Goal: Task Accomplishment & Management: Complete application form

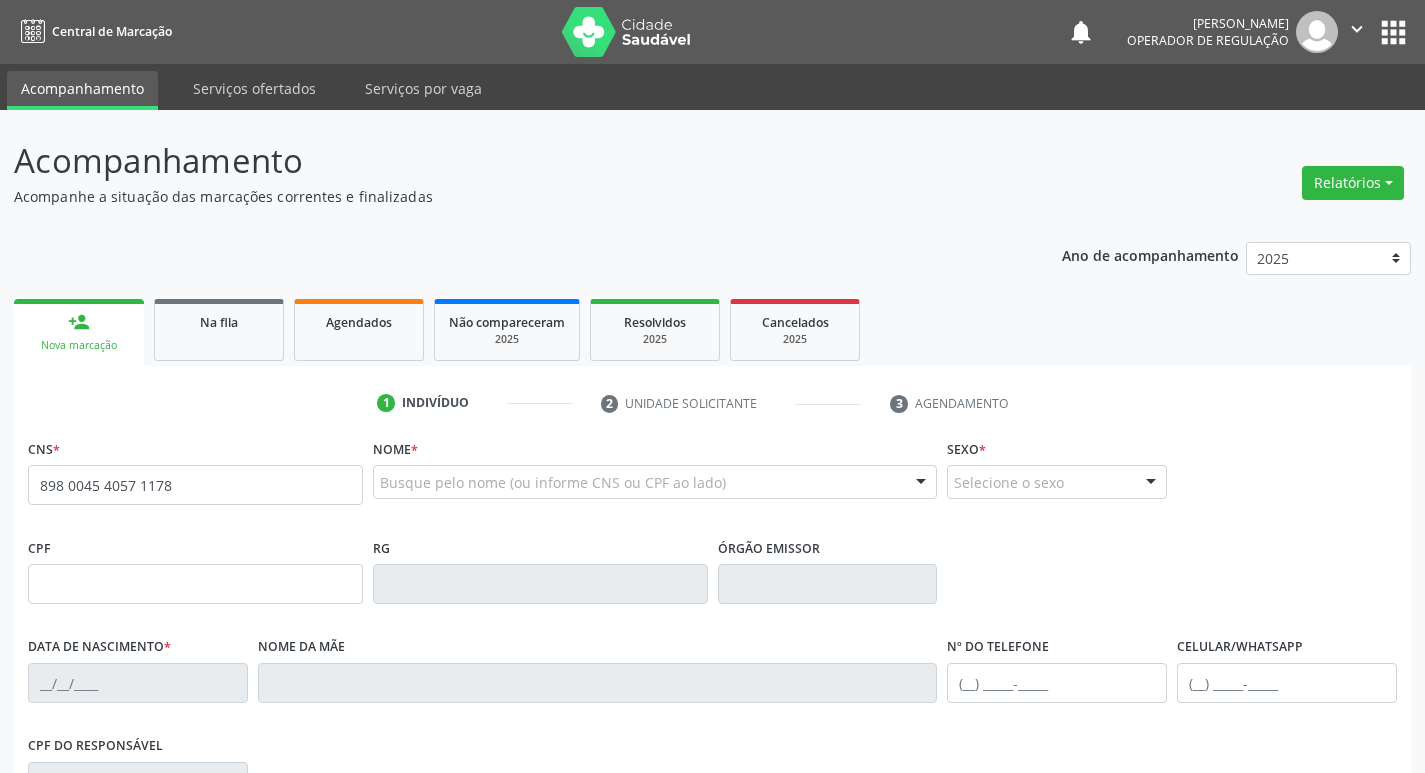
type input "898 0045 4057 1178"
type input "[DATE]"
type input "[PERSON_NAME]"
type input "[PHONE_NUMBER]"
type input "15"
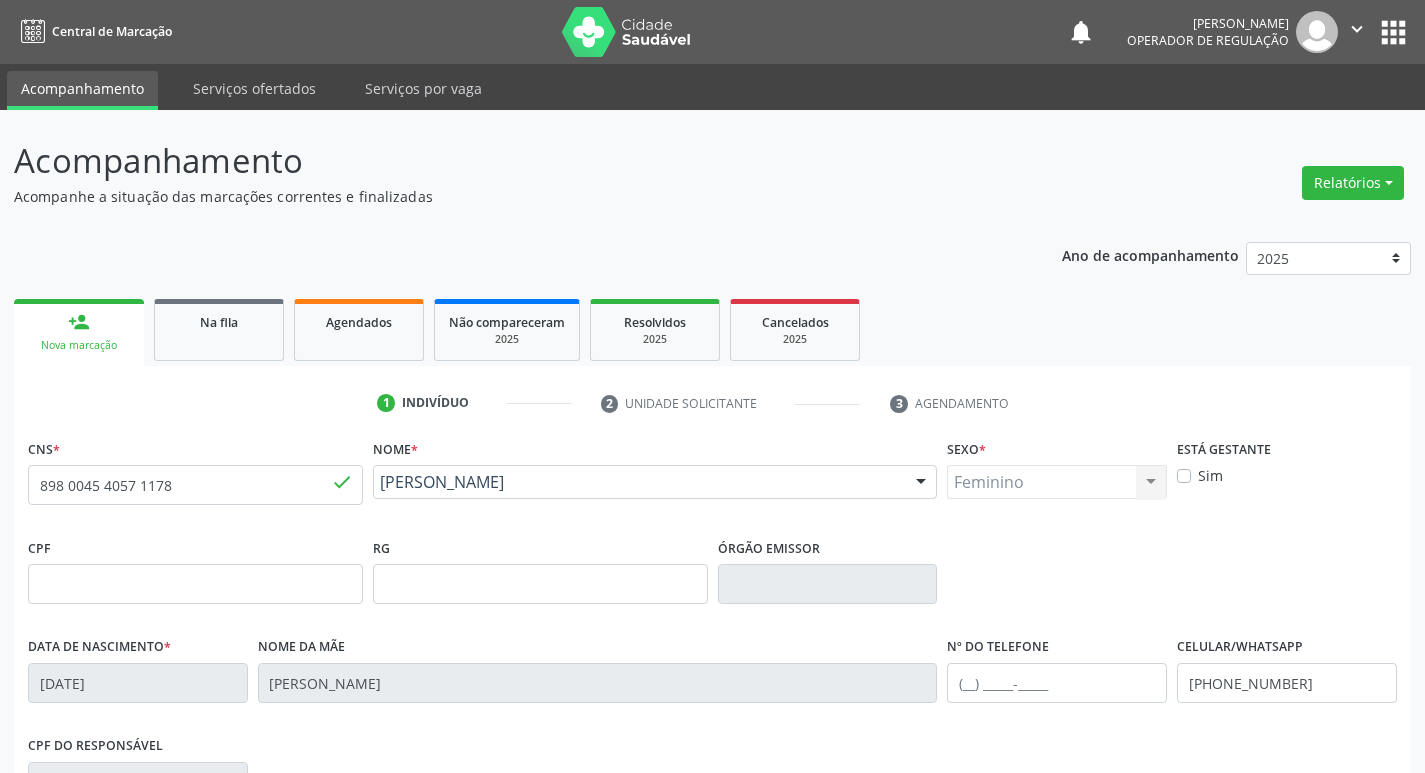
scroll to position [311, 0]
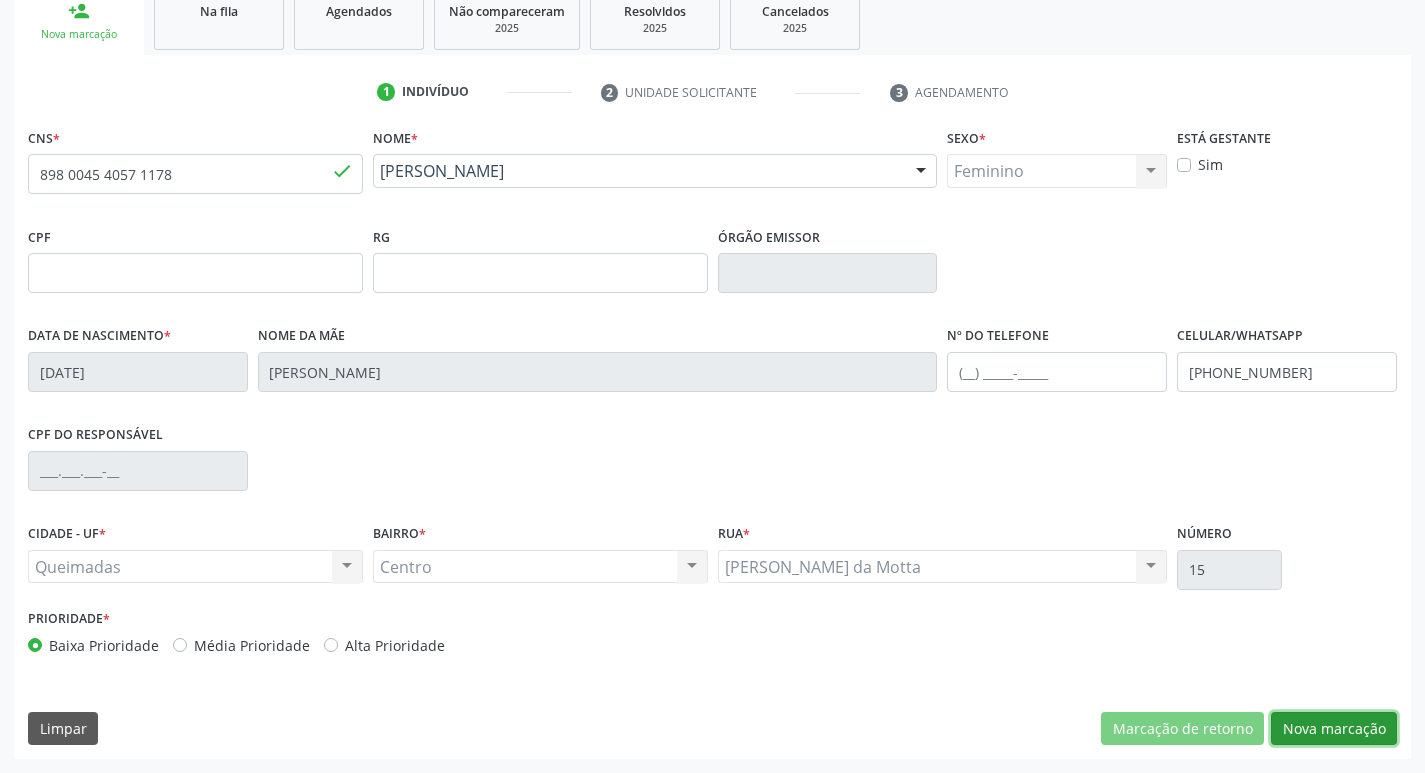
click at [1355, 734] on button "Nova marcação" at bounding box center [1334, 729] width 126 height 34
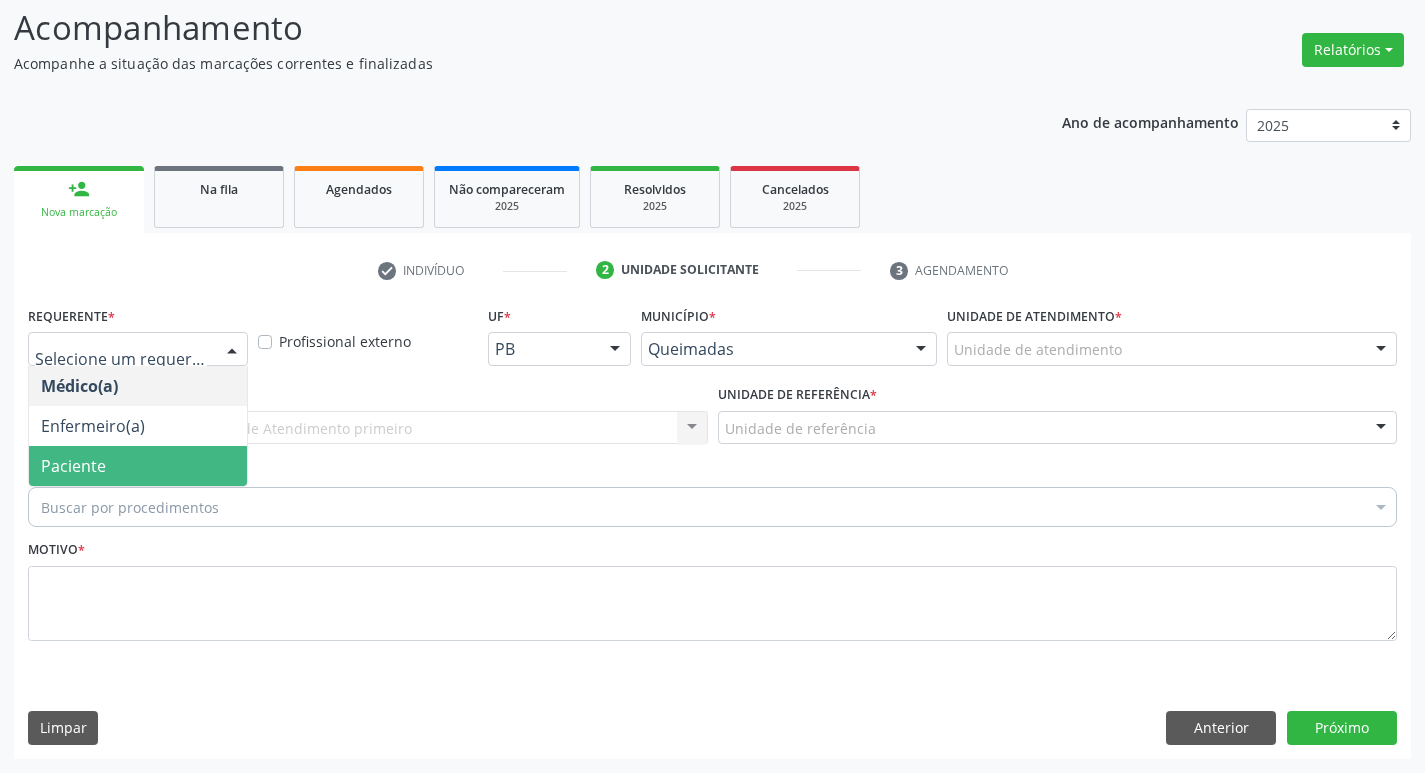
click at [154, 473] on span "Paciente" at bounding box center [138, 466] width 218 height 40
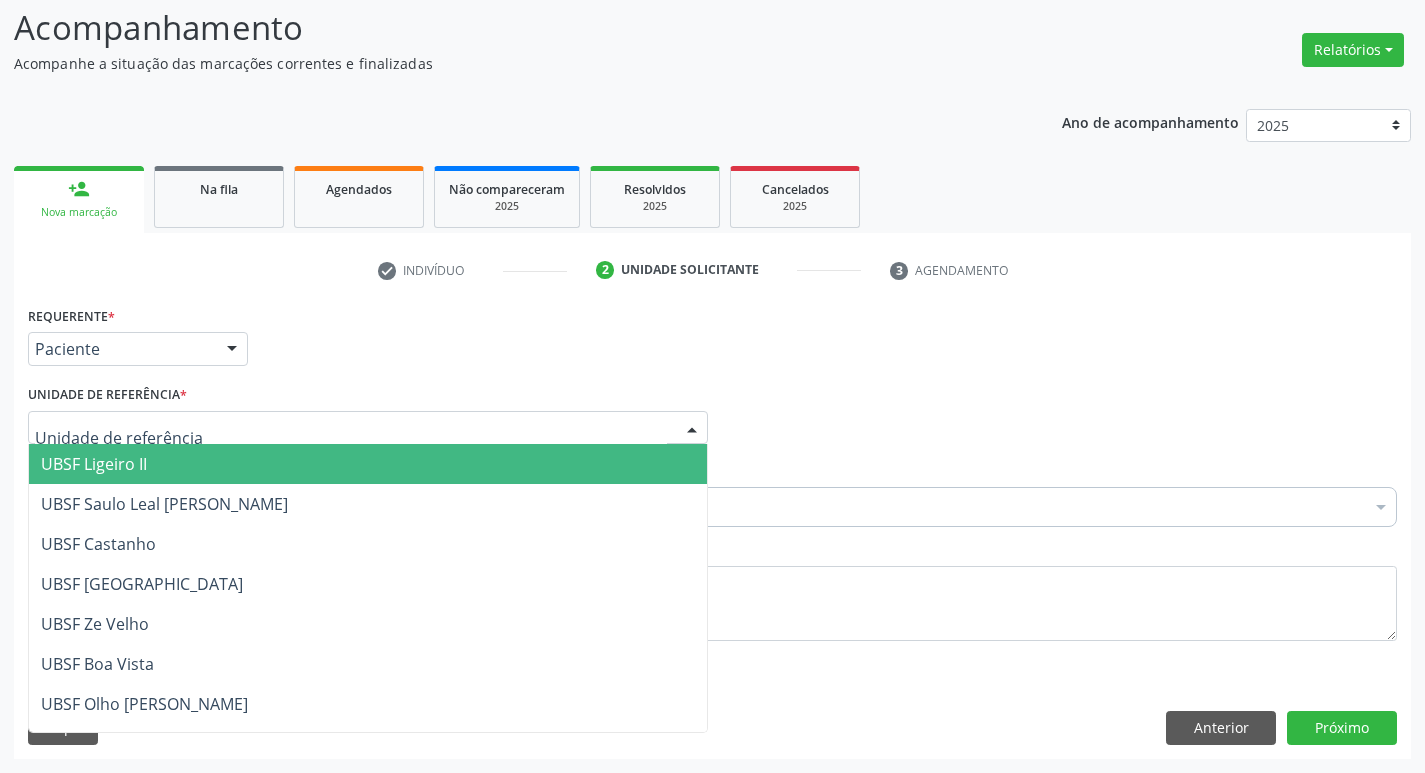
click at [431, 333] on div "Requerente * Paciente Médico(a) Enfermeiro(a) Paciente Nenhum resultado encontr…" at bounding box center [712, 340] width 1379 height 78
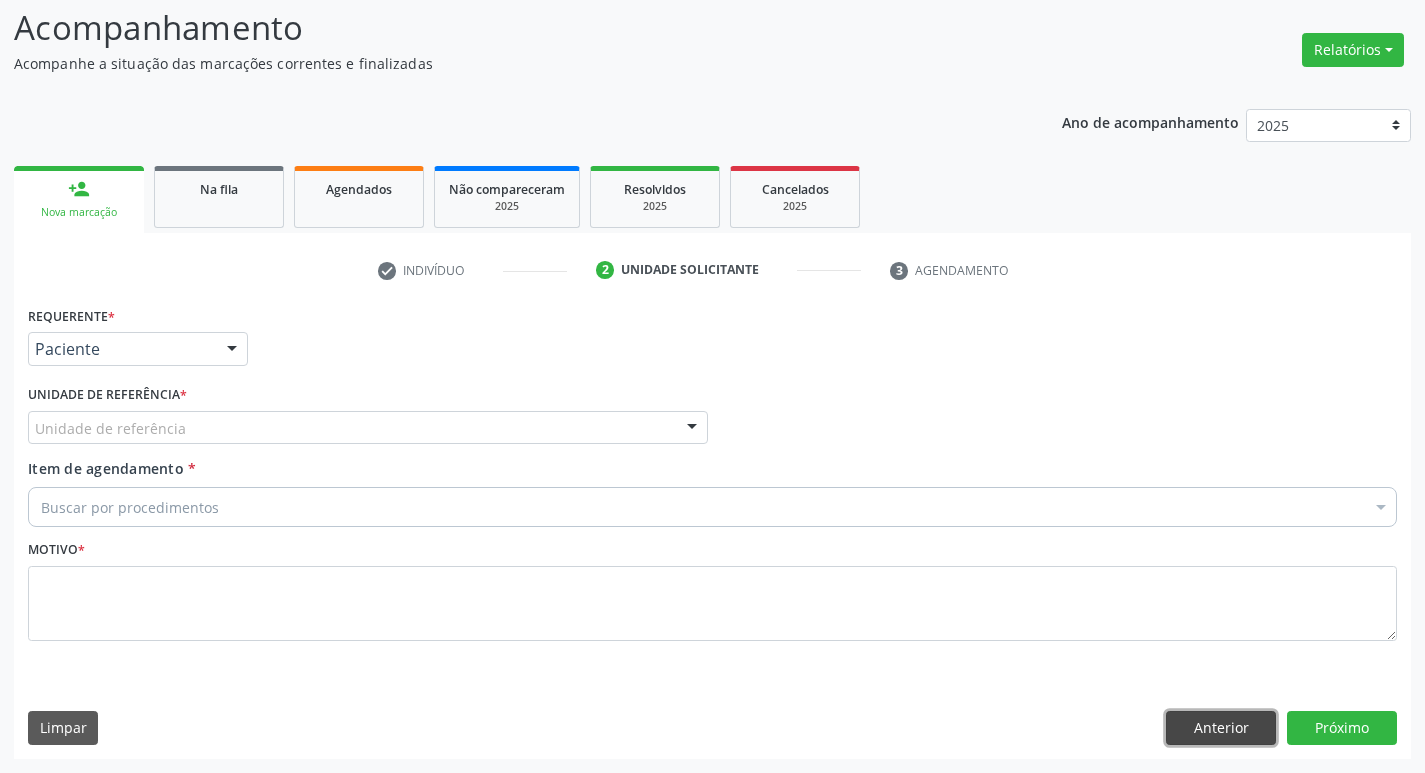
click at [1260, 722] on button "Anterior" at bounding box center [1221, 728] width 110 height 34
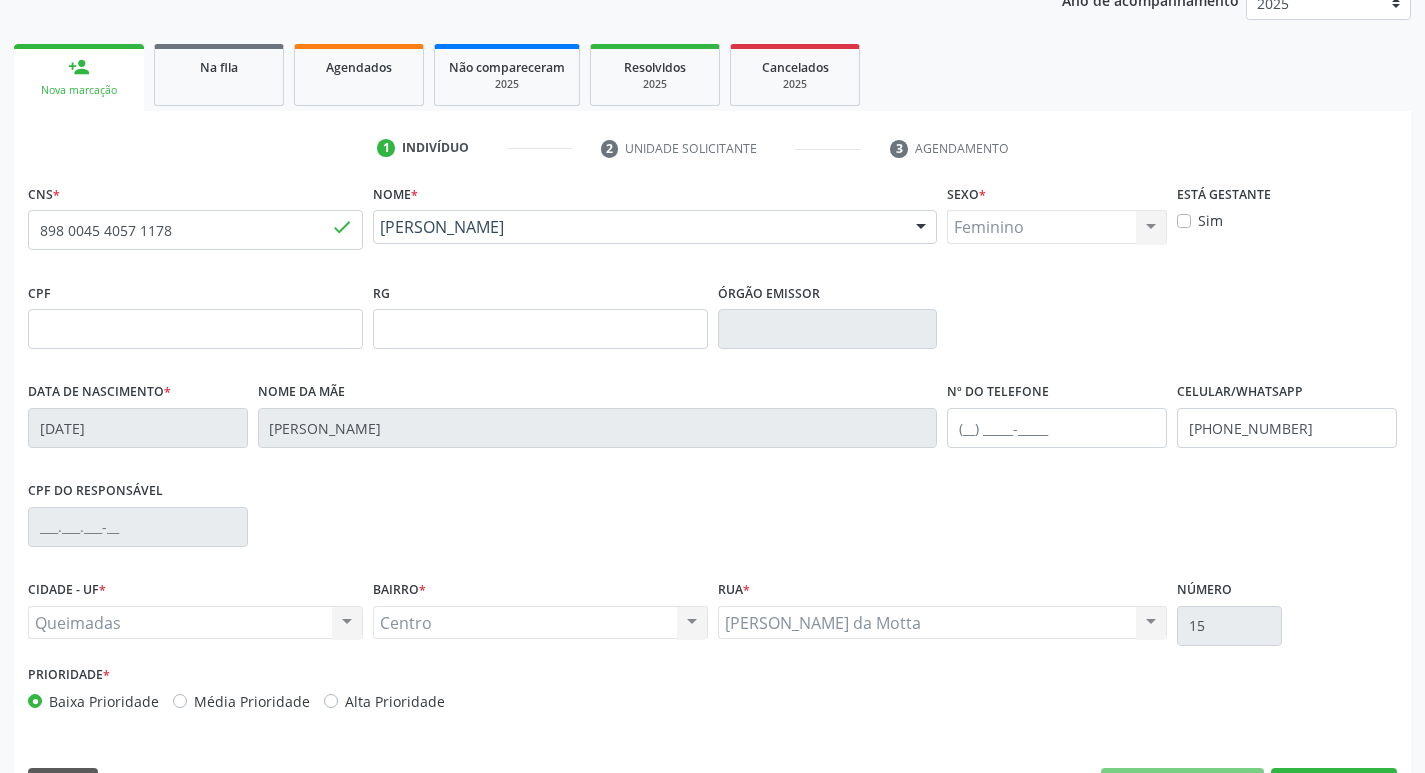
scroll to position [311, 0]
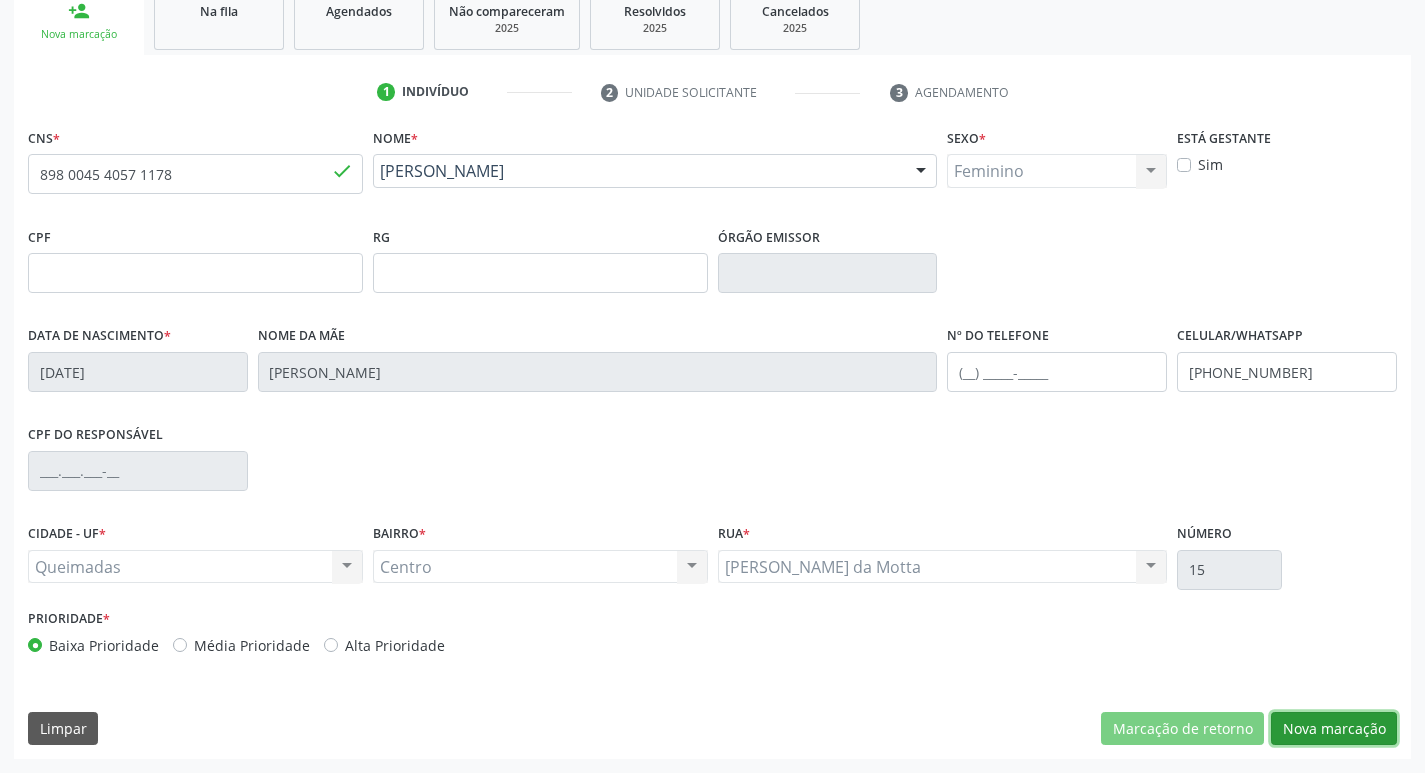
click at [1319, 741] on button "Nova marcação" at bounding box center [1334, 729] width 126 height 34
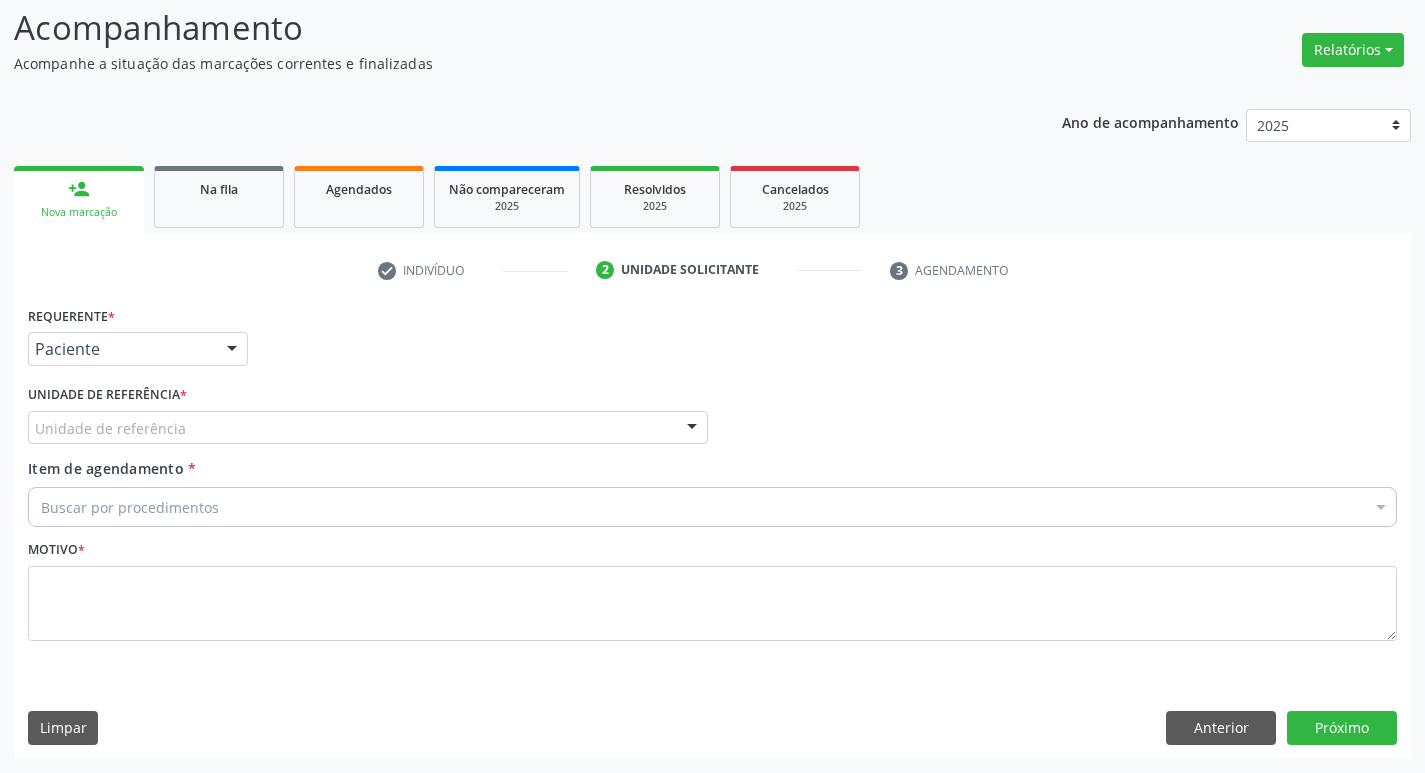
scroll to position [133, 0]
click at [146, 440] on div "Unidade de referência" at bounding box center [368, 428] width 680 height 34
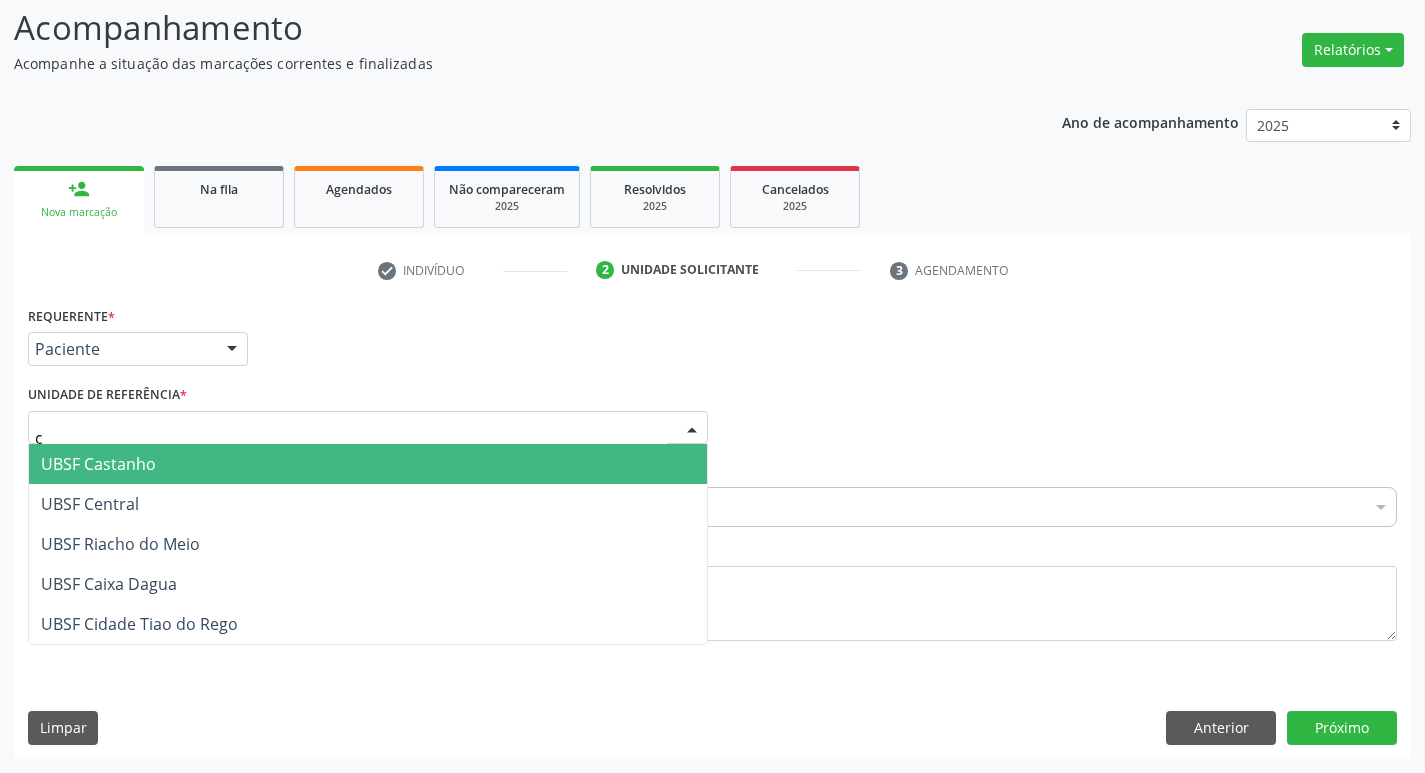
type input "ce"
click at [134, 477] on span "UBSF Central" at bounding box center [368, 464] width 678 height 40
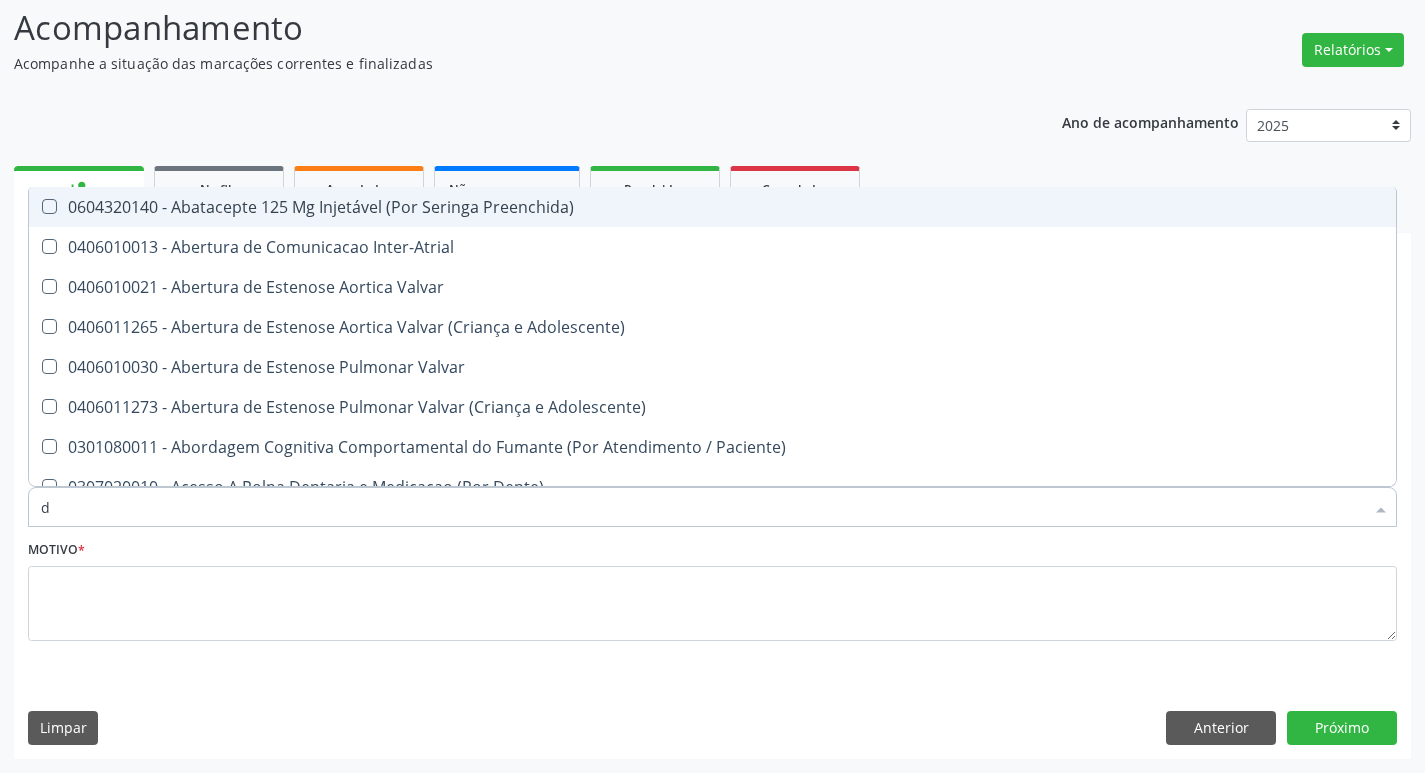
type input "DERMAT"
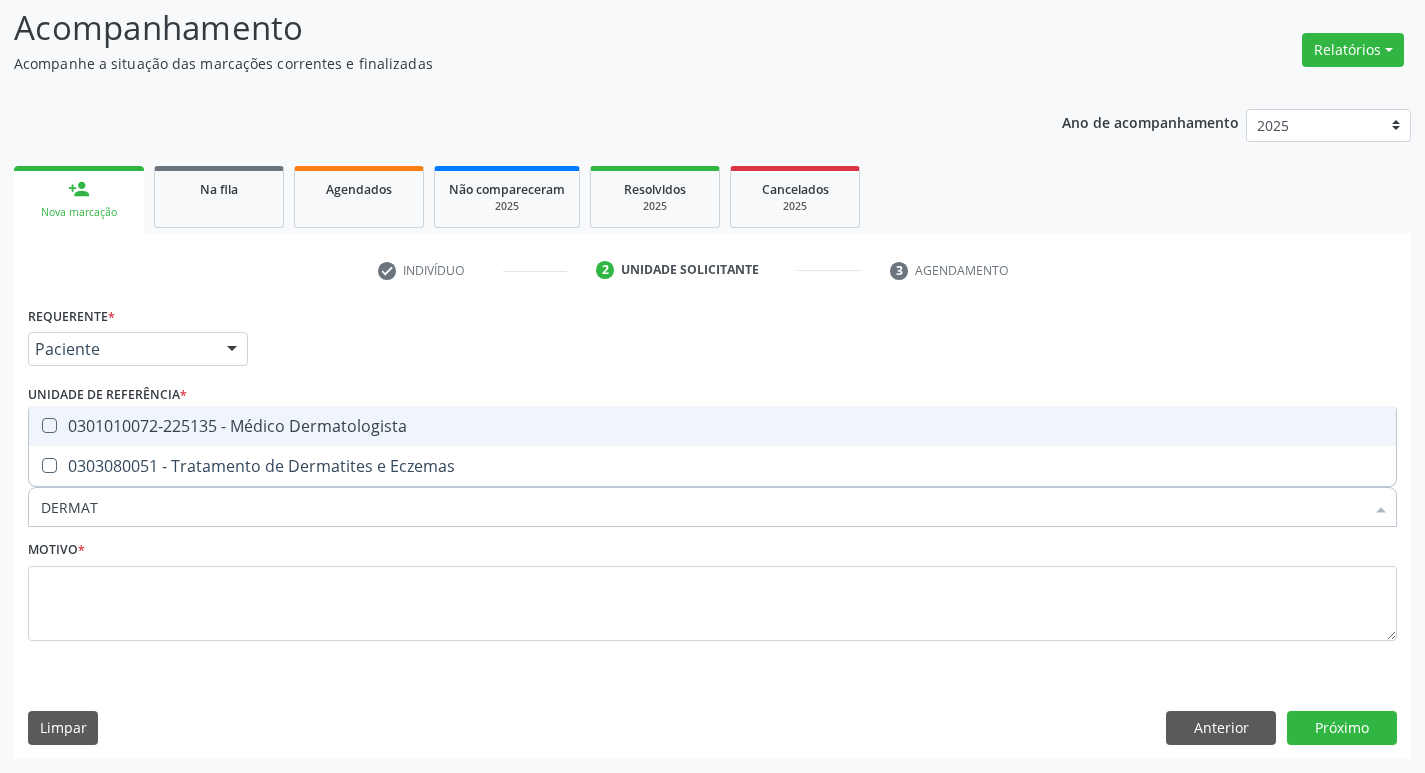
click at [241, 432] on div "0301010072-225135 - Médico Dermatologista" at bounding box center [712, 426] width 1343 height 16
checkbox Dermatologista "true"
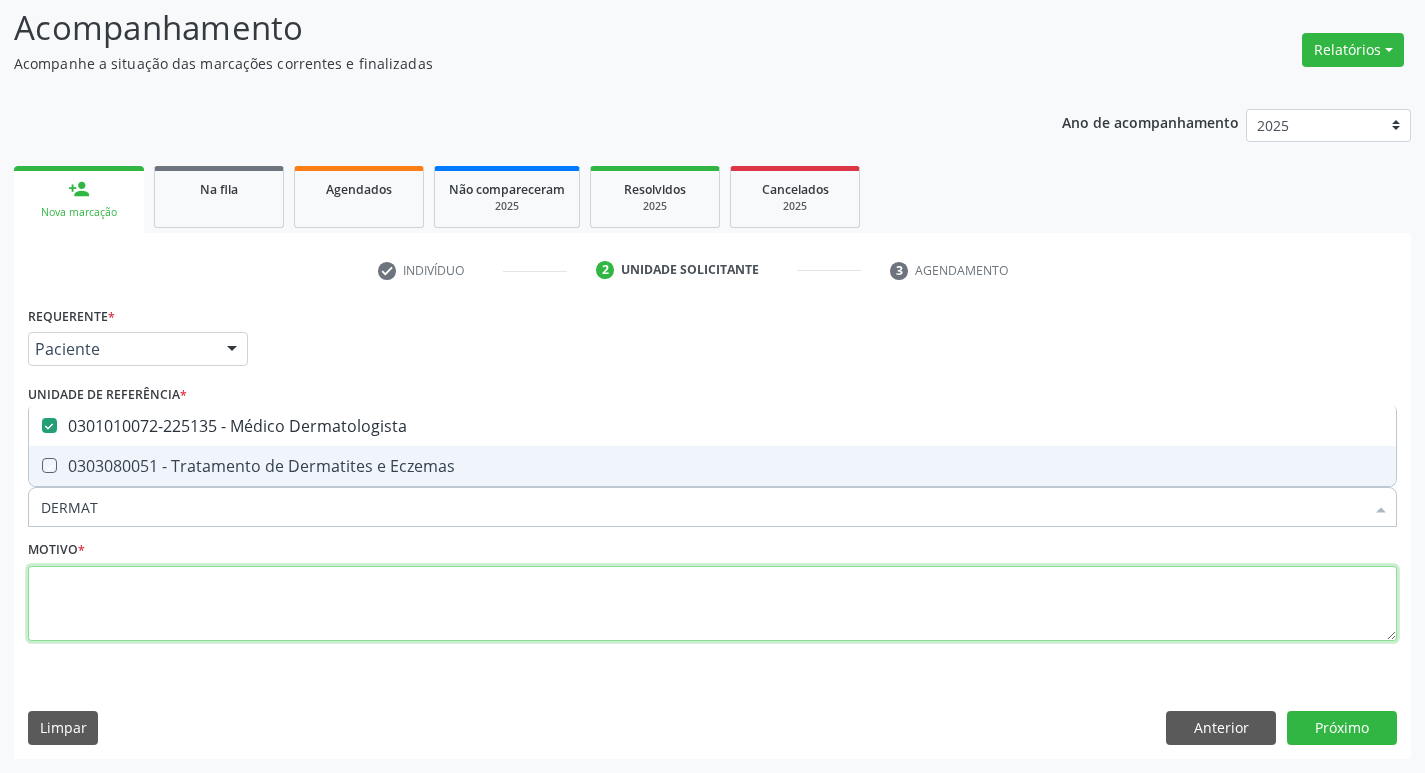
click at [240, 624] on textarea at bounding box center [712, 604] width 1369 height 76
checkbox Eczemas "true"
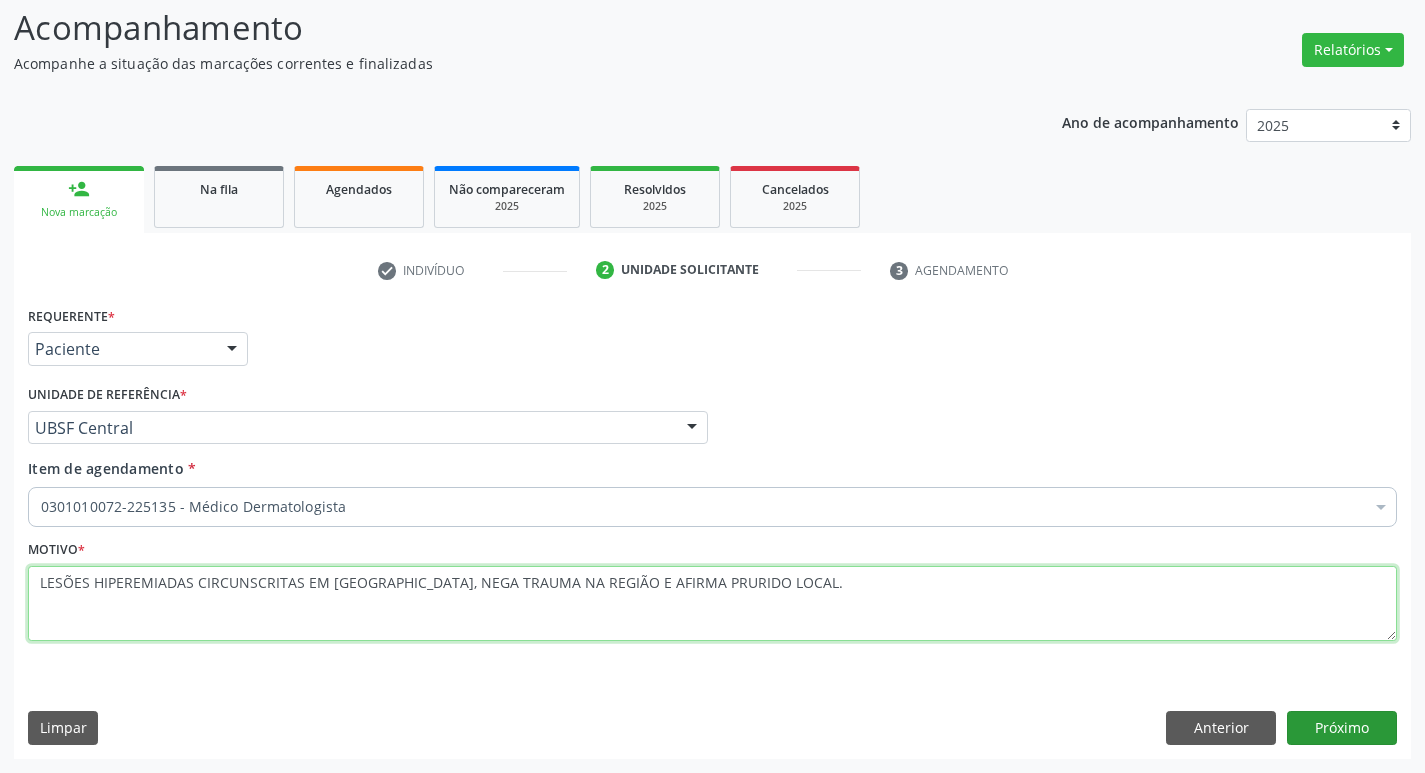
type textarea "LESÕES HIPEREMIADAS CIRCUNSCRITAS EM [GEOGRAPHIC_DATA], NEGA TRAUMA NA REGIÃO E…"
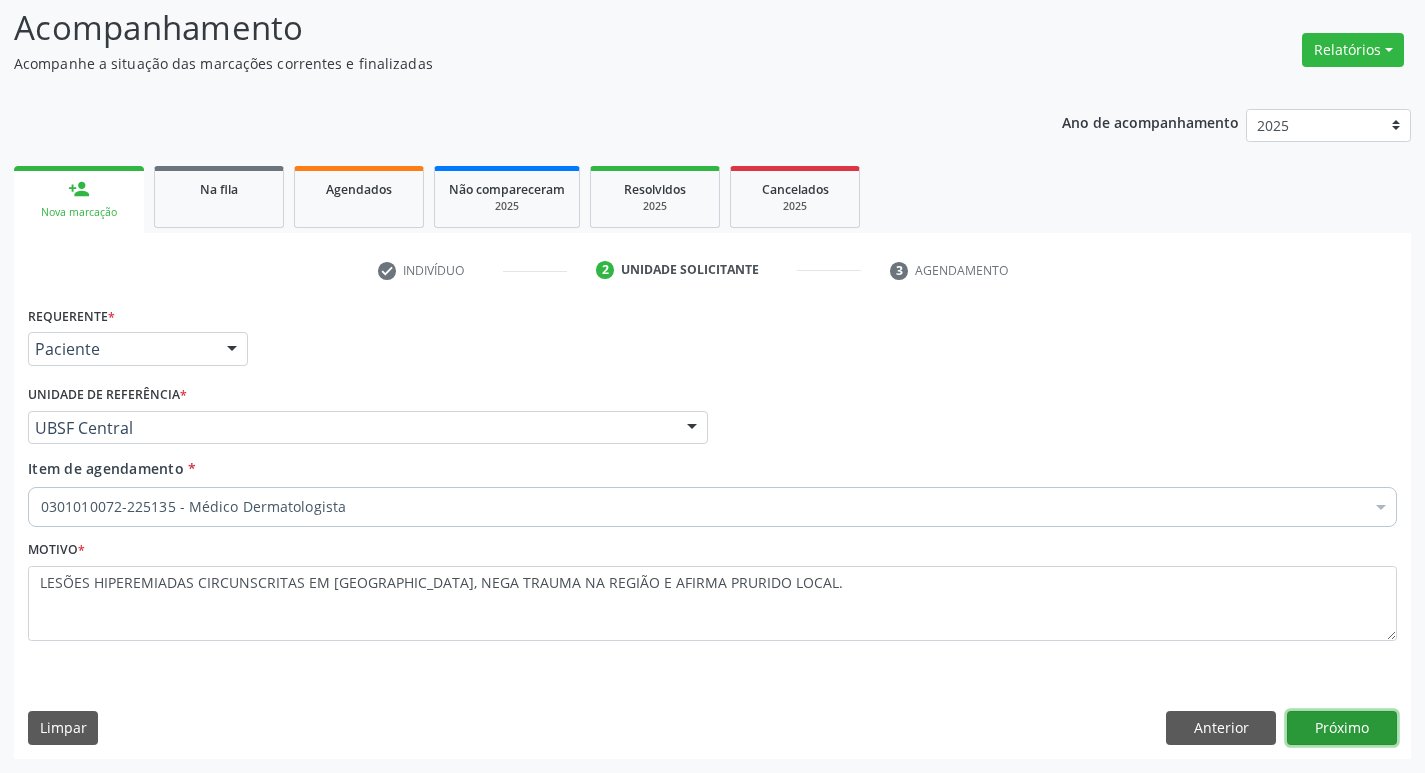
click at [1316, 720] on button "Próximo" at bounding box center [1342, 728] width 110 height 34
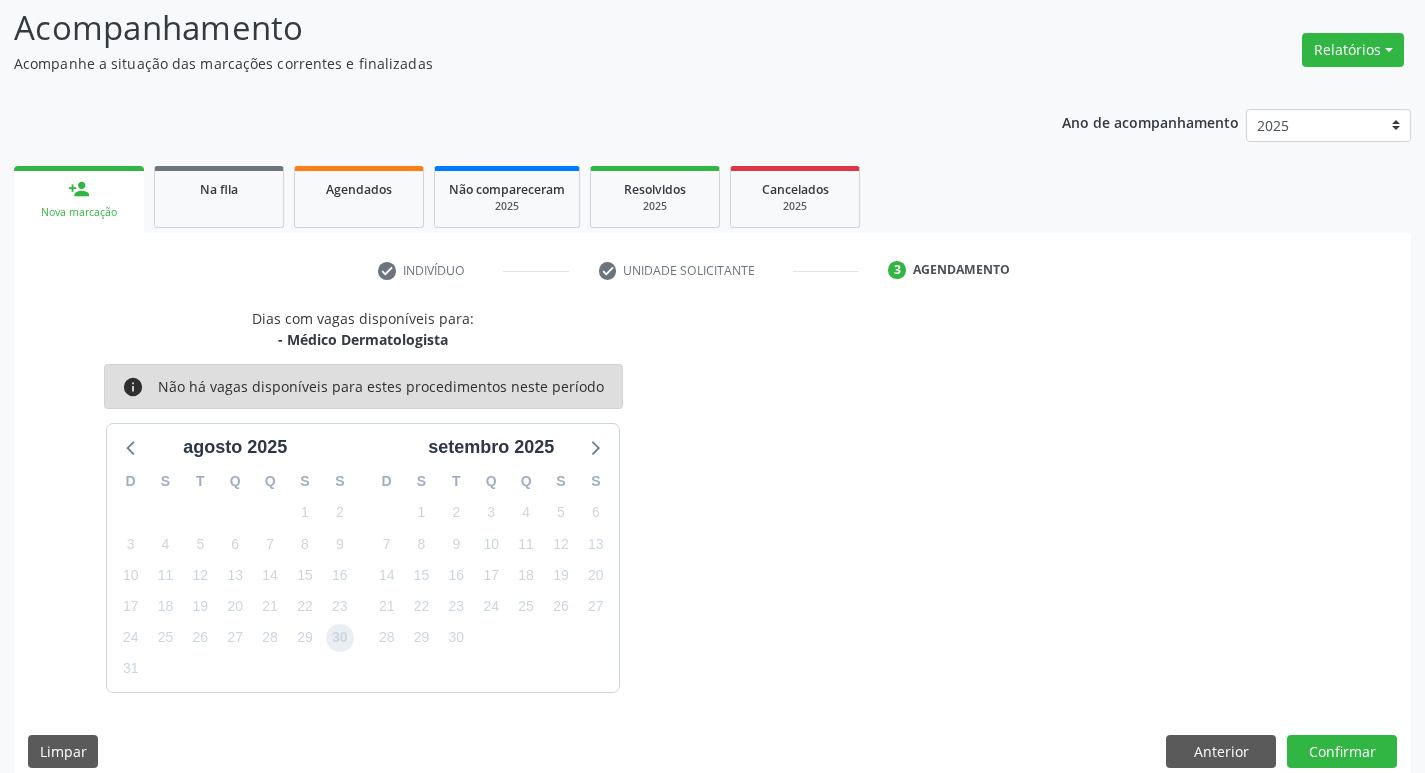
click at [333, 636] on span "30" at bounding box center [340, 638] width 28 height 28
click at [1335, 755] on button "Confirmar" at bounding box center [1342, 752] width 110 height 34
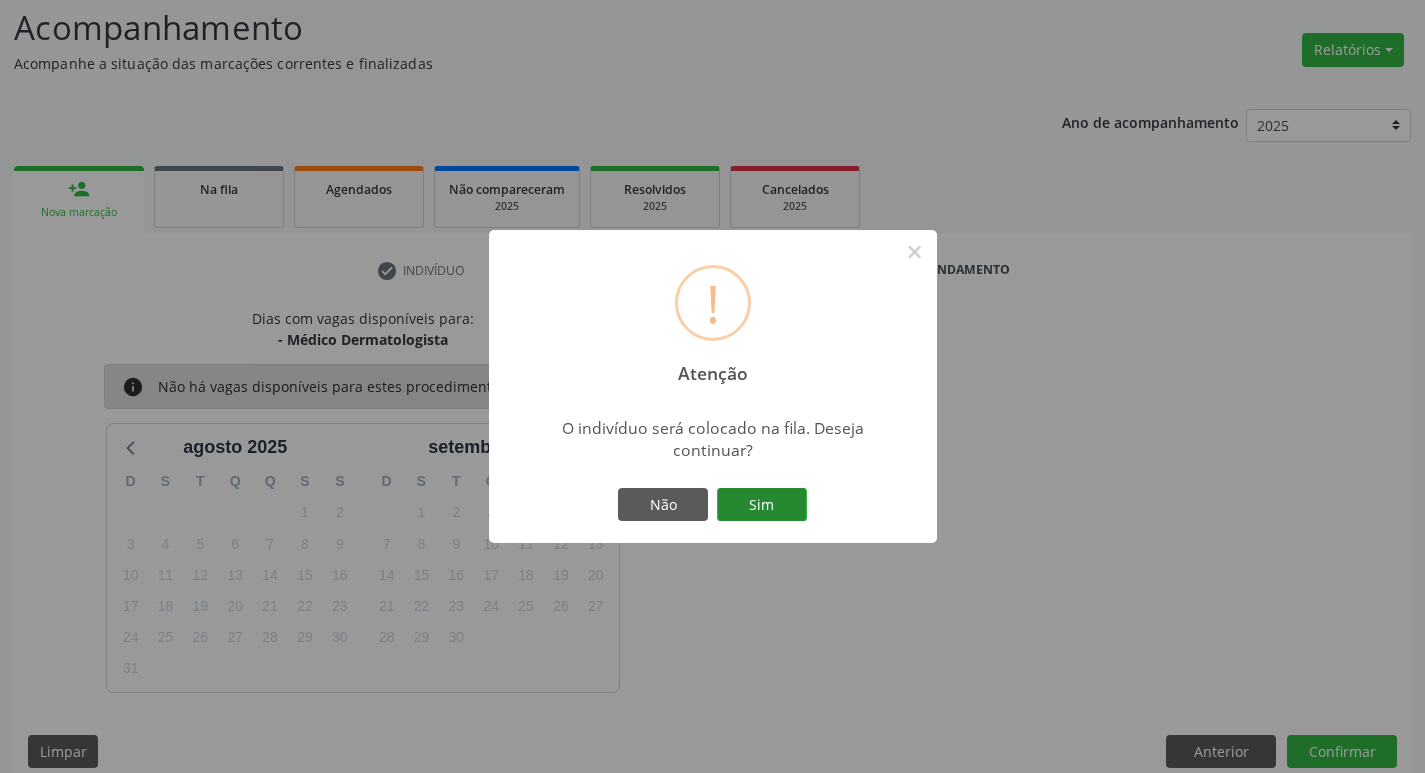
click at [777, 507] on button "Sim" at bounding box center [762, 505] width 90 height 34
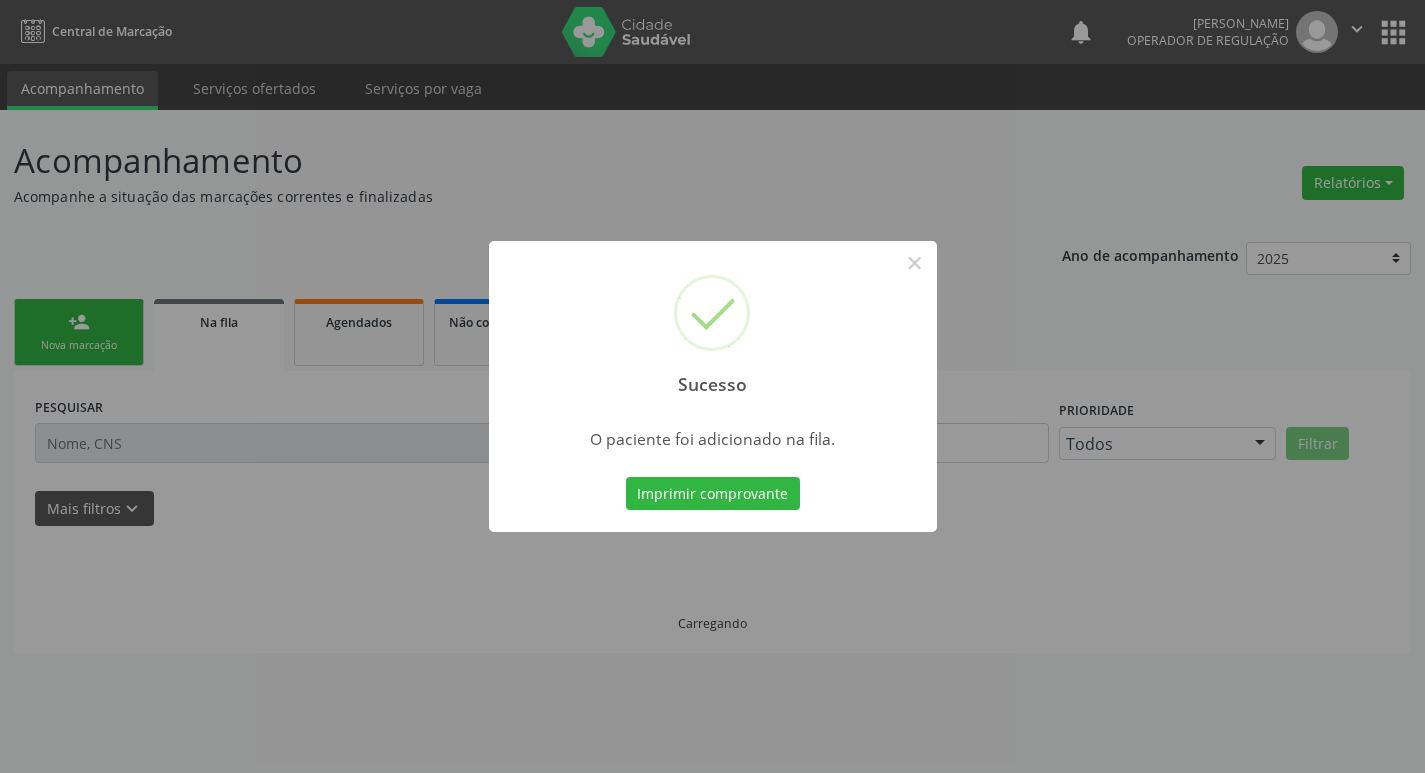
scroll to position [0, 0]
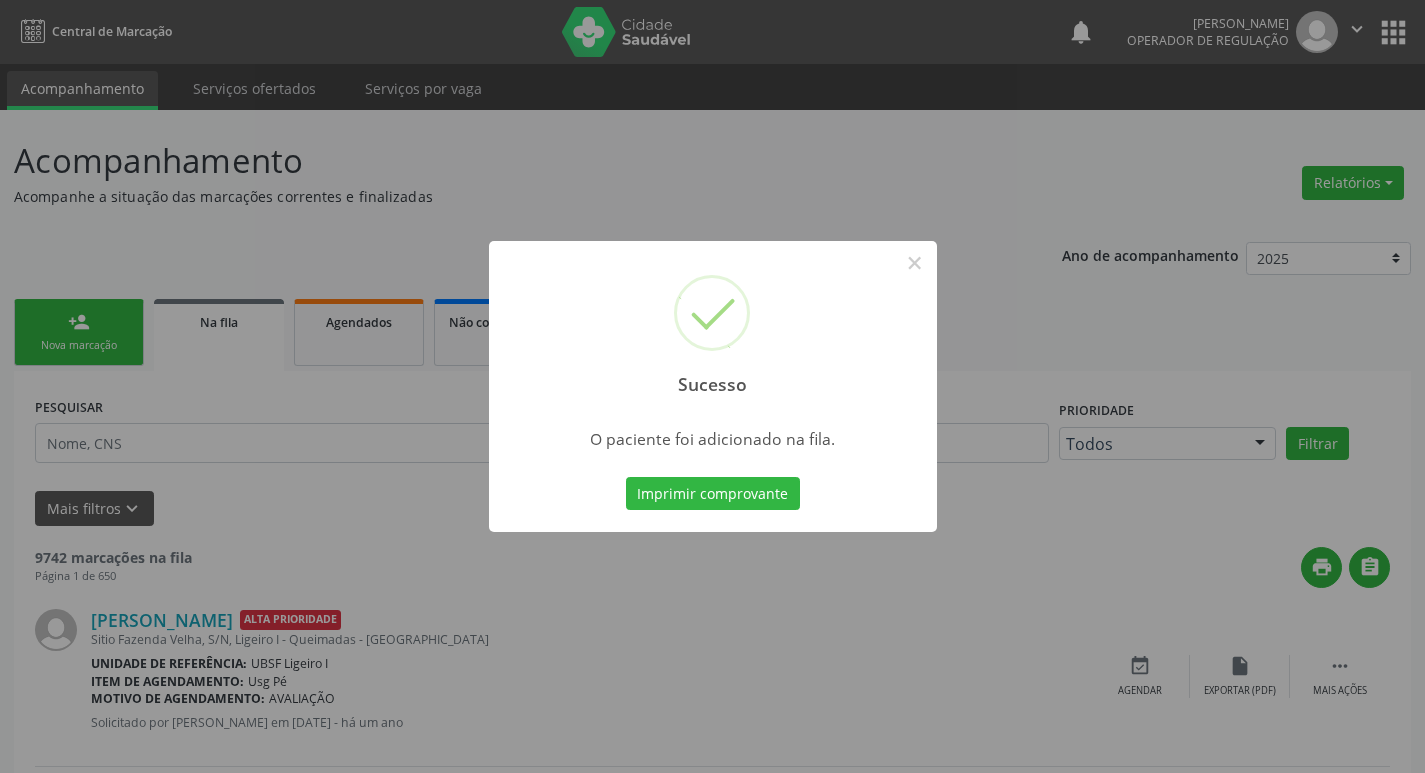
click at [255, 348] on div "Sucesso × O paciente foi adicionado na fila. Imprimir comprovante Cancel" at bounding box center [712, 386] width 1425 height 773
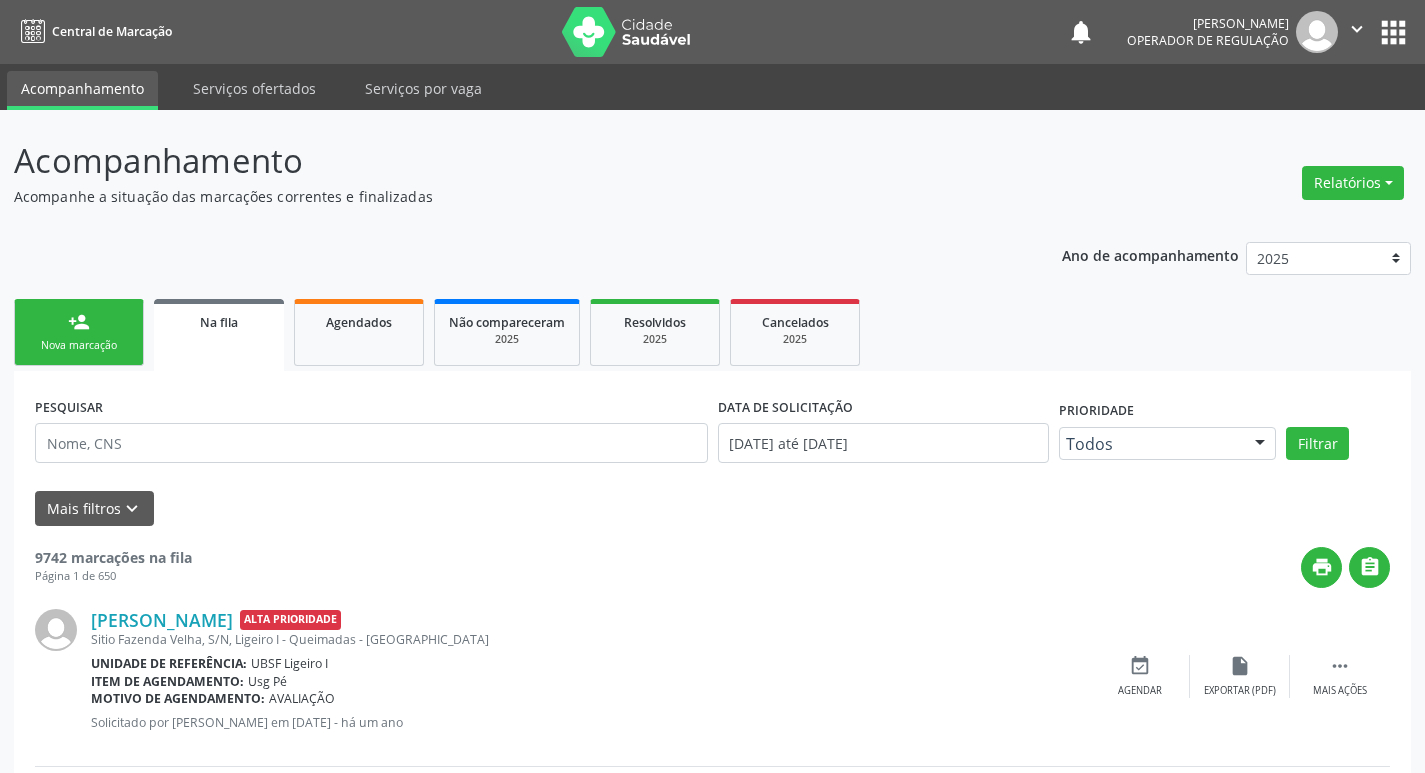
click at [116, 343] on div "Nova marcação" at bounding box center [79, 345] width 100 height 15
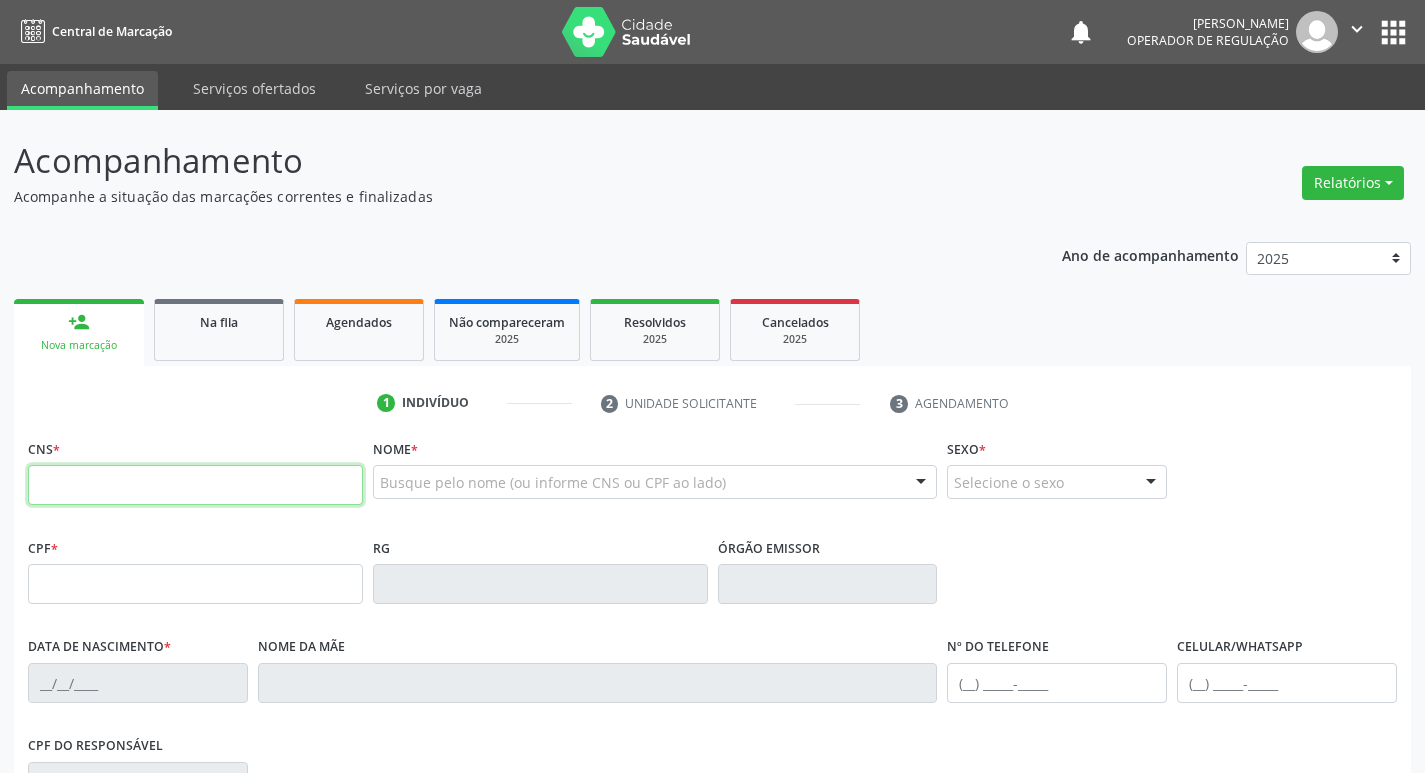
click at [204, 477] on input "text" at bounding box center [195, 485] width 335 height 40
type input "707 8056 4080 4011"
type input "075.699.784-47"
type input "[DATE]"
type input "[DEMOGRAPHIC_DATA] [PERSON_NAME]"
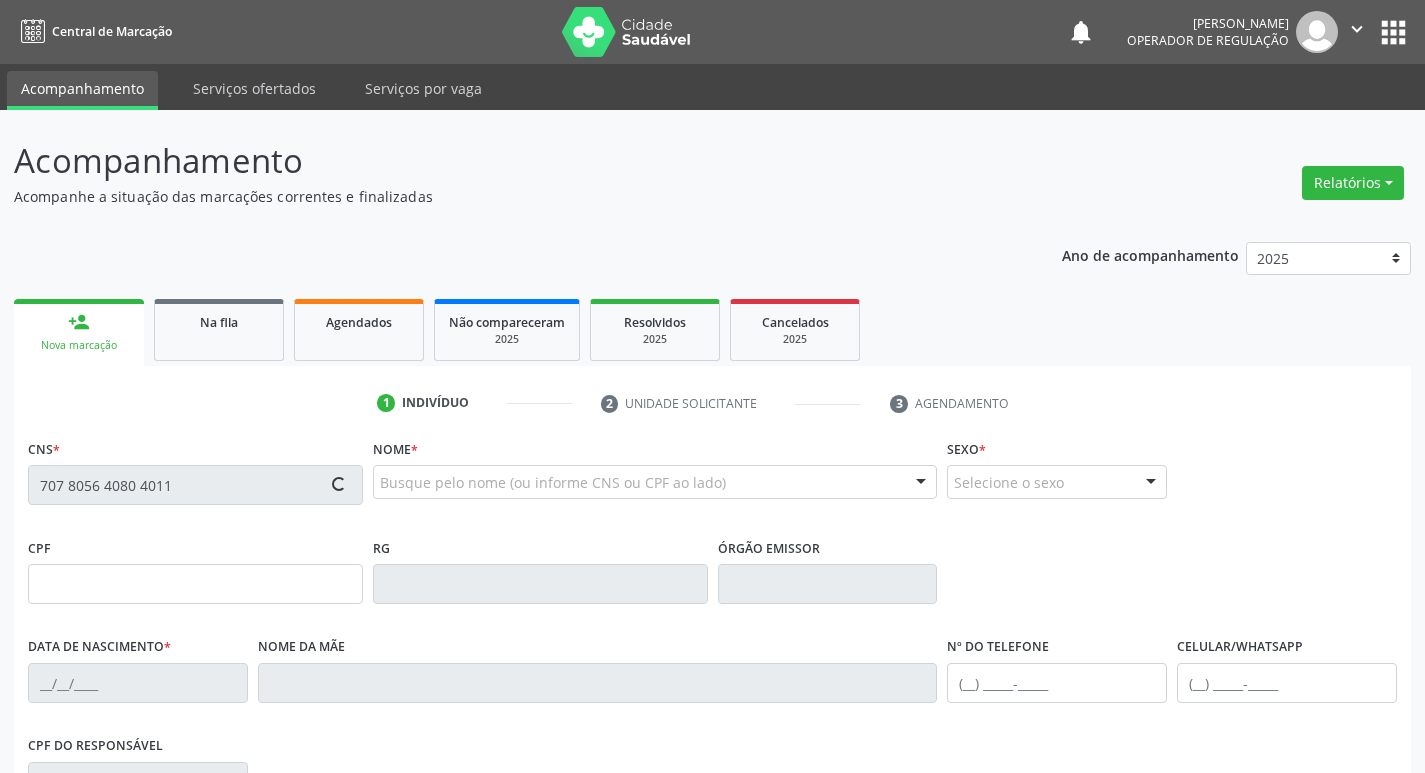
type input "[PHONE_NUMBER]"
type input "139"
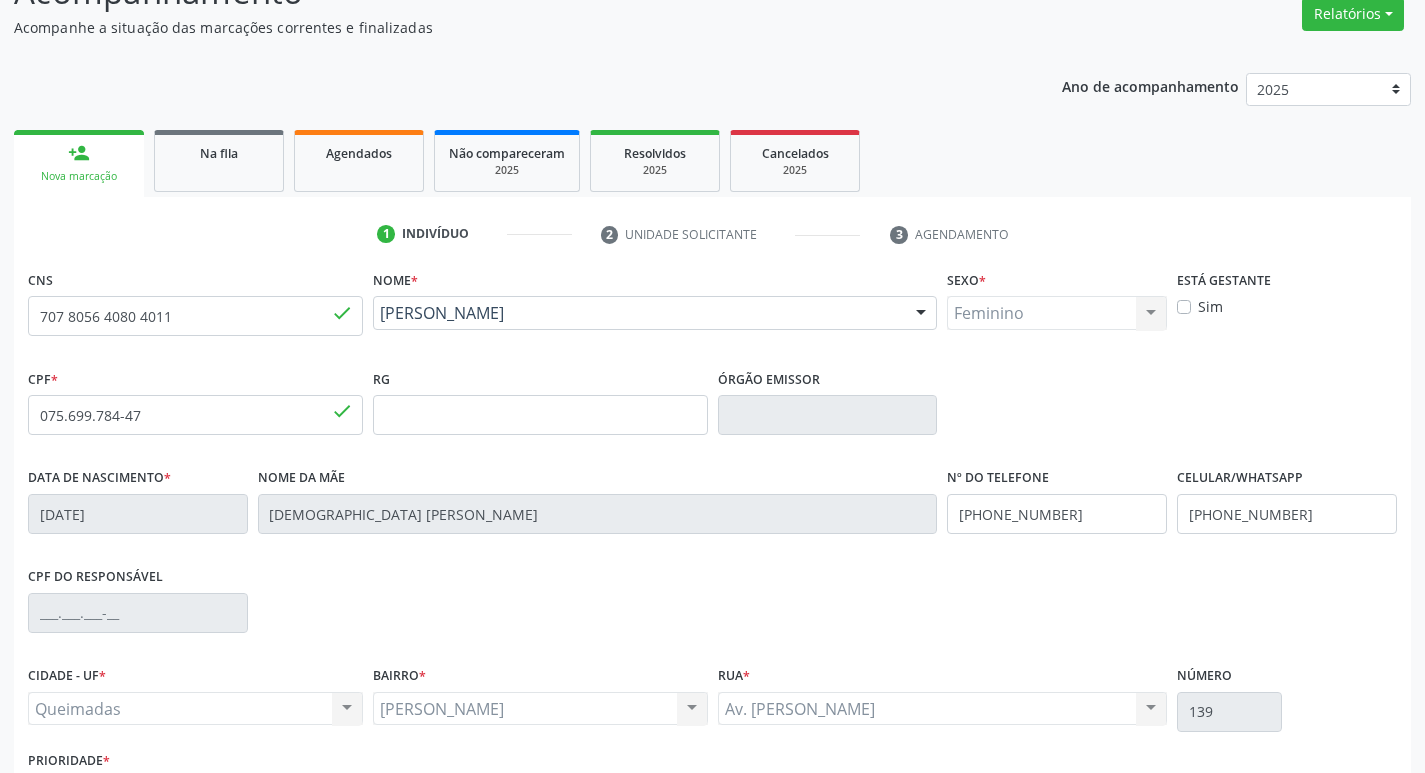
scroll to position [311, 0]
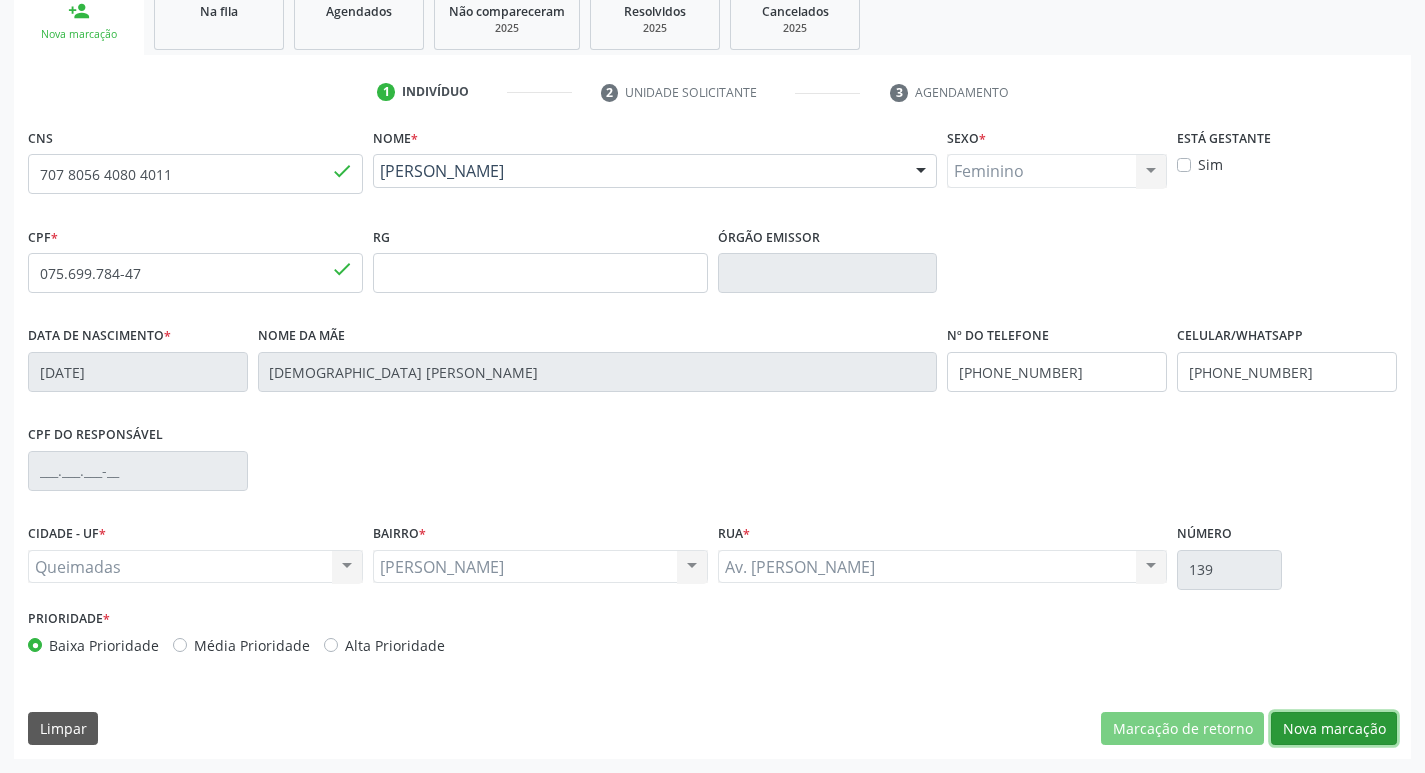
click at [1348, 722] on button "Nova marcação" at bounding box center [1334, 729] width 126 height 34
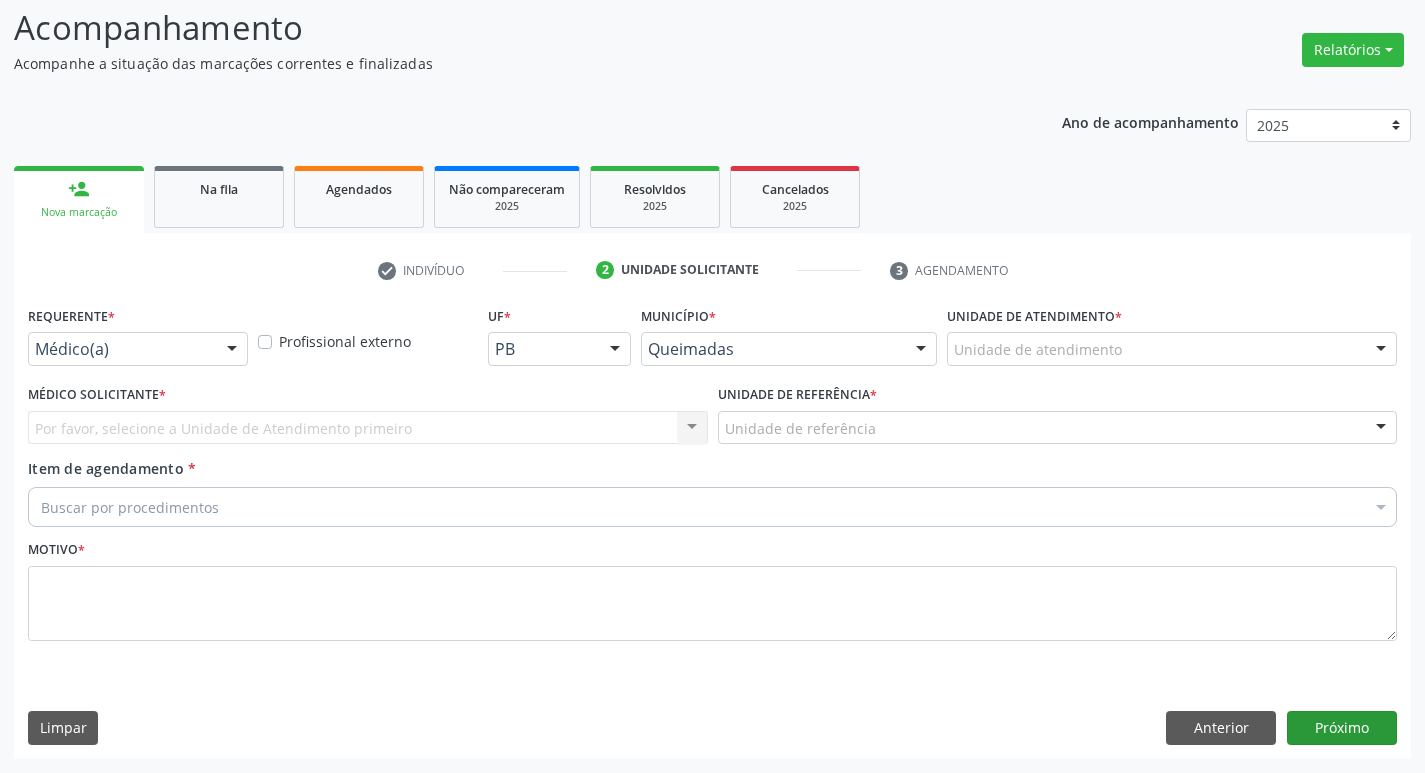
scroll to position [133, 0]
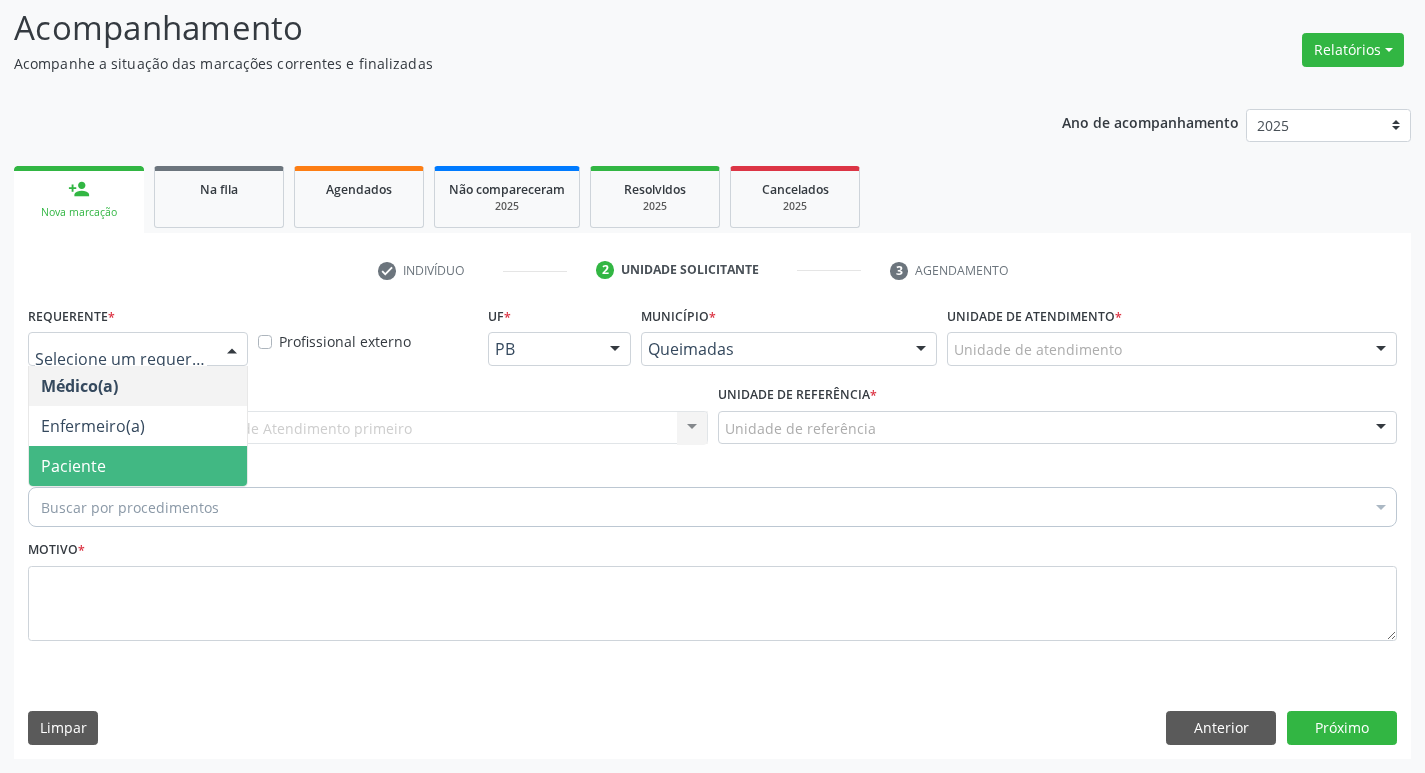
click at [164, 463] on span "Paciente" at bounding box center [138, 466] width 218 height 40
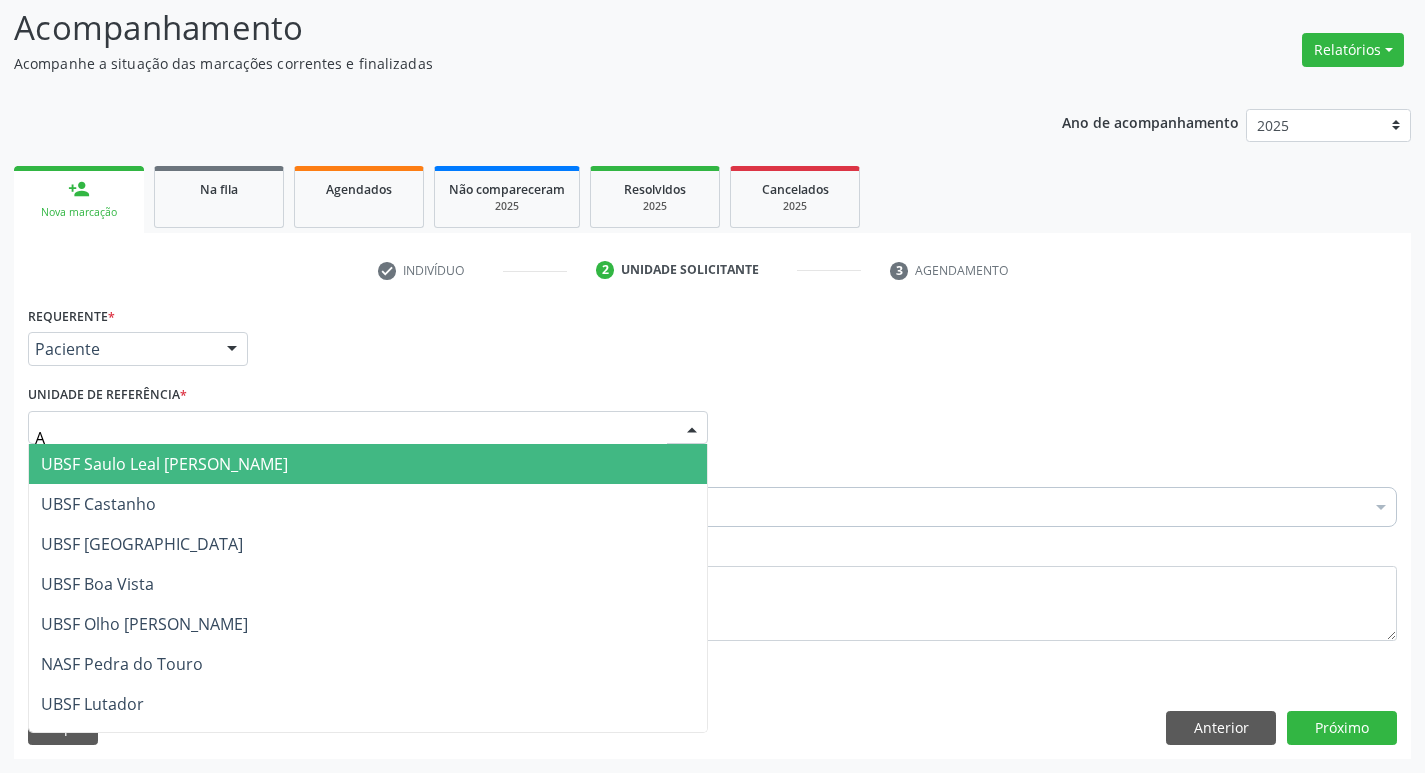
type input "AN"
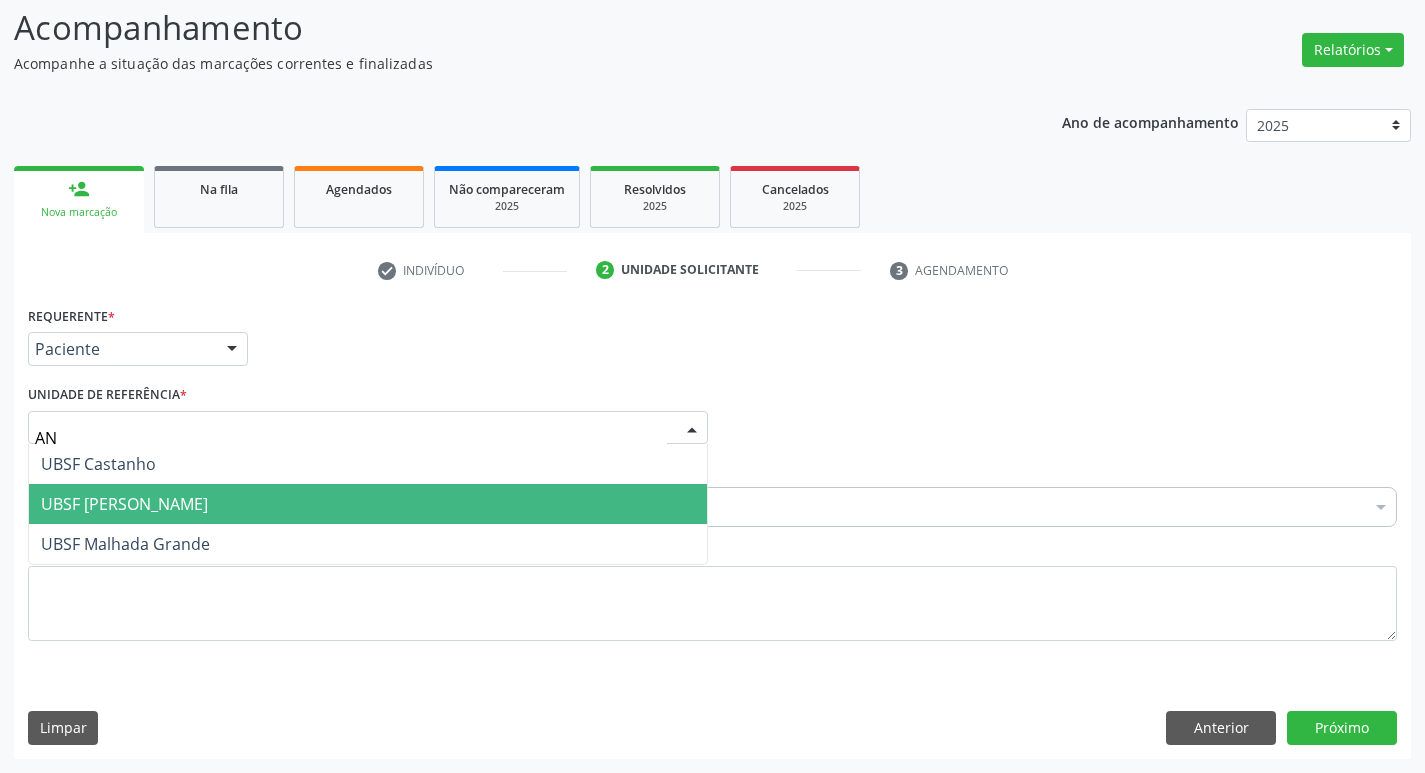
click at [156, 495] on span "UBSF [PERSON_NAME]" at bounding box center [124, 504] width 167 height 22
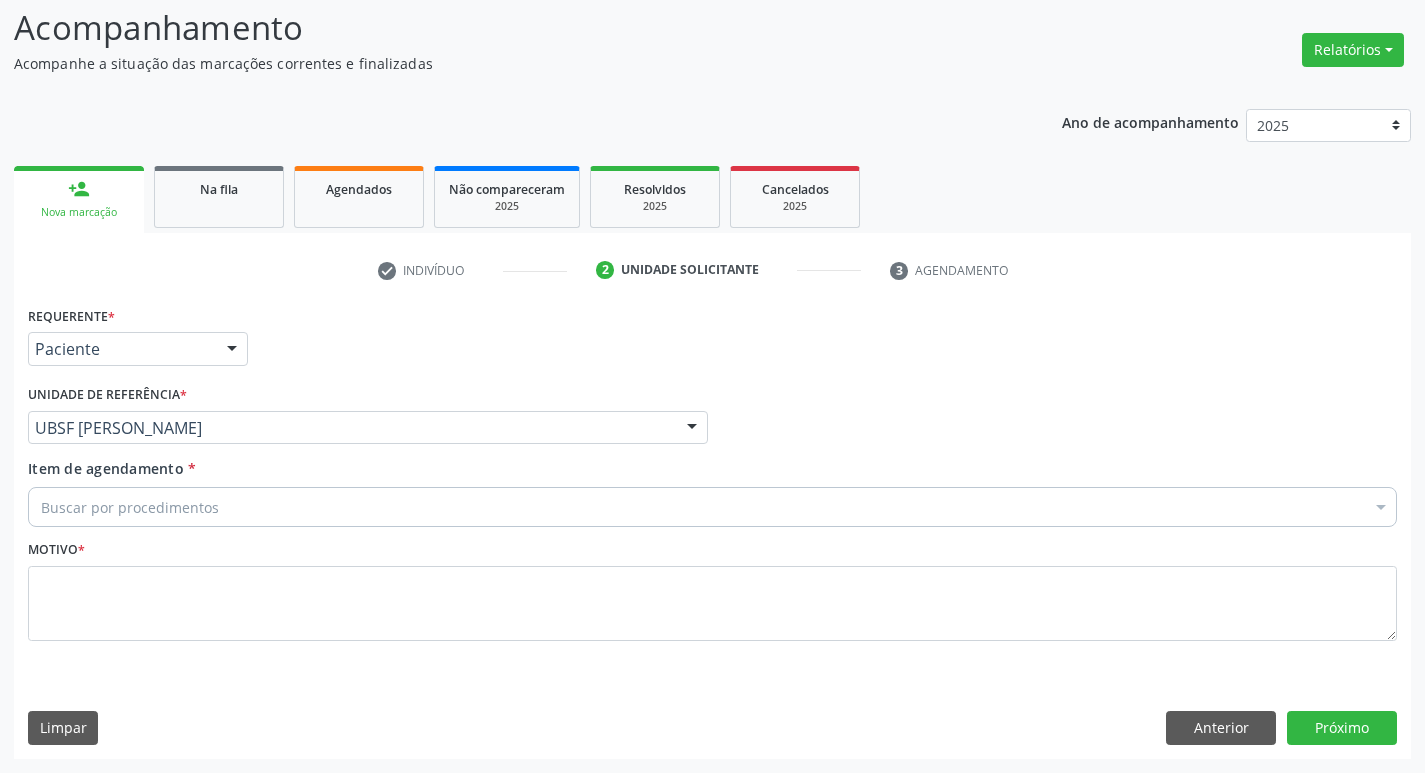
click at [156, 495] on div "Buscar por procedimentos" at bounding box center [712, 507] width 1369 height 40
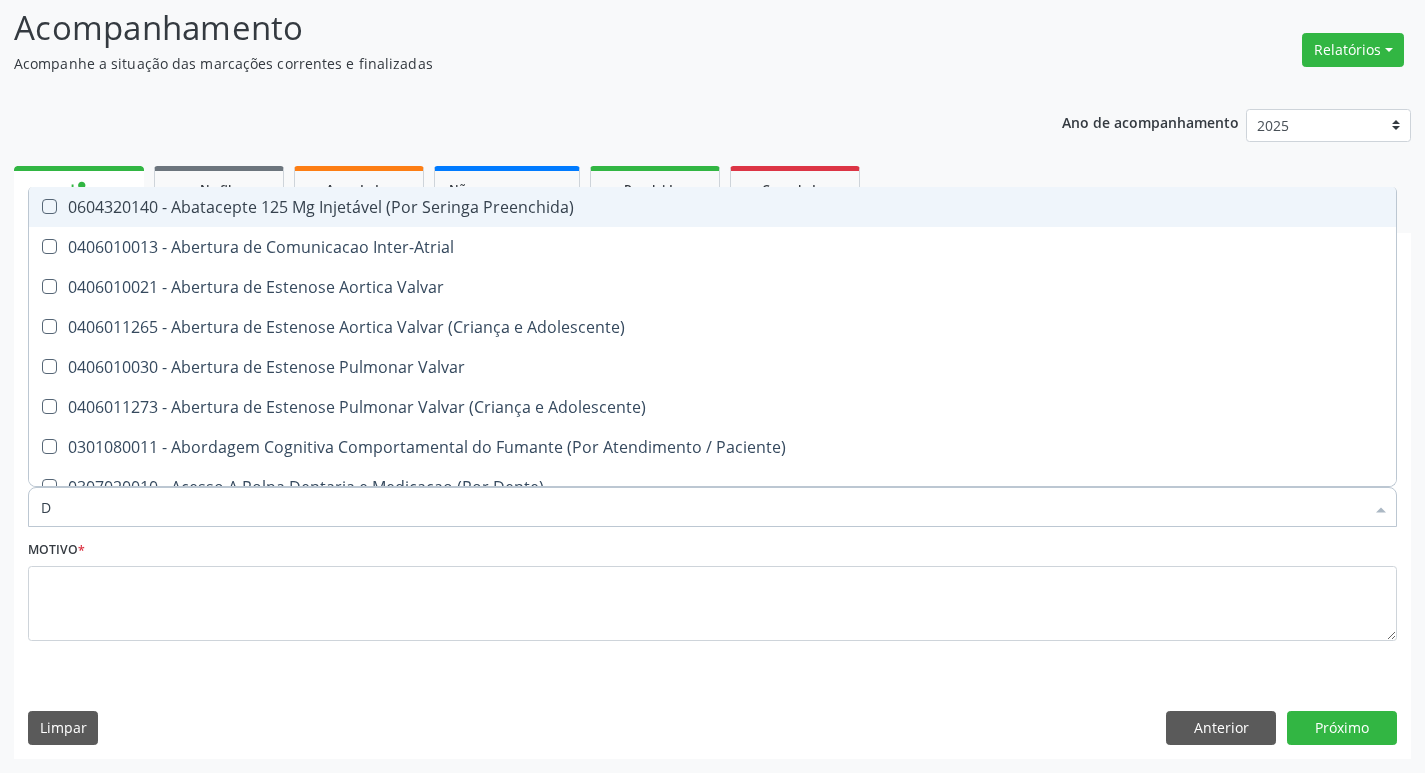
type input "DERMAT"
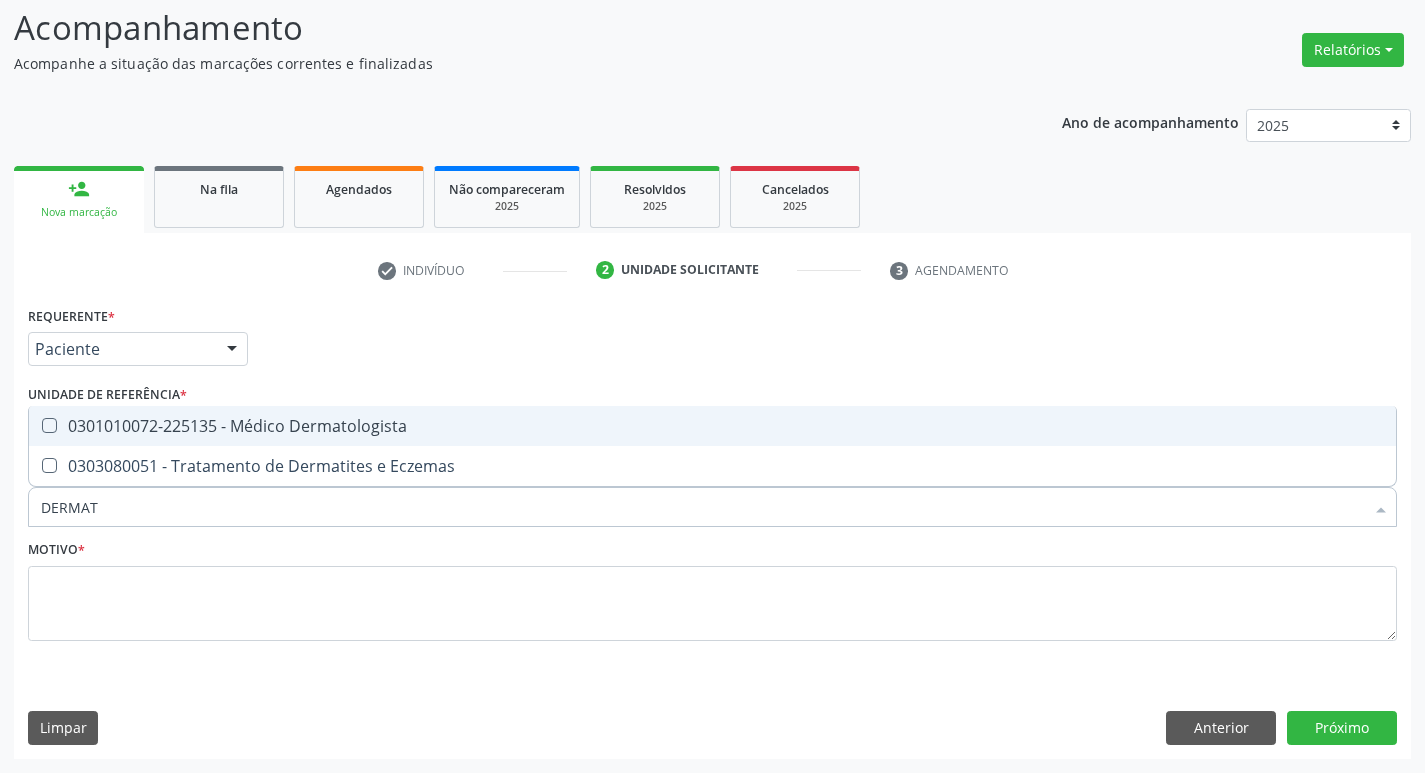
drag, startPoint x: 220, startPoint y: 427, endPoint x: 200, endPoint y: 570, distance: 144.4
click at [220, 429] on div "0301010072-225135 - Médico Dermatologista" at bounding box center [712, 426] width 1343 height 16
checkbox Dermatologista "true"
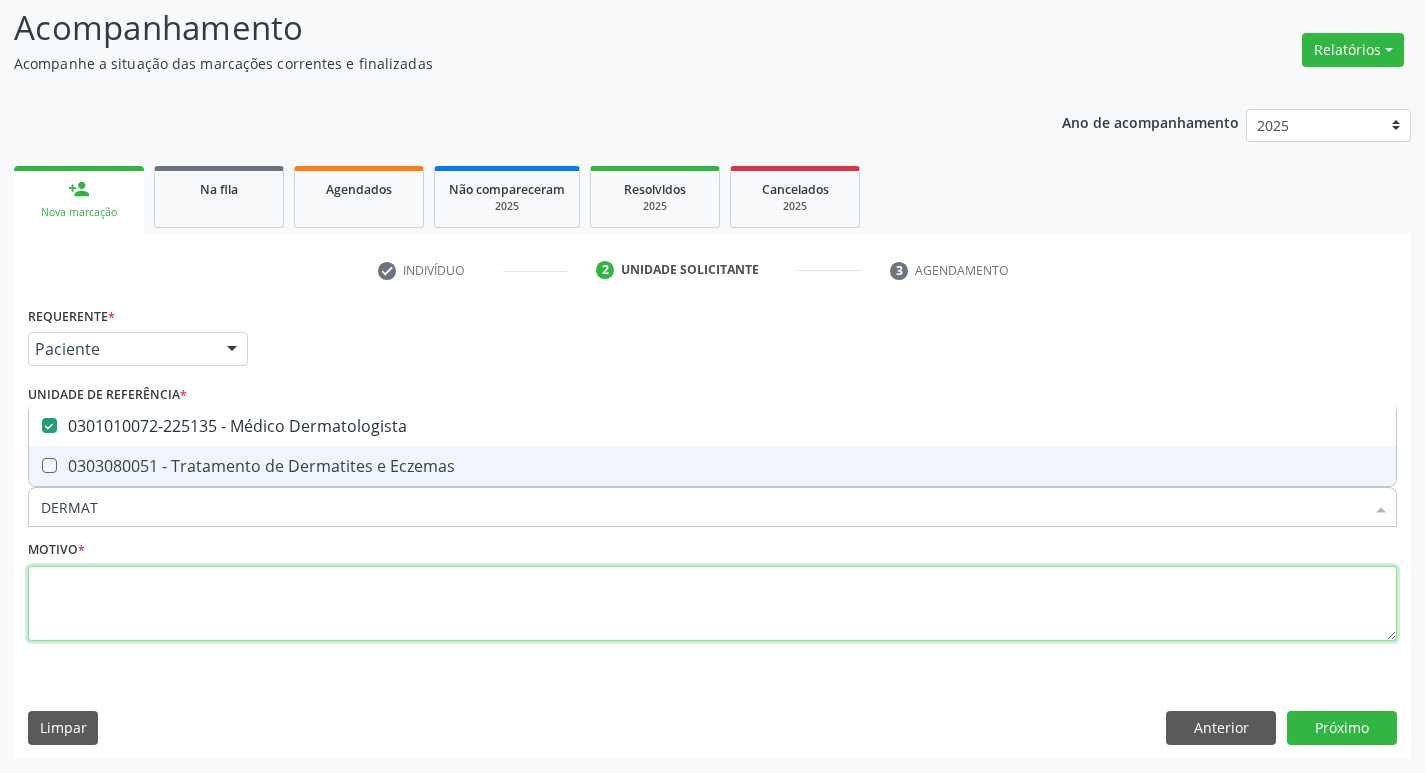
click at [184, 611] on textarea at bounding box center [712, 604] width 1369 height 76
checkbox Eczemas "true"
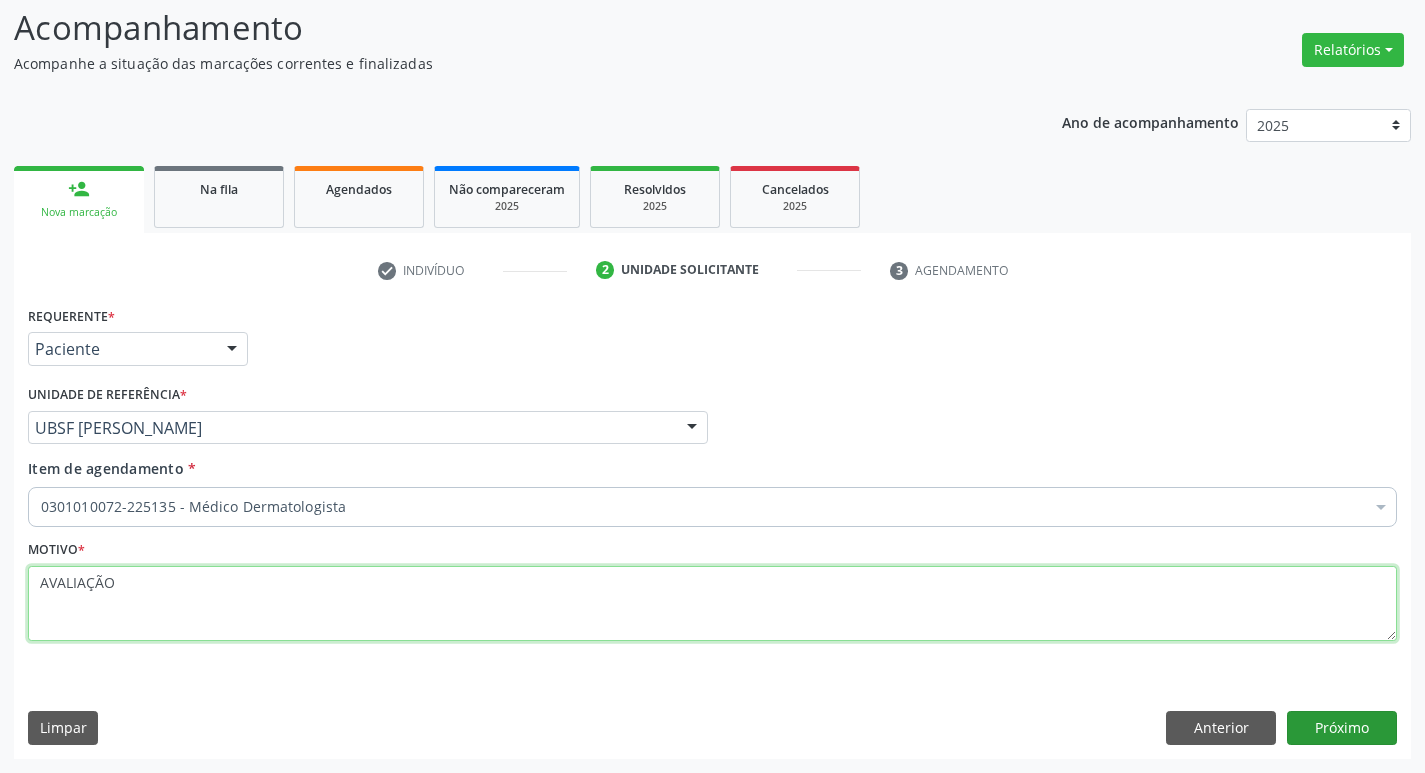
type textarea "AVALIAÇÃO"
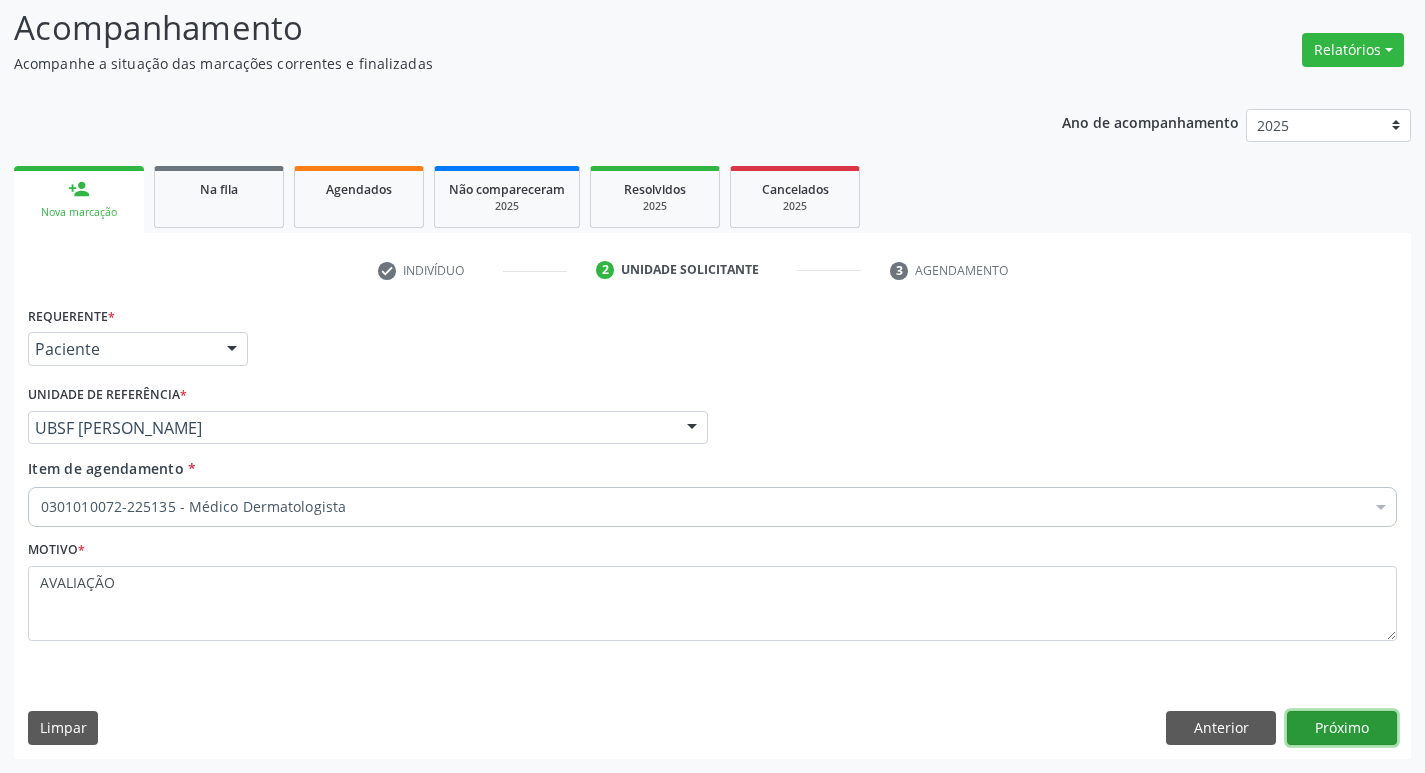
click at [1379, 719] on button "Próximo" at bounding box center [1342, 728] width 110 height 34
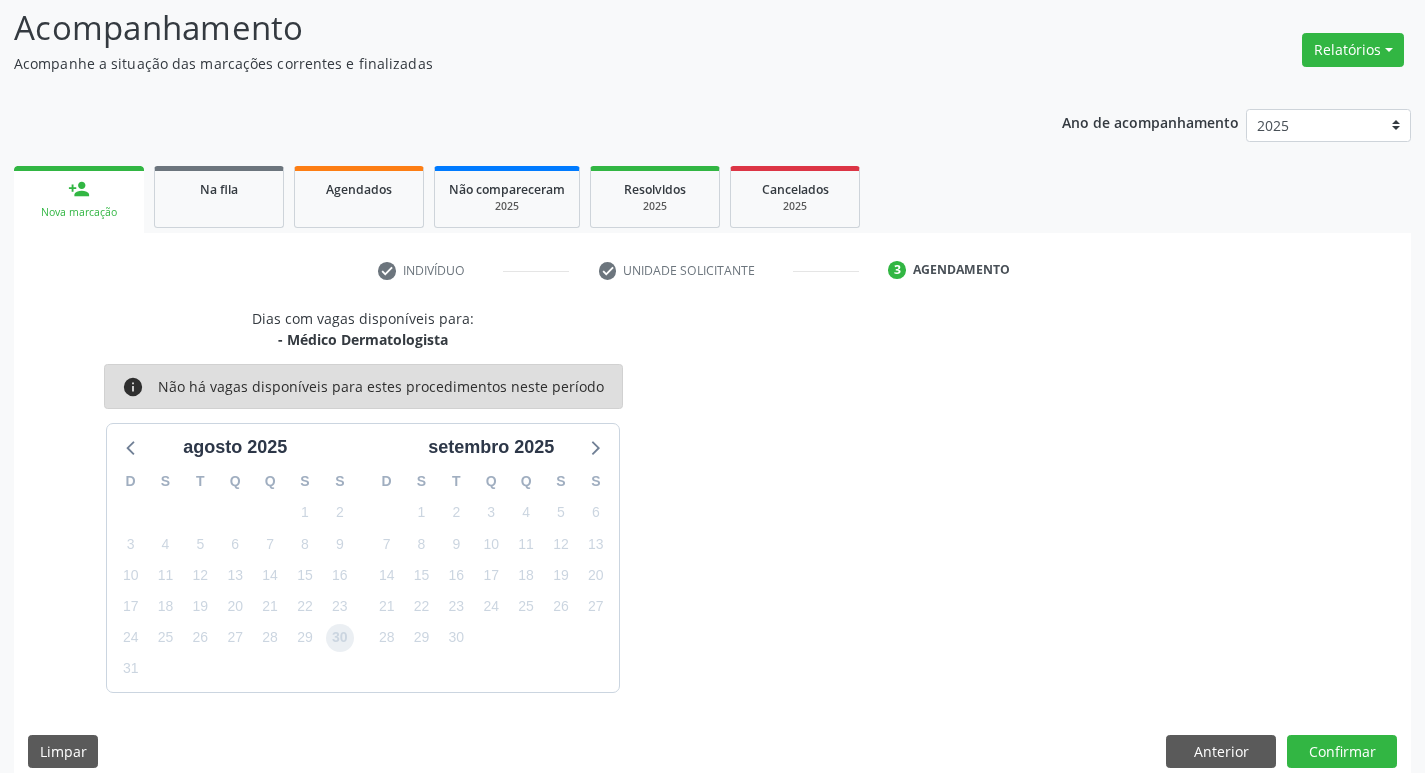
click at [342, 641] on span "30" at bounding box center [340, 638] width 28 height 28
click at [1369, 745] on button "Confirmar" at bounding box center [1342, 752] width 110 height 34
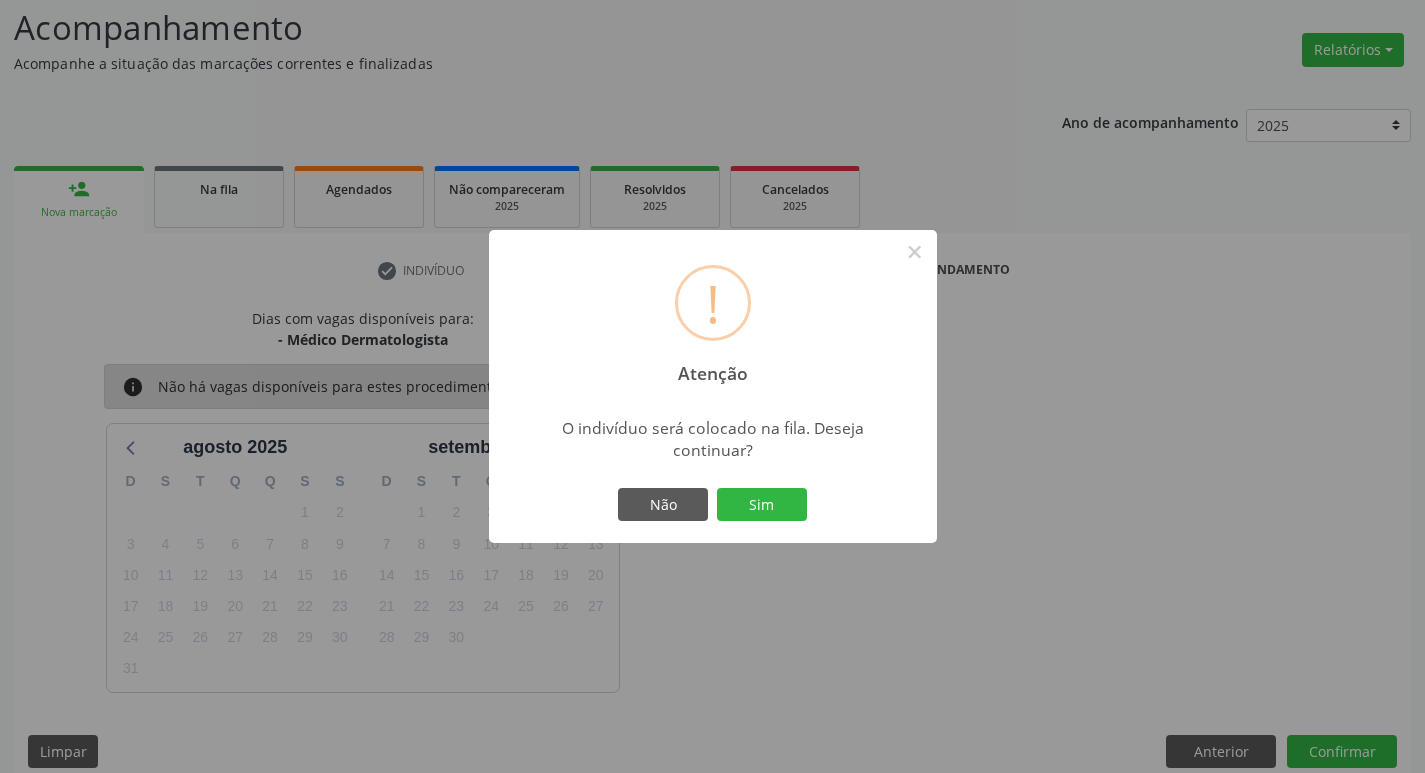
click at [779, 486] on div "Não Sim" at bounding box center [713, 505] width 198 height 42
click at [772, 512] on button "Sim" at bounding box center [762, 505] width 90 height 34
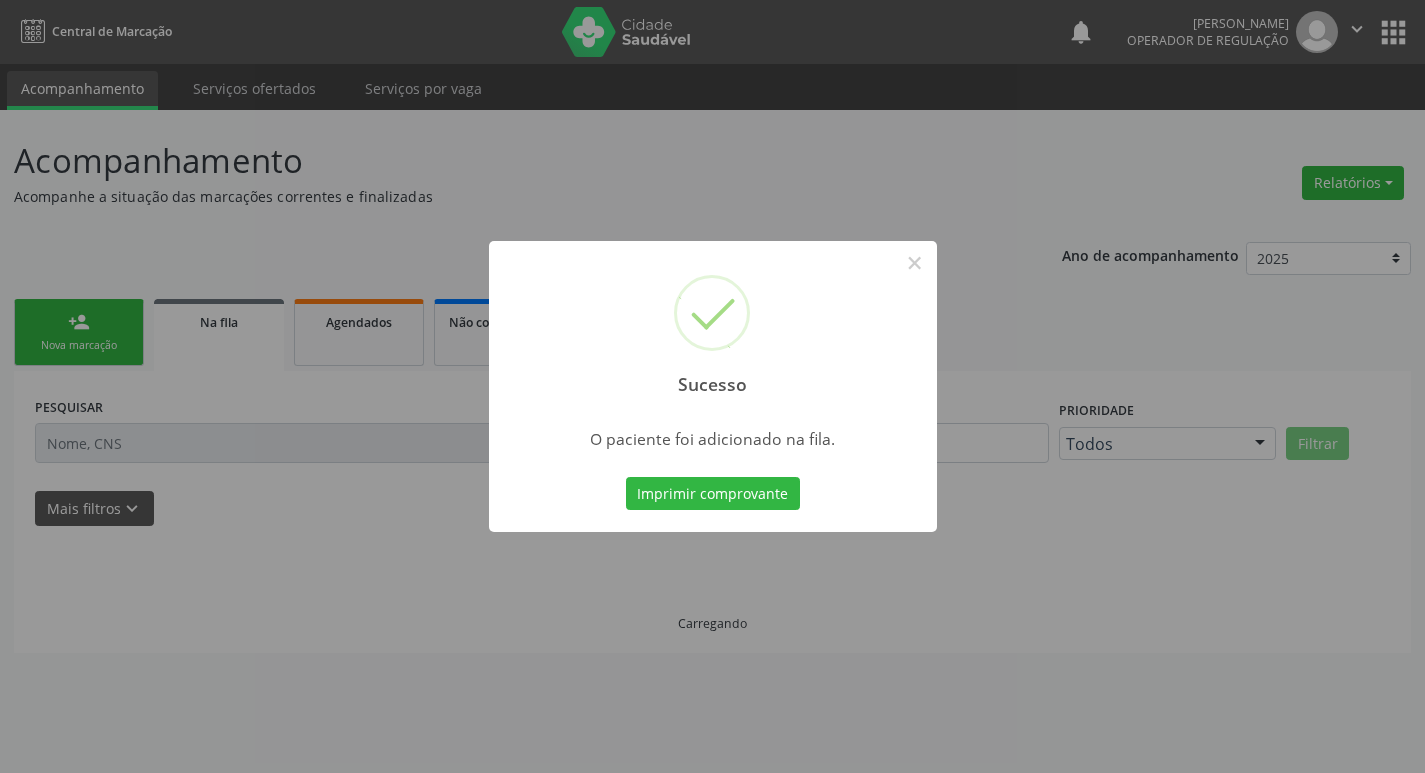
scroll to position [0, 0]
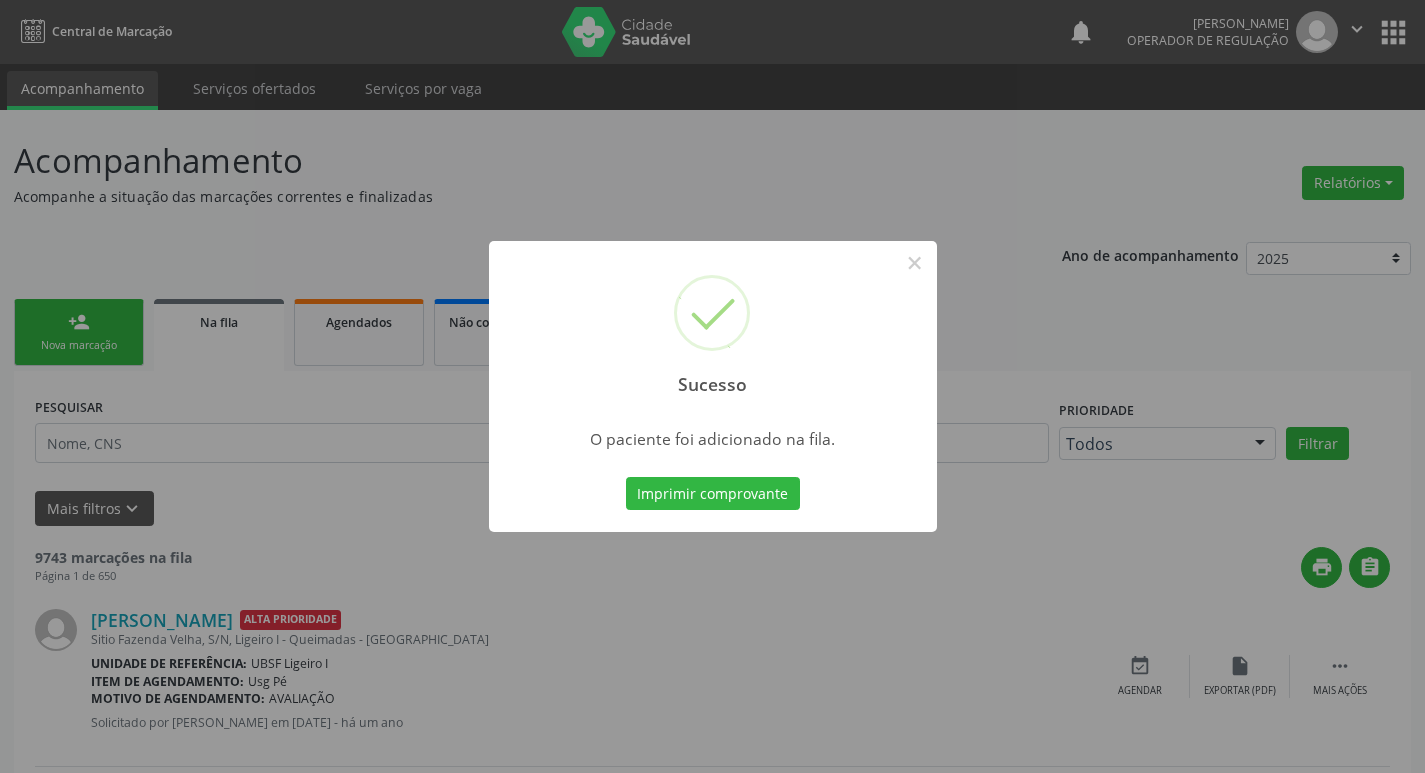
click at [319, 450] on div "Sucesso × O paciente foi adicionado na fila. Imprimir comprovante Cancel" at bounding box center [712, 386] width 1425 height 773
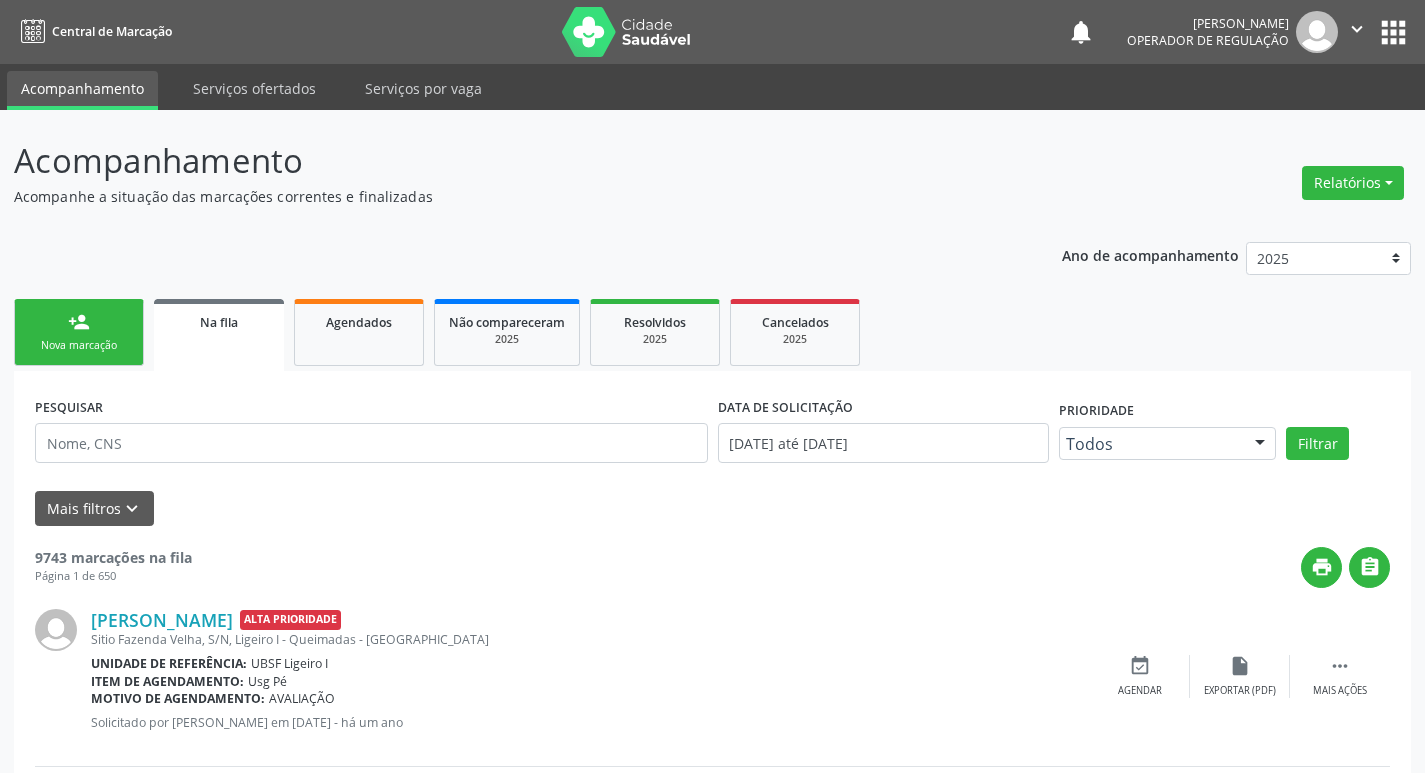
click at [113, 315] on link "person_add Nova marcação" at bounding box center [79, 332] width 130 height 67
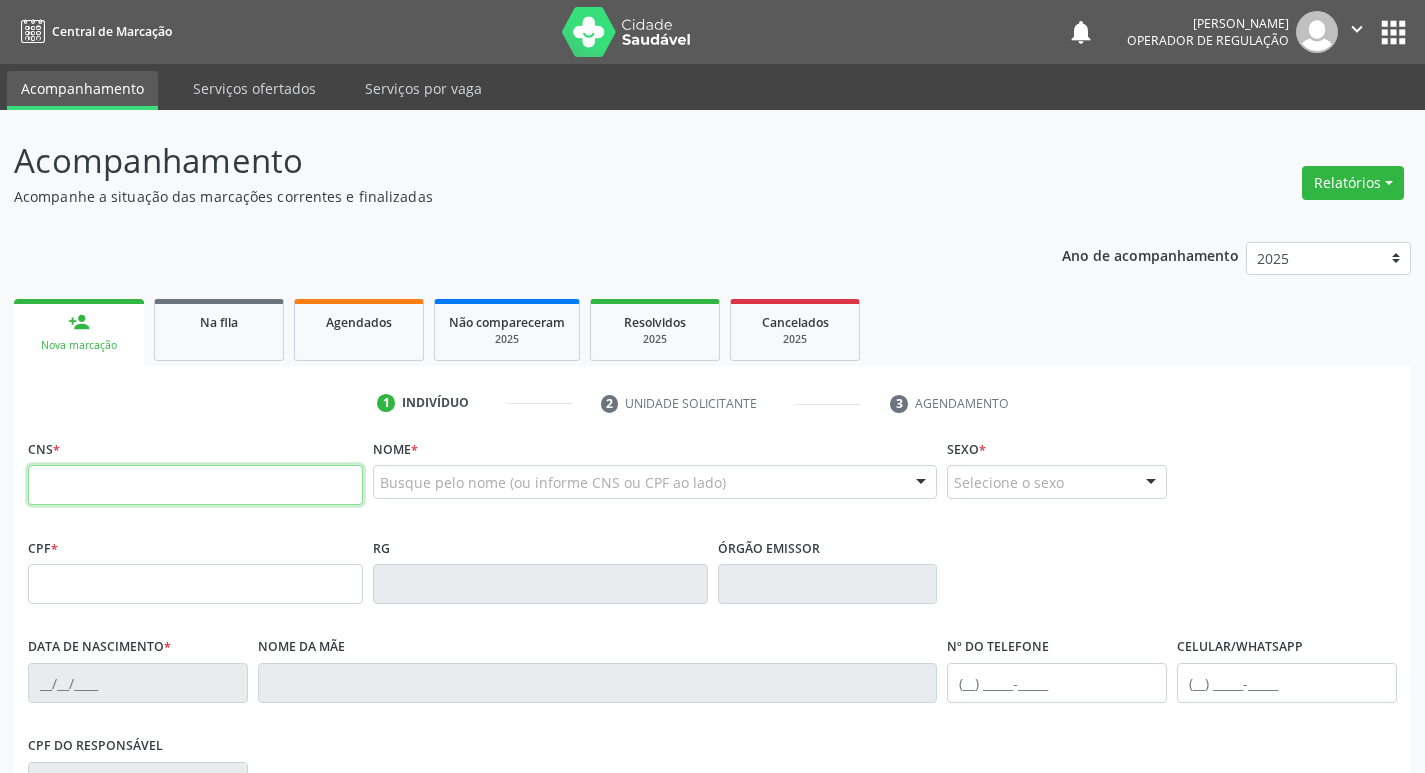
click at [154, 480] on input "text" at bounding box center [195, 485] width 335 height 40
type input "703 2056 2540 6798"
type input "112.137.494-84"
type input "[DATE]"
type input "[PERSON_NAME]"
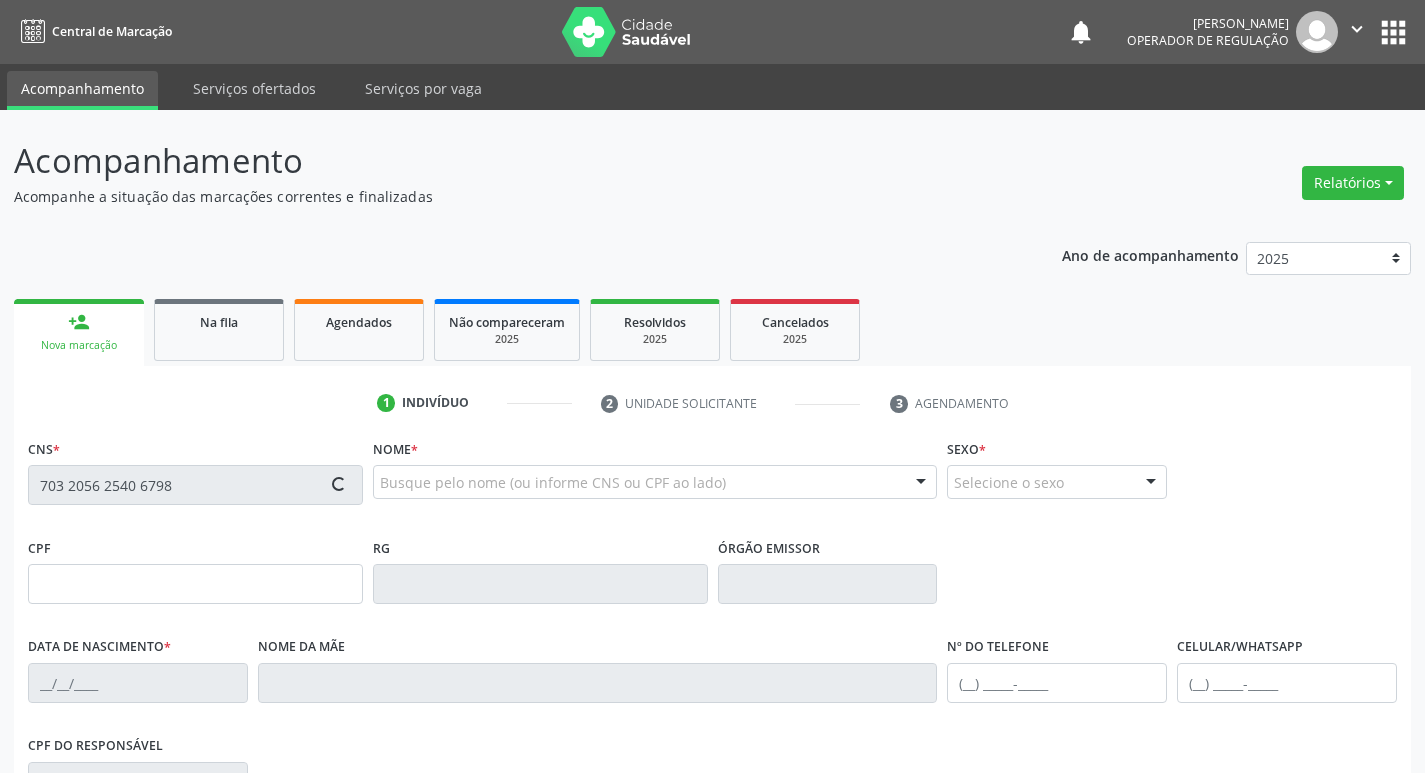
type input "[PHONE_NUMBER]"
type input "056.501.374-20"
type input "42"
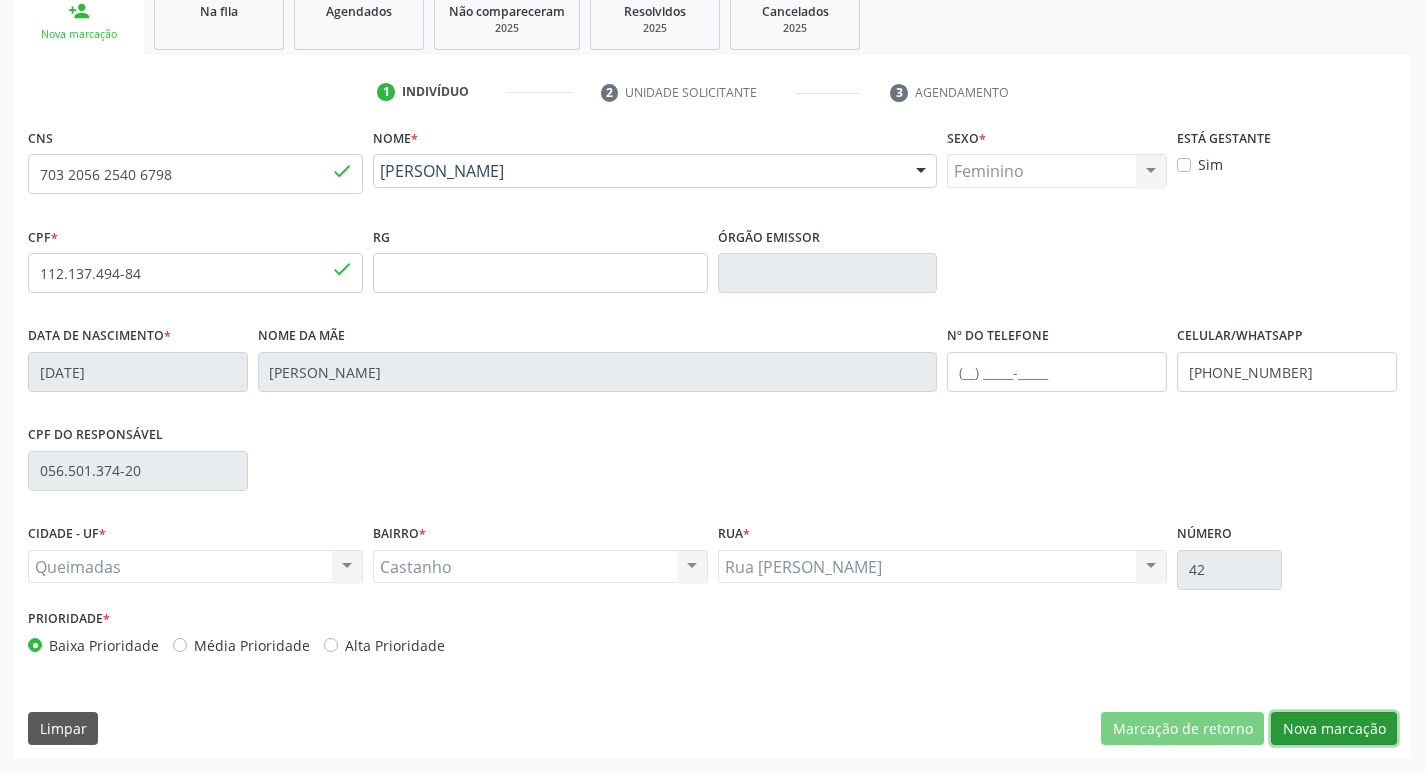
click at [1333, 723] on button "Nova marcação" at bounding box center [1334, 729] width 126 height 34
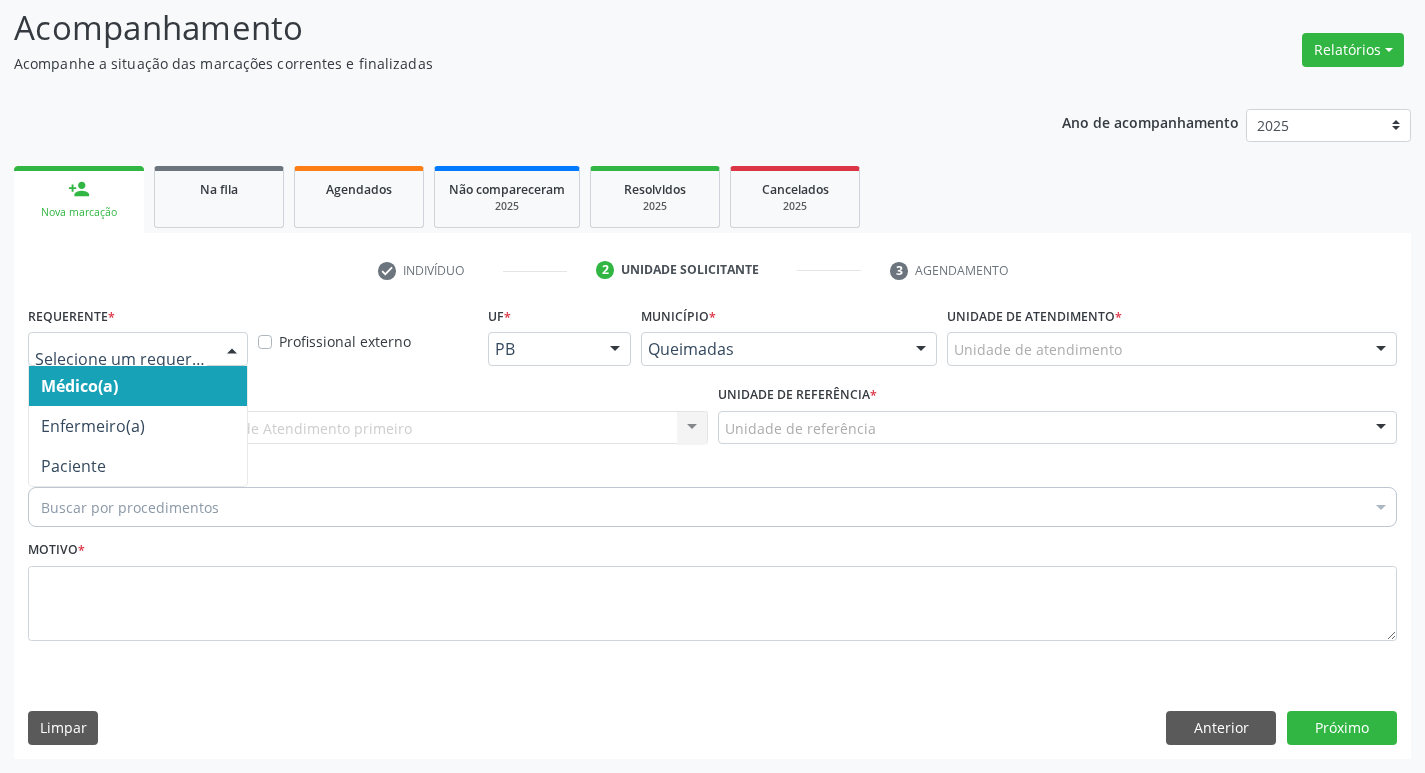
click at [123, 365] on div "Médico(a) Enfermeiro(a) Paciente Nenhum resultado encontrado para: " " Não há n…" at bounding box center [138, 349] width 220 height 34
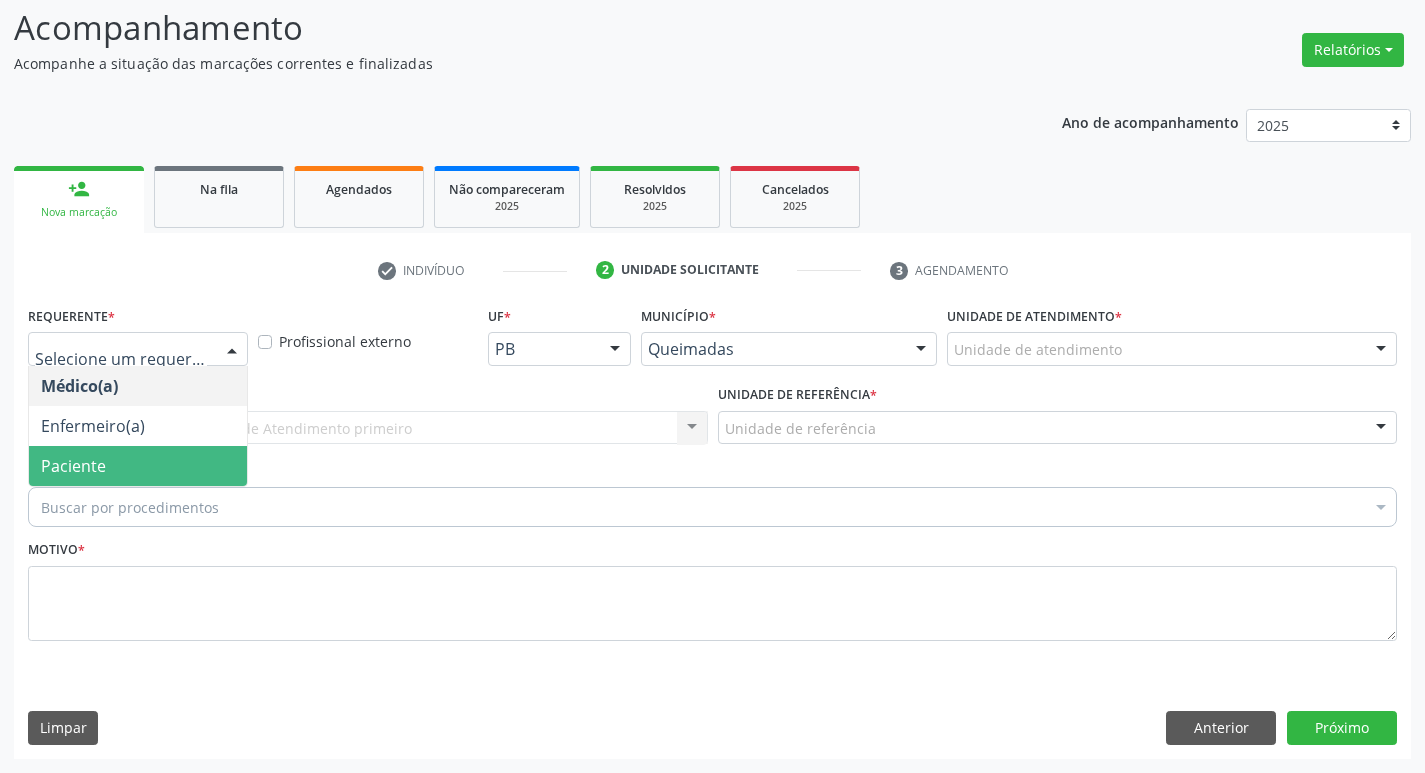
click at [124, 451] on span "Paciente" at bounding box center [138, 466] width 218 height 40
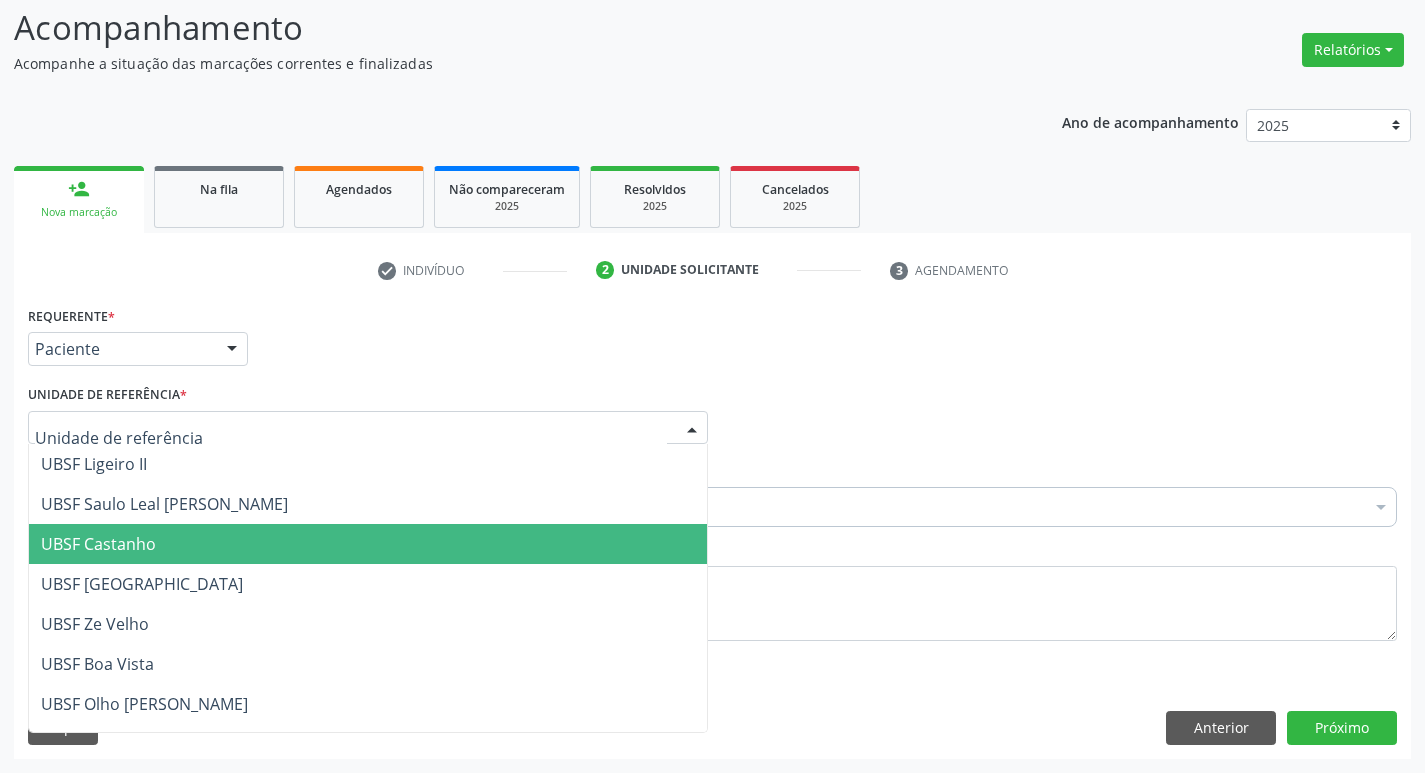
click at [145, 556] on span "UBSF Castanho" at bounding box center [368, 544] width 678 height 40
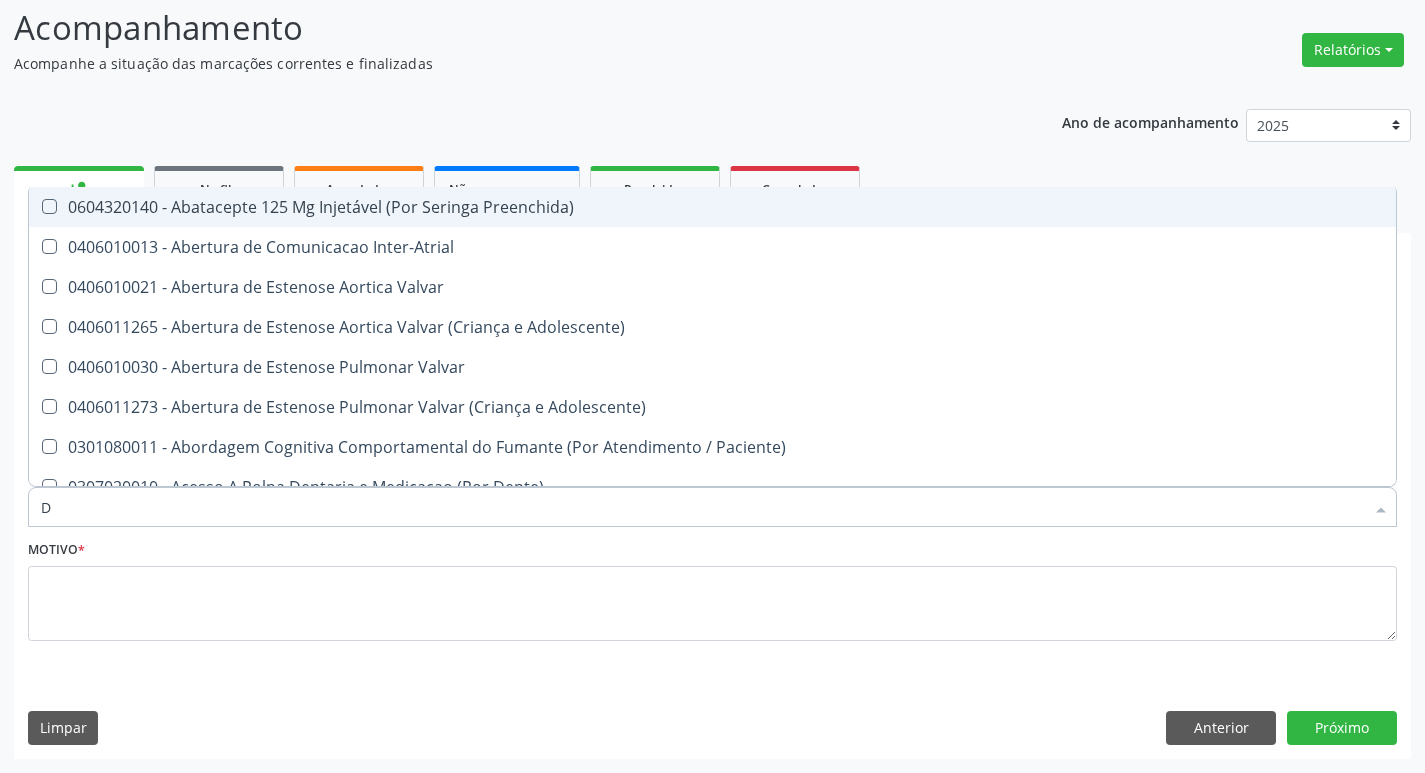
type input "DERMAT"
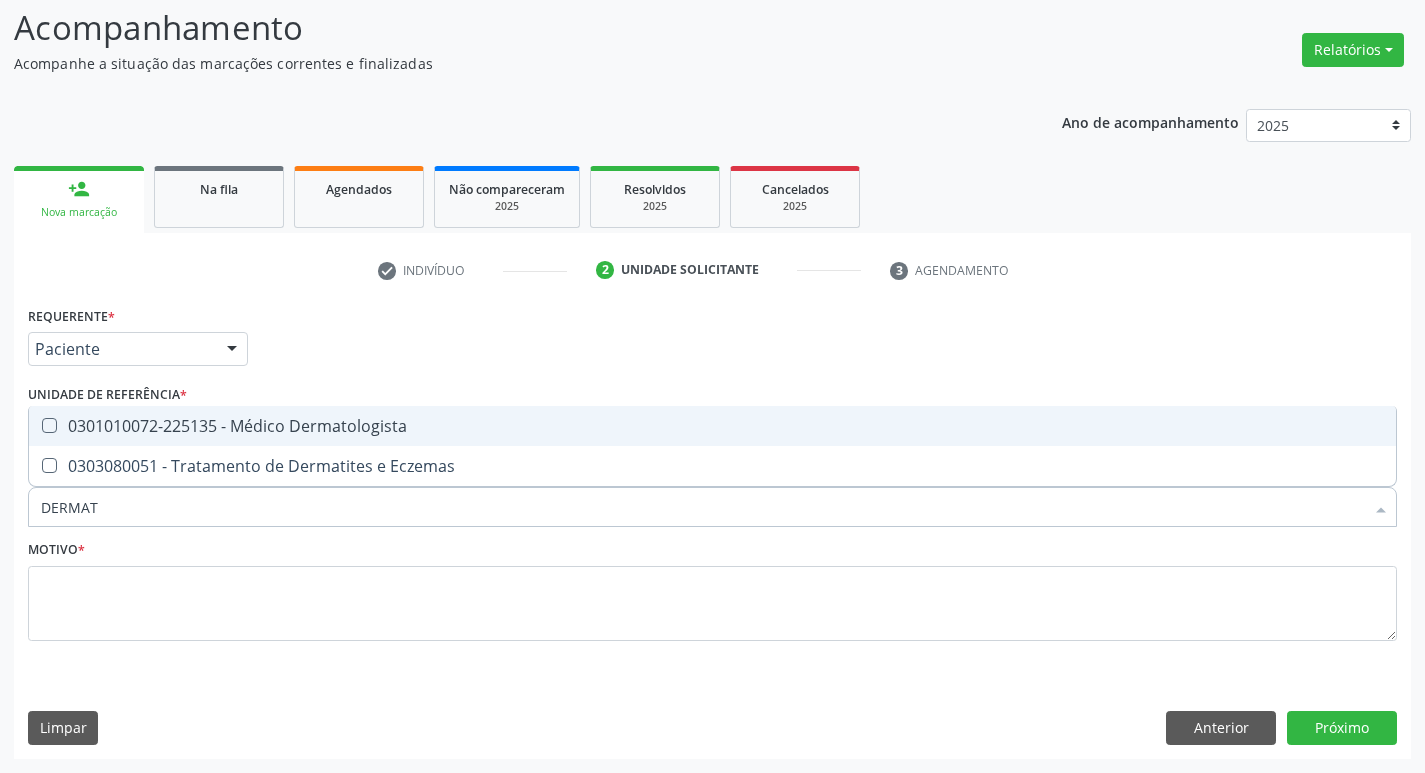
click at [235, 434] on div "0301010072-225135 - Médico Dermatologista" at bounding box center [712, 426] width 1343 height 16
checkbox Dermatologista "true"
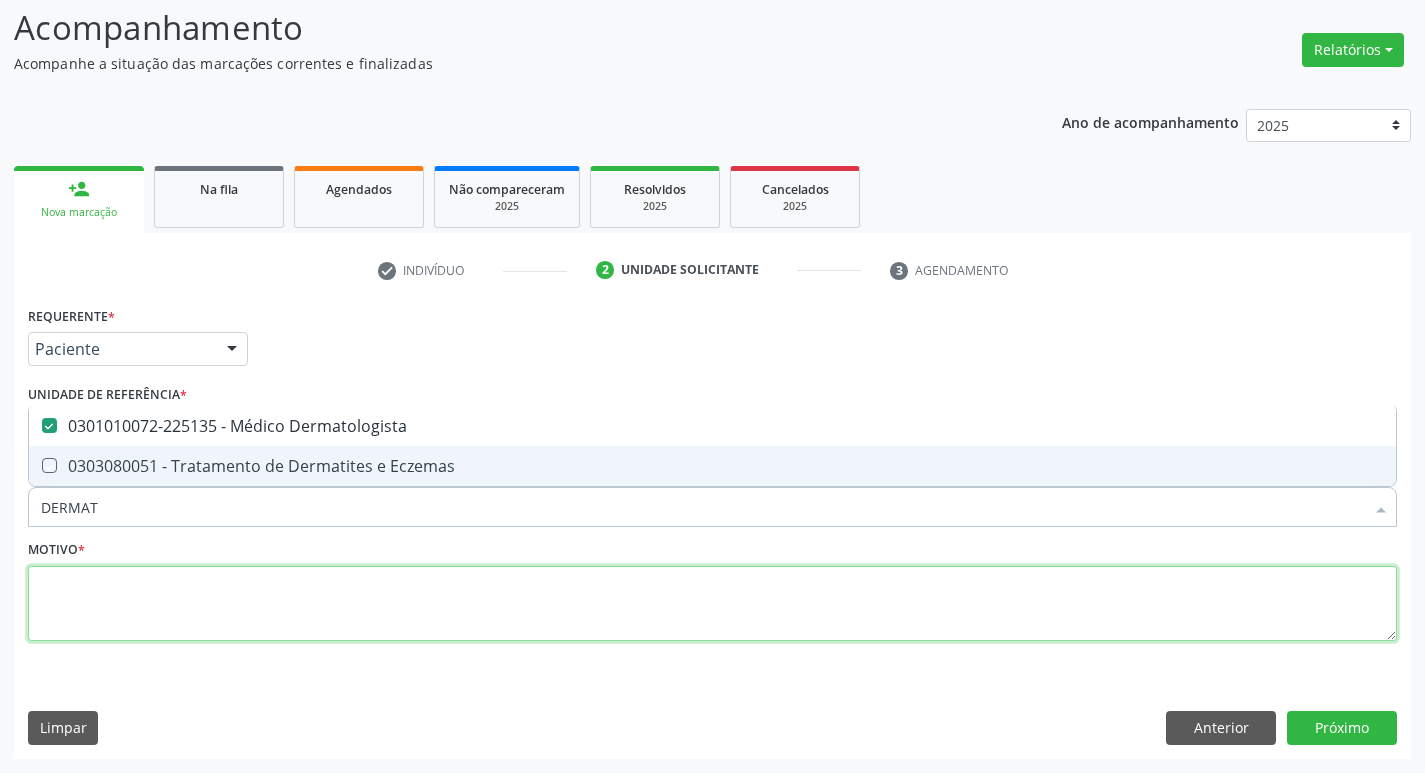
click at [172, 585] on textarea at bounding box center [712, 604] width 1369 height 76
checkbox Eczemas "true"
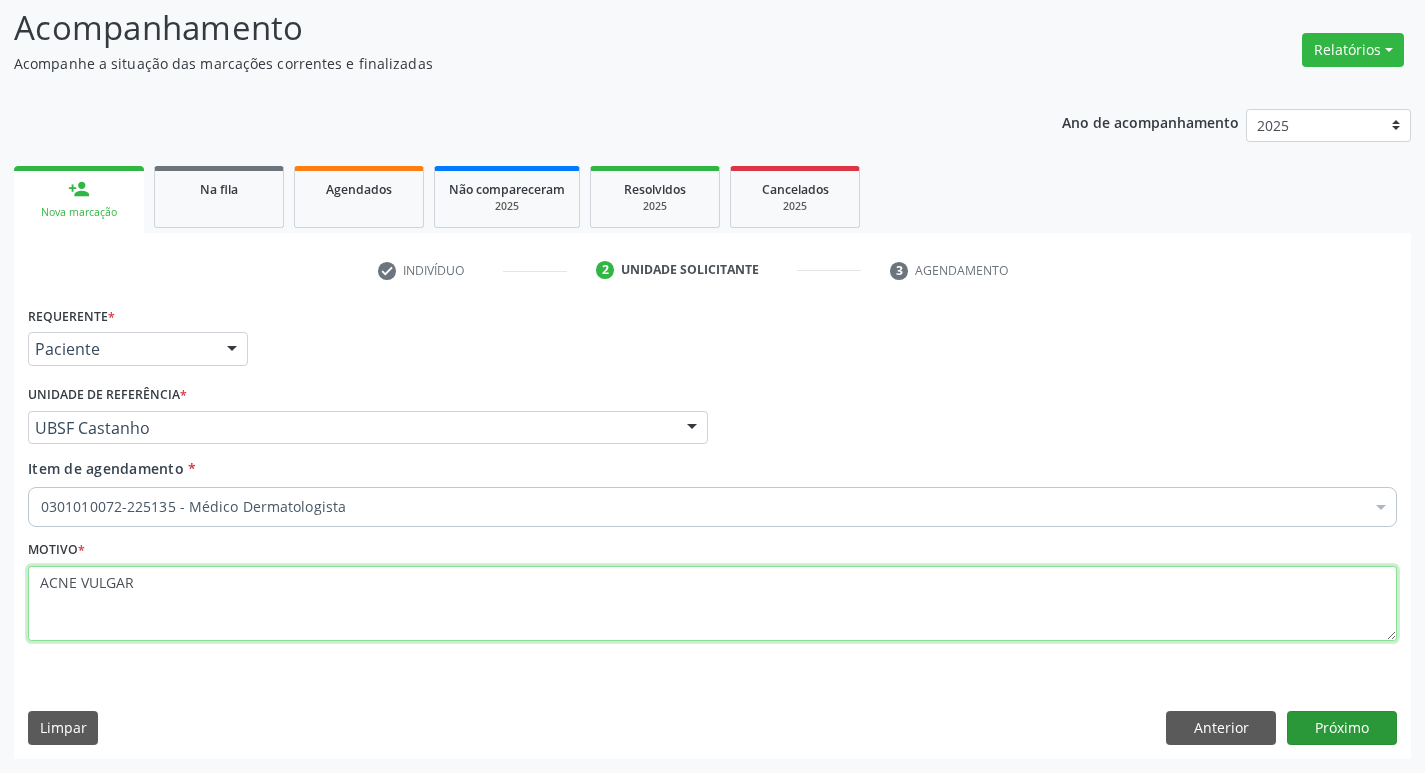
type textarea "ACNE VULGAR"
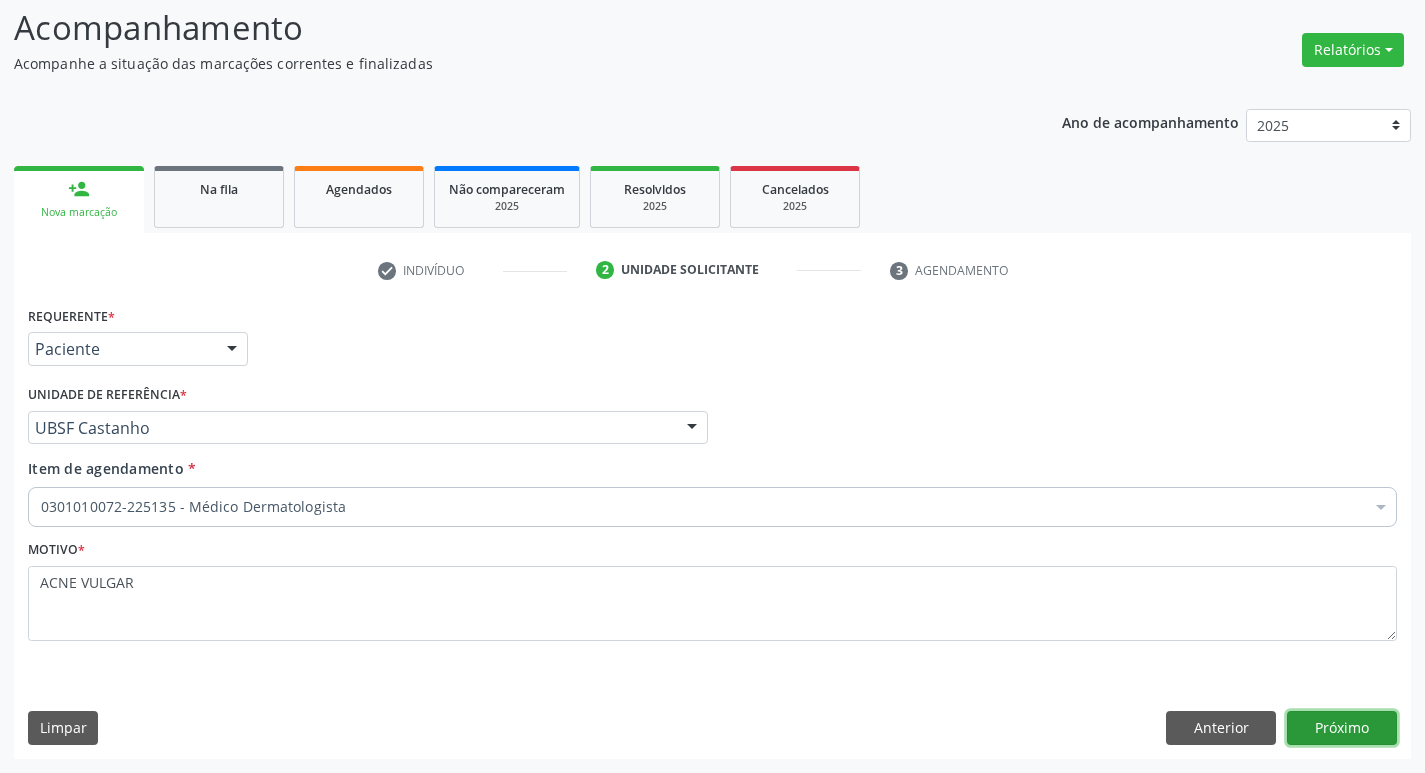
click at [1340, 718] on button "Próximo" at bounding box center [1342, 728] width 110 height 34
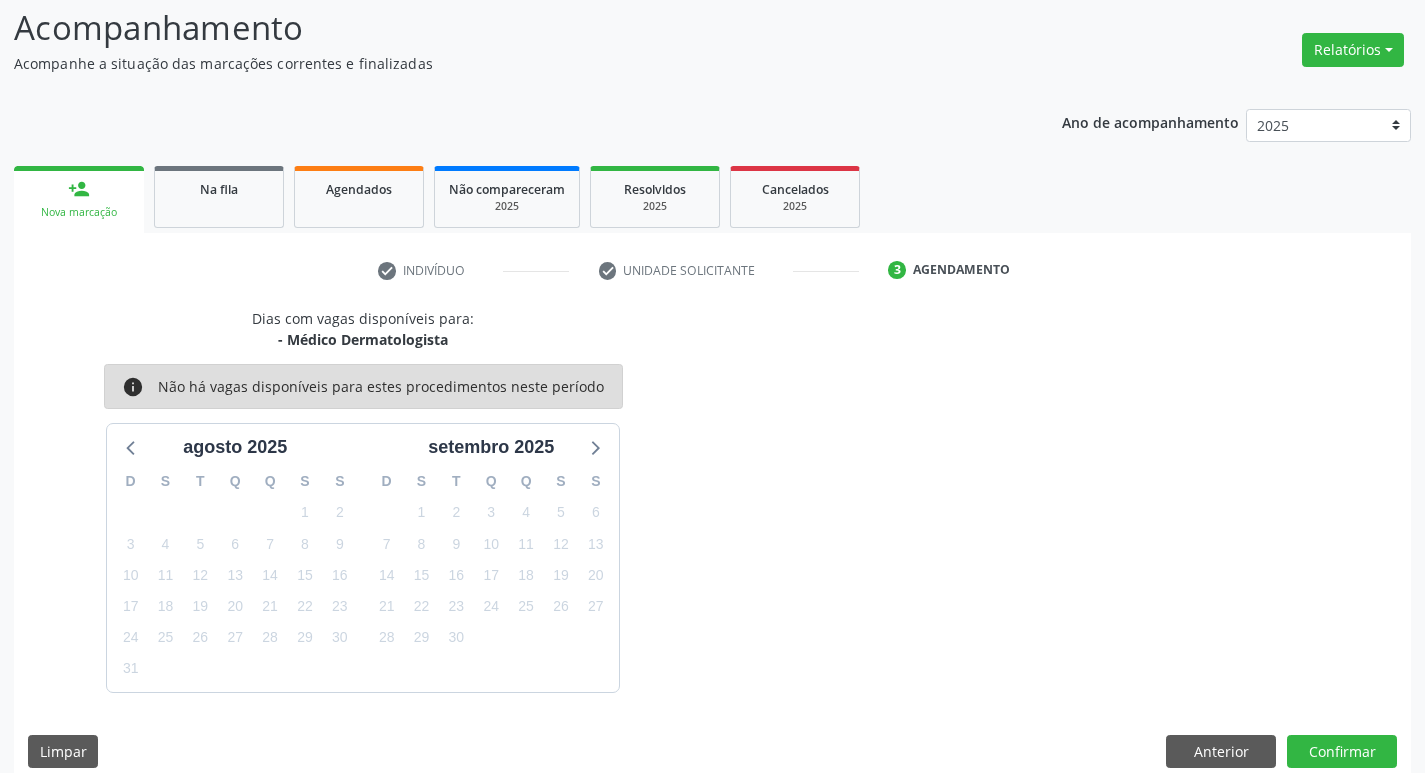
click at [321, 635] on div "29" at bounding box center [305, 637] width 35 height 31
click at [307, 645] on span "29" at bounding box center [305, 638] width 28 height 28
click at [1364, 752] on button "Confirmar" at bounding box center [1342, 752] width 110 height 34
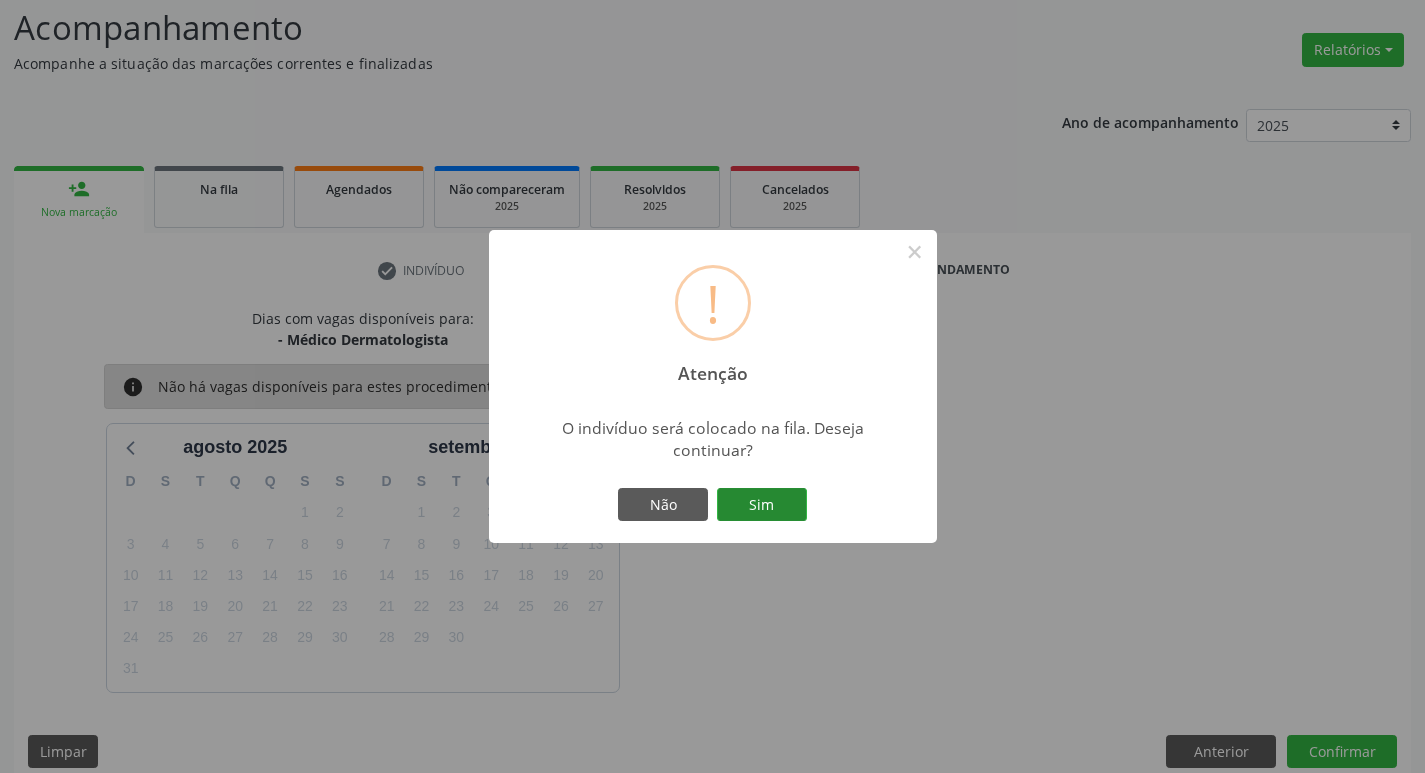
click at [785, 496] on button "Sim" at bounding box center [762, 505] width 90 height 34
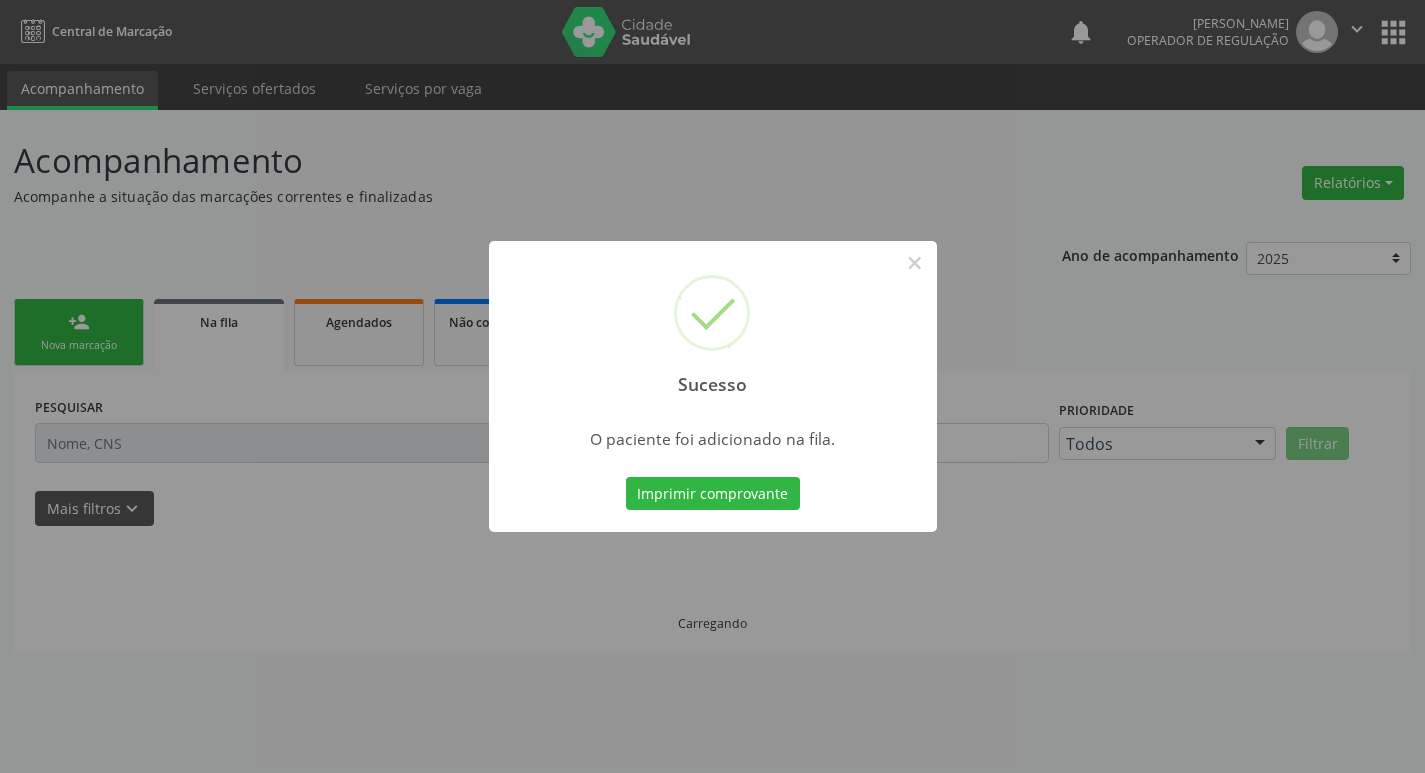
scroll to position [0, 0]
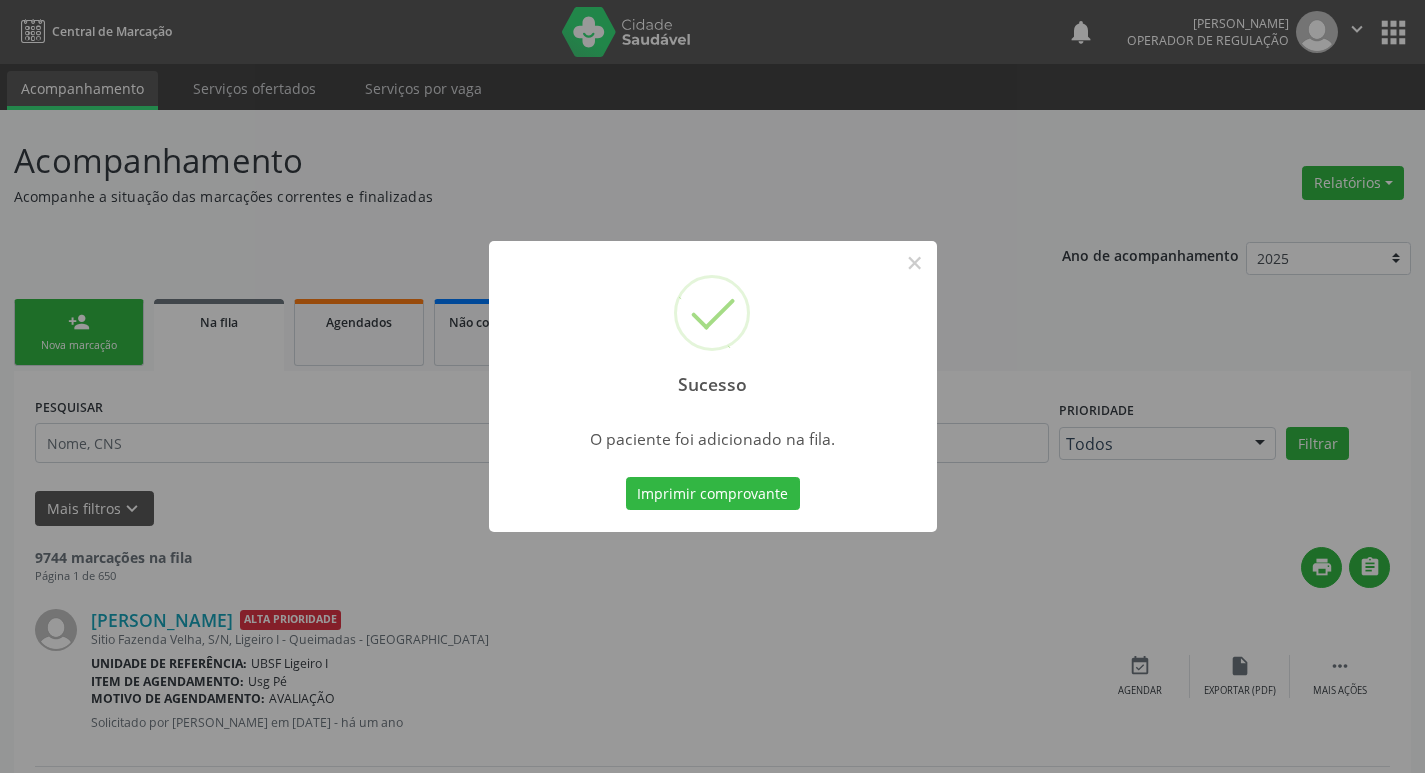
click at [0, 362] on div "Sucesso × O paciente foi adicionado na fila. Imprimir comprovante Cancel" at bounding box center [712, 386] width 1425 height 773
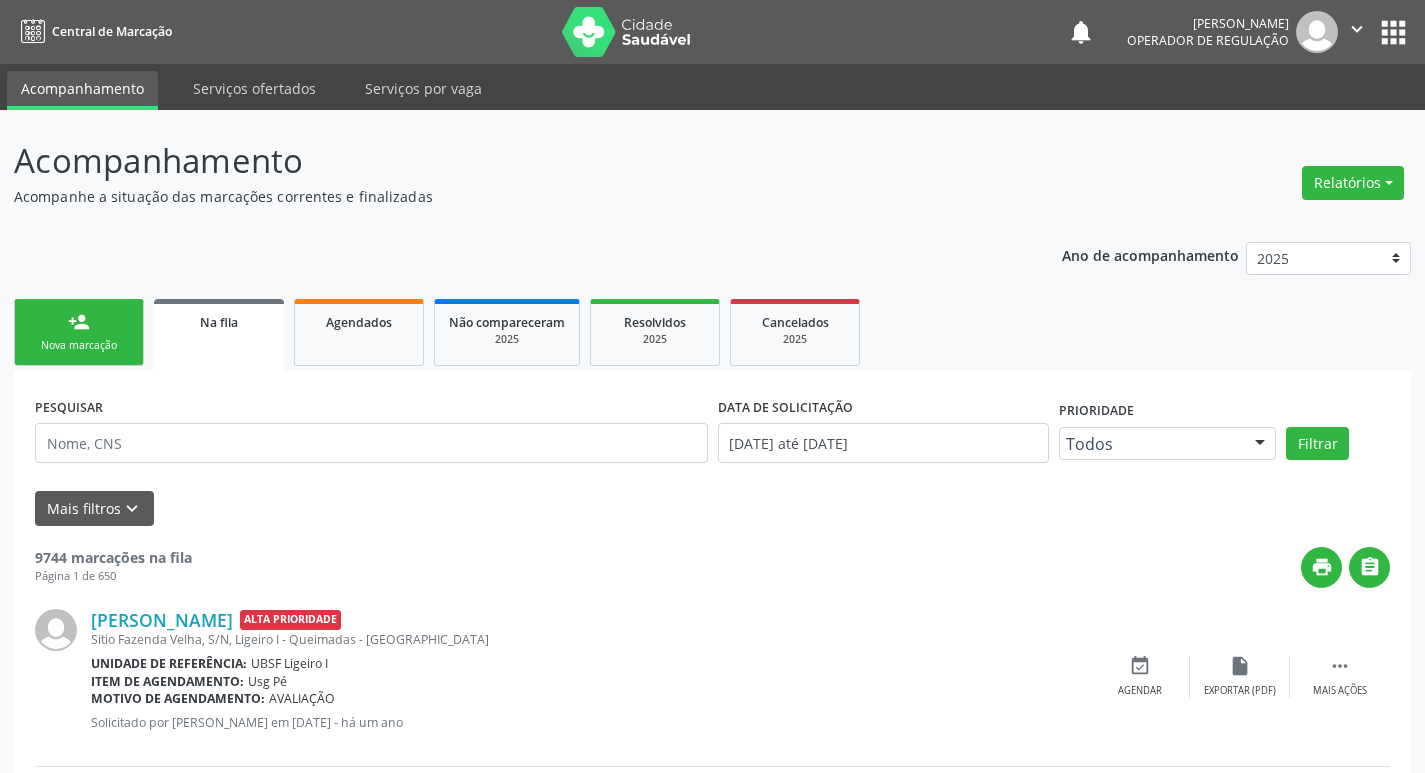
click at [53, 314] on link "person_add Nova marcação" at bounding box center [79, 332] width 130 height 67
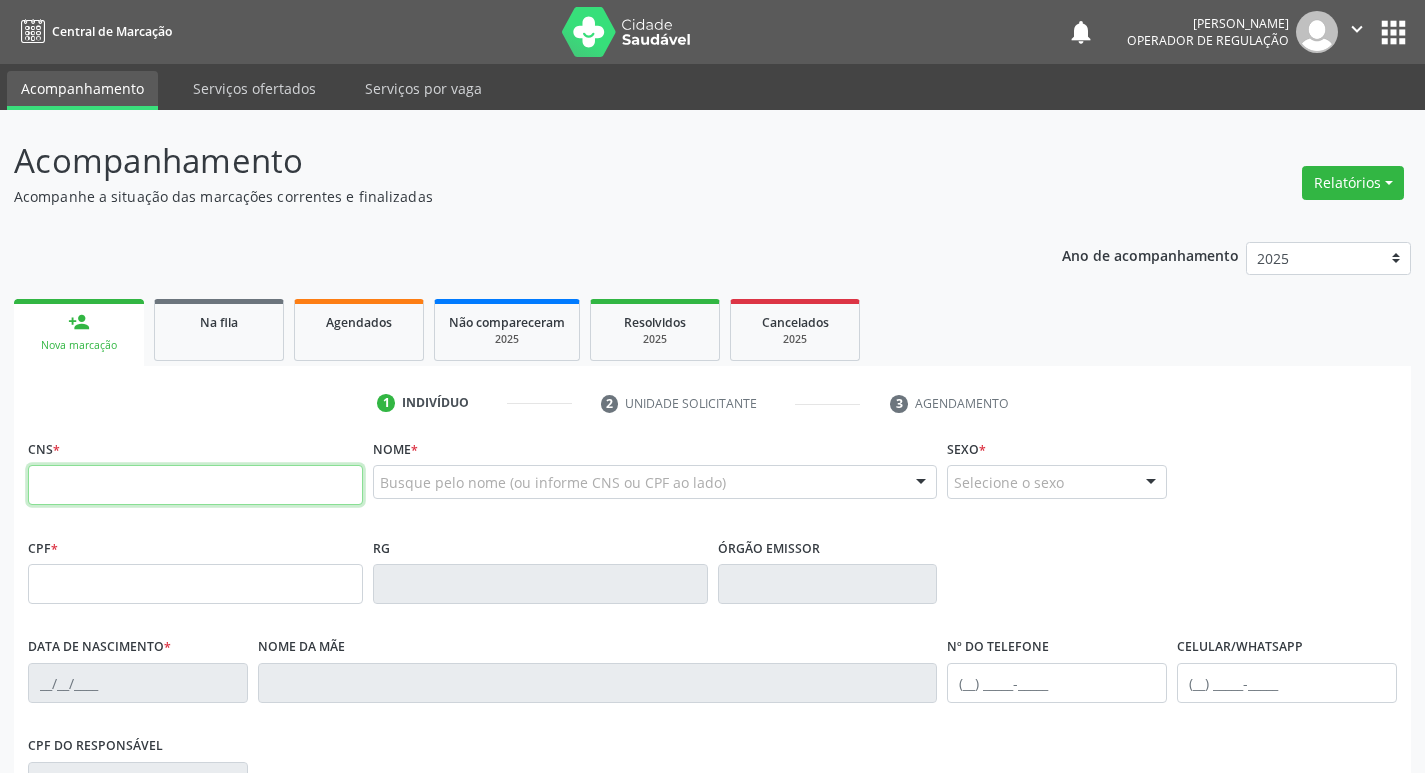
click at [90, 480] on input "text" at bounding box center [195, 485] width 335 height 40
type input "700 2014 8787 8128"
type input "049.022.454-77"
type input "[DATE]"
type input "[PERSON_NAME] da Conceição"
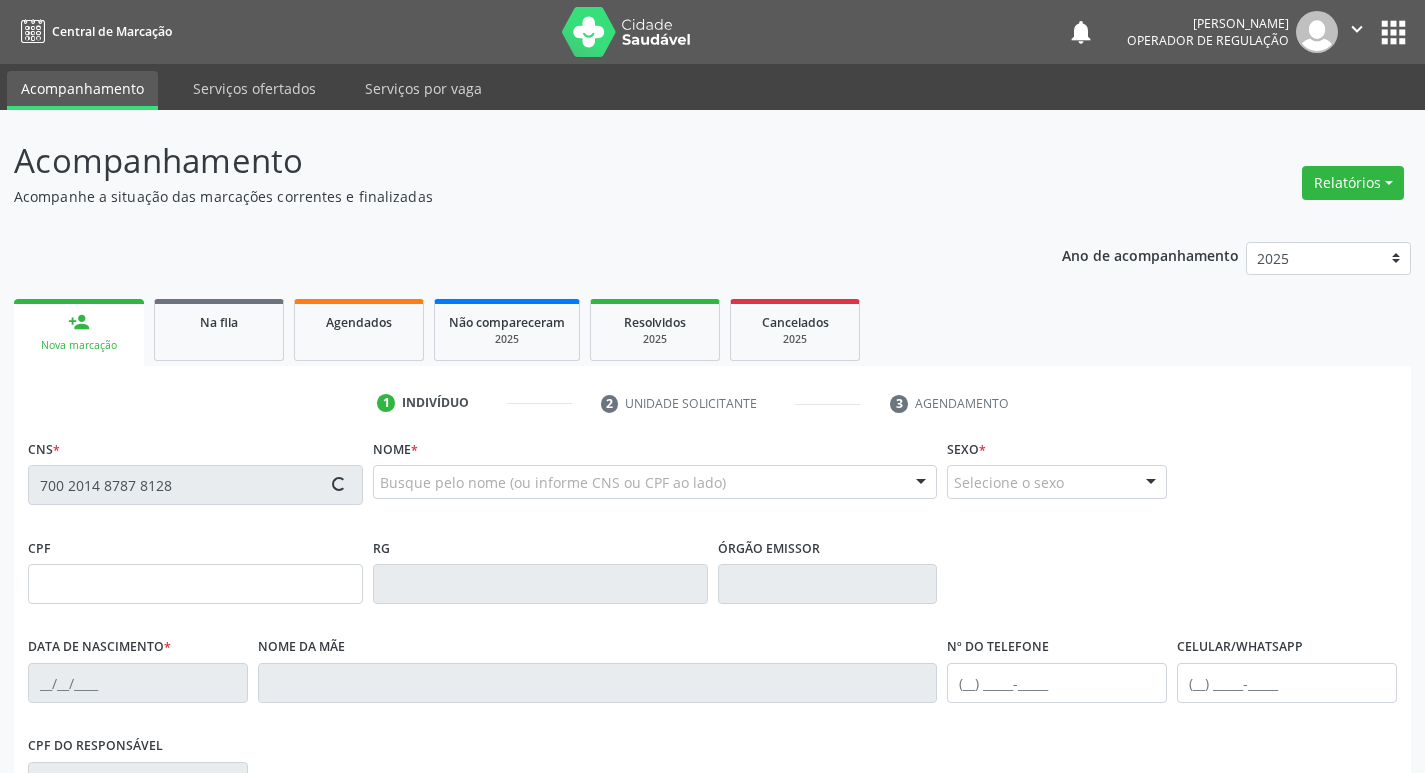
type input "[PHONE_NUMBER]"
type input "077.645.197-90"
type input "50"
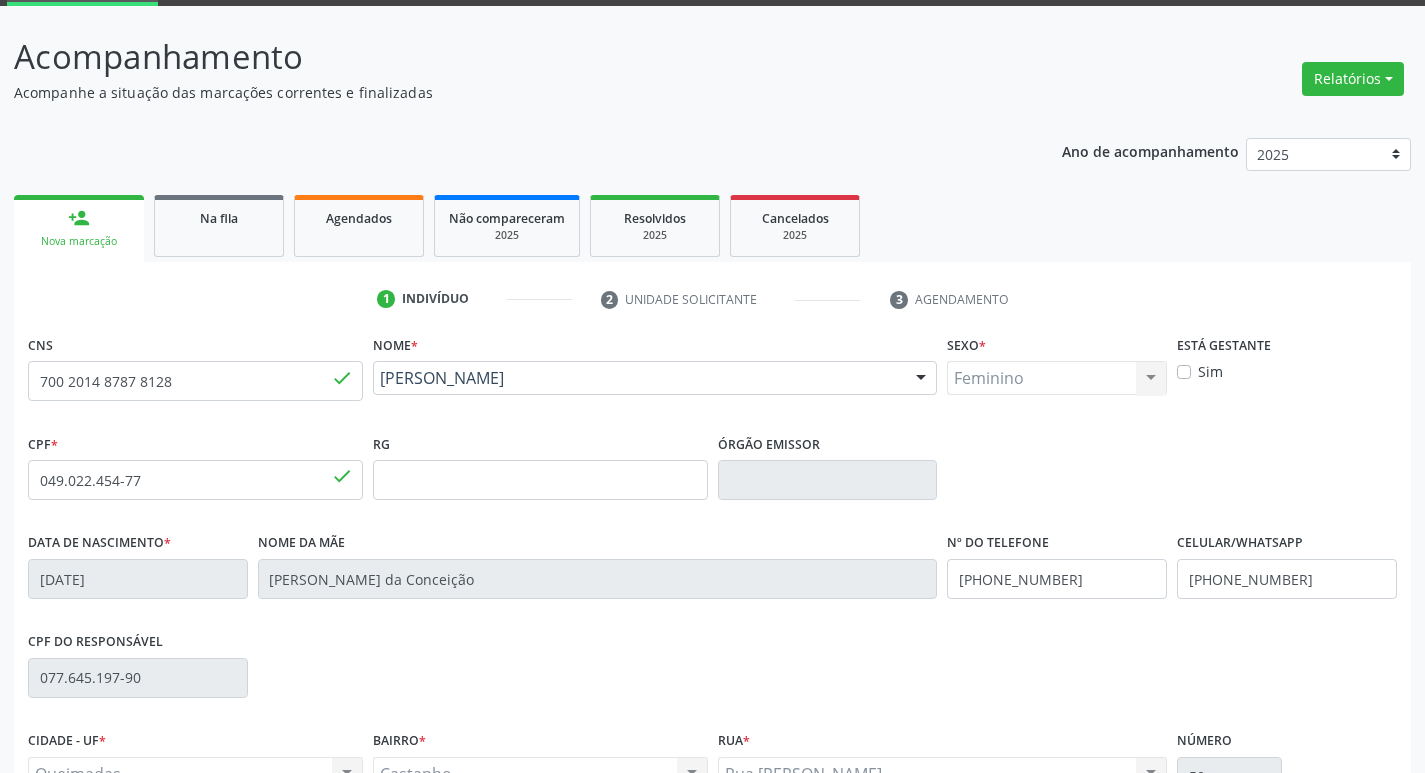
scroll to position [311, 0]
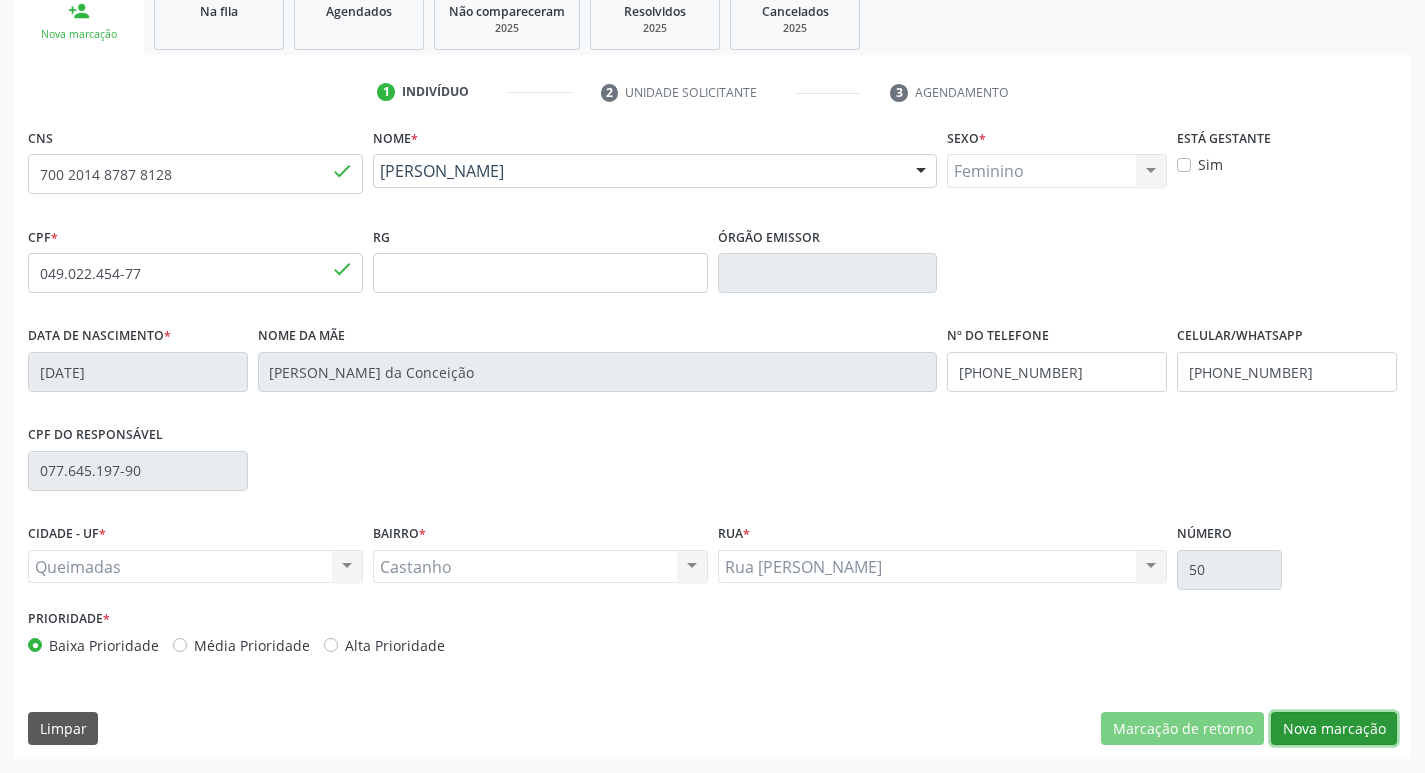
click at [1334, 723] on button "Nova marcação" at bounding box center [1334, 729] width 126 height 34
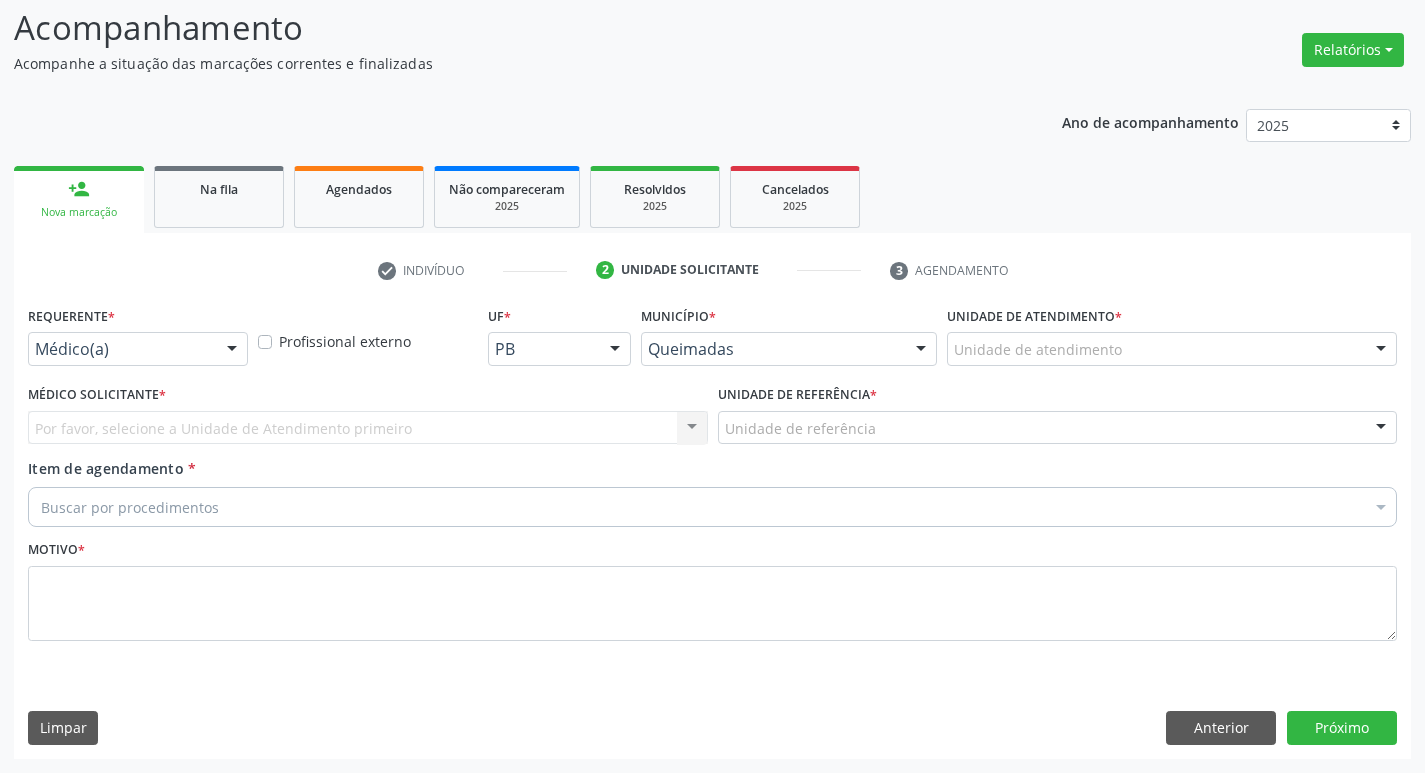
scroll to position [133, 0]
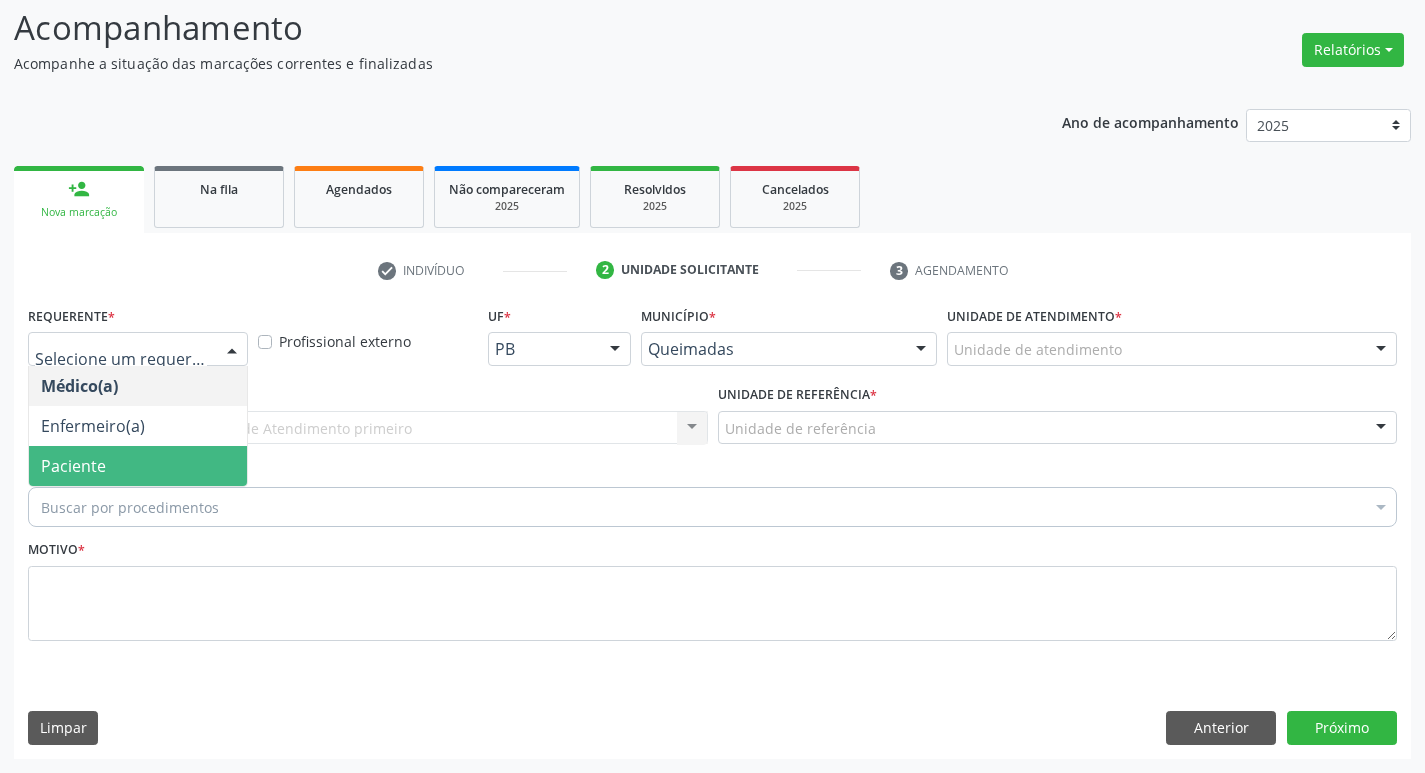
click at [139, 460] on span "Paciente" at bounding box center [138, 466] width 218 height 40
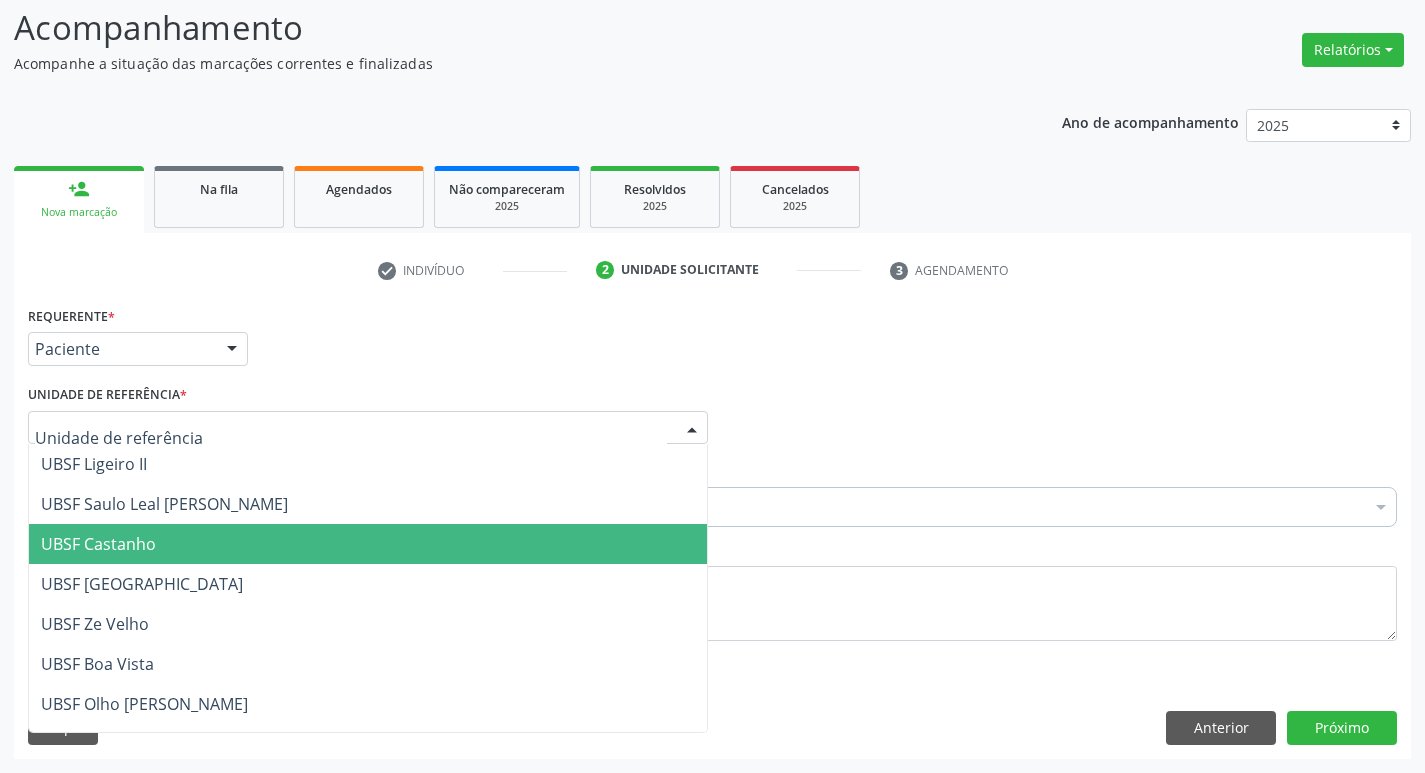
click at [178, 546] on span "UBSF Castanho" at bounding box center [368, 544] width 678 height 40
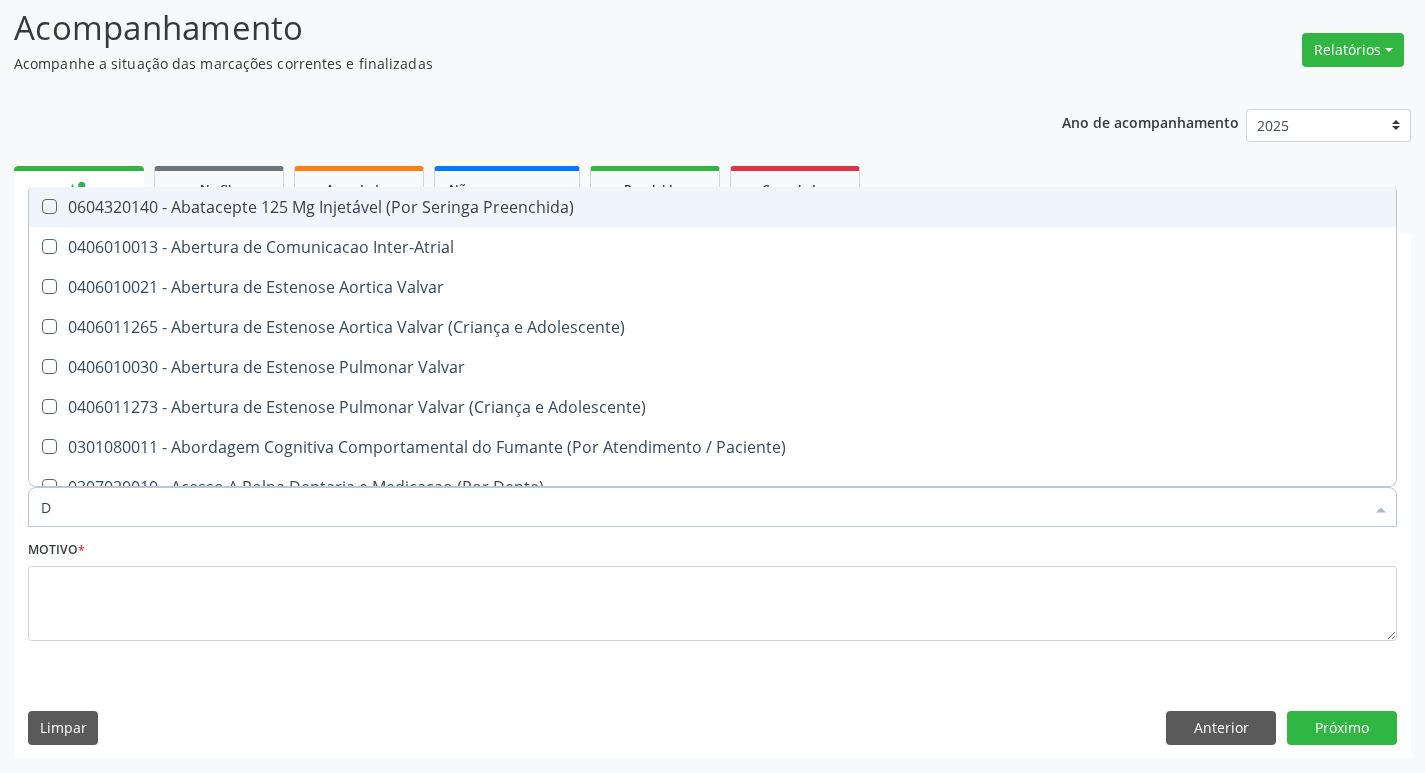
type input "DERMAT"
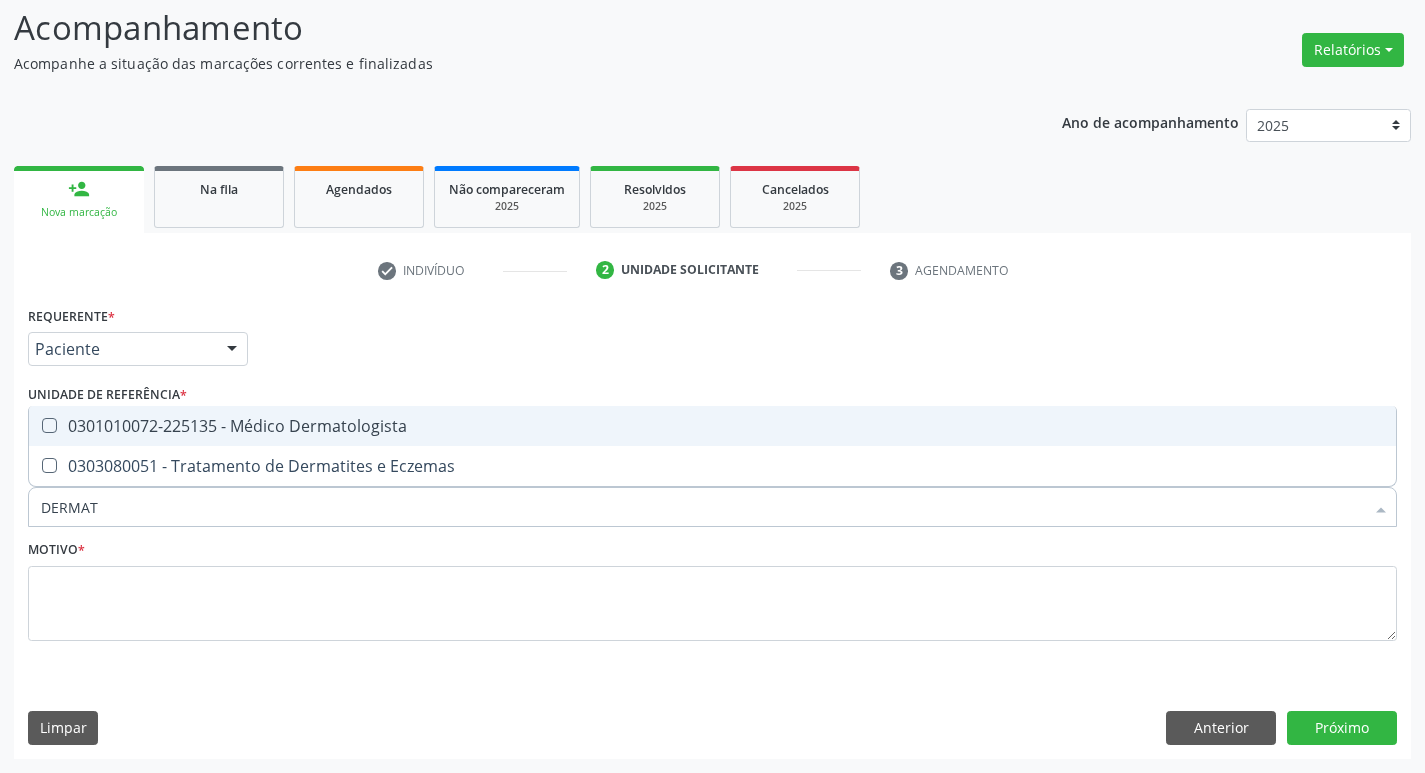
click at [248, 414] on span "0301010072-225135 - Médico Dermatologista" at bounding box center [712, 426] width 1367 height 40
checkbox Dermatologista "true"
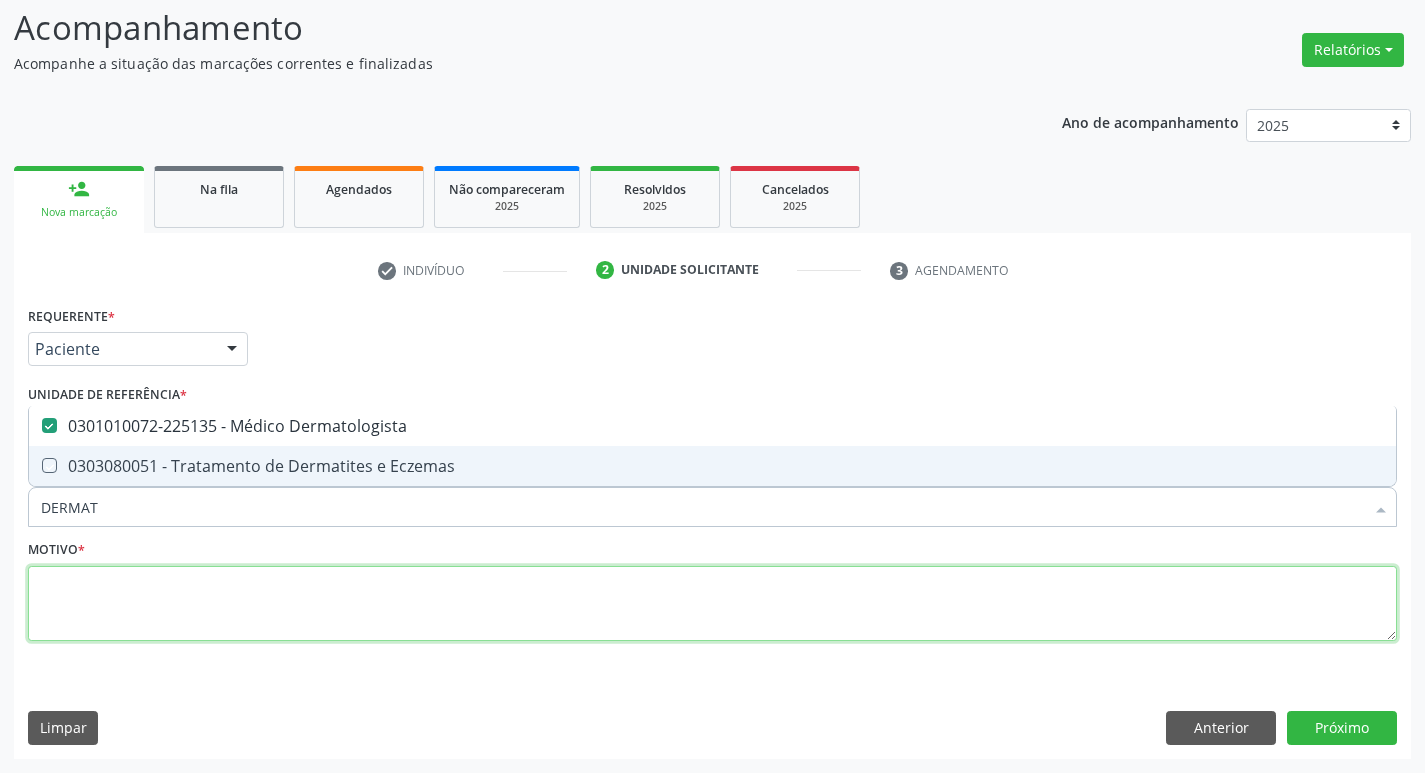
click at [219, 614] on textarea at bounding box center [712, 604] width 1369 height 76
checkbox Eczemas "true"
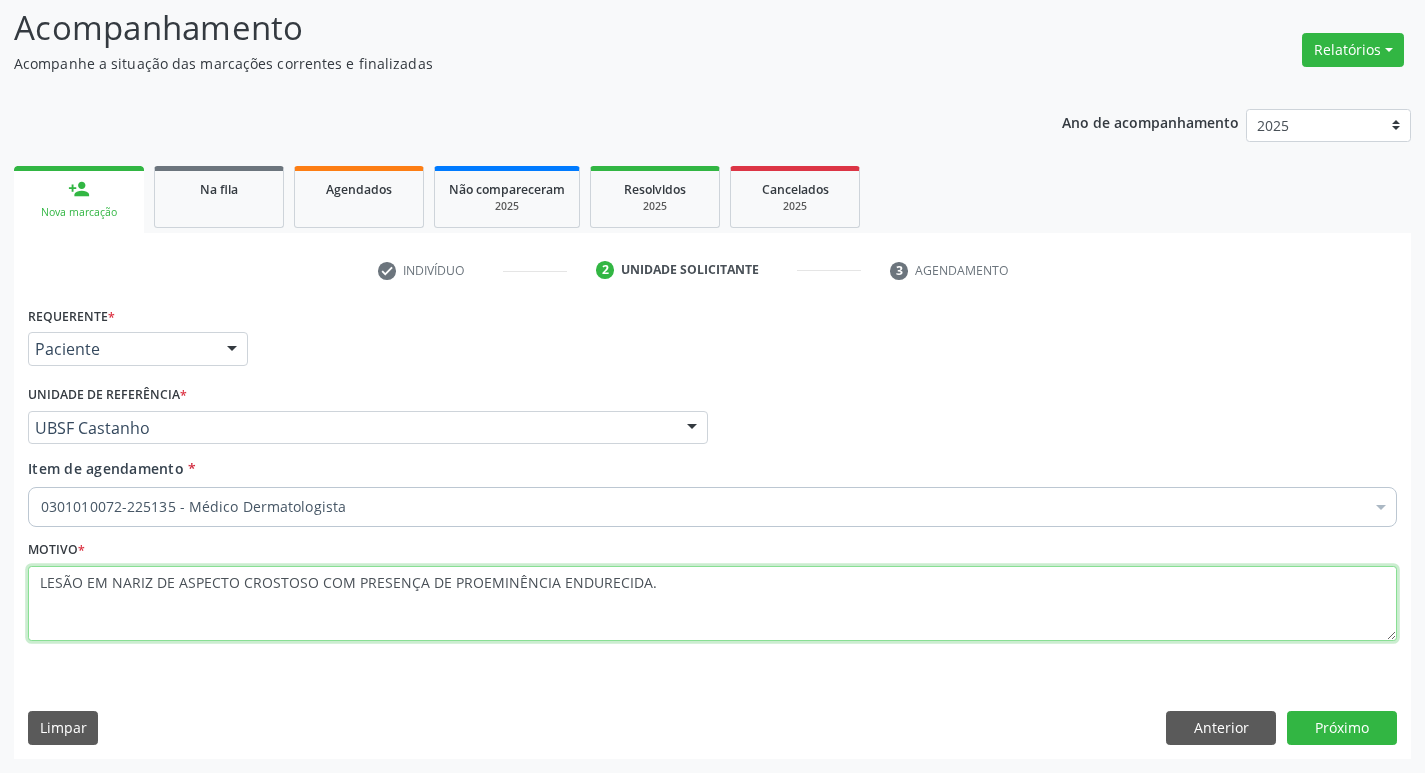
type textarea "LESÃO EM NARIZ DE ASPECTO CROSTOSO COM PRESENÇA DE PROEMINÊNCIA ENDURECIDA."
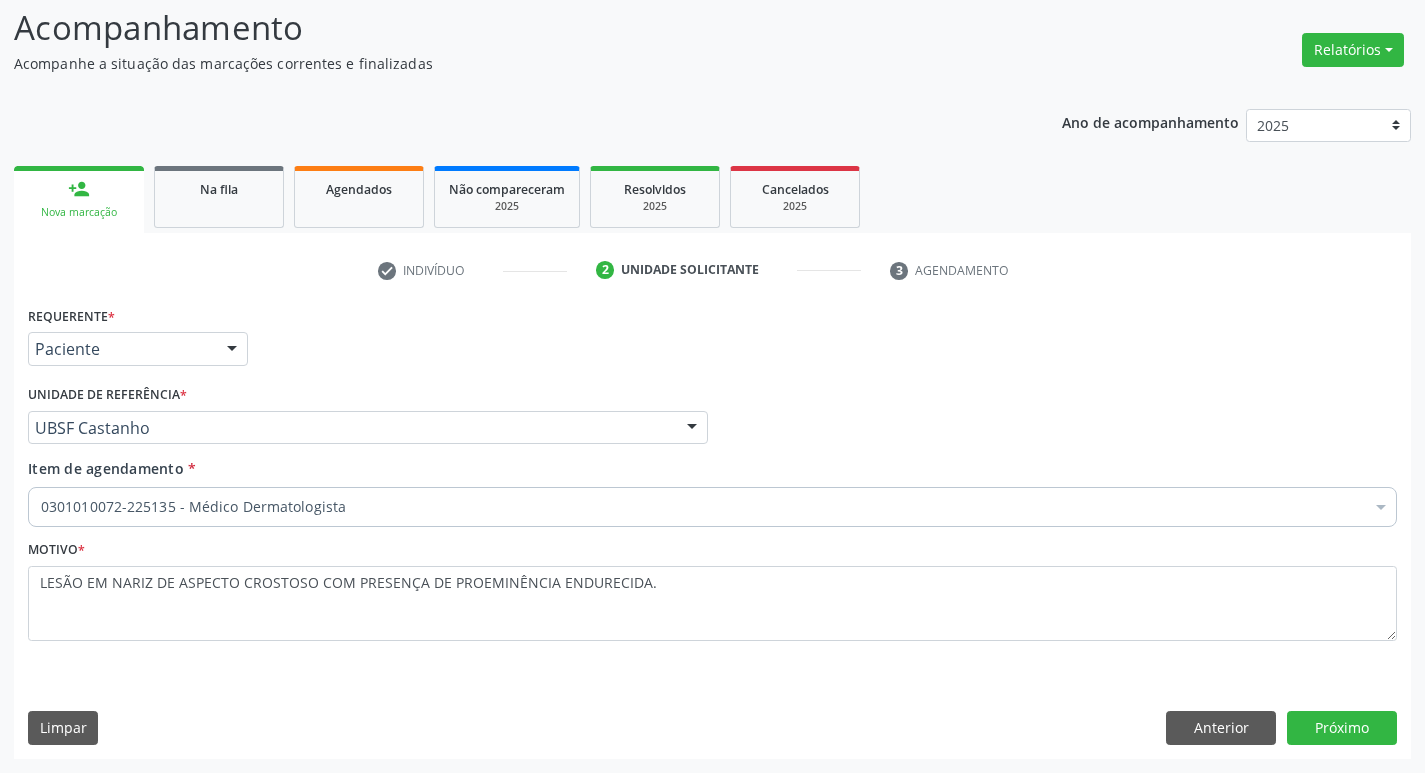
click at [1335, 705] on div "Requerente * Paciente Médico(a) Enfermeiro(a) Paciente Nenhum resultado encontr…" at bounding box center [712, 529] width 1397 height 457
click at [1335, 723] on button "Próximo" at bounding box center [1342, 728] width 110 height 34
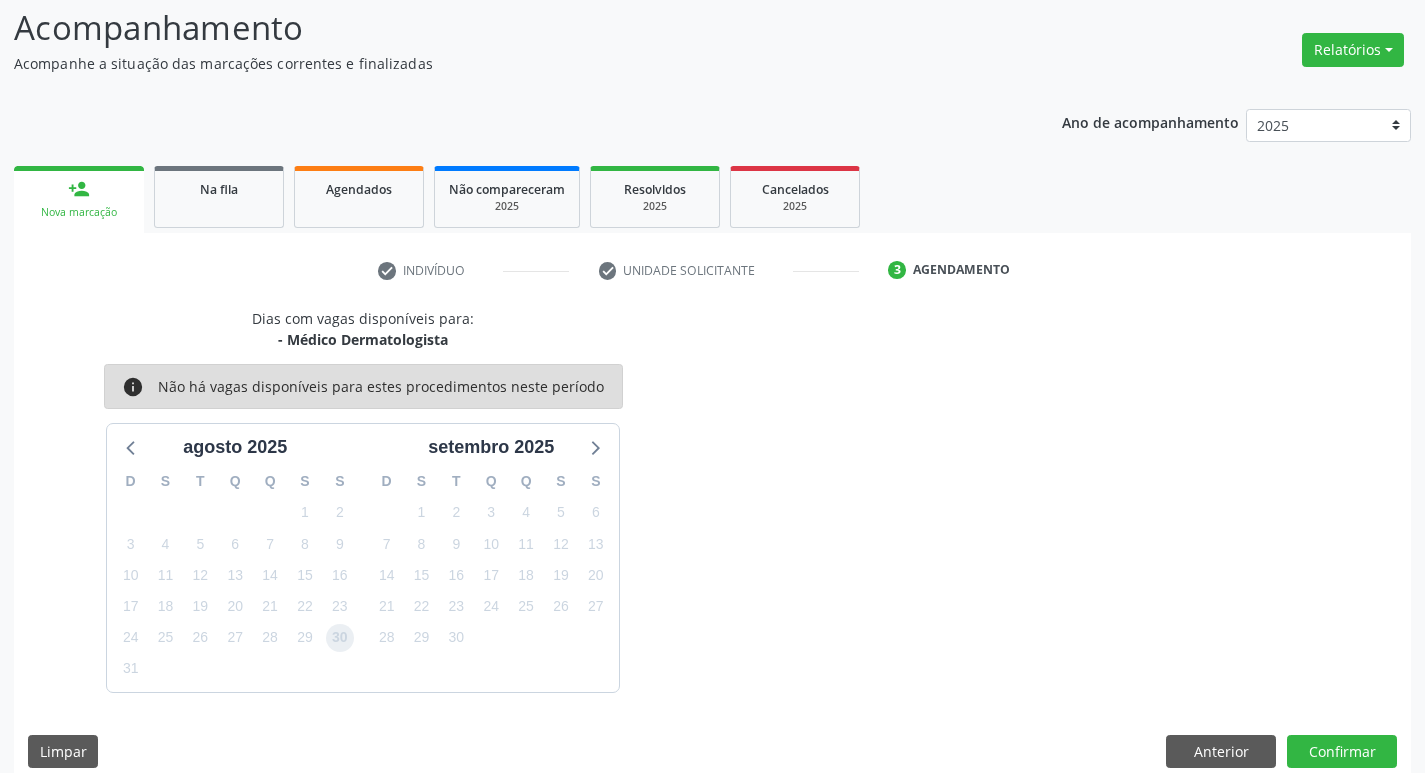
click at [329, 632] on span "30" at bounding box center [340, 638] width 28 height 28
click at [1352, 755] on button "Confirmar" at bounding box center [1342, 752] width 110 height 34
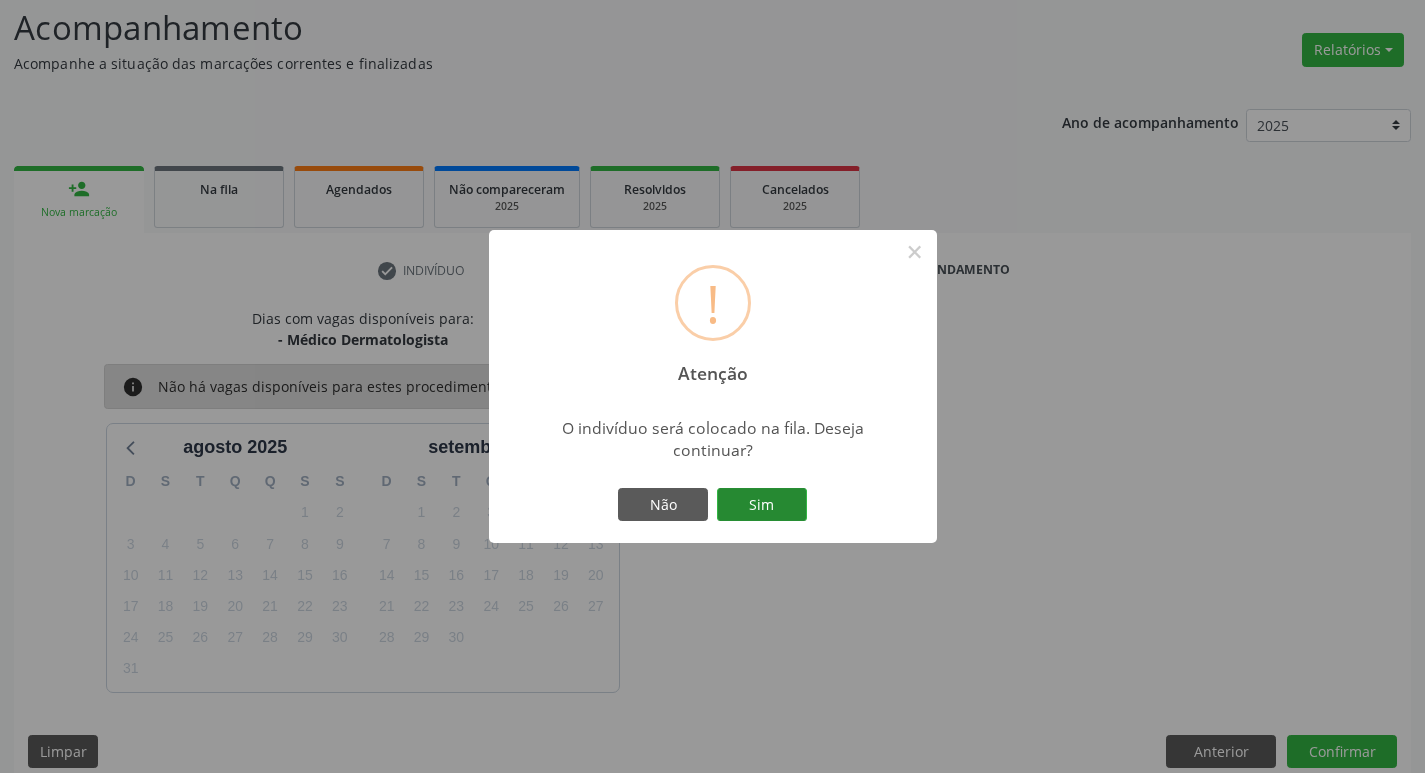
click at [798, 513] on button "Sim" at bounding box center [762, 505] width 90 height 34
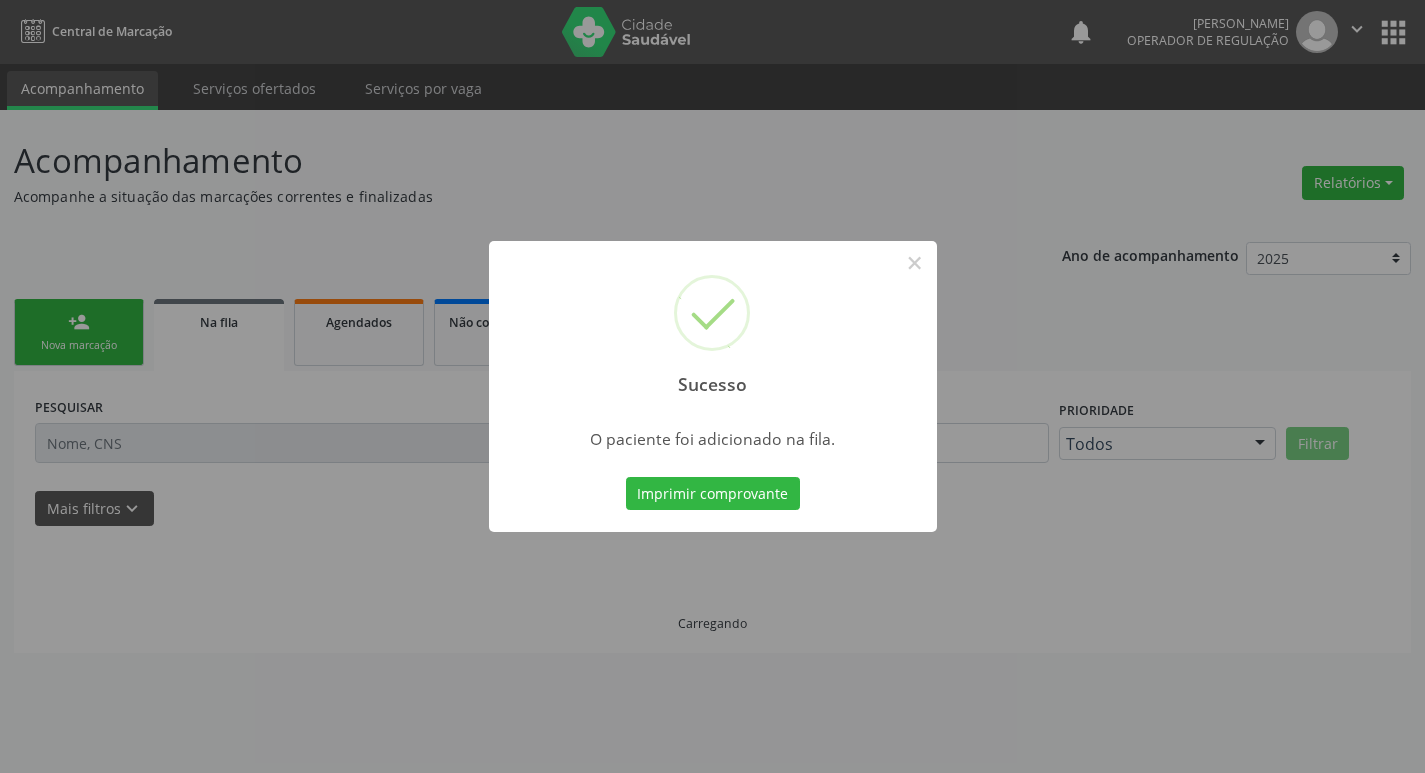
scroll to position [0, 0]
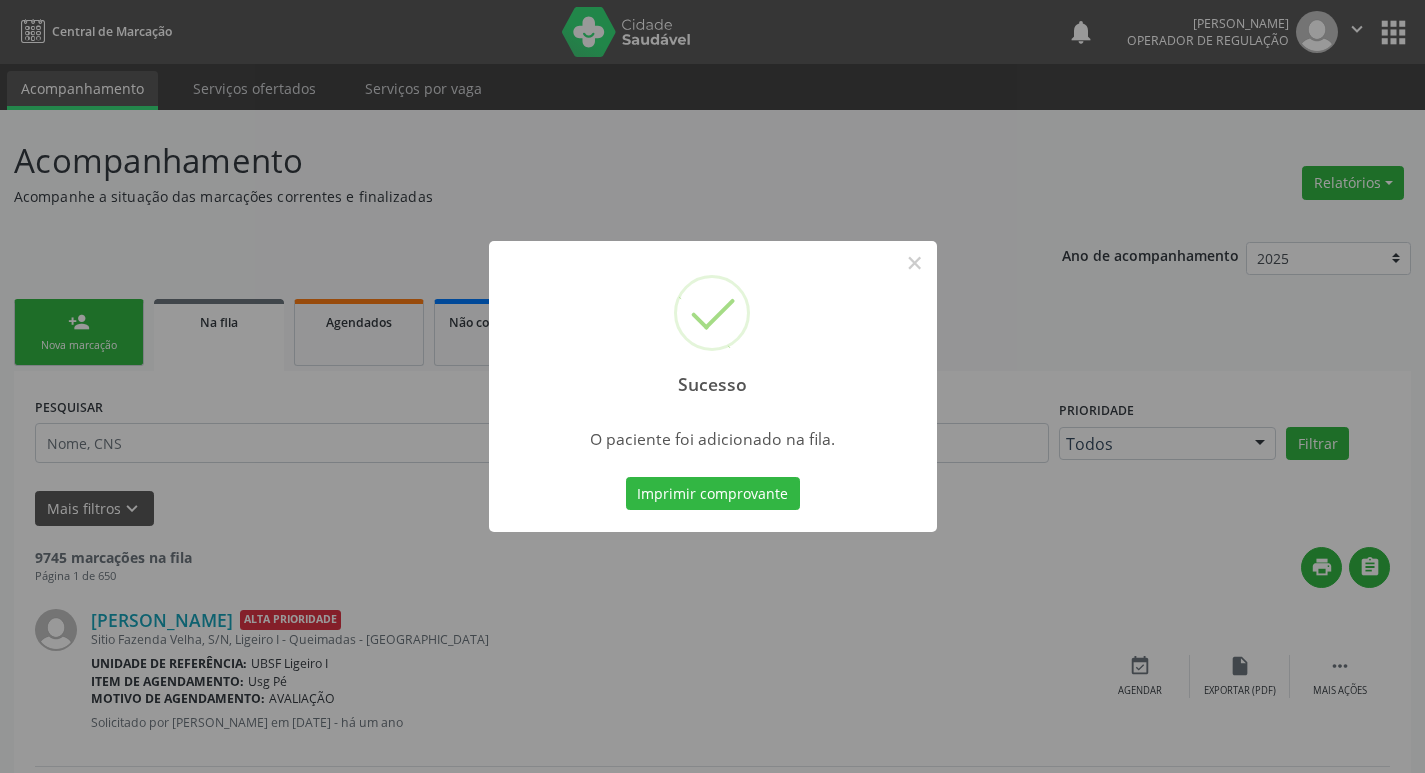
click at [102, 500] on div "Sucesso × O paciente foi adicionado na fila. Imprimir comprovante Cancel" at bounding box center [712, 386] width 1425 height 773
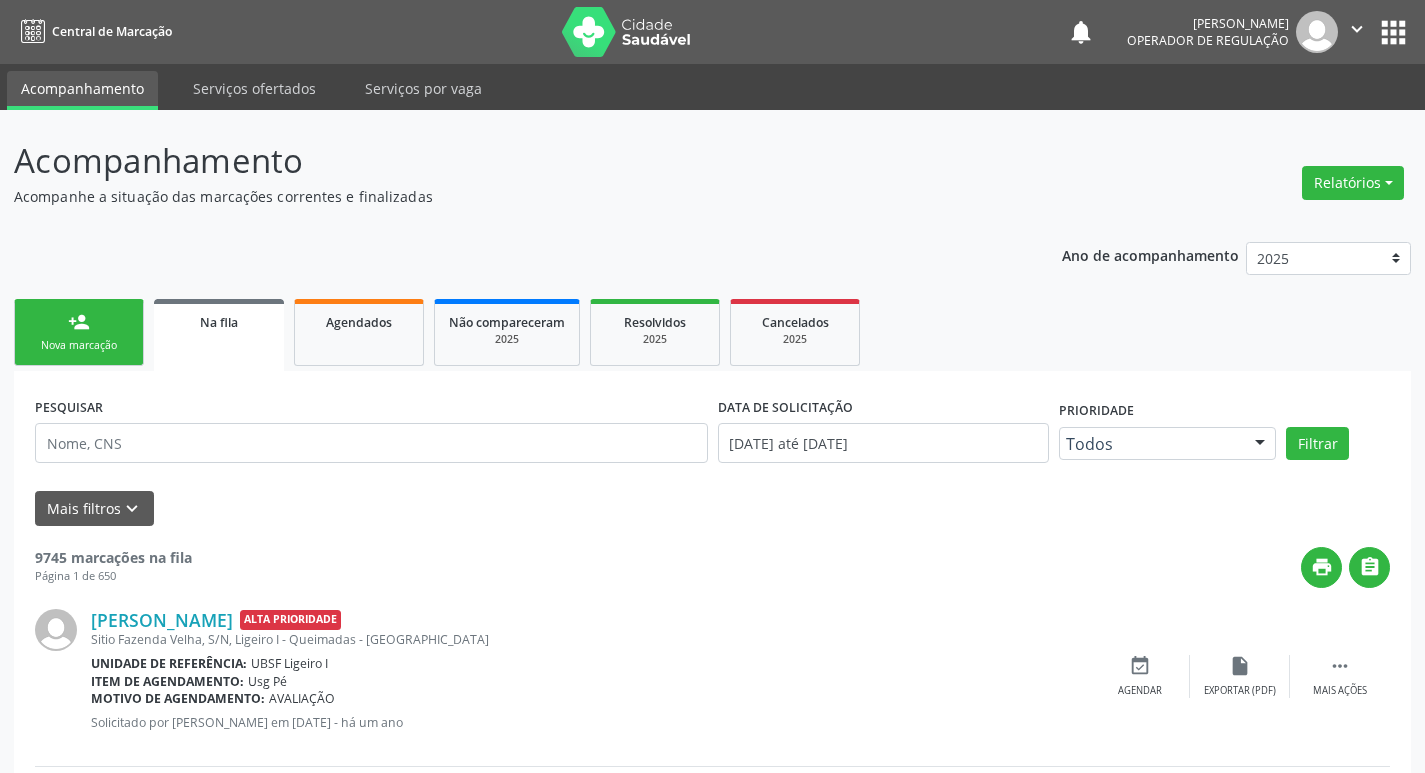
click at [94, 332] on link "person_add Nova marcação" at bounding box center [79, 332] width 130 height 67
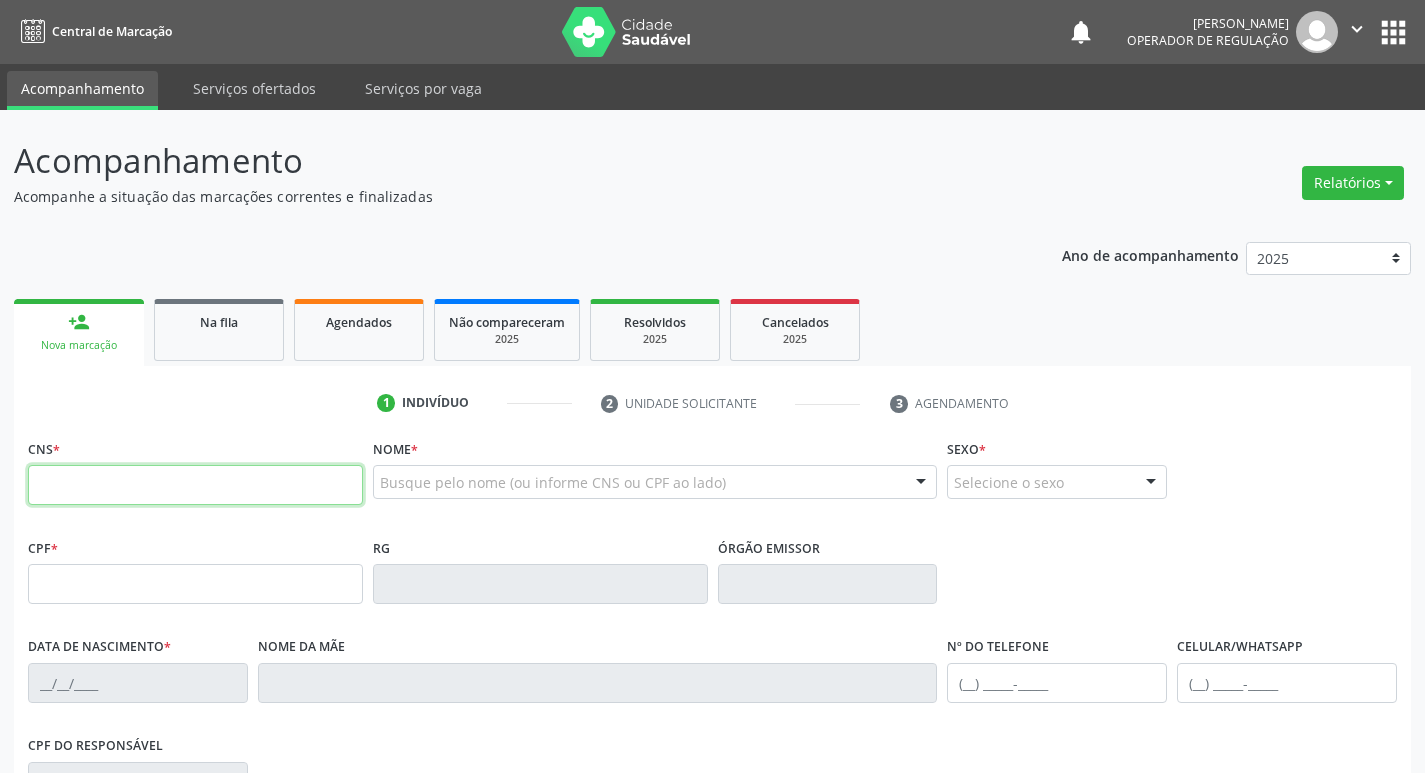
click at [93, 471] on input "text" at bounding box center [195, 485] width 335 height 40
type input "702 4030 2029 8927"
type input "020.277.274-85"
type input "[DATE]"
type input "[PERSON_NAME]"
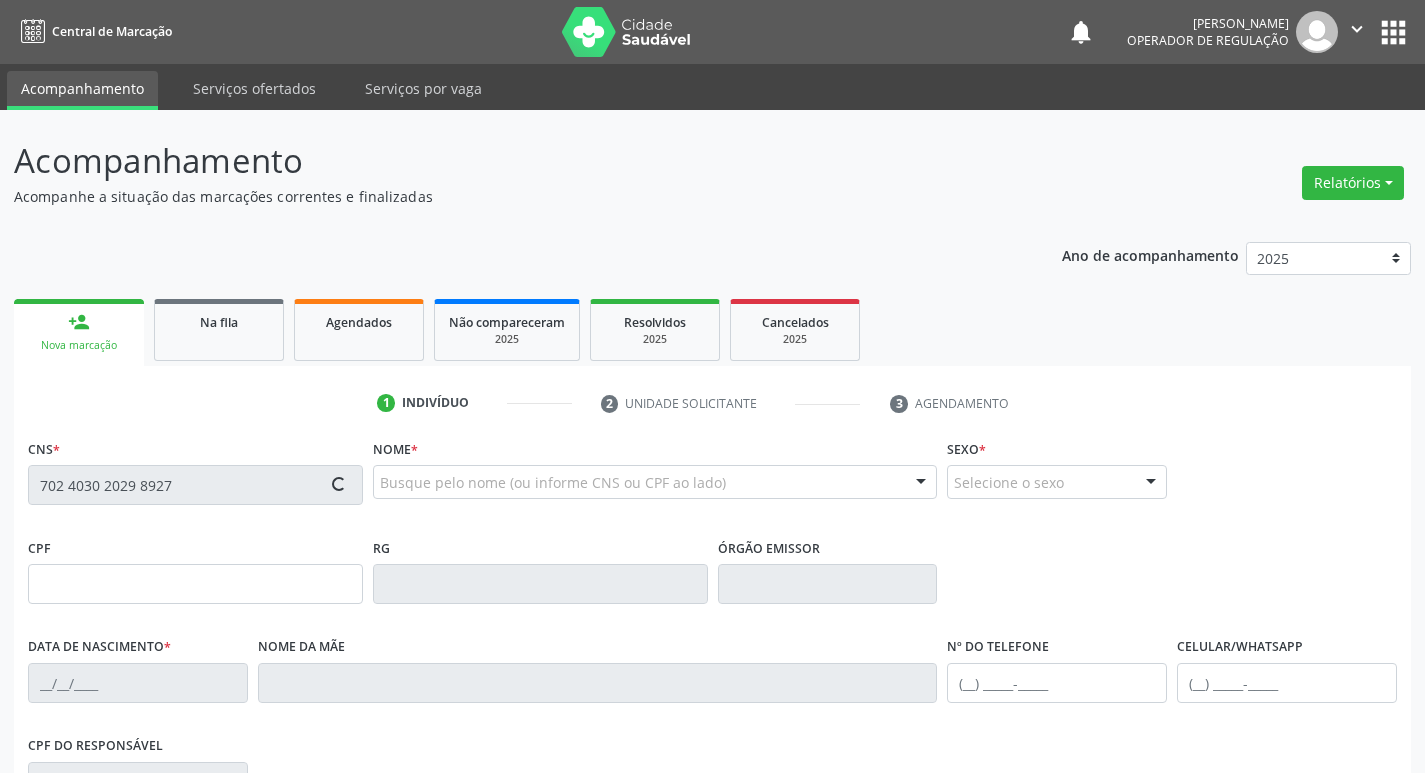
type input "[PHONE_NUMBER]"
type input "768.068.634-34"
type input "S/N"
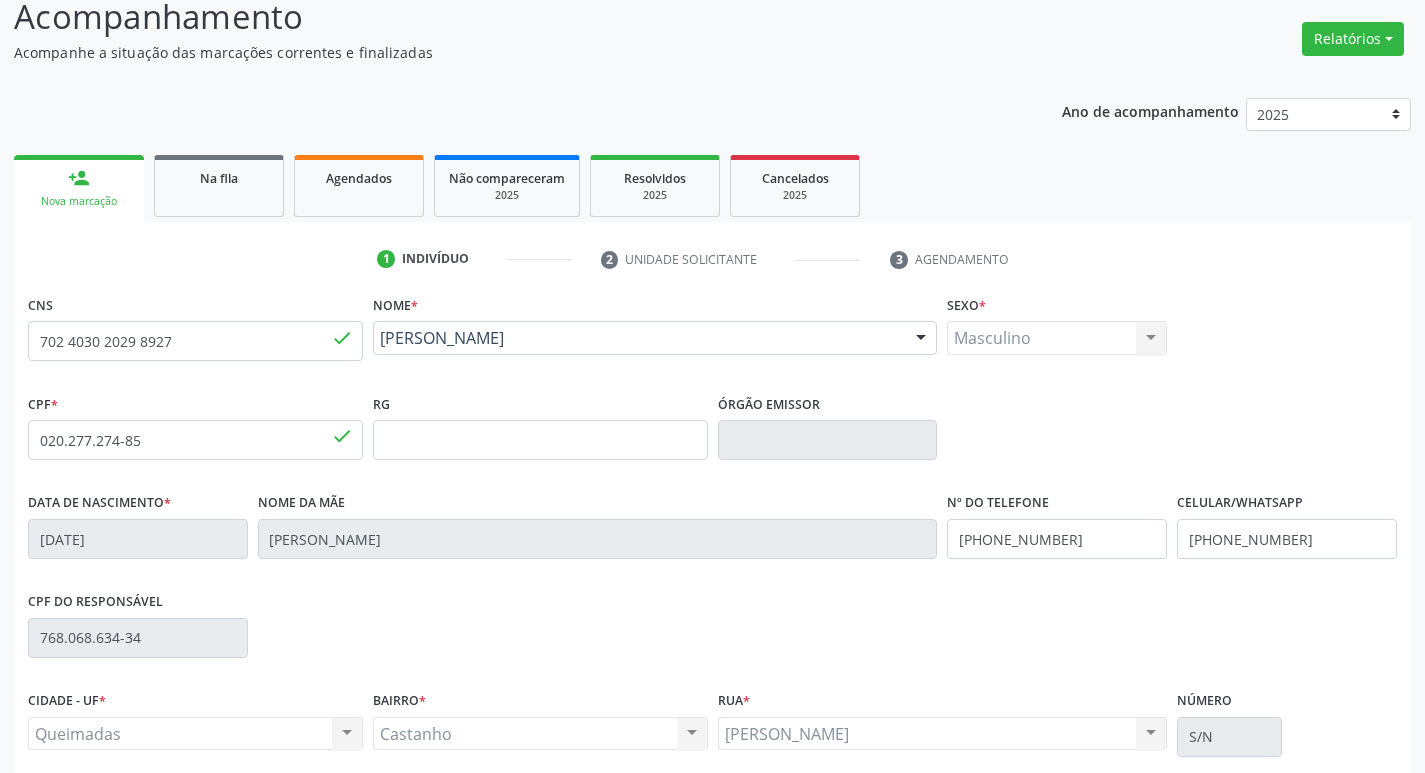
scroll to position [311, 0]
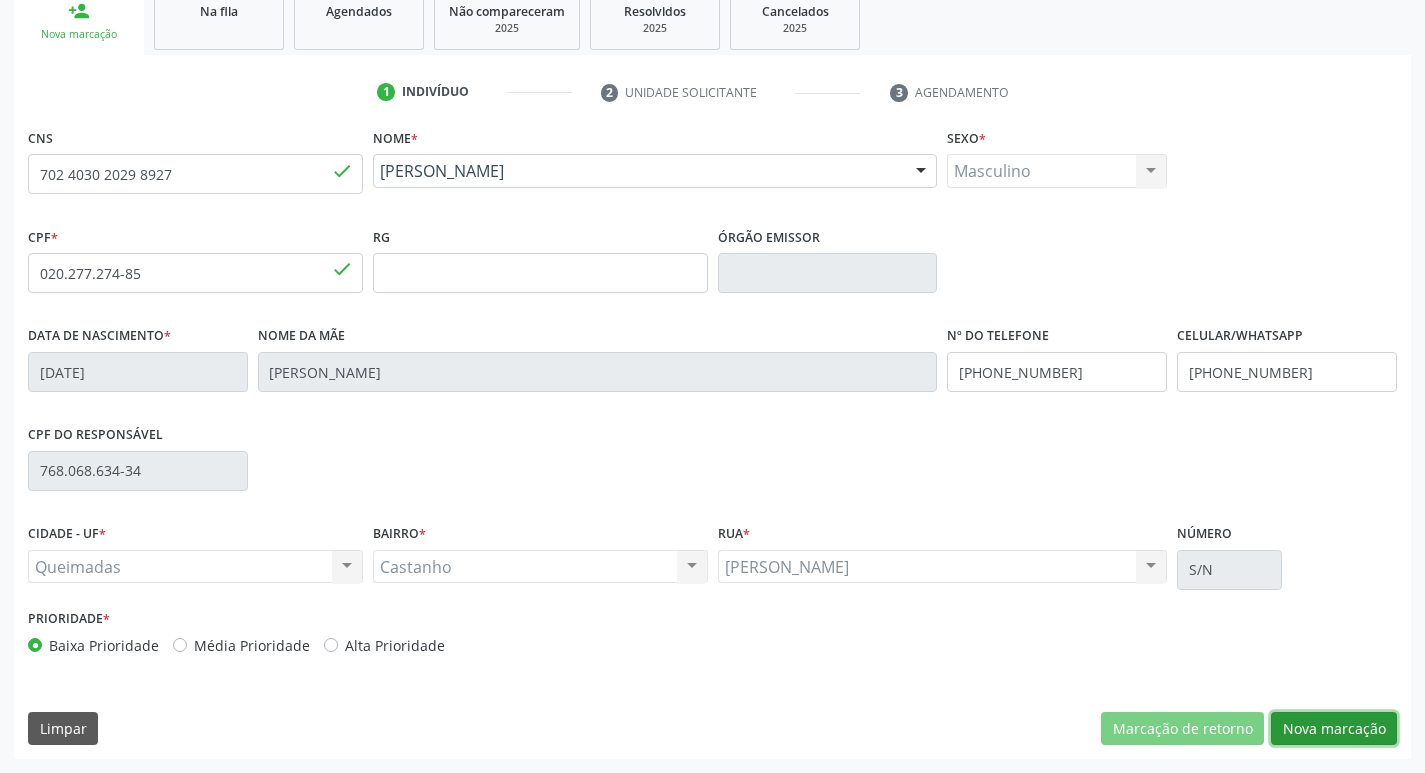
click at [1324, 730] on button "Nova marcação" at bounding box center [1334, 729] width 126 height 34
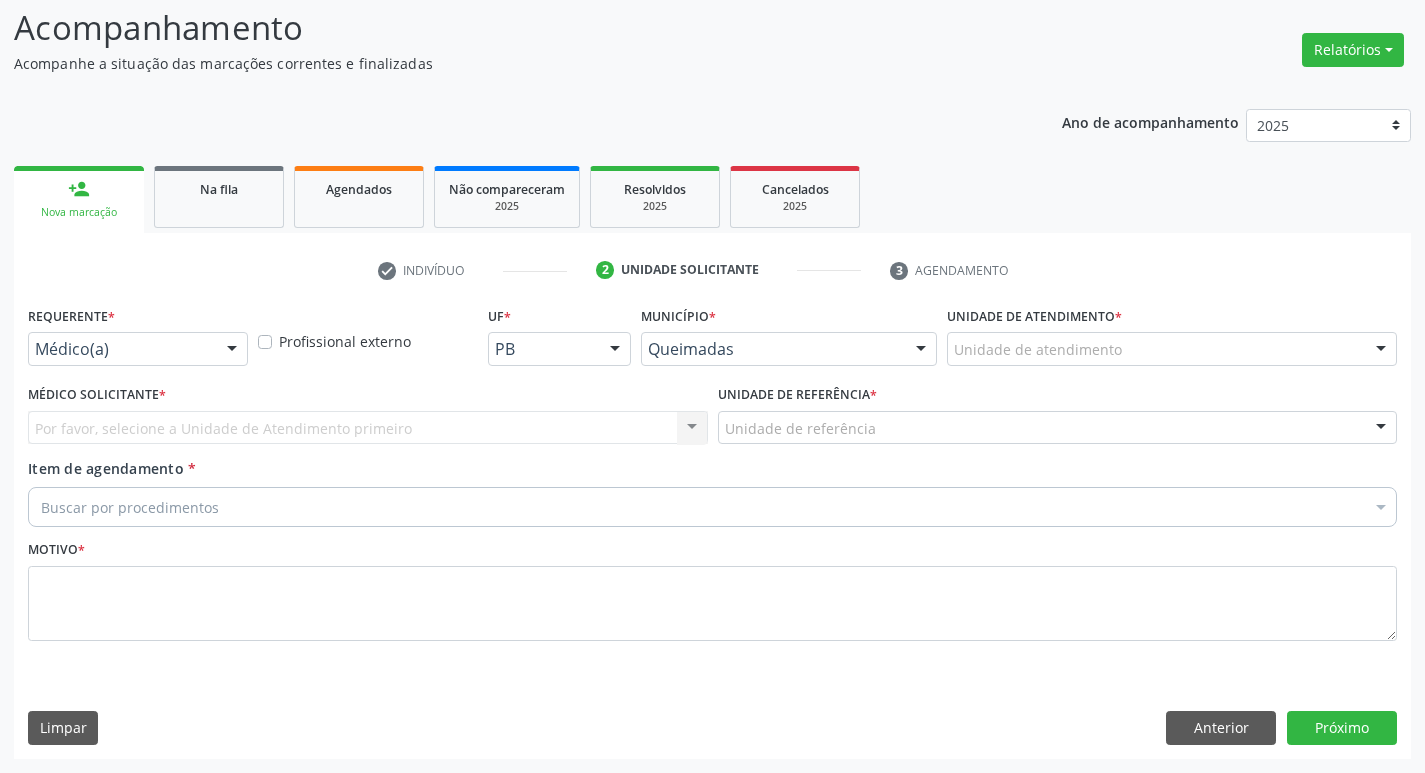
scroll to position [133, 0]
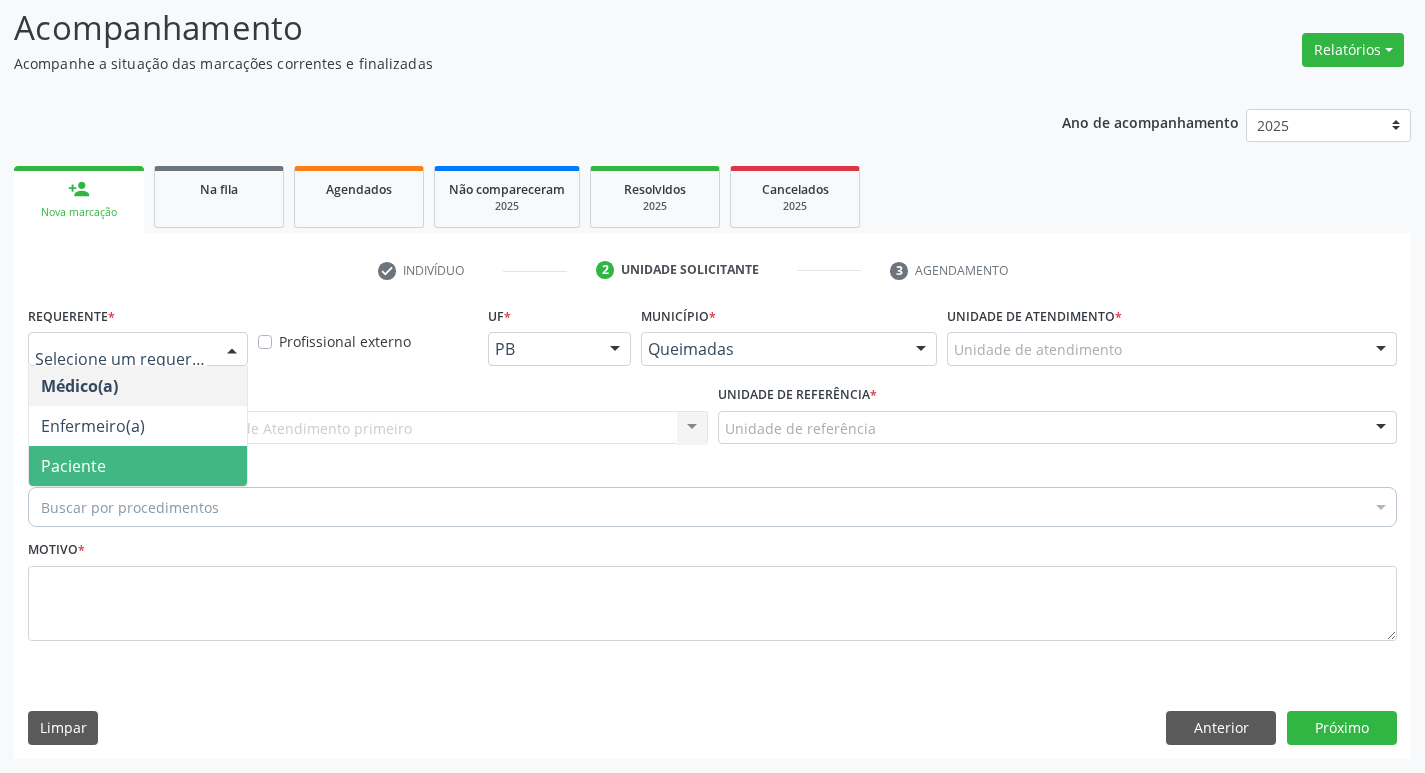
click at [127, 473] on span "Paciente" at bounding box center [138, 466] width 218 height 40
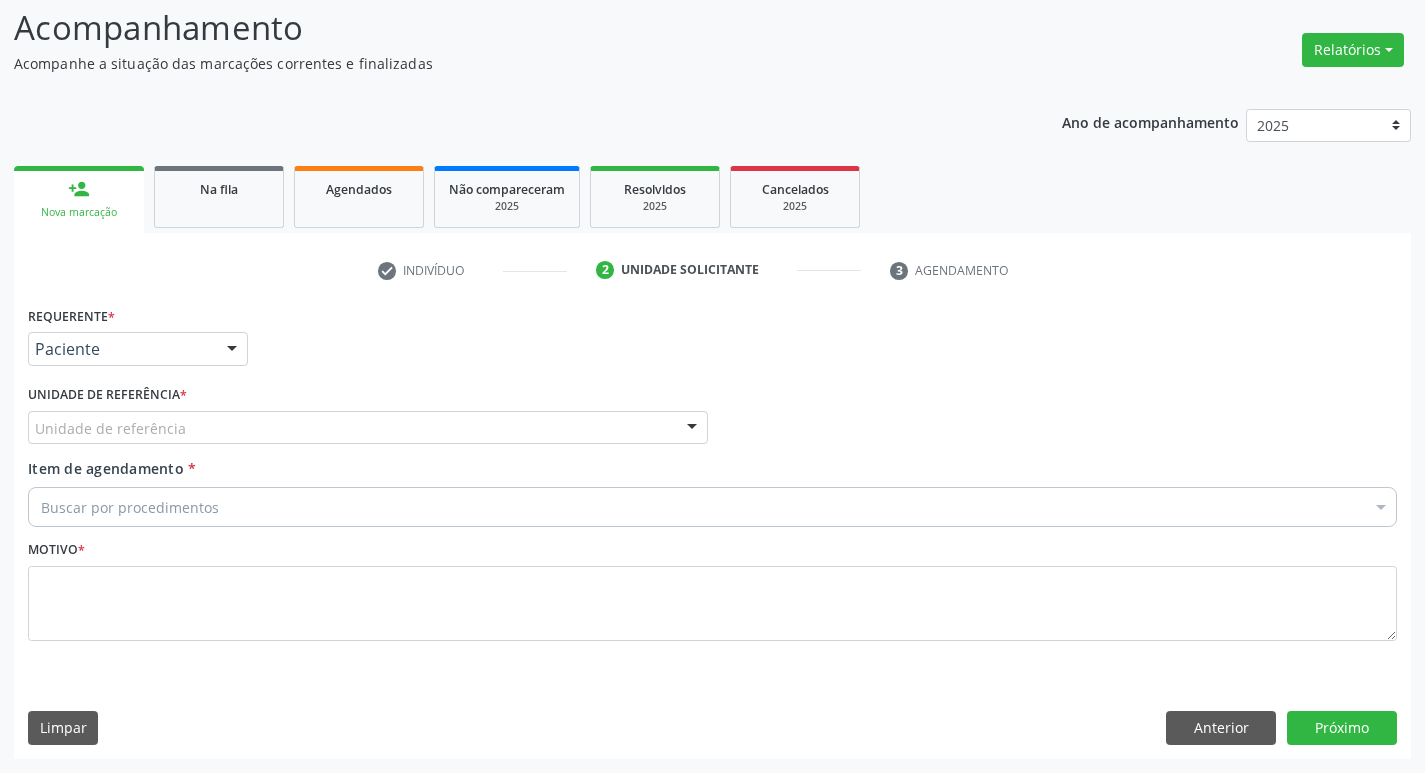
drag, startPoint x: 160, startPoint y: 408, endPoint x: 153, endPoint y: 452, distance: 44.5
click at [161, 408] on label "Unidade de referência *" at bounding box center [107, 395] width 159 height 31
click at [153, 444] on div "Unidade de referência UBSF Ligeiro II UBSF Saulo Leal [PERSON_NAME] UBSF Castan…" at bounding box center [368, 428] width 680 height 34
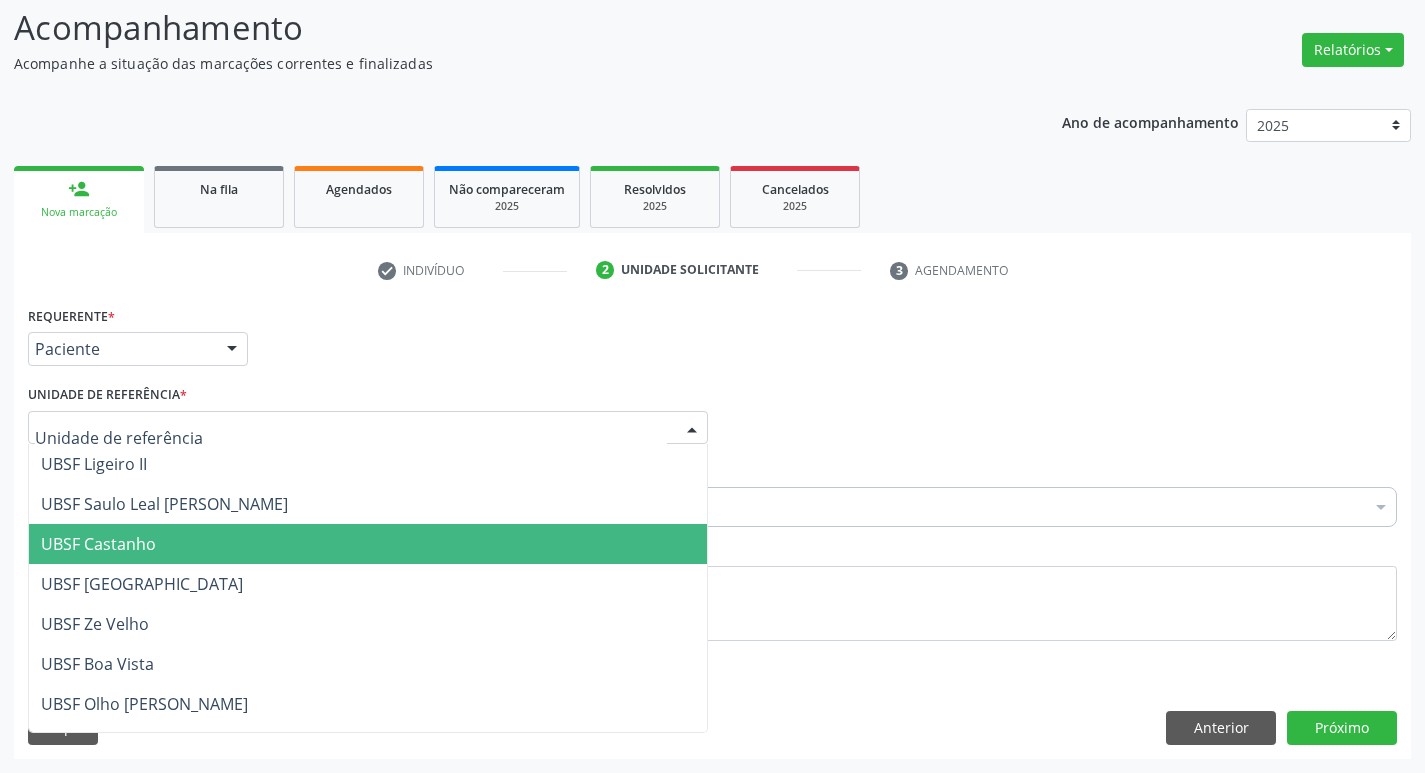
click at [126, 529] on span "UBSF Castanho" at bounding box center [368, 544] width 678 height 40
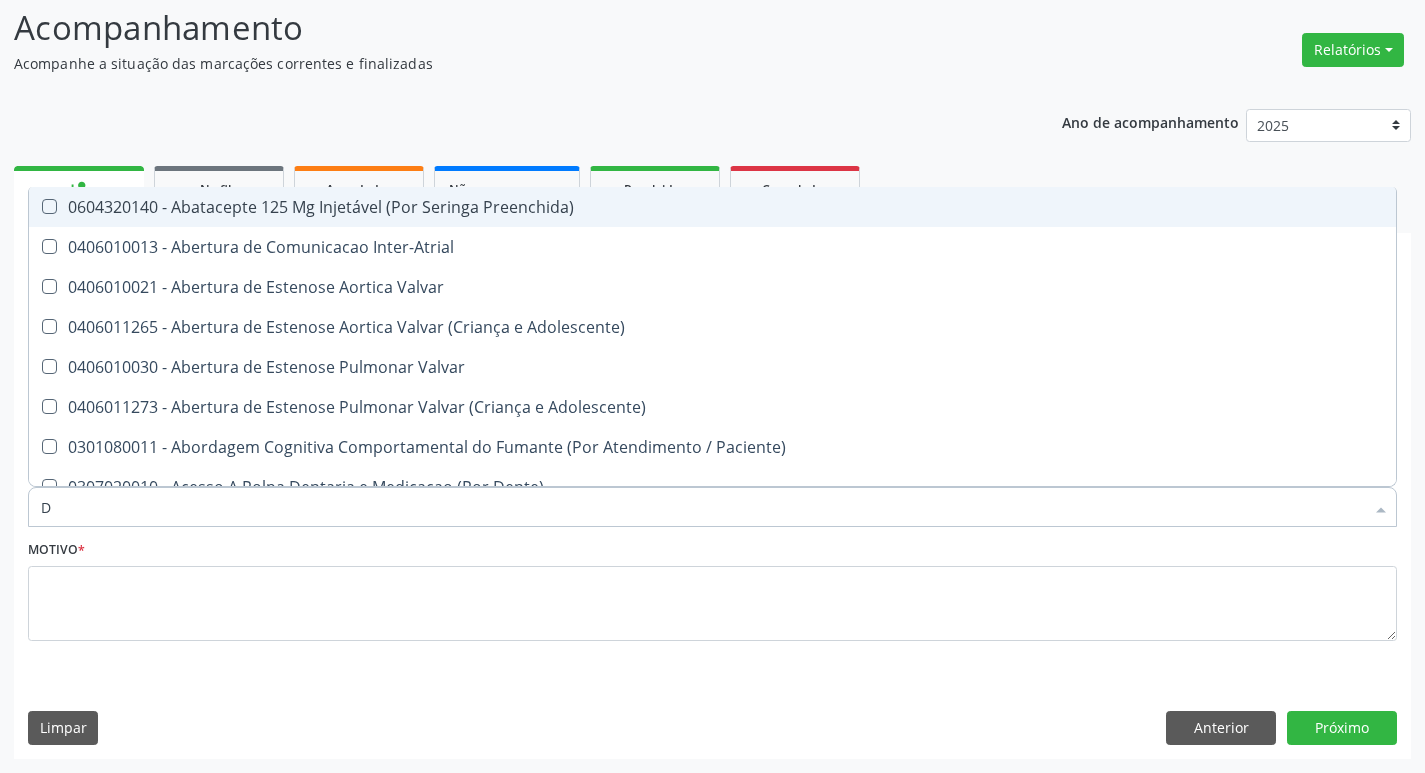
type input "DERMAT"
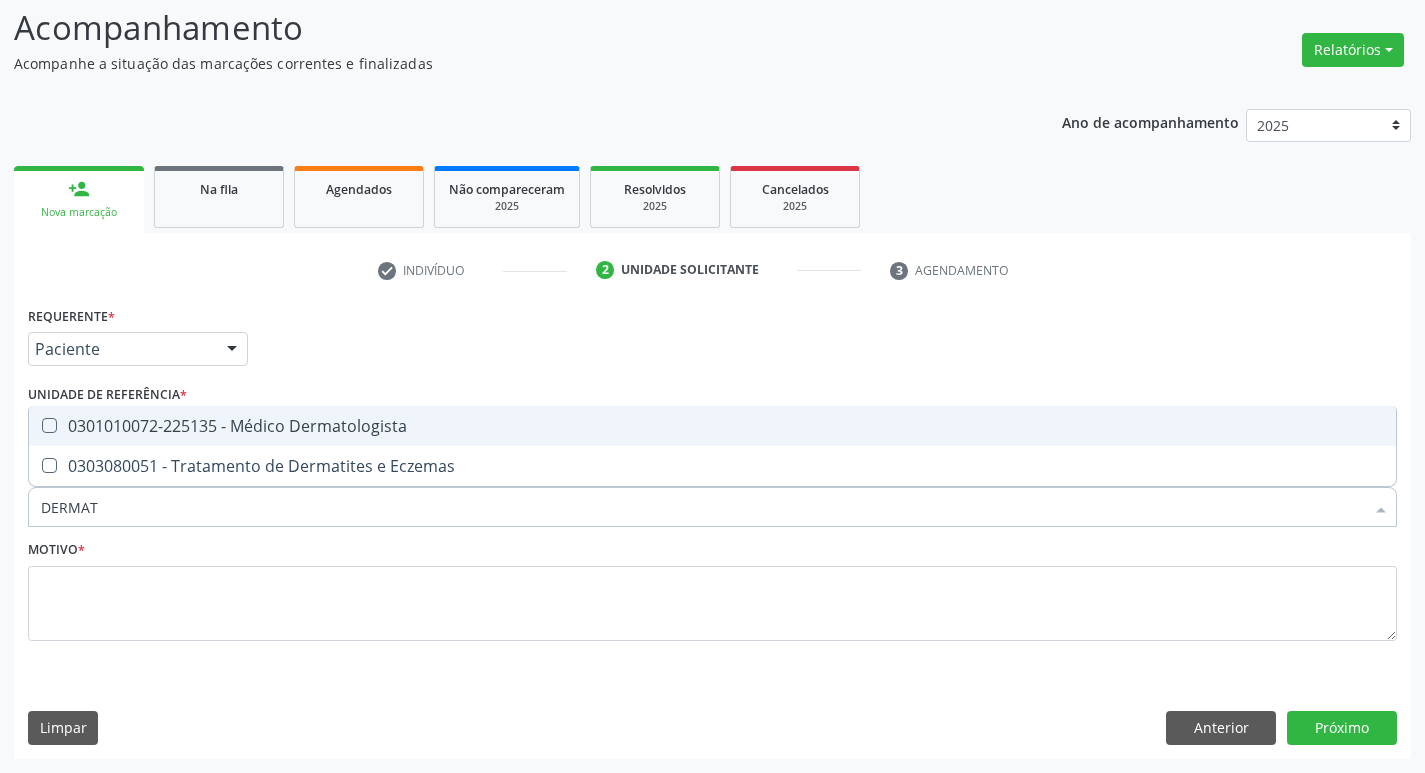
click at [198, 428] on div "0301010072-225135 - Médico Dermatologista" at bounding box center [712, 426] width 1343 height 16
checkbox Dermatologista "true"
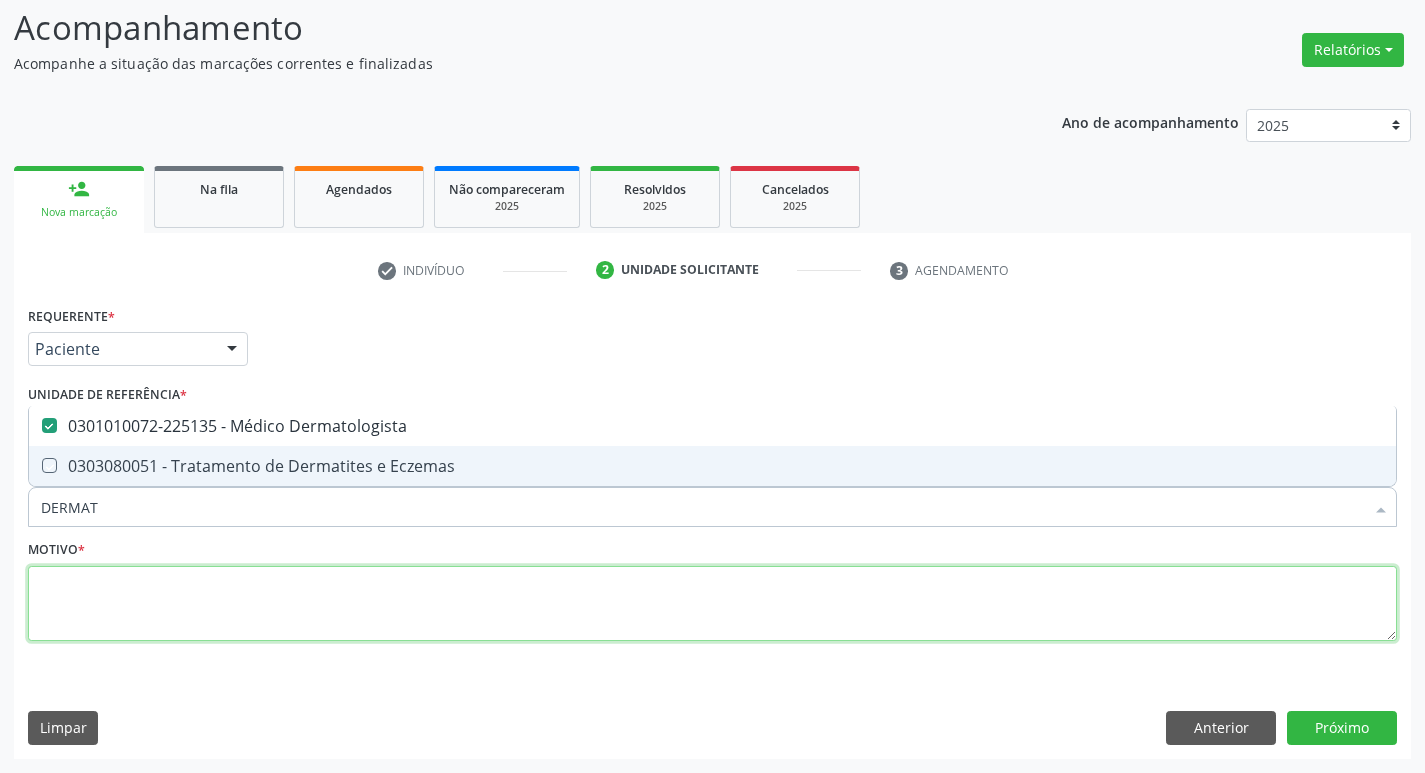
click at [161, 615] on textarea at bounding box center [712, 604] width 1369 height 76
checkbox Eczemas "true"
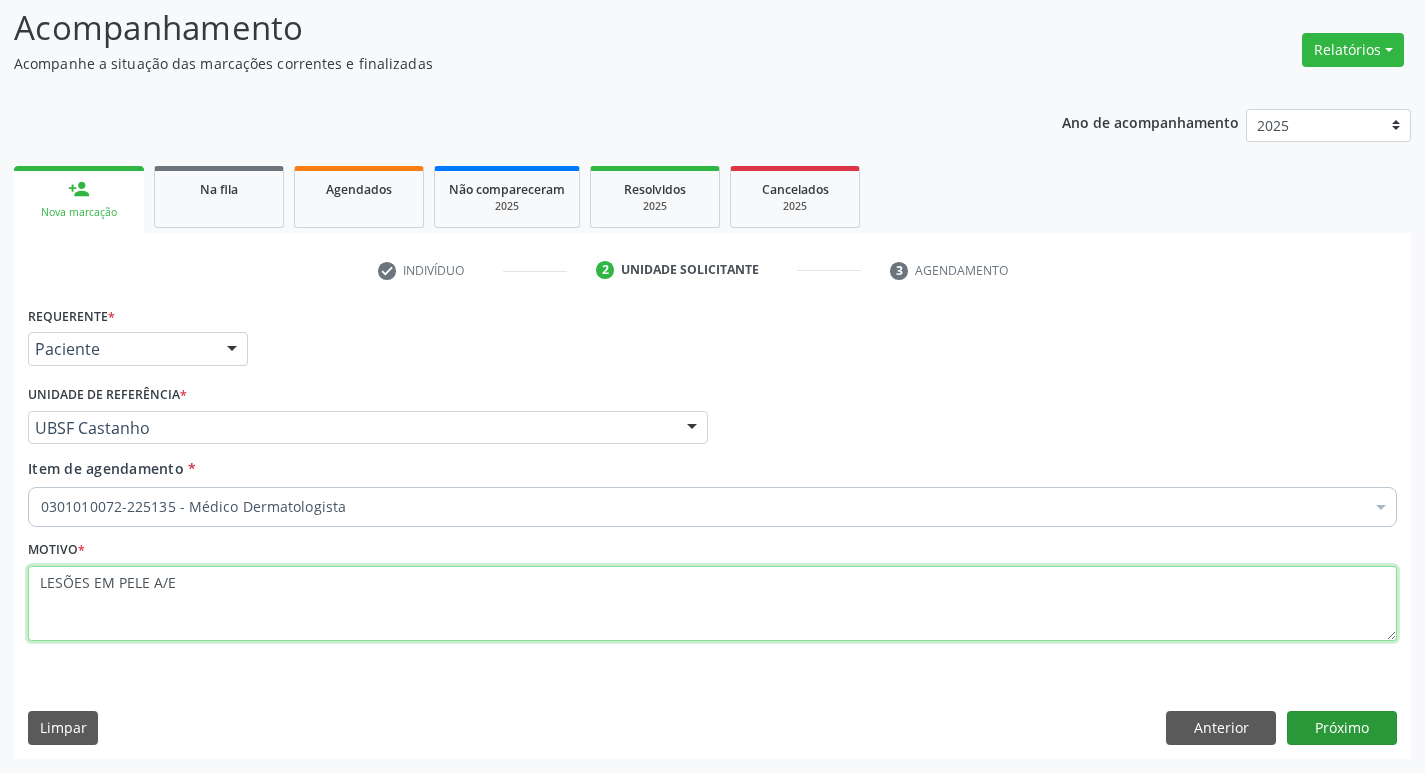
type textarea "LESÕES EM PELE A/E"
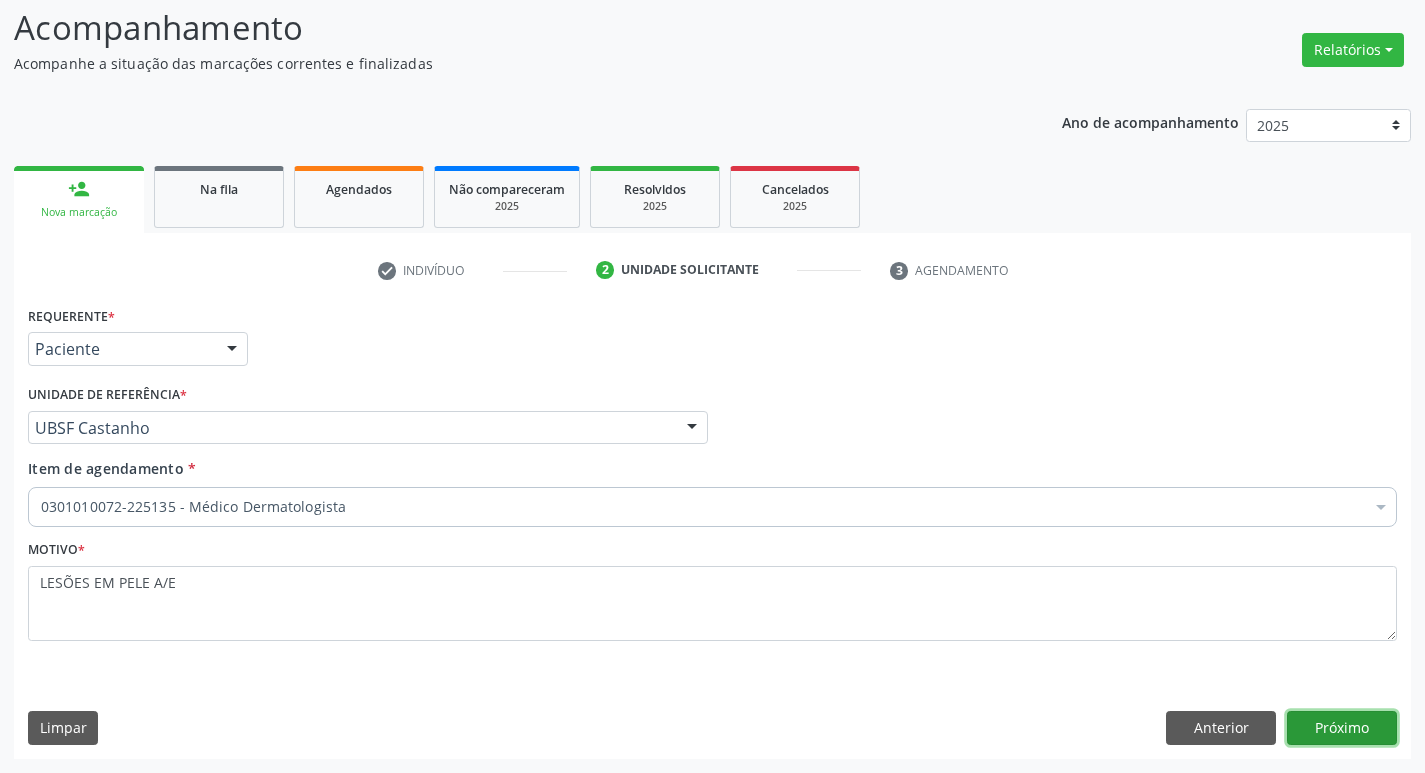
click at [1321, 740] on button "Próximo" at bounding box center [1342, 728] width 110 height 34
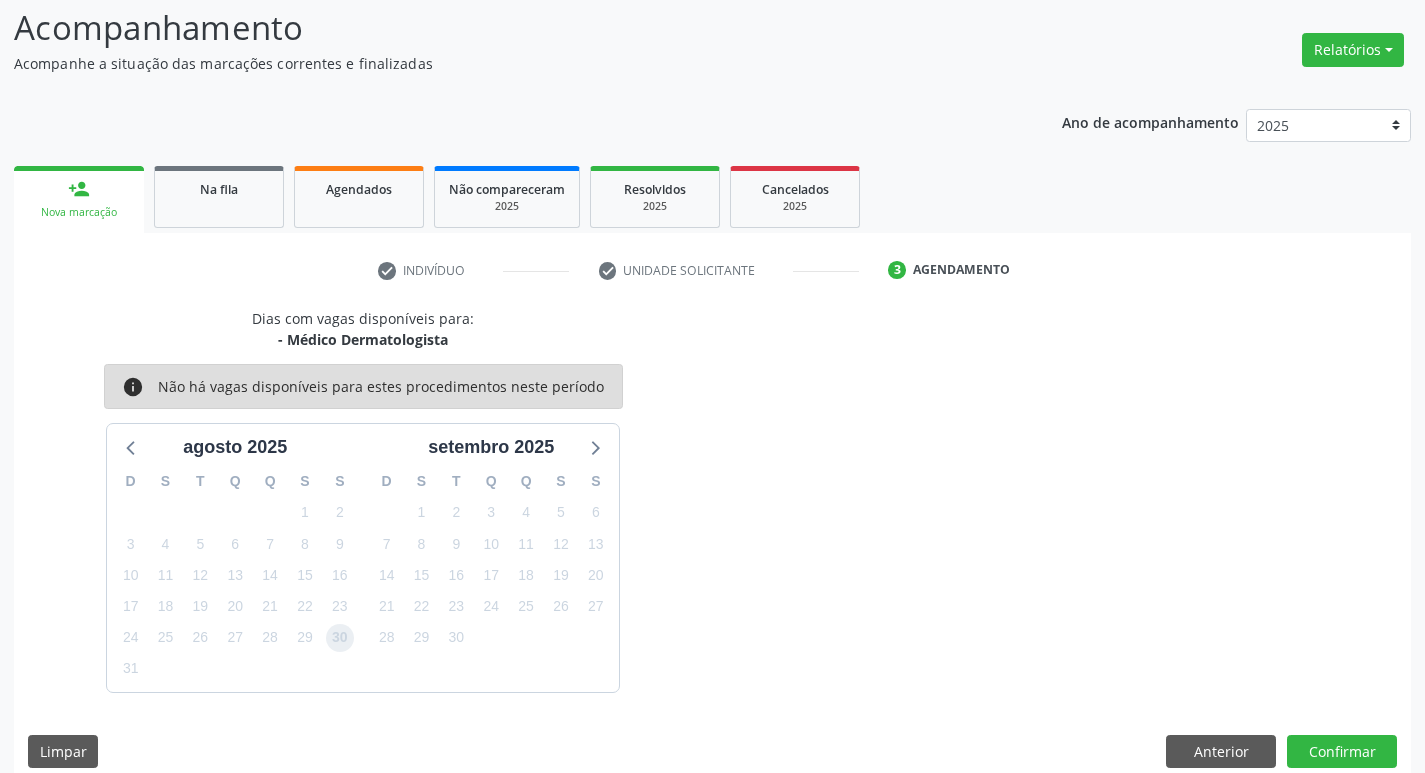
click at [345, 640] on span "30" at bounding box center [340, 638] width 28 height 28
click at [1309, 748] on button "Confirmar" at bounding box center [1342, 752] width 110 height 34
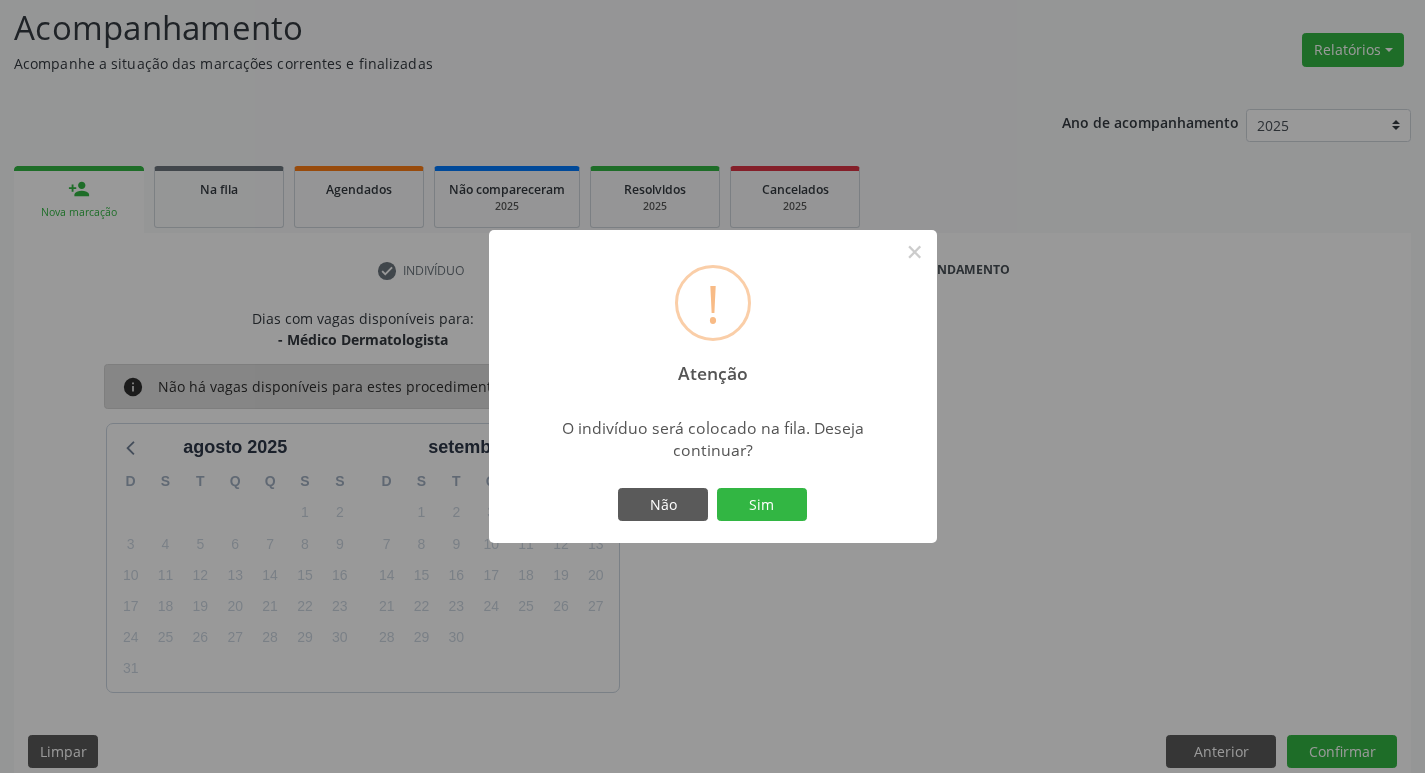
click at [786, 522] on div "Não Sim" at bounding box center [713, 505] width 198 height 42
click at [786, 517] on button "Sim" at bounding box center [762, 505] width 90 height 34
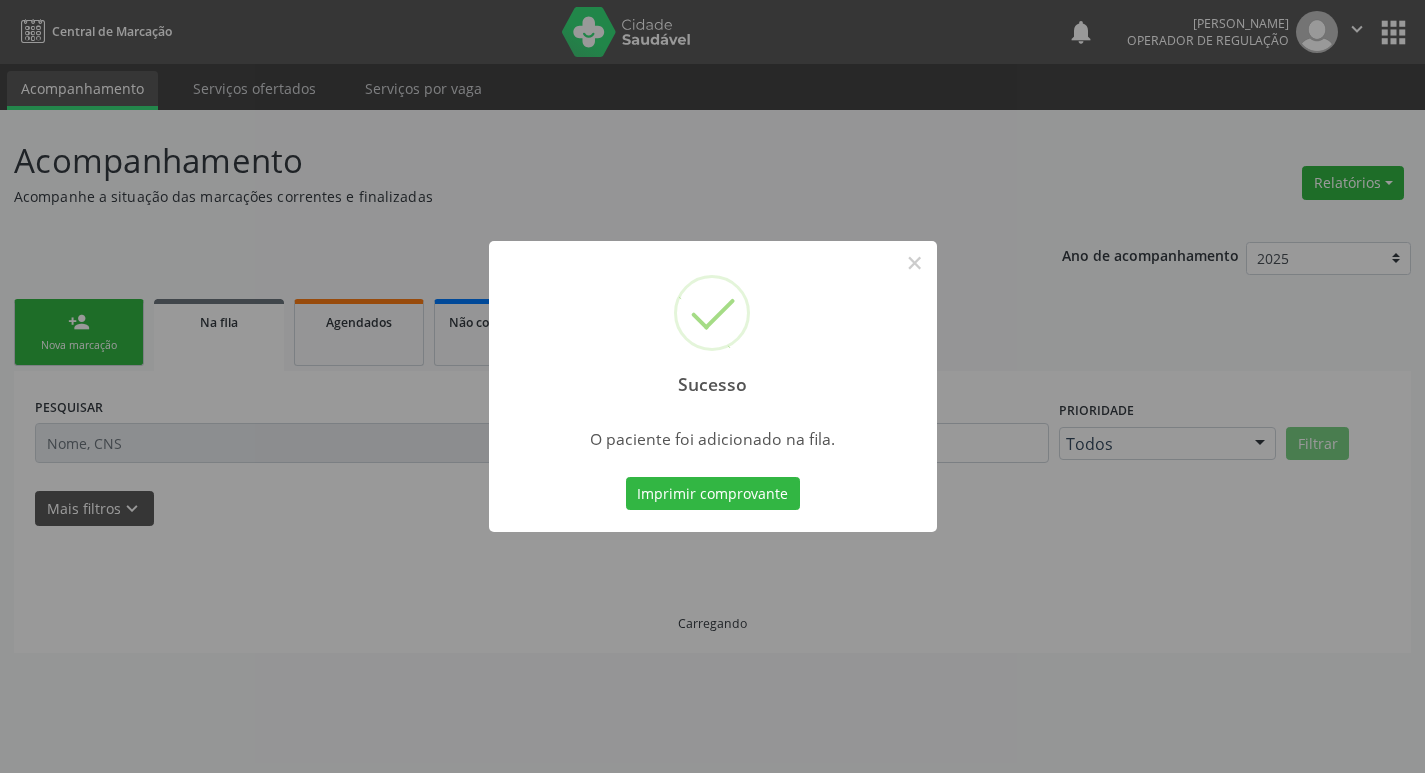
scroll to position [0, 0]
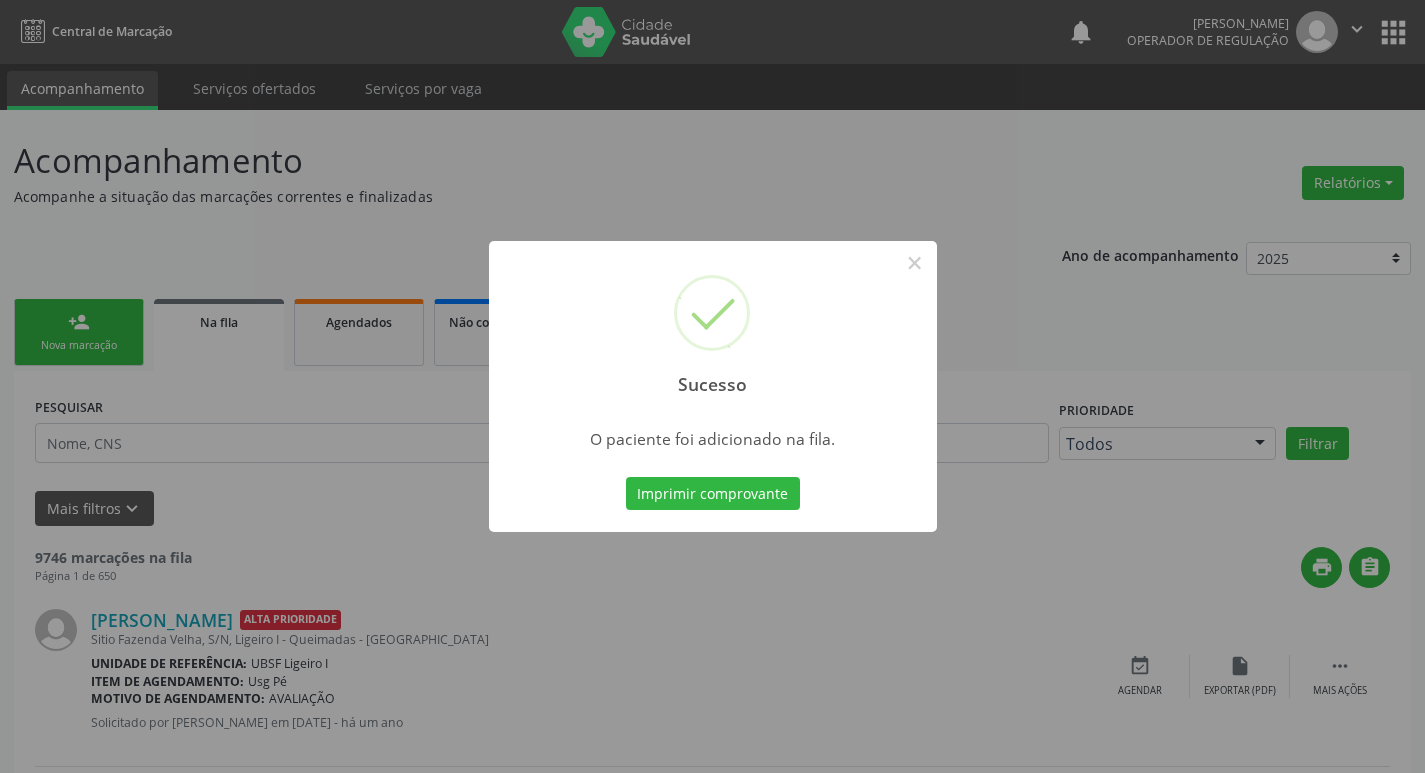
click at [234, 433] on div "Sucesso × O paciente foi adicionado na fila. Imprimir comprovante Cancel" at bounding box center [712, 386] width 1425 height 773
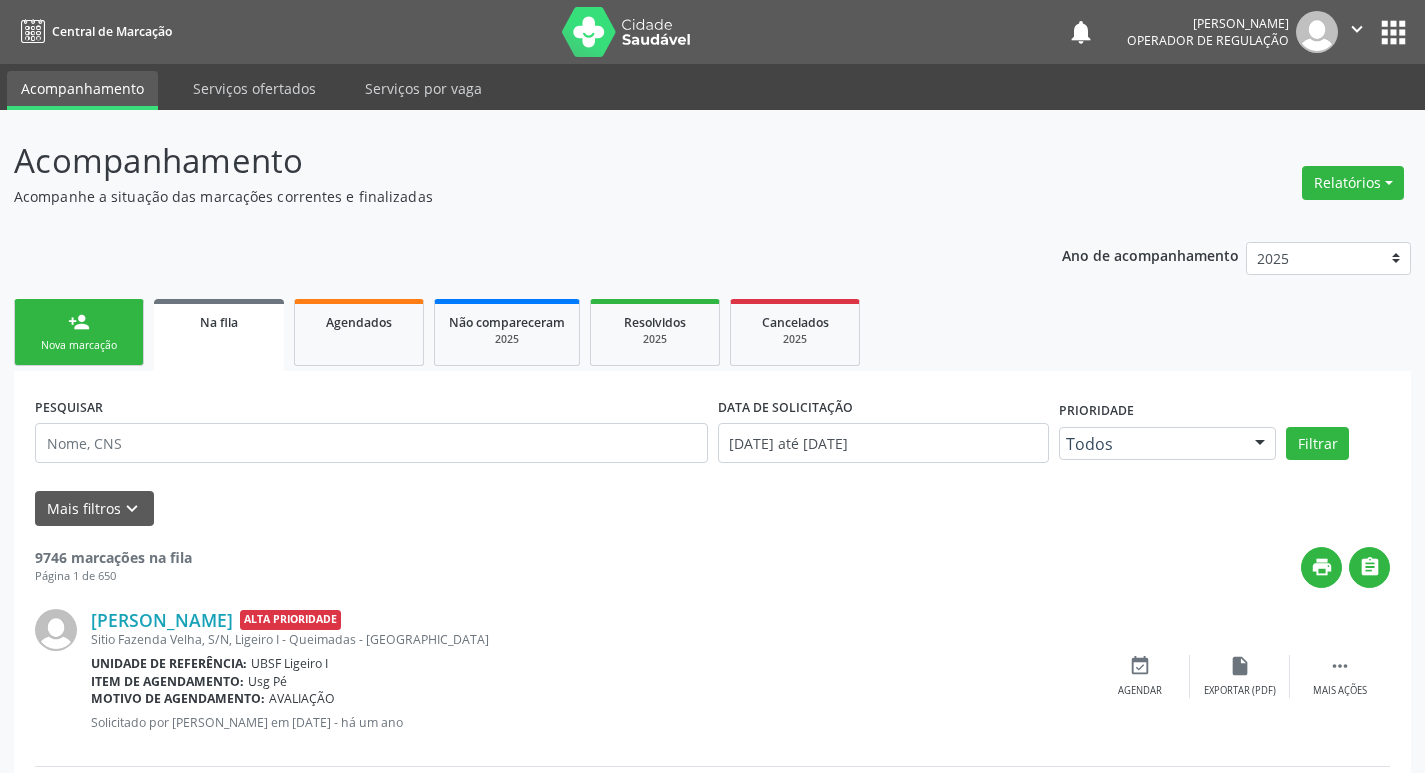
click at [113, 344] on div "Nova marcação" at bounding box center [79, 345] width 100 height 15
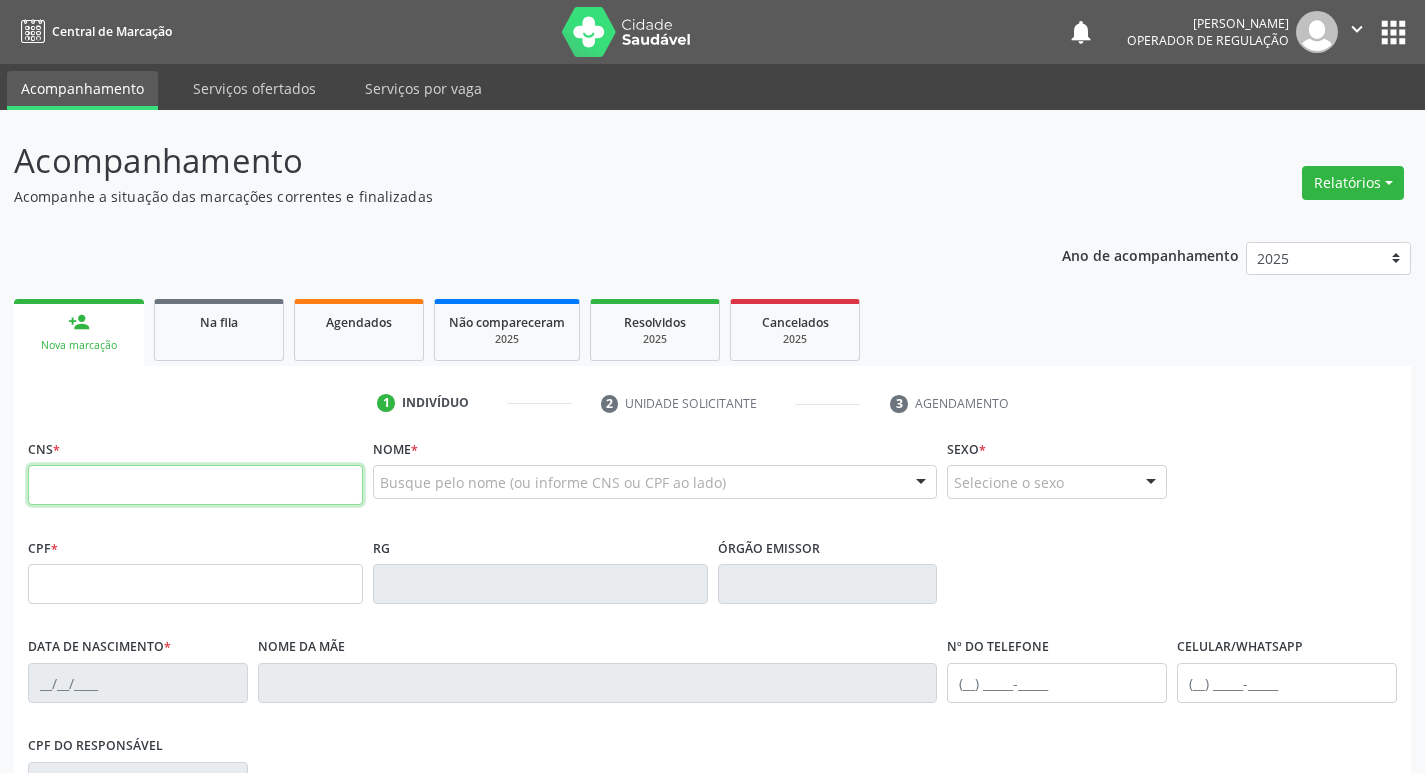
click at [221, 472] on input "text" at bounding box center [195, 485] width 335 height 40
type input "708 5003 8895 1074"
type input "141.056.734-67"
type input "[DATE]"
type input "[PERSON_NAME]"
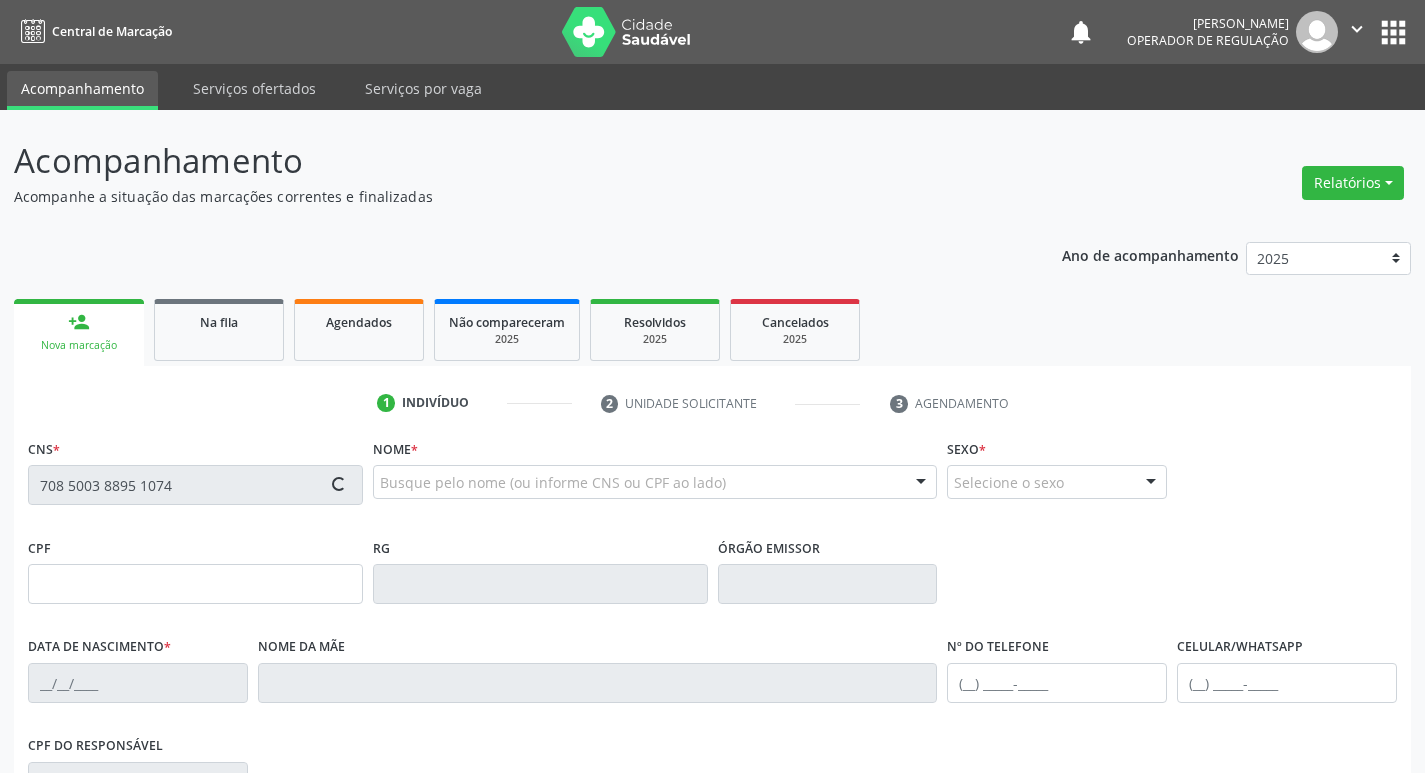
type input "[PHONE_NUMBER]"
type input "021.865.294-16"
type input "84"
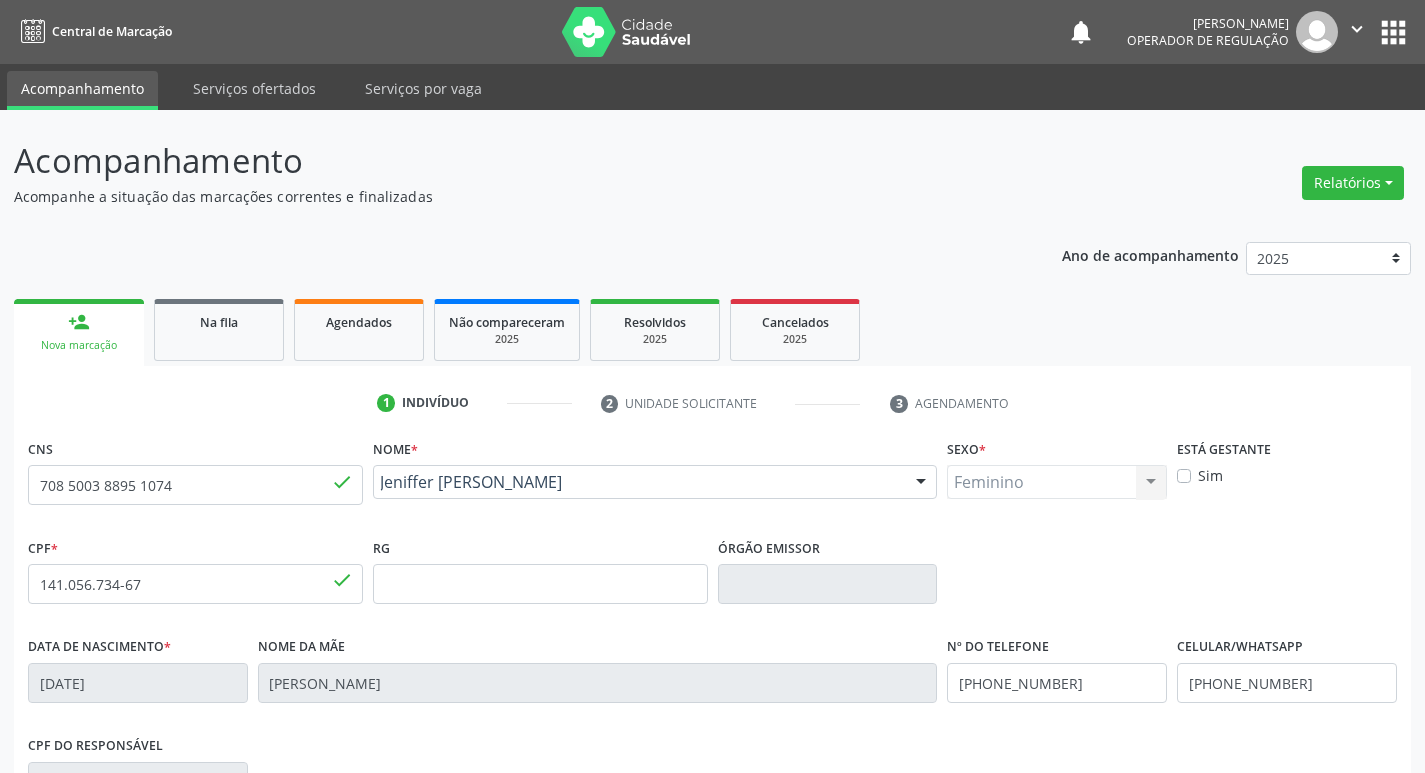
scroll to position [311, 0]
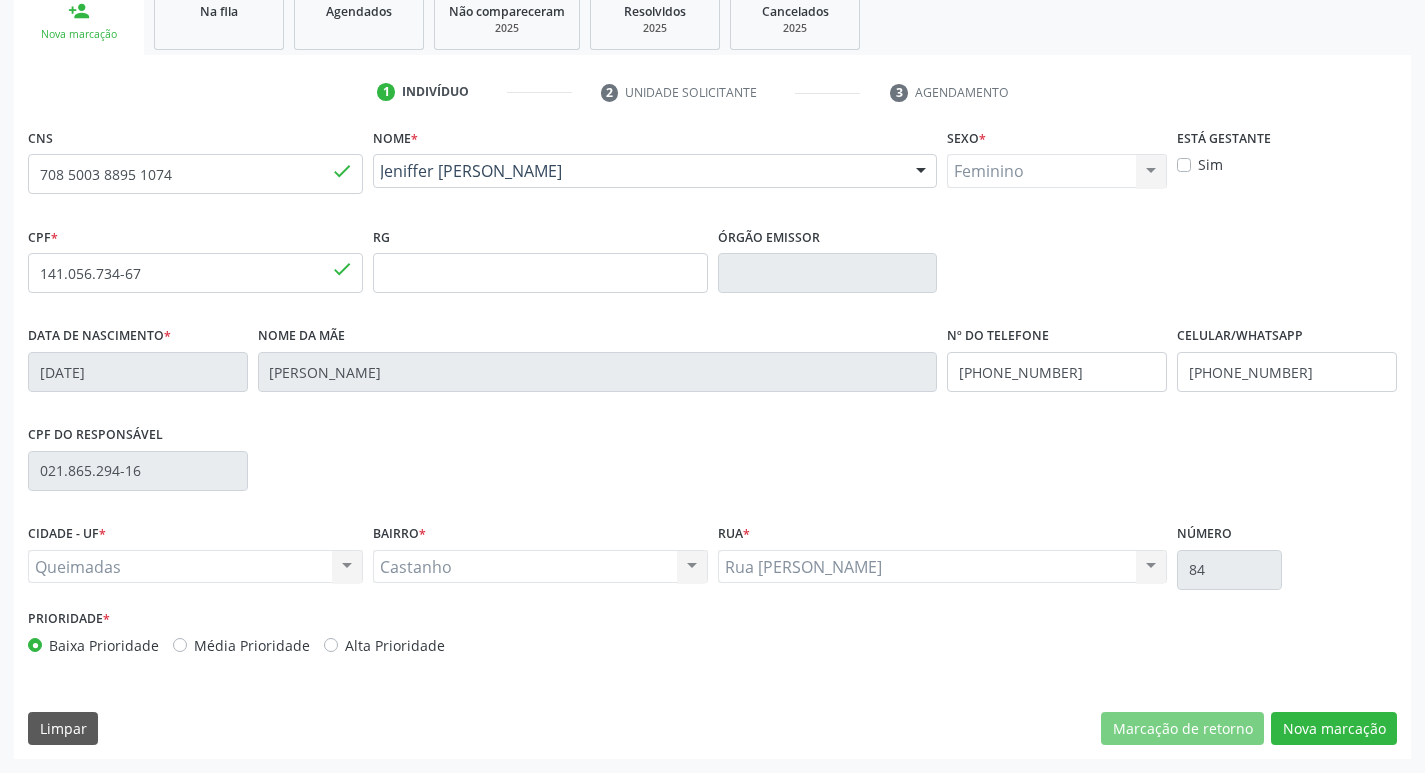
click at [1336, 746] on div "CNS 708 5003 8895 1074 done Nome * [PERSON_NAME] [PERSON_NAME] CNS: 708 5003 88…" at bounding box center [712, 441] width 1397 height 636
click at [1337, 729] on button "Nova marcação" at bounding box center [1334, 729] width 126 height 34
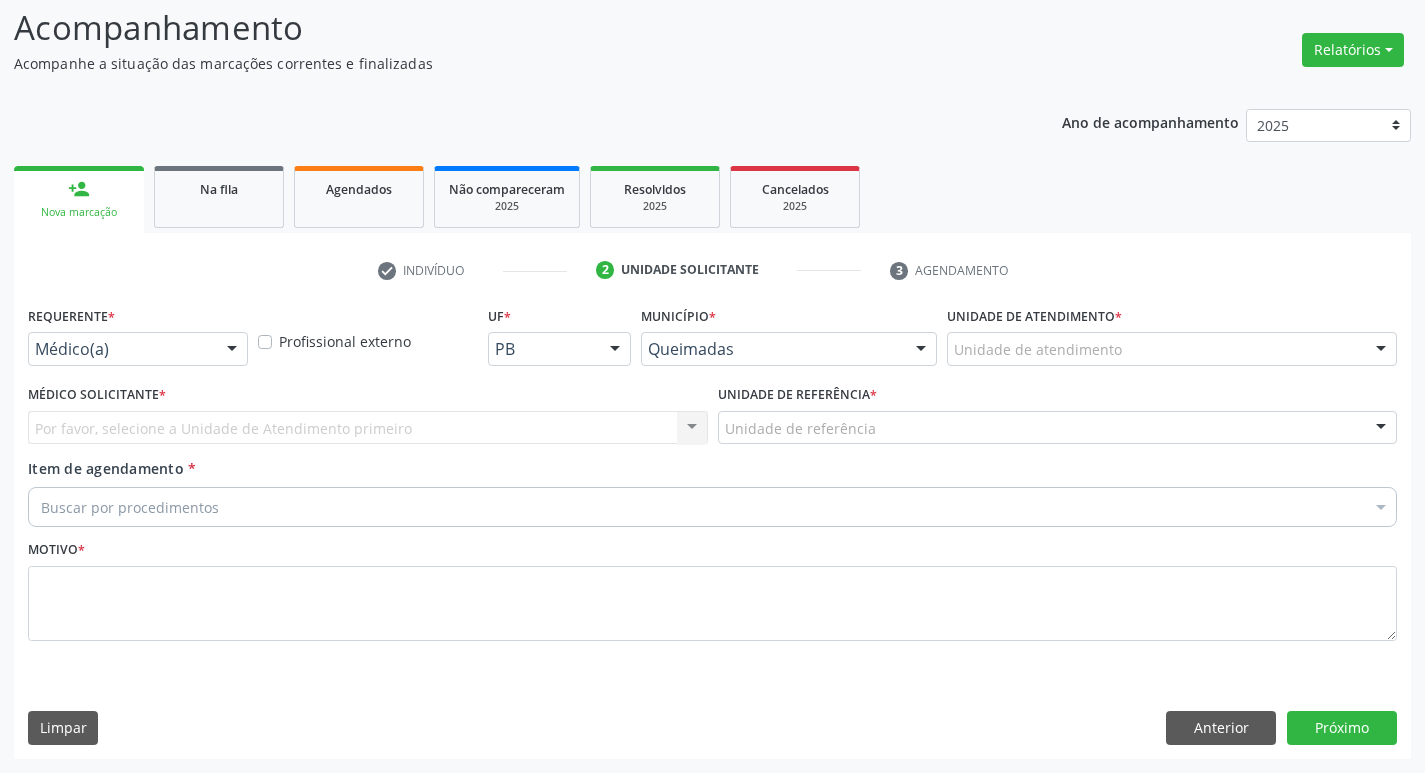
scroll to position [133, 0]
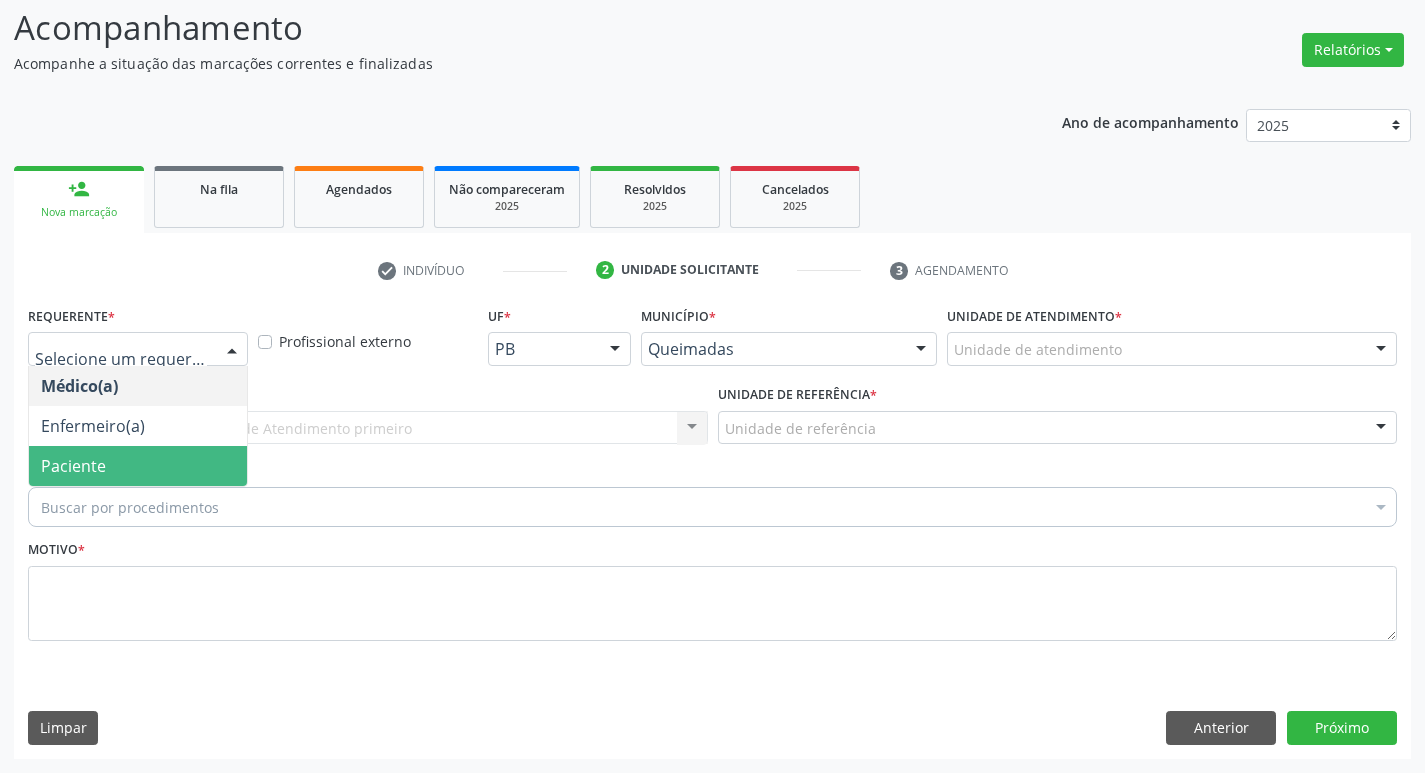
click at [104, 461] on span "Paciente" at bounding box center [73, 466] width 65 height 22
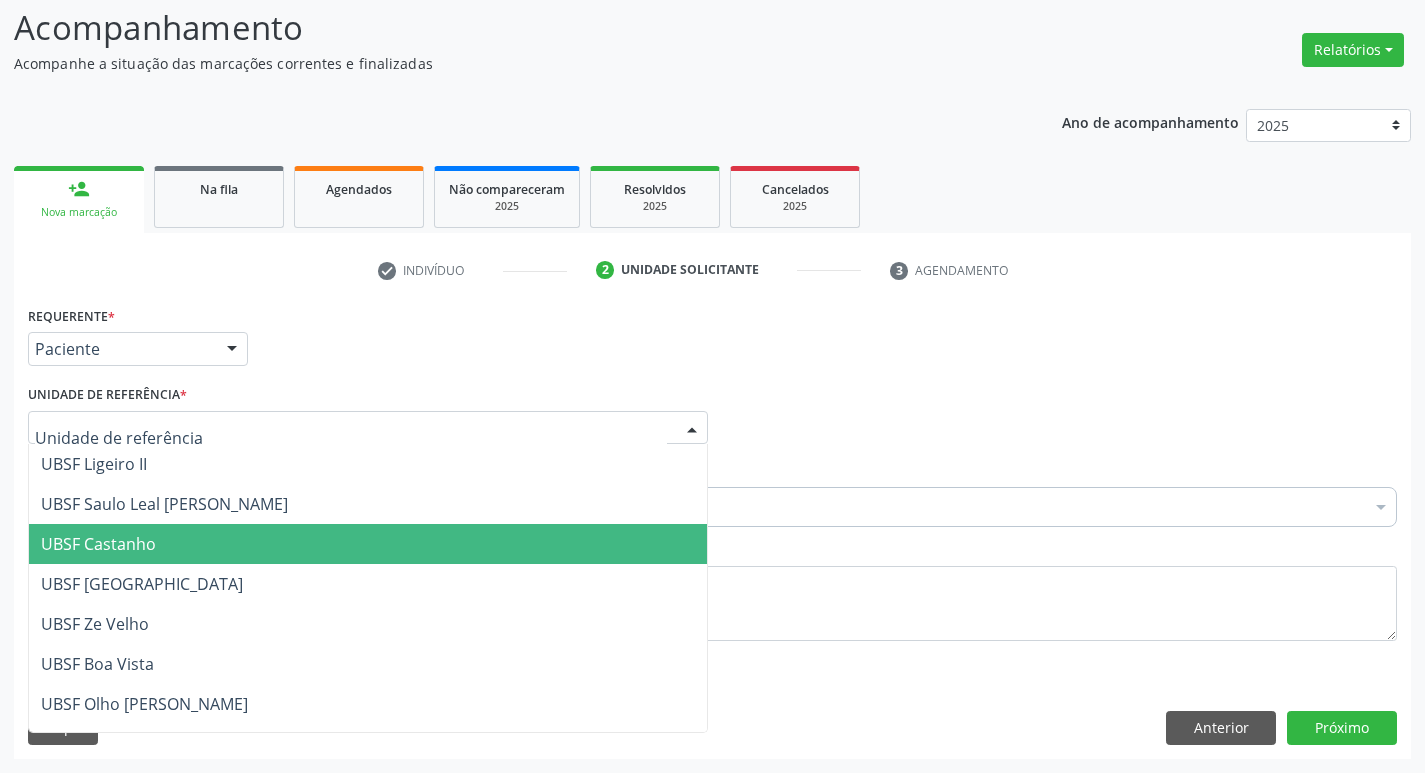
click at [151, 531] on span "UBSF Castanho" at bounding box center [368, 544] width 678 height 40
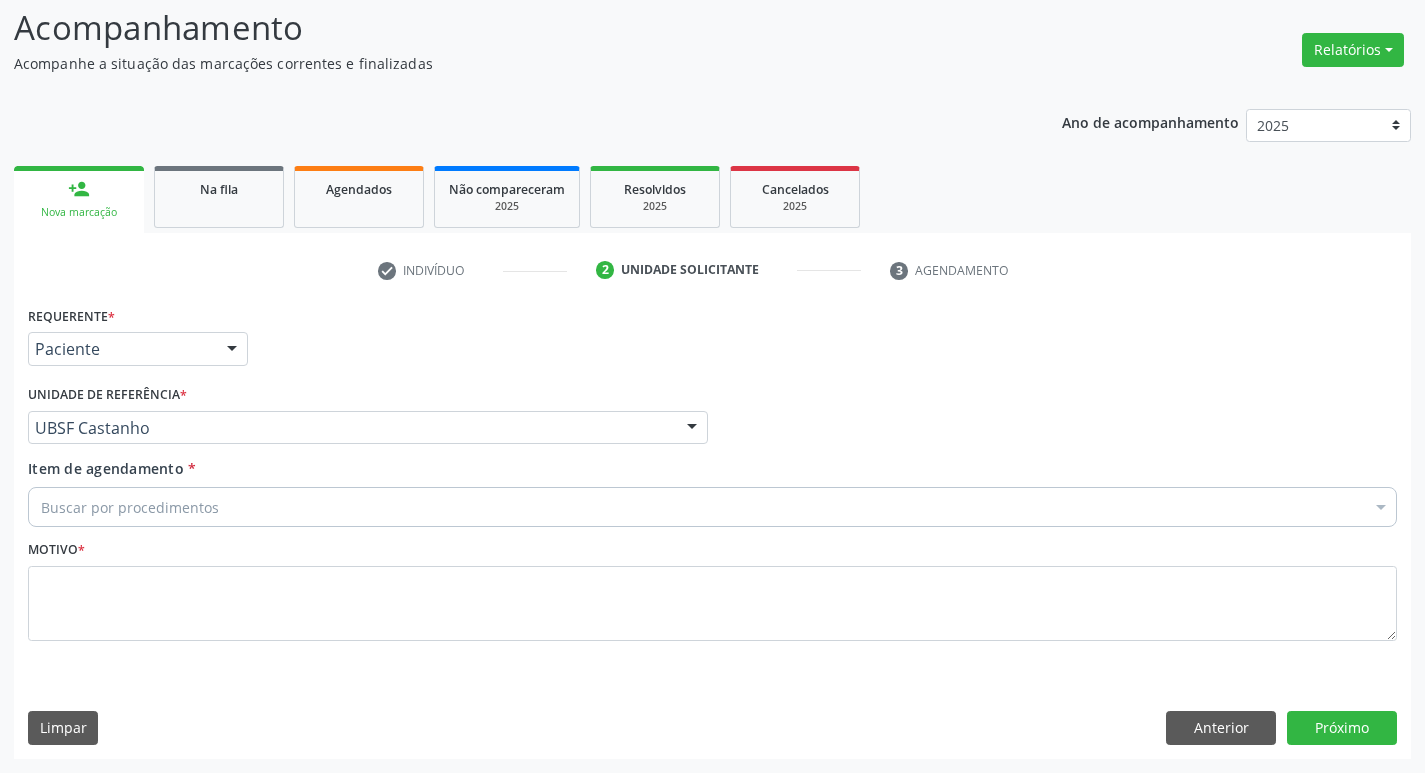
click at [149, 485] on div "Item de agendamento * Buscar por procedimentos Selecionar todos 0604320140 - Ab…" at bounding box center [712, 489] width 1369 height 63
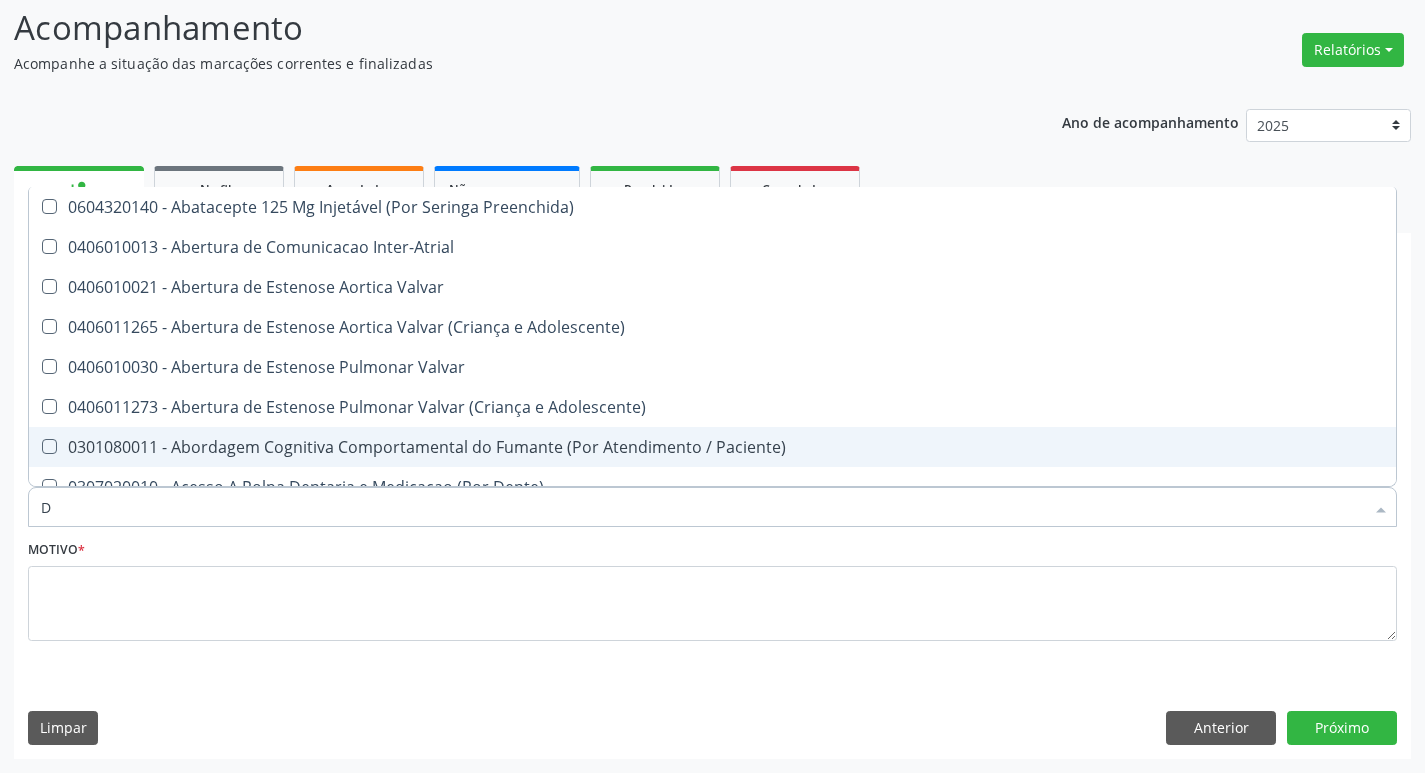
type input "DERMAT"
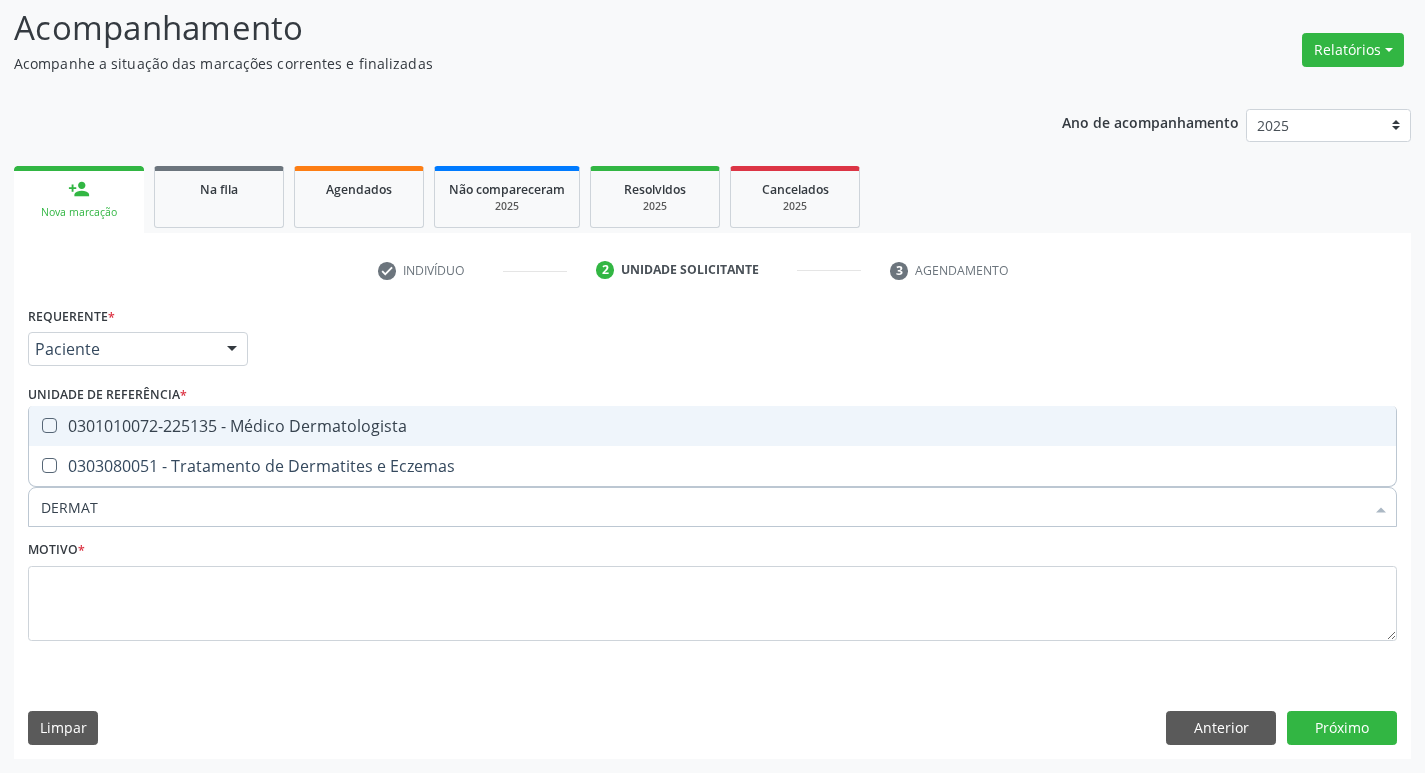
click at [212, 418] on div "0301010072-225135 - Médico Dermatologista" at bounding box center [712, 426] width 1343 height 16
checkbox Dermatologista "true"
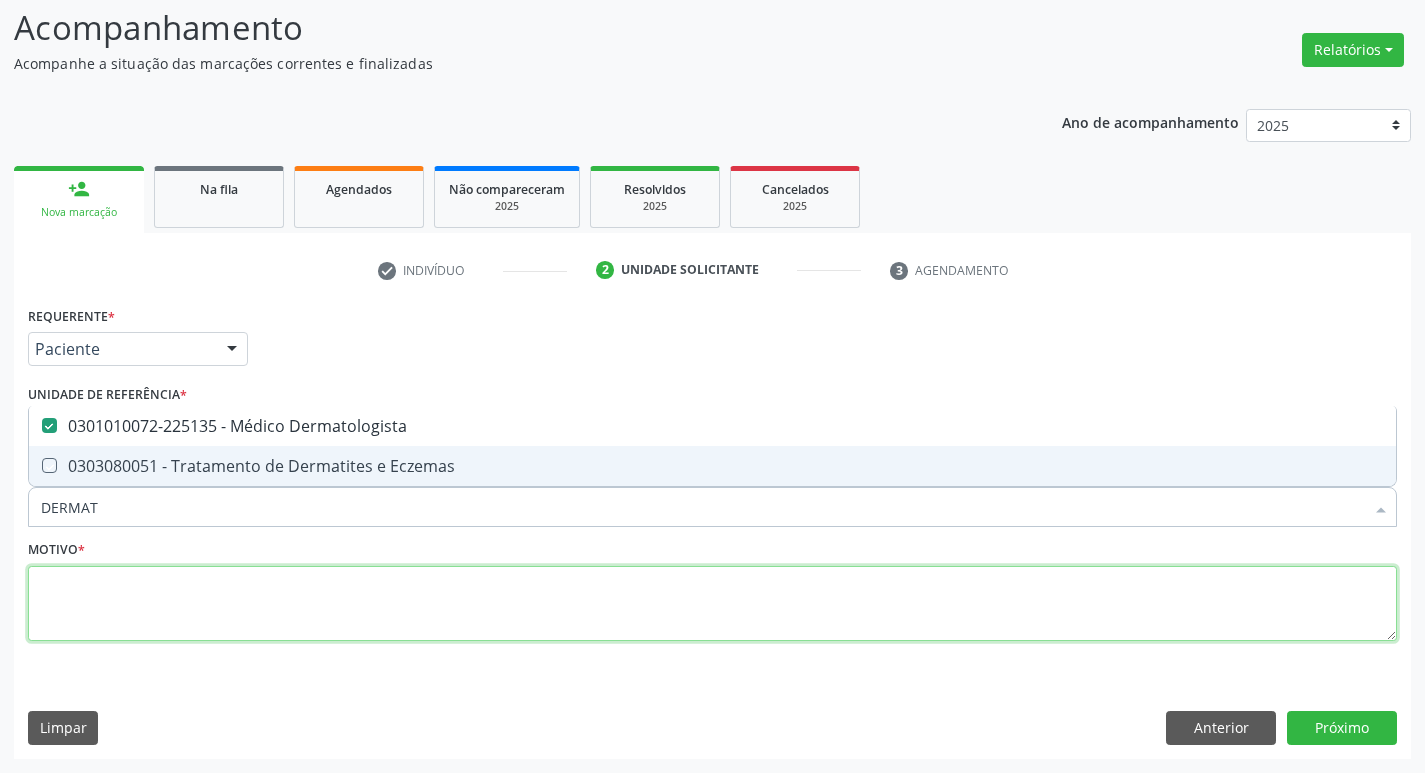
click at [143, 606] on textarea at bounding box center [712, 604] width 1369 height 76
checkbox Eczemas "true"
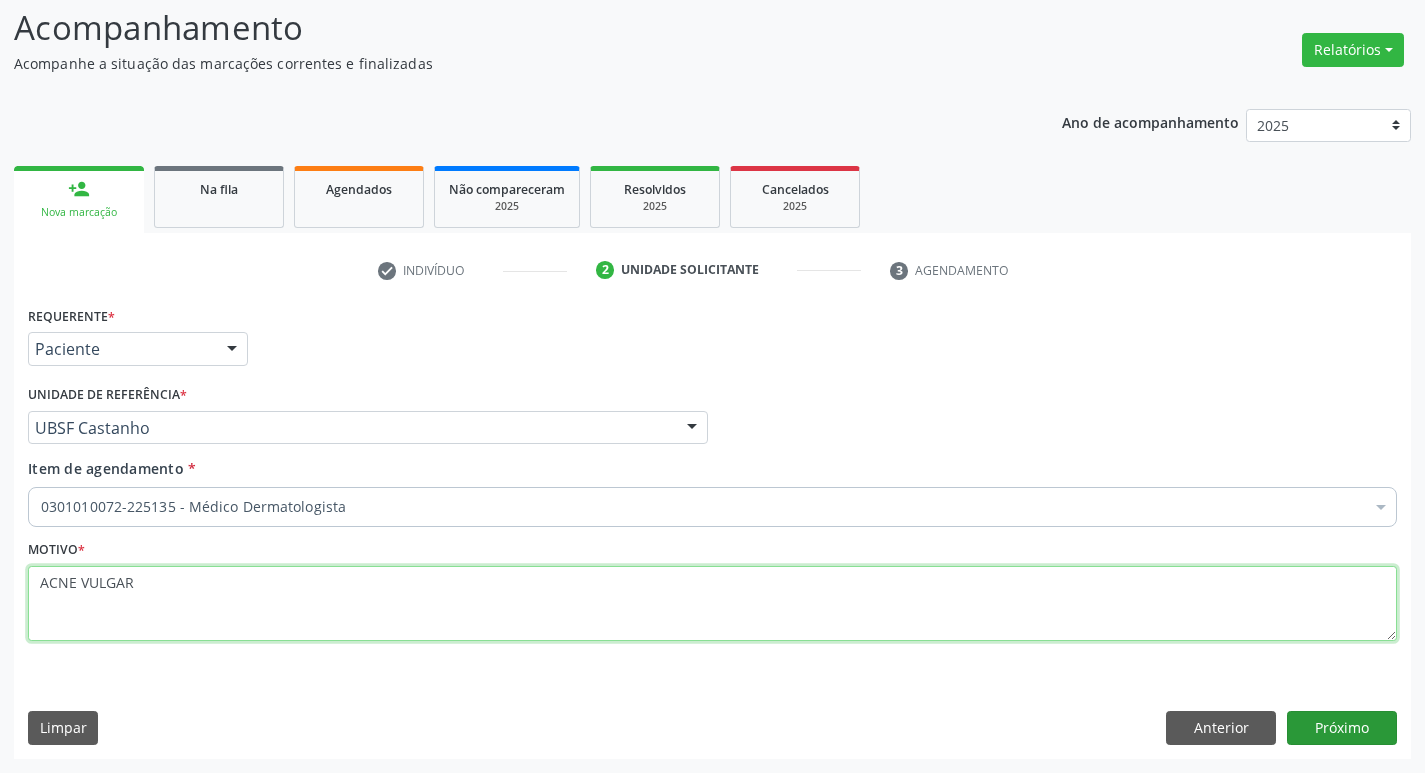
type textarea "ACNE VULGAR"
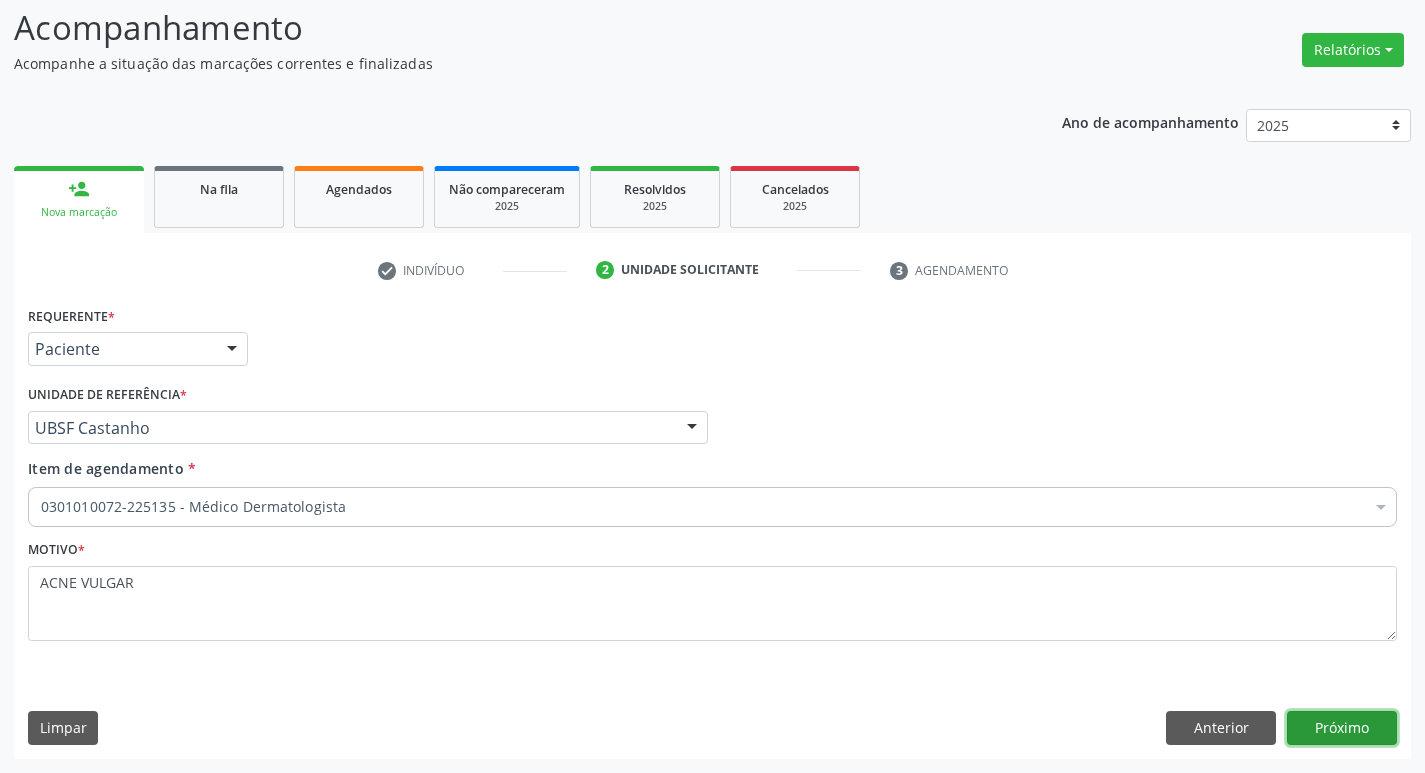
click at [1336, 728] on button "Próximo" at bounding box center [1342, 728] width 110 height 34
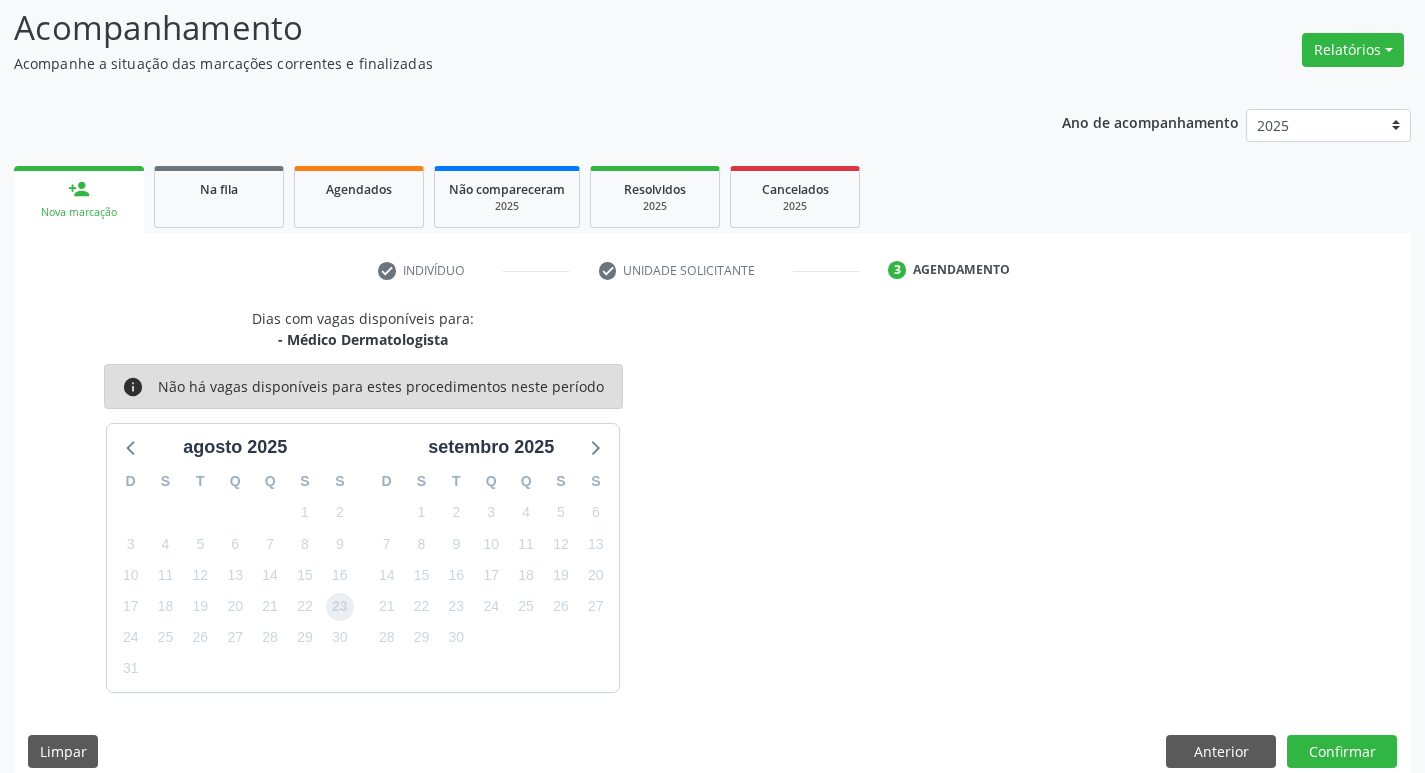
click at [330, 602] on span "23" at bounding box center [340, 607] width 28 height 28
click at [1319, 749] on button "Confirmar" at bounding box center [1342, 752] width 110 height 34
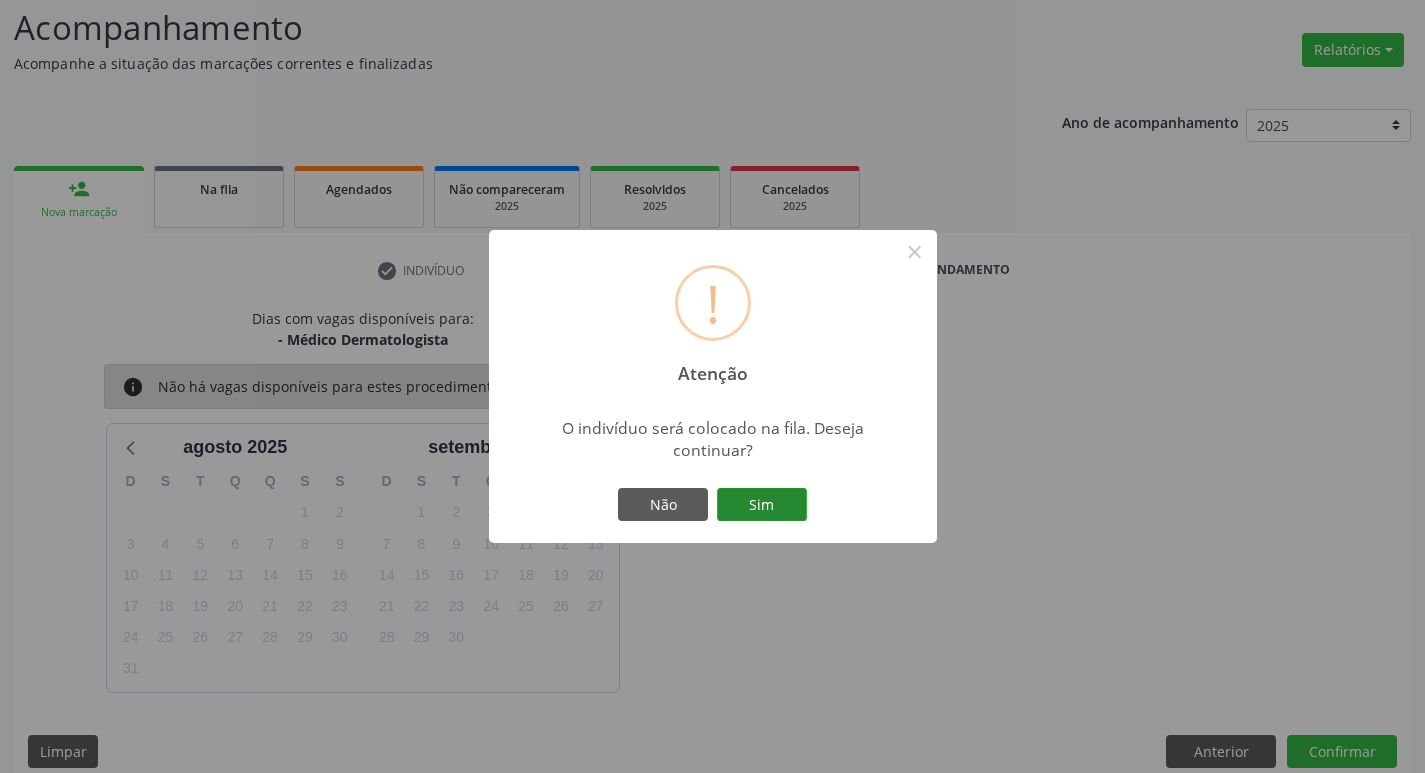
click at [743, 503] on button "Sim" at bounding box center [762, 505] width 90 height 34
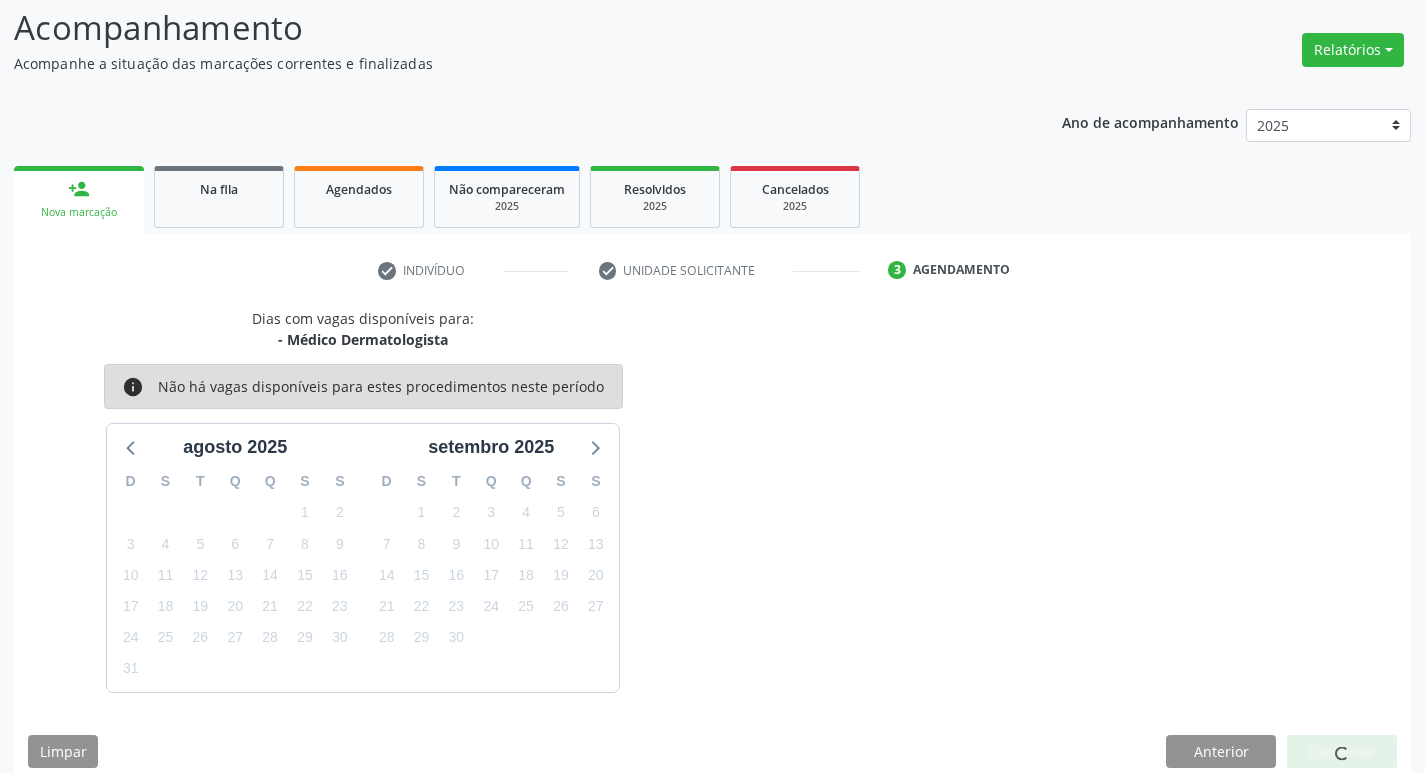
scroll to position [0, 0]
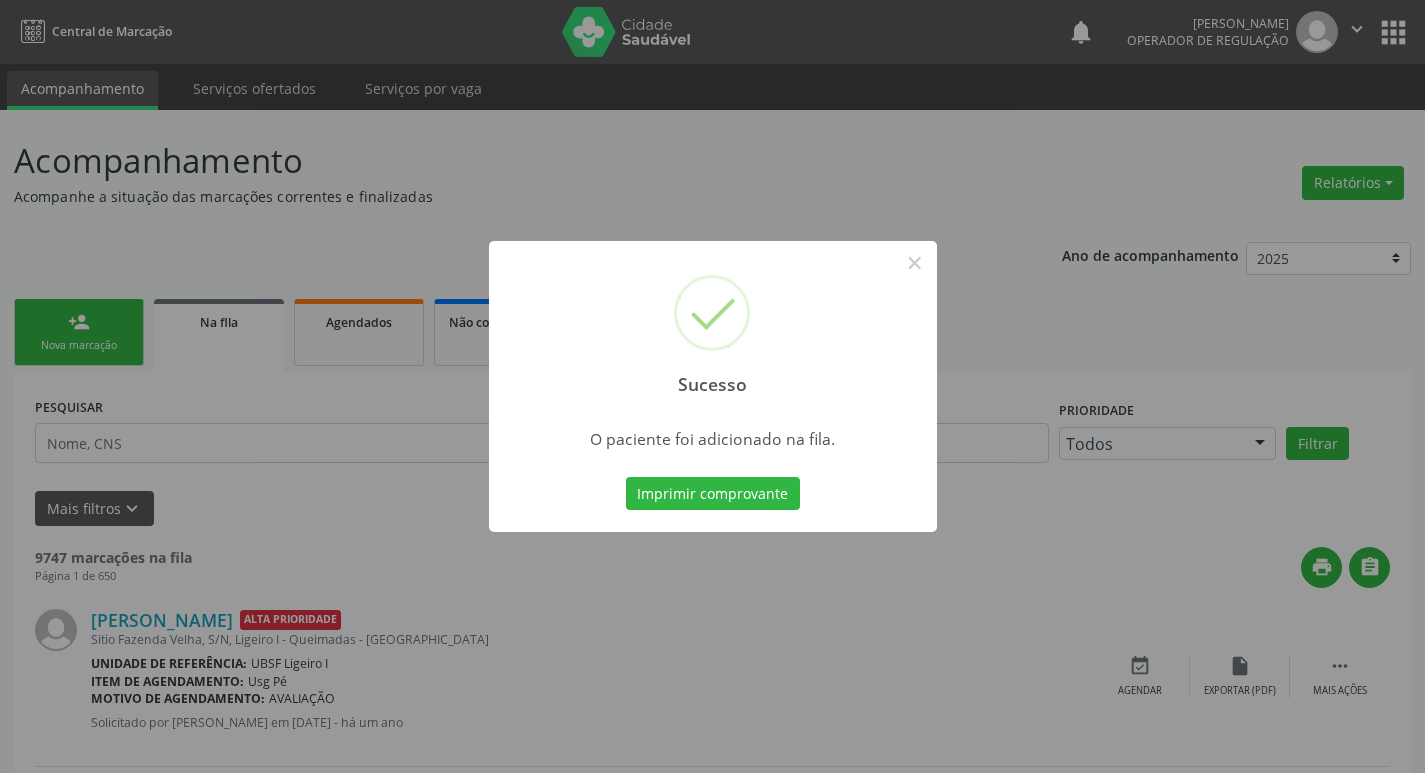
click at [203, 570] on div "Sucesso × O paciente foi adicionado na fila. Imprimir comprovante Cancel" at bounding box center [712, 386] width 1425 height 773
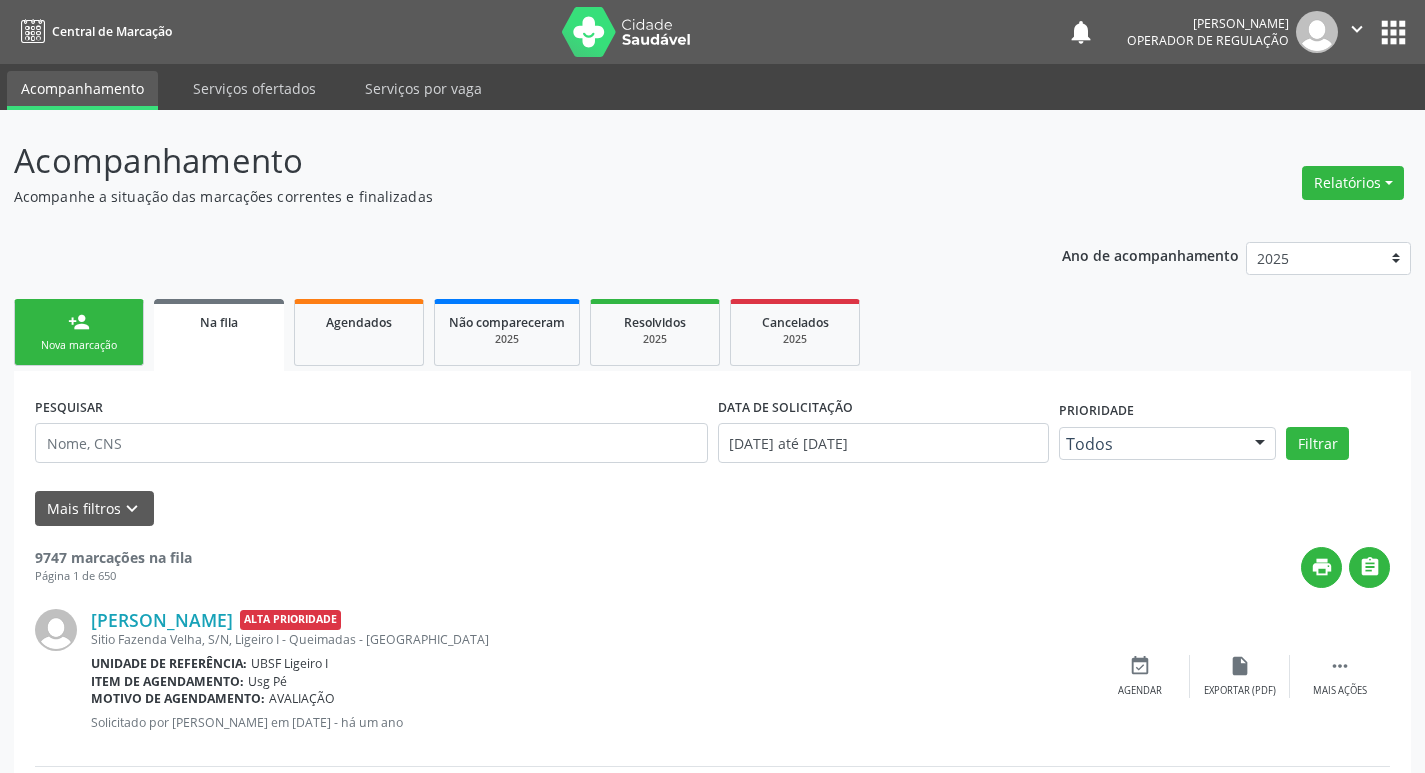
click at [91, 346] on div "Nova marcação" at bounding box center [79, 345] width 100 height 15
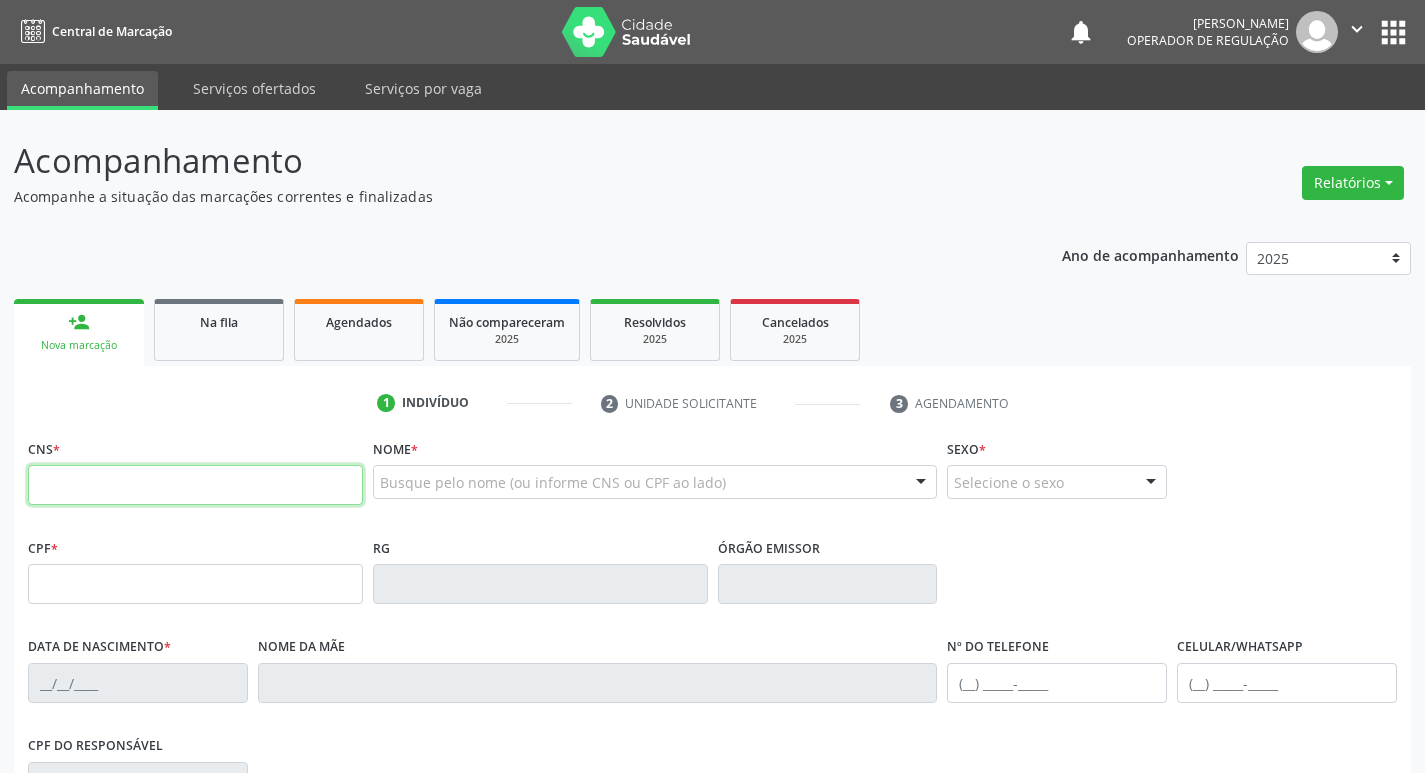
click at [132, 482] on input "text" at bounding box center [195, 485] width 335 height 40
type input "702 2061 6579 3710"
type input "001.890.424-60"
type input "[DATE]"
type input "[PERSON_NAME]"
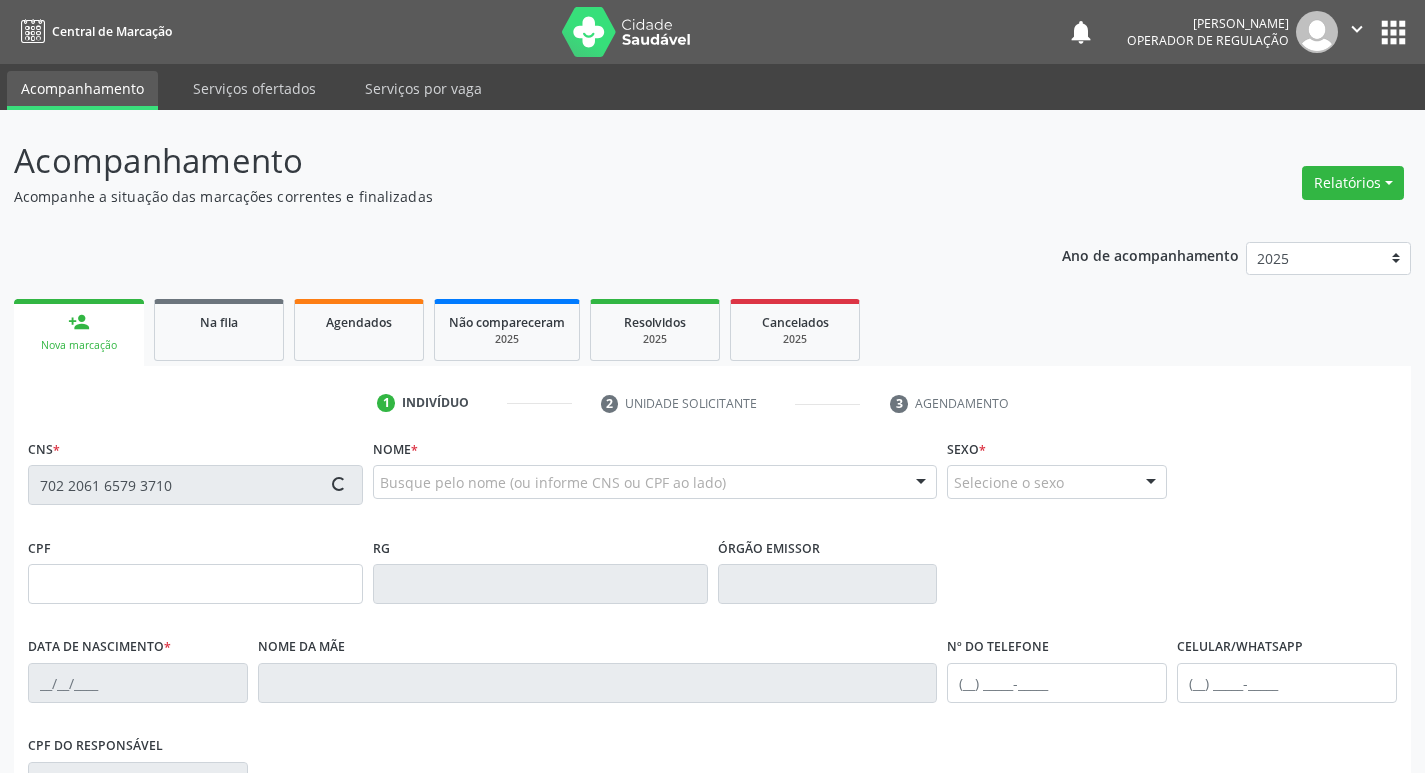
type input "[PHONE_NUMBER]"
type input "162.873.064-16"
type input "181"
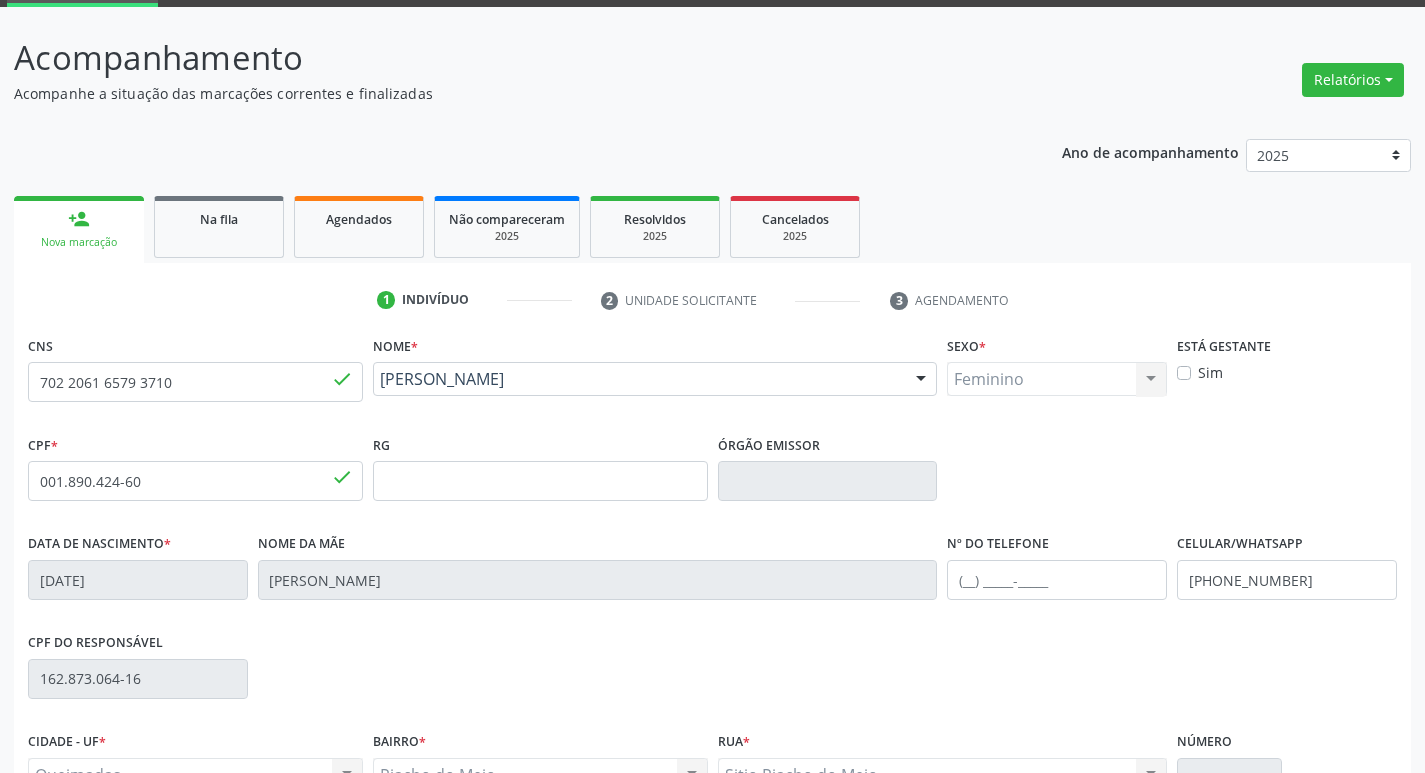
scroll to position [311, 0]
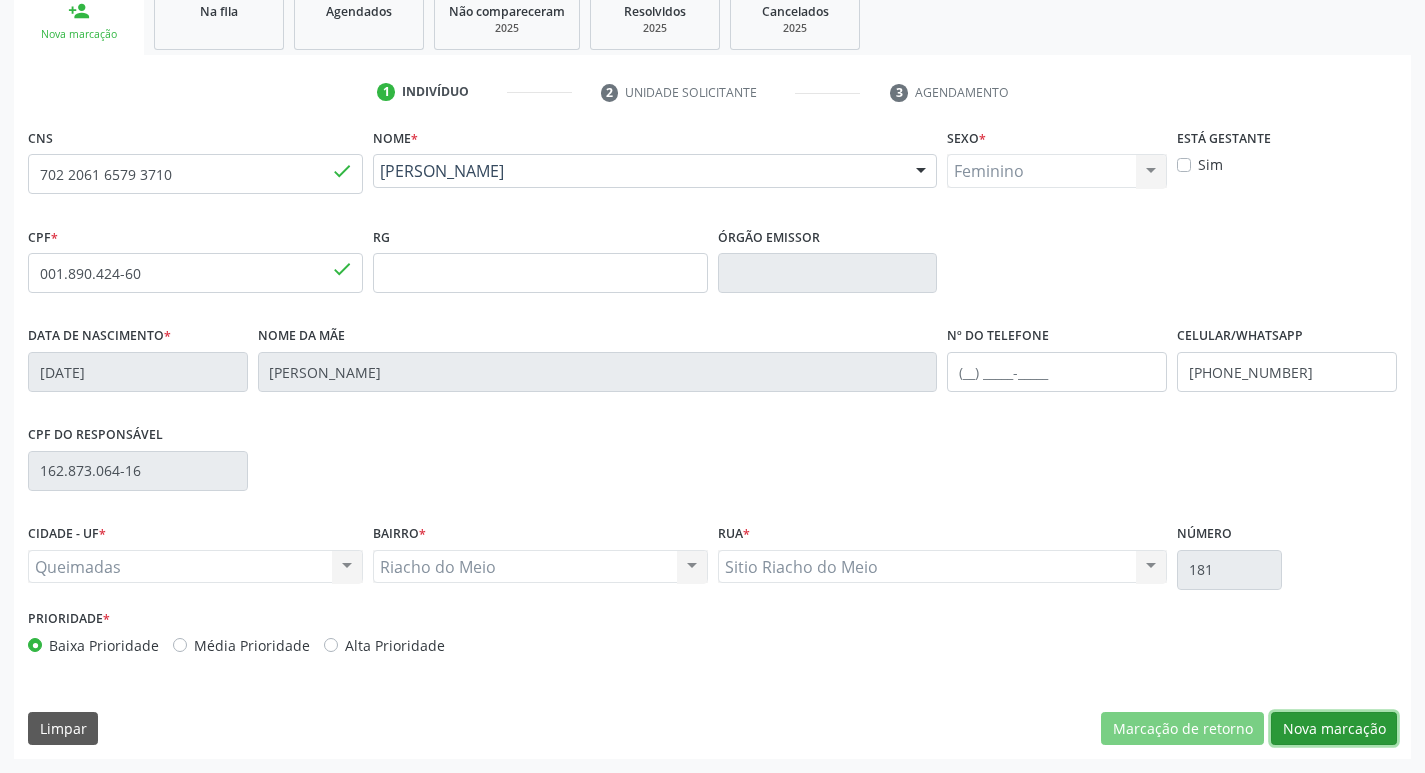
click at [1356, 736] on button "Nova marcação" at bounding box center [1334, 729] width 126 height 34
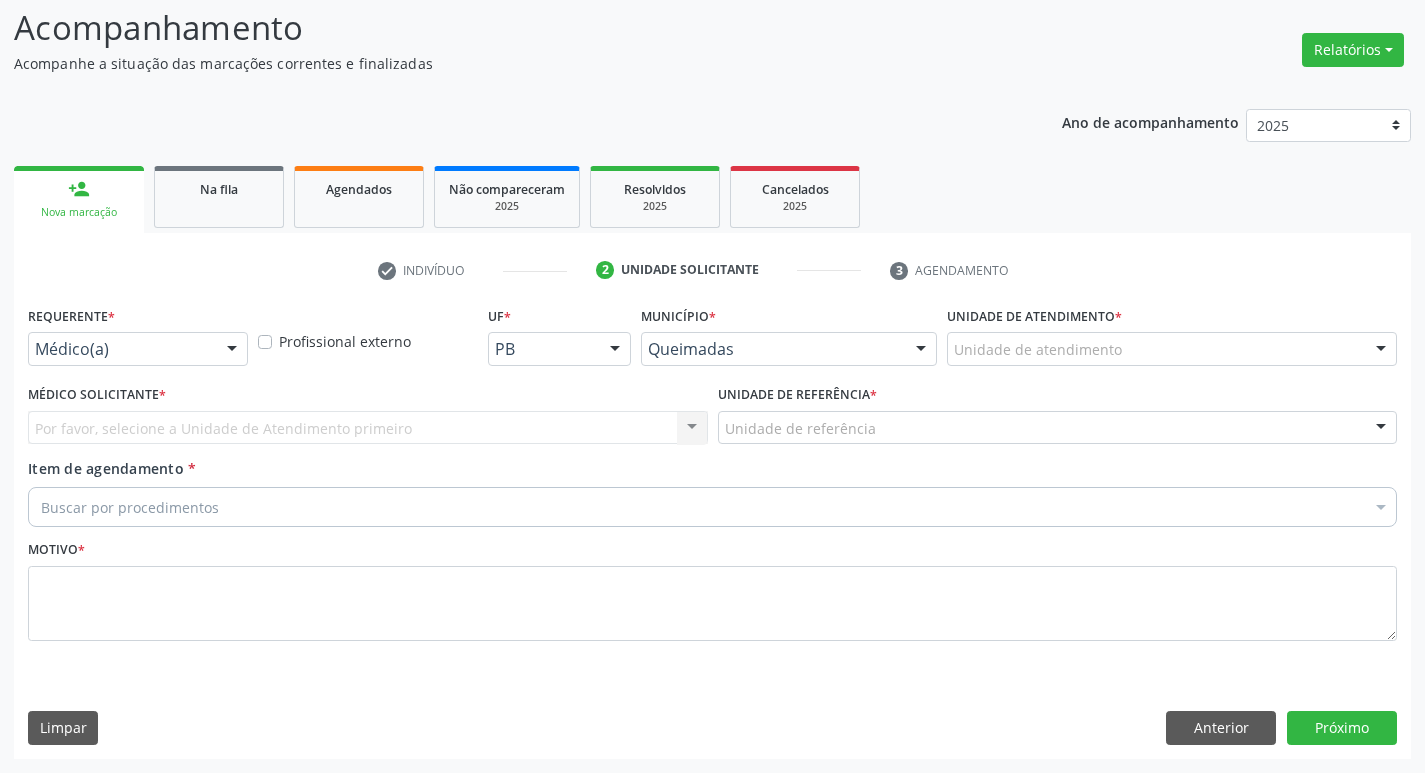
scroll to position [133, 0]
click at [122, 360] on div "Médico(a)" at bounding box center [138, 349] width 220 height 34
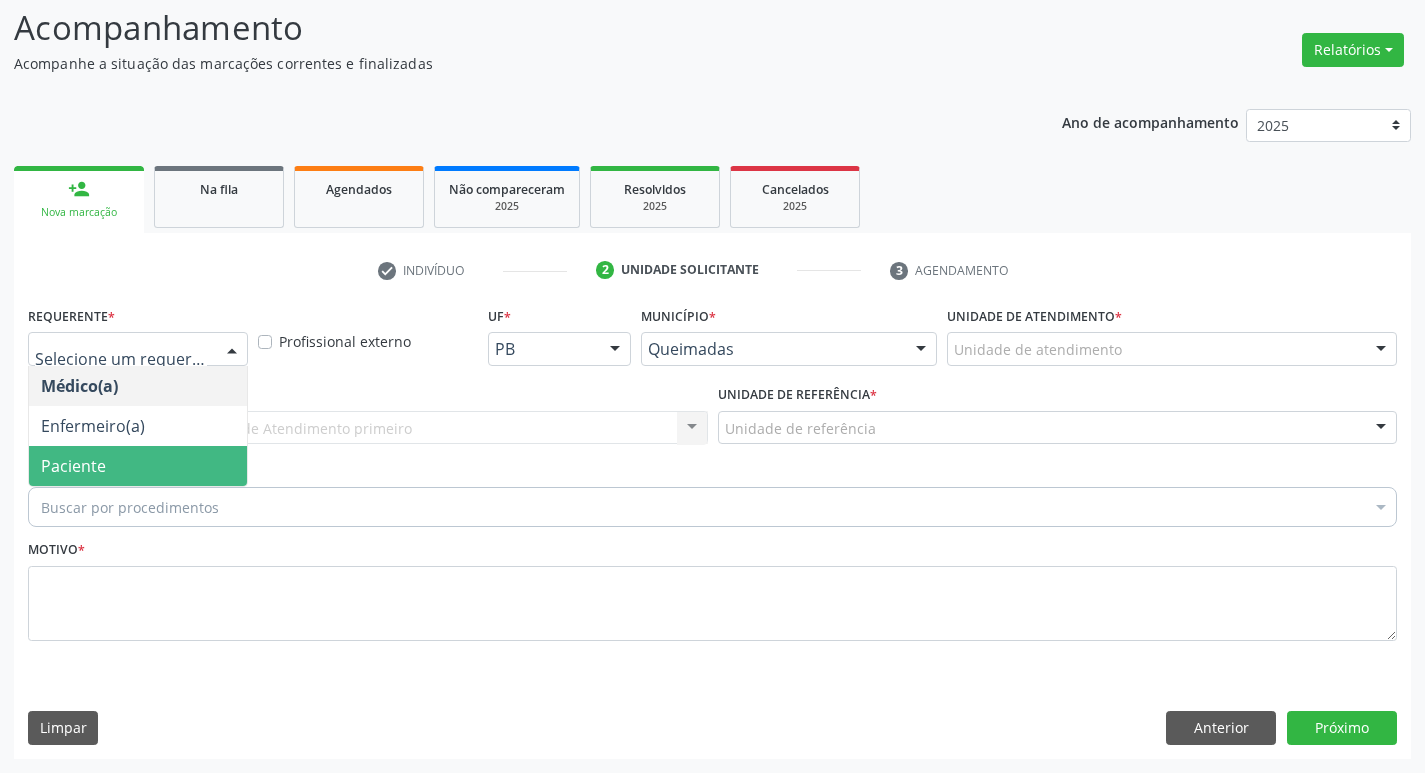
click at [97, 461] on span "Paciente" at bounding box center [73, 466] width 65 height 22
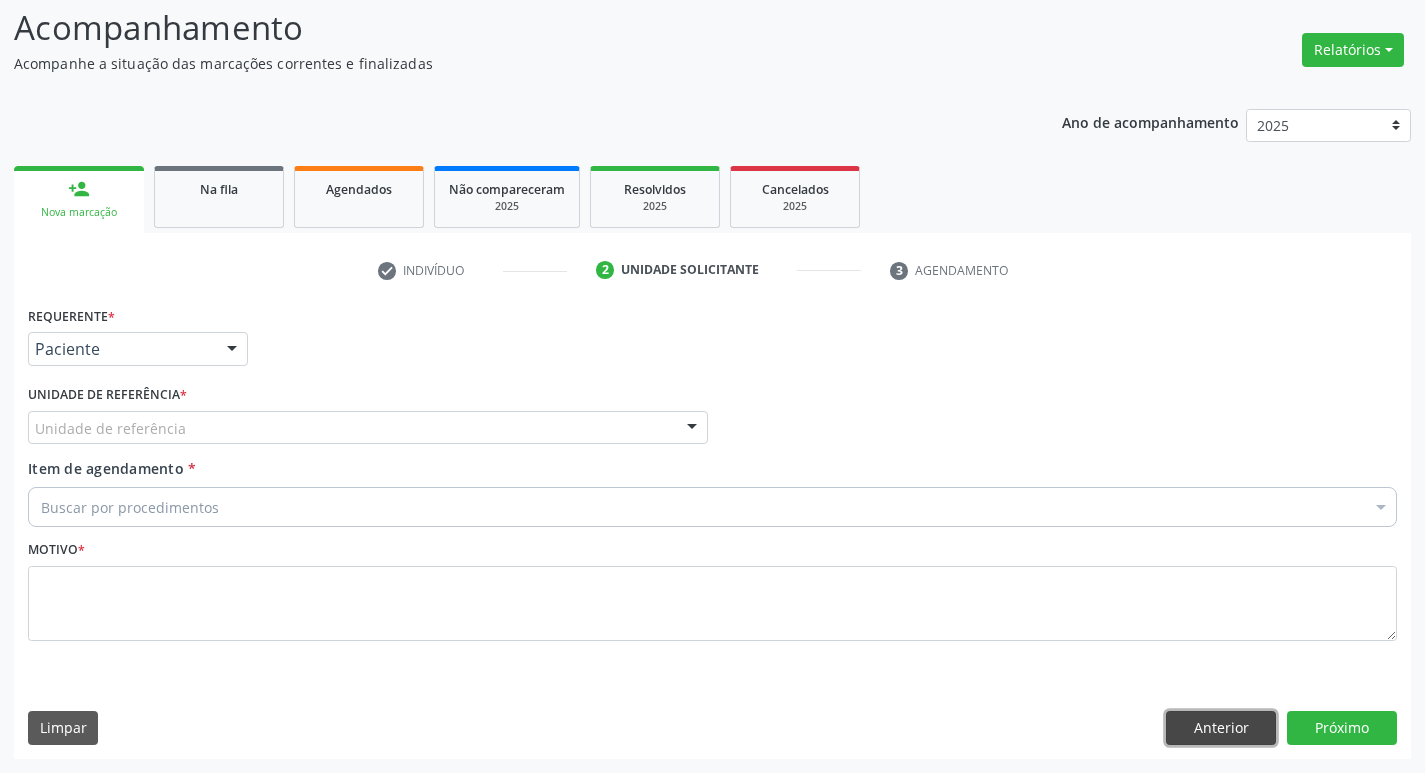
click at [1211, 722] on button "Anterior" at bounding box center [1221, 728] width 110 height 34
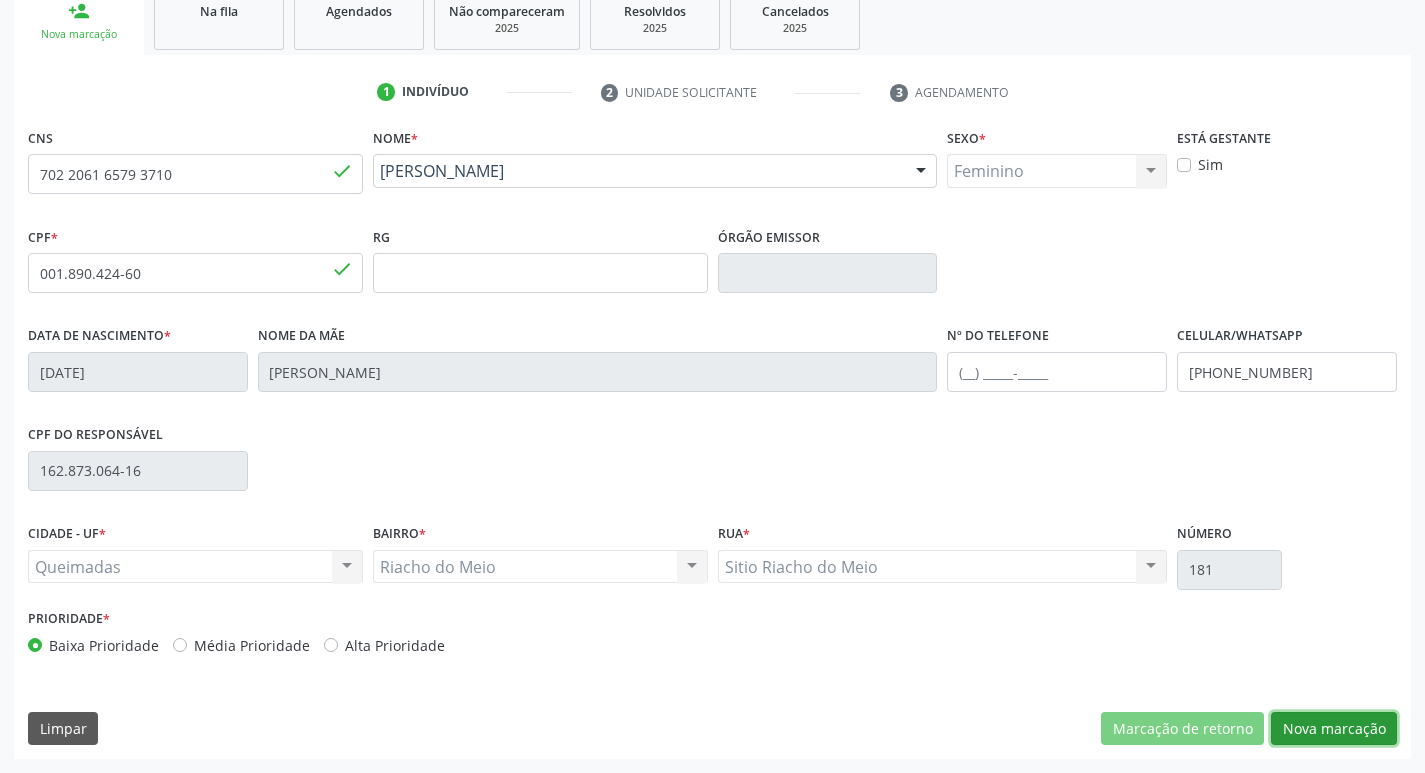
click at [1329, 730] on button "Nova marcação" at bounding box center [1334, 729] width 126 height 34
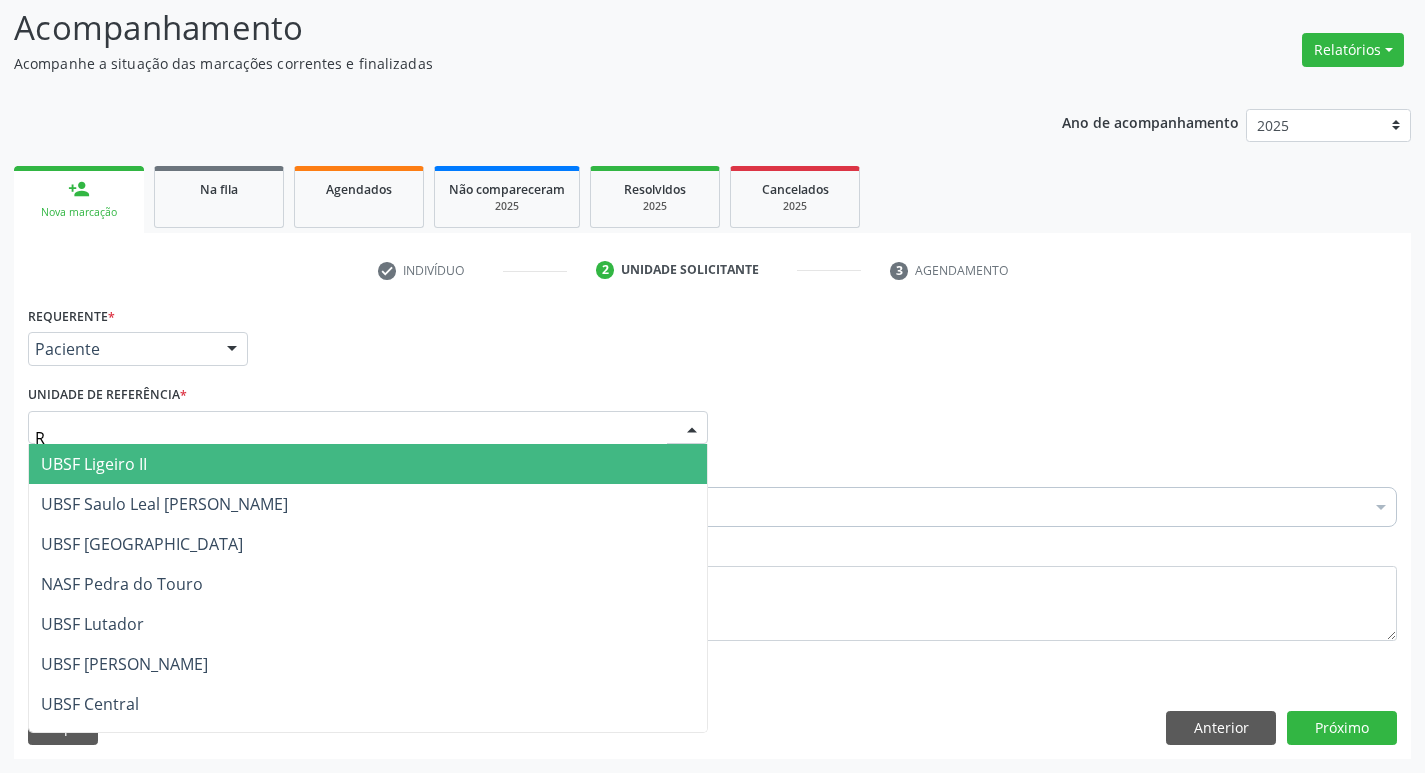
type input "RI"
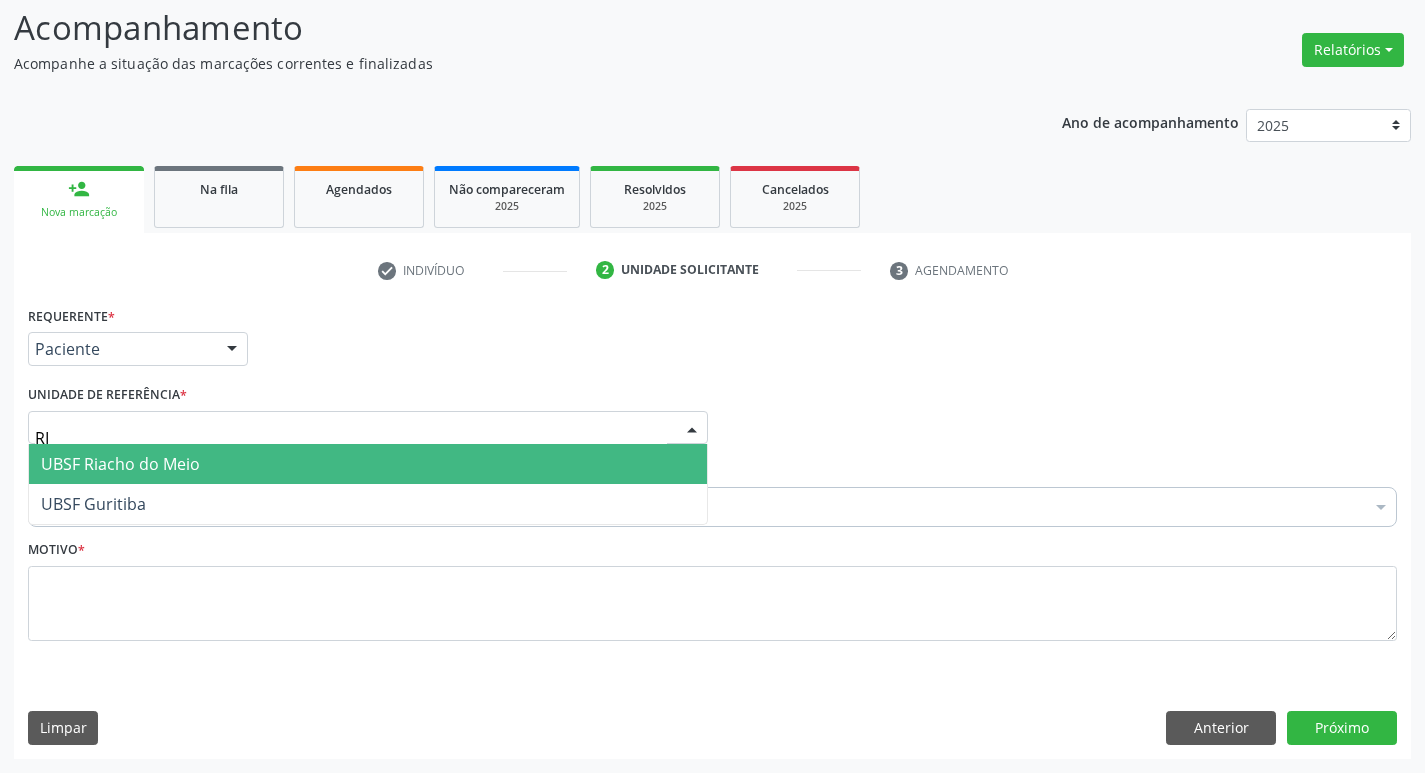
click at [95, 457] on span "UBSF Riacho do Meio" at bounding box center [120, 464] width 159 height 22
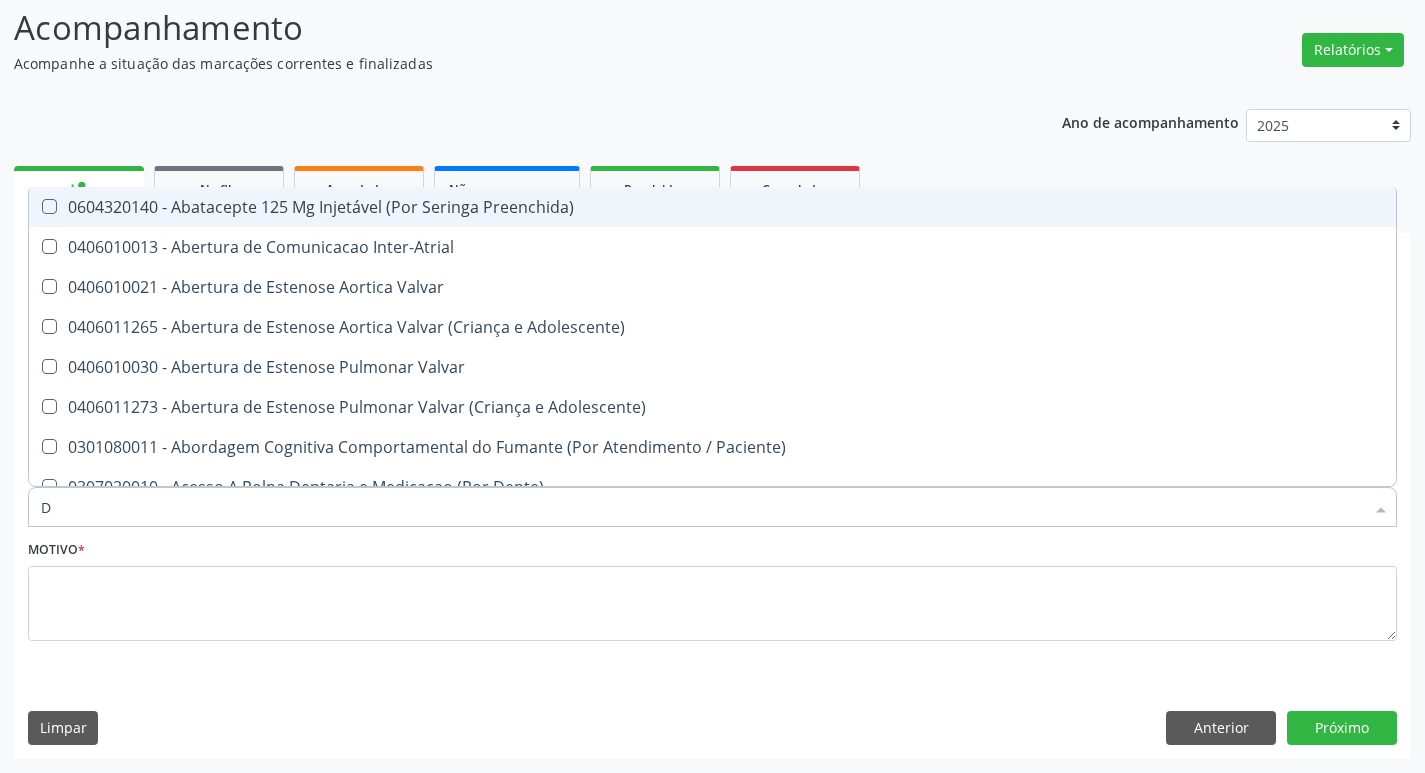
type input "DERMAT"
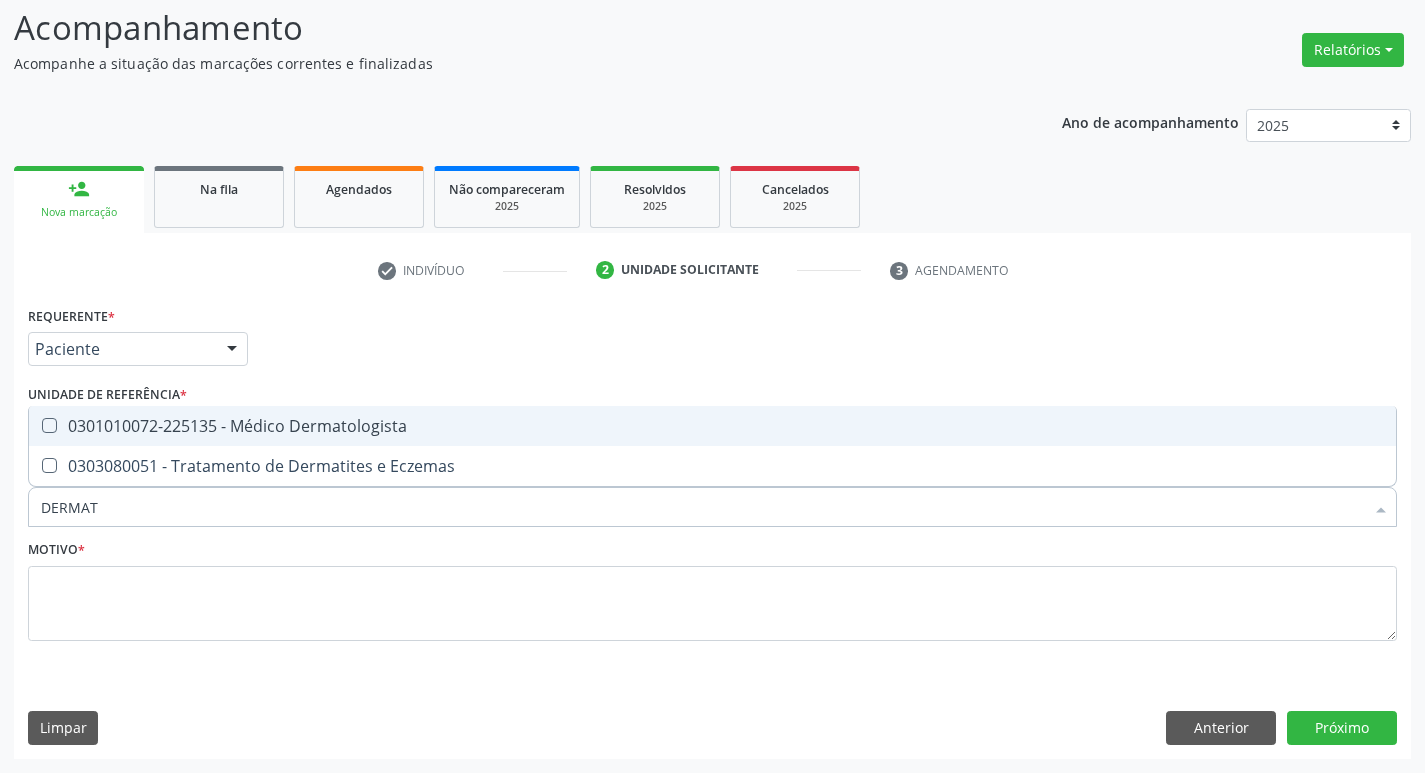
click at [182, 414] on span "0301010072-225135 - Médico Dermatologista" at bounding box center [712, 426] width 1367 height 40
checkbox Dermatologista "true"
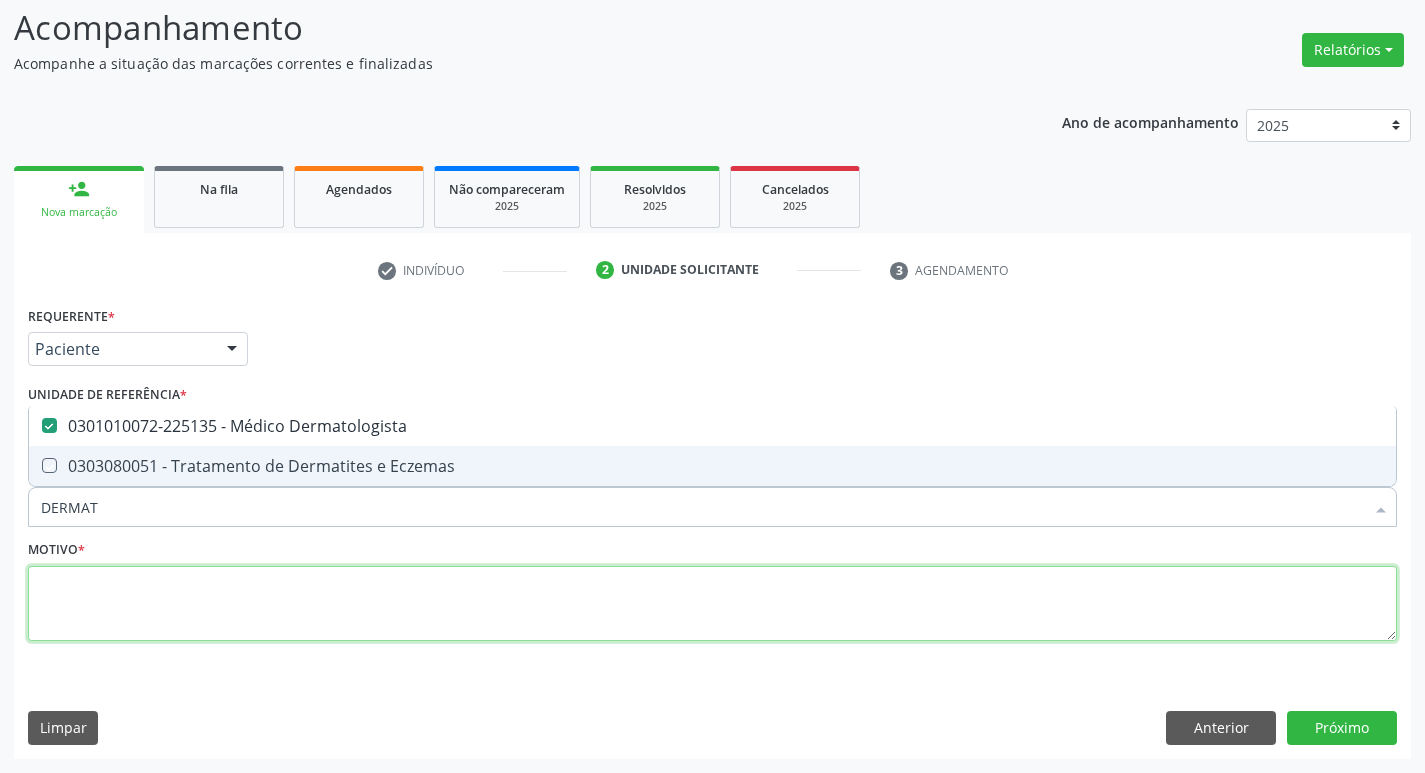
click at [144, 614] on textarea at bounding box center [712, 604] width 1369 height 76
checkbox Eczemas "true"
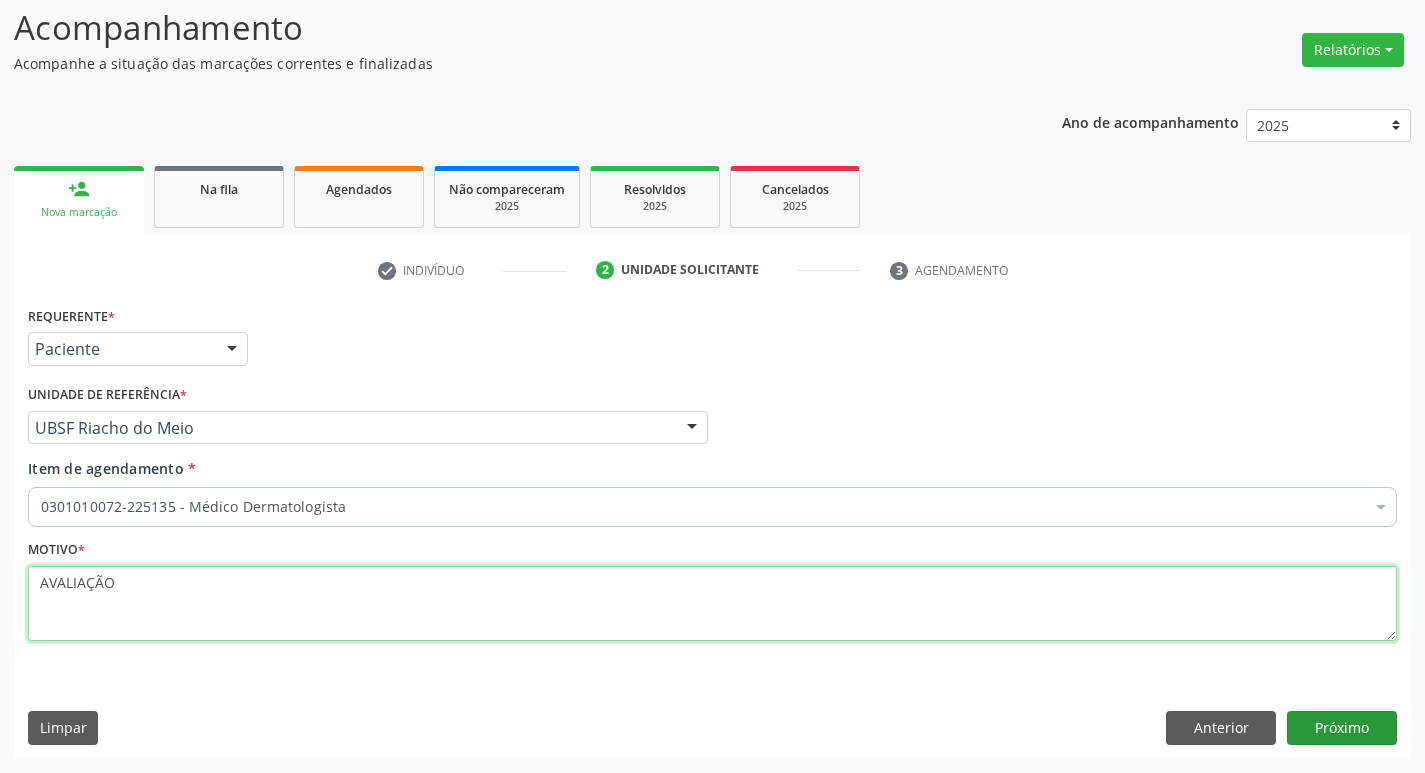
type textarea "AVALIAÇÃO"
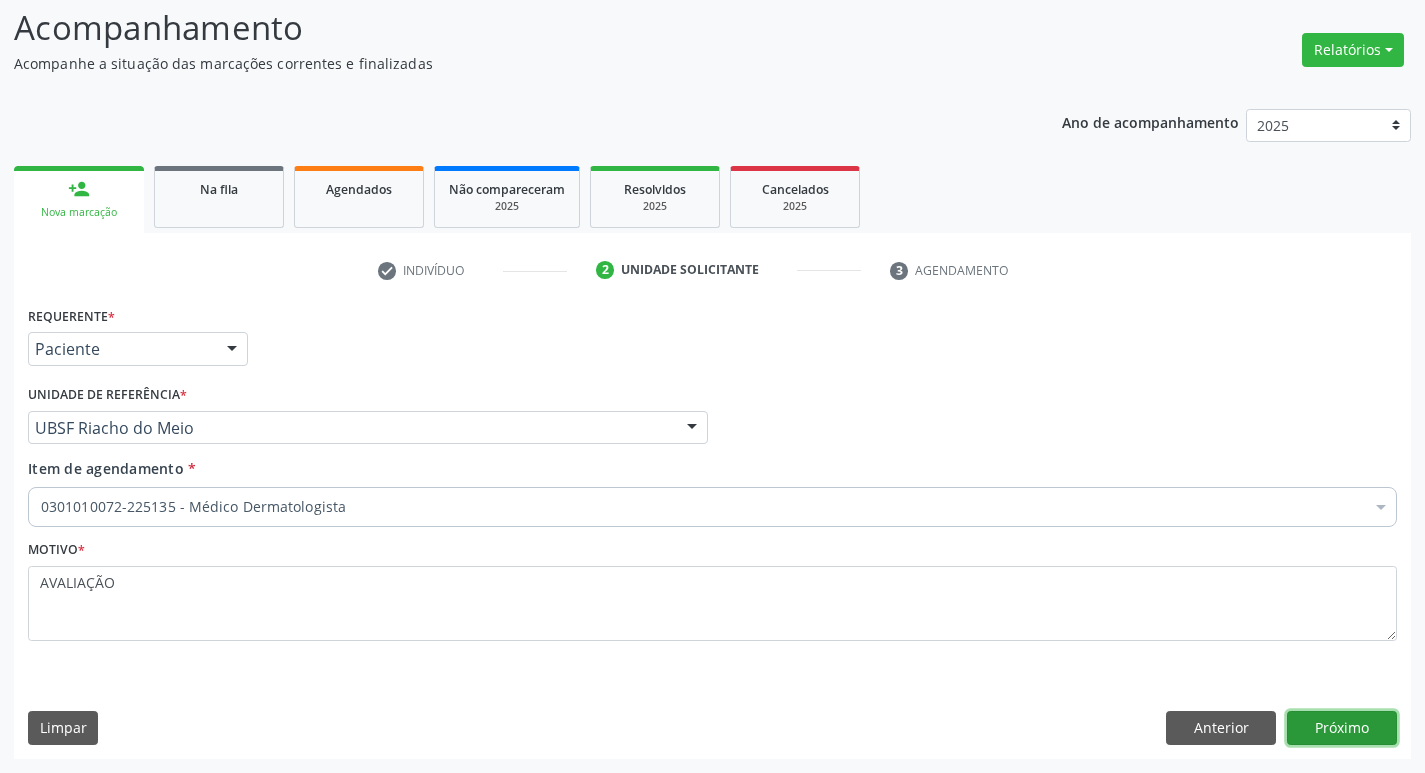
click at [1360, 725] on button "Próximo" at bounding box center [1342, 728] width 110 height 34
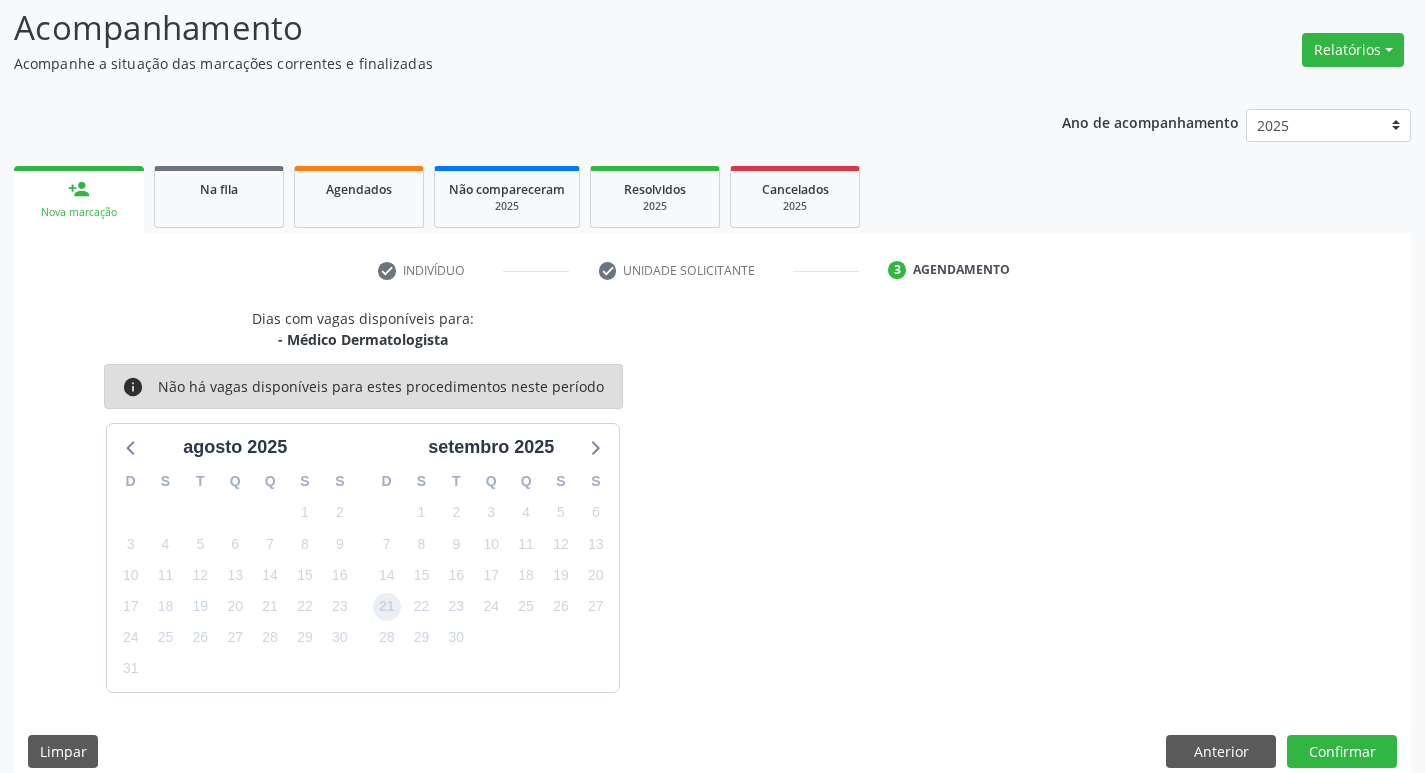
click at [388, 614] on span "21" at bounding box center [387, 607] width 28 height 28
click at [1340, 762] on button "Confirmar" at bounding box center [1342, 752] width 110 height 34
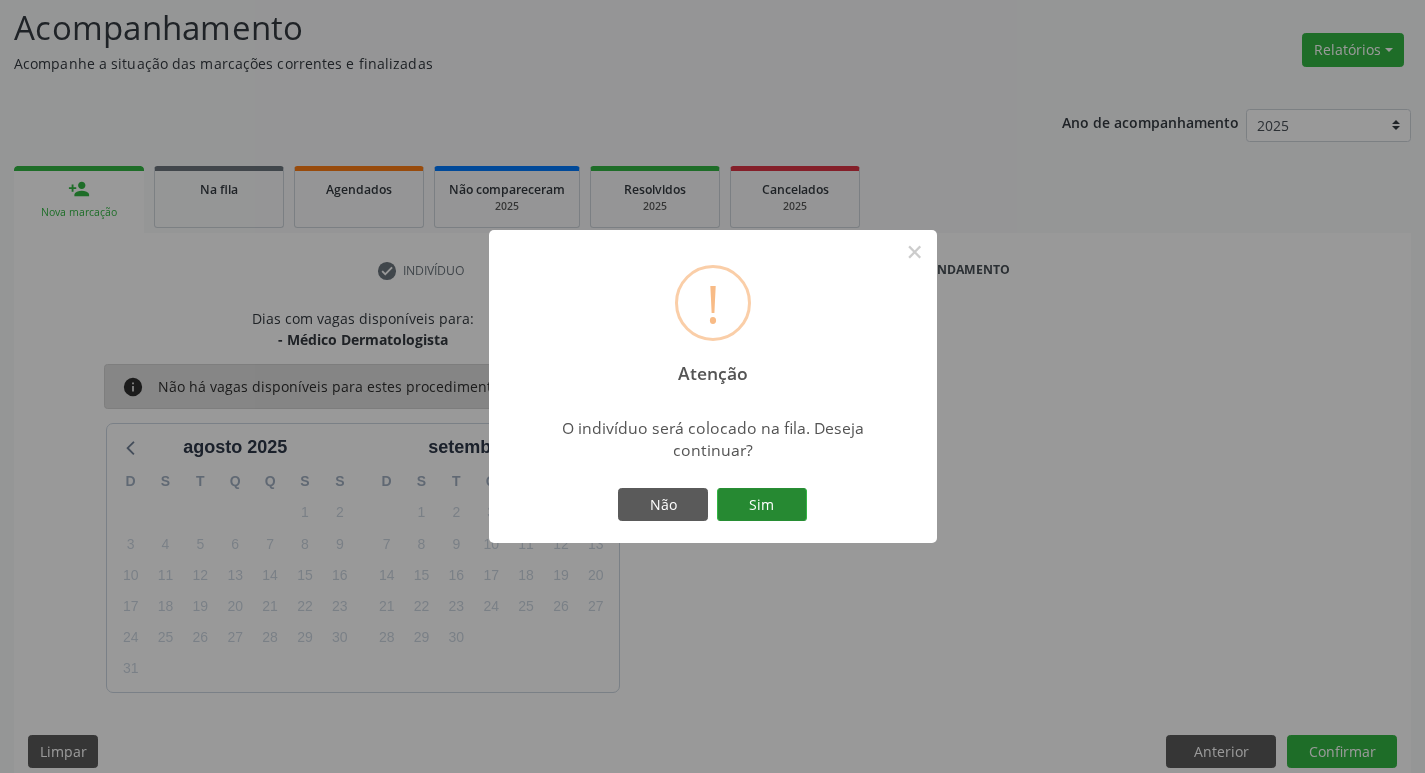
click at [761, 502] on button "Sim" at bounding box center [762, 505] width 90 height 34
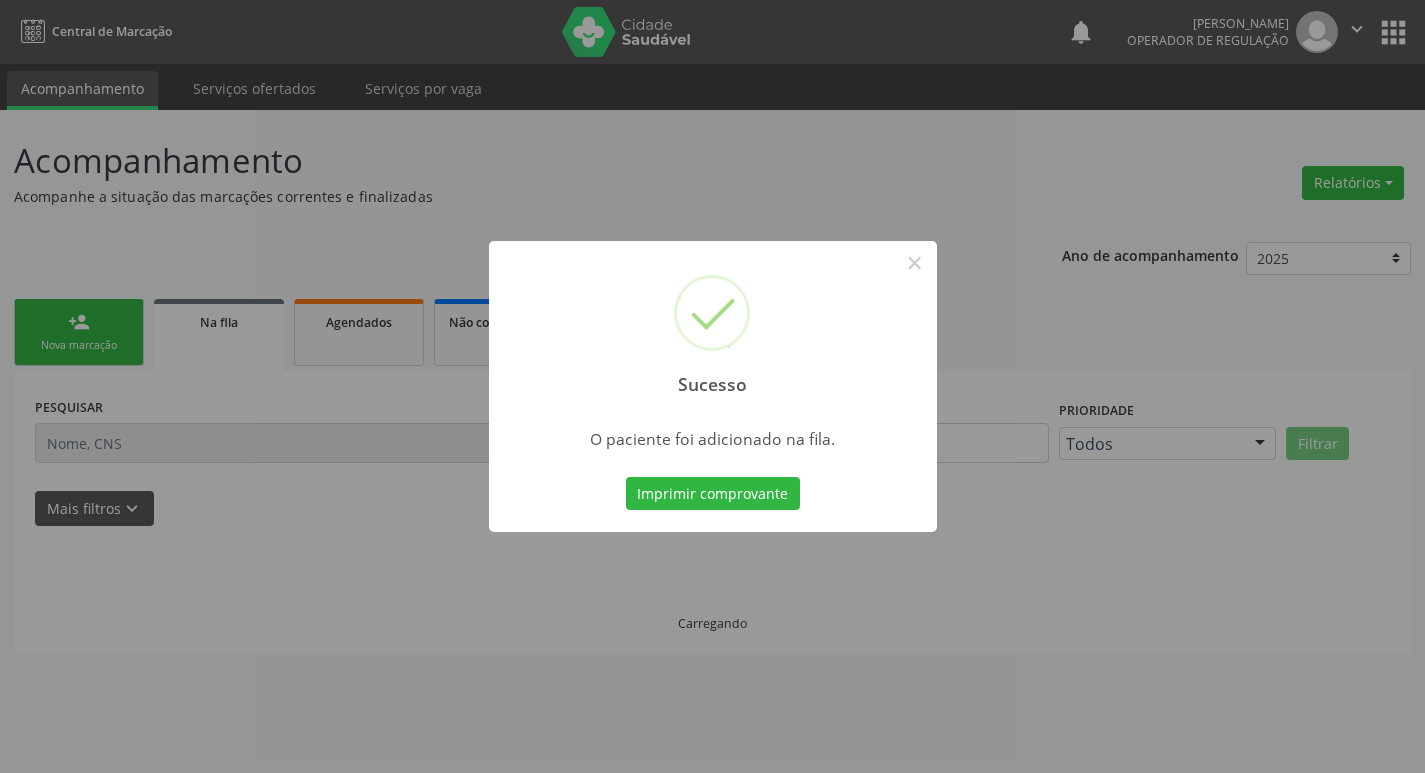
scroll to position [0, 0]
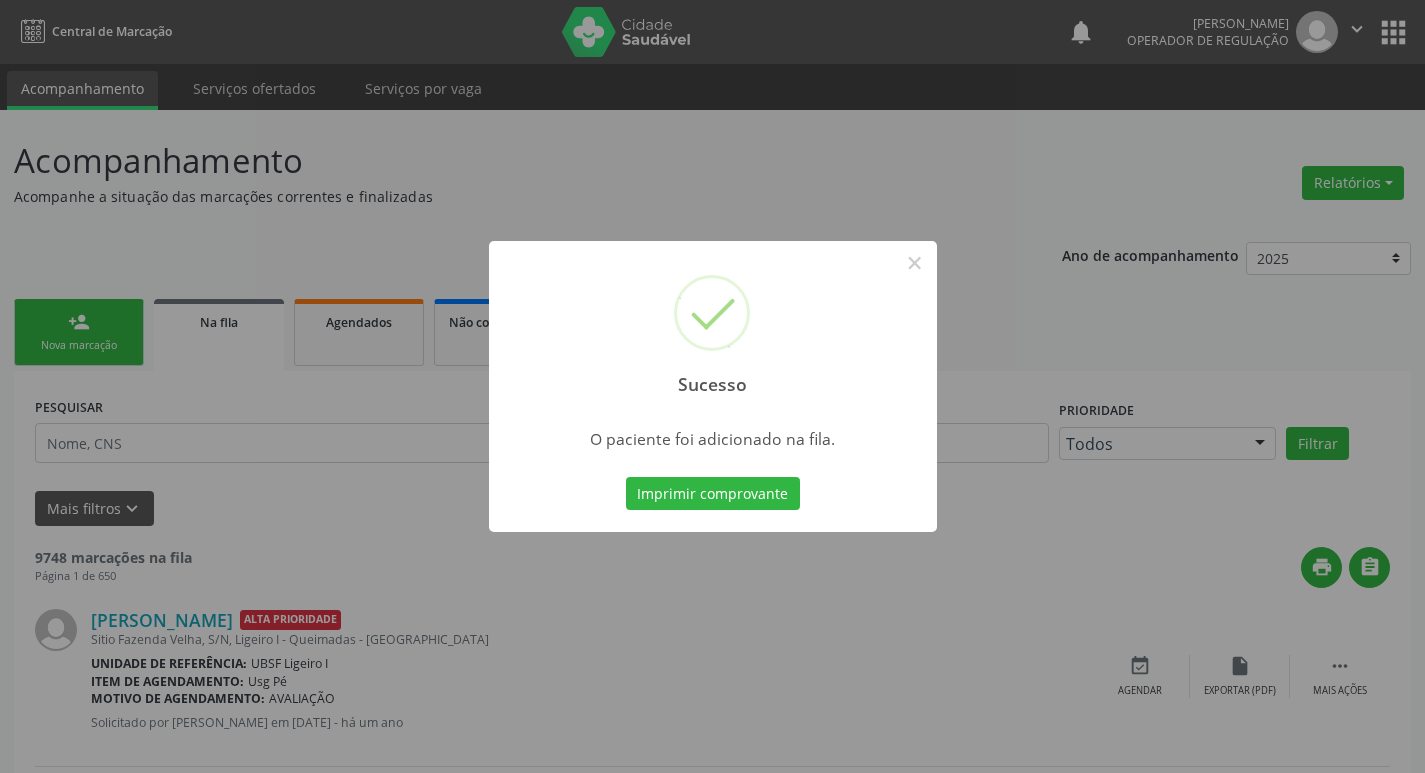
click at [53, 427] on div "Sucesso × O paciente foi adicionado na fila. Imprimir comprovante Cancel" at bounding box center [712, 386] width 1425 height 773
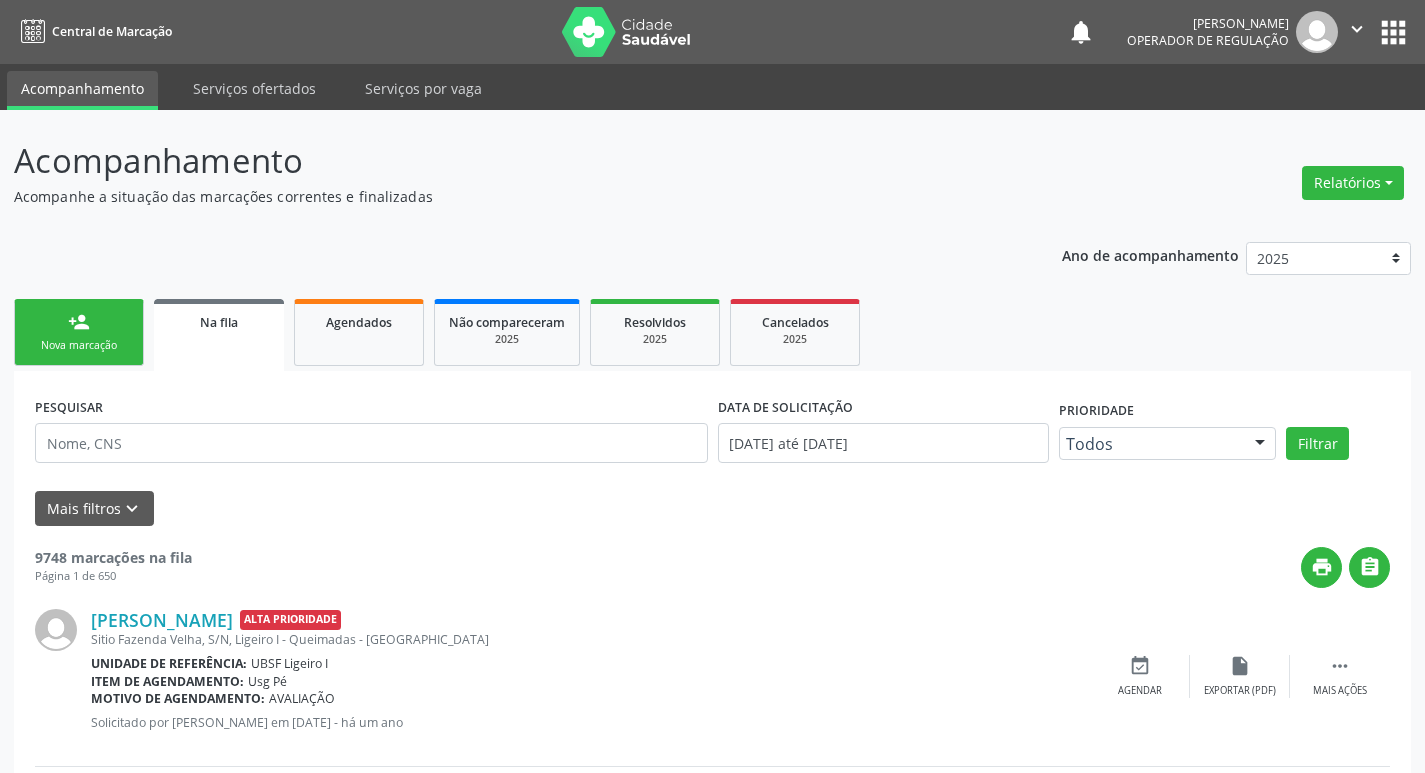
click at [89, 343] on div "Nova marcação" at bounding box center [79, 345] width 100 height 15
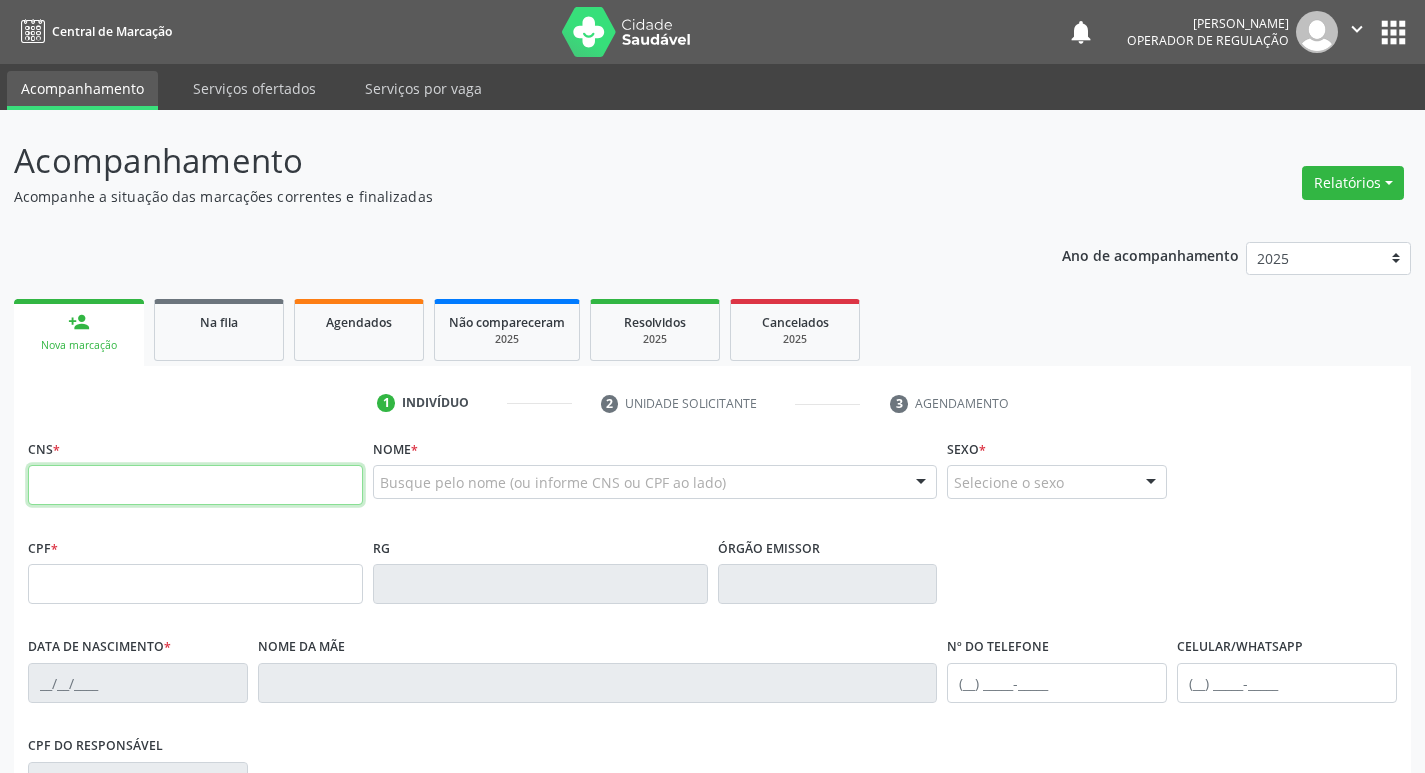
click at [159, 477] on input "text" at bounding box center [195, 485] width 335 height 40
type input "700 5043 5171 0950"
type input "013.341.397-76"
type input "[DATE]"
type input "[PERSON_NAME]"
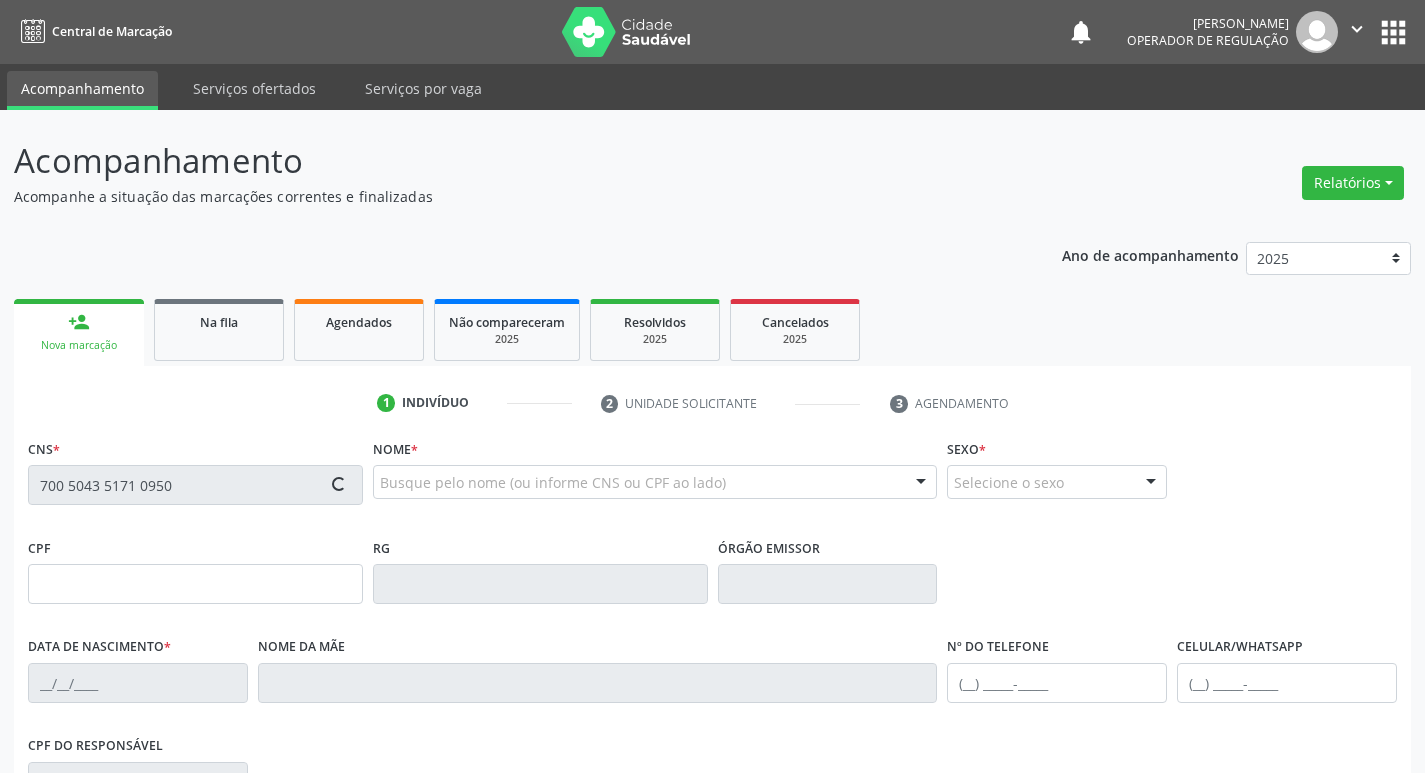
type input "[PHONE_NUMBER]"
type input "44"
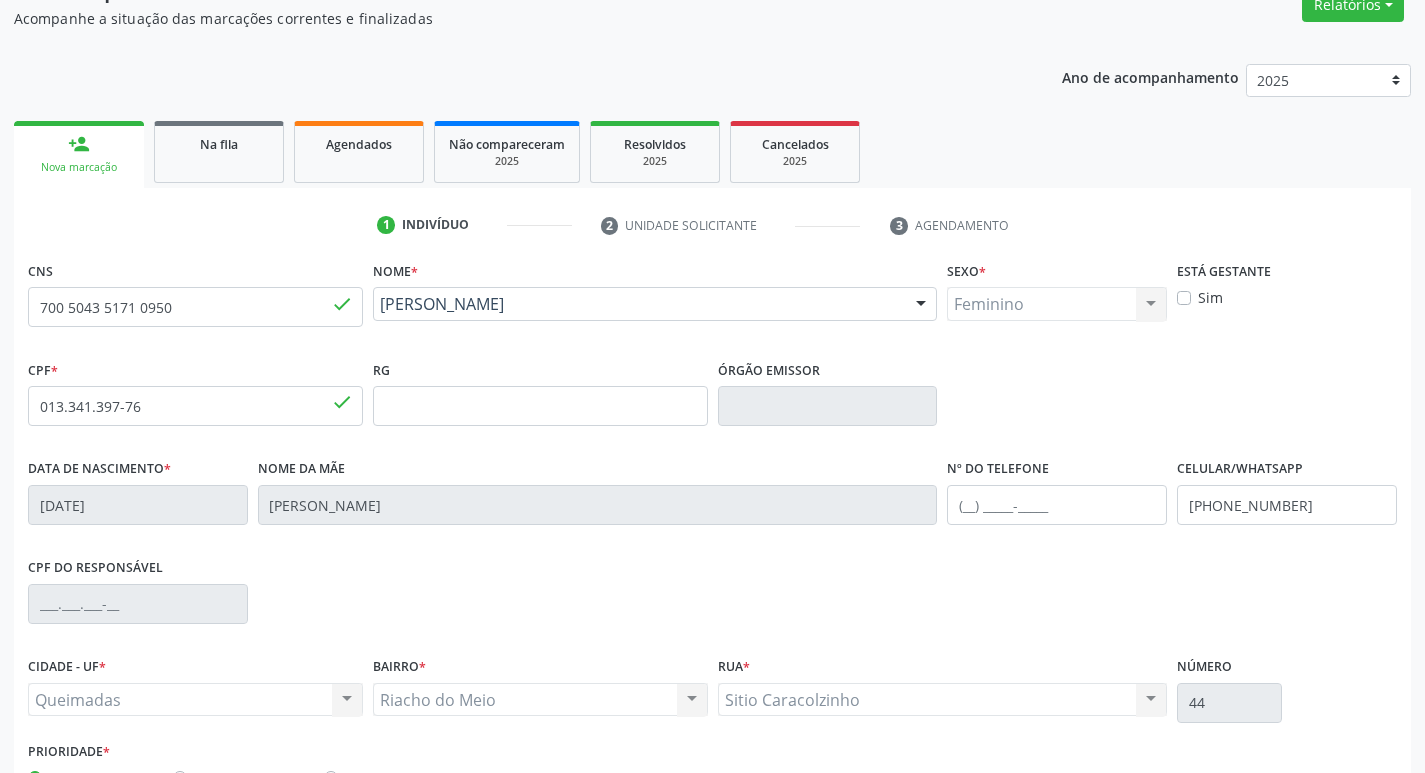
scroll to position [311, 0]
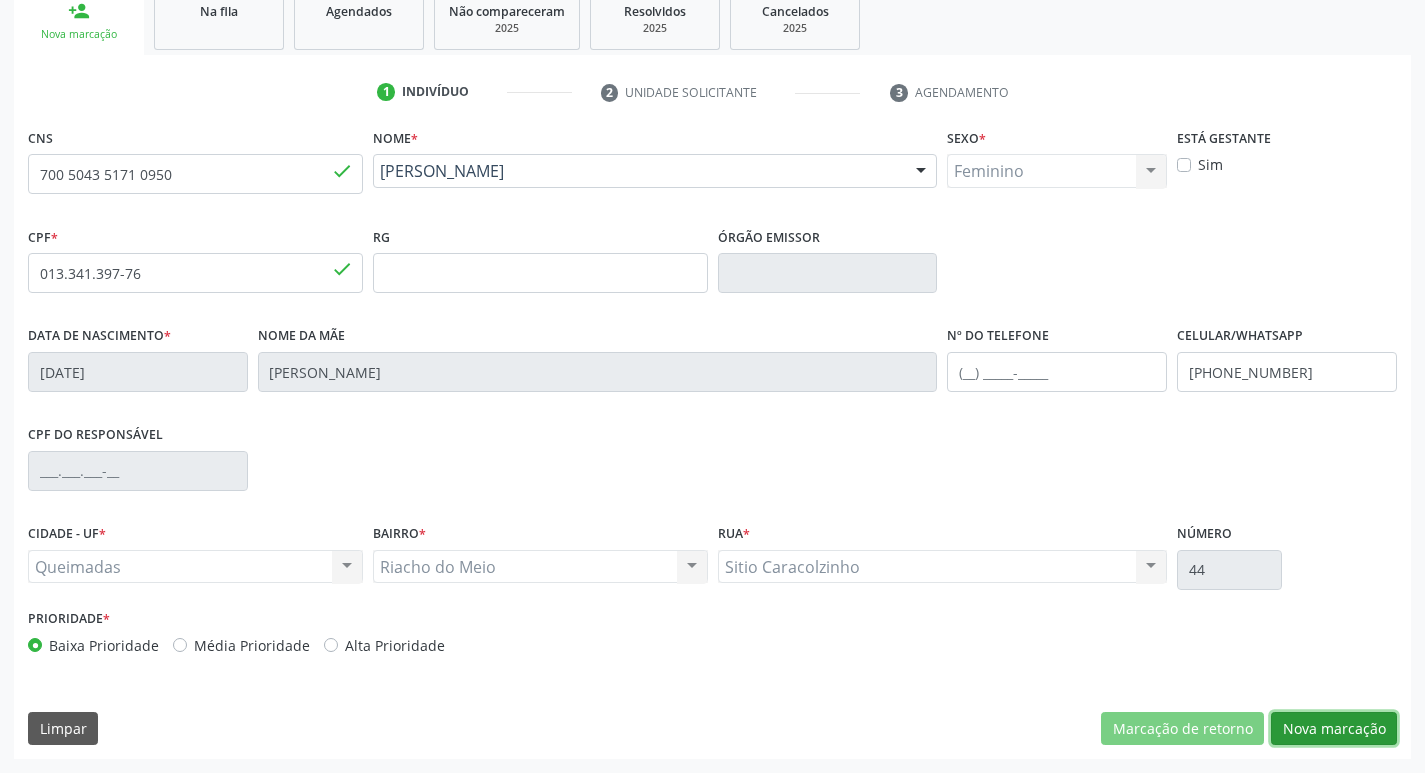
click at [1348, 742] on button "Nova marcação" at bounding box center [1334, 729] width 126 height 34
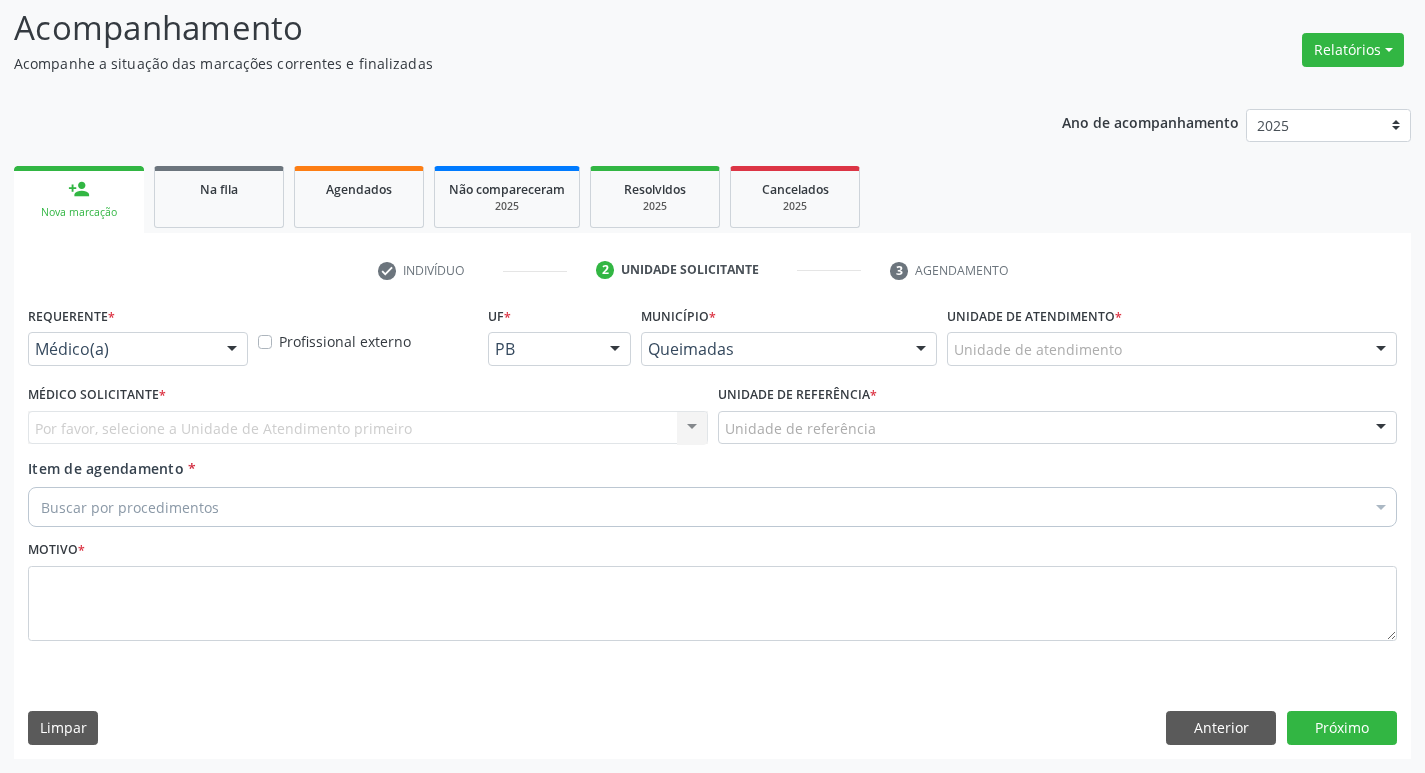
scroll to position [133, 0]
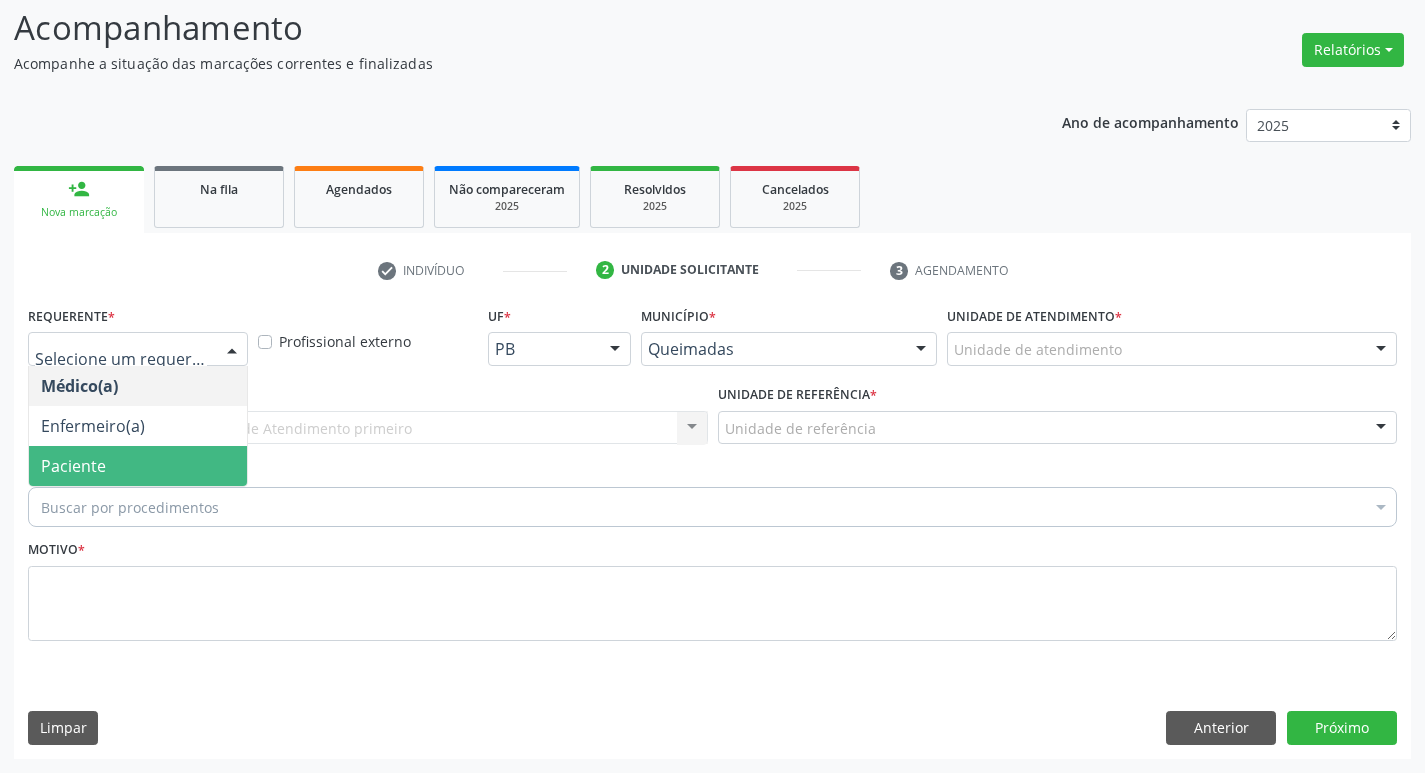
click at [134, 453] on span "Paciente" at bounding box center [138, 466] width 218 height 40
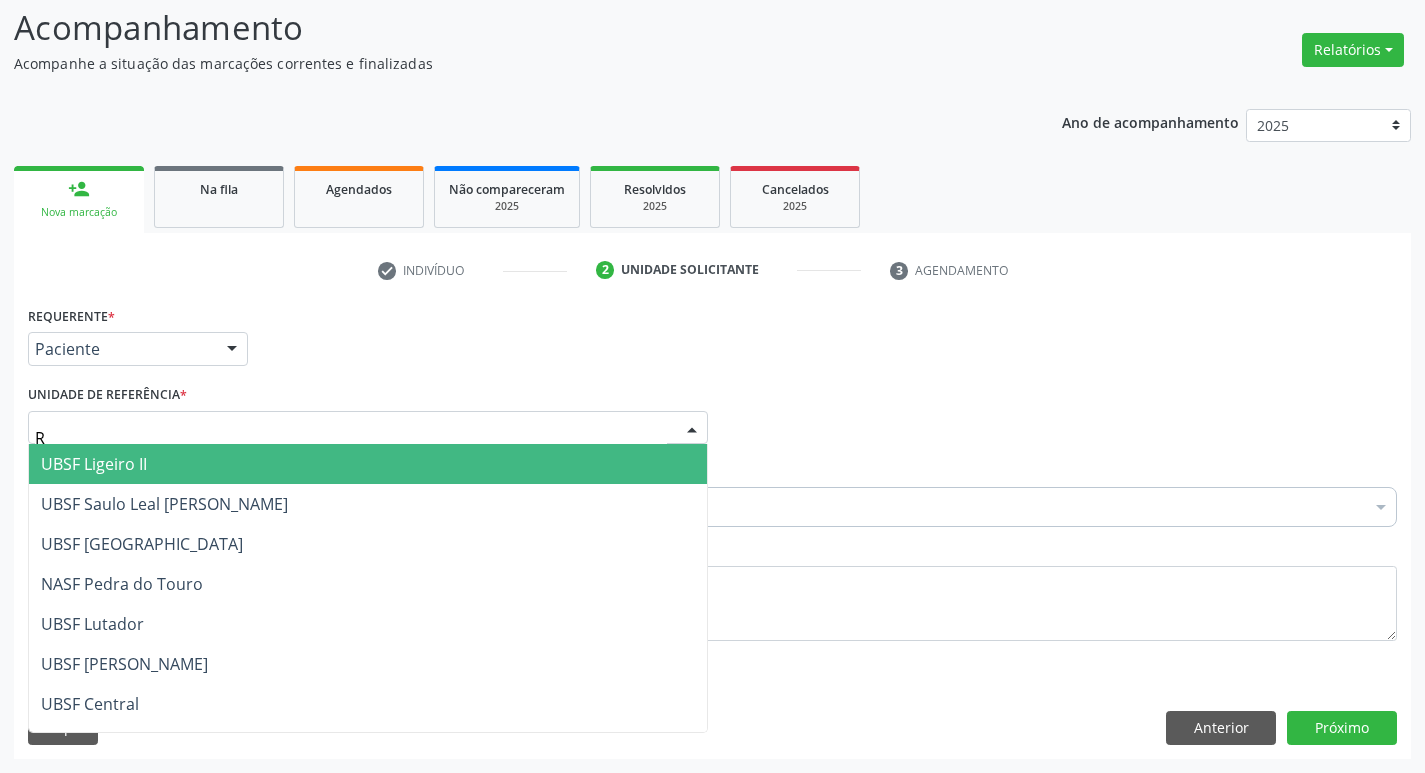
type input "RI"
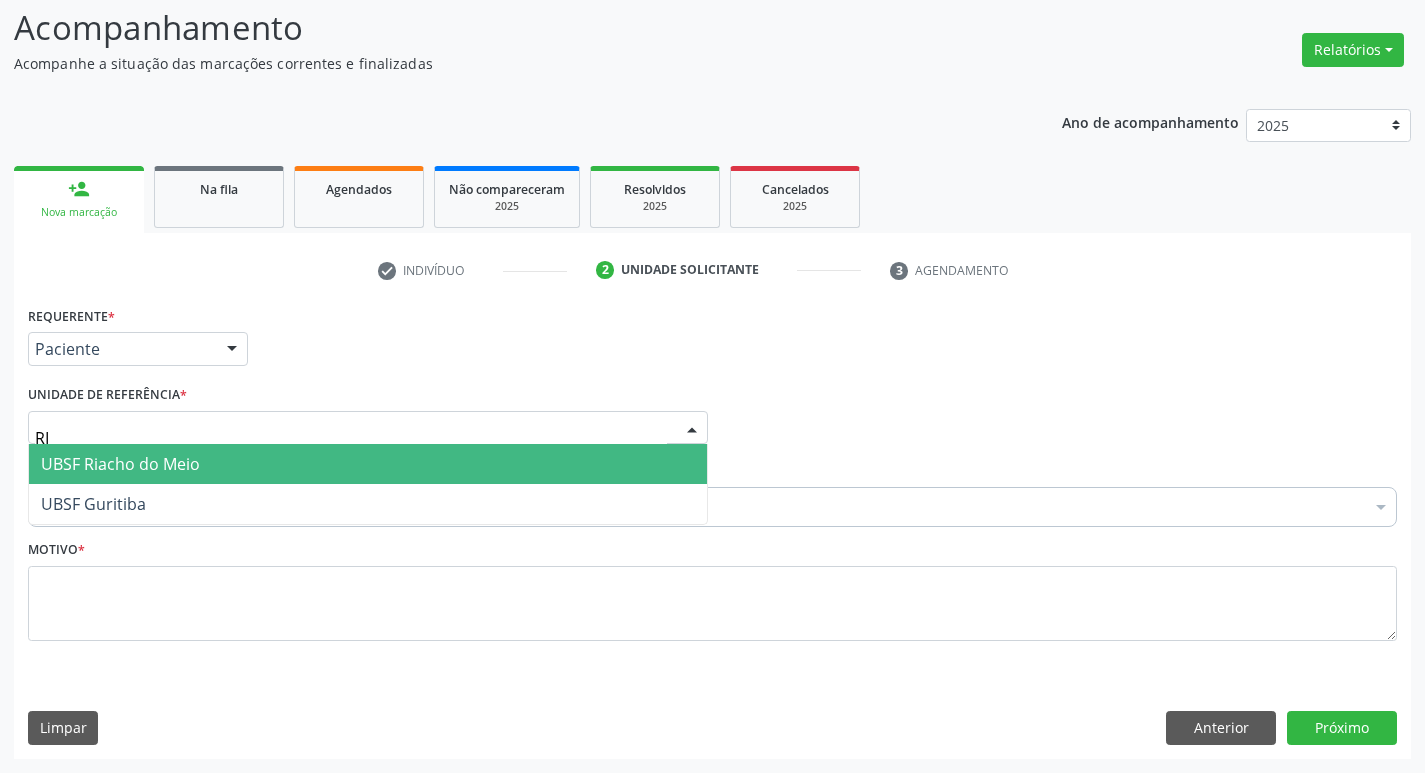
click at [143, 463] on span "UBSF Riacho do Meio" at bounding box center [120, 464] width 159 height 22
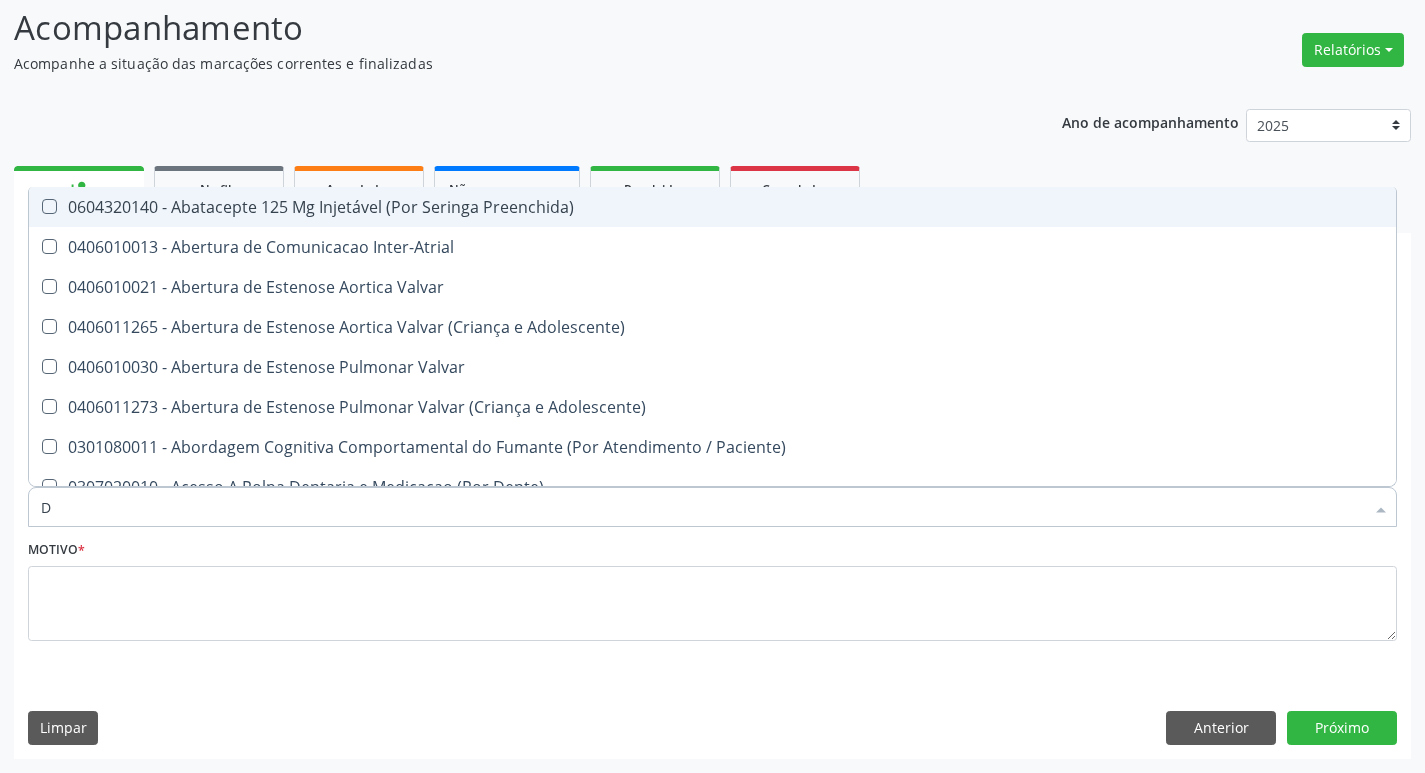
type input "DERMAT"
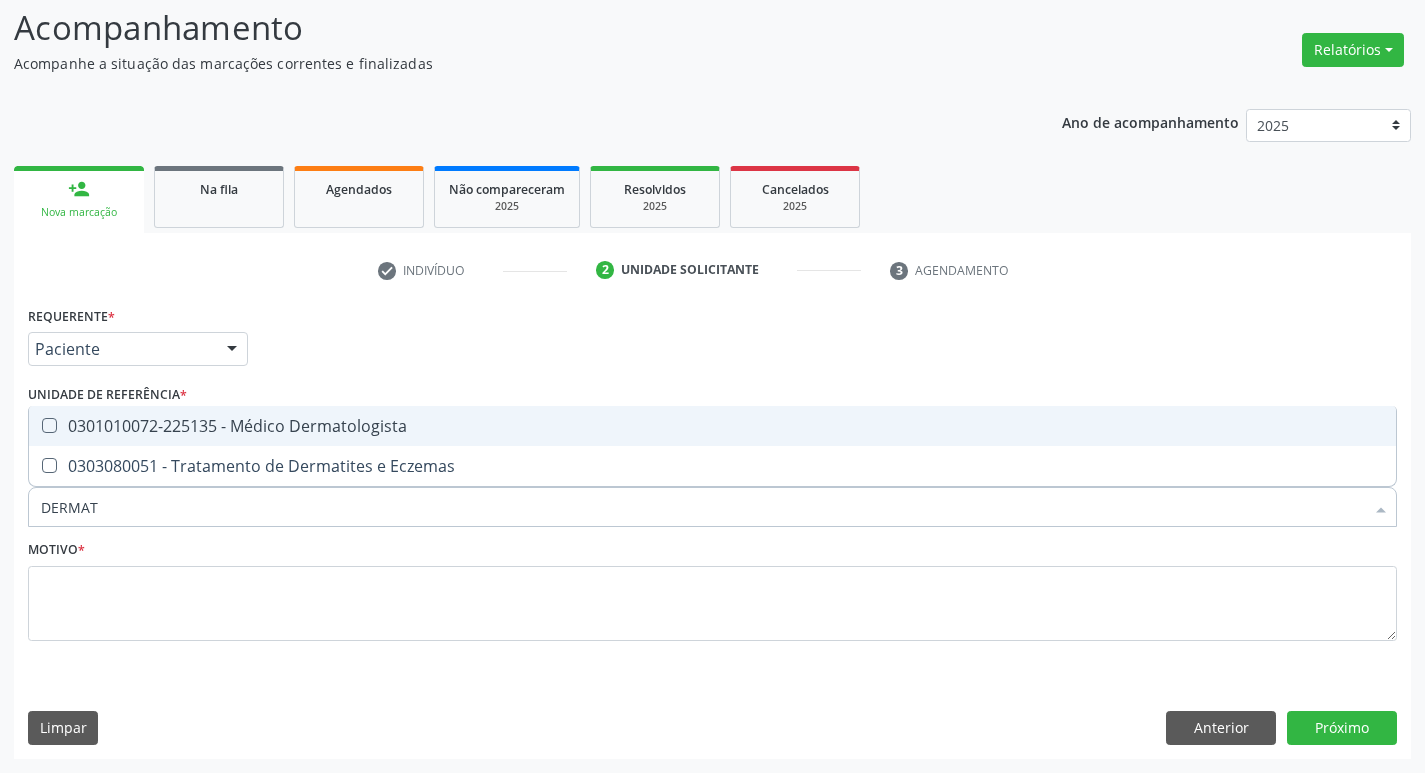
click at [243, 427] on div "0301010072-225135 - Médico Dermatologista" at bounding box center [712, 426] width 1343 height 16
checkbox Dermatologista "true"
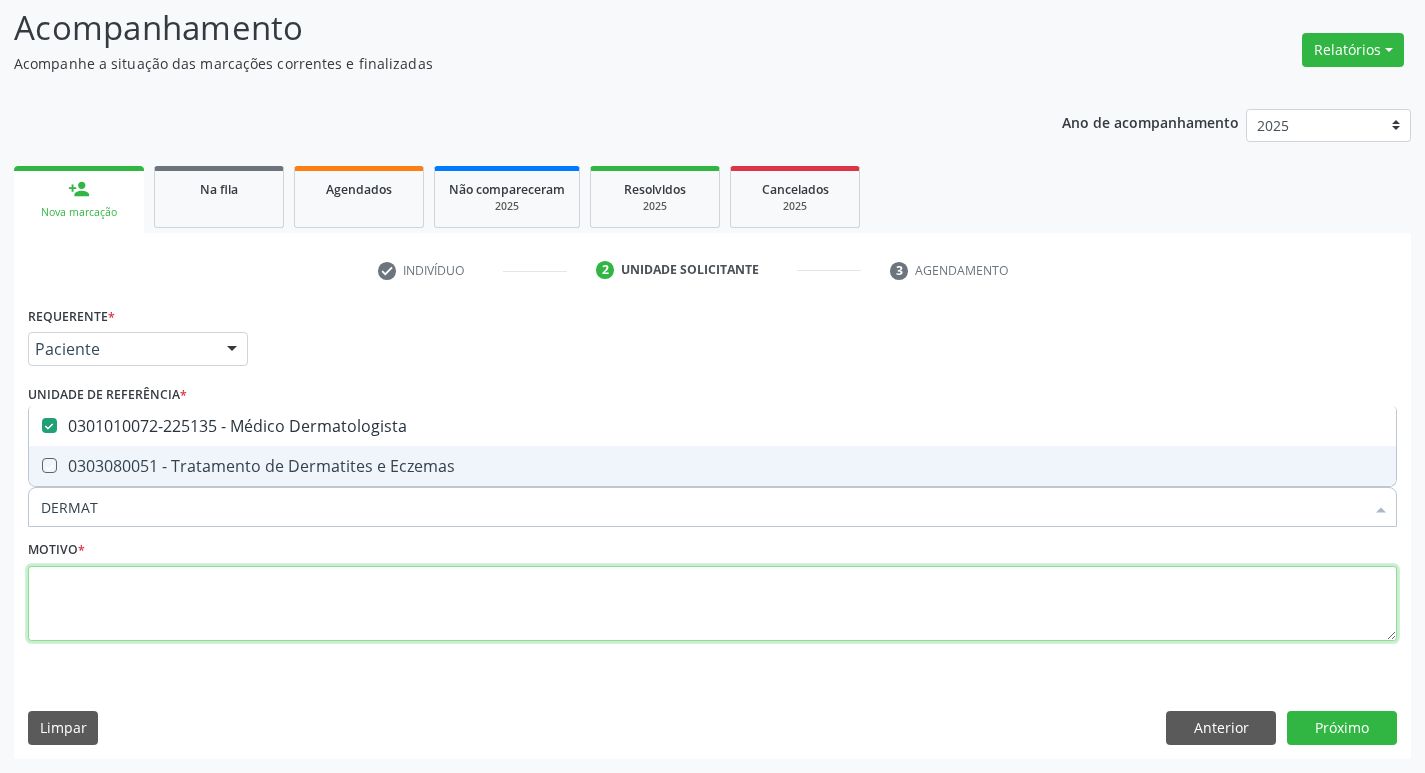
click at [158, 600] on textarea at bounding box center [712, 604] width 1369 height 76
checkbox Eczemas "true"
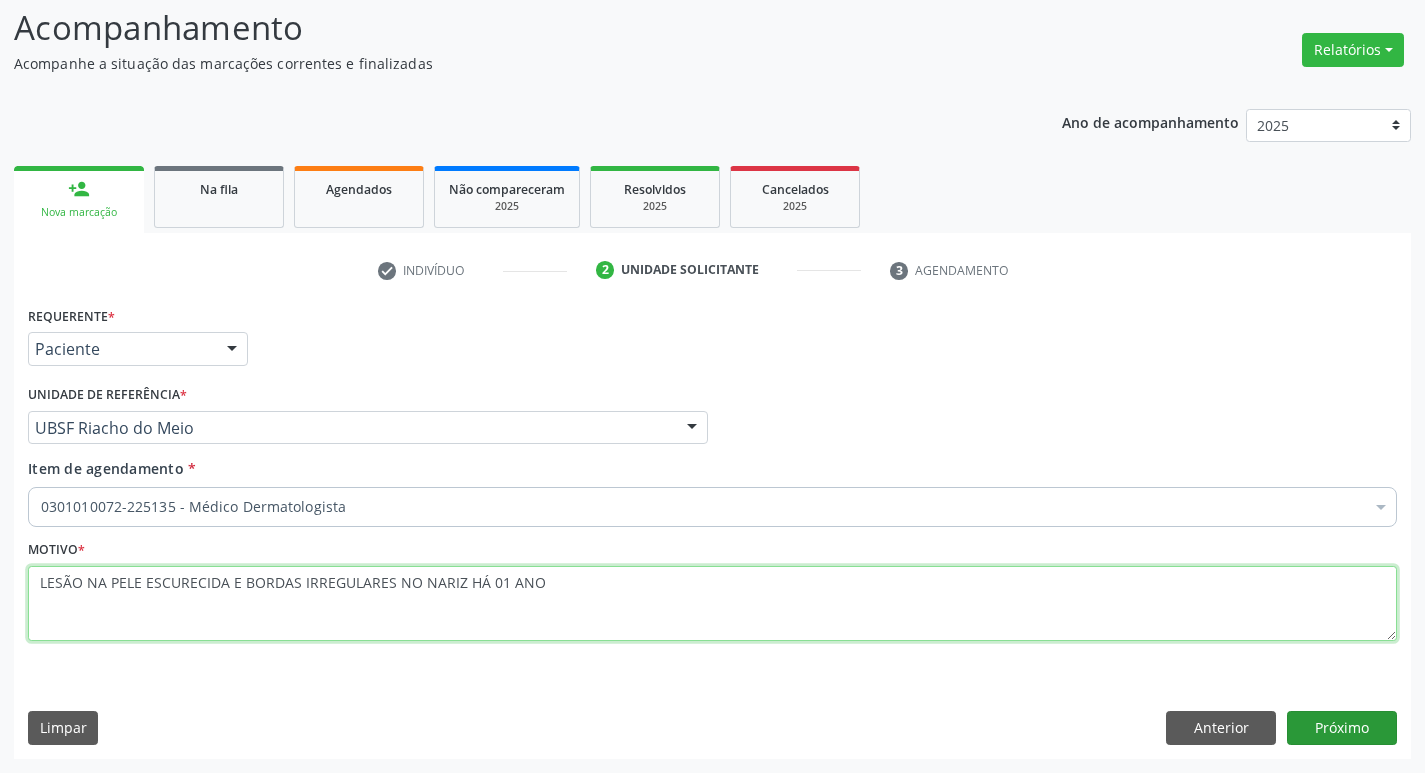
type textarea "LESÃO NA PELE ESCURECIDA E BORDAS IRREGULARES NO NARIZ HÁ 01 ANO"
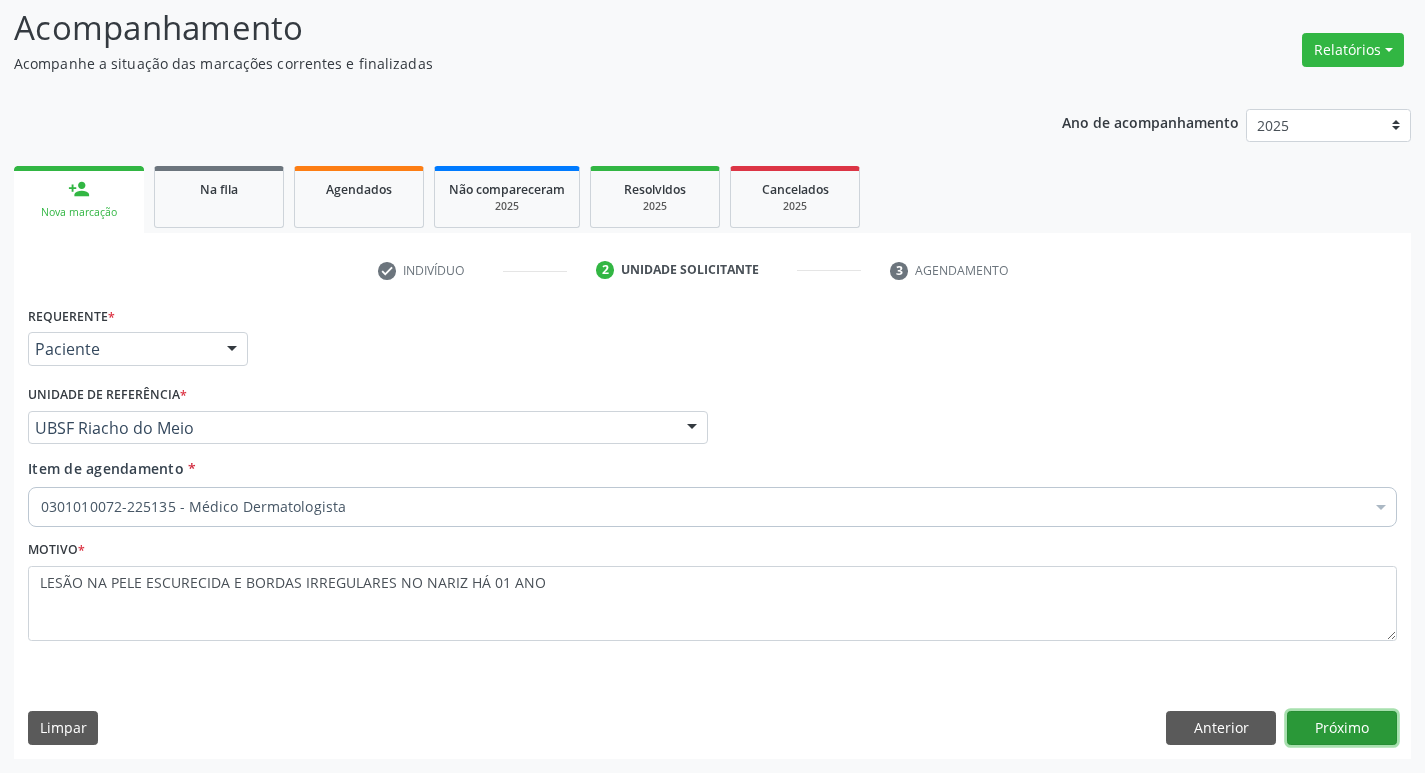
click at [1340, 723] on button "Próximo" at bounding box center [1342, 728] width 110 height 34
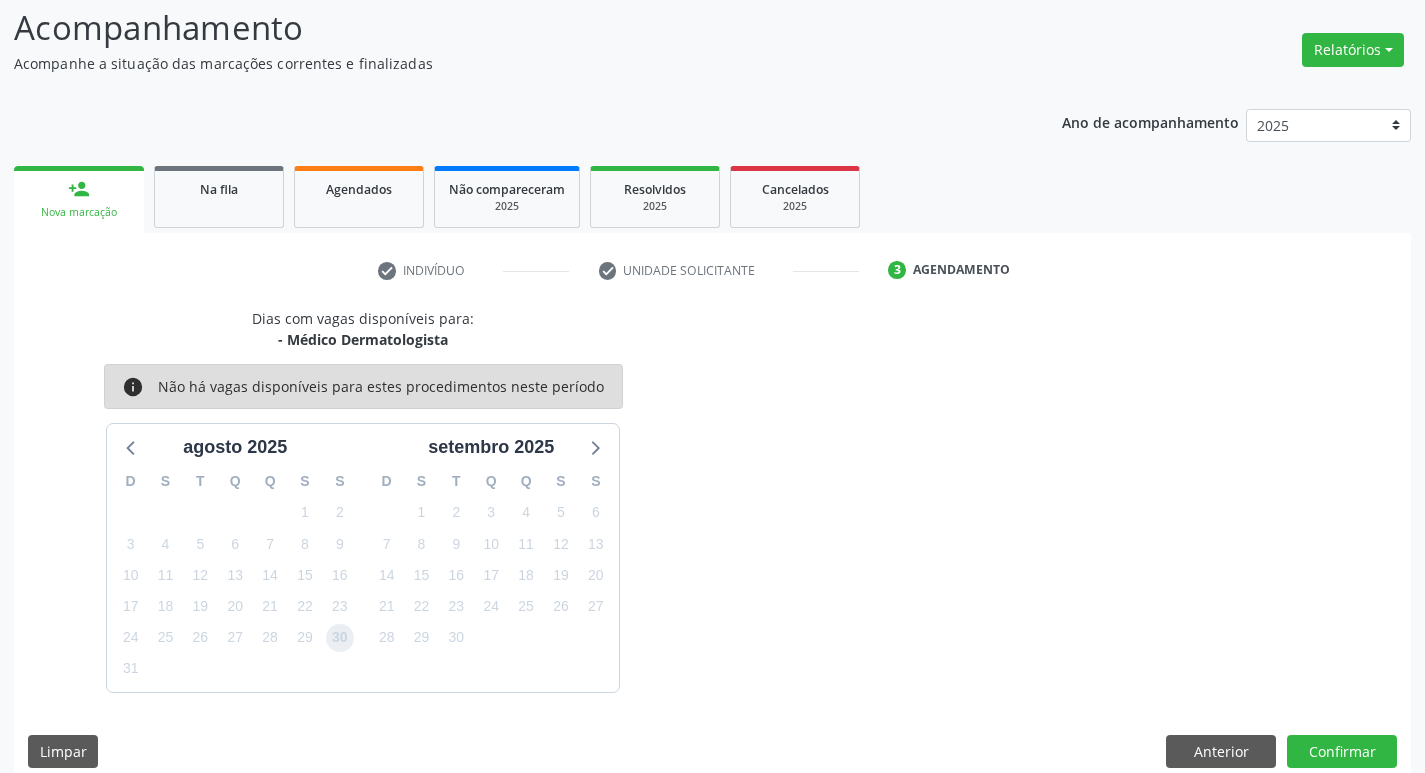
click at [344, 644] on span "30" at bounding box center [340, 638] width 28 height 28
click at [1360, 754] on button "Confirmar" at bounding box center [1342, 752] width 110 height 34
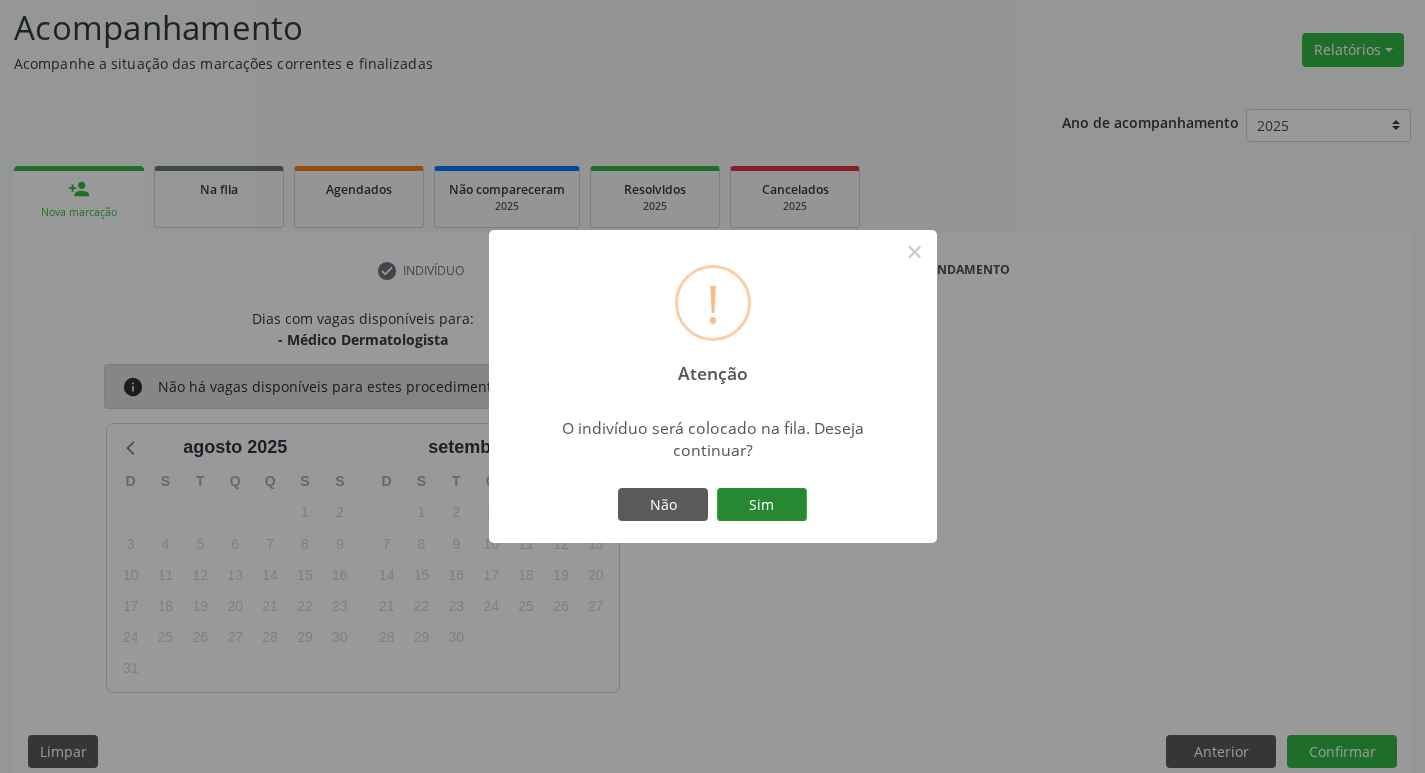
click at [760, 490] on button "Sim" at bounding box center [762, 505] width 90 height 34
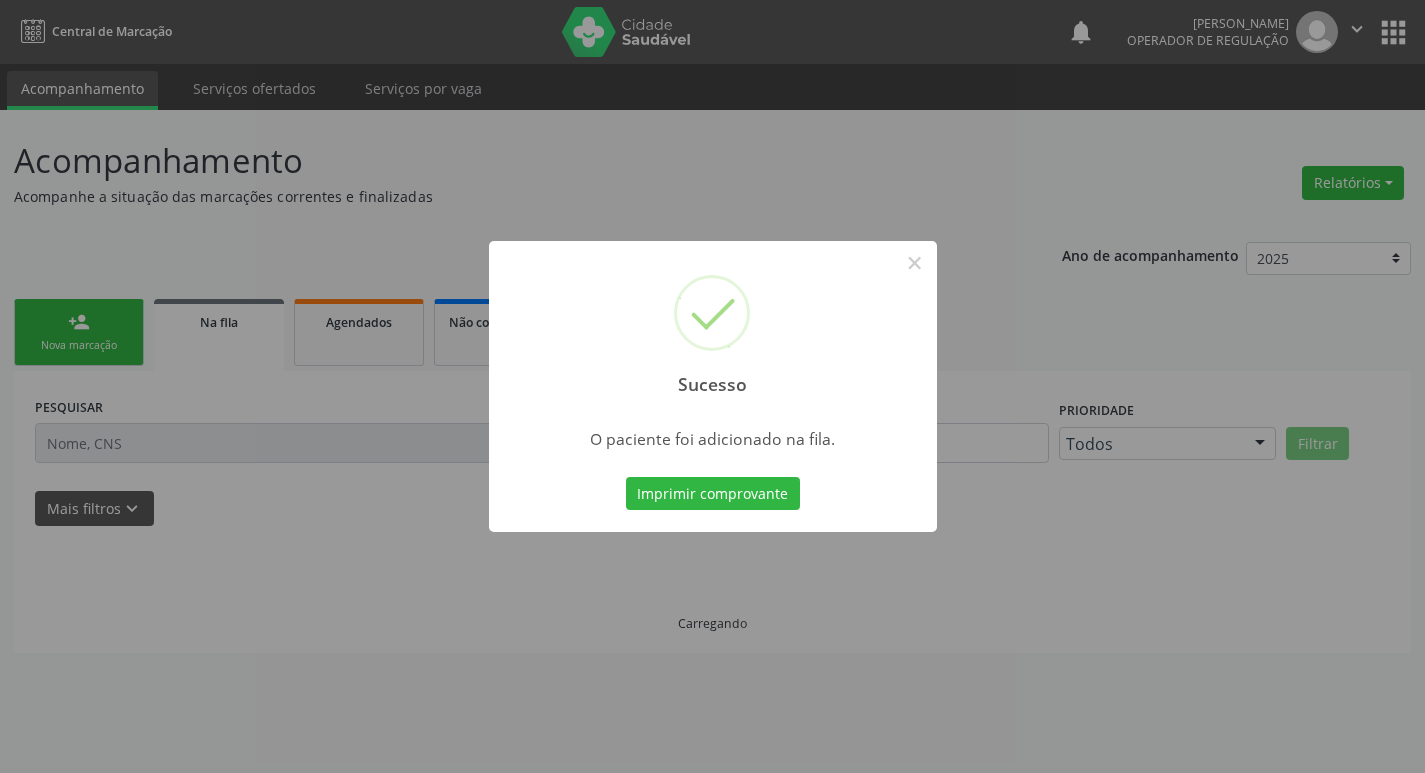
scroll to position [0, 0]
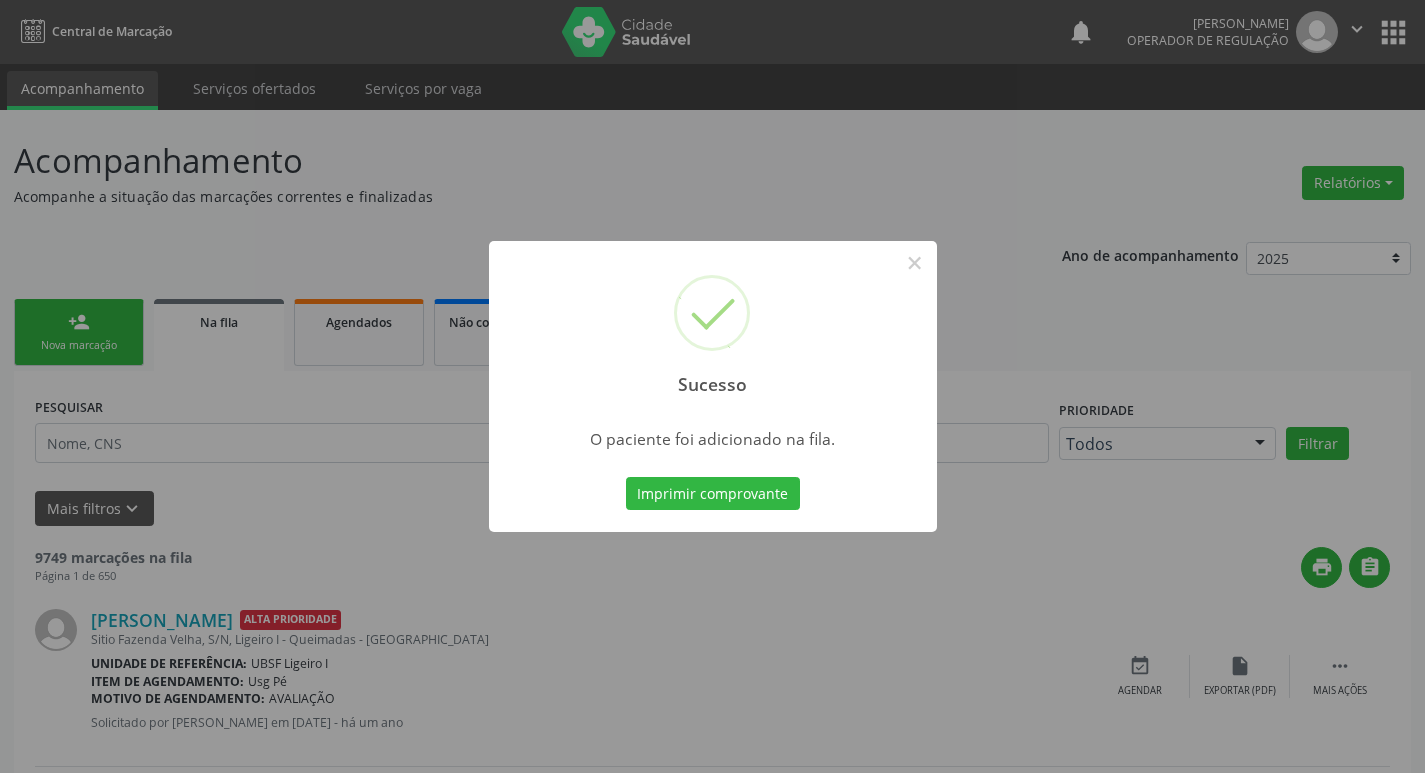
click at [187, 427] on div "Sucesso × O paciente foi adicionado na fila. Imprimir comprovante Cancel" at bounding box center [712, 386] width 1425 height 773
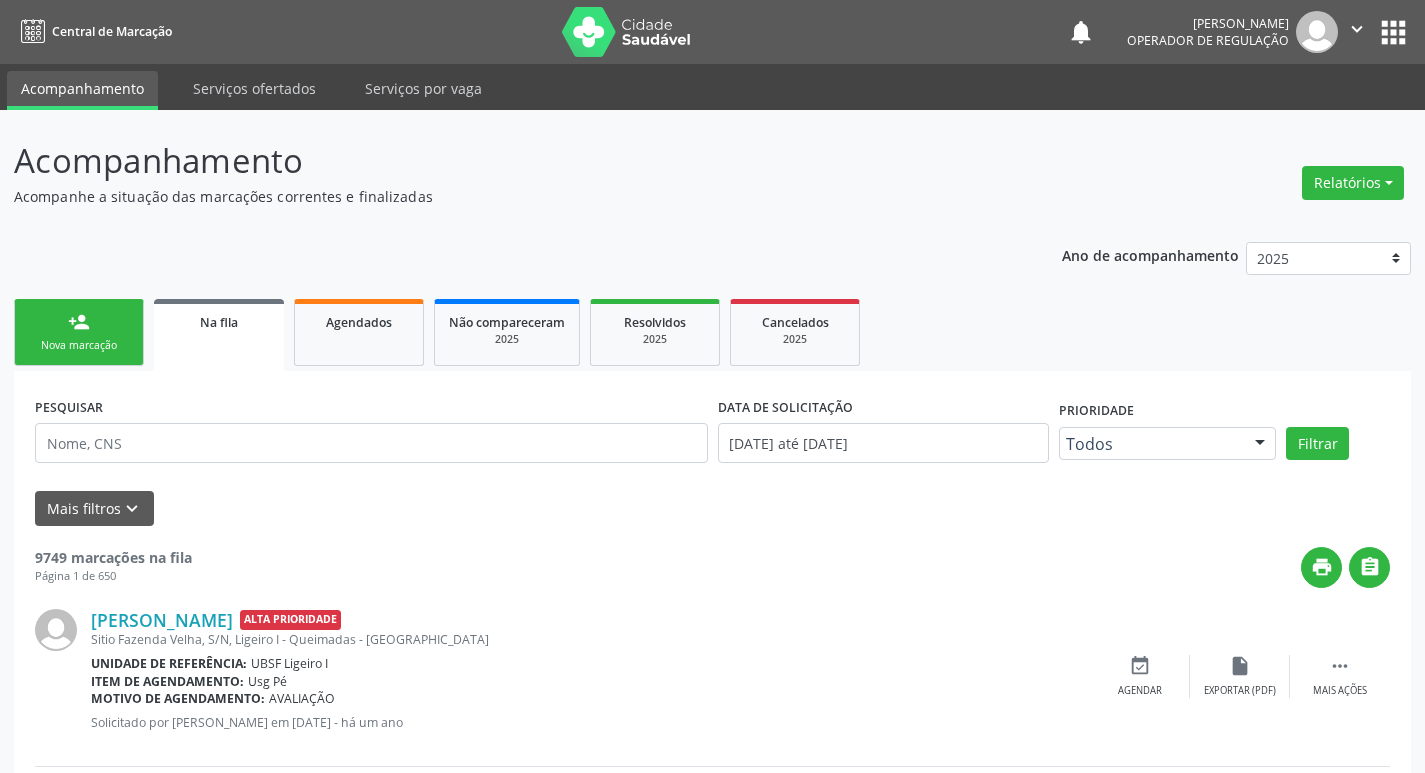
click at [85, 329] on div "person_add" at bounding box center [79, 322] width 22 height 22
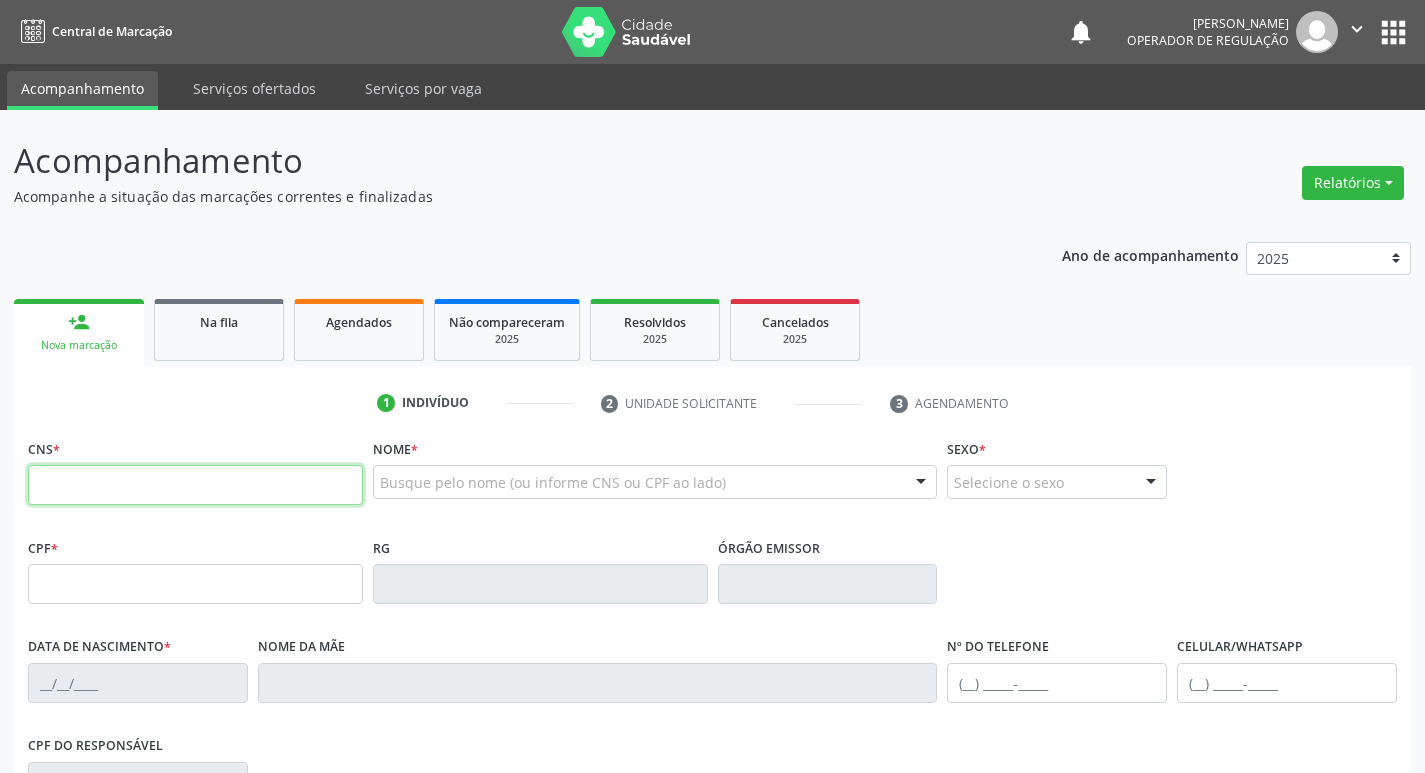
click at [200, 493] on input "text" at bounding box center [195, 485] width 335 height 40
type input "702 8046 6980 2562"
type input "158.744.564-65"
type input "[DATE]"
type input "[PERSON_NAME]"
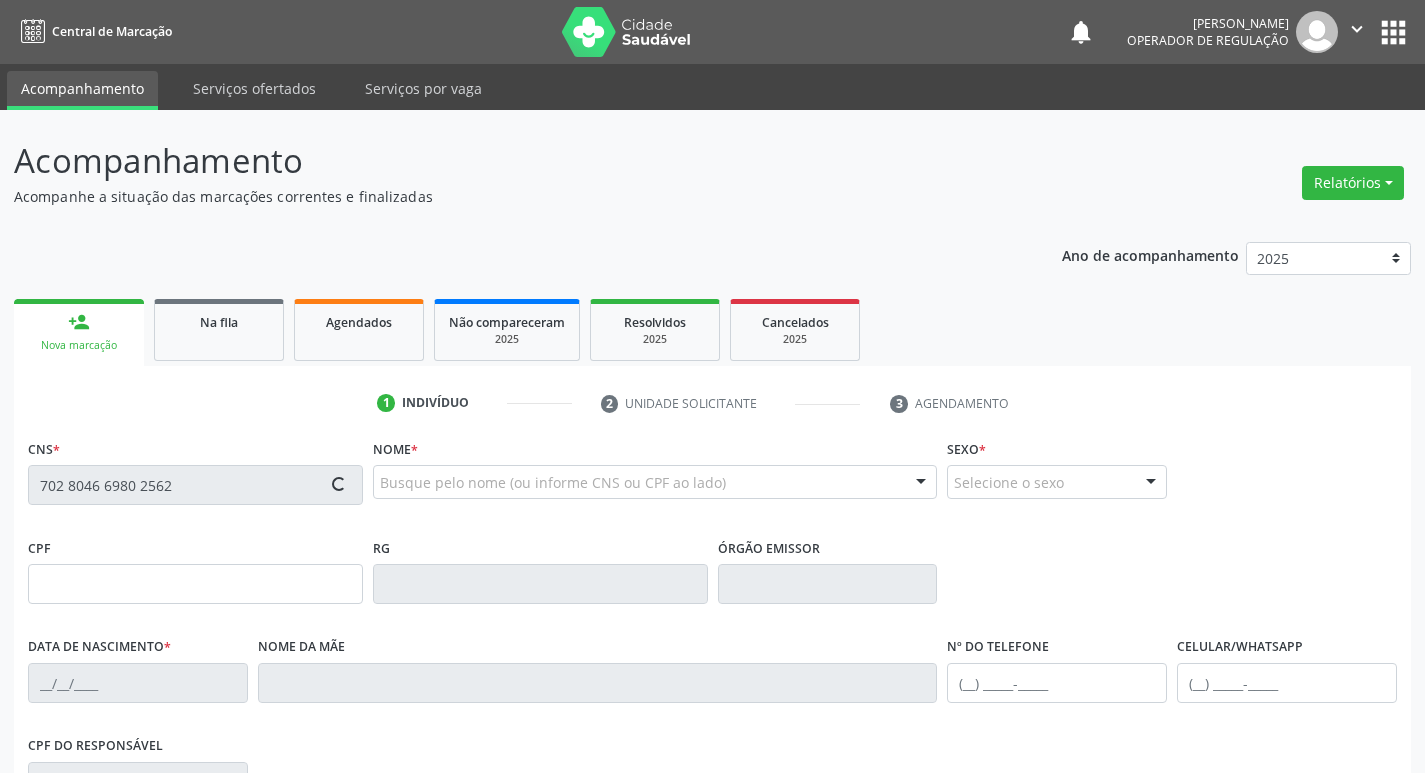
type input "[PHONE_NUMBER]"
type input "068.627.764-36"
type input "90"
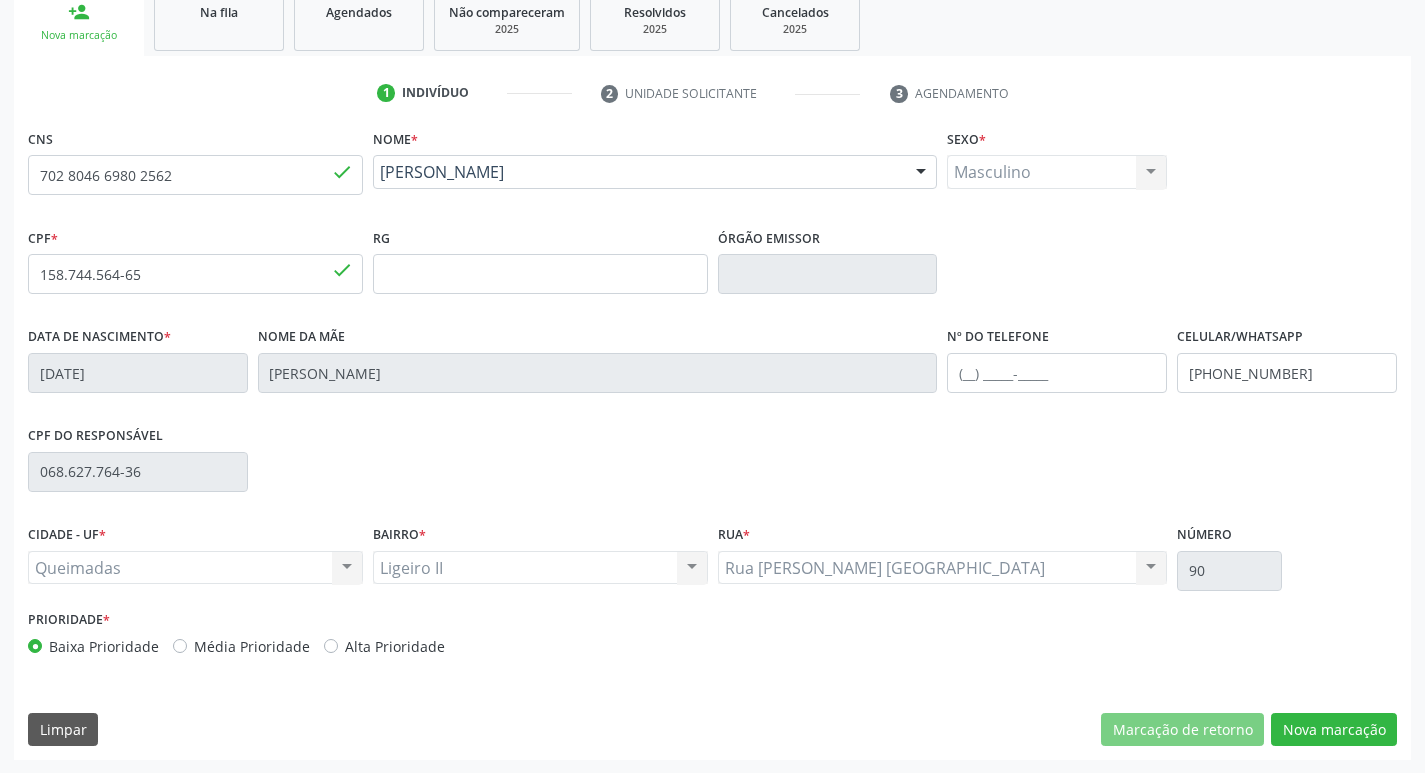
scroll to position [311, 0]
click at [1316, 738] on button "Nova marcação" at bounding box center [1334, 729] width 126 height 34
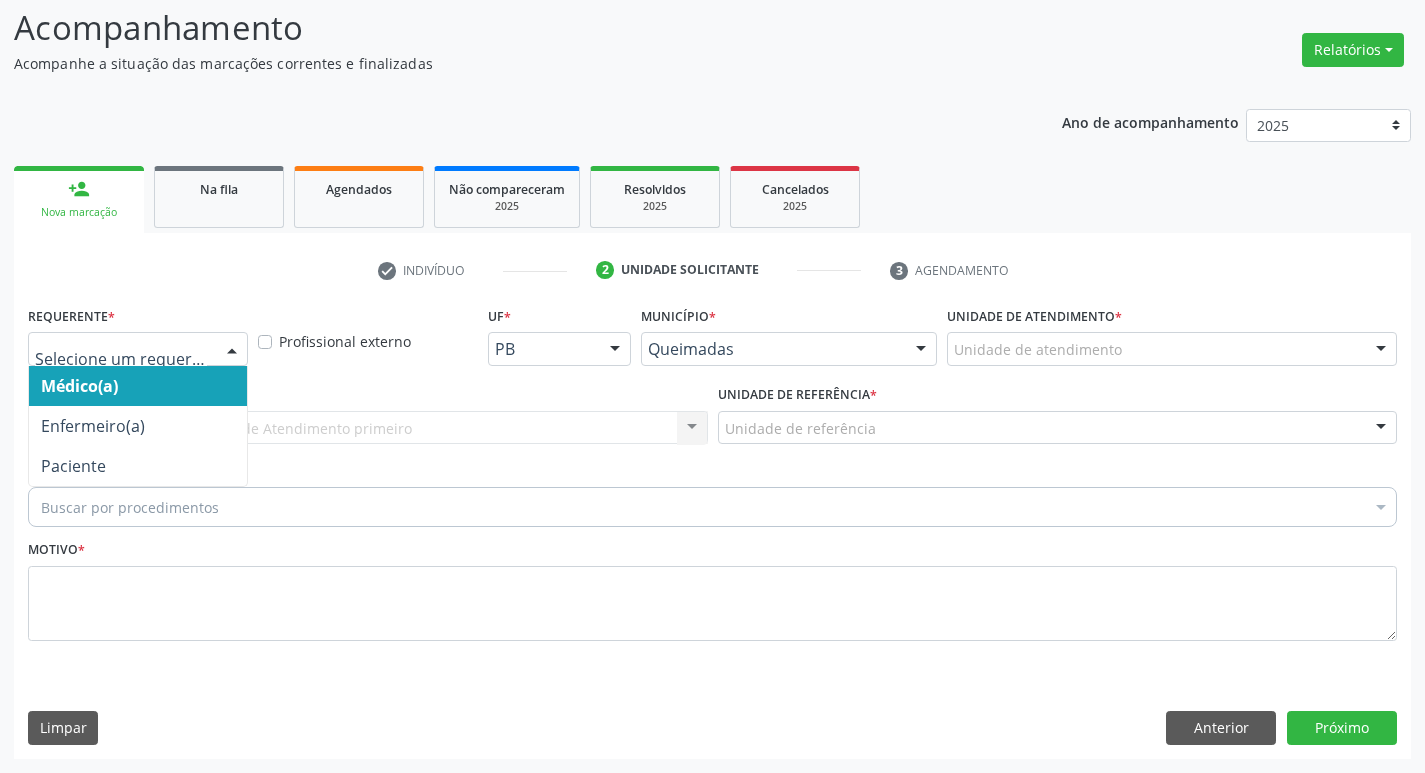
click at [139, 337] on div at bounding box center [138, 349] width 220 height 34
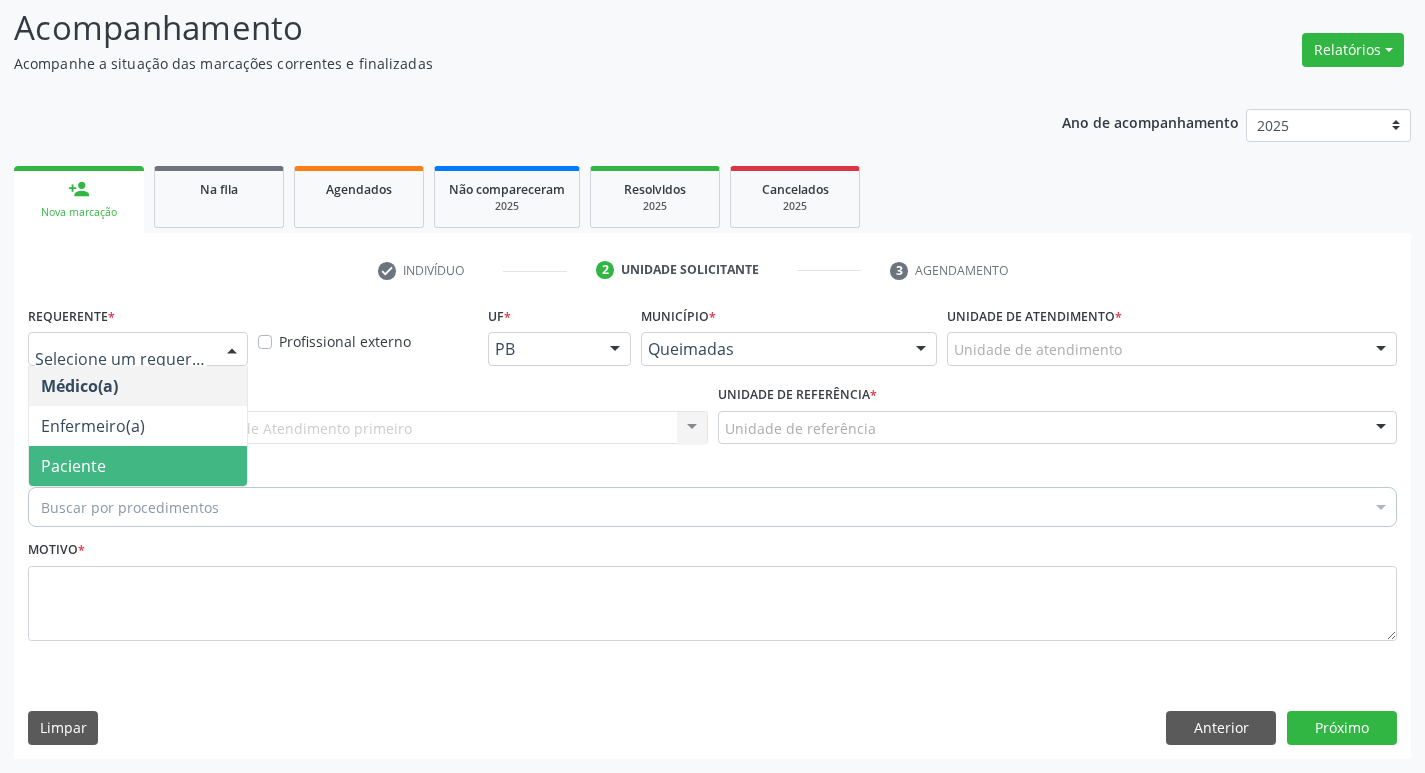
click at [95, 472] on span "Paciente" at bounding box center [73, 466] width 65 height 22
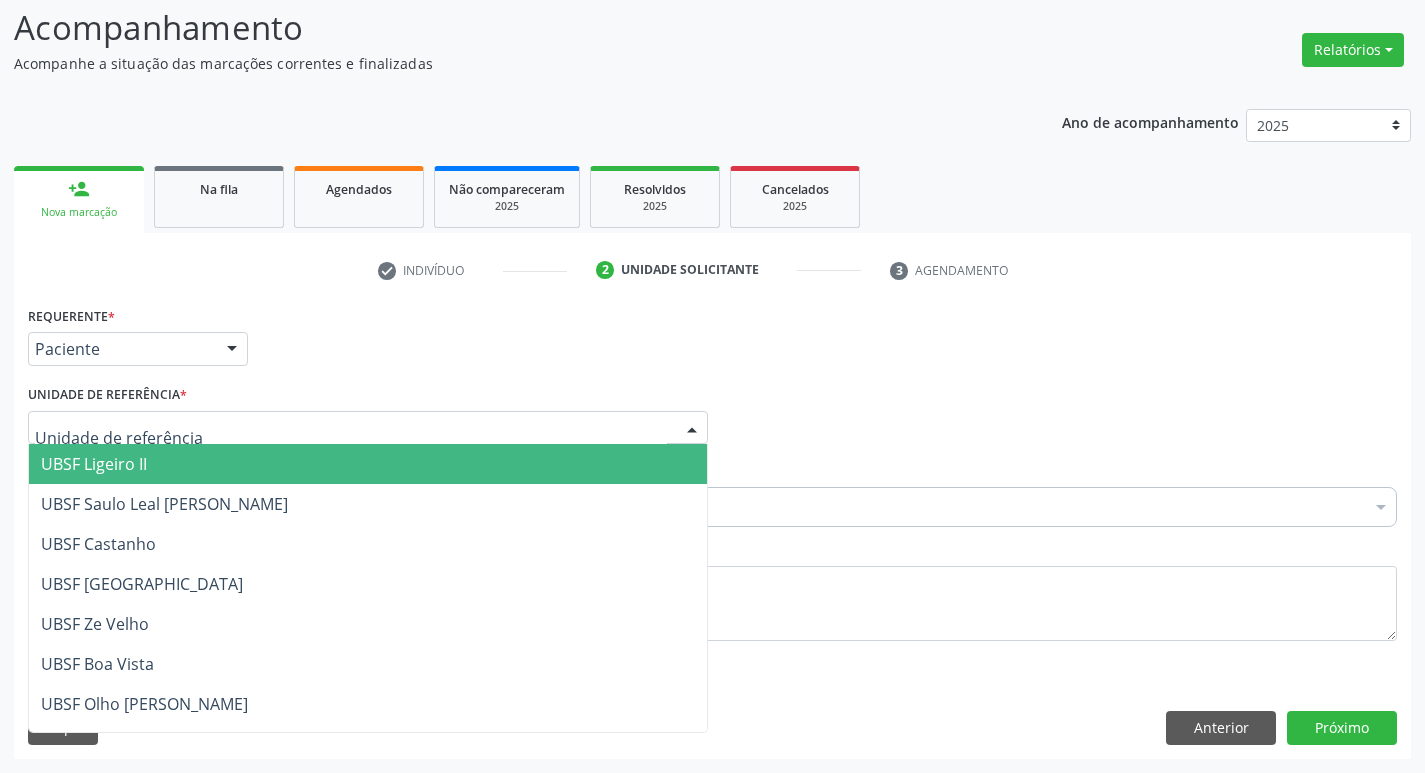
click at [122, 474] on span "UBSF Ligeiro II" at bounding box center [94, 464] width 106 height 22
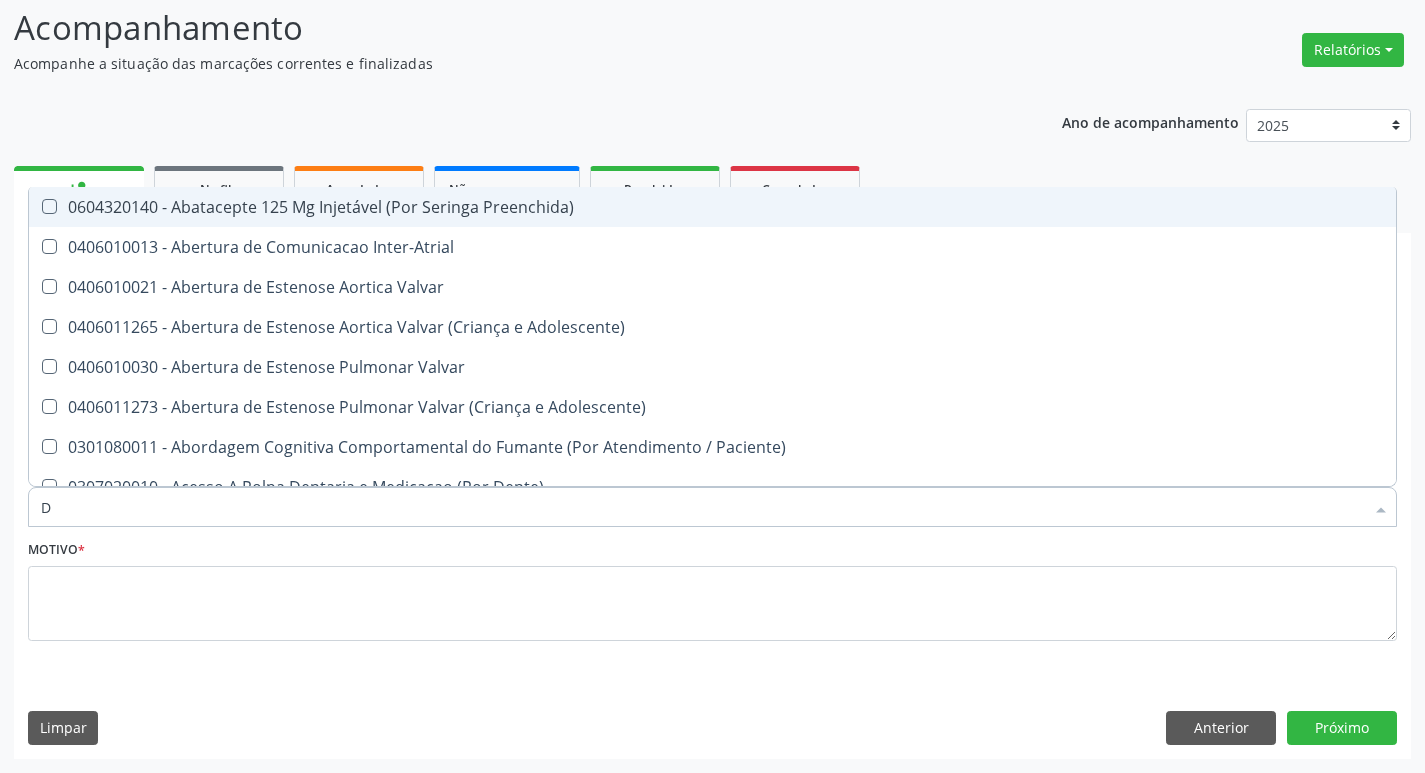
type input "DERMAT"
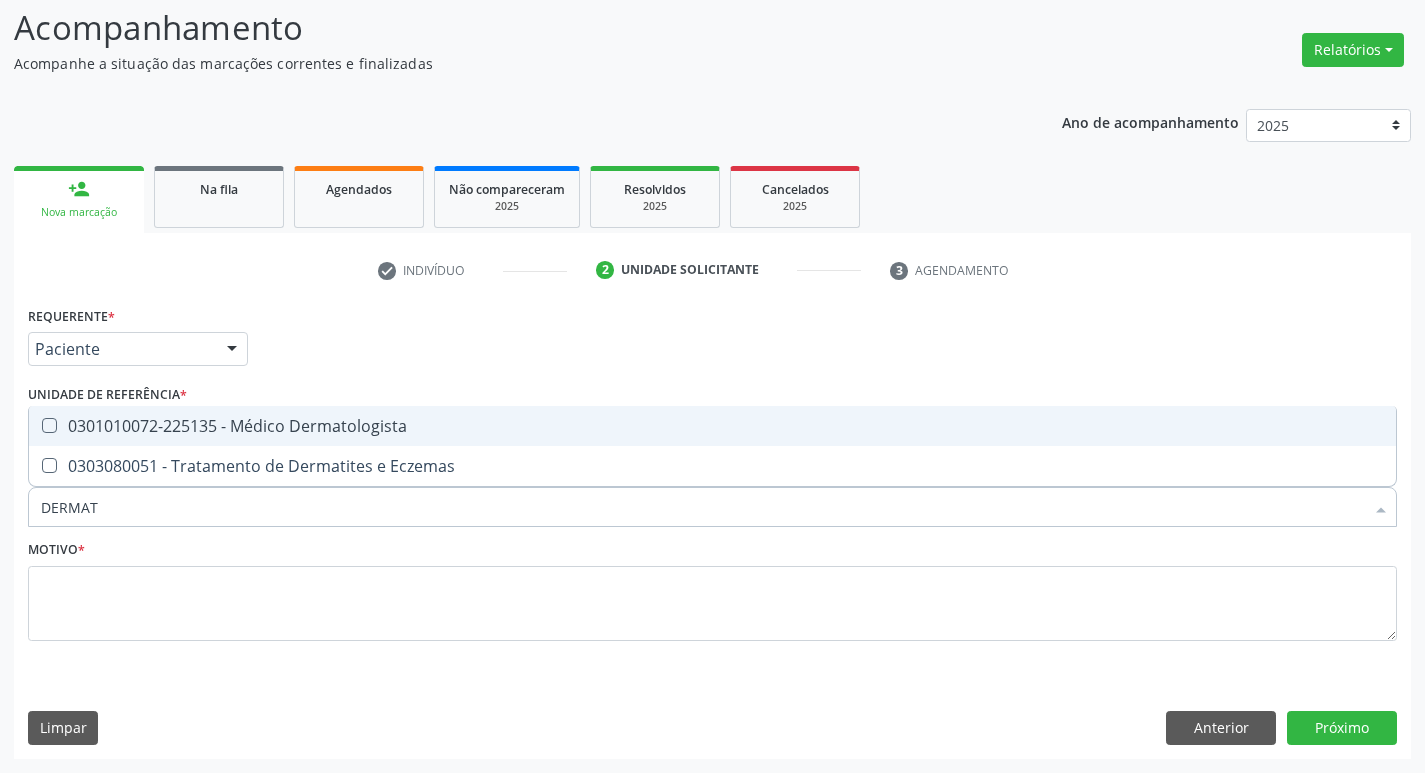
click at [244, 434] on div "0301010072-225135 - Médico Dermatologista" at bounding box center [712, 426] width 1343 height 16
checkbox Dermatologista "true"
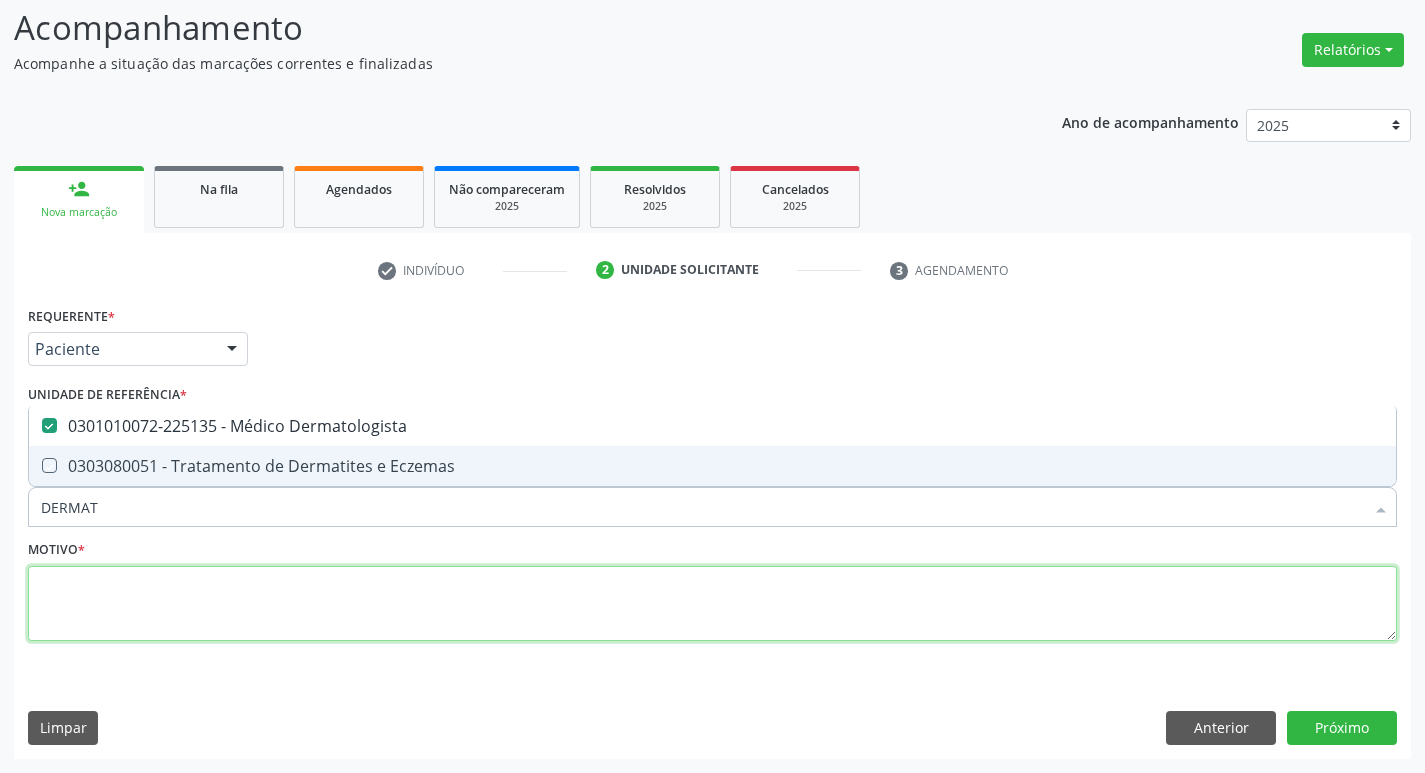
click at [192, 598] on textarea at bounding box center [712, 604] width 1369 height 76
checkbox Eczemas "true"
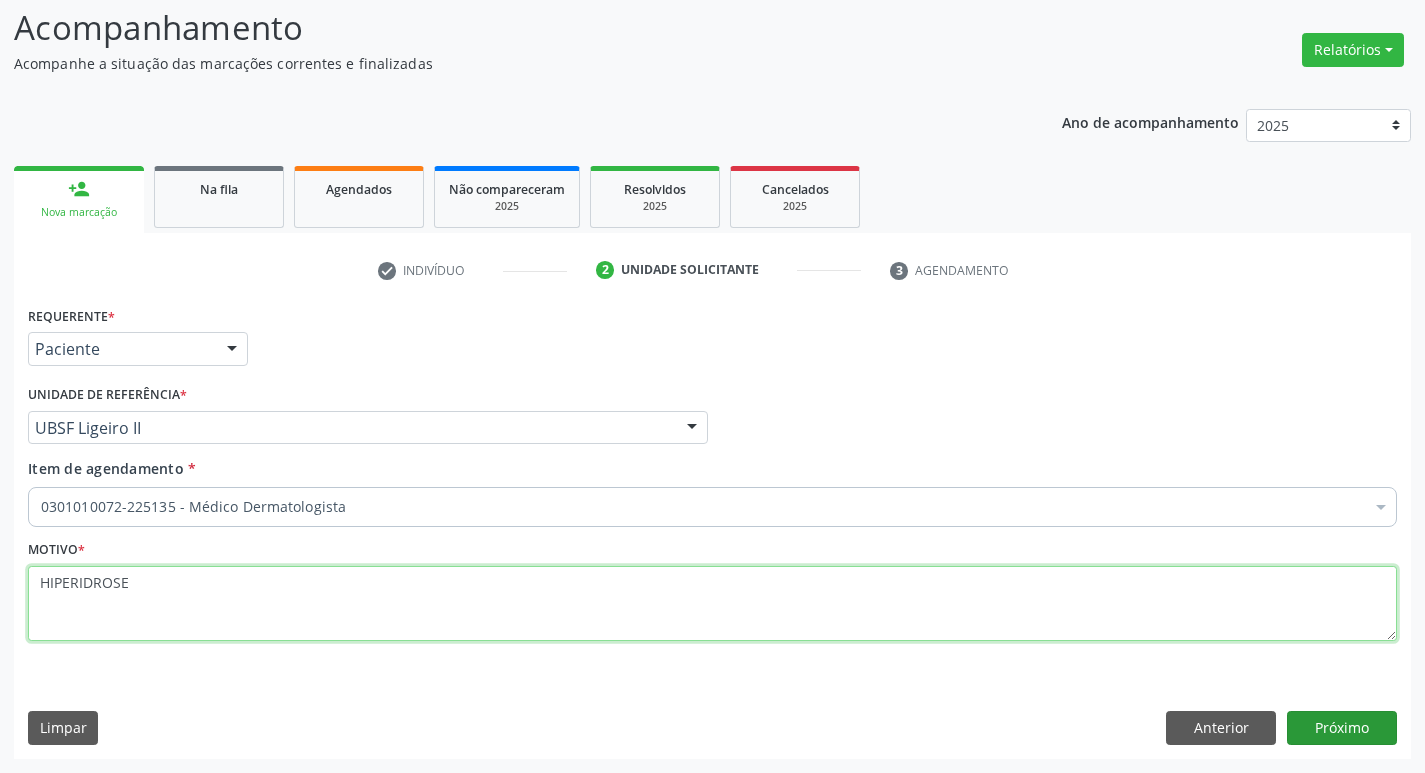
type textarea "HIPERIDROSE"
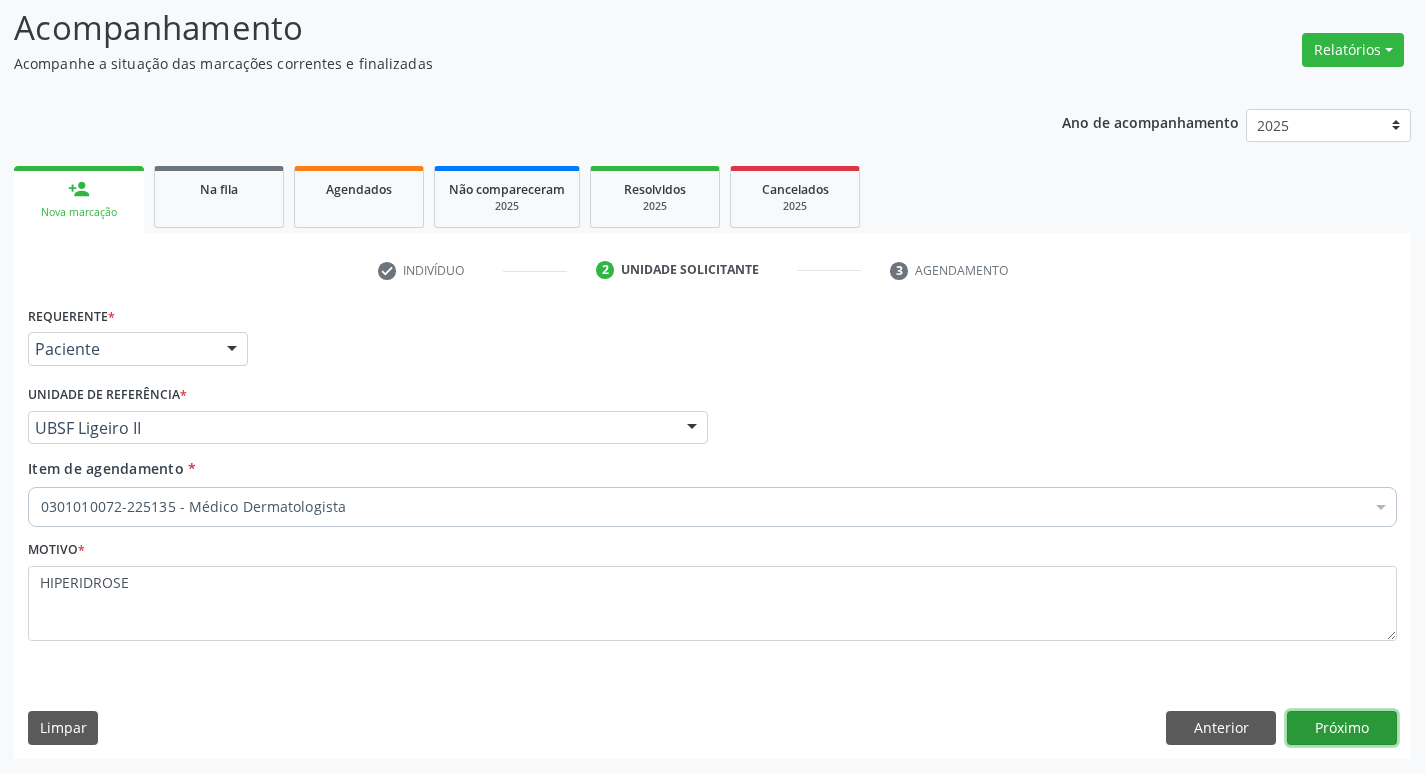
click at [1357, 712] on button "Próximo" at bounding box center [1342, 728] width 110 height 34
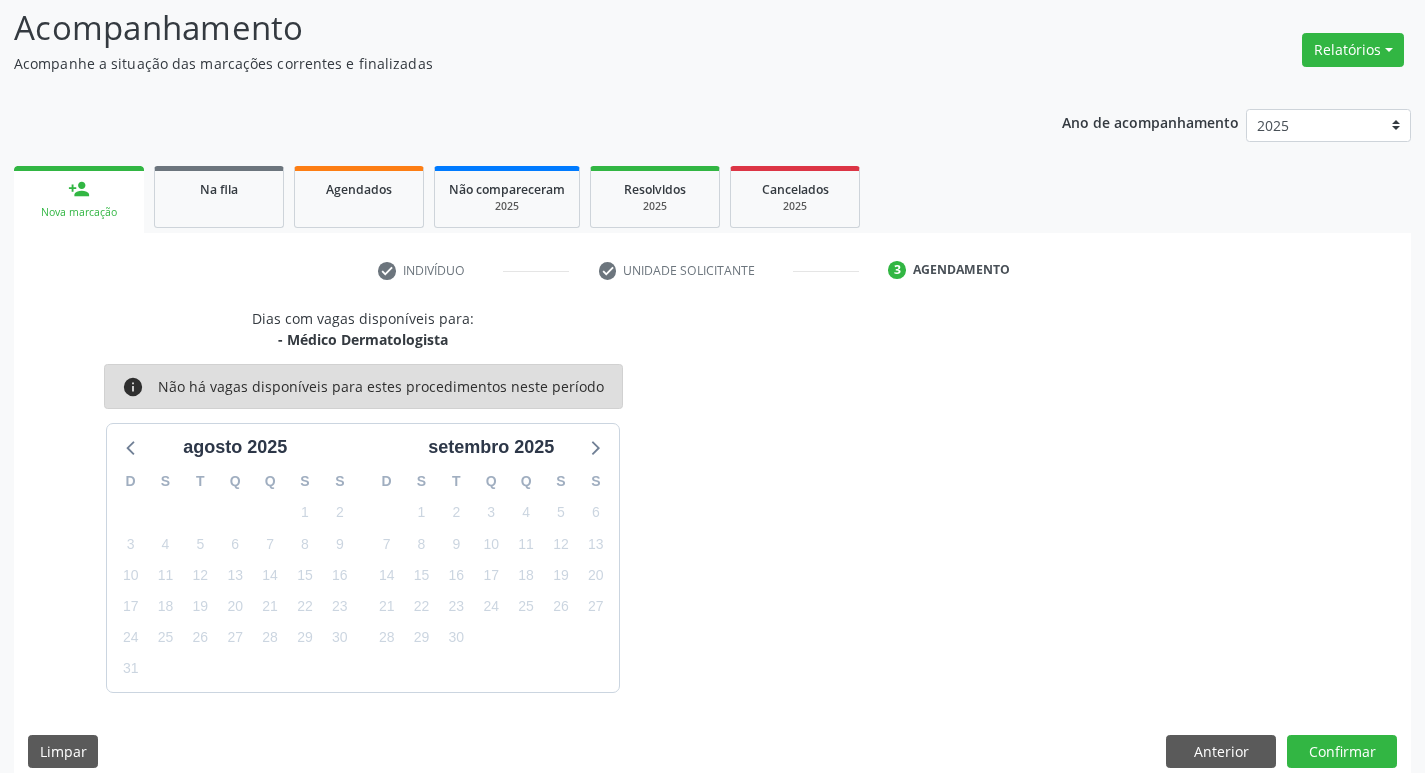
click at [308, 623] on div "29" at bounding box center [305, 637] width 28 height 31
click at [311, 644] on span "29" at bounding box center [305, 638] width 28 height 28
click at [1324, 760] on button "Confirmar" at bounding box center [1342, 752] width 110 height 34
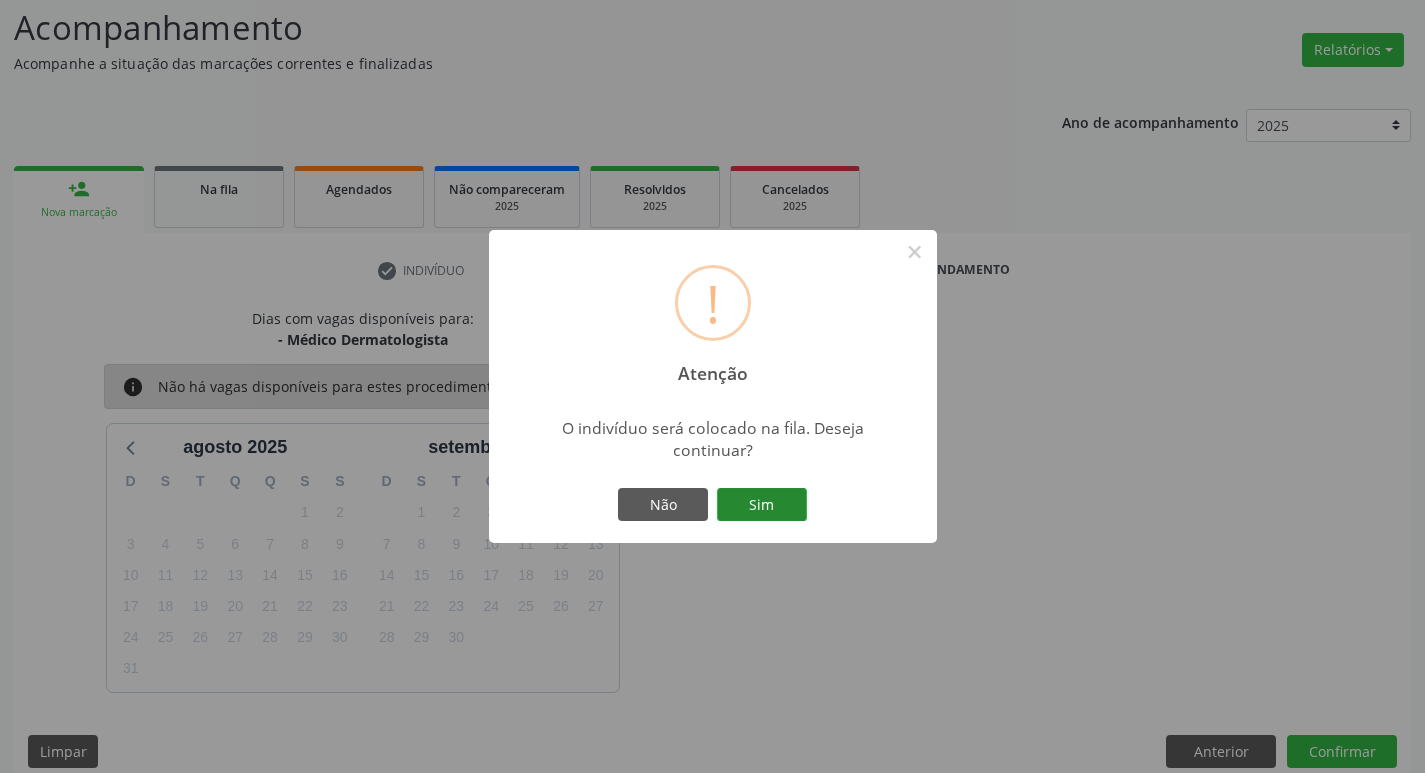
click at [778, 499] on button "Sim" at bounding box center [762, 505] width 90 height 34
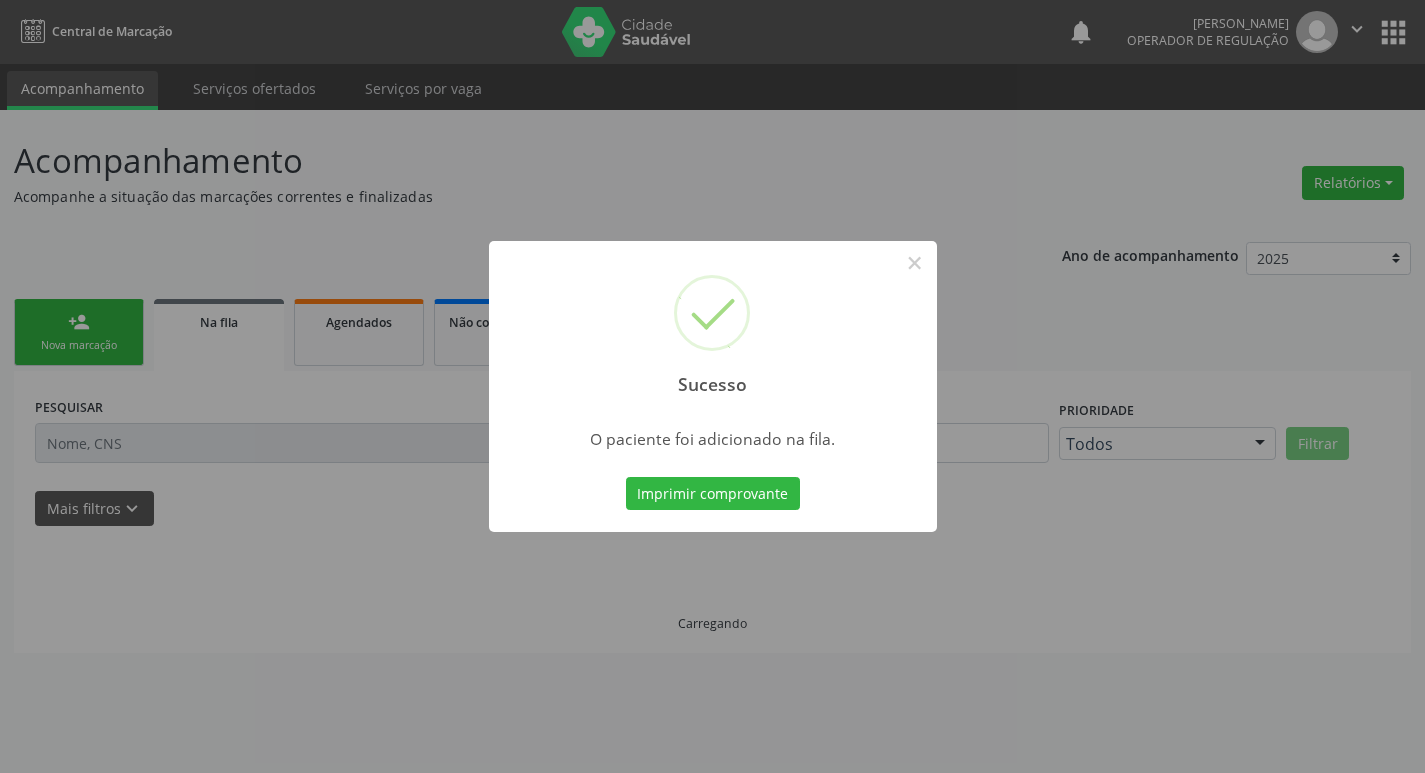
scroll to position [0, 0]
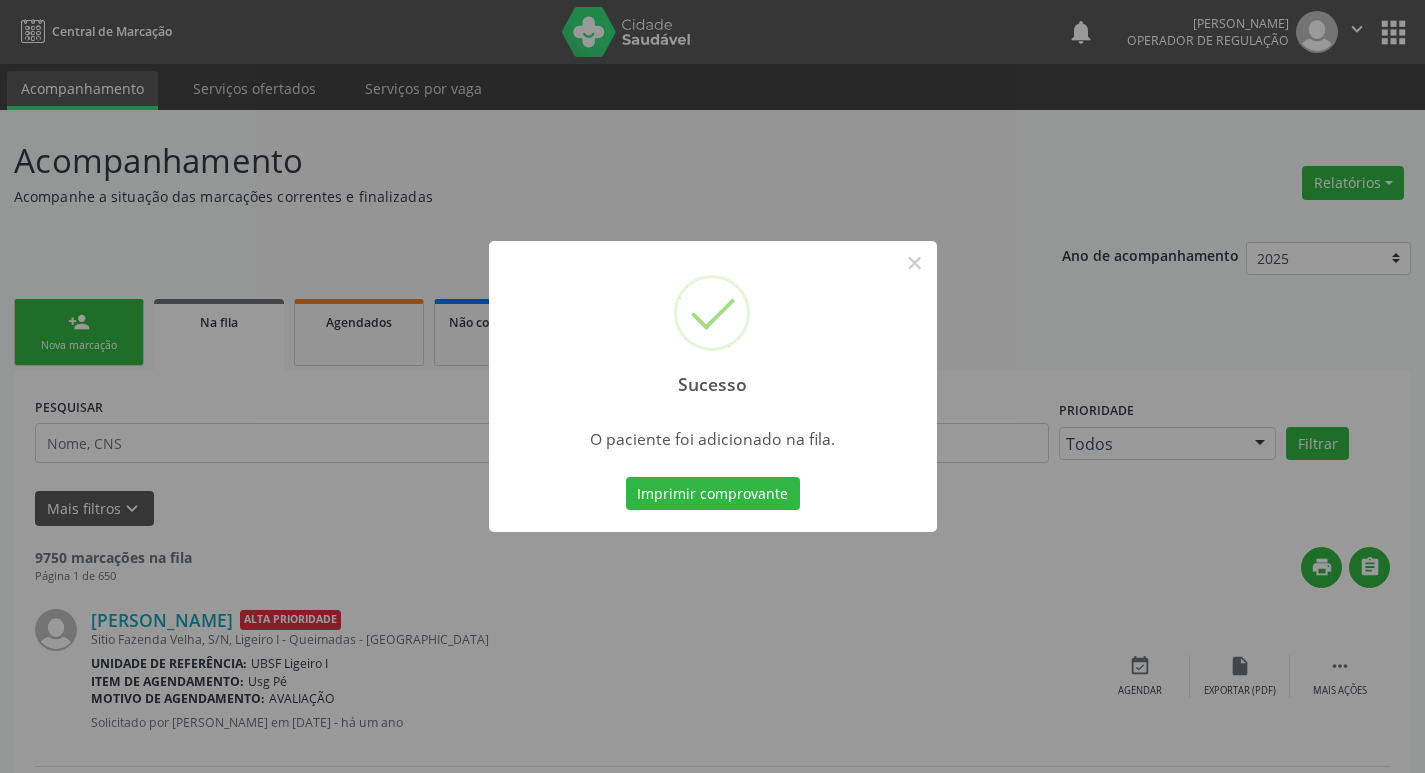
click at [0, 475] on div "Sucesso × O paciente foi adicionado na fila. Imprimir comprovante Cancel" at bounding box center [712, 386] width 1425 height 773
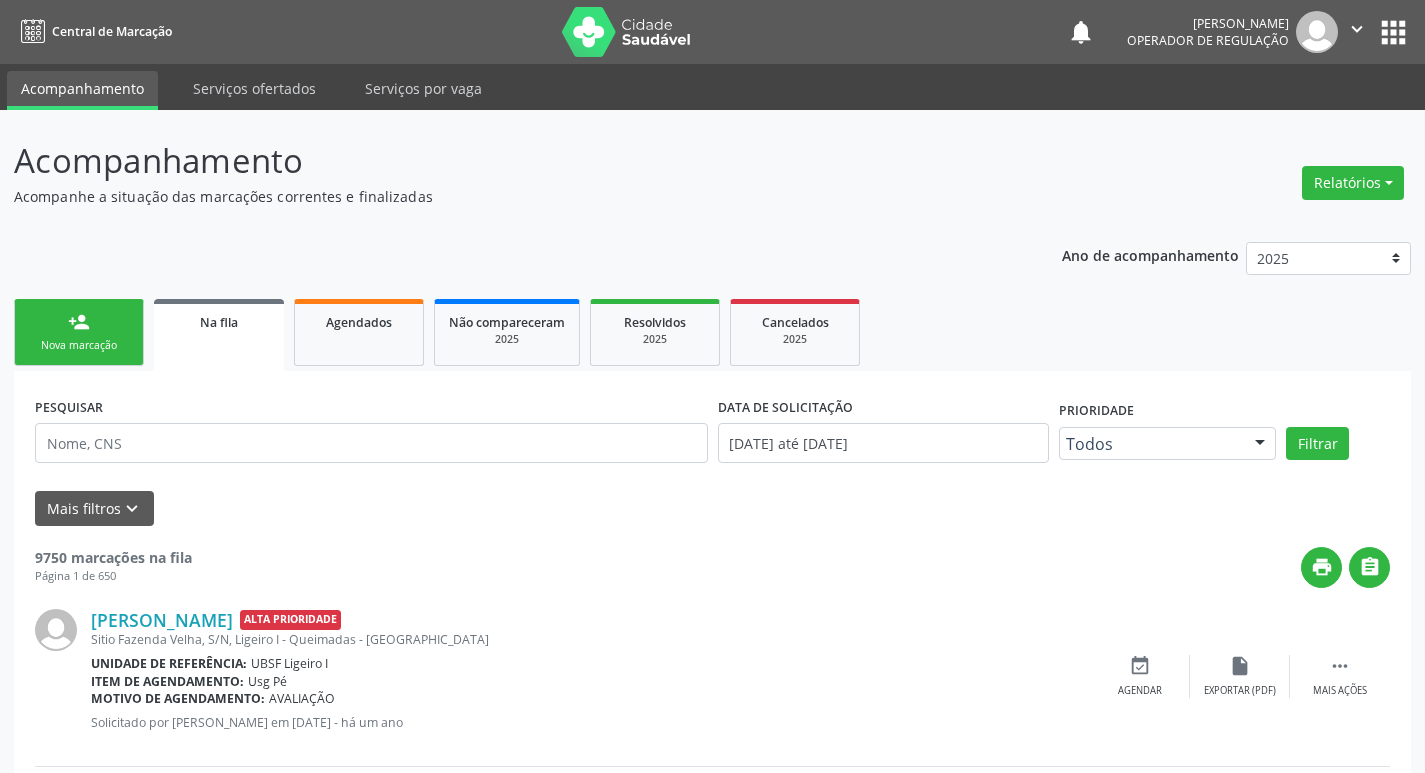
click at [54, 340] on div "Nova marcação" at bounding box center [79, 345] width 100 height 15
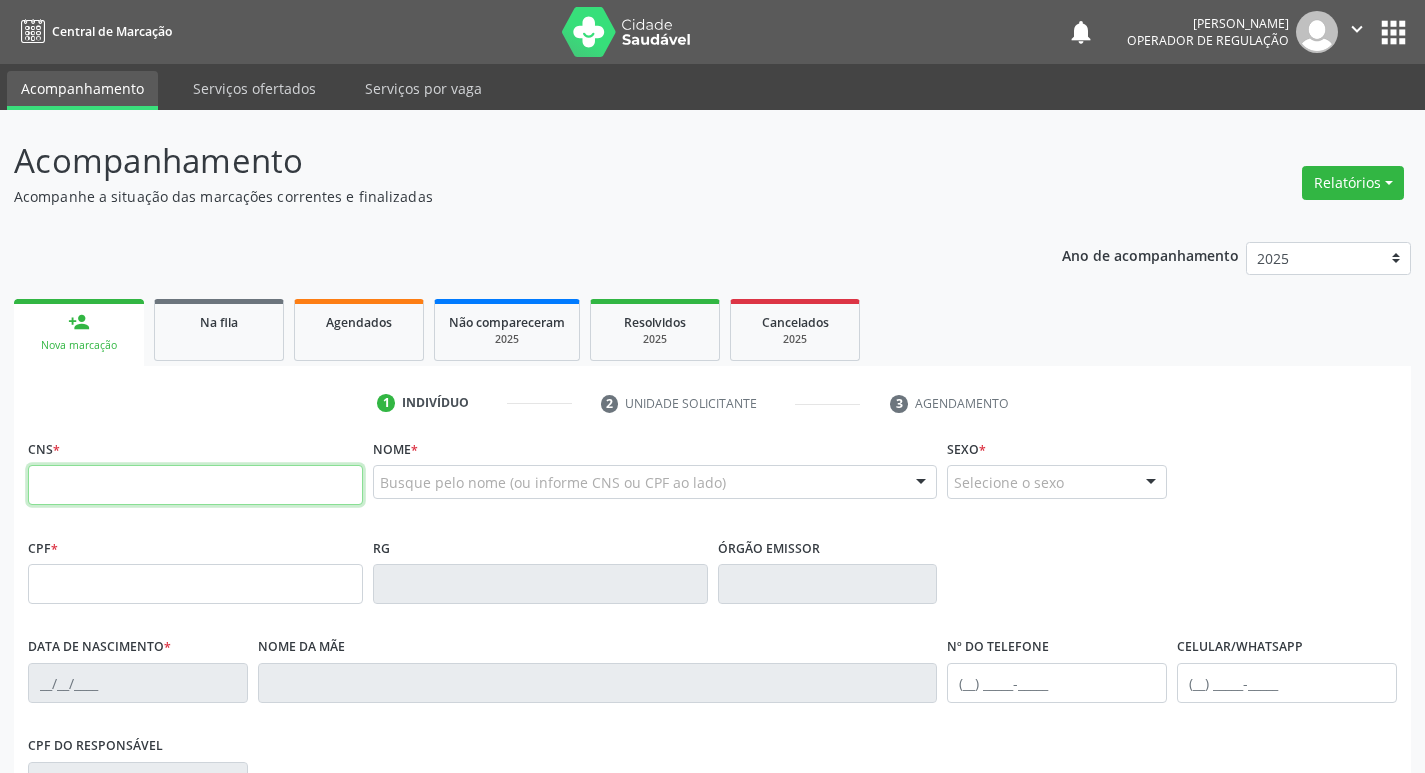
click at [158, 478] on input "text" at bounding box center [195, 485] width 335 height 40
type input "709 6036 2391 0875"
type input "041.837.314-02"
type input "[DATE]"
type input "[PERSON_NAME]"
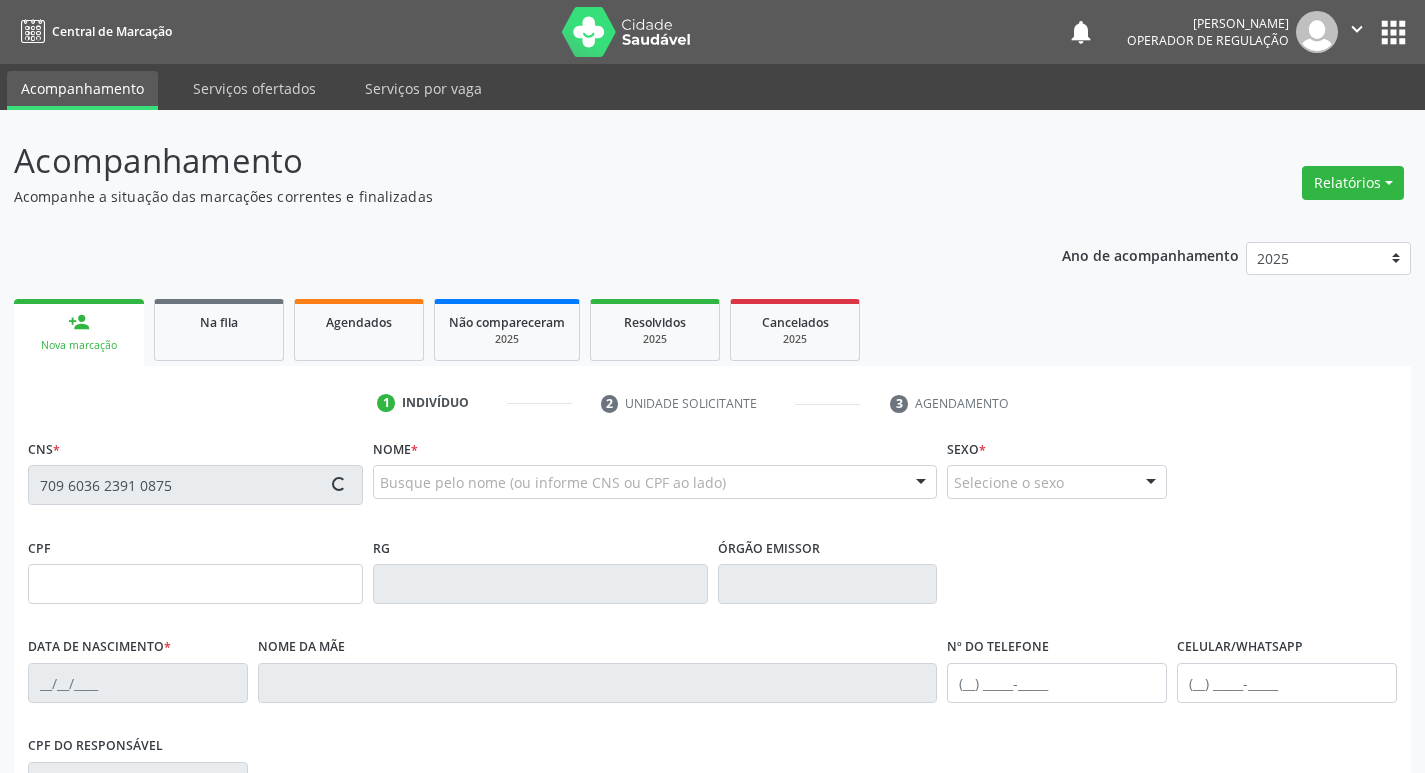
type input "[PHONE_NUMBER]"
type input "059.657.354-56"
type input "363"
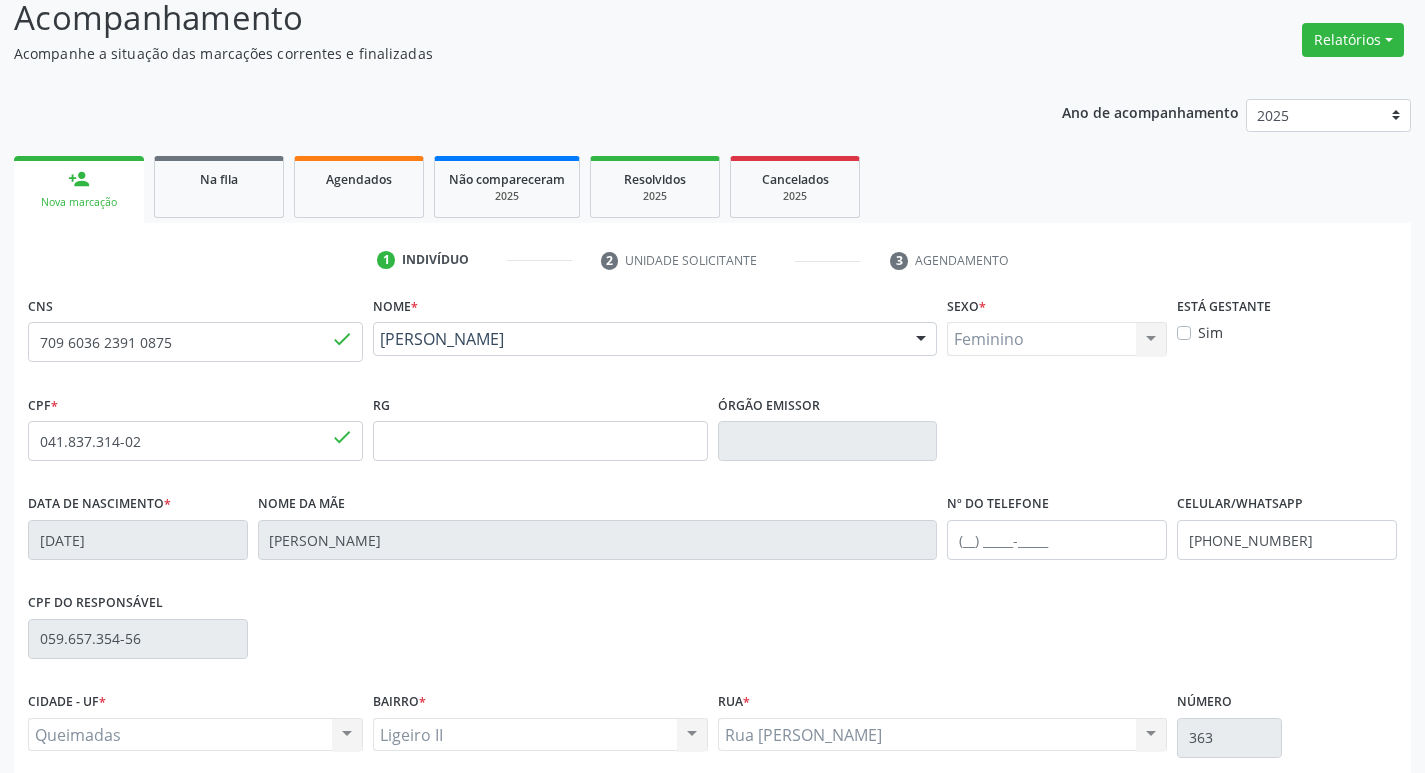
scroll to position [311, 0]
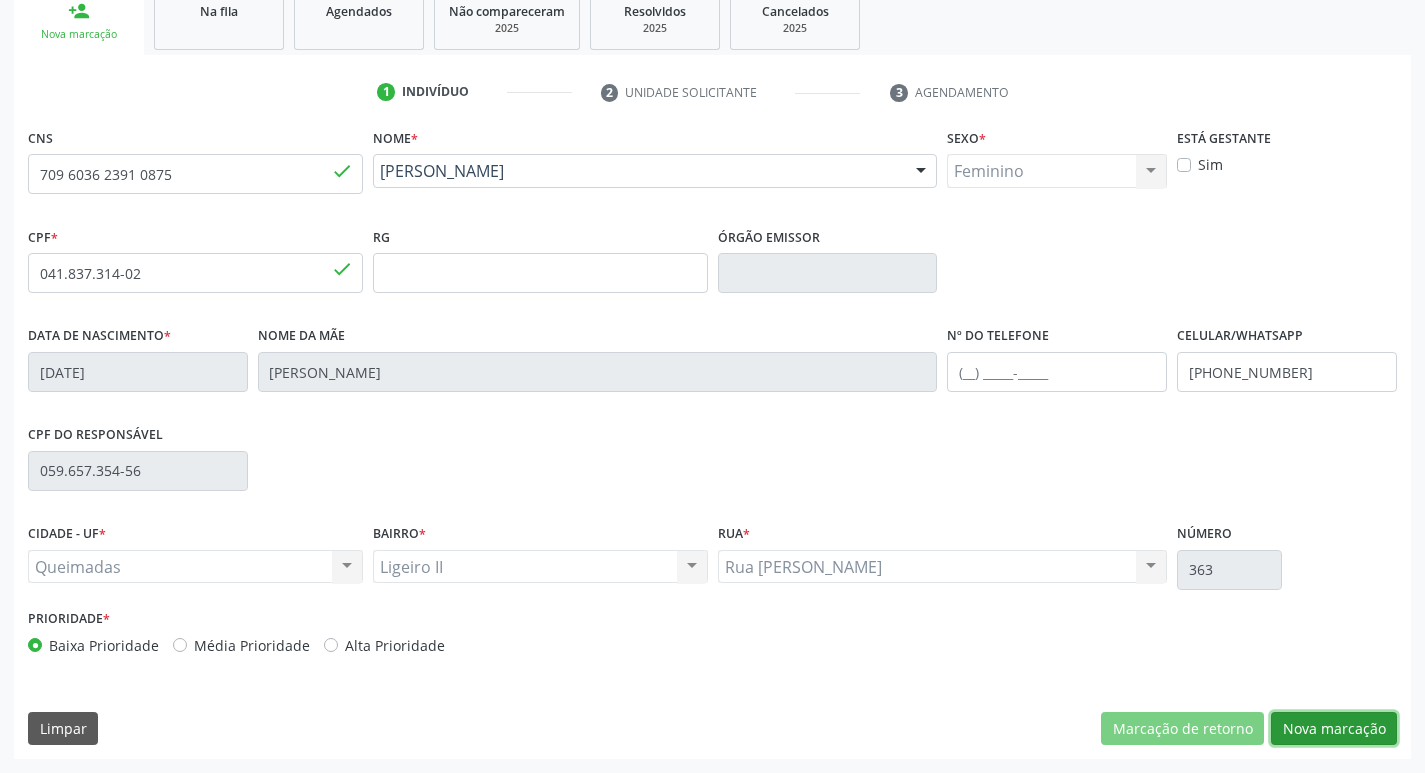
click at [1286, 719] on button "Nova marcação" at bounding box center [1334, 729] width 126 height 34
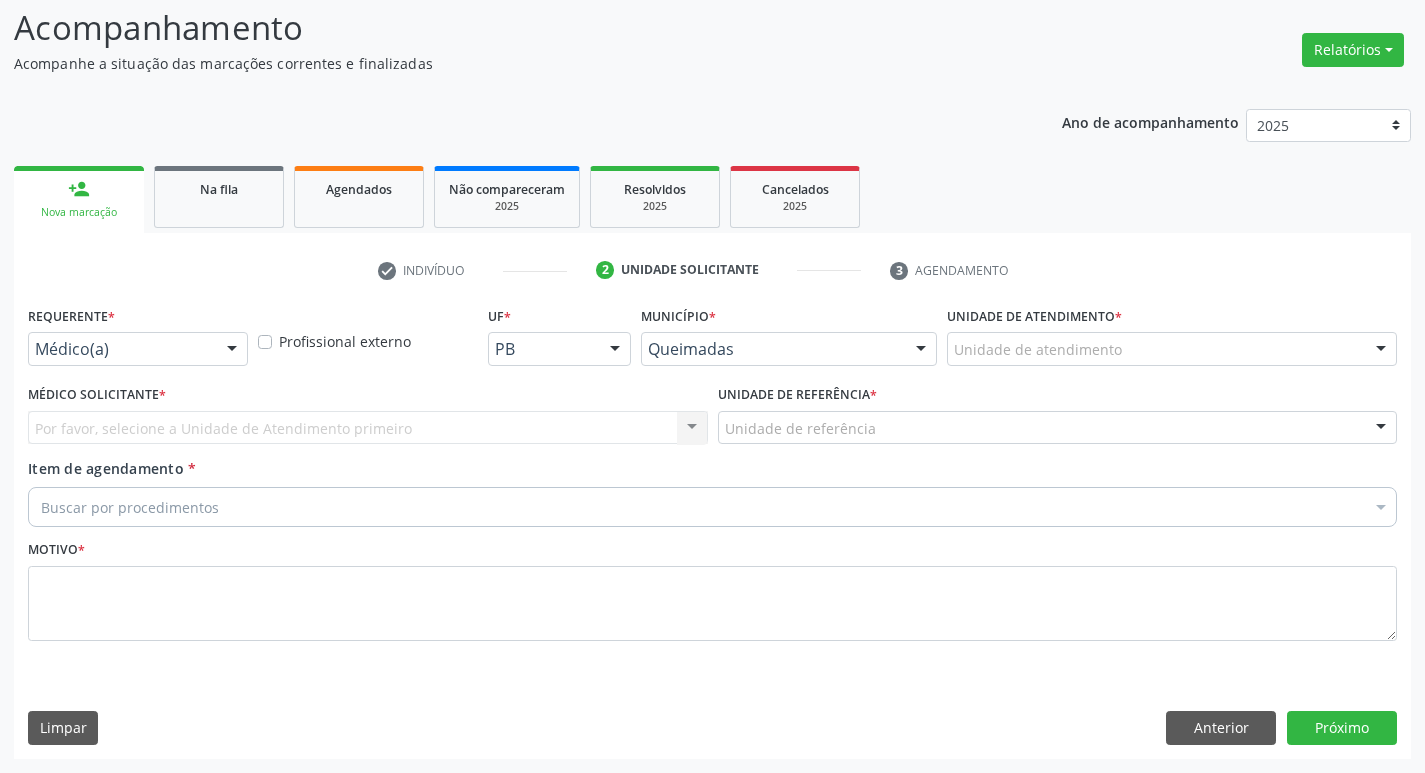
scroll to position [133, 0]
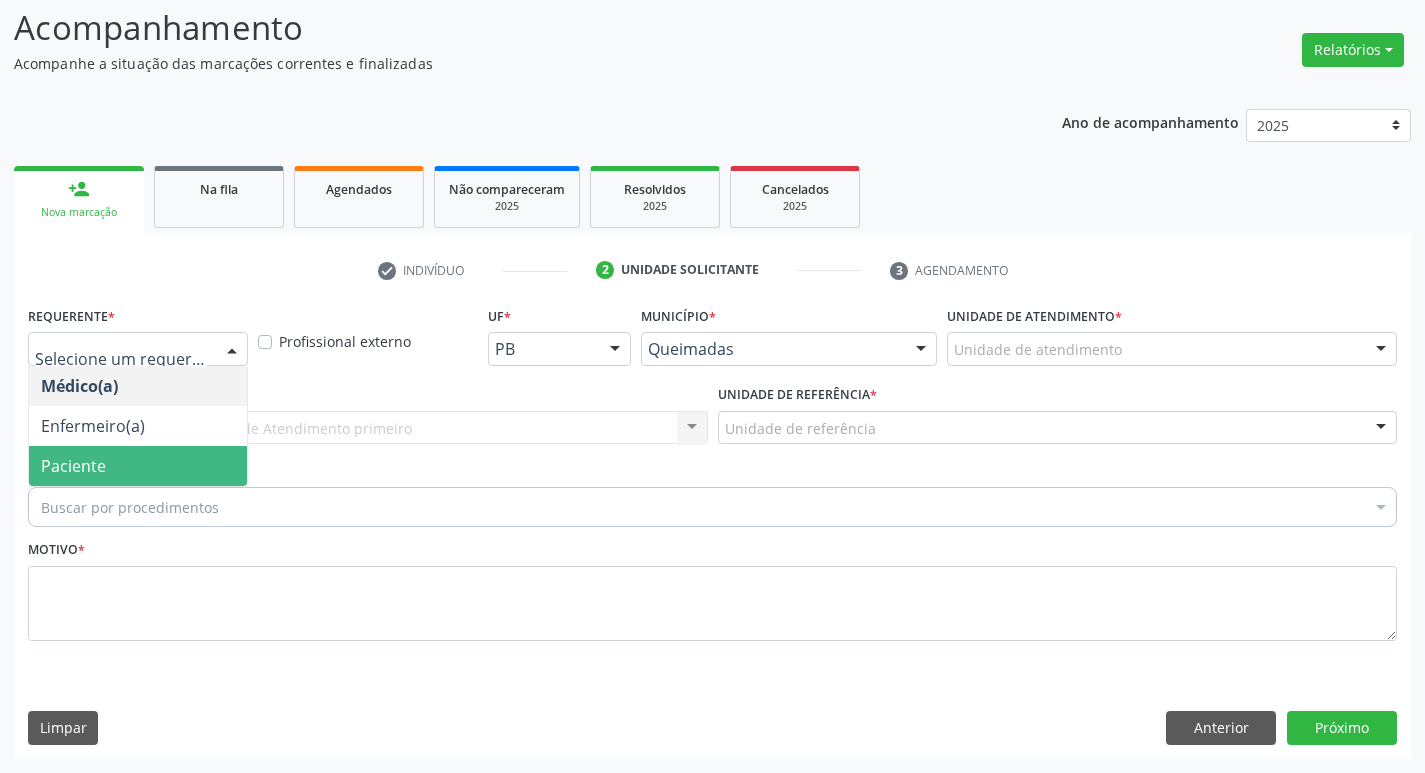
click at [106, 465] on span "Paciente" at bounding box center [138, 466] width 218 height 40
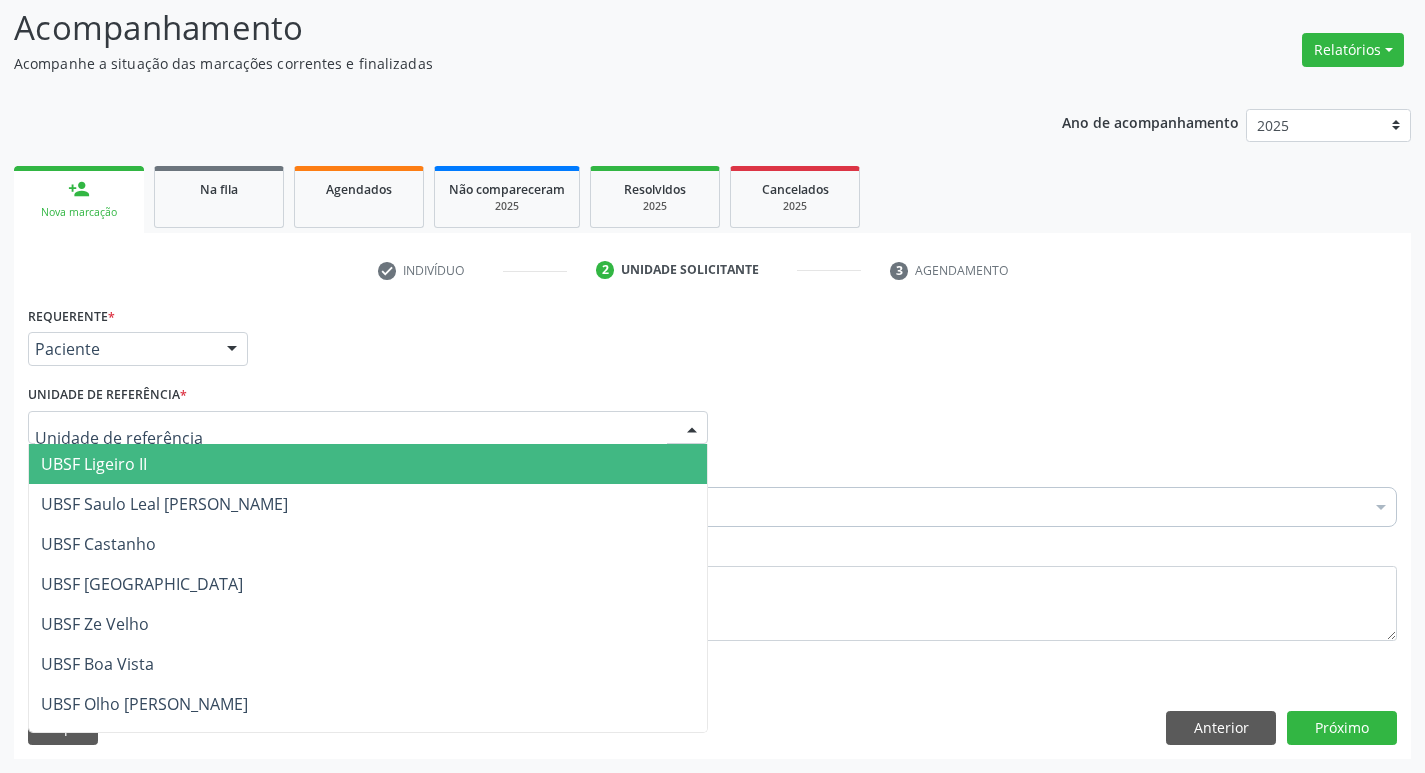
click at [128, 464] on span "UBSF Ligeiro II" at bounding box center [94, 464] width 106 height 22
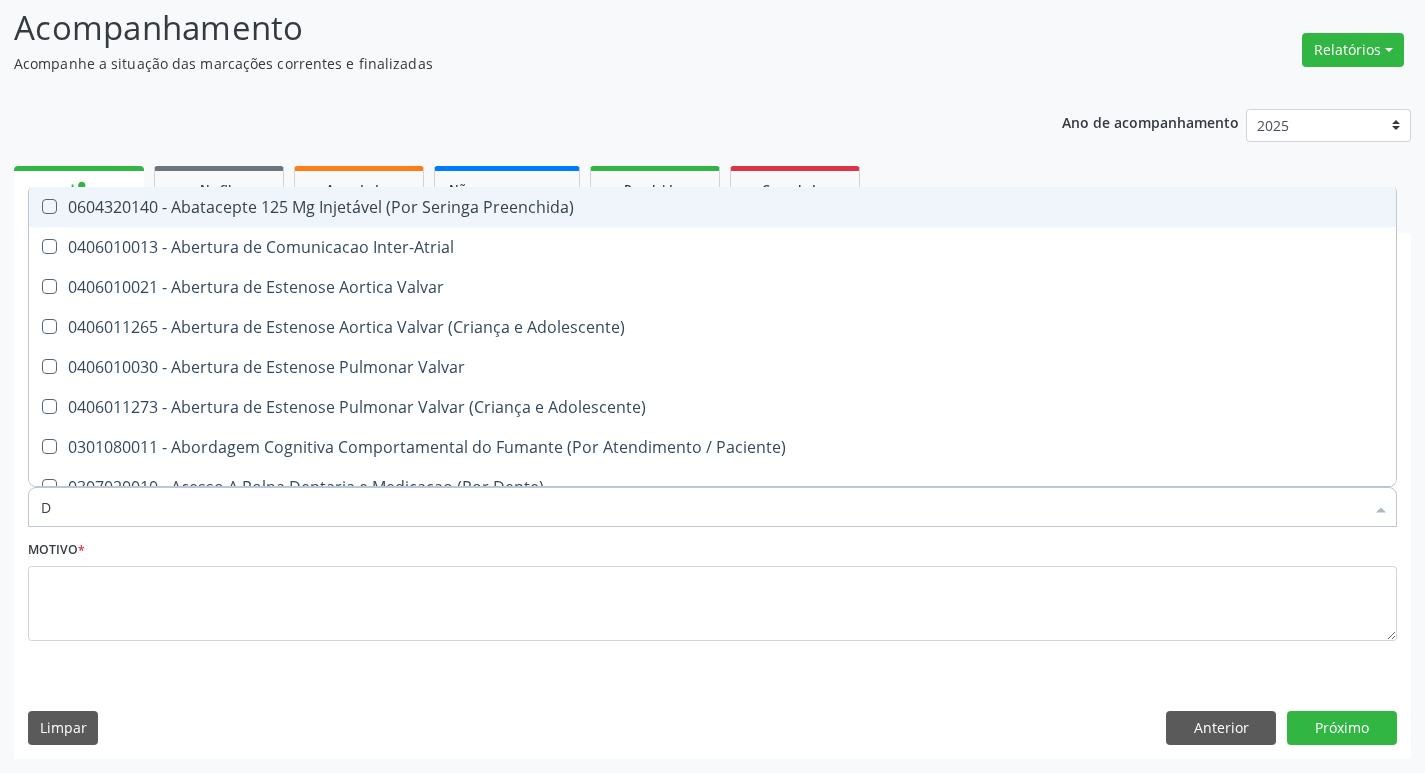
type input "DERMAT"
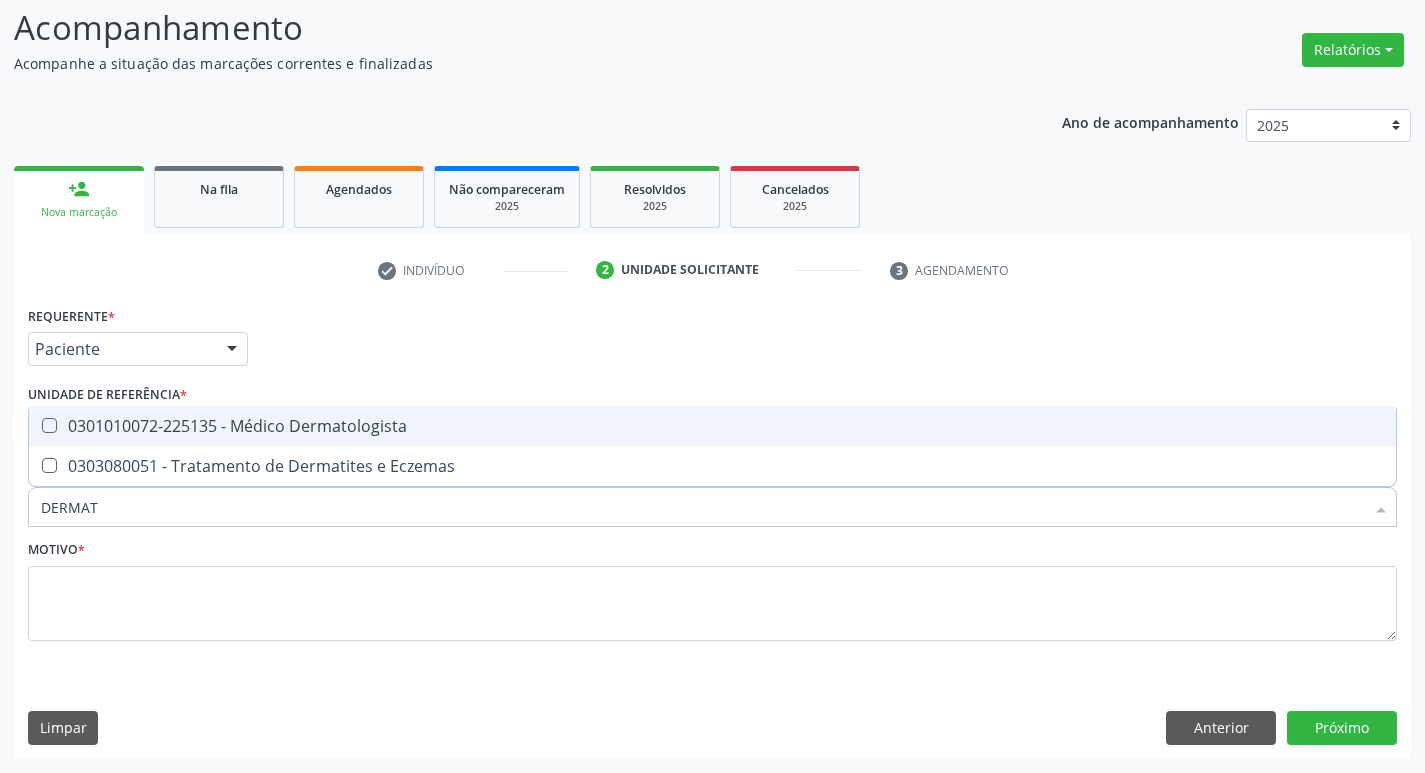
click at [206, 418] on div "0301010072-225135 - Médico Dermatologista" at bounding box center [712, 426] width 1343 height 16
checkbox Dermatologista "true"
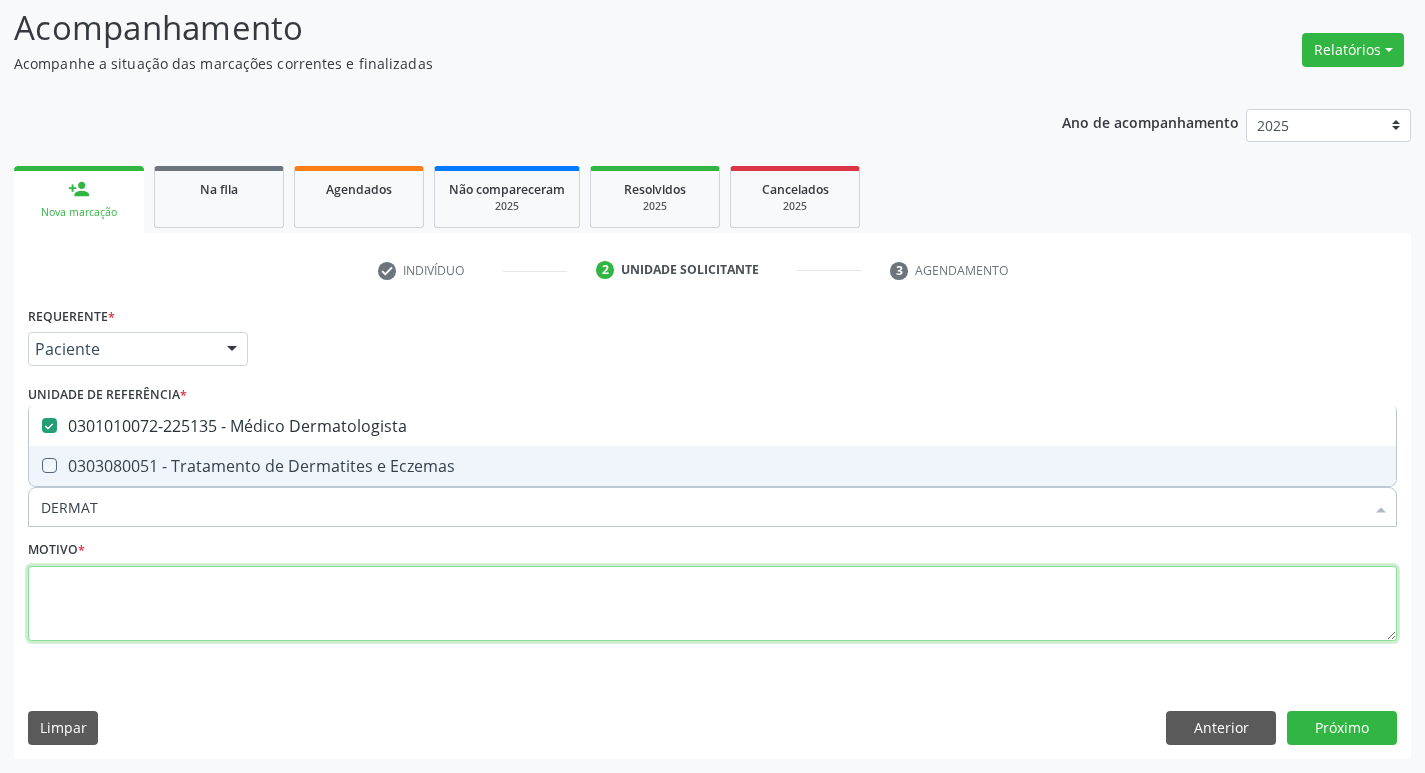
click at [171, 600] on textarea at bounding box center [712, 604] width 1369 height 76
checkbox Eczemas "true"
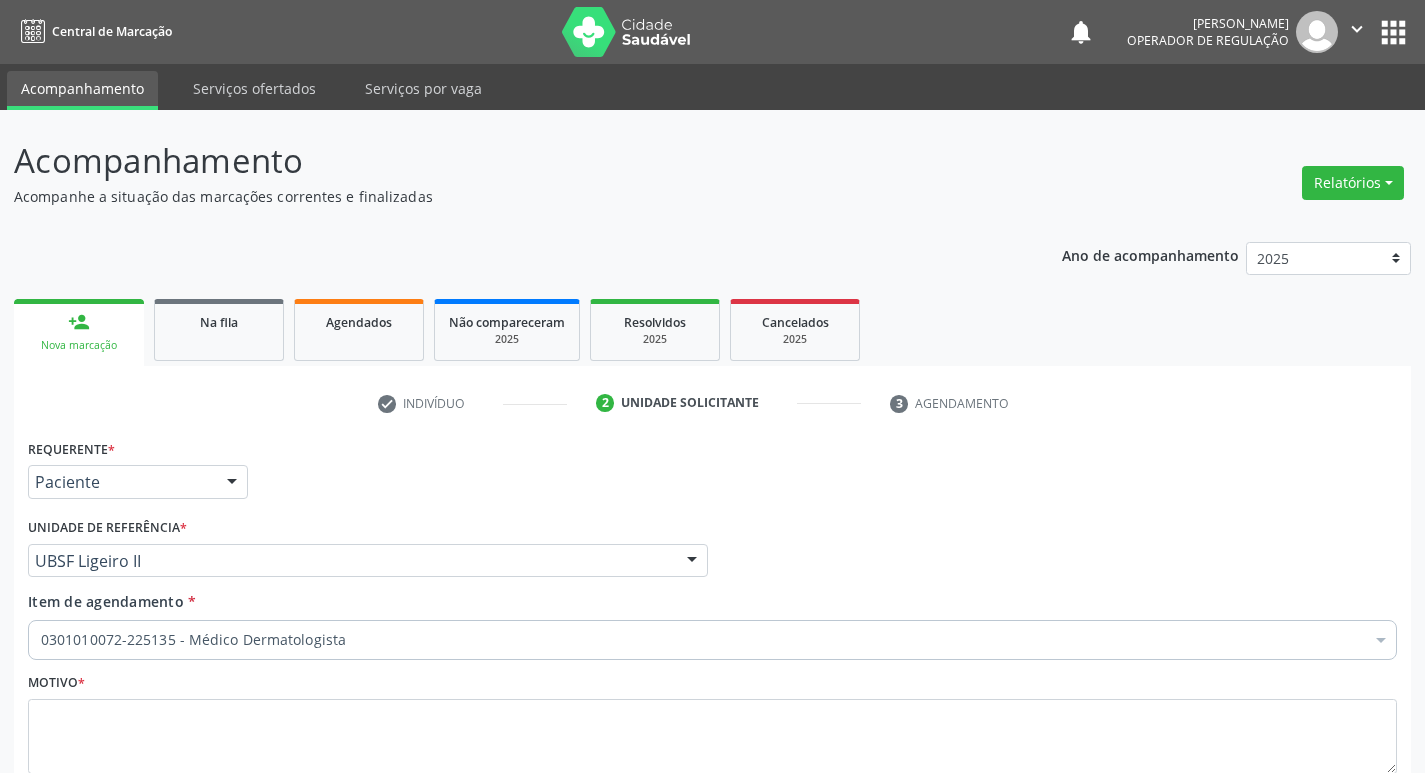
scroll to position [133, 0]
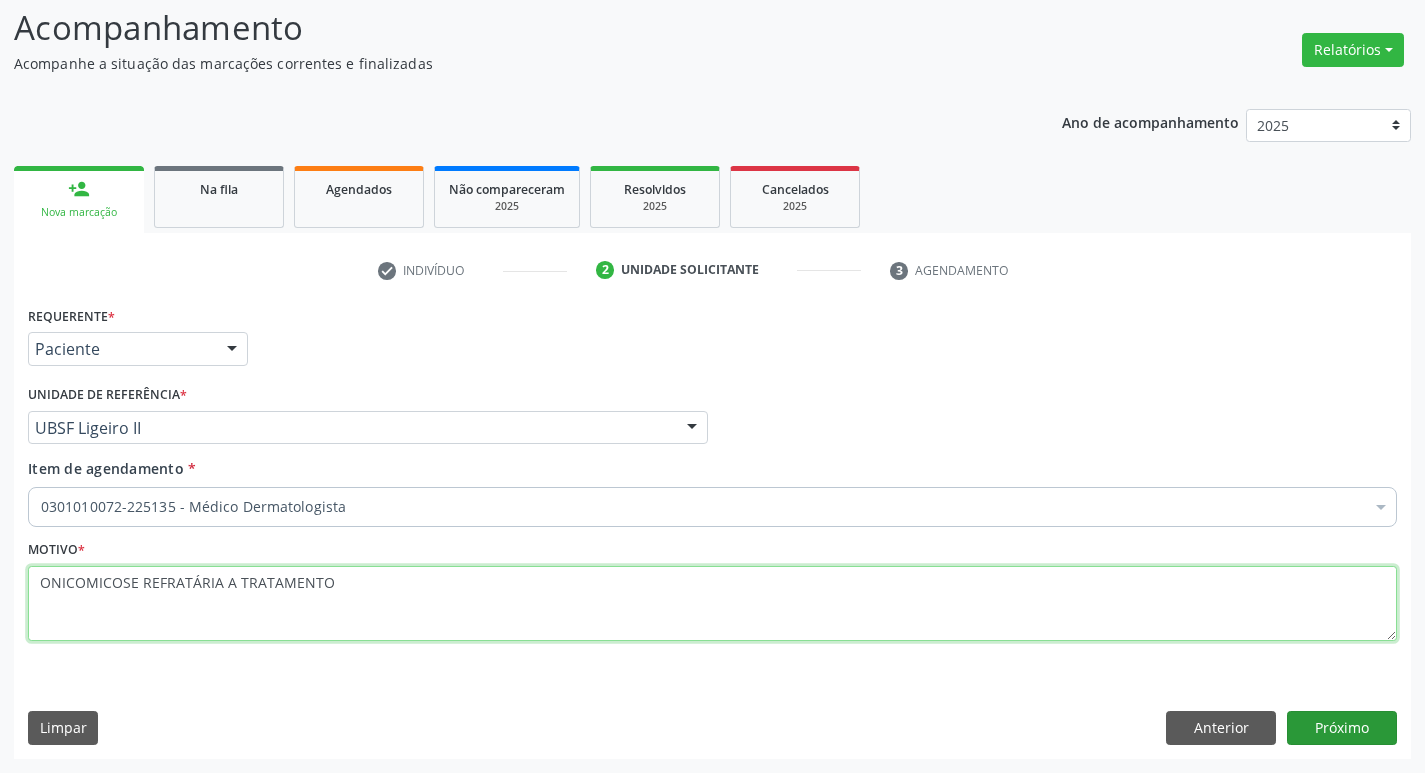
type textarea "ONICOMICOSE REFRATÁRIA A TRATAMENTO"
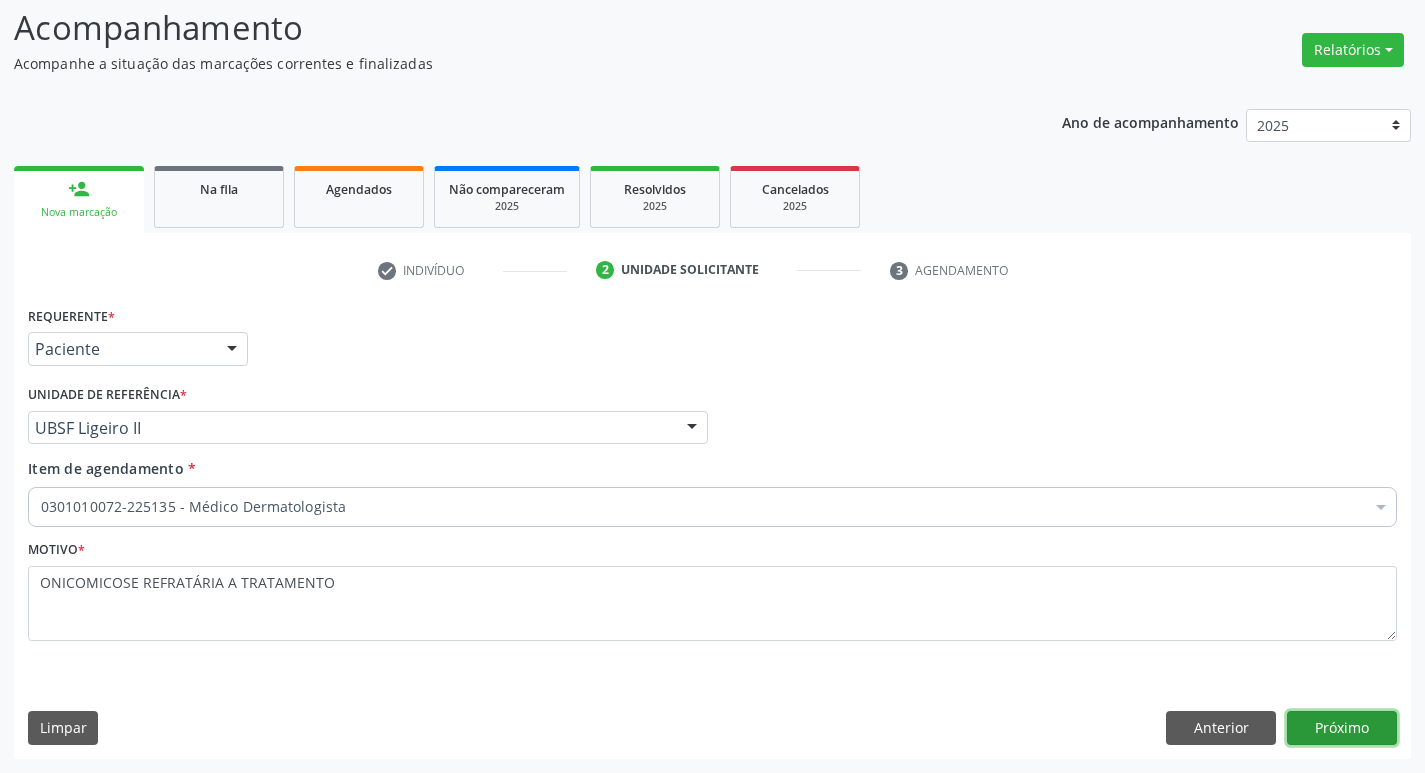
click at [1349, 728] on button "Próximo" at bounding box center [1342, 728] width 110 height 34
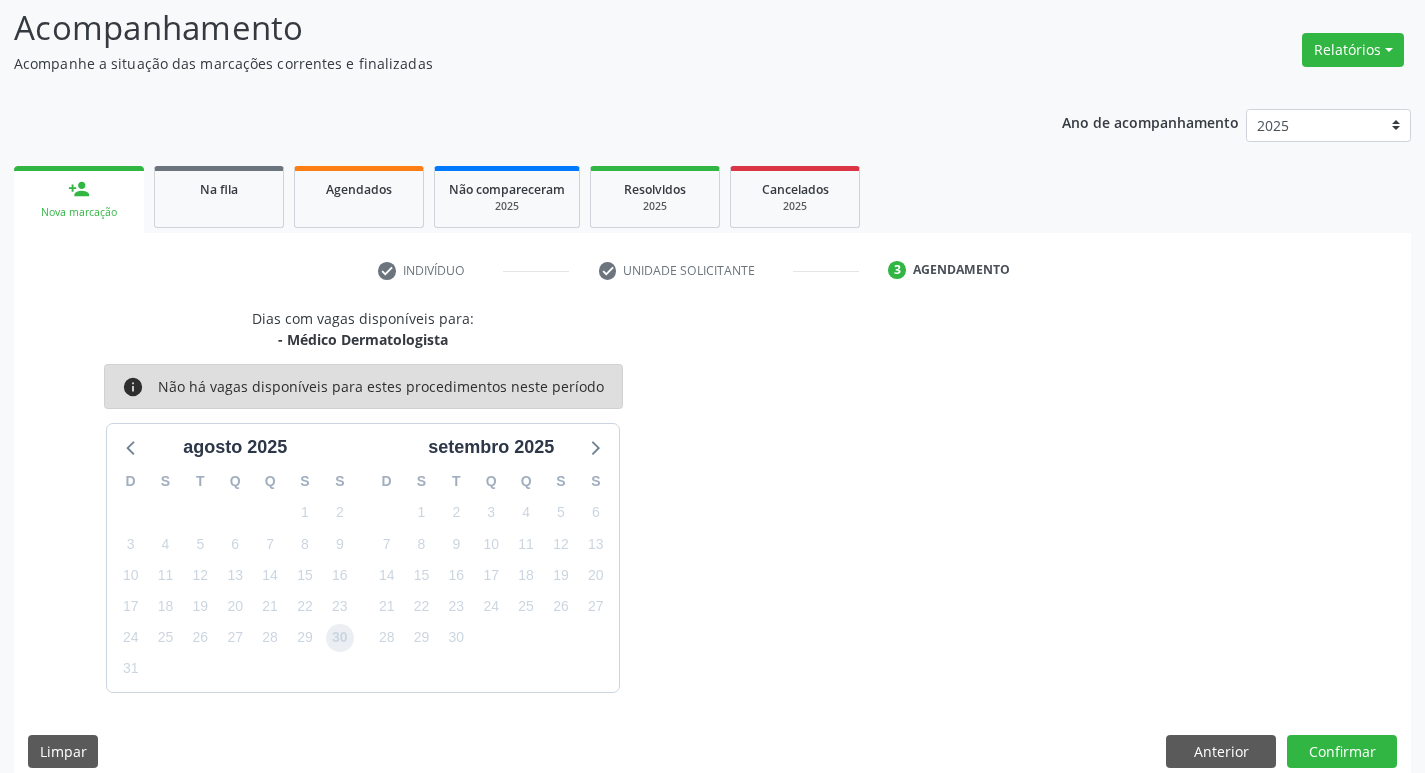
click at [352, 640] on span "30" at bounding box center [340, 638] width 28 height 28
click at [1335, 747] on button "Confirmar" at bounding box center [1342, 752] width 110 height 34
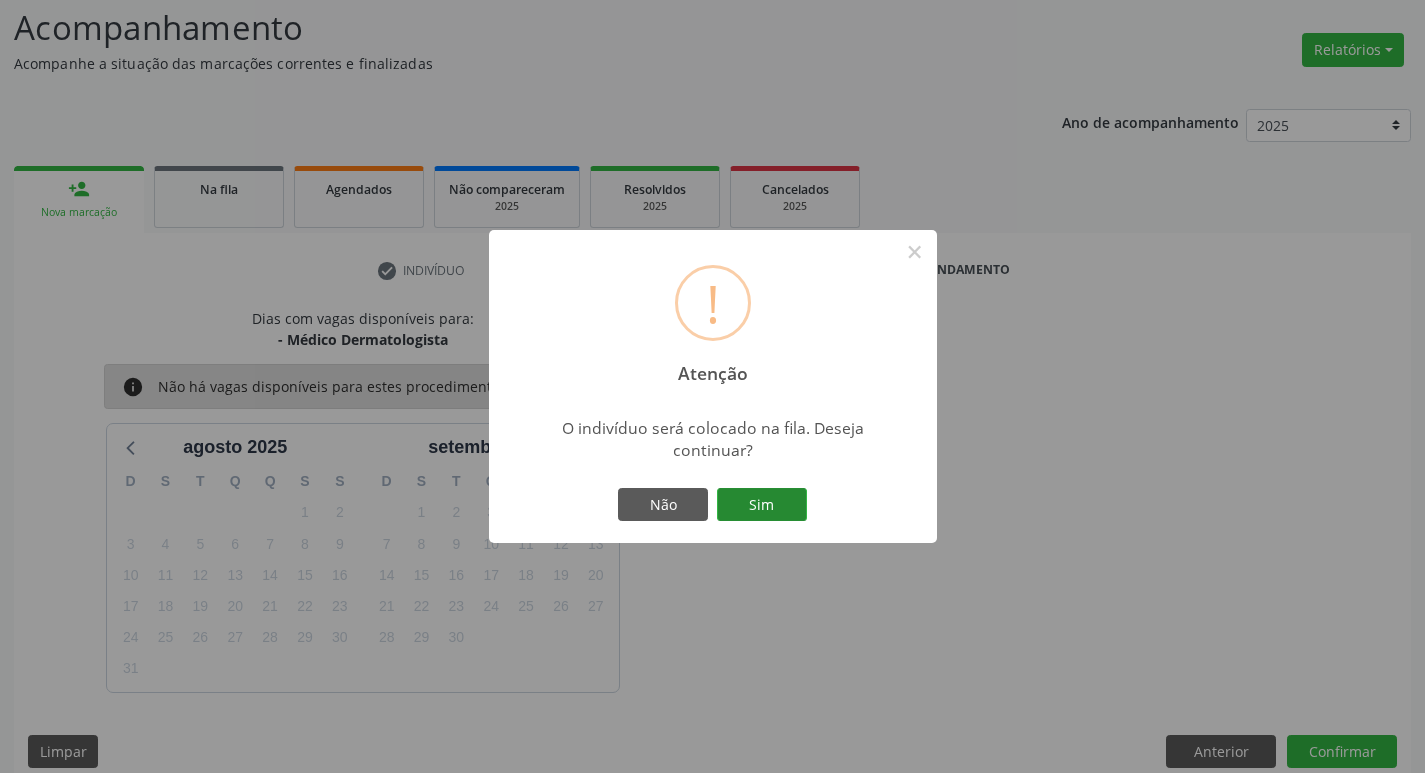
click at [752, 509] on button "Sim" at bounding box center [762, 505] width 90 height 34
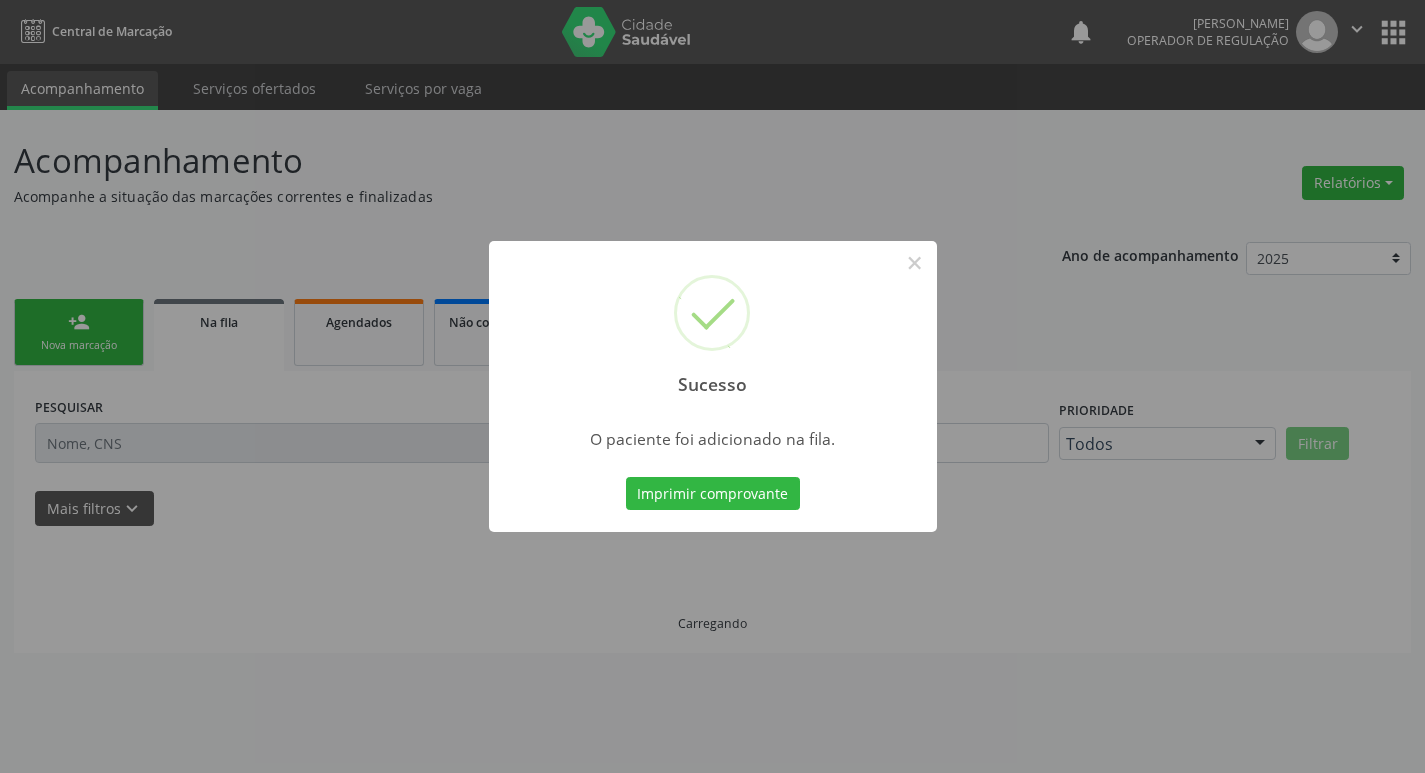
scroll to position [0, 0]
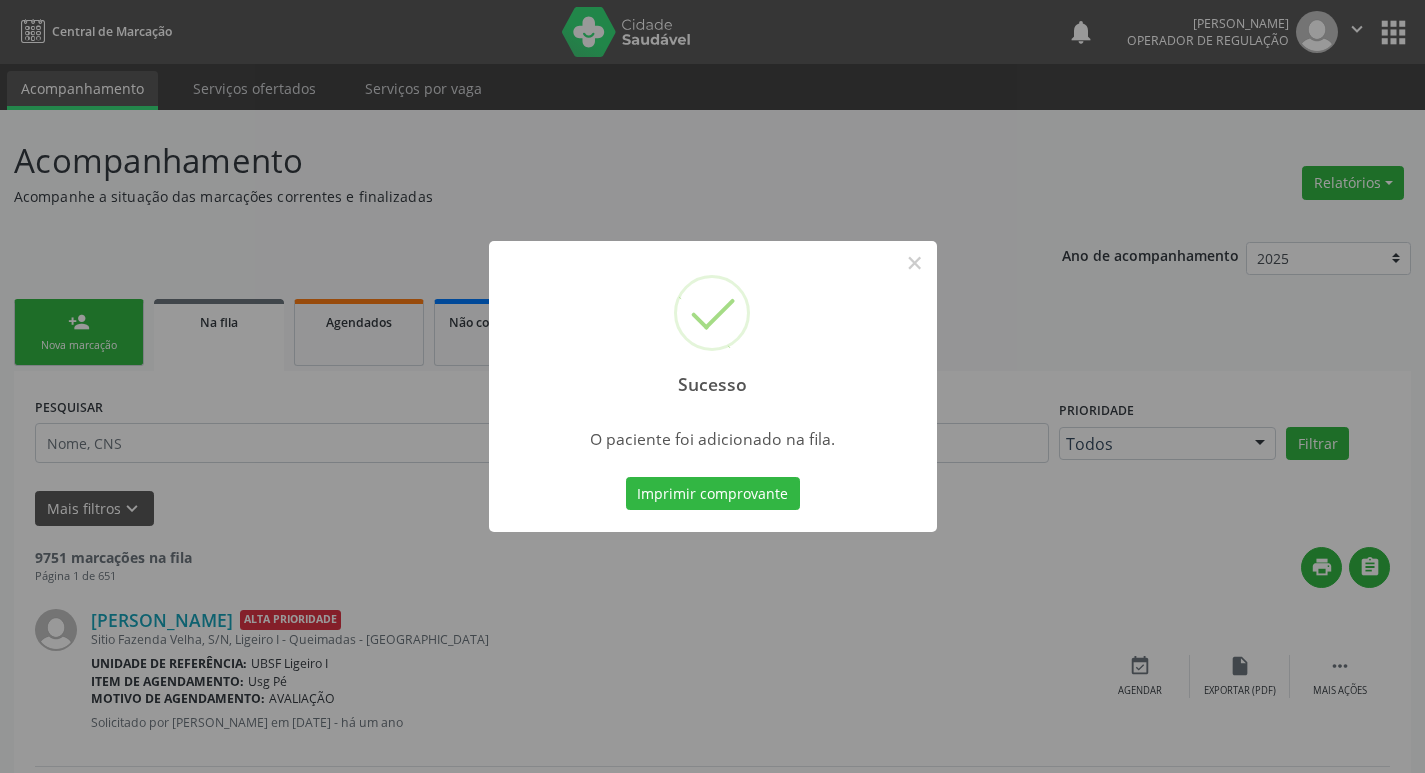
click at [298, 465] on div "Sucesso × O paciente foi adicionado na fila. Imprimir comprovante Cancel" at bounding box center [712, 386] width 1425 height 773
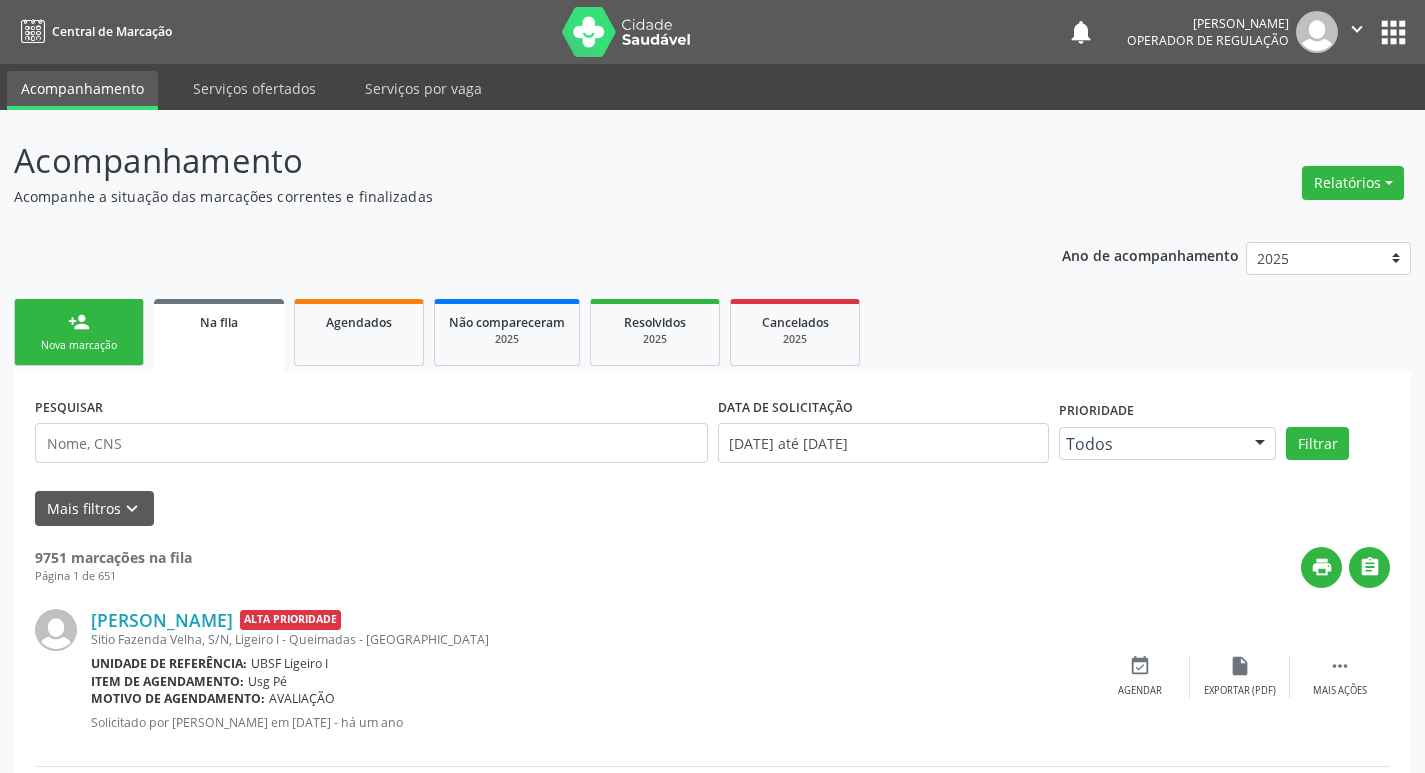
click at [75, 352] on div "Nova marcação" at bounding box center [79, 345] width 100 height 15
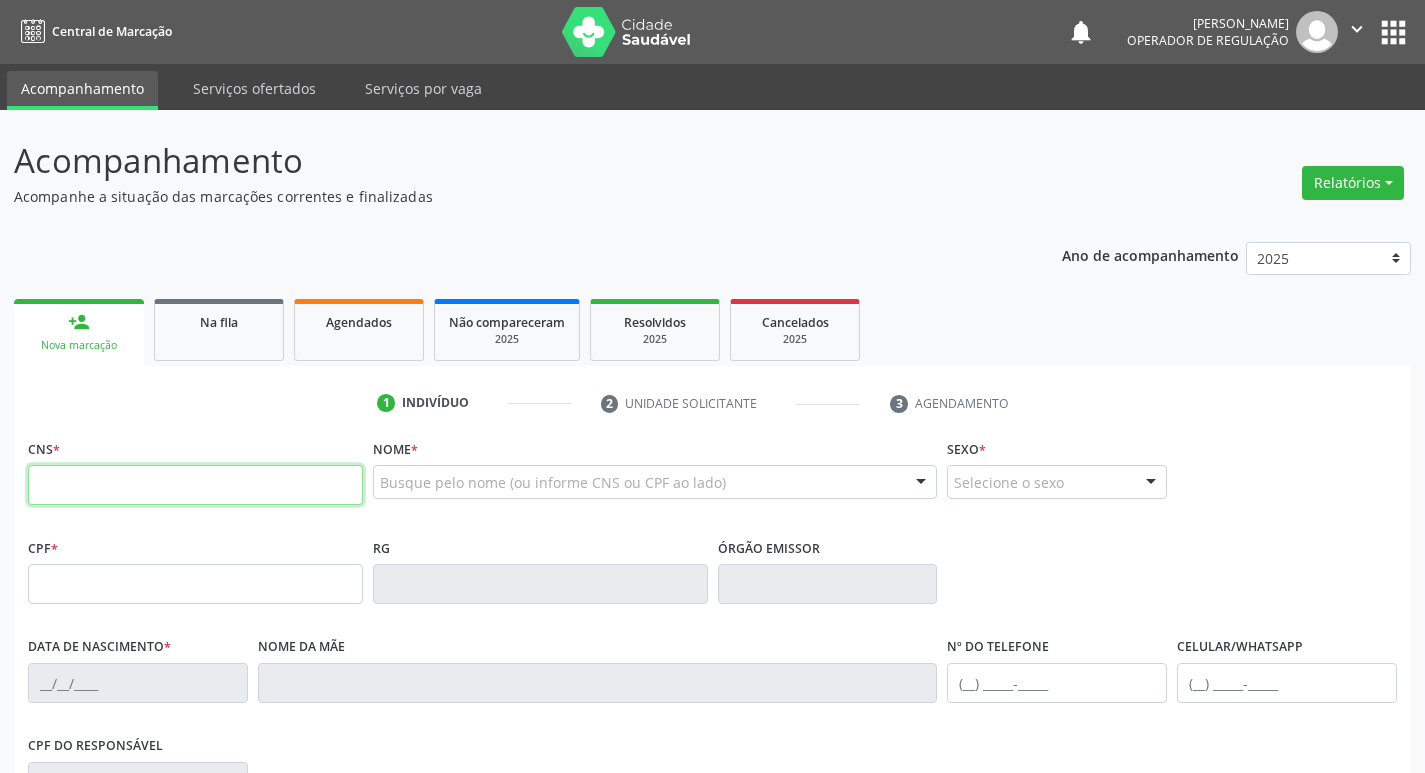
click at [87, 485] on input "text" at bounding box center [195, 485] width 335 height 40
type input "706 2095 4811 3661"
type input "978.374.314-72"
type input "09/06/1974"
type input "Bernadete da Silva Francisco"
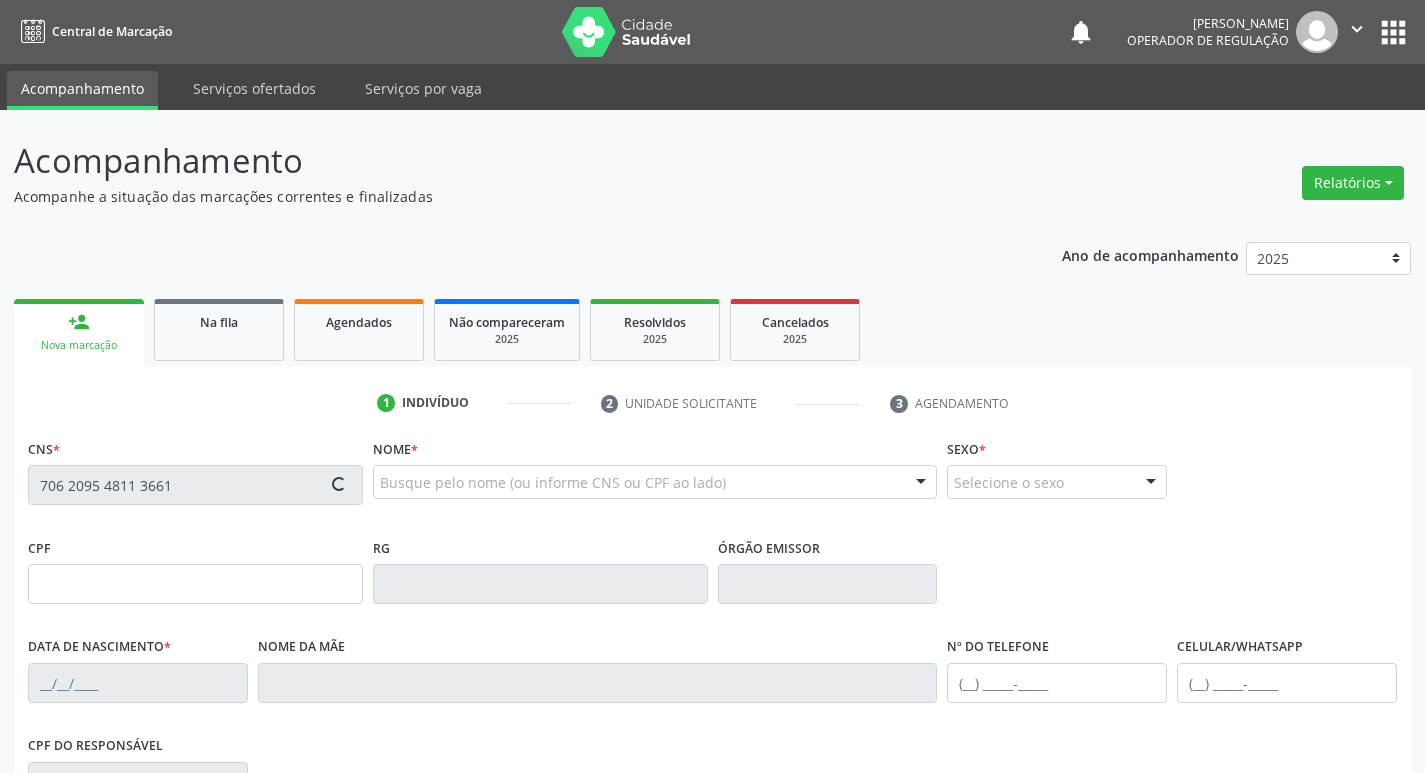
type input "(83) 99100-4517"
type input "029.971.304-09"
type input "18"
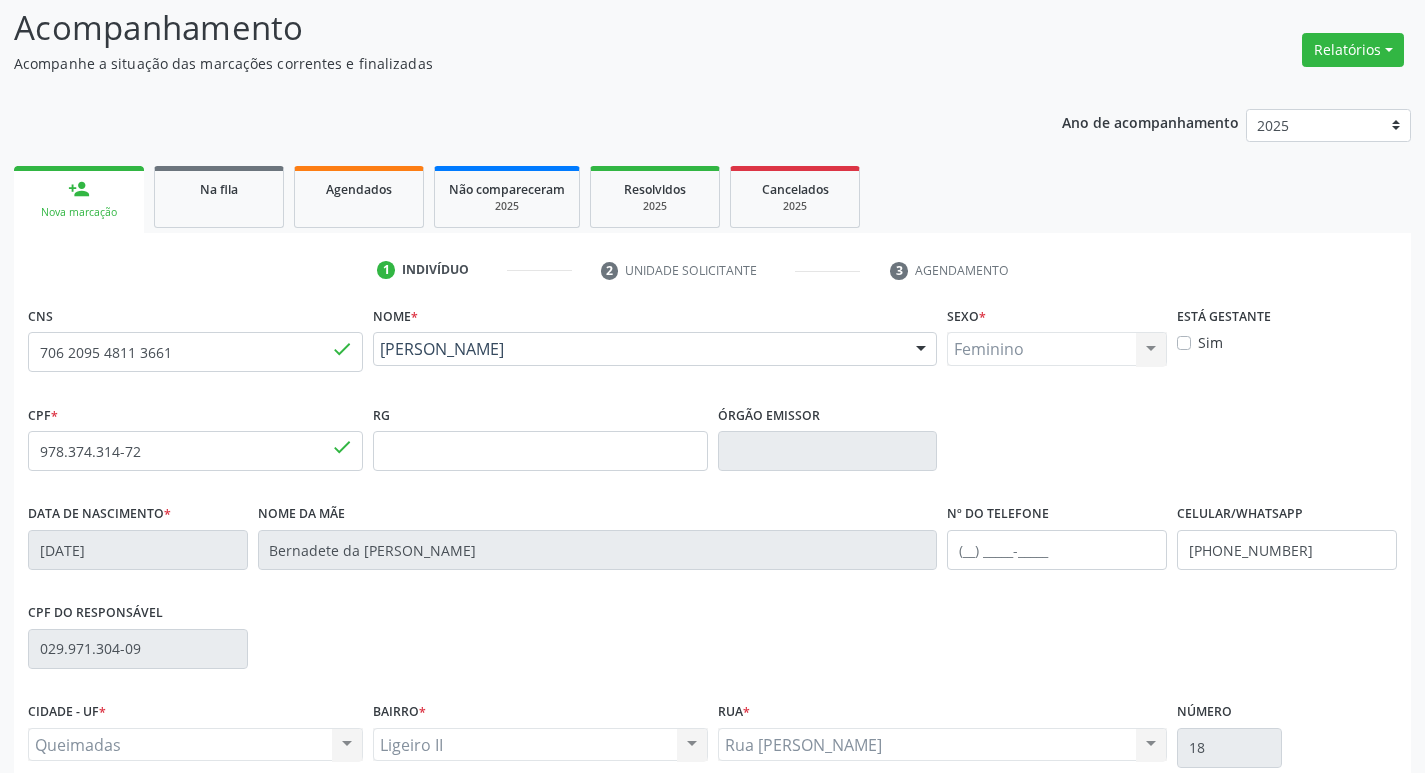
scroll to position [311, 0]
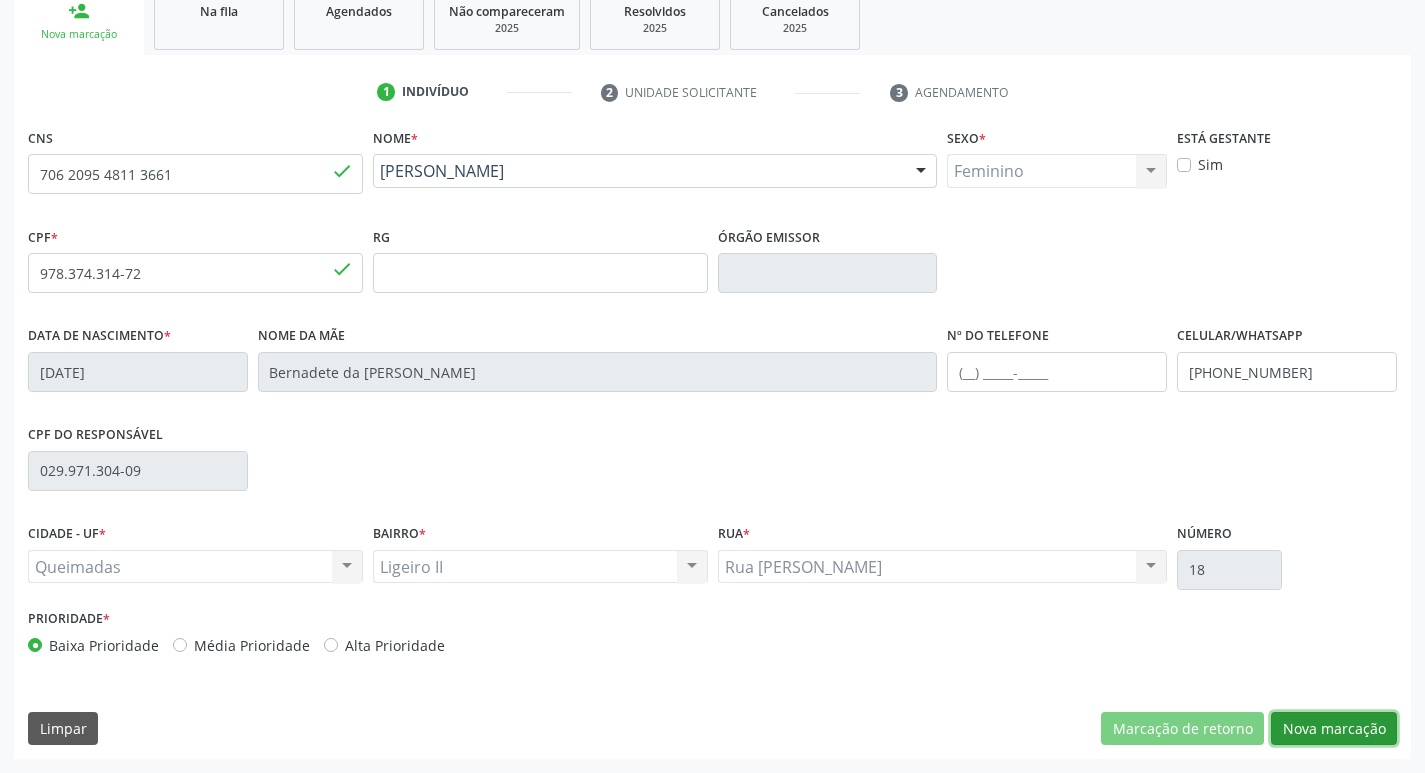
click at [1291, 738] on button "Nova marcação" at bounding box center [1334, 729] width 126 height 34
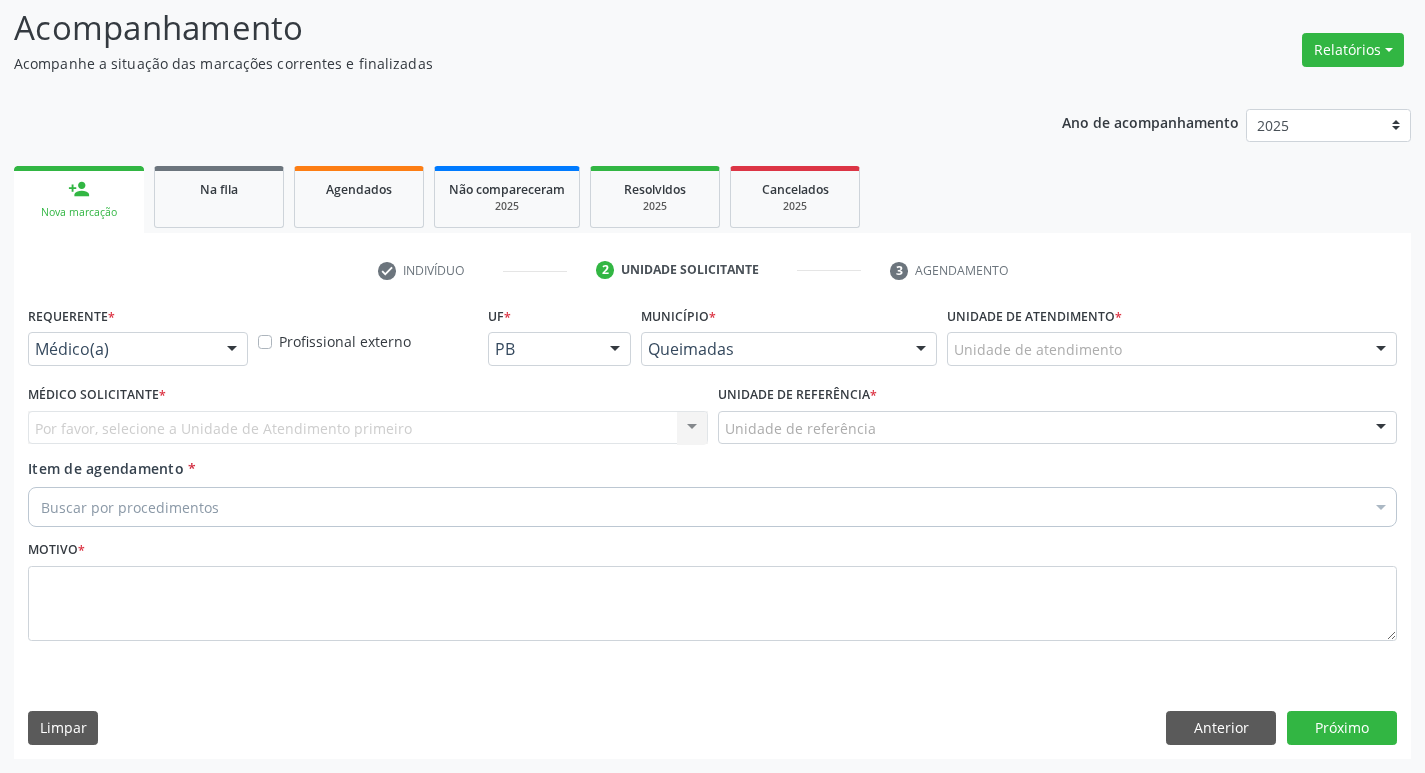
scroll to position [133, 0]
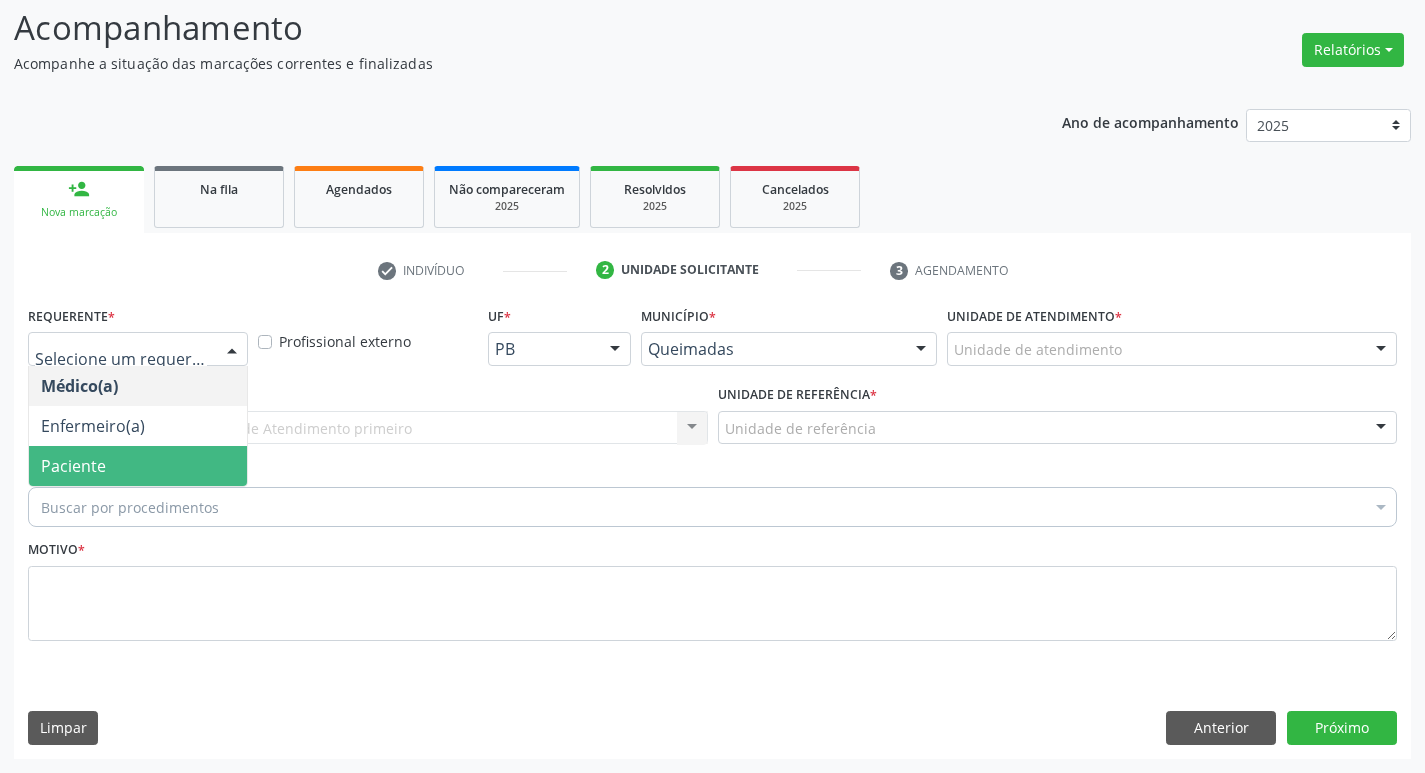
click at [114, 466] on span "Paciente" at bounding box center [138, 466] width 218 height 40
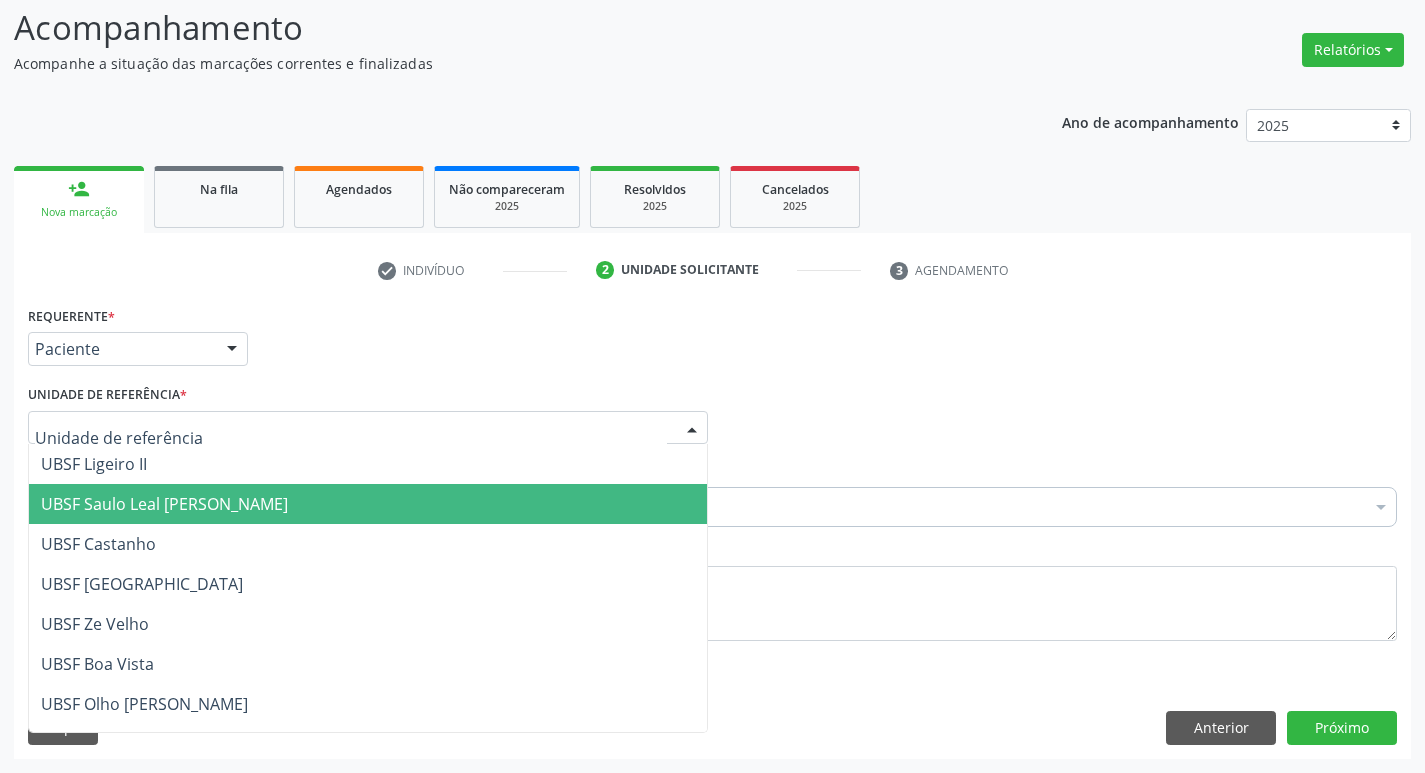
click at [145, 491] on span "UBSF Saulo Leal [PERSON_NAME]" at bounding box center [368, 504] width 678 height 40
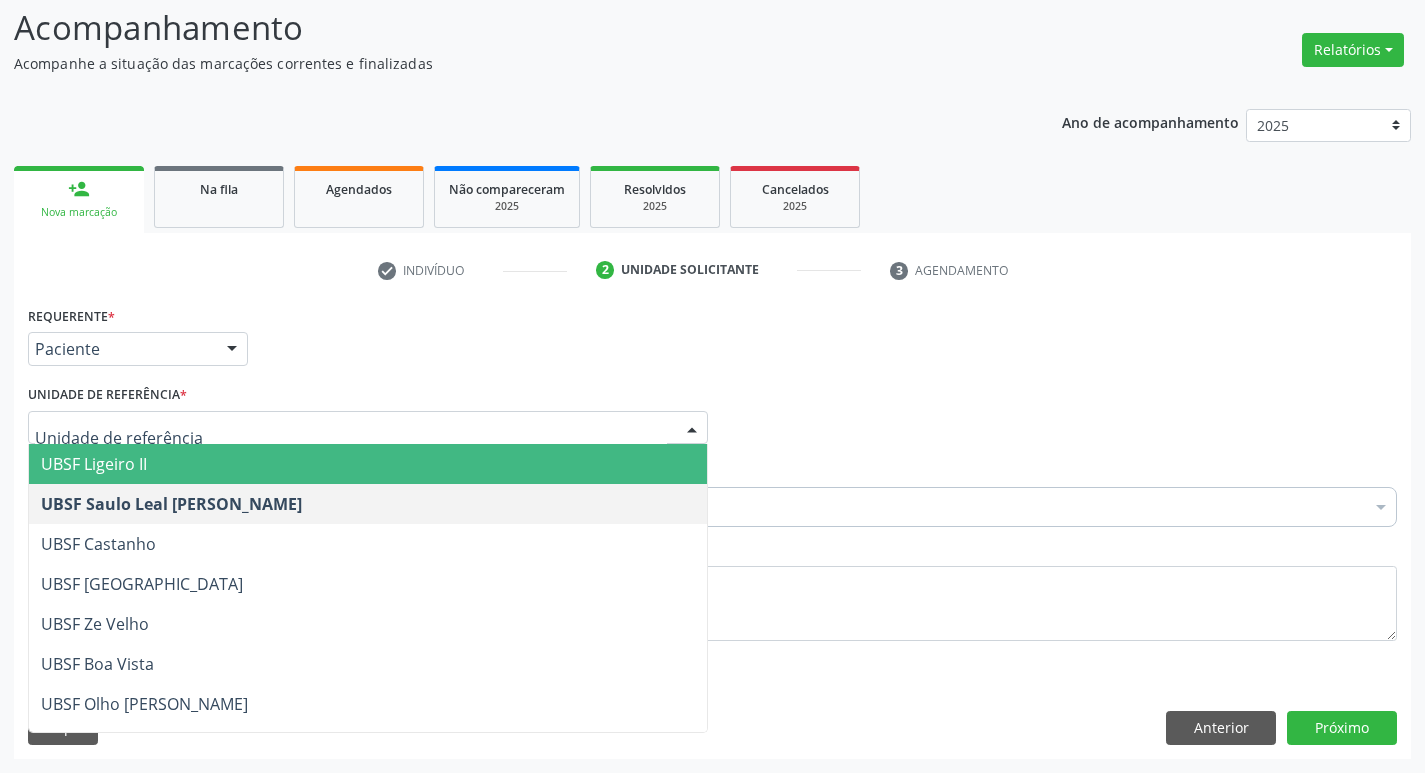
click at [156, 454] on span "UBSF Ligeiro II" at bounding box center [368, 464] width 678 height 40
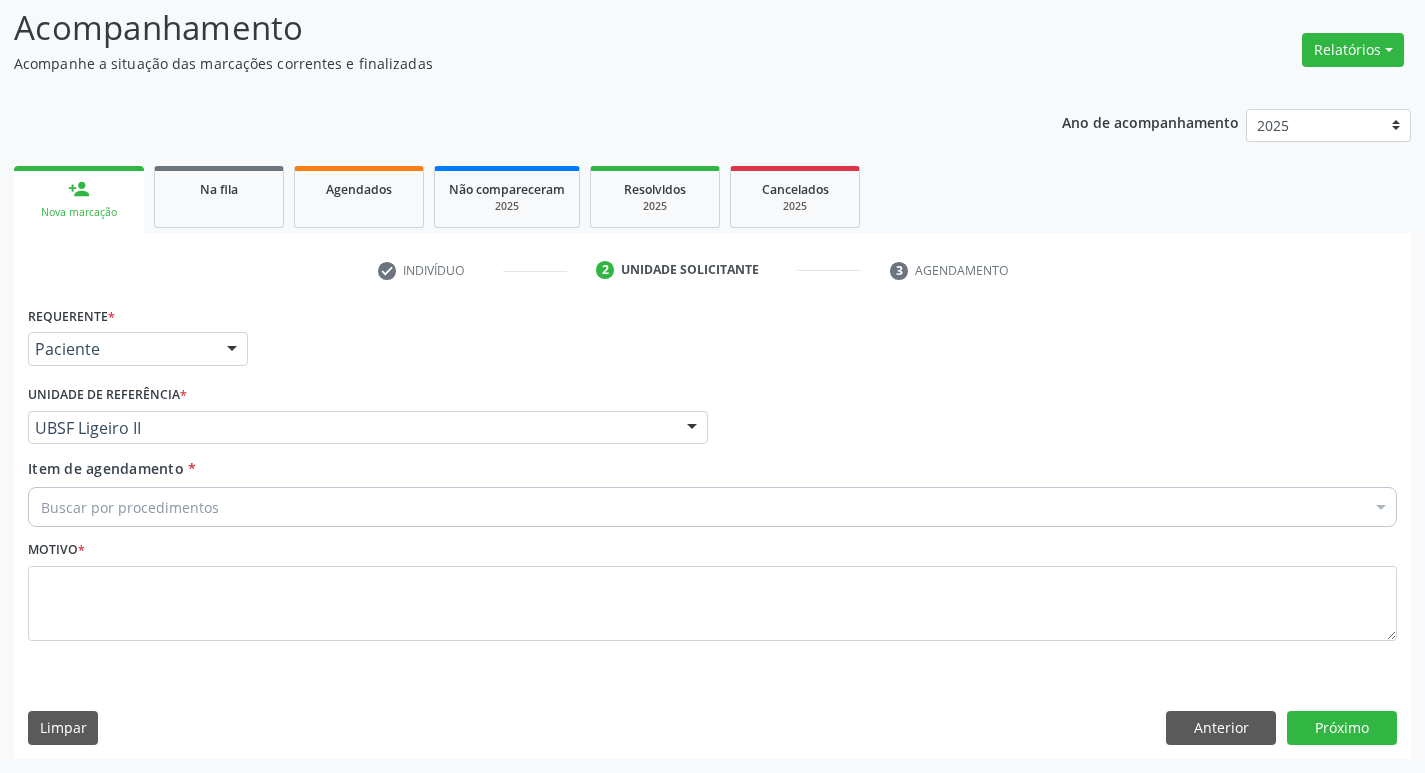
click at [152, 494] on div "Buscar por procedimentos" at bounding box center [712, 507] width 1369 height 40
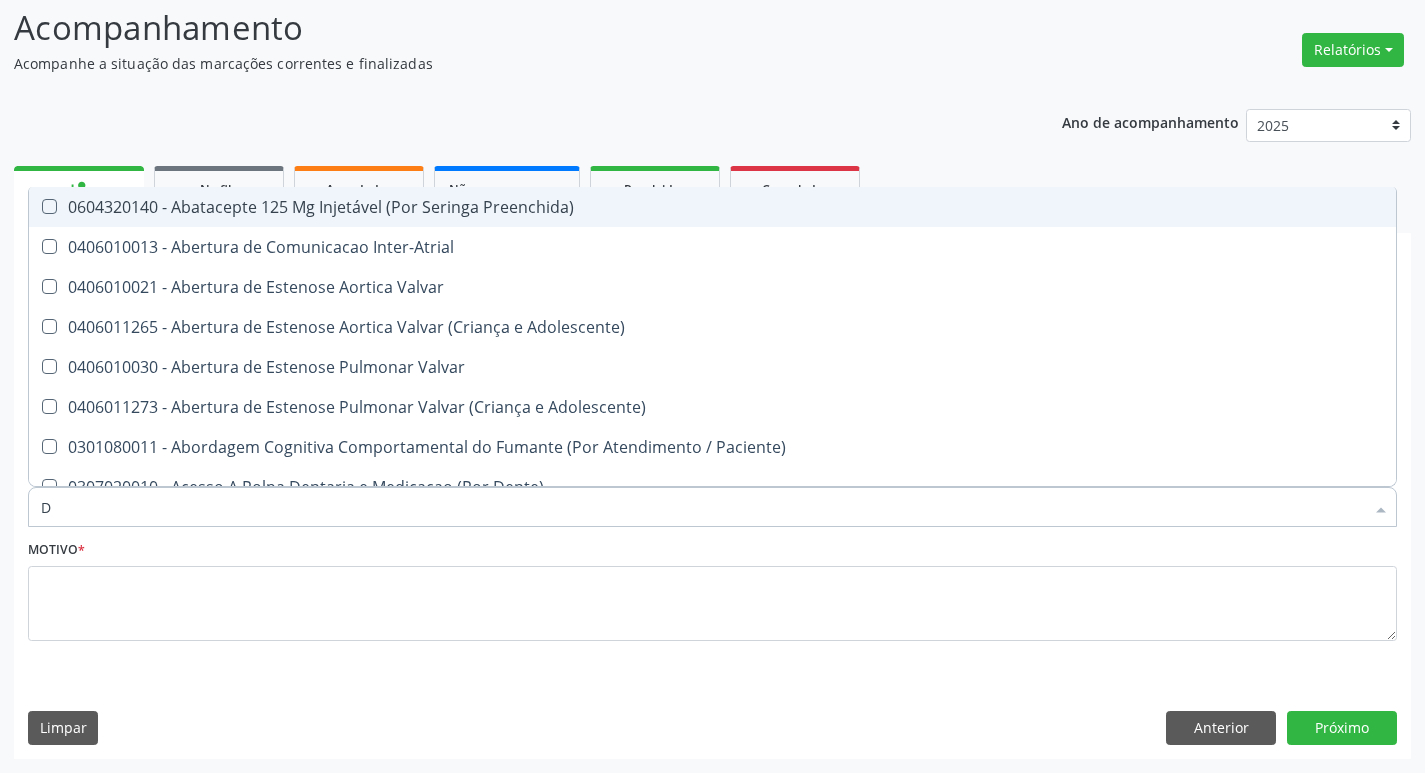
type input "DERMAT"
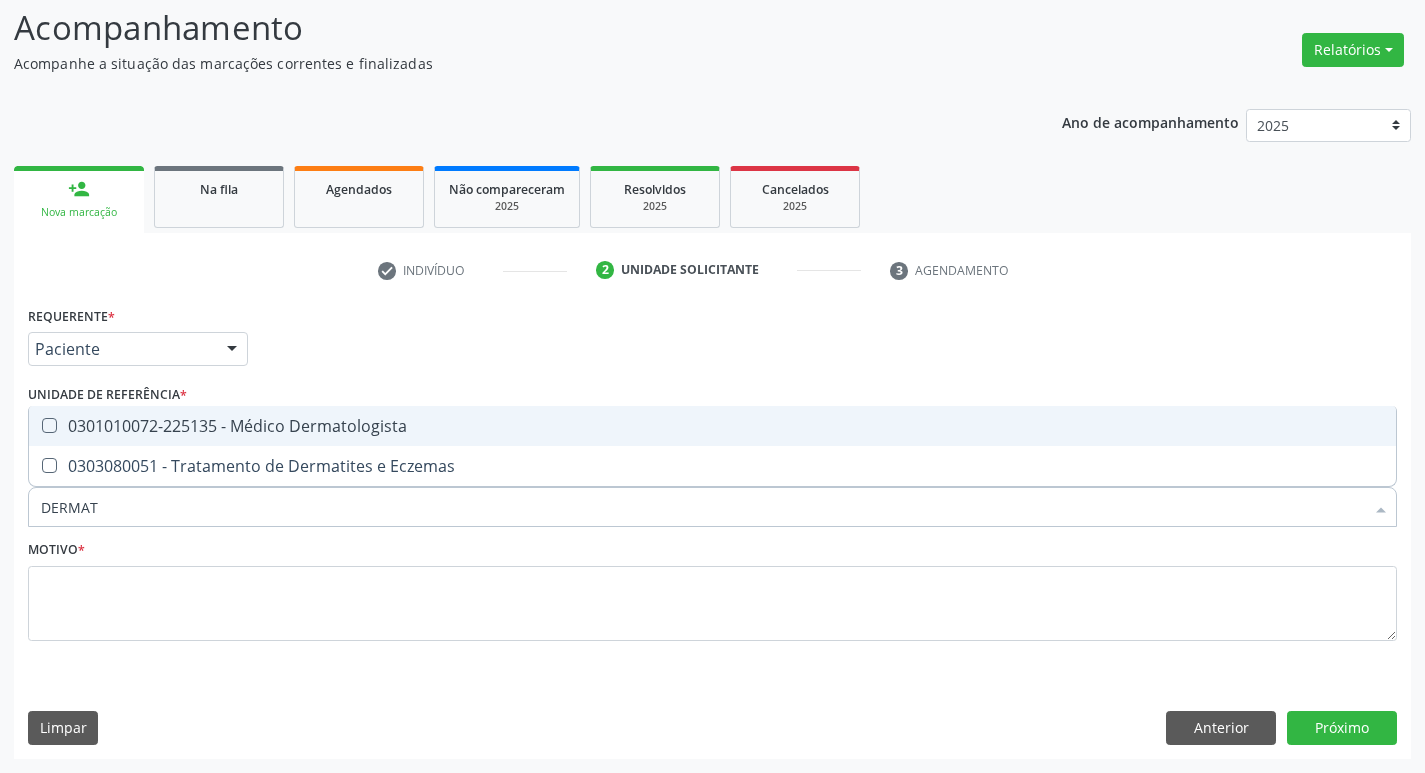
click at [223, 420] on div "0301010072-225135 - Médico Dermatologista" at bounding box center [712, 426] width 1343 height 16
checkbox Dermatologista "true"
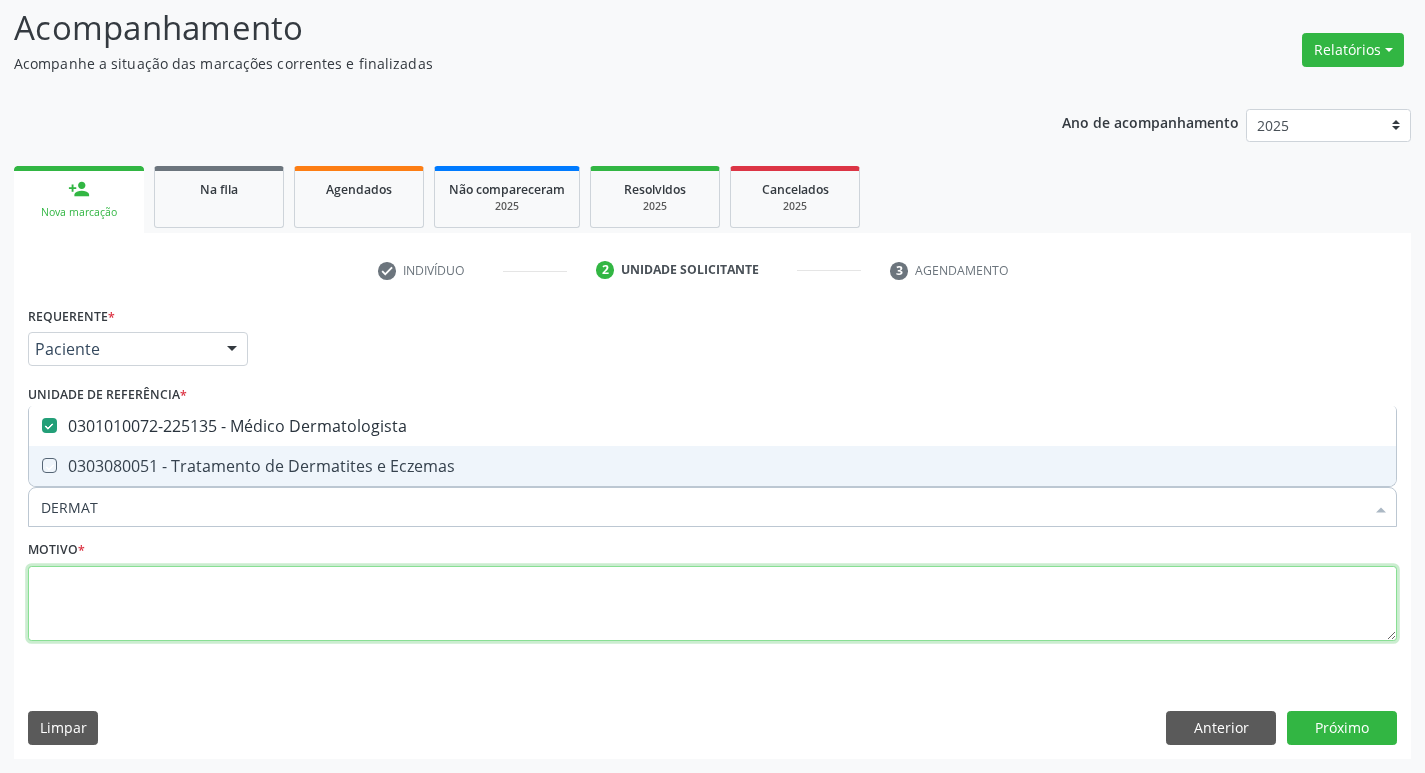
click at [182, 609] on textarea at bounding box center [712, 604] width 1369 height 76
checkbox Eczemas "true"
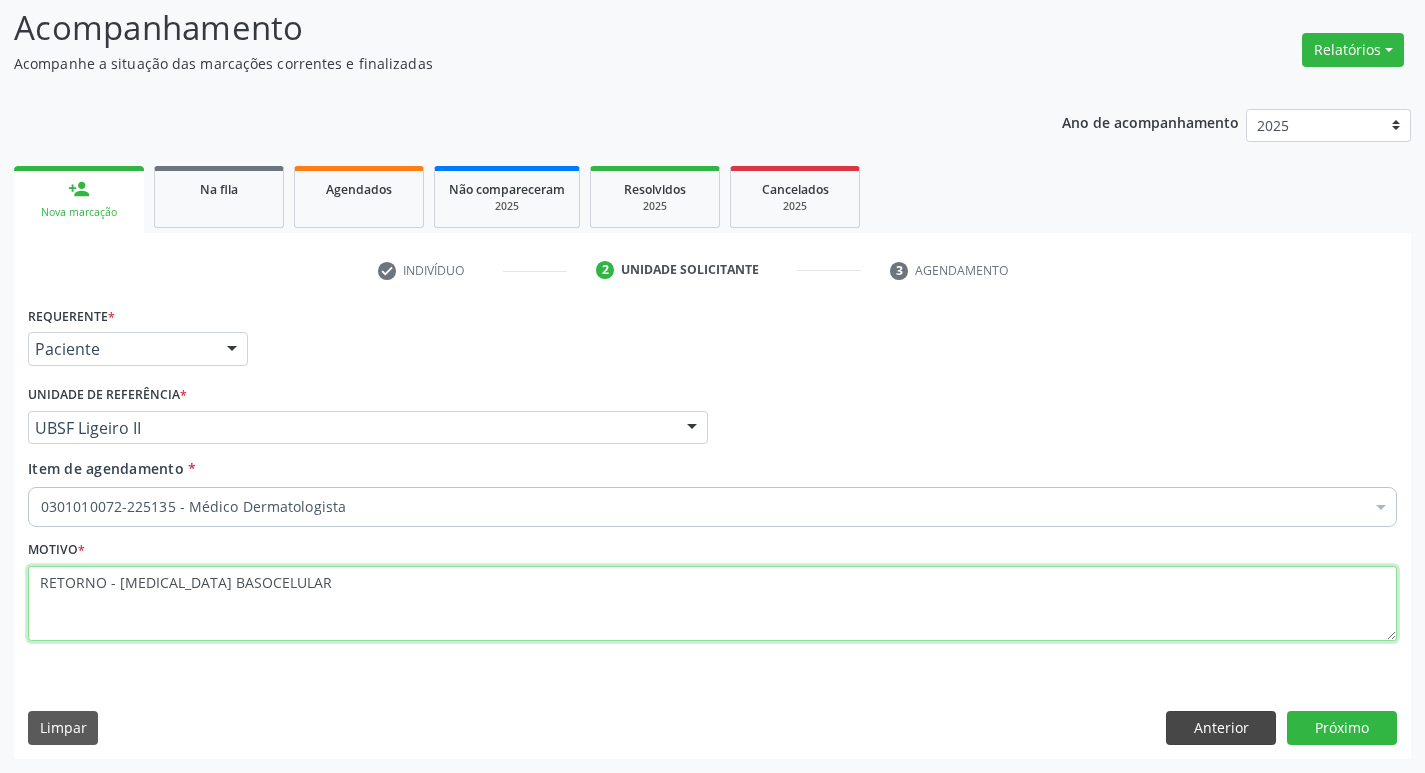
type textarea "RETORNO - CARCINOMA BASOCELULAR"
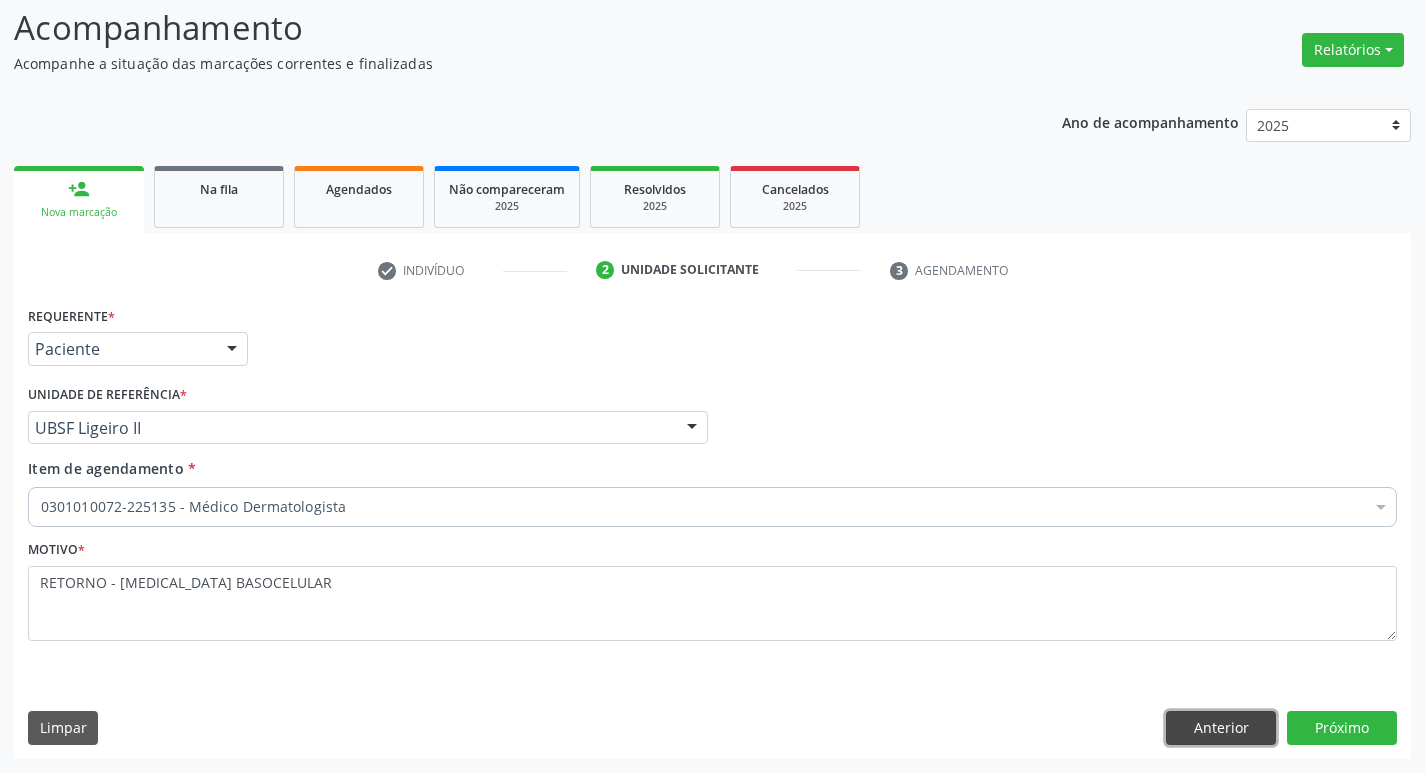
click at [1195, 731] on button "Anterior" at bounding box center [1221, 728] width 110 height 34
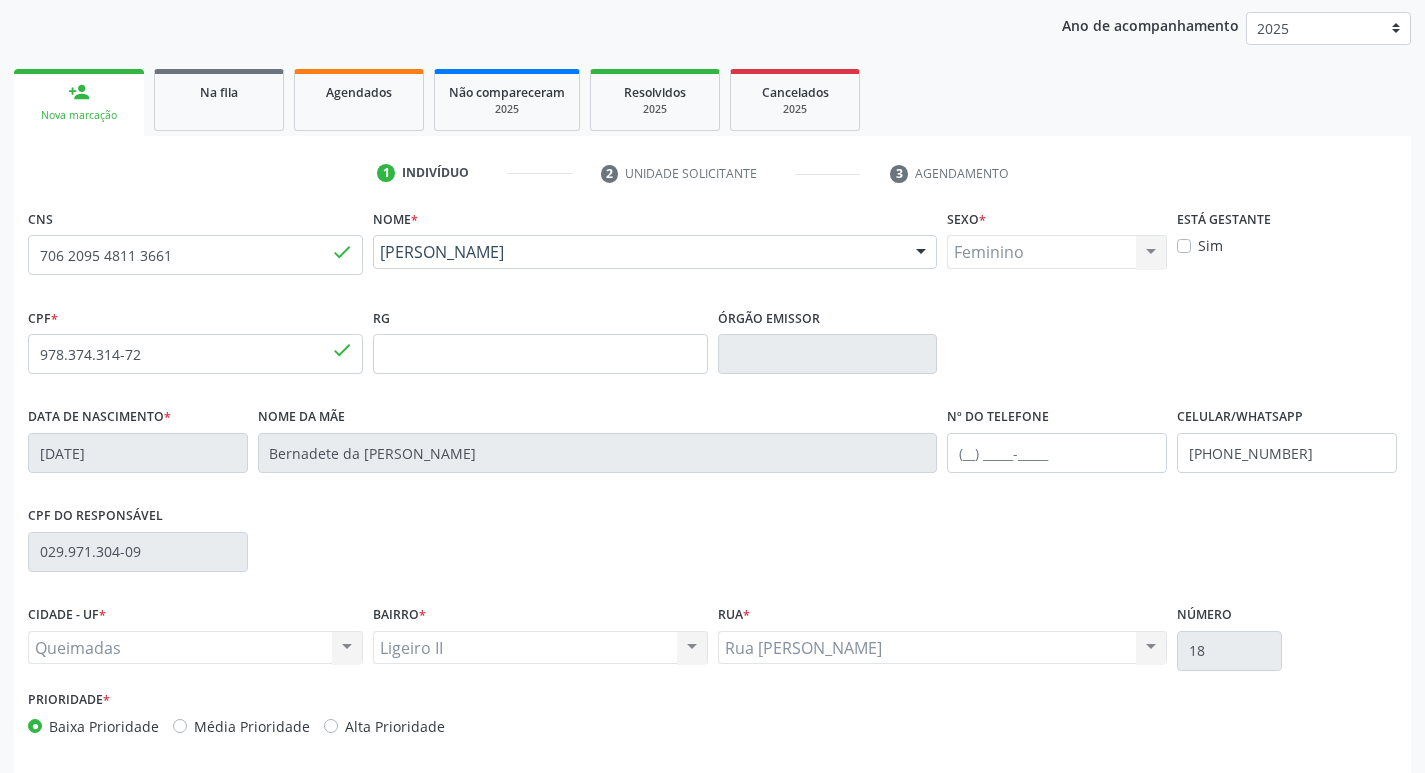
scroll to position [311, 0]
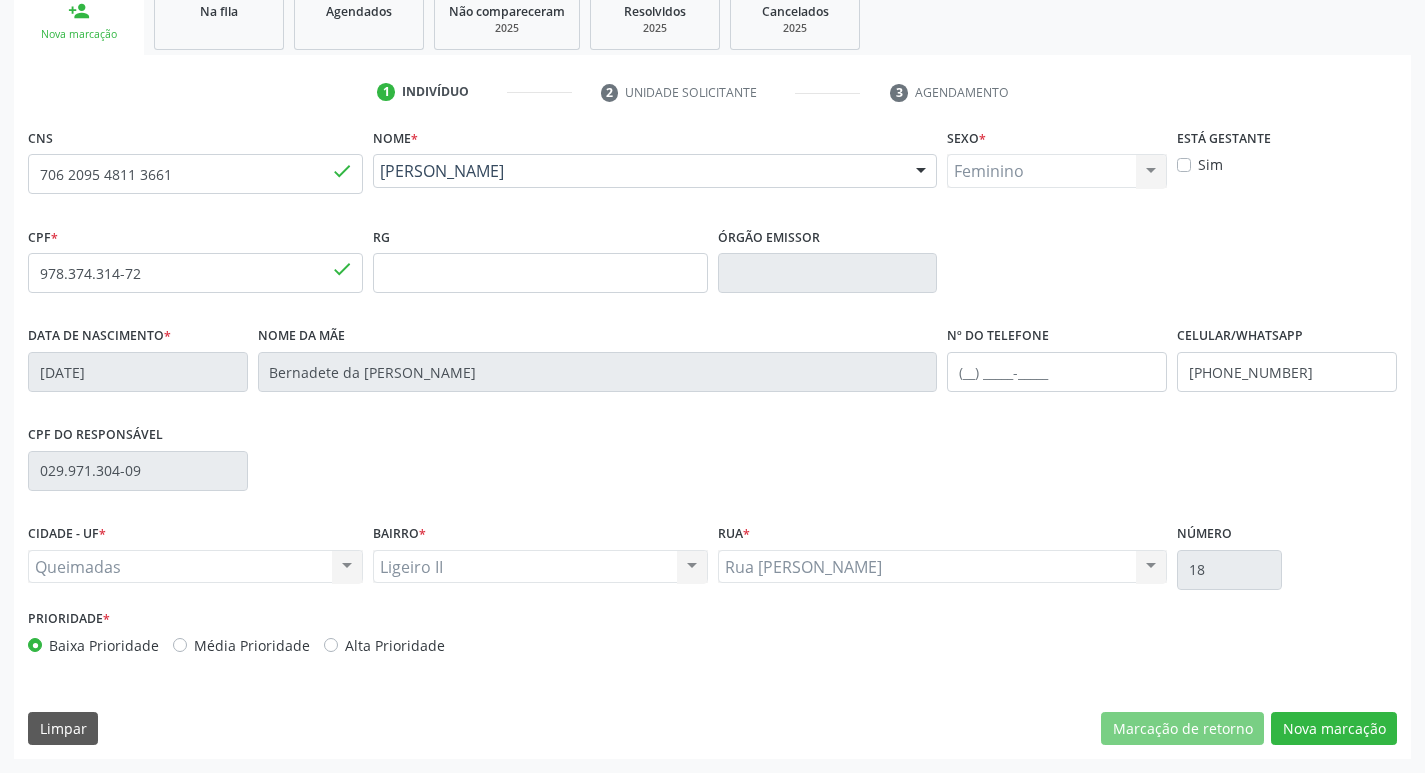
click at [235, 643] on label "Média Prioridade" at bounding box center [252, 645] width 116 height 21
click at [187, 643] on input "Média Prioridade" at bounding box center [180, 644] width 14 height 18
radio input "true"
click at [1347, 738] on button "Nova marcação" at bounding box center [1334, 729] width 126 height 34
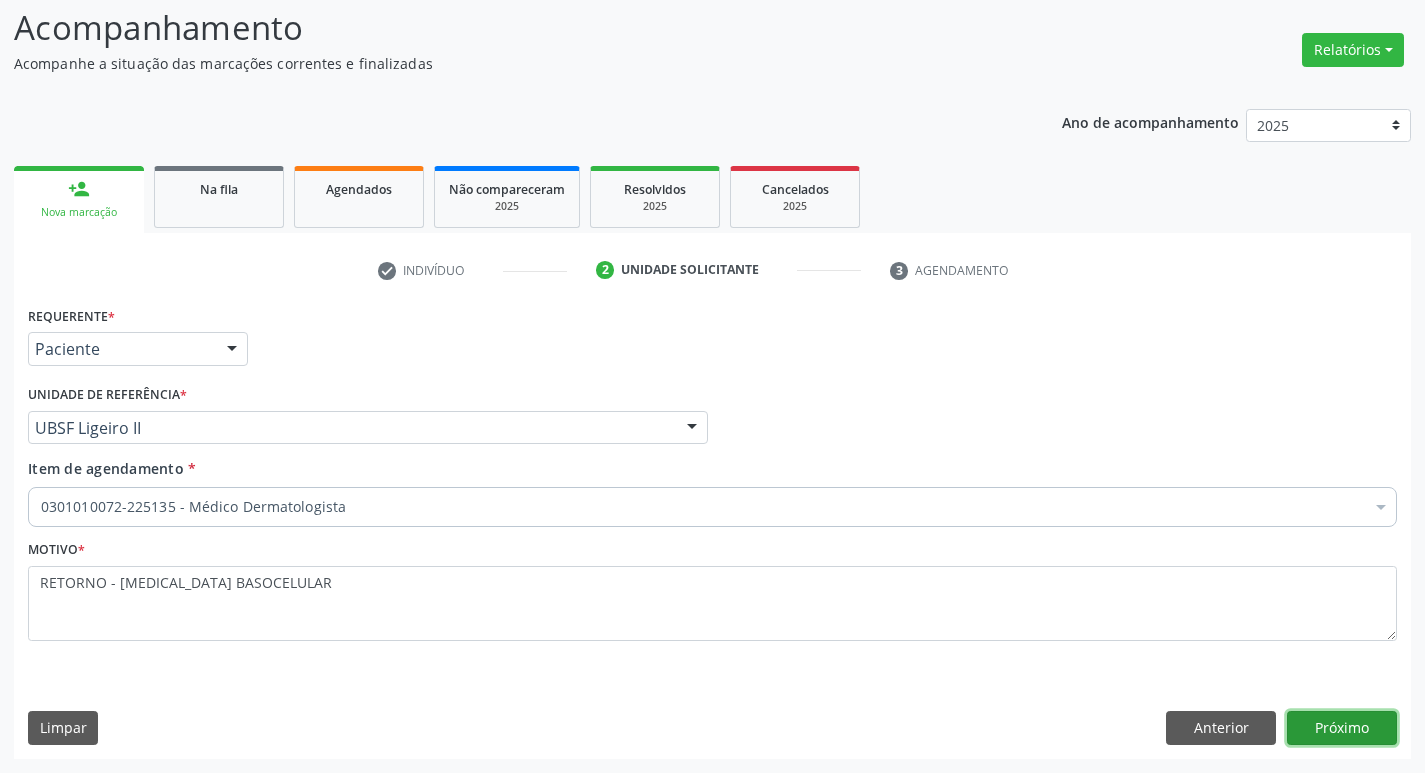
click at [1328, 744] on button "Próximo" at bounding box center [1342, 728] width 110 height 34
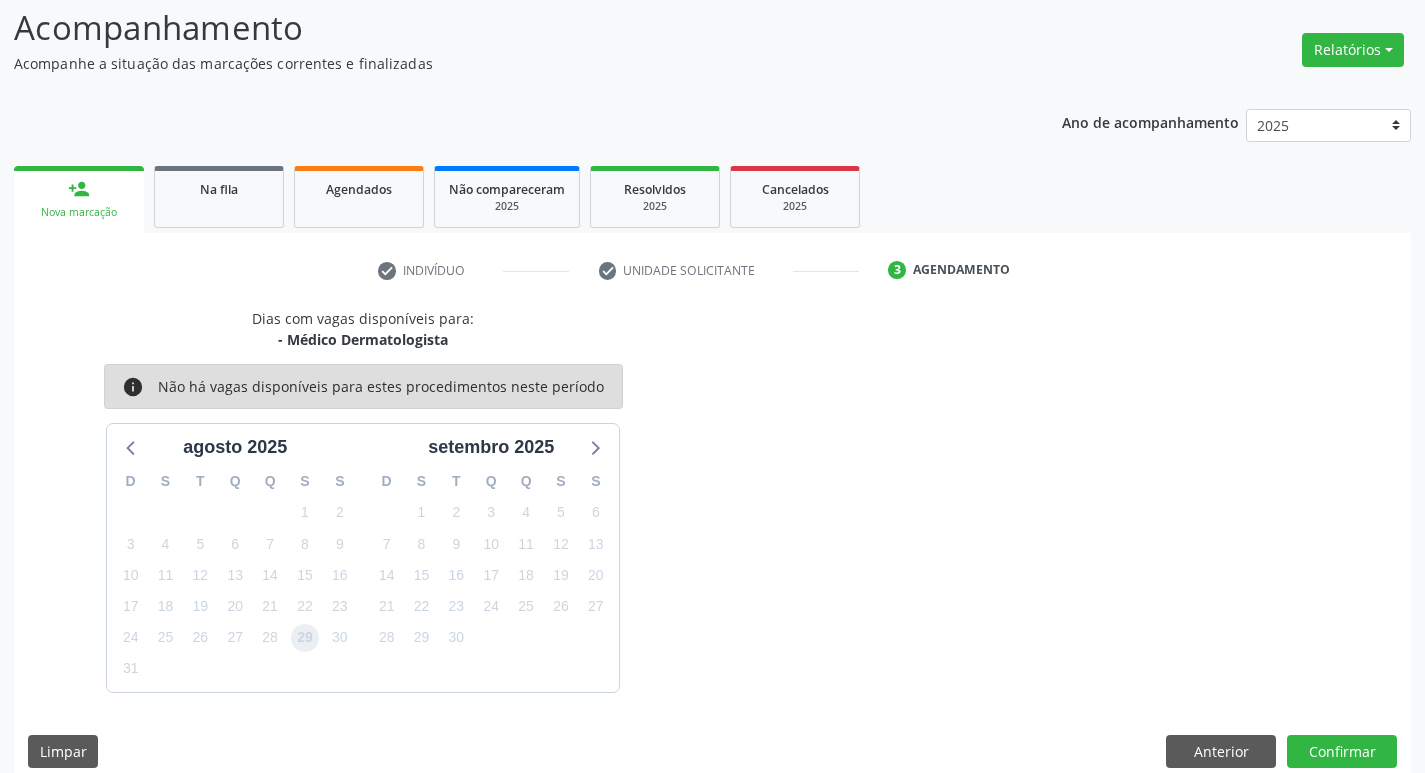
click at [292, 638] on span "29" at bounding box center [305, 638] width 28 height 28
click at [1357, 762] on button "Confirmar" at bounding box center [1342, 752] width 110 height 34
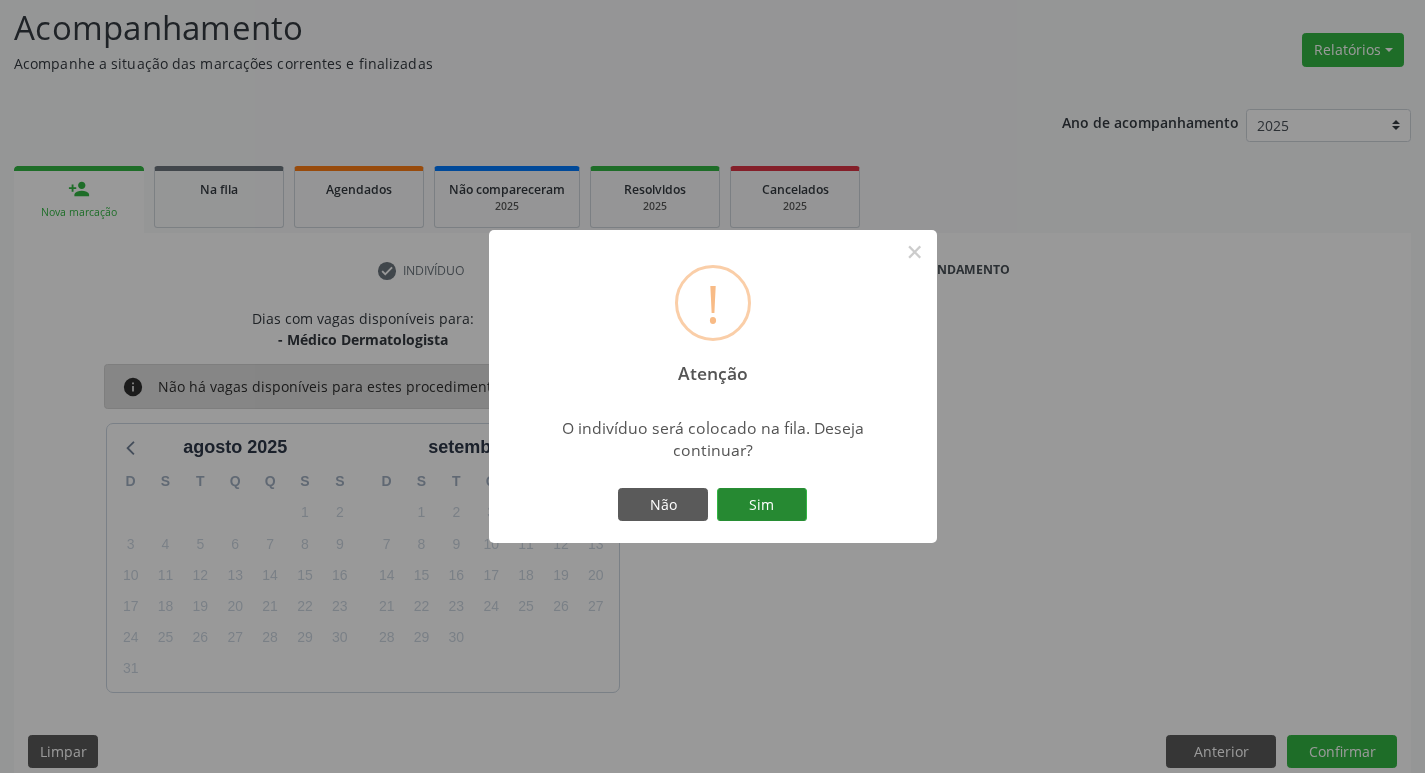
click at [759, 499] on button "Sim" at bounding box center [762, 505] width 90 height 34
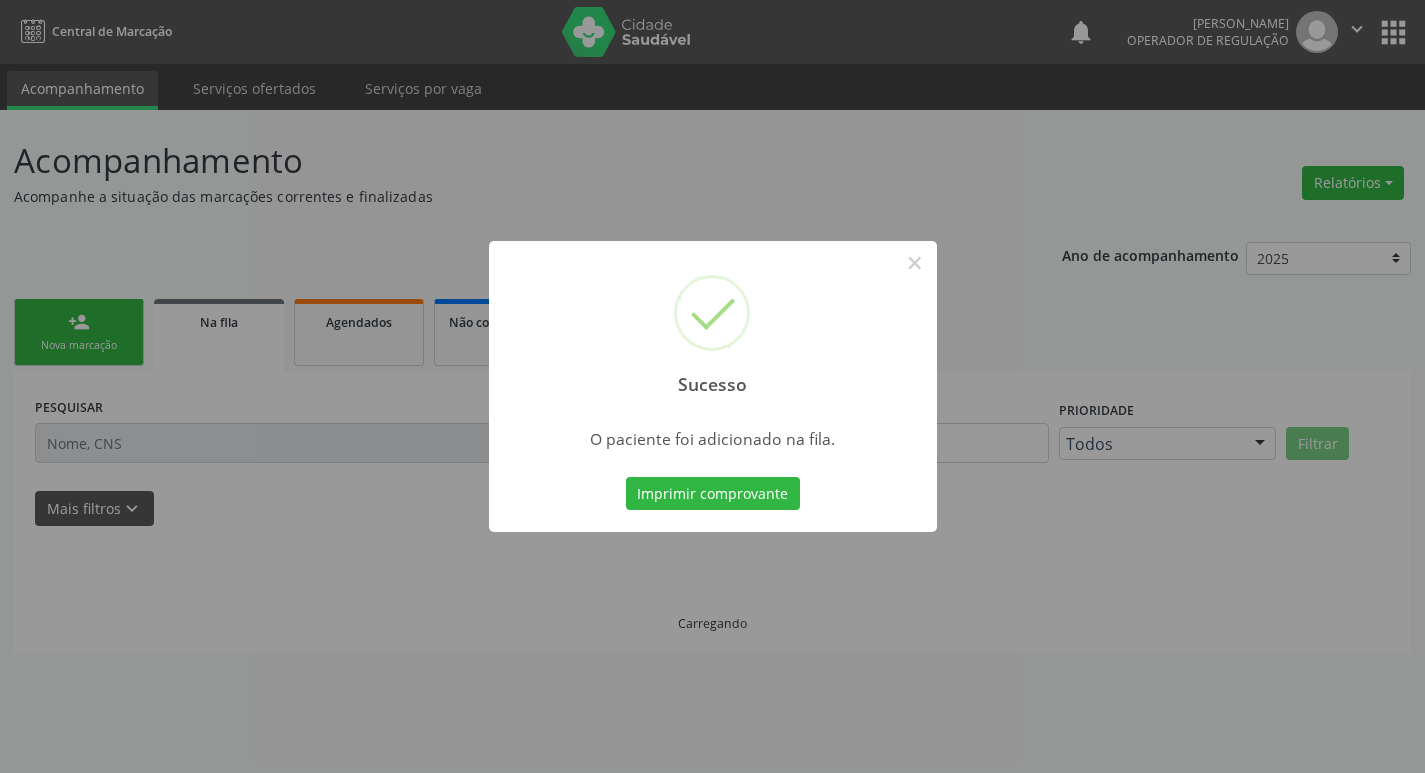
scroll to position [0, 0]
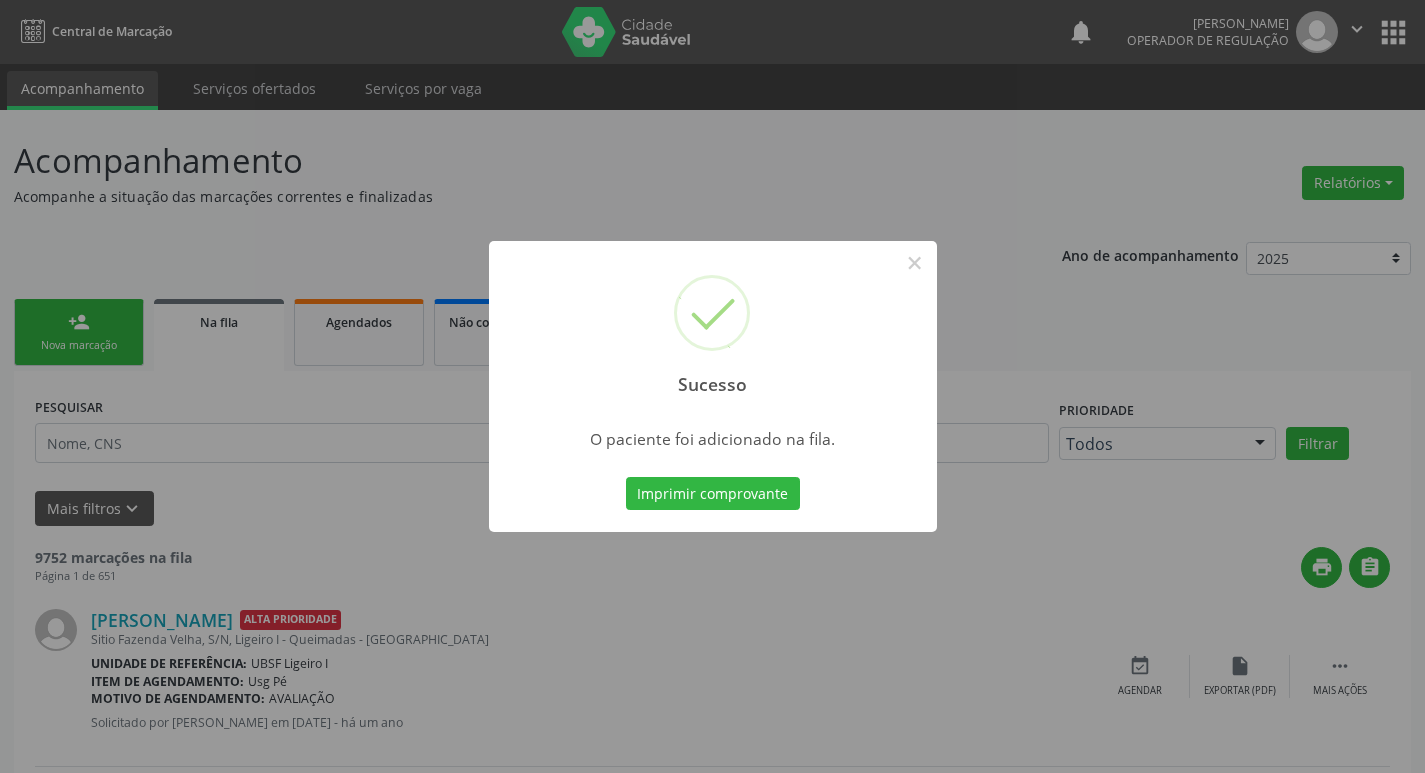
click at [294, 447] on div "Sucesso × O paciente foi adicionado na fila. Imprimir comprovante Cancel" at bounding box center [712, 386] width 1425 height 773
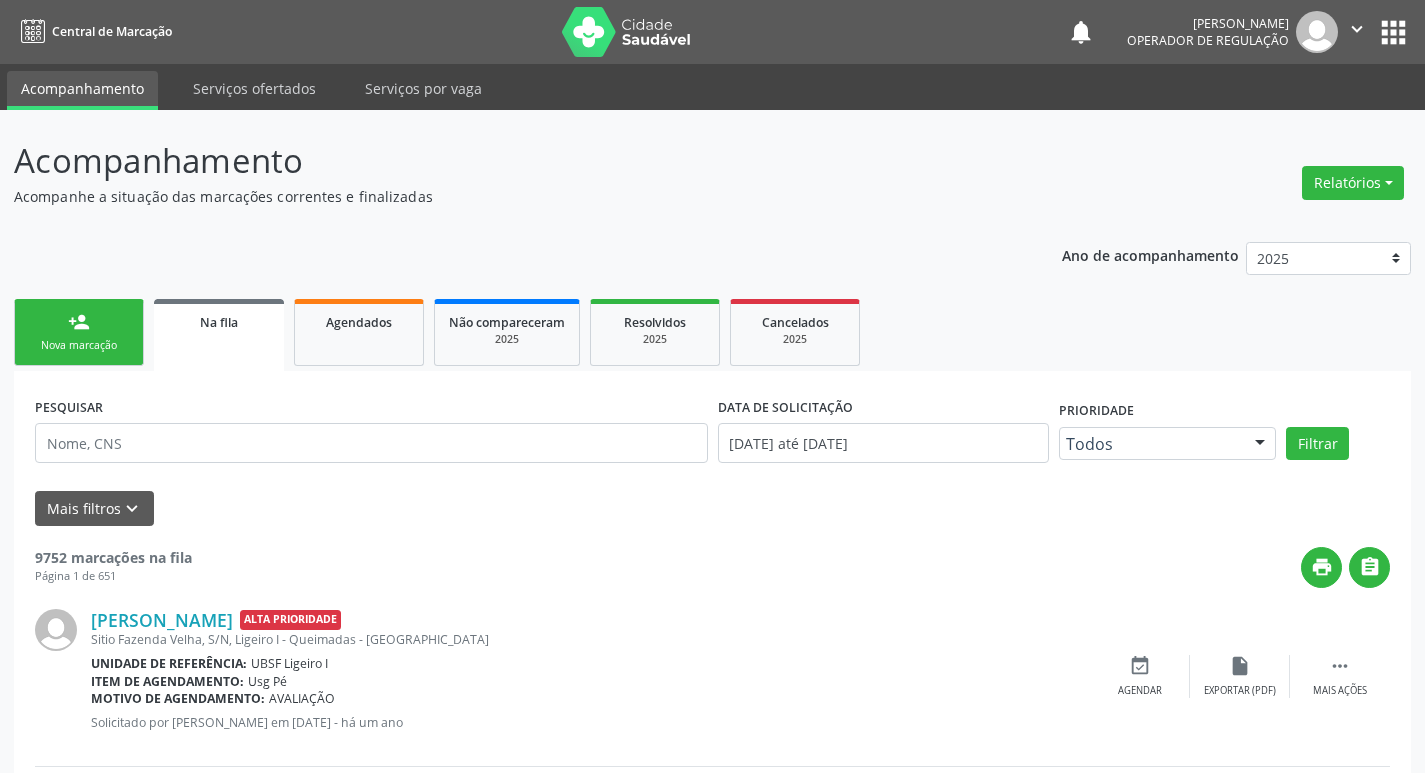
click at [89, 355] on link "person_add Nova marcação" at bounding box center [79, 332] width 130 height 67
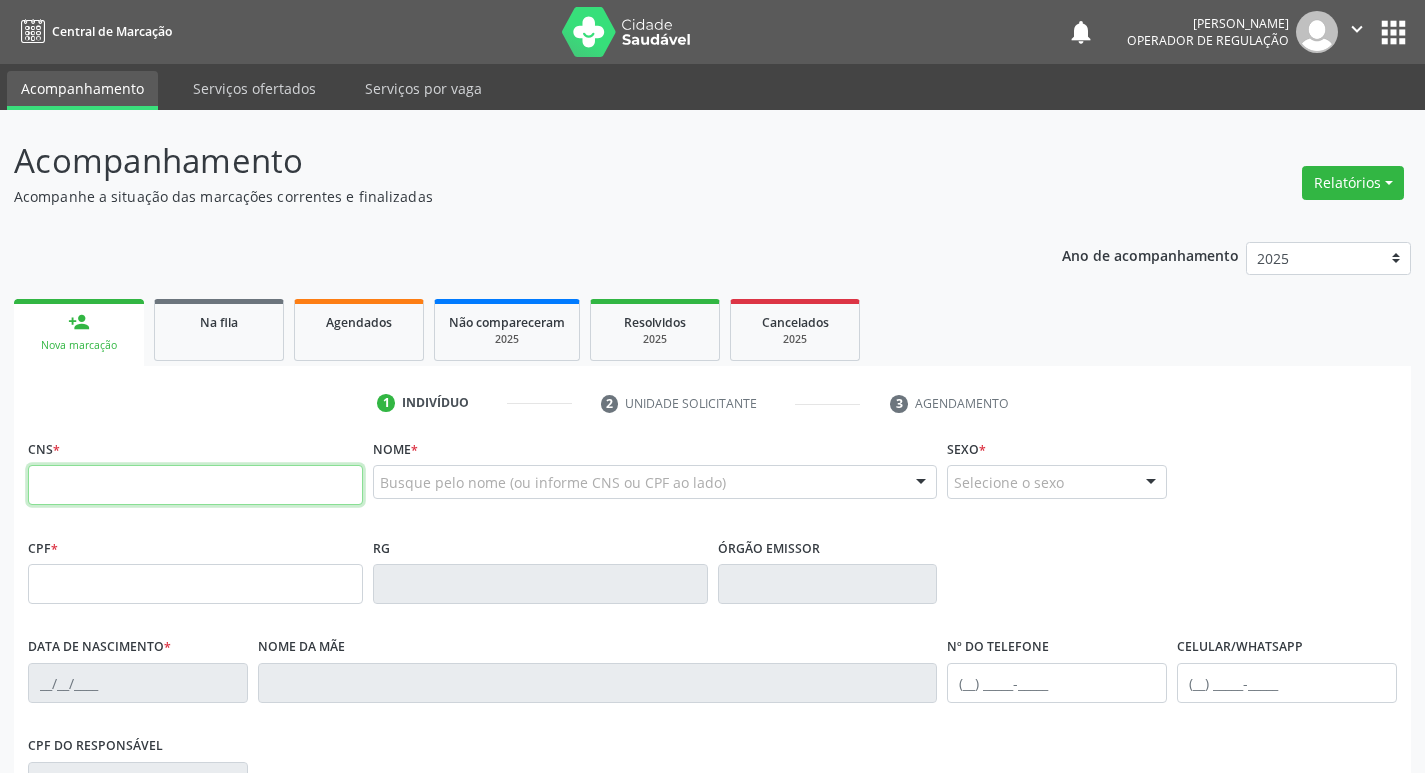
click at [129, 494] on input "text" at bounding box center [195, 485] width 335 height 40
type input "700 4024 8226 0044"
type input "086.538.724-93"
type input "19/11/1975"
type input "Josefa Maria da Conceição"
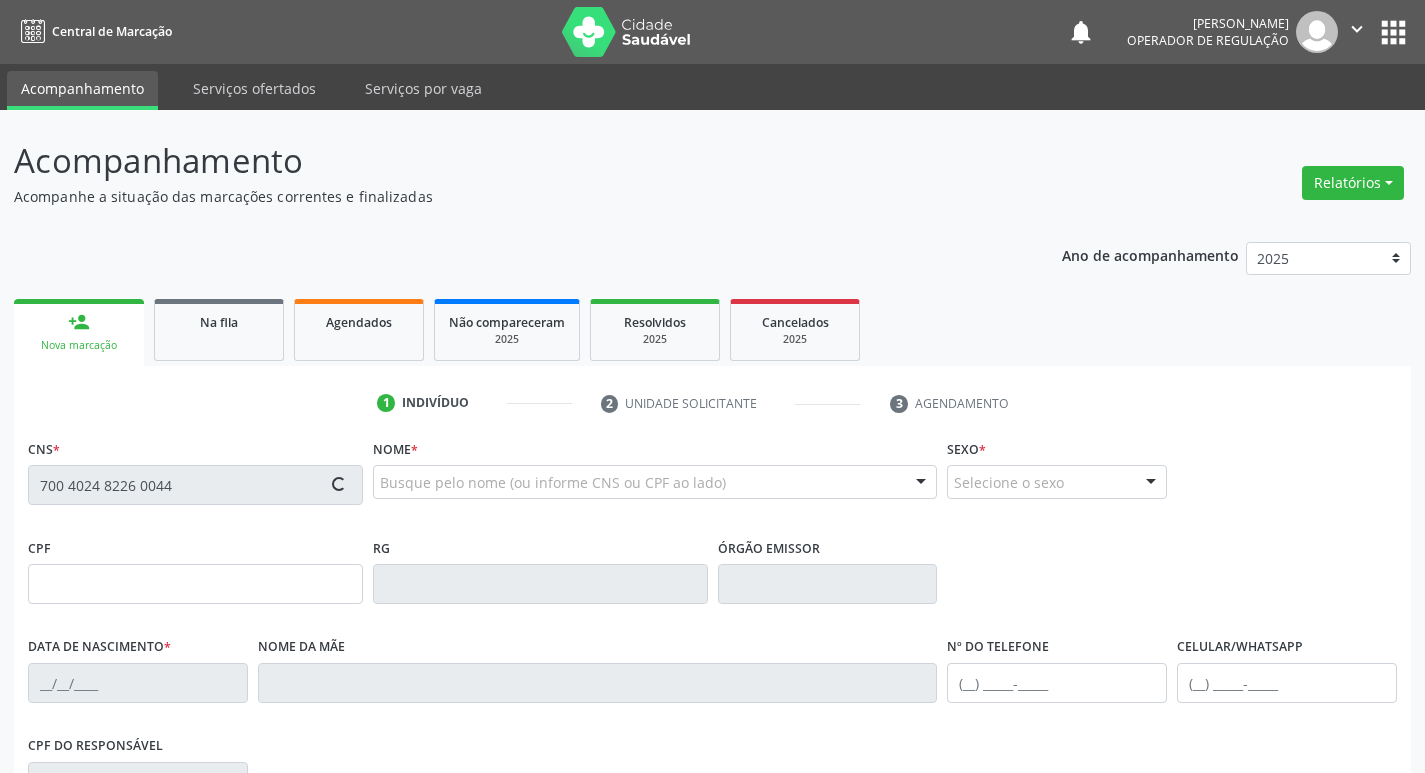
type input "(83) 99147-4349"
type input "5"
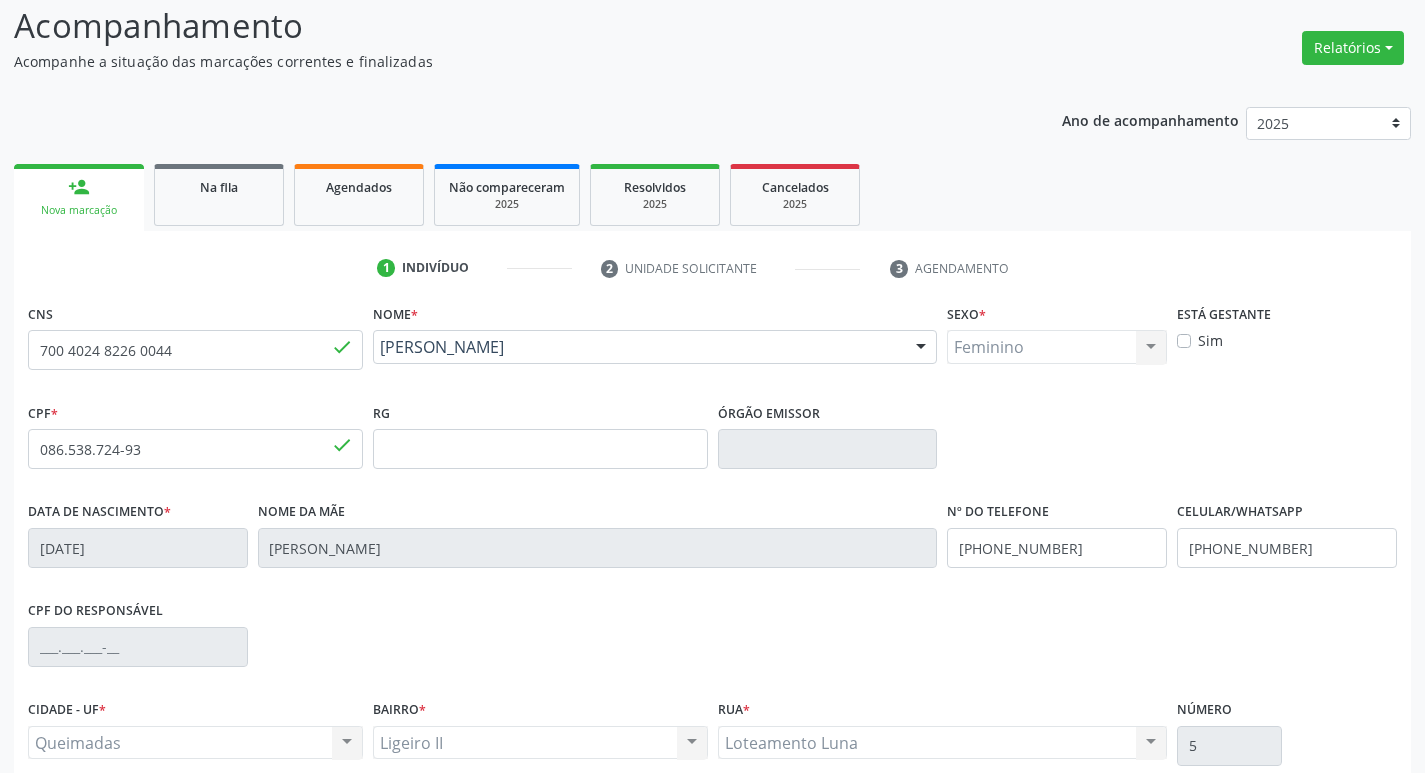
scroll to position [311, 0]
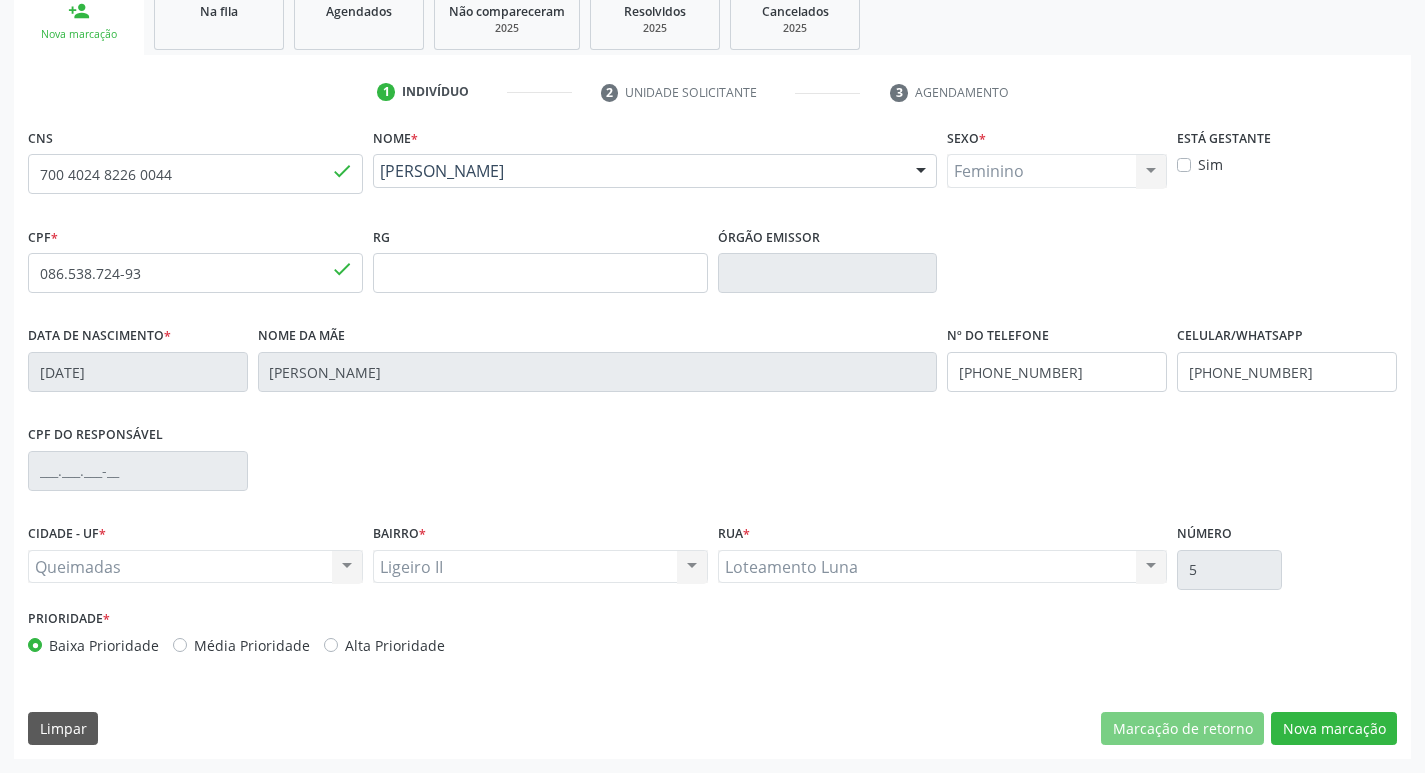
click at [214, 650] on label "Média Prioridade" at bounding box center [252, 645] width 116 height 21
click at [187, 650] on input "Média Prioridade" at bounding box center [180, 644] width 14 height 18
radio input "true"
click at [1308, 723] on button "Nova marcação" at bounding box center [1334, 729] width 126 height 34
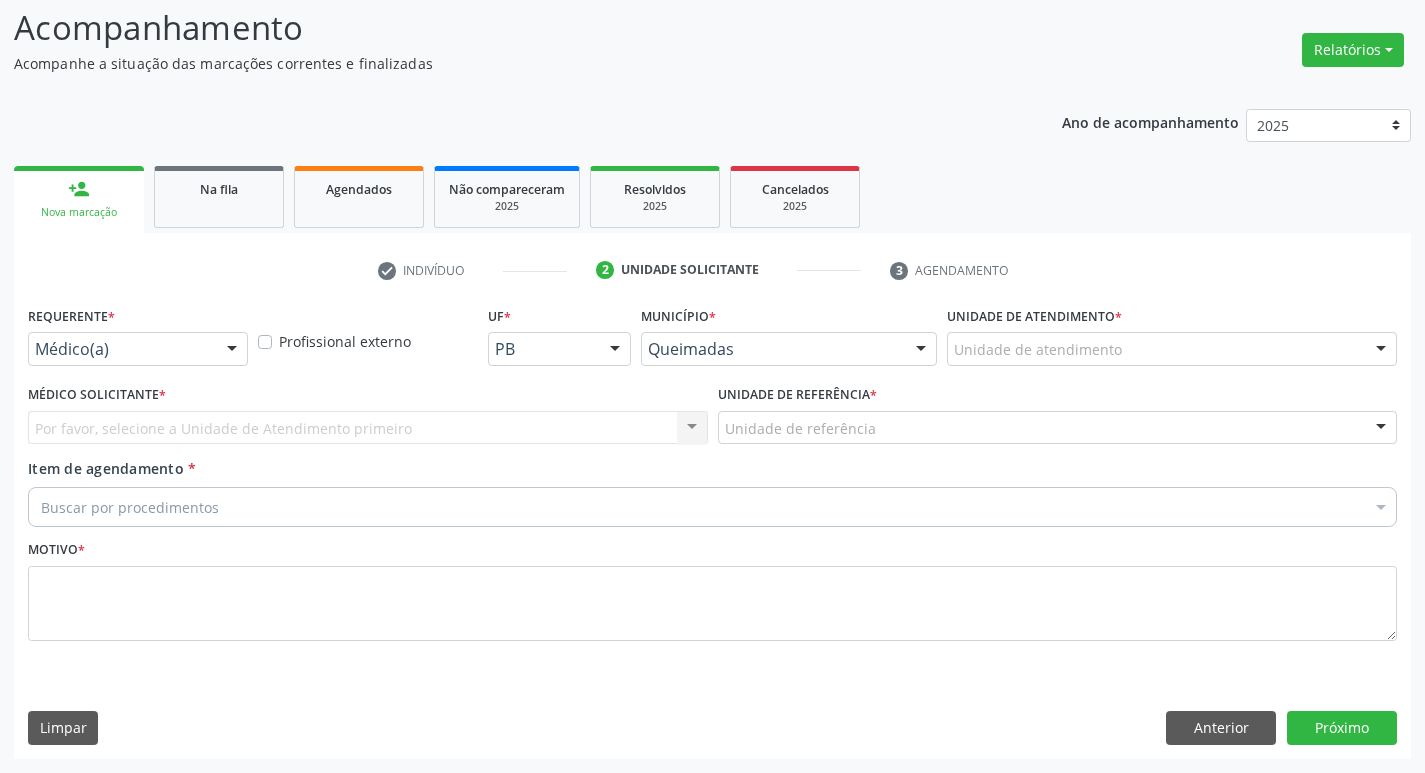
scroll to position [133, 0]
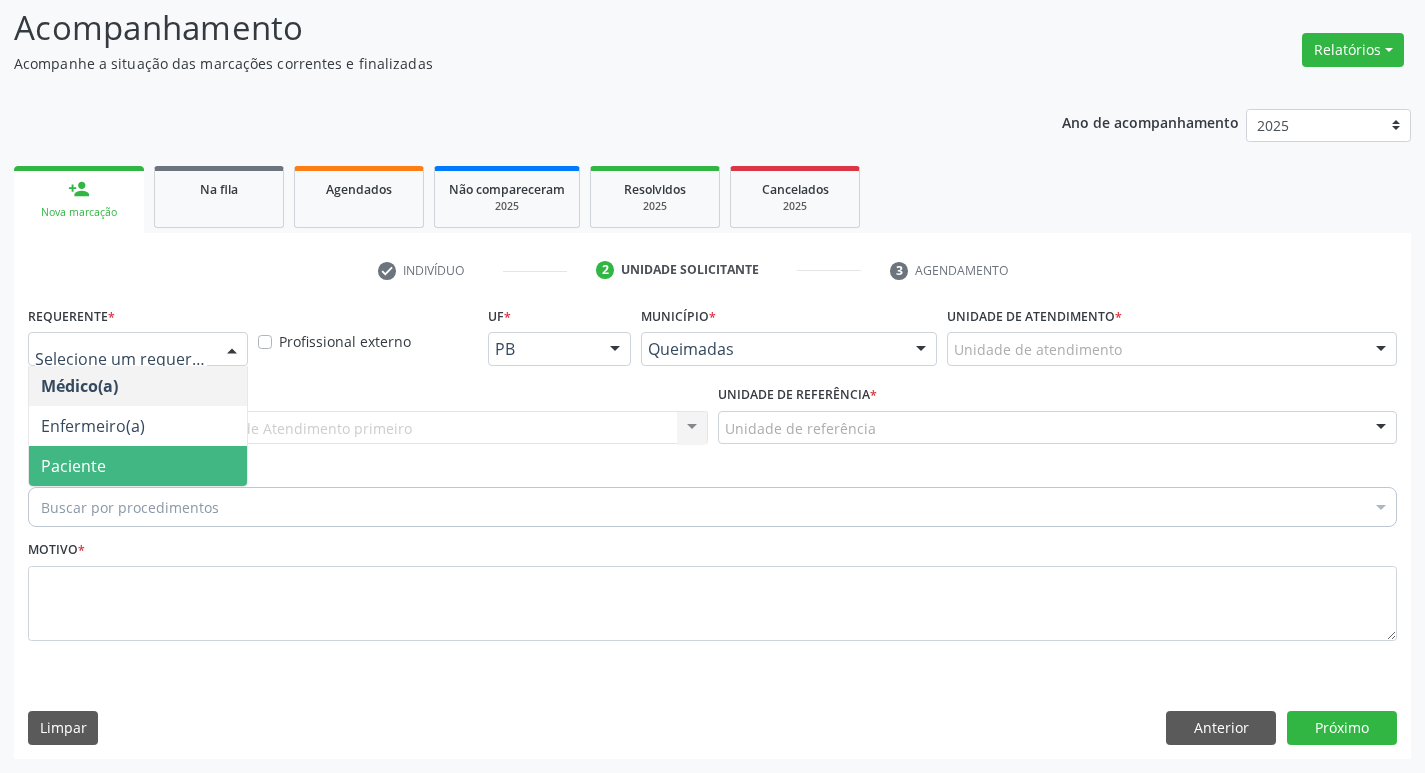
click at [114, 463] on span "Paciente" at bounding box center [138, 466] width 218 height 40
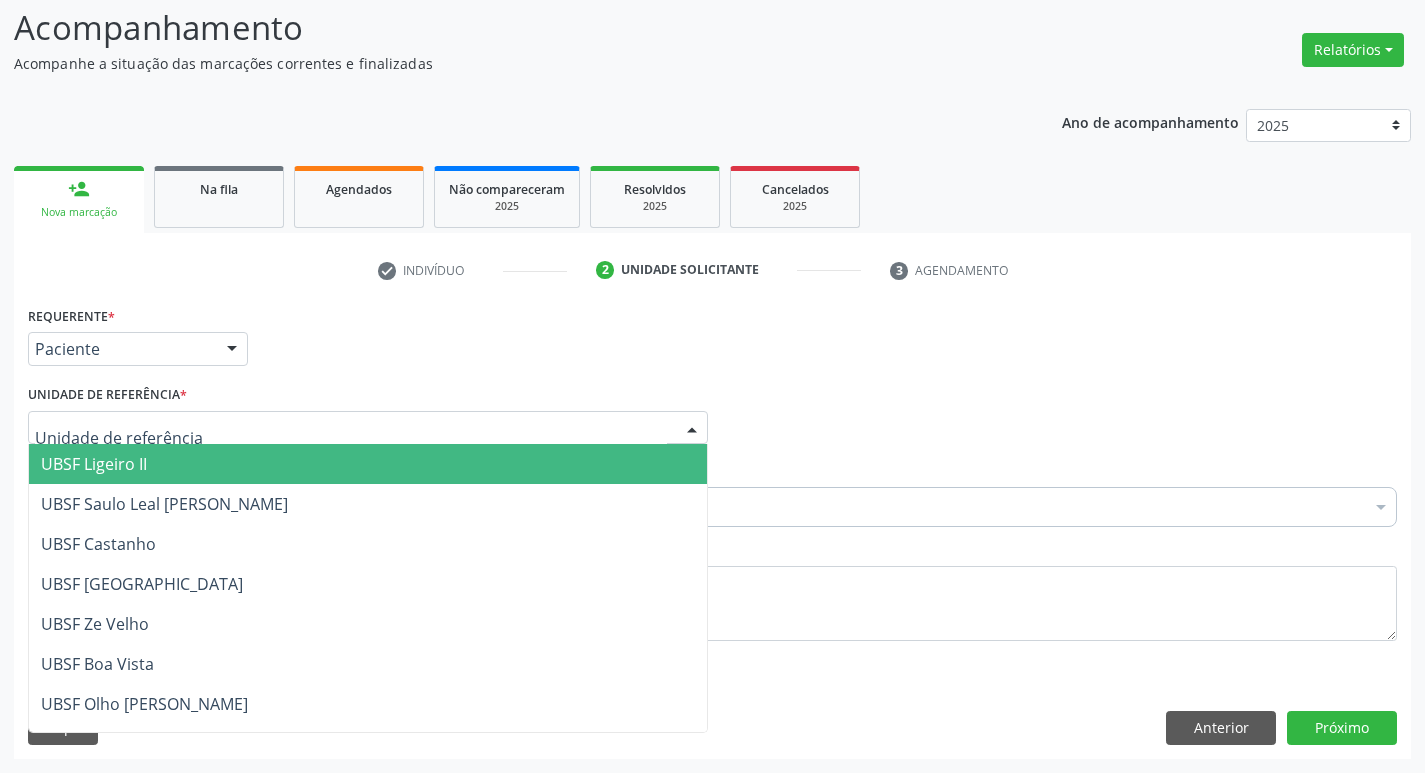
click at [139, 459] on span "UBSF Ligeiro II" at bounding box center [94, 464] width 106 height 22
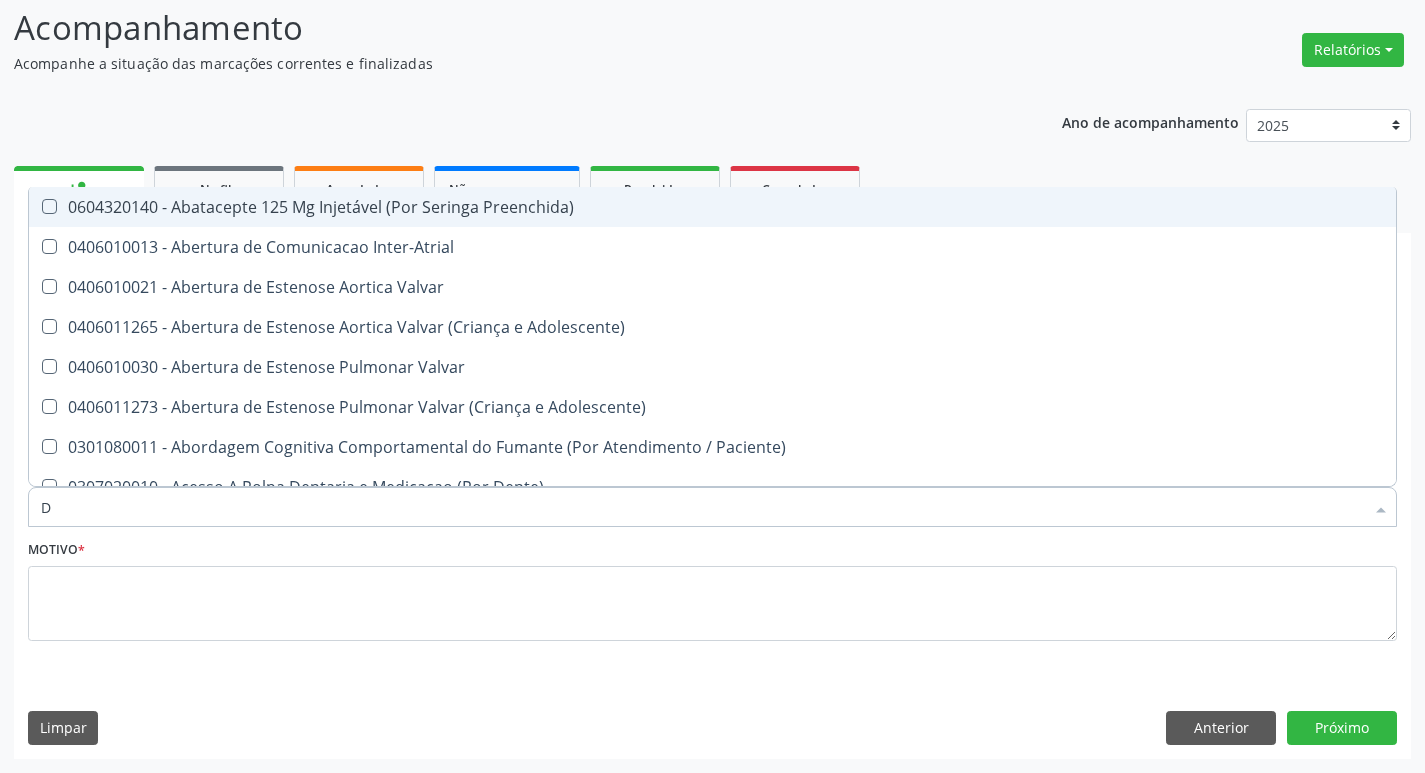
type input "DERMAT"
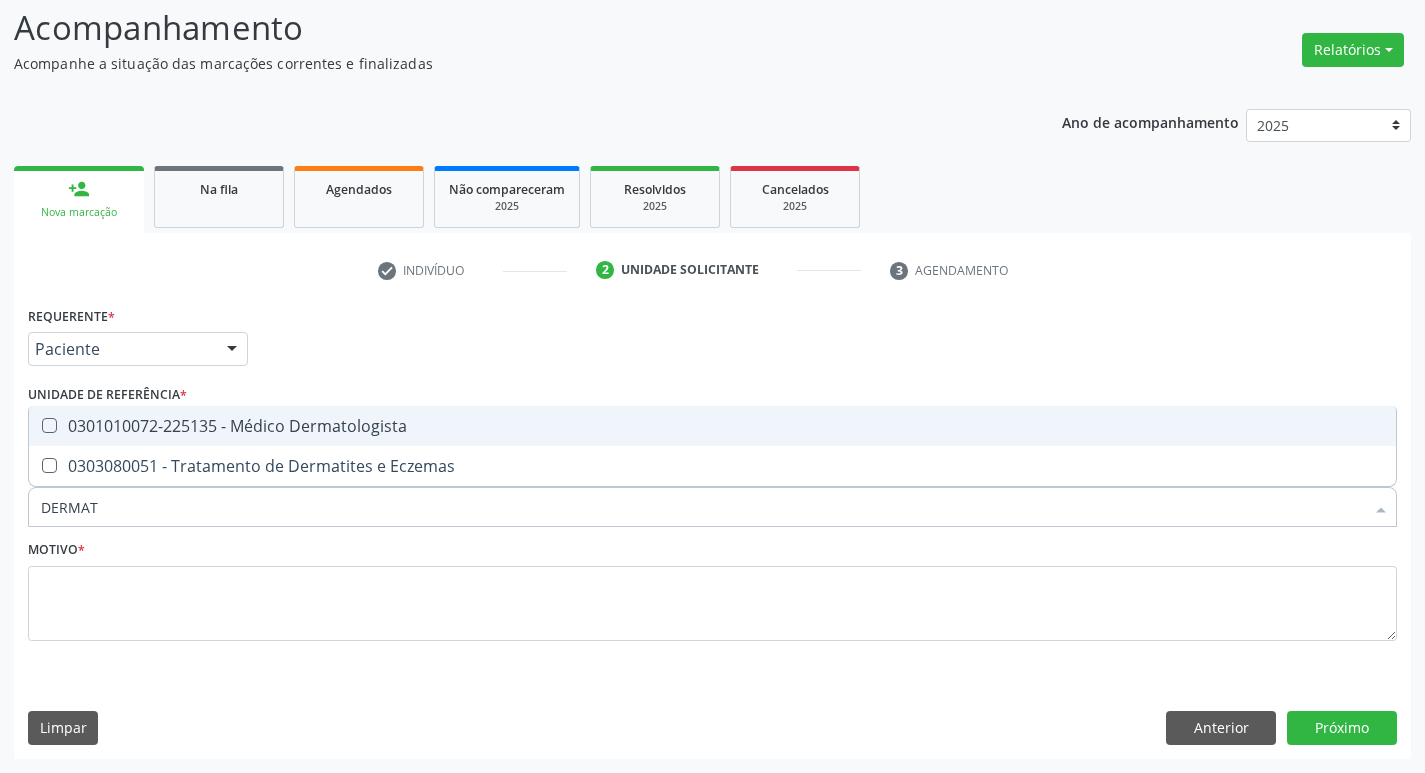
click at [233, 419] on div "0301010072-225135 - Médico Dermatologista" at bounding box center [712, 426] width 1343 height 16
checkbox Dermatologista "true"
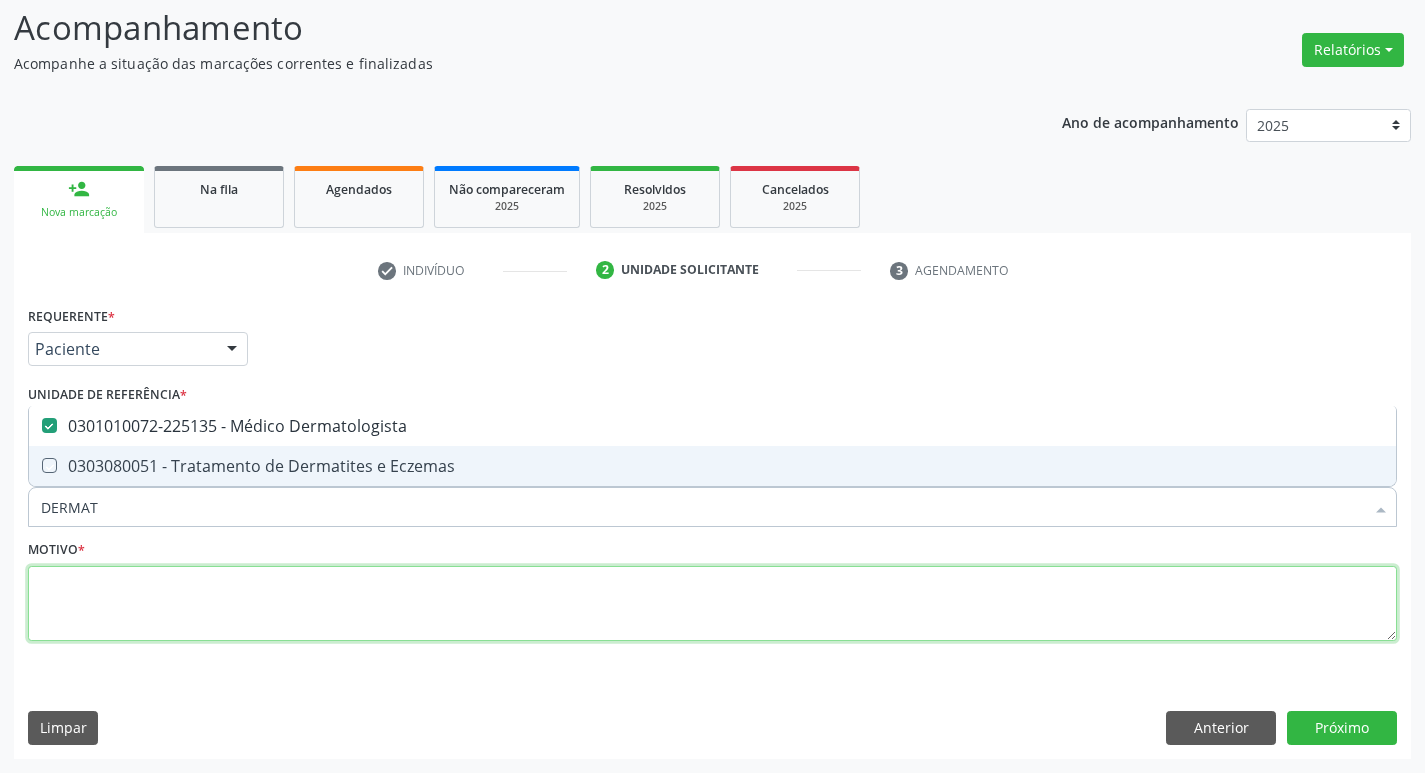
click at [199, 617] on textarea at bounding box center [712, 604] width 1369 height 76
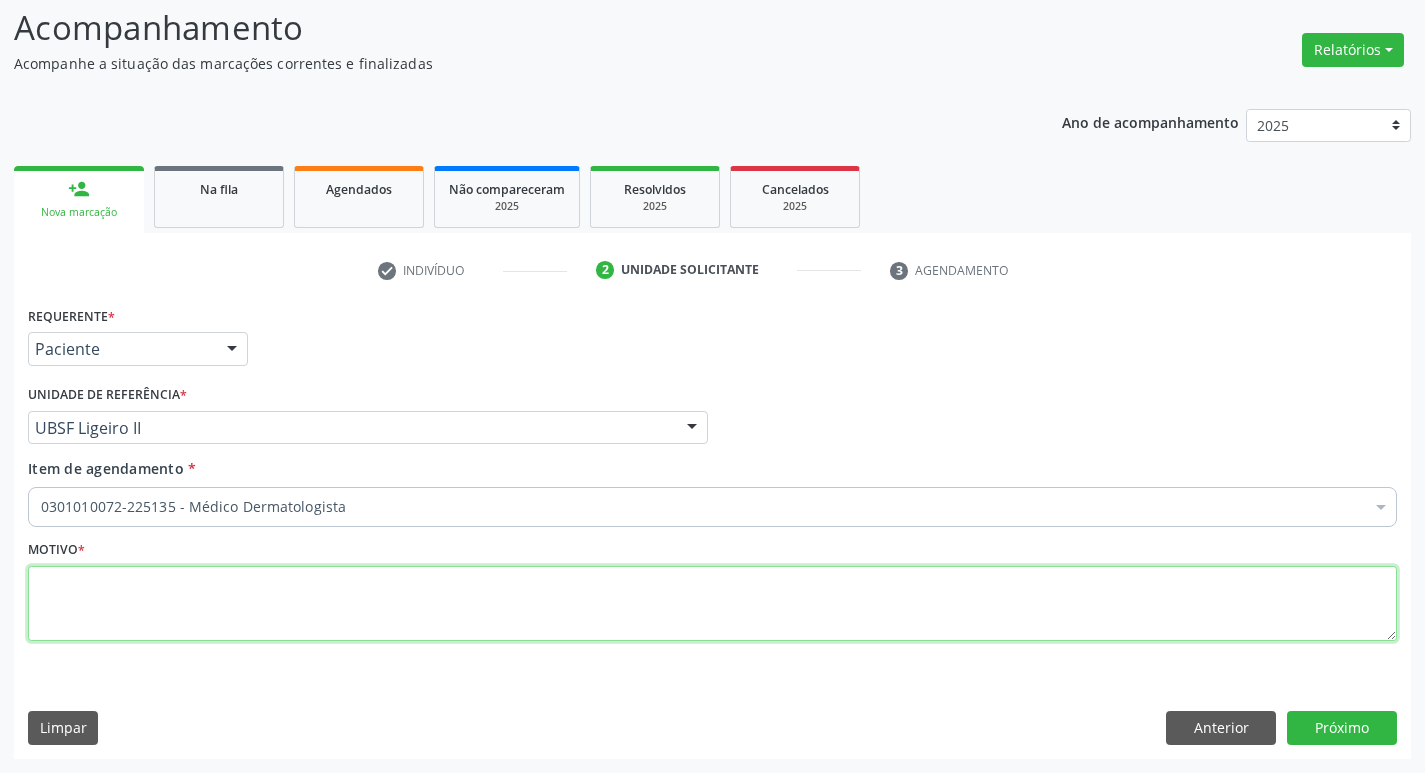
checkbox Dermatologista "true"
type textarea "LESÕES REFRATÁRIAS"
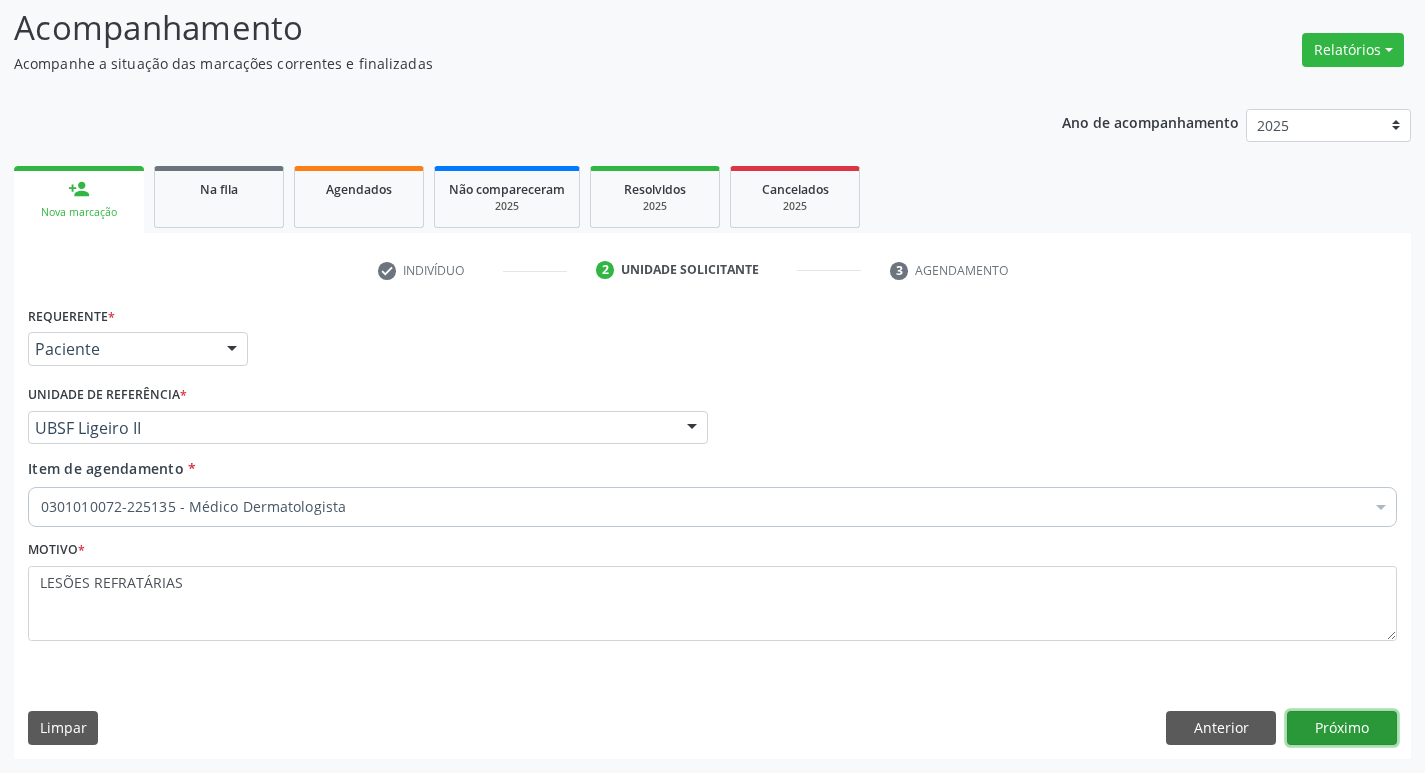
click at [1371, 729] on button "Próximo" at bounding box center [1342, 728] width 110 height 34
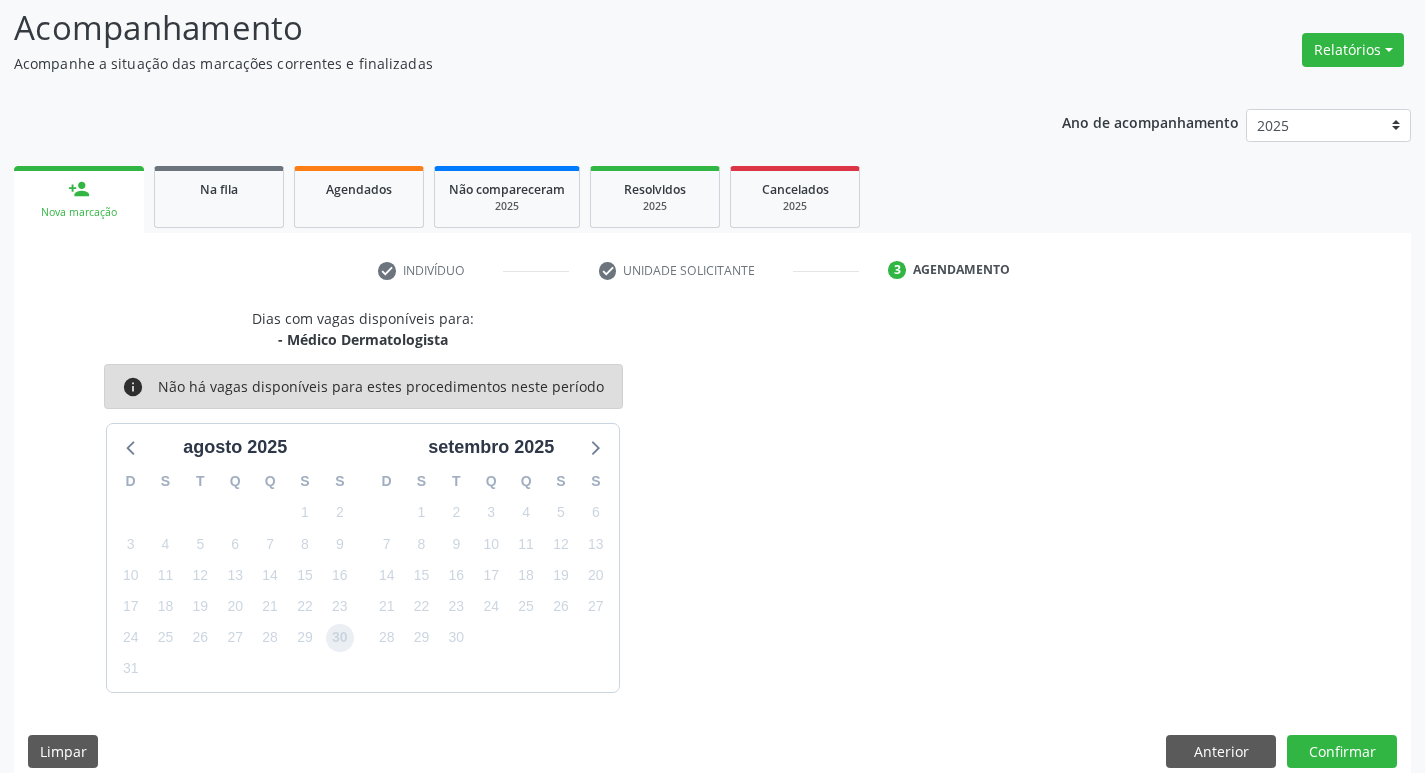
click at [338, 645] on span "30" at bounding box center [340, 638] width 28 height 28
click at [1327, 744] on button "Confirmar" at bounding box center [1342, 752] width 110 height 34
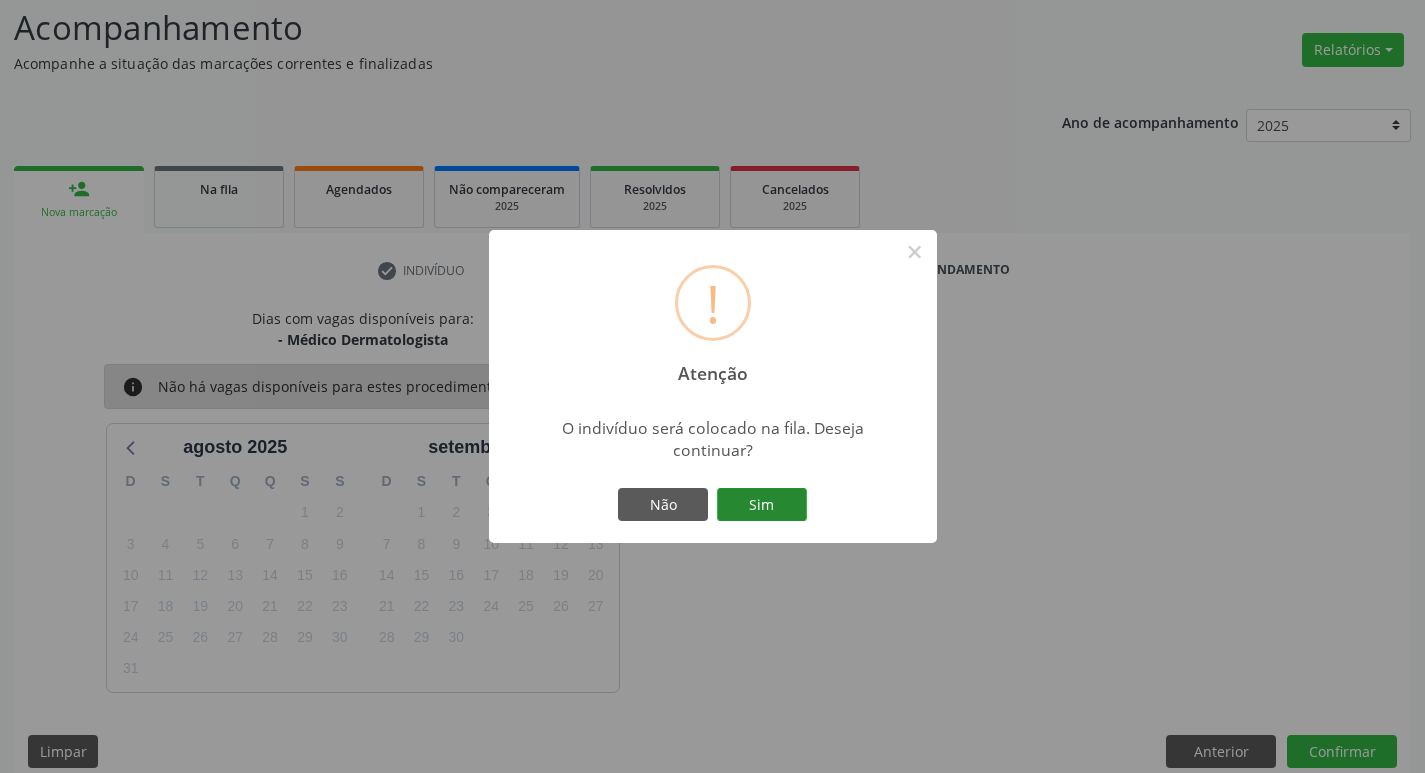
click at [793, 514] on button "Sim" at bounding box center [762, 505] width 90 height 34
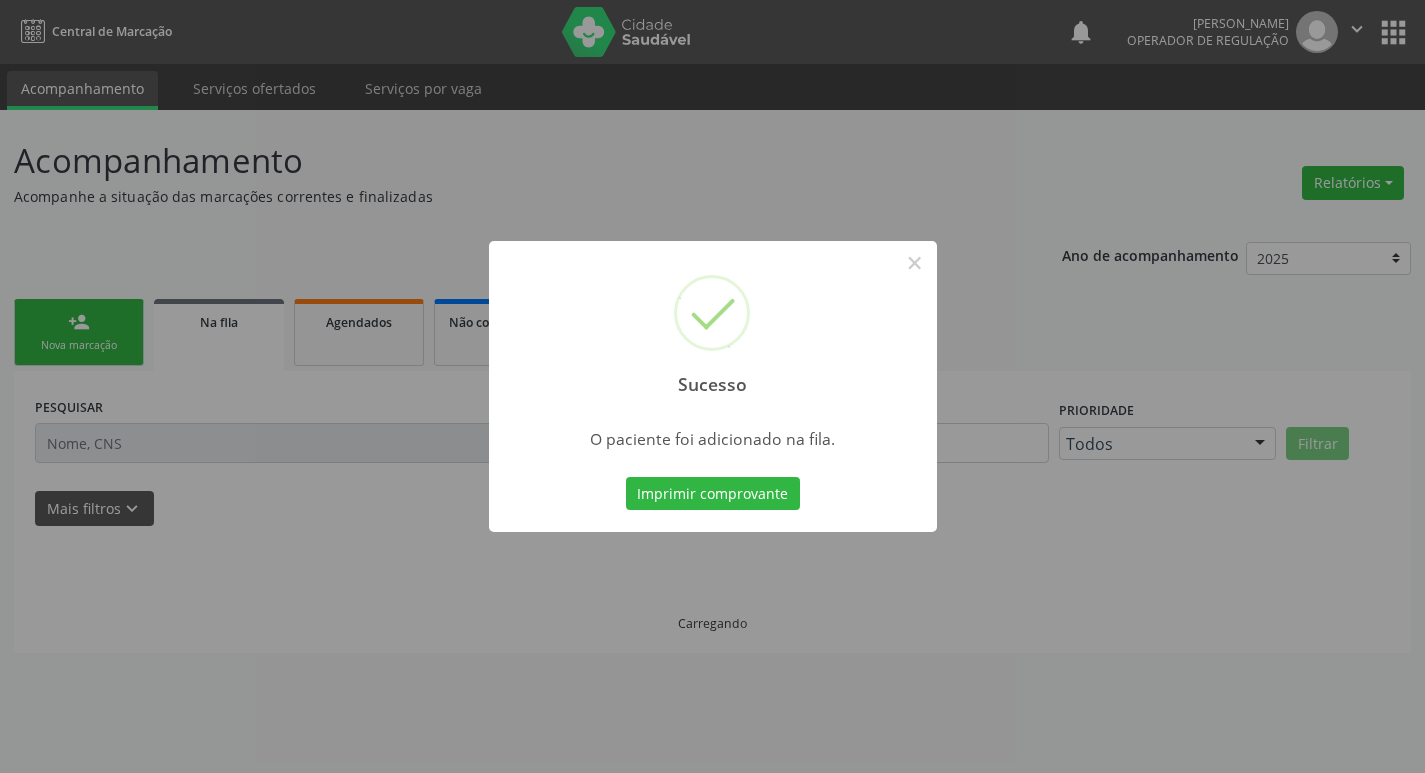
scroll to position [0, 0]
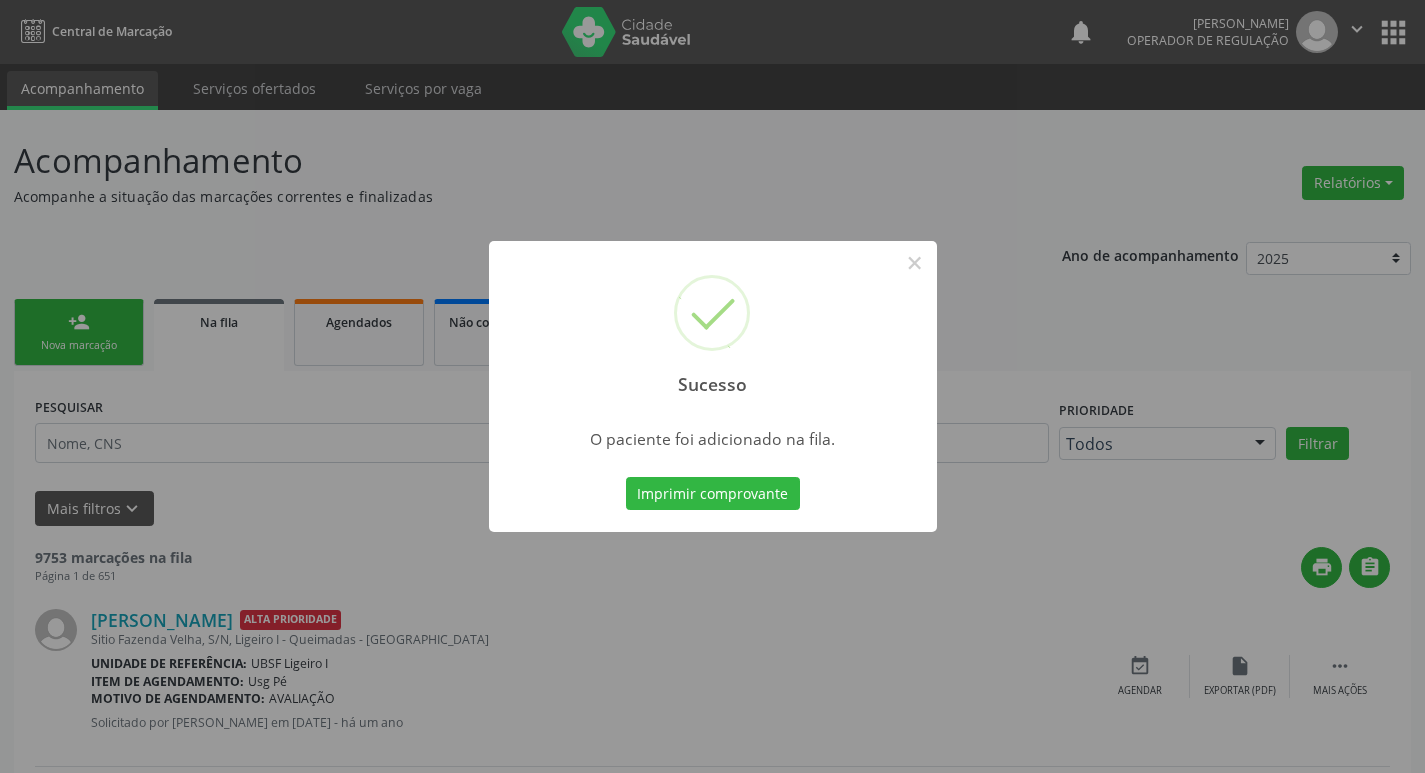
click at [17, 347] on div "Sucesso × O paciente foi adicionado na fila. Imprimir comprovante Cancel" at bounding box center [712, 386] width 1425 height 773
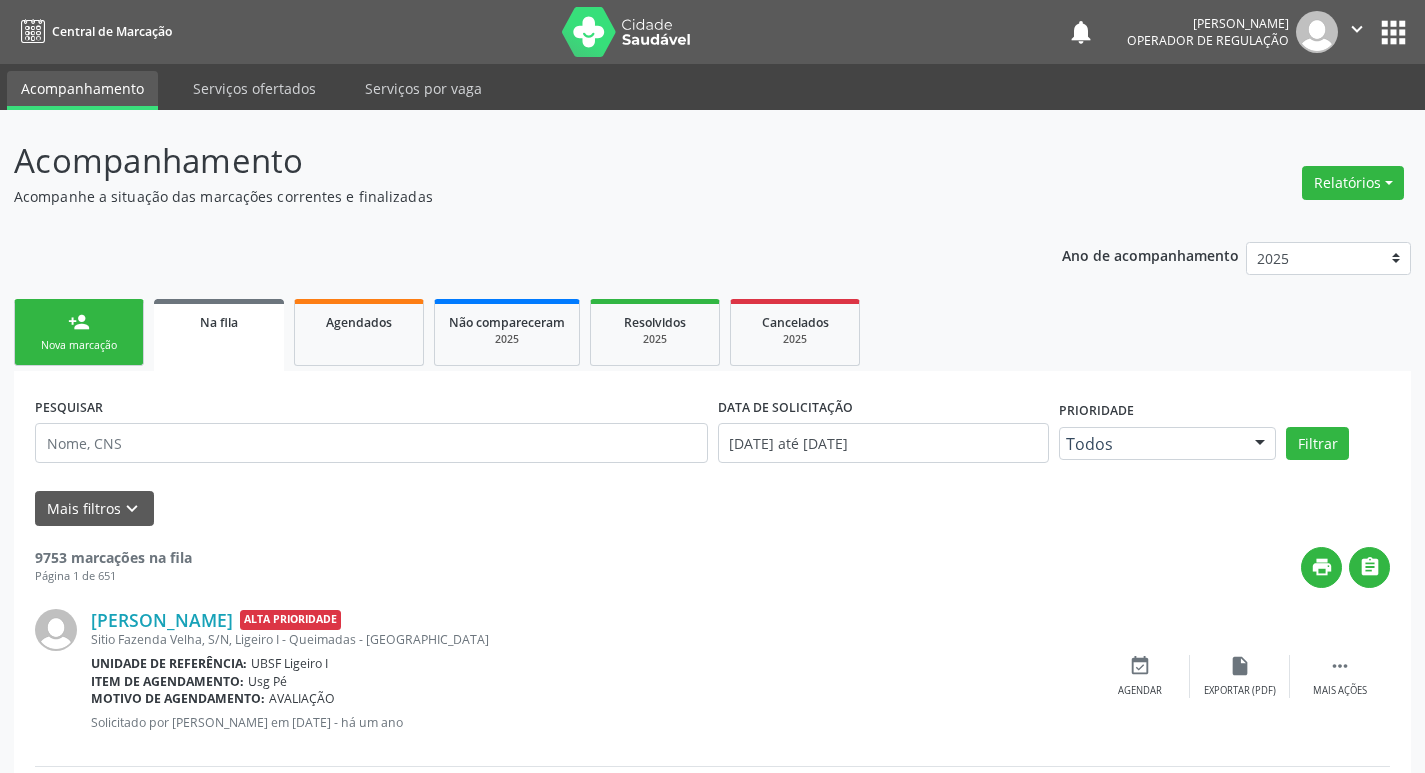
click at [54, 326] on link "person_add Nova marcação" at bounding box center [79, 332] width 130 height 67
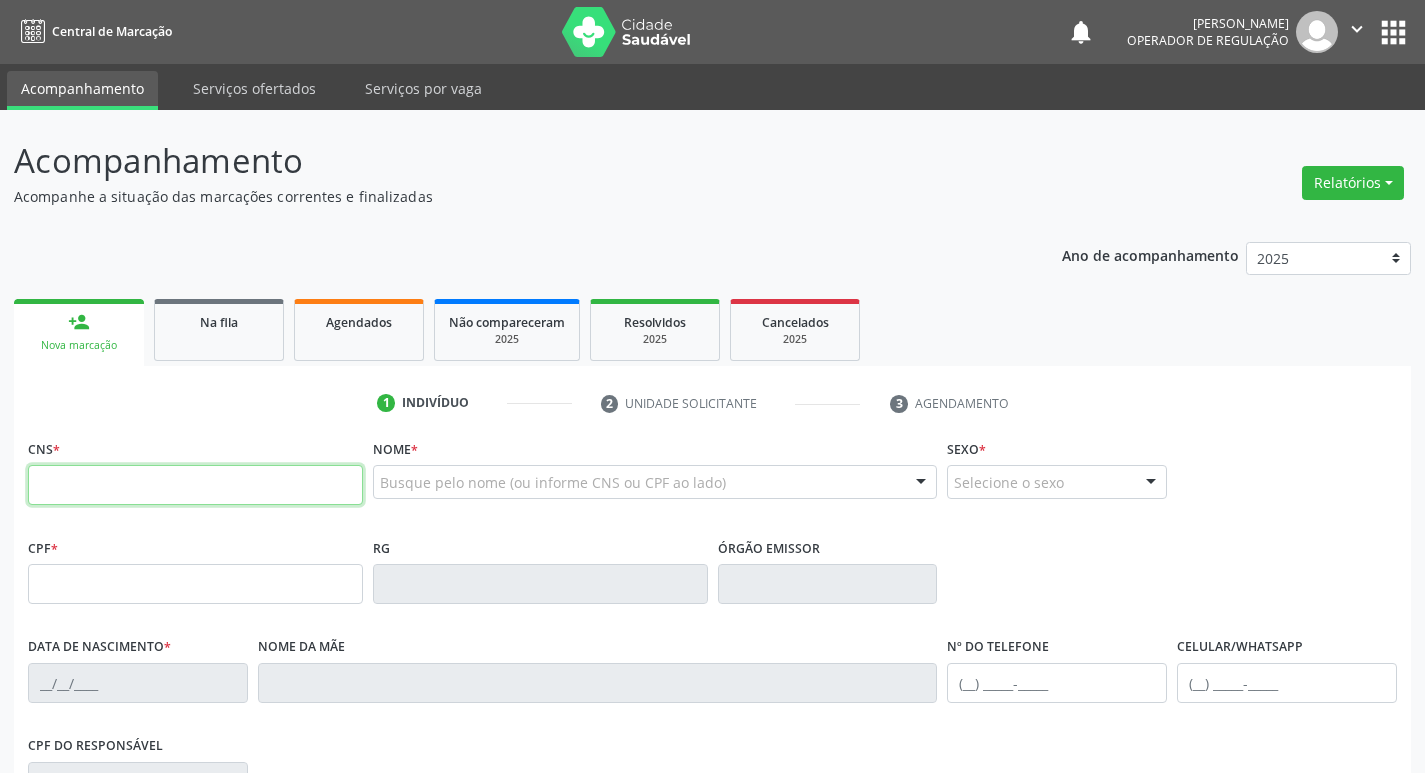
click at [44, 475] on input "text" at bounding box center [195, 485] width 335 height 40
type input "700 5049 8946 6756"
type input "176.034.304-88"
type input "19/12/2007"
type input "Maria do Socorro Nobrega"
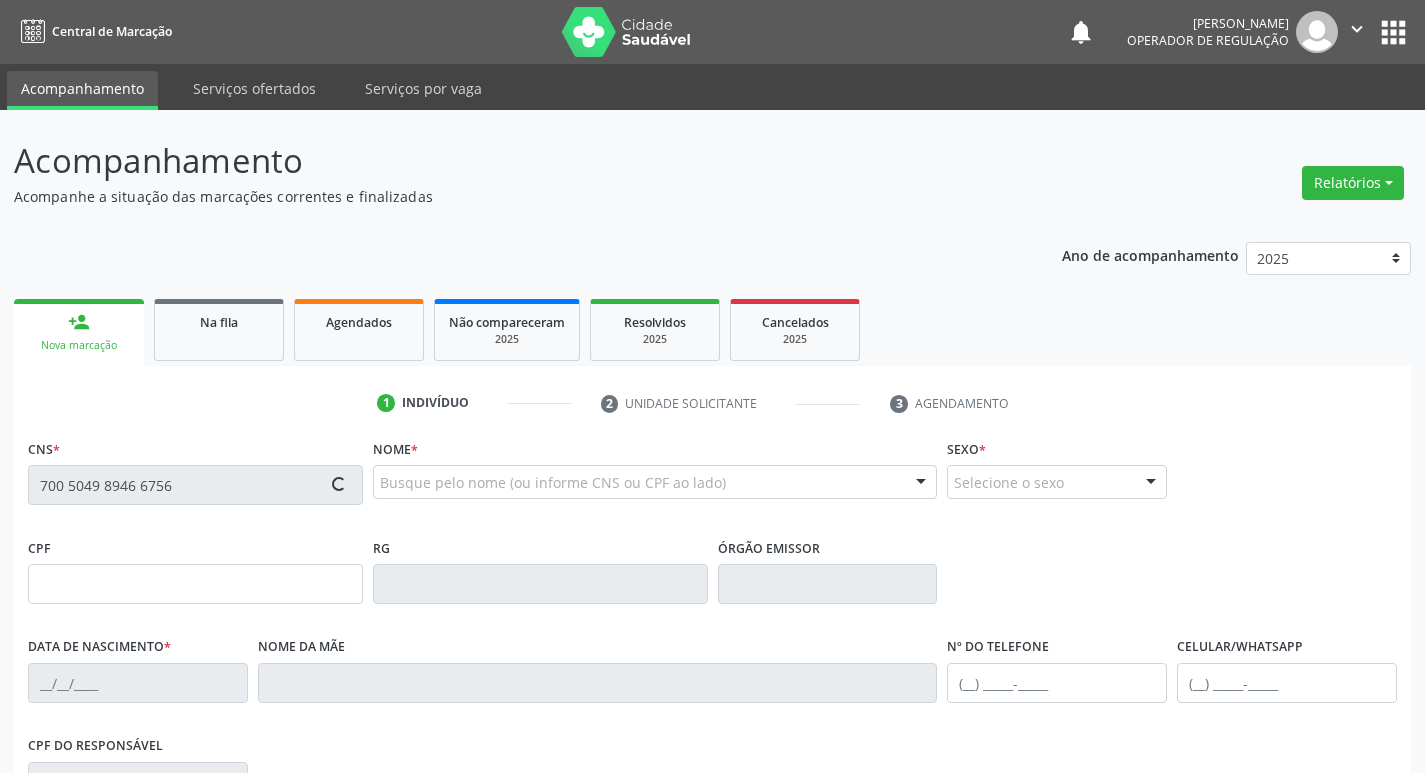
type input "(83) 99134-1753"
type input "367.283.574-91"
type input "S/N"
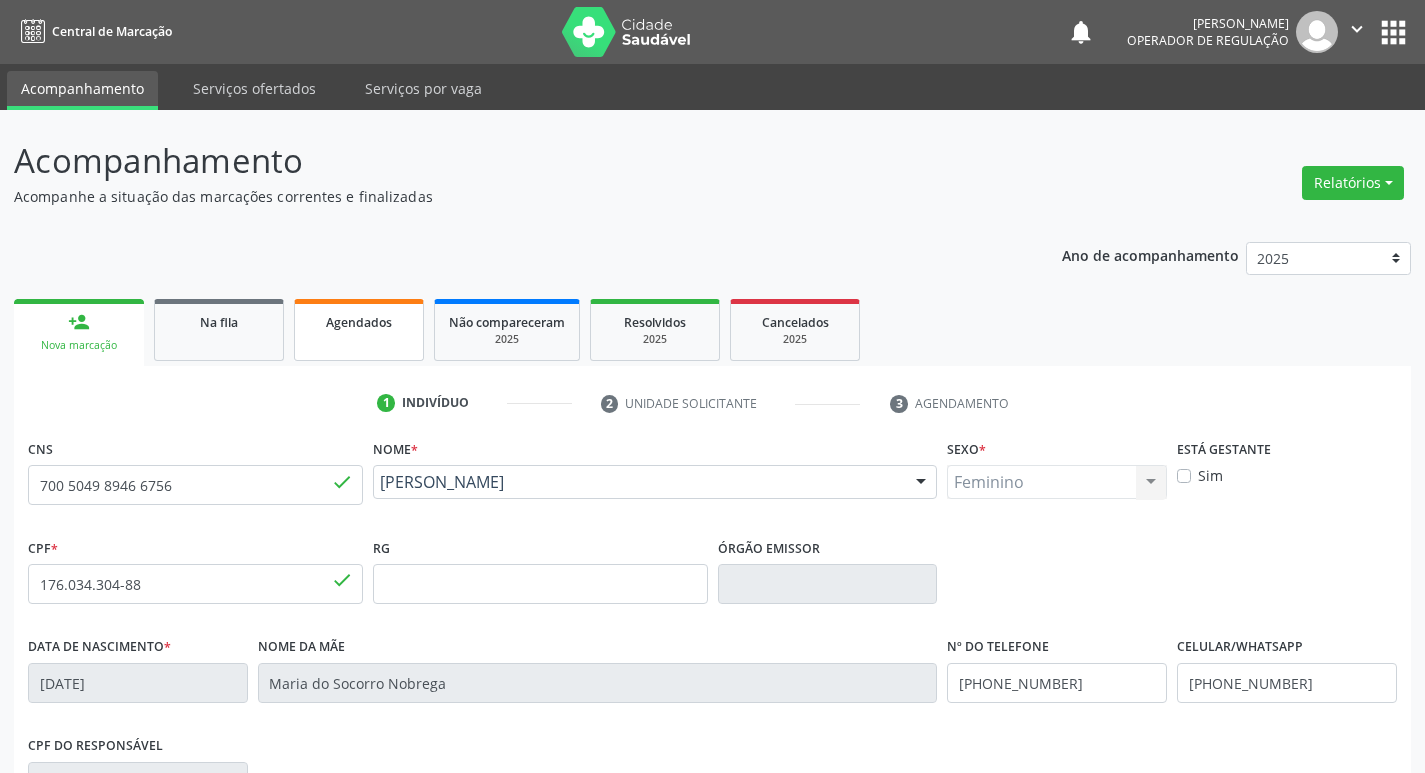
scroll to position [311, 0]
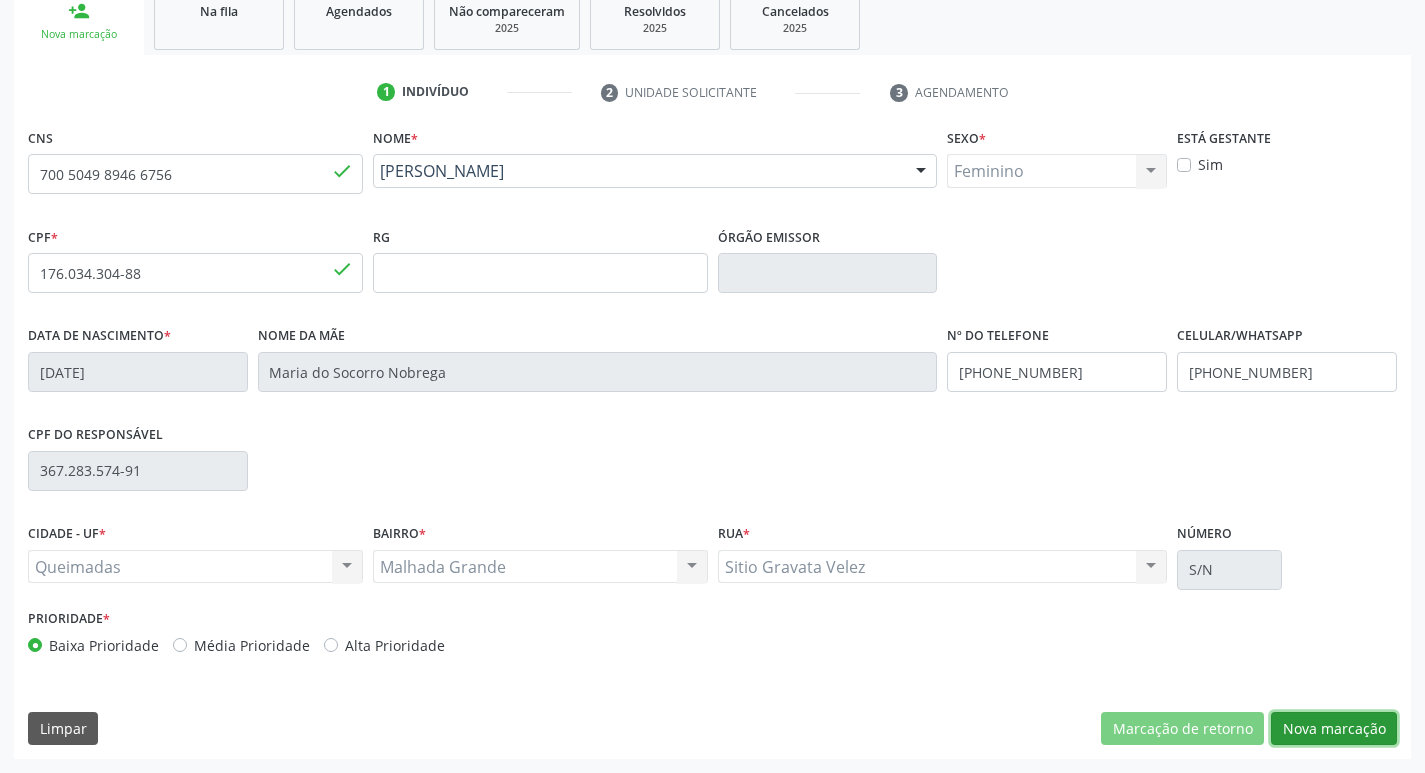
click at [1315, 722] on button "Nova marcação" at bounding box center [1334, 729] width 126 height 34
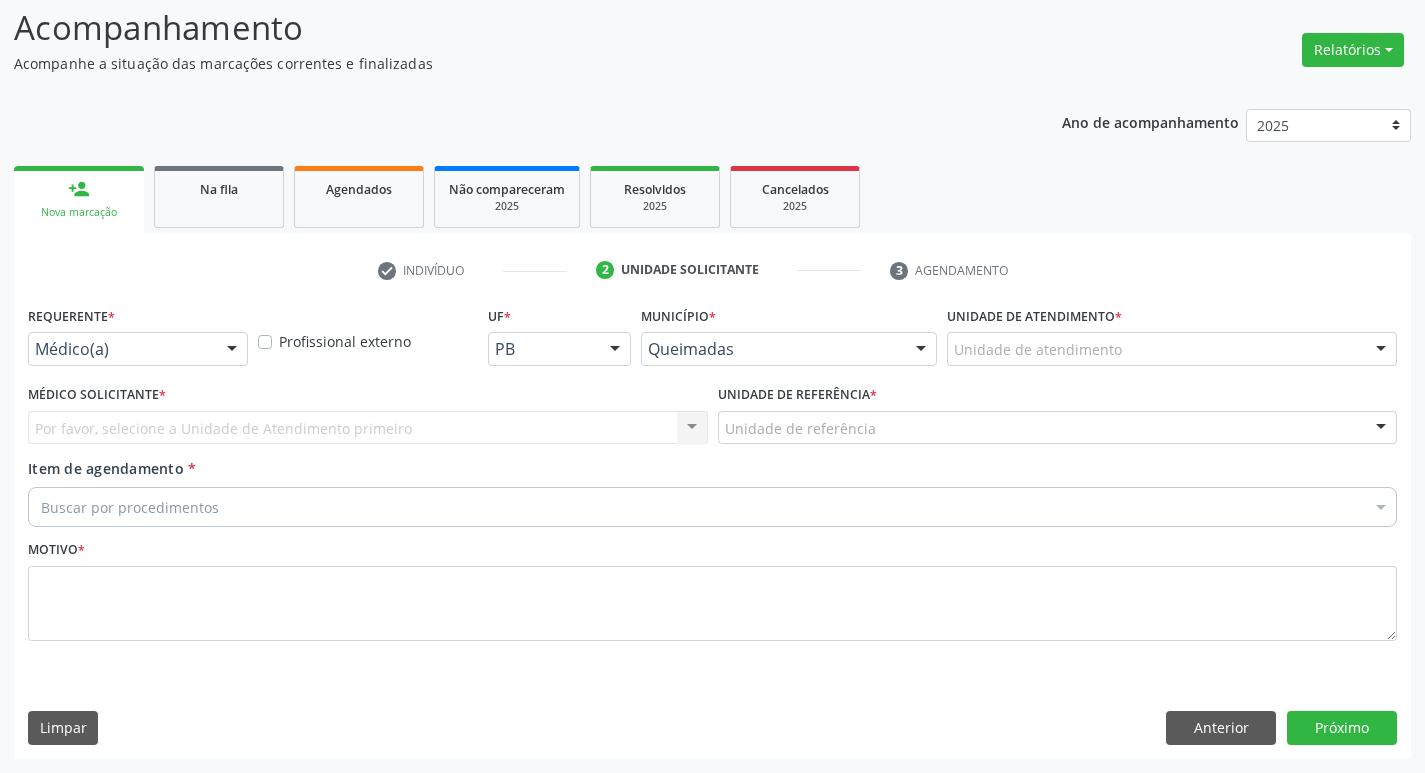
scroll to position [133, 0]
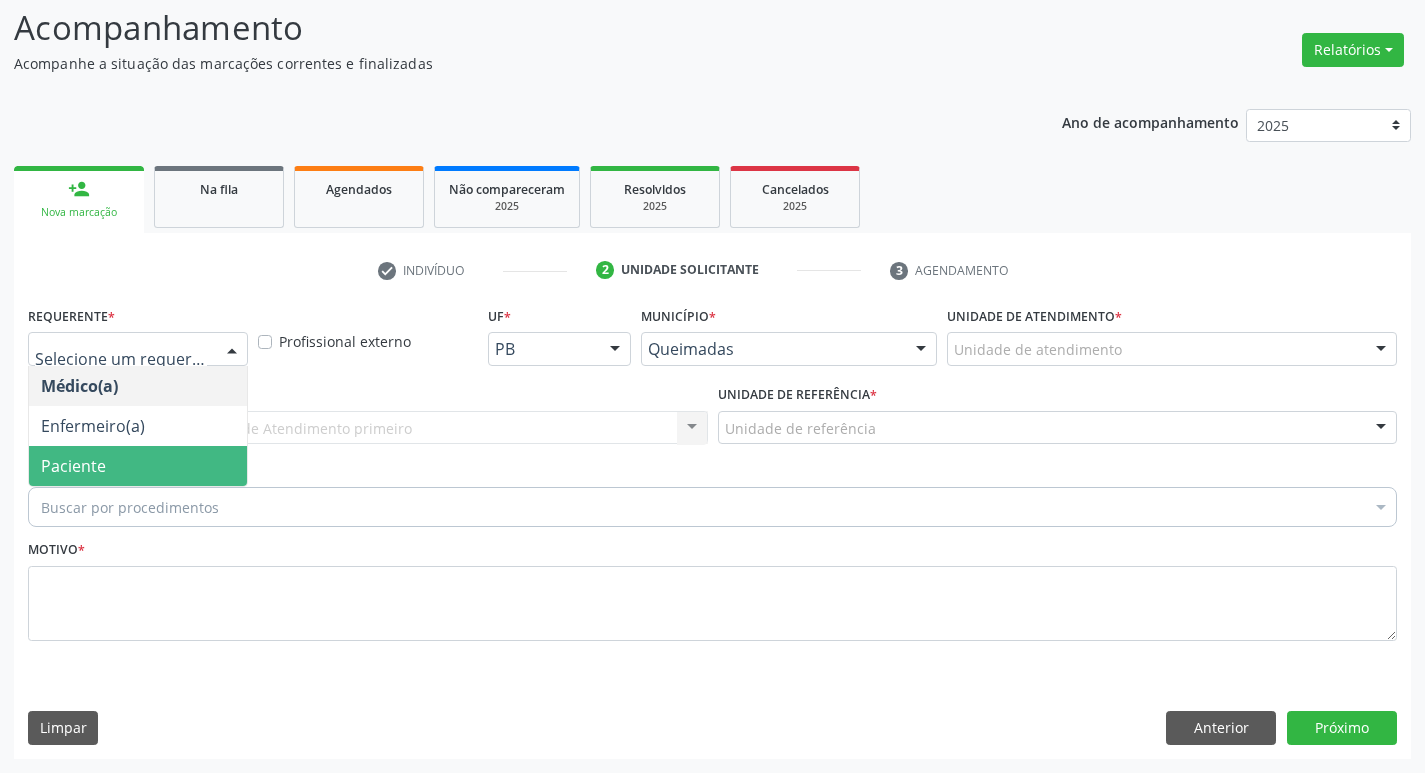
click at [76, 457] on span "Paciente" at bounding box center [73, 466] width 65 height 22
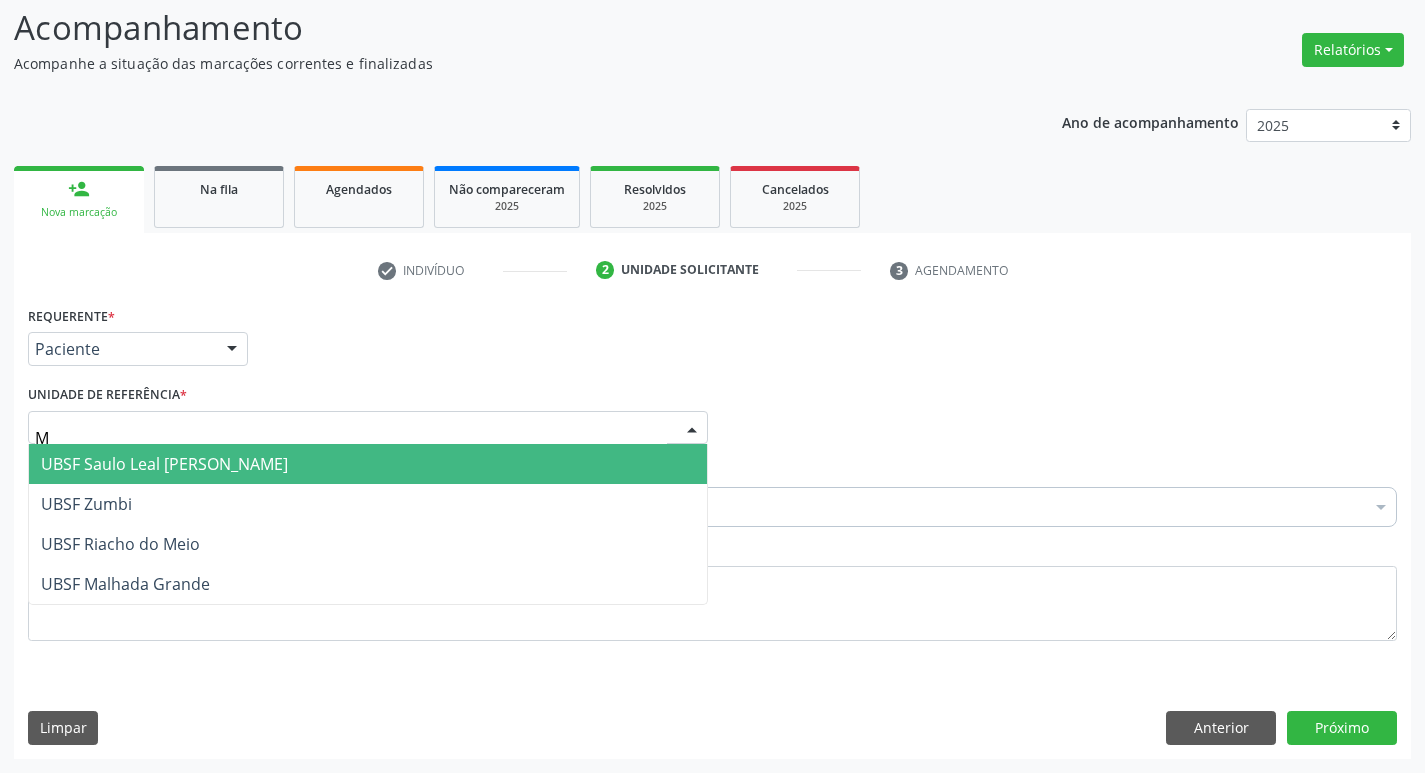
type input "MA"
click at [116, 471] on span "UBSF Malhada Grande" at bounding box center [125, 464] width 169 height 22
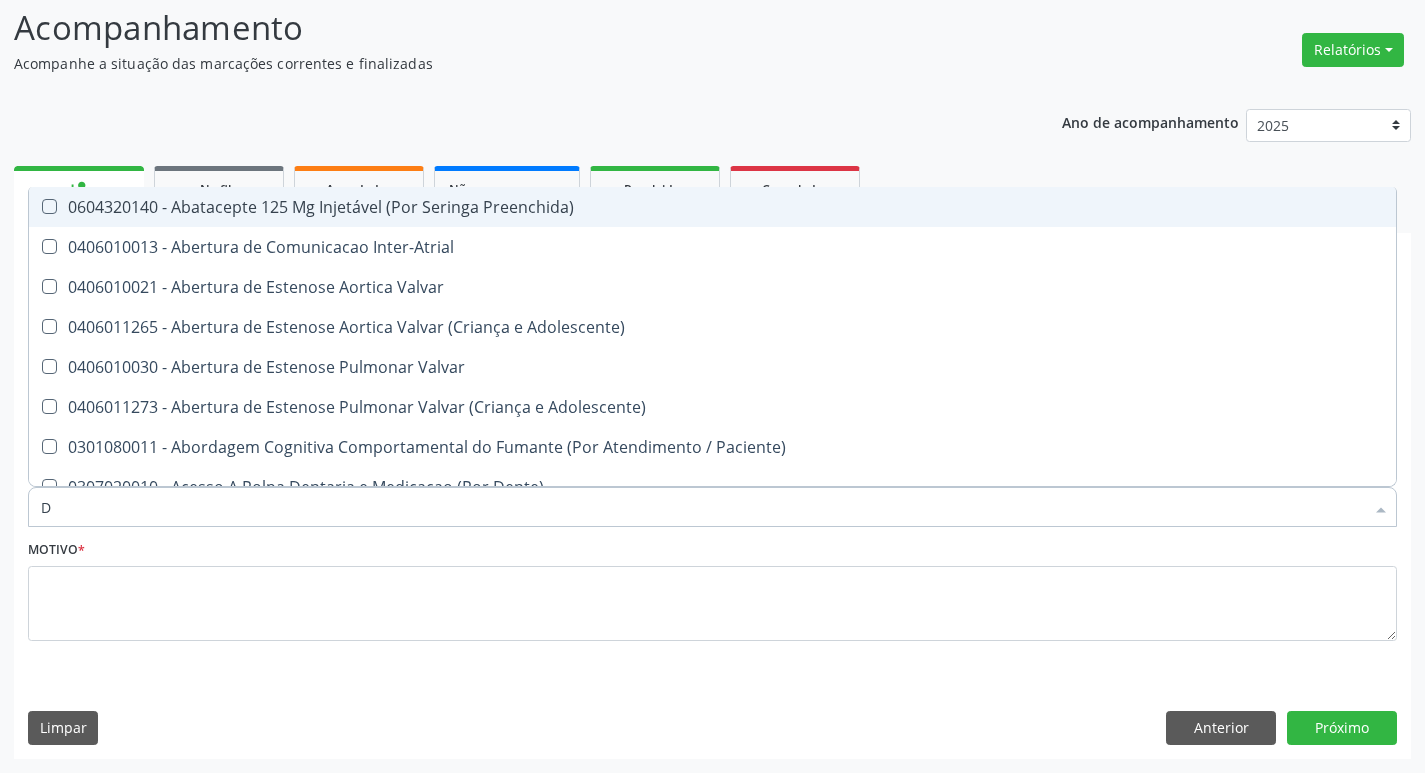
type input "DERMAT"
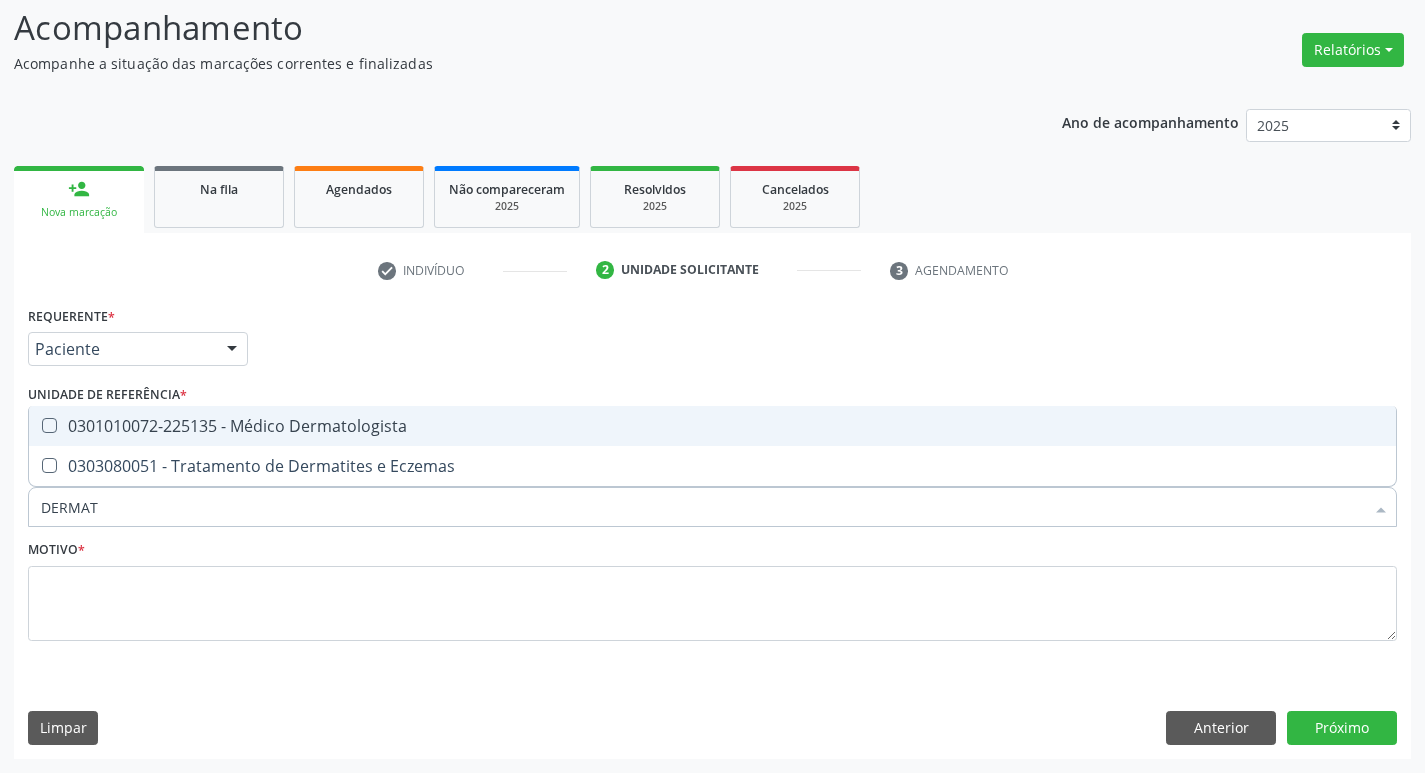
click at [261, 428] on div "0301010072-225135 - Médico Dermatologista" at bounding box center [712, 426] width 1343 height 16
checkbox Dermatologista "true"
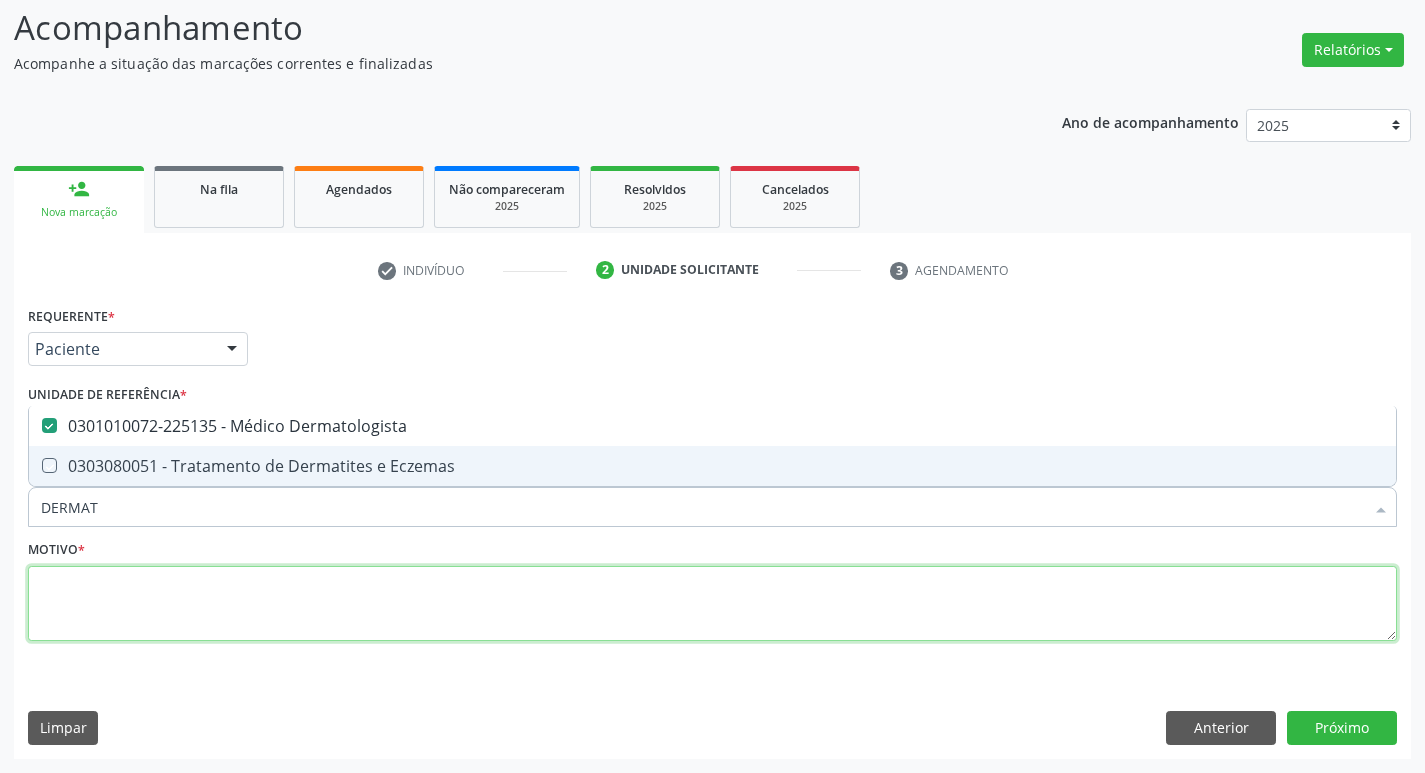
click at [178, 607] on textarea at bounding box center [712, 604] width 1369 height 76
checkbox Eczemas "true"
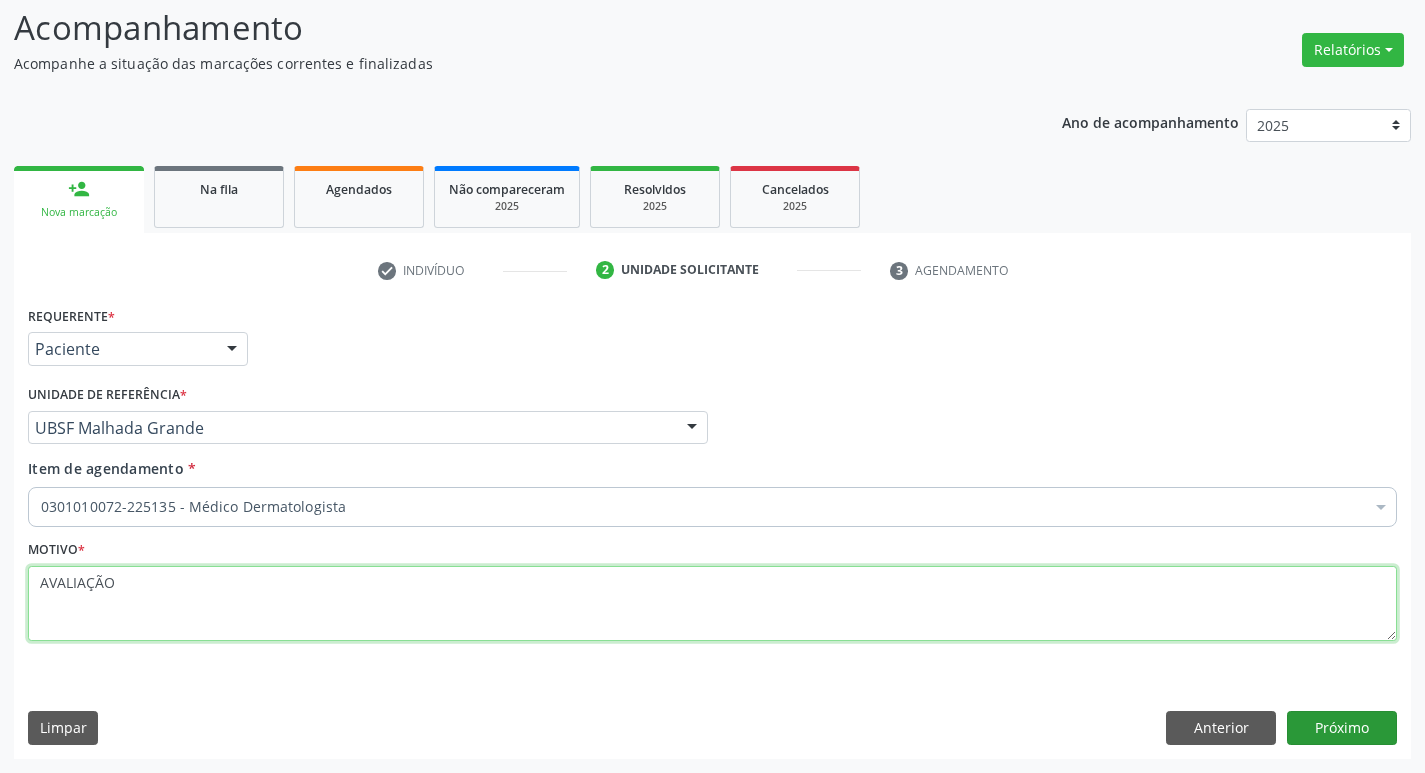
type textarea "AVALIAÇÃO"
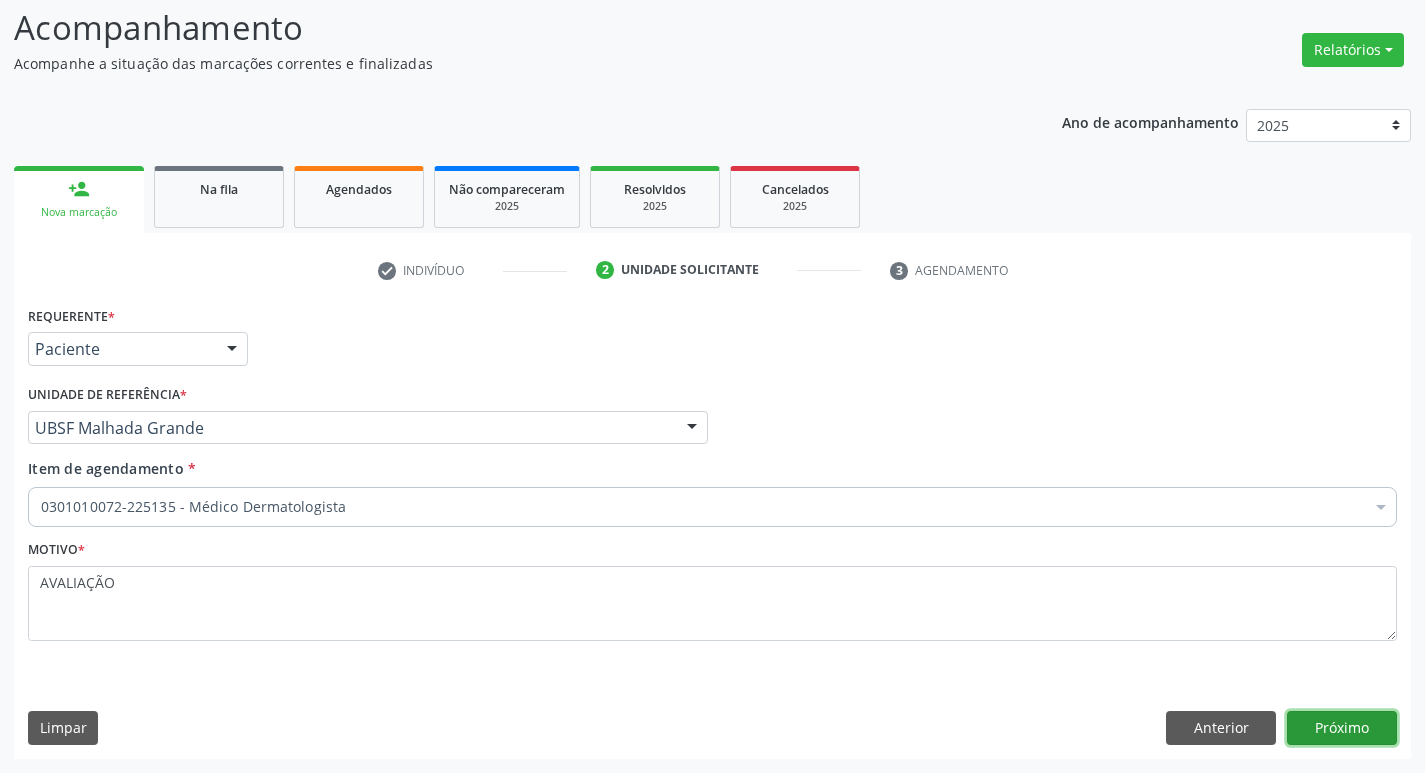
click at [1366, 733] on button "Próximo" at bounding box center [1342, 728] width 110 height 34
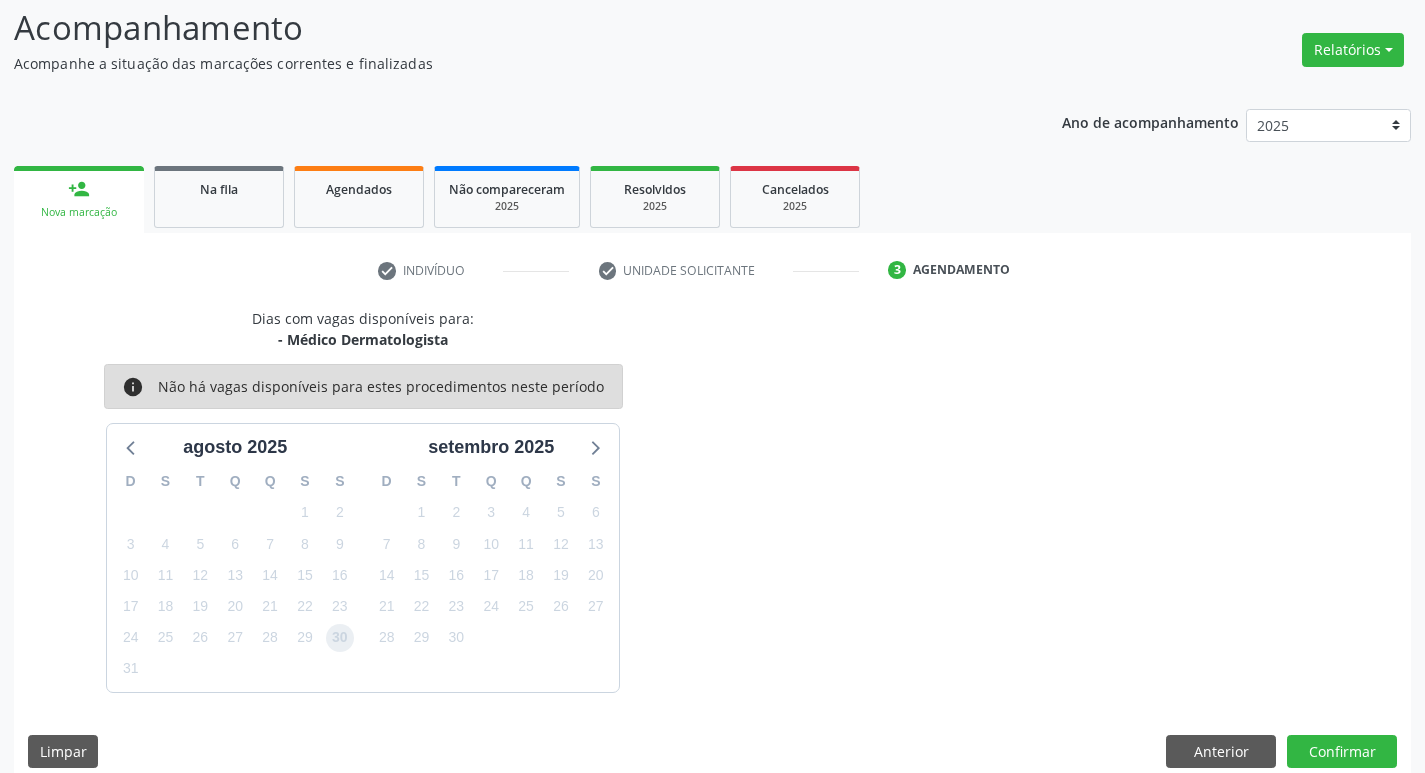
click at [341, 638] on span "30" at bounding box center [340, 638] width 28 height 28
click at [1331, 748] on button "Confirmar" at bounding box center [1342, 752] width 110 height 34
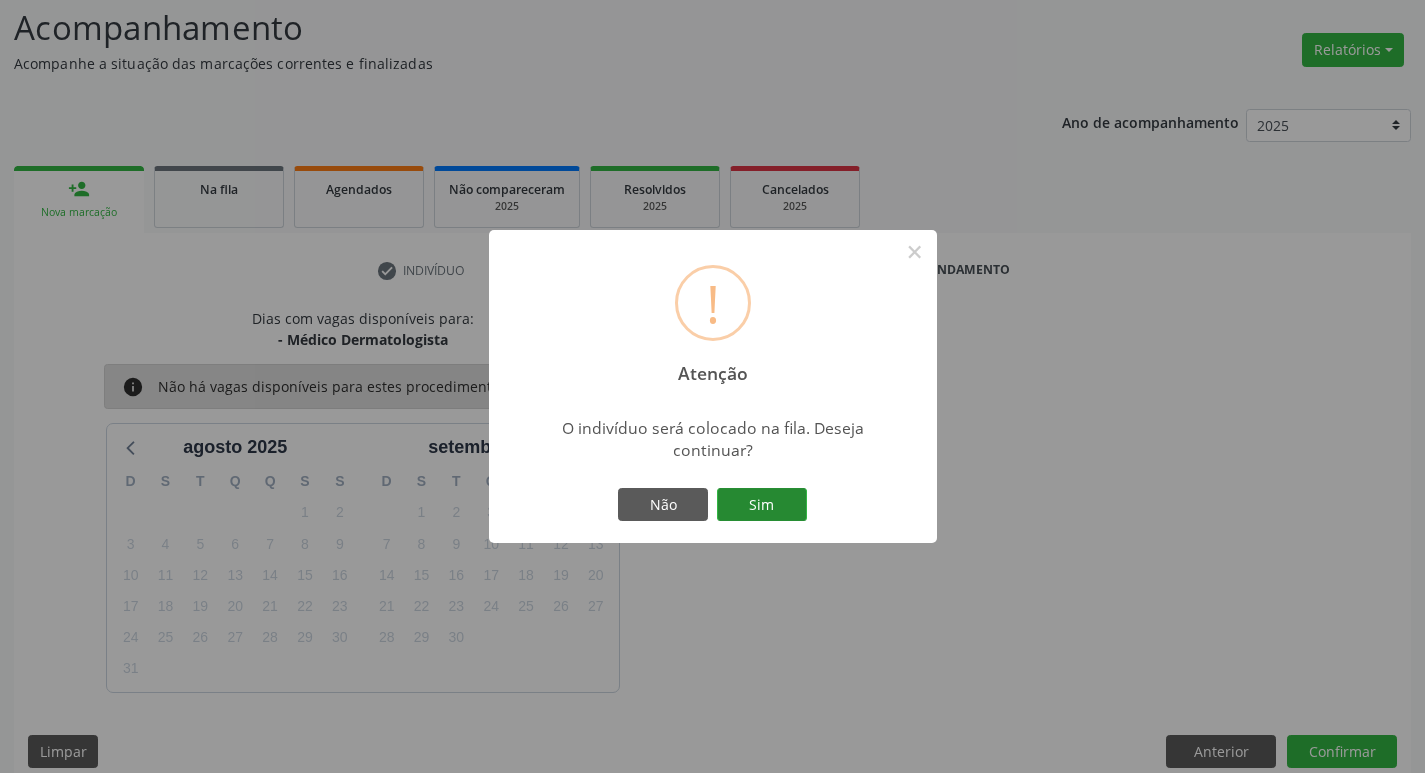
click at [773, 509] on button "Sim" at bounding box center [762, 505] width 90 height 34
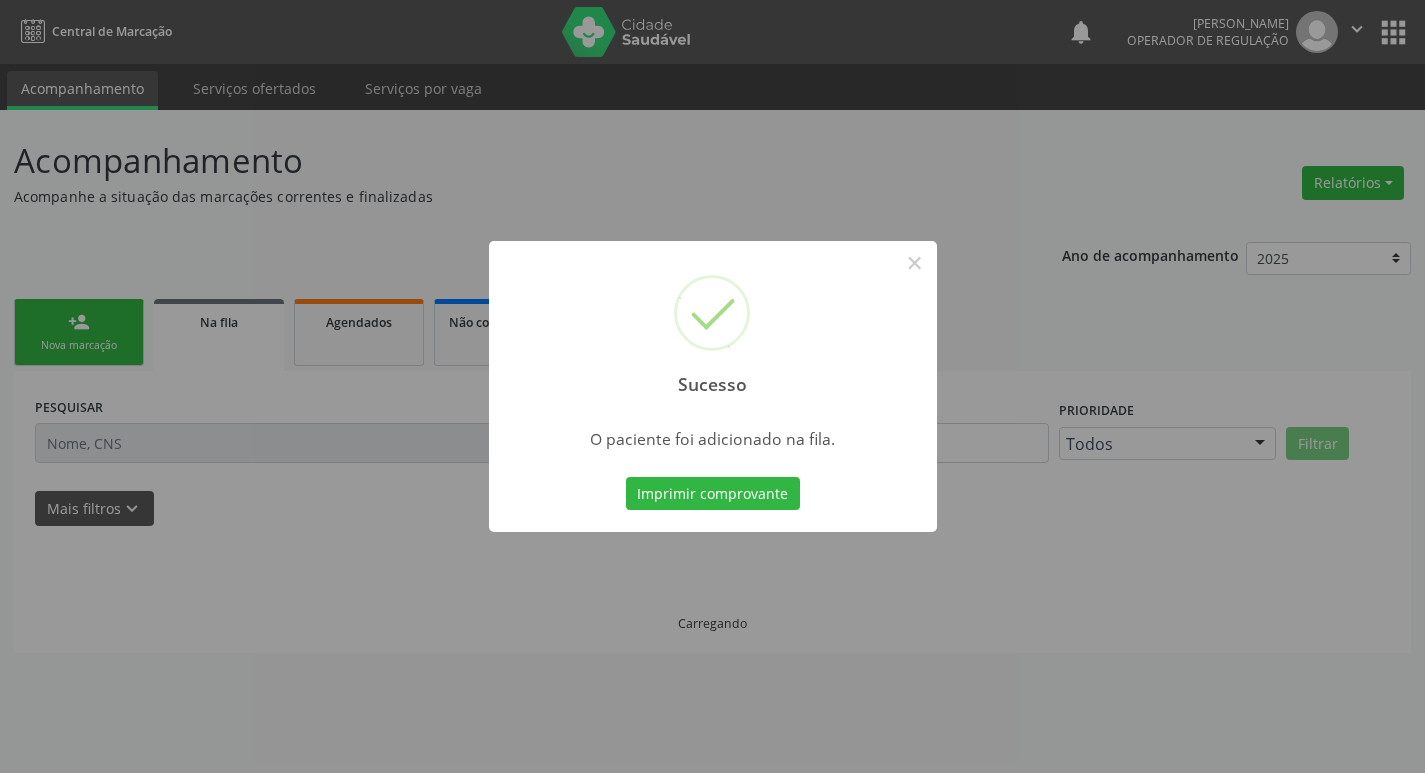
scroll to position [0, 0]
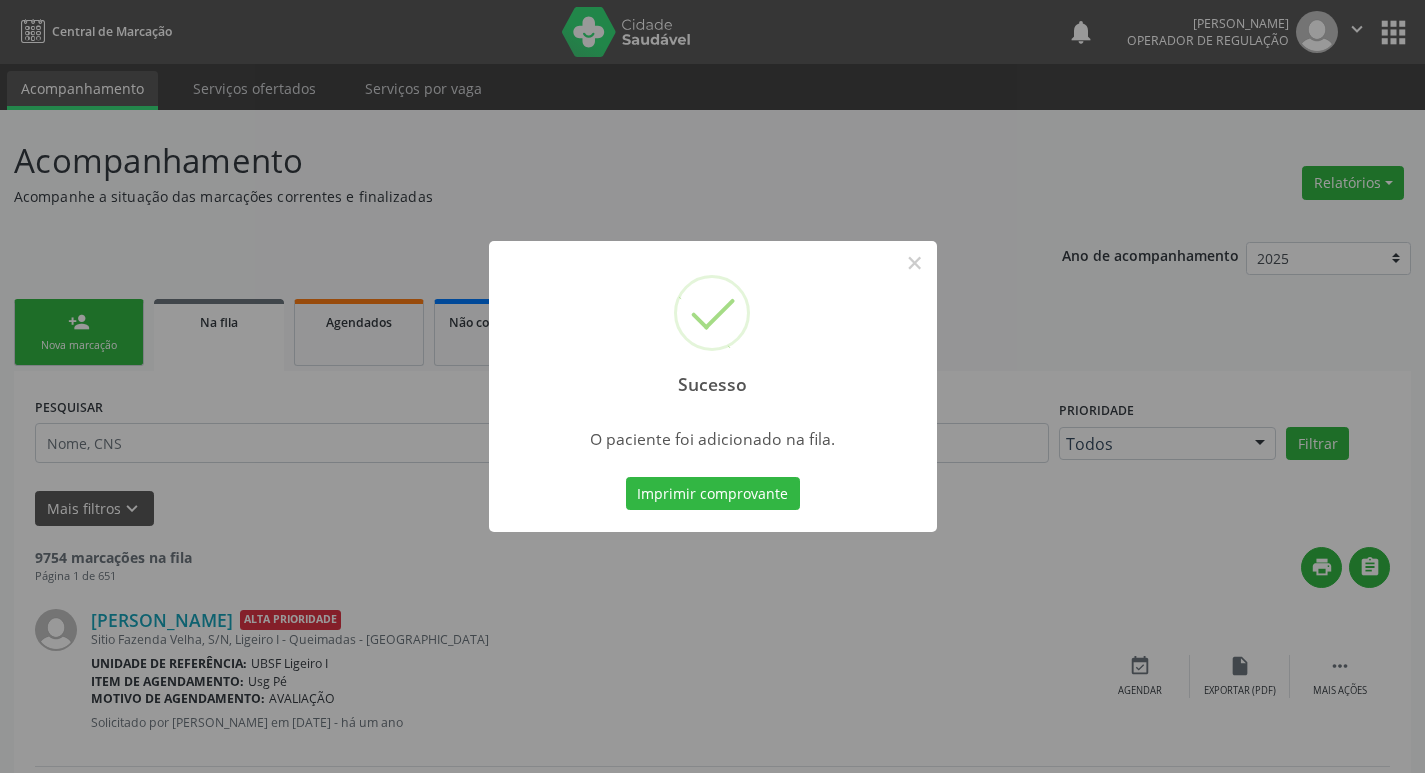
click at [12, 522] on div "Sucesso × O paciente foi adicionado na fila. Imprimir comprovante Cancel" at bounding box center [712, 386] width 1425 height 773
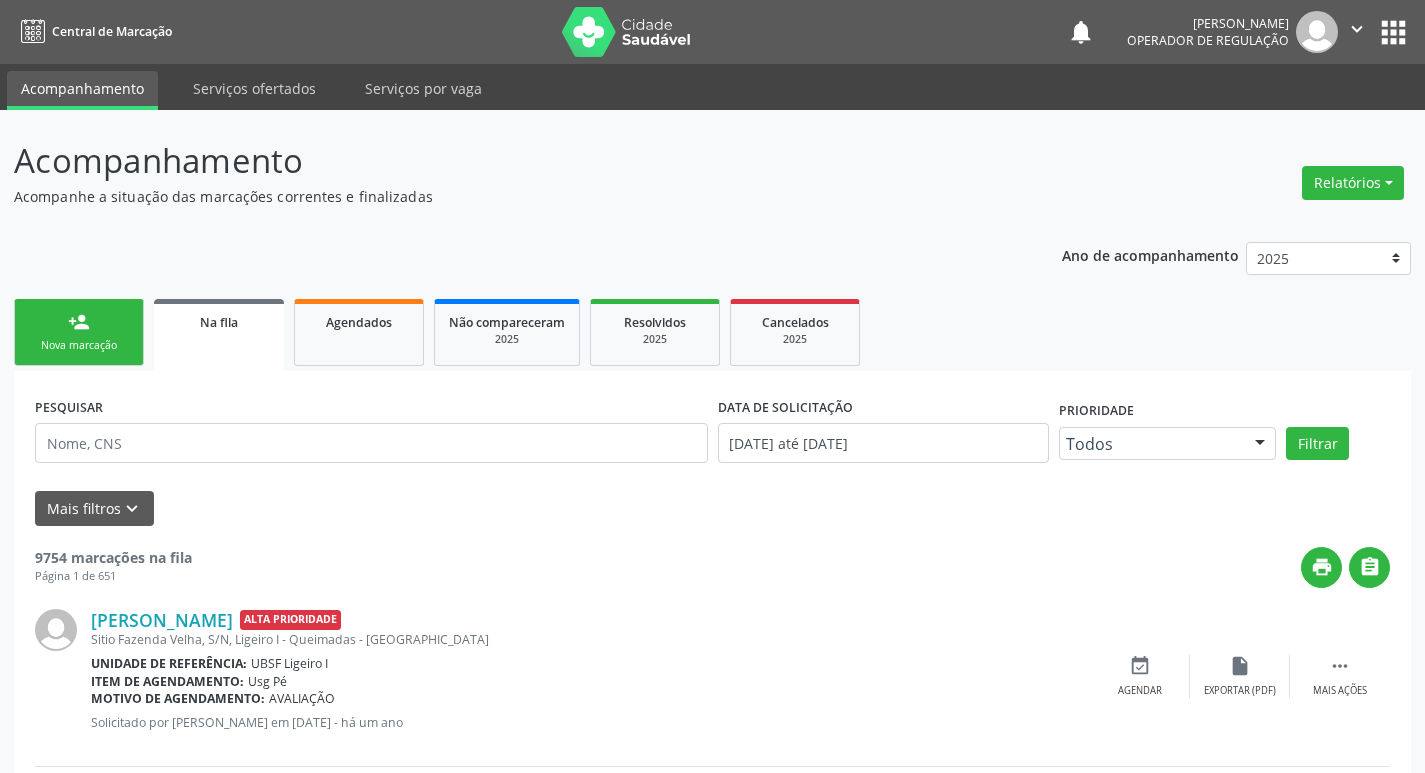
click at [78, 349] on div "Nova marcação" at bounding box center [79, 345] width 100 height 15
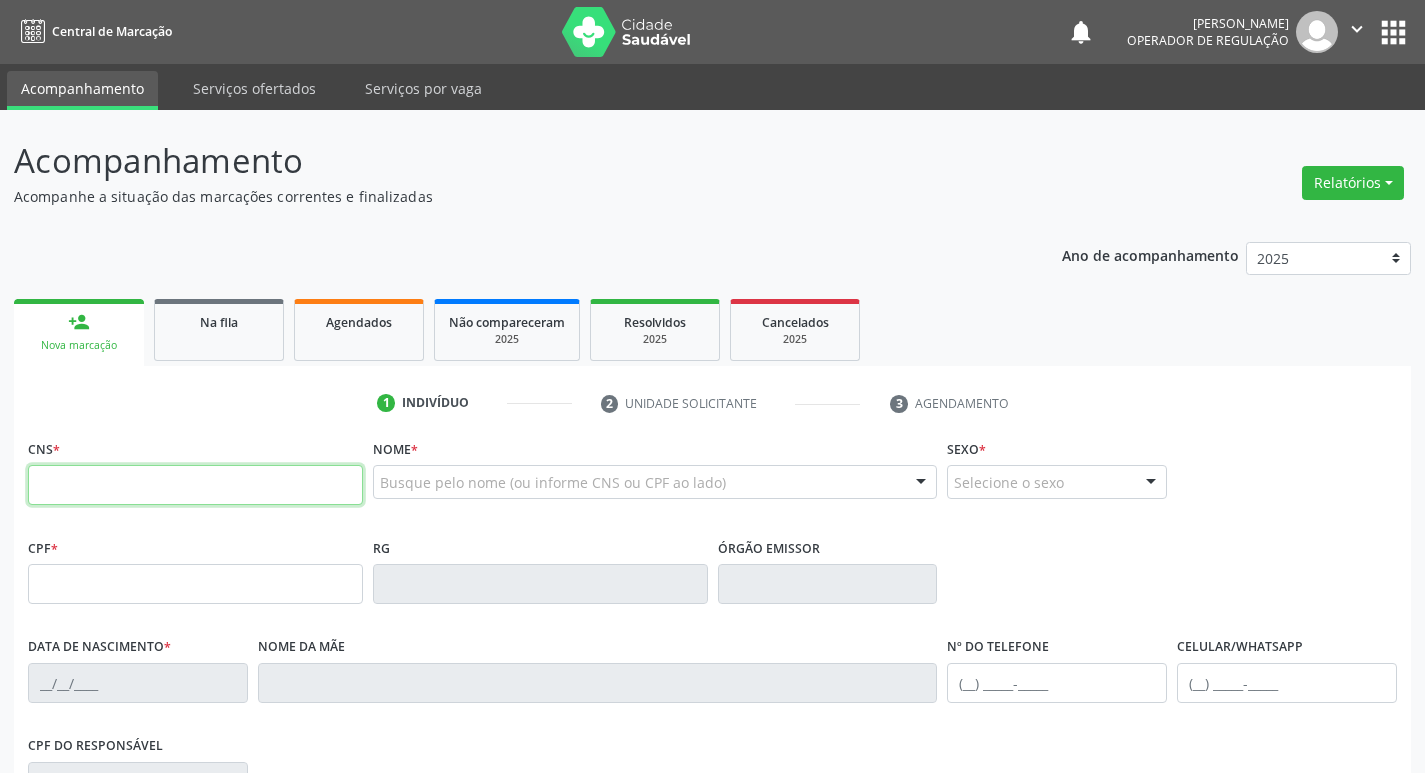
click at [76, 484] on input "text" at bounding box center [195, 485] width 335 height 40
type input "704 1041 3767 0273"
type input "161.416.564-55"
type input "28/06/2012"
type input "Adione Justino Marques Silva"
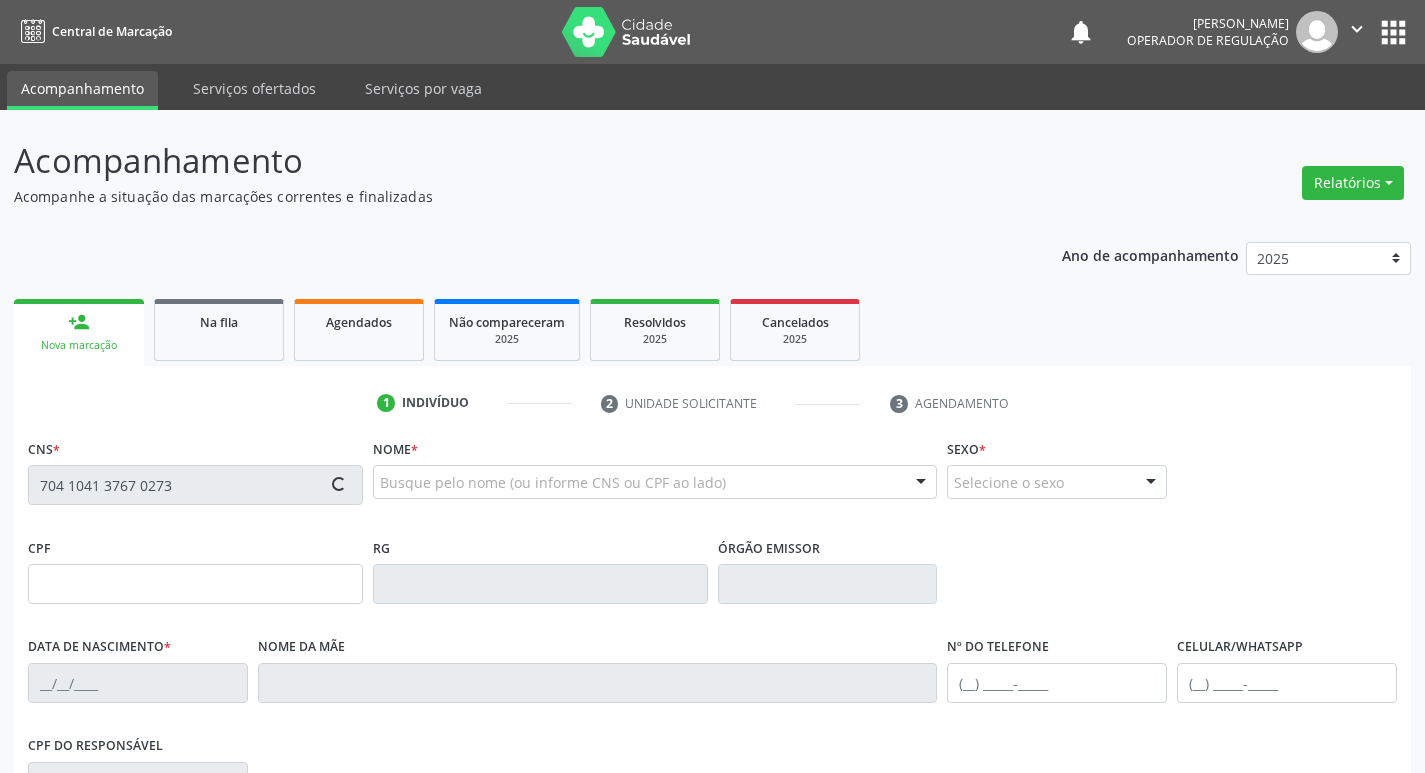
type input "(83) 99401-8062"
type input "040.076.844-56"
type input "68"
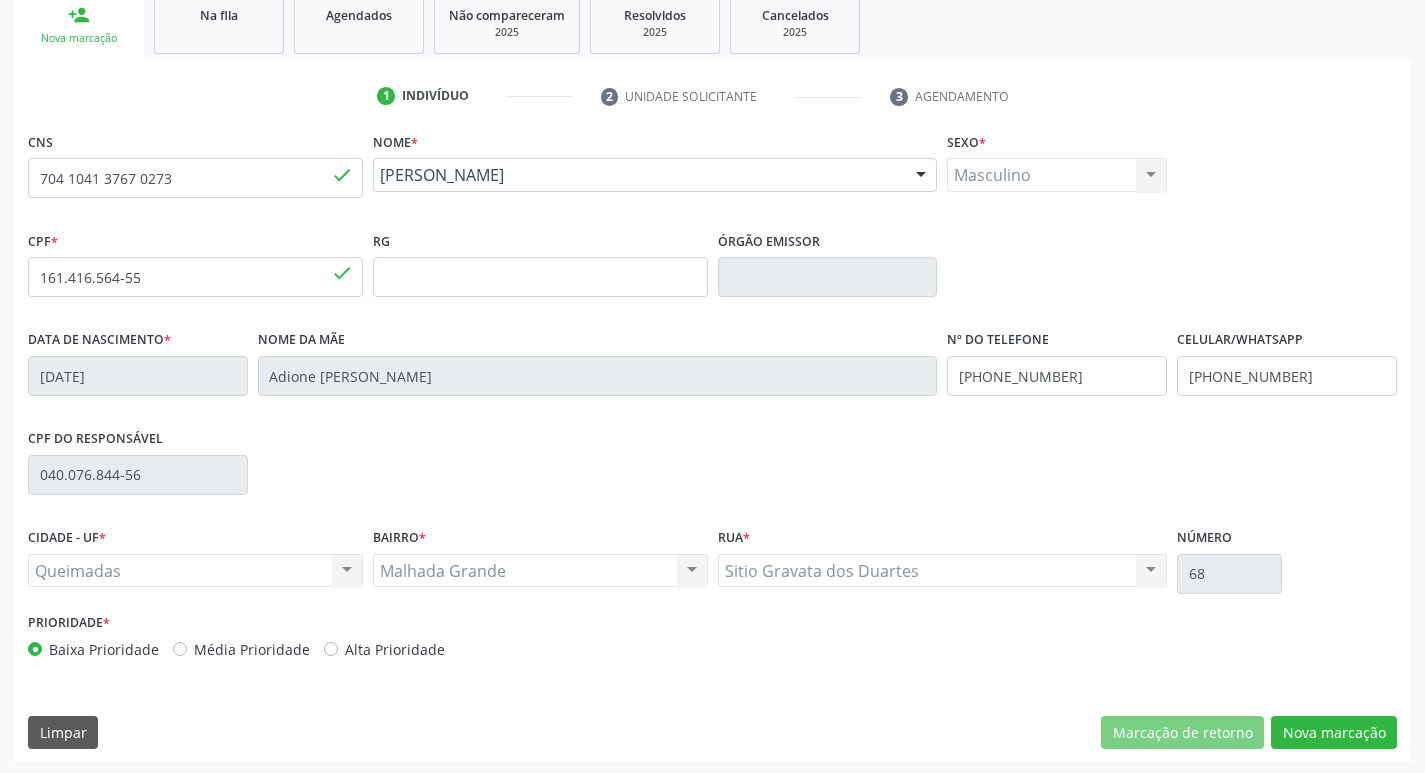
scroll to position [311, 0]
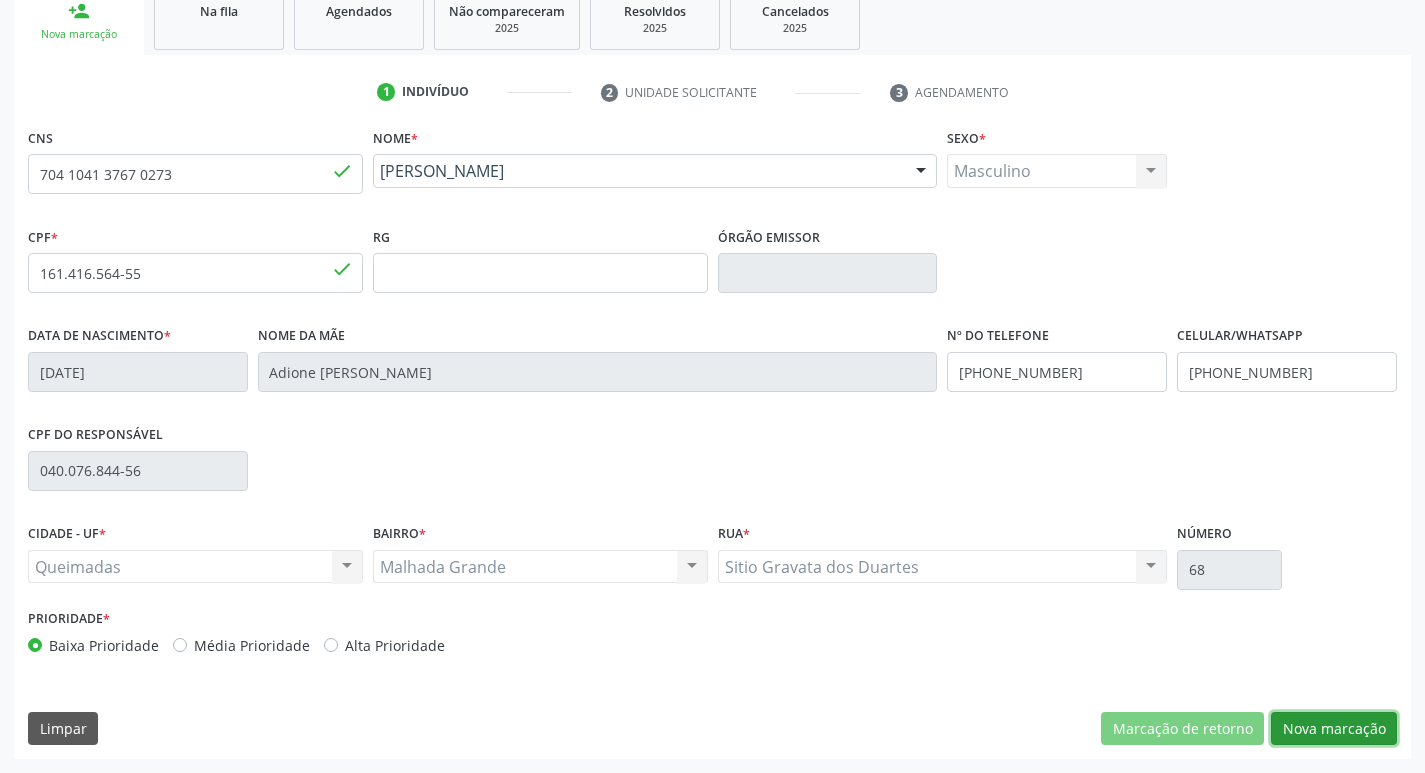
click at [1323, 723] on button "Nova marcação" at bounding box center [1334, 729] width 126 height 34
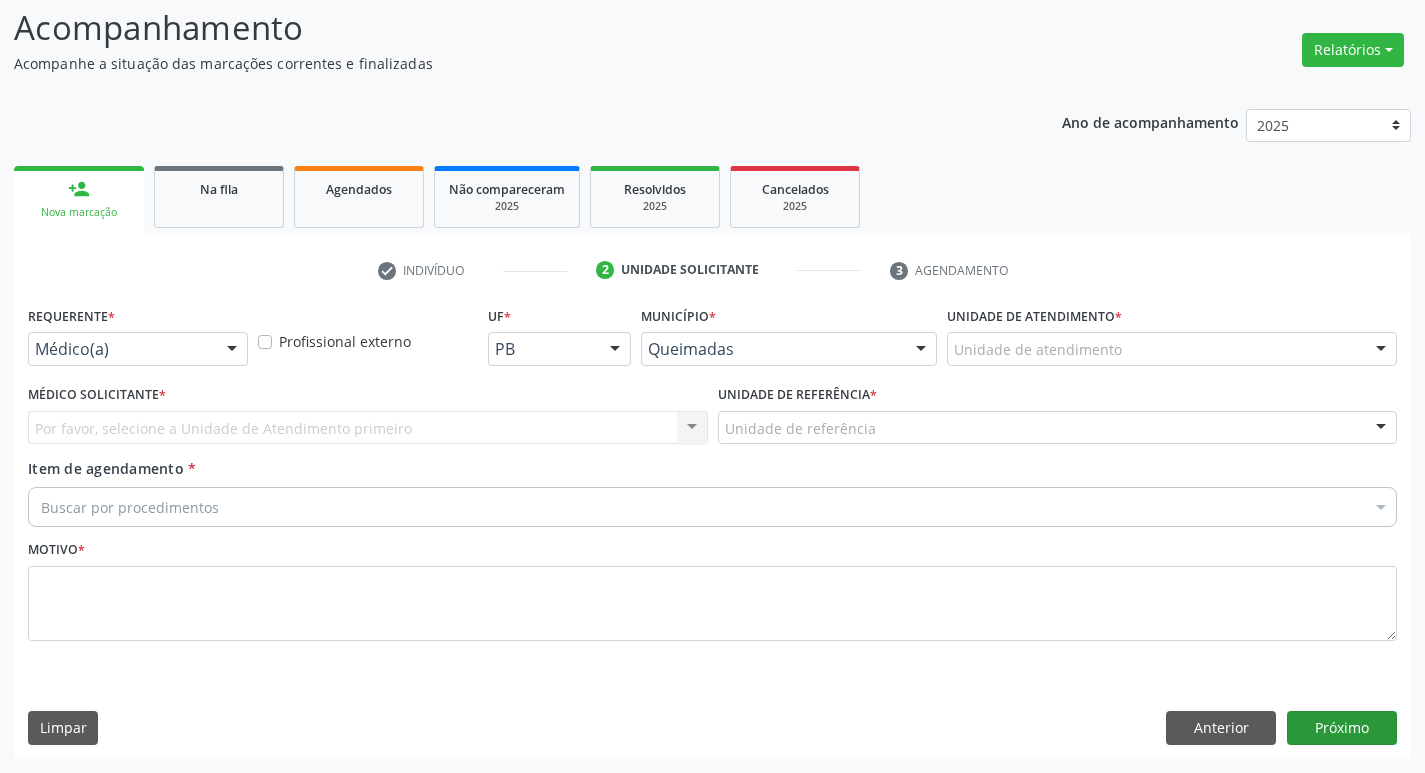
scroll to position [133, 0]
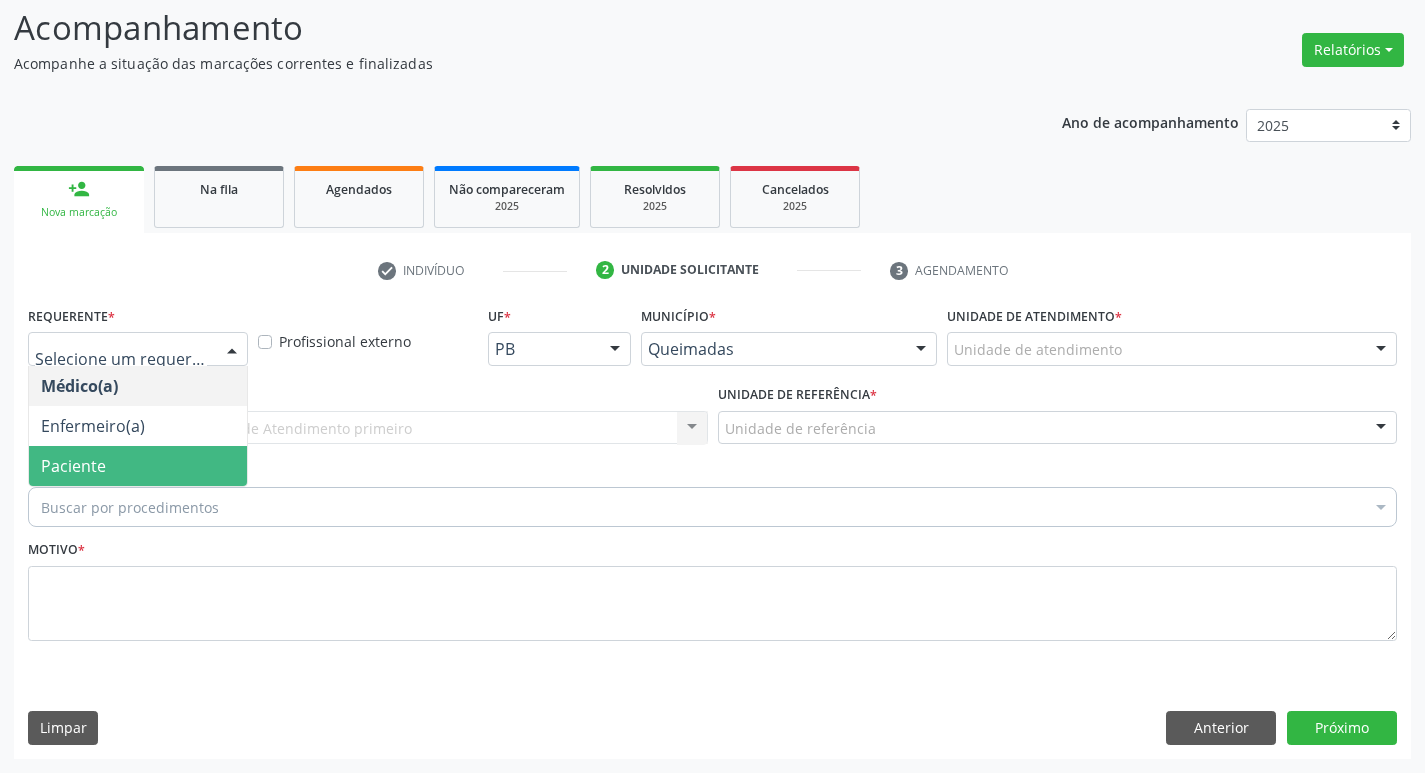
click at [97, 456] on span "Paciente" at bounding box center [73, 466] width 65 height 22
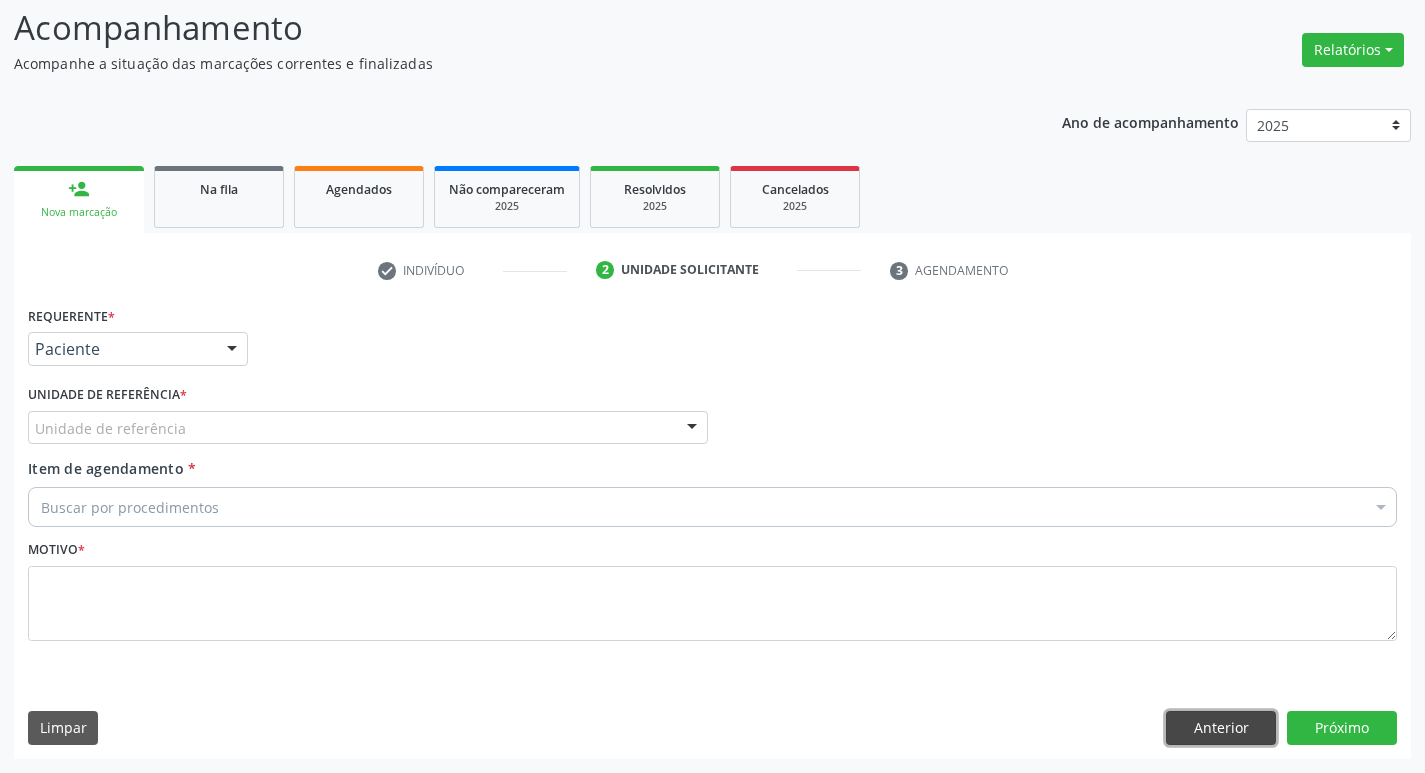
click at [1225, 732] on button "Anterior" at bounding box center [1221, 728] width 110 height 34
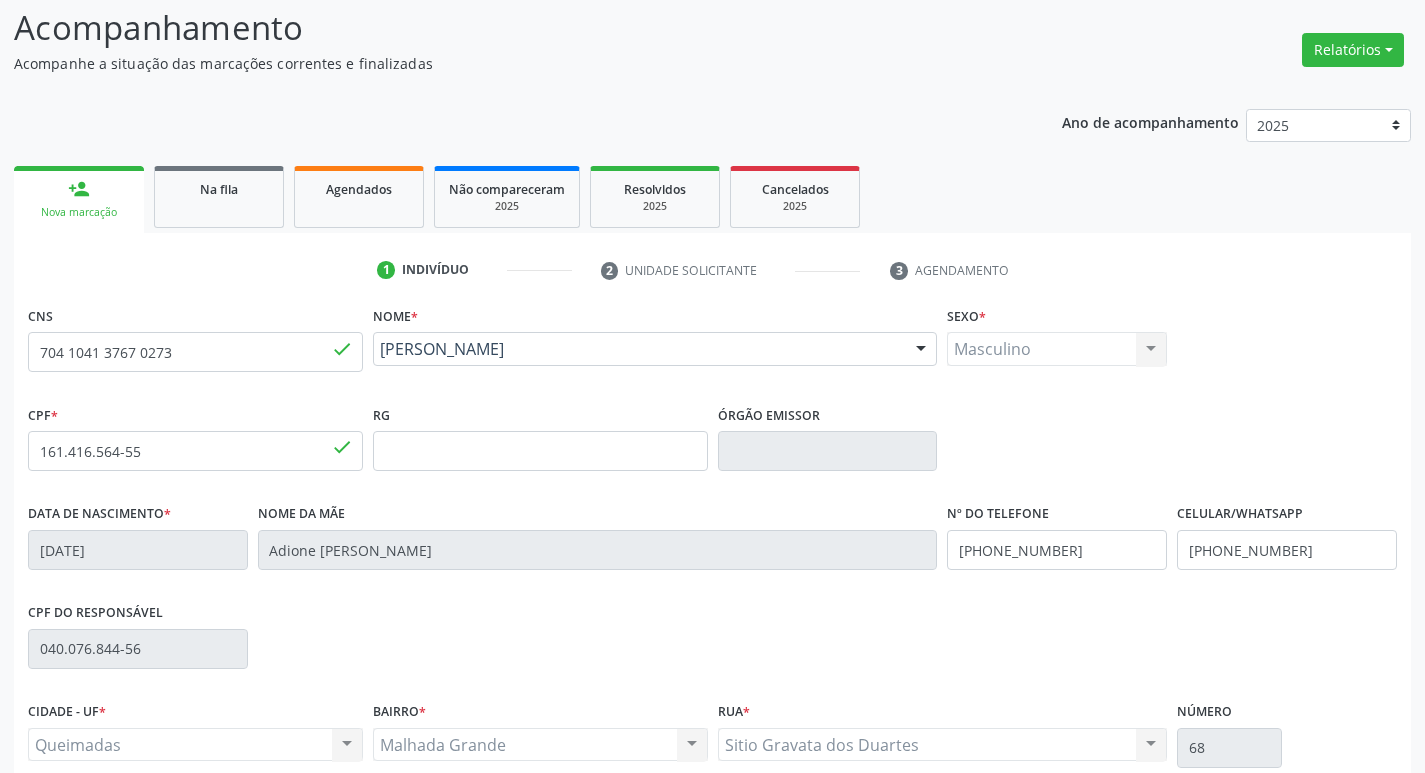
scroll to position [311, 0]
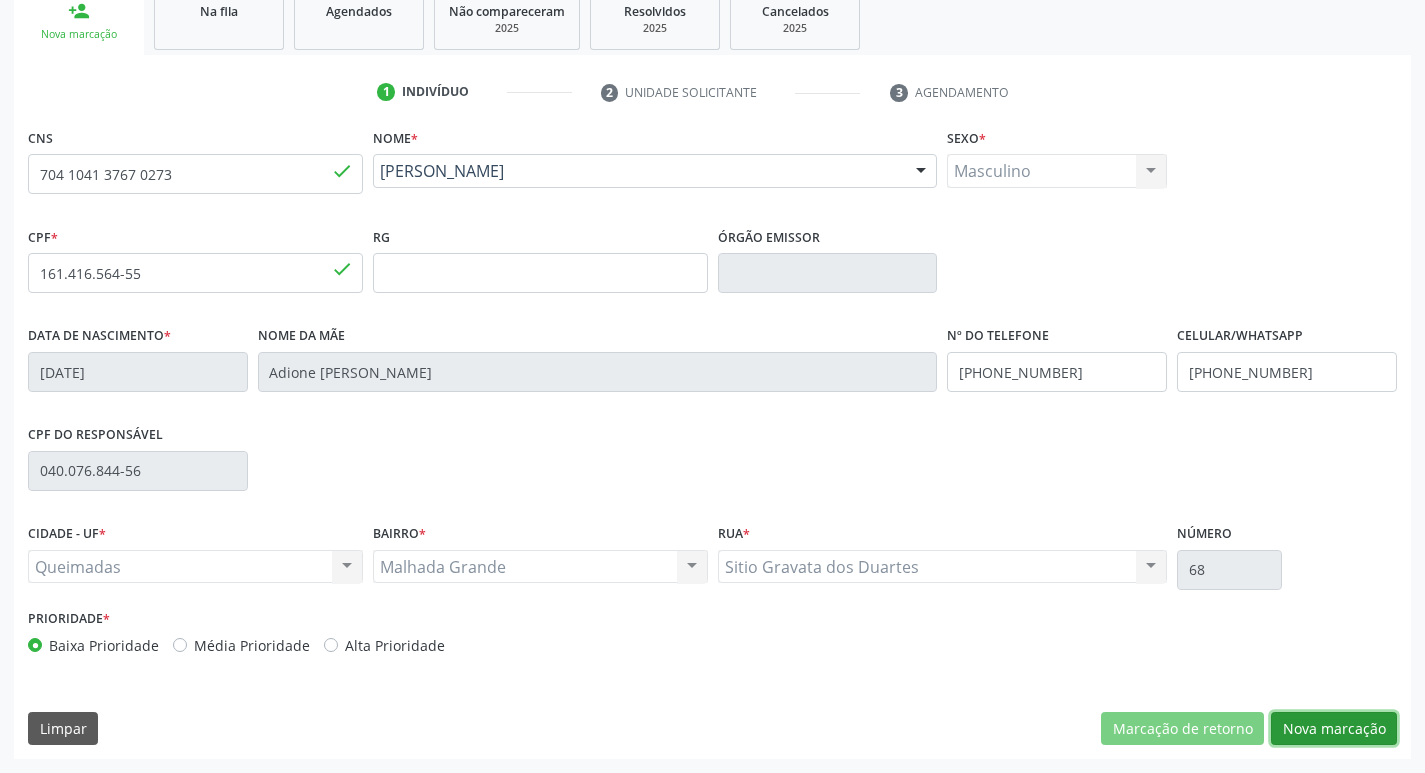
click at [1305, 720] on button "Nova marcação" at bounding box center [1334, 729] width 126 height 34
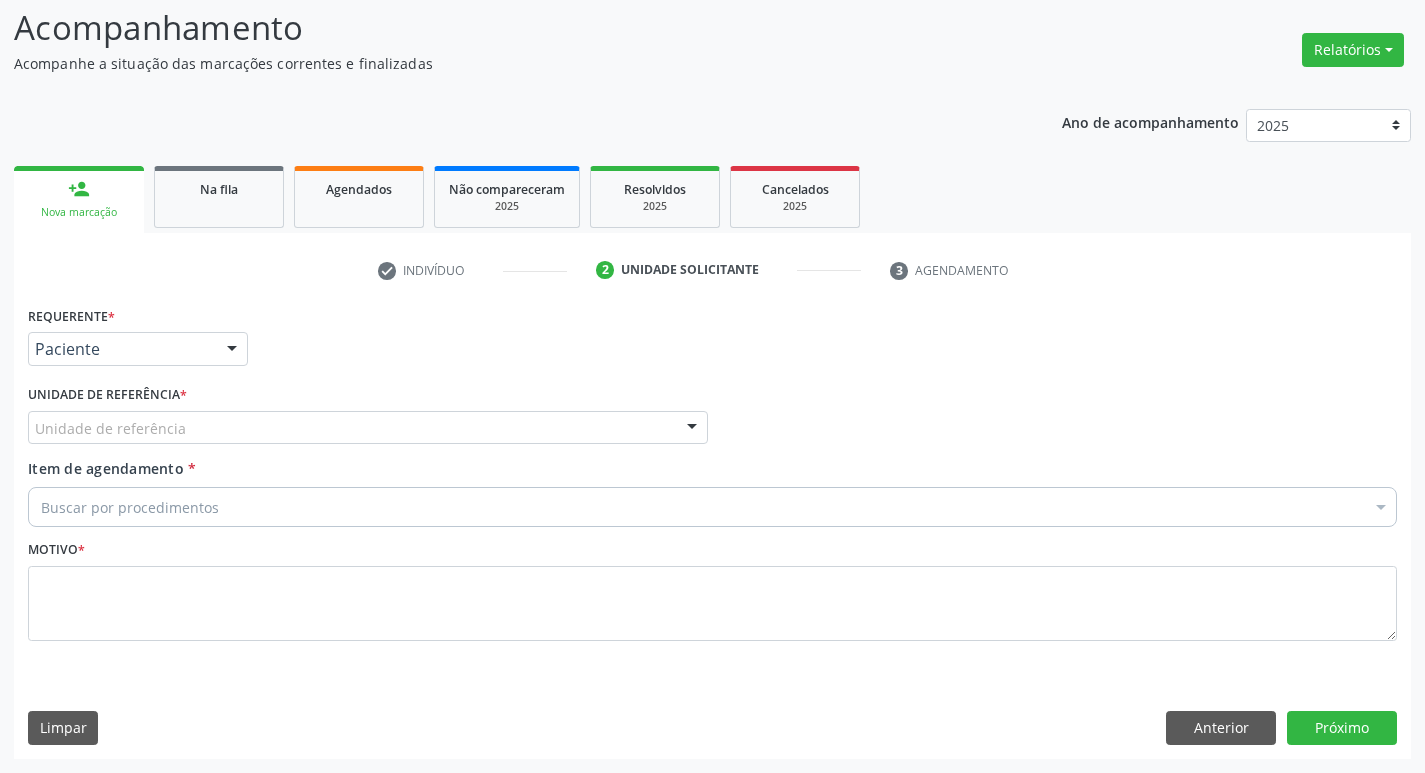
scroll to position [133, 0]
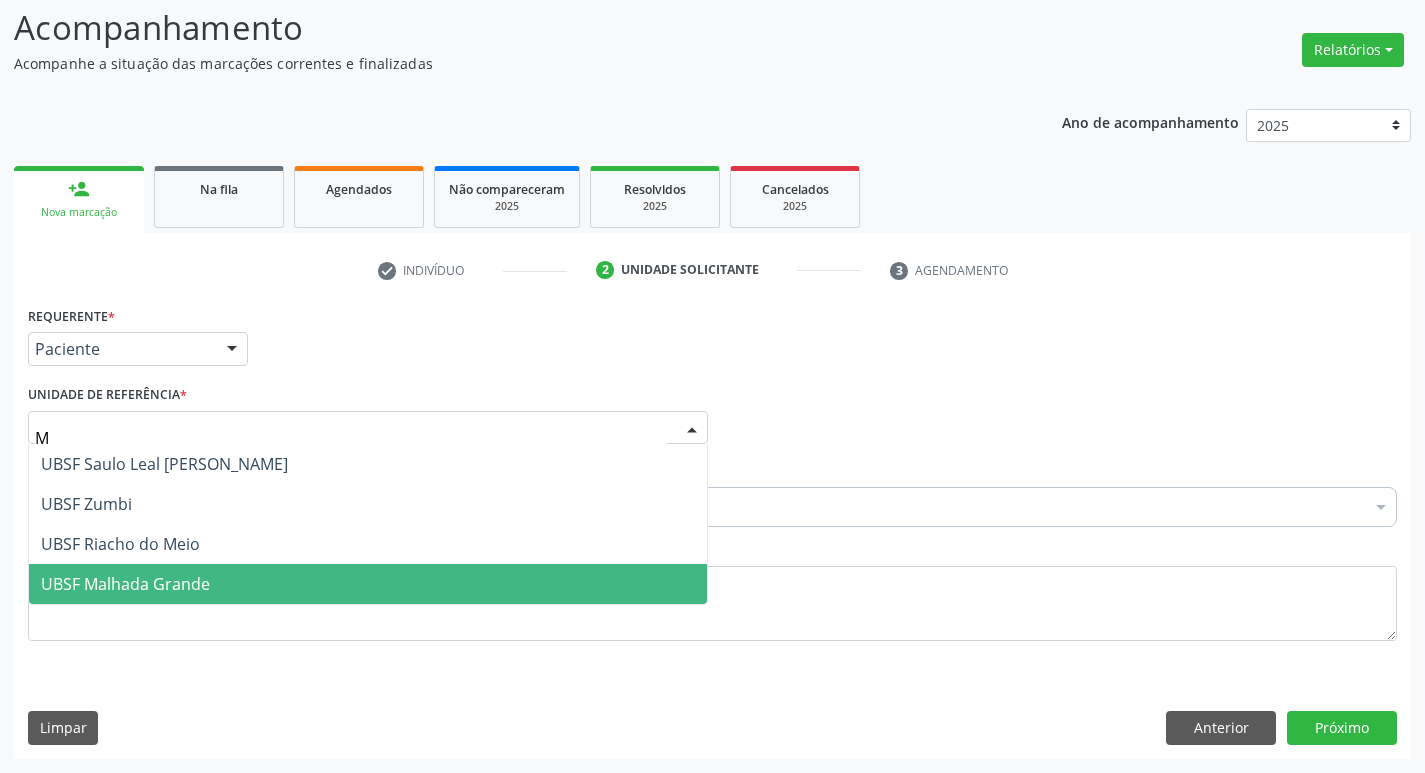
type input "MA"
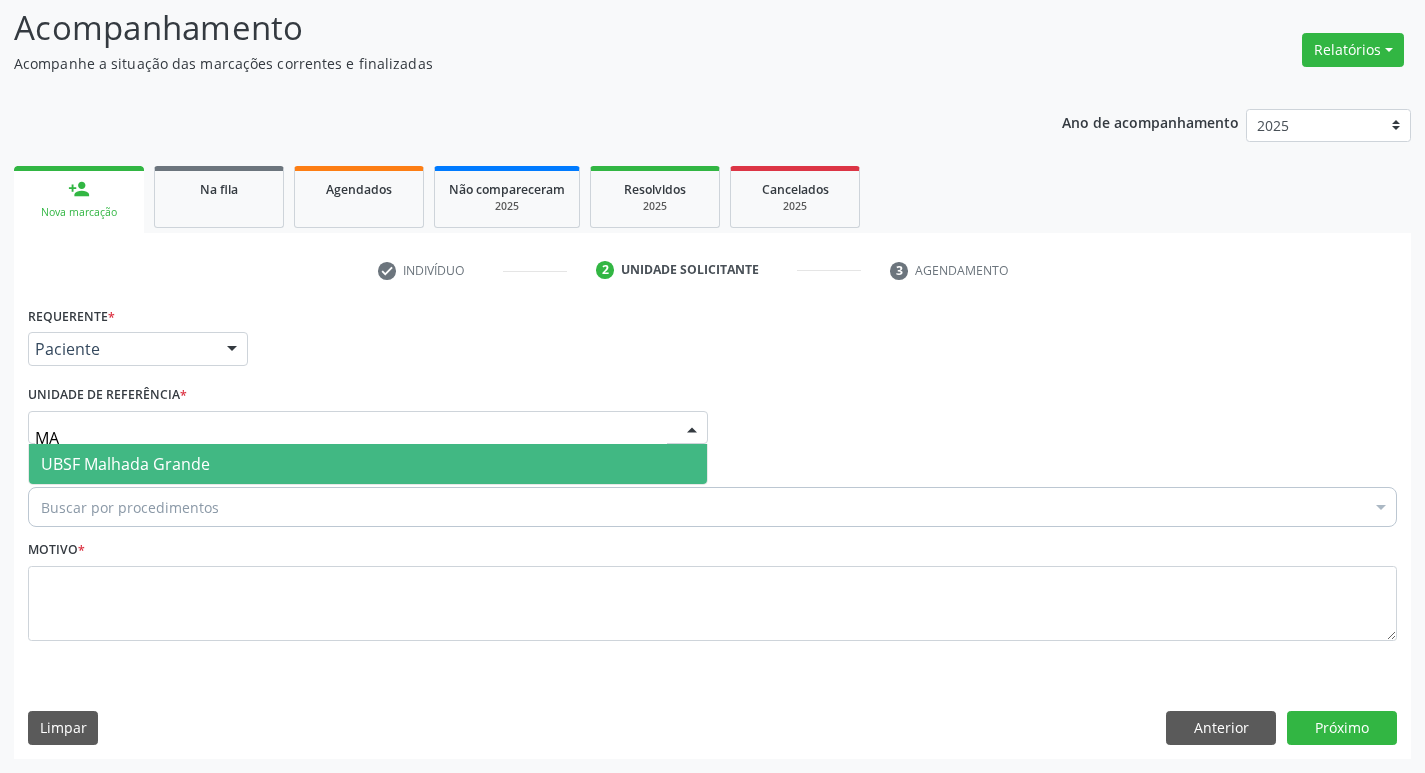
click at [125, 460] on span "UBSF Malhada Grande" at bounding box center [125, 464] width 169 height 22
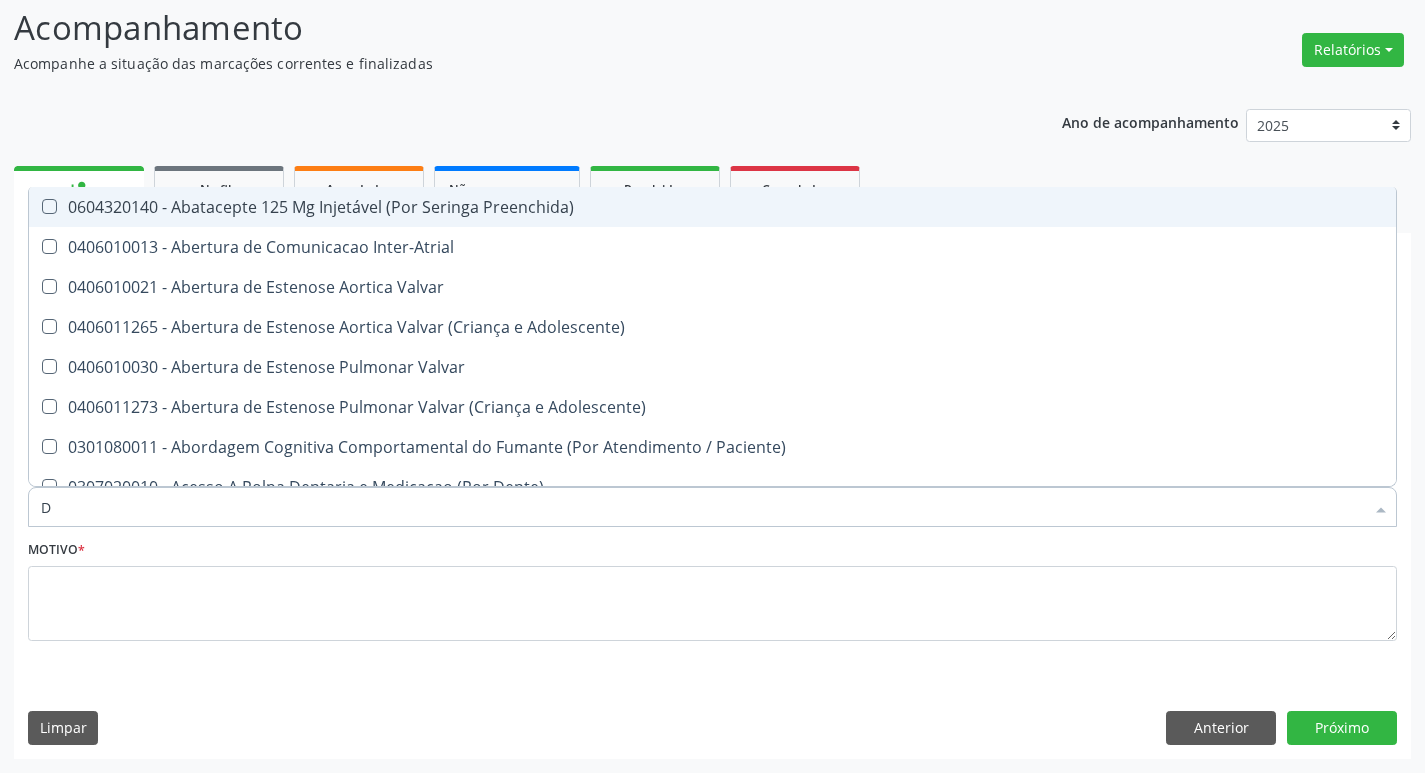
type input "DERMAT"
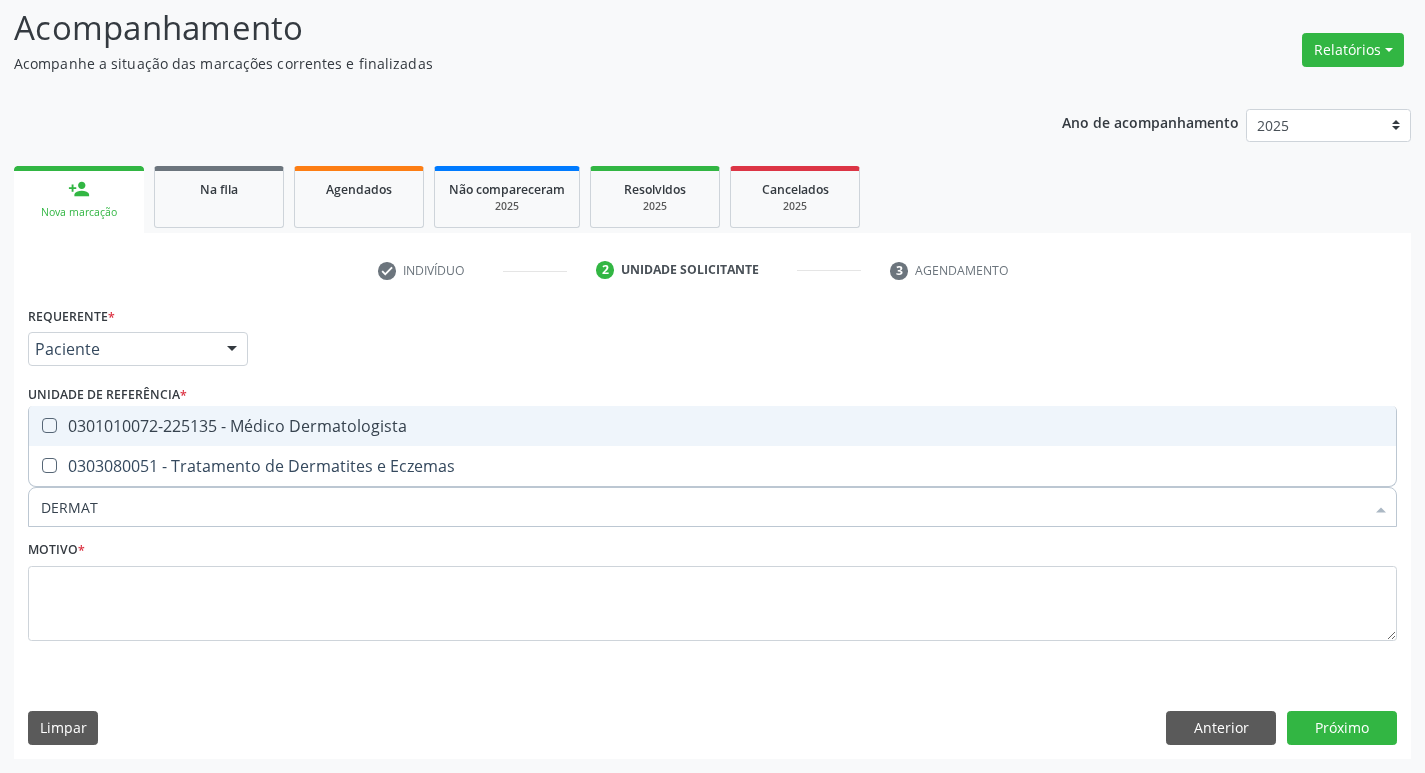
click at [248, 431] on div "0301010072-225135 - Médico Dermatologista" at bounding box center [712, 426] width 1343 height 16
checkbox Dermatologista "true"
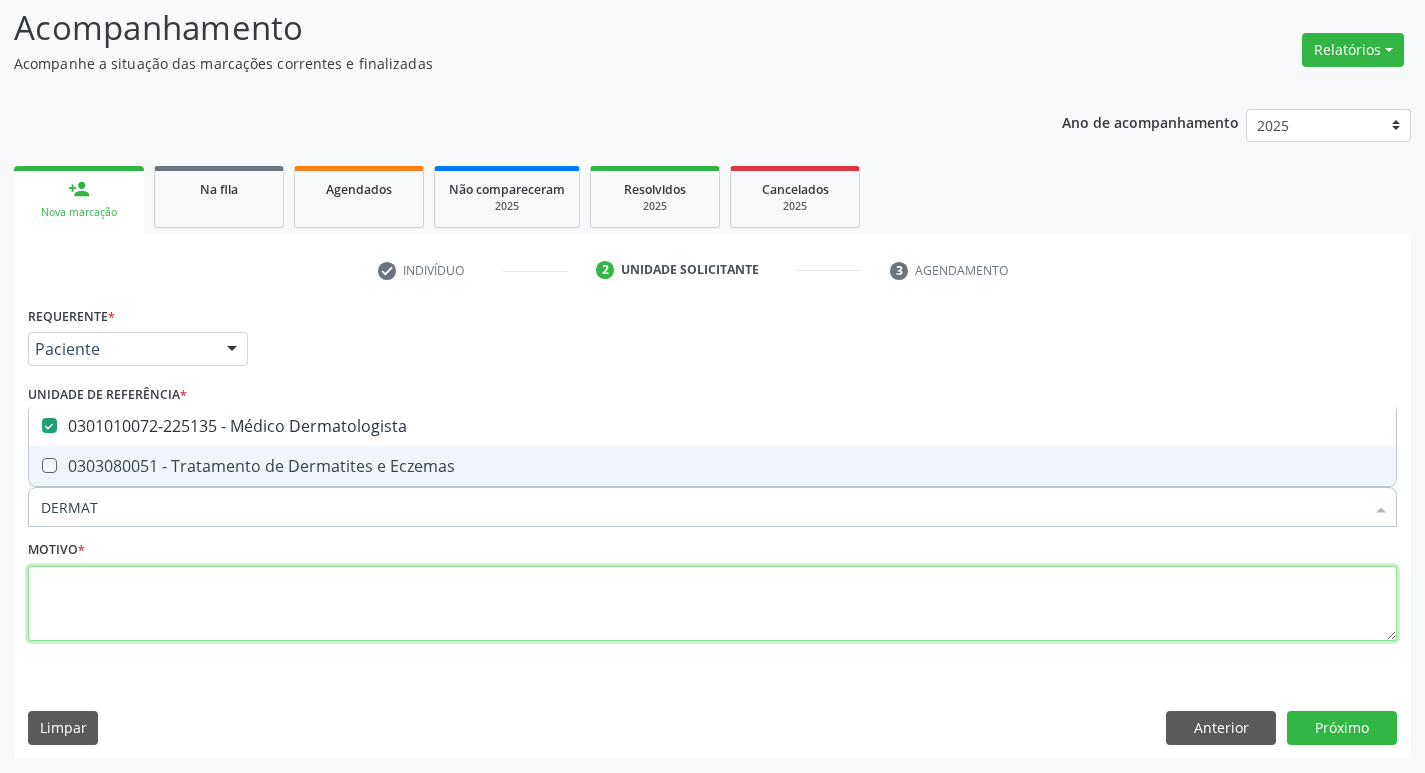
click at [197, 591] on textarea at bounding box center [712, 604] width 1369 height 76
checkbox Eczemas "true"
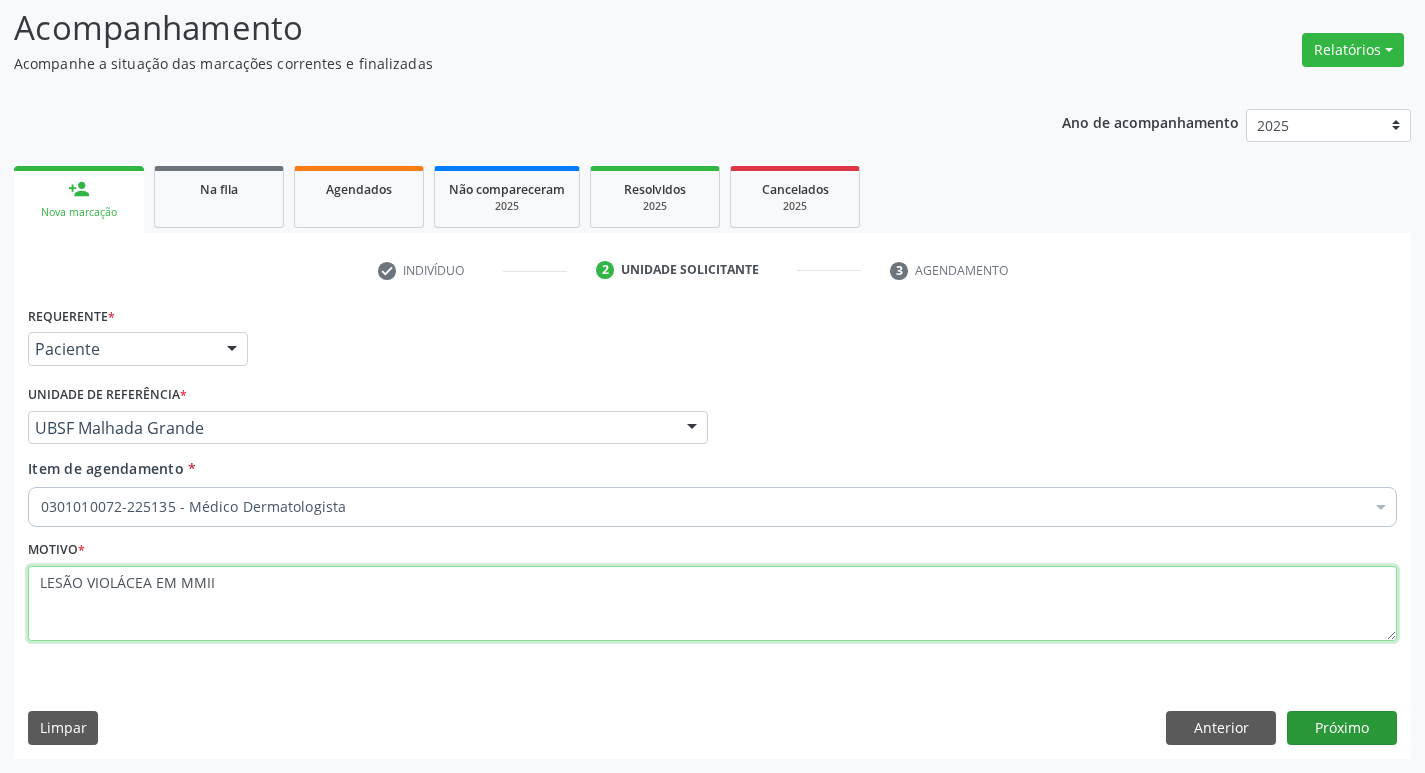
type textarea "LESÃO VIOLÁCEA EM MMII"
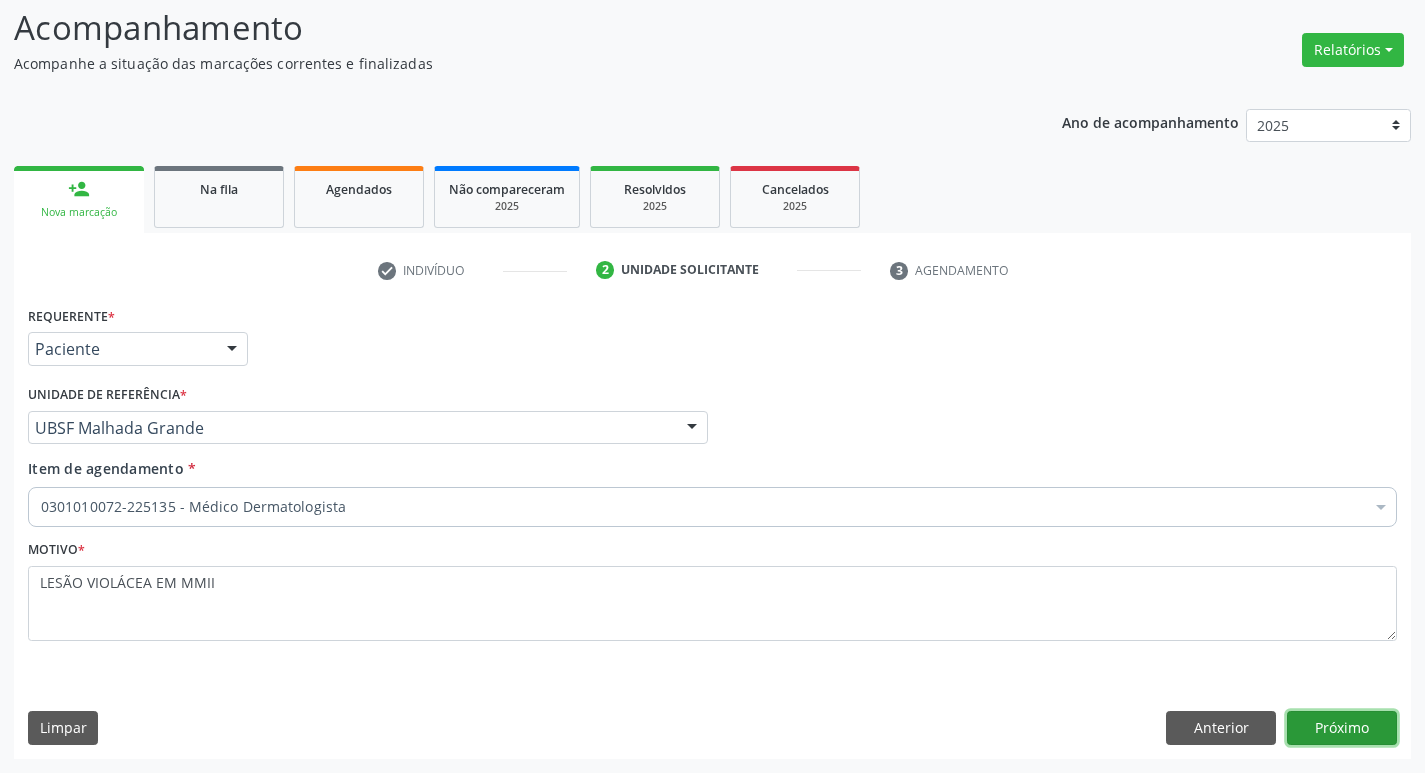
click at [1338, 740] on button "Próximo" at bounding box center [1342, 728] width 110 height 34
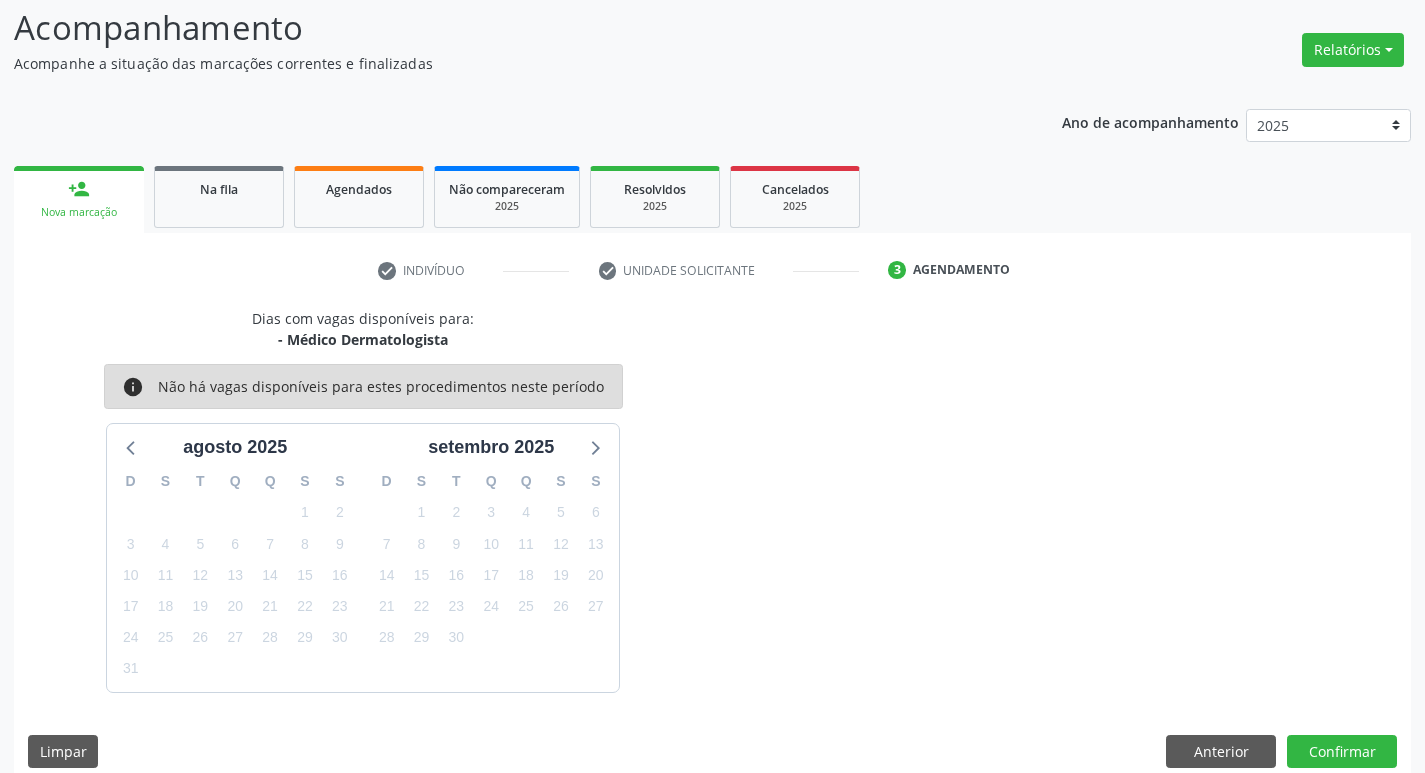
click at [279, 626] on div "28" at bounding box center [270, 637] width 28 height 31
click at [276, 632] on span "28" at bounding box center [270, 638] width 28 height 28
click at [1337, 759] on button "Confirmar" at bounding box center [1342, 752] width 110 height 34
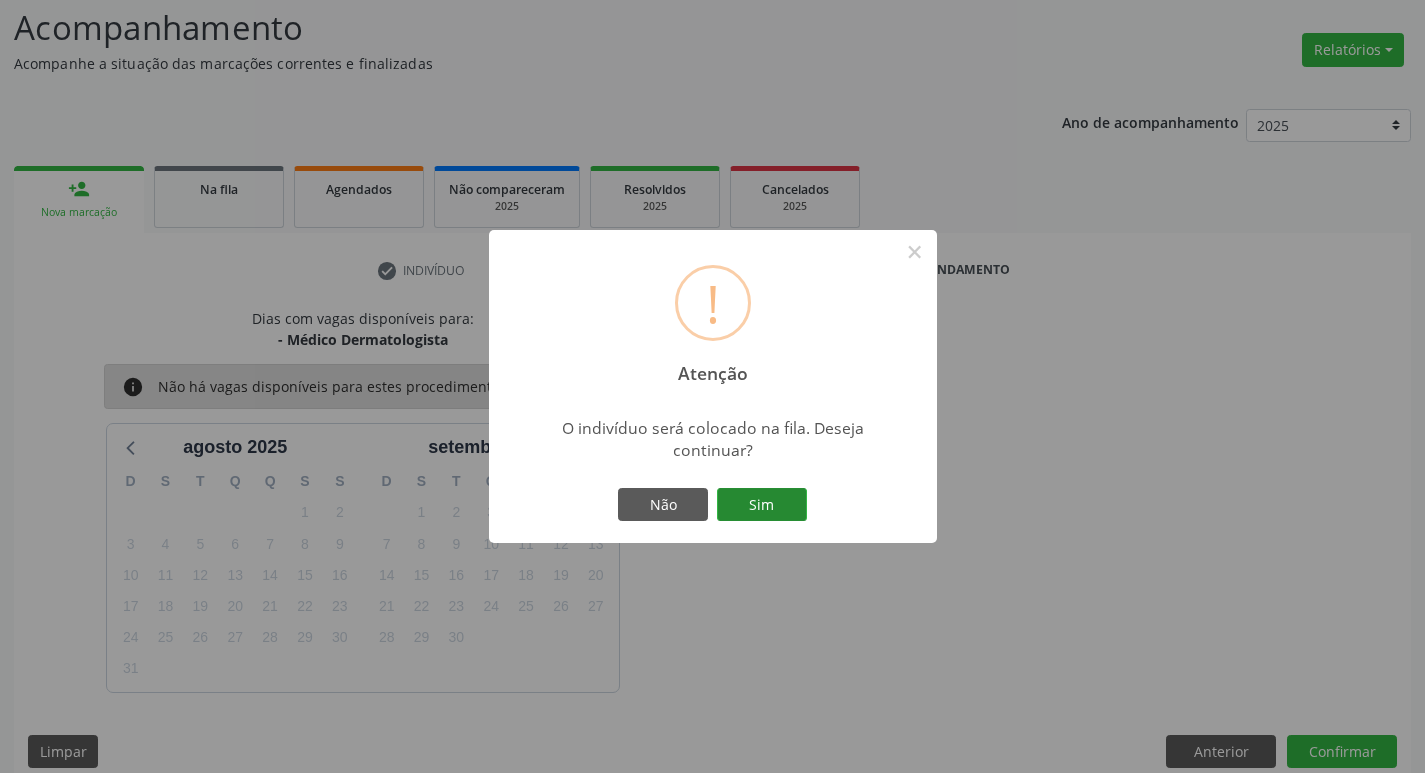
click at [773, 506] on button "Sim" at bounding box center [762, 505] width 90 height 34
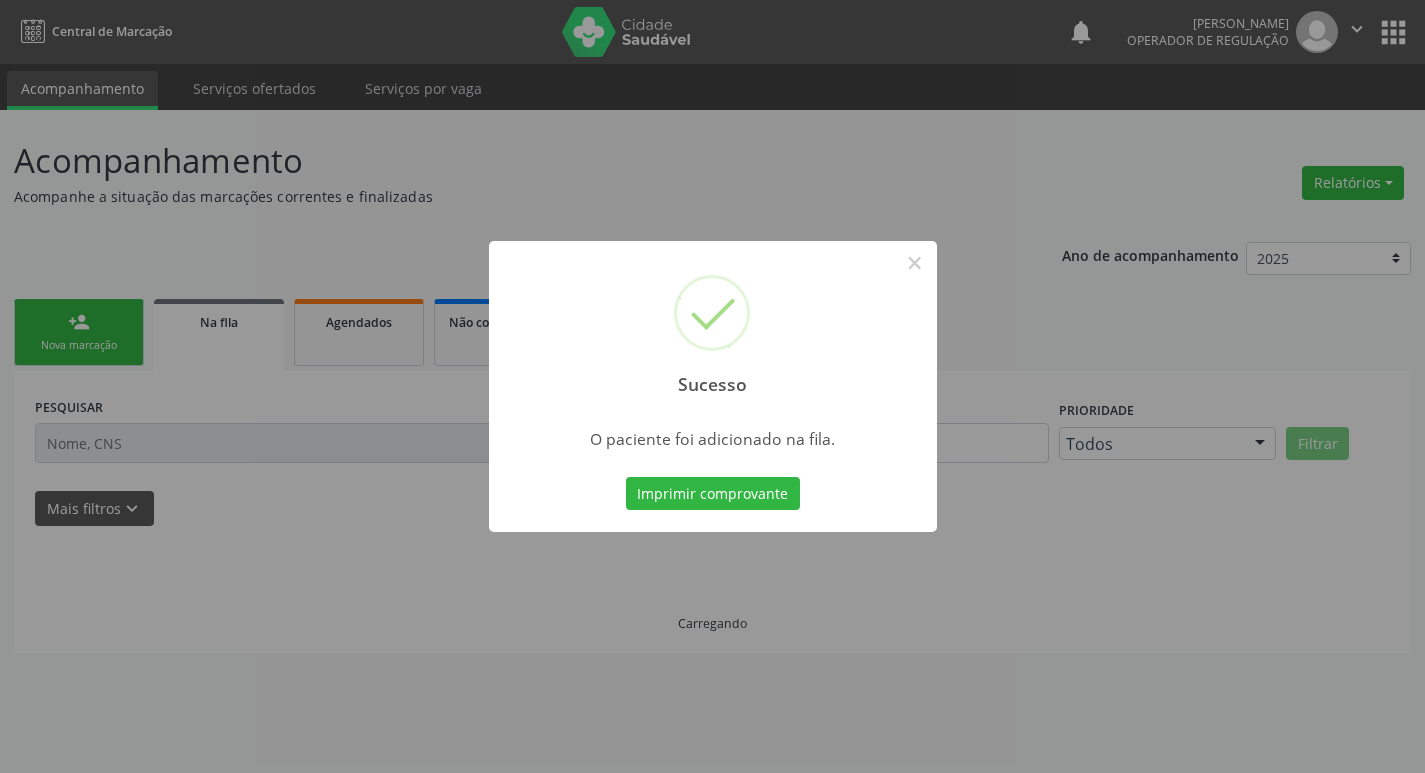
scroll to position [0, 0]
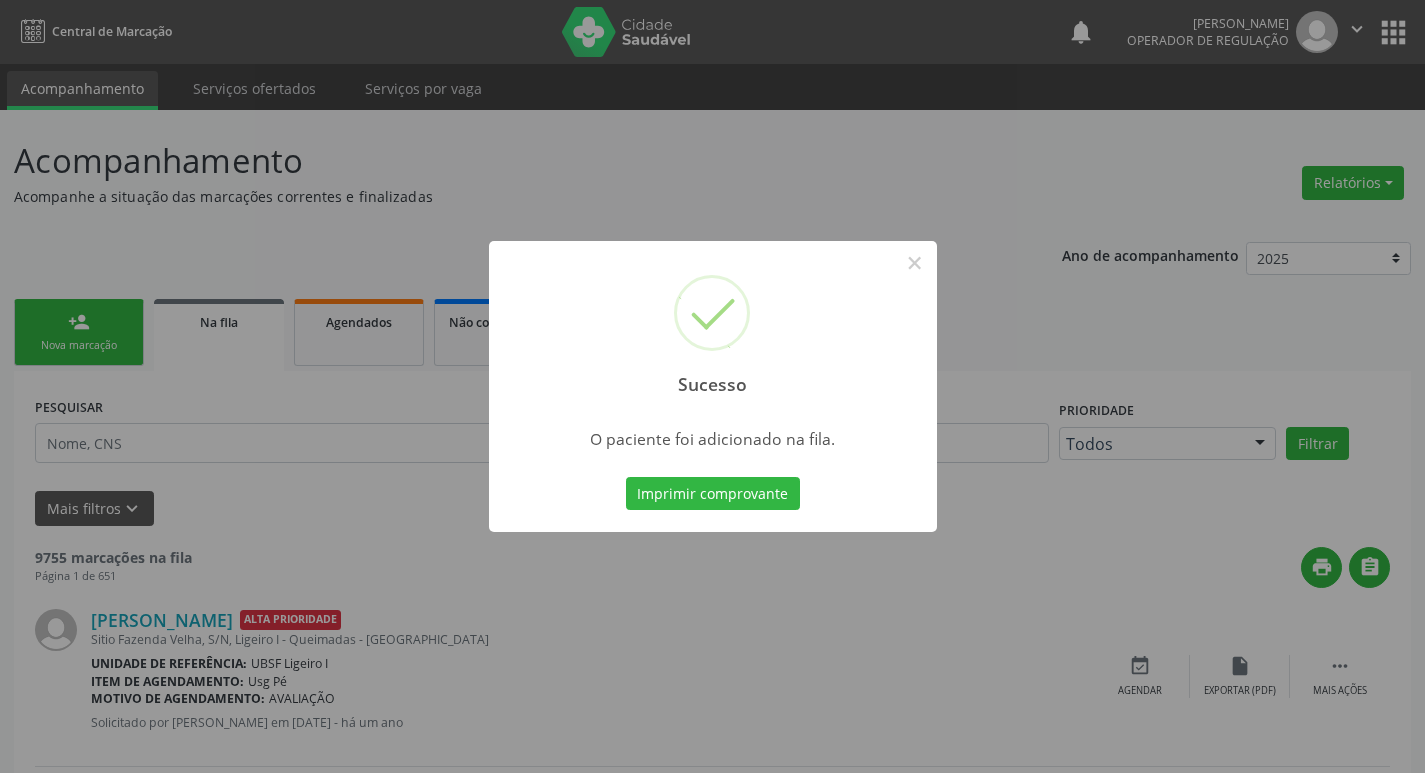
click at [0, 326] on div "Sucesso × O paciente foi adicionado na fila. Imprimir comprovante Cancel" at bounding box center [712, 386] width 1425 height 773
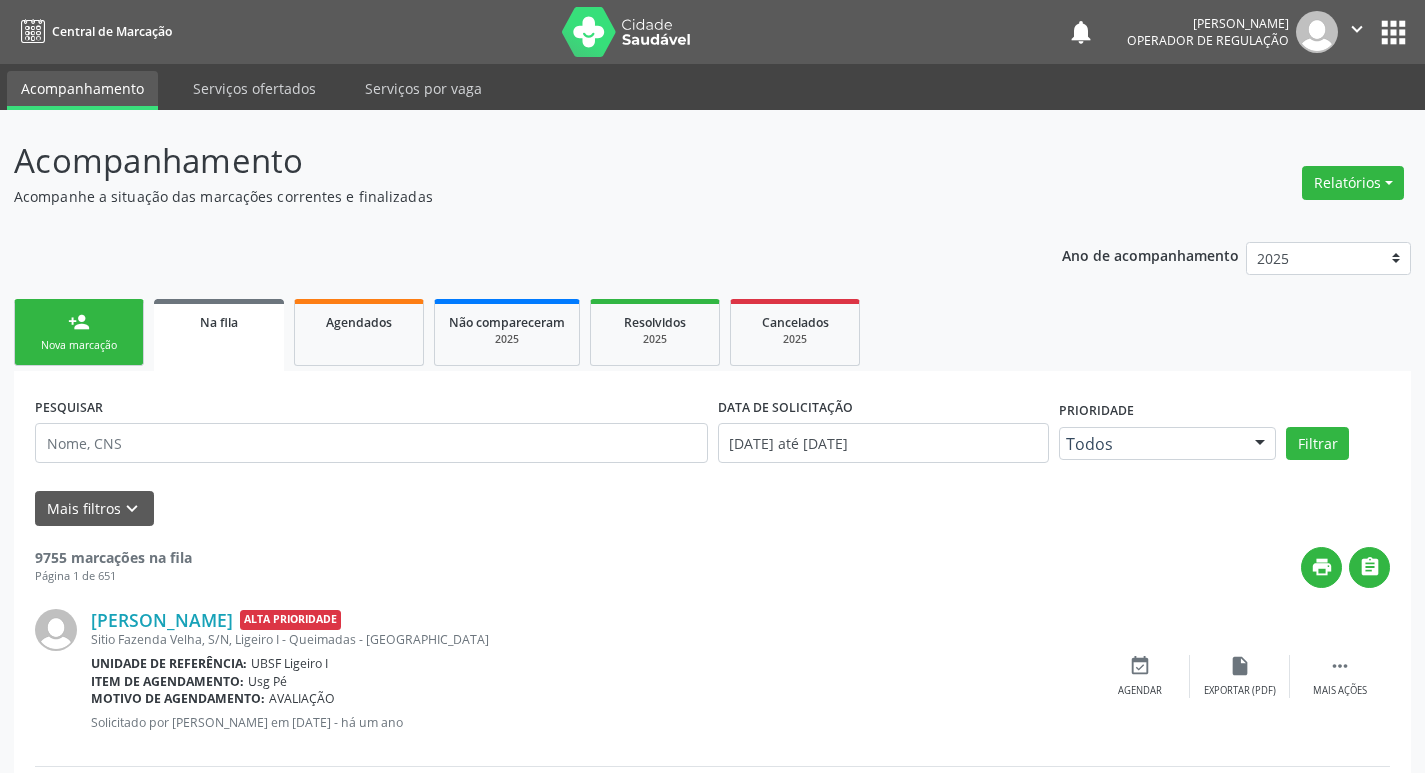
click at [51, 334] on link "person_add Nova marcação" at bounding box center [79, 332] width 130 height 67
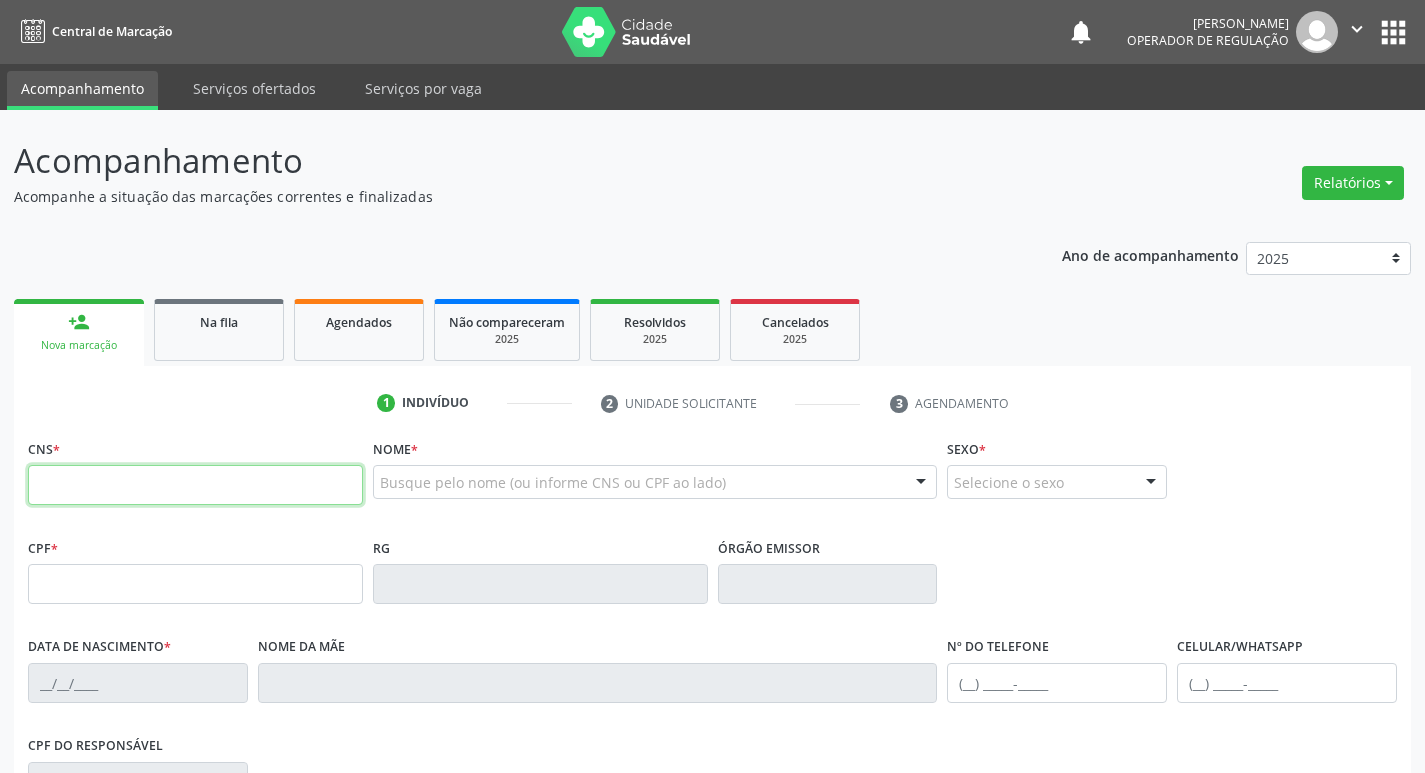
click at [60, 482] on input "text" at bounding box center [195, 485] width 335 height 40
type input "702 3001 3653 2819"
type input "170.583.754-96"
type input "30/05/2016"
type input "Luzia de Jesus Fontes Silva"
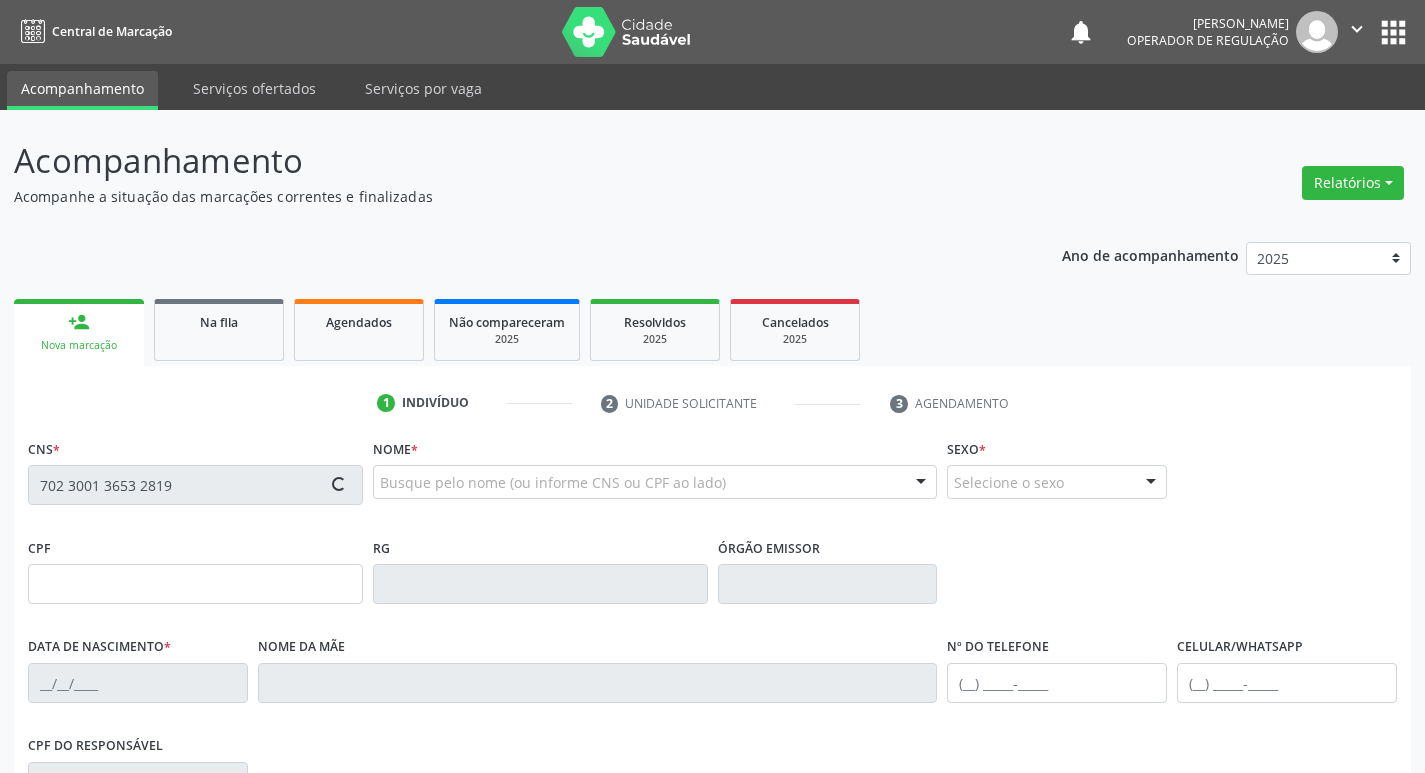
type input "(83) 98890-0901"
type input "117.408.934-25"
type input "1545"
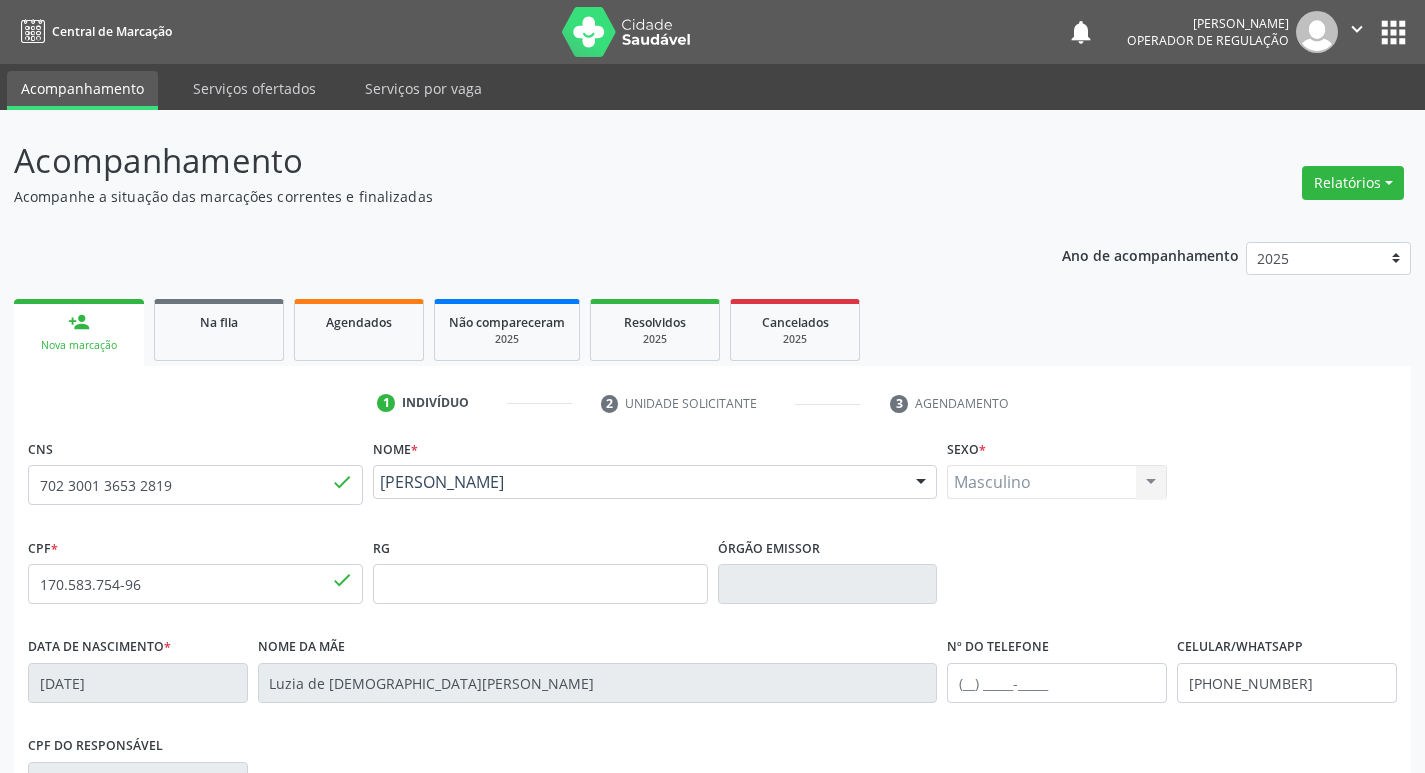
scroll to position [311, 0]
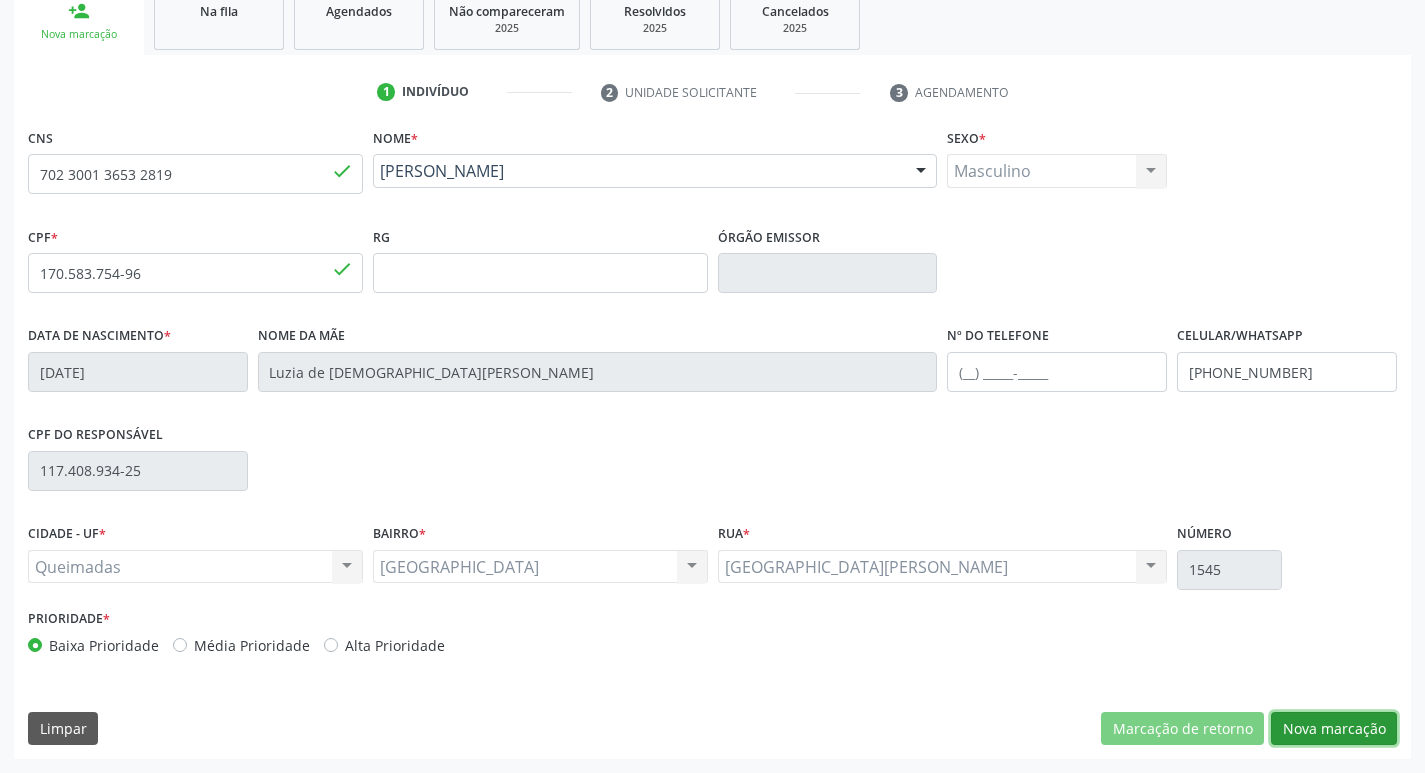
click at [1336, 731] on button "Nova marcação" at bounding box center [1334, 729] width 126 height 34
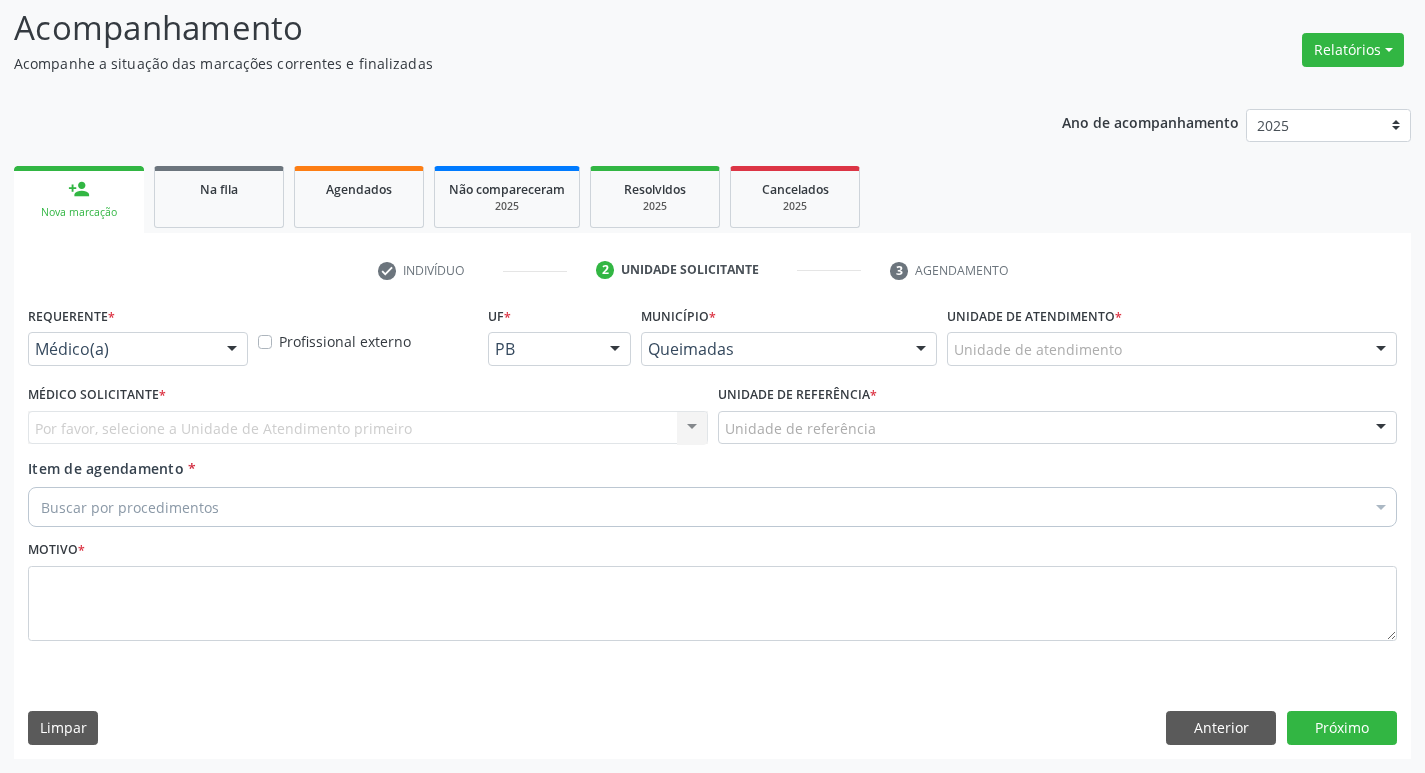
scroll to position [133, 0]
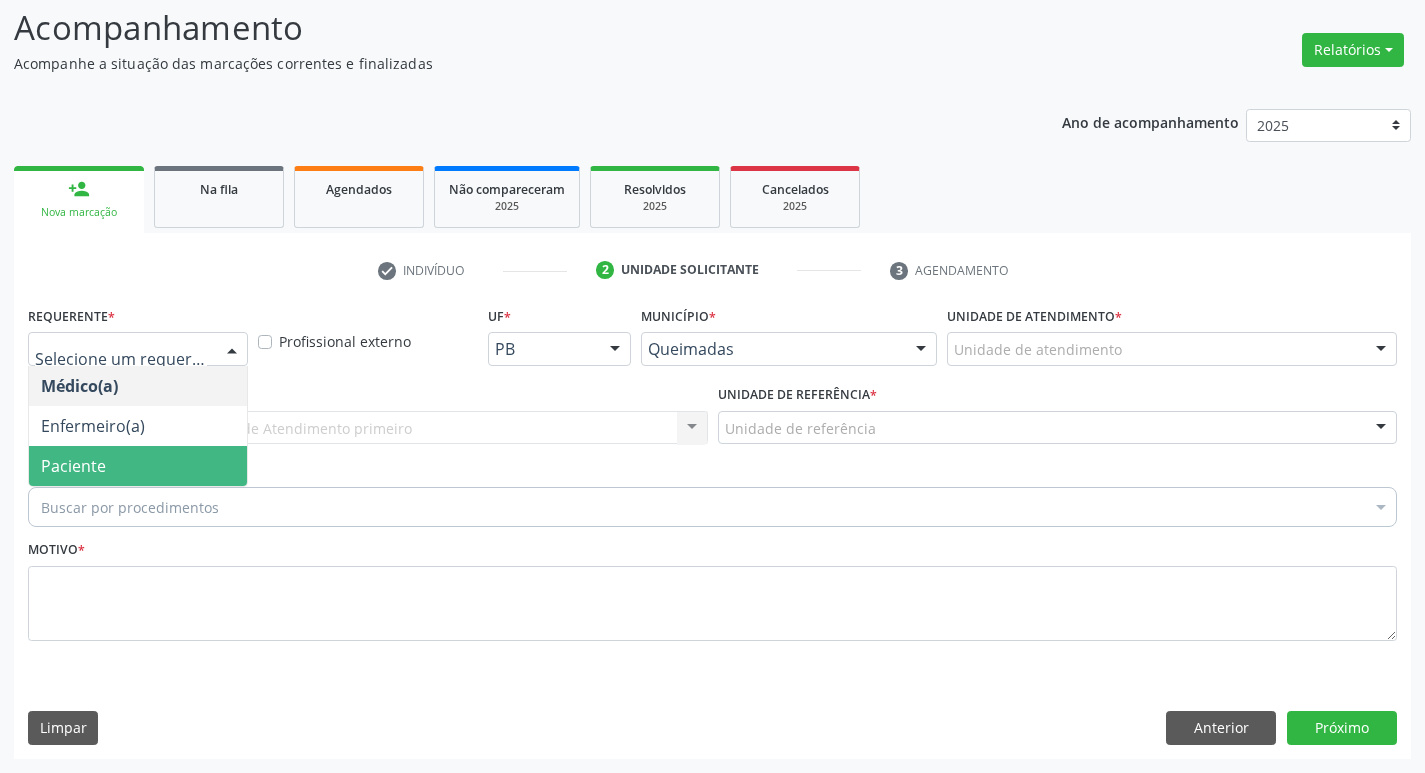
click at [96, 455] on span "Paciente" at bounding box center [73, 466] width 65 height 22
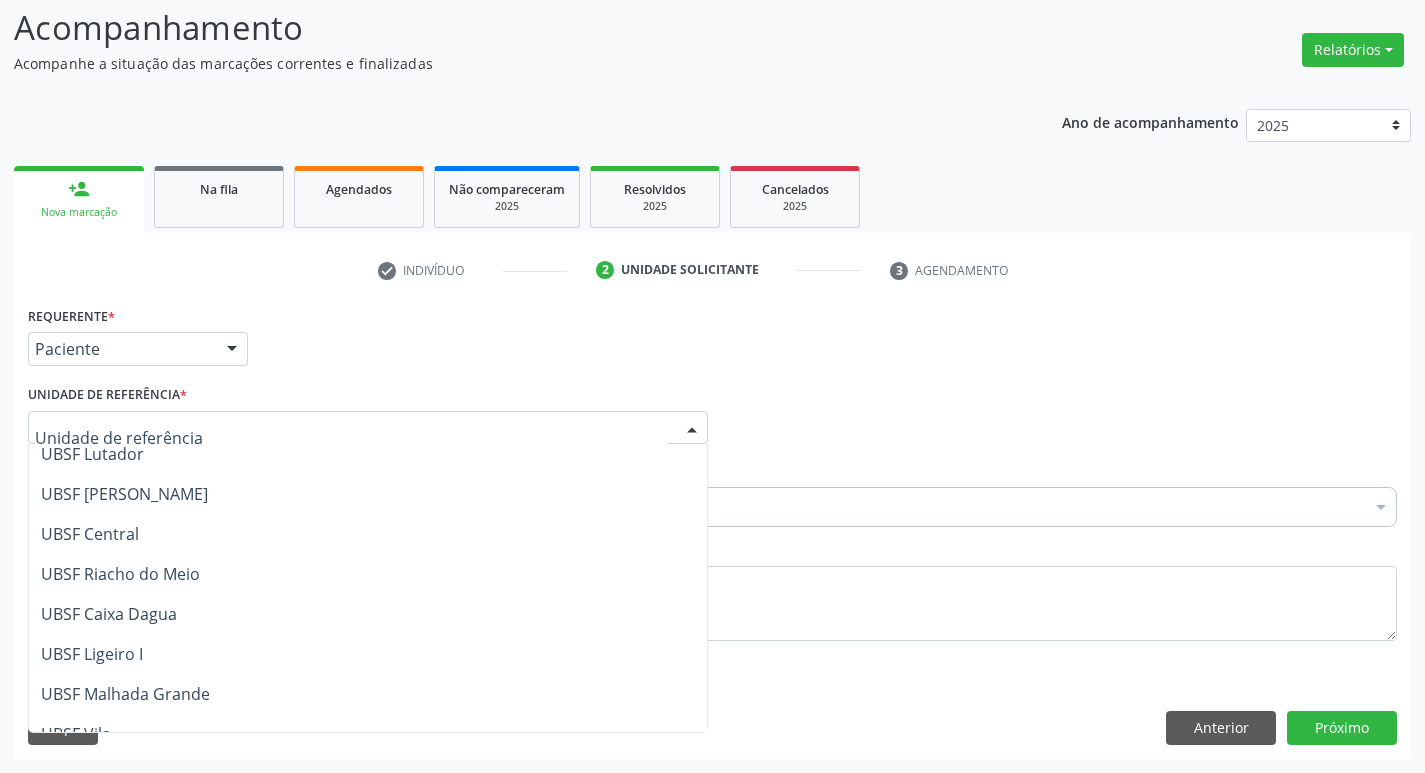
scroll to position [512, 0]
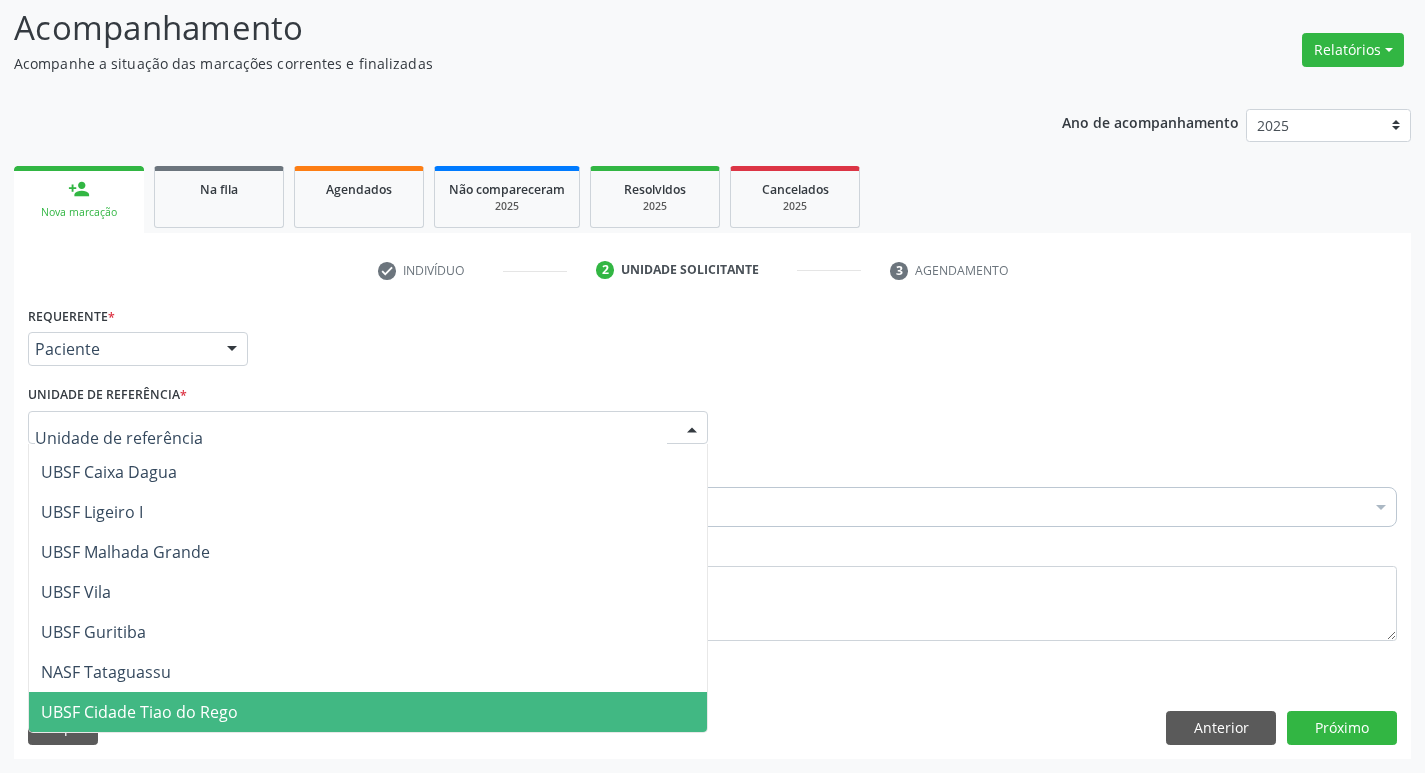
drag, startPoint x: 158, startPoint y: 722, endPoint x: 153, endPoint y: 664, distance: 58.2
click at [157, 722] on span "UBSF Cidade Tiao do Rego" at bounding box center [139, 712] width 197 height 22
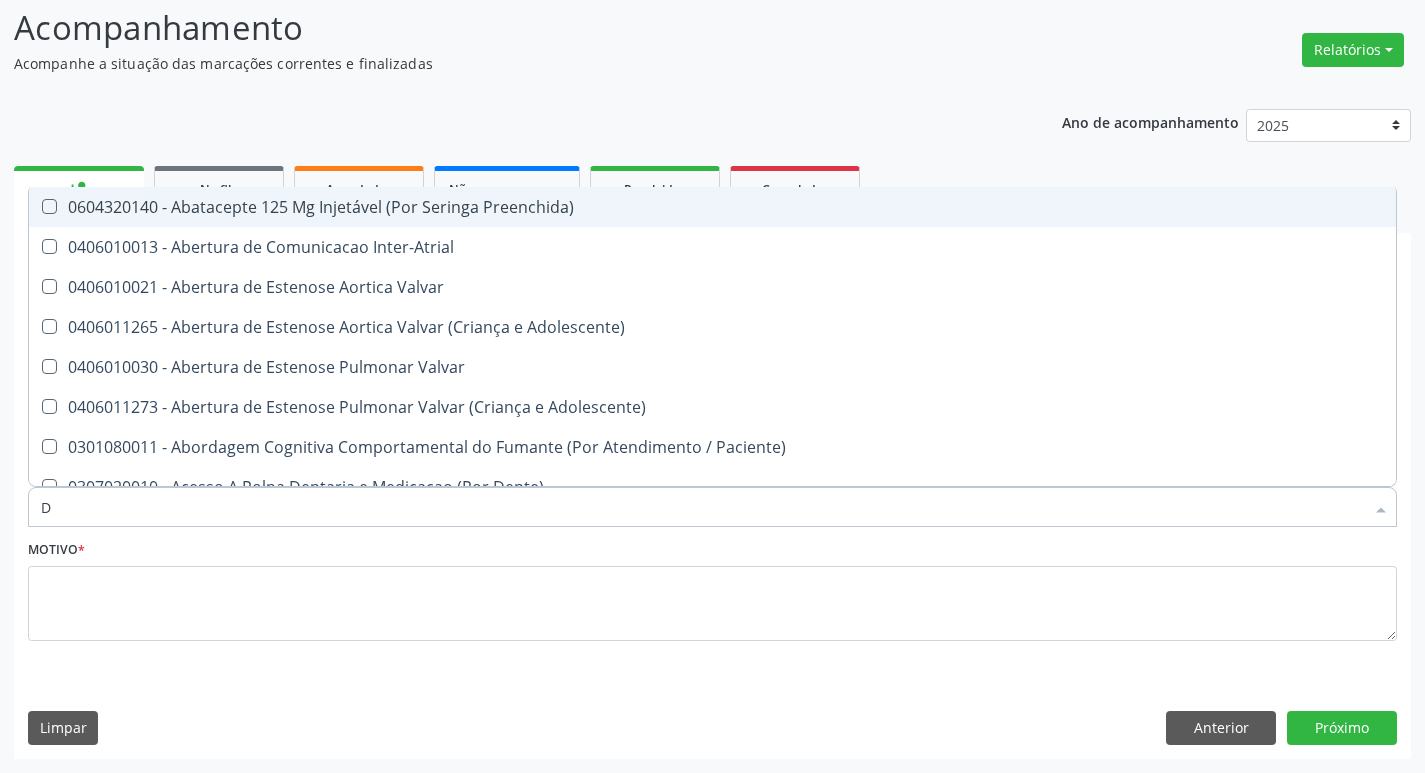
type input "DERMAT"
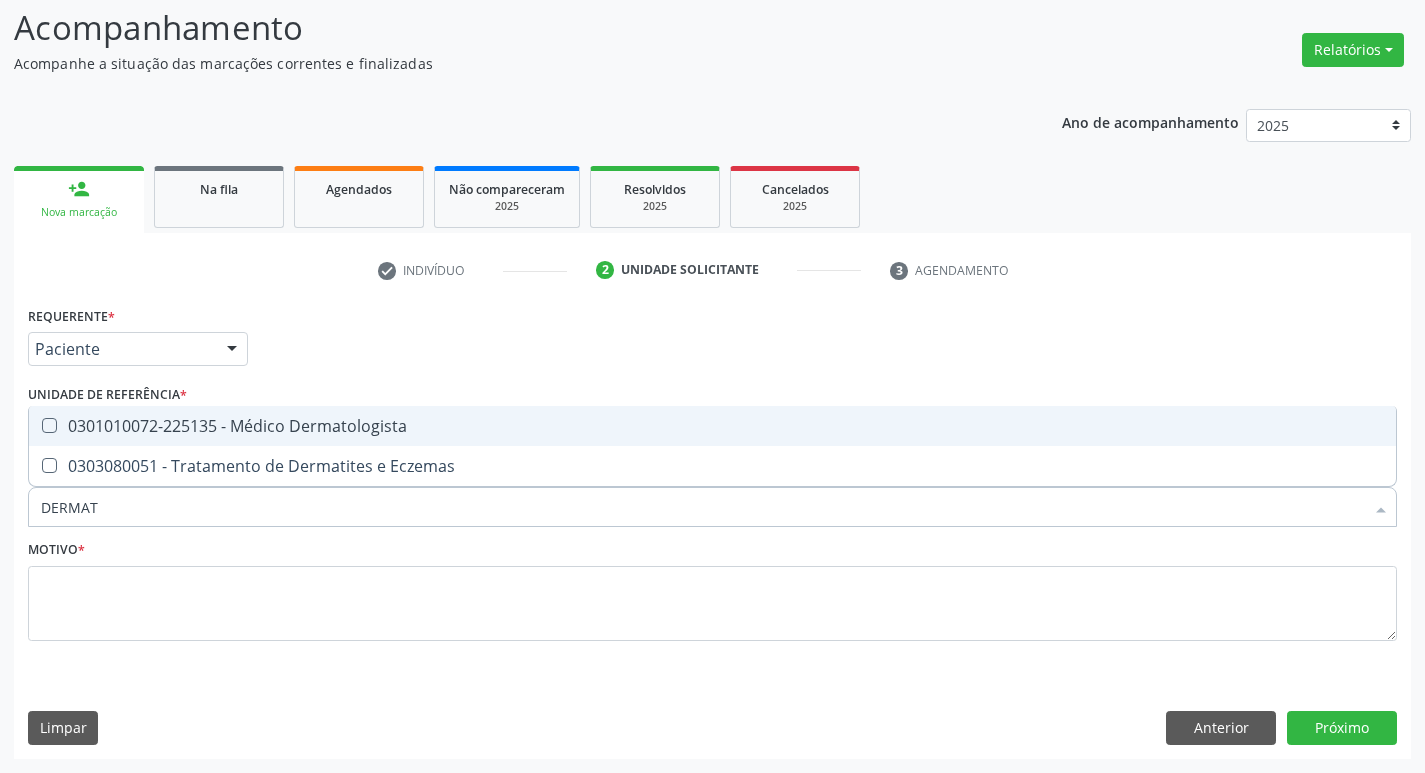
click at [256, 424] on div "0301010072-225135 - Médico Dermatologista" at bounding box center [712, 426] width 1343 height 16
checkbox Dermatologista "true"
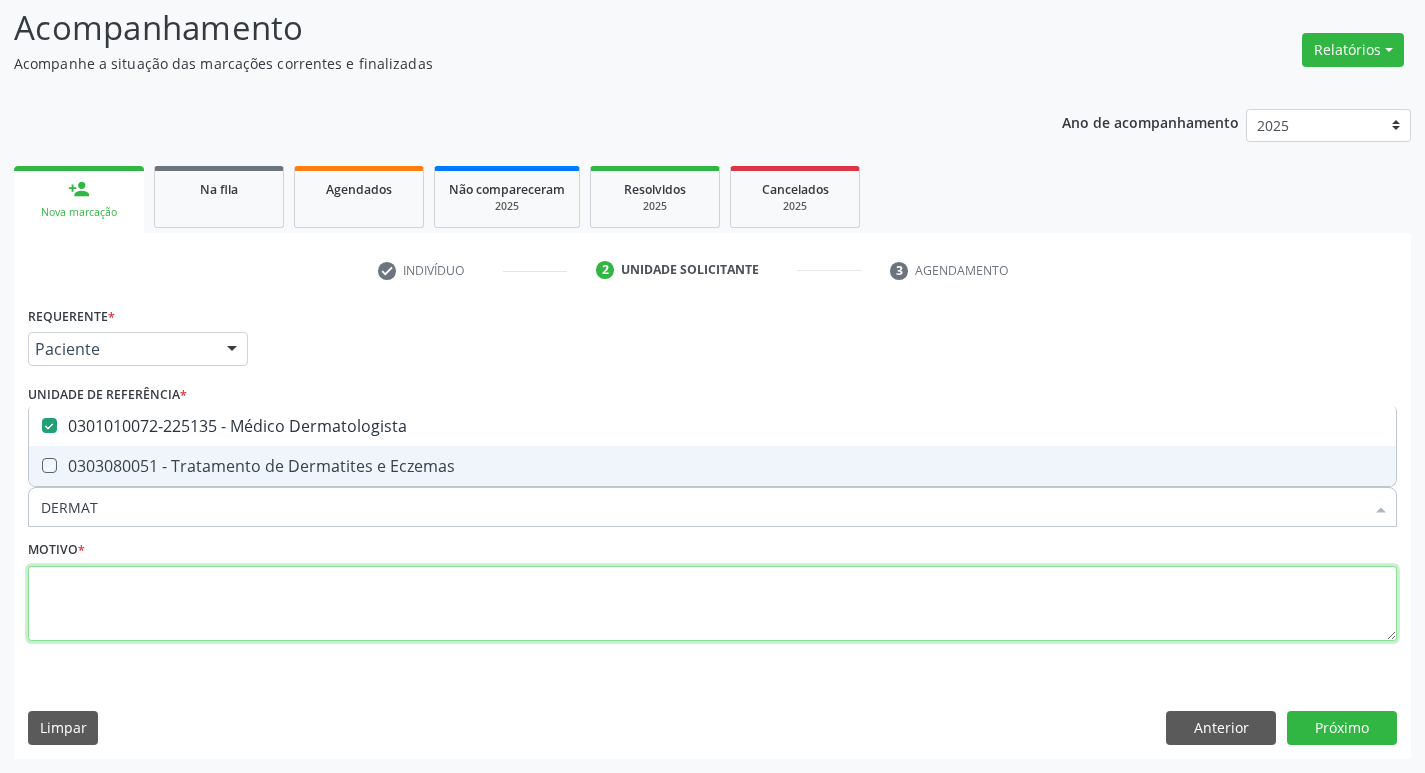
click at [214, 614] on textarea at bounding box center [712, 604] width 1369 height 76
checkbox Eczemas "true"
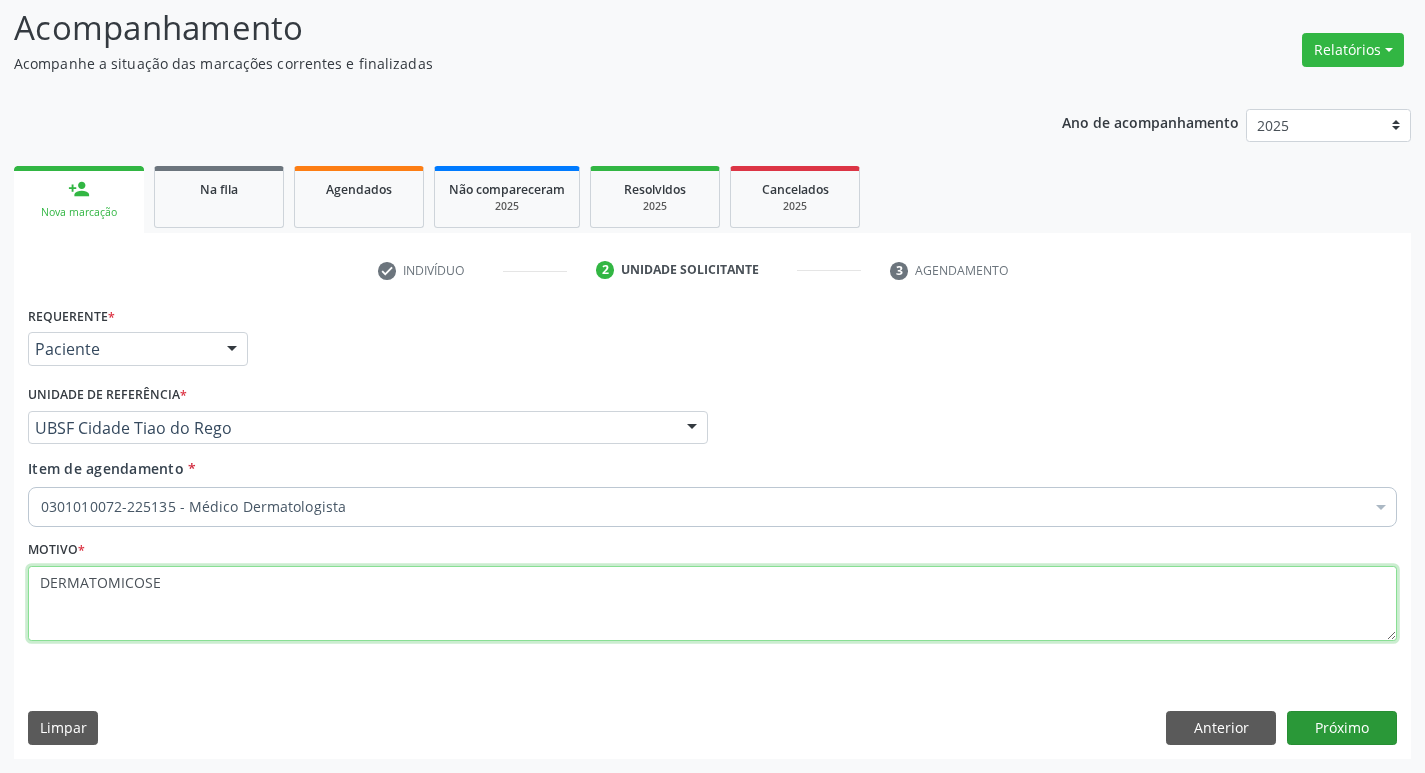
type textarea "DERMATOMICOSE"
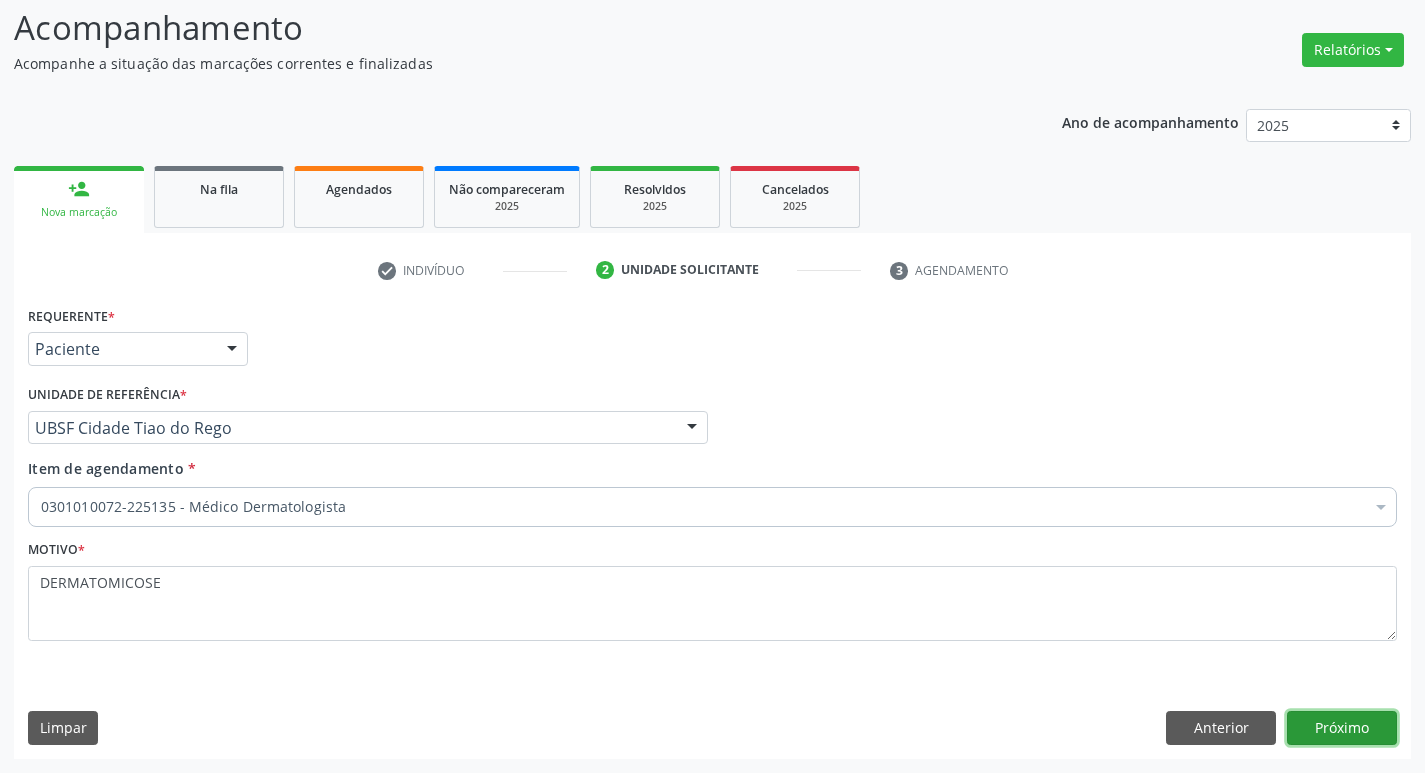
click at [1297, 729] on button "Próximo" at bounding box center [1342, 728] width 110 height 34
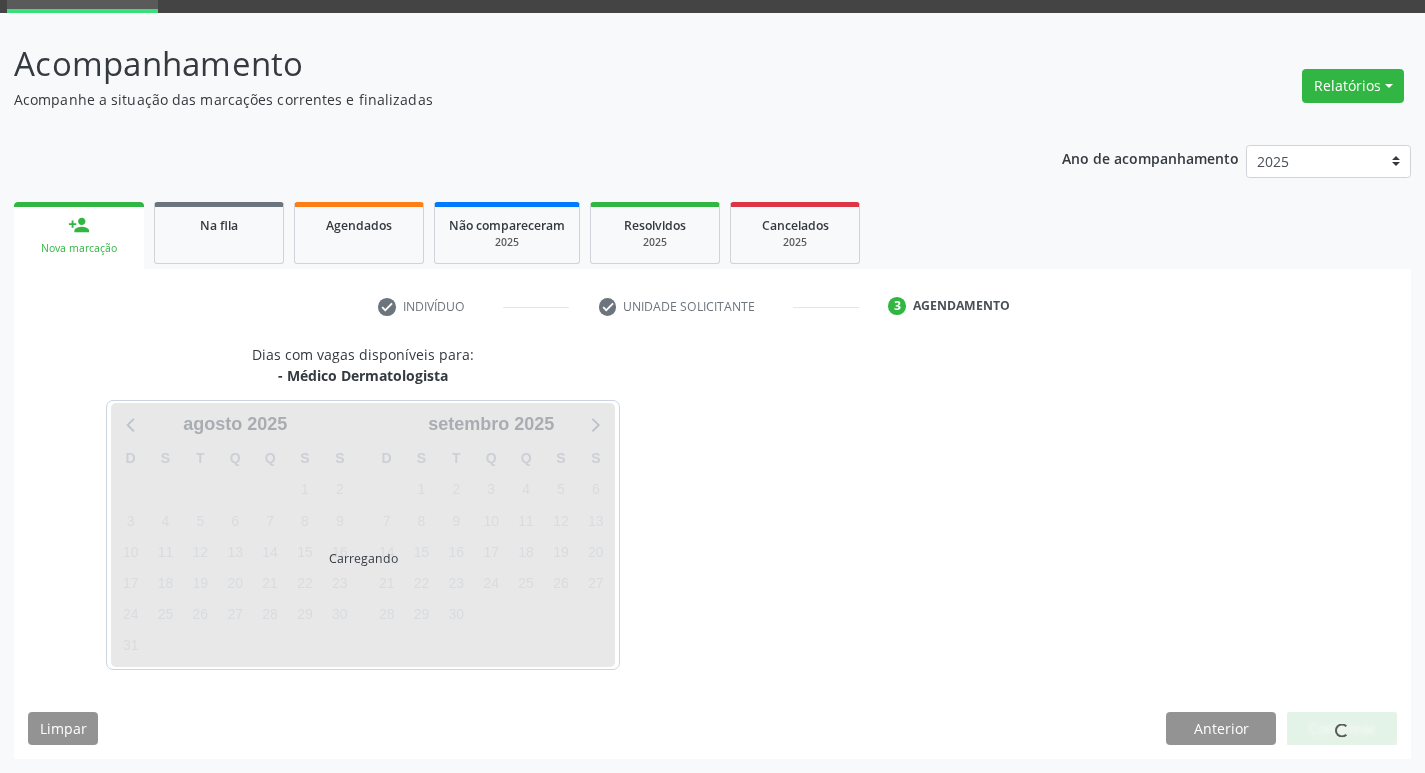
scroll to position [133, 0]
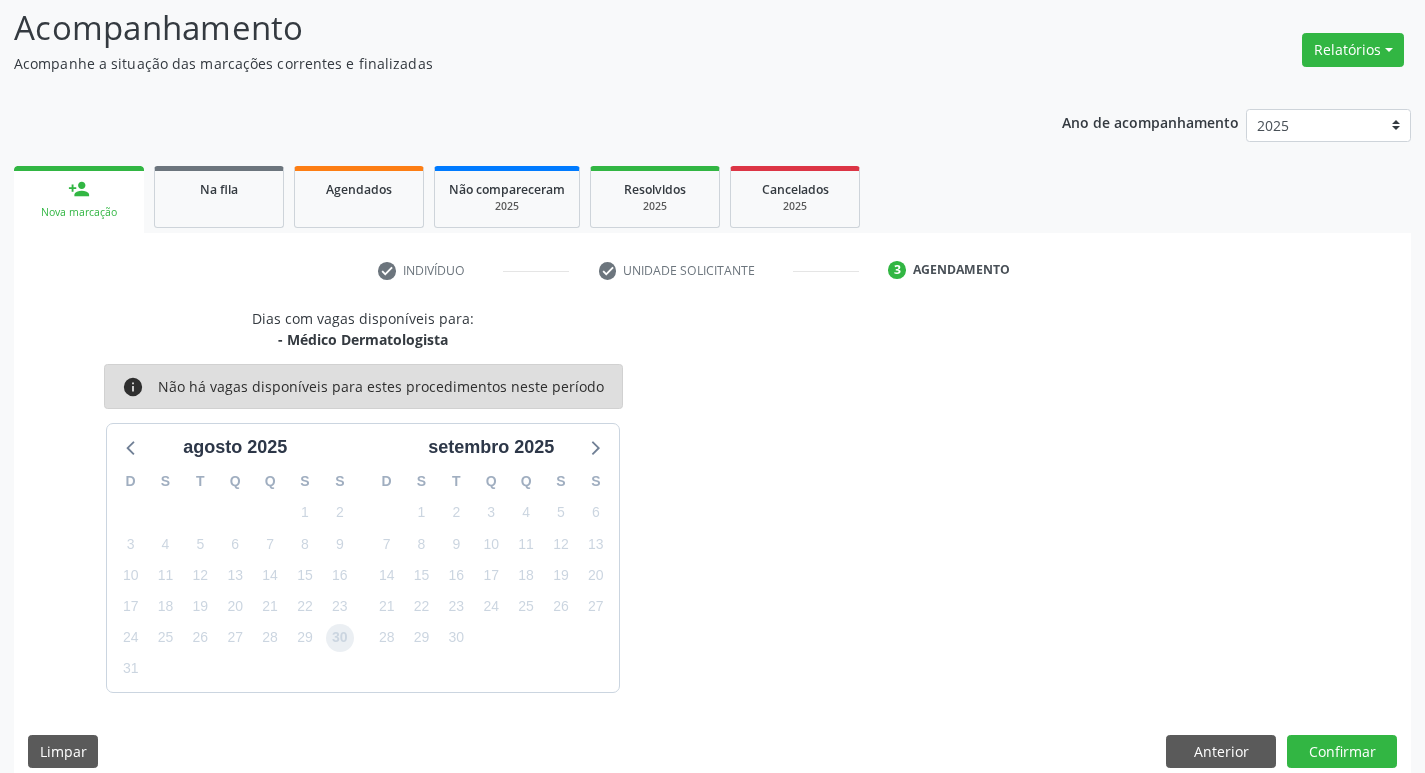
click at [327, 643] on span "30" at bounding box center [340, 638] width 28 height 28
click at [1327, 738] on button "Confirmar" at bounding box center [1342, 752] width 110 height 34
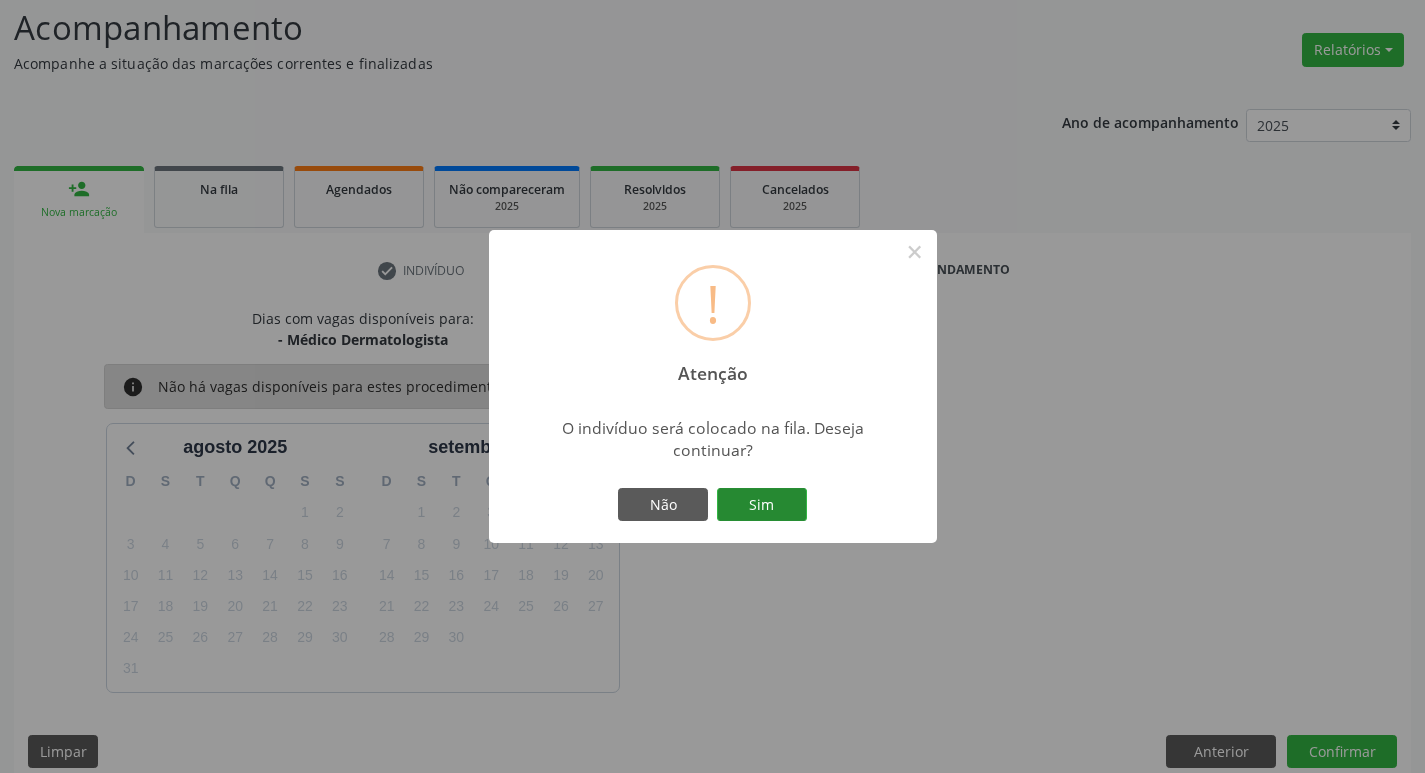
click at [775, 500] on button "Sim" at bounding box center [762, 505] width 90 height 34
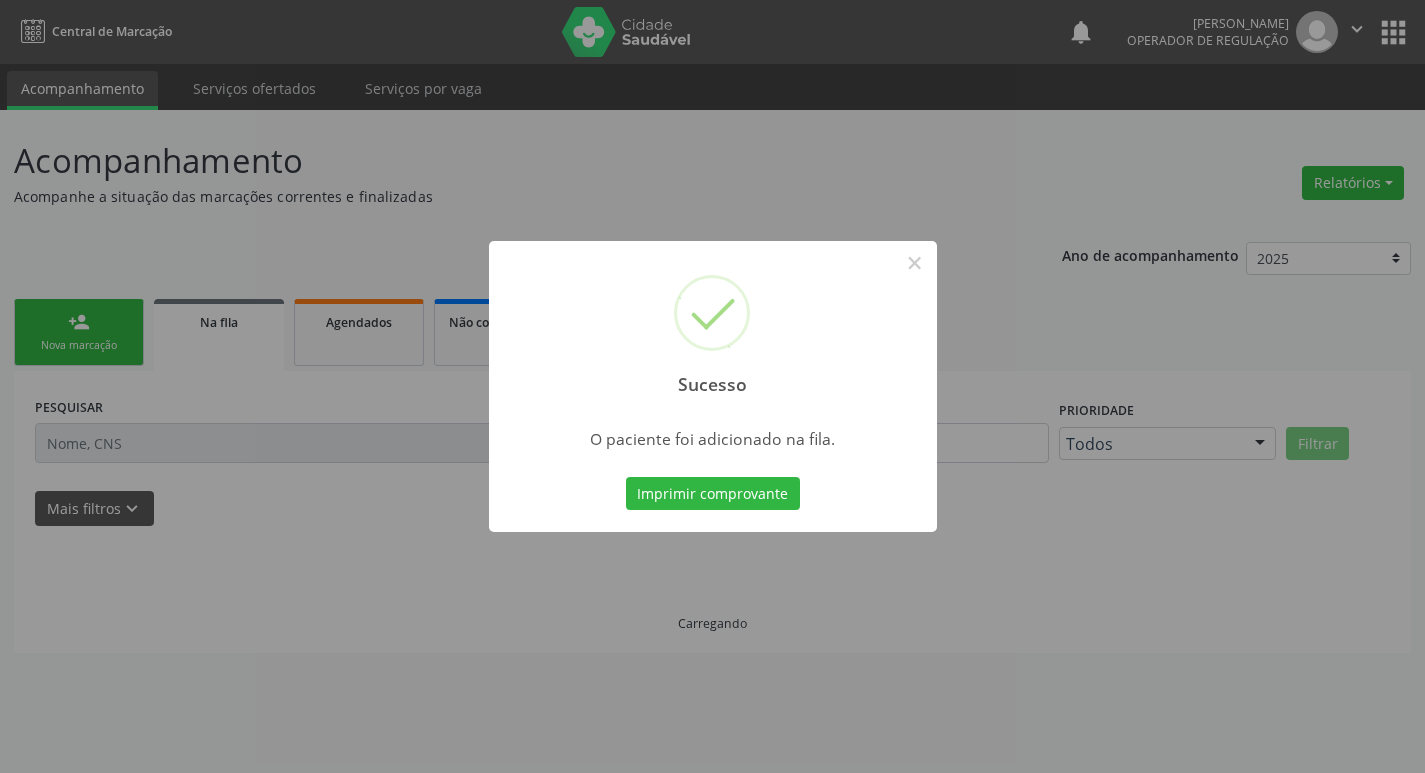
scroll to position [0, 0]
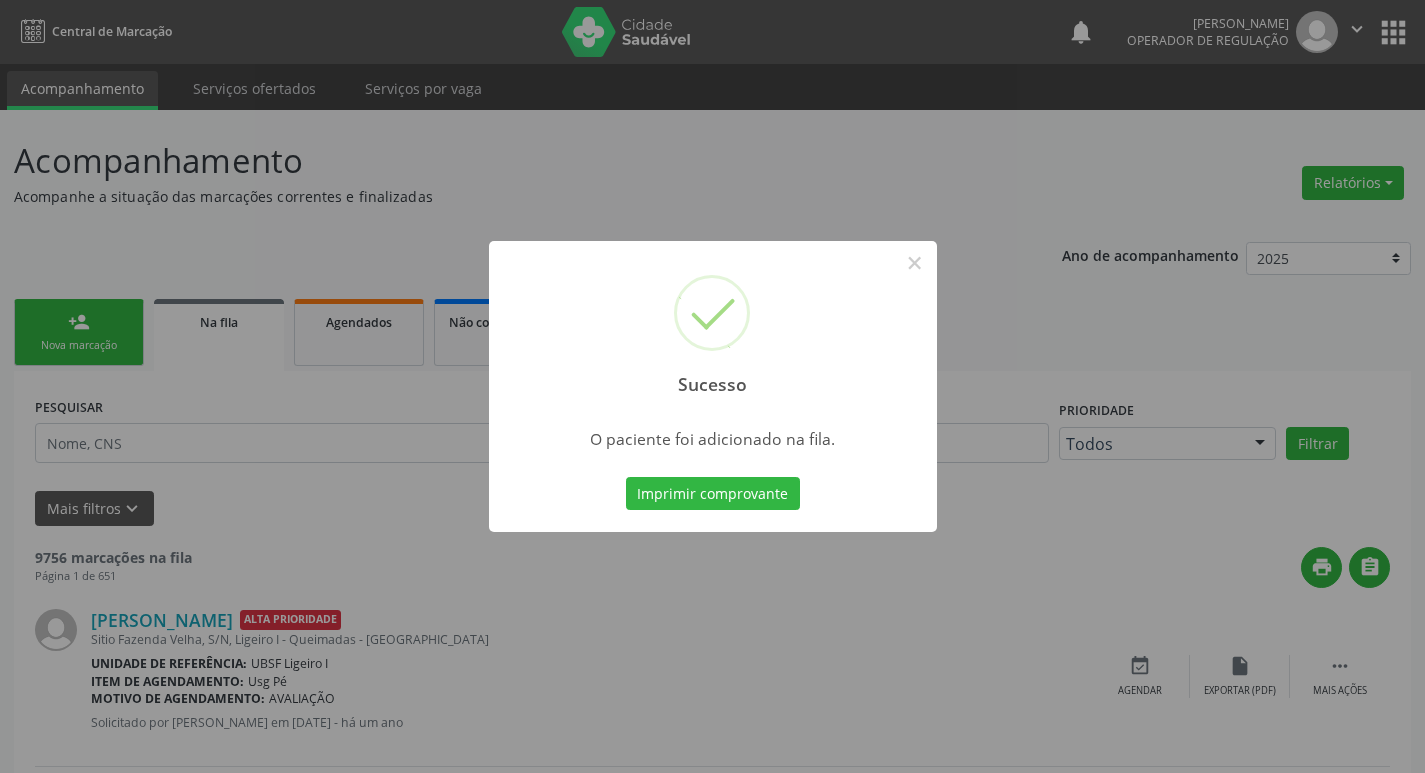
click at [289, 308] on div "Sucesso × O paciente foi adicionado na fila. Imprimir comprovante Cancel" at bounding box center [712, 386] width 1425 height 773
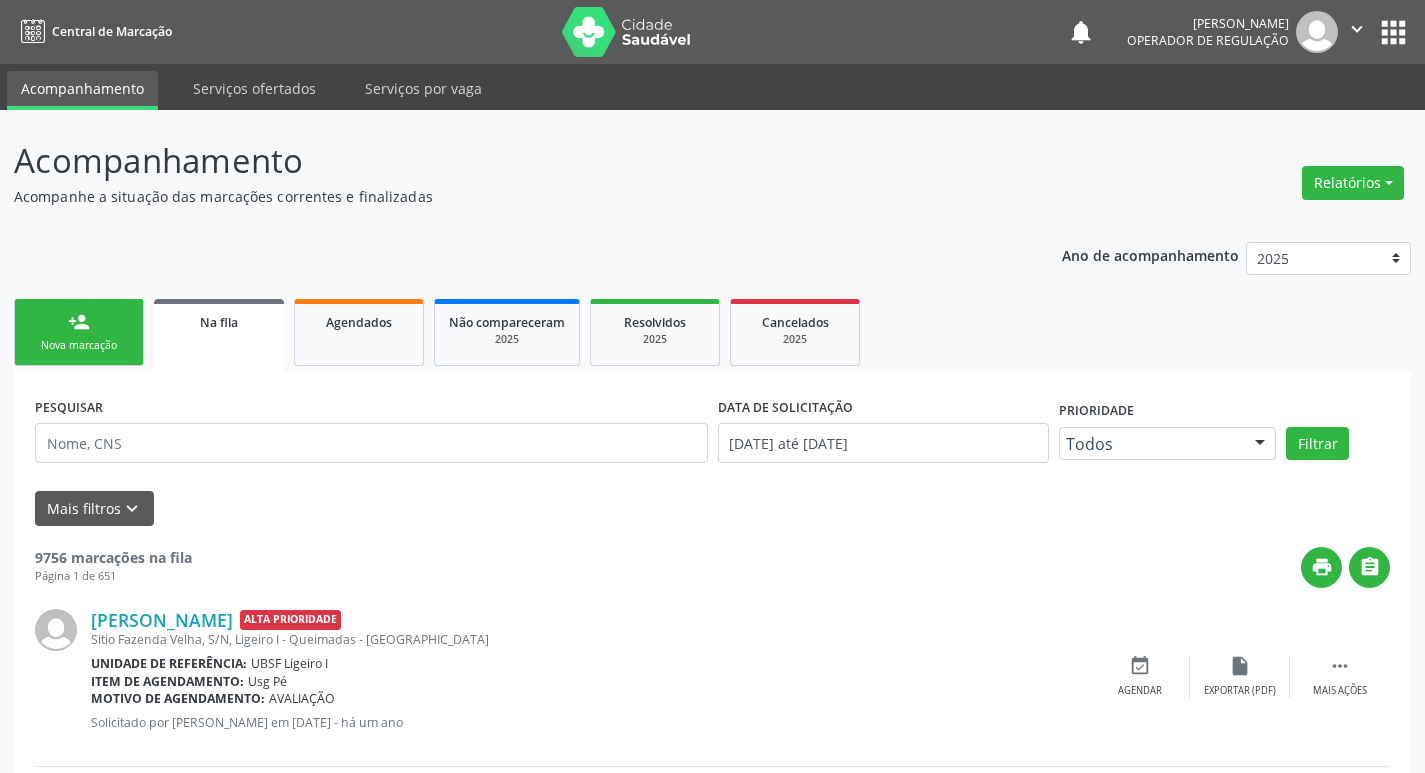
click at [98, 340] on div "Nova marcação" at bounding box center [79, 345] width 100 height 15
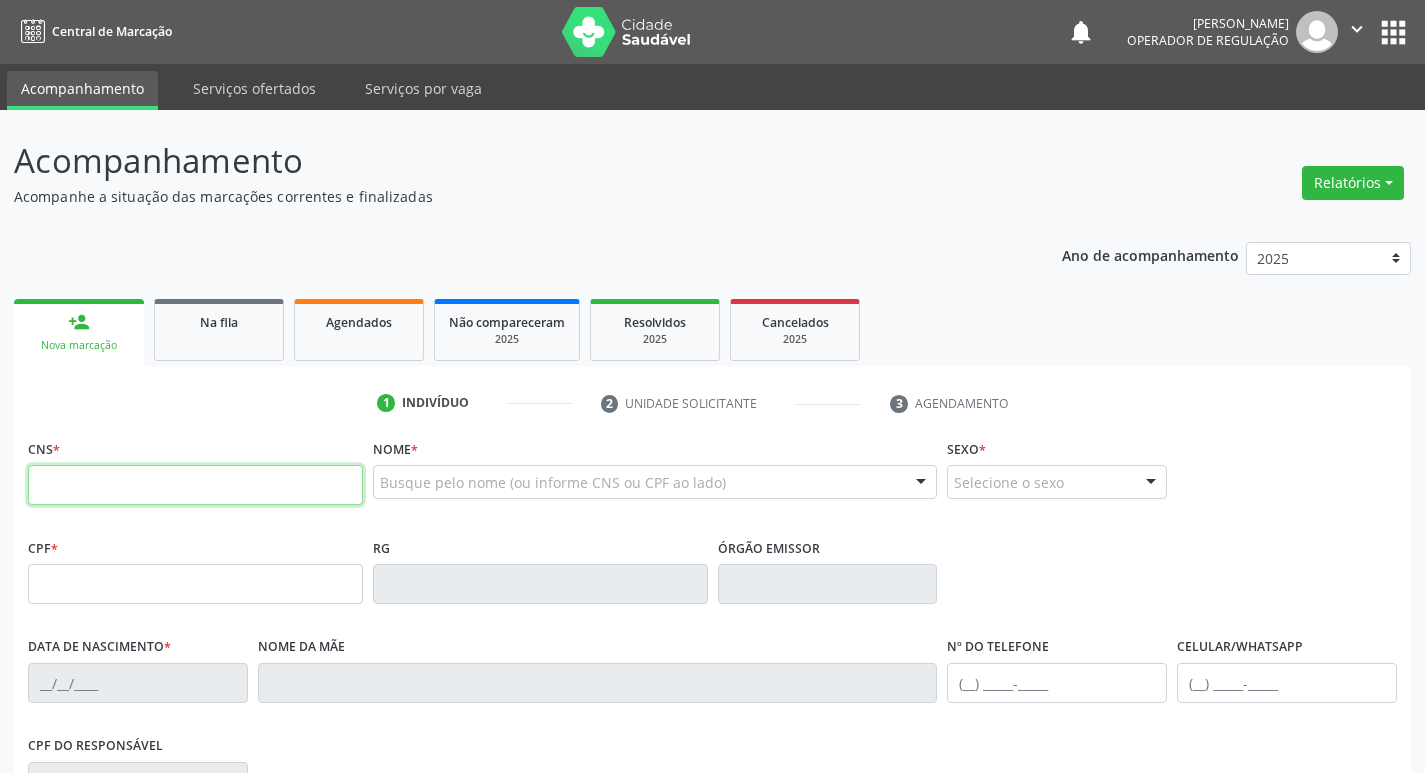
click at [73, 493] on input "text" at bounding box center [195, 485] width 335 height 40
type input "708 5073 5341 0774"
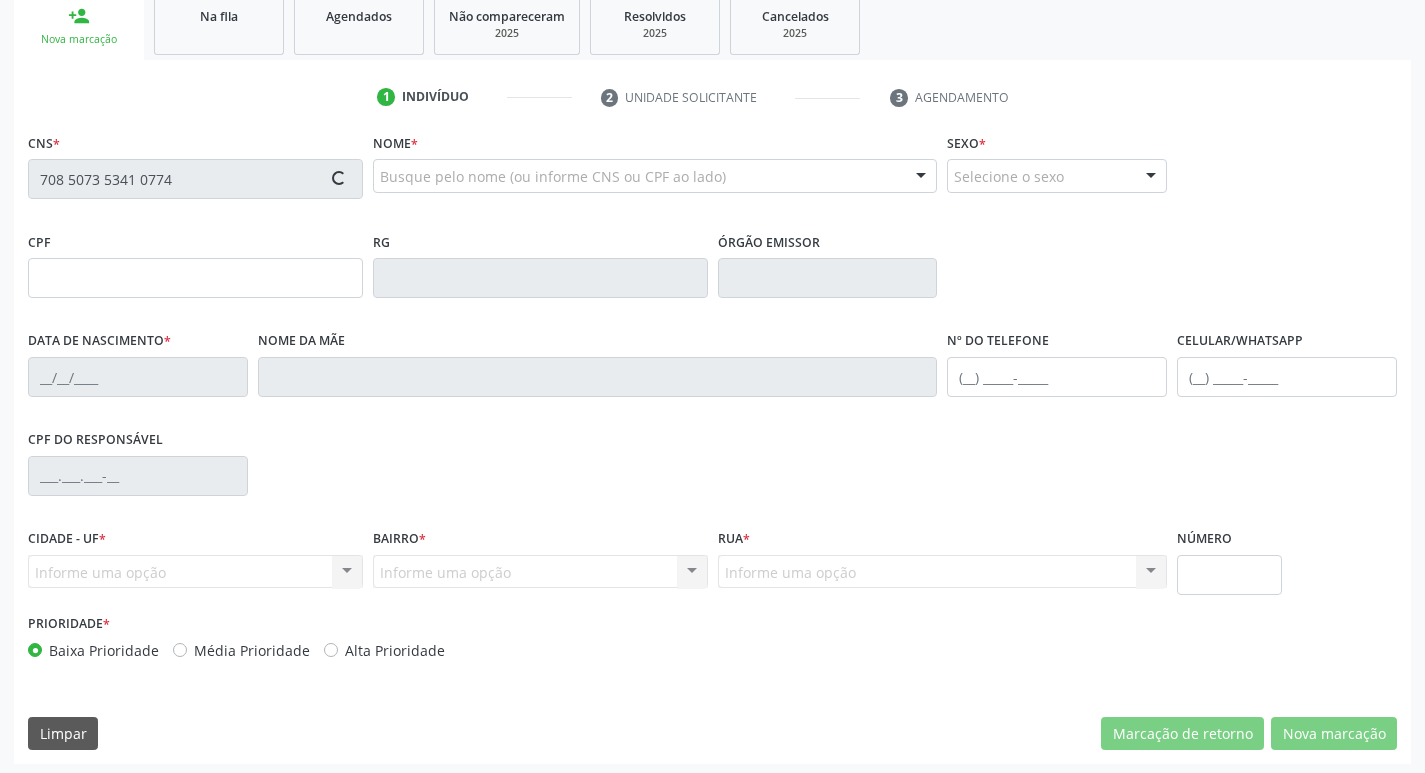
scroll to position [311, 0]
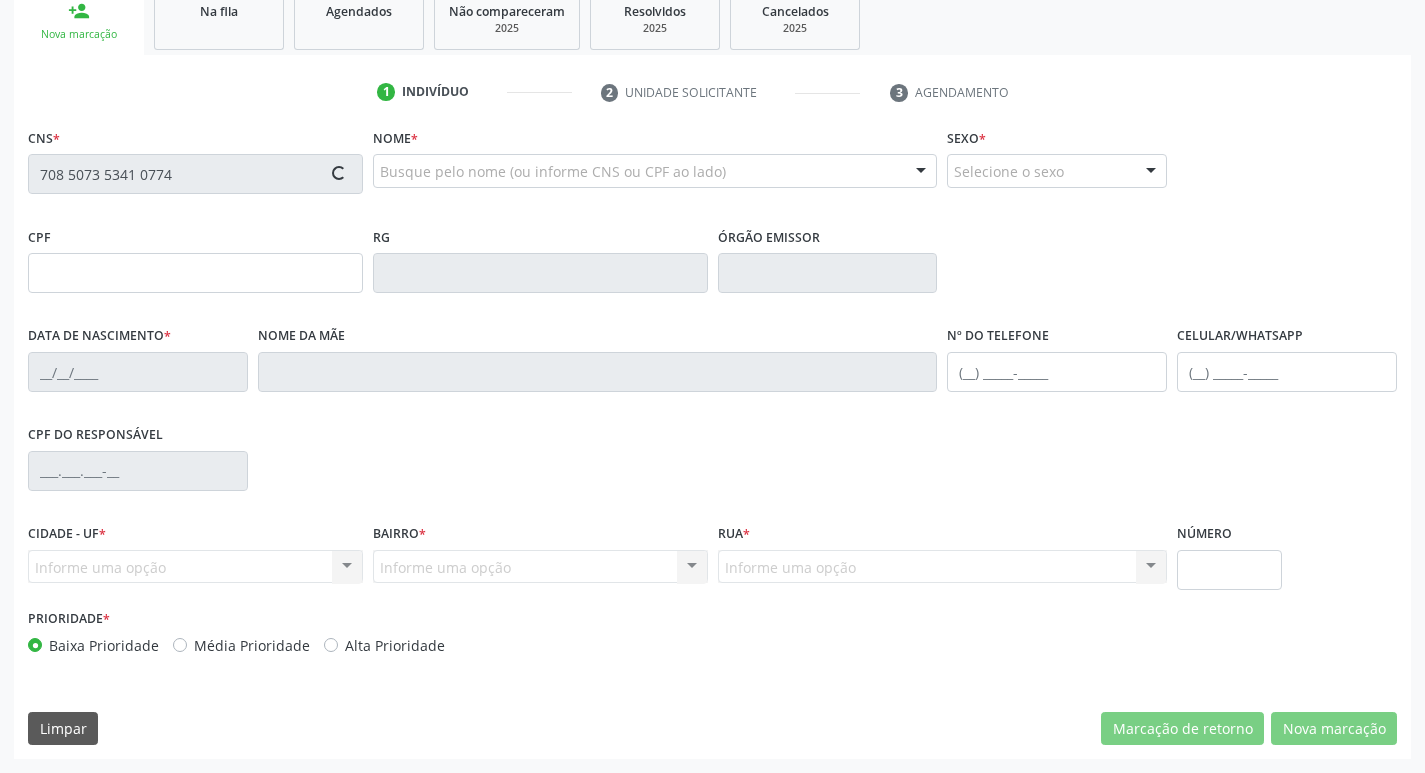
type input "933.989.134-15"
type input "23/02/1970"
type input "Alicia Aragao Barbosa"
type input "(21) 98281-8899"
type input "S/N"
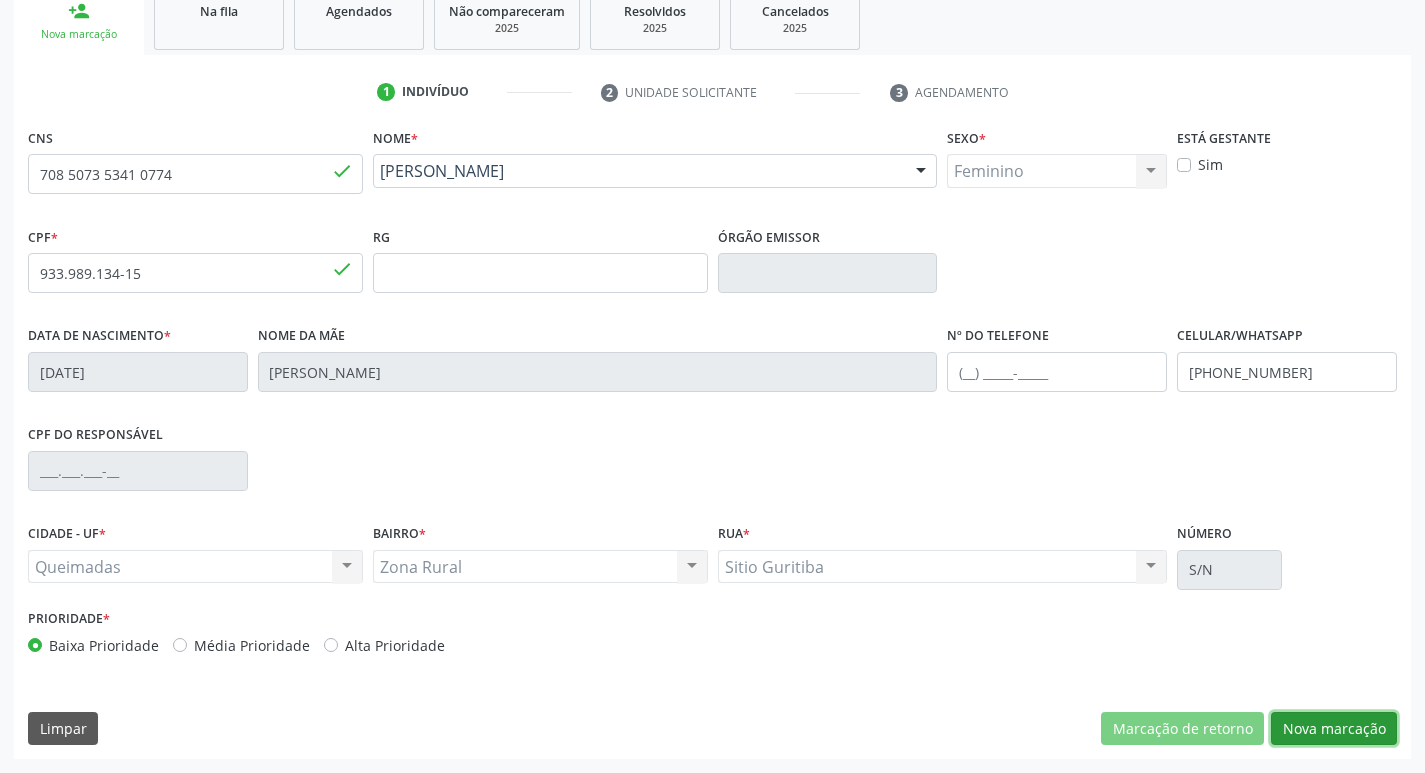
click at [1299, 729] on button "Nova marcação" at bounding box center [1334, 729] width 126 height 34
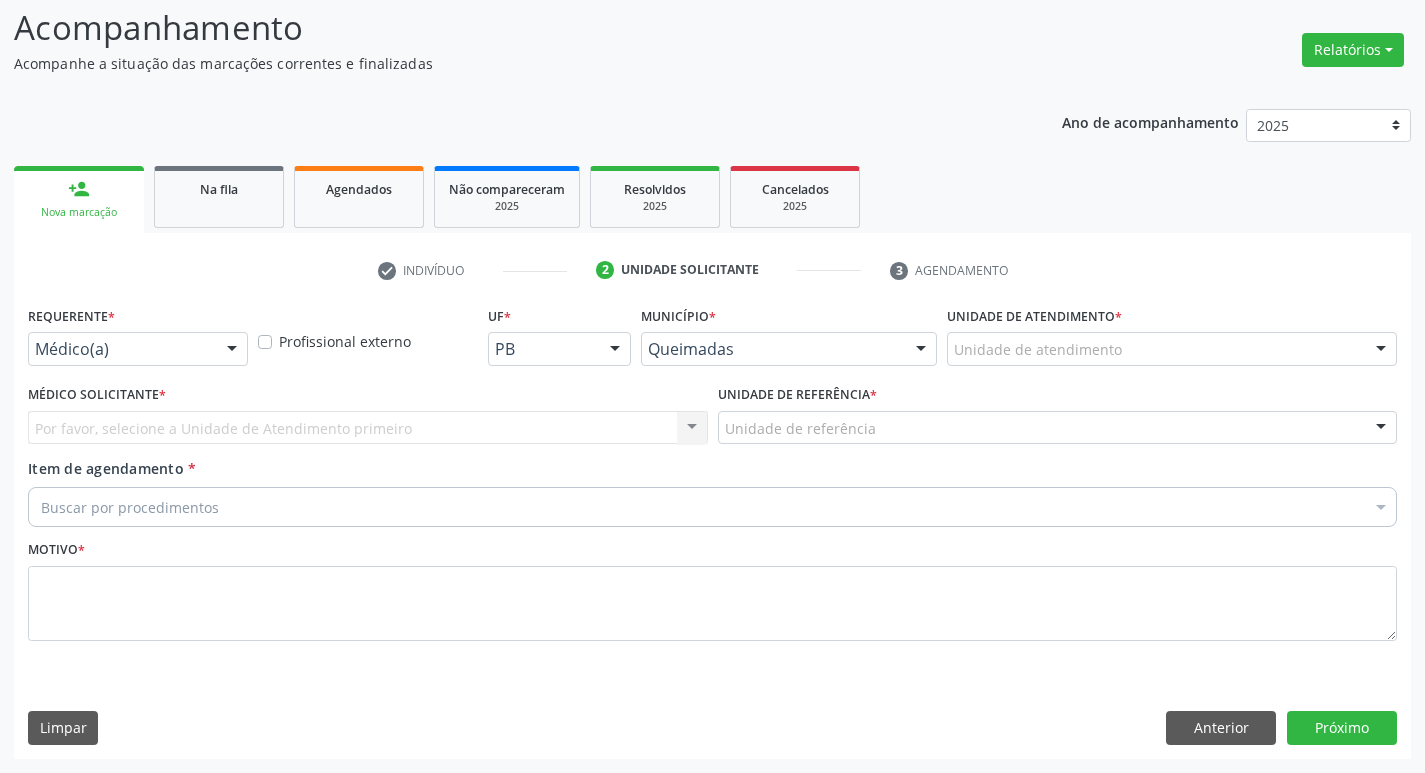
click at [286, 428] on div "Por favor, selecione a Unidade de Atendimento primeiro Nenhum resultado encontr…" at bounding box center [368, 428] width 680 height 34
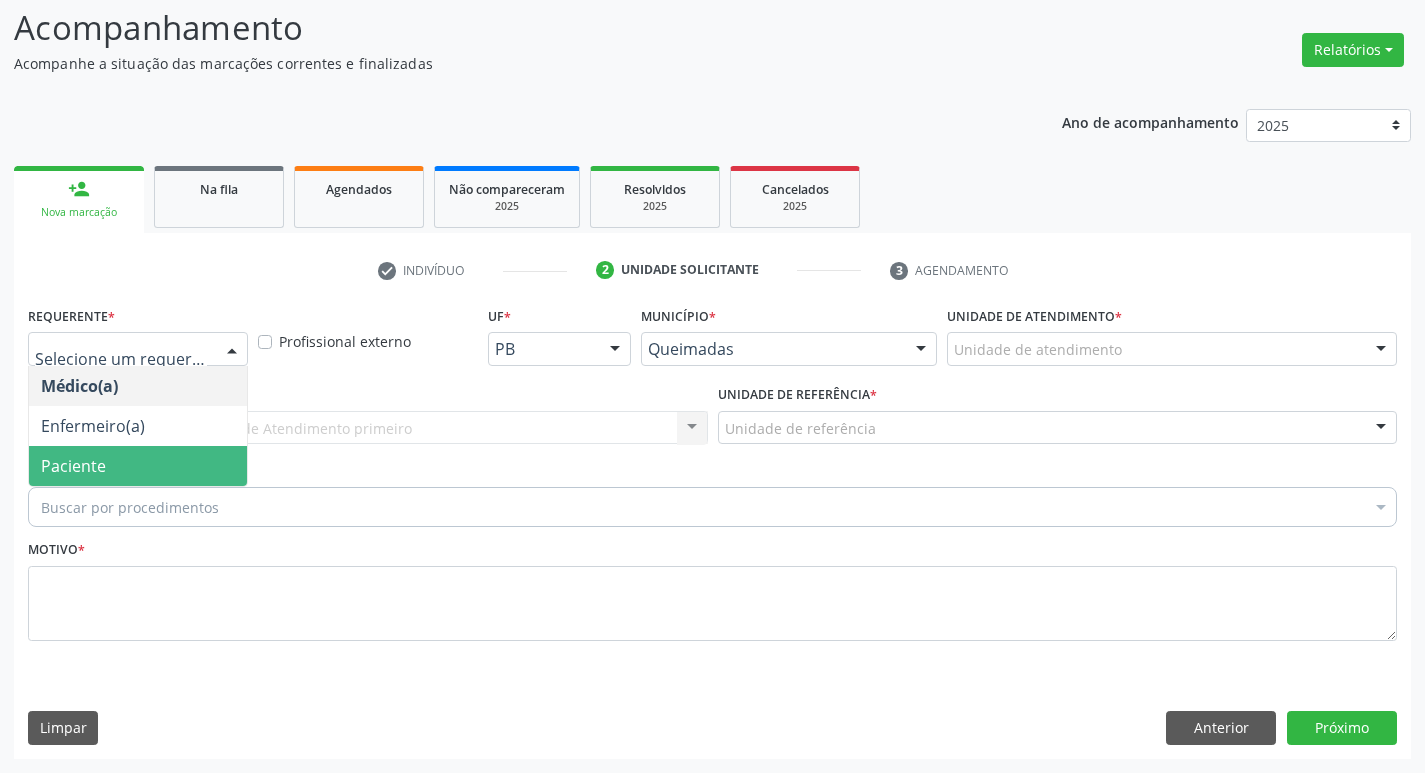
drag, startPoint x: 84, startPoint y: 464, endPoint x: 97, endPoint y: 420, distance: 45.9
click at [83, 464] on span "Paciente" at bounding box center [73, 466] width 65 height 22
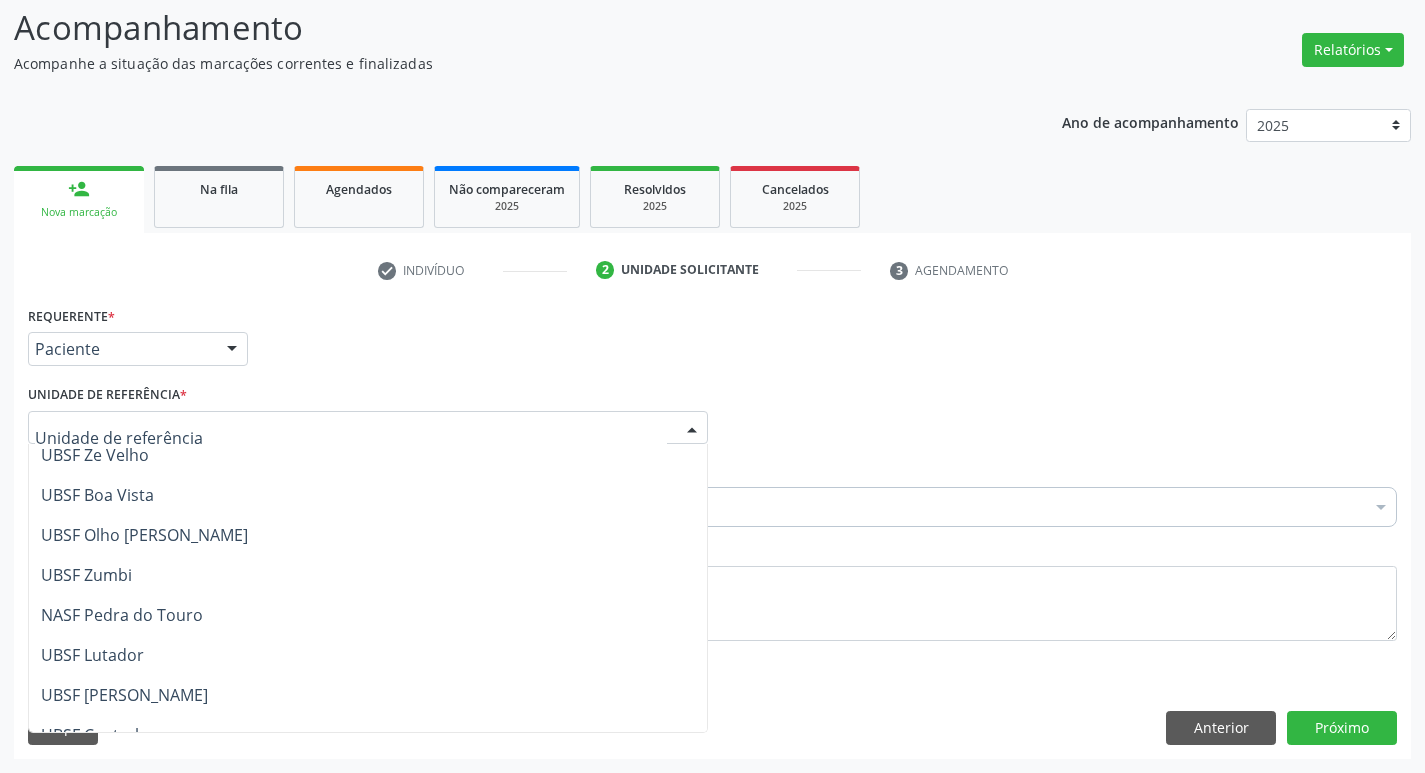
scroll to position [512, 0]
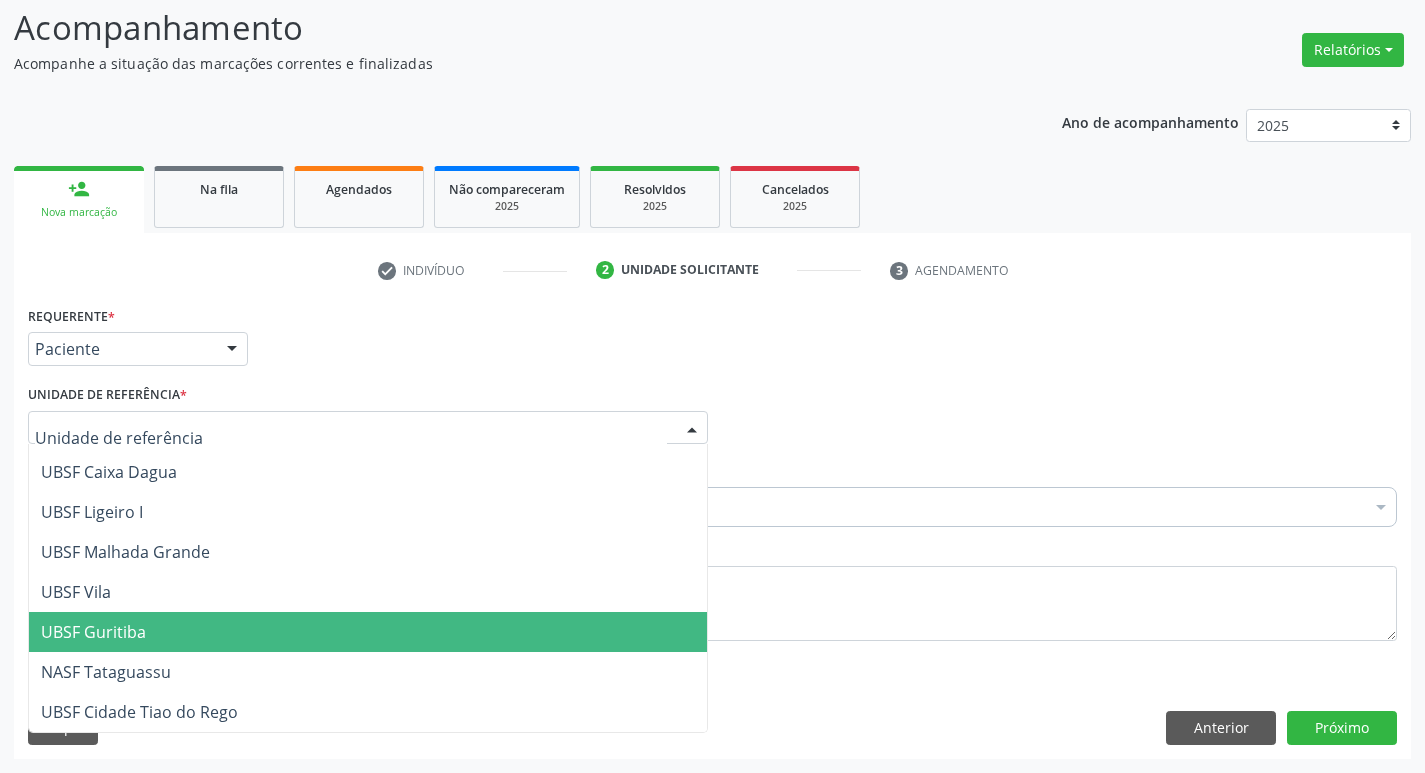
click at [107, 629] on span "UBSF Guritiba" at bounding box center [93, 632] width 105 height 22
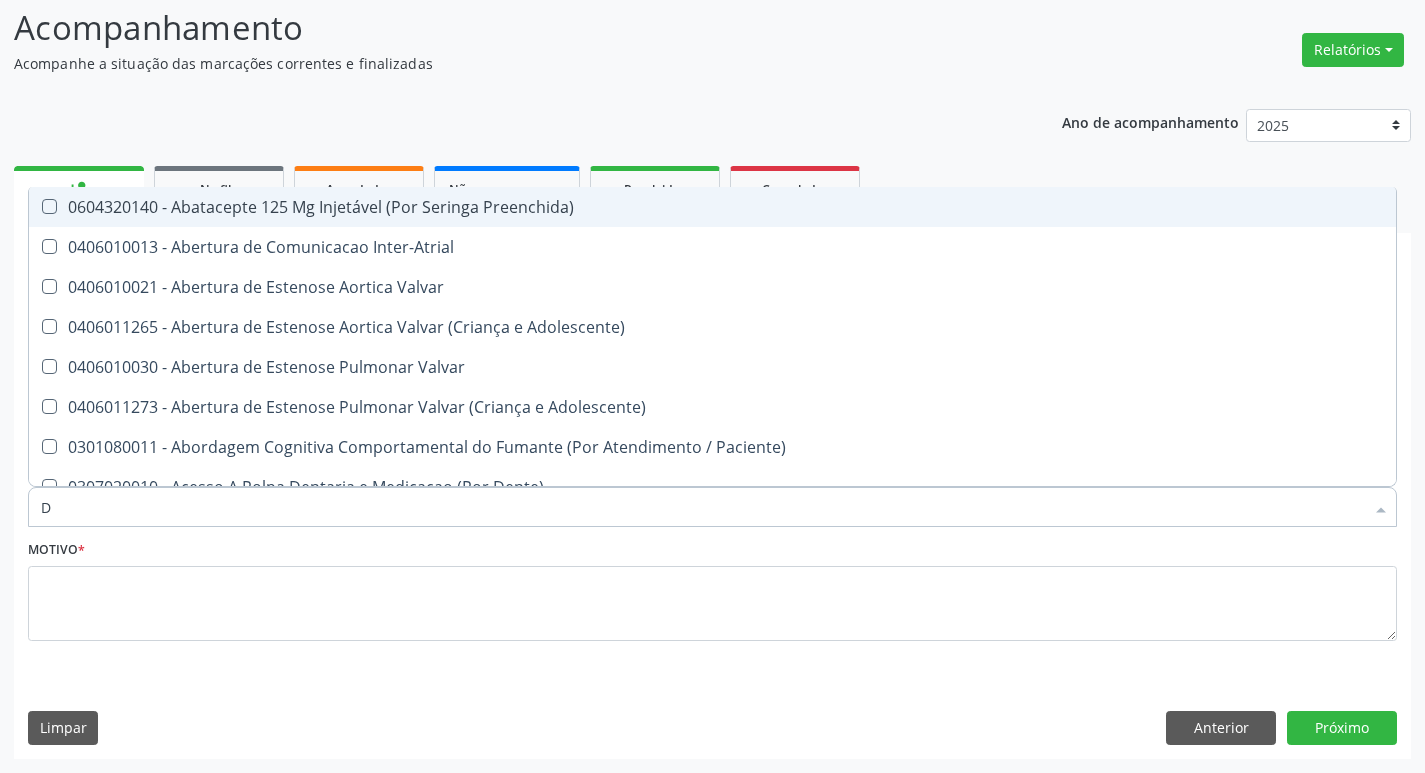
type input "DERMAT"
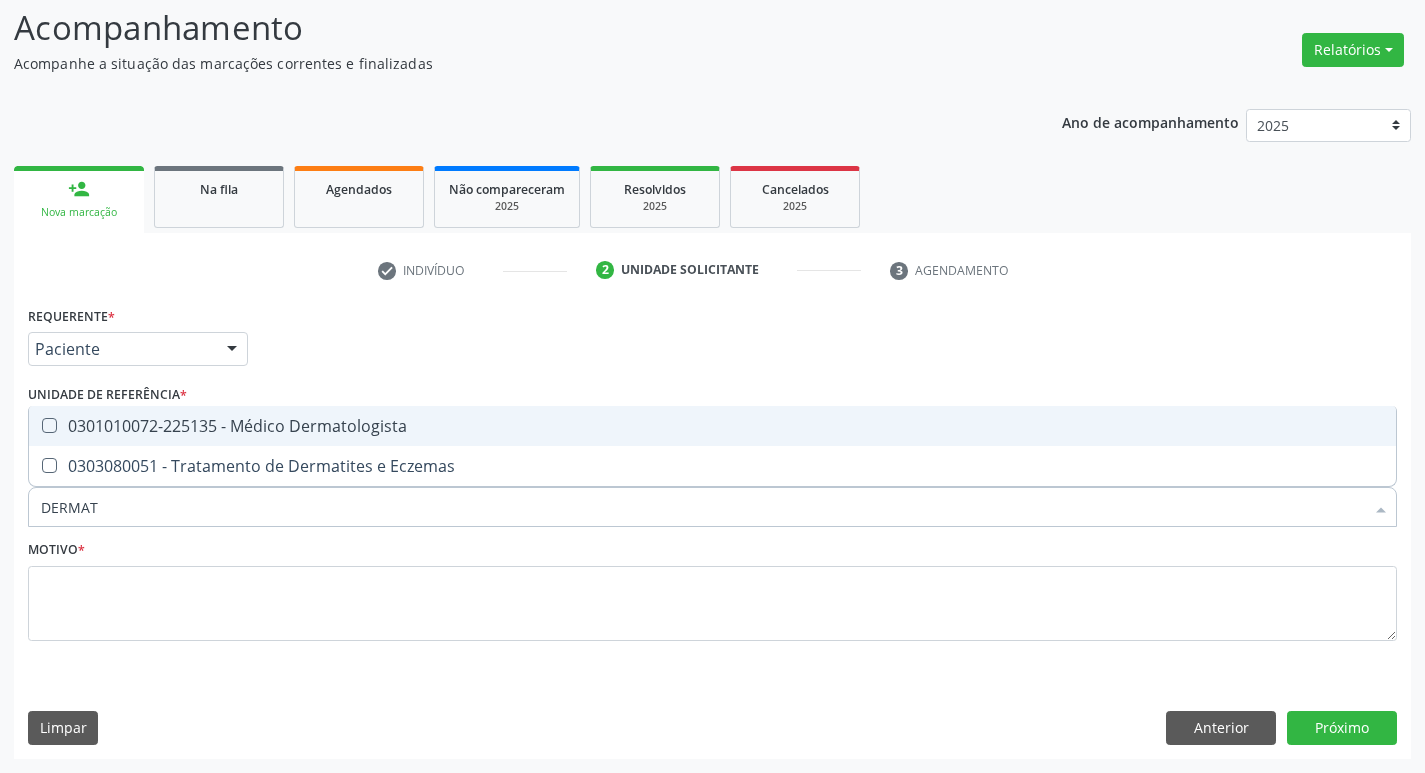
drag, startPoint x: 211, startPoint y: 415, endPoint x: 192, endPoint y: 568, distance: 154.1
click at [210, 418] on div "0301010072-225135 - Médico Dermatologista" at bounding box center [712, 426] width 1343 height 16
checkbox Dermatologista "true"
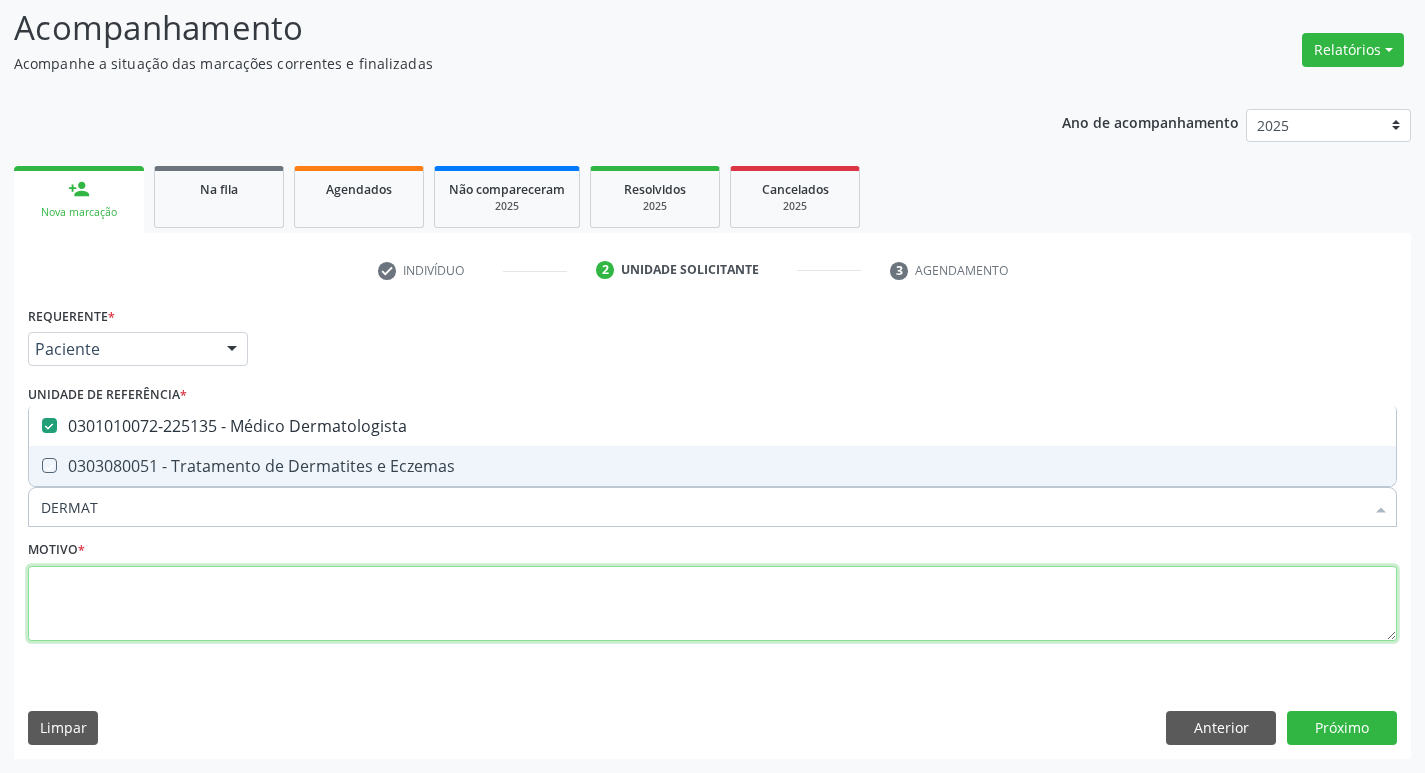
click at [188, 596] on textarea at bounding box center [712, 604] width 1369 height 76
checkbox Eczemas "true"
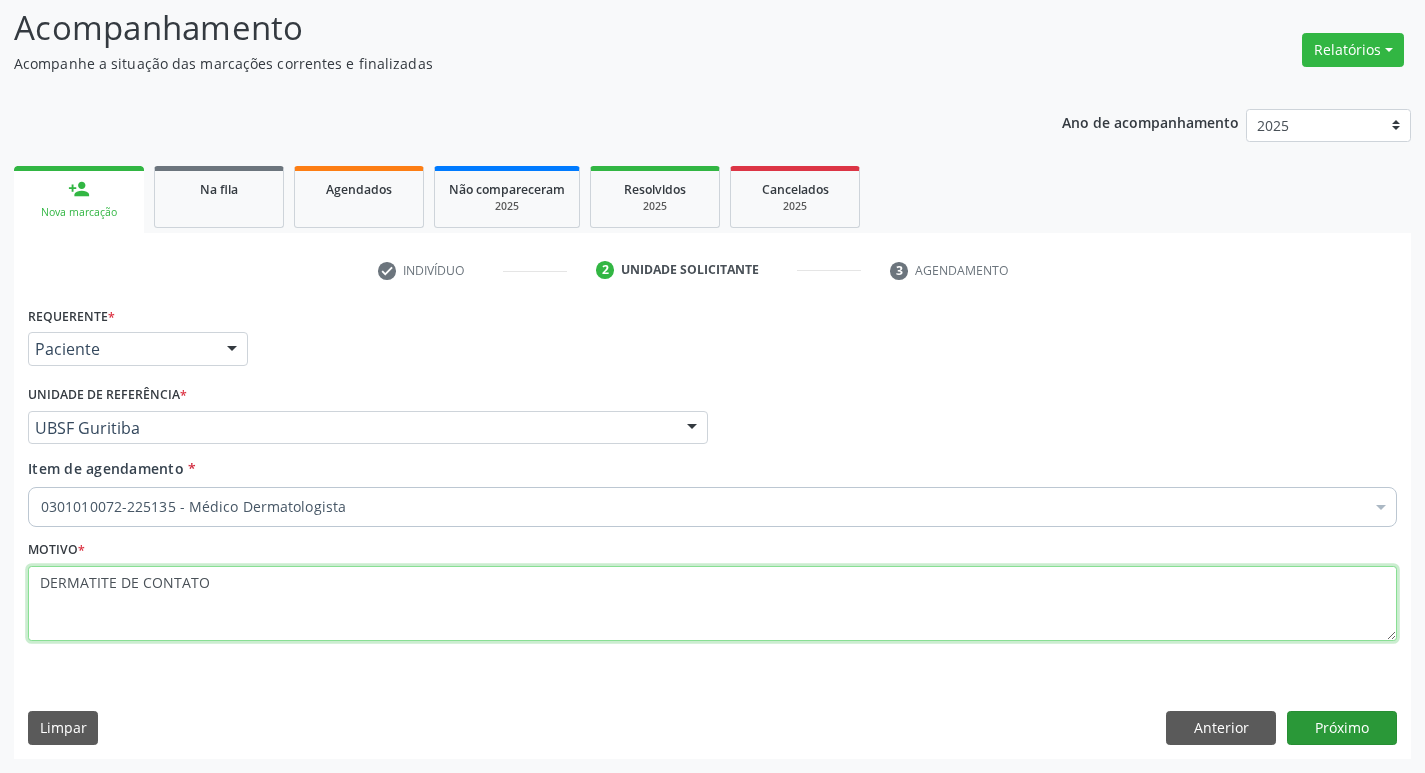
type textarea "DERMATITE DE CONTATO"
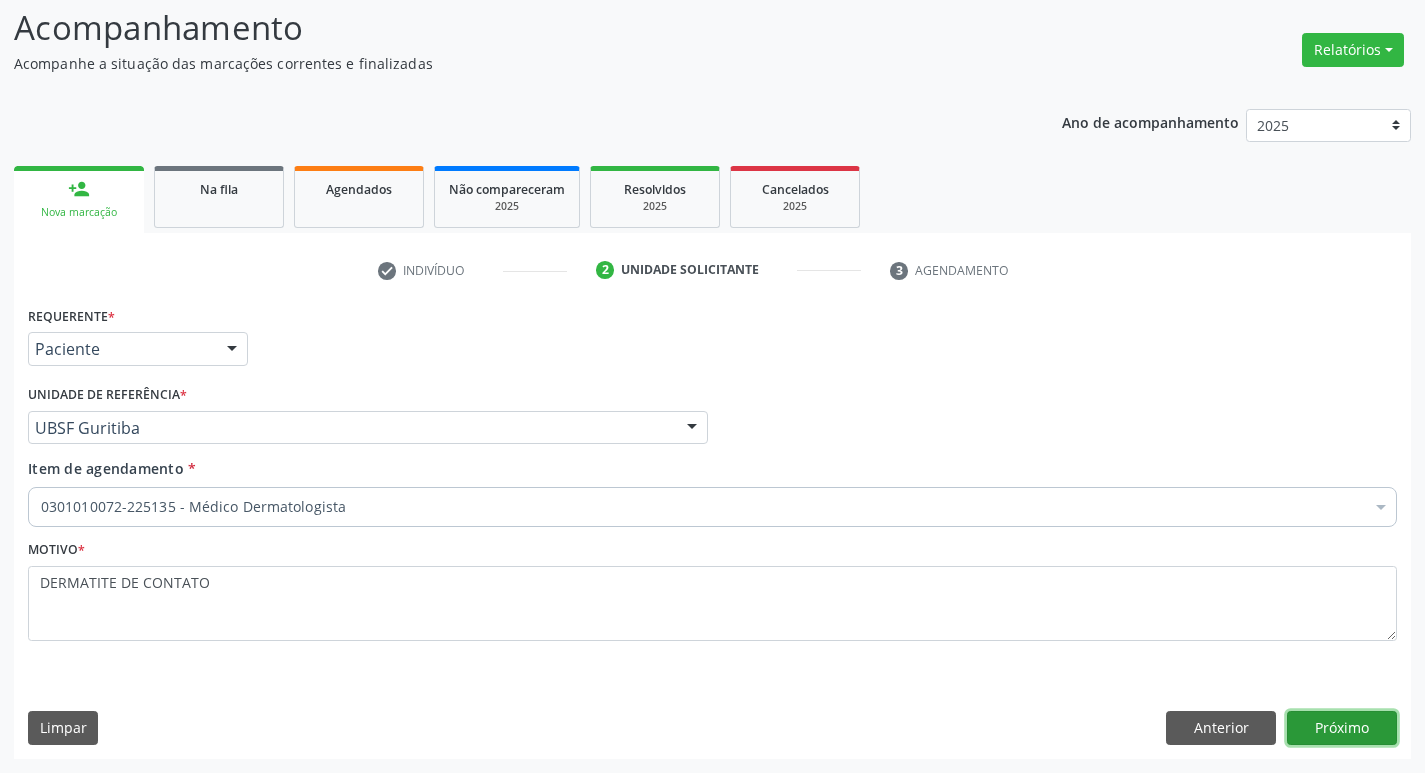
click at [1362, 715] on button "Próximo" at bounding box center [1342, 728] width 110 height 34
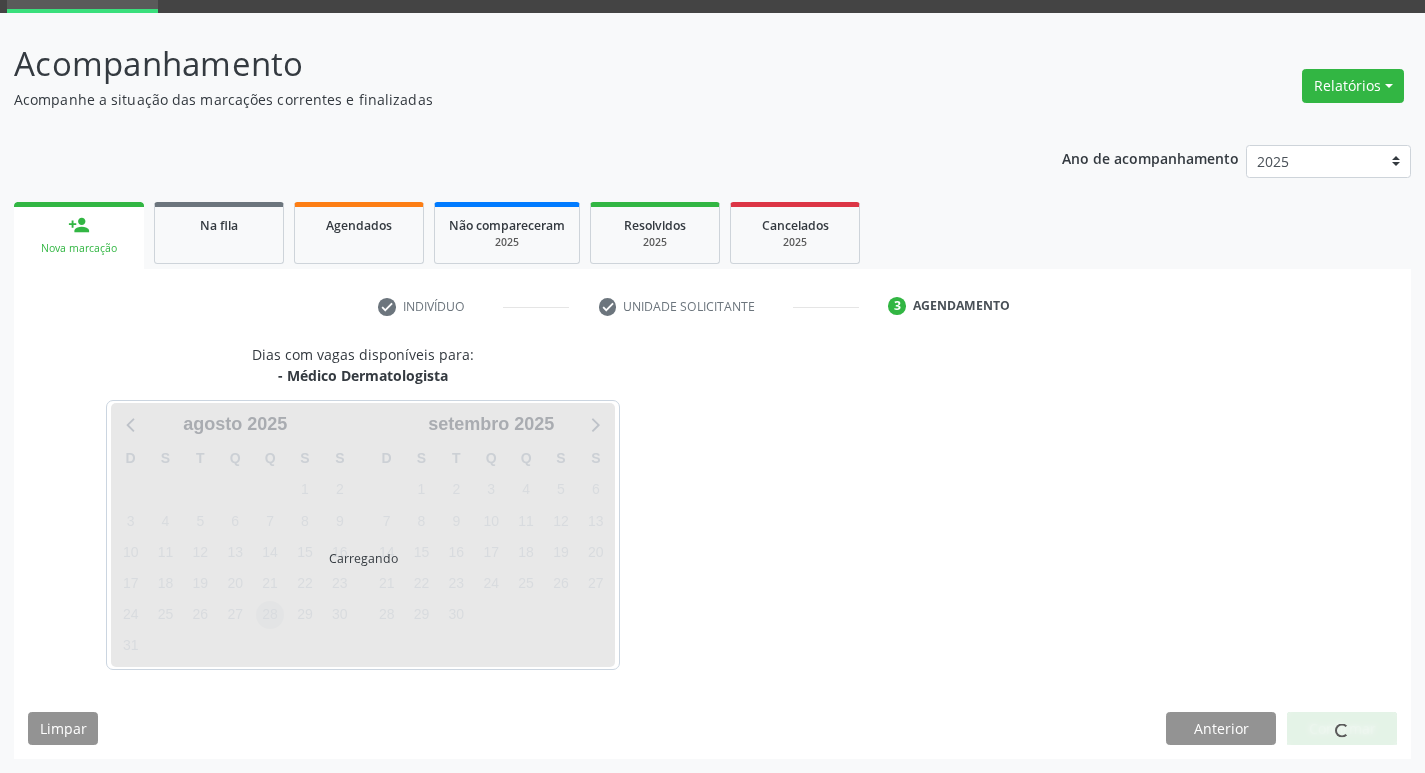
scroll to position [133, 0]
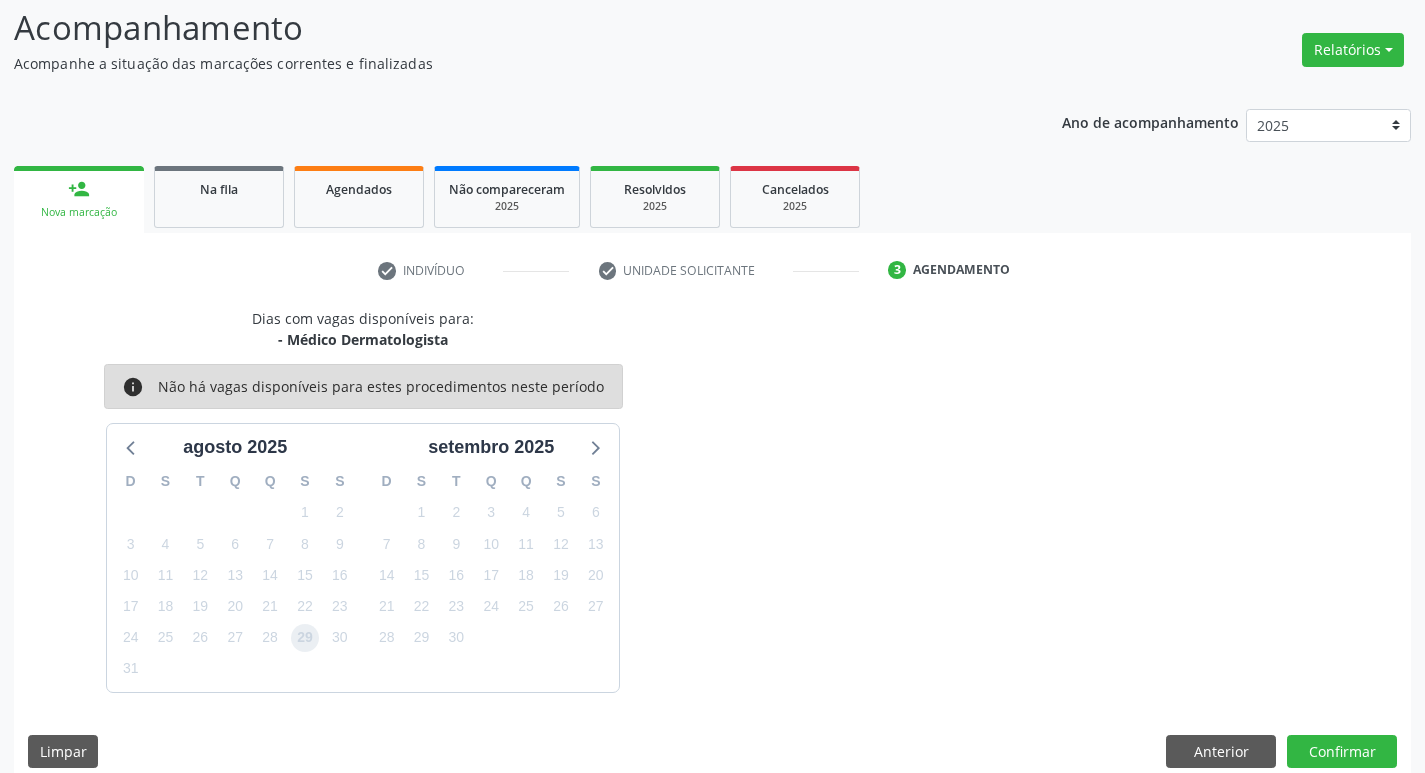
click at [305, 633] on span "29" at bounding box center [305, 638] width 28 height 28
click at [1333, 742] on button "Confirmar" at bounding box center [1342, 752] width 110 height 34
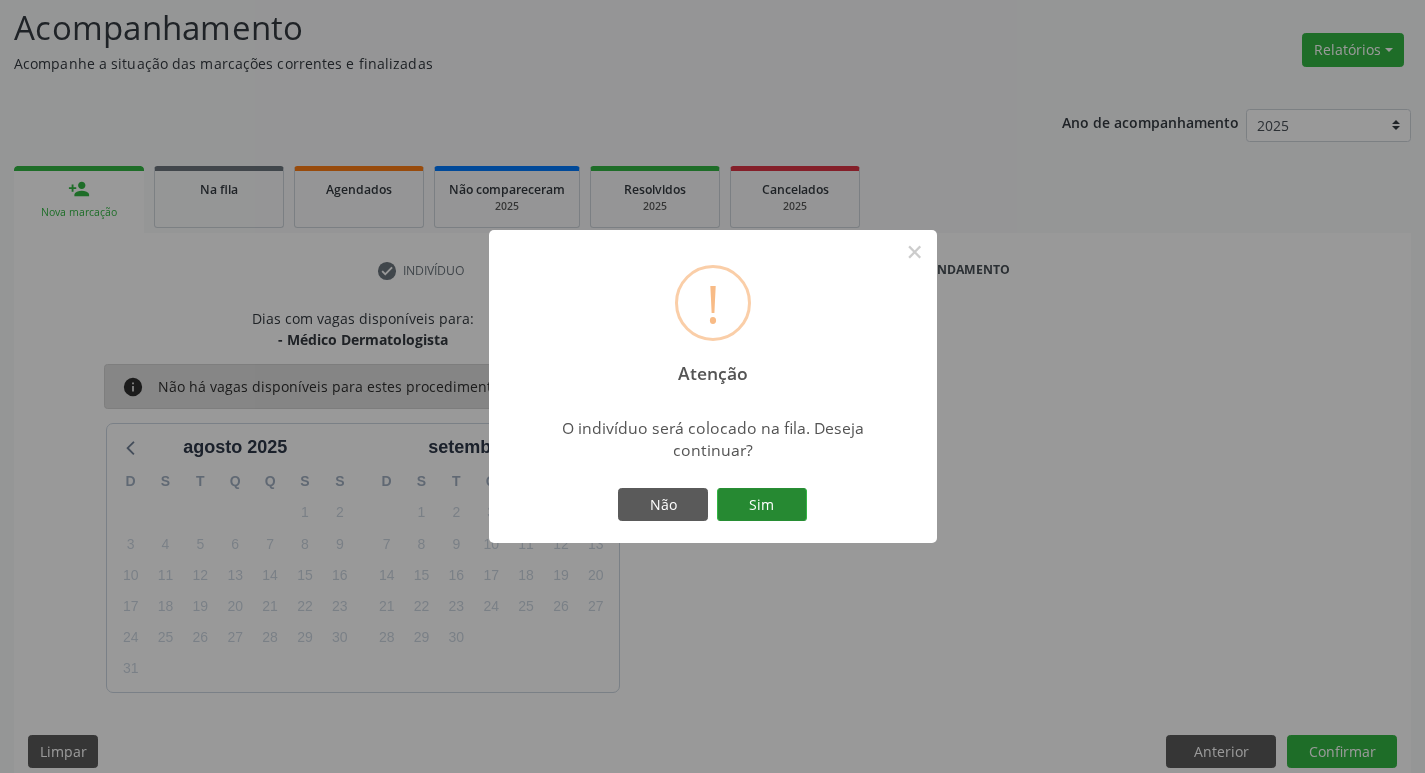
click at [787, 505] on button "Sim" at bounding box center [762, 505] width 90 height 34
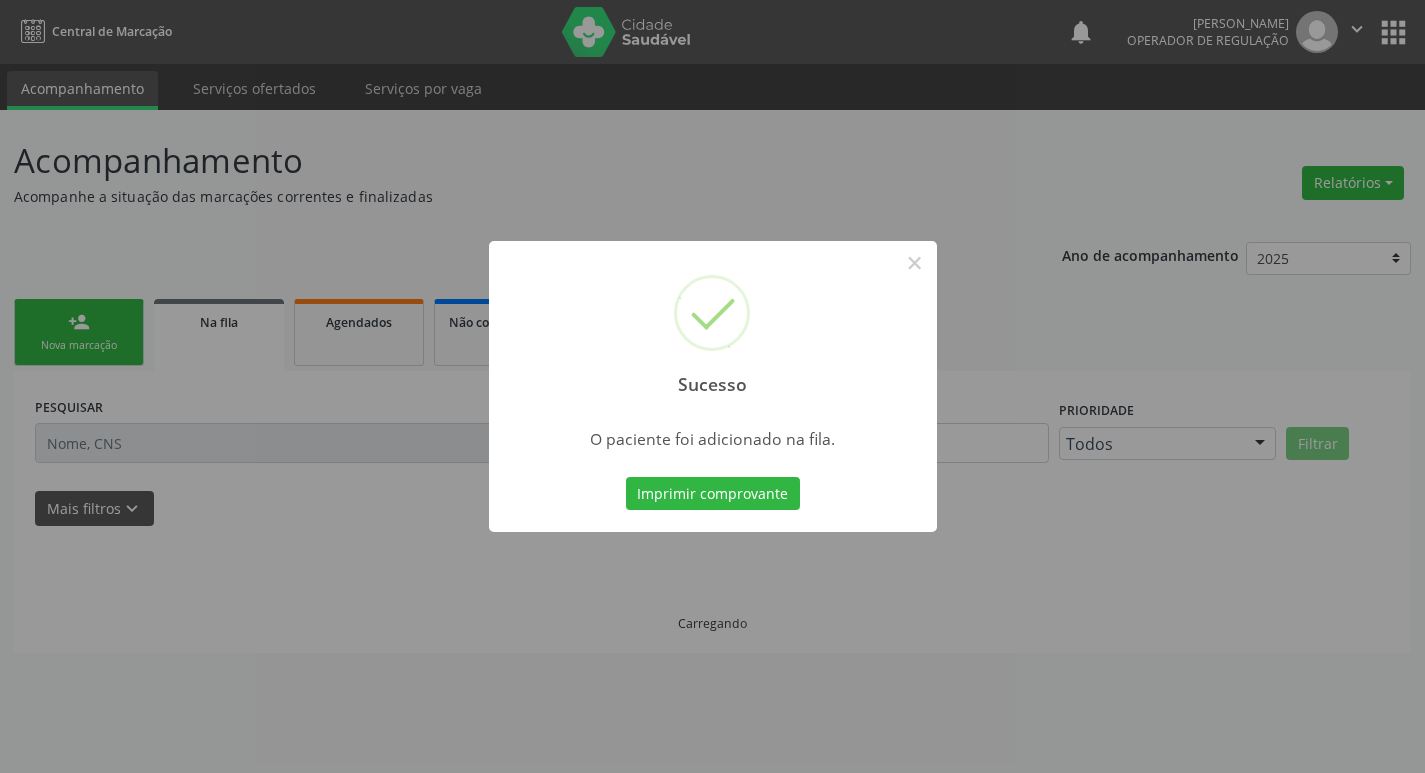
scroll to position [0, 0]
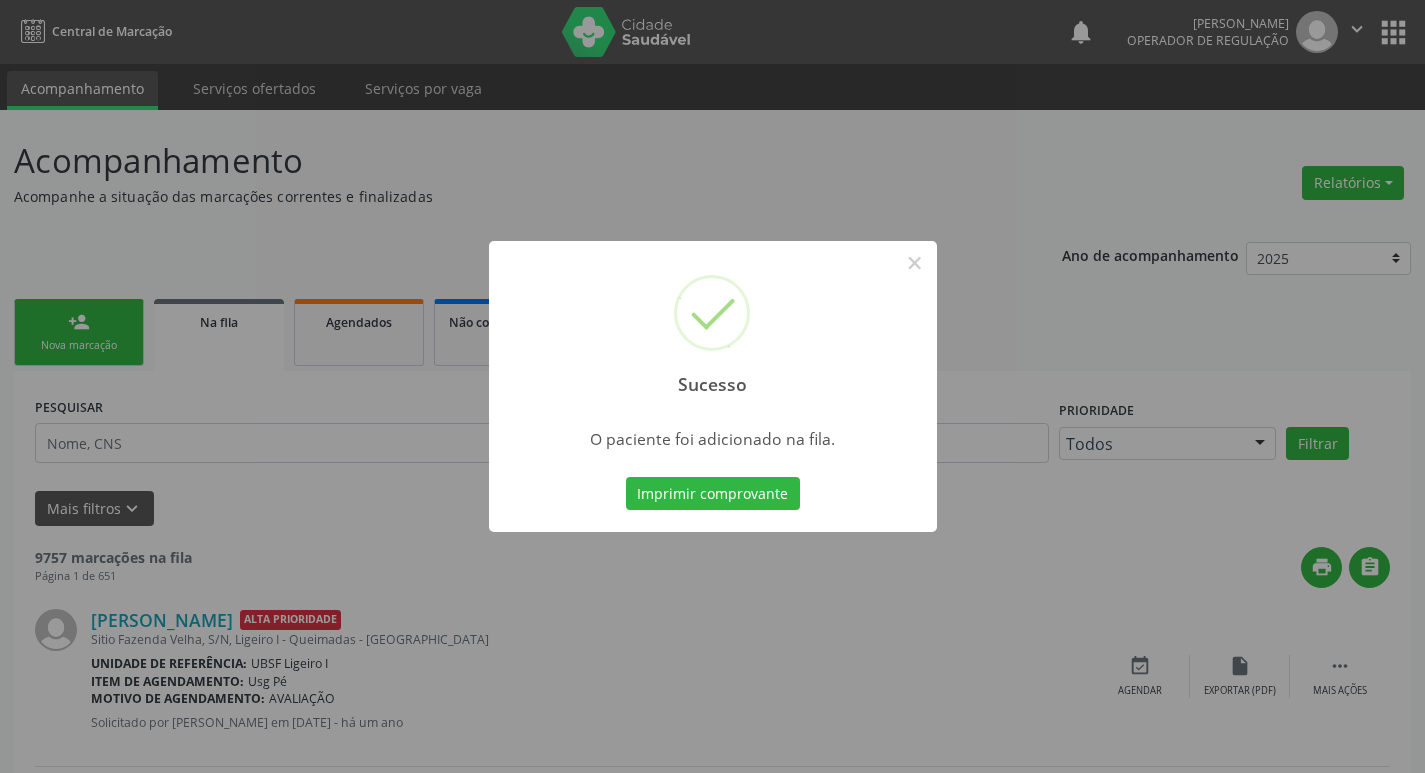
click at [189, 424] on div "Sucesso × O paciente foi adicionado na fila. Imprimir comprovante Cancel" at bounding box center [712, 386] width 1425 height 773
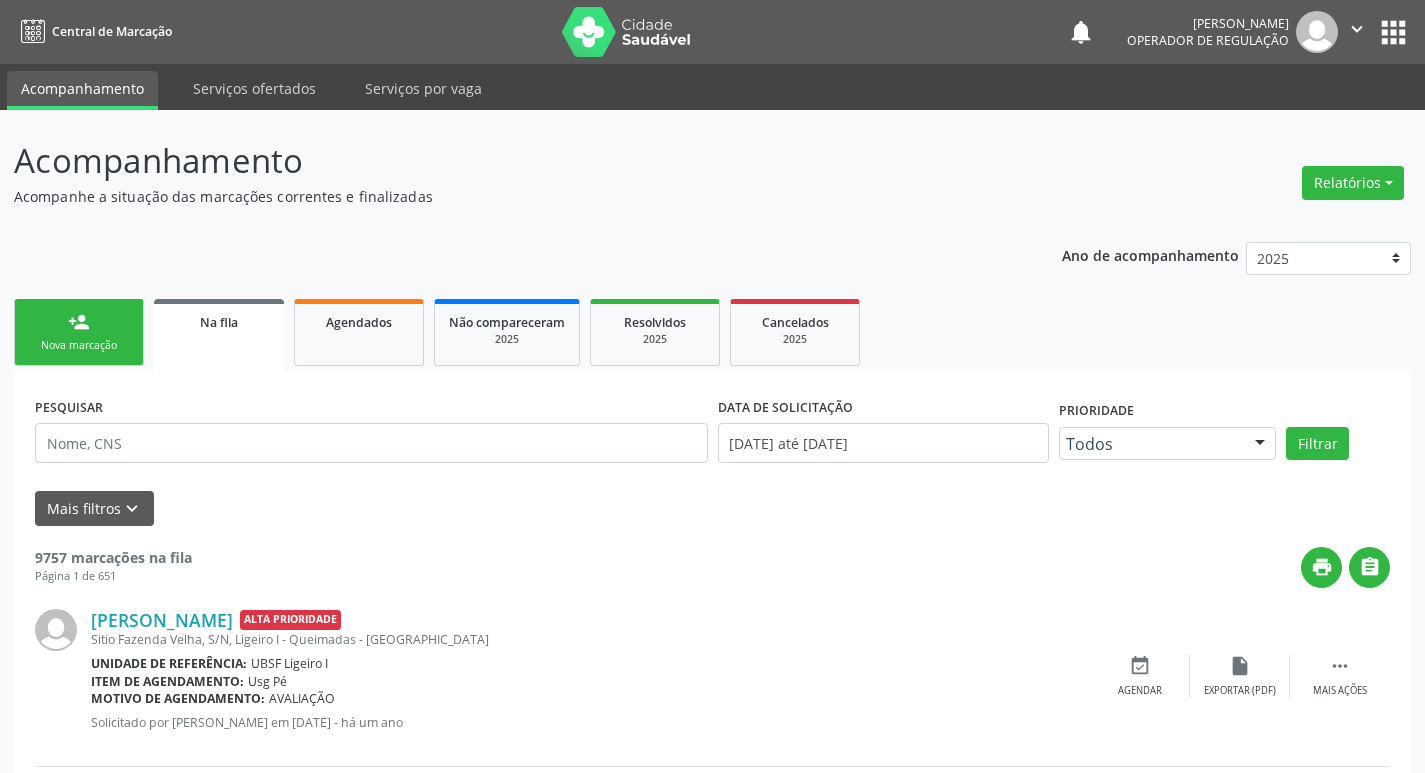
click at [119, 337] on link "person_add Nova marcação" at bounding box center [79, 332] width 130 height 67
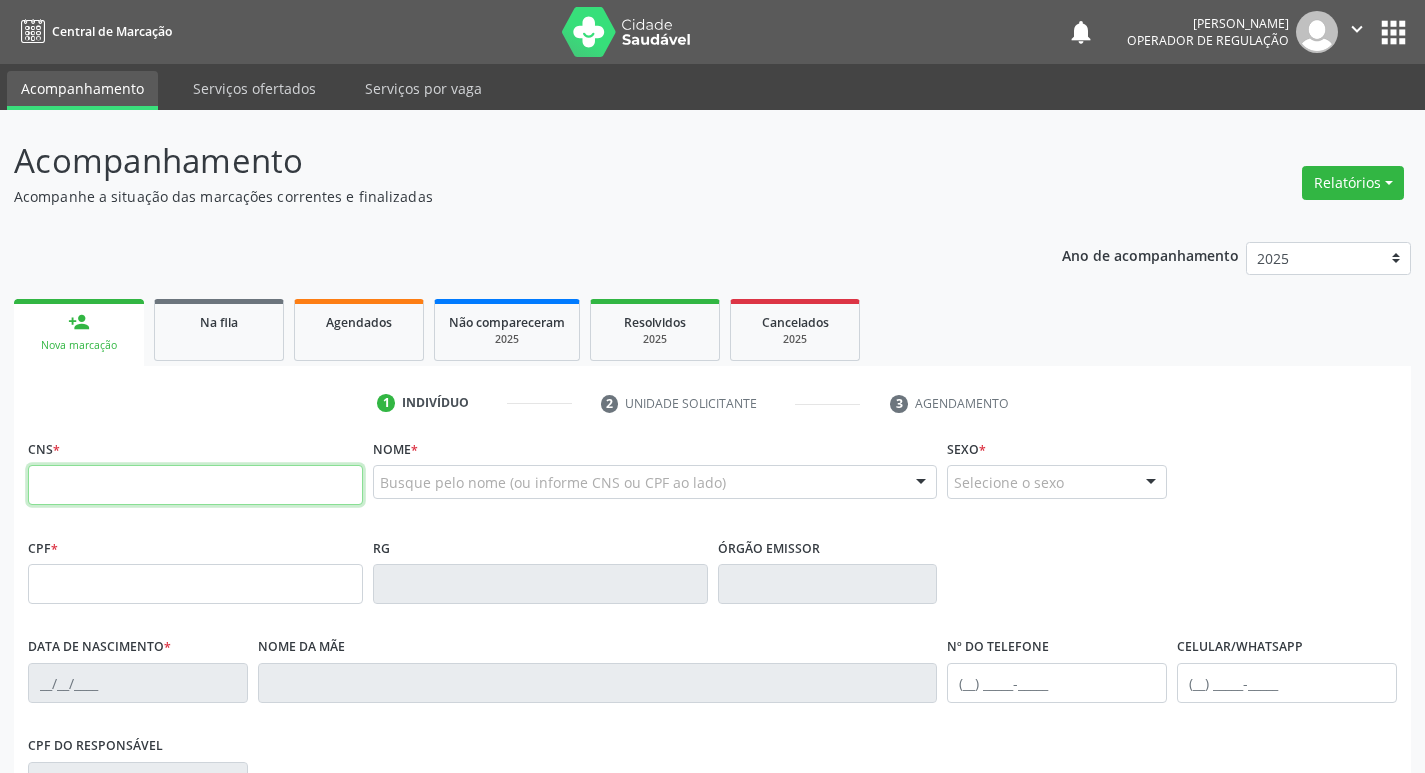
click at [139, 488] on input "text" at bounding box center [195, 485] width 335 height 40
type input "708 4097 8492 4664"
type input "322.131.584-87"
type input "29/03/1963"
type input "Celina Guedes Cruz"
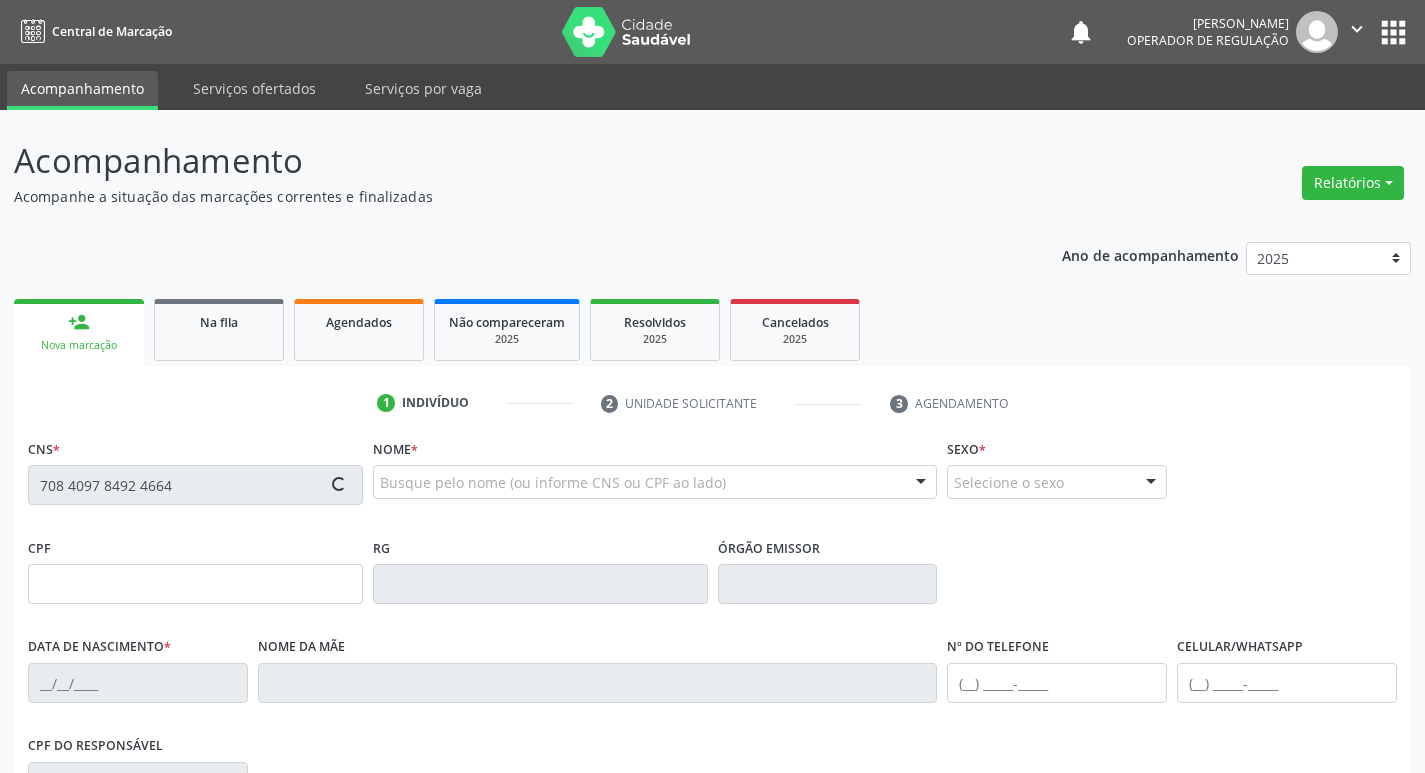
type input "(83) 99152-9473"
type input "78"
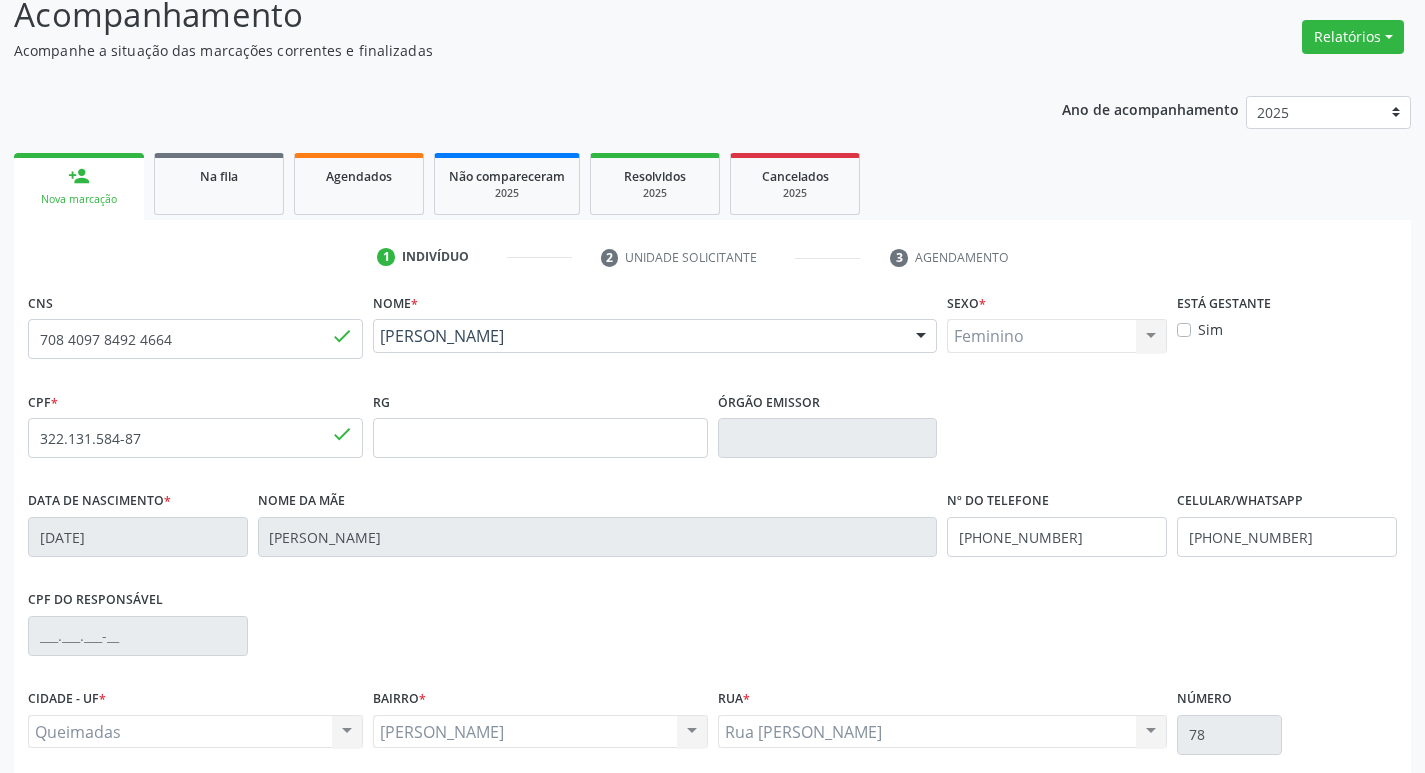
scroll to position [311, 0]
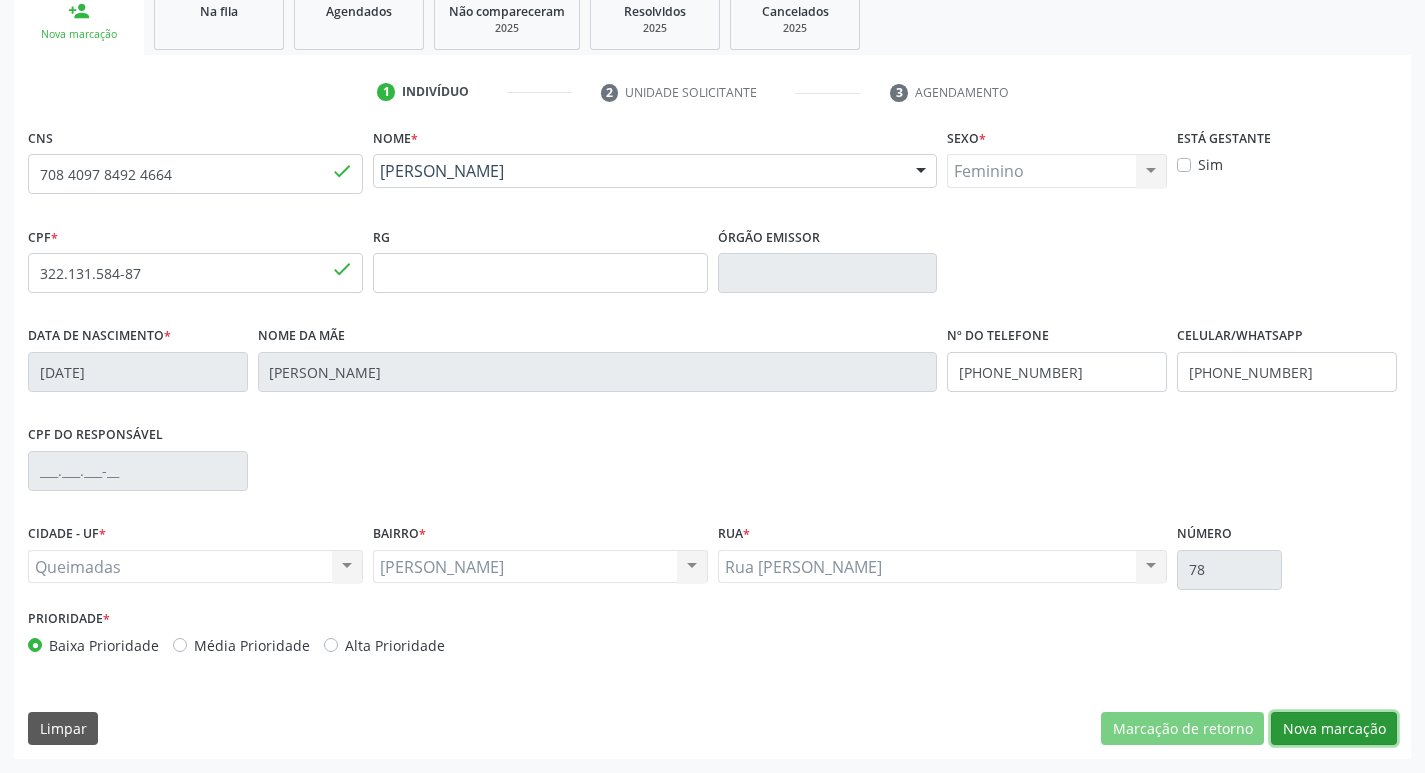
click at [1294, 729] on button "Nova marcação" at bounding box center [1334, 729] width 126 height 34
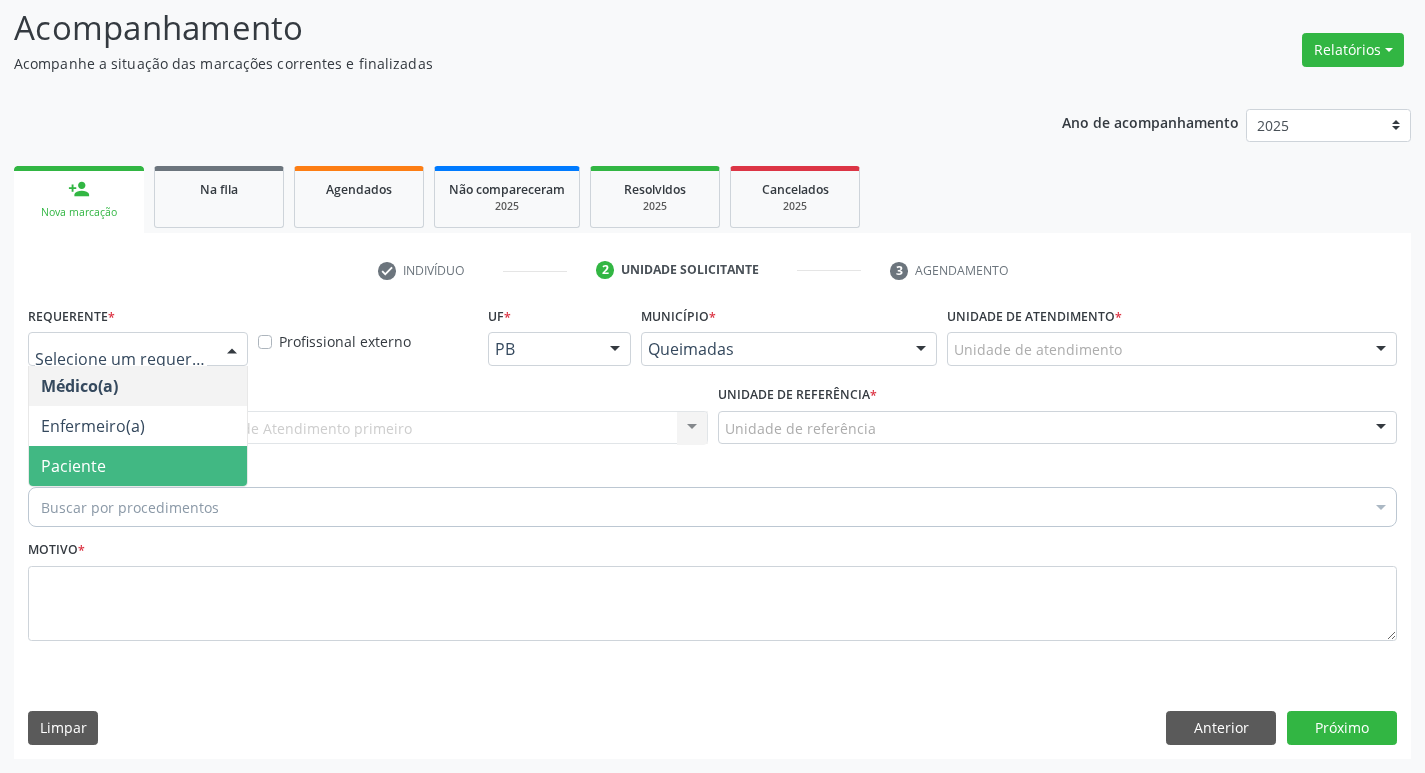
click at [73, 472] on span "Paciente" at bounding box center [73, 466] width 65 height 22
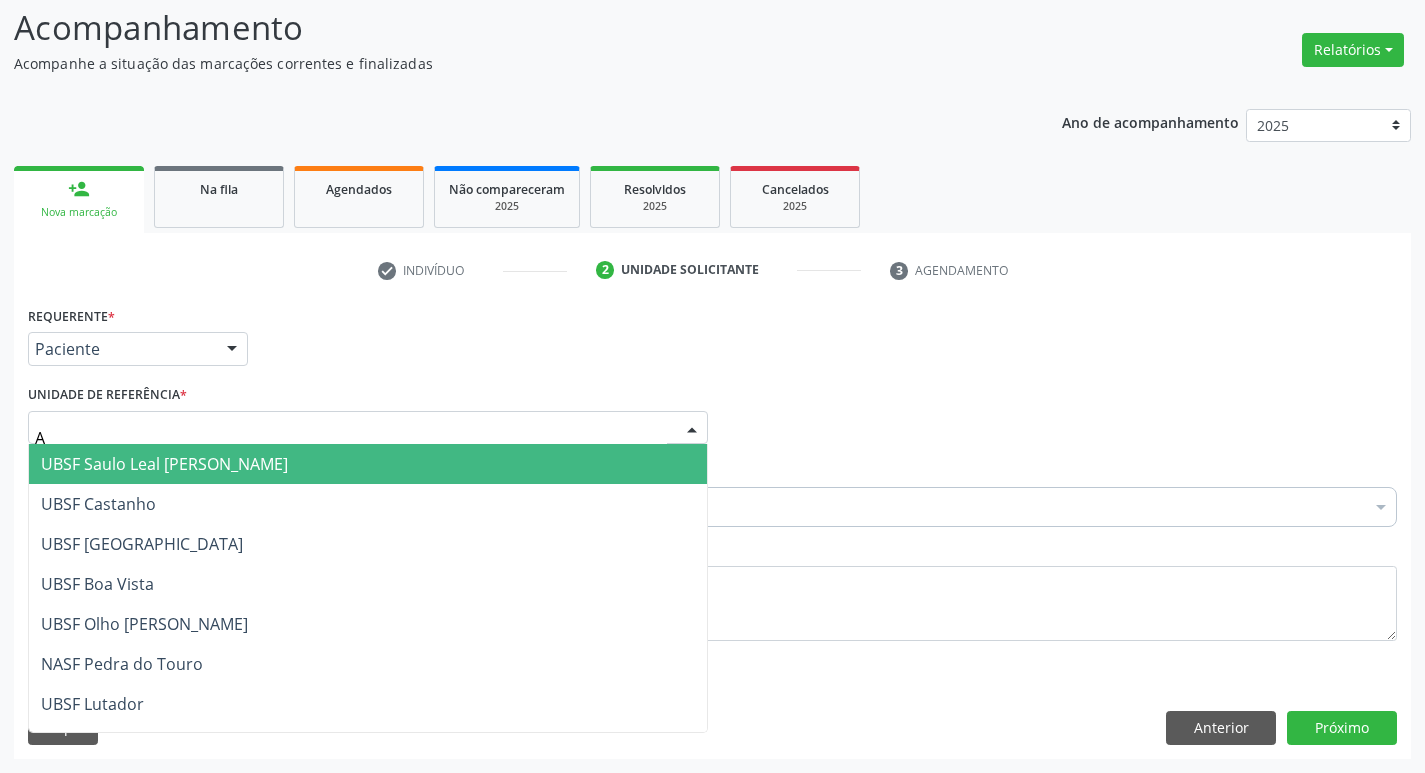
type input "AN"
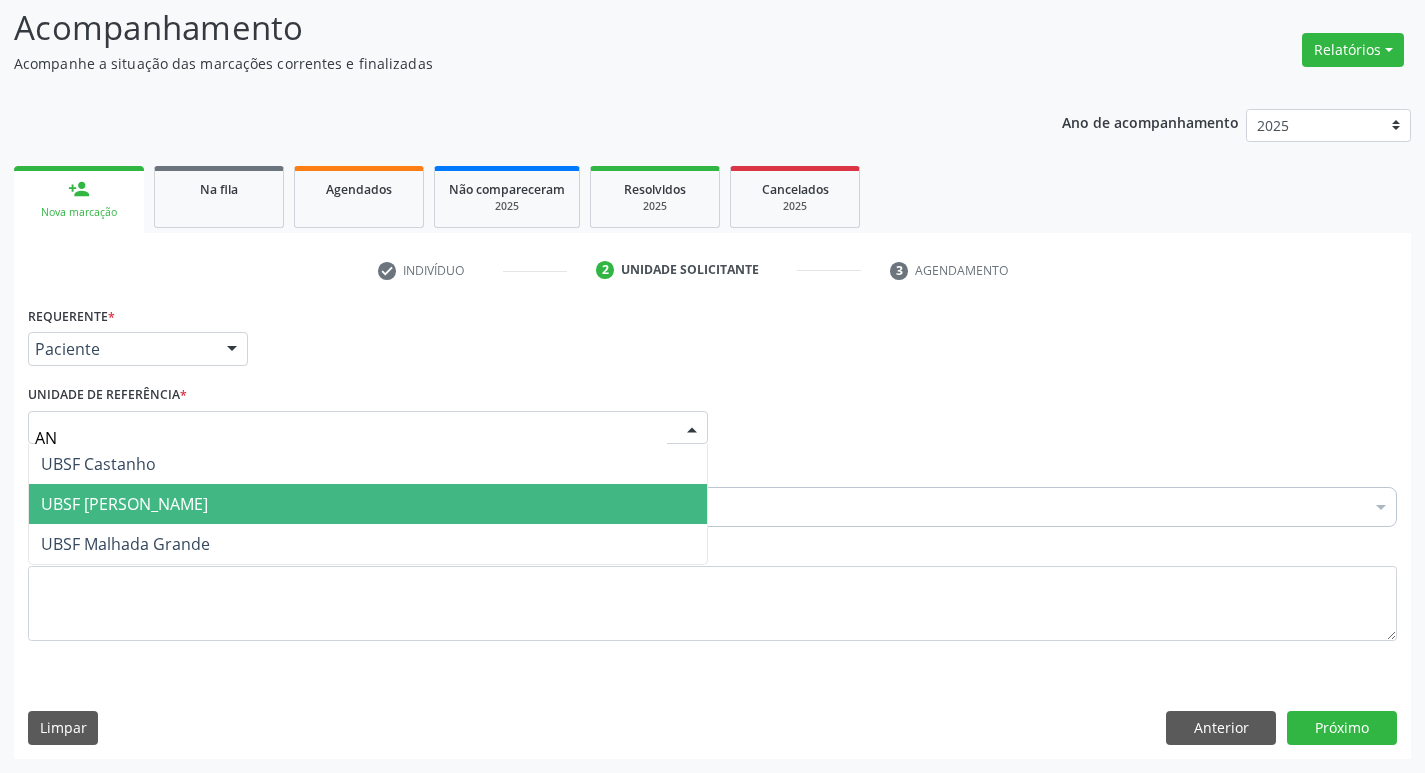
click at [105, 497] on span "UBSF [PERSON_NAME]" at bounding box center [124, 504] width 167 height 22
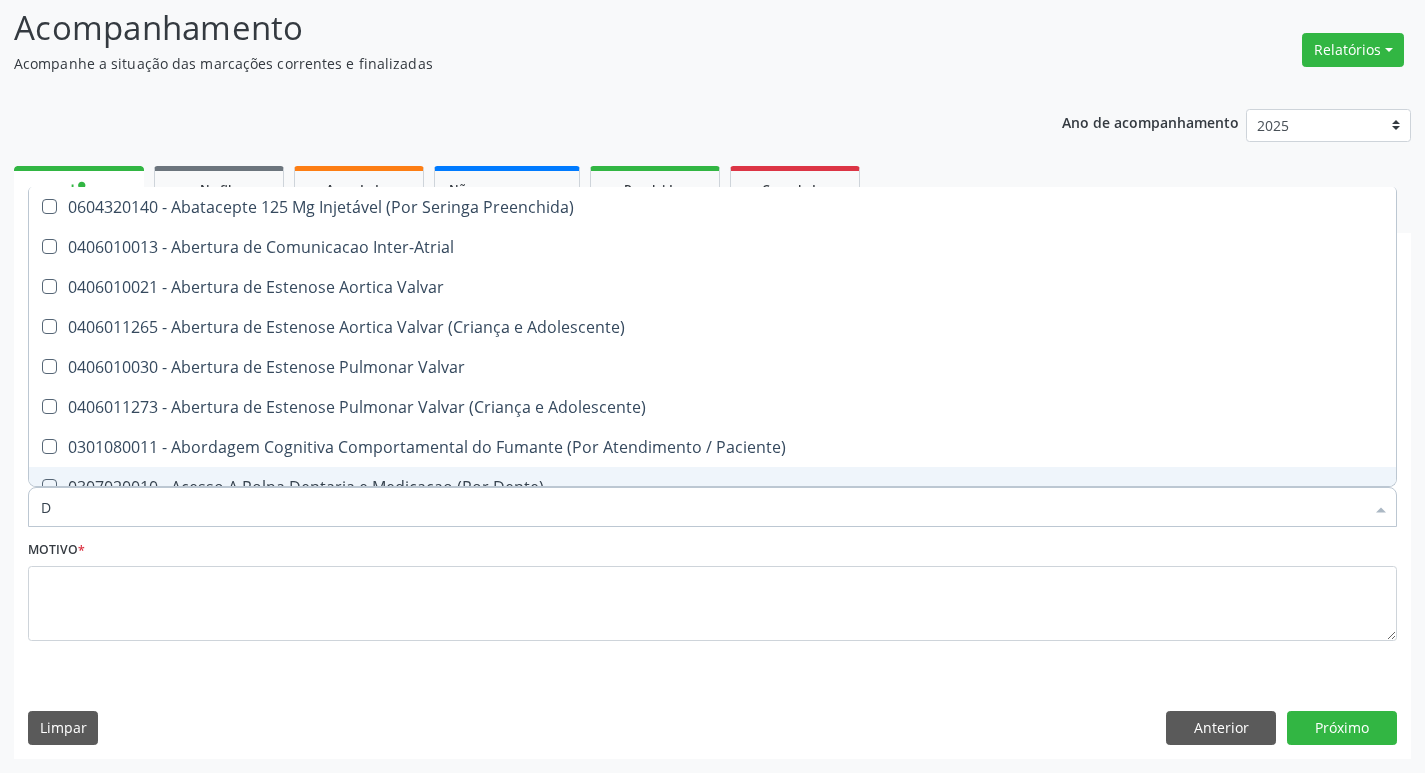
type input "DERMAT"
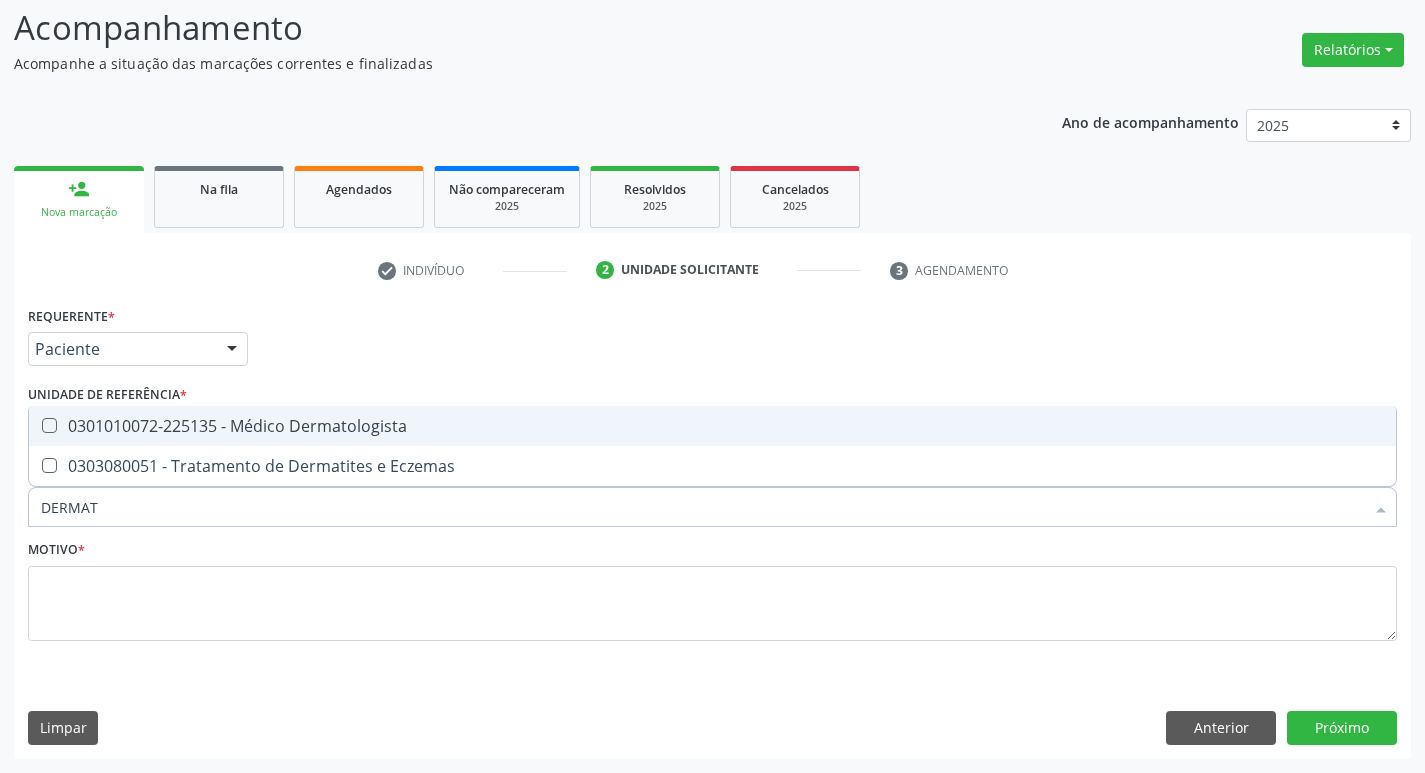
click at [231, 427] on div "0301010072-225135 - Médico Dermatologista" at bounding box center [712, 426] width 1343 height 16
checkbox Dermatologista "true"
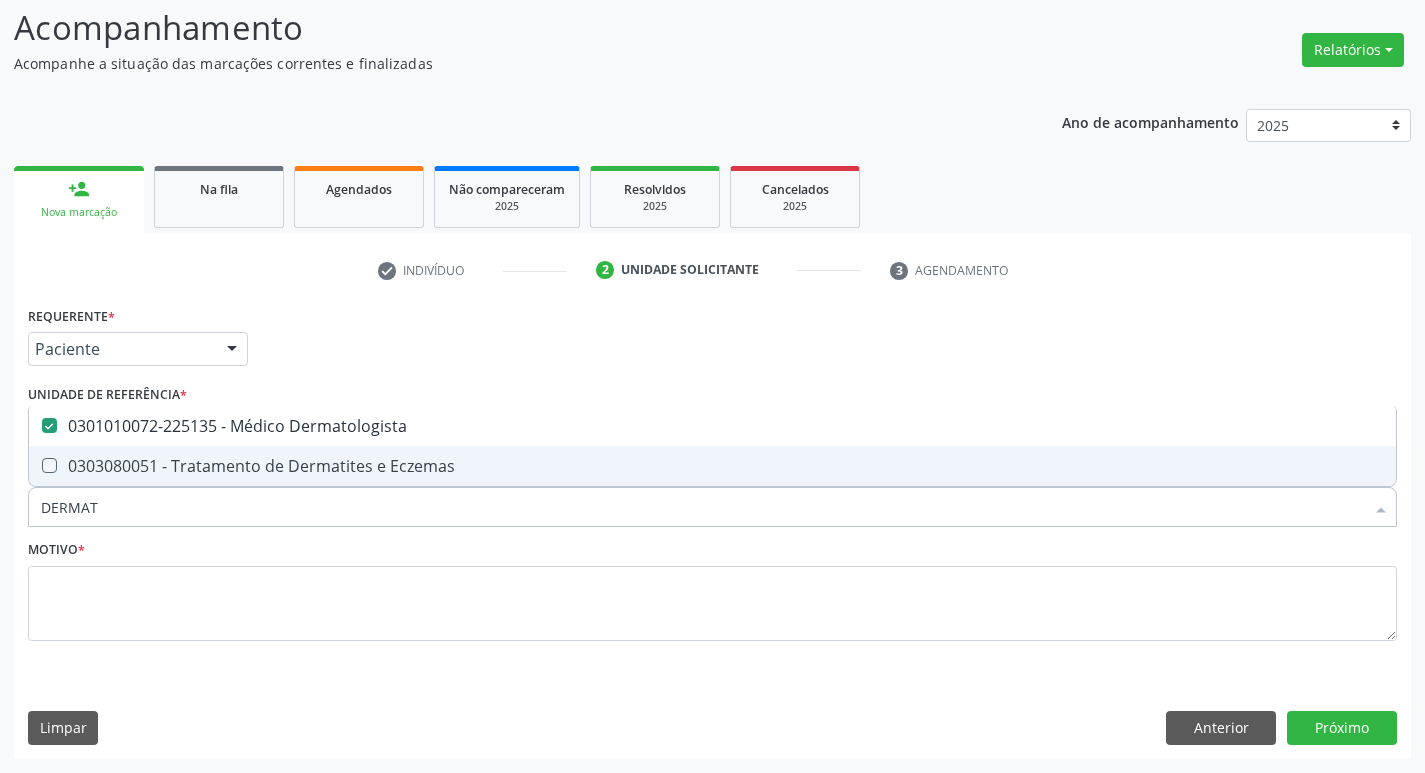
click at [184, 649] on fieldset "Motivo *" at bounding box center [712, 595] width 1369 height 120
checkbox Eczemas "true"
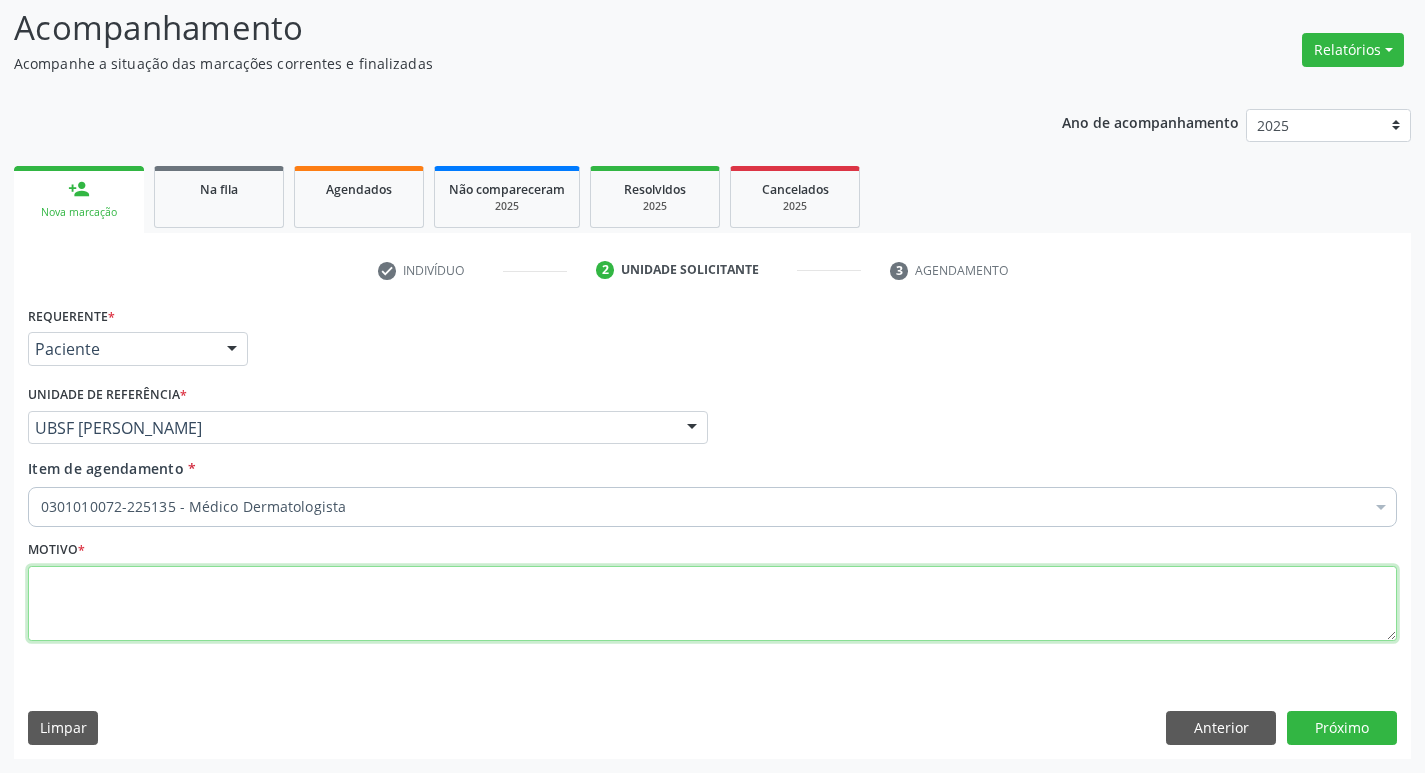
click at [195, 622] on textarea at bounding box center [712, 604] width 1369 height 76
type textarea "AVALIAÇÃO DE LESÃO"
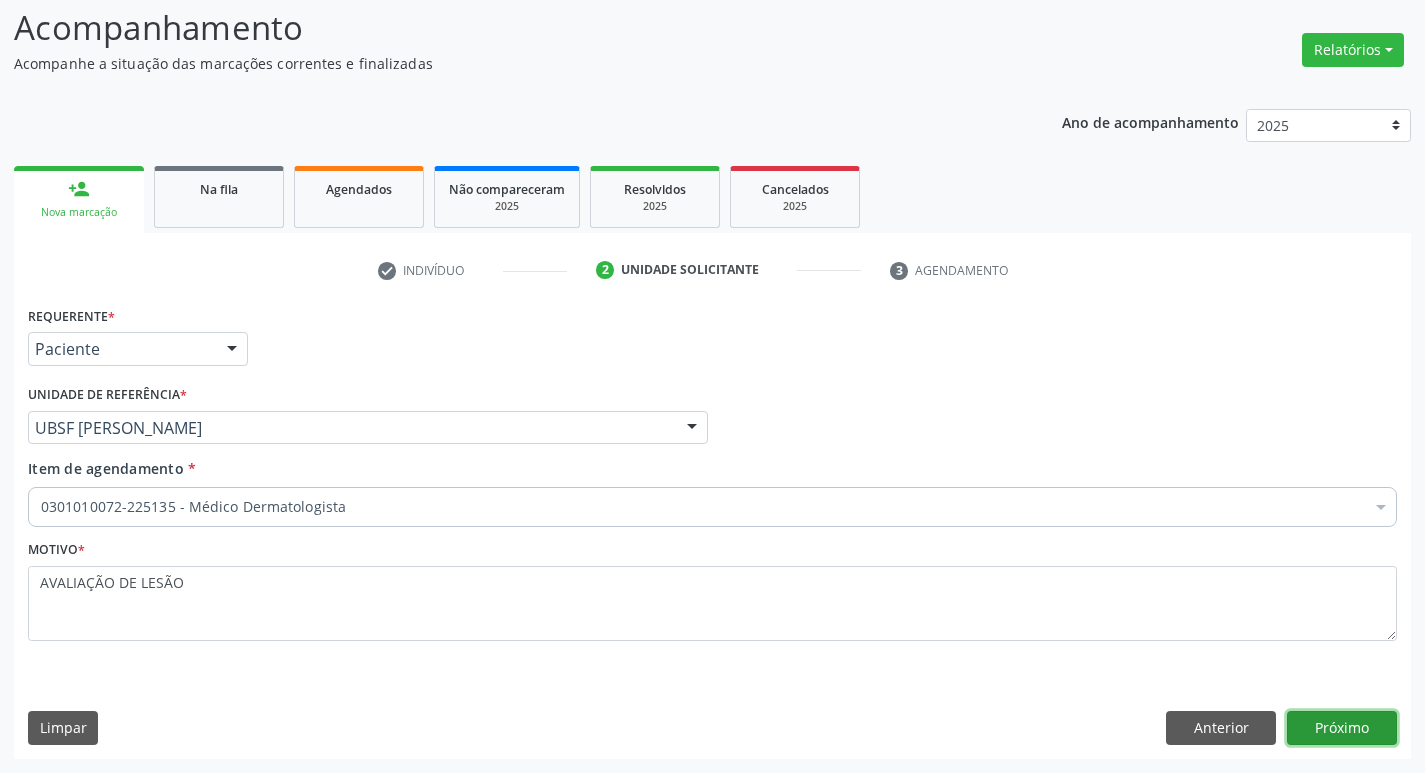
click at [1313, 724] on button "Próximo" at bounding box center [1342, 728] width 110 height 34
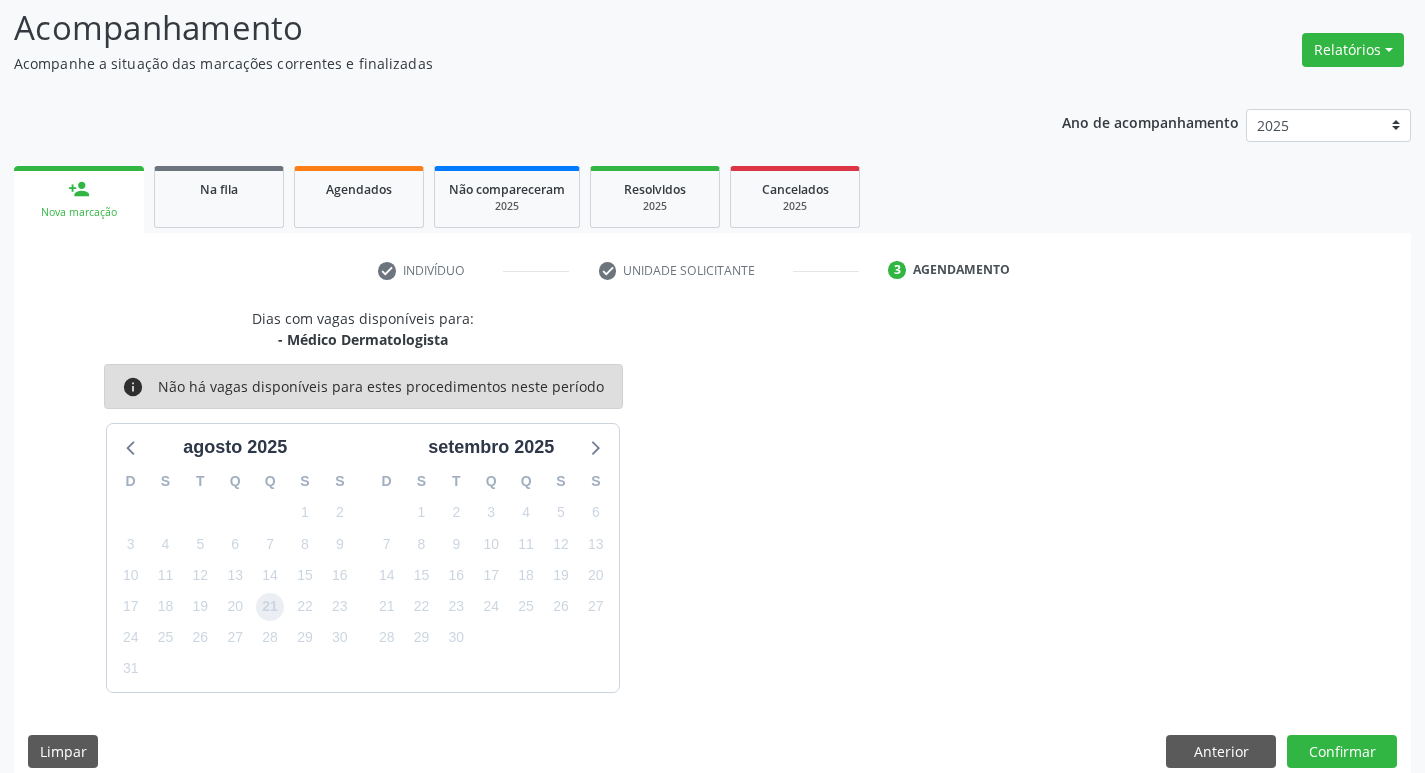
click at [265, 611] on span "21" at bounding box center [270, 607] width 28 height 28
click at [1379, 738] on button "Confirmar" at bounding box center [1342, 752] width 110 height 34
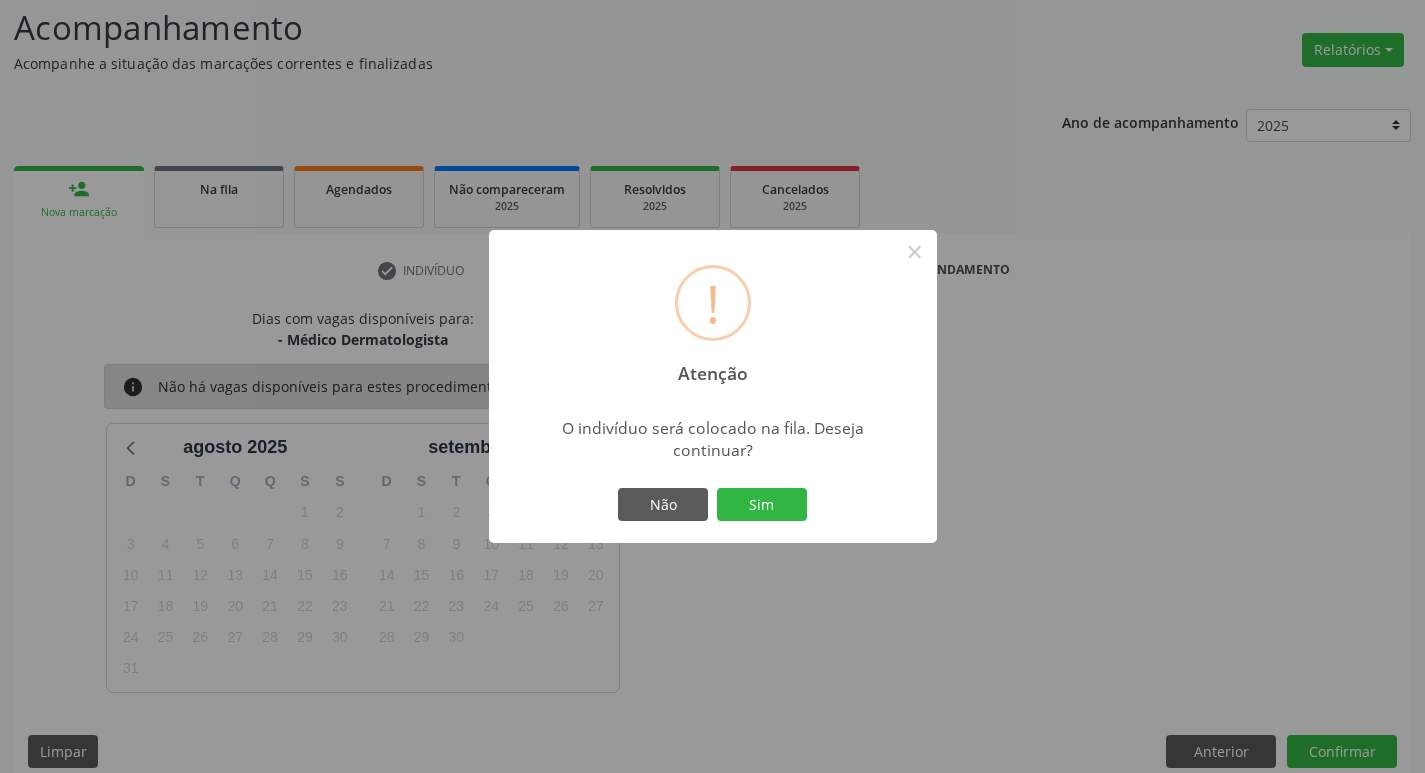
click at [758, 485] on div "Não Sim" at bounding box center [713, 505] width 198 height 42
click at [762, 492] on button "Sim" at bounding box center [762, 505] width 90 height 34
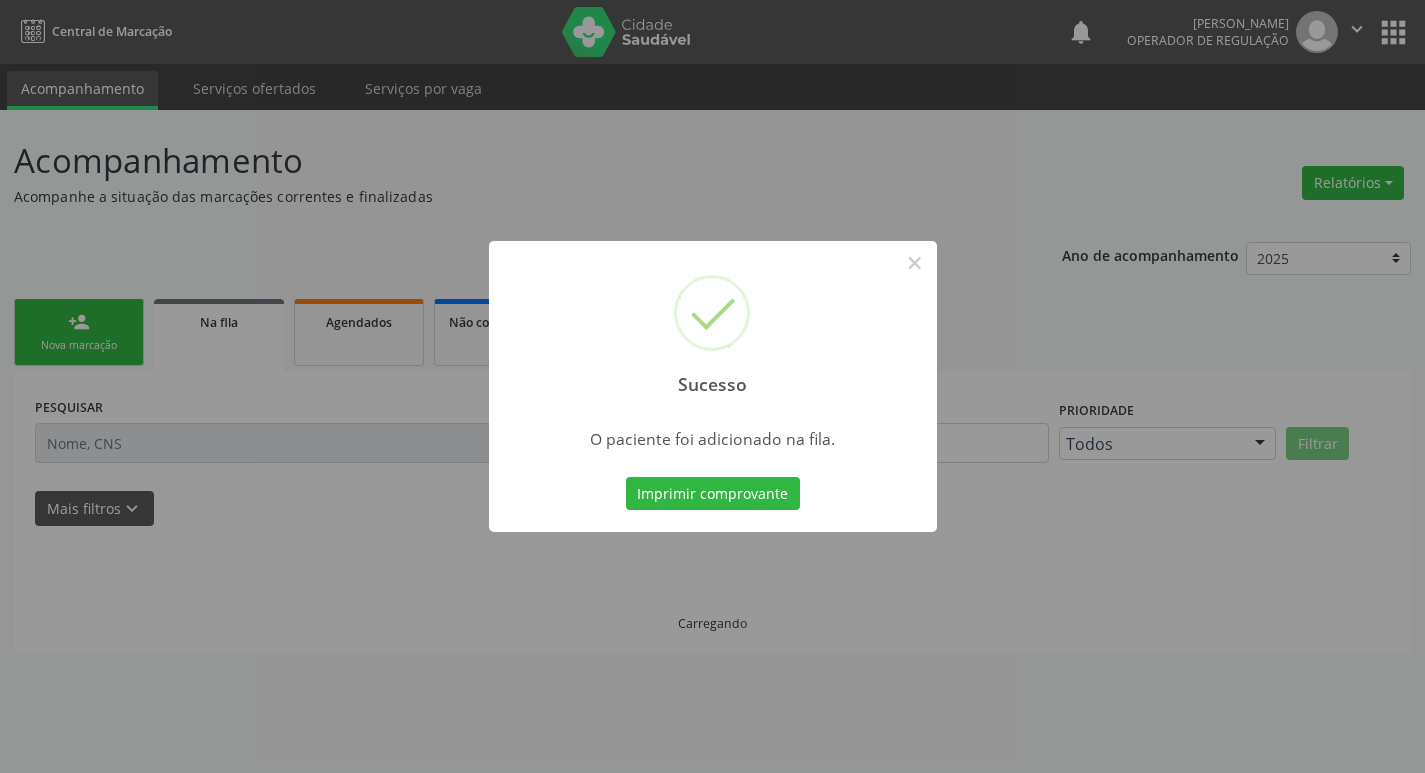
scroll to position [0, 0]
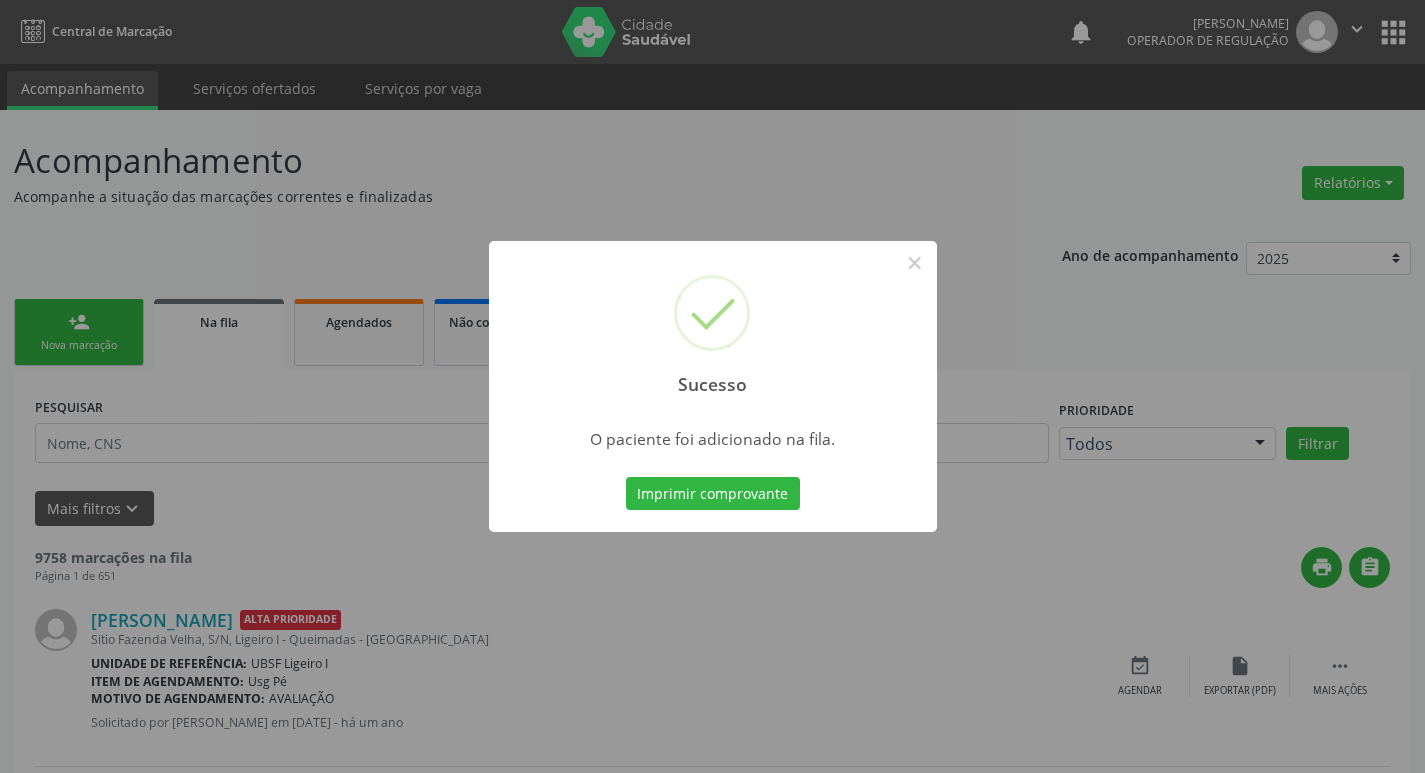
click at [97, 428] on div "Sucesso × O paciente foi adicionado na fila. Imprimir comprovante Cancel" at bounding box center [712, 386] width 1425 height 773
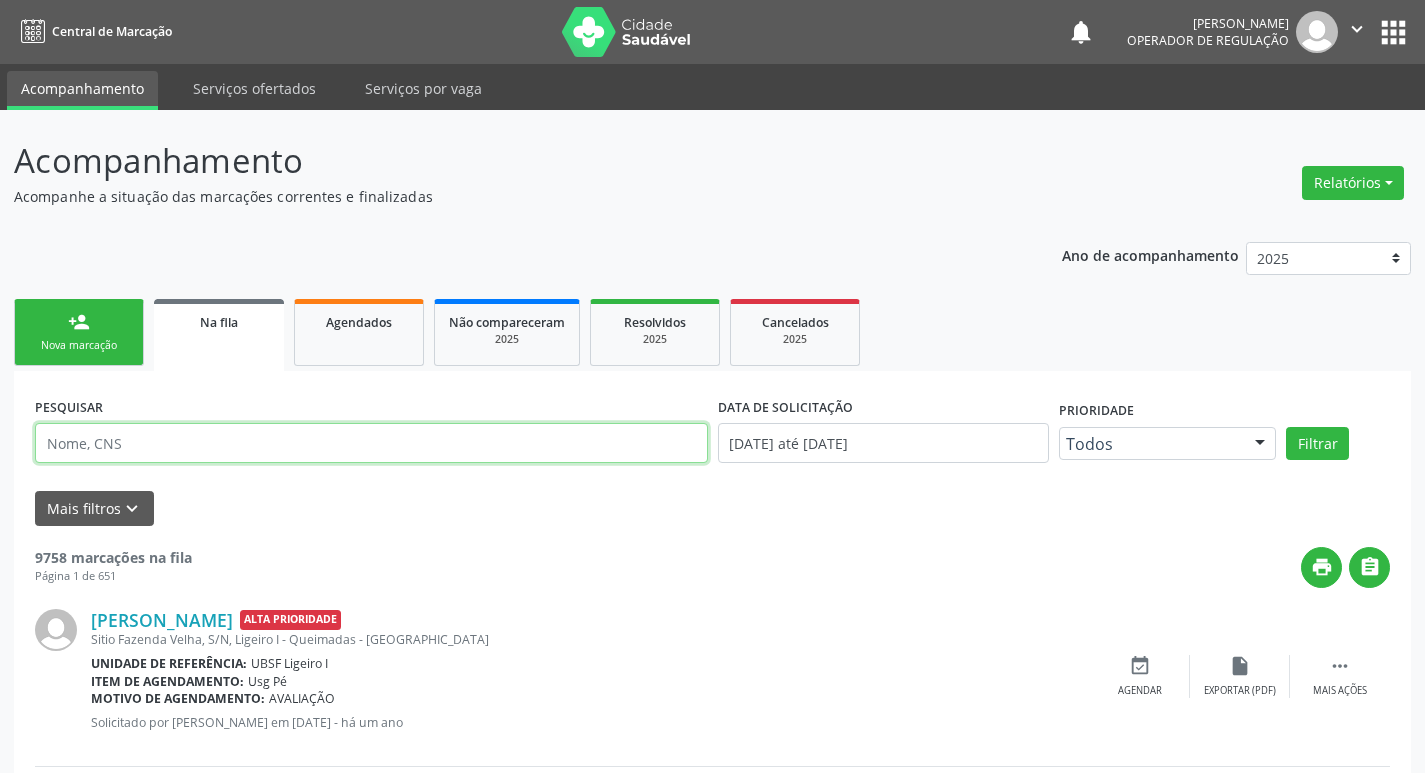
click at [241, 440] on input "text" at bounding box center [371, 443] width 673 height 40
type input "WALMIR JERONIMO DA SILVA"
click at [1286, 427] on button "Filtrar" at bounding box center [1317, 444] width 63 height 34
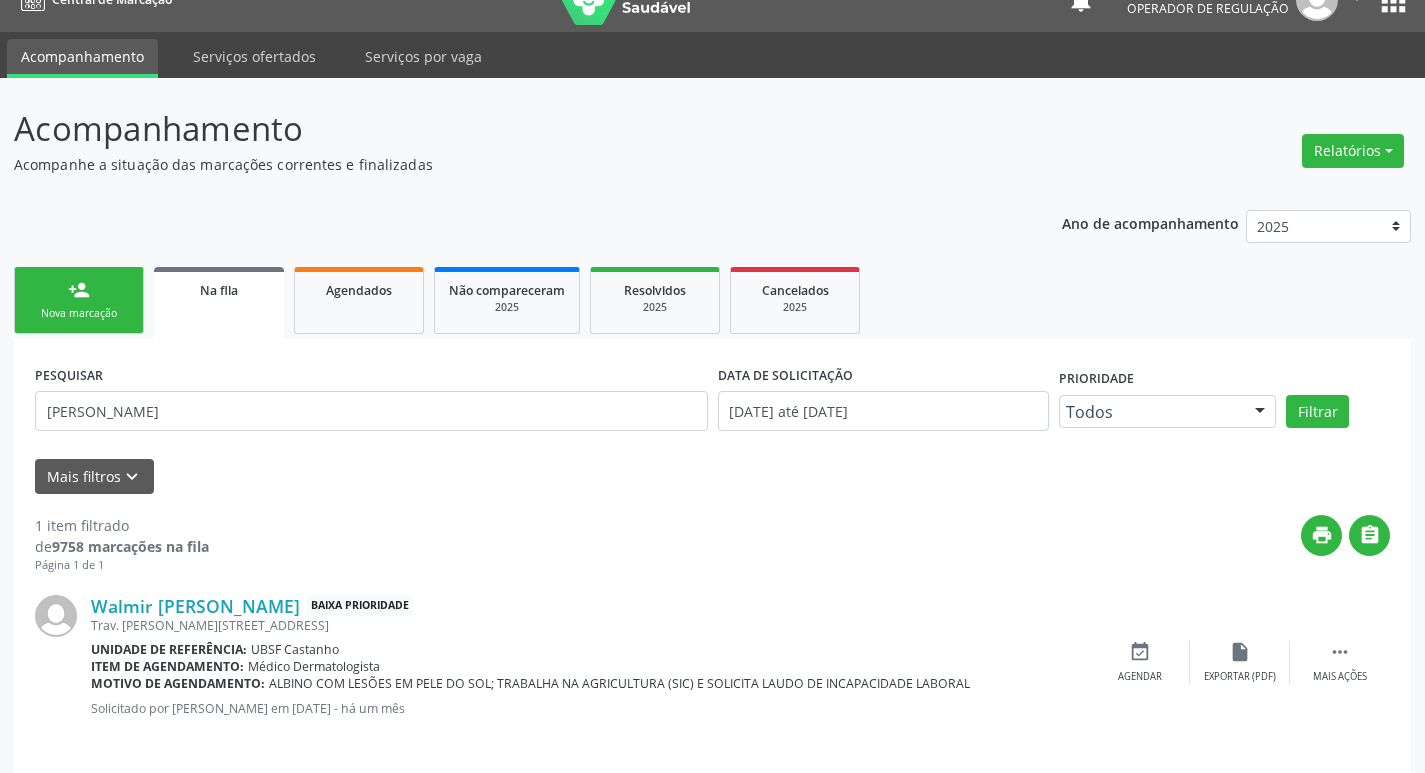
scroll to position [46, 0]
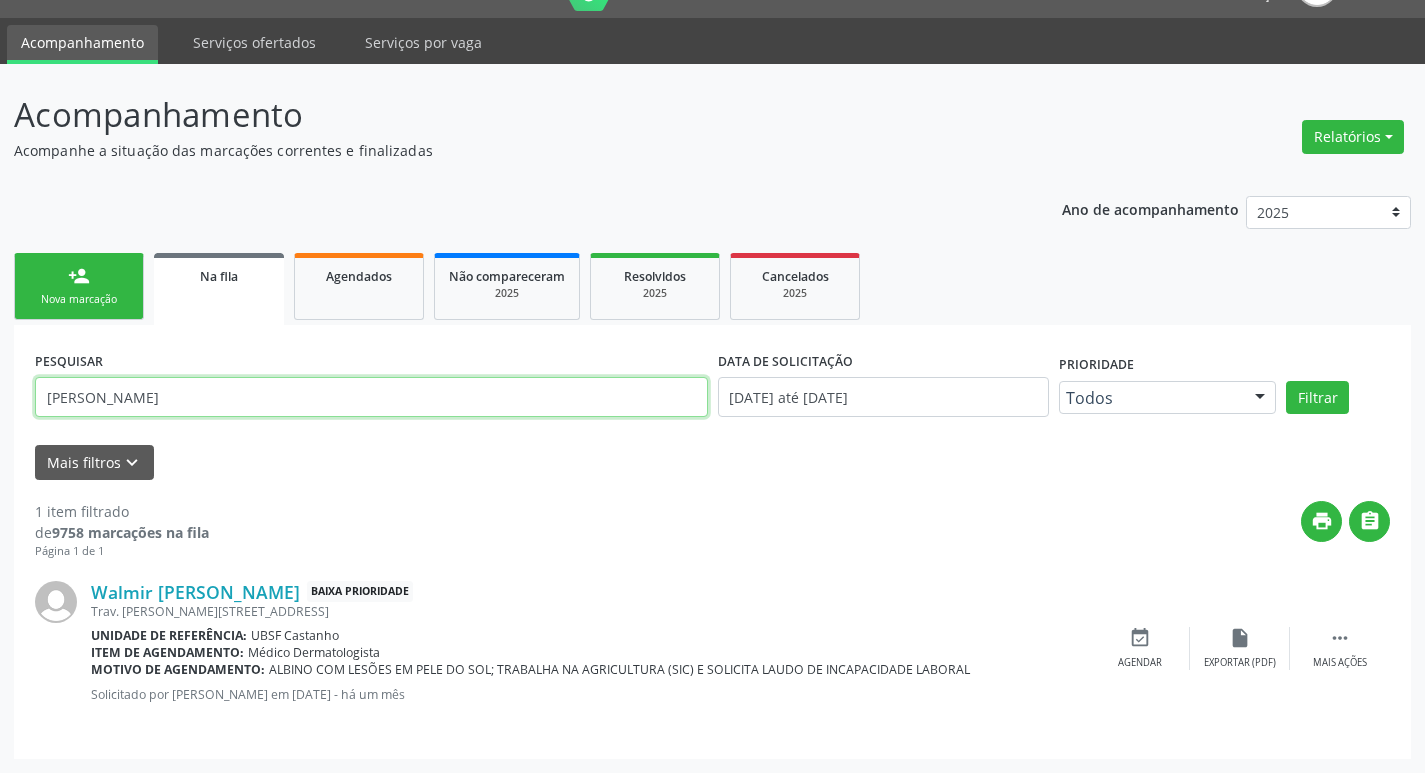
click at [227, 411] on input "WALMIR JERONIMO DA SILVA" at bounding box center [371, 397] width 673 height 40
click at [57, 272] on link "person_add Nova marcação" at bounding box center [79, 286] width 130 height 67
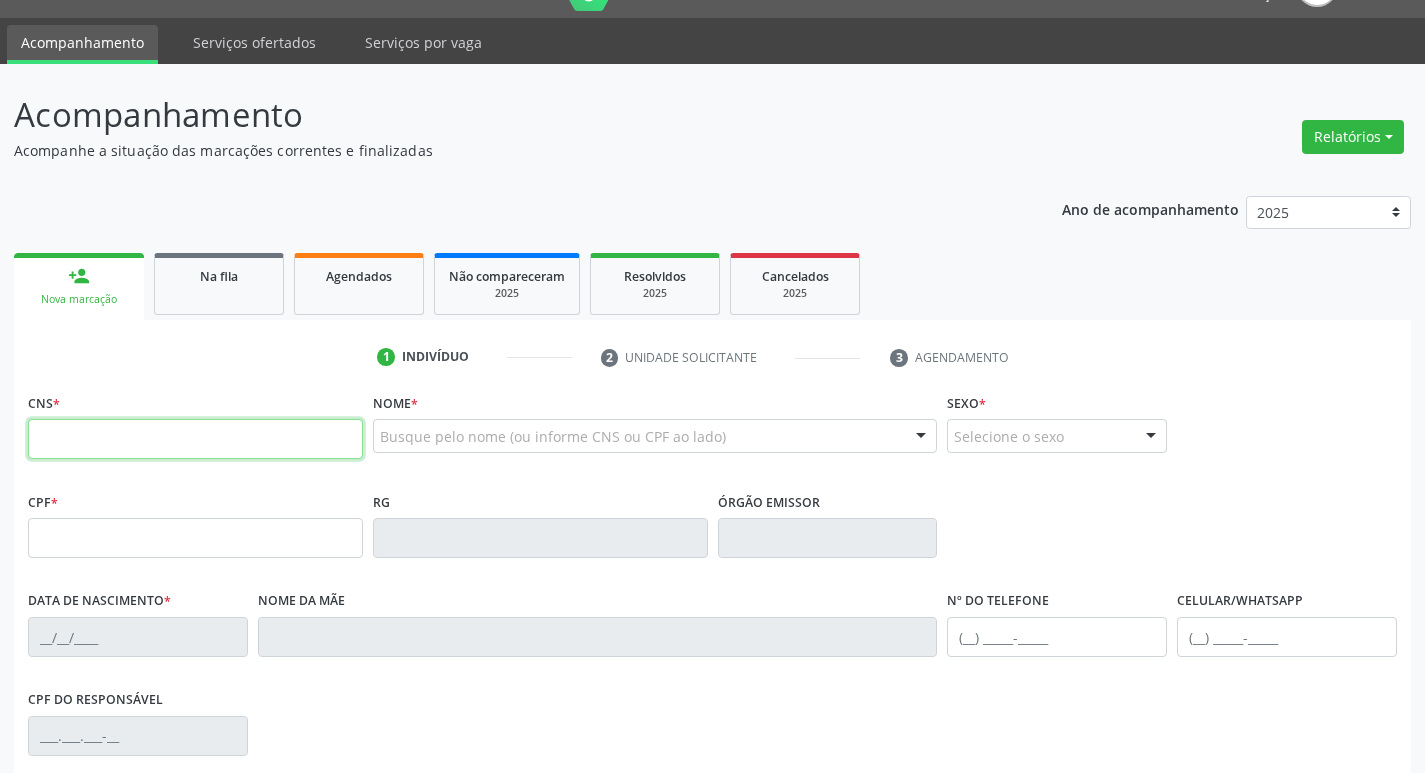
click at [67, 436] on input "text" at bounding box center [195, 439] width 335 height 40
type input "700 5083 3024 6957"
type input "14/09/1968"
type input "Lenise Soares de Almeida"
type input "(83) 99854-8295"
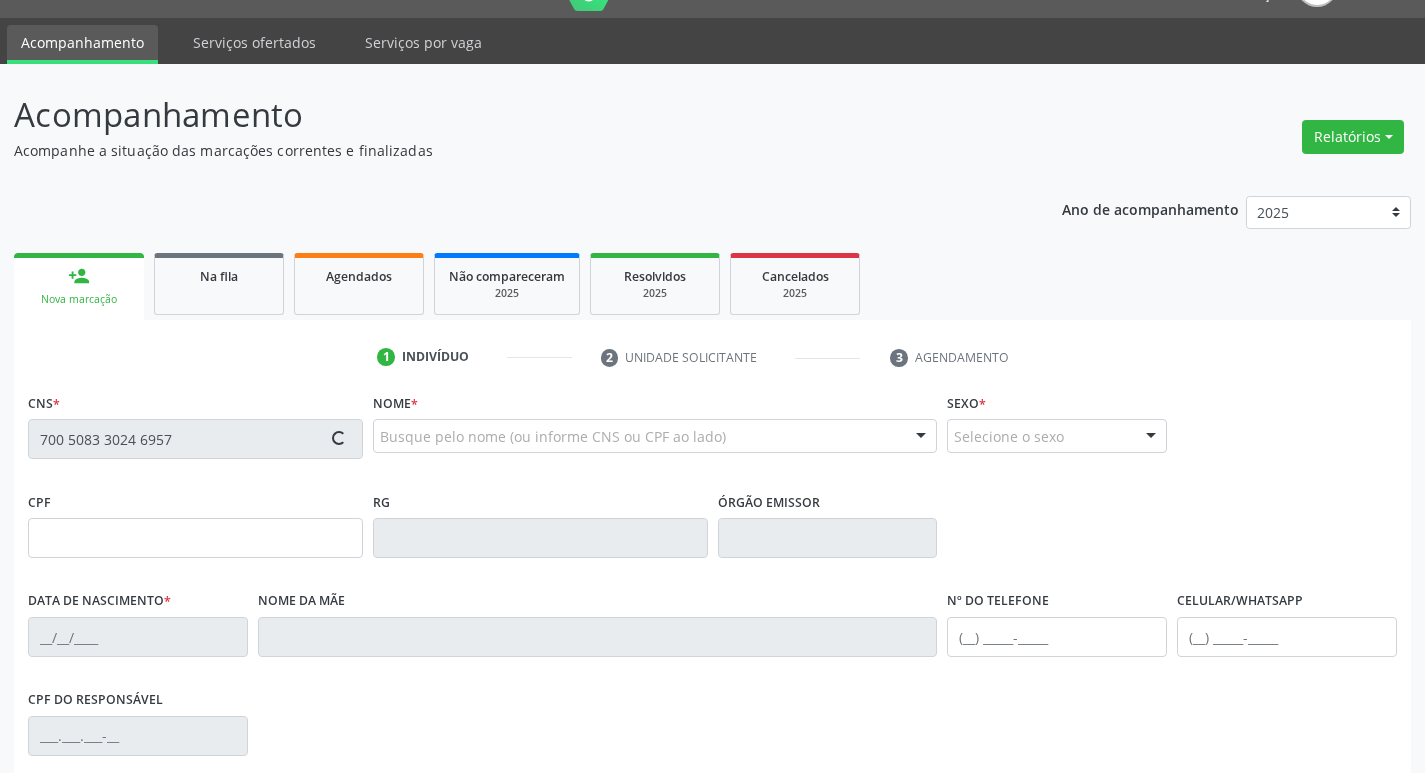
type input "S/N"
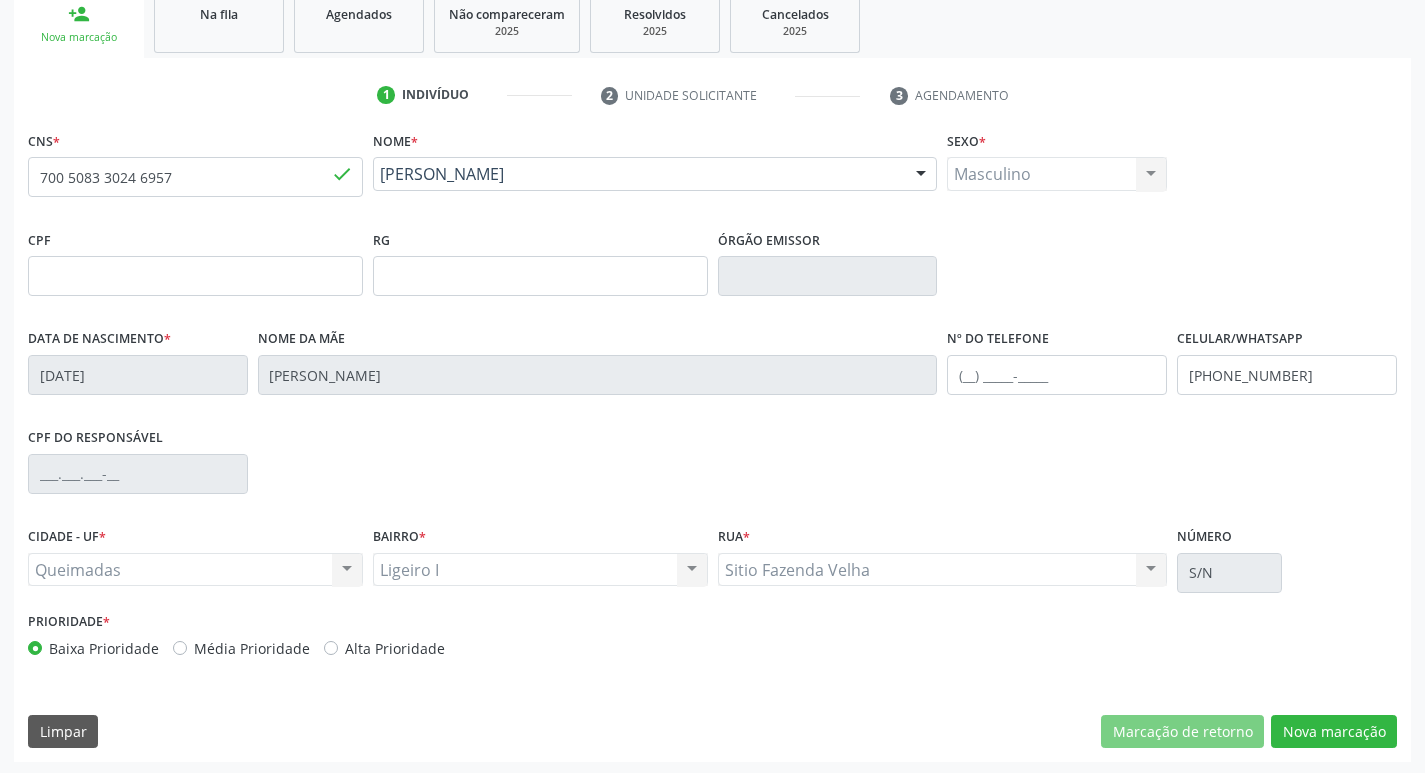
scroll to position [311, 0]
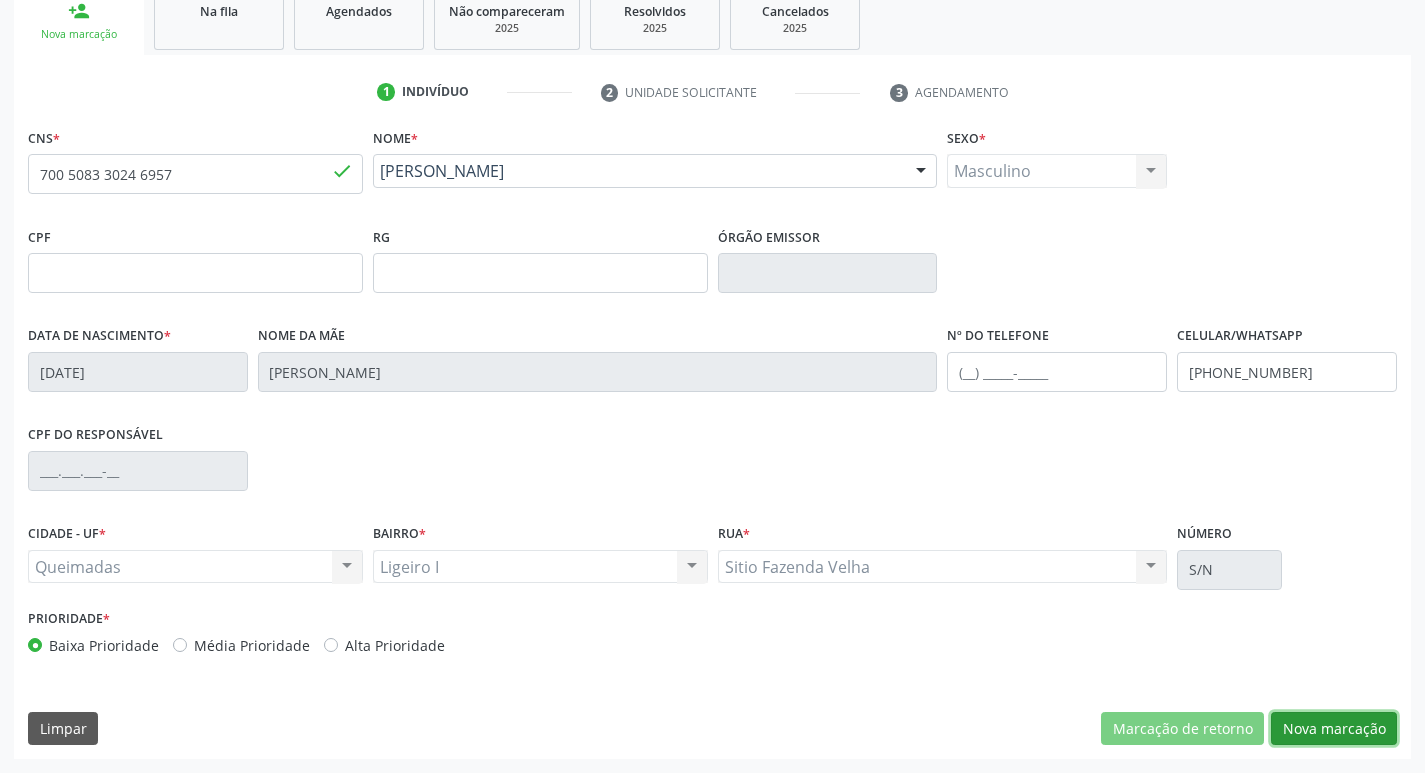
click at [1314, 740] on button "Nova marcação" at bounding box center [1334, 729] width 126 height 34
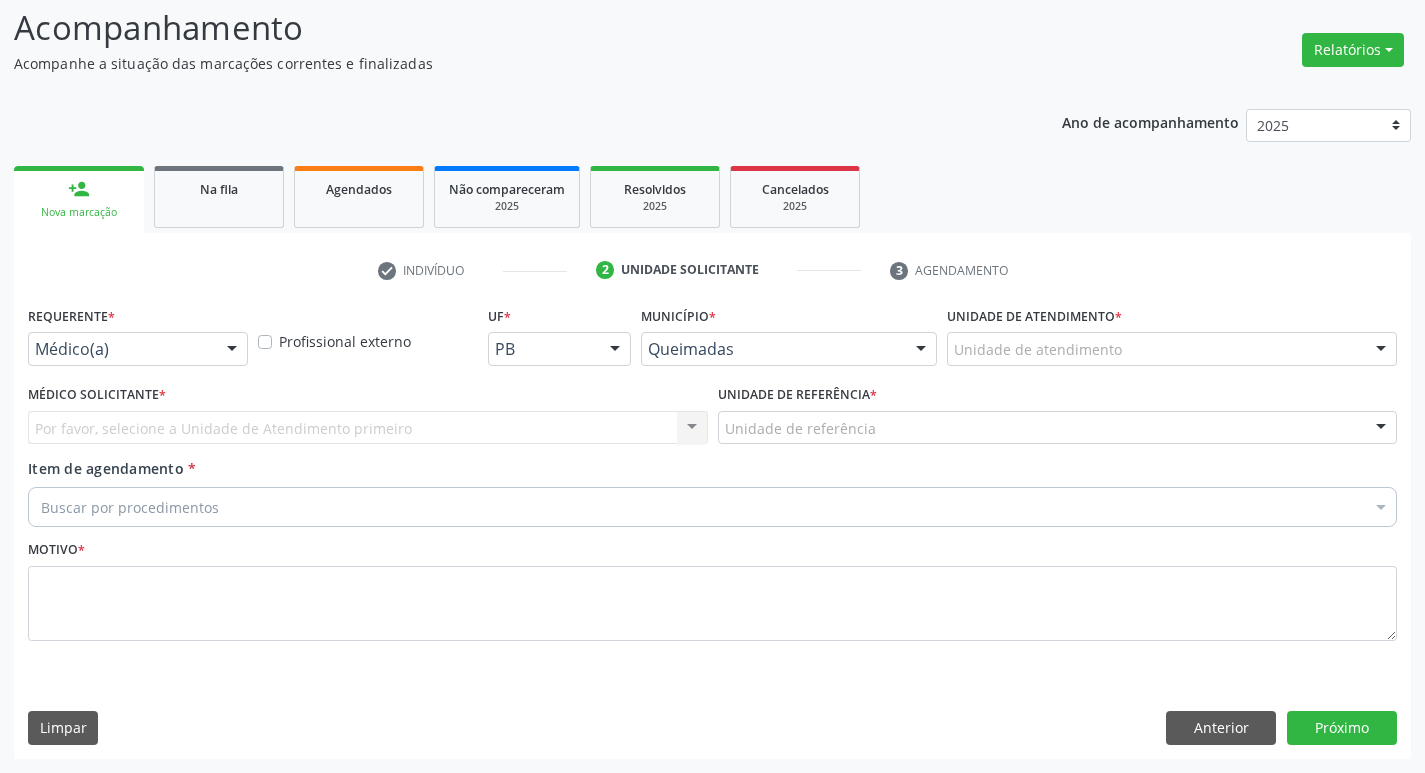
scroll to position [133, 0]
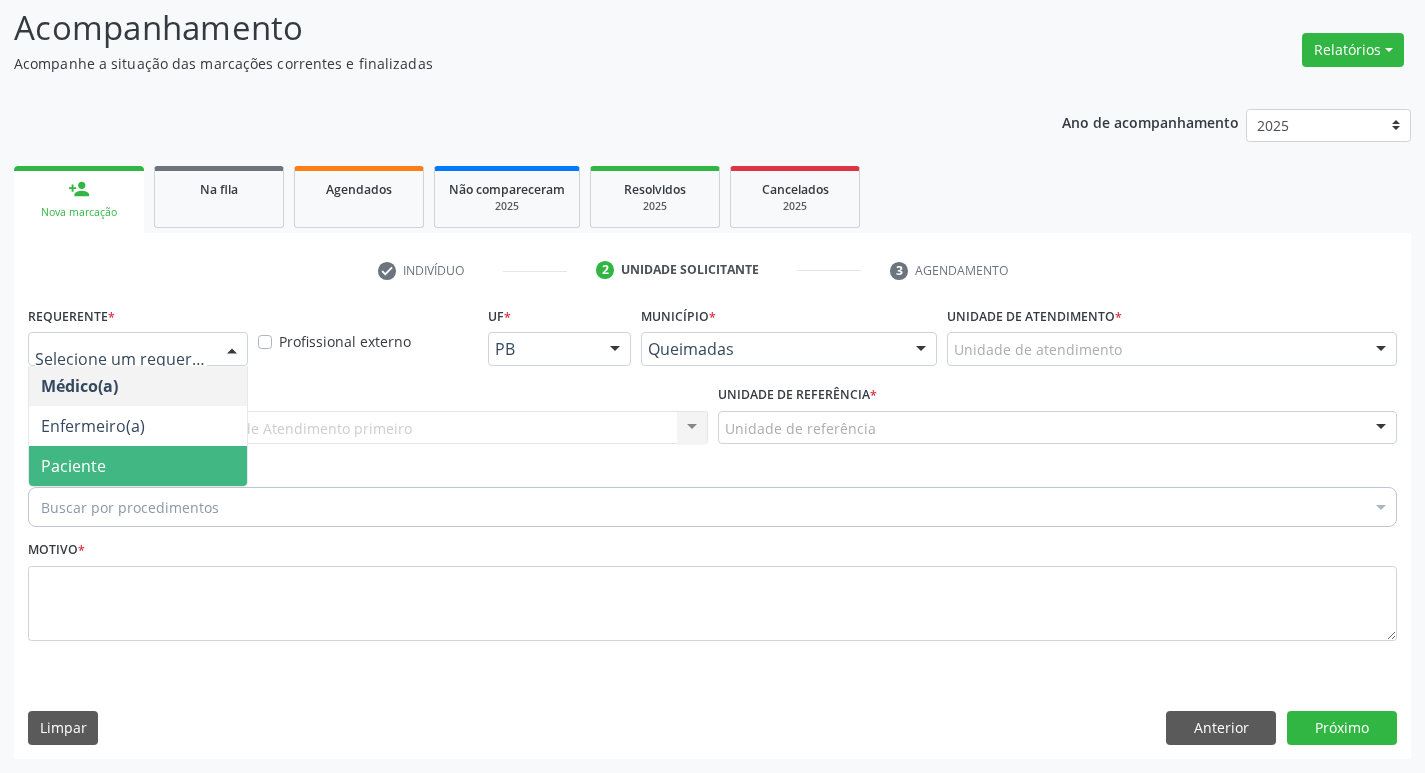
click at [73, 463] on span "Paciente" at bounding box center [73, 466] width 65 height 22
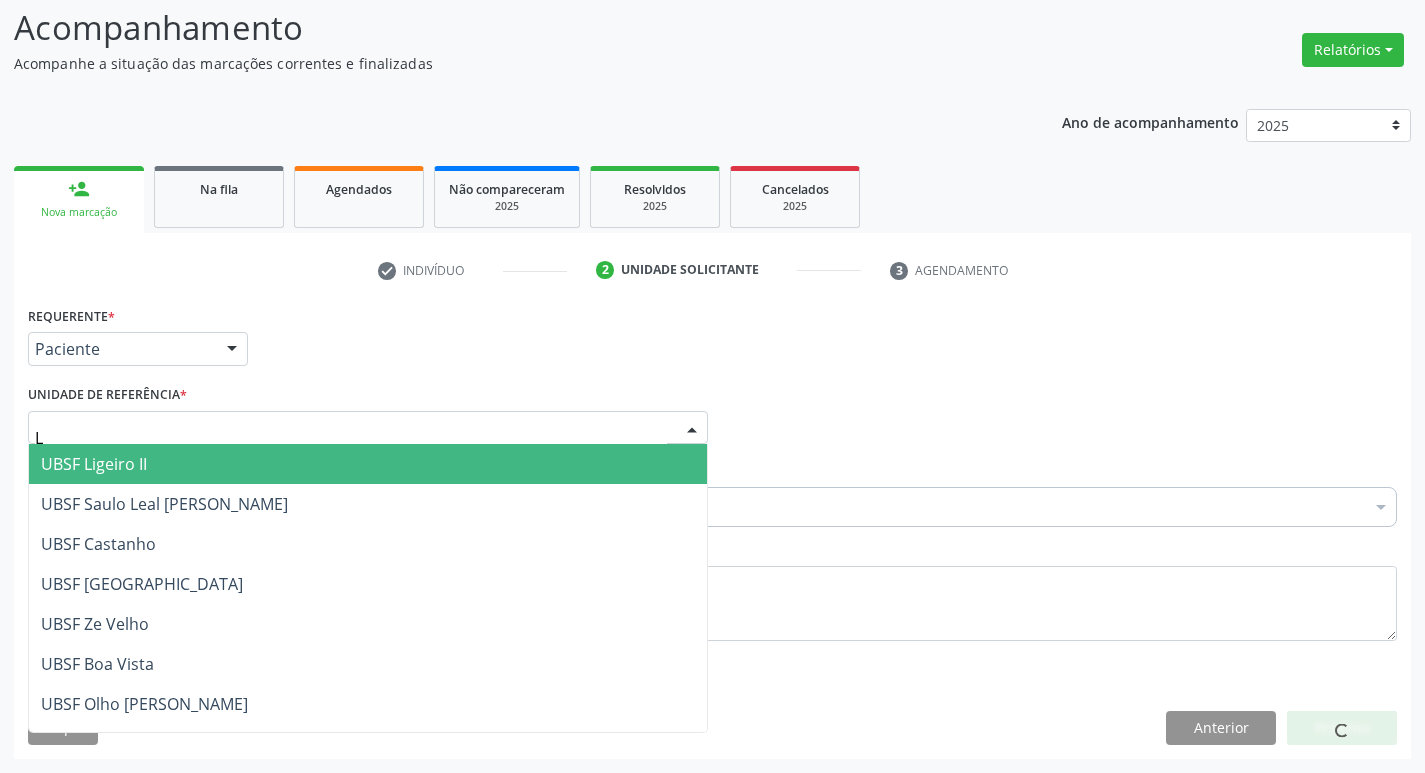
type input "LI"
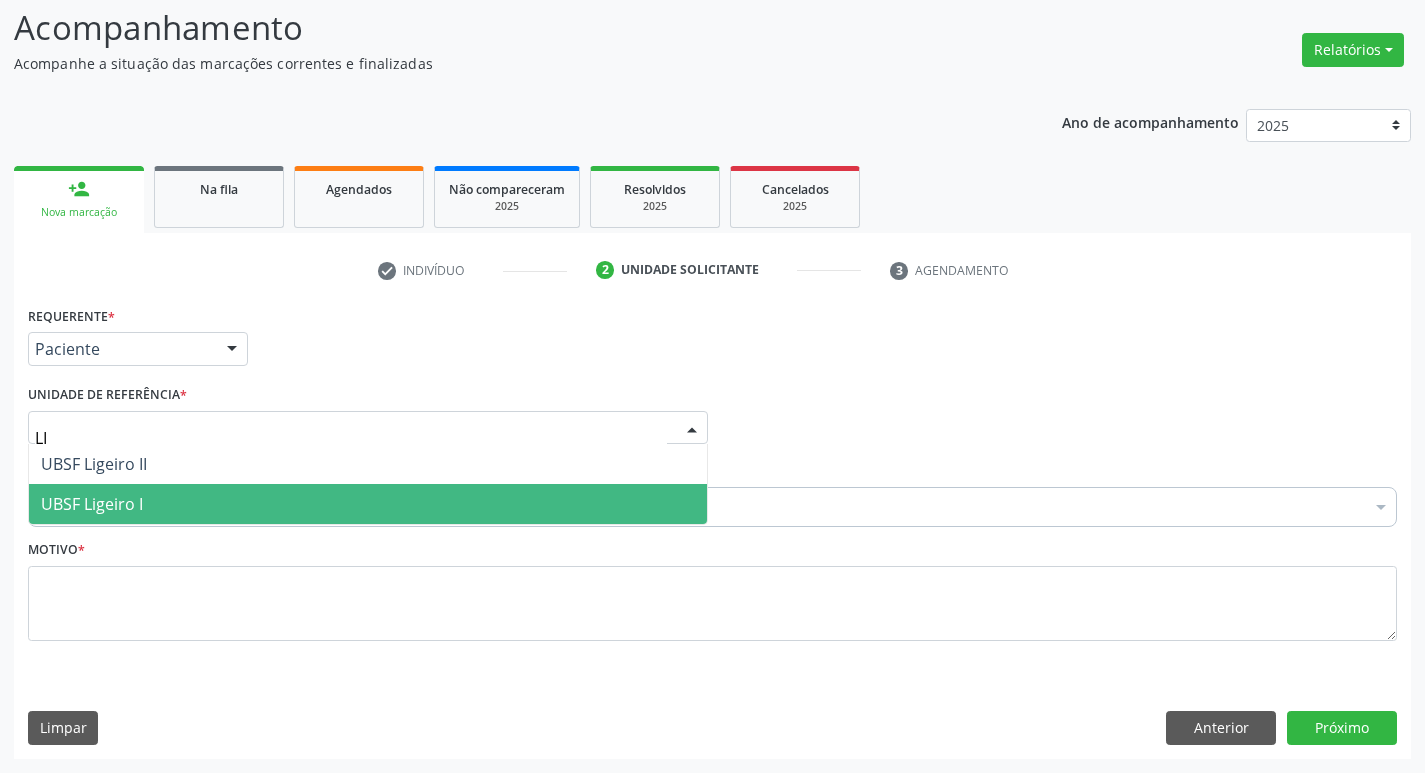
click at [111, 503] on span "UBSF Ligeiro I" at bounding box center [92, 504] width 102 height 22
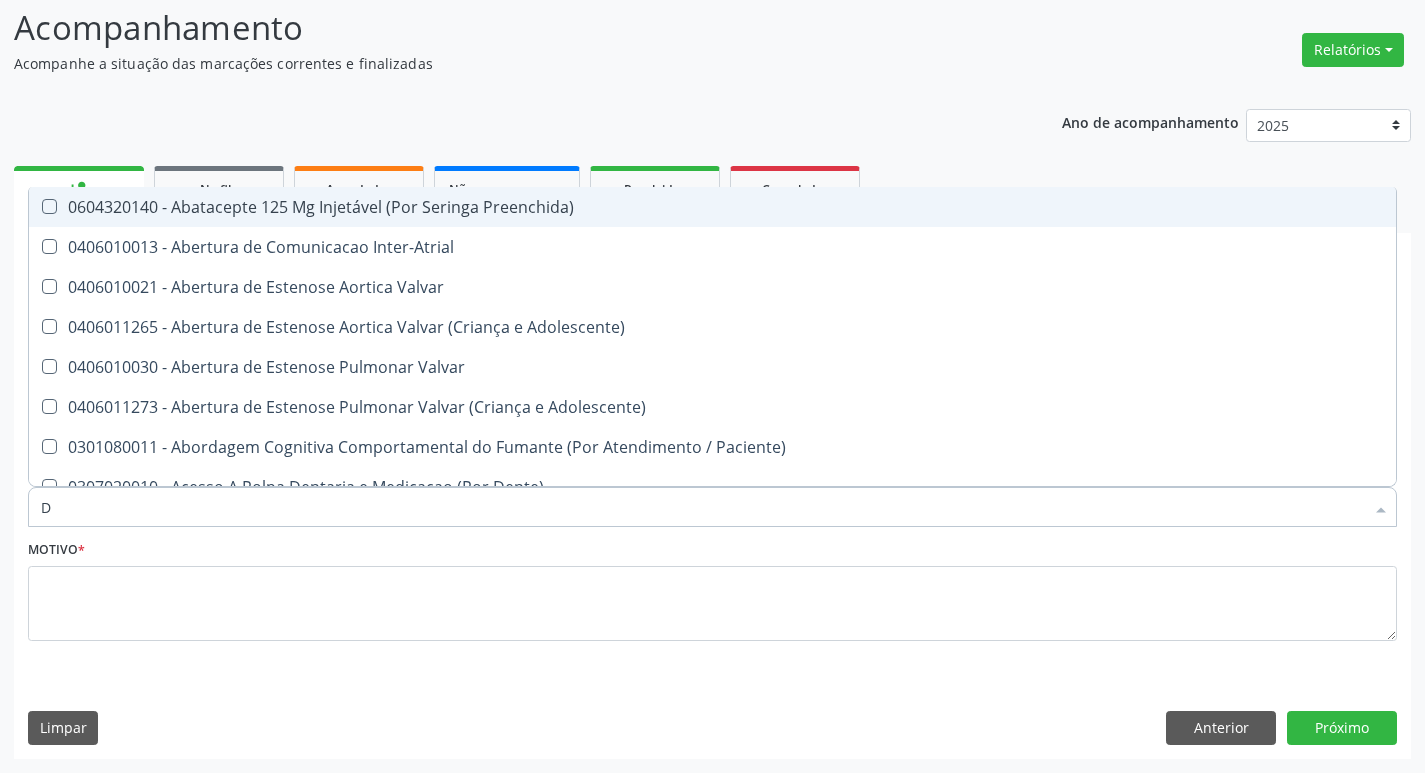
type input "DERMAT"
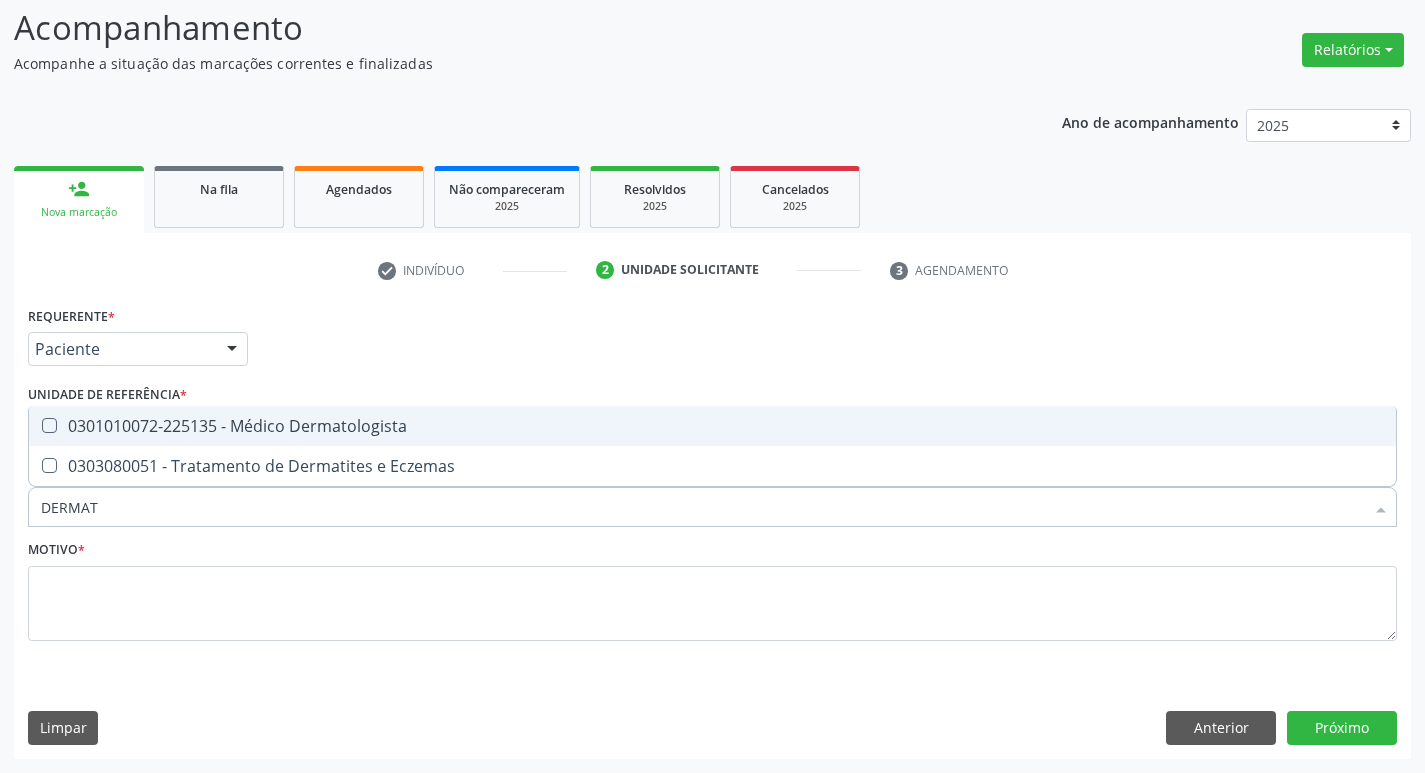
click at [211, 426] on div "0301010072-225135 - Médico Dermatologista" at bounding box center [712, 426] width 1343 height 16
checkbox Dermatologista "true"
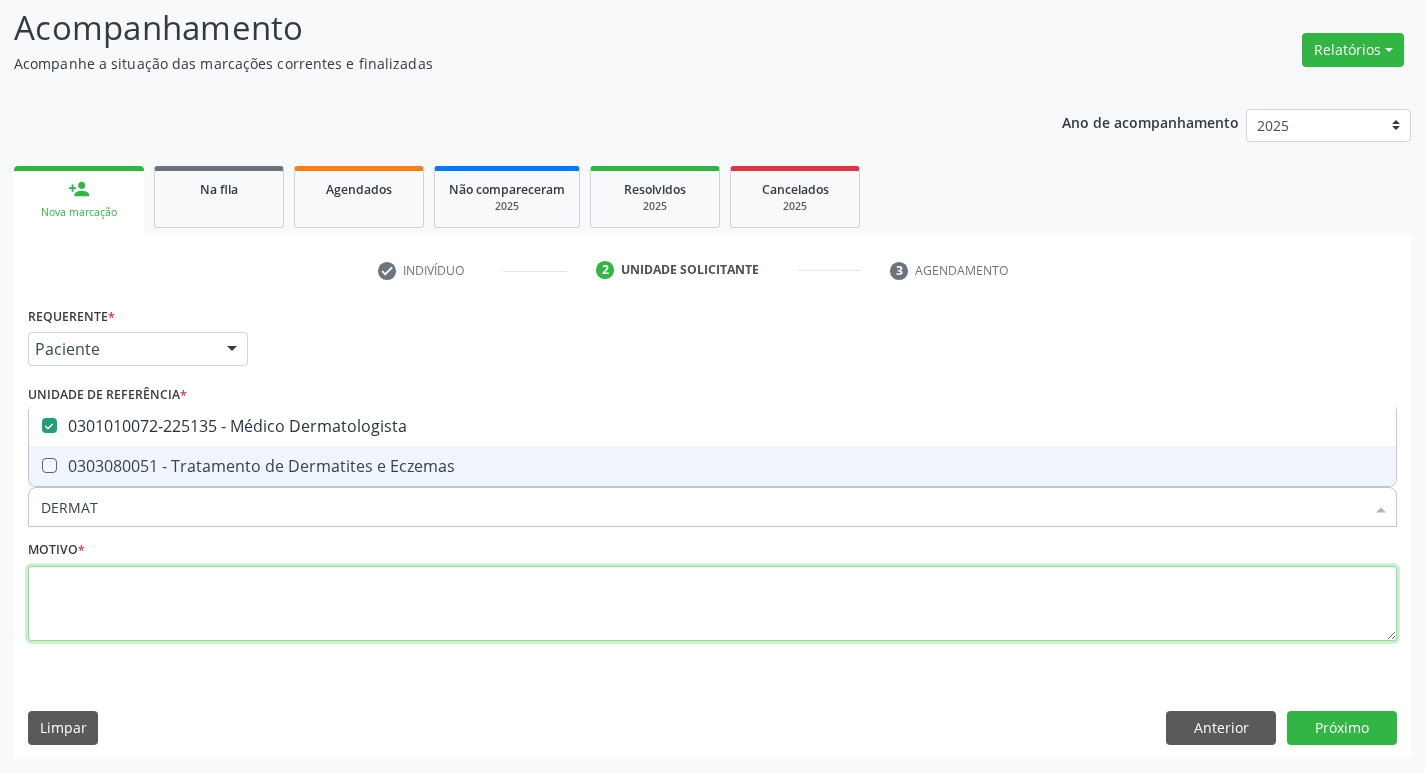
click at [182, 599] on textarea at bounding box center [712, 604] width 1369 height 76
checkbox Eczemas "true"
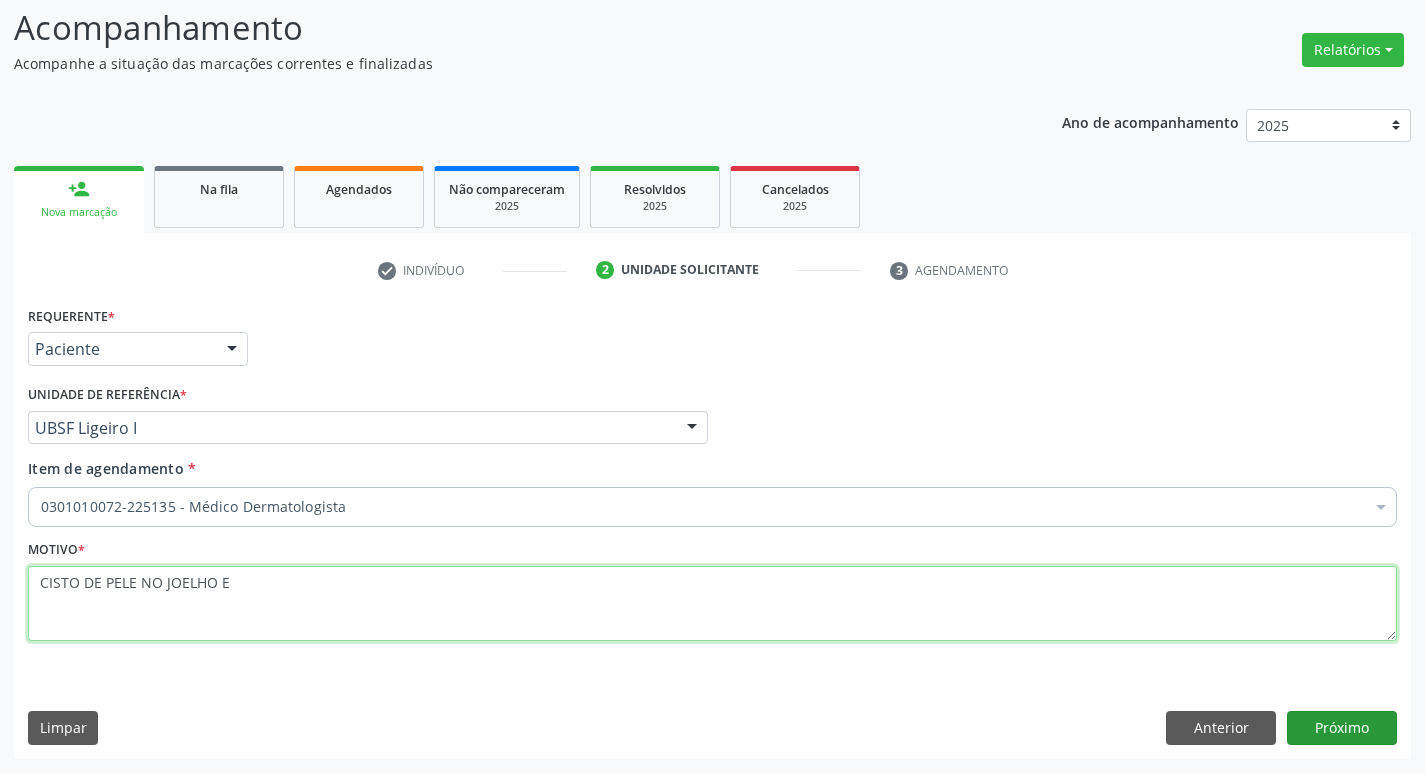
type textarea "CISTO DE PELE NO JOELHO E"
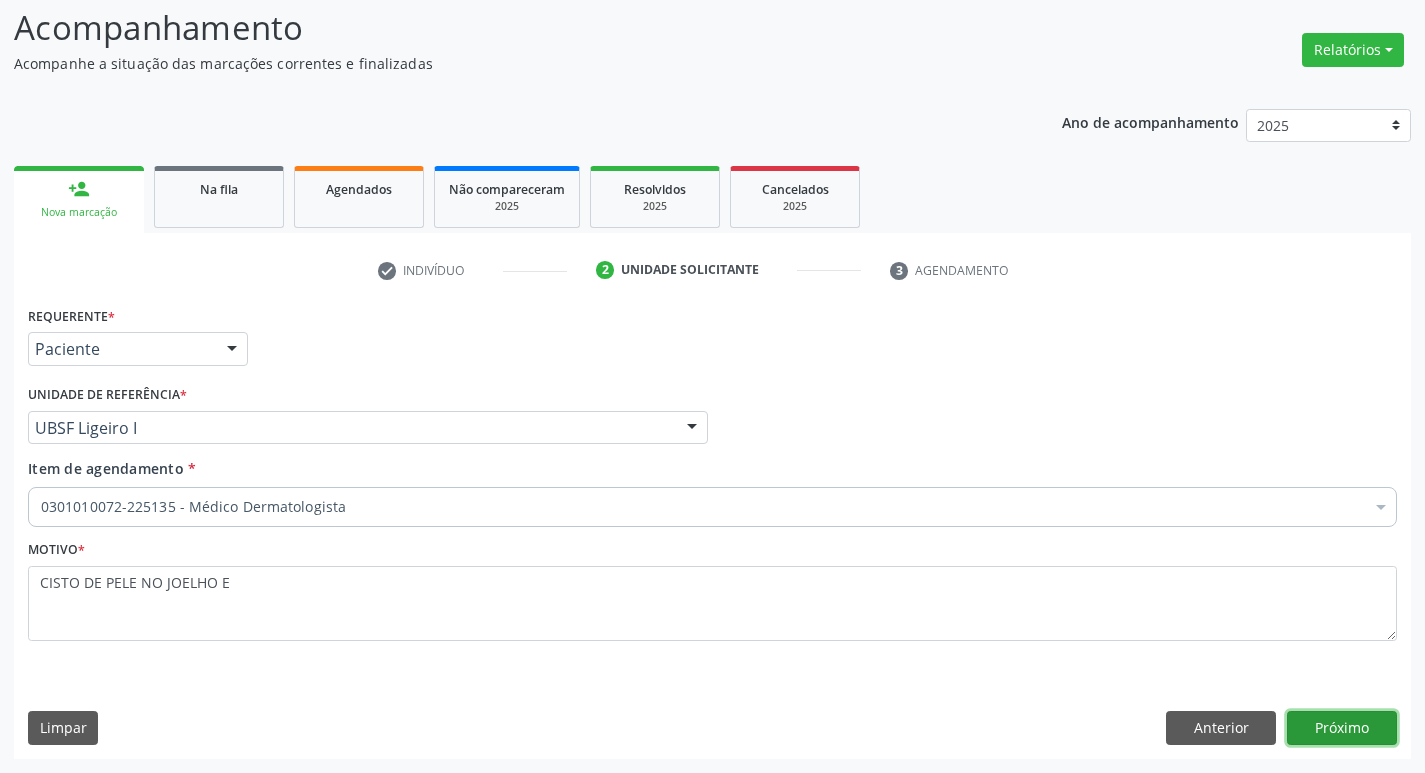
click at [1322, 724] on button "Próximo" at bounding box center [1342, 728] width 110 height 34
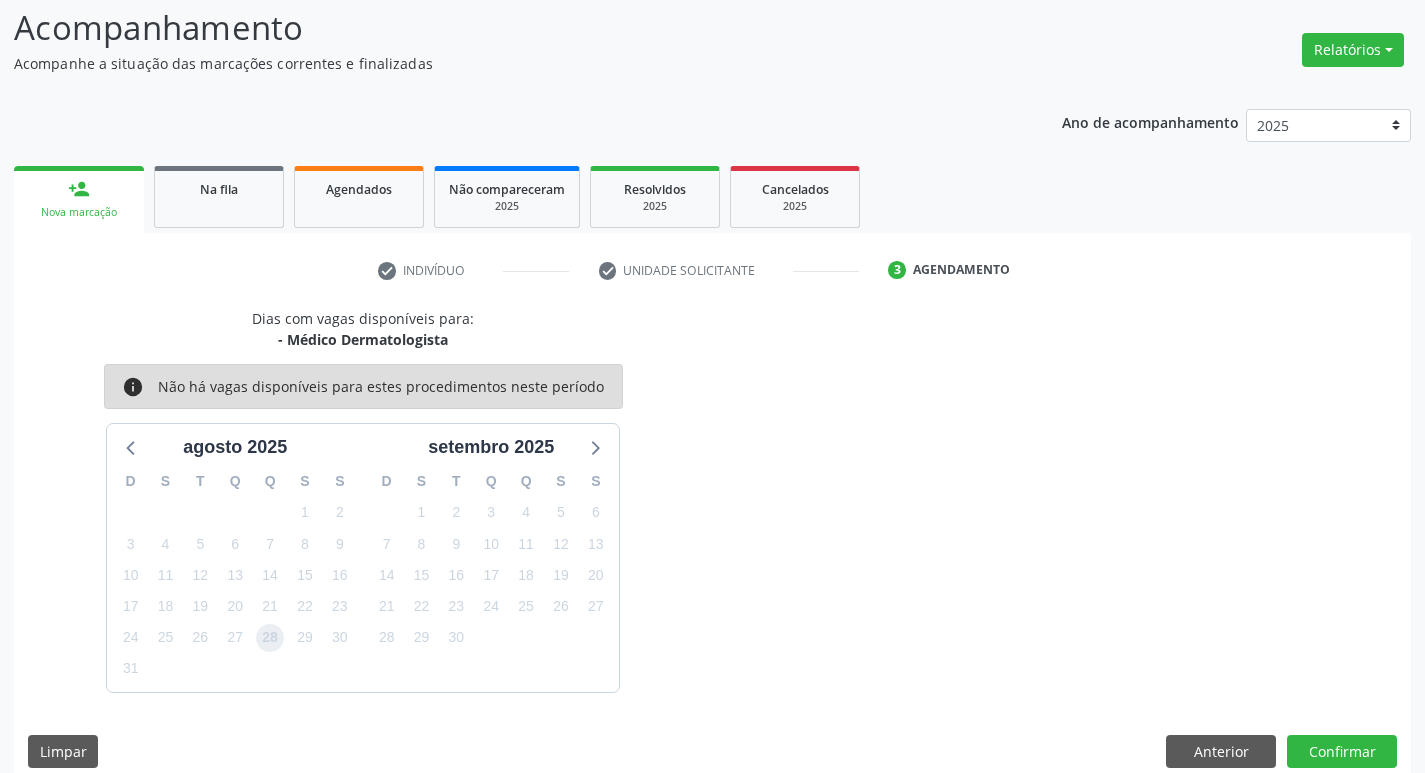
click at [275, 630] on span "28" at bounding box center [270, 638] width 28 height 28
click at [1326, 746] on button "Confirmar" at bounding box center [1342, 752] width 110 height 34
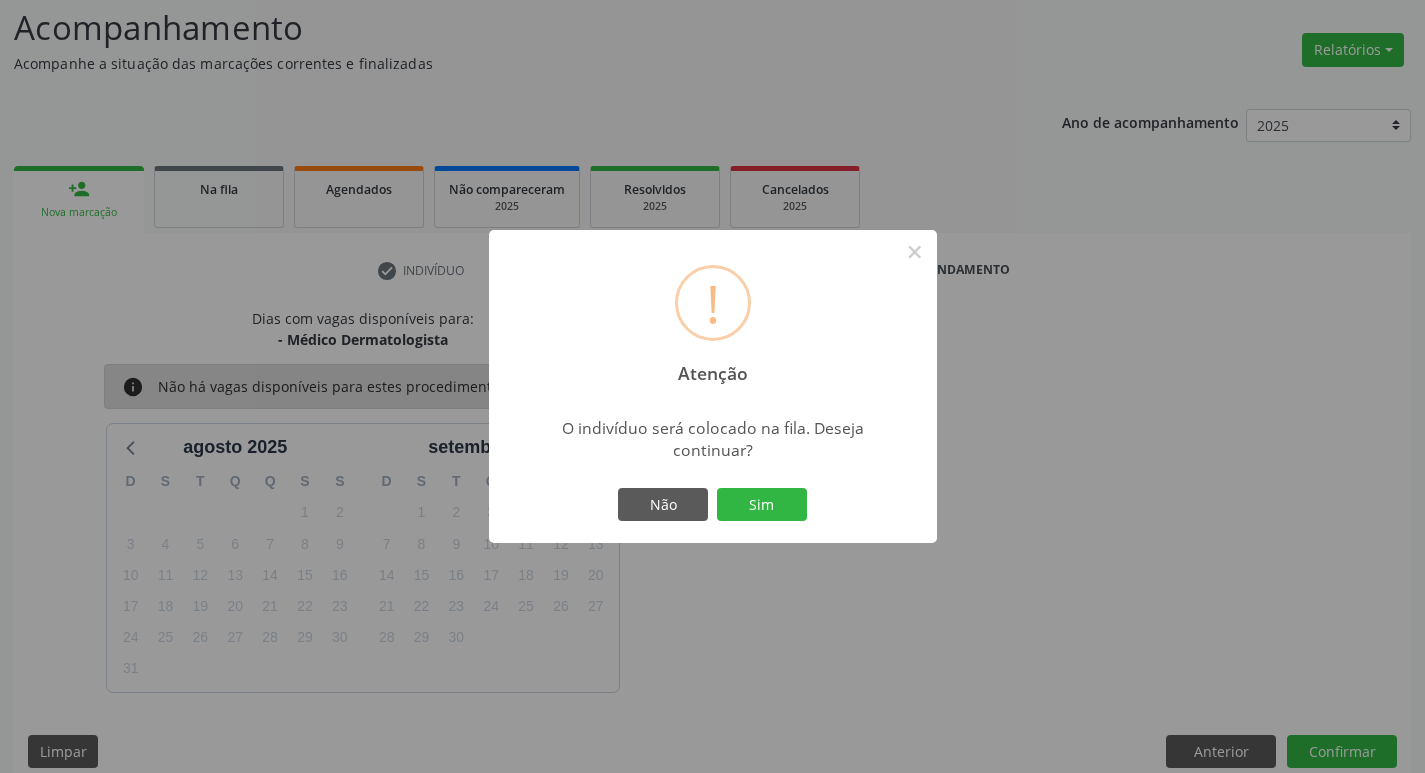
click at [807, 511] on div "Não Sim" at bounding box center [713, 505] width 198 height 42
click at [747, 480] on div "! Atenção × O indivíduo será colocado na fila. Deseja continuar? Não Sim" at bounding box center [713, 387] width 448 height 314
click at [766, 493] on button "Sim" at bounding box center [762, 505] width 90 height 34
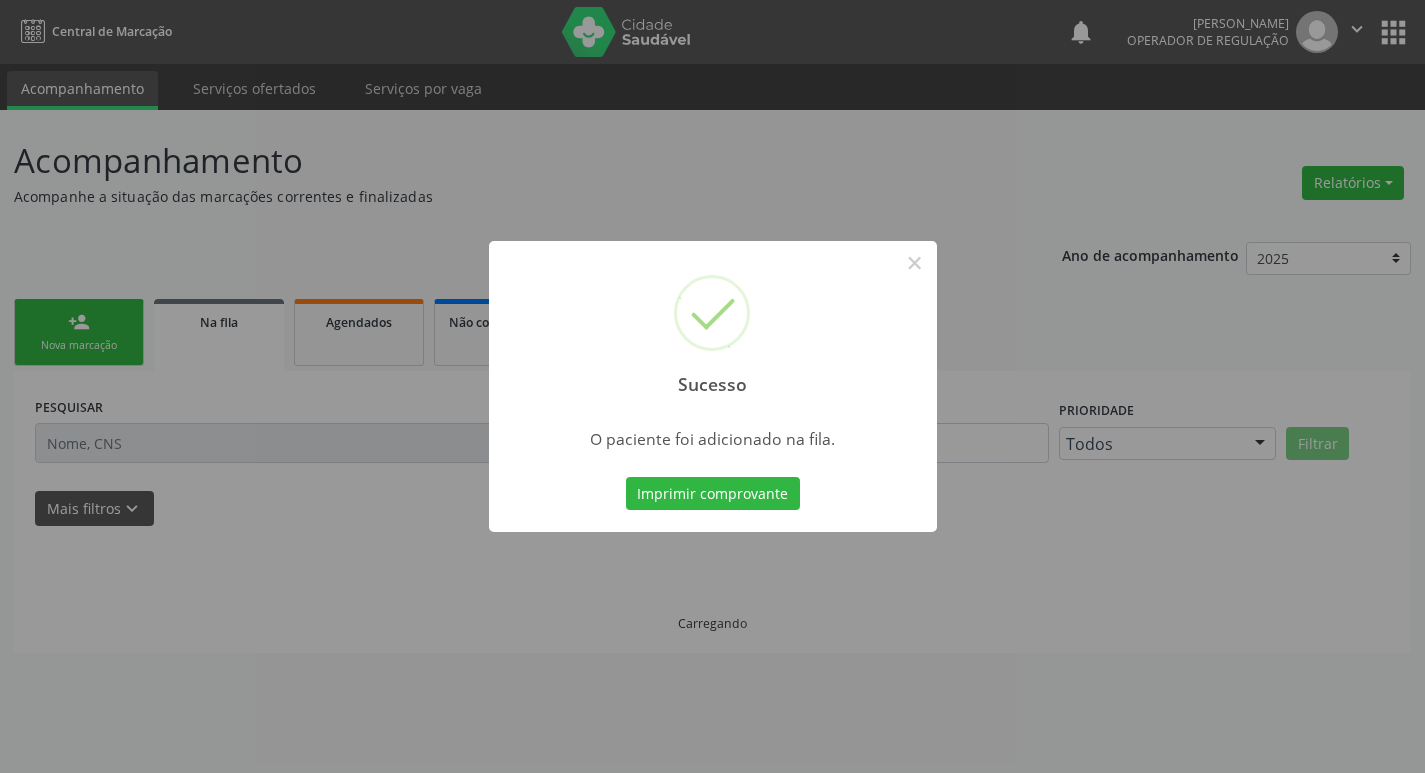
scroll to position [0, 0]
click at [294, 443] on div "Sucesso × O paciente foi adicionado na fila. Imprimir comprovante Cancel" at bounding box center [720, 386] width 1440 height 773
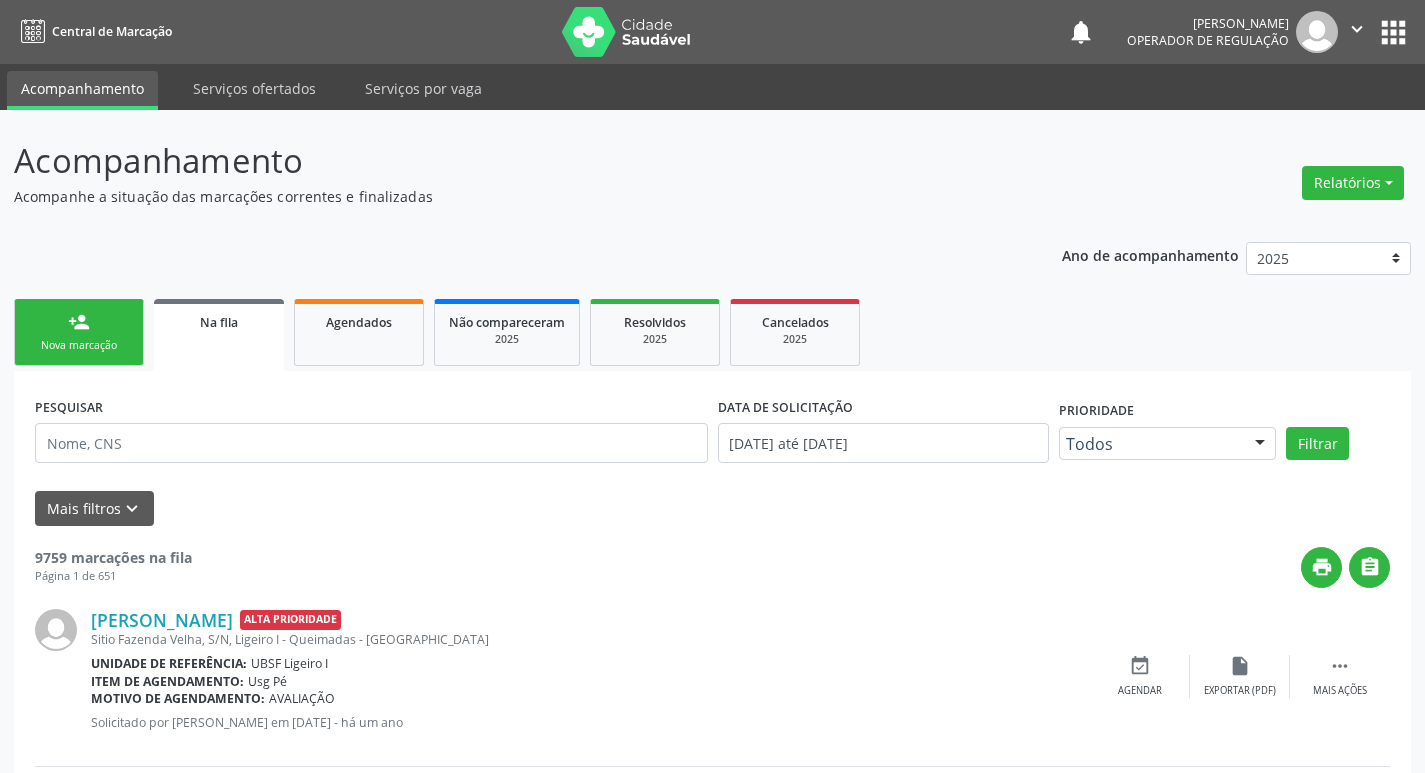
click at [26, 322] on link "person_add Nova marcação" at bounding box center [79, 332] width 130 height 67
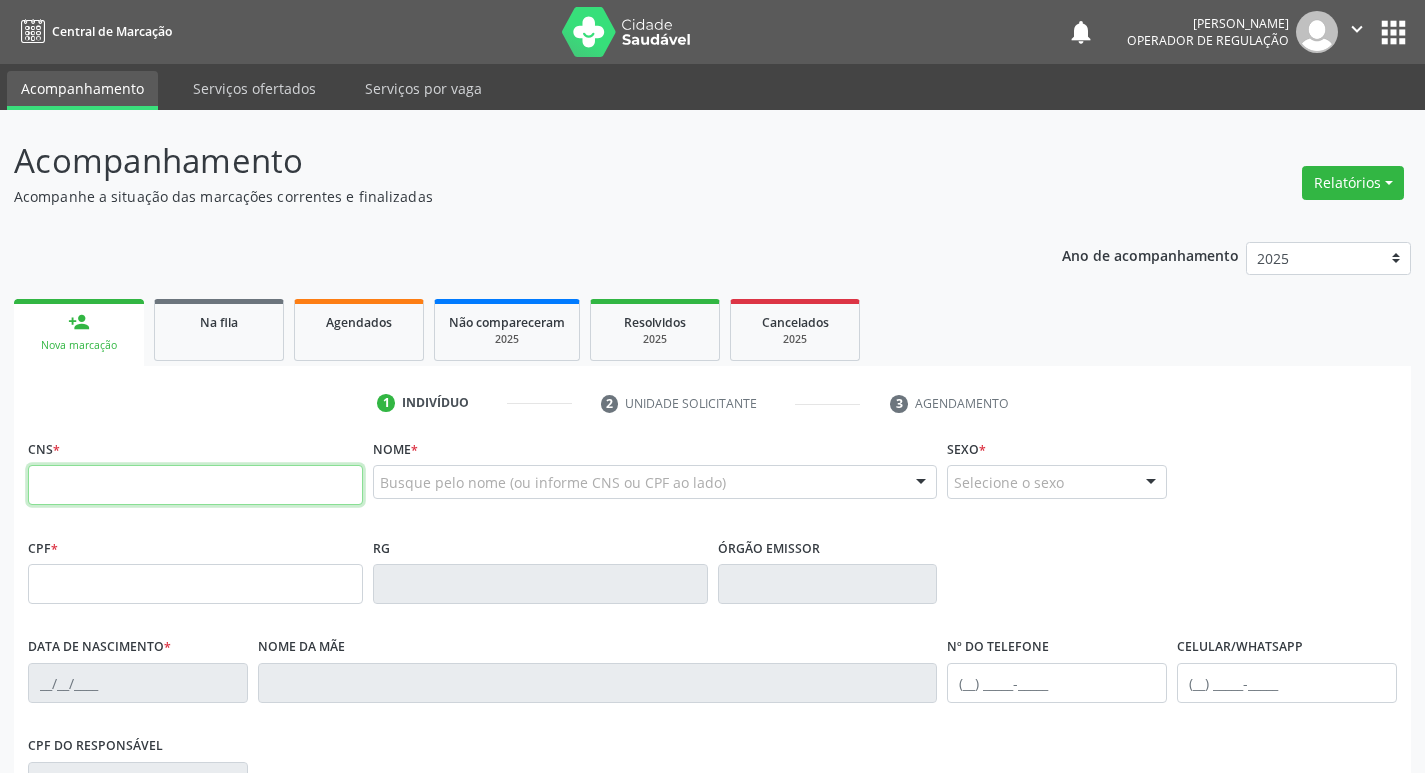
click at [144, 488] on input "text" at bounding box center [195, 485] width 335 height 40
type input "705 2074 9742 5874"
type input "063.519.474-05"
type input "15/03/1966"
type input "Adélia Francisca da Silva"
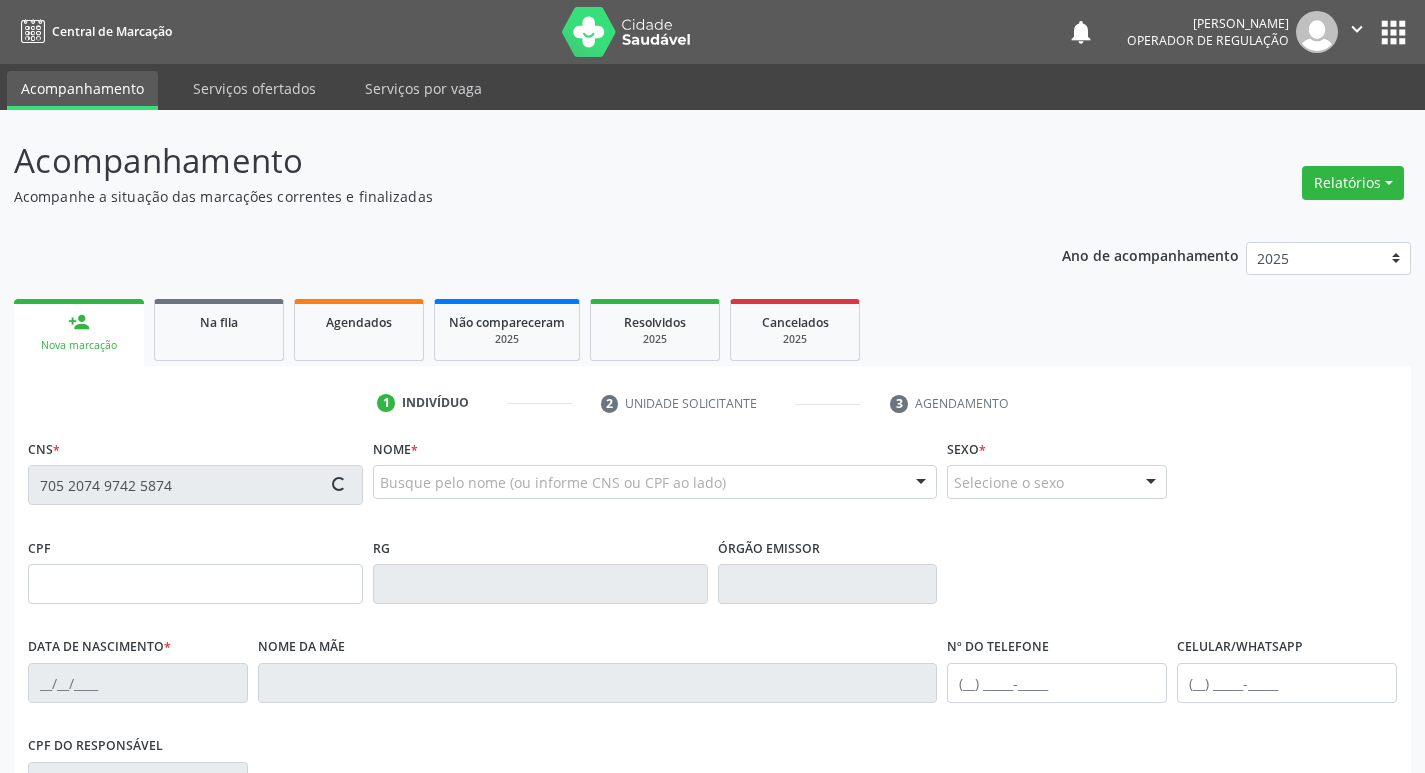
type input "(83) 99168-6645"
type input "032.164.474-30"
type input "486"
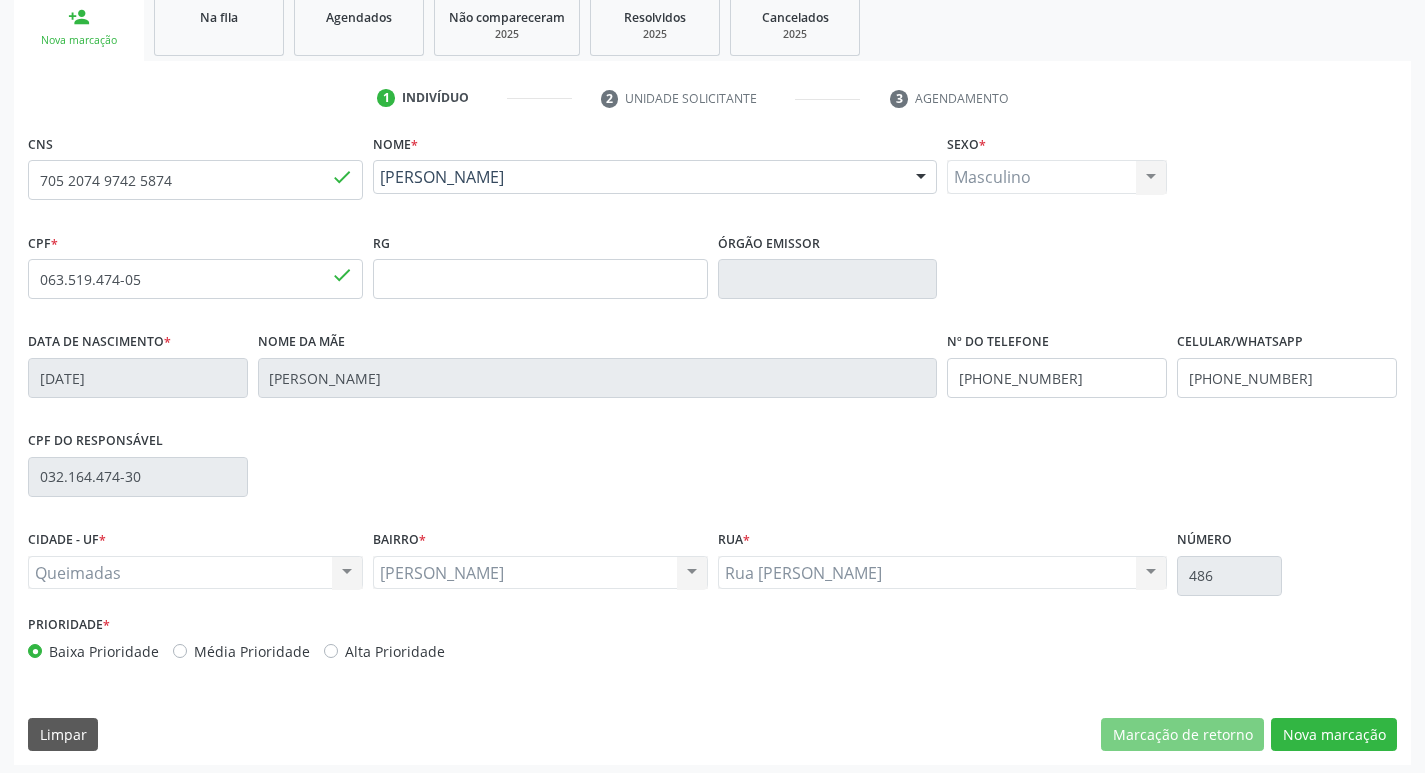
scroll to position [311, 0]
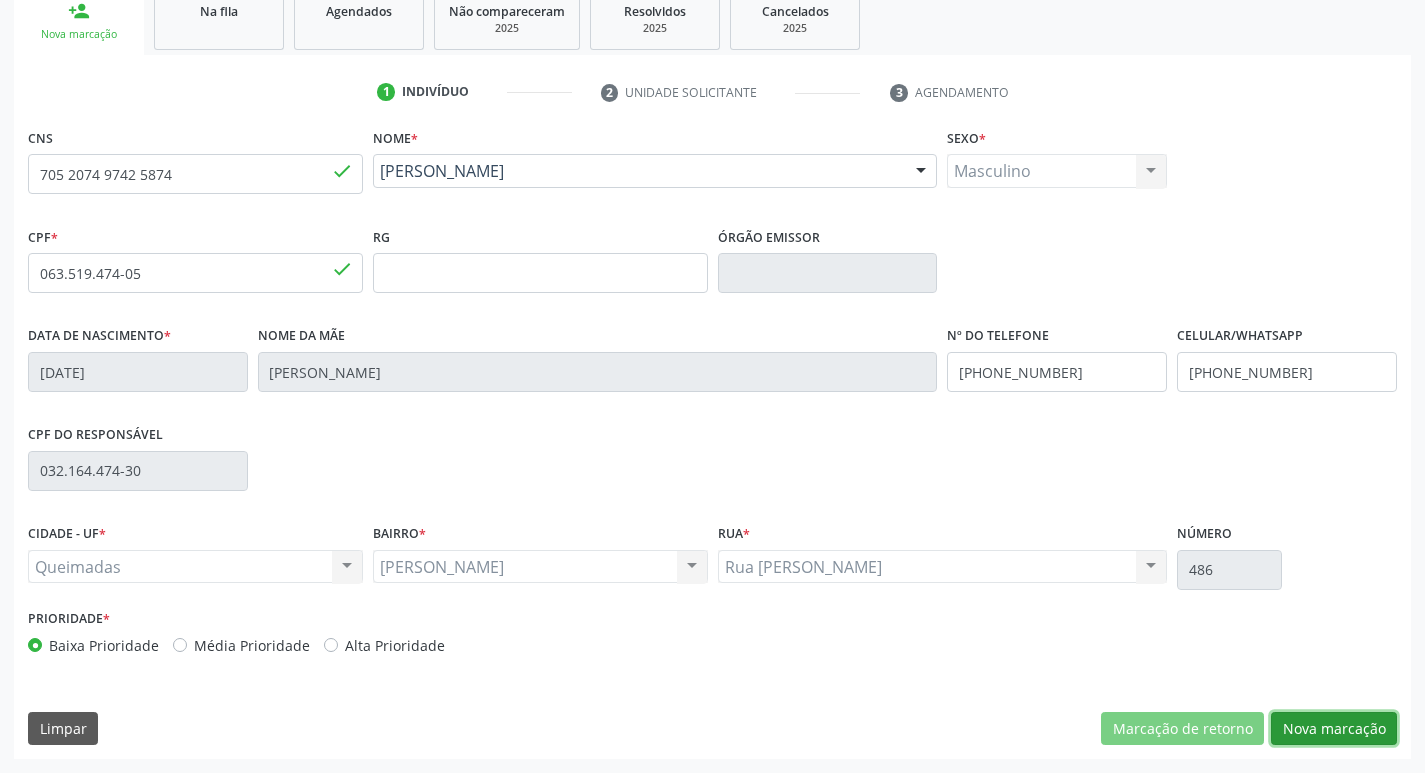
click at [1308, 712] on button "Nova marcação" at bounding box center [1334, 729] width 126 height 34
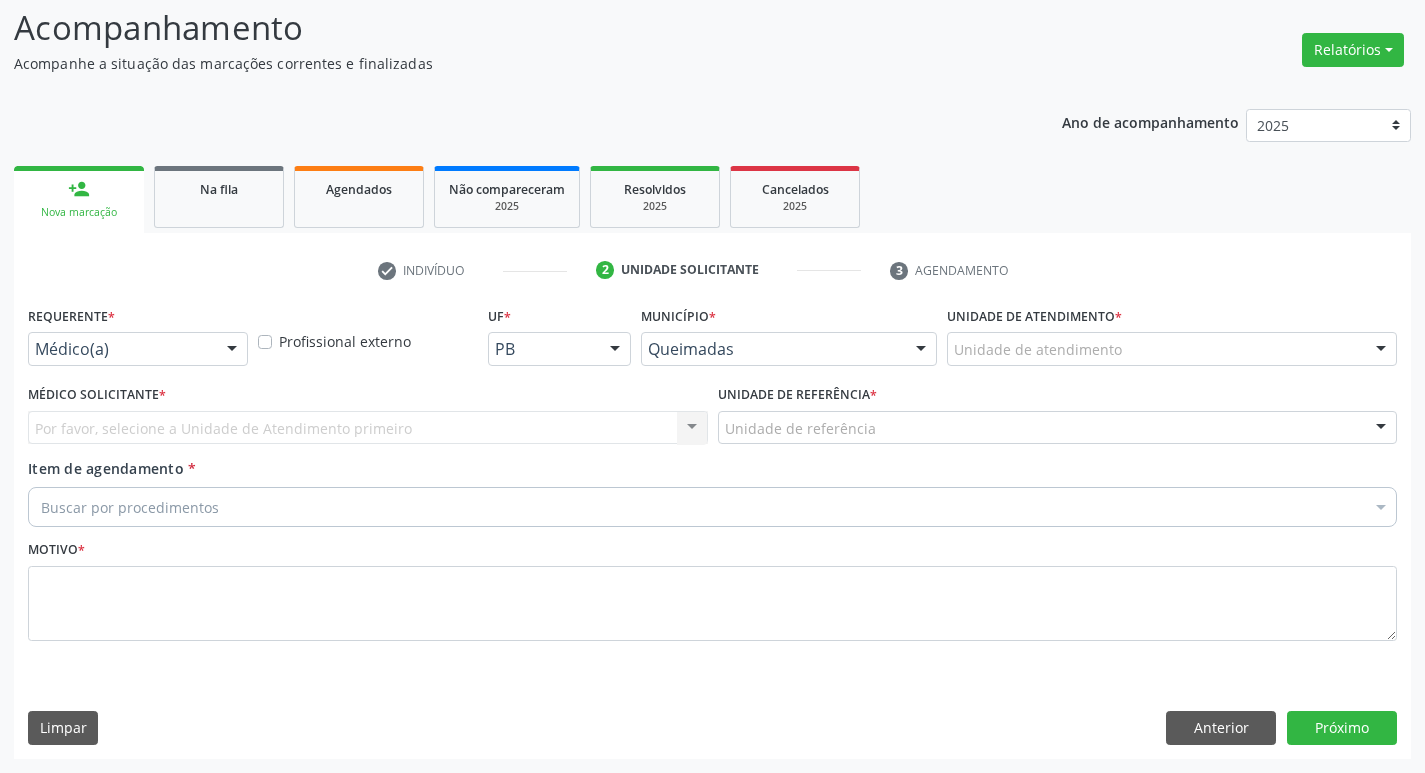
scroll to position [133, 0]
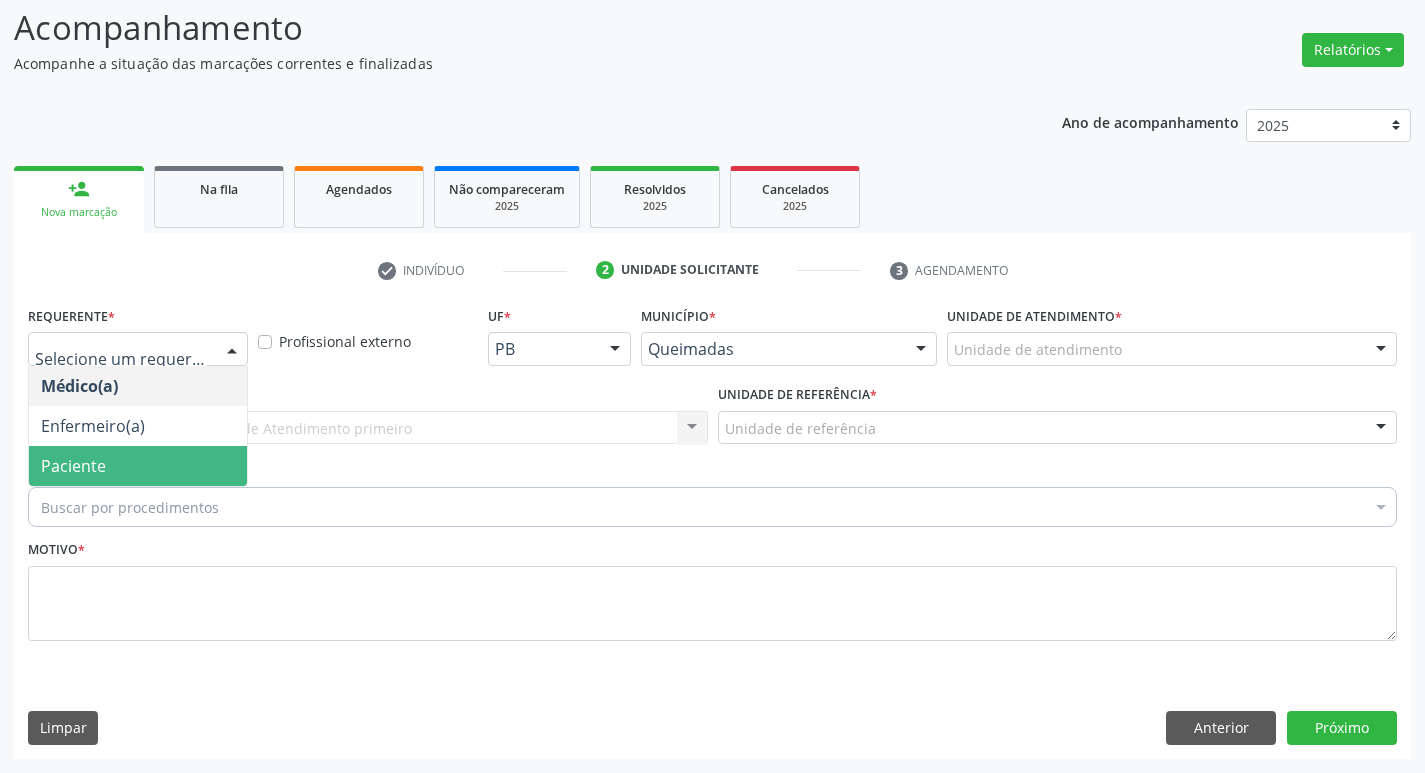
click at [179, 459] on span "Paciente" at bounding box center [138, 466] width 218 height 40
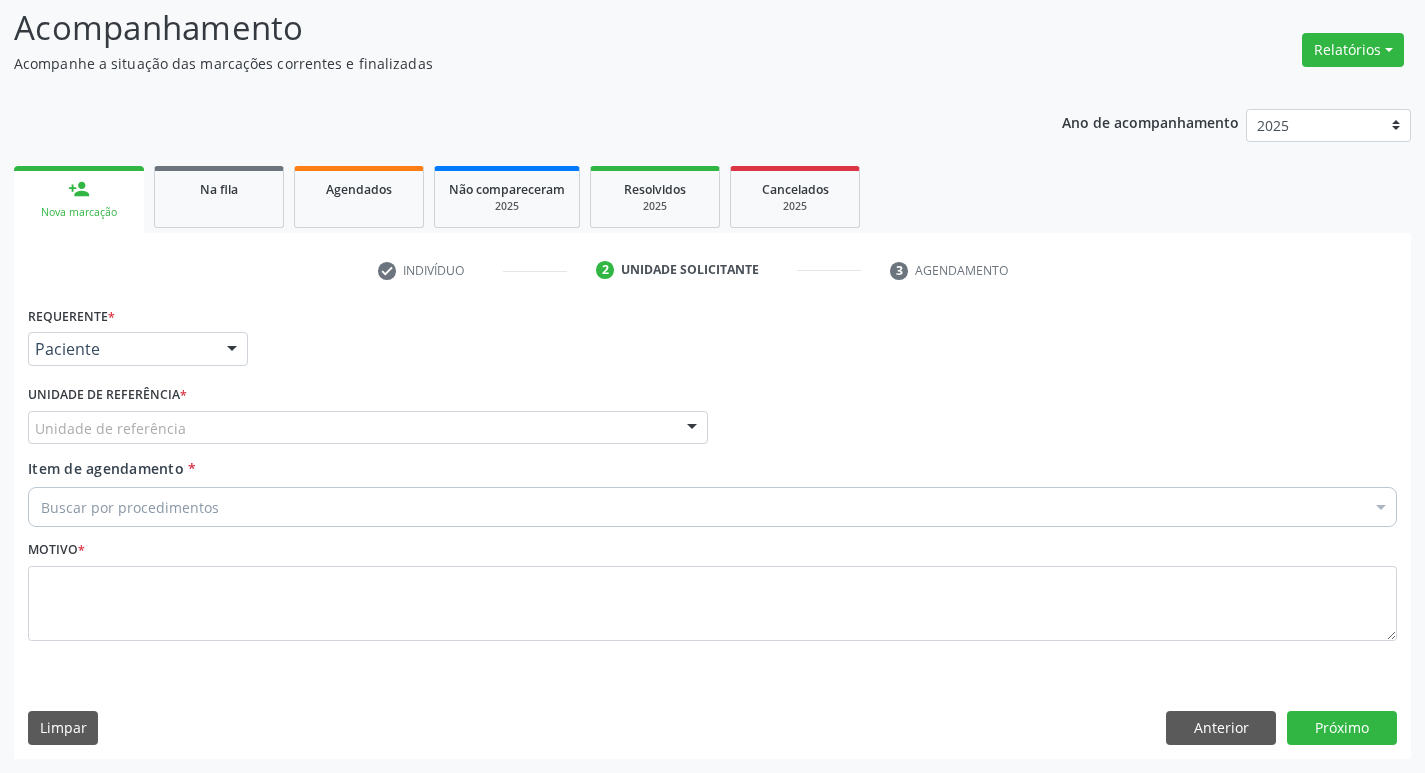
click at [183, 434] on div "Unidade de referência" at bounding box center [368, 428] width 680 height 34
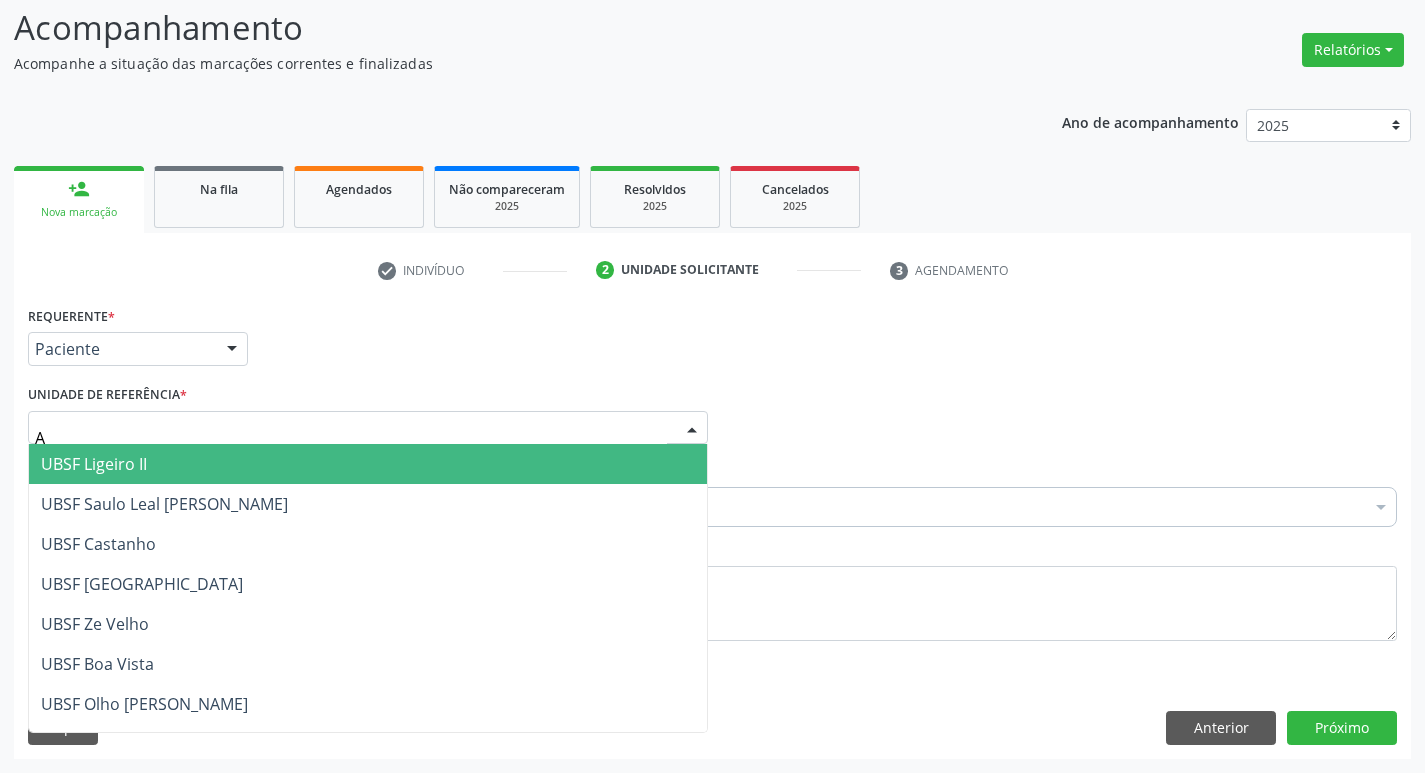
type input "AN"
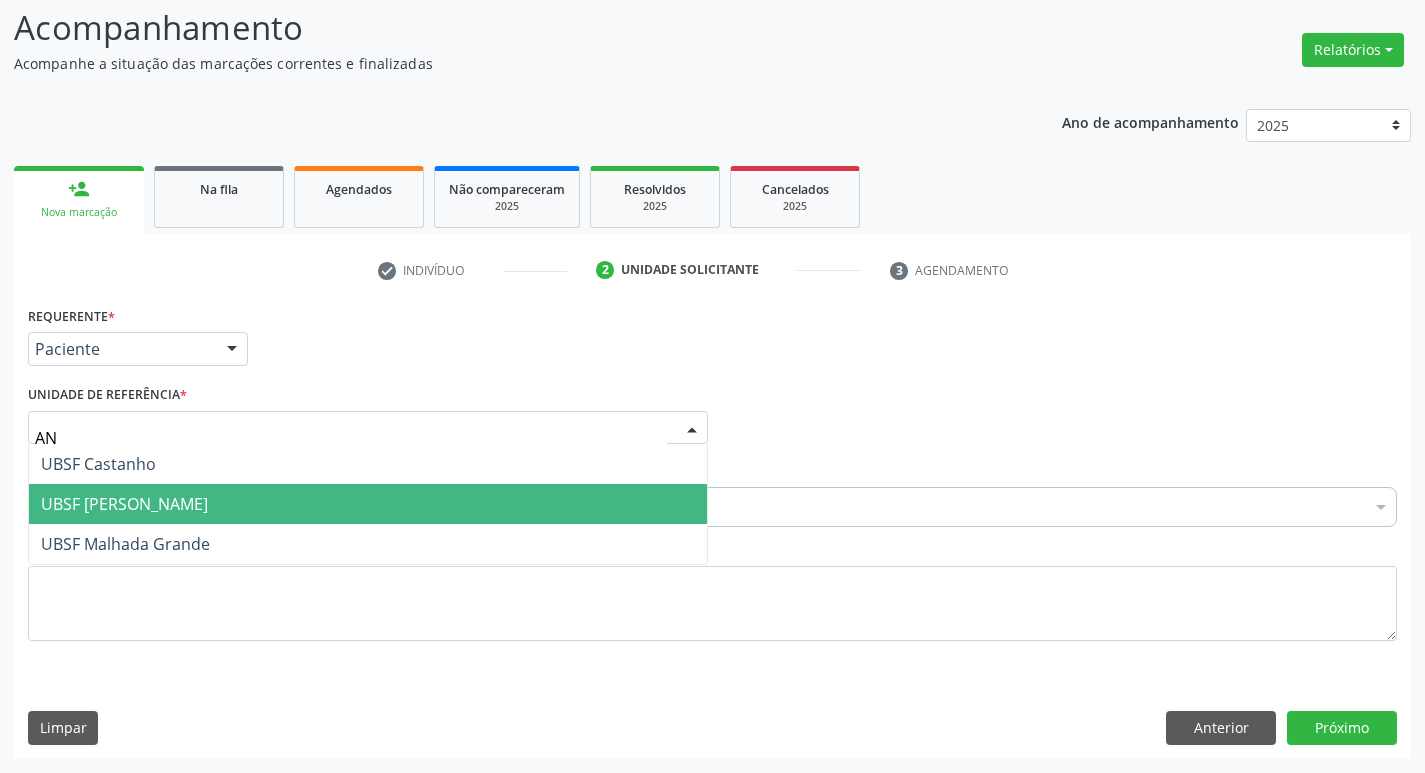
click at [168, 492] on span "UBSF [PERSON_NAME]" at bounding box center [368, 504] width 678 height 40
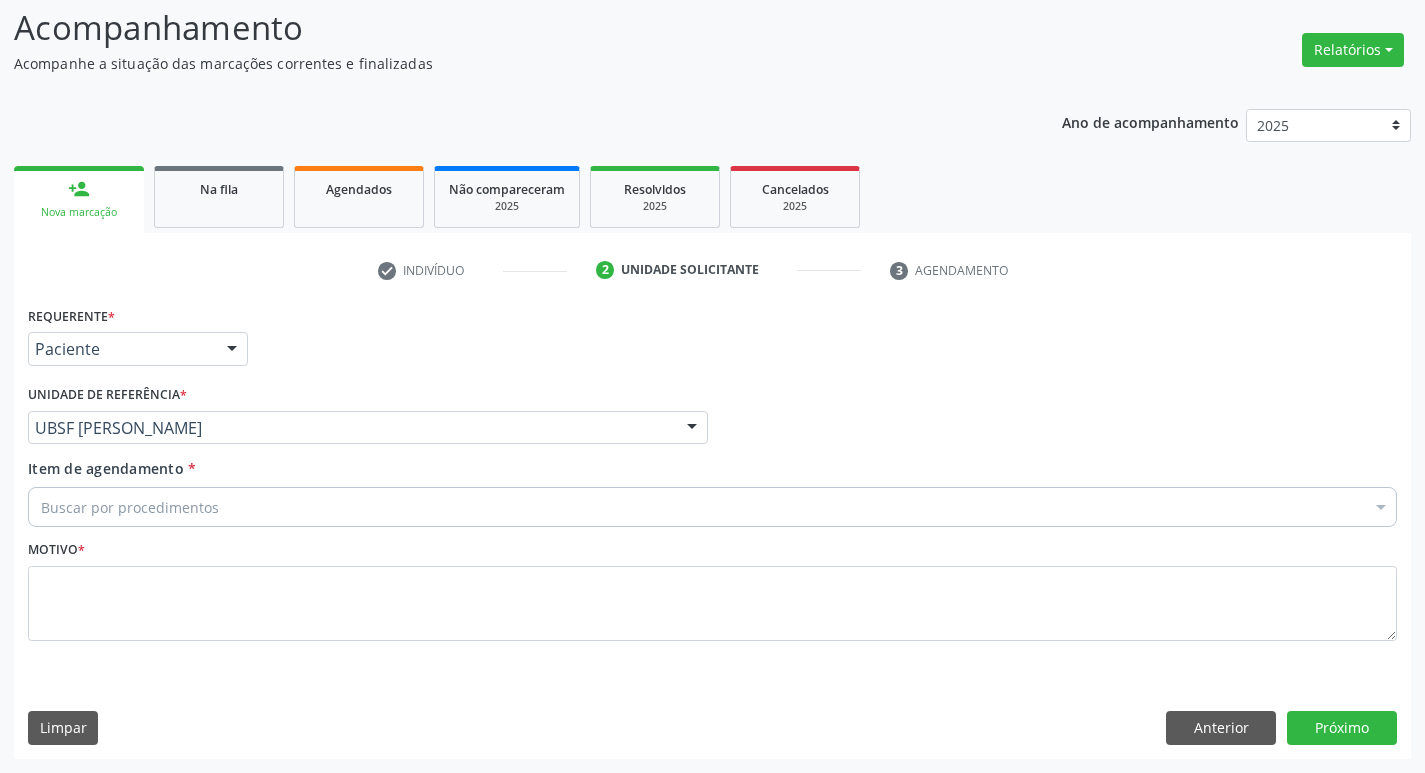
click at [173, 524] on div "Buscar por procedimentos" at bounding box center [712, 507] width 1369 height 40
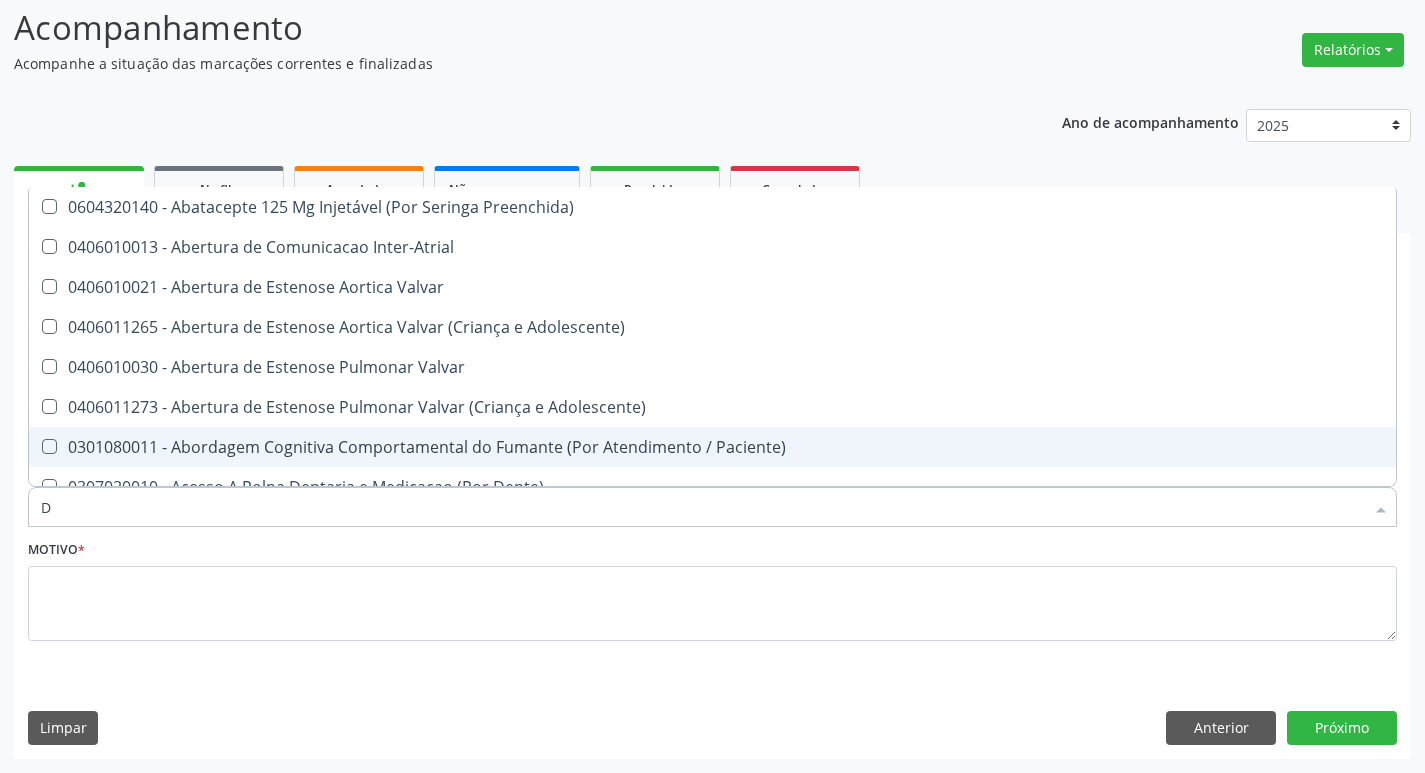
type input "DERMAT"
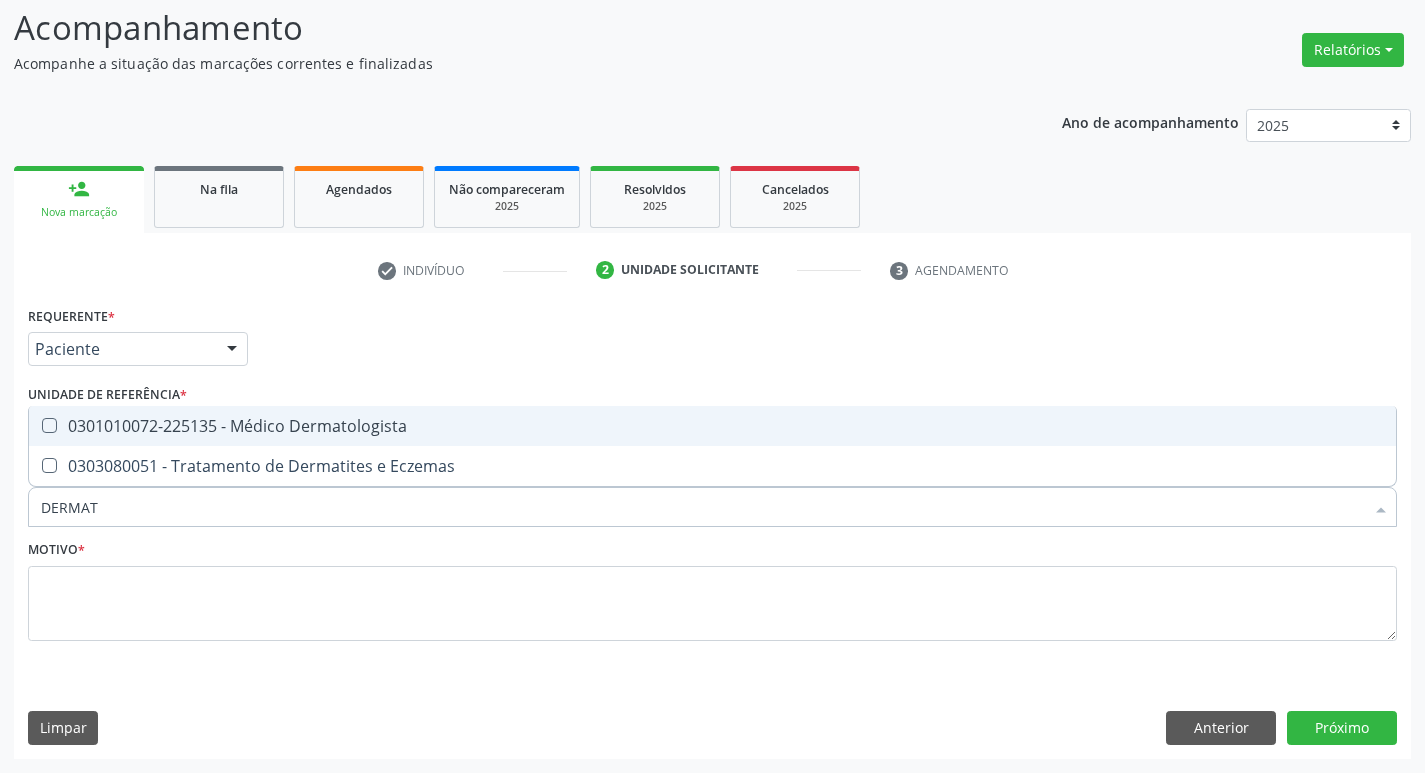
click at [249, 428] on div "0301010072-225135 - Médico Dermatologista" at bounding box center [712, 426] width 1343 height 16
checkbox Dermatologista "true"
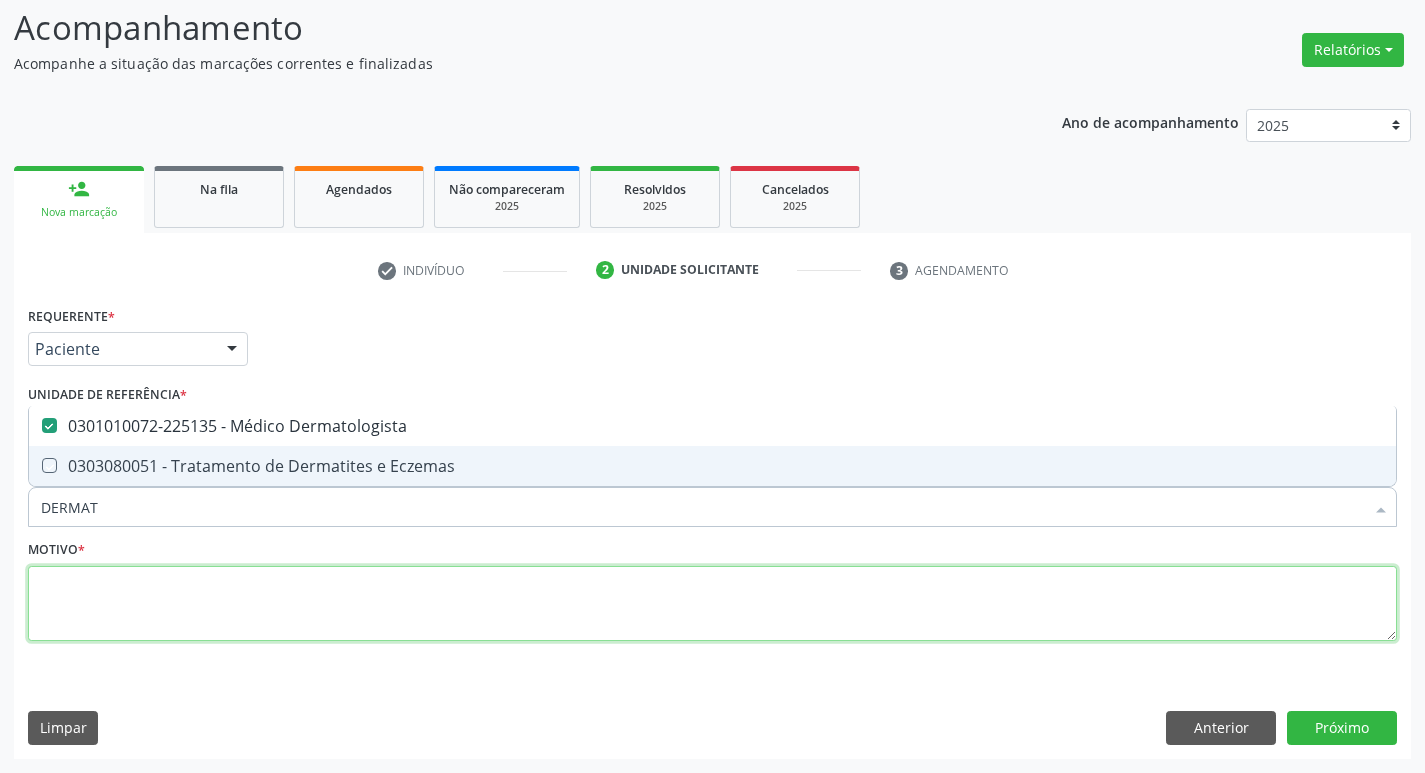
click at [223, 588] on textarea at bounding box center [712, 604] width 1369 height 76
checkbox Eczemas "true"
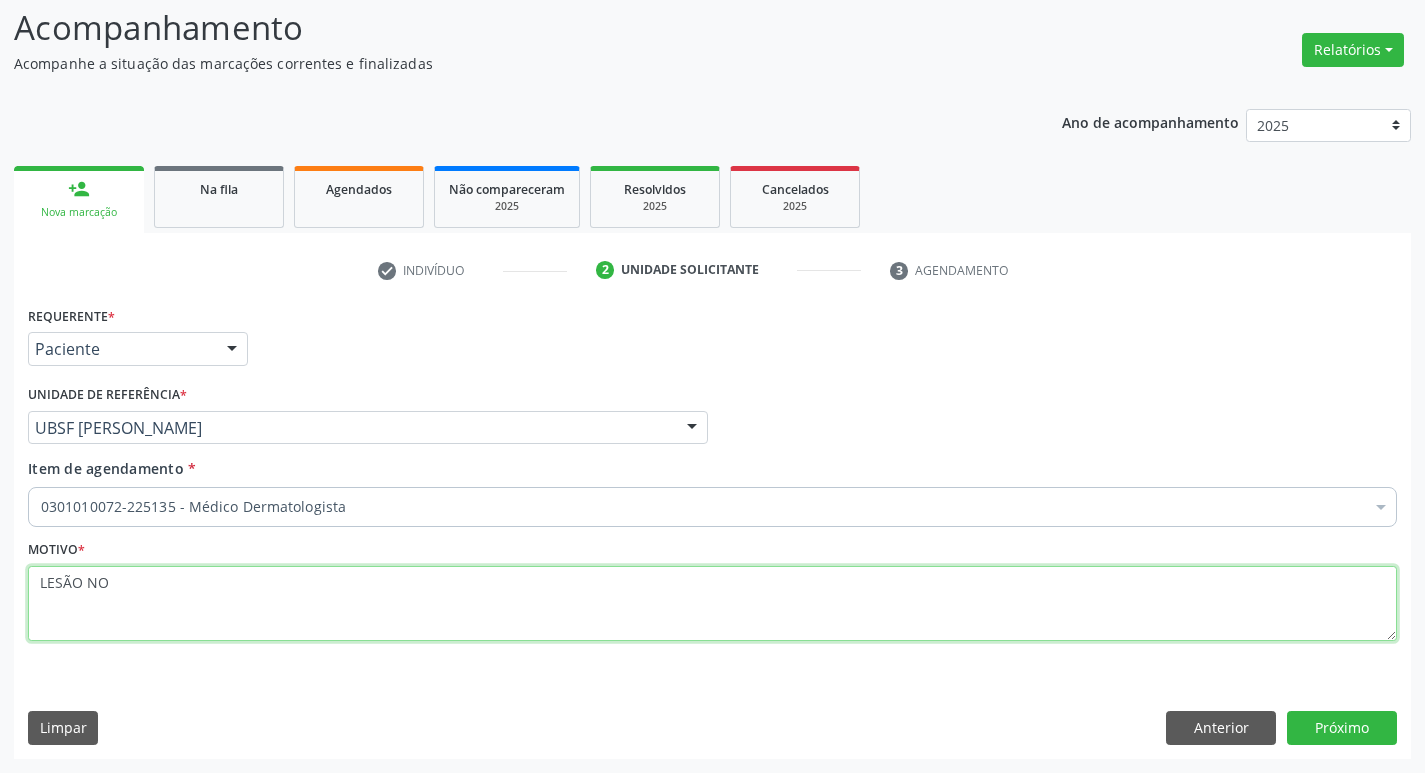
type textarea "LESÃO NO"
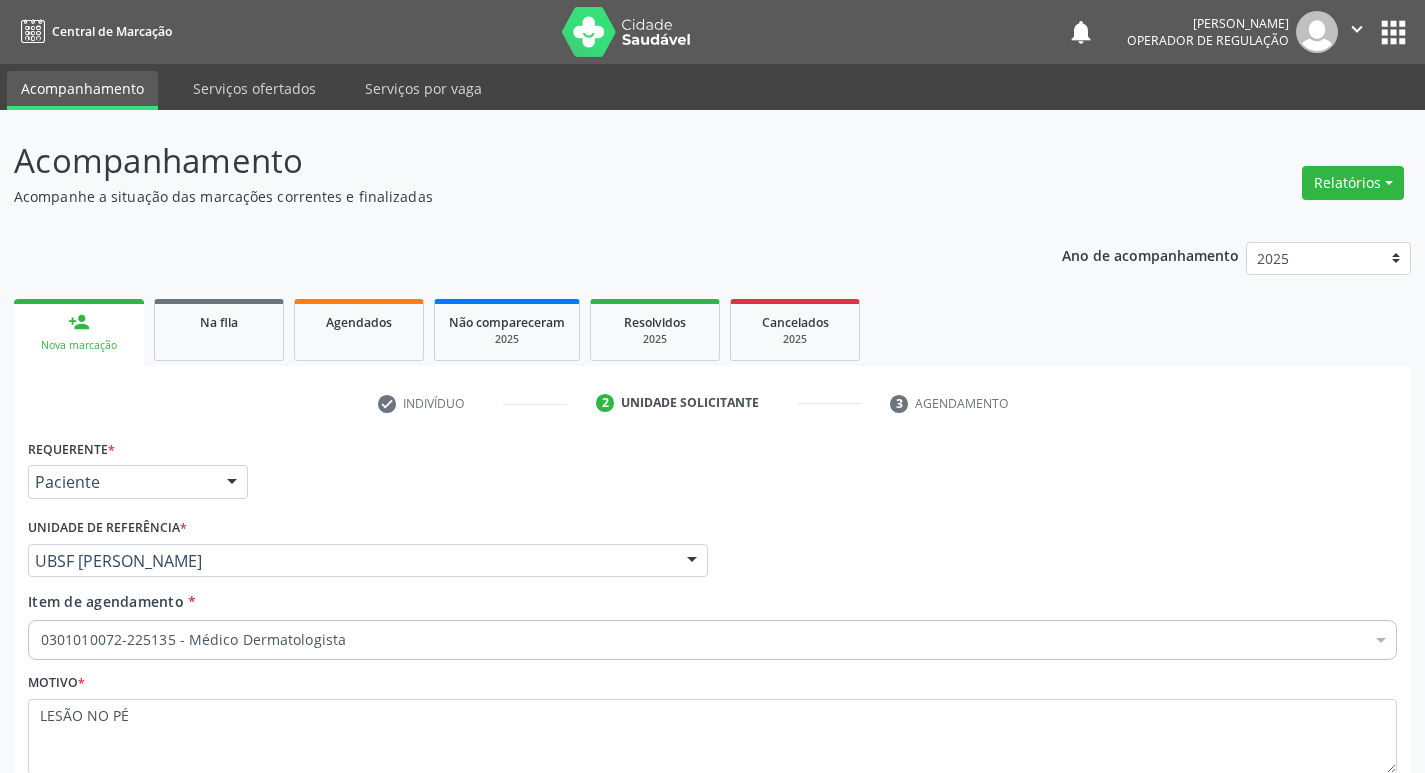
scroll to position [133, 0]
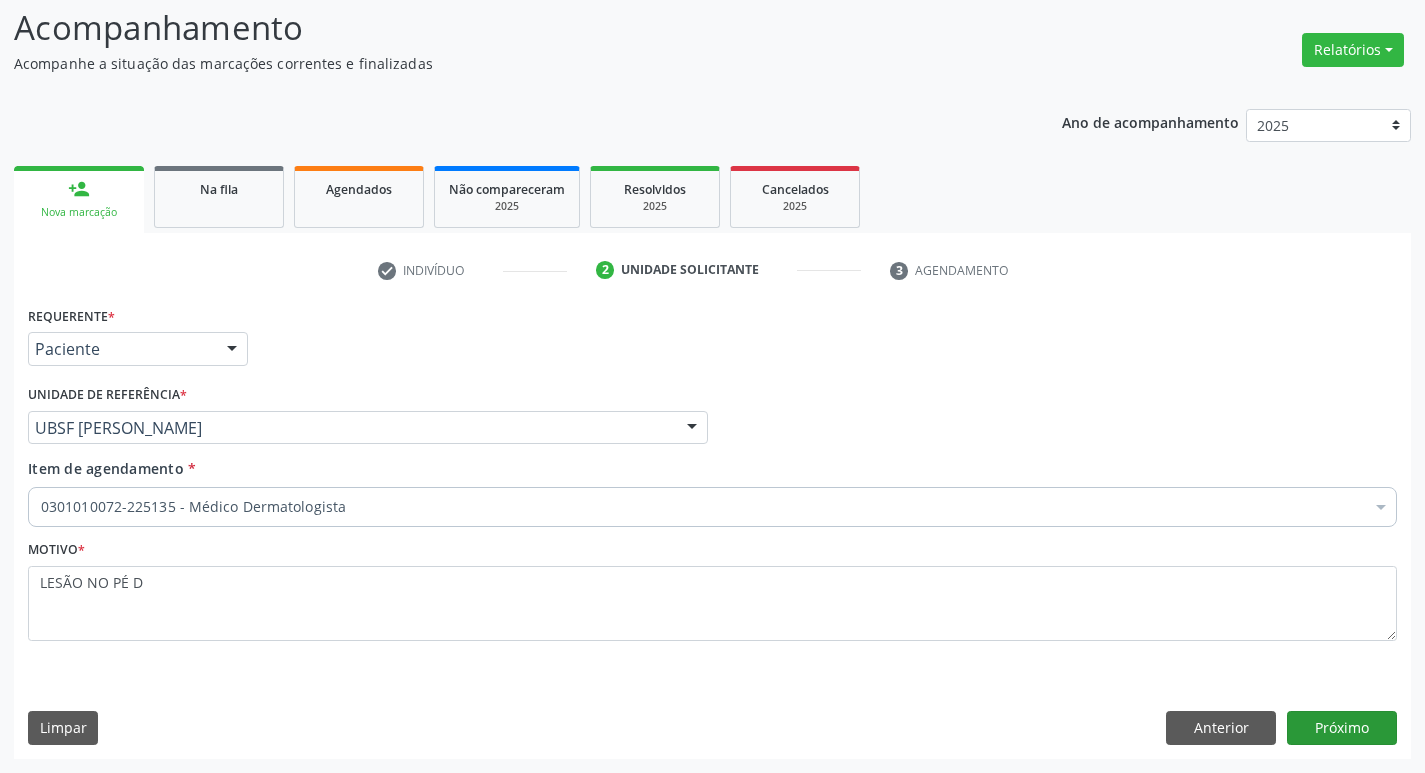
type textarea "LESÃO NO PÉ D"
click at [1371, 735] on button "Próximo" at bounding box center [1342, 728] width 110 height 34
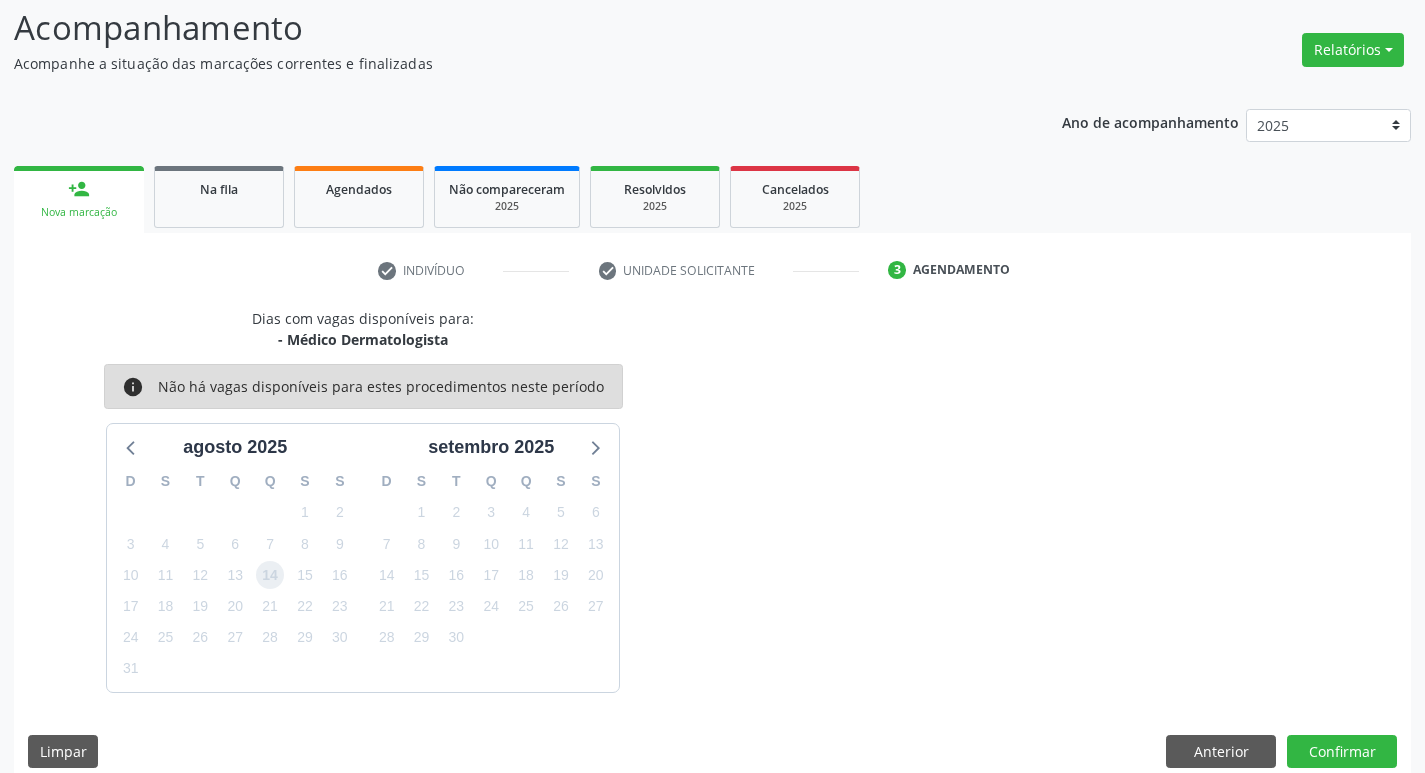
click at [269, 576] on span "14" at bounding box center [270, 575] width 28 height 28
click at [1352, 754] on button "Confirmar" at bounding box center [1342, 752] width 110 height 34
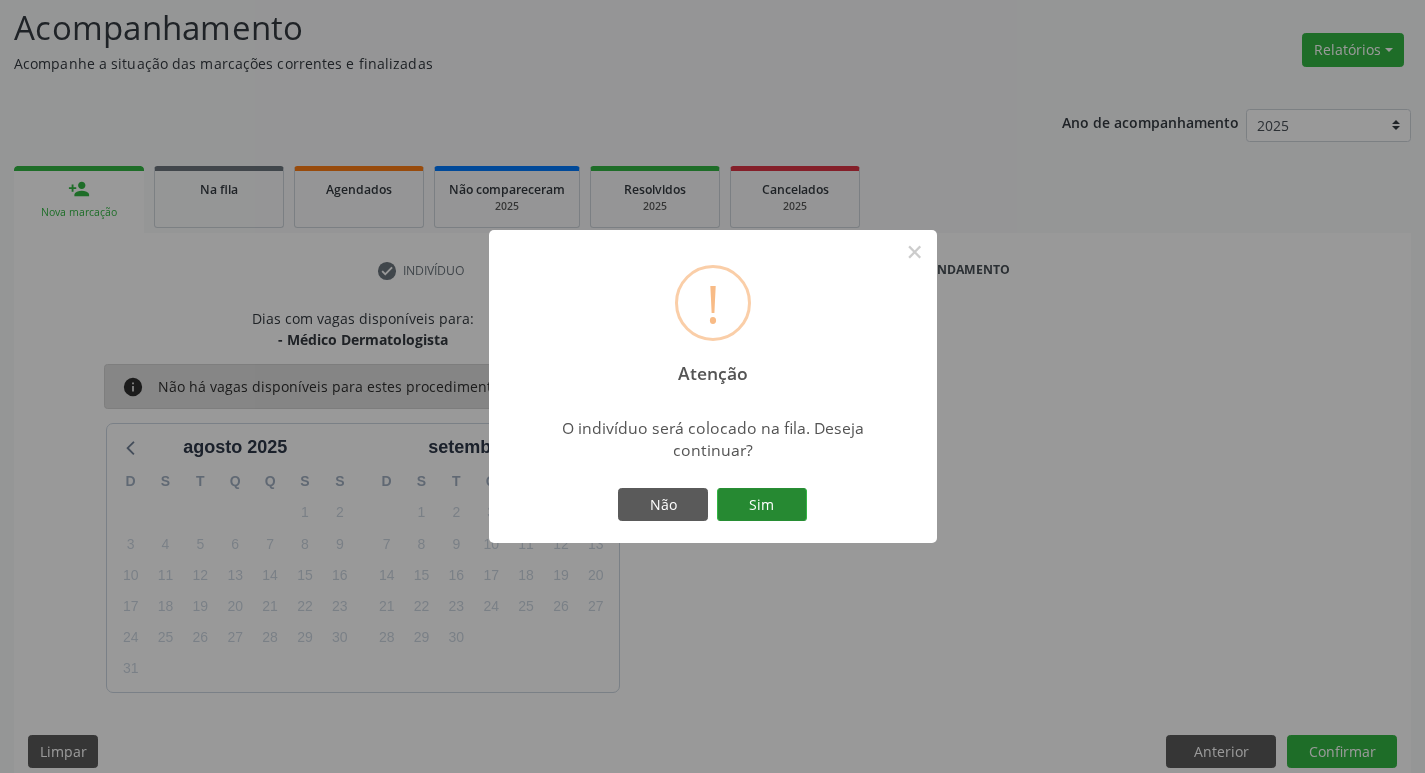
click at [751, 514] on button "Sim" at bounding box center [762, 505] width 90 height 34
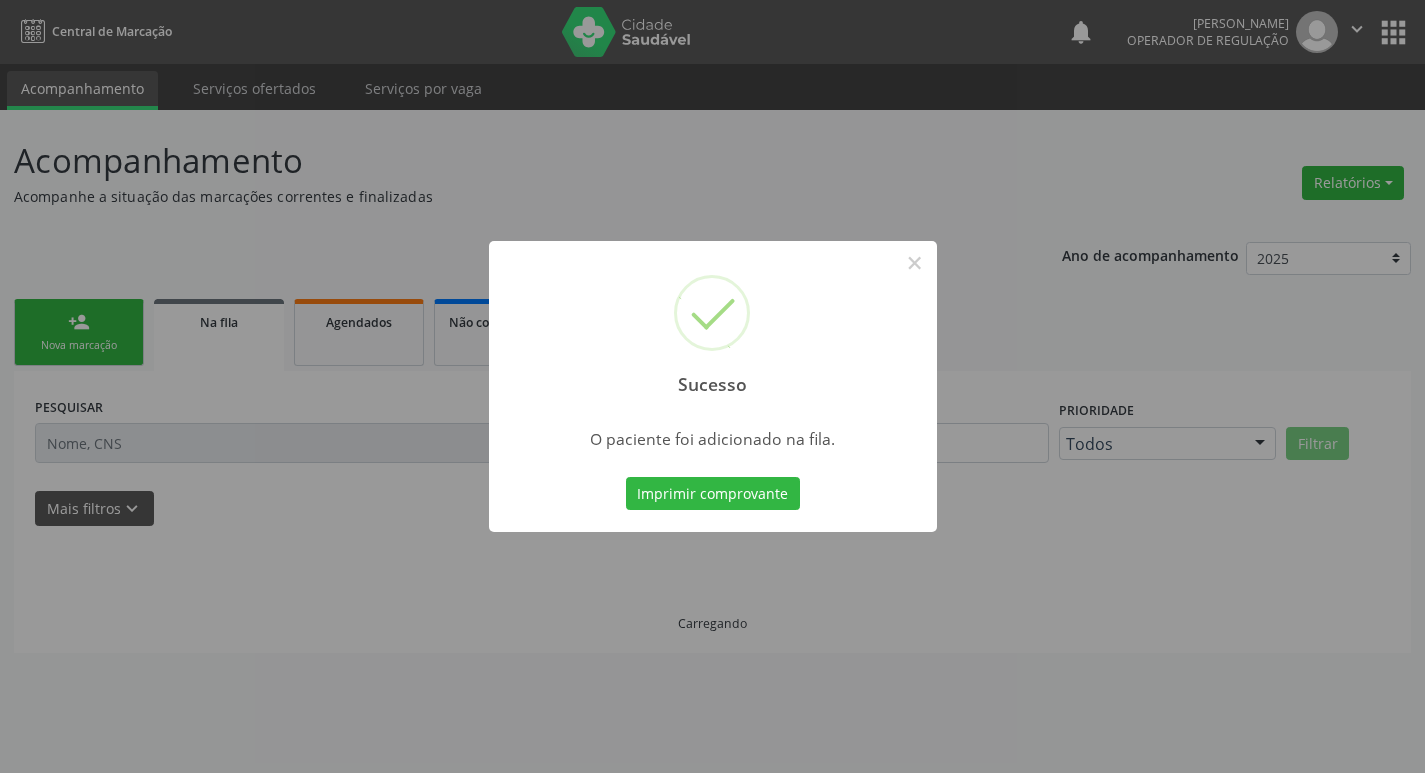
scroll to position [0, 0]
click at [108, 307] on div "Sucesso × O paciente foi adicionado na fila. Imprimir comprovante Cancel" at bounding box center [720, 386] width 1440 height 773
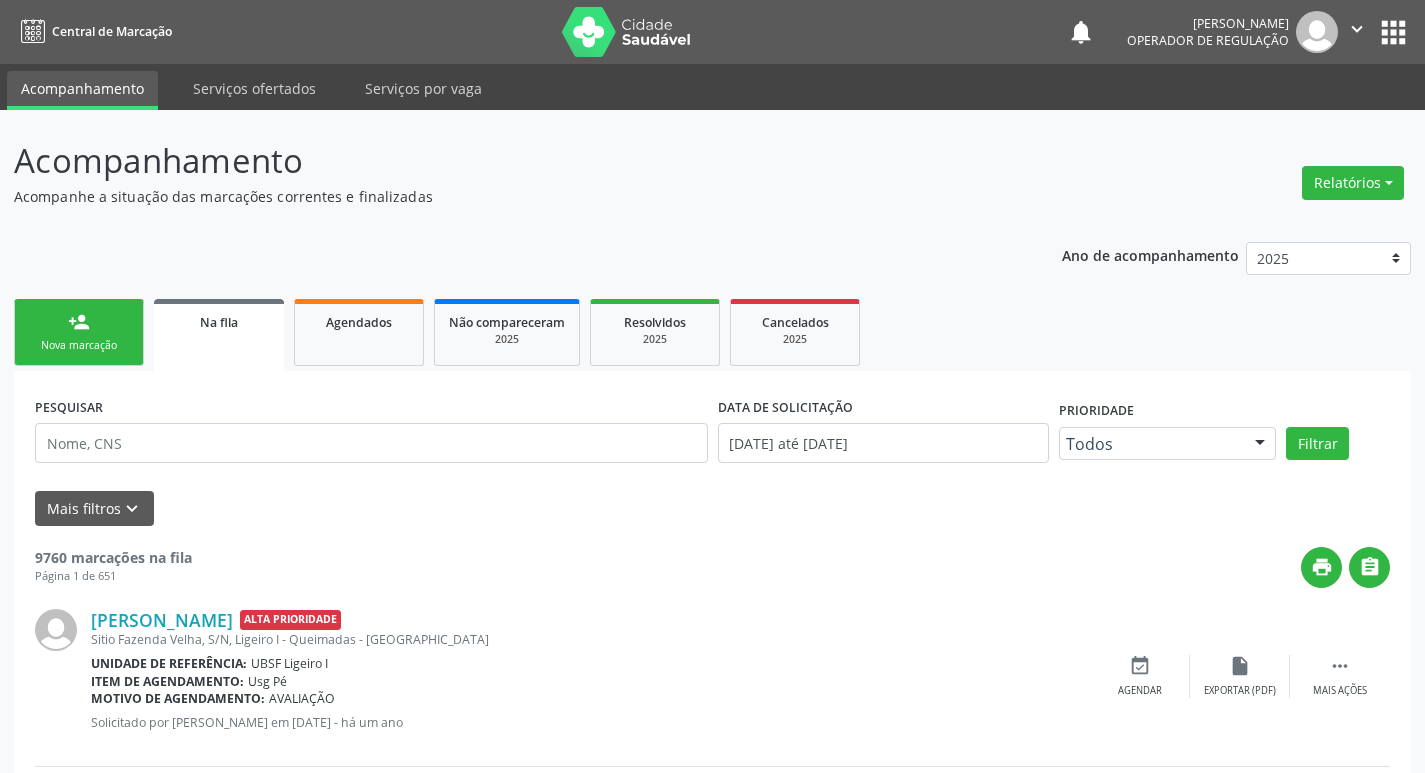
click at [64, 340] on div "Nova marcação" at bounding box center [79, 345] width 100 height 15
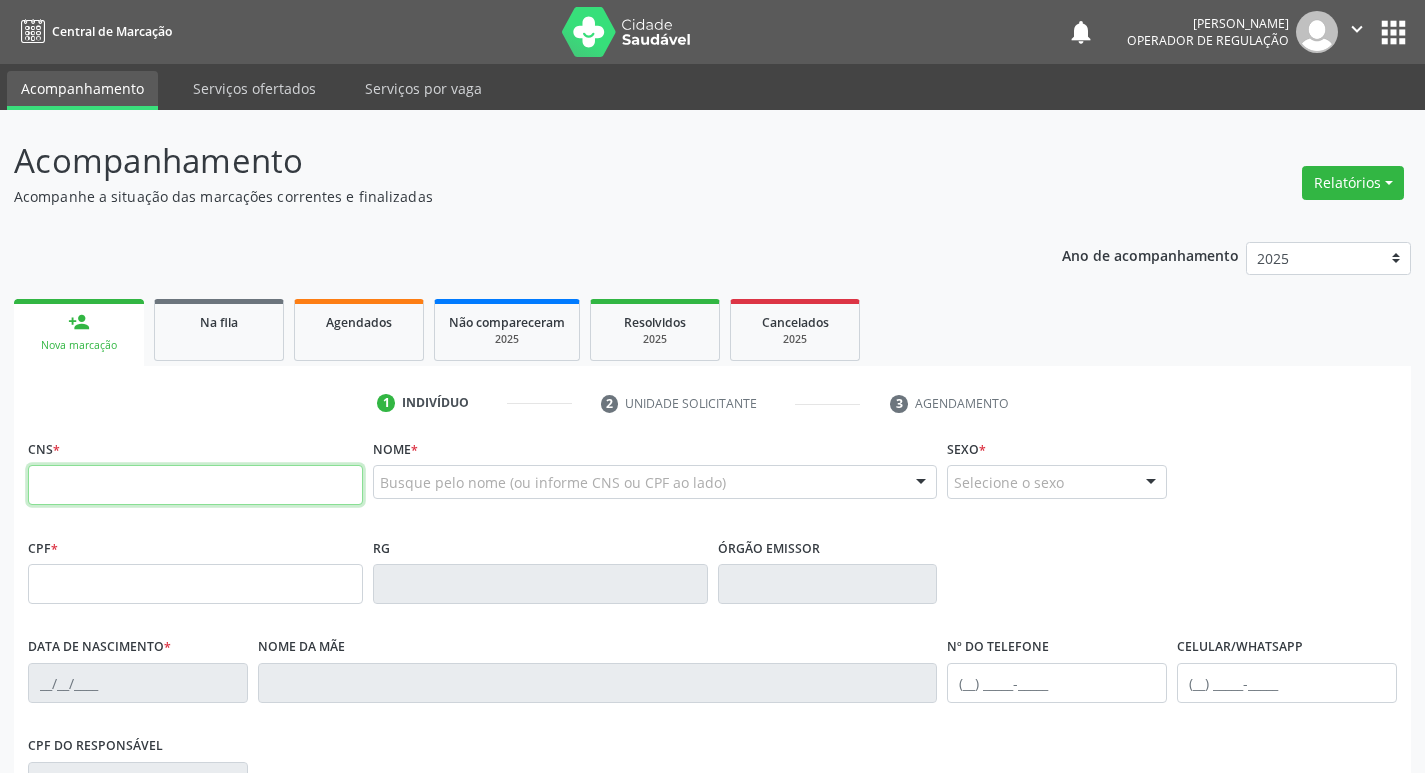
click at [236, 498] on input "text" at bounding box center [195, 485] width 335 height 40
type input "701 2000 9285 6617"
type input "081.401.454-24"
type input "07/03/1997"
type input "Maria da Conceição Alves da Silva"
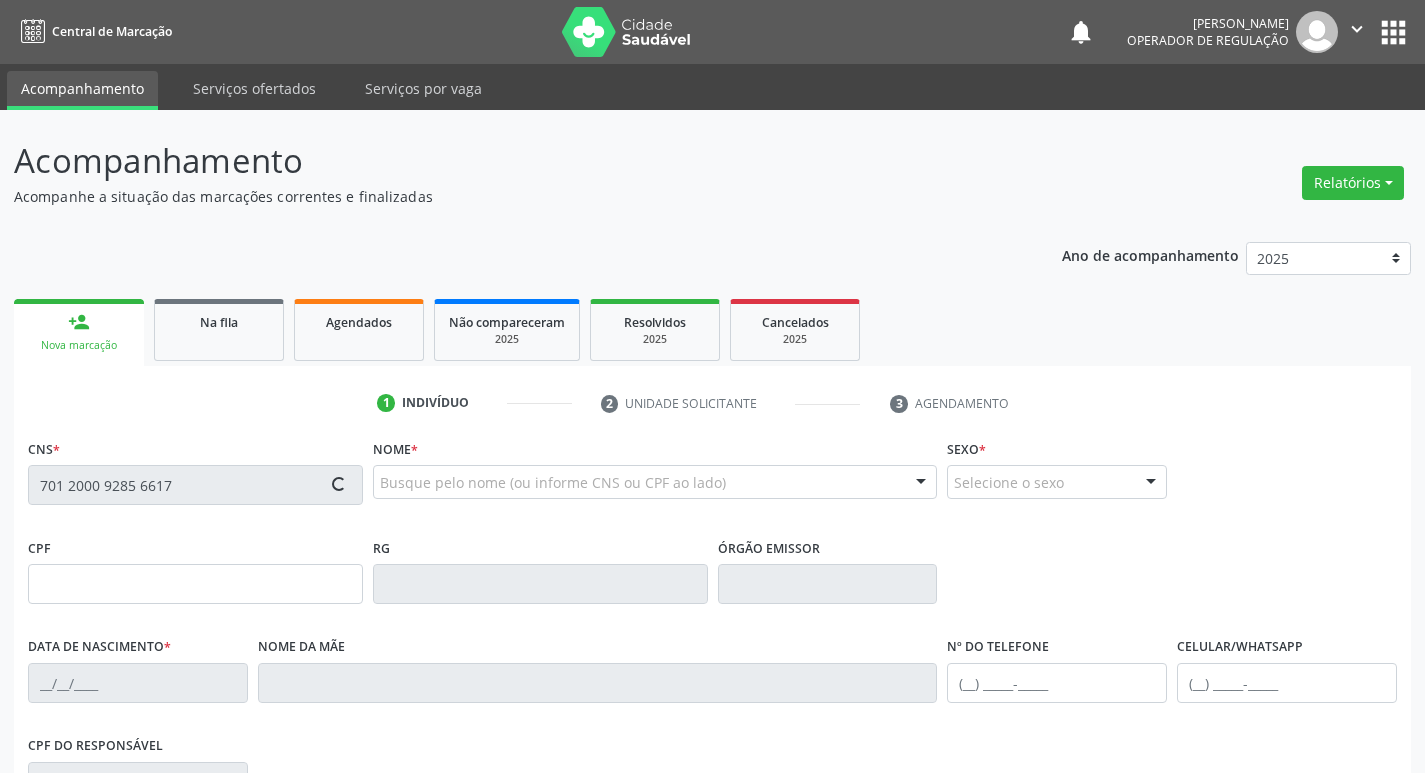
type input "(83) 99189-2098"
type input "108.425.387-98"
type input "40"
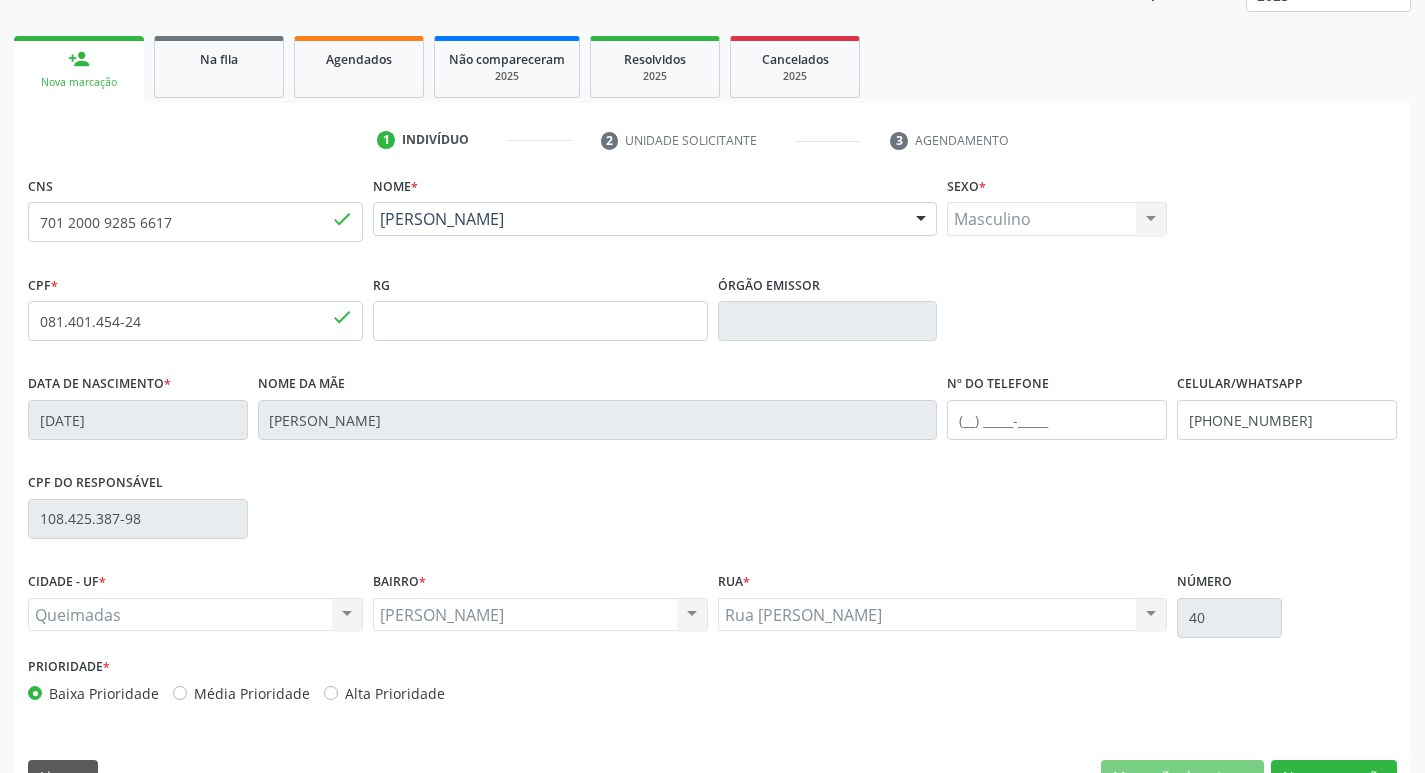
scroll to position [311, 0]
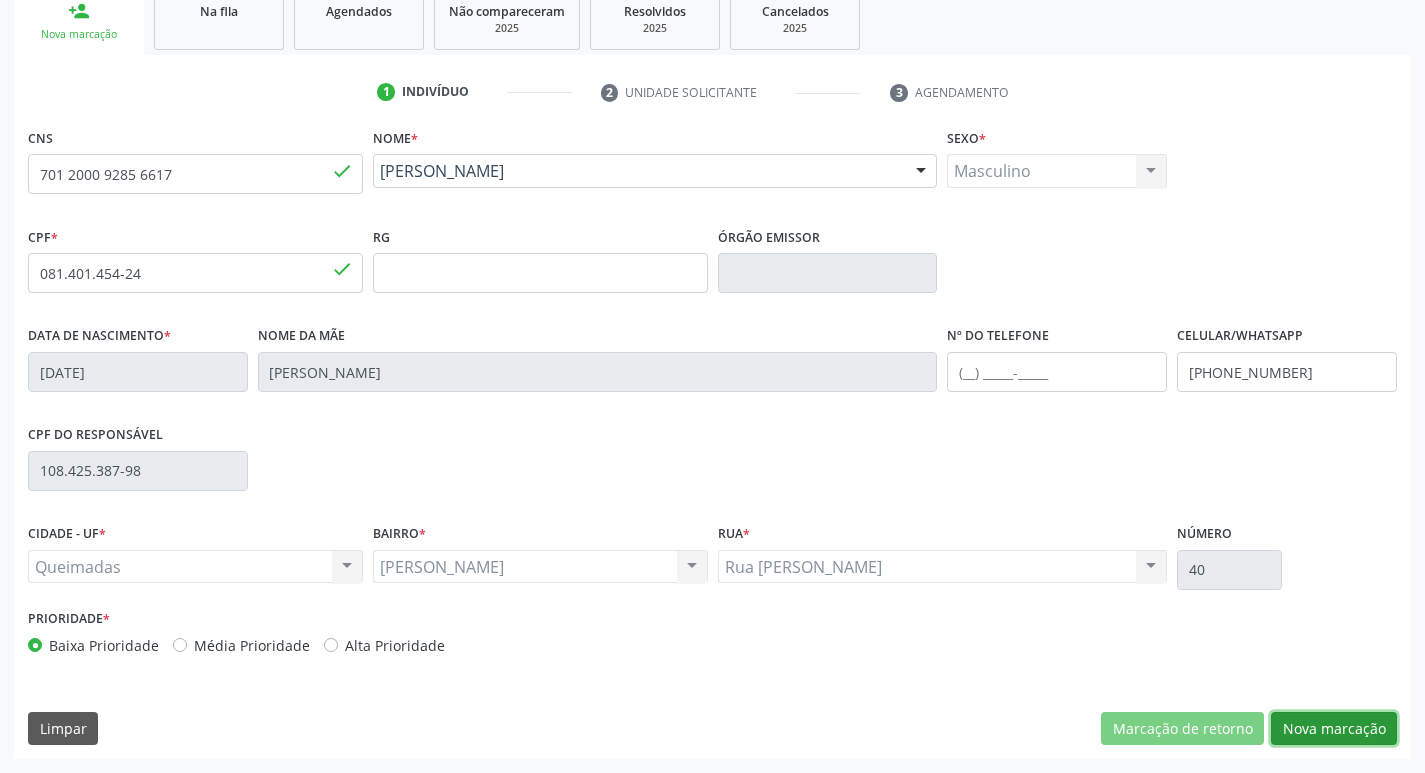
click at [1291, 719] on button "Nova marcação" at bounding box center [1334, 729] width 126 height 34
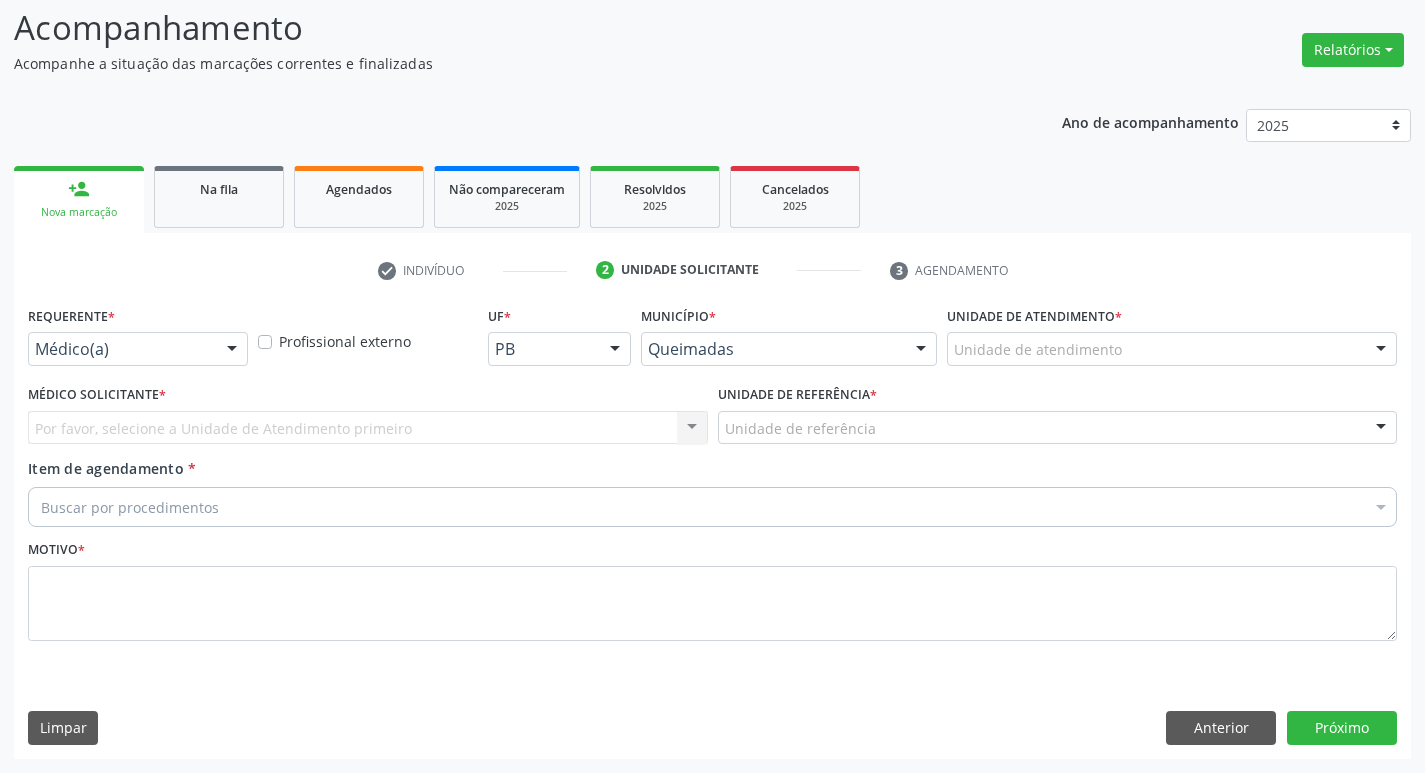
scroll to position [133, 0]
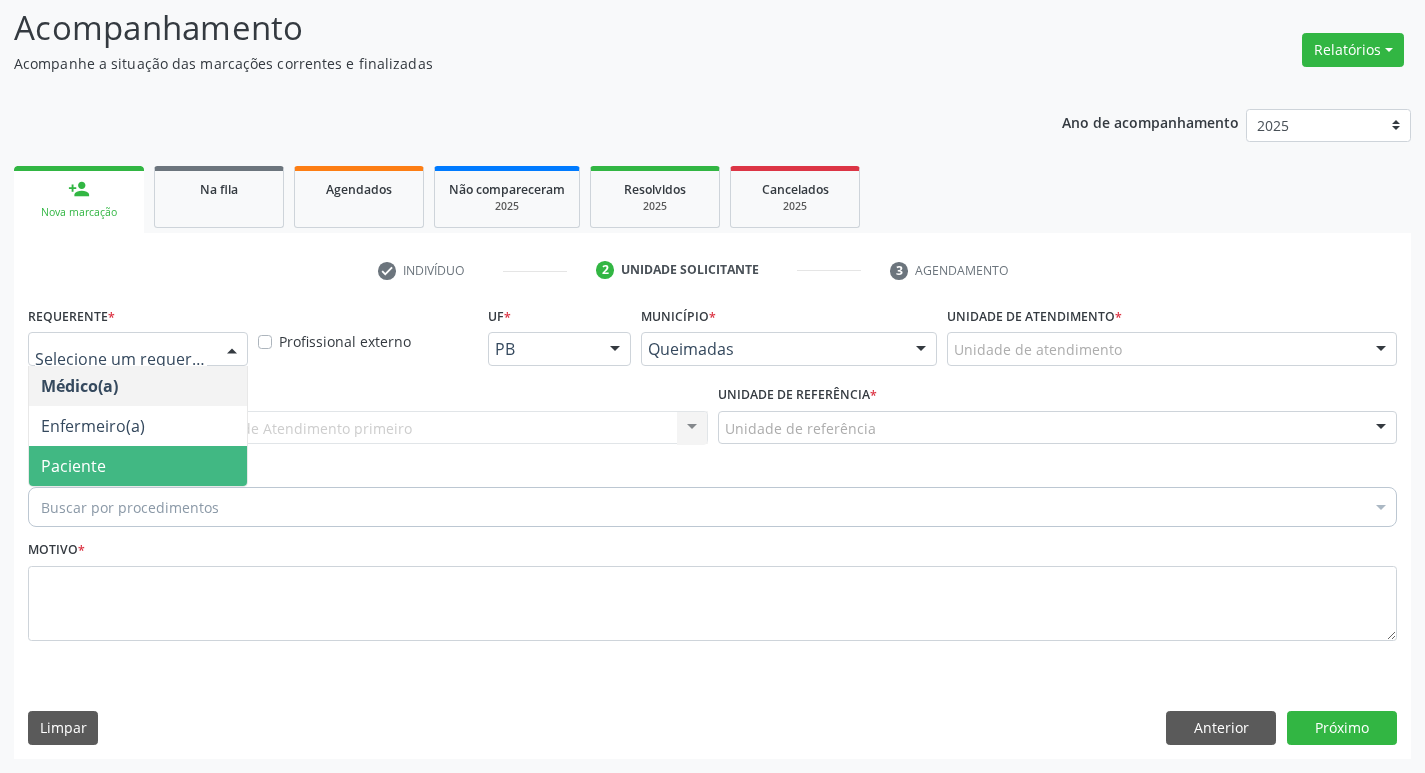
click at [138, 457] on span "Paciente" at bounding box center [138, 466] width 218 height 40
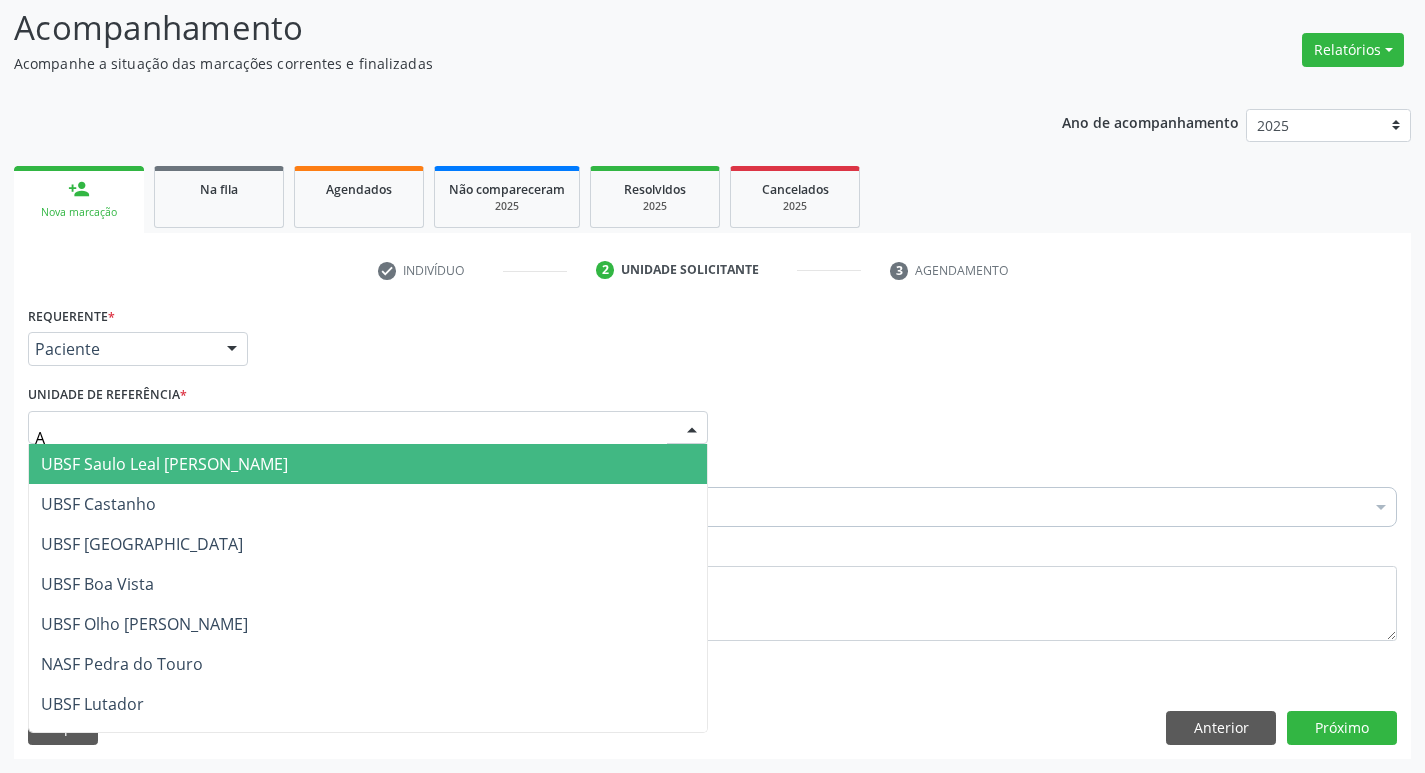
type input "AN"
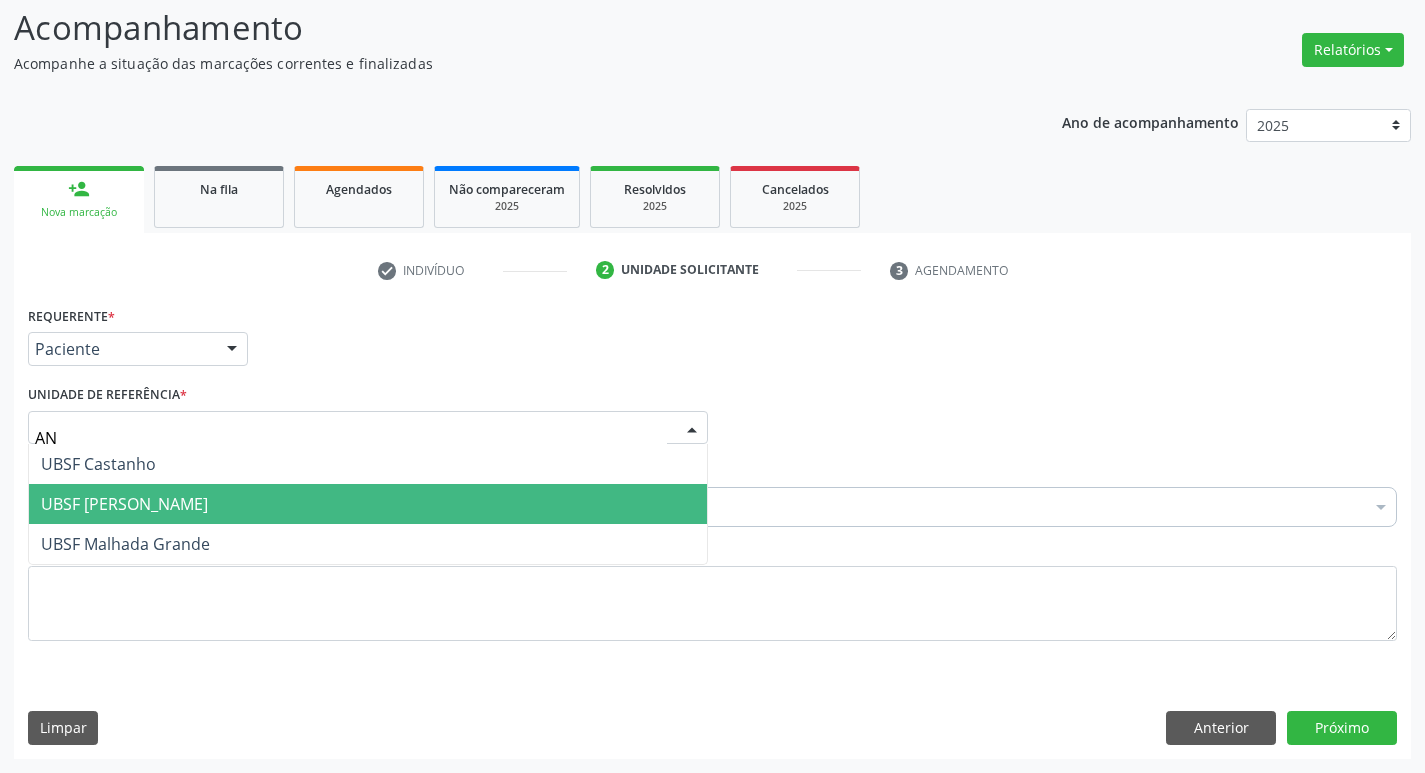
click at [157, 492] on span "UBSF [PERSON_NAME]" at bounding box center [368, 504] width 678 height 40
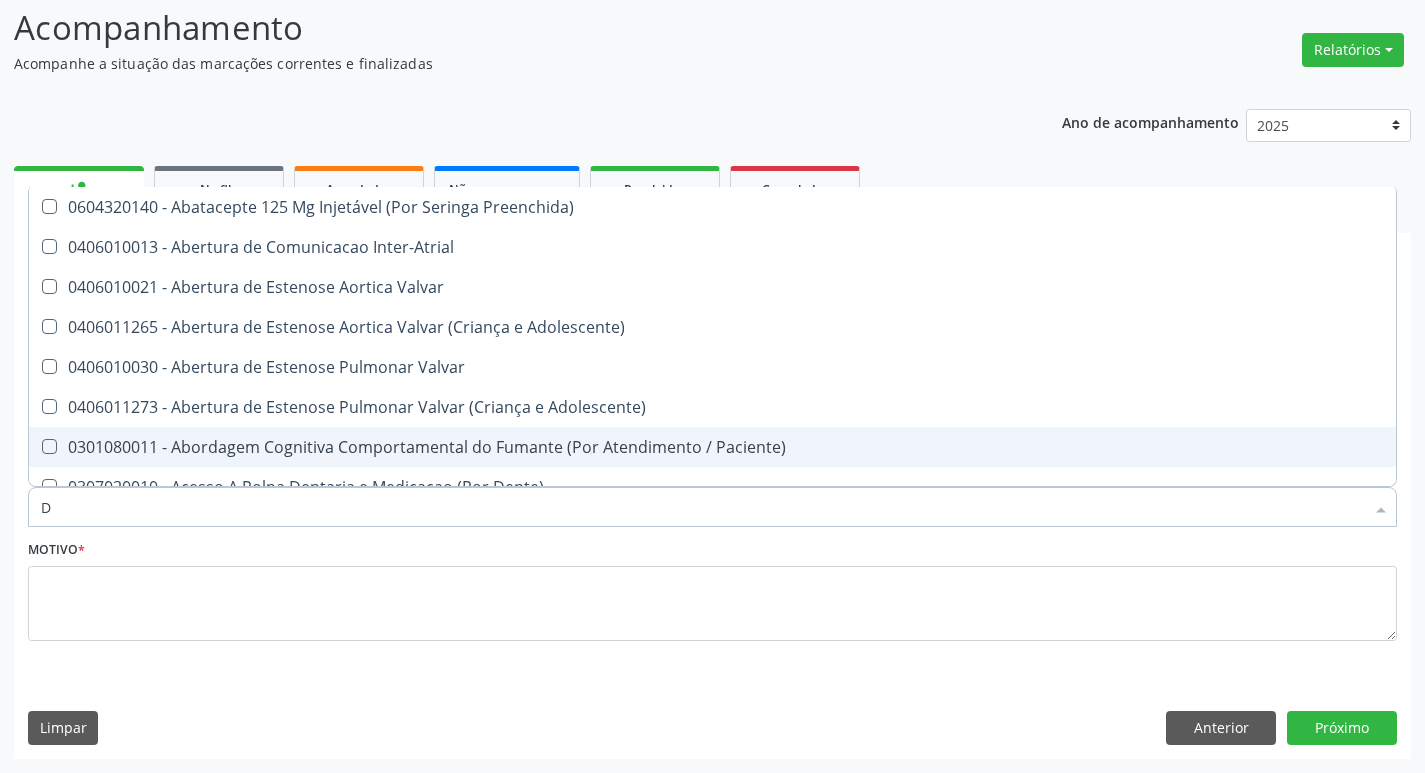
type input "DERMAT"
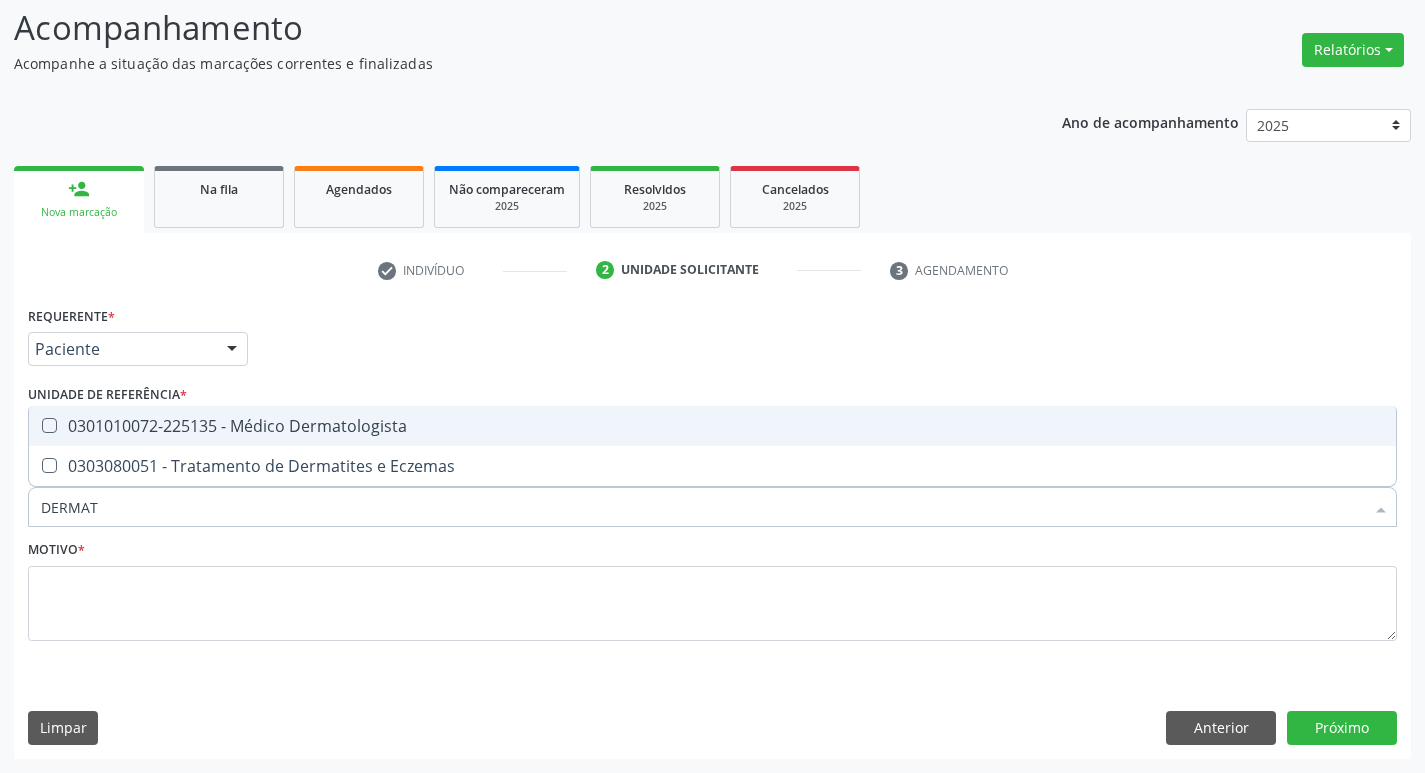
click at [264, 432] on div "0301010072-225135 - Médico Dermatologista" at bounding box center [712, 426] width 1343 height 16
checkbox Dermatologista "true"
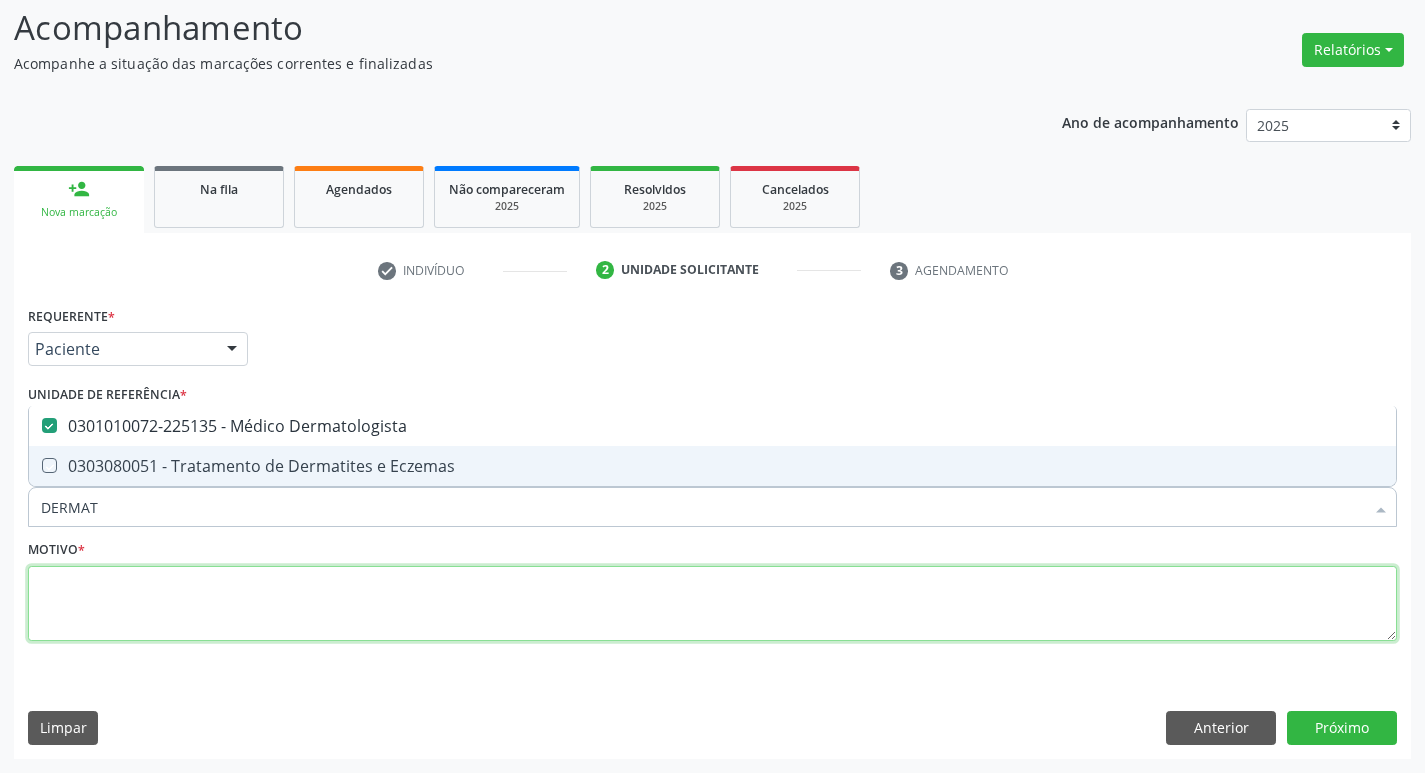
click at [188, 601] on textarea at bounding box center [712, 604] width 1369 height 76
checkbox Eczemas "true"
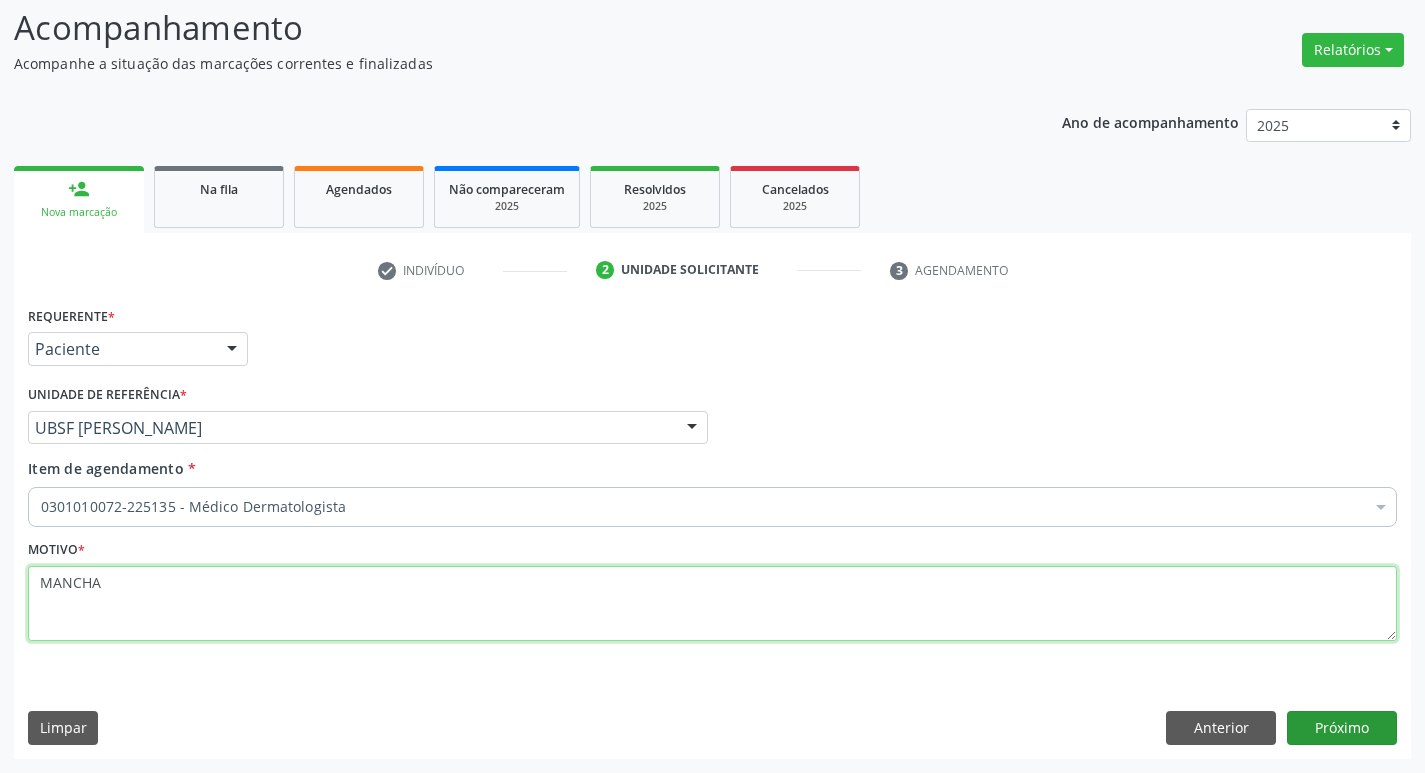
type textarea "MANCHA"
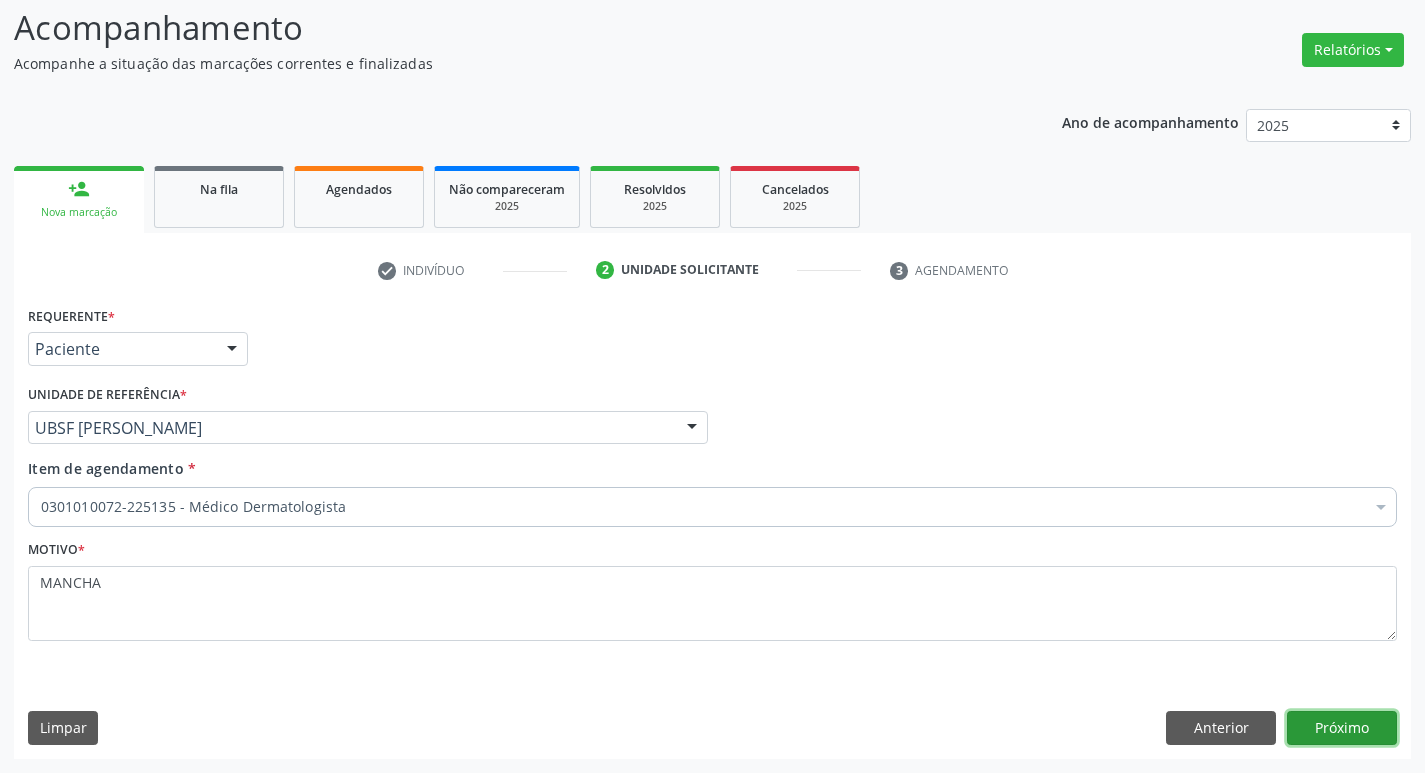
click at [1341, 728] on button "Próximo" at bounding box center [1342, 728] width 110 height 34
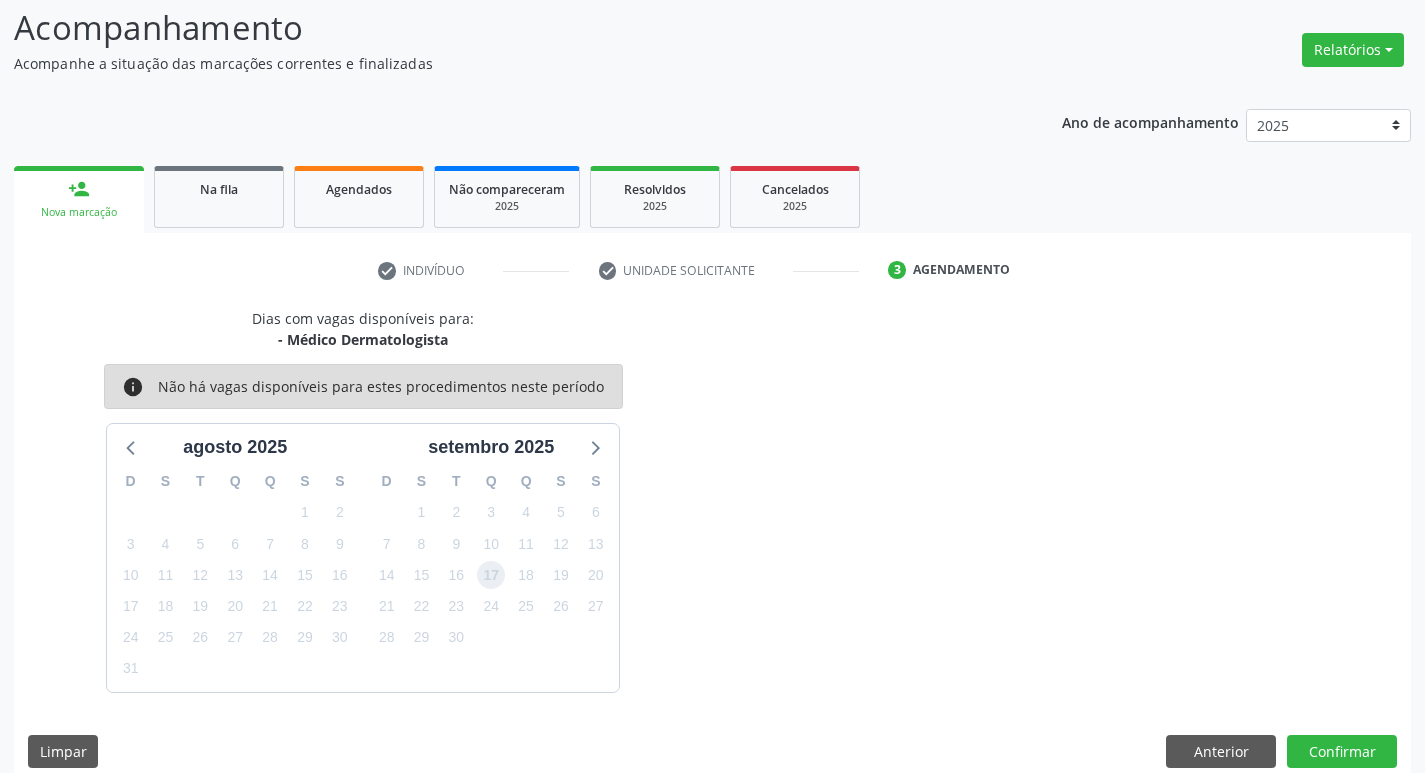
click at [494, 576] on span "17" at bounding box center [491, 575] width 28 height 28
click at [1335, 755] on button "Confirmar" at bounding box center [1342, 752] width 110 height 34
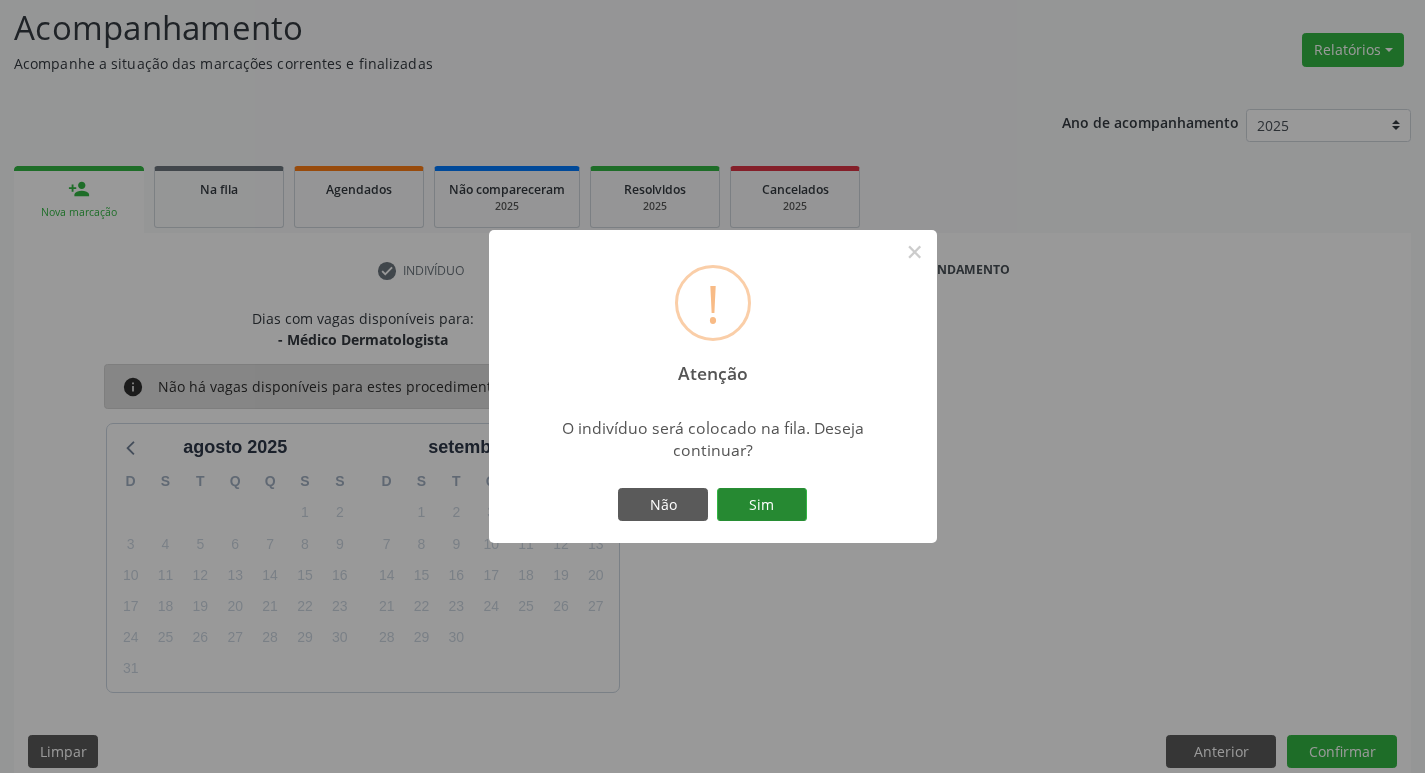
click at [798, 499] on button "Sim" at bounding box center [762, 505] width 90 height 34
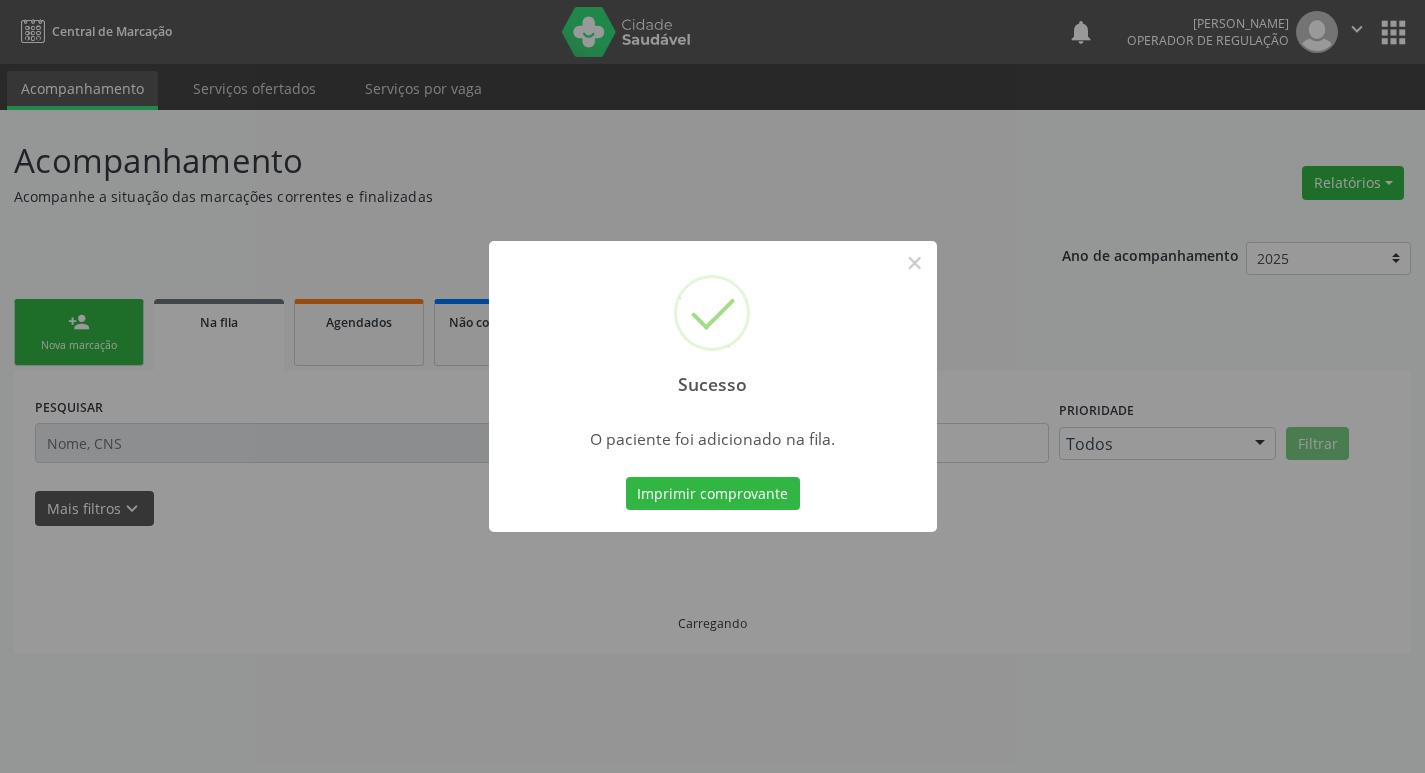
scroll to position [0, 0]
click at [136, 261] on div "Sucesso × O paciente foi adicionado na fila. Imprimir comprovante Cancel" at bounding box center [720, 386] width 1440 height 773
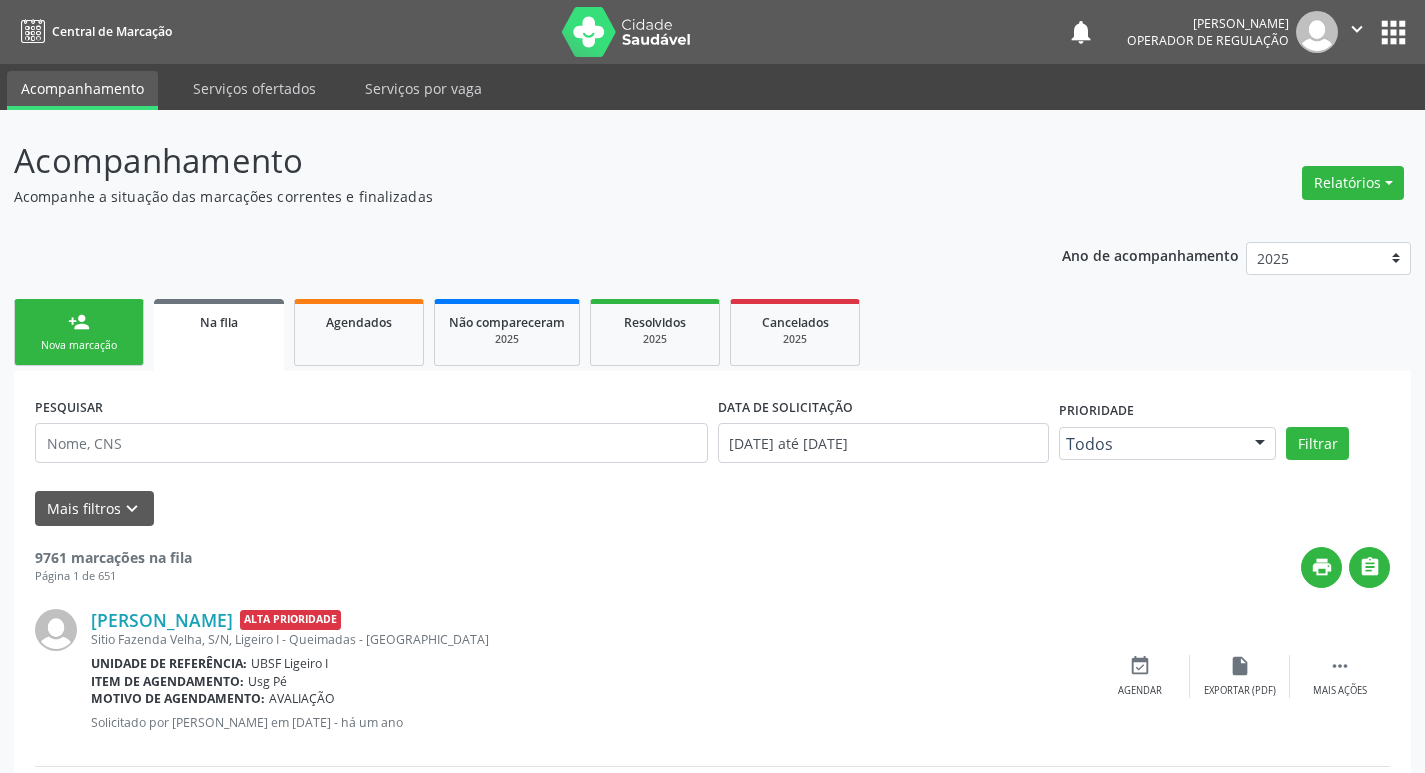
click at [45, 329] on link "person_add Nova marcação" at bounding box center [79, 332] width 130 height 67
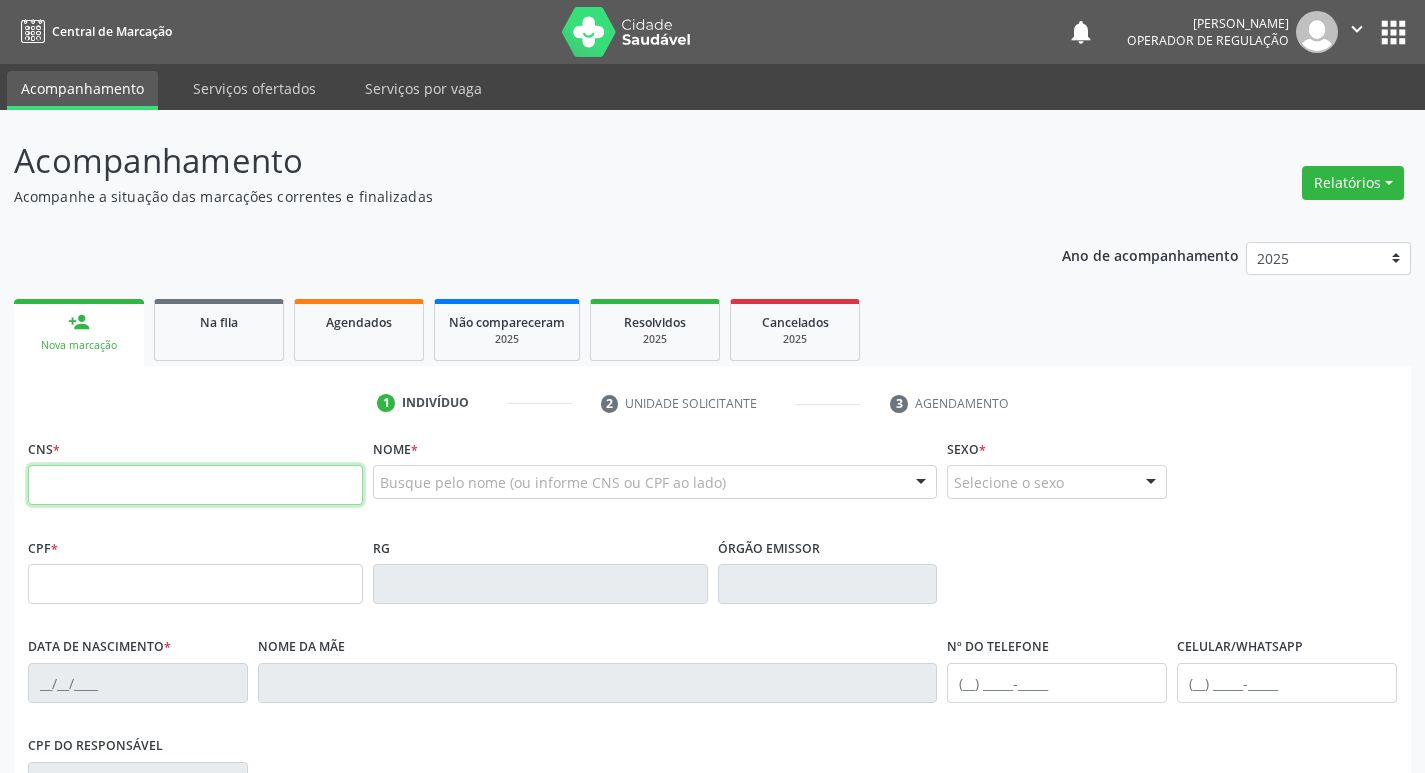
click at [90, 479] on input "text" at bounding box center [195, 485] width 335 height 40
type input "700 5007 5114 8857"
type input "675.224.594-00"
type input "09/03/1969"
type input "Maria Josefa da Conceião"
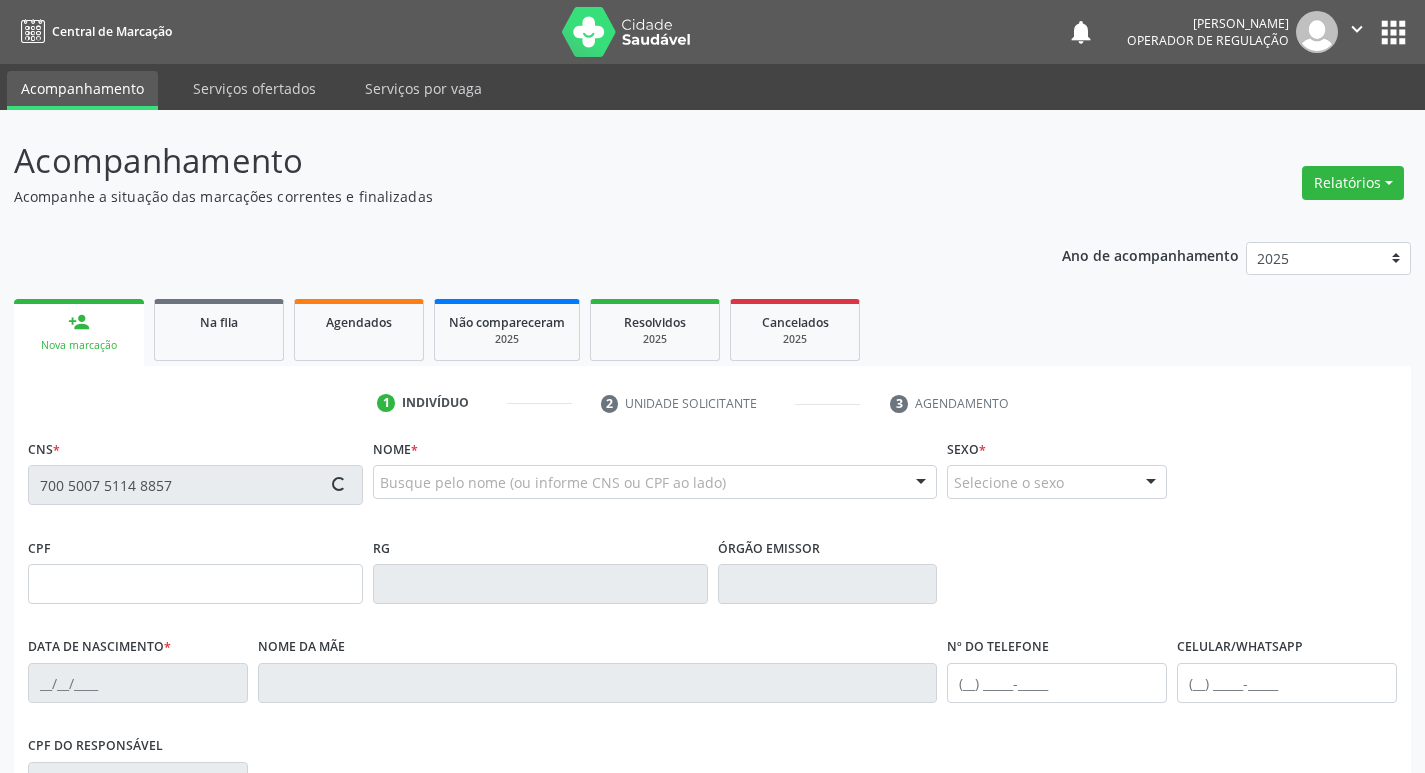
type input "(83) 98796-3440"
type input "90"
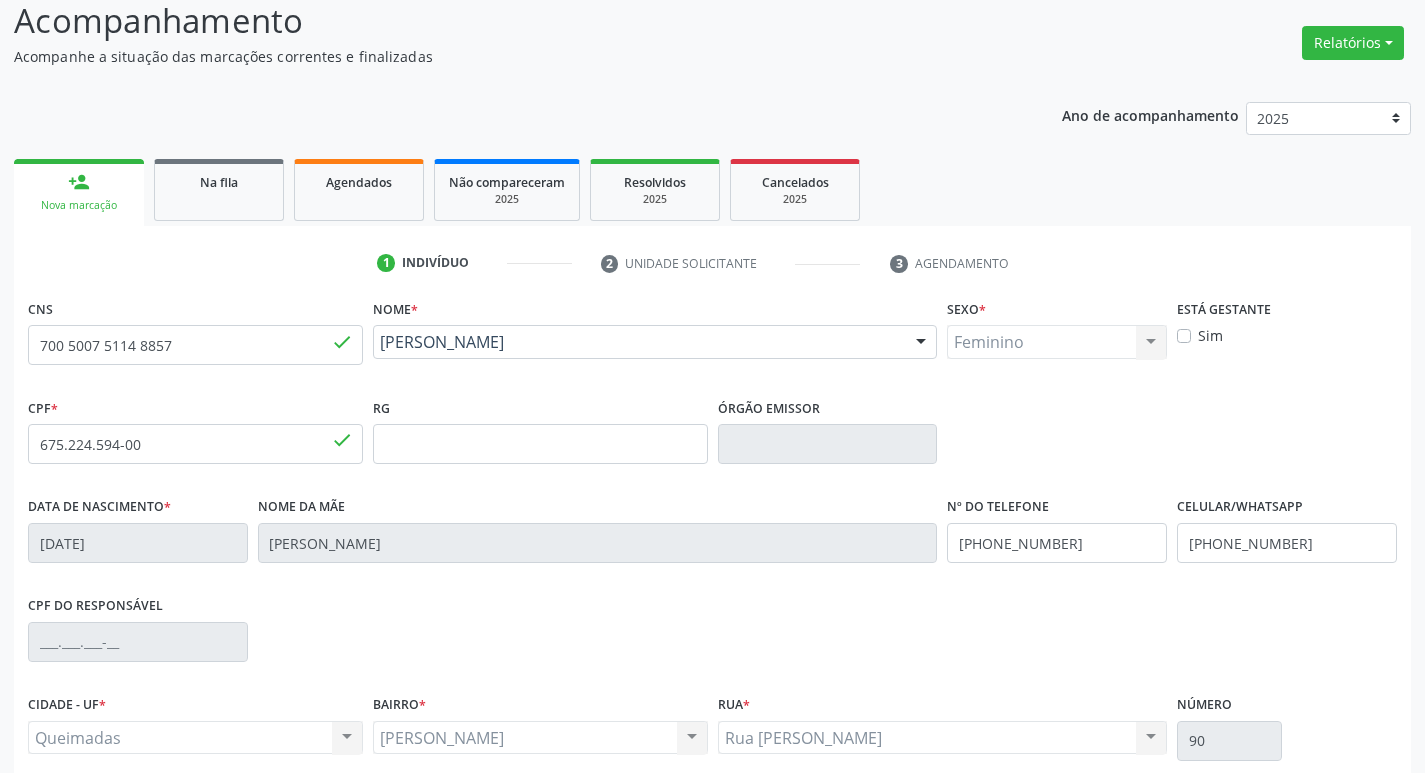
scroll to position [311, 0]
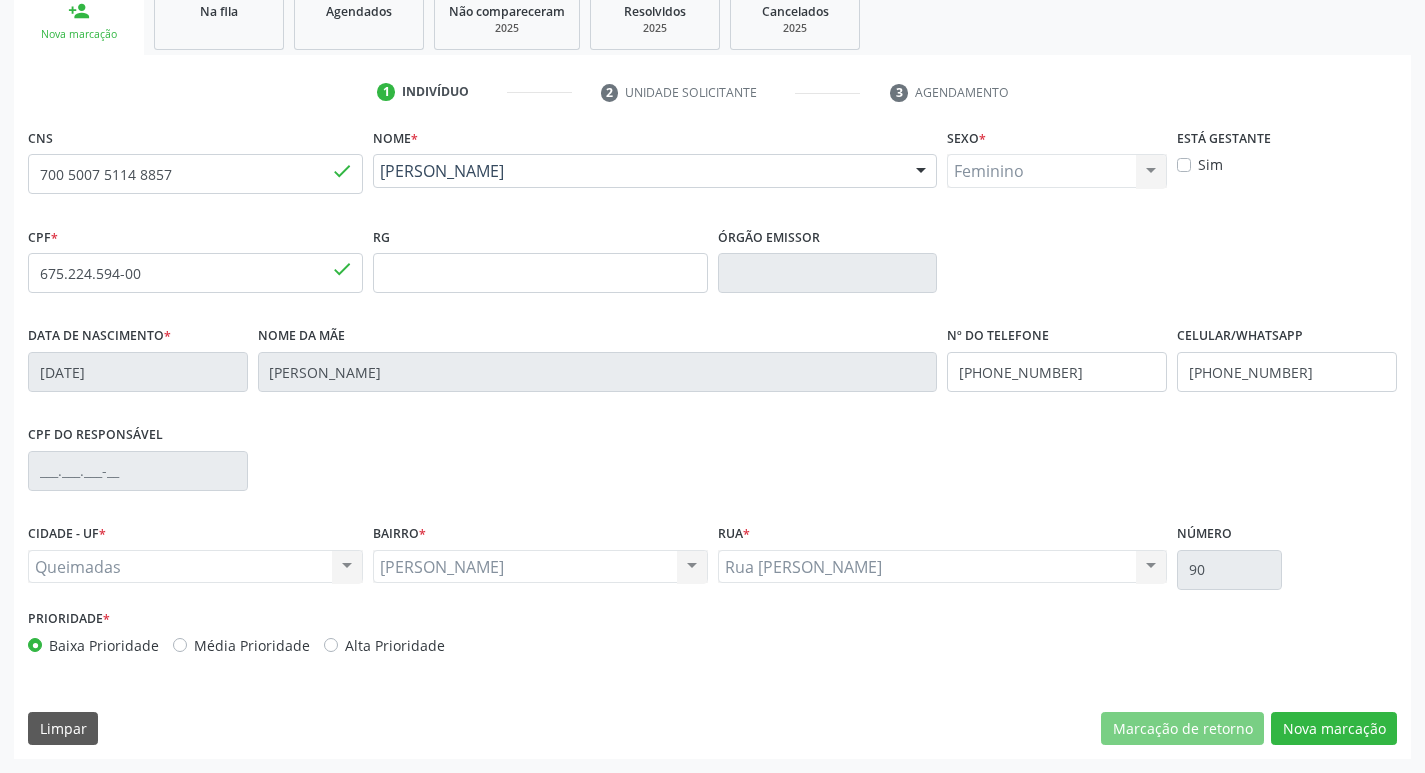
click at [1335, 703] on div "CNS 700 5007 5114 8857 done Nome * Iolanda Conceicao Iolanda Conceicao CNS: 700…" at bounding box center [712, 441] width 1397 height 636
click at [1331, 730] on button "Nova marcação" at bounding box center [1334, 729] width 126 height 34
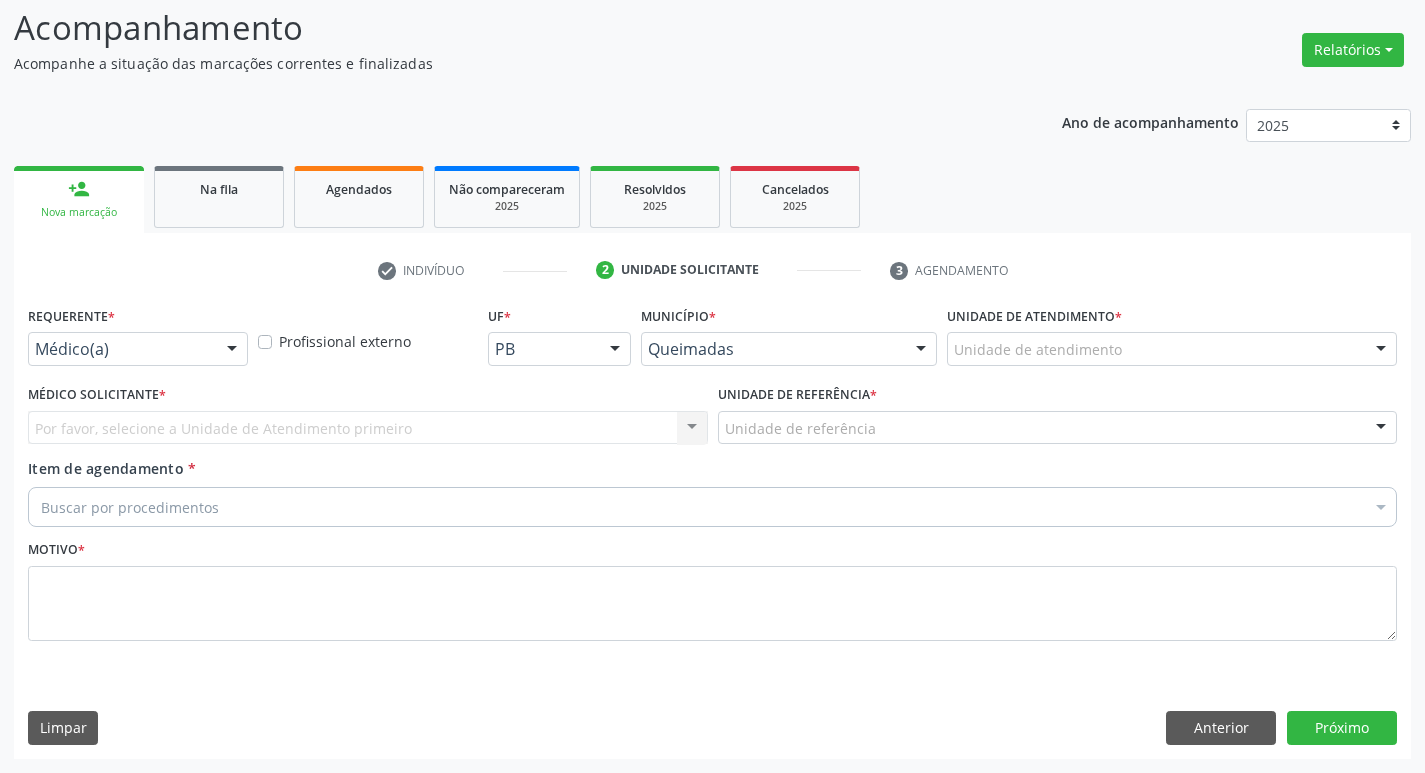
click at [150, 359] on div "Médico(a)" at bounding box center [138, 349] width 220 height 34
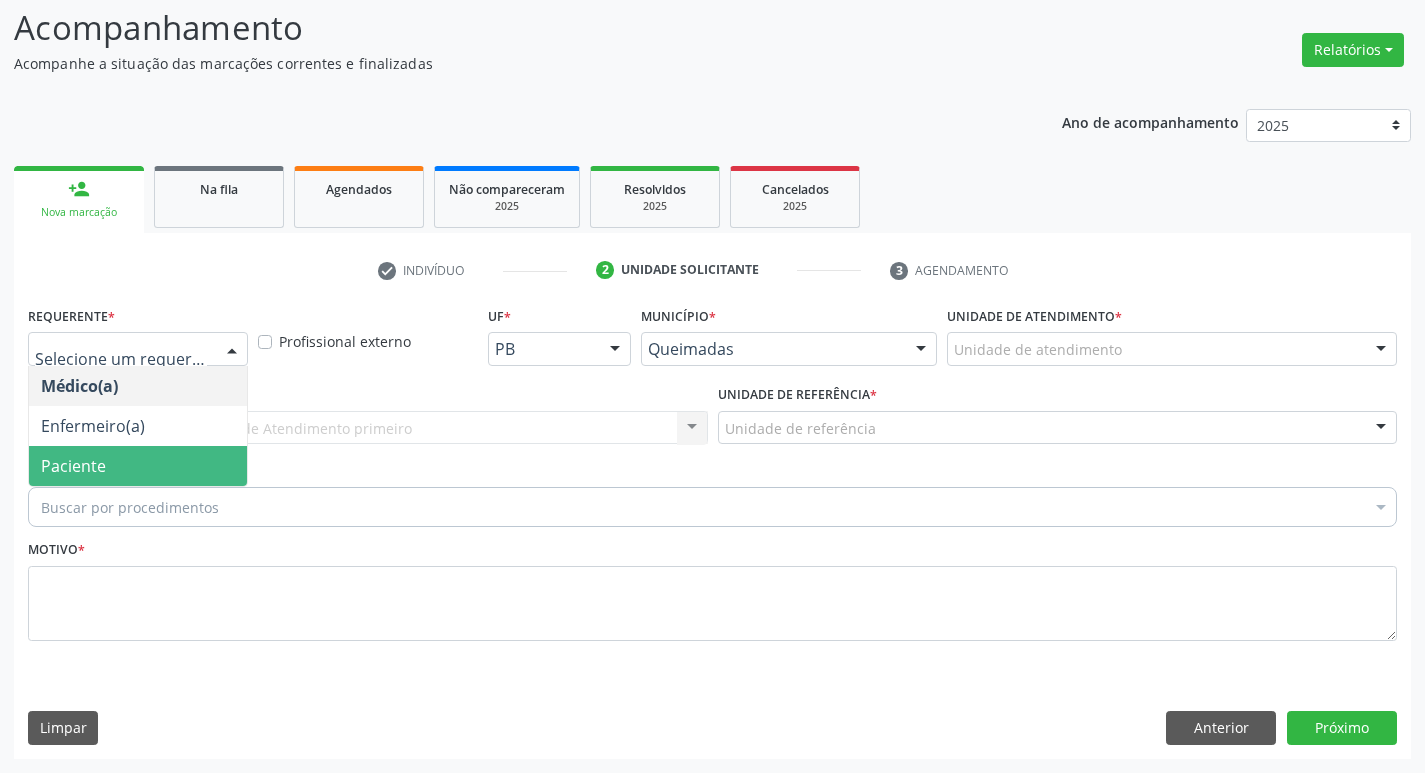
click at [149, 456] on span "Paciente" at bounding box center [138, 466] width 218 height 40
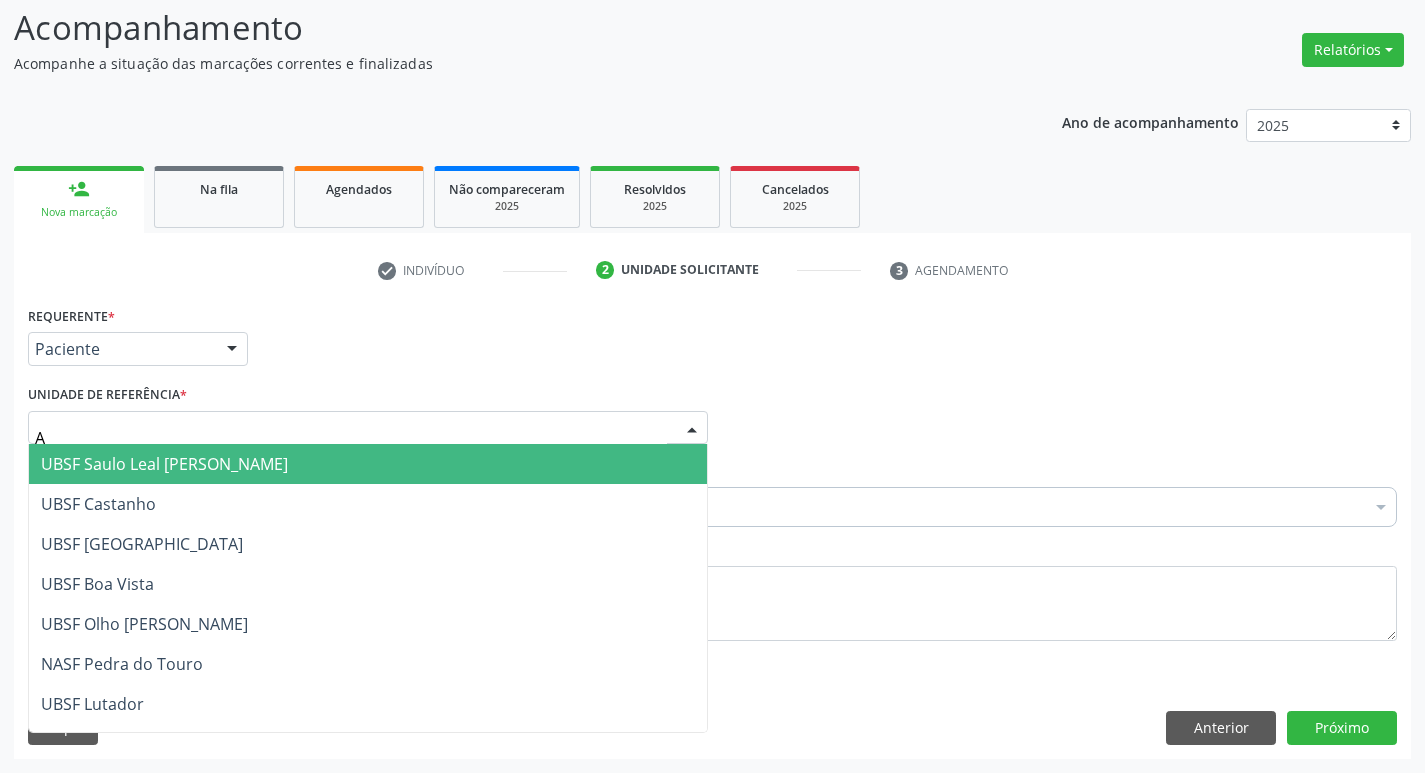
type input "AN"
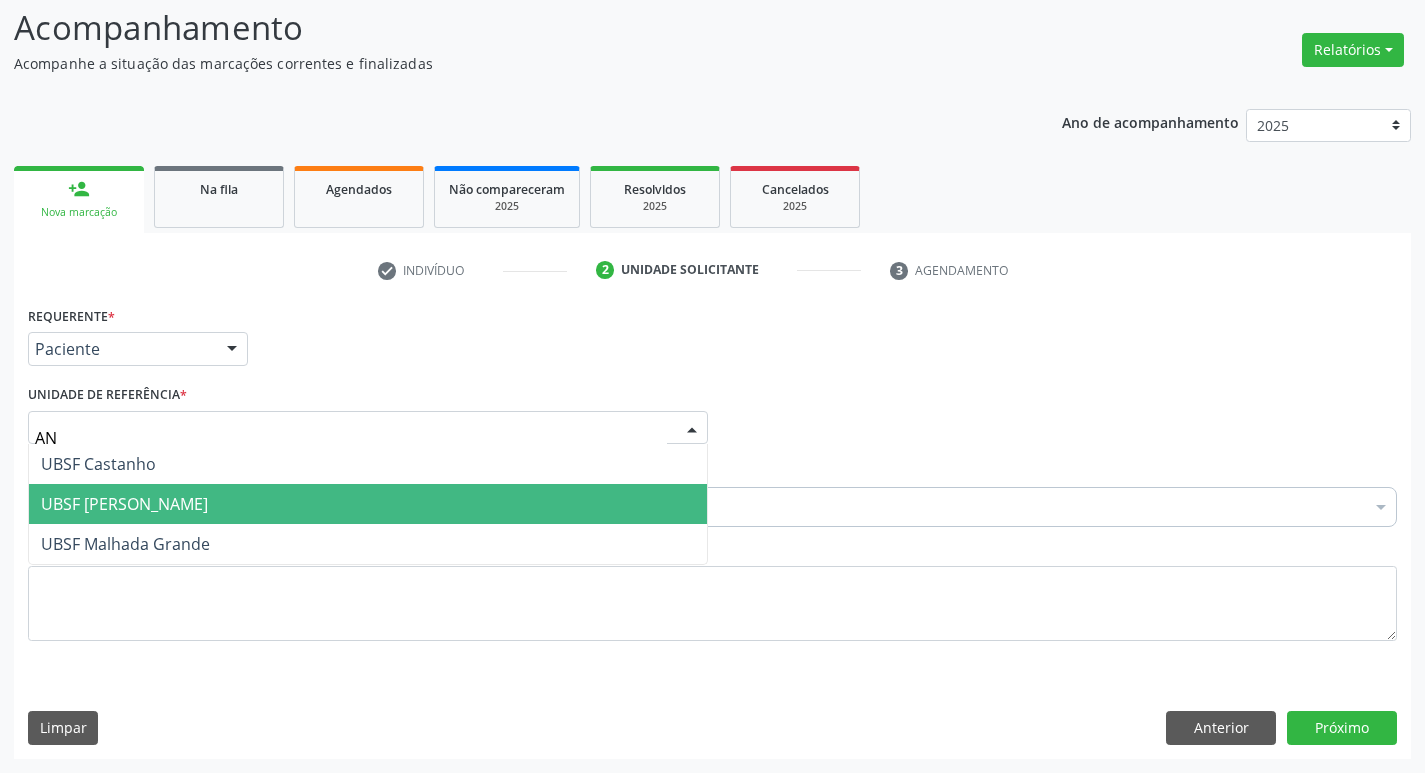
click at [186, 499] on span "UBSF [PERSON_NAME]" at bounding box center [124, 504] width 167 height 22
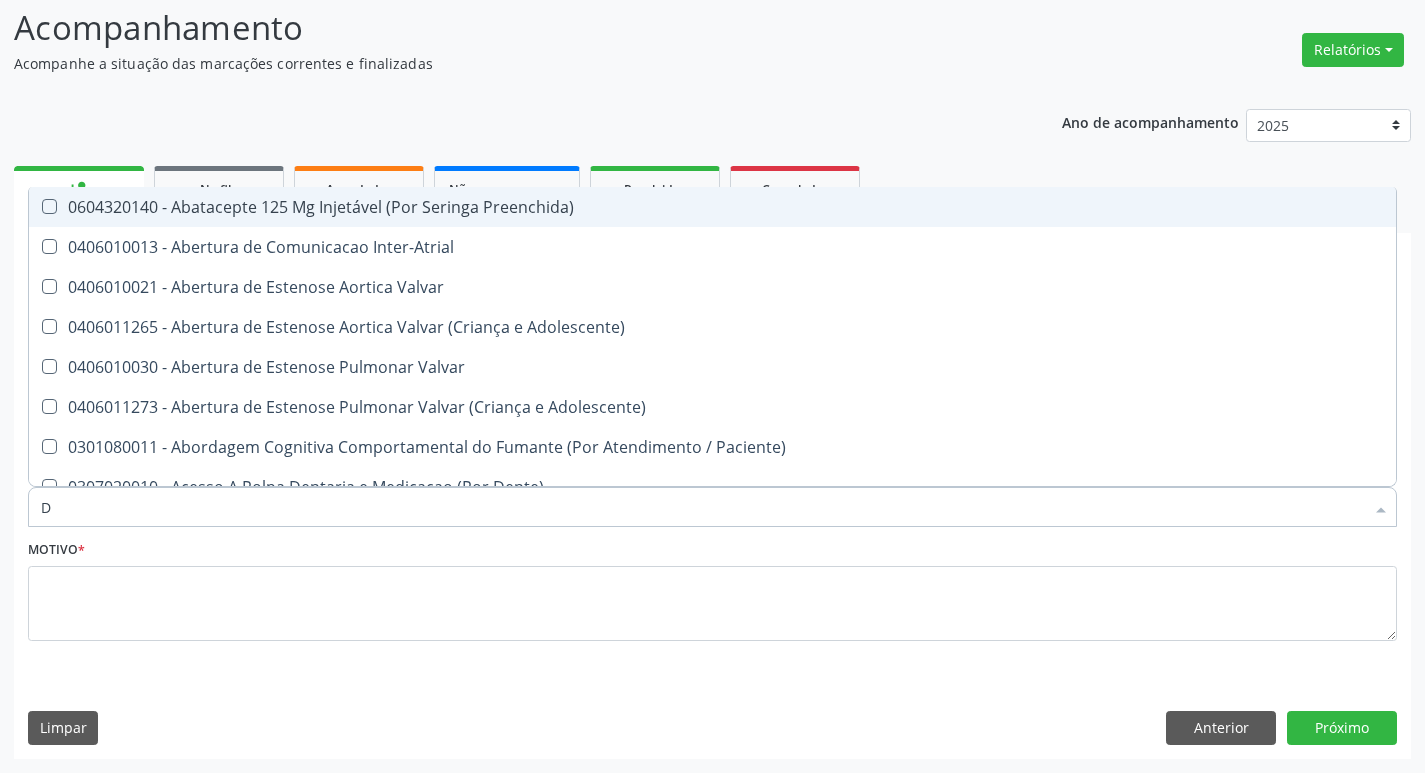
type input "DERMAT"
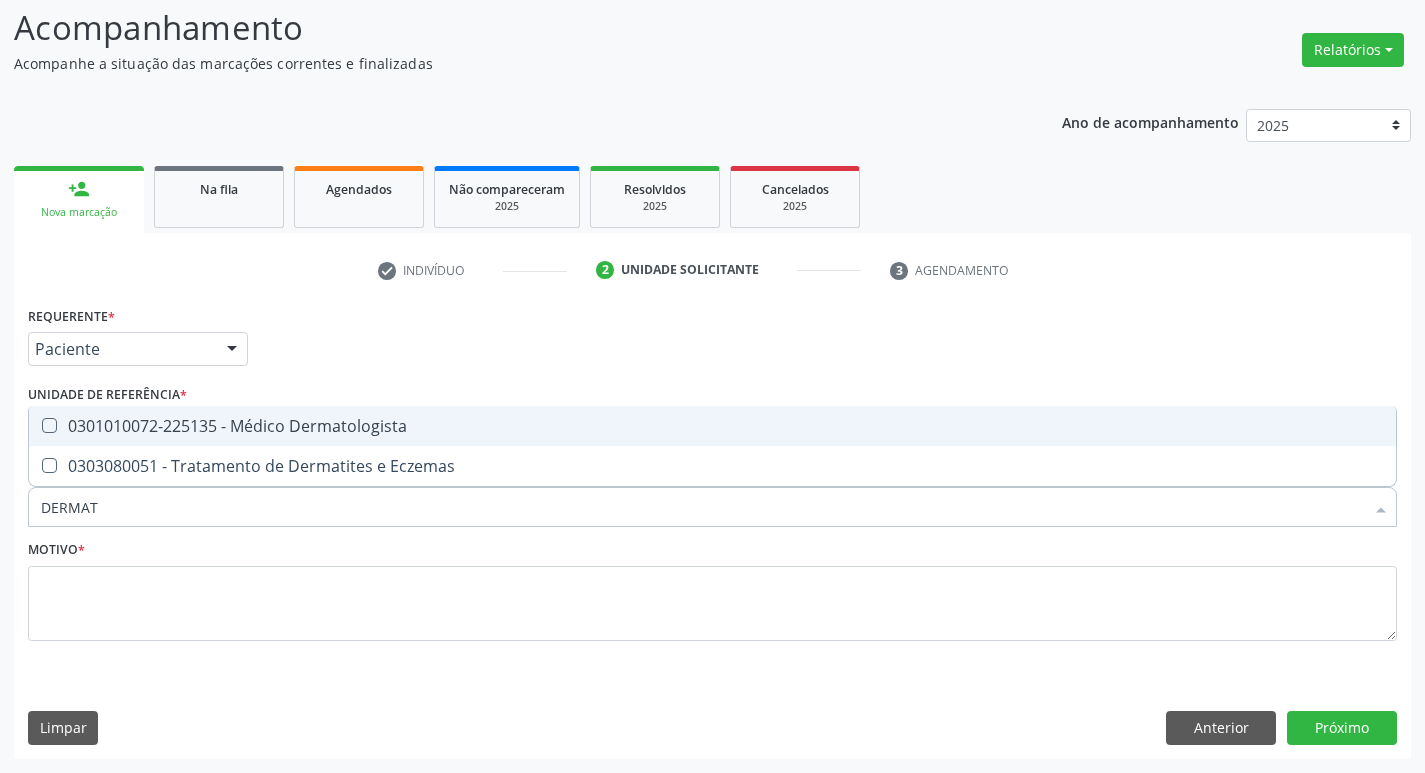
click at [240, 430] on div "0301010072-225135 - Médico Dermatologista" at bounding box center [712, 426] width 1343 height 16
checkbox Dermatologista "true"
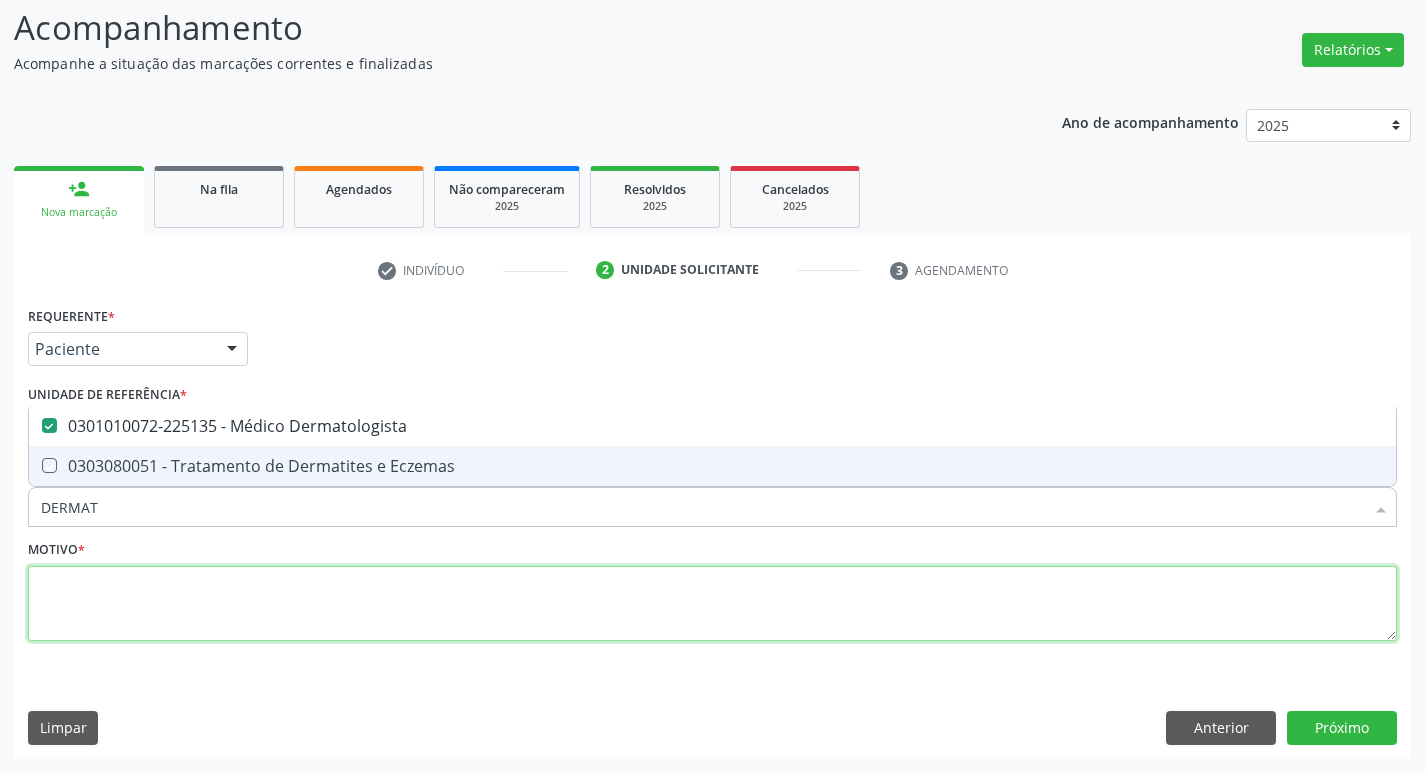
click at [258, 602] on textarea at bounding box center [712, 604] width 1369 height 76
checkbox Eczemas "true"
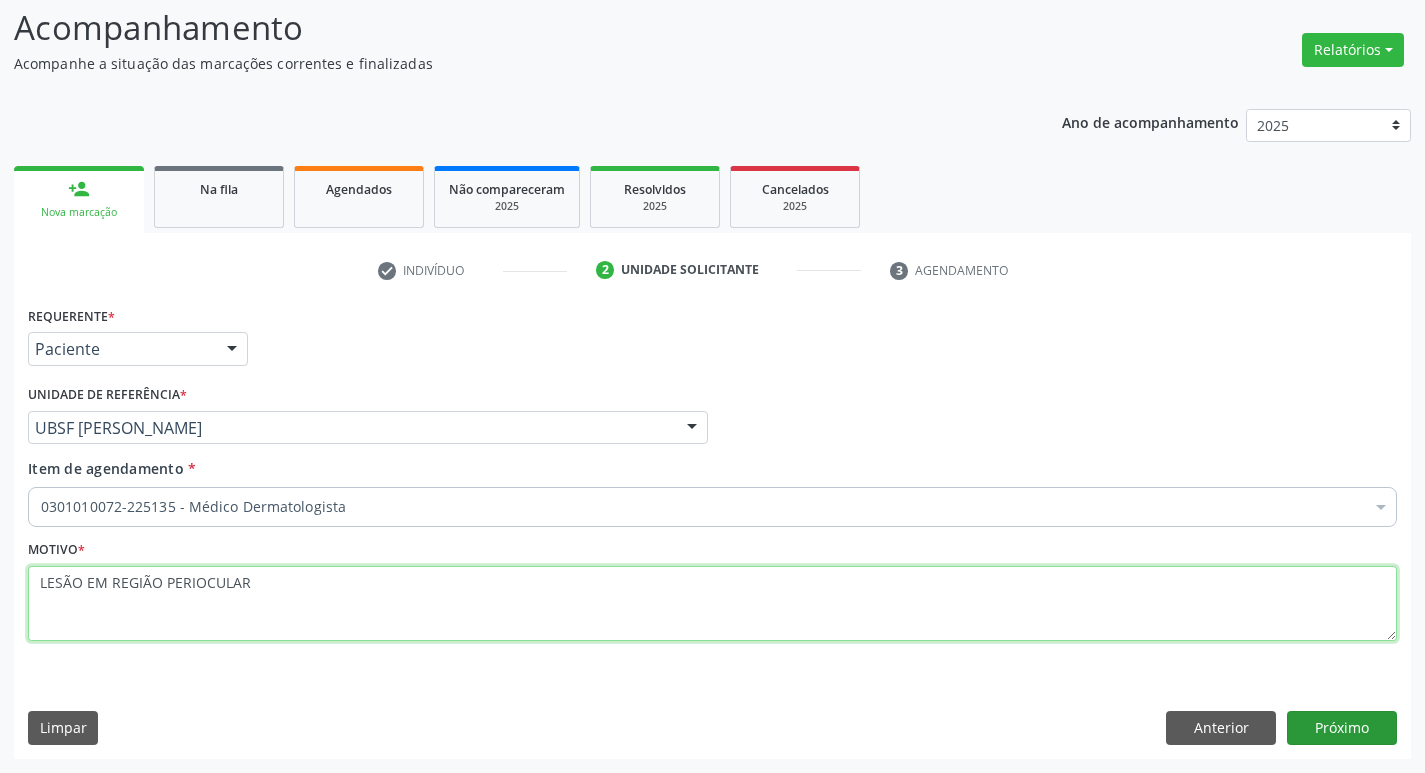
type textarea "LESÃO EM REGIÃO PERIOCULAR"
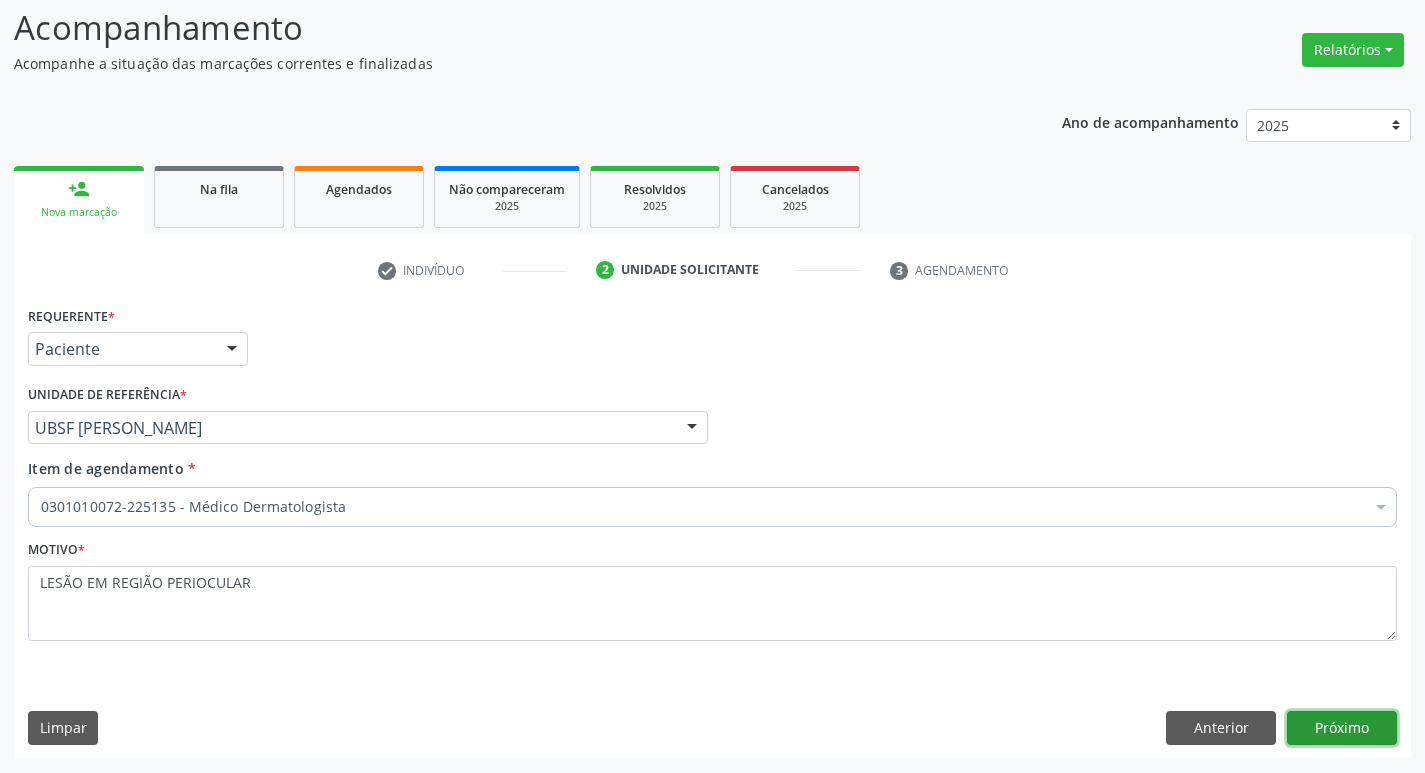
click at [1350, 726] on button "Próximo" at bounding box center [1342, 728] width 110 height 34
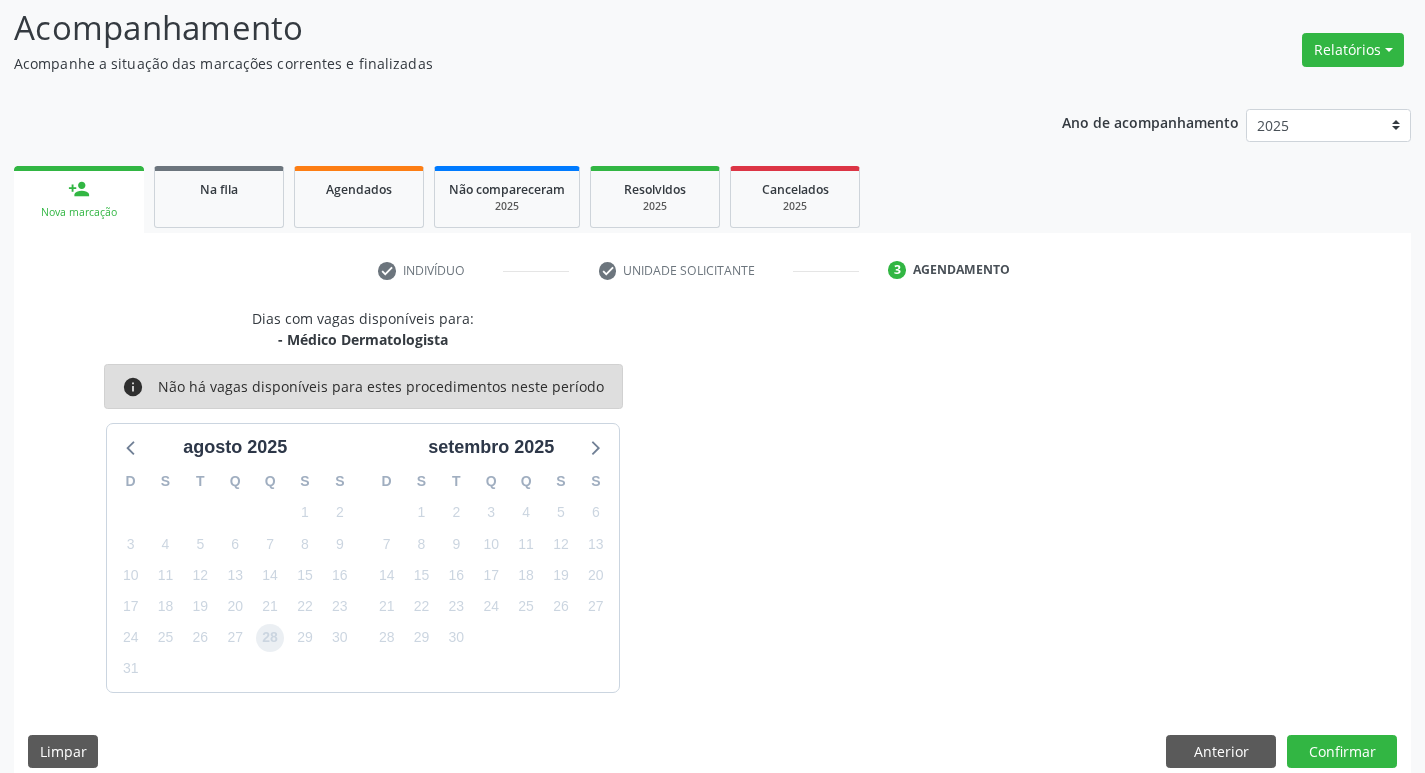
click at [274, 638] on span "28" at bounding box center [270, 638] width 28 height 28
click at [1343, 744] on button "Confirmar" at bounding box center [1342, 752] width 110 height 34
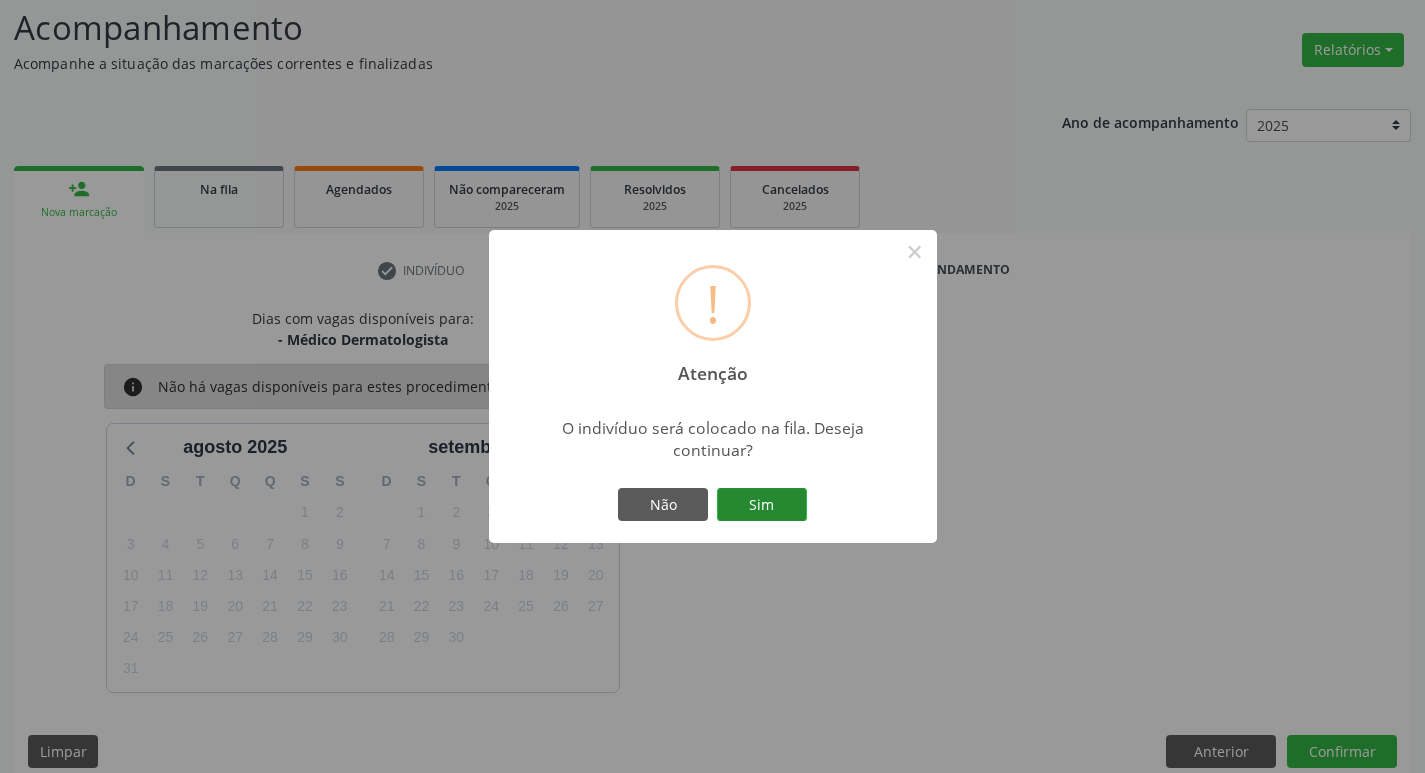
click at [761, 520] on button "Sim" at bounding box center [762, 505] width 90 height 34
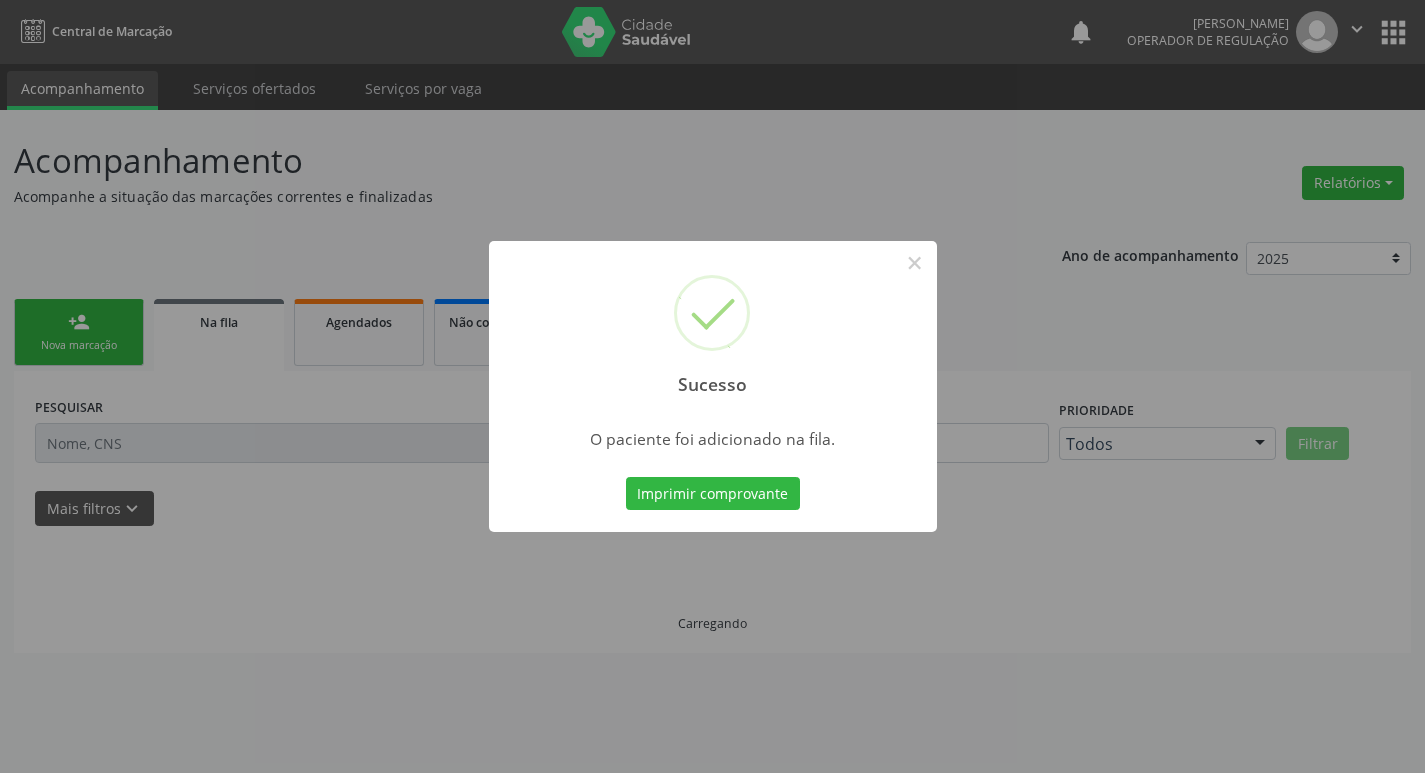
scroll to position [0, 0]
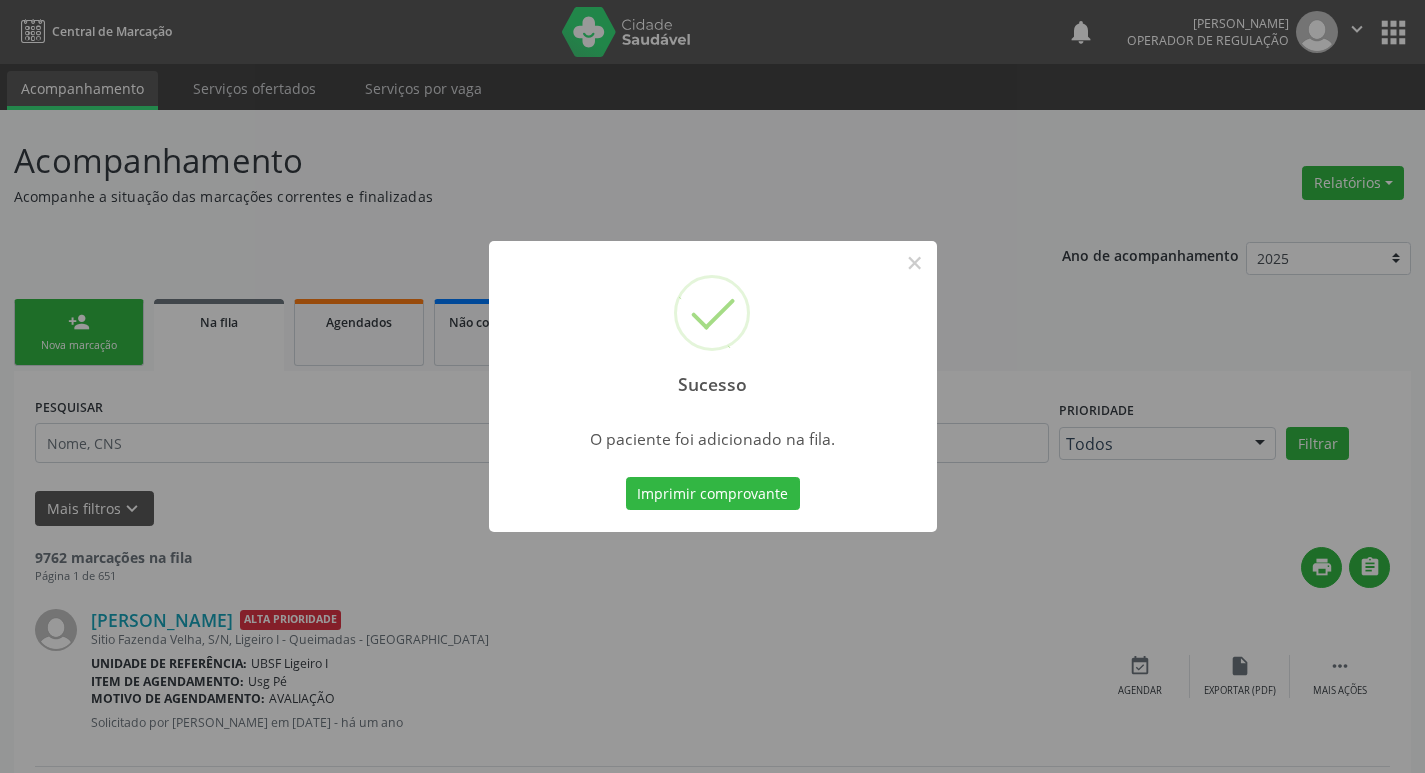
click at [133, 252] on div "Sucesso × O paciente foi adicionado na fila. Imprimir comprovante Cancel" at bounding box center [712, 386] width 1425 height 773
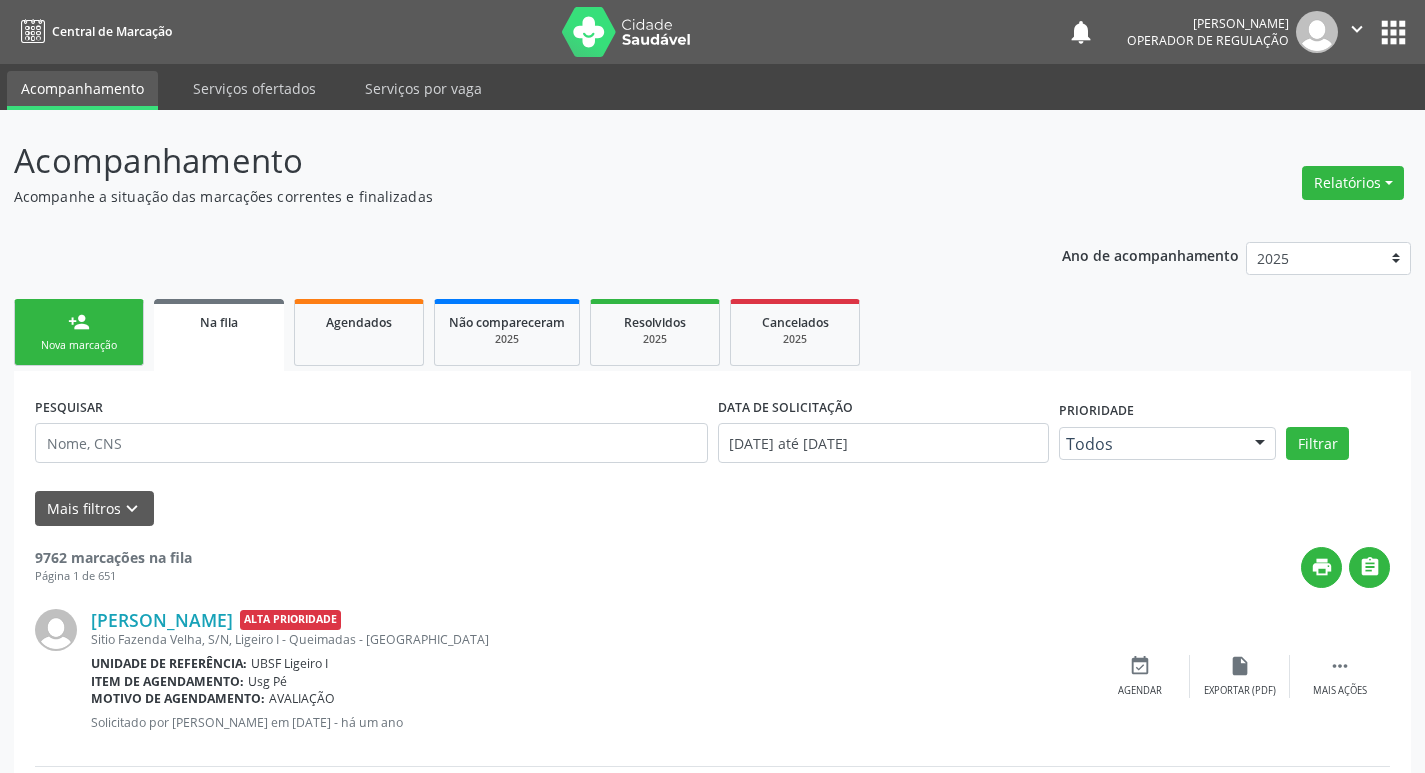
click at [78, 326] on div "person_add" at bounding box center [79, 322] width 22 height 22
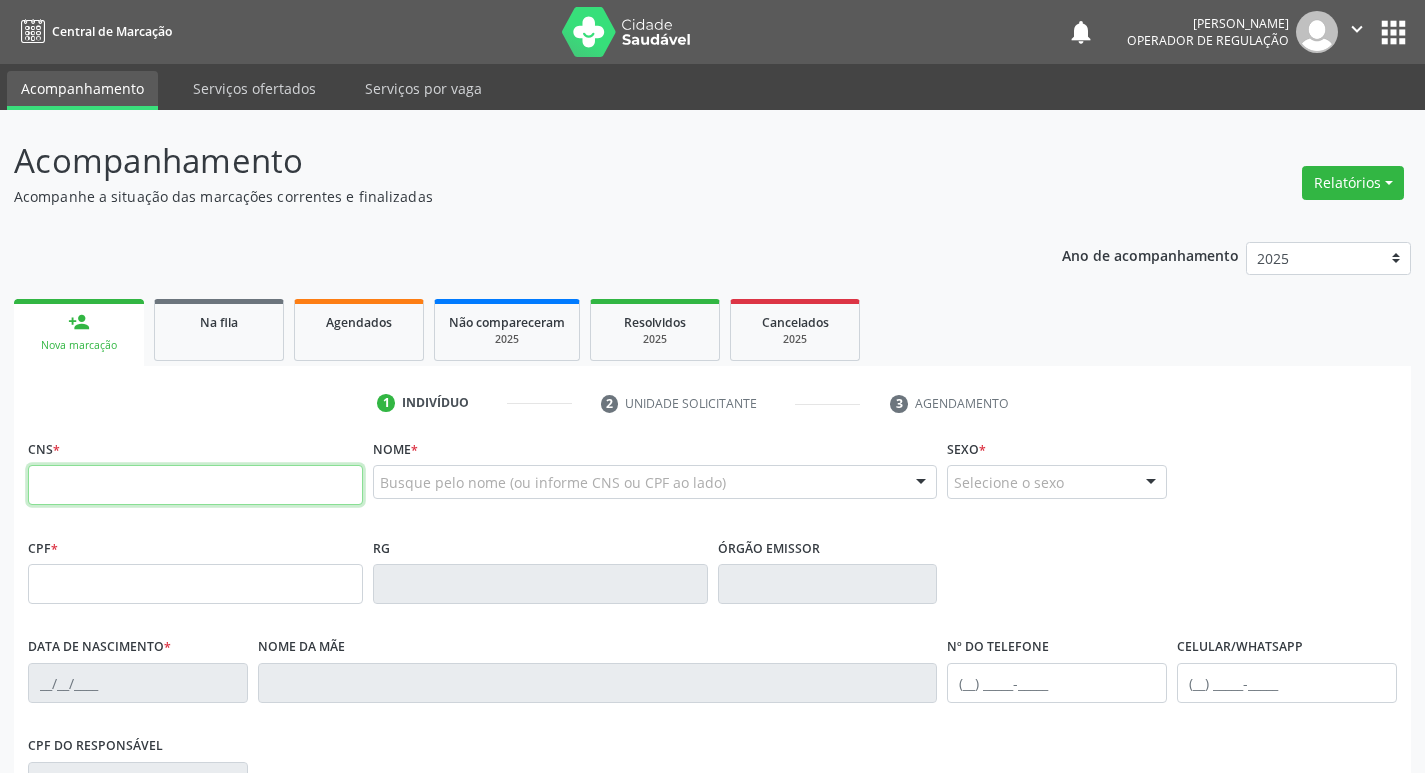
drag, startPoint x: 144, startPoint y: 493, endPoint x: 138, endPoint y: 504, distance: 12.5
click at [144, 493] on input "text" at bounding box center [195, 485] width 335 height 40
type input "705 0020 6581 1051"
type input "139.843.514-70"
type input "06/05/2006"
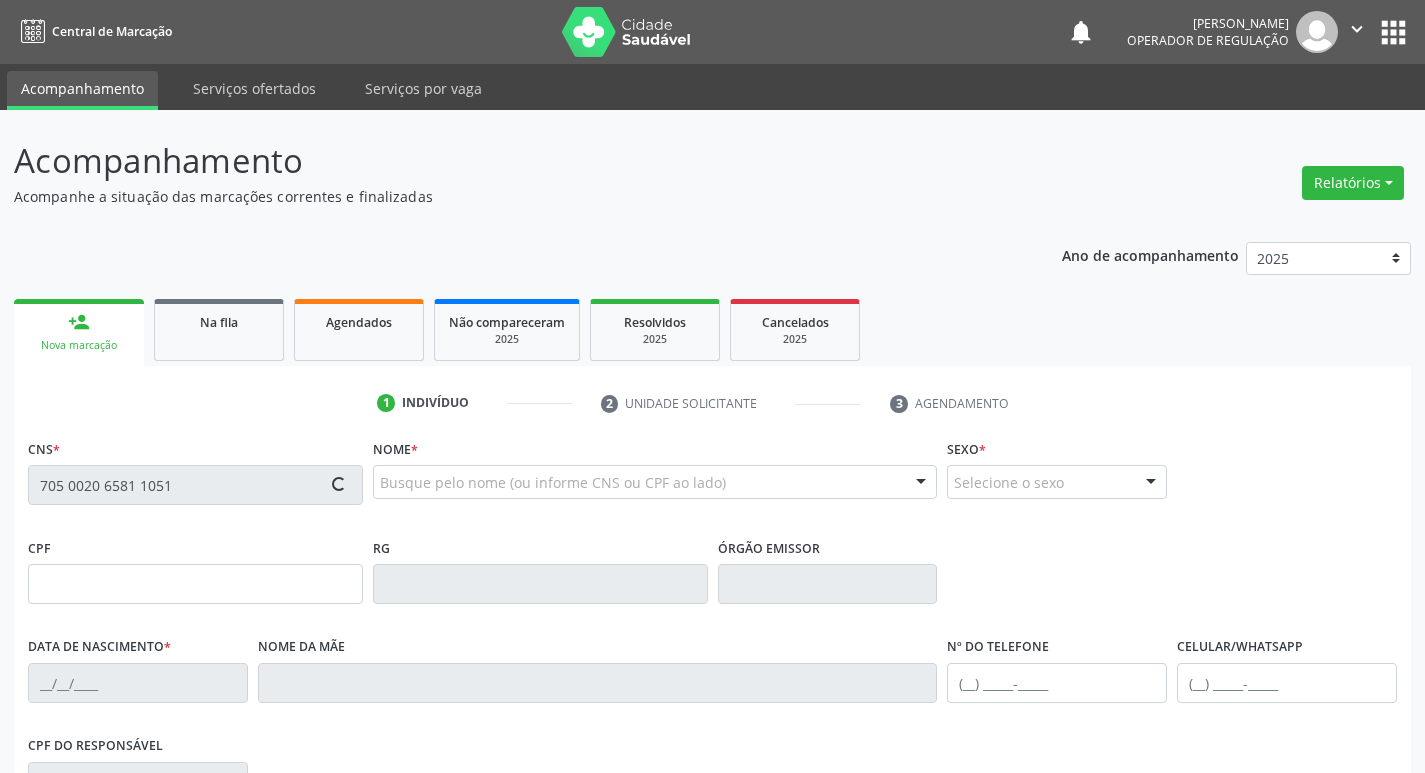
type input "Josefa Joelma Freires Costa"
type input "(98) 99384-0162"
type input "023.631.174-33"
type input "94"
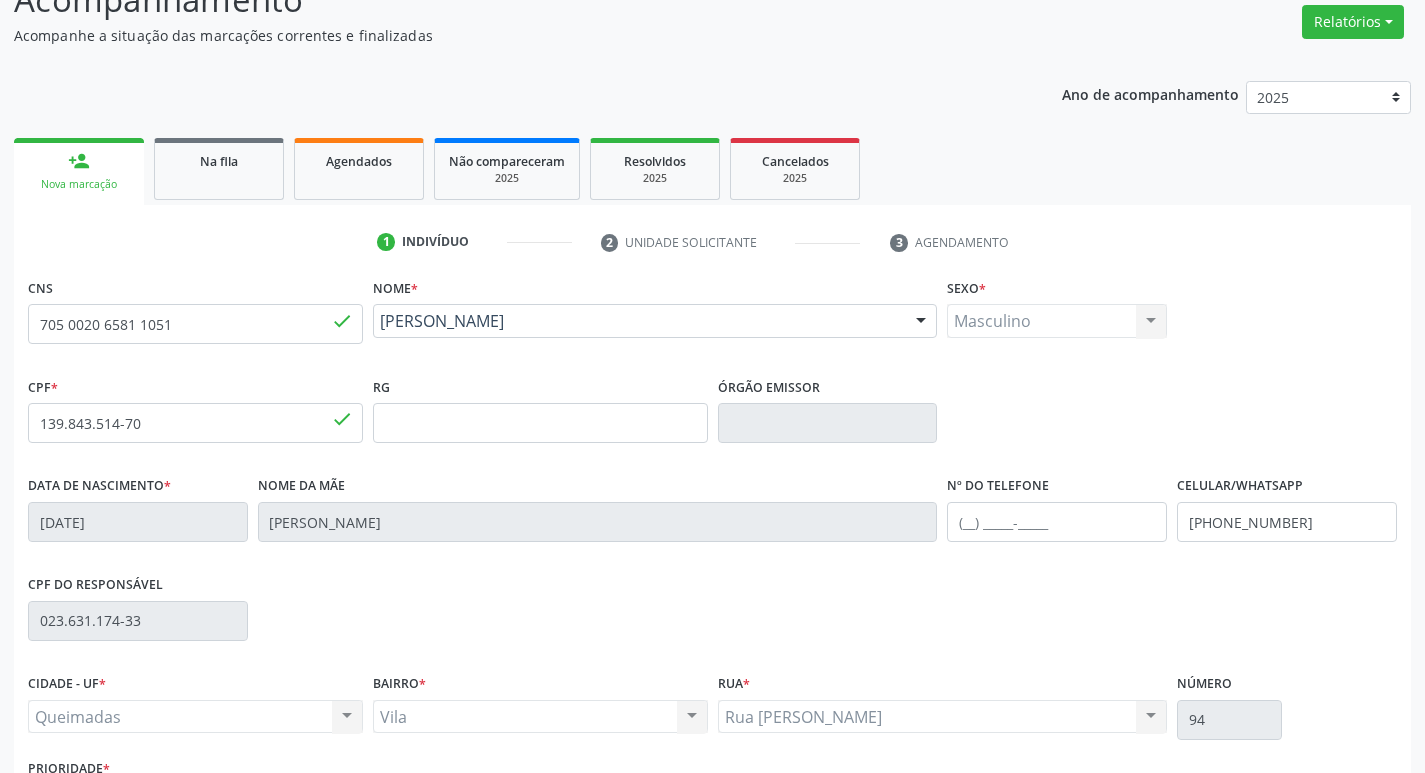
scroll to position [311, 0]
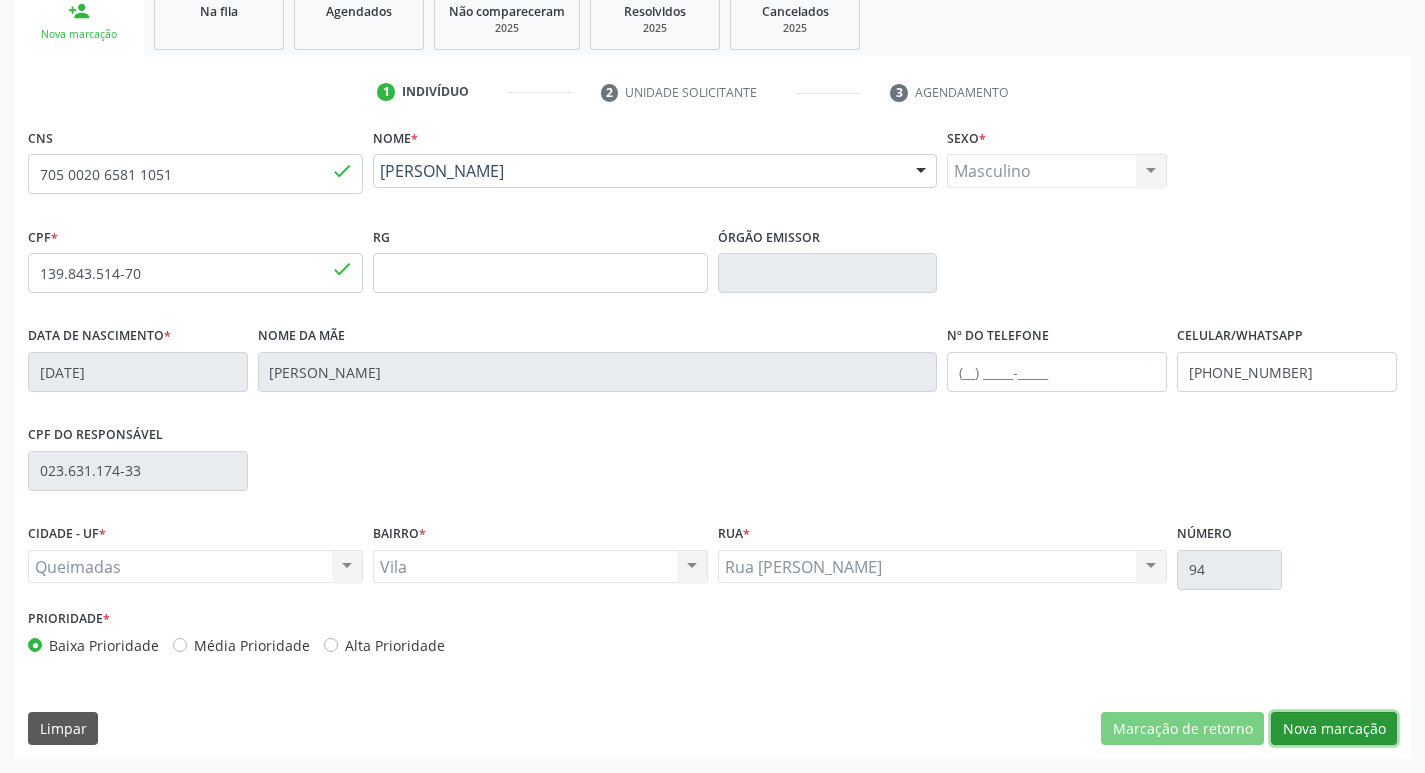
click at [1360, 736] on button "Nova marcação" at bounding box center [1334, 729] width 126 height 34
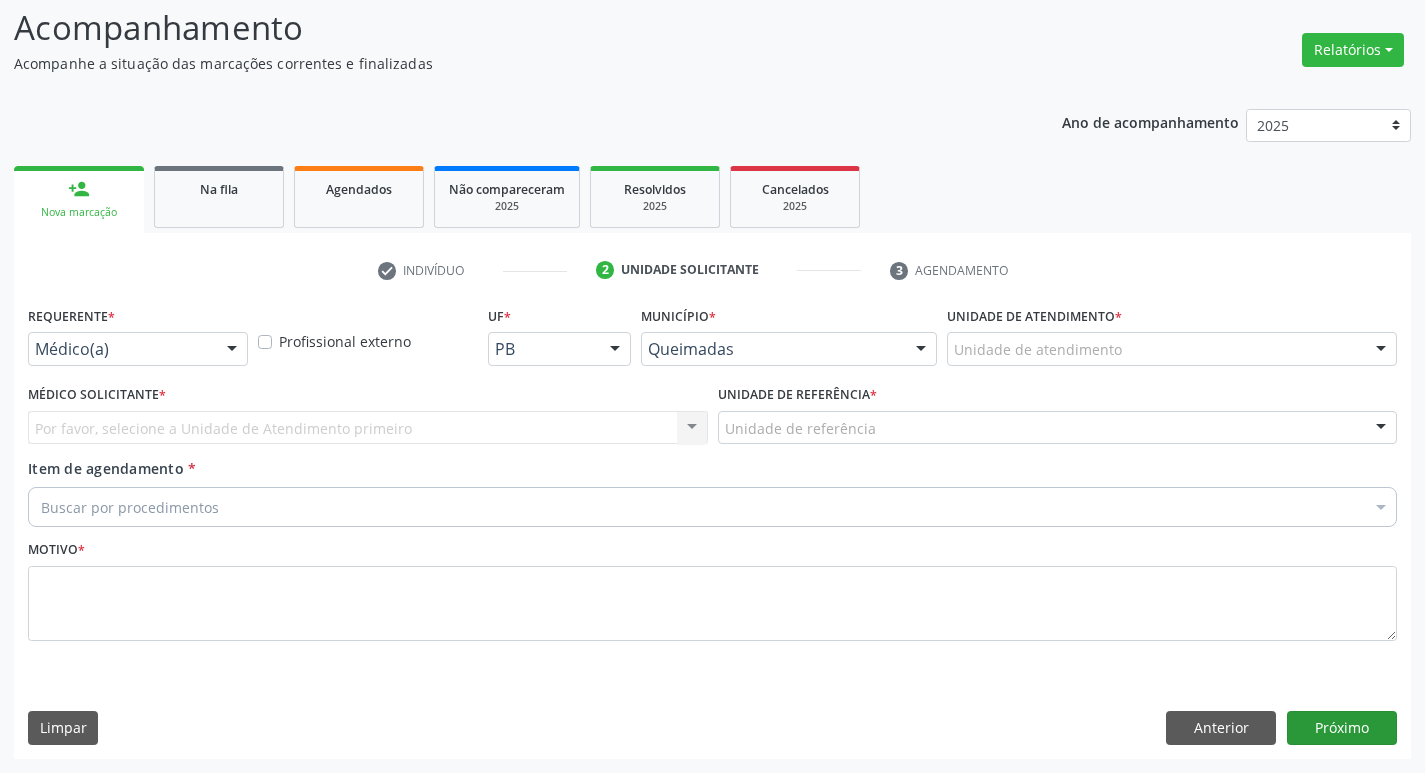
scroll to position [133, 0]
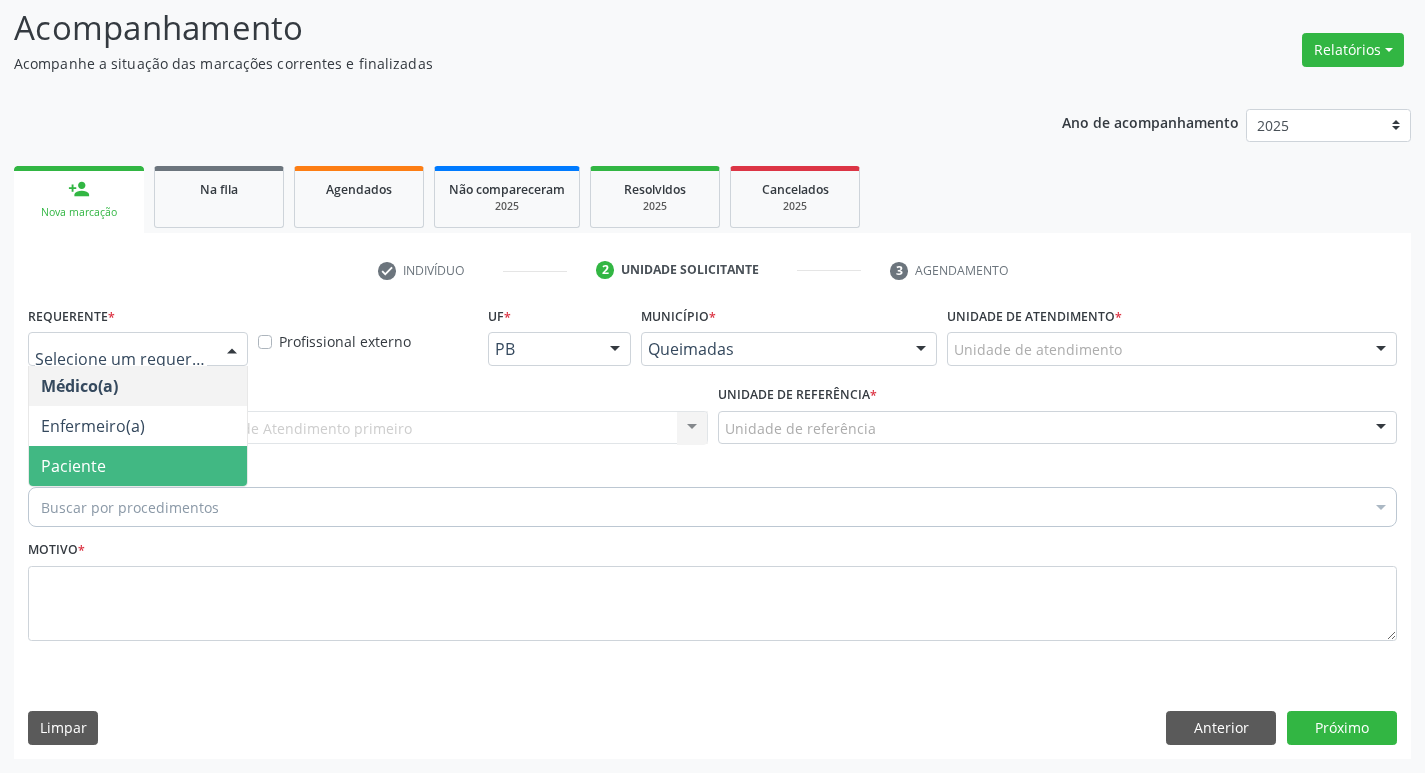
click at [153, 472] on span "Paciente" at bounding box center [138, 466] width 218 height 40
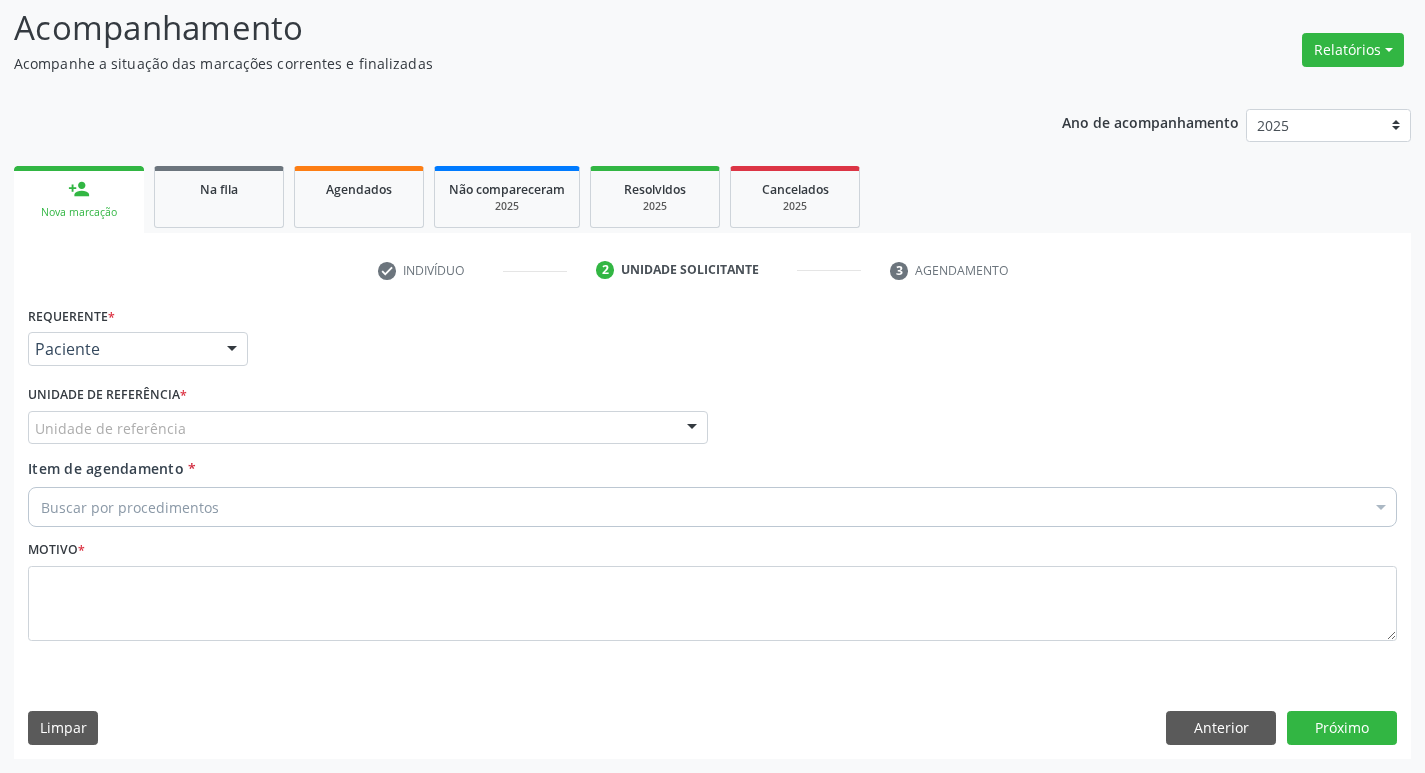
click at [181, 435] on div "Unidade de referência" at bounding box center [368, 428] width 680 height 34
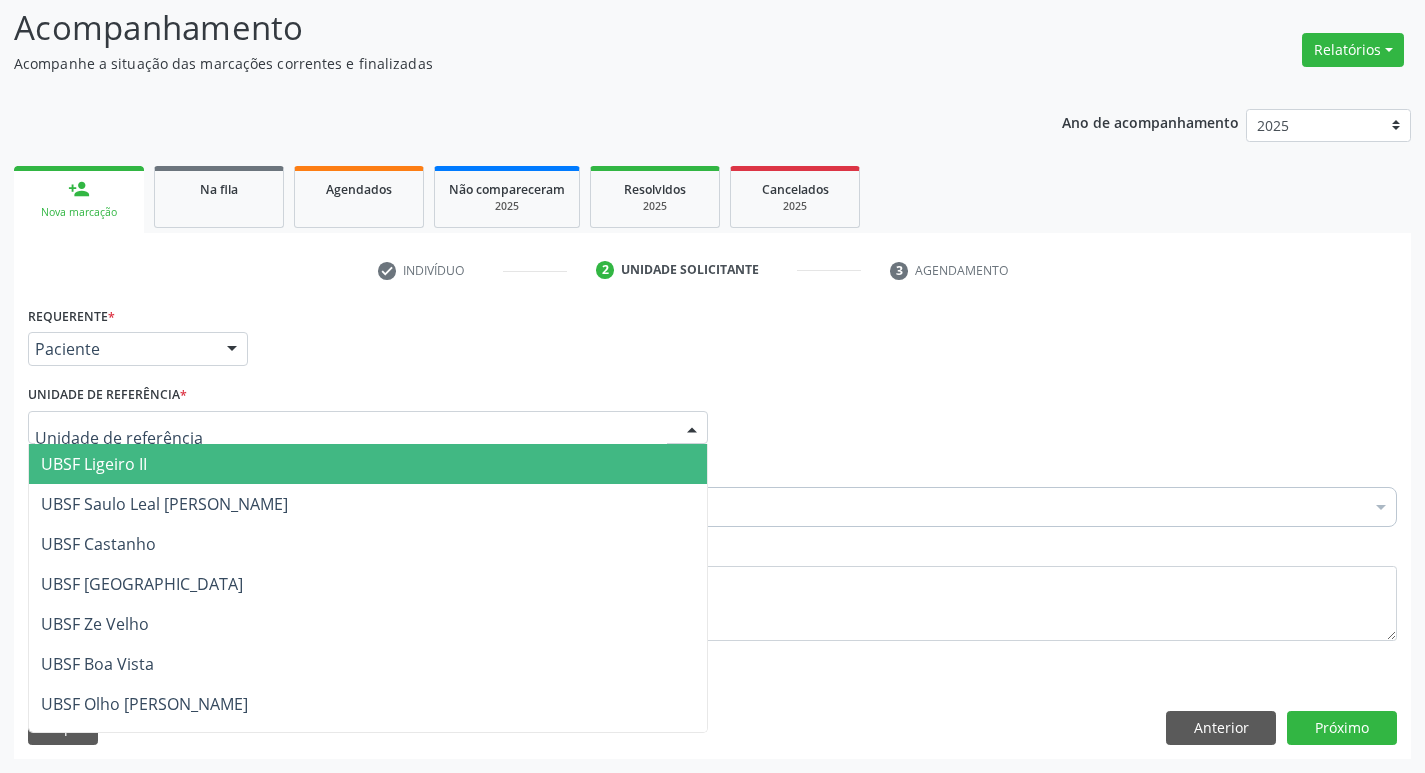
type input "V"
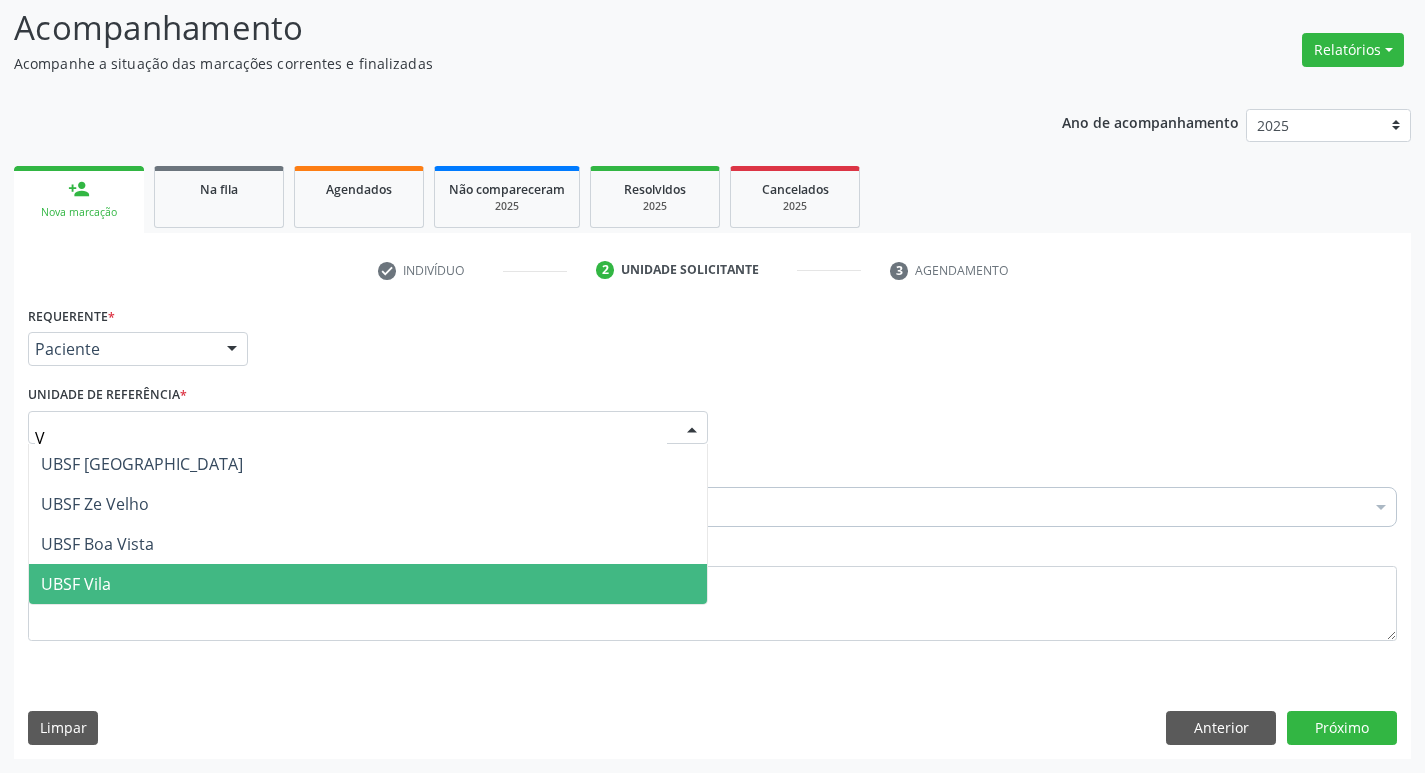
click at [146, 582] on span "UBSF Vila" at bounding box center [368, 584] width 678 height 40
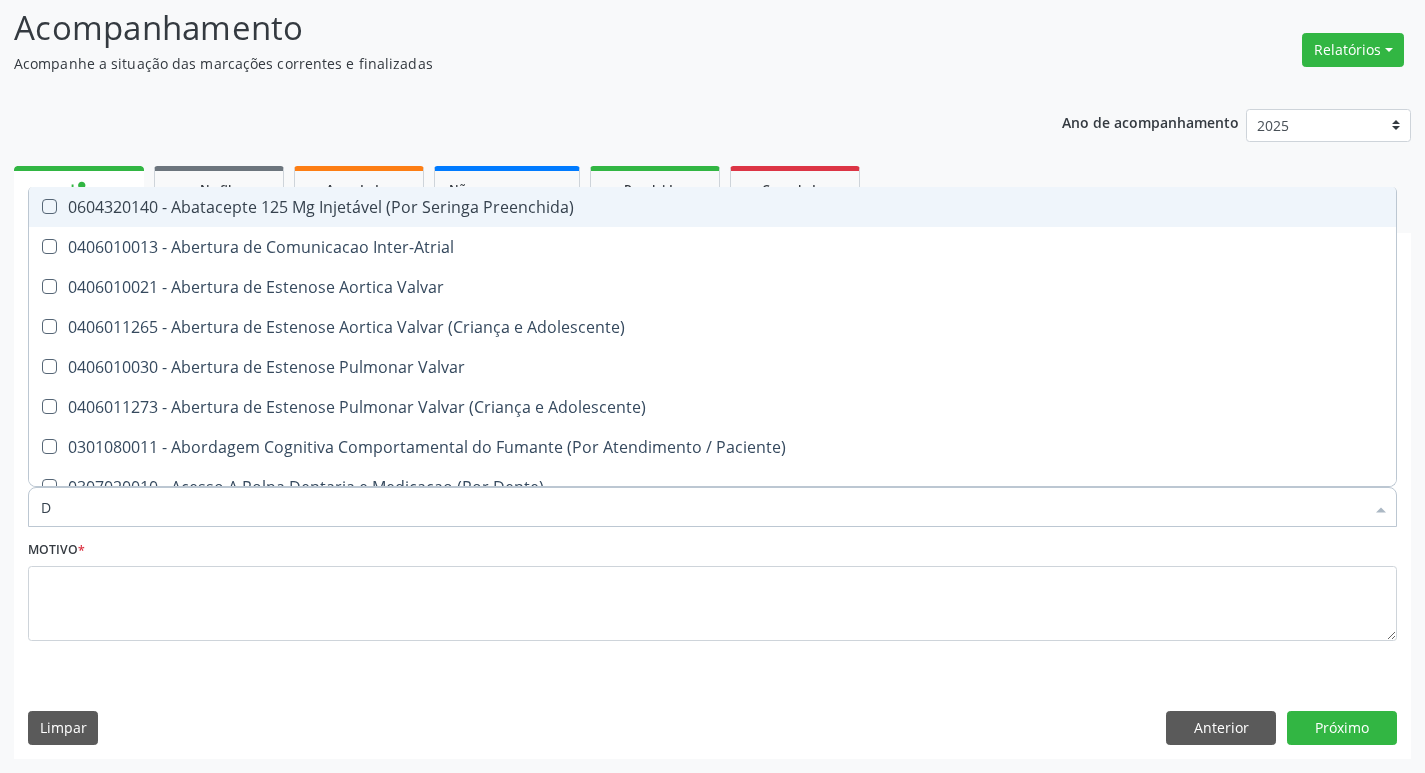
type input "DERMAT"
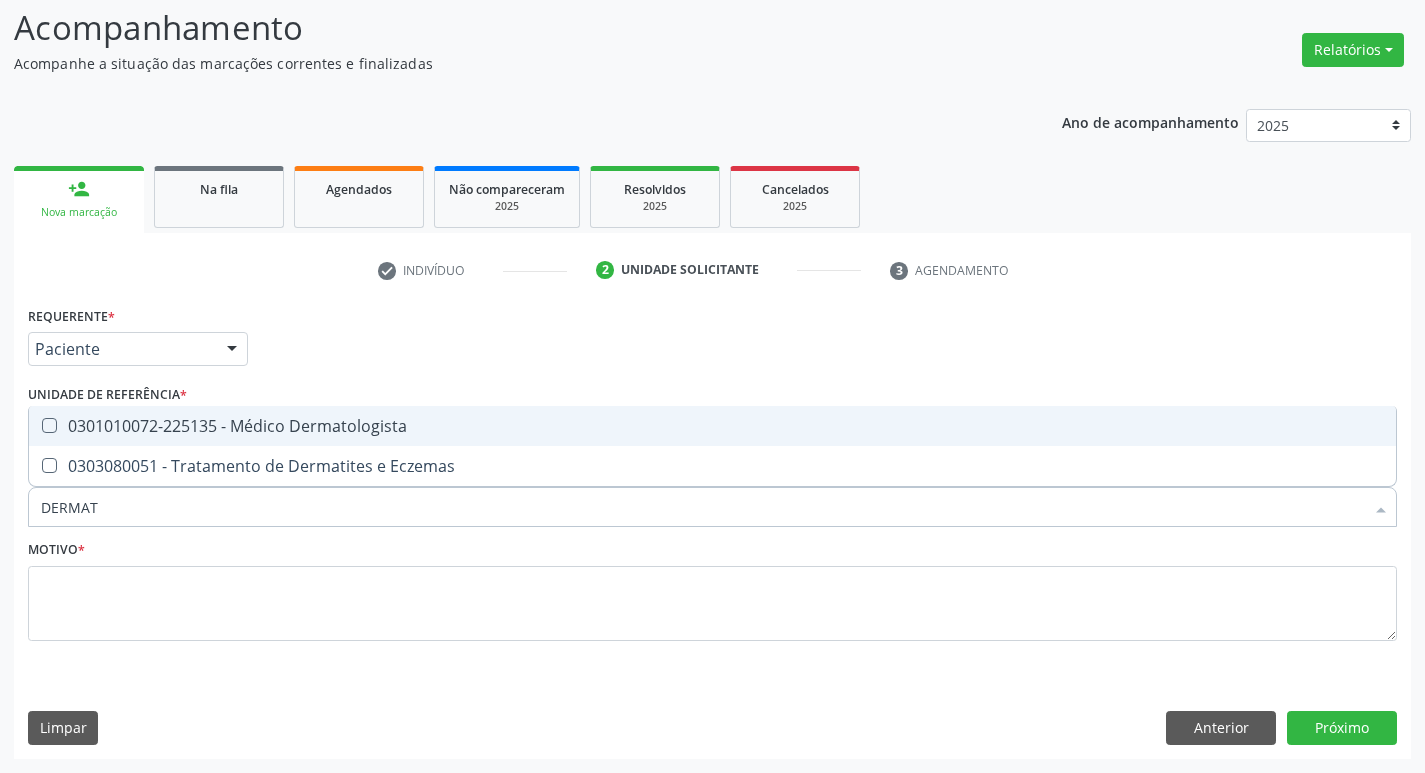
click at [230, 440] on span "0301010072-225135 - Médico Dermatologista" at bounding box center [712, 426] width 1367 height 40
checkbox Dermatologista "true"
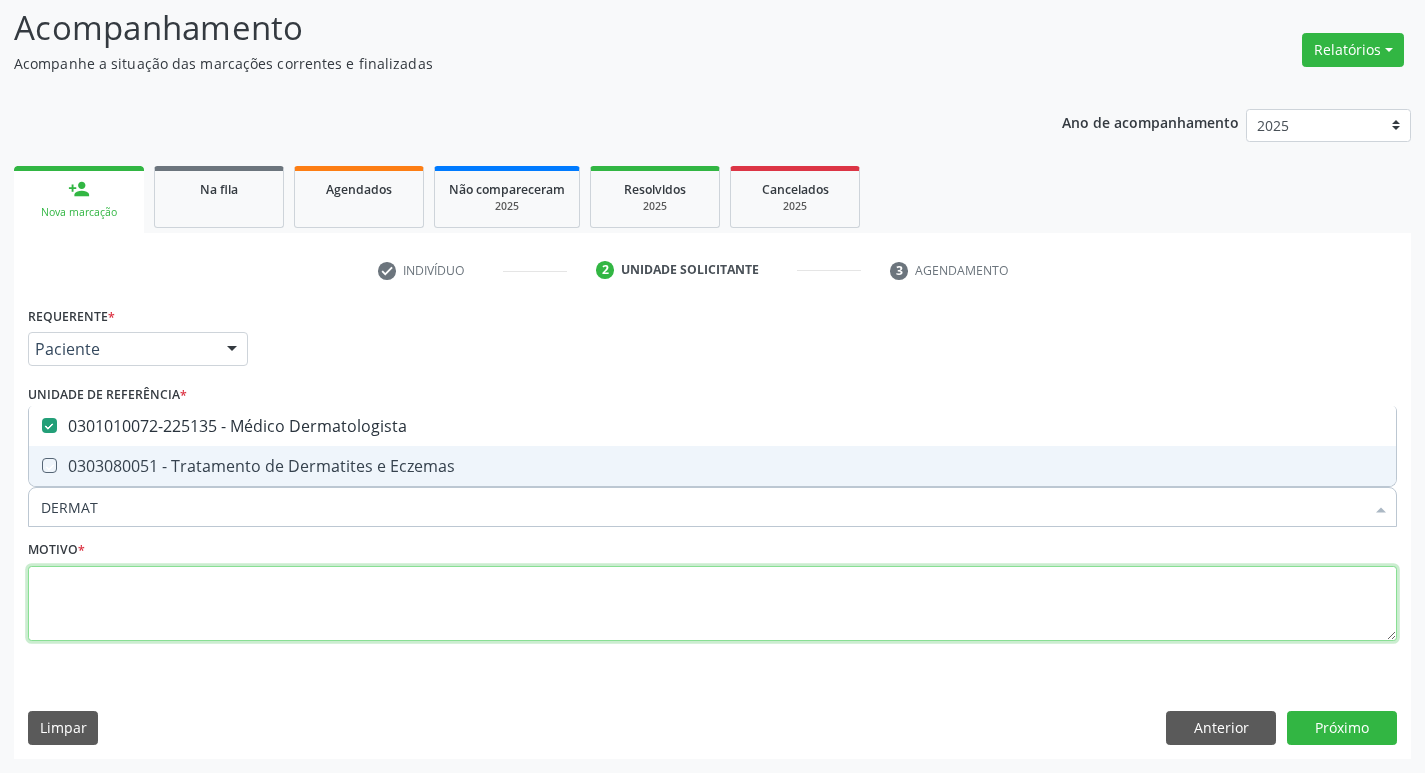
click at [196, 574] on textarea at bounding box center [712, 604] width 1369 height 76
checkbox Eczemas "true"
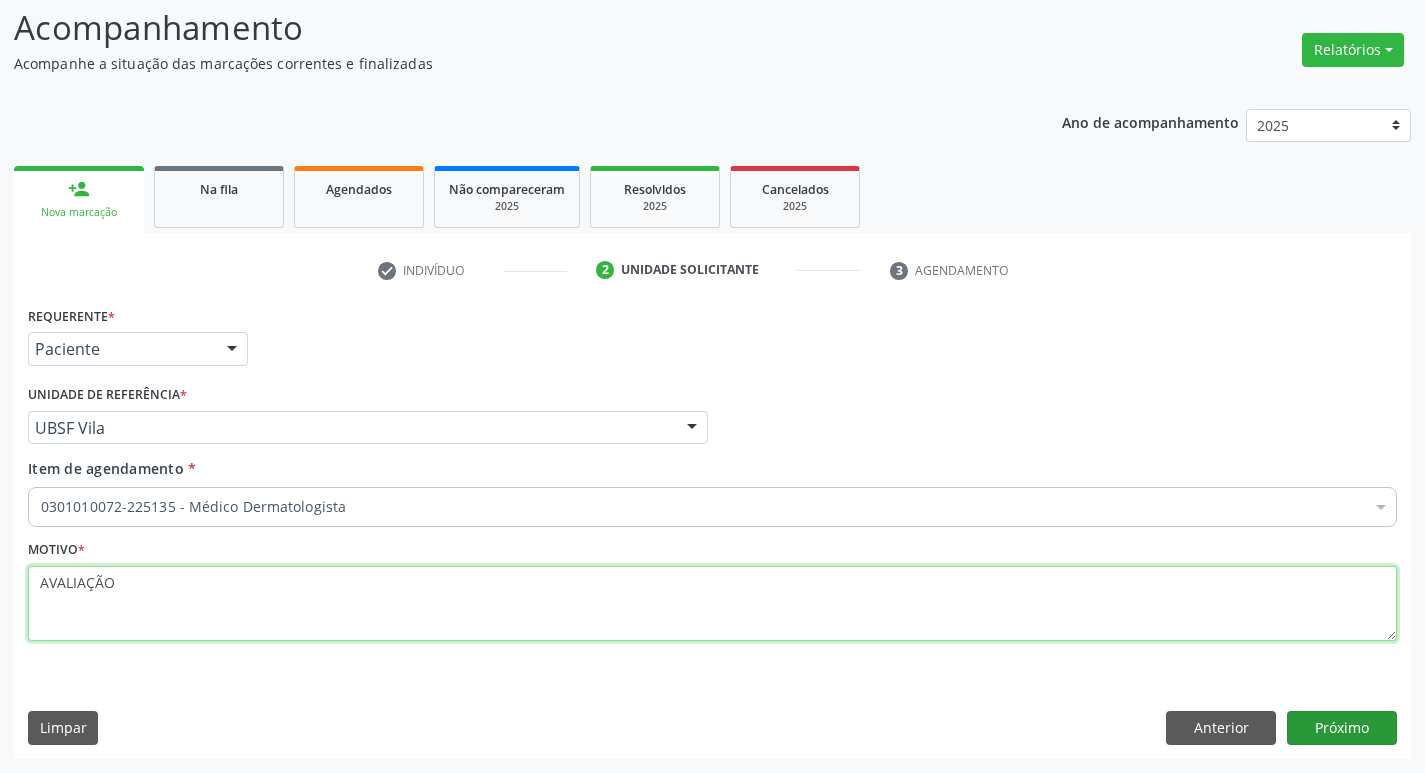
type textarea "AVALIAÇÃO"
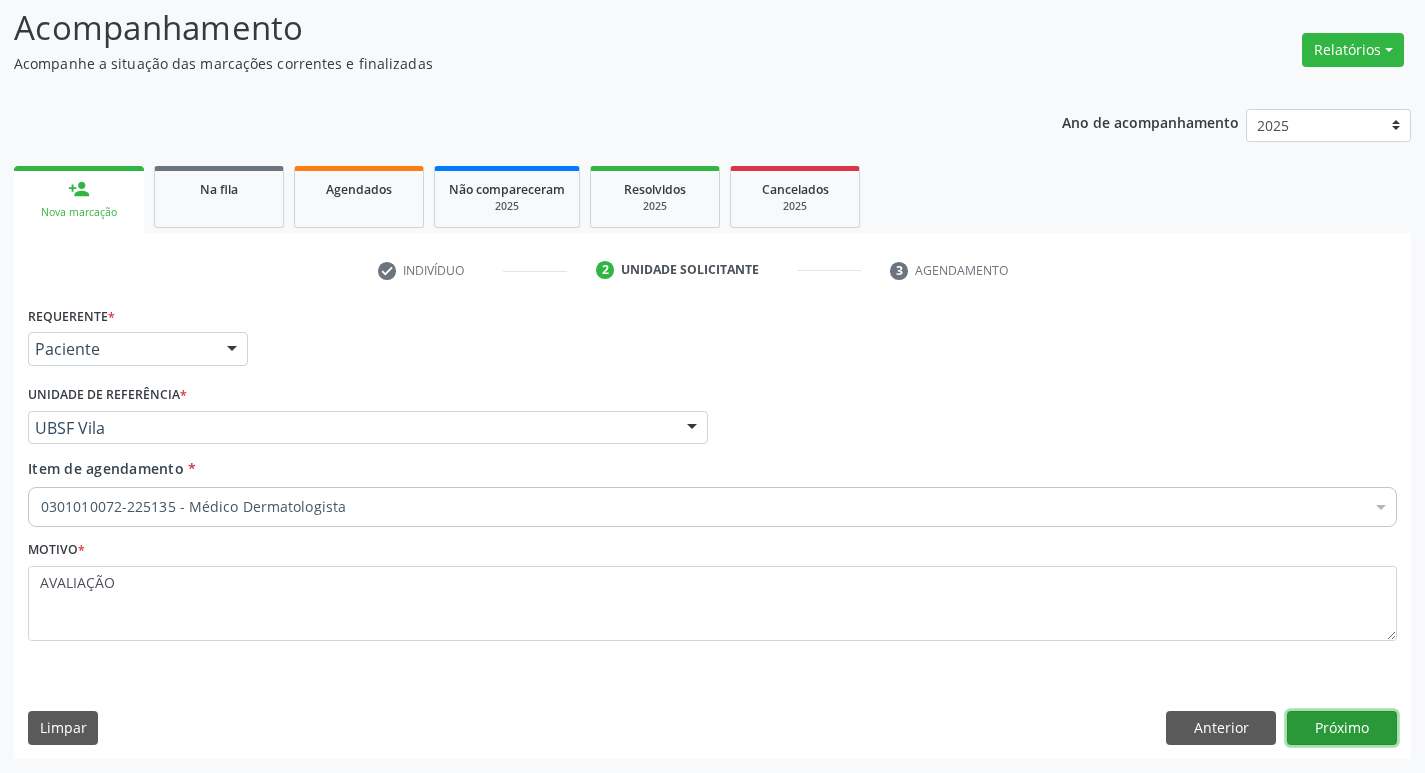
click at [1361, 737] on button "Próximo" at bounding box center [1342, 728] width 110 height 34
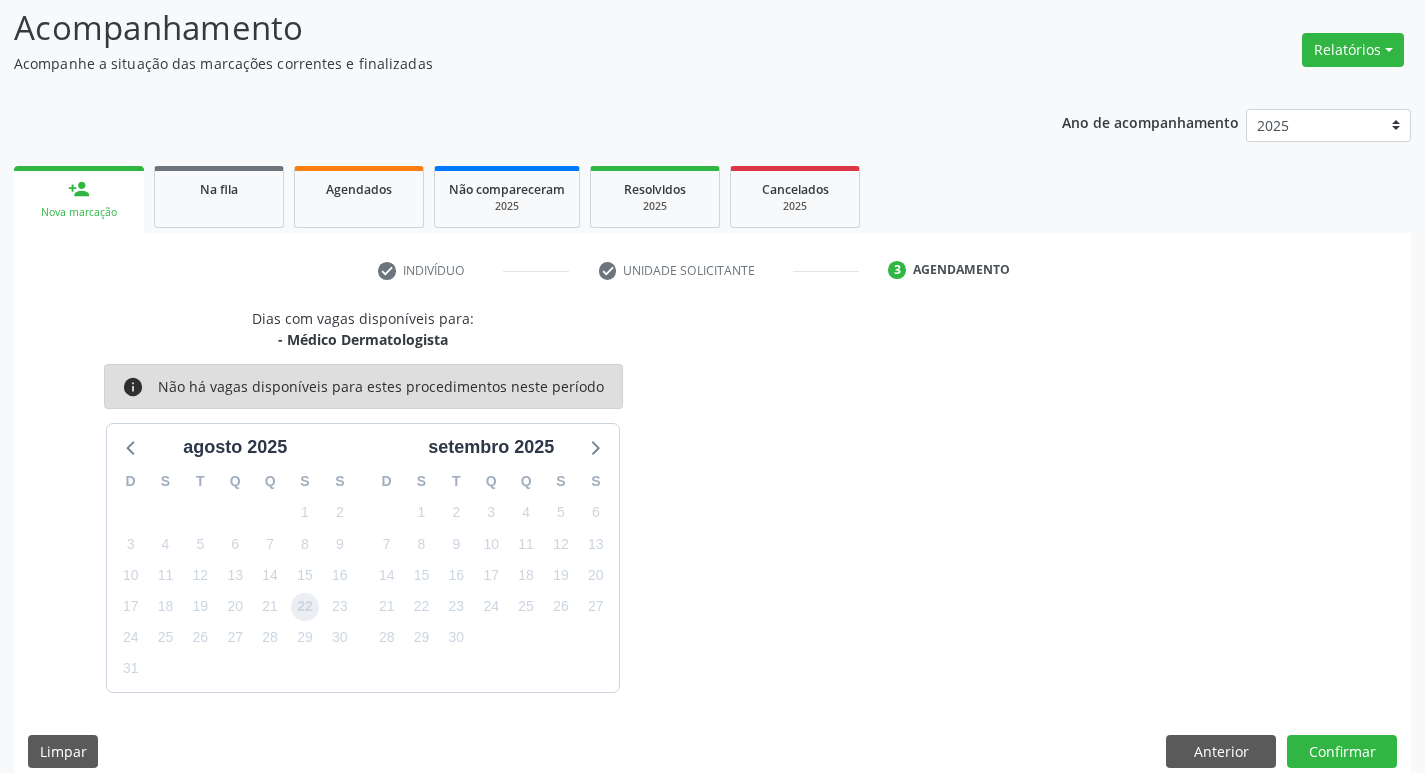
click at [315, 605] on span "22" at bounding box center [305, 607] width 28 height 28
click at [1352, 750] on button "Confirmar" at bounding box center [1342, 752] width 110 height 34
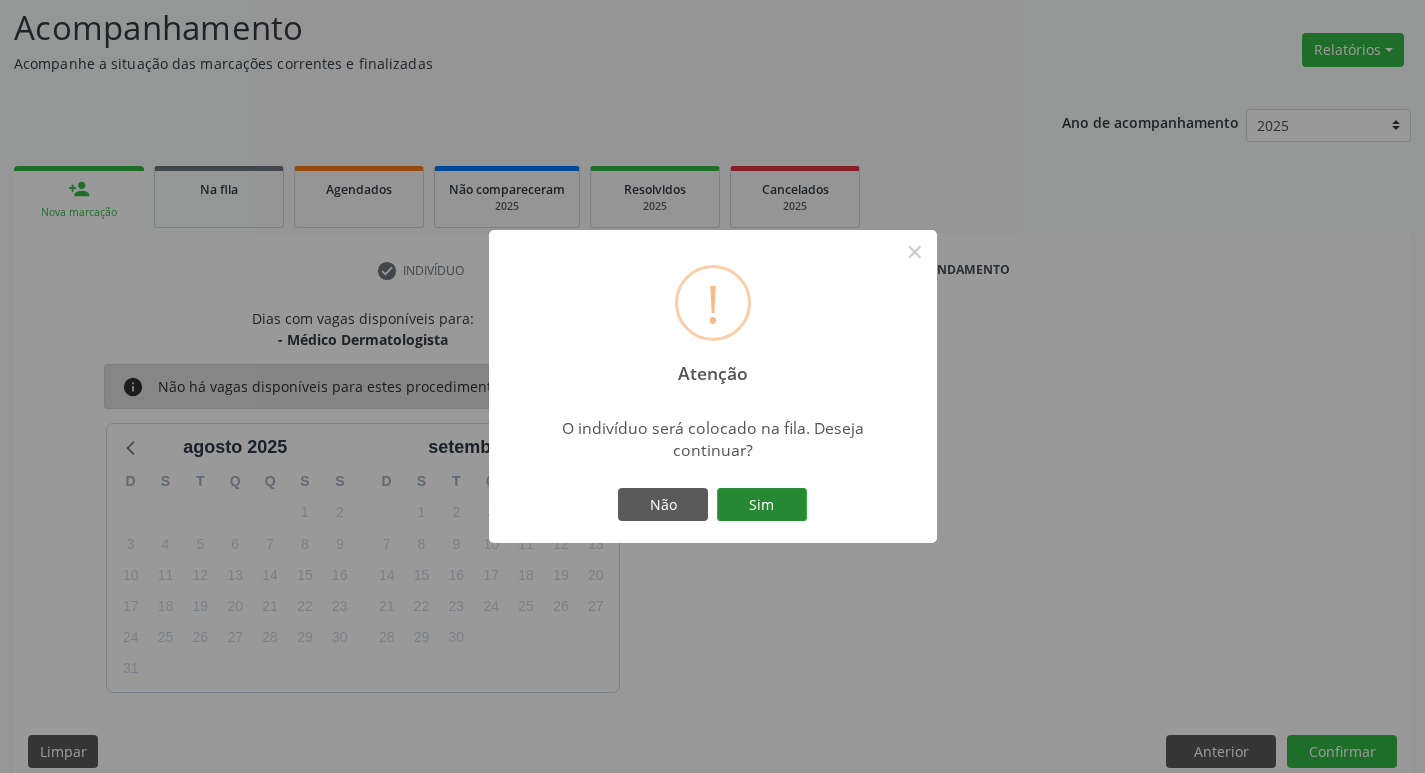
click at [787, 503] on button "Sim" at bounding box center [762, 505] width 90 height 34
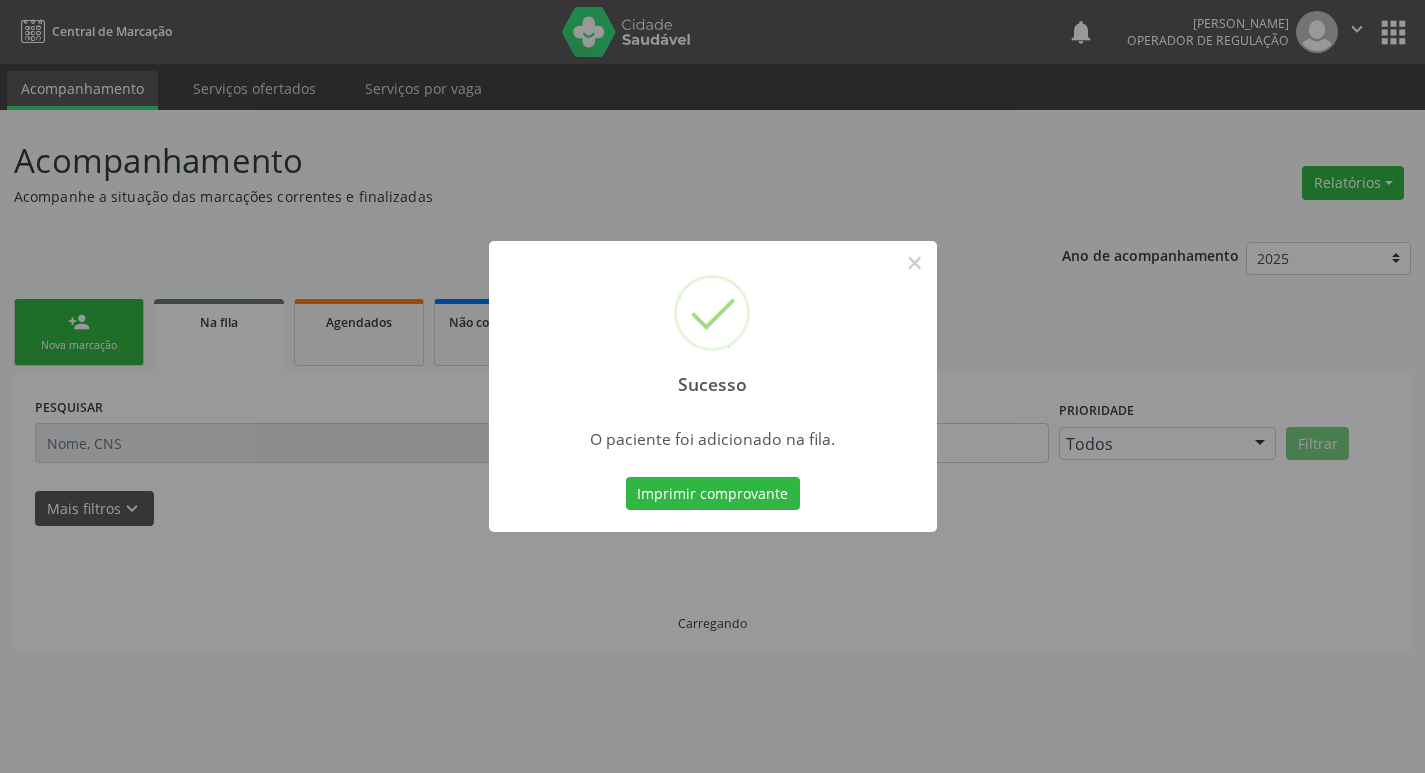
scroll to position [0, 0]
click at [72, 402] on div "Sucesso × O paciente foi adicionado na fila. Imprimir comprovante Cancel" at bounding box center [720, 386] width 1440 height 773
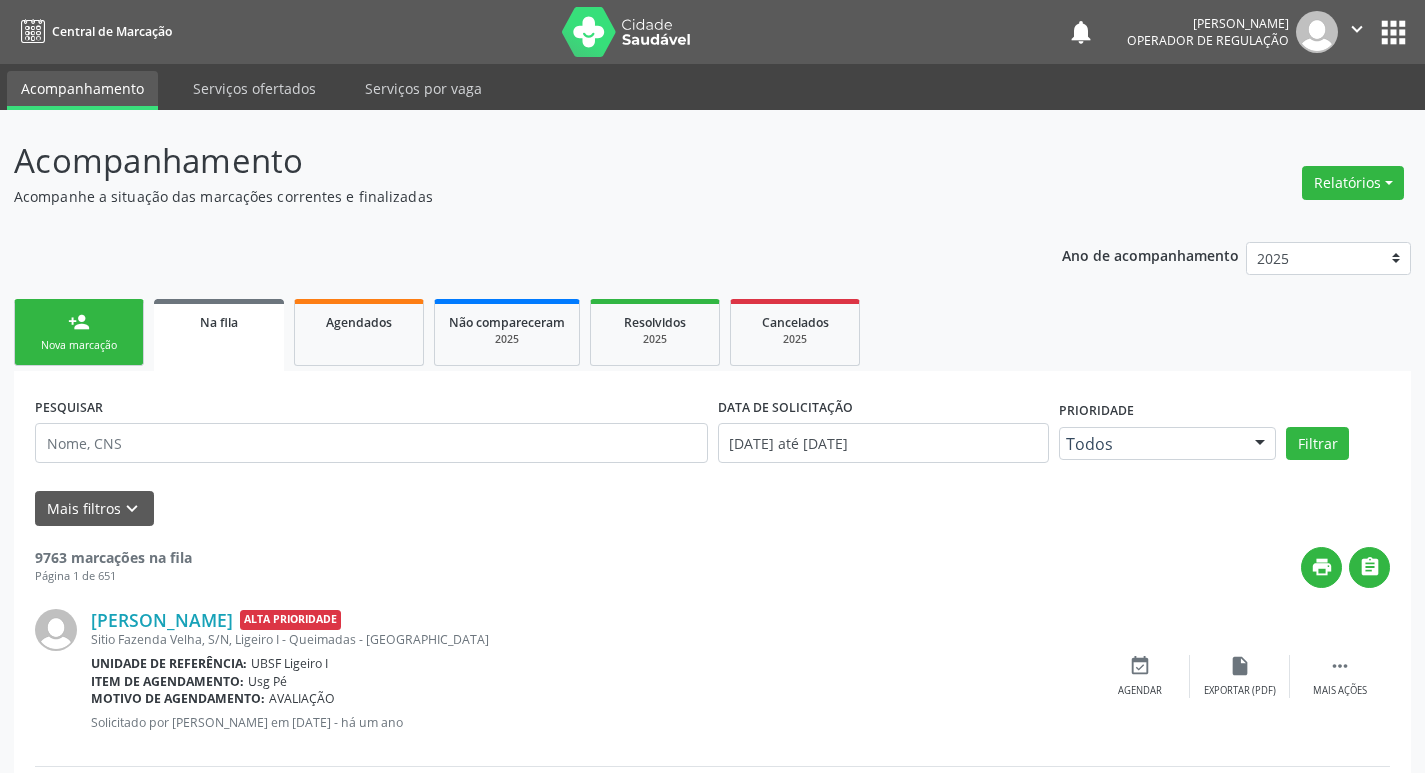
click at [82, 327] on div "person_add" at bounding box center [79, 322] width 22 height 22
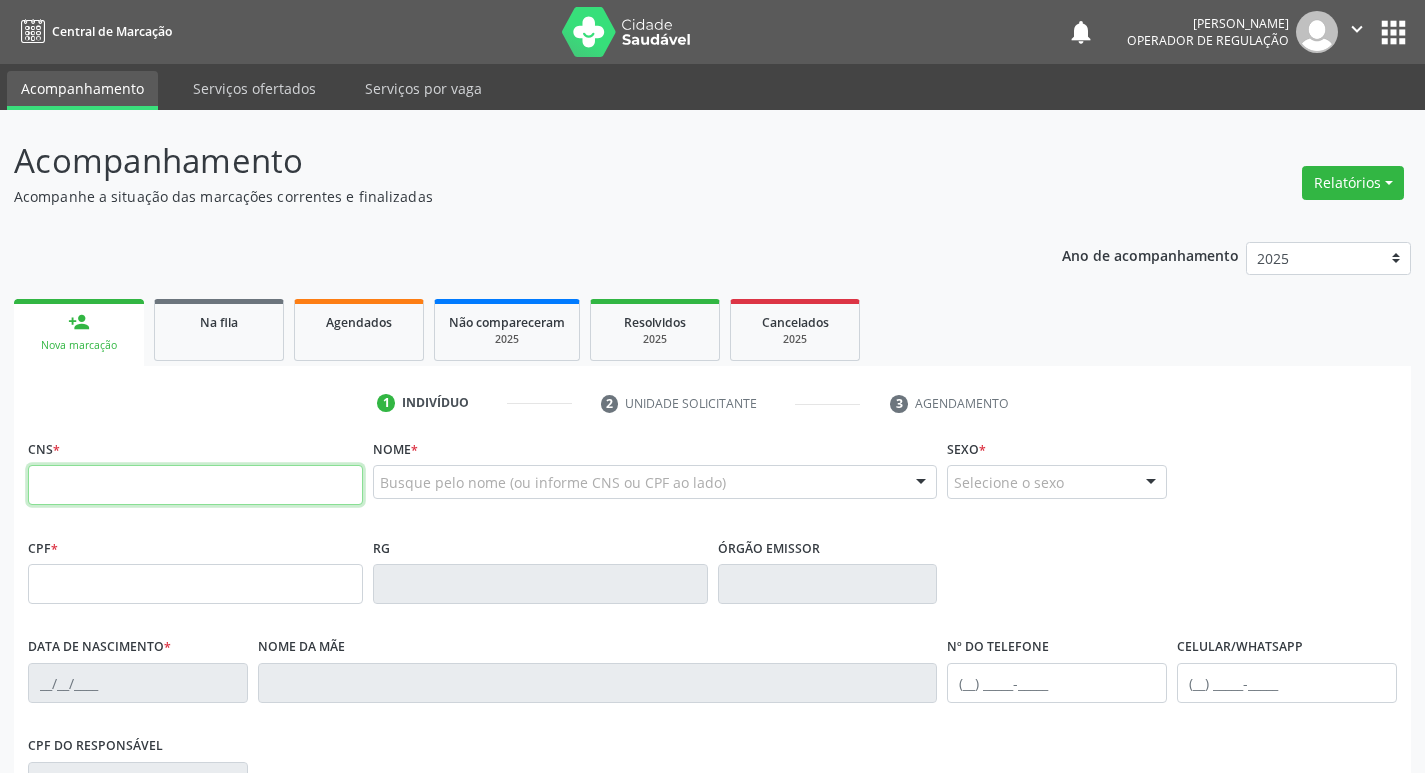
click at [103, 499] on input "text" at bounding box center [195, 485] width 335 height 40
type input "708 2076 6232 3542"
type input "078.558.004-25"
type input "23/04/1952"
type input "Severina Ferreira da Silva"
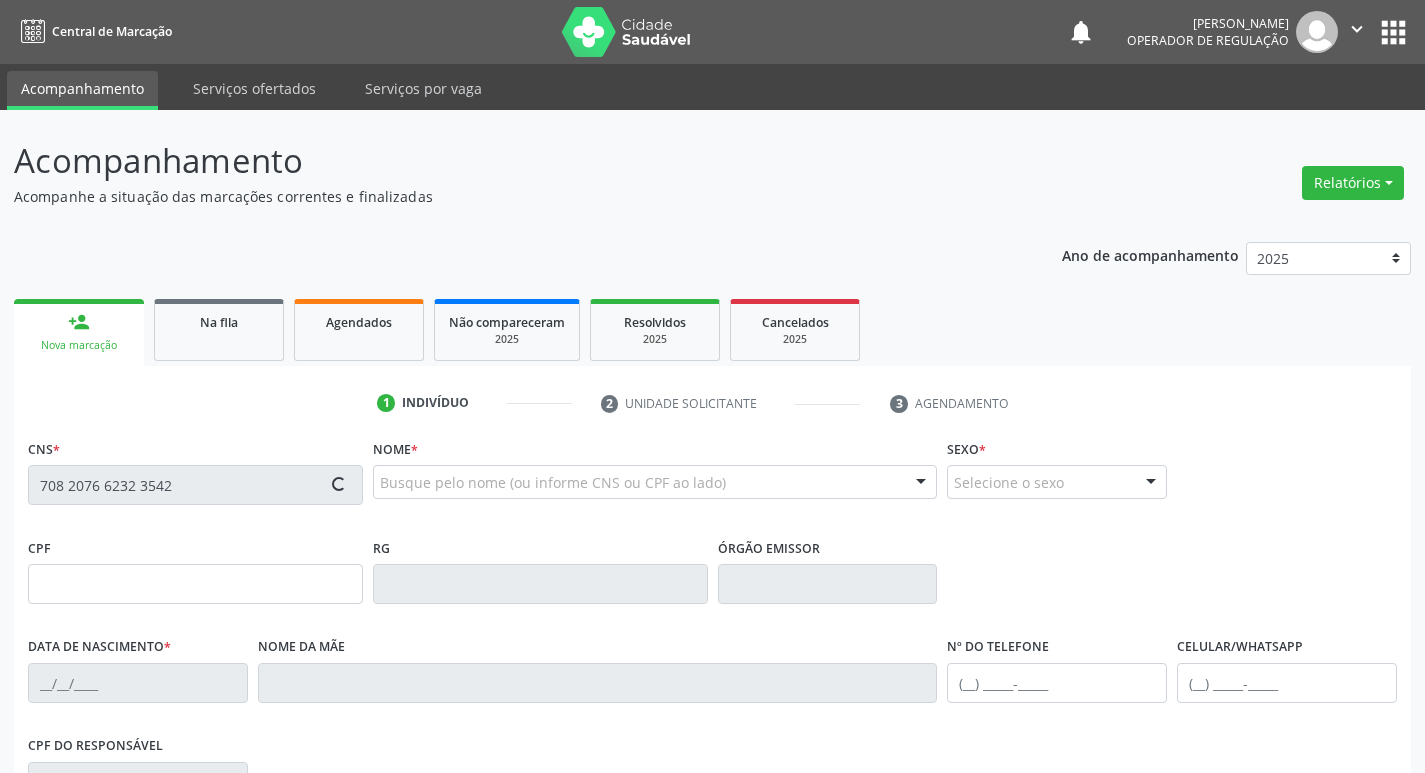
type input "(83) 99334-5272"
type input "S/N"
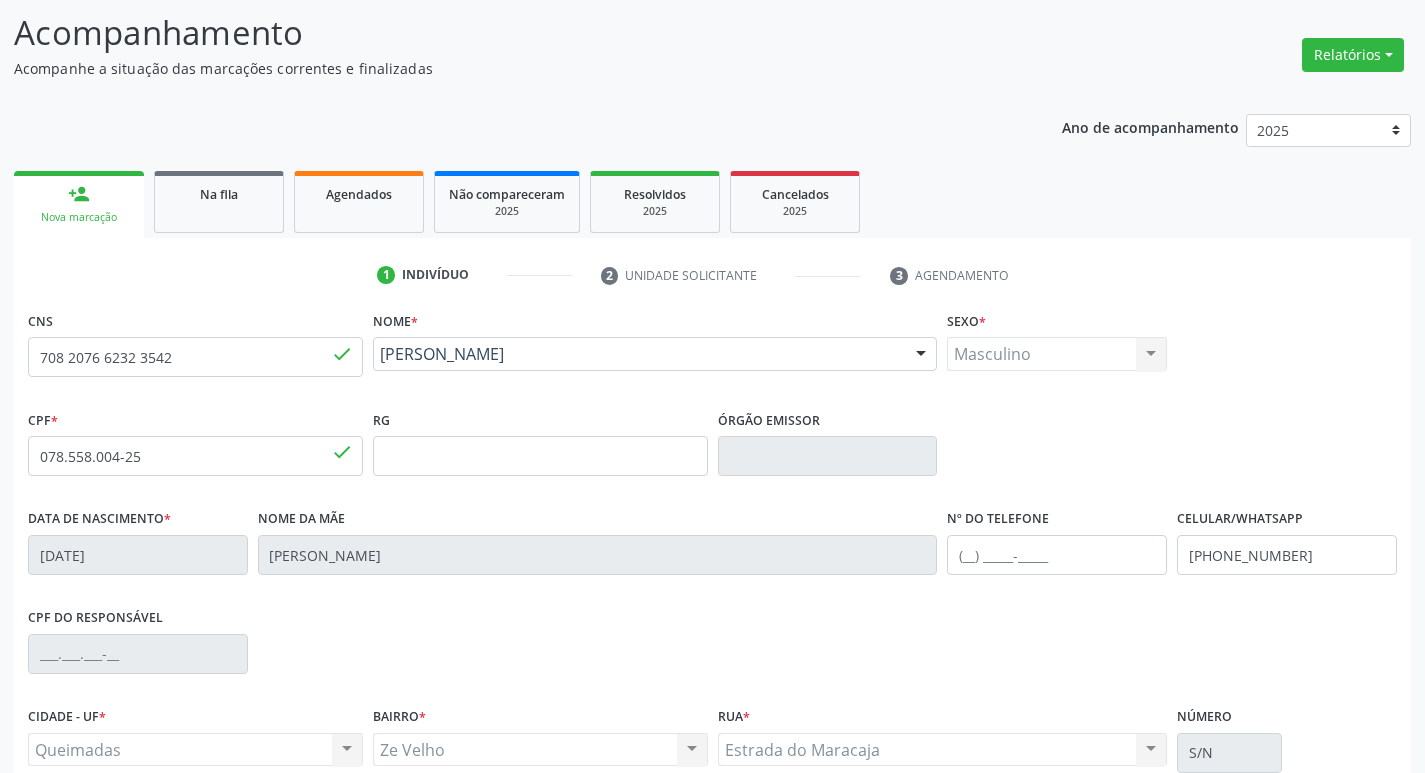
scroll to position [311, 0]
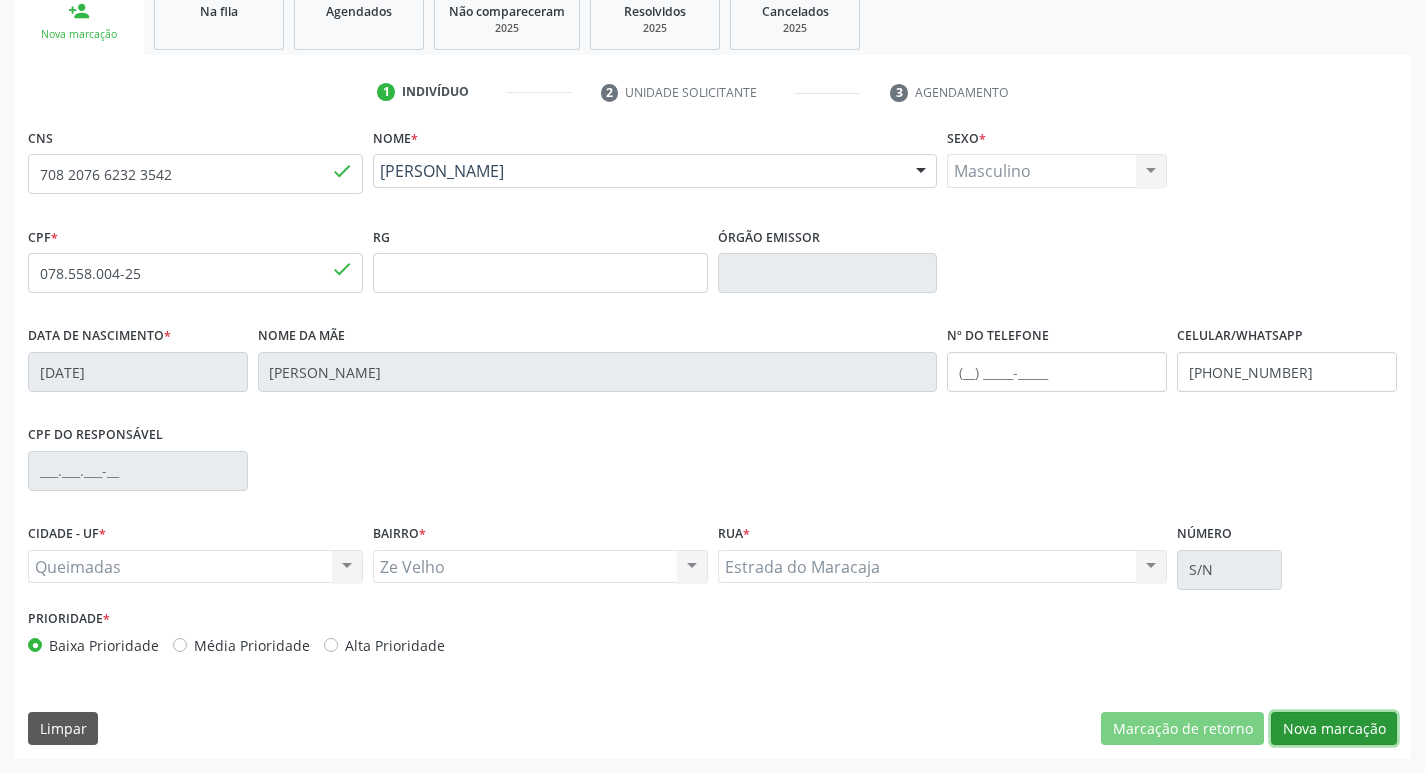
click at [1334, 728] on button "Nova marcação" at bounding box center [1334, 729] width 126 height 34
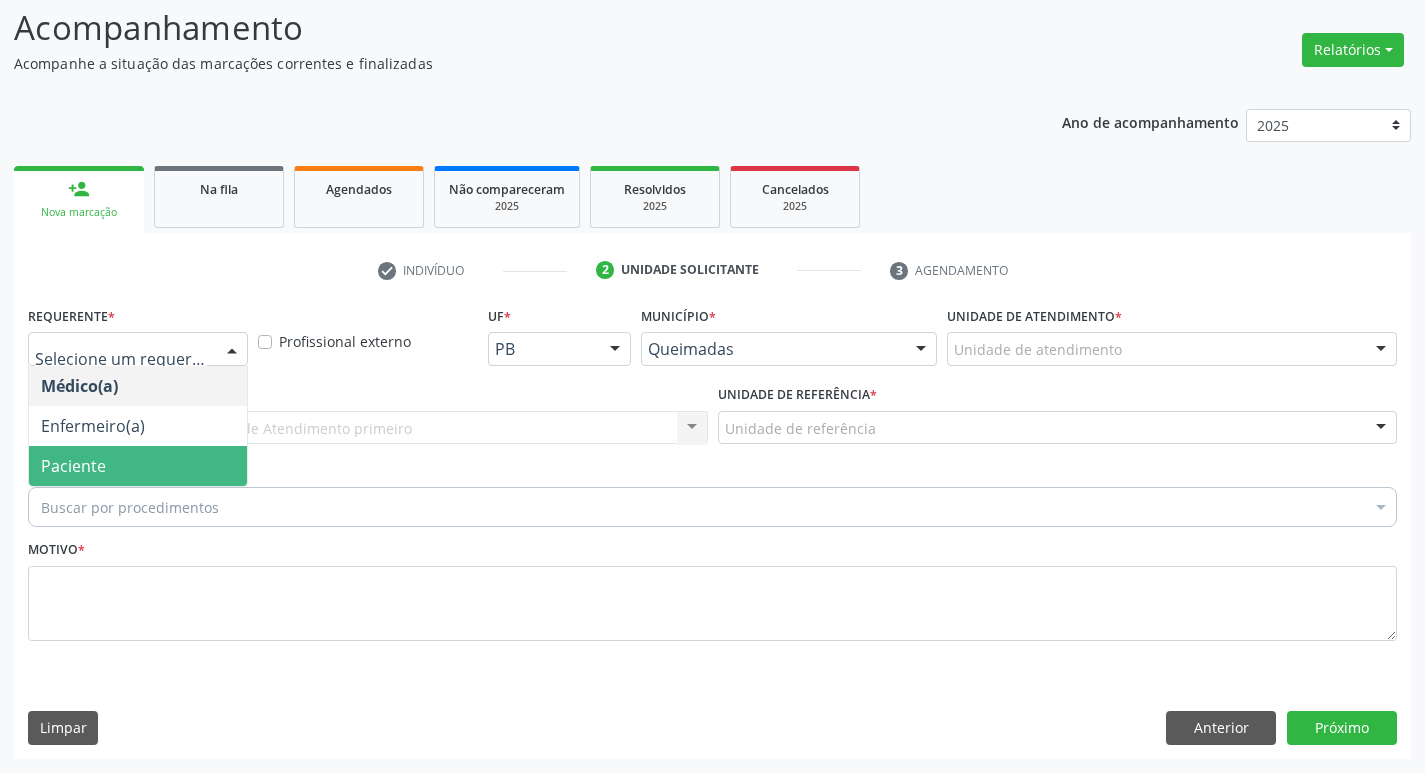
click at [82, 463] on span "Paciente" at bounding box center [73, 466] width 65 height 22
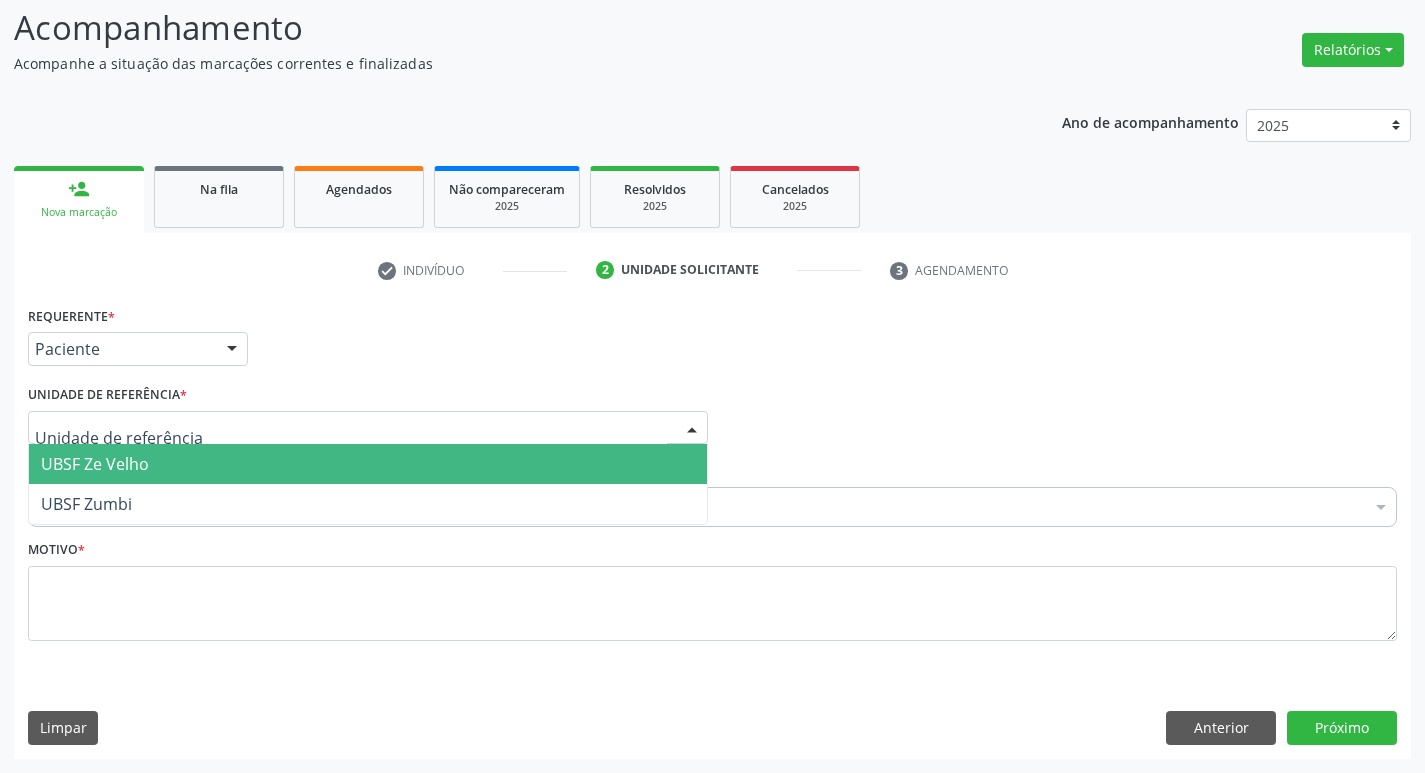
type input "Z"
click at [105, 457] on span "UBSF Ze Velho" at bounding box center [95, 464] width 108 height 22
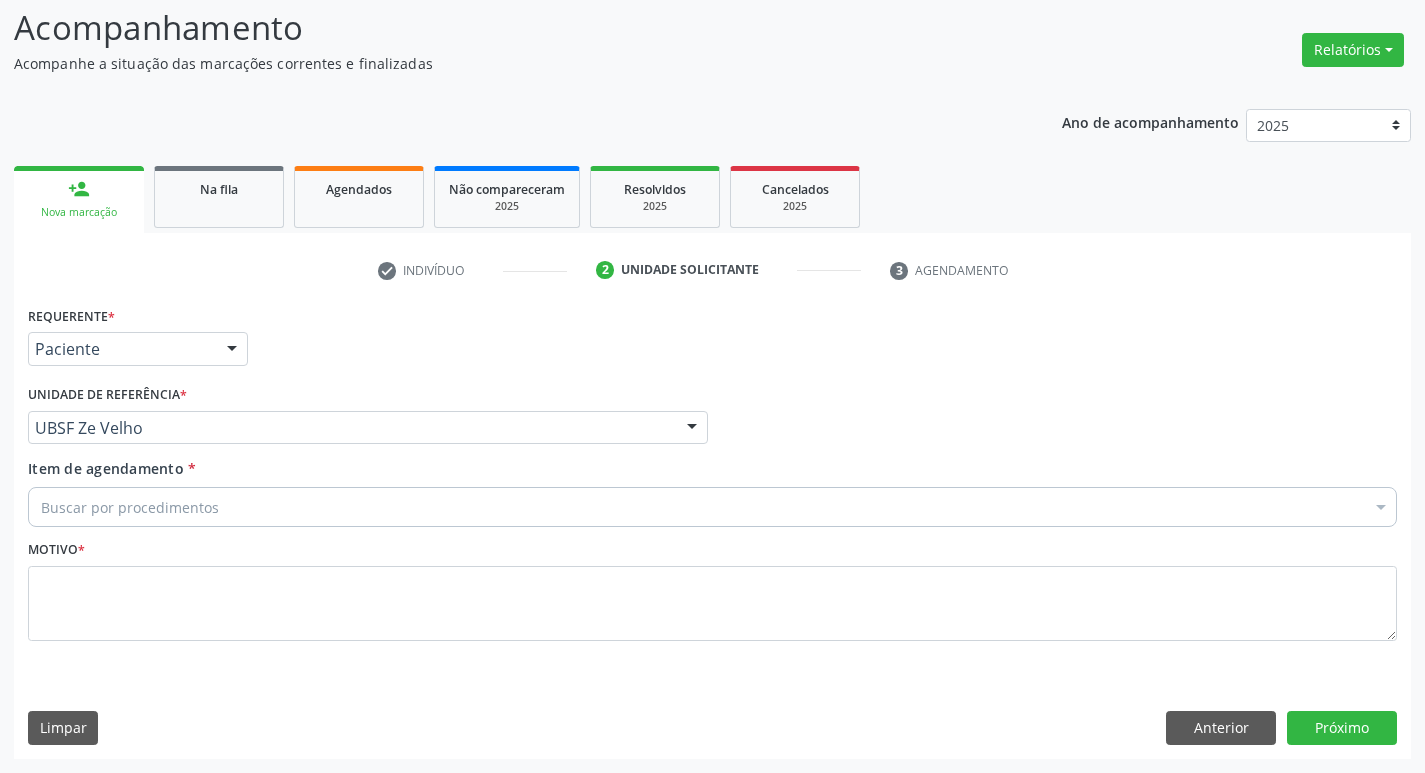
click at [103, 500] on div "Buscar por procedimentos" at bounding box center [712, 507] width 1369 height 40
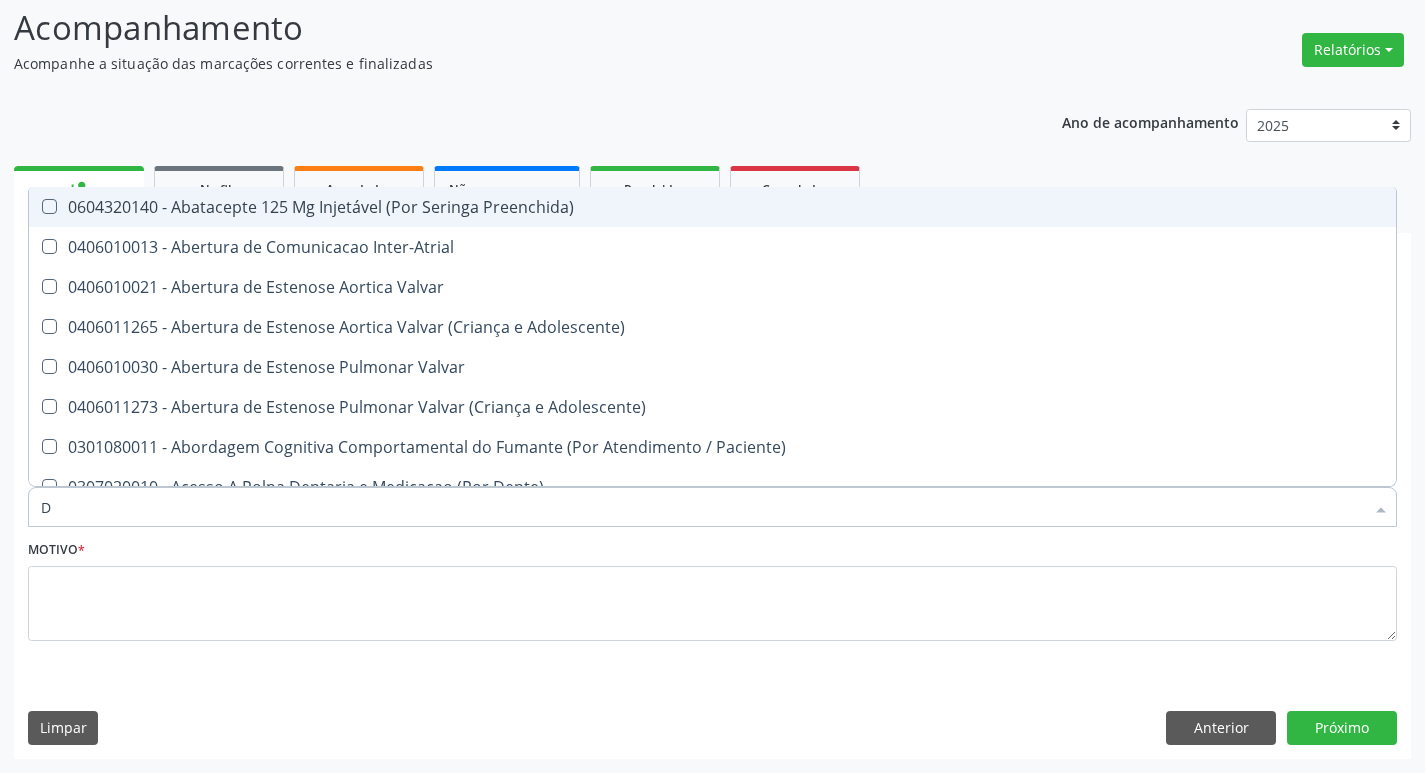
type input "DERMAT"
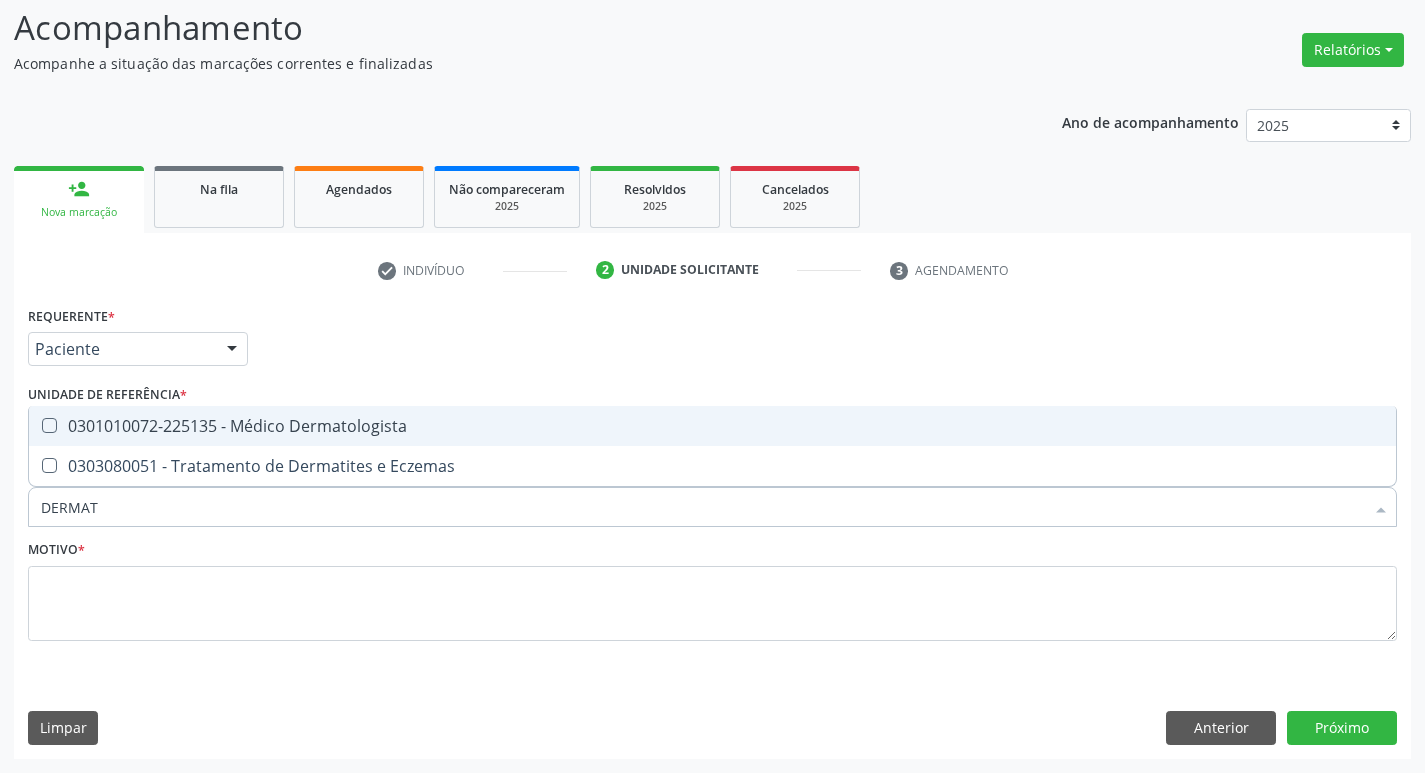
click at [165, 418] on div "0301010072-225135 - Médico Dermatologista" at bounding box center [712, 426] width 1343 height 16
checkbox Dermatologista "true"
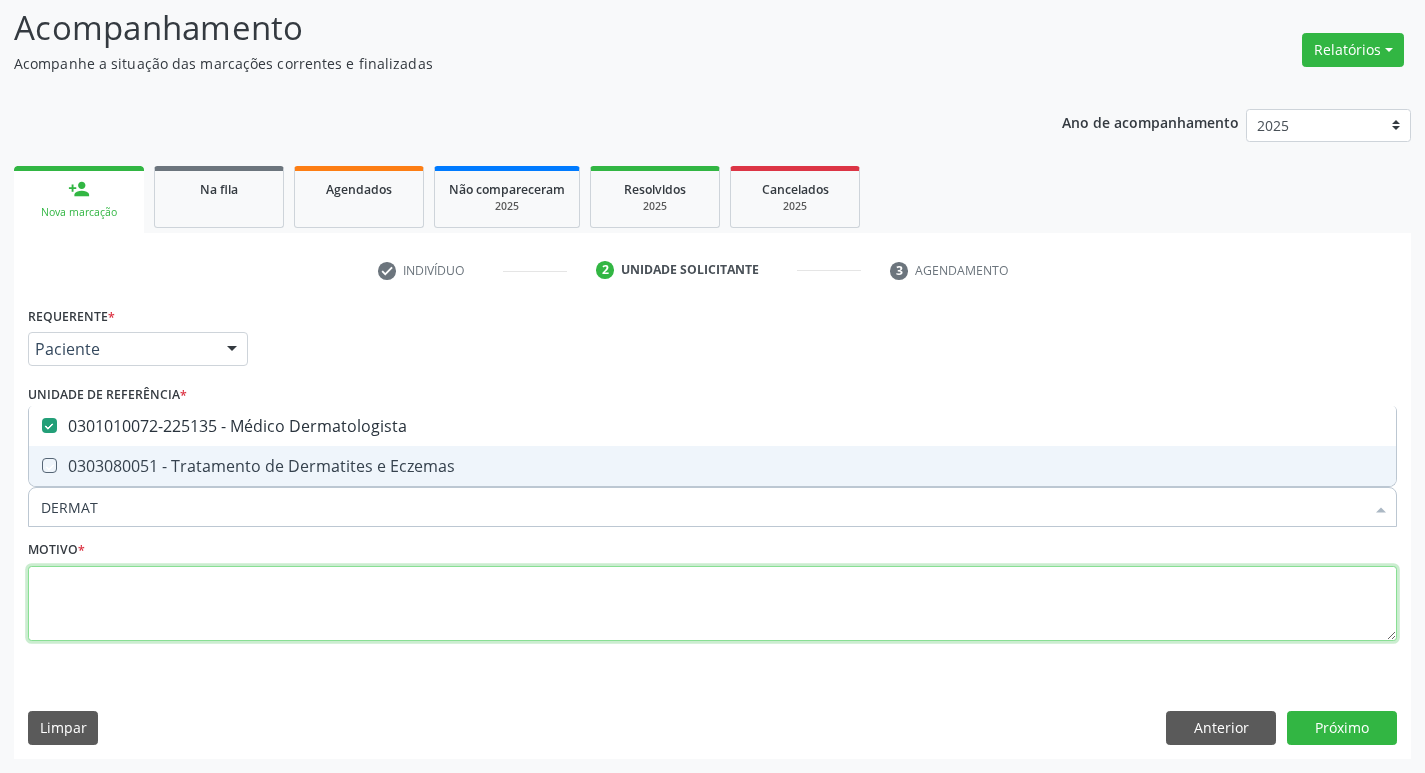
click at [145, 611] on textarea at bounding box center [712, 604] width 1369 height 76
checkbox Eczemas "true"
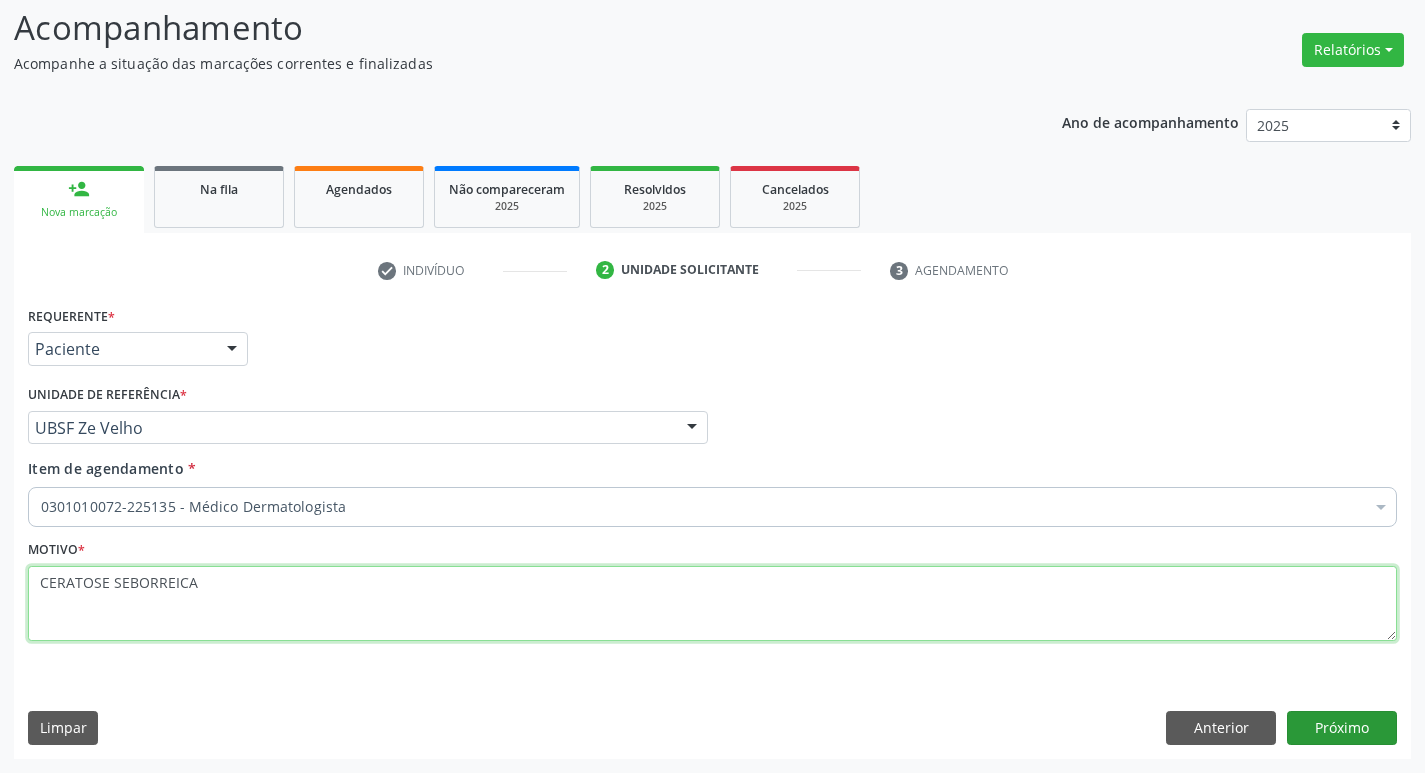
type textarea "CERATOSE SEBORREICA"
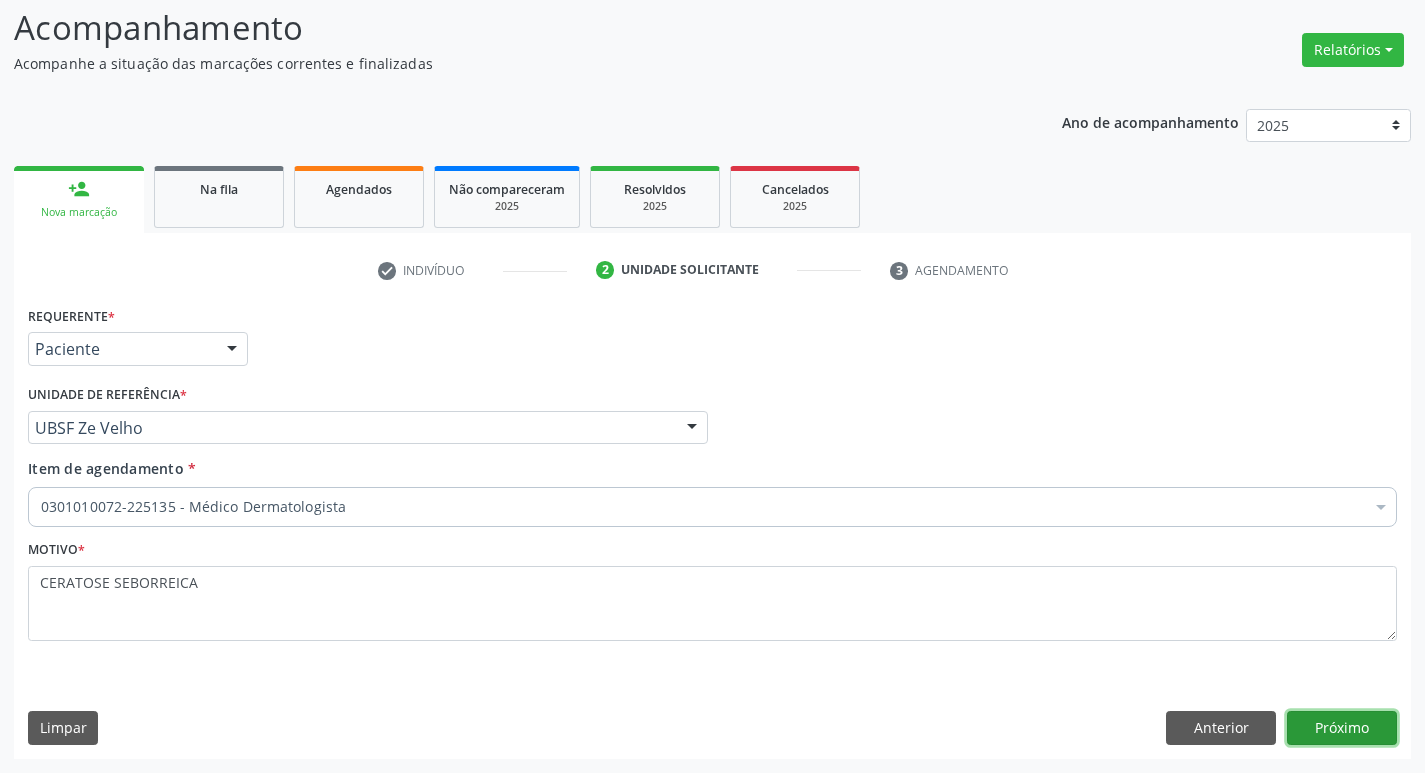
click at [1317, 734] on button "Próximo" at bounding box center [1342, 728] width 110 height 34
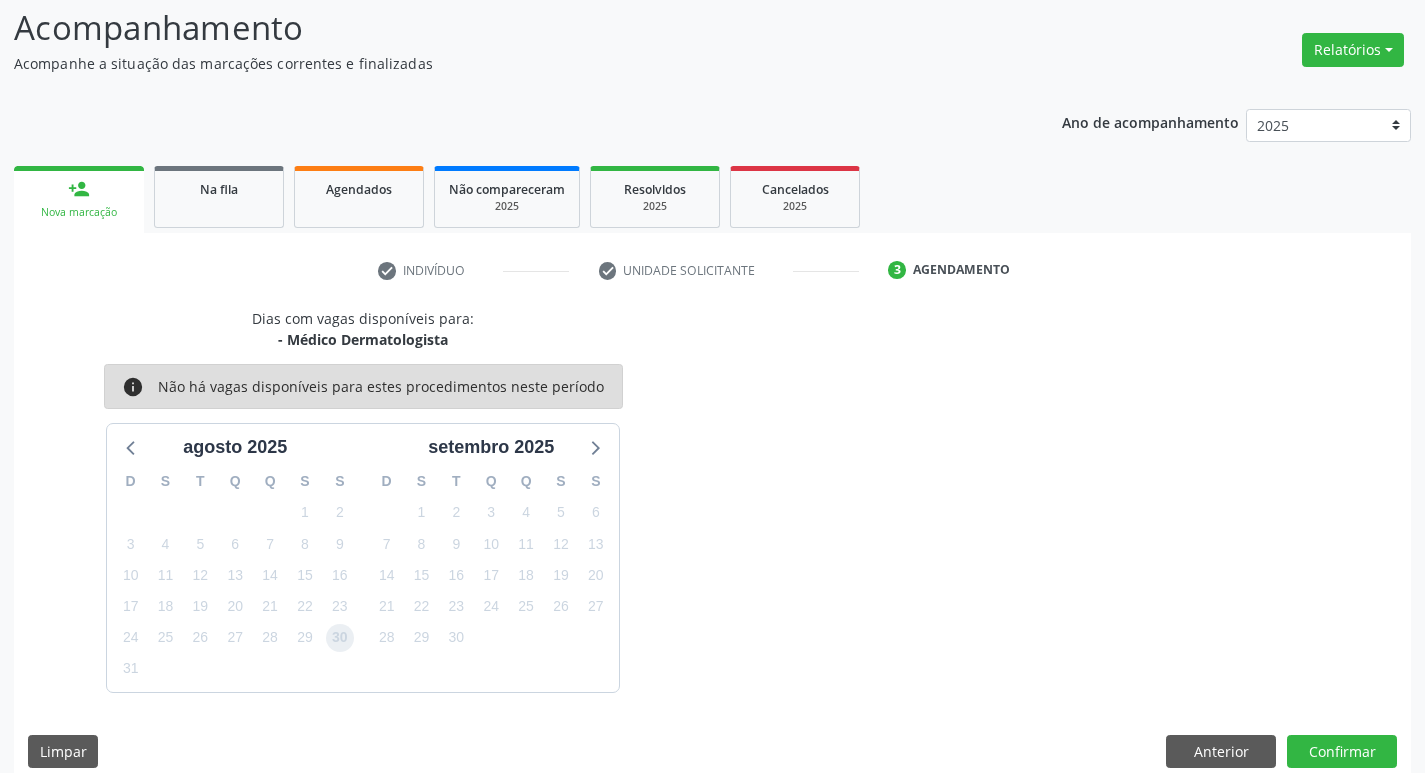
click at [333, 630] on span "30" at bounding box center [340, 638] width 28 height 28
click at [1368, 760] on button "Confirmar" at bounding box center [1342, 752] width 110 height 34
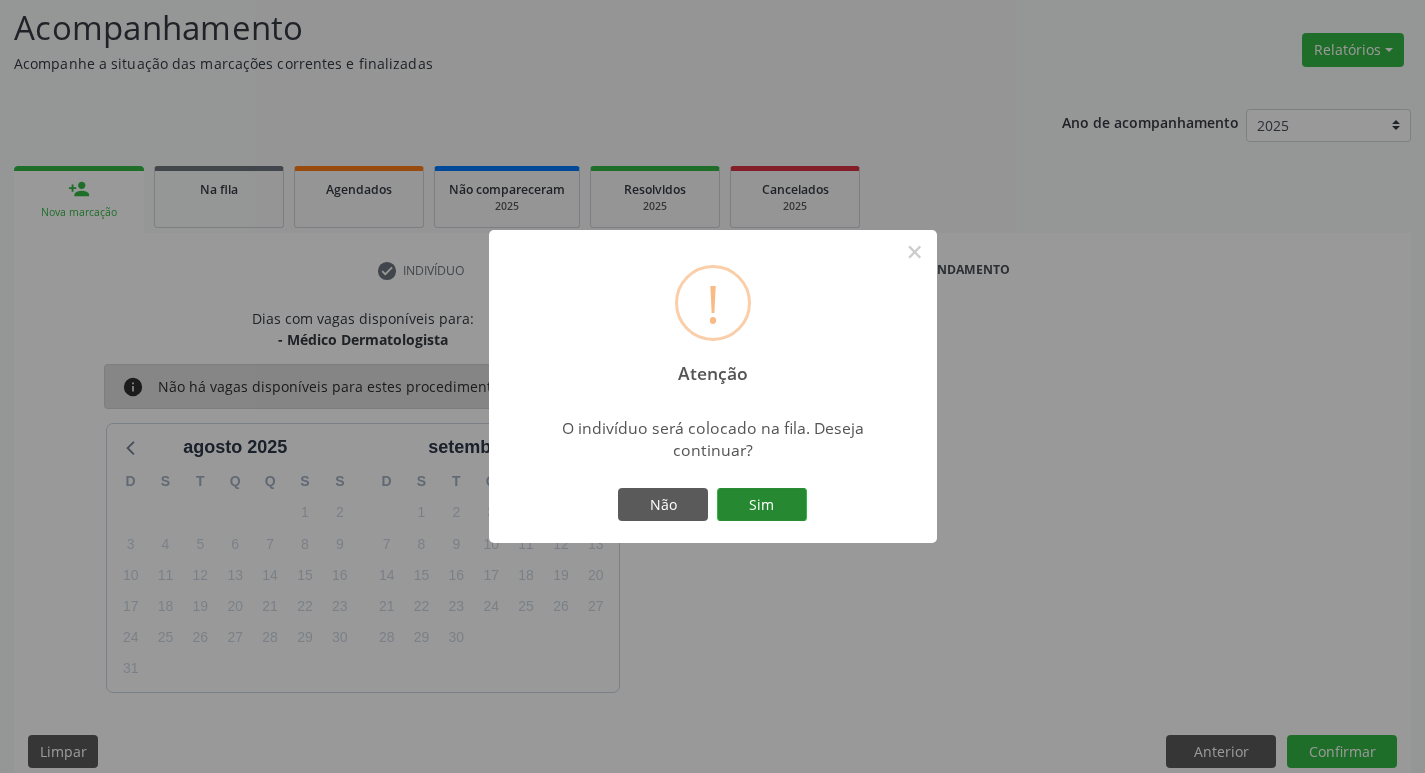
click at [788, 506] on button "Sim" at bounding box center [762, 505] width 90 height 34
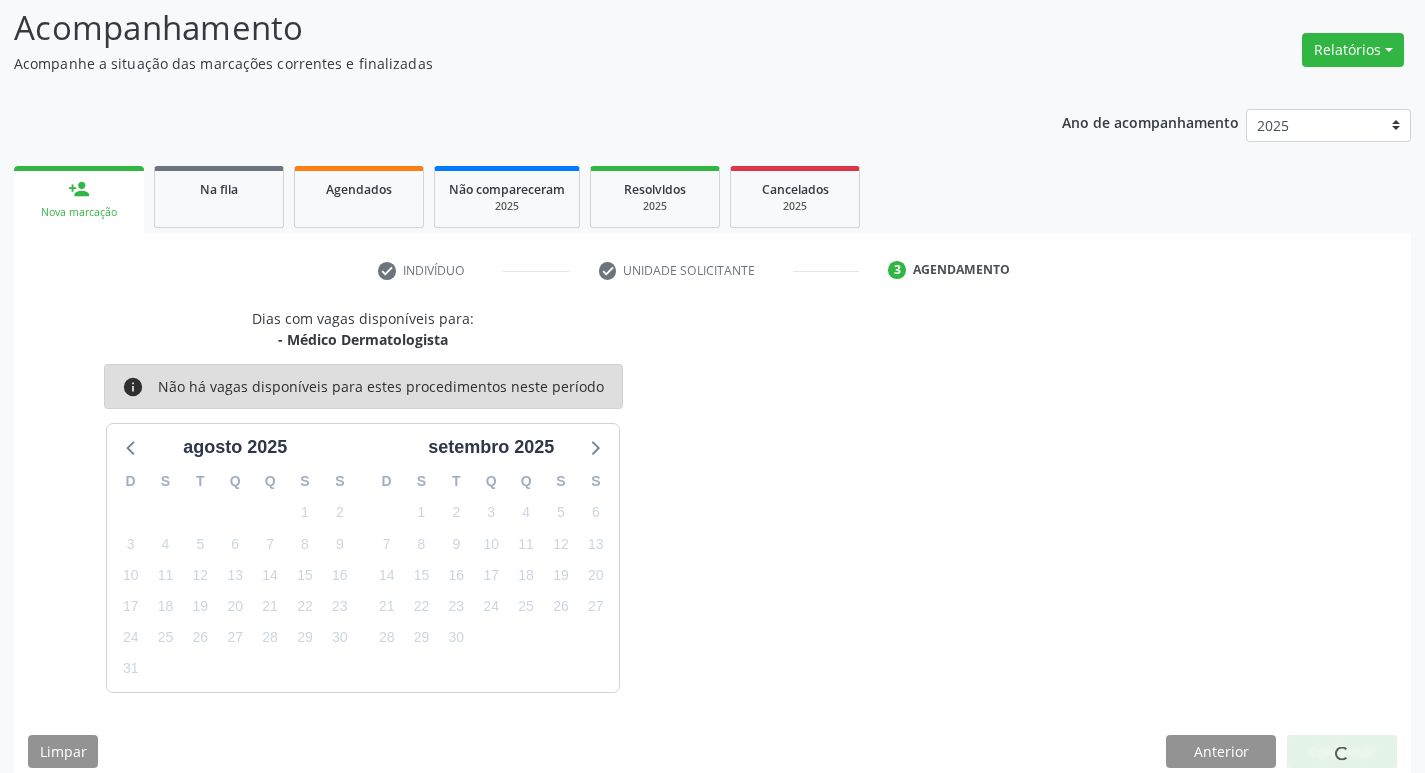
scroll to position [0, 0]
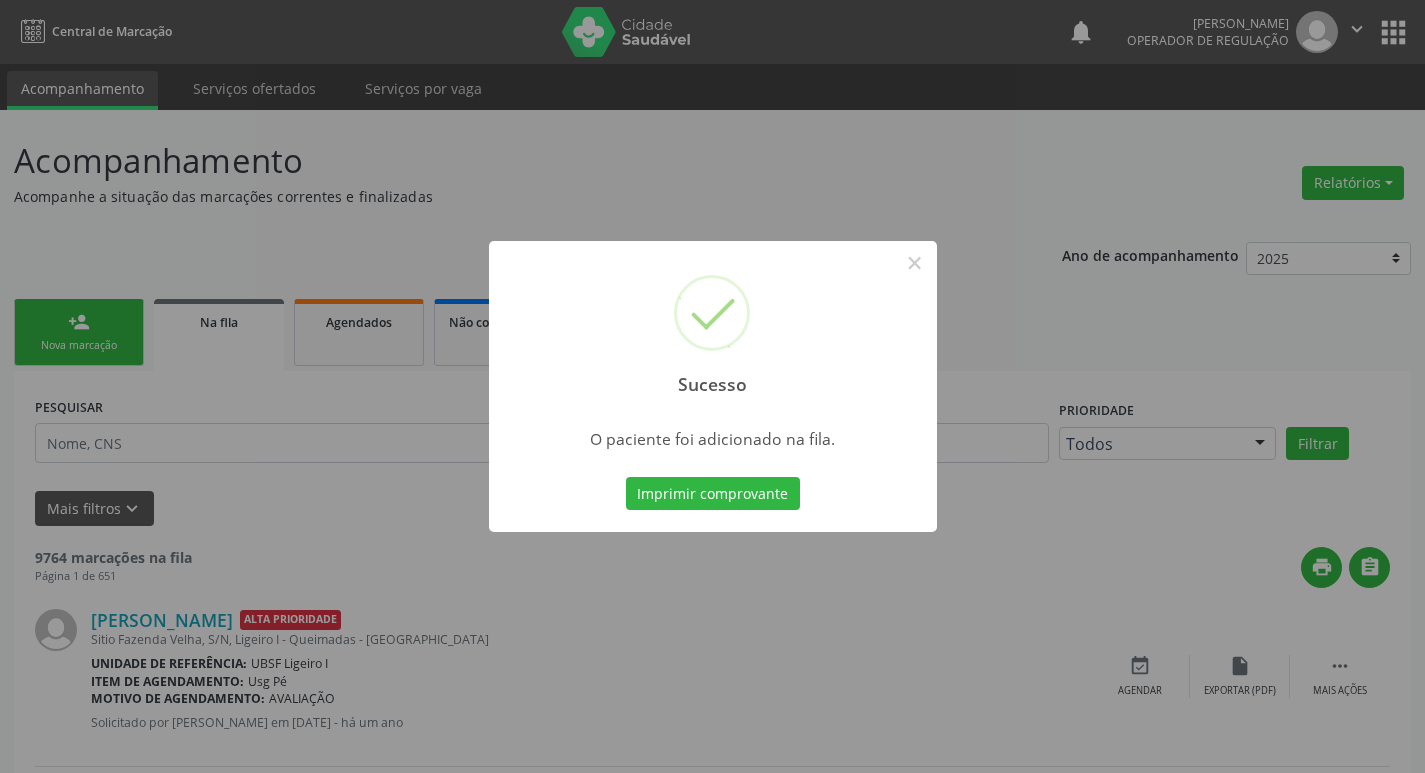
click at [217, 237] on div "Sucesso × O paciente foi adicionado na fila. Imprimir comprovante Cancel" at bounding box center [712, 386] width 1425 height 773
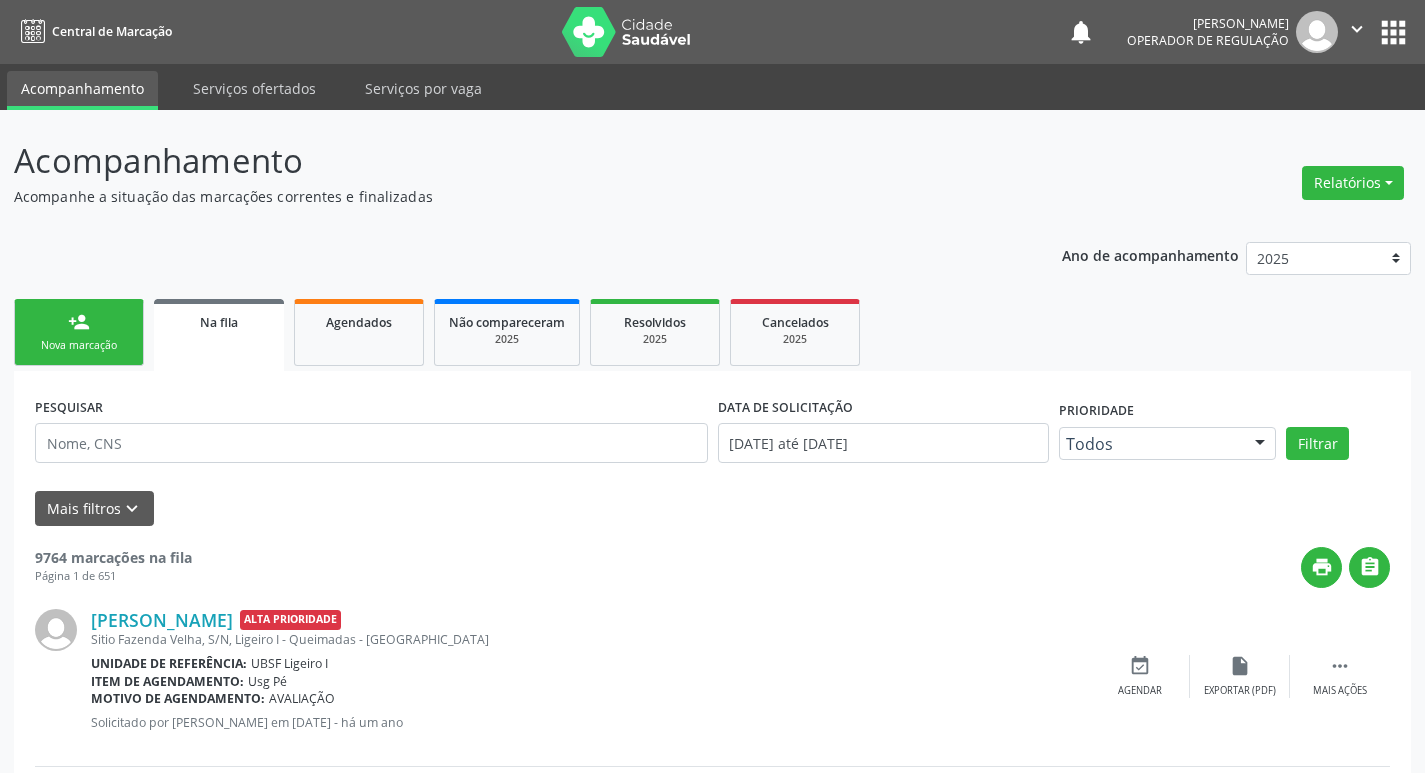
click at [68, 320] on div "person_add" at bounding box center [79, 322] width 22 height 22
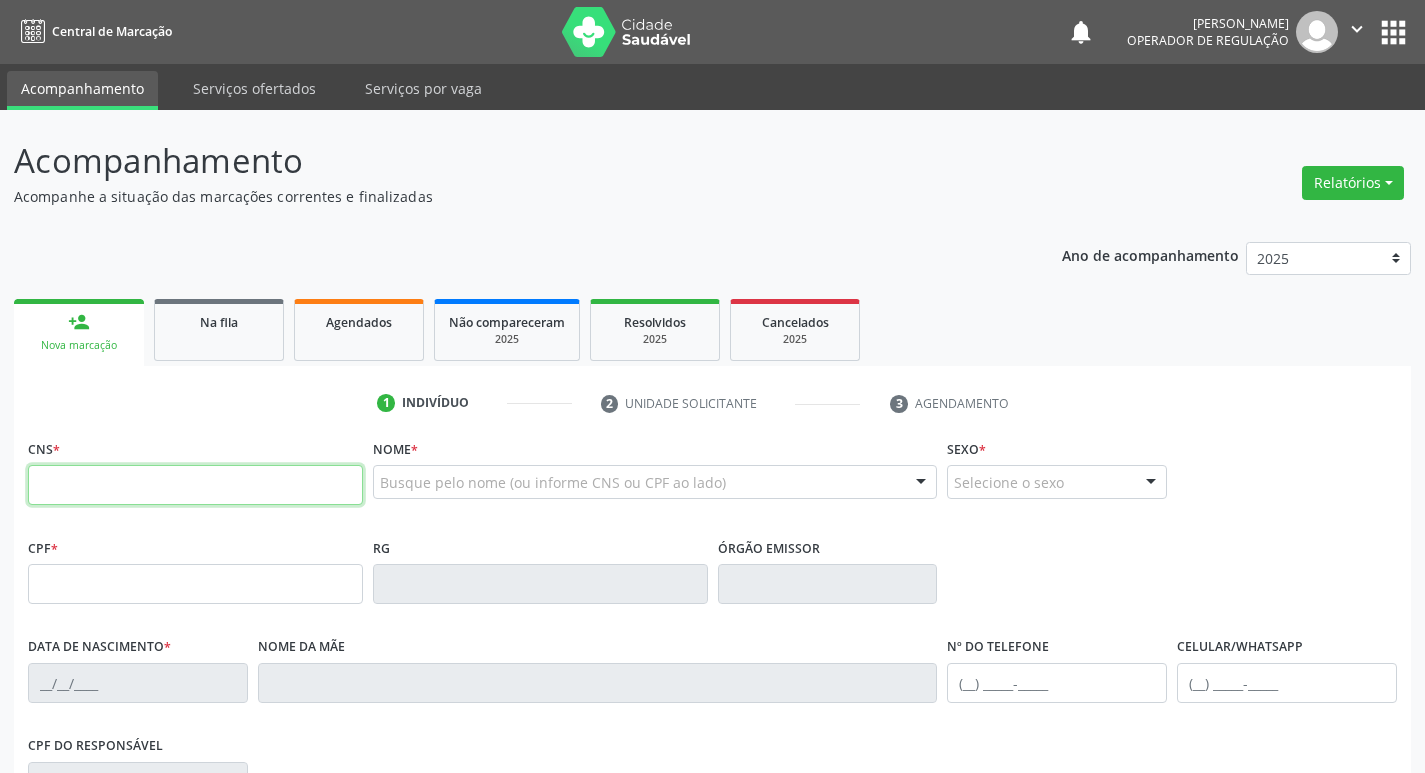
click at [85, 475] on input "text" at bounding box center [195, 485] width 335 height 40
type input "700 0012 6404 8909"
type input "701.167.434-92"
type input "11/08/1995"
type input "Maria das Graças Barbosa Rodrigues"
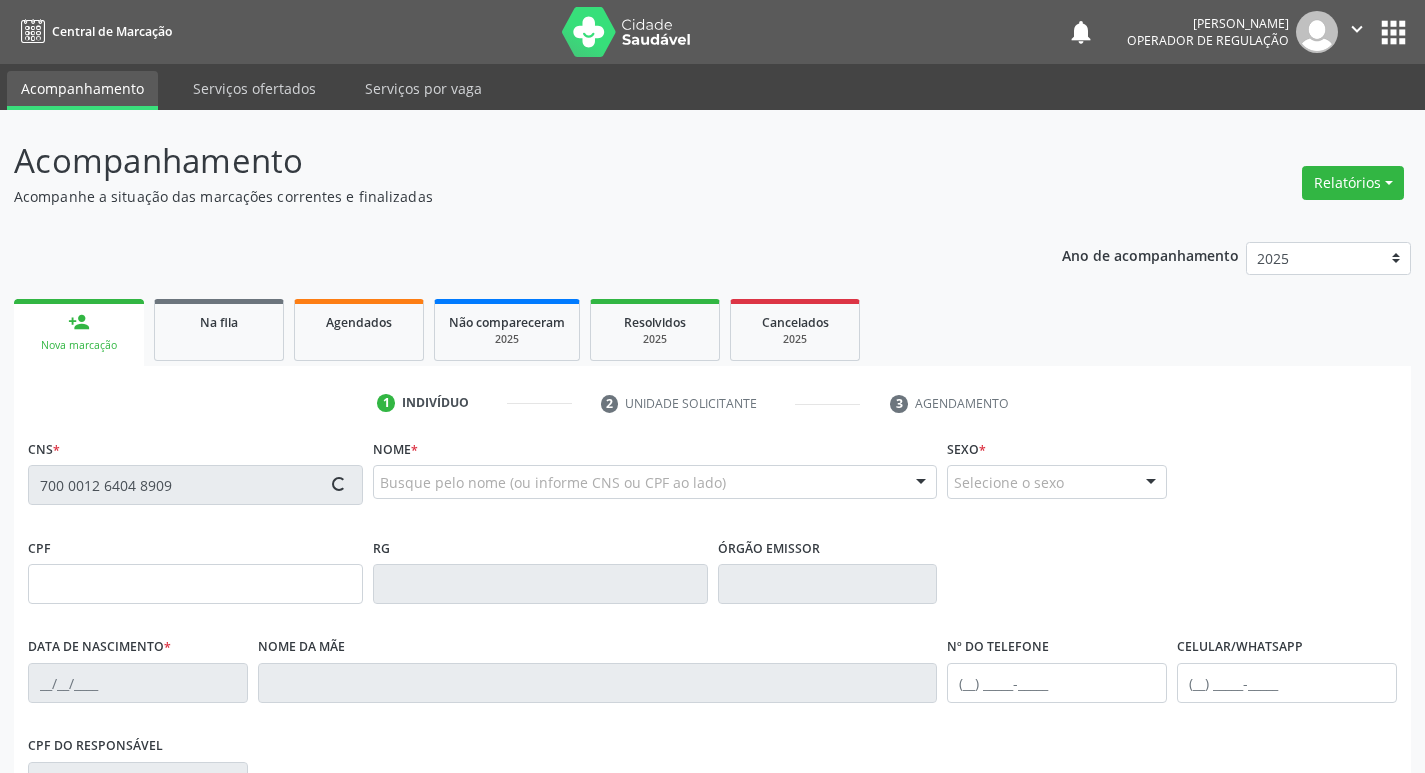
type input "(83) 99401-1243"
type input "074.273.844-23"
type input "292"
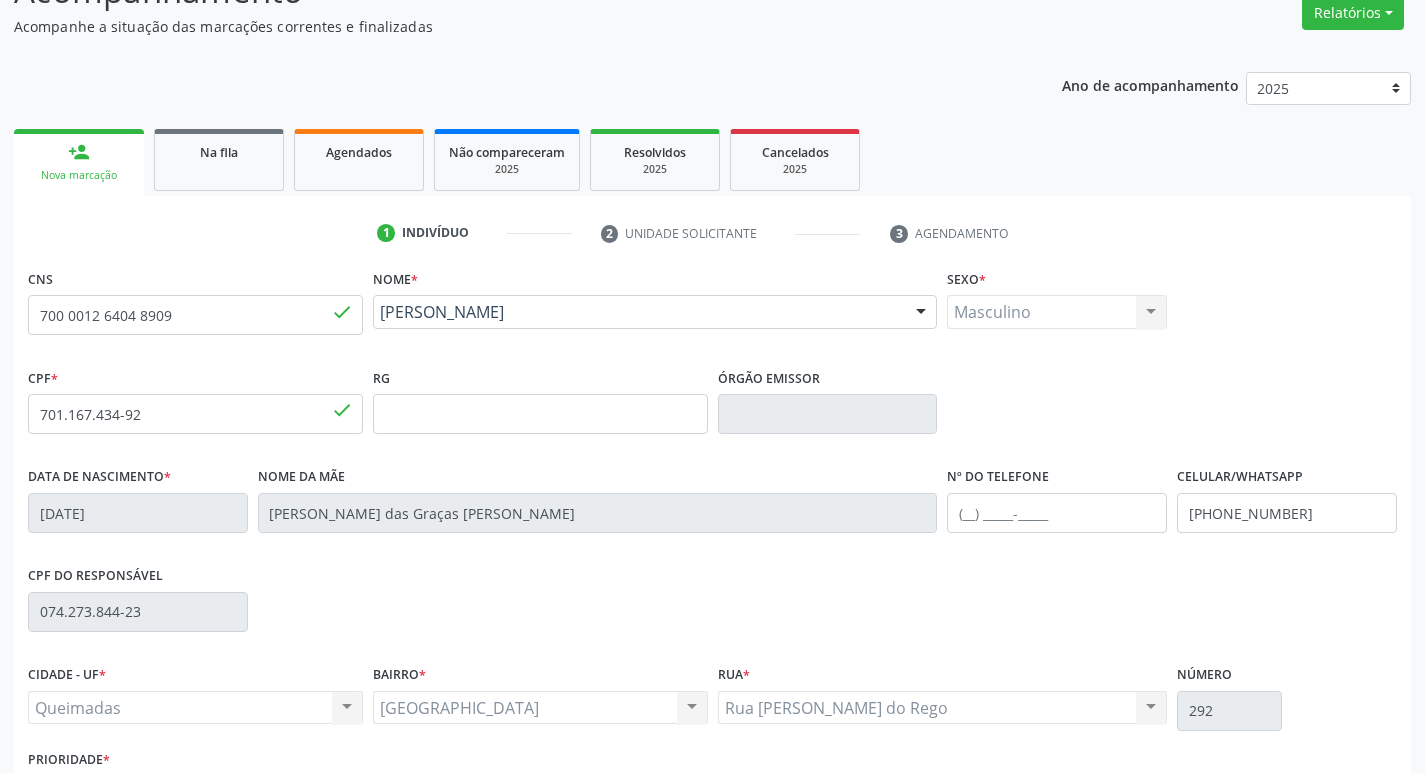
scroll to position [311, 0]
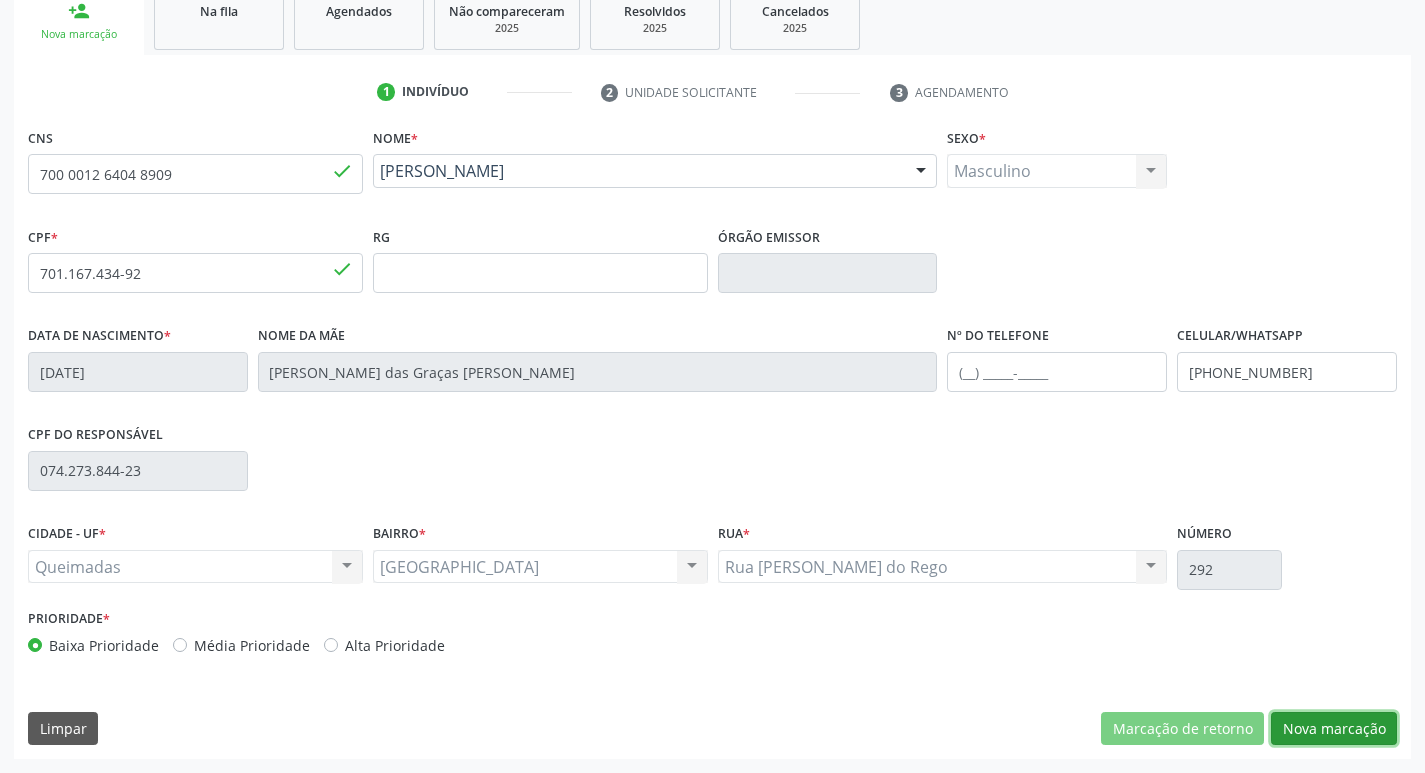
click at [1337, 734] on button "Nova marcação" at bounding box center [1334, 729] width 126 height 34
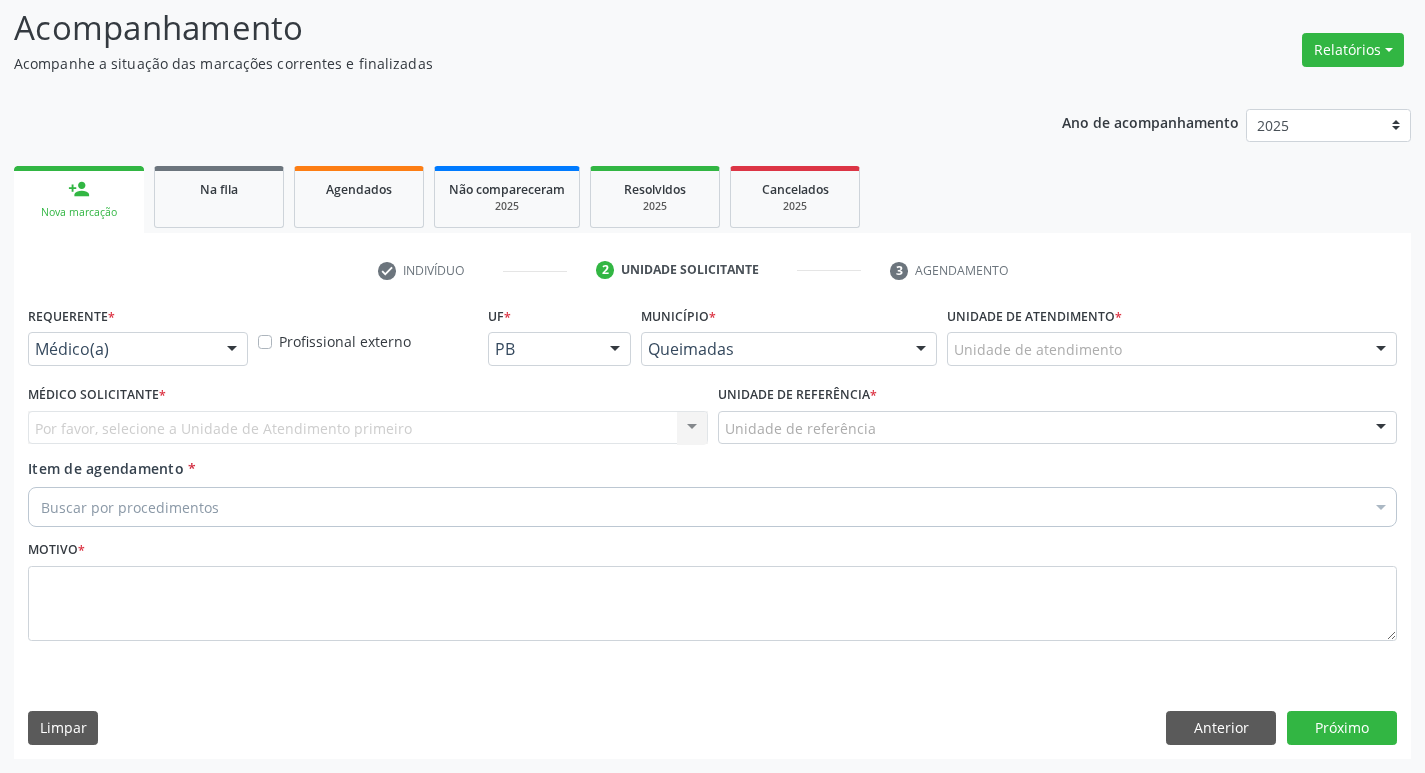
click at [123, 332] on div "Médico(a)" at bounding box center [138, 349] width 220 height 34
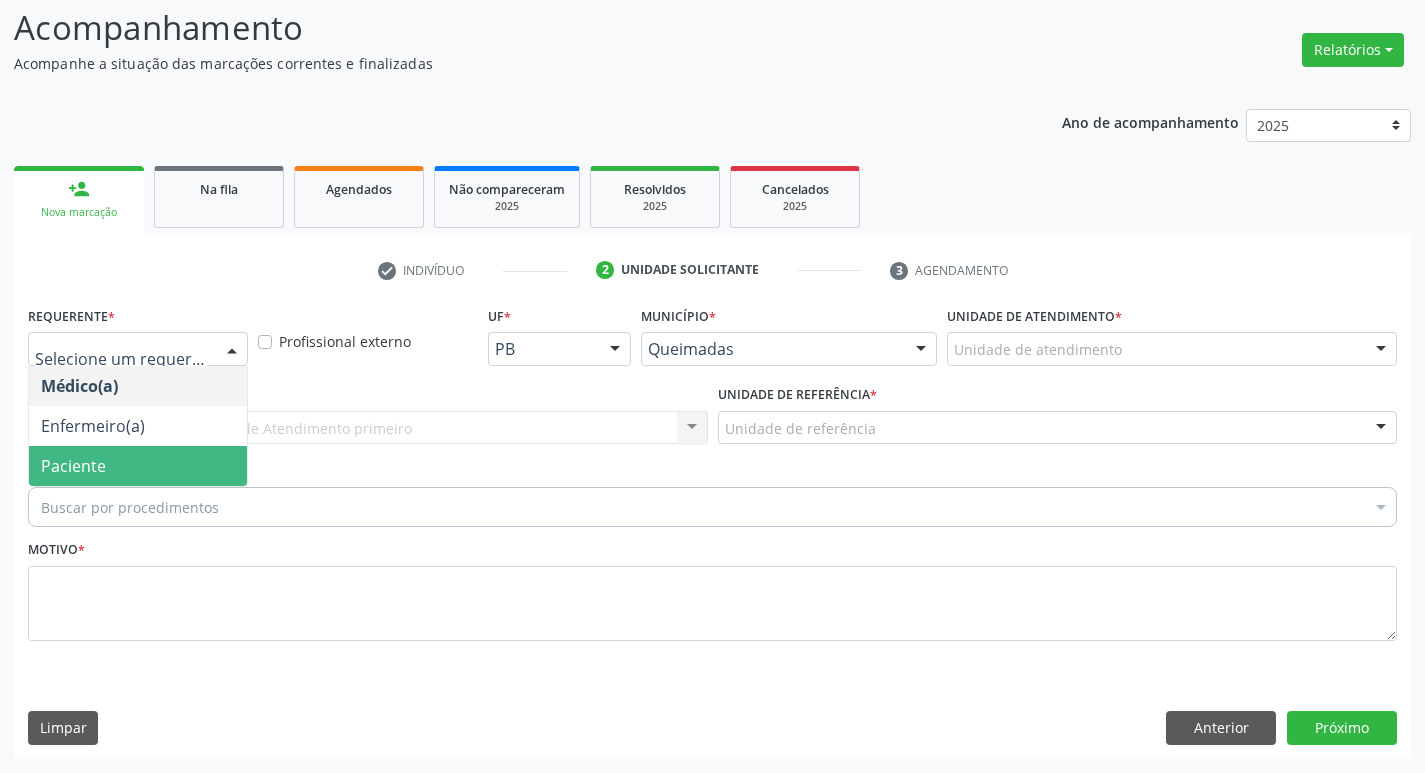
click at [91, 478] on span "Paciente" at bounding box center [138, 466] width 218 height 40
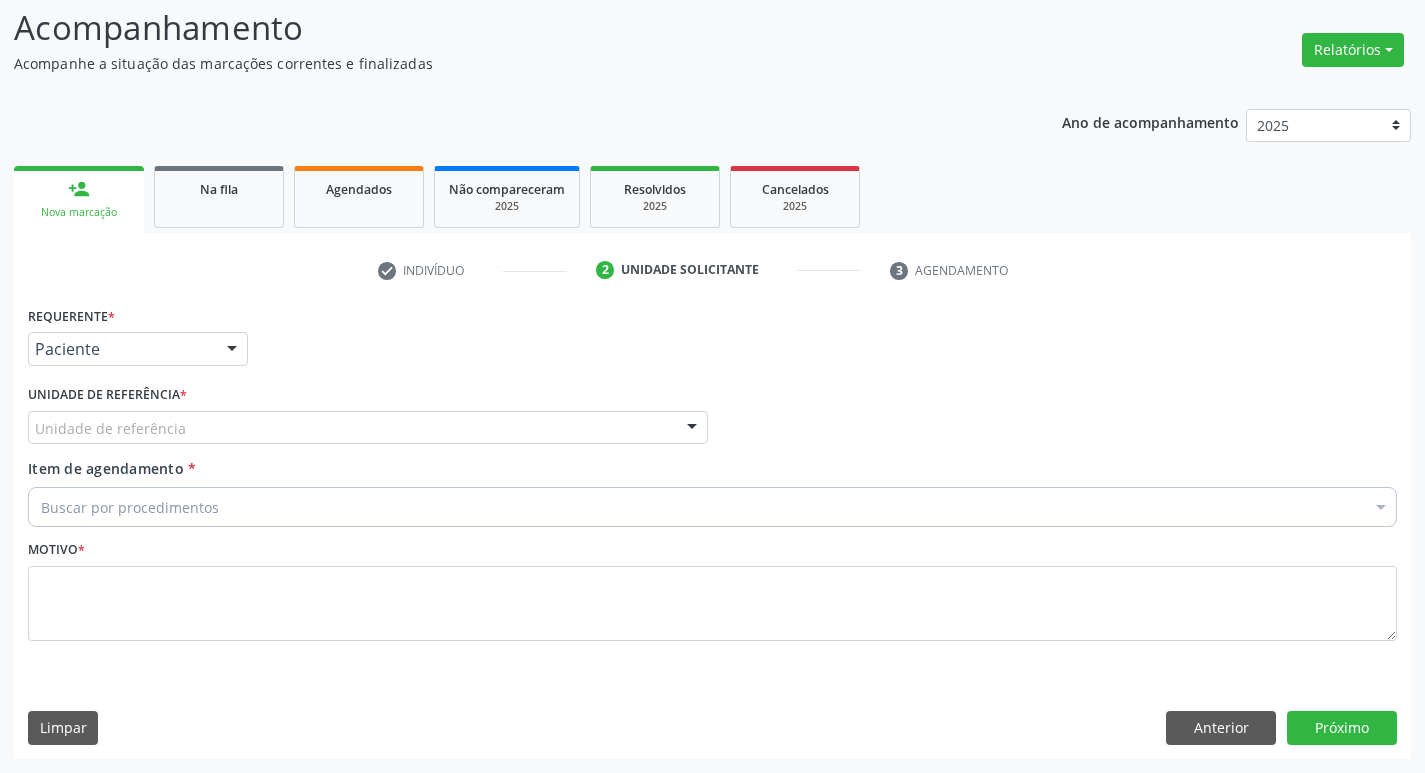
click at [100, 442] on div "Unidade de referência" at bounding box center [368, 428] width 680 height 34
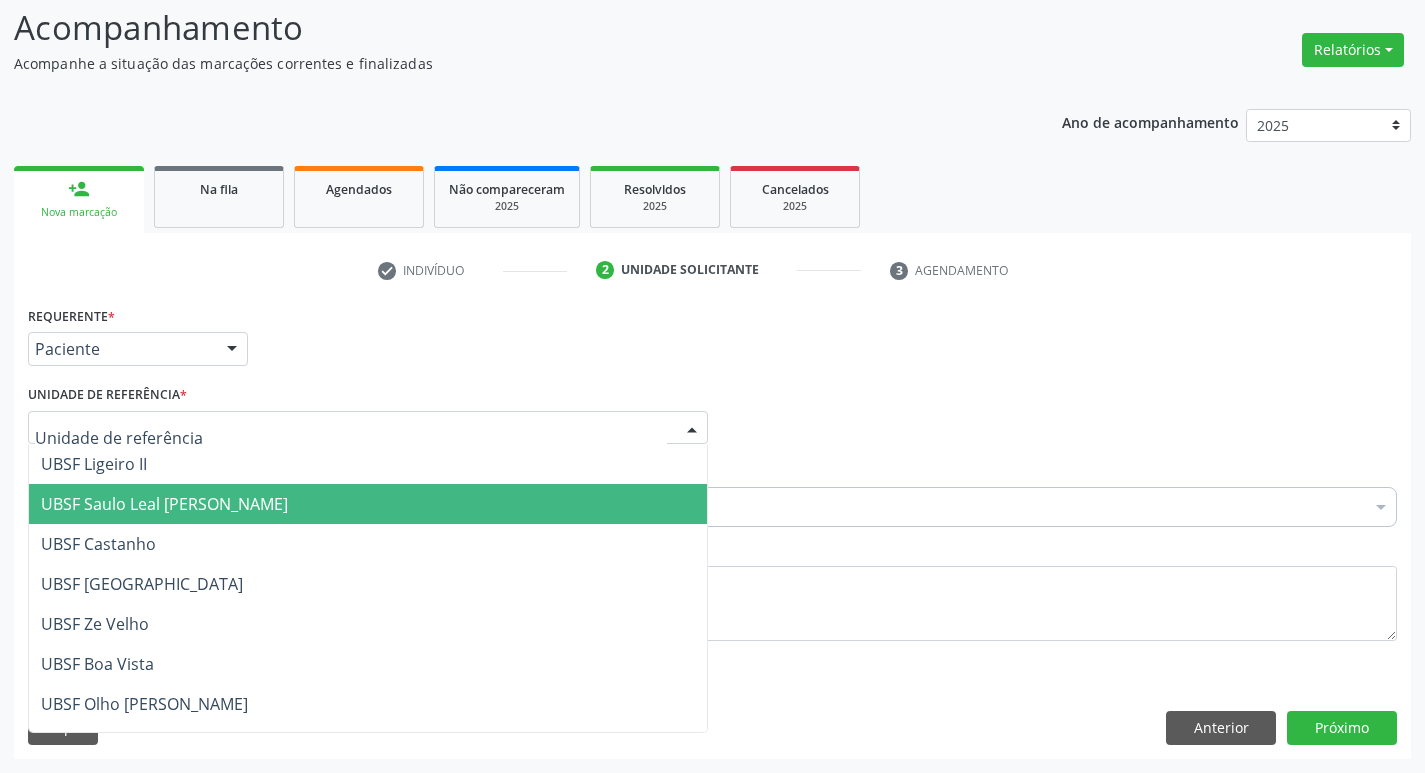
click at [116, 492] on span "UBSF Saulo Leal [PERSON_NAME]" at bounding box center [368, 504] width 678 height 40
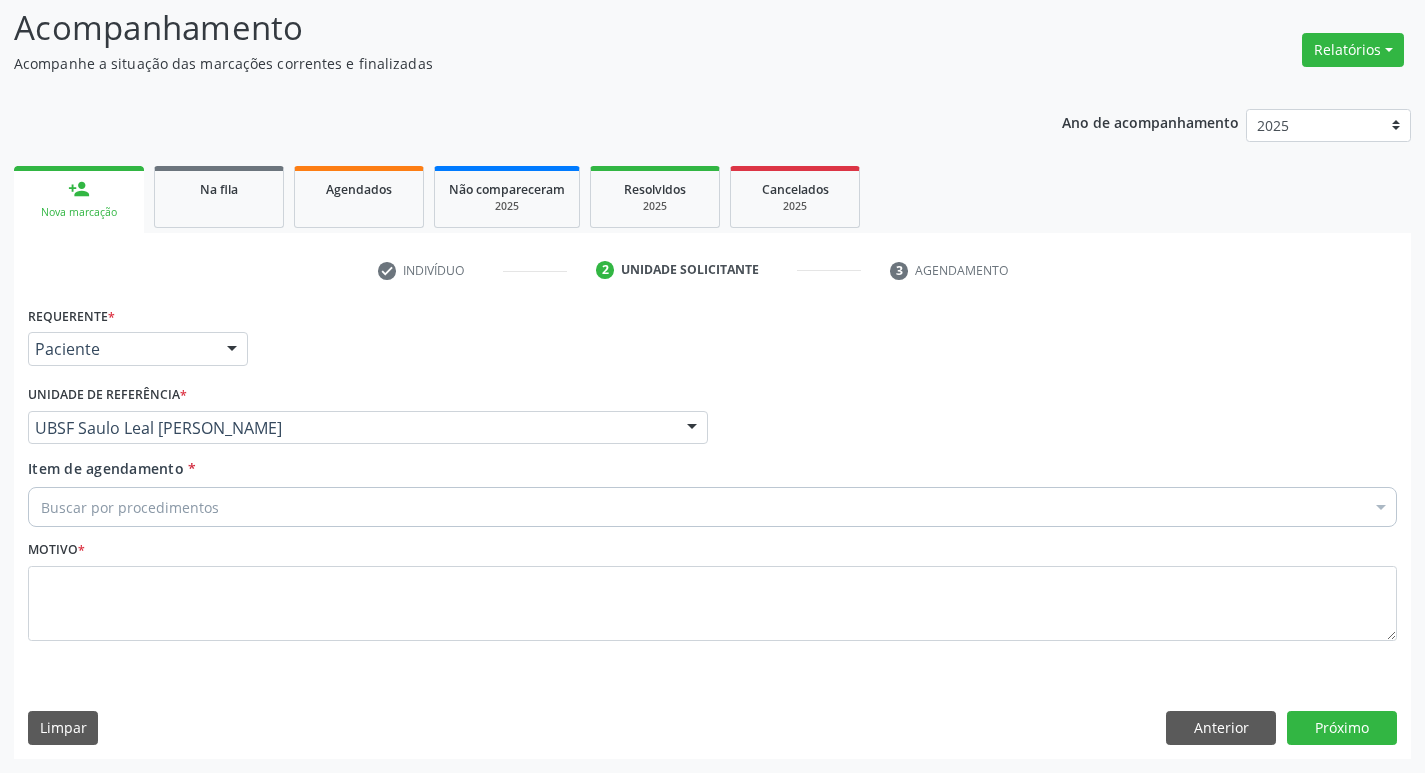
click at [116, 492] on div "Buscar por procedimentos" at bounding box center [712, 507] width 1369 height 40
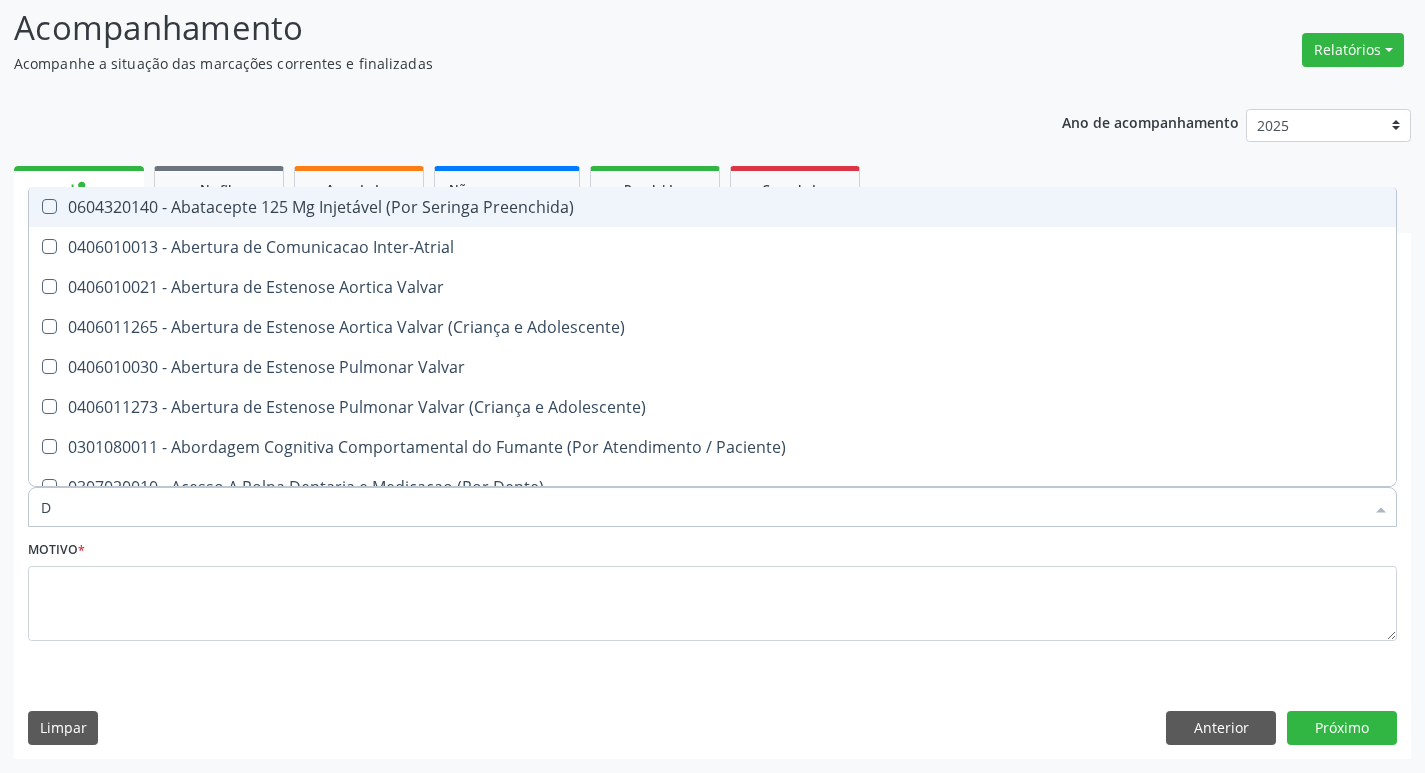
type input "DERMAT"
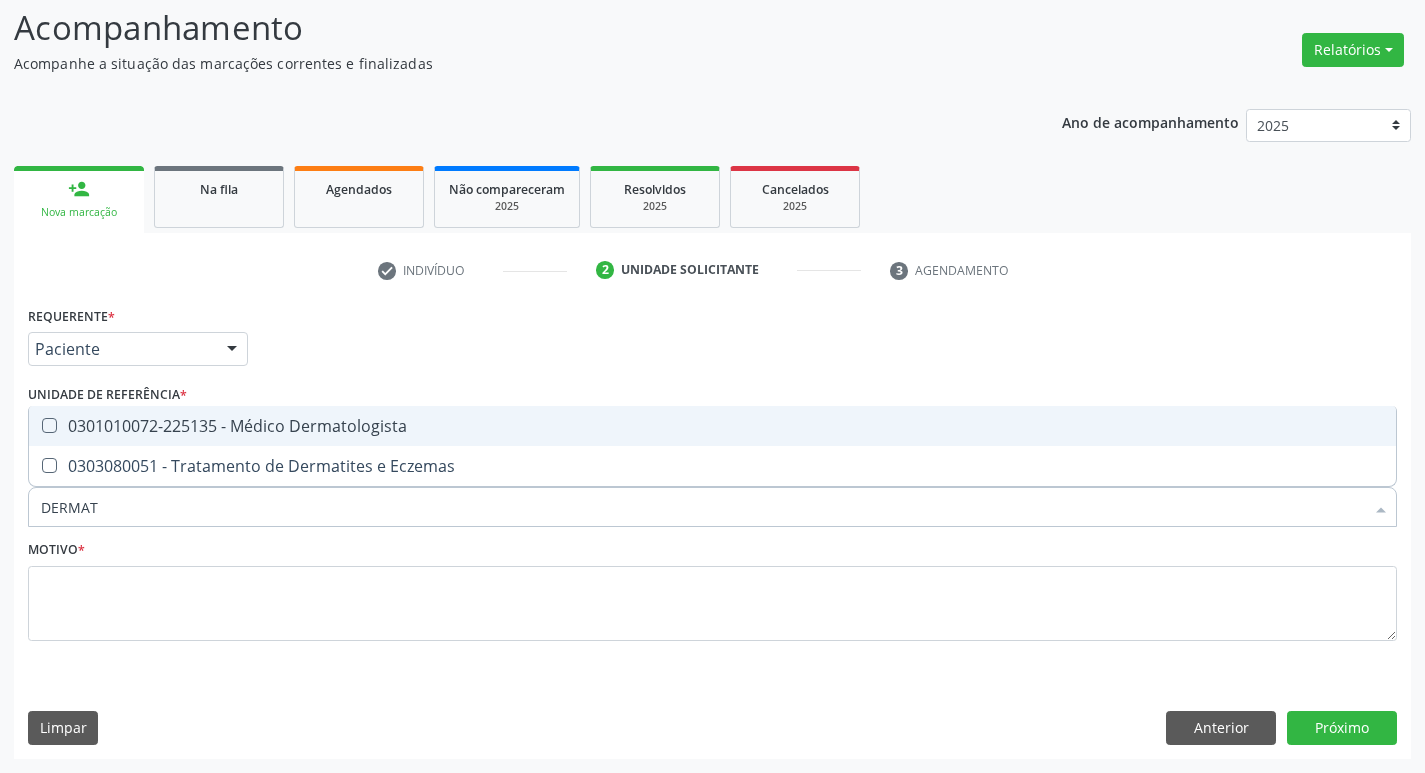
click at [206, 418] on div "0301010072-225135 - Médico Dermatologista" at bounding box center [712, 426] width 1343 height 16
checkbox Dermatologista "true"
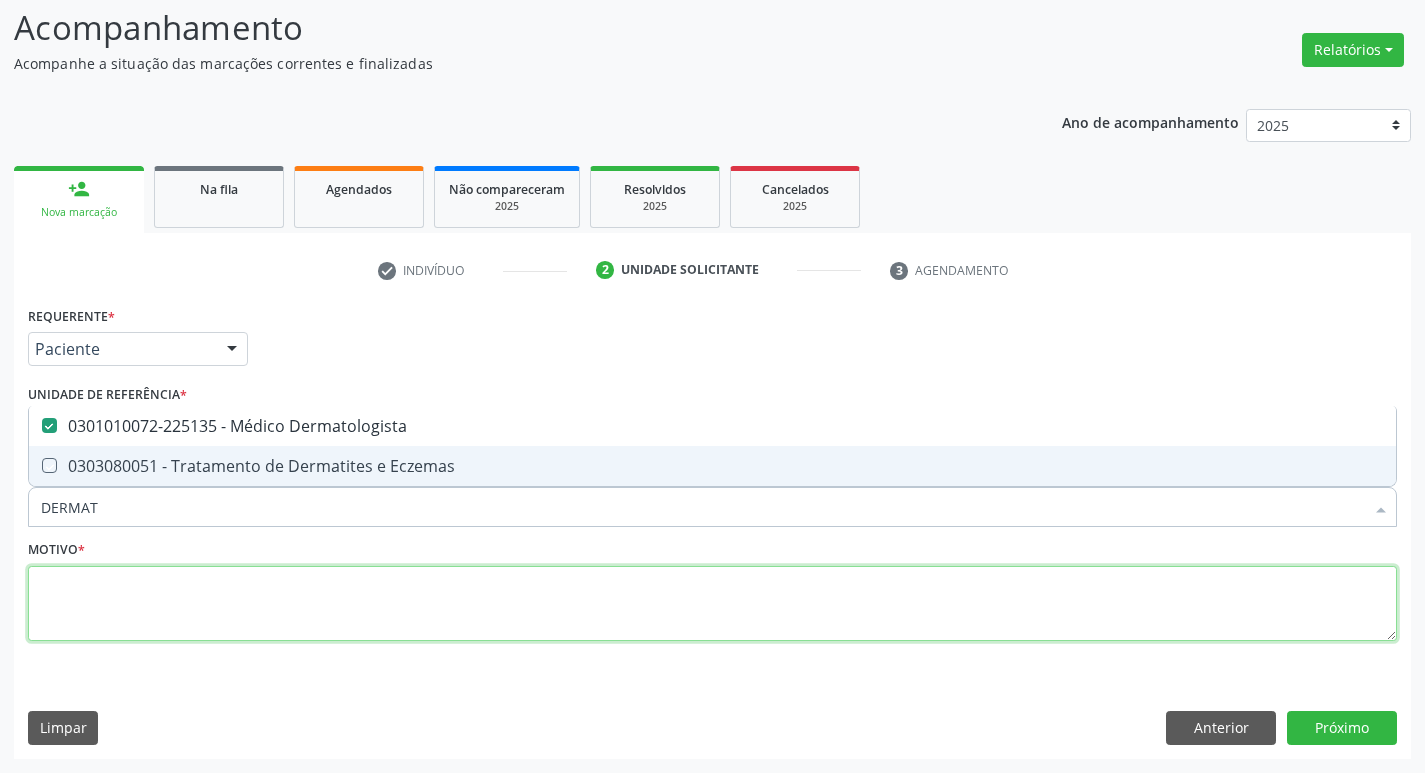
click at [218, 575] on textarea at bounding box center [712, 604] width 1369 height 76
checkbox Eczemas "true"
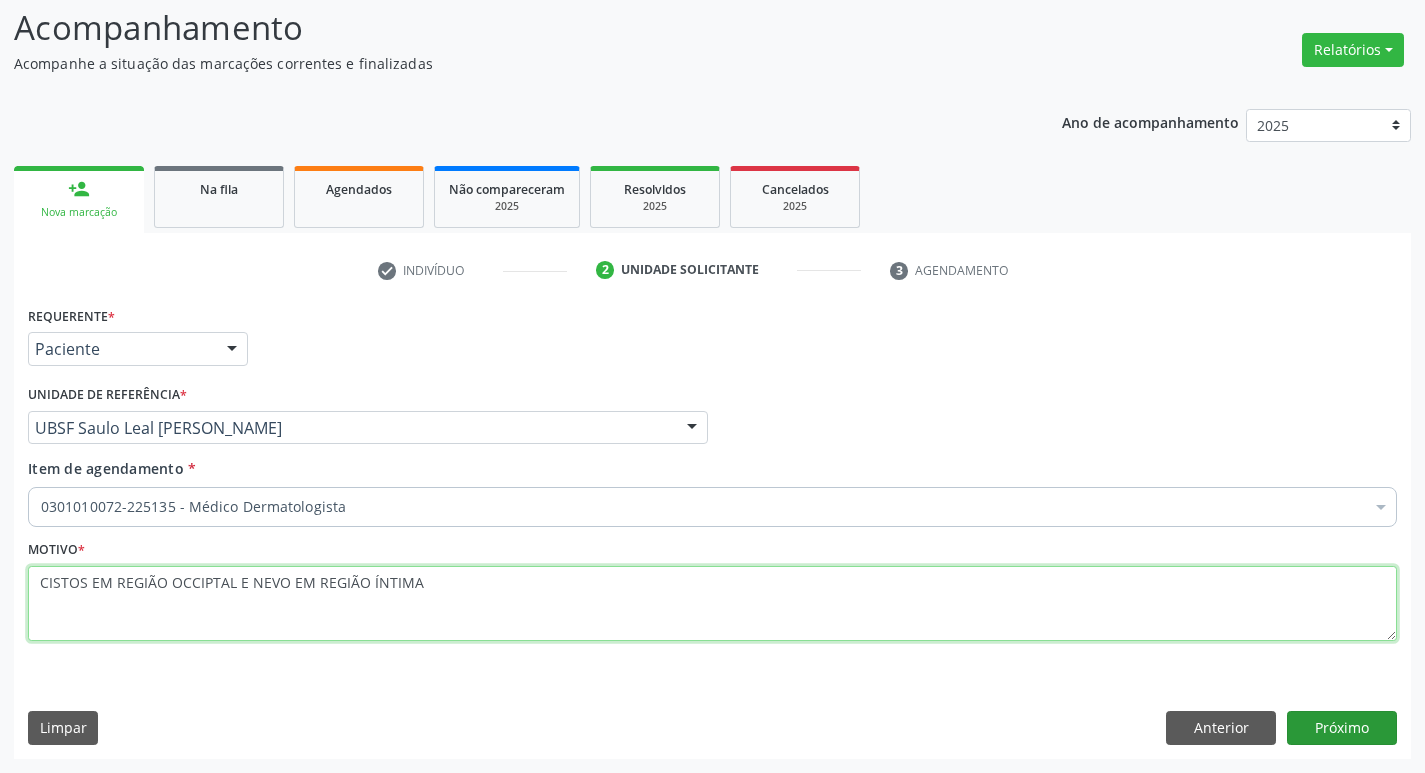
type textarea "CISTOS EM REGIÃO OCCIPTAL E NEVO EM REGIÃO ÍNTIMA"
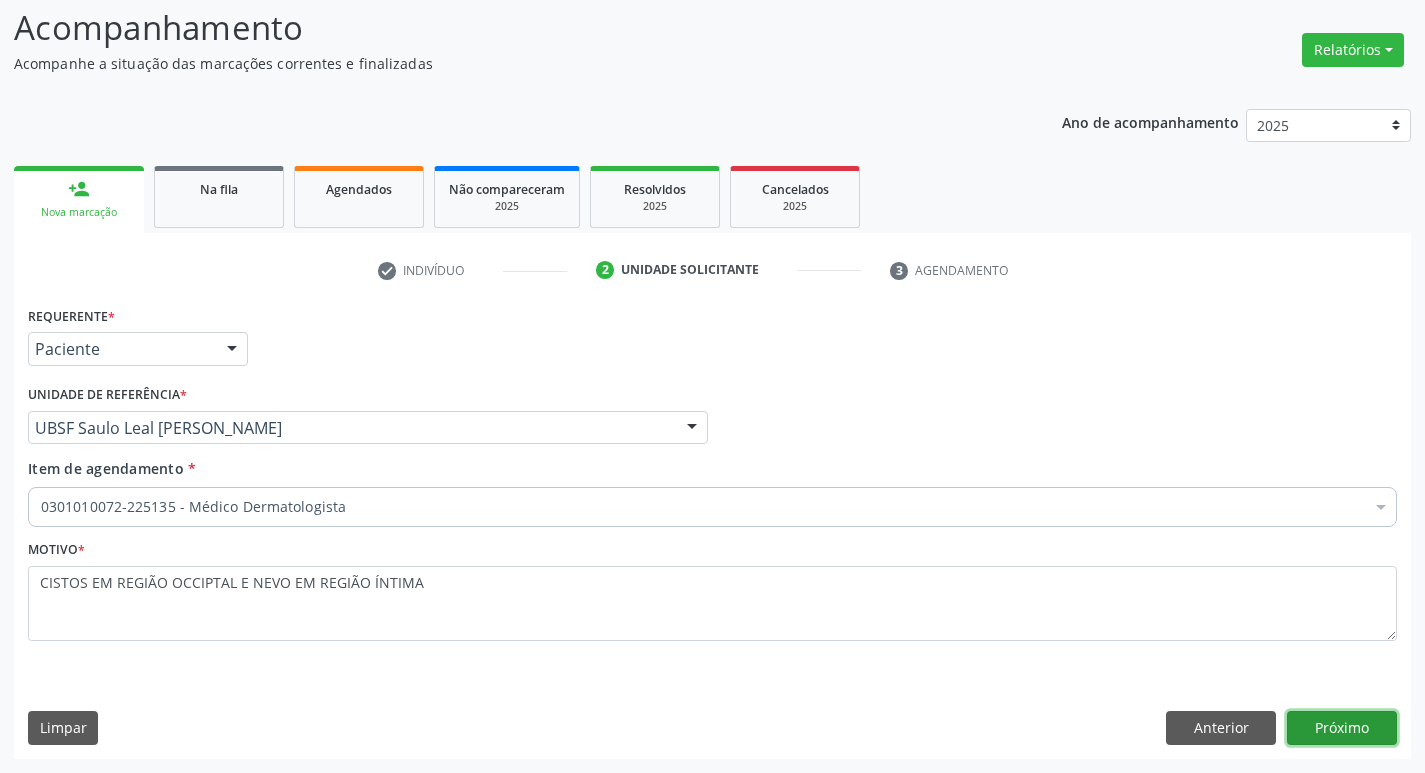
click at [1338, 725] on button "Próximo" at bounding box center [1342, 728] width 110 height 34
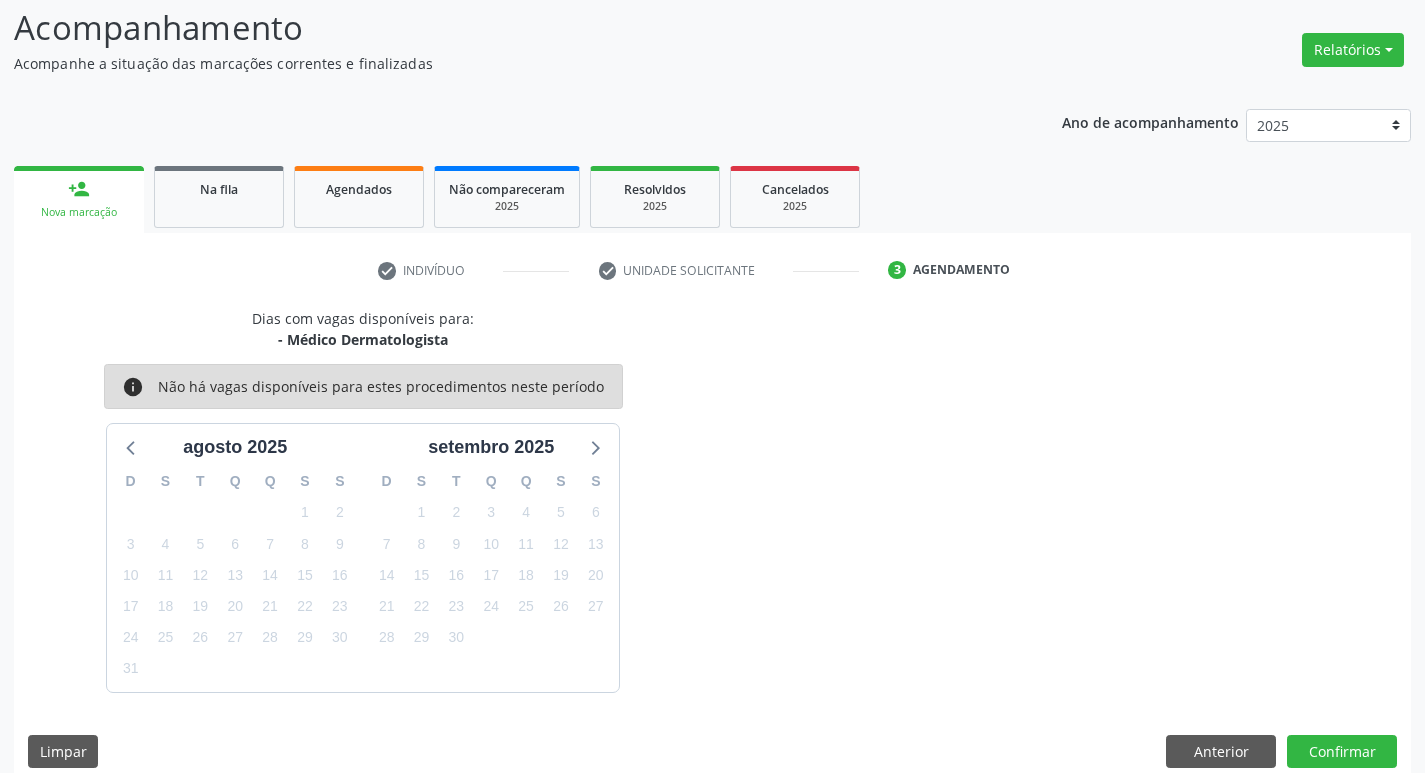
click at [317, 629] on div "29" at bounding box center [305, 637] width 28 height 31
click at [300, 626] on span "29" at bounding box center [305, 638] width 28 height 28
click at [1363, 750] on button "Confirmar" at bounding box center [1342, 752] width 110 height 34
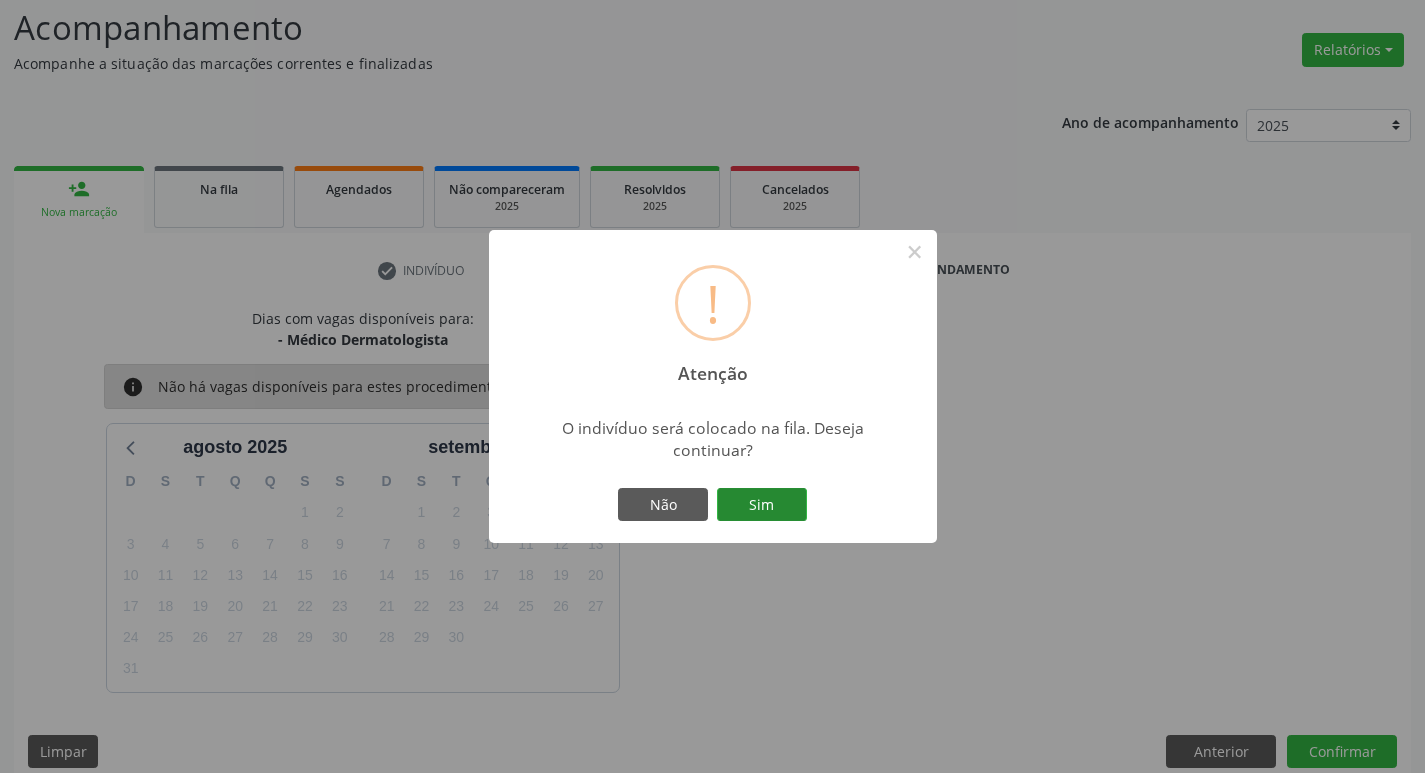
click at [793, 490] on button "Sim" at bounding box center [762, 505] width 90 height 34
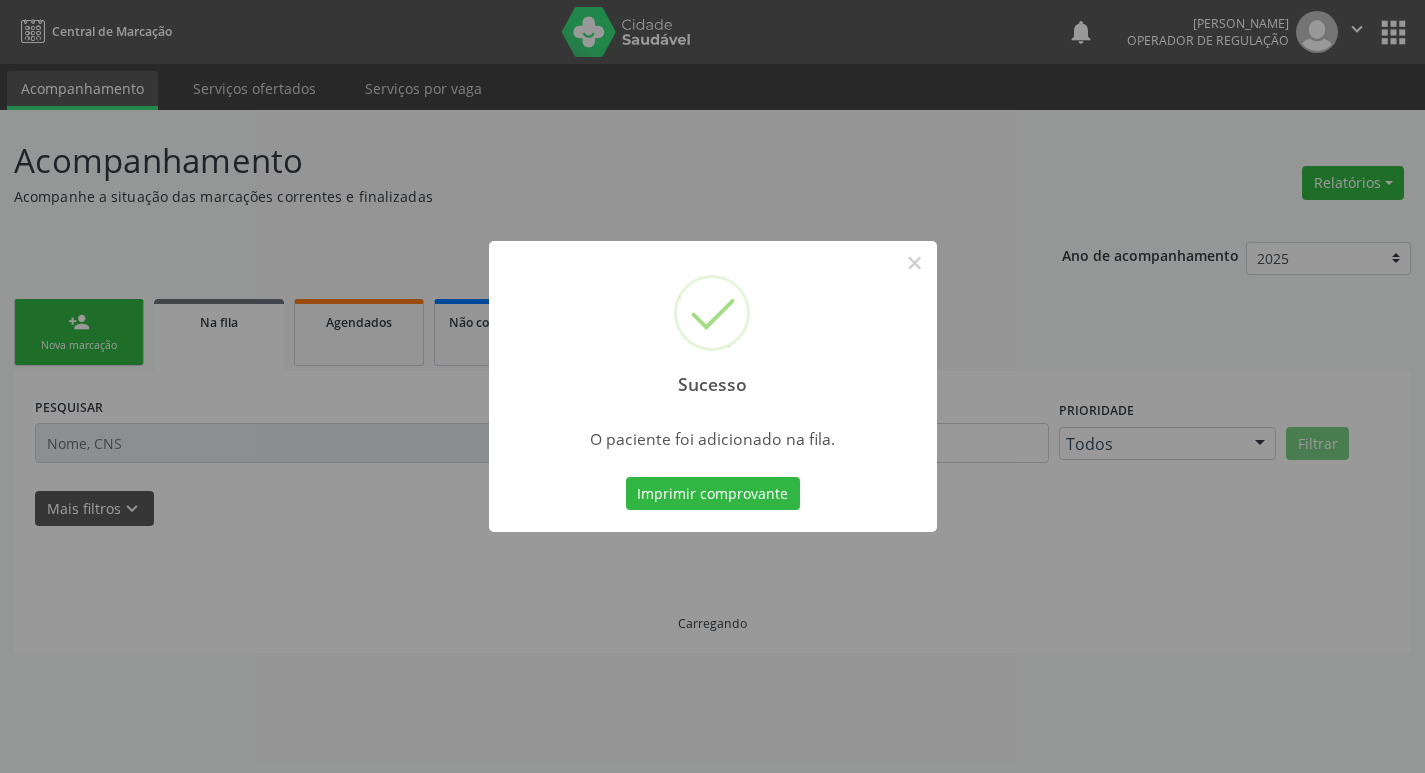
scroll to position [0, 0]
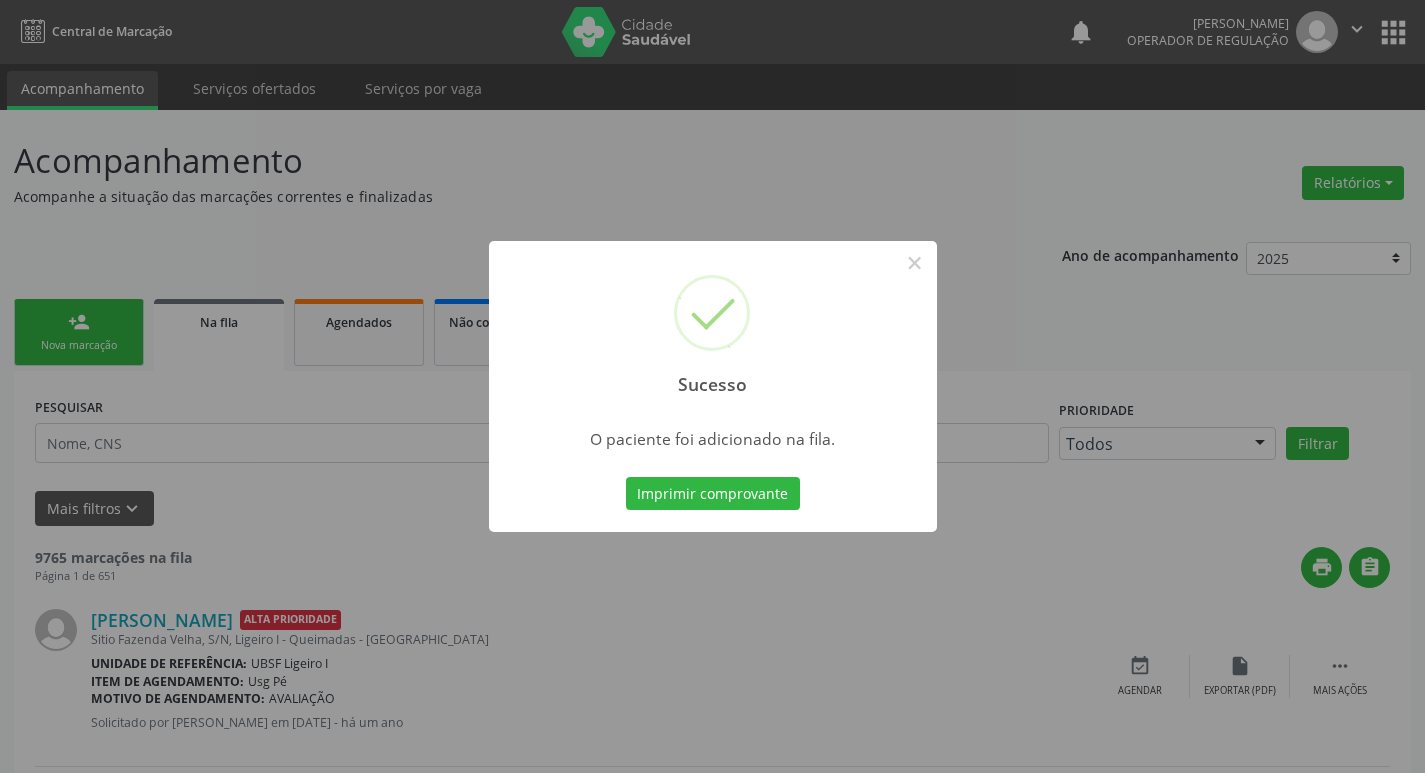
click at [189, 392] on div "Sucesso × O paciente foi adicionado na fila. Imprimir comprovante Cancel" at bounding box center [712, 386] width 1425 height 773
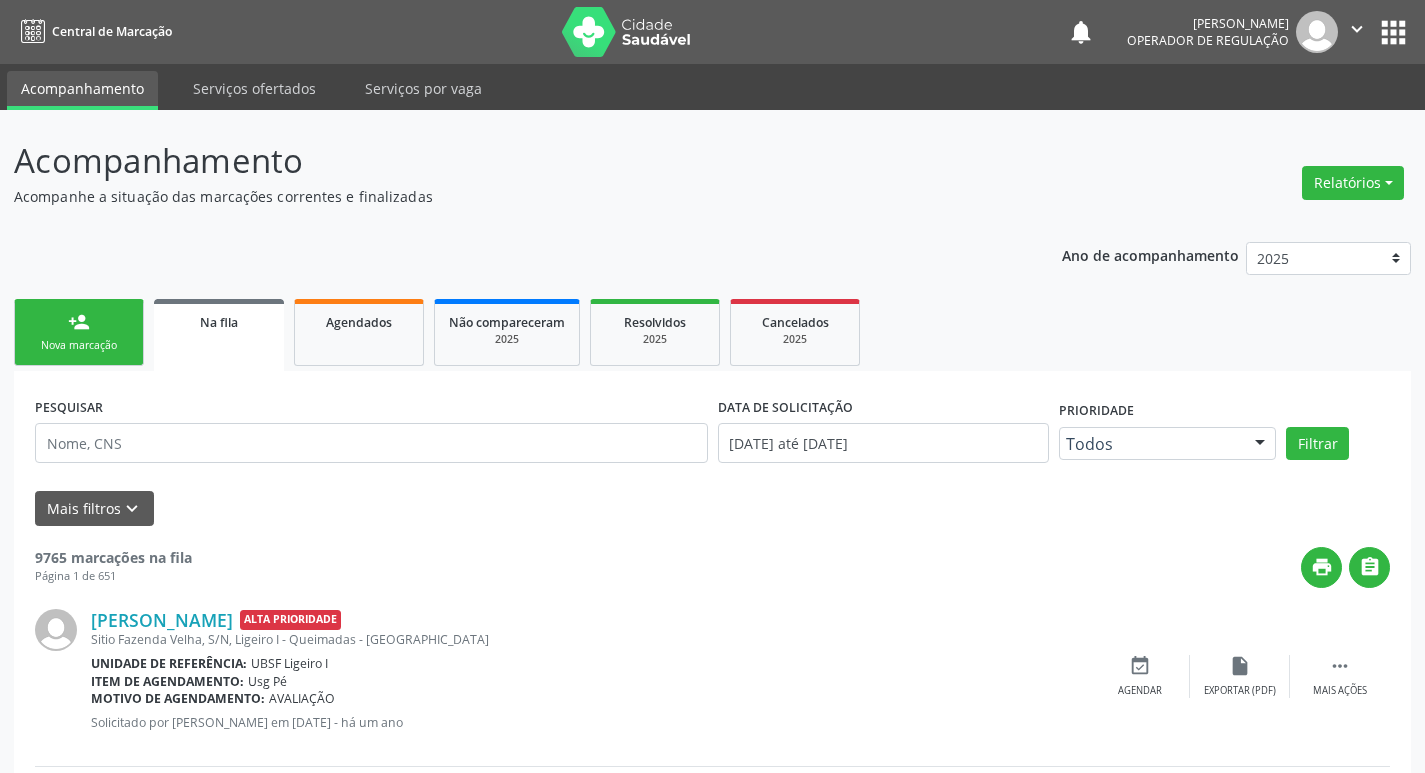
click at [71, 314] on div "person_add" at bounding box center [79, 322] width 22 height 22
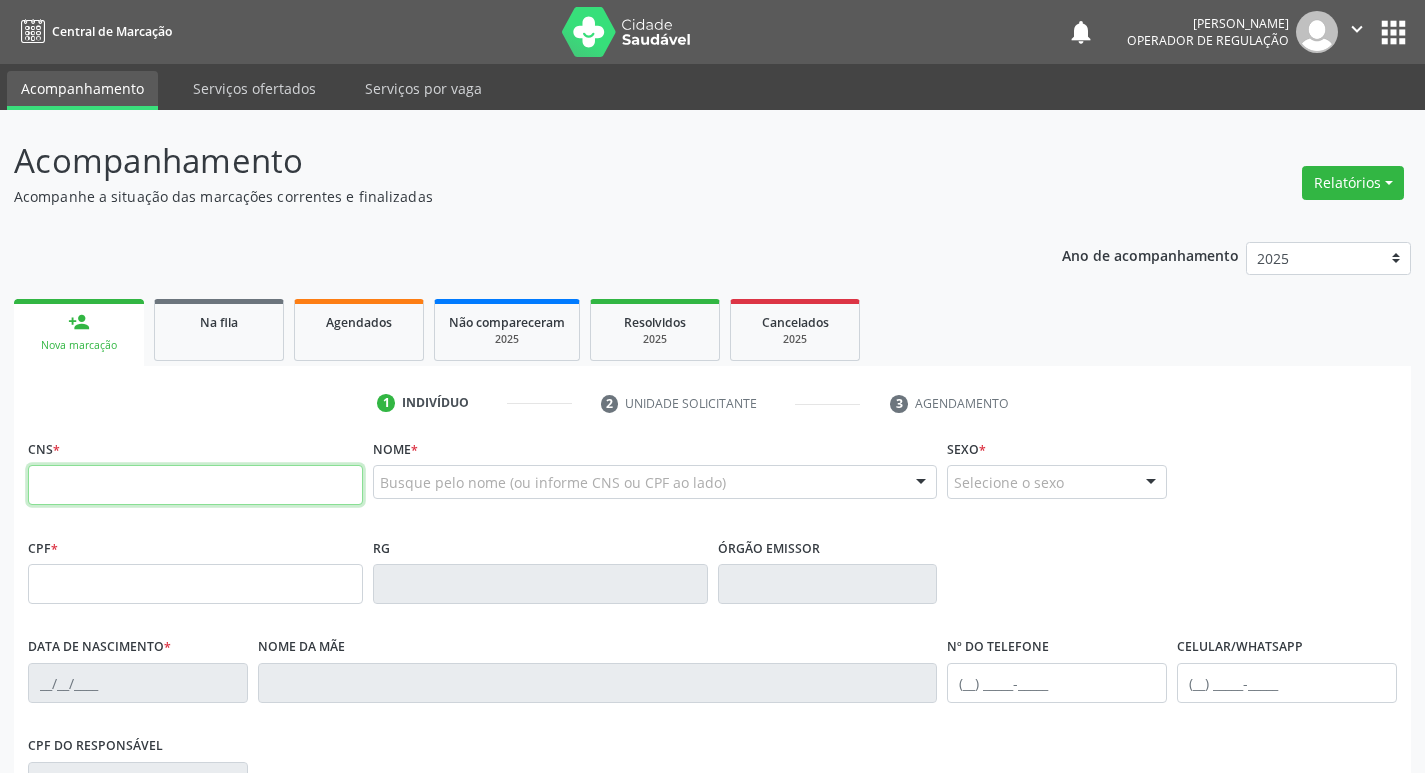
click at [187, 492] on input "text" at bounding box center [195, 485] width 335 height 40
type input "703 4069 0726 6100"
type input "107.141.184-51"
type input "06/06/1993"
type input "Eliene Machado Silva"
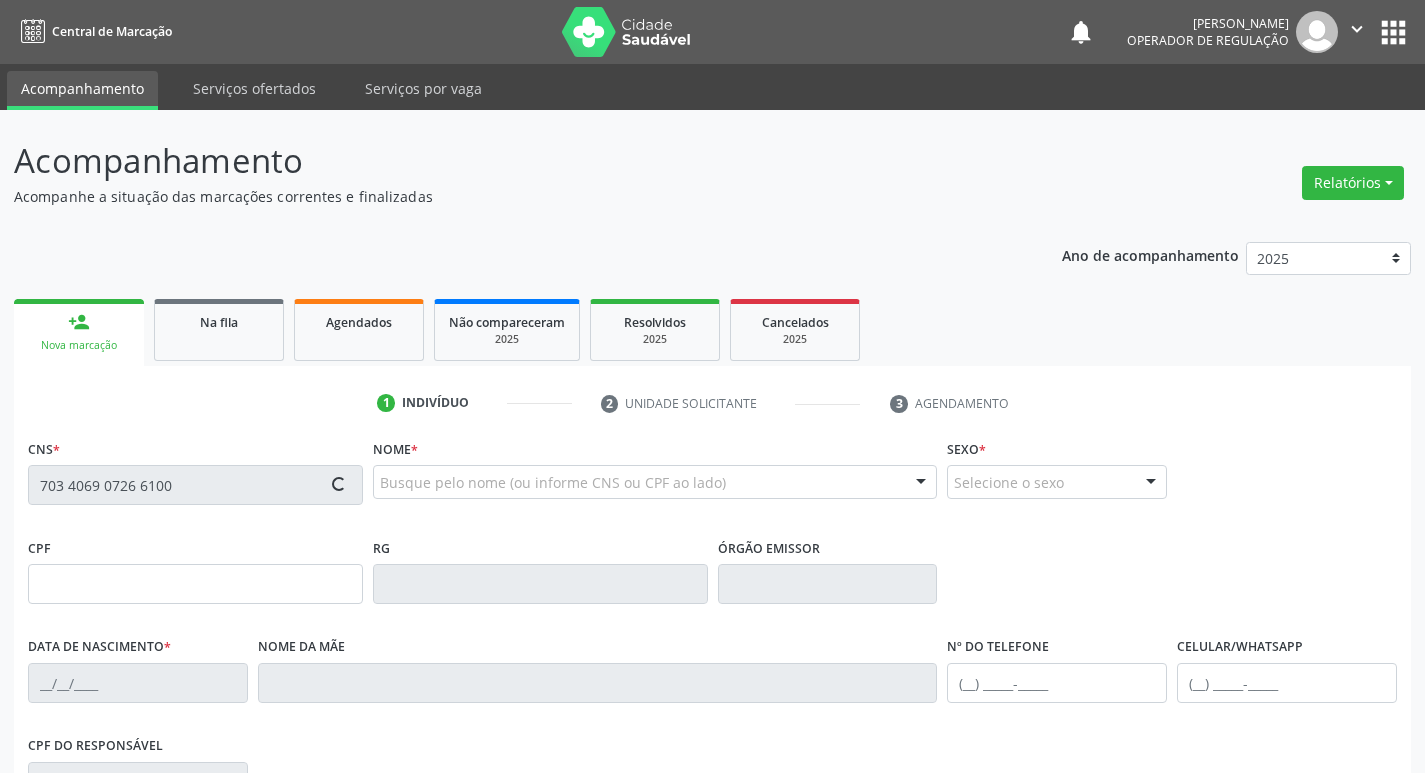
type input "(83) 99347-8664"
type input "109.888.984-38"
type input "150"
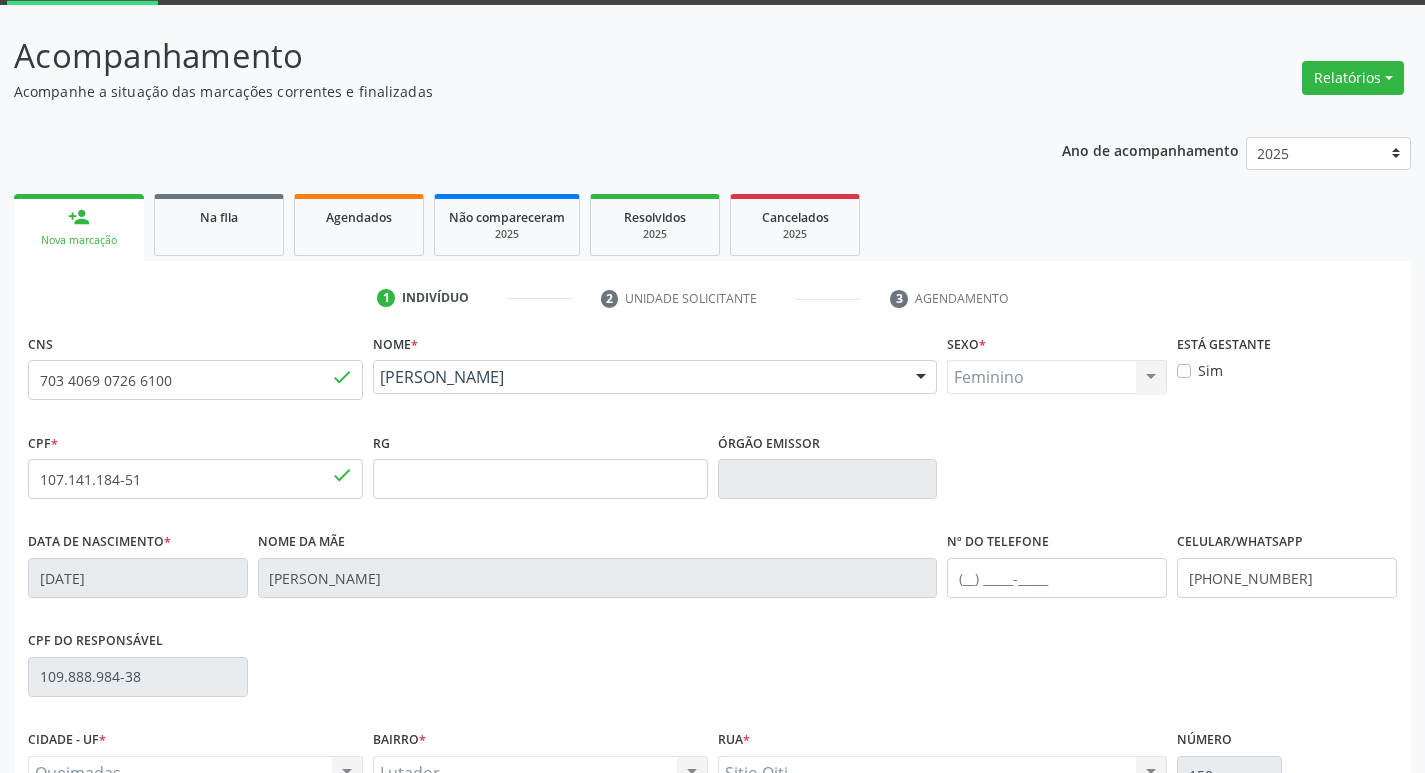
scroll to position [311, 0]
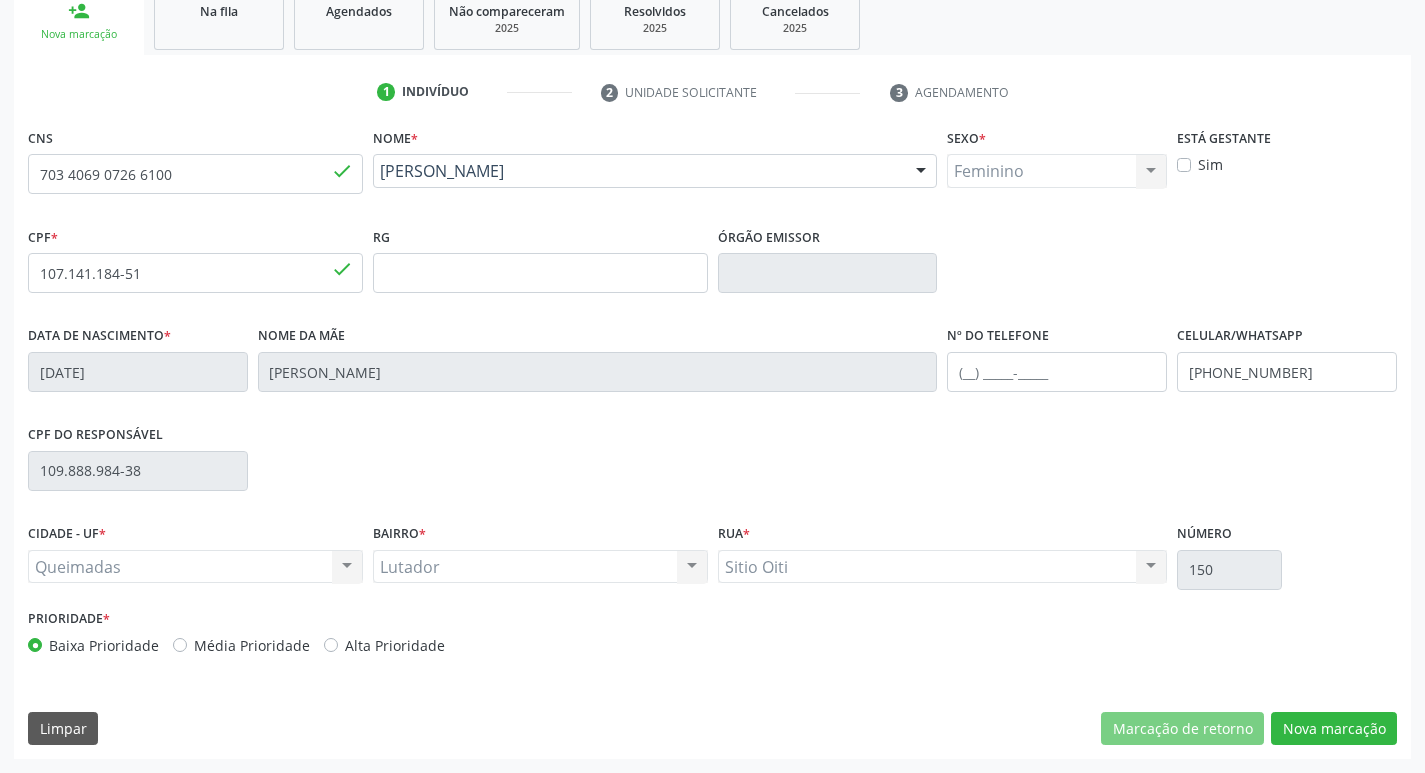
click at [1322, 754] on div "CNS 703 4069 0726 6100 done Nome * Débora Machado Silva Débora Machado Silva CN…" at bounding box center [712, 441] width 1397 height 636
click at [1322, 737] on button "Nova marcação" at bounding box center [1334, 729] width 126 height 34
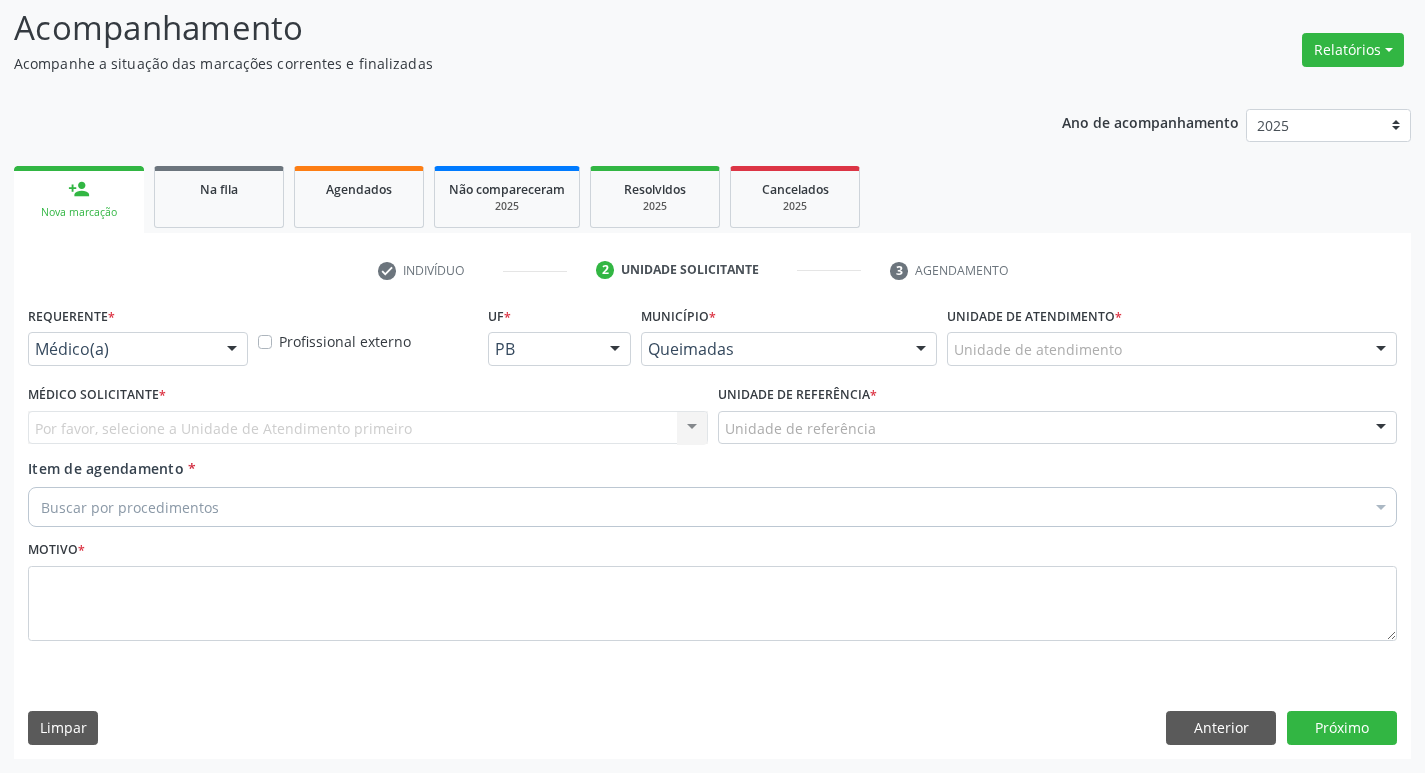
scroll to position [133, 0]
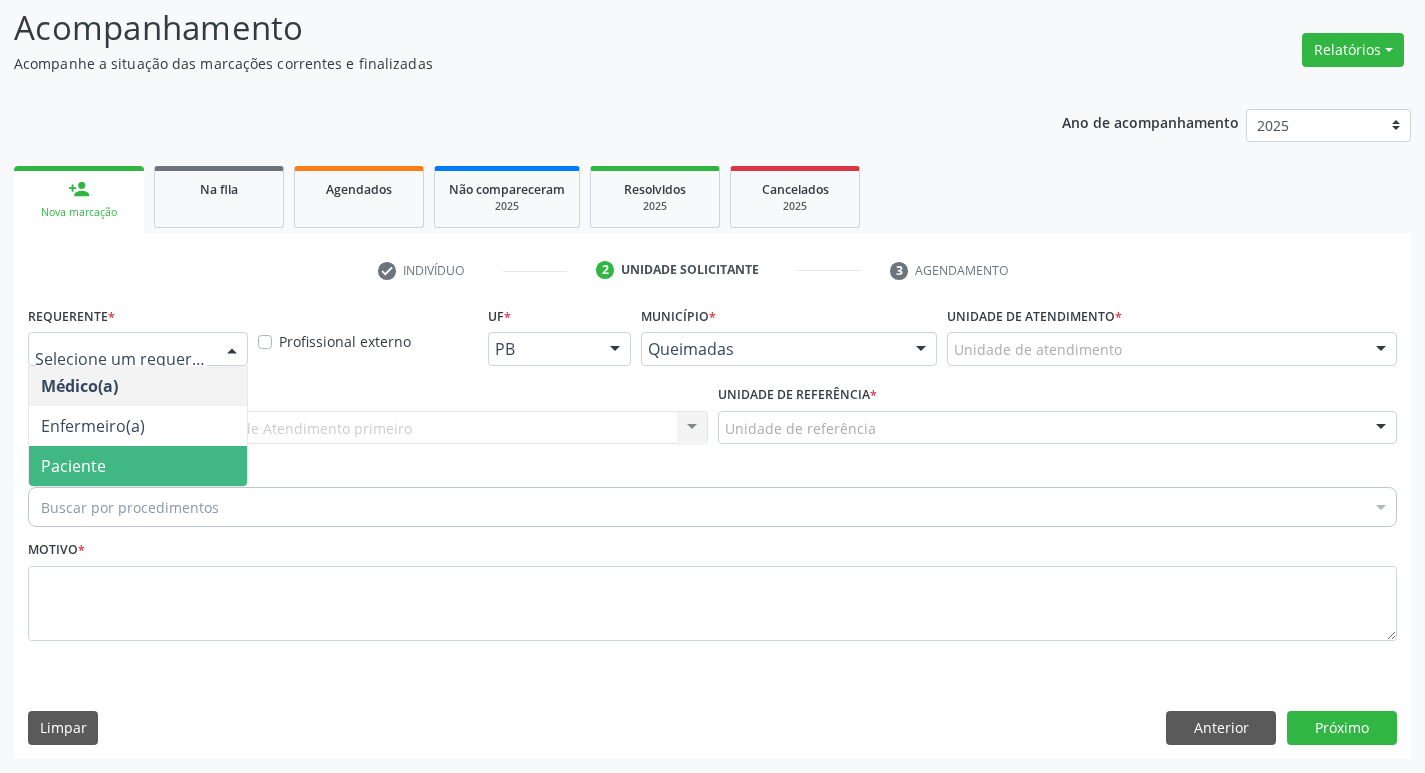
click at [171, 482] on span "Paciente" at bounding box center [138, 466] width 218 height 40
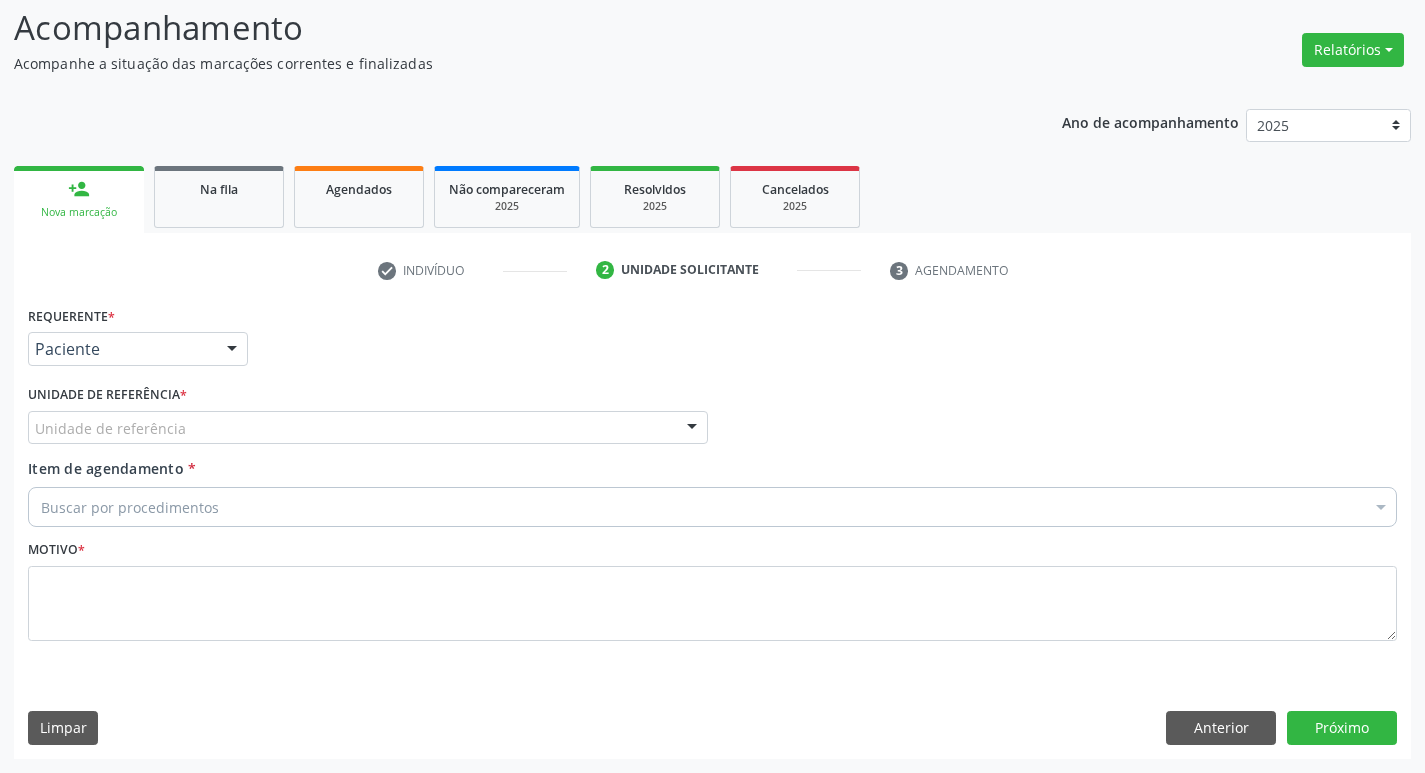
click at [184, 432] on div "Unidade de referência" at bounding box center [368, 428] width 680 height 34
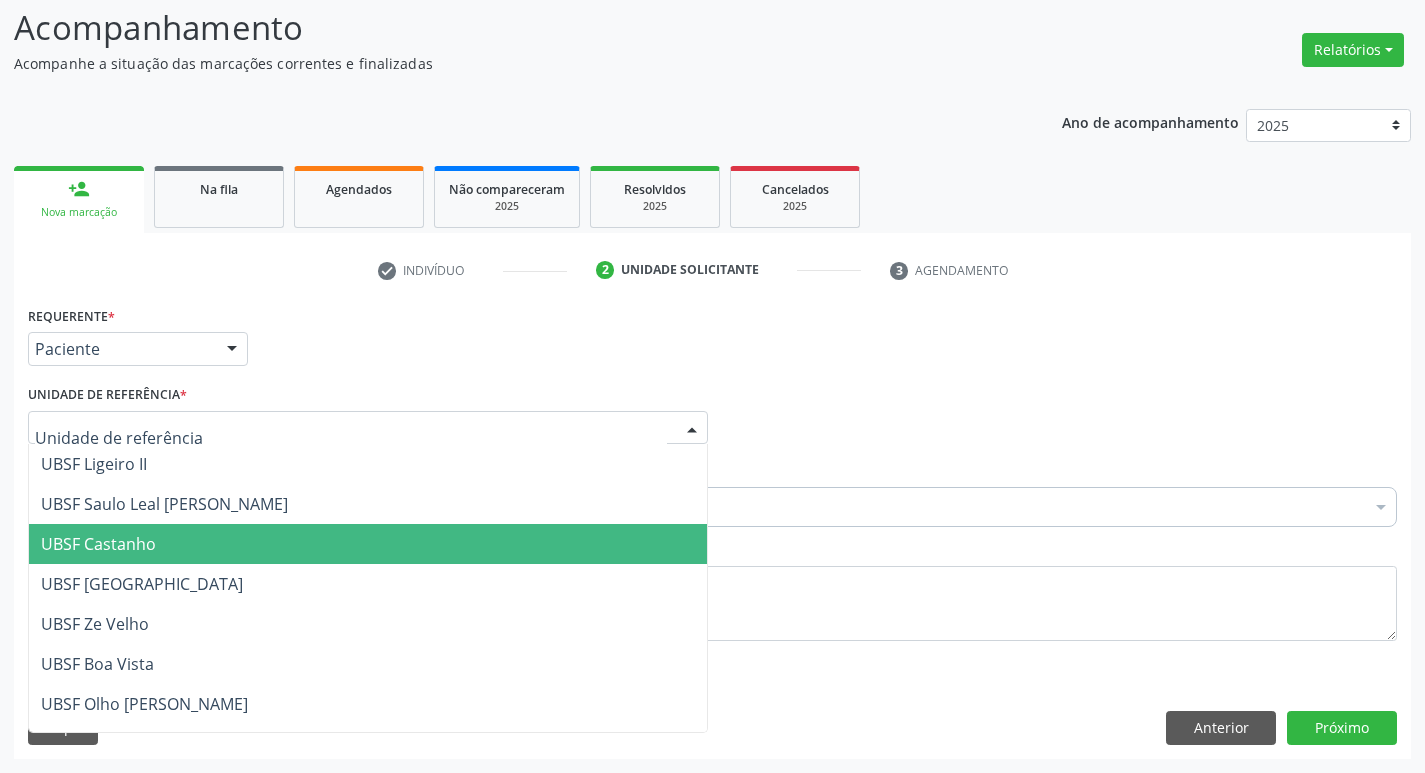
type input "L"
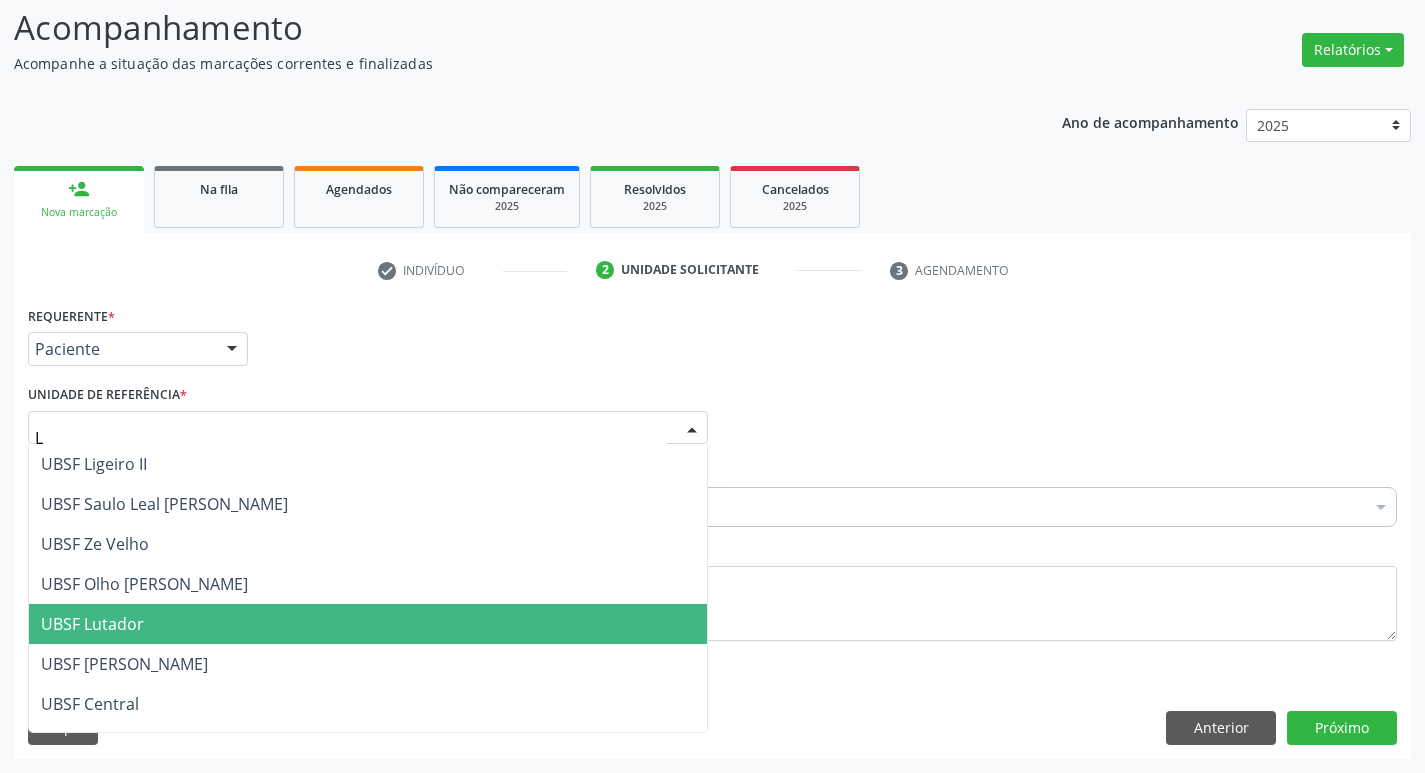
click at [202, 621] on span "UBSF Lutador" at bounding box center [368, 624] width 678 height 40
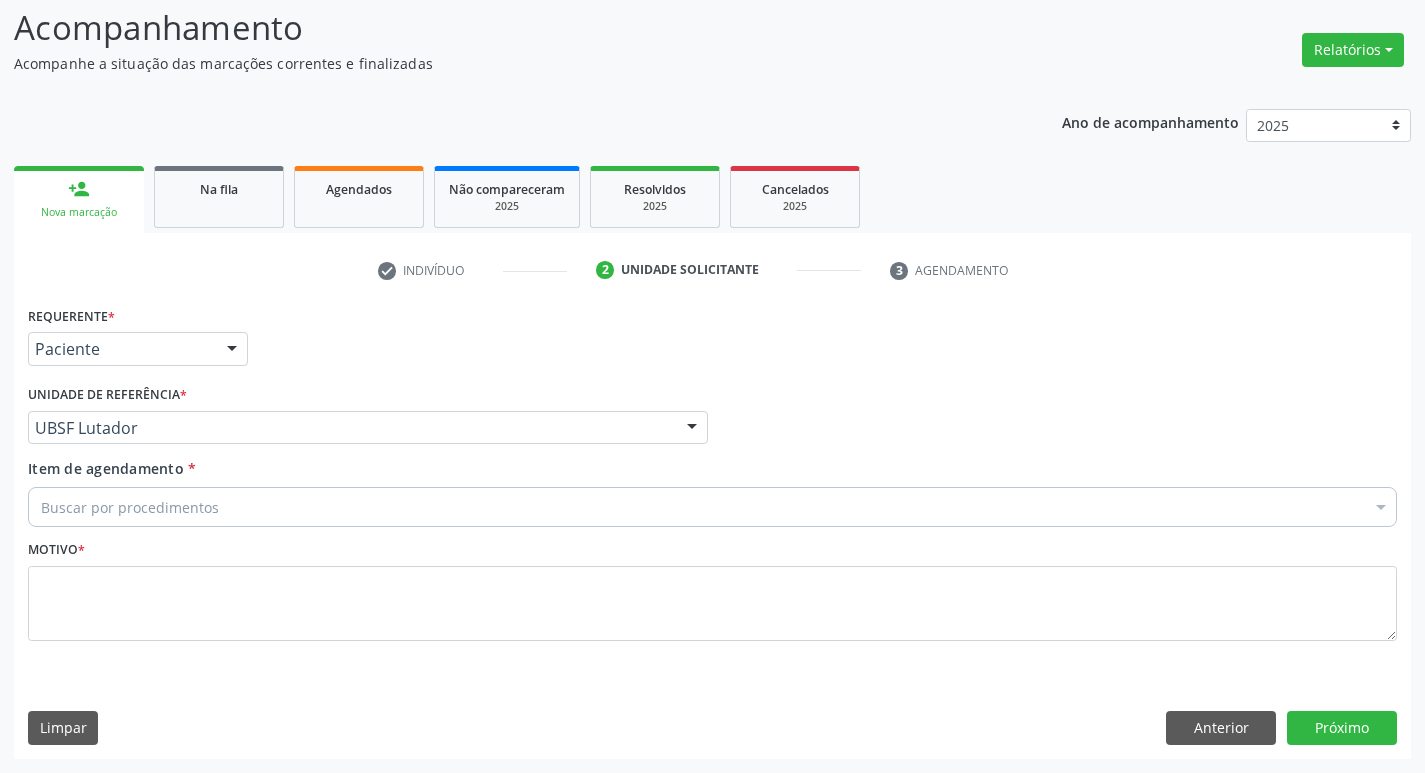
click at [242, 501] on div "Buscar por procedimentos" at bounding box center [712, 507] width 1369 height 40
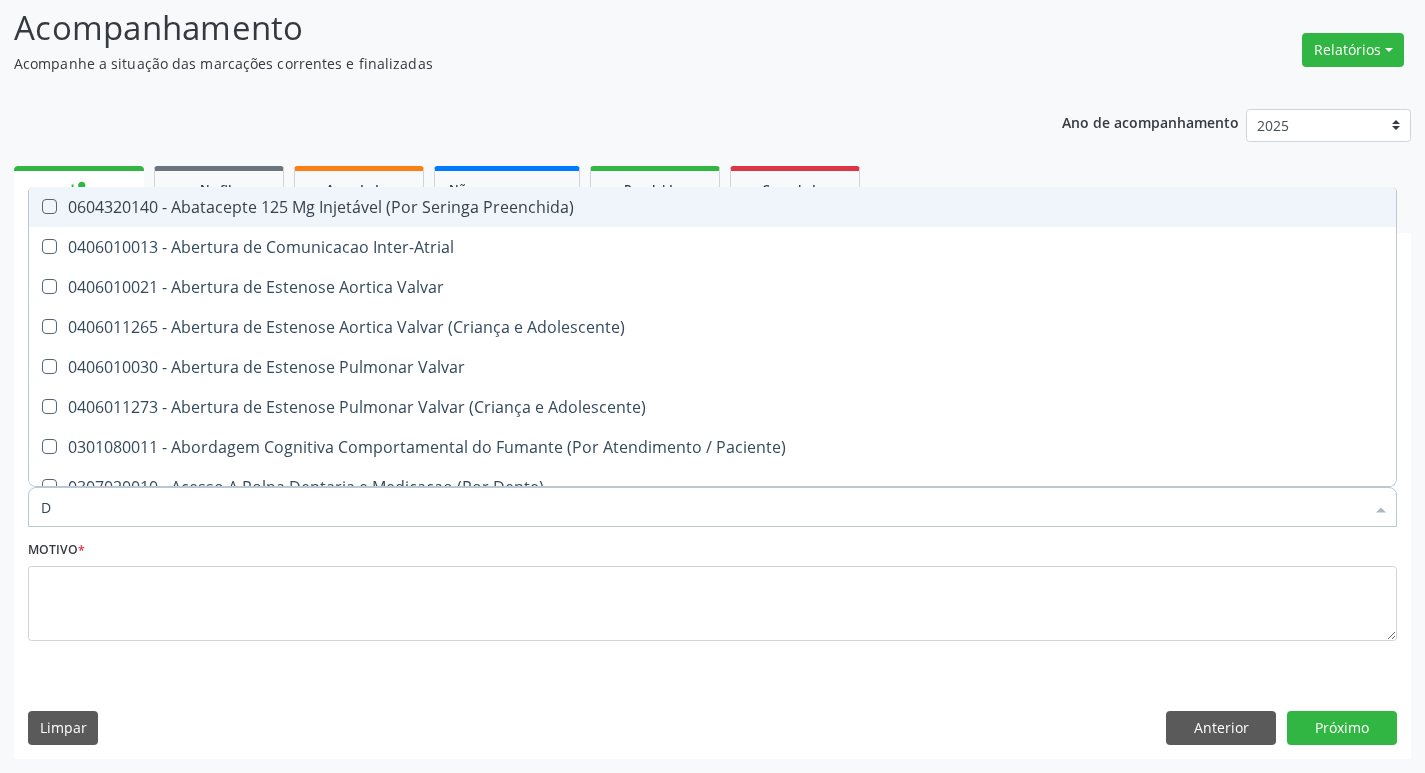
type input "DERMAT"
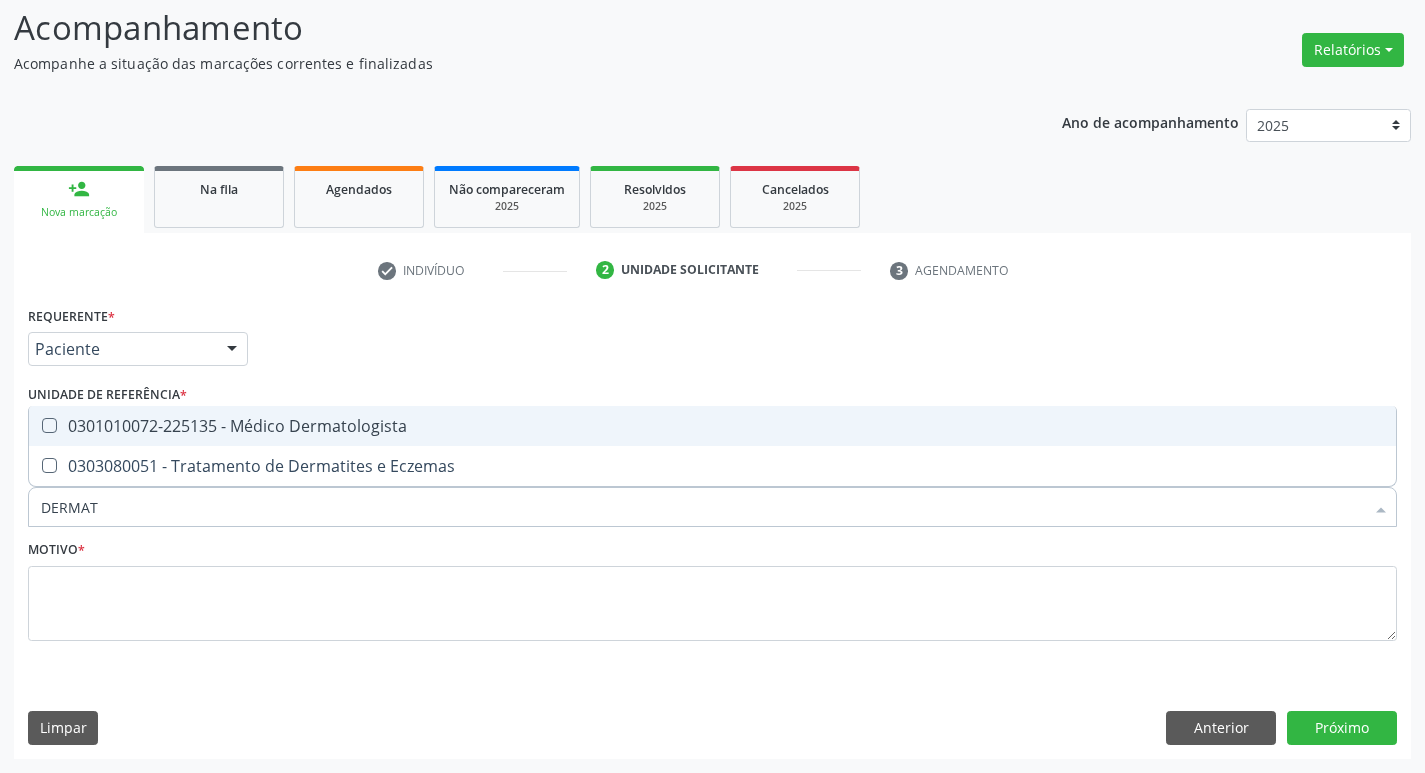
click at [264, 430] on div "0301010072-225135 - Médico Dermatologista" at bounding box center [712, 426] width 1343 height 16
checkbox Dermatologista "true"
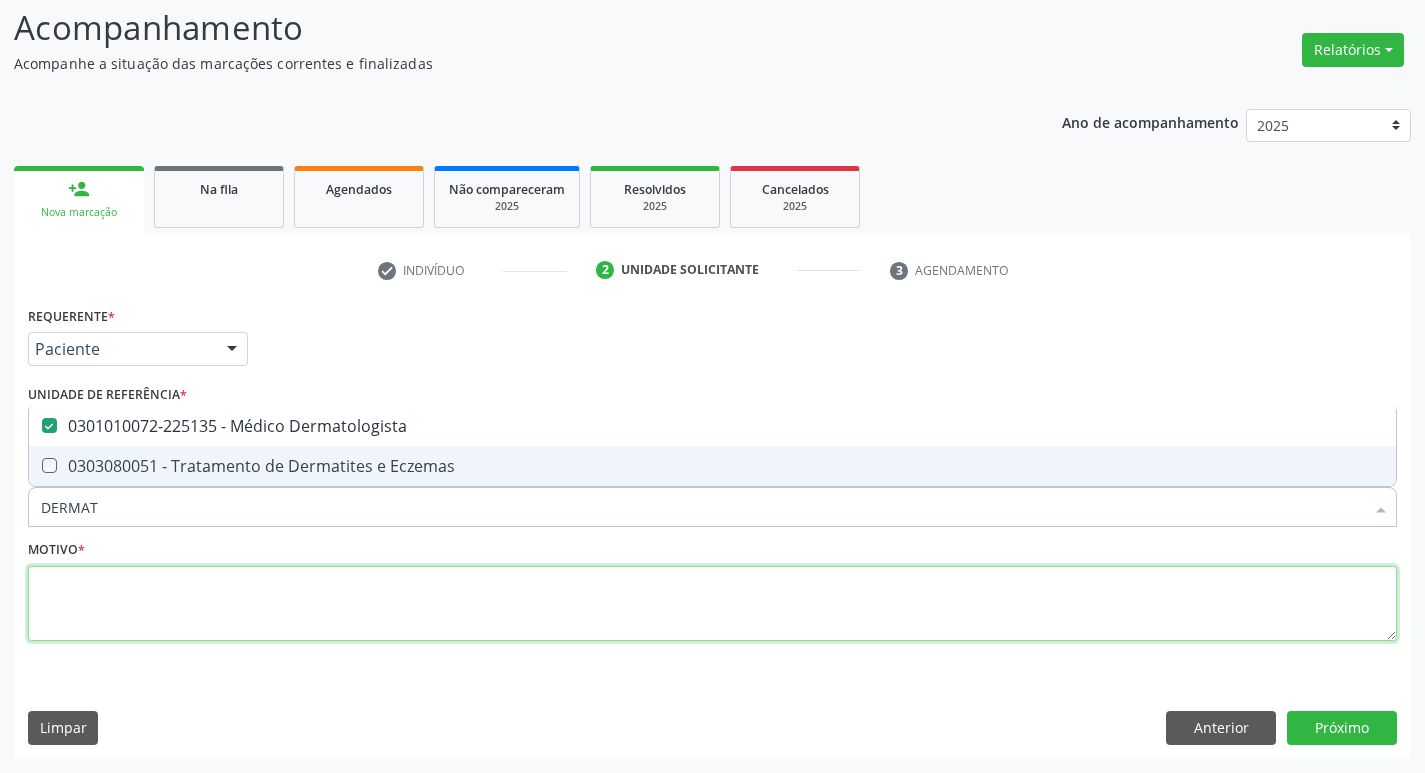
click at [238, 602] on textarea at bounding box center [712, 604] width 1369 height 76
checkbox Eczemas "true"
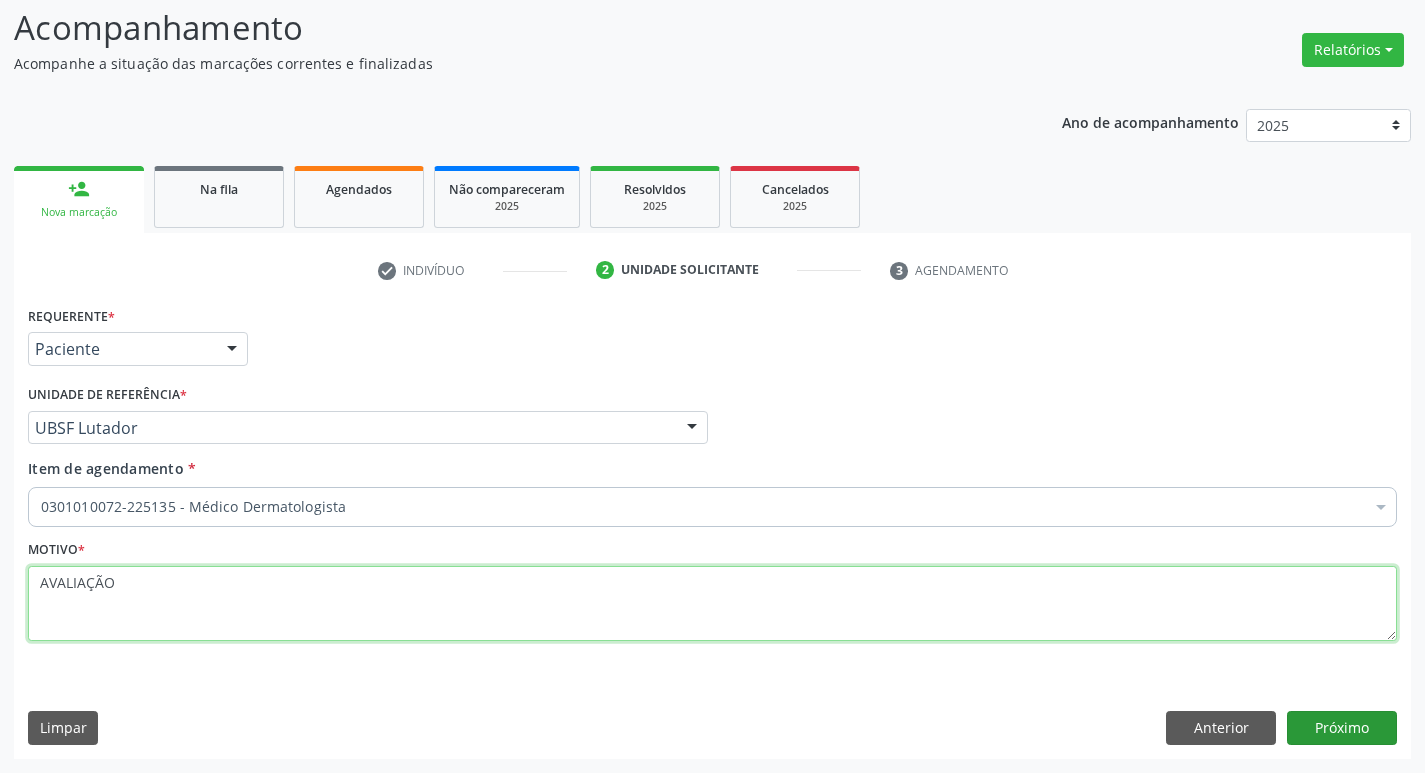
type textarea "AVALIAÇÃO"
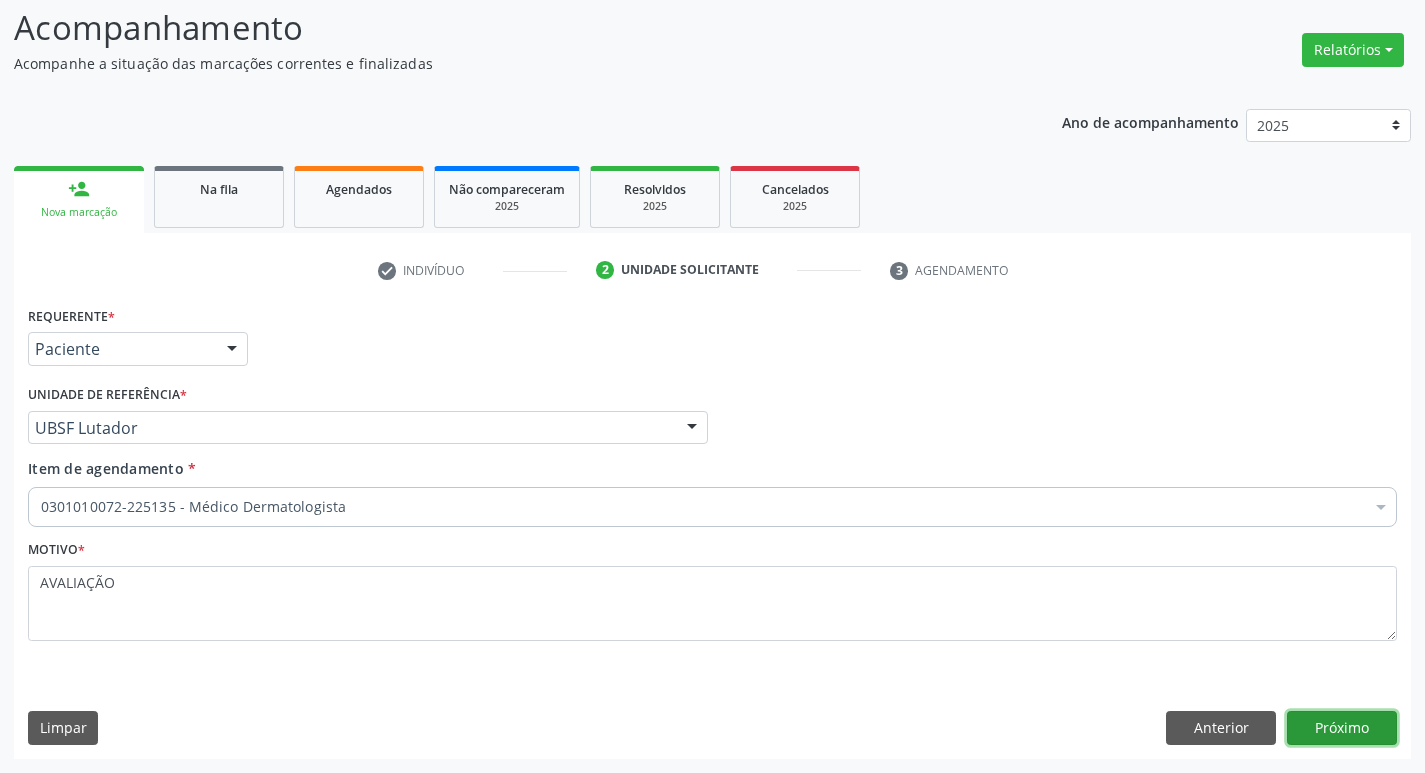
click at [1341, 725] on button "Próximo" at bounding box center [1342, 728] width 110 height 34
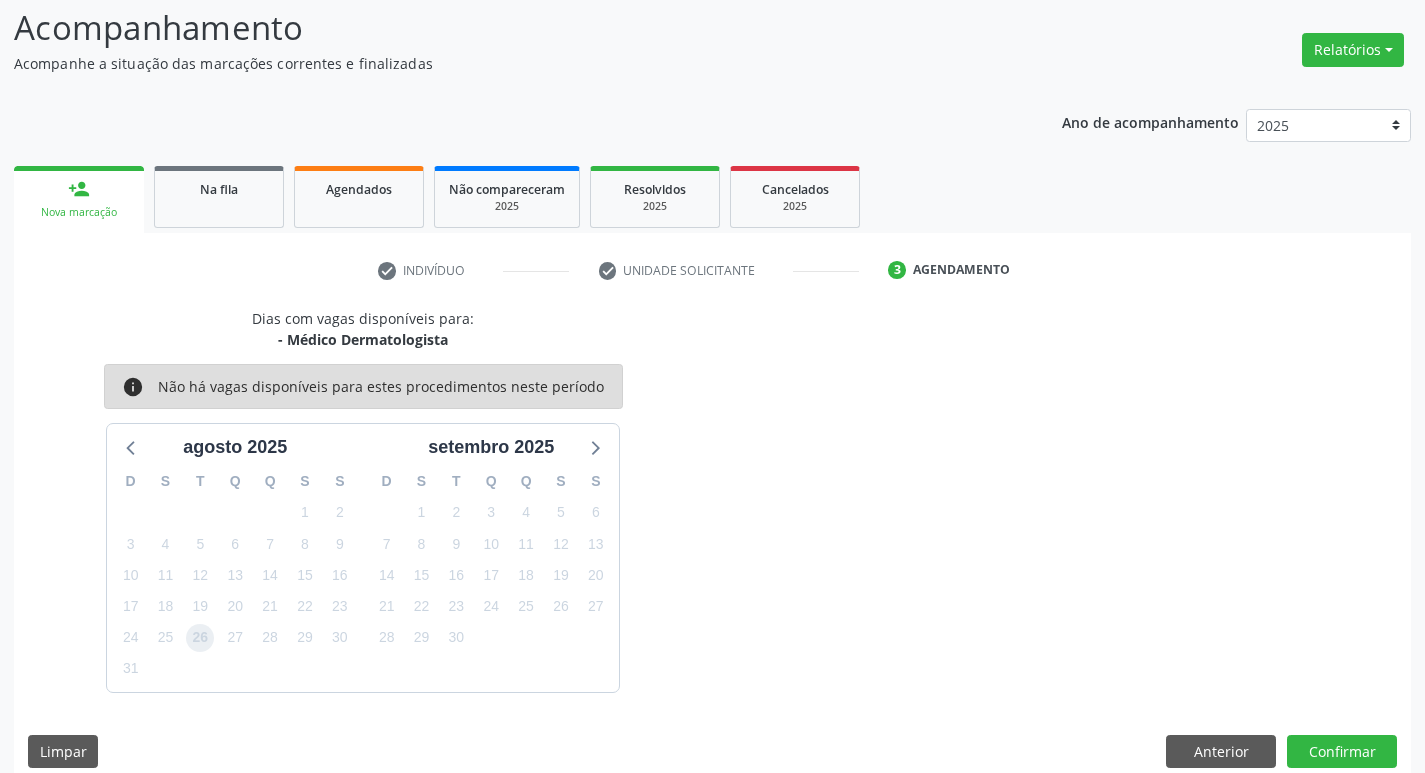
click at [204, 636] on span "26" at bounding box center [200, 638] width 28 height 28
click at [1326, 752] on button "Confirmar" at bounding box center [1342, 752] width 110 height 34
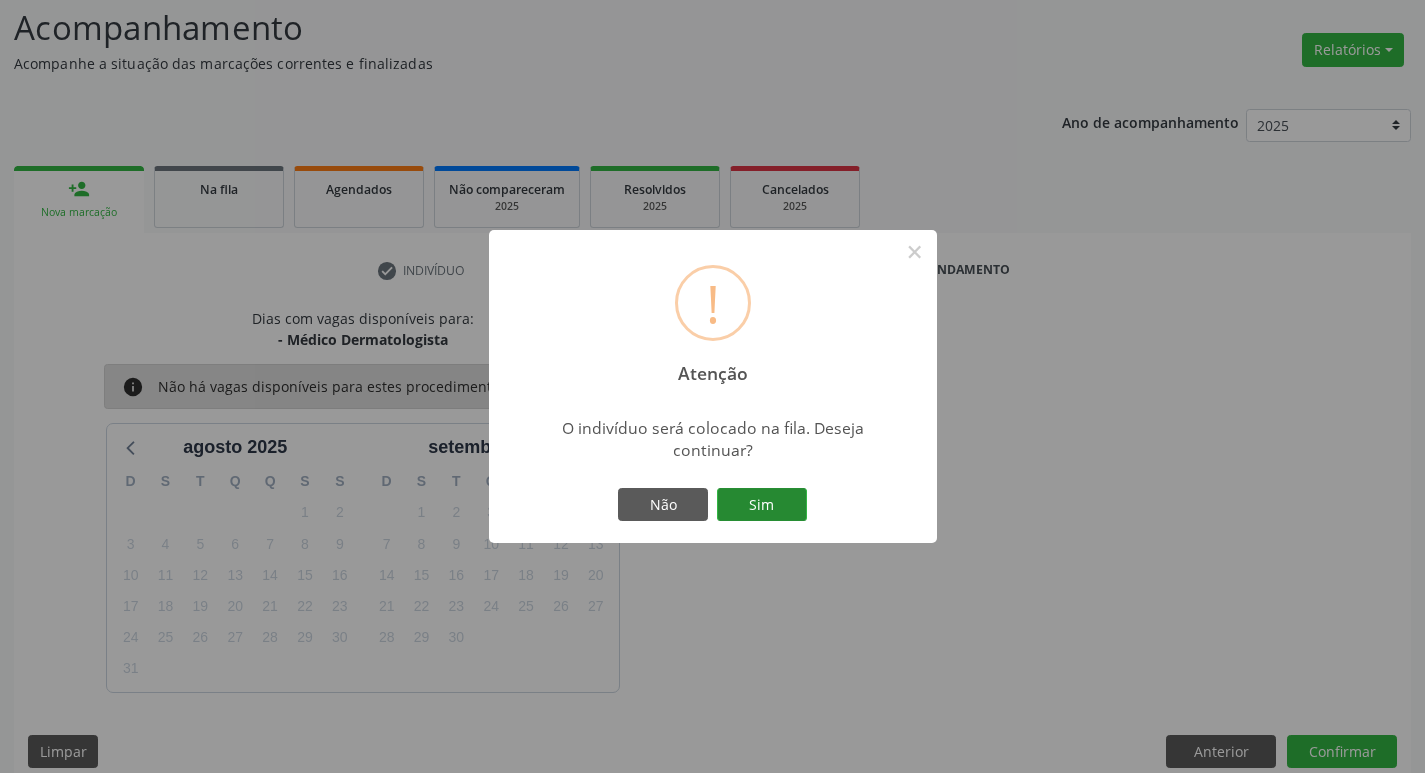
click at [729, 505] on button "Sim" at bounding box center [762, 505] width 90 height 34
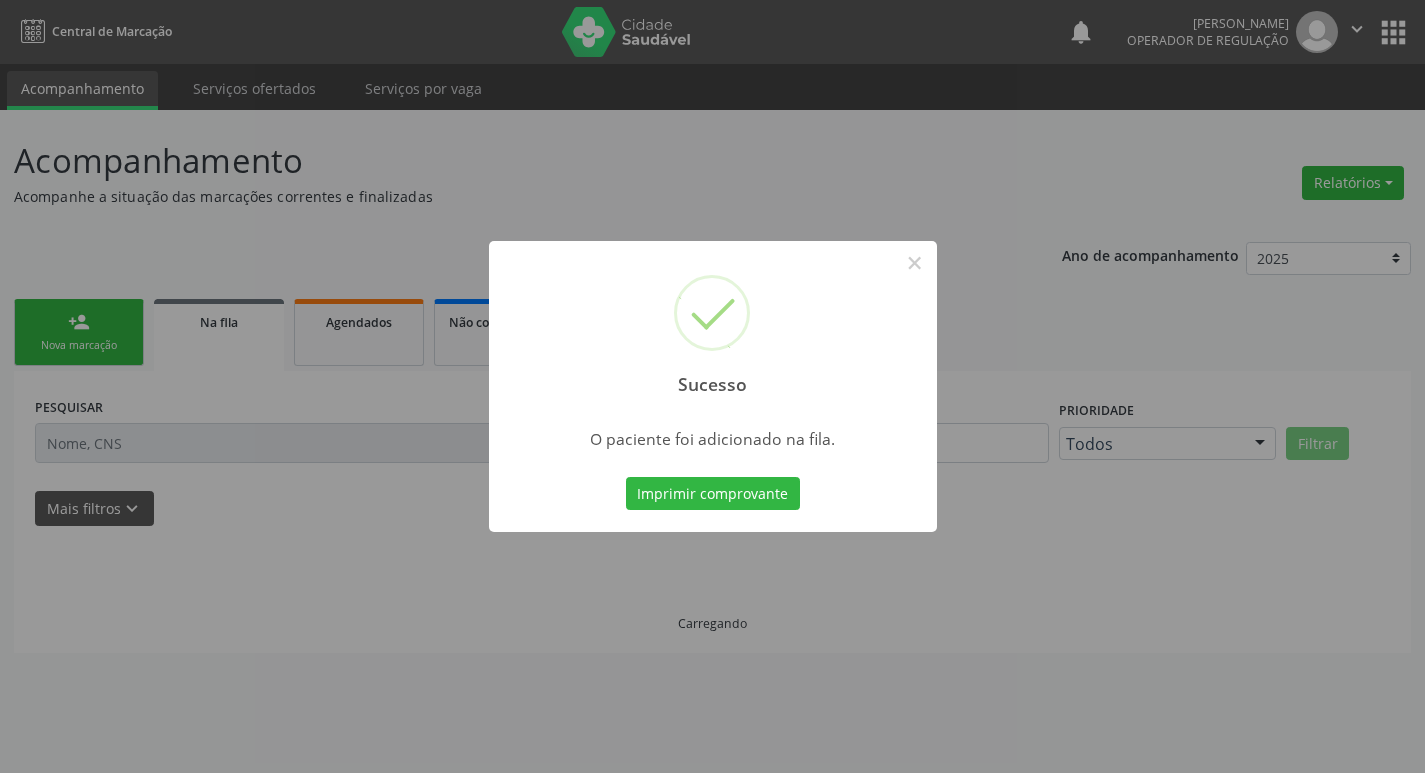
scroll to position [0, 0]
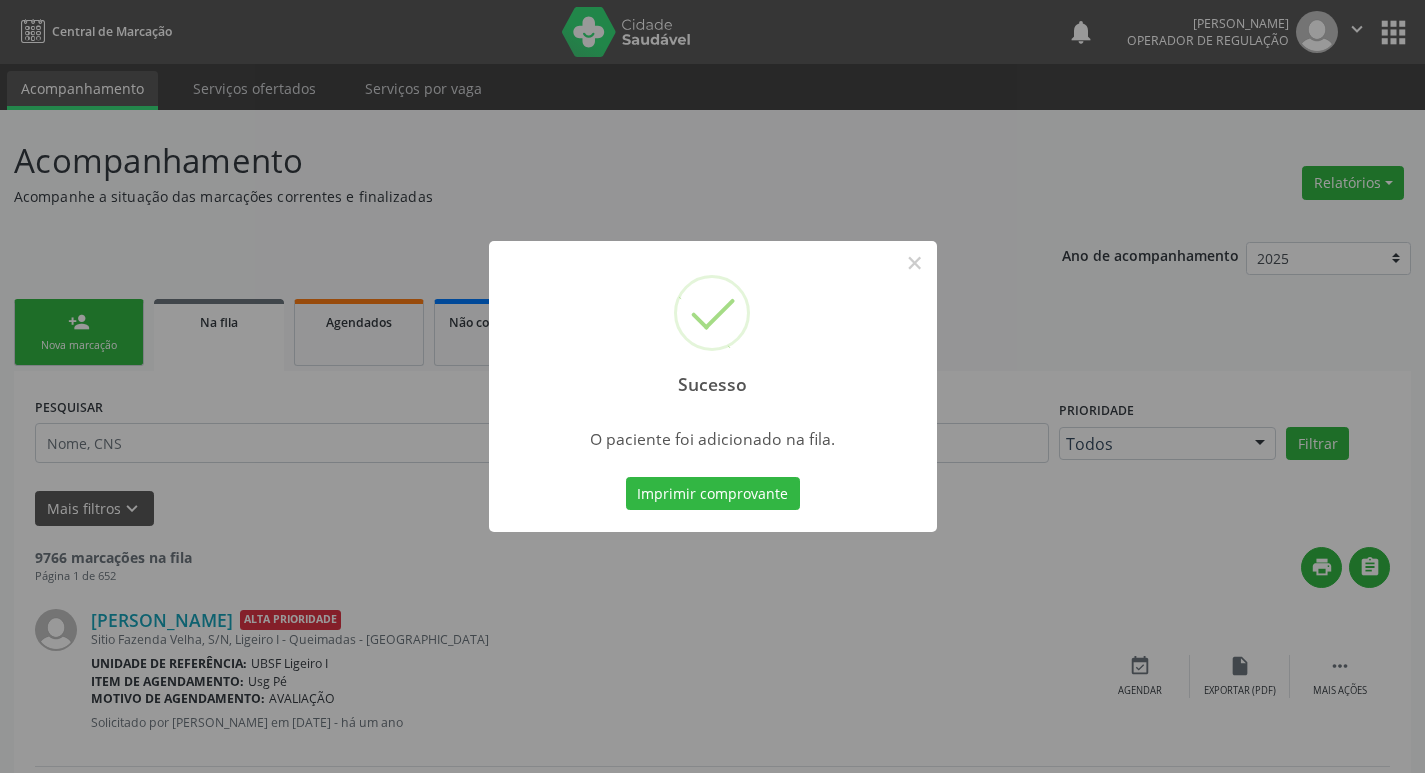
click at [93, 354] on div "Sucesso × O paciente foi adicionado na fila. Imprimir comprovante Cancel" at bounding box center [712, 386] width 1425 height 773
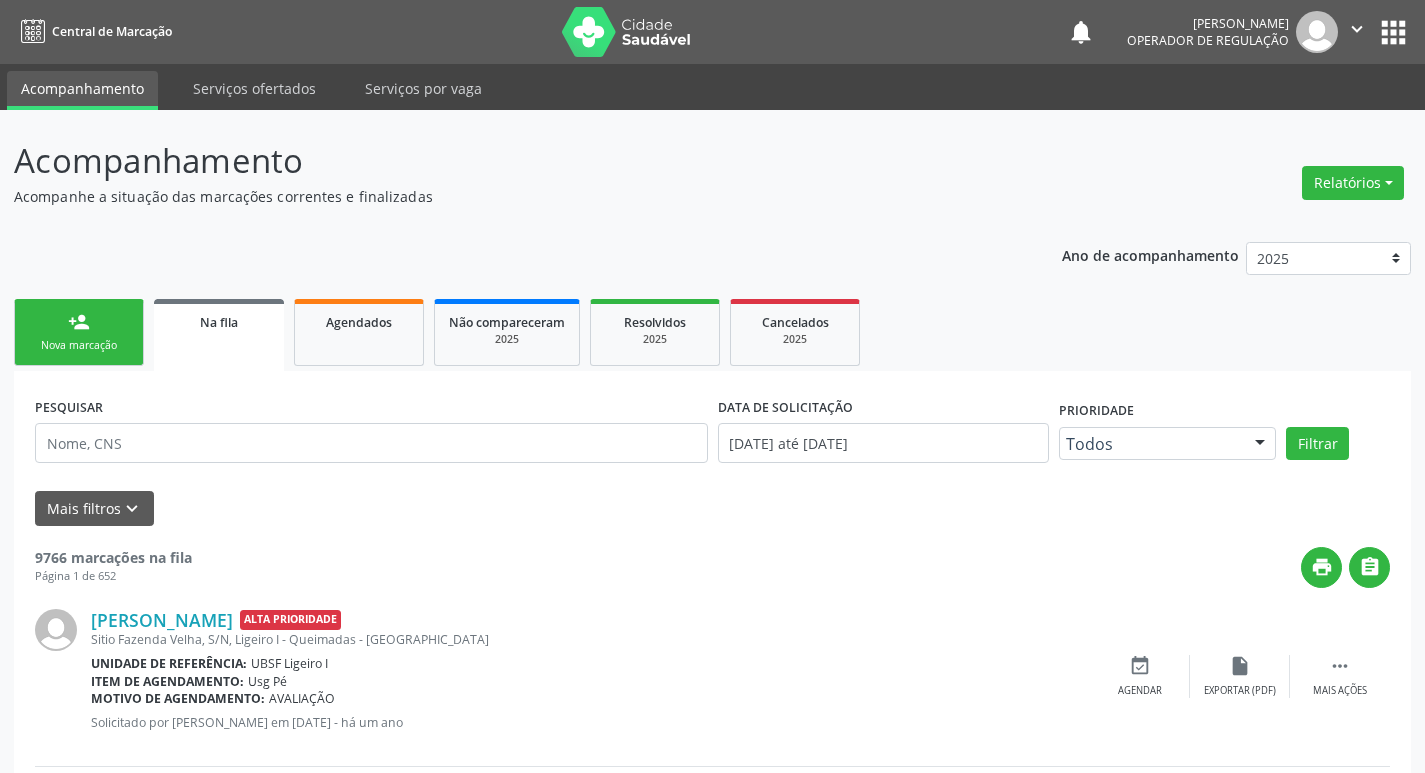
click at [98, 340] on div "Nova marcação" at bounding box center [79, 345] width 100 height 15
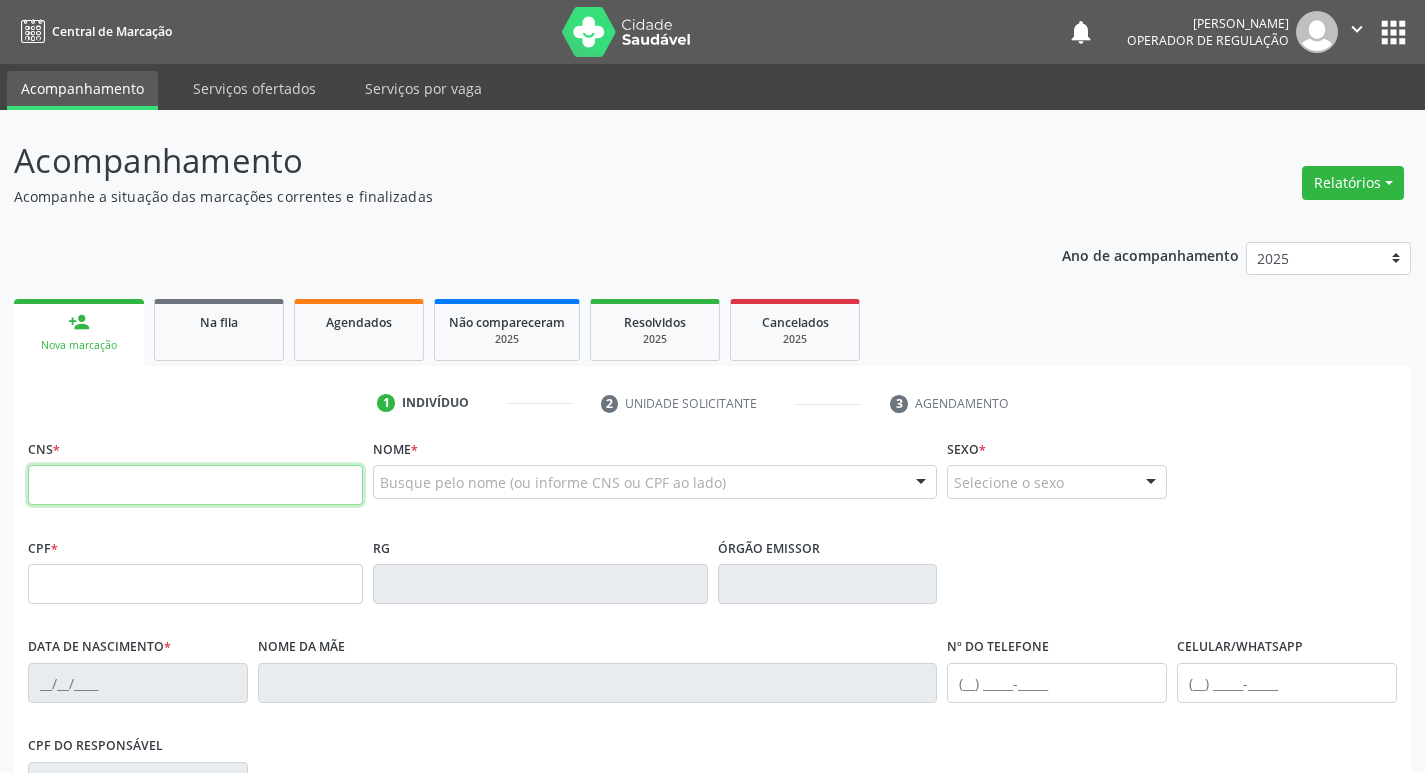
click at [220, 470] on input "text" at bounding box center [195, 485] width 335 height 40
type input "708 7081 9271 4393"
type input "963.705.724-20"
type input "20/07/1964"
type input "Josefa Barbosa da Conceição"
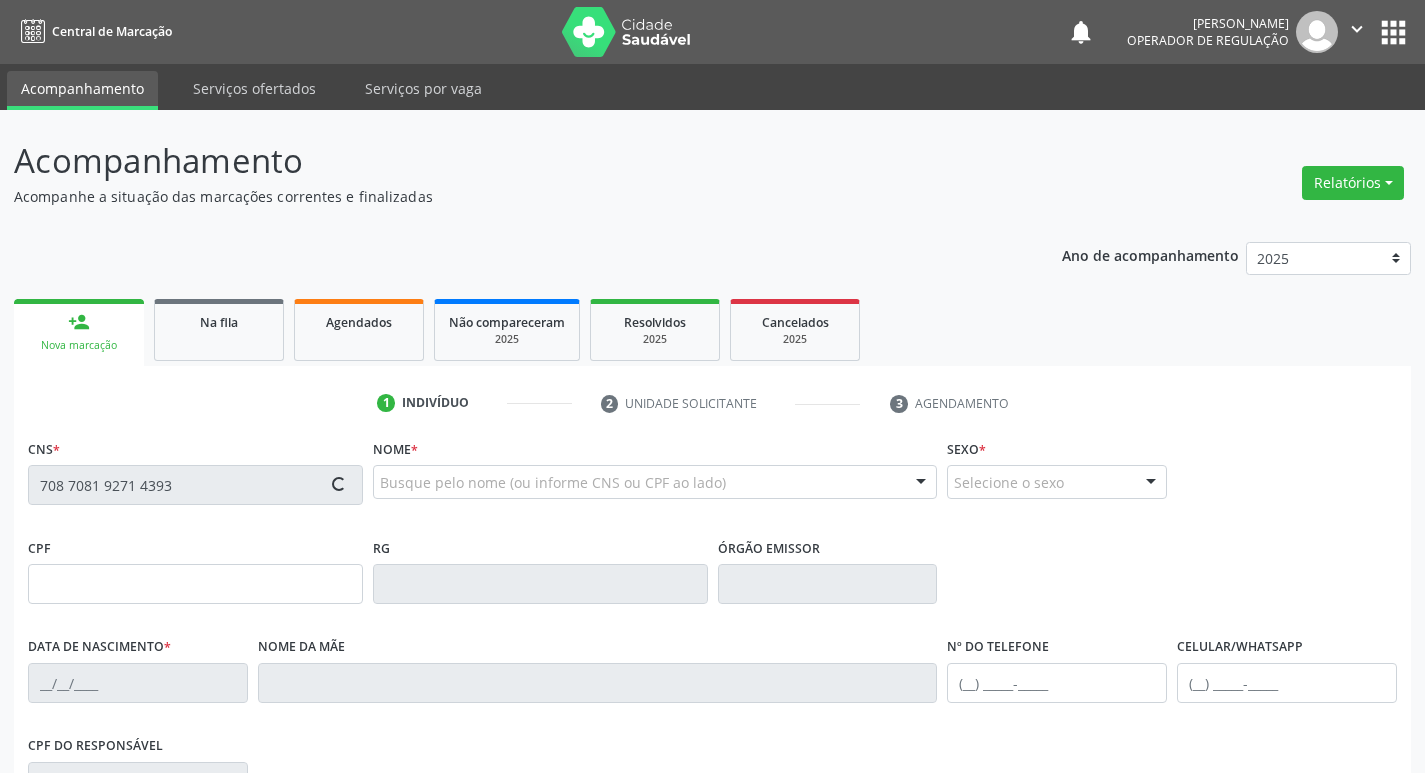
type input "(83) 99124-7499"
type input "38"
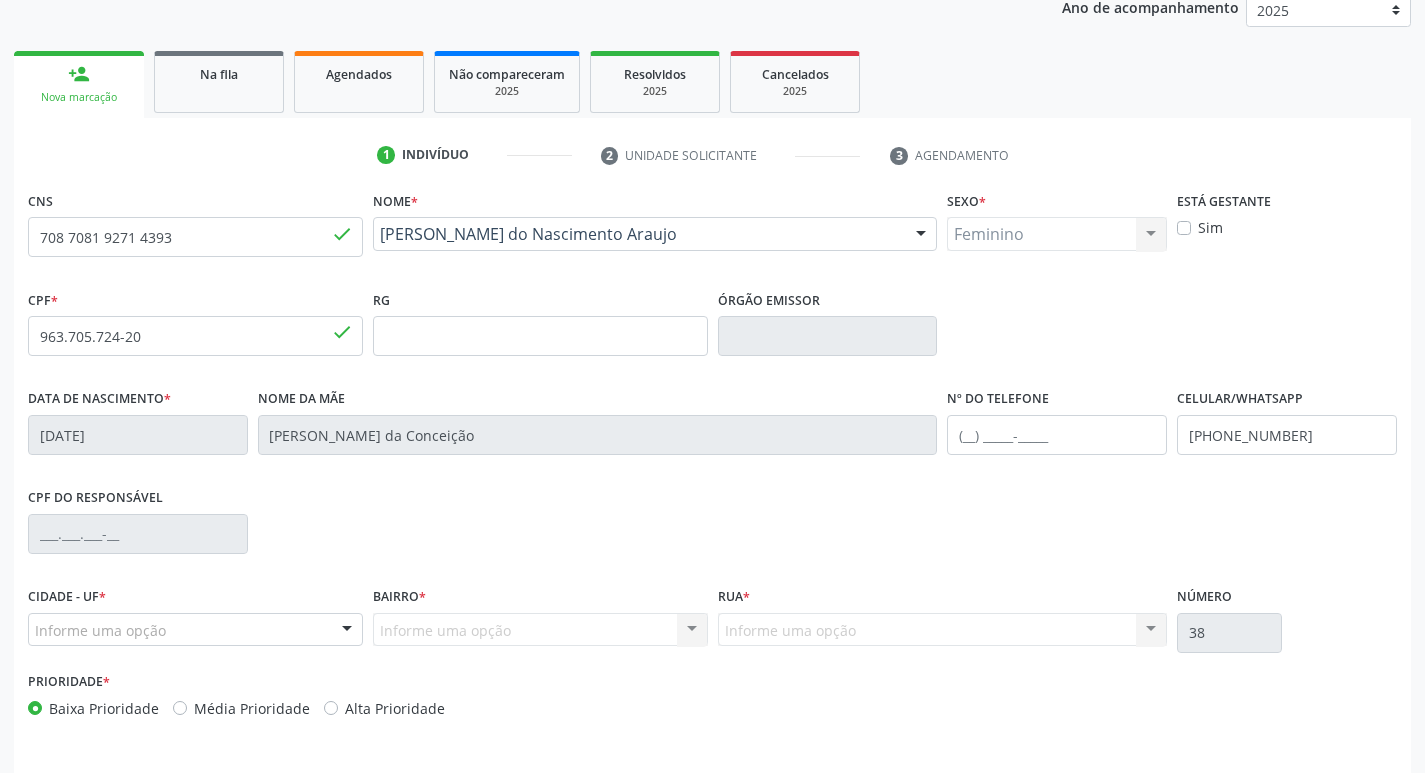
scroll to position [311, 0]
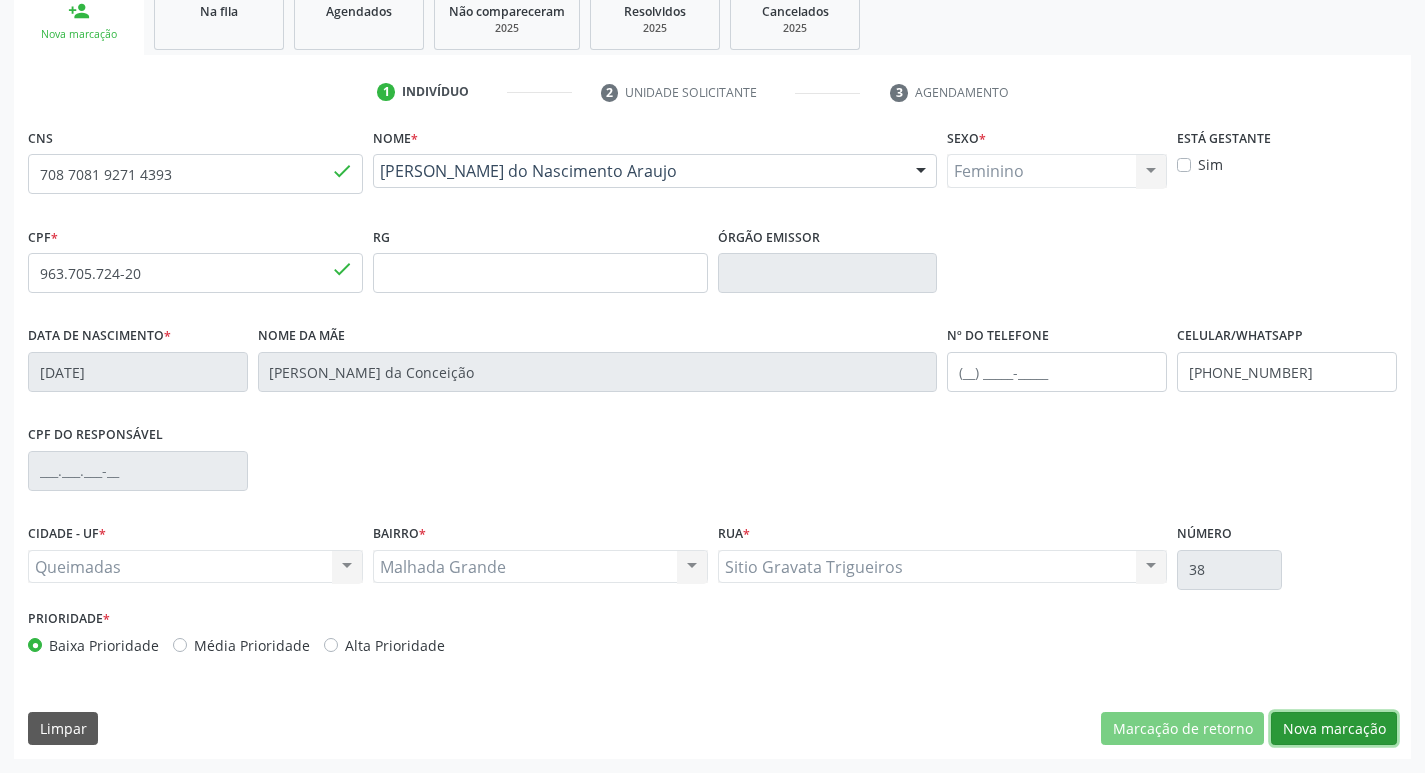
click at [1329, 733] on button "Nova marcação" at bounding box center [1334, 729] width 126 height 34
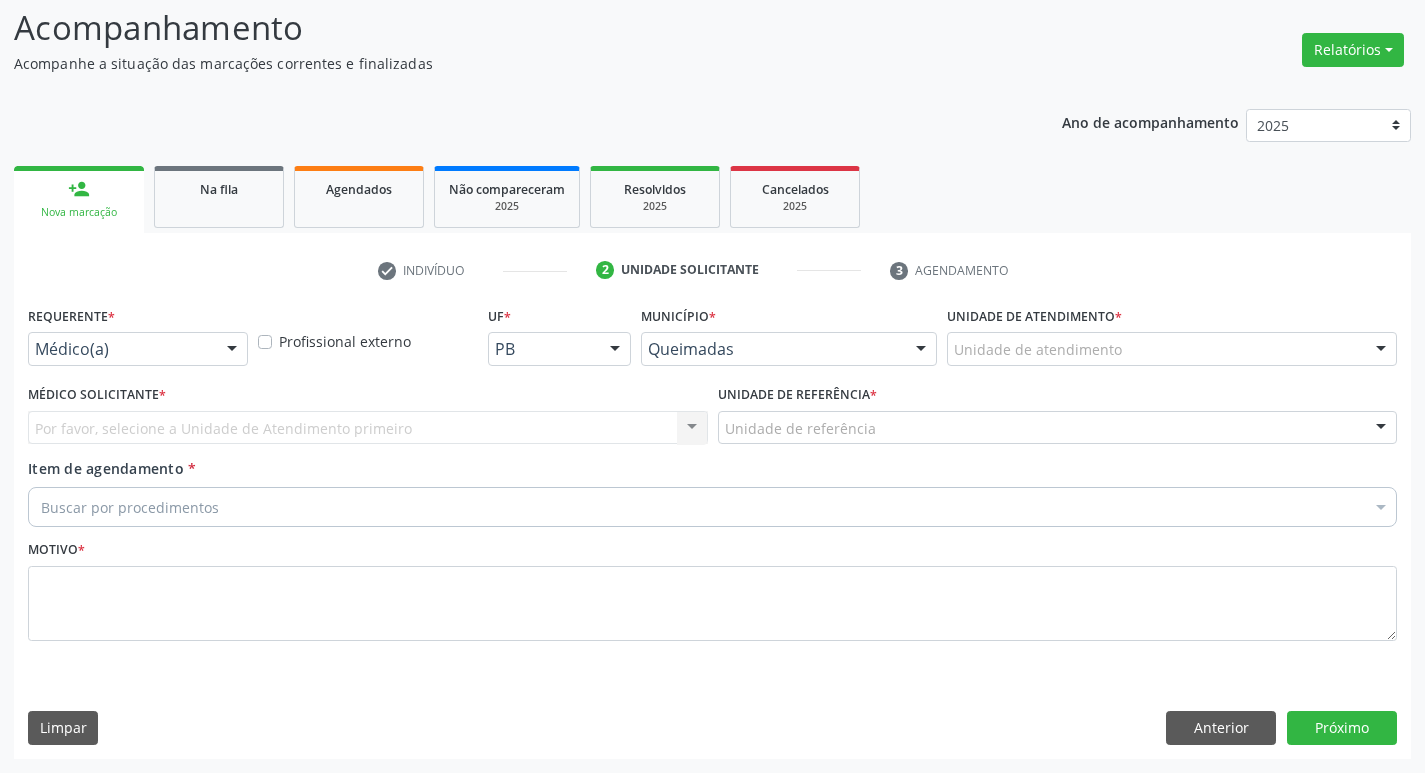
drag, startPoint x: 98, startPoint y: 352, endPoint x: 109, endPoint y: 434, distance: 82.7
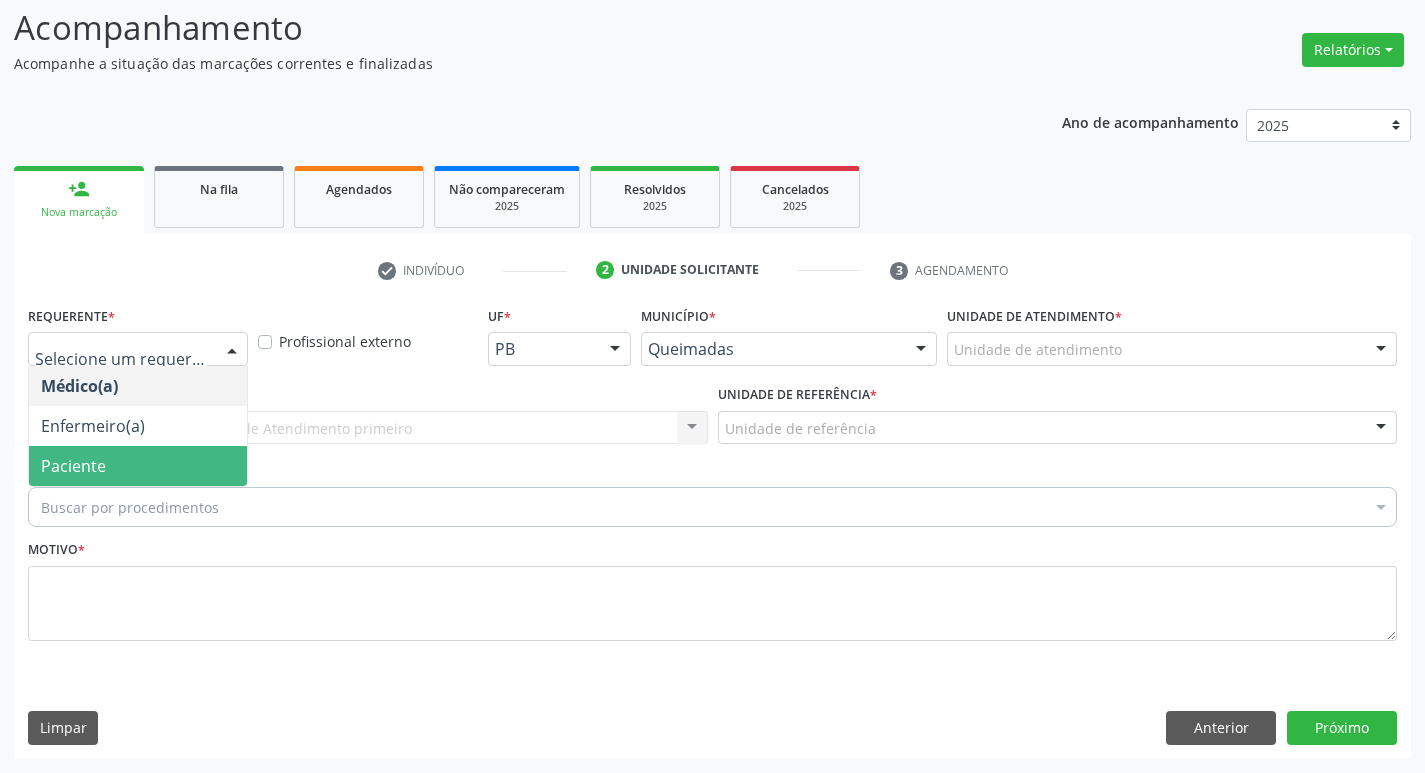
click at [117, 481] on span "Paciente" at bounding box center [138, 466] width 218 height 40
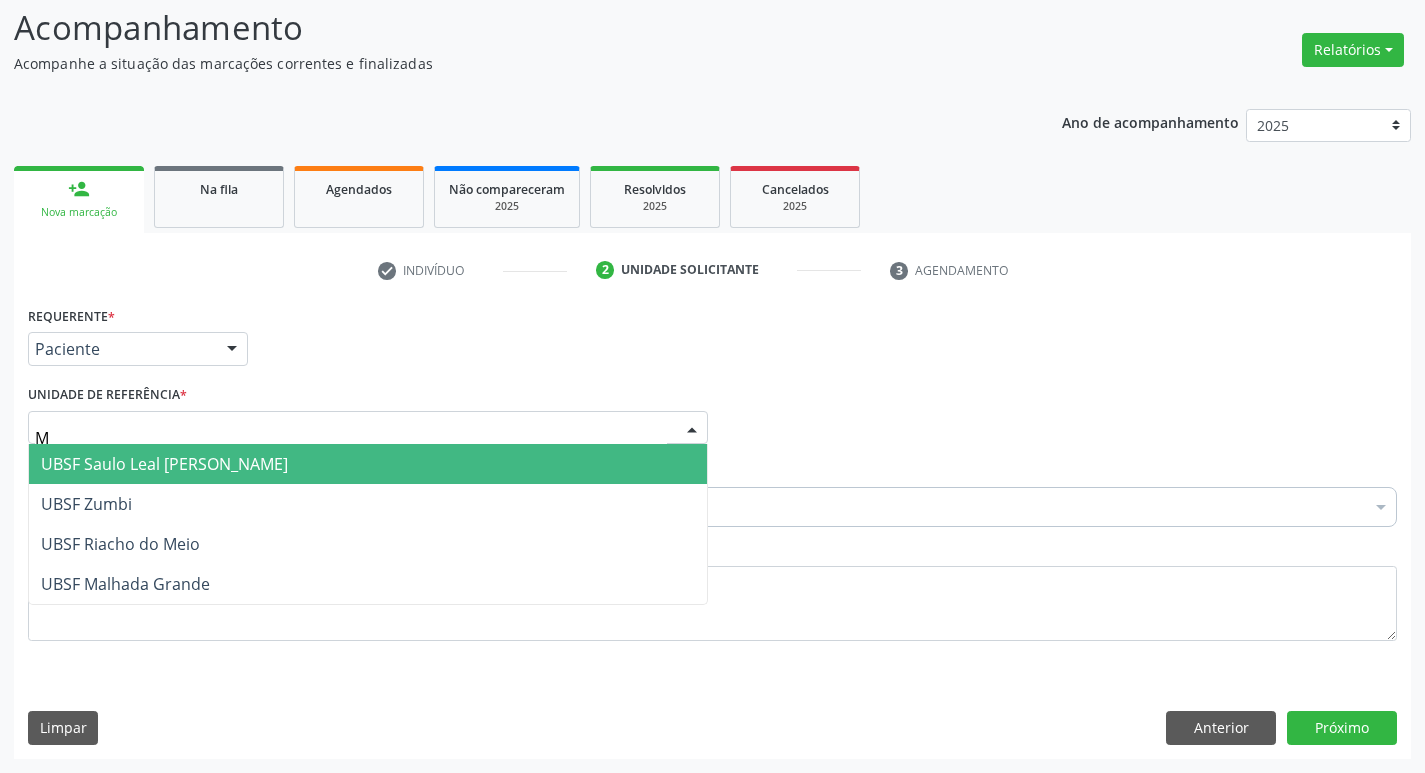
type input "MA"
drag, startPoint x: 144, startPoint y: 472, endPoint x: 148, endPoint y: 483, distance: 11.7
click at [149, 472] on span "UBSF Malhada Grande" at bounding box center [125, 464] width 169 height 22
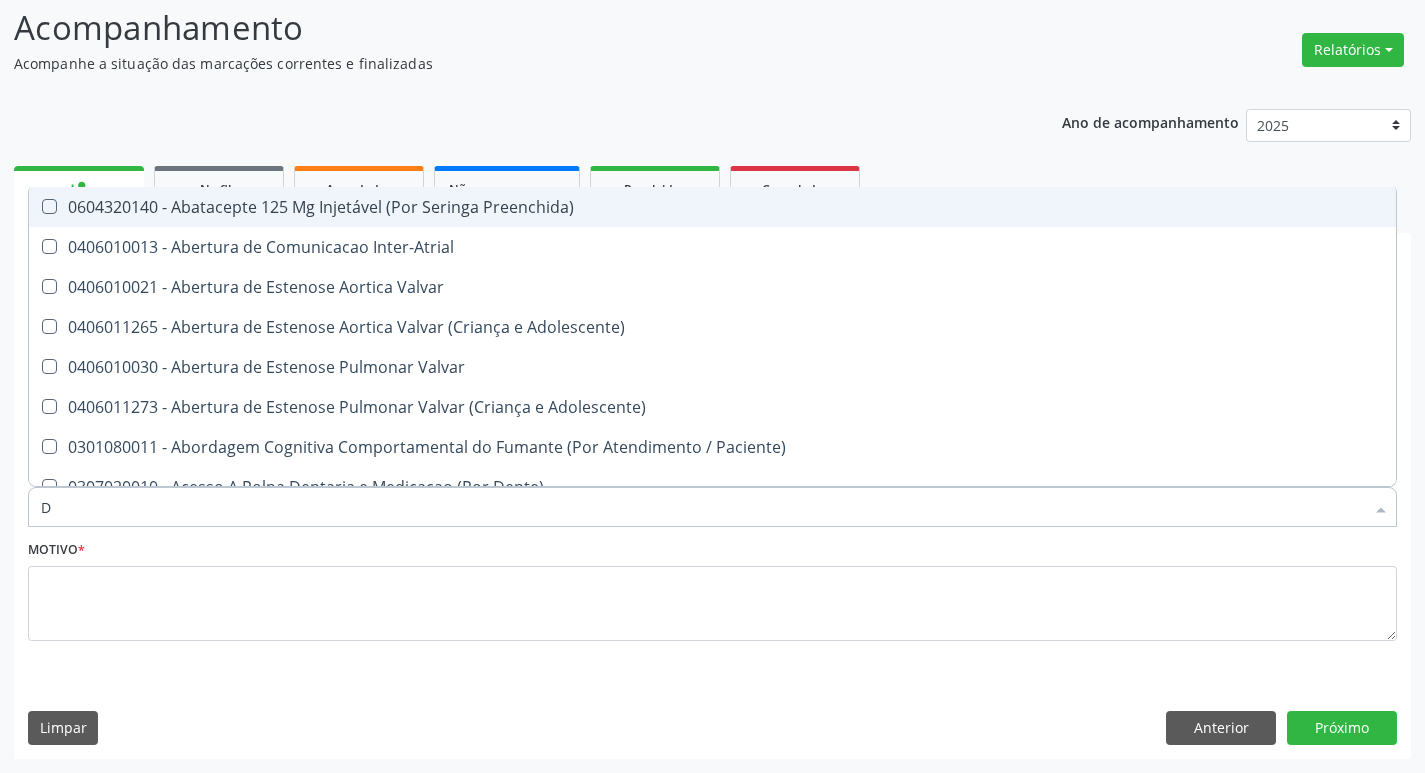
type input "DERMAT"
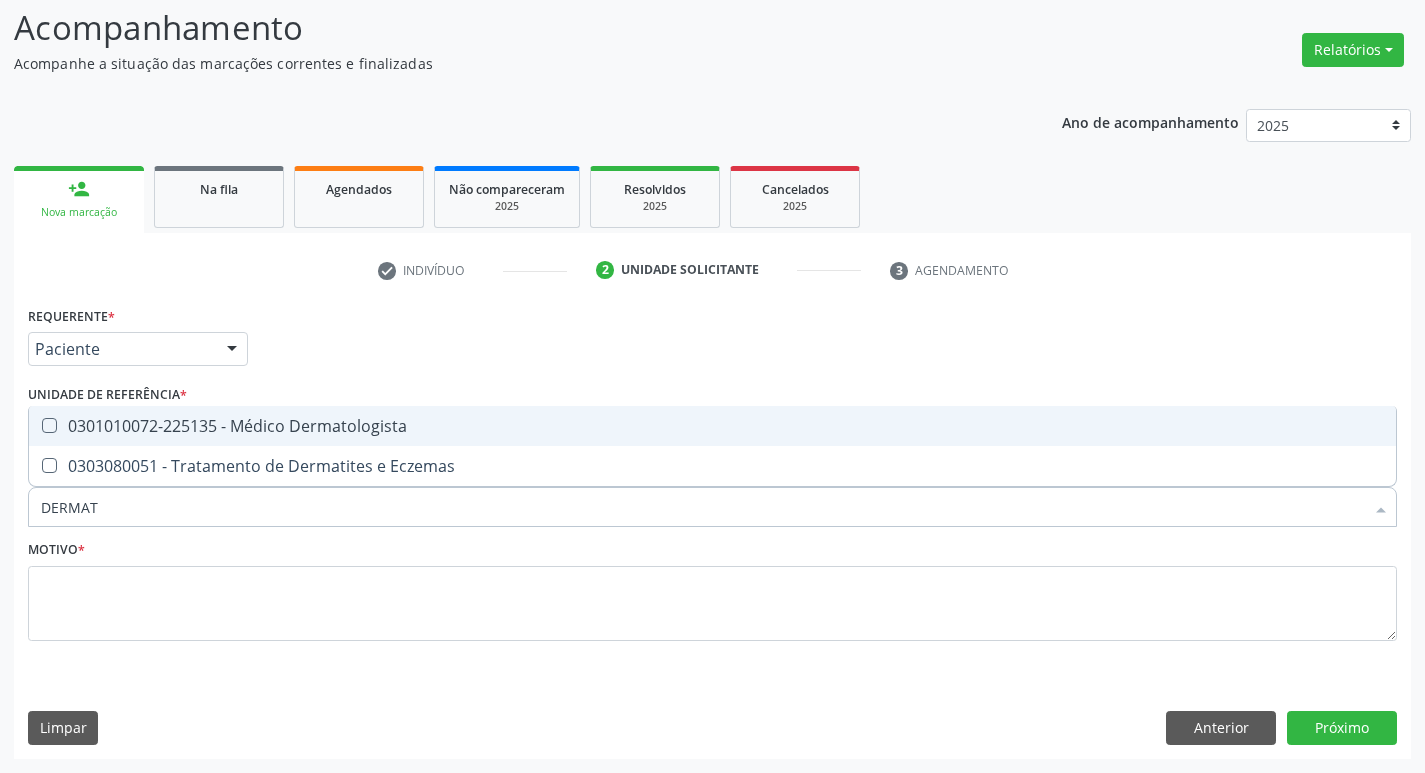
click at [178, 419] on div "0301010072-225135 - Médico Dermatologista" at bounding box center [712, 426] width 1343 height 16
checkbox Dermatologista "true"
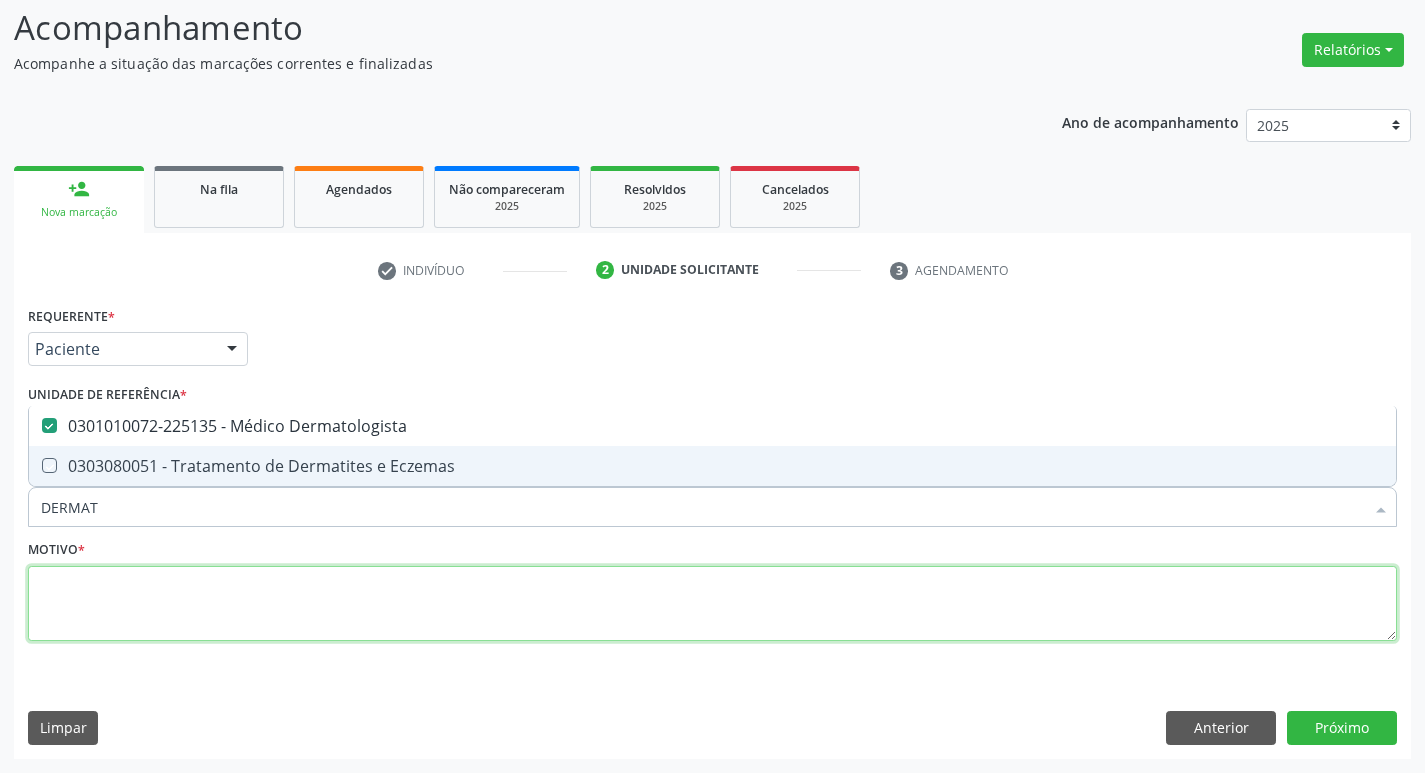
click at [216, 574] on textarea at bounding box center [712, 604] width 1369 height 76
checkbox Eczemas "true"
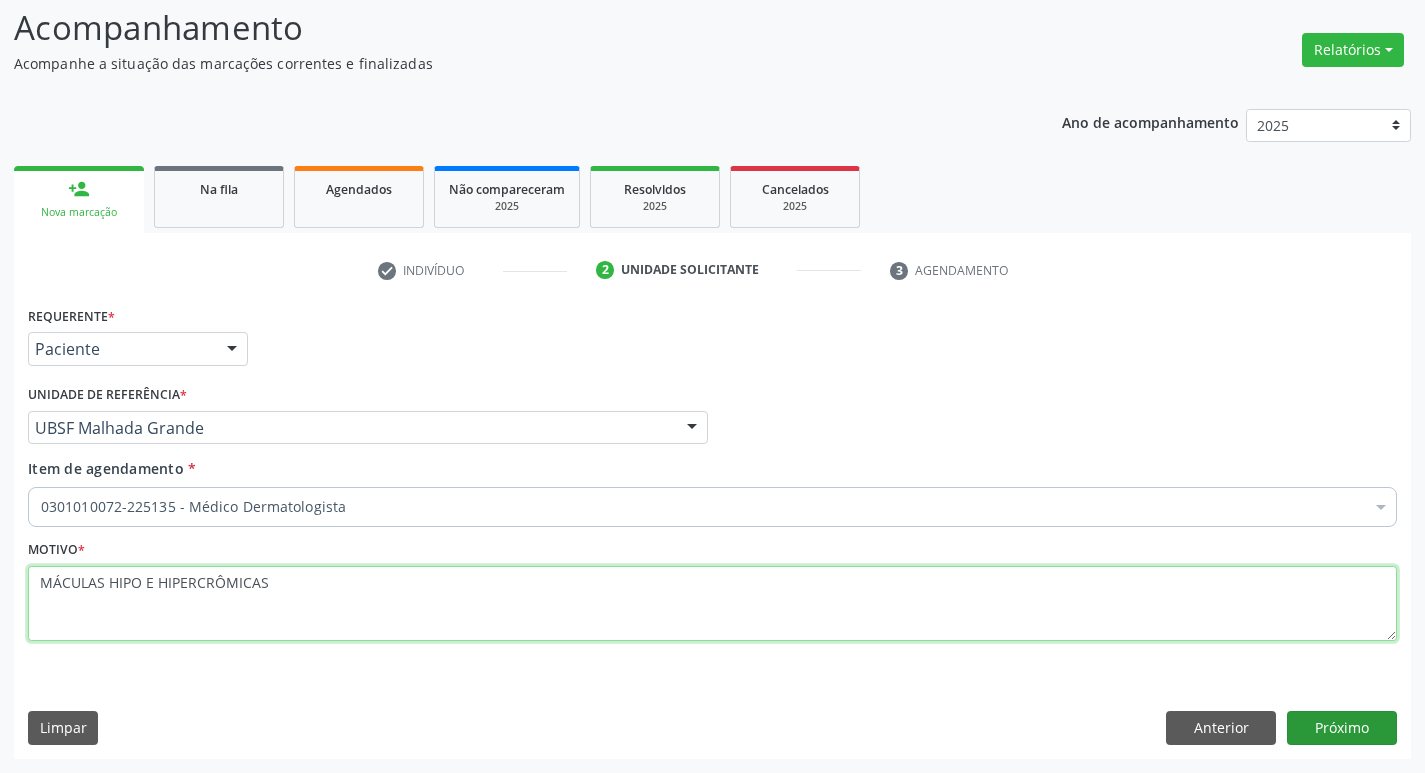
type textarea "MÁCULAS HIPO E HIPERCRÔMICAS"
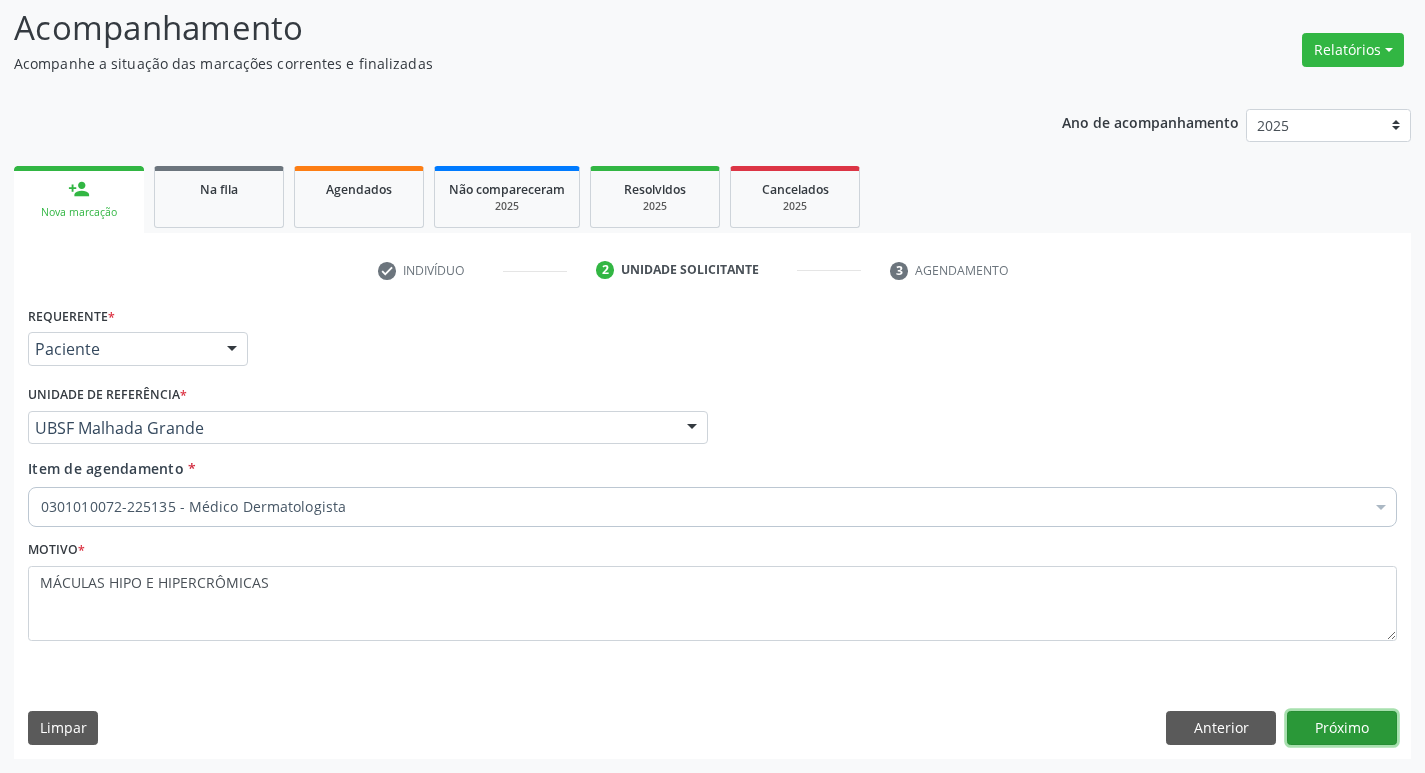
click at [1324, 719] on button "Próximo" at bounding box center [1342, 728] width 110 height 34
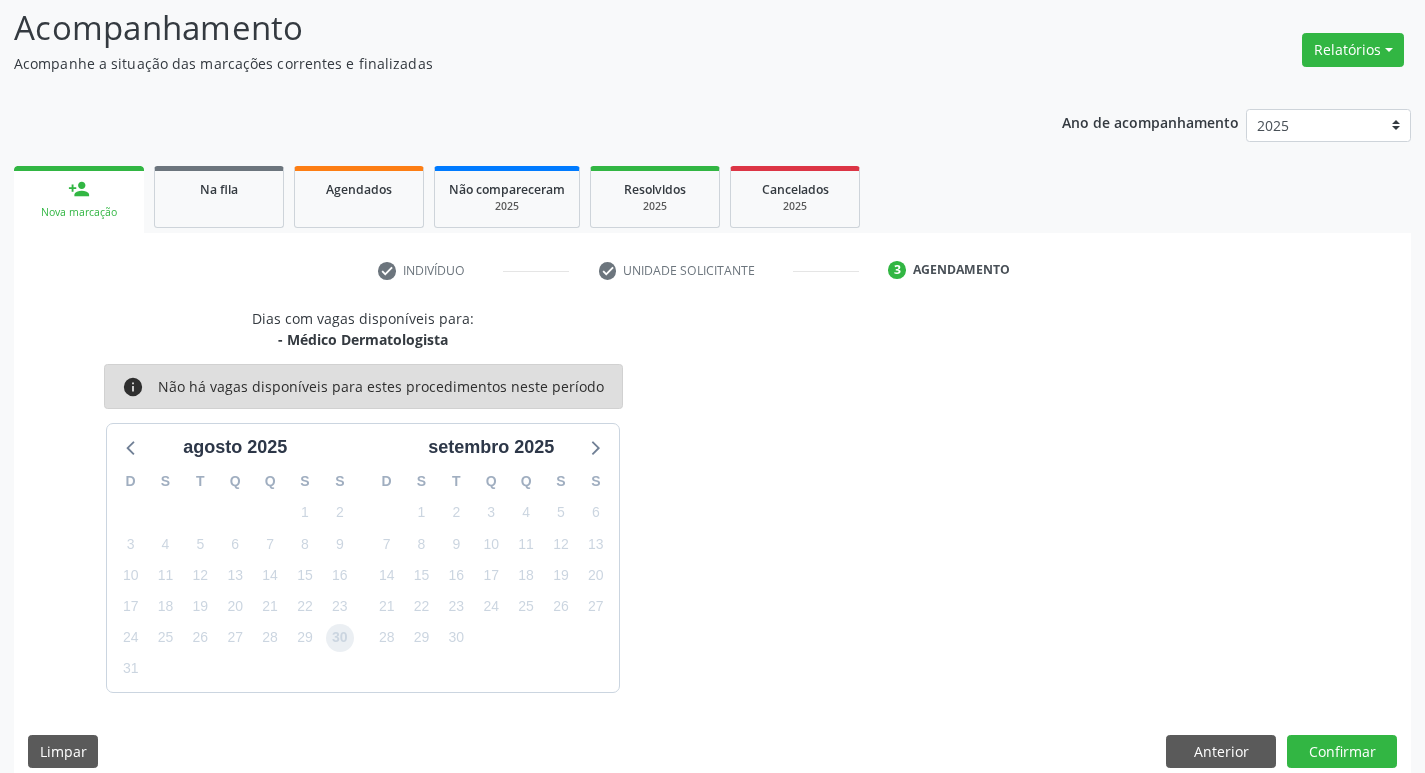
click at [331, 638] on span "30" at bounding box center [340, 638] width 28 height 28
click at [1342, 748] on button "Confirmar" at bounding box center [1342, 752] width 110 height 34
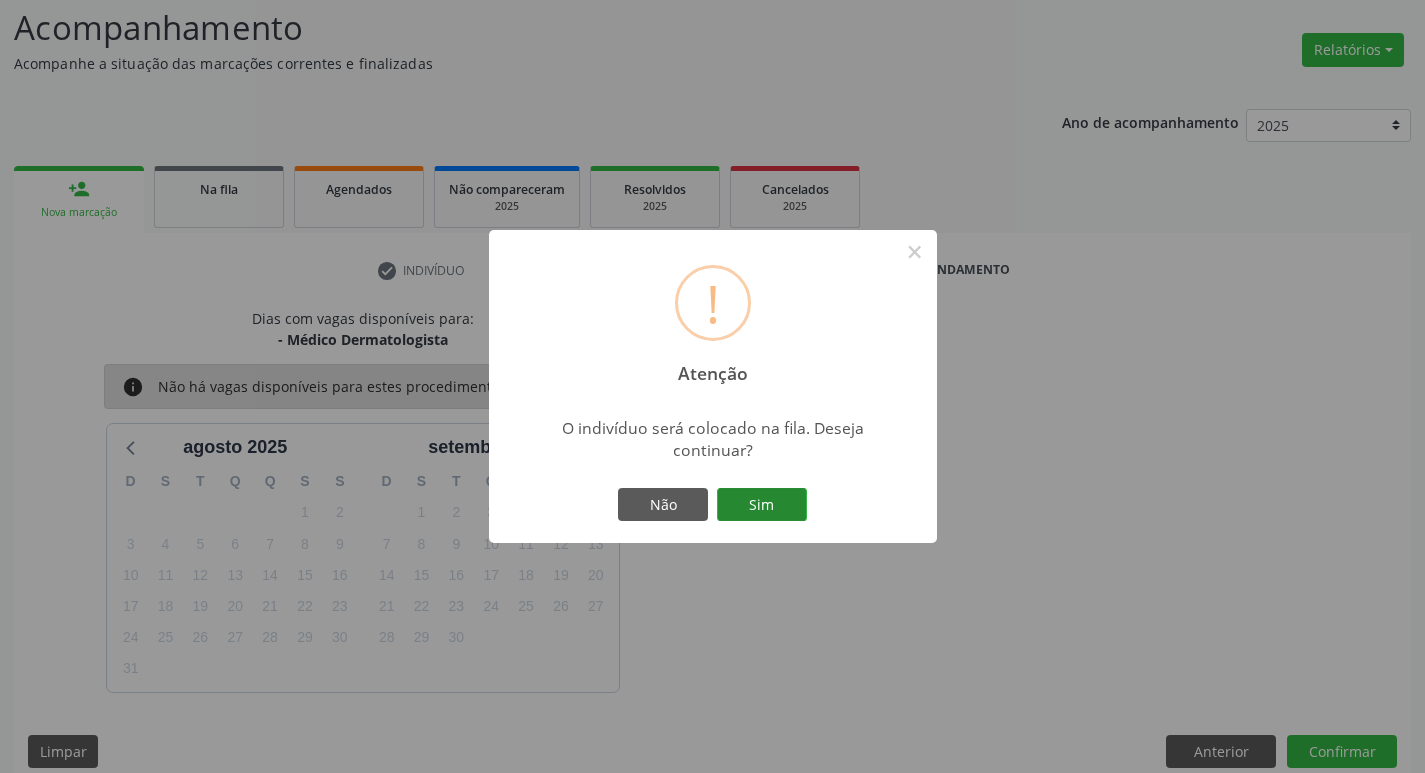
click at [783, 506] on button "Sim" at bounding box center [762, 505] width 90 height 34
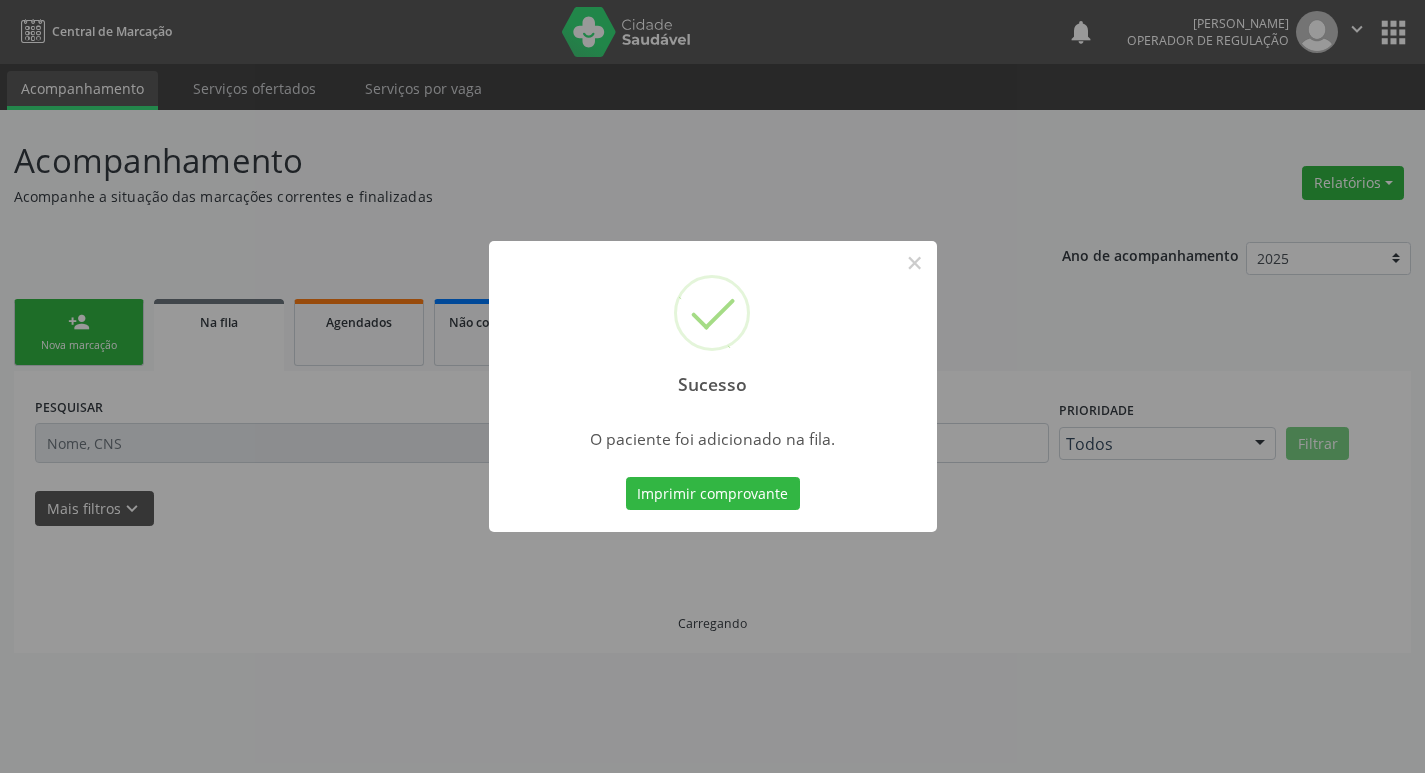
scroll to position [0, 0]
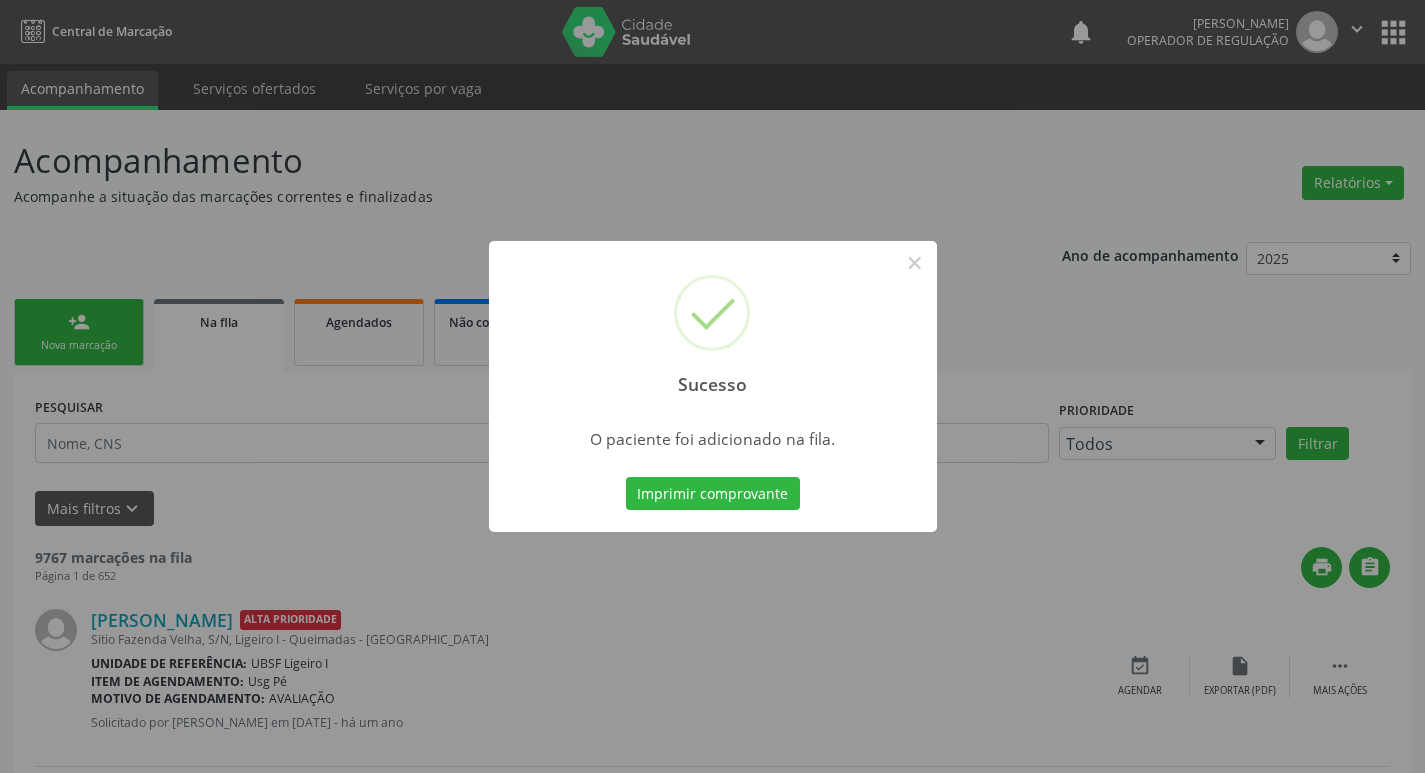
click at [0, 271] on div "Sucesso × O paciente foi adicionado na fila. Imprimir comprovante Cancel" at bounding box center [712, 386] width 1425 height 773
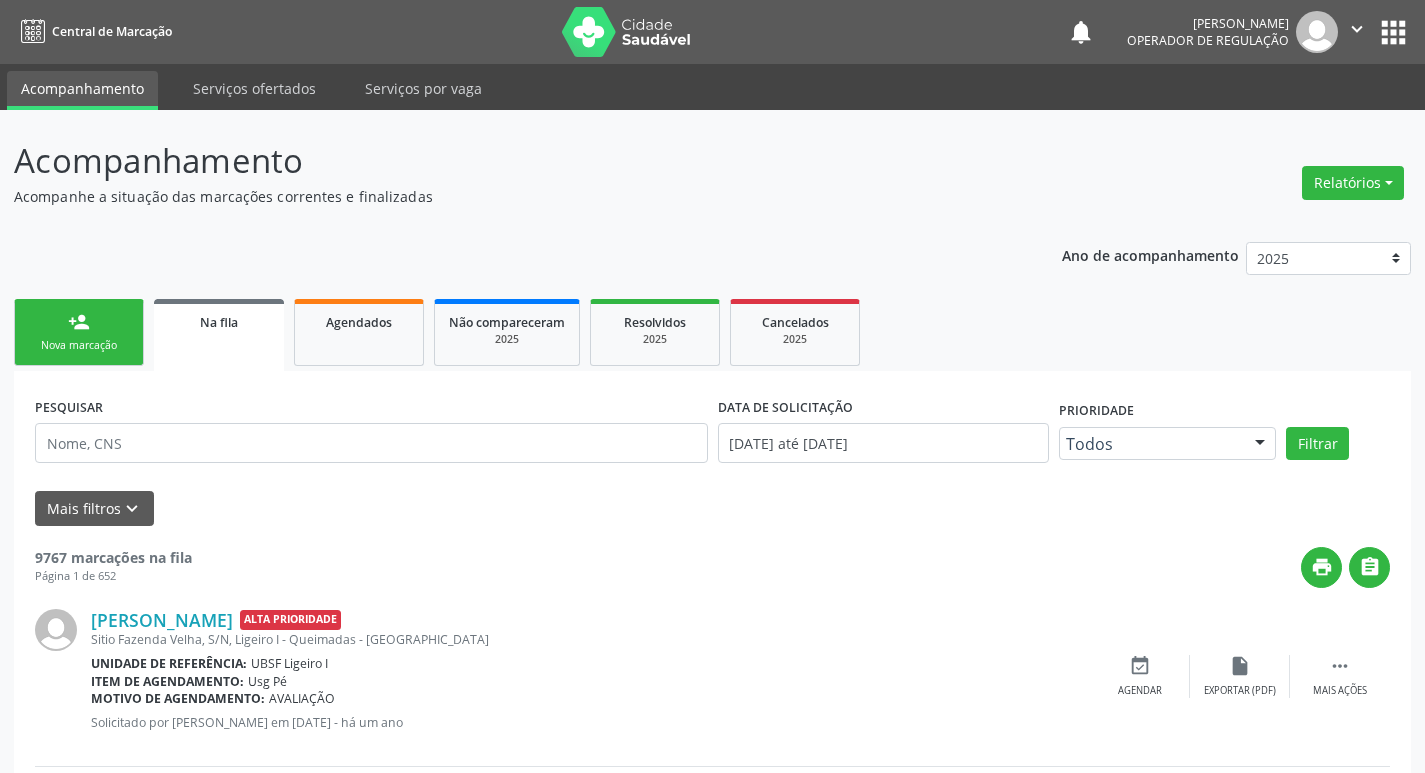
click at [67, 334] on link "person_add Nova marcação" at bounding box center [79, 332] width 130 height 67
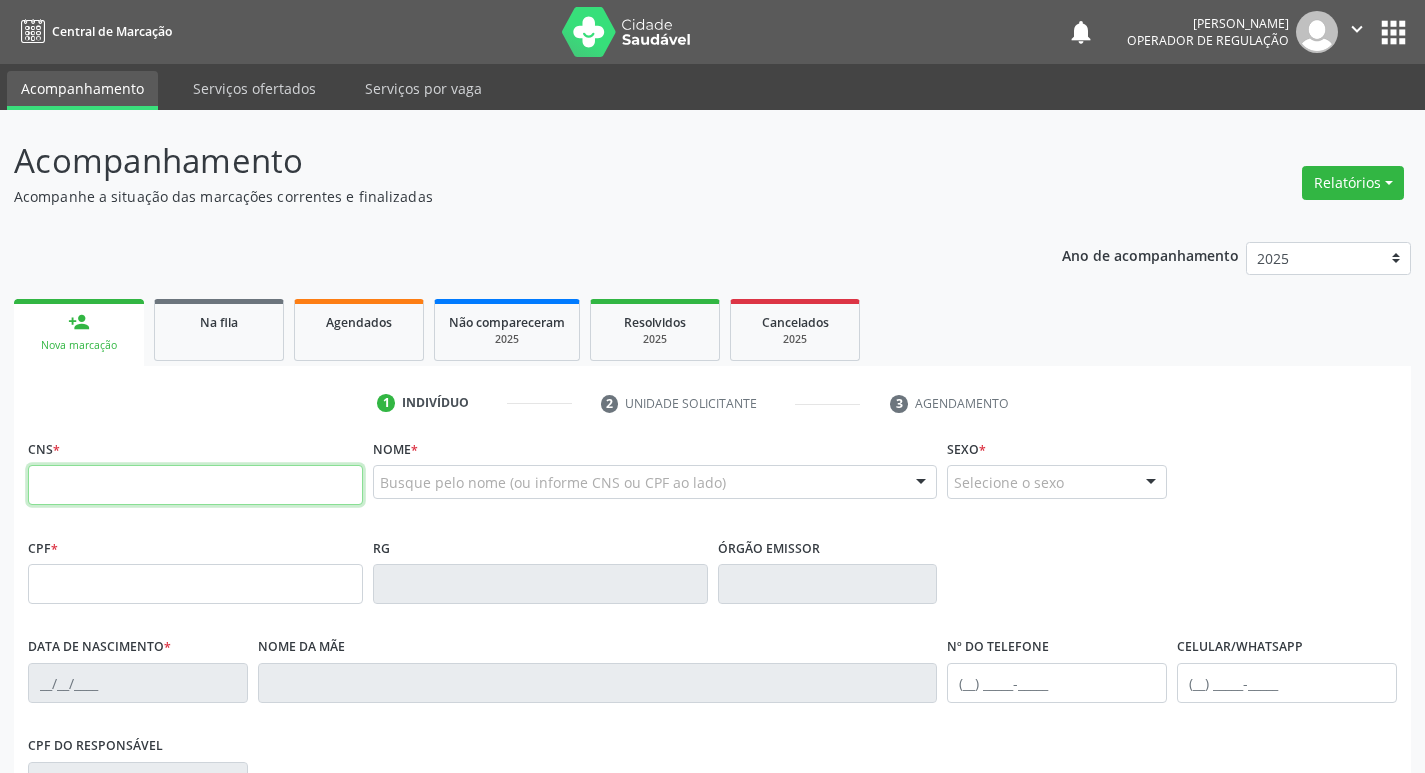
click at [126, 491] on input "text" at bounding box center [195, 485] width 335 height 40
type input "705 6034 7555 1519"
type input "155.958.954-03"
type input "19/11/2007"
type input "Iolanda da Conceição Raposo"
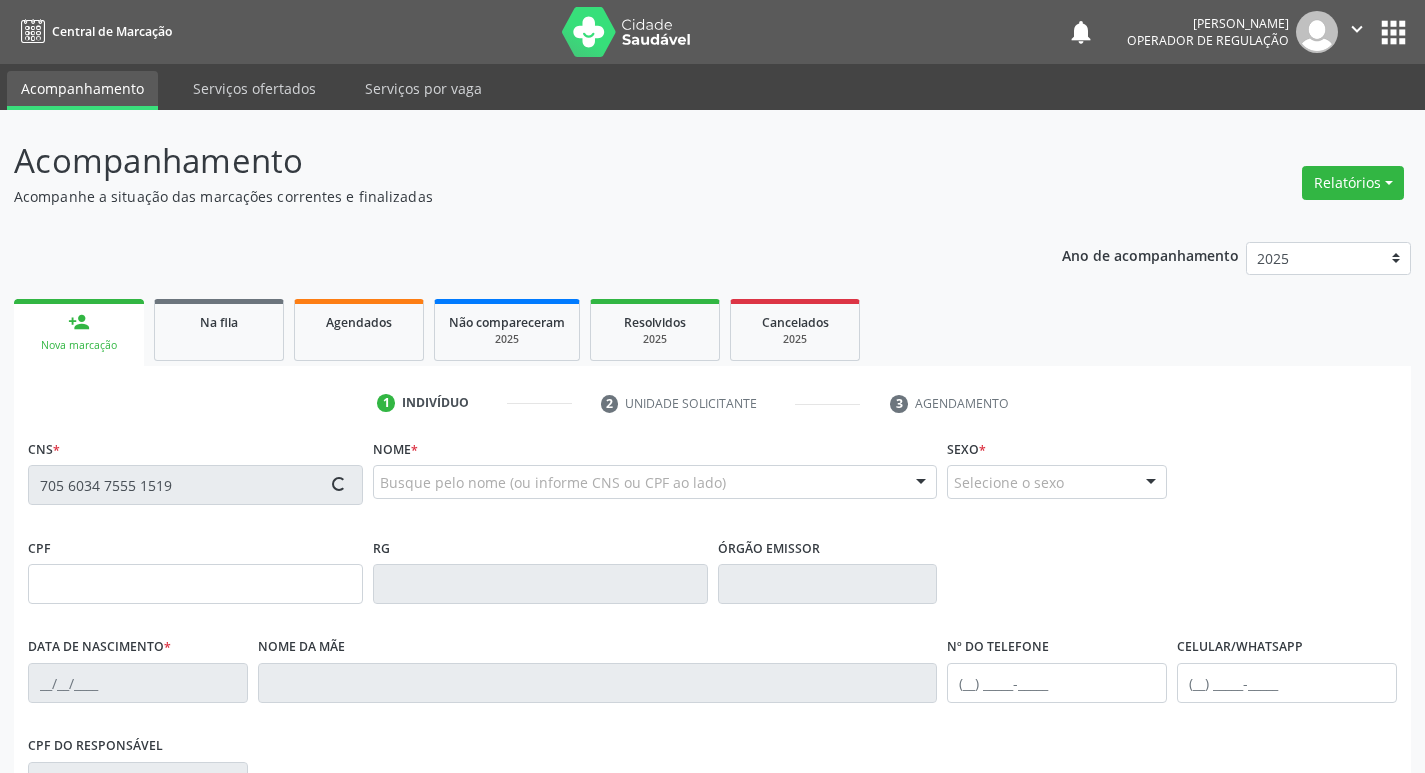
type input "(83) 98796-3440"
type input "90"
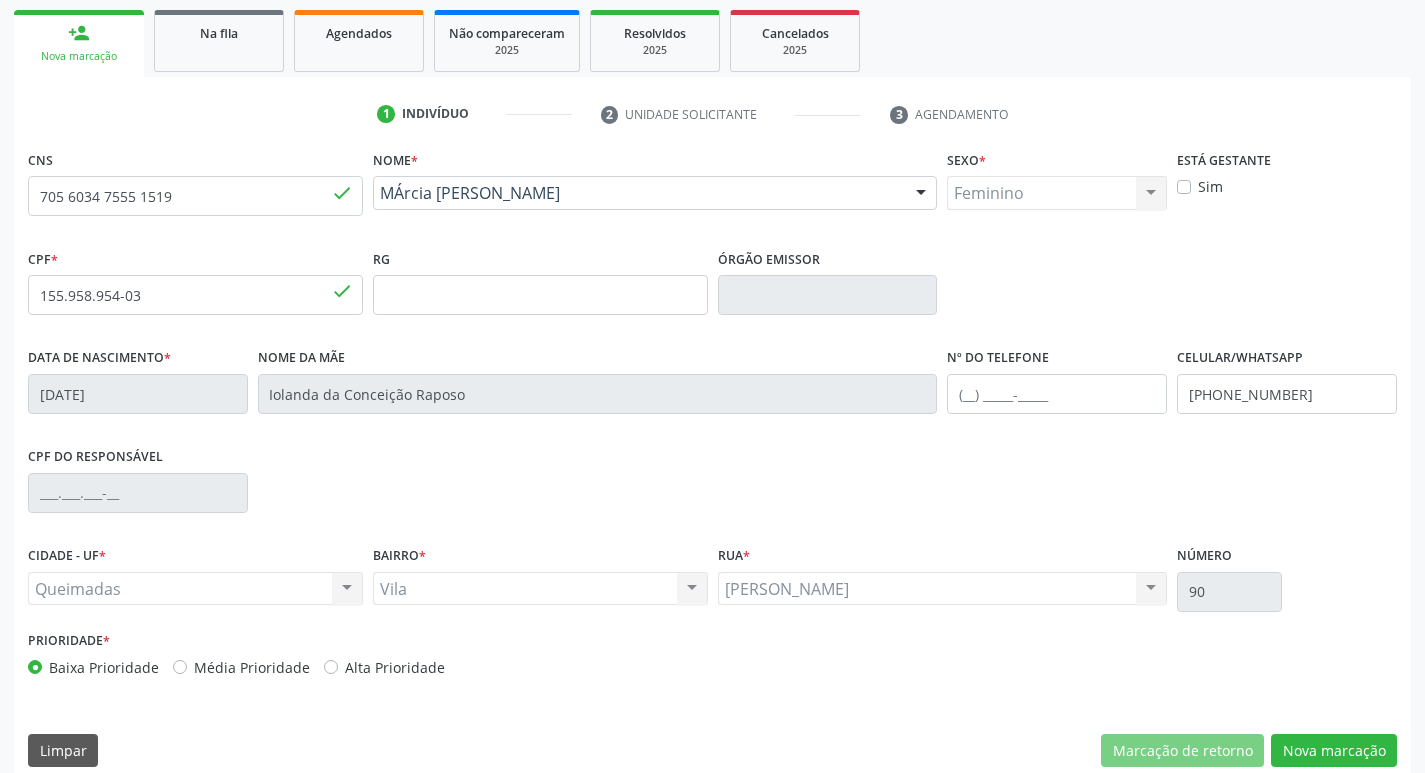
scroll to position [311, 0]
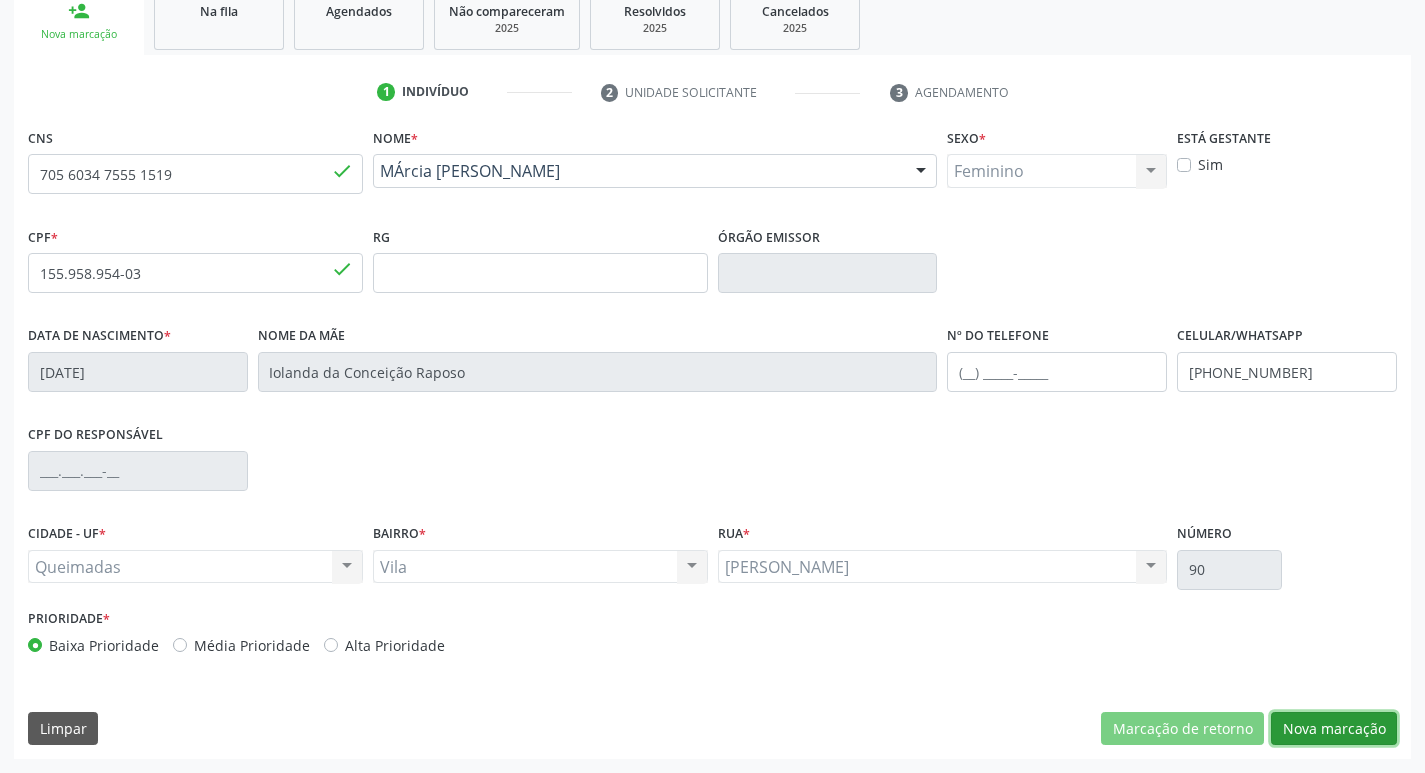
click at [1311, 740] on button "Nova marcação" at bounding box center [1334, 729] width 126 height 34
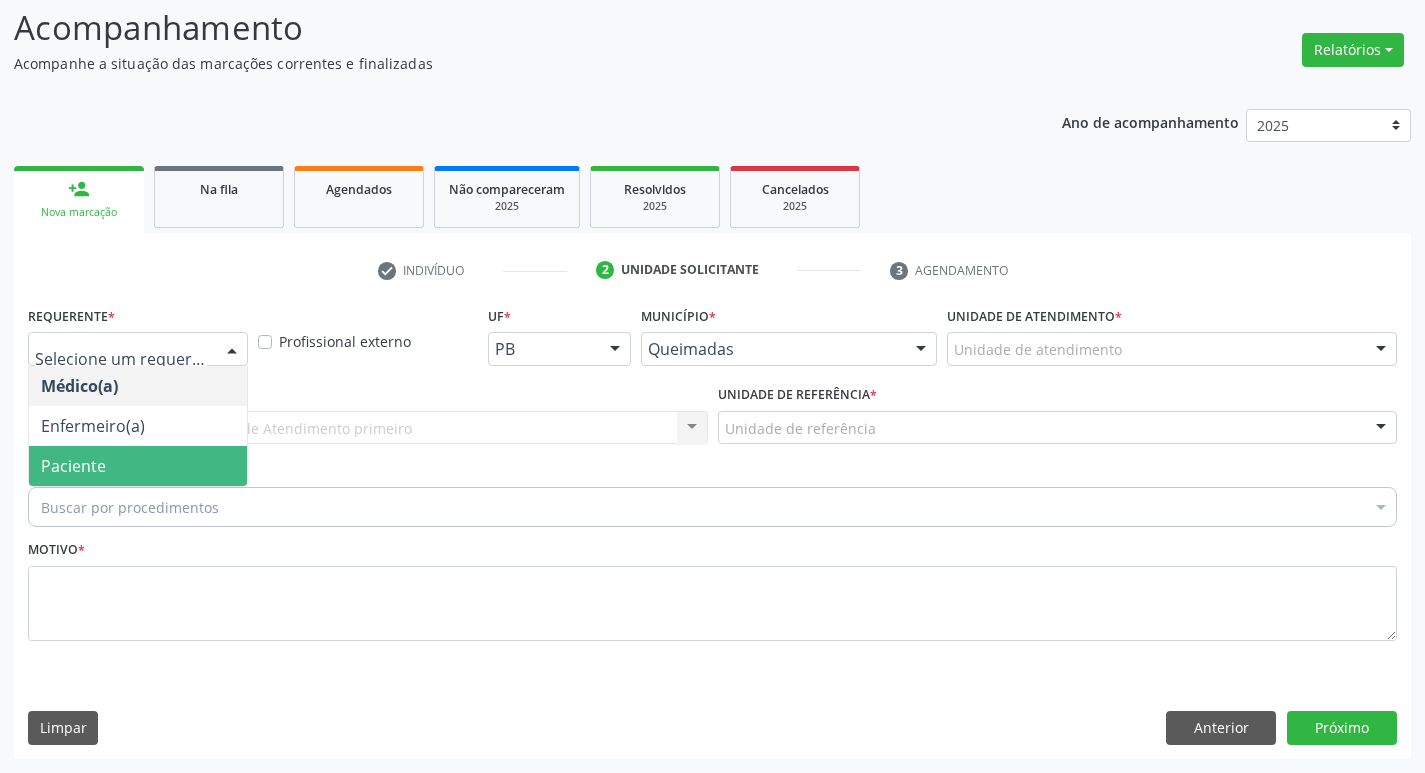
click at [144, 473] on span "Paciente" at bounding box center [138, 466] width 218 height 40
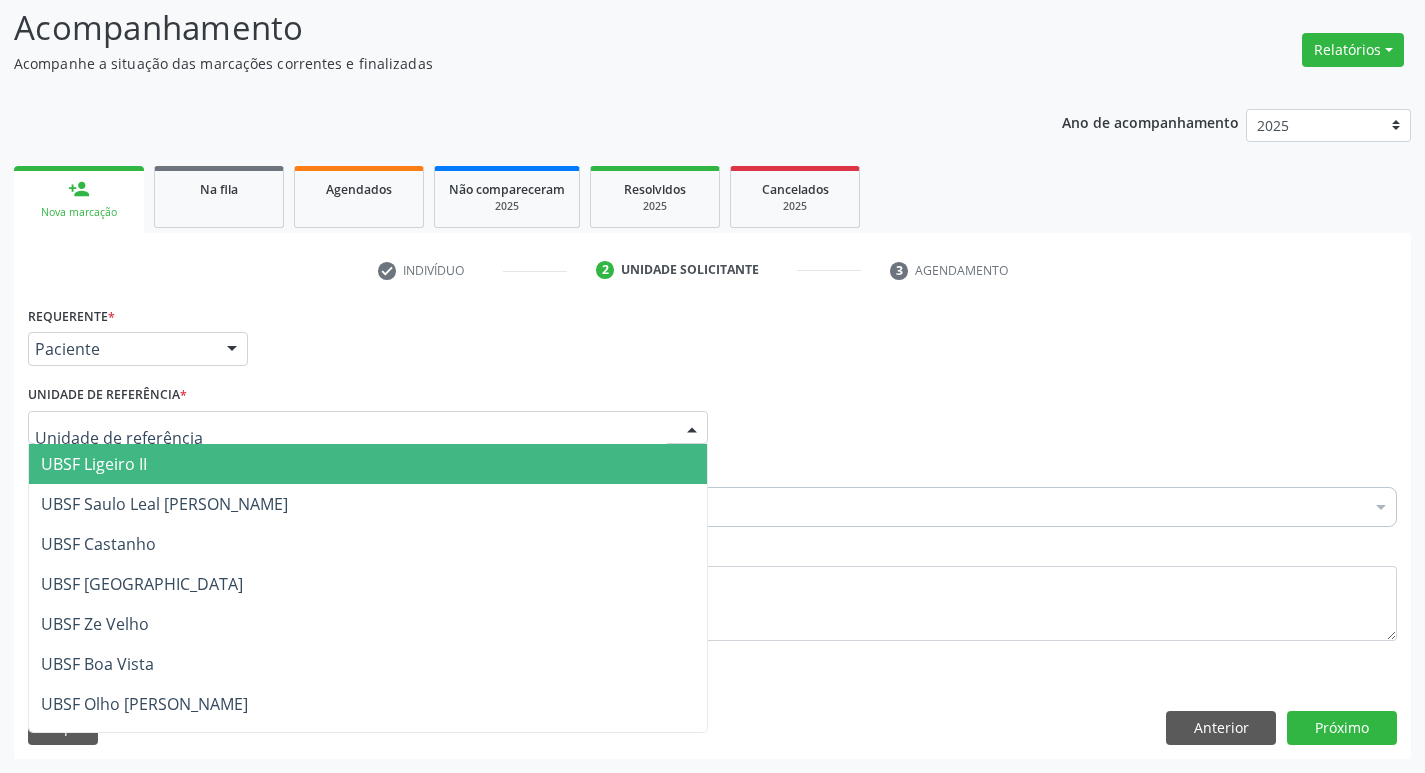
type input "V"
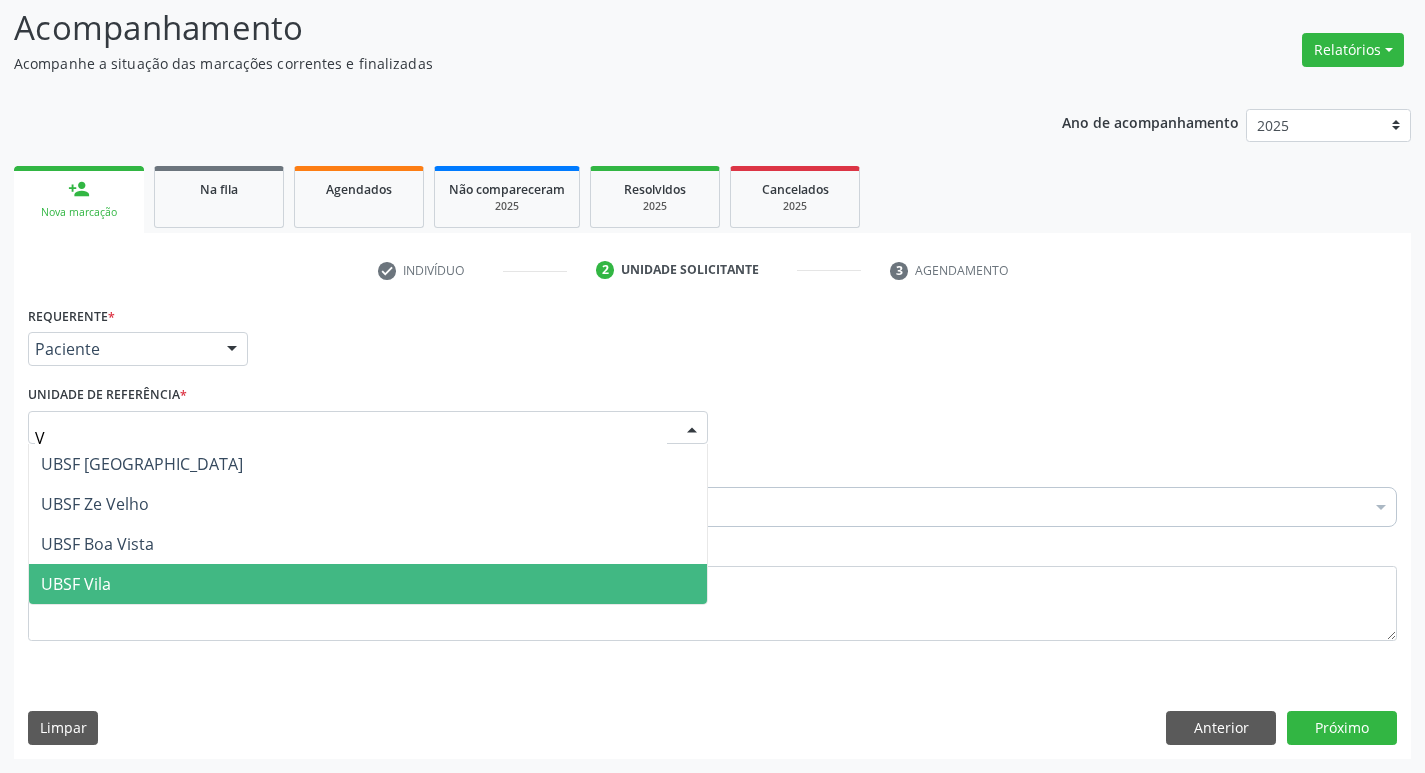
click at [129, 574] on span "UBSF Vila" at bounding box center [368, 584] width 678 height 40
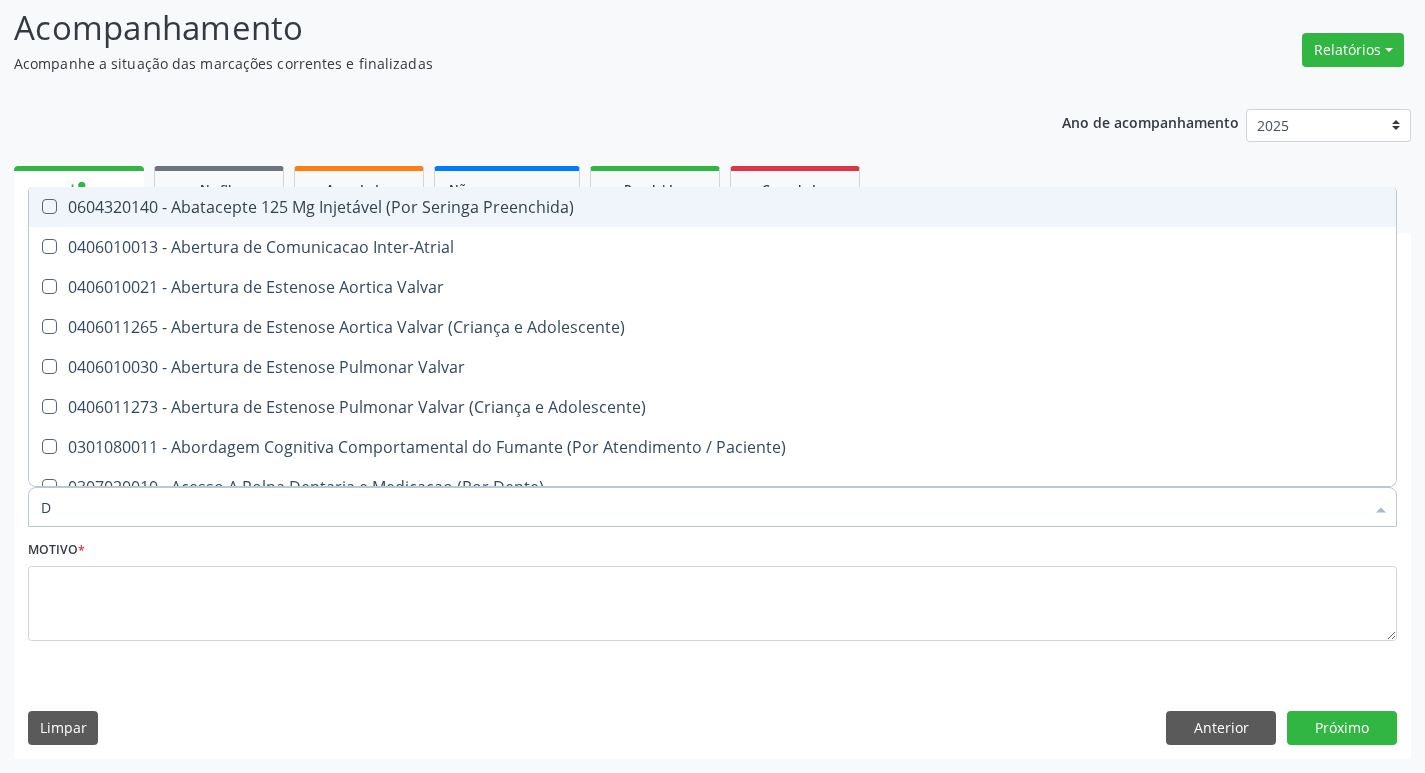
type input "DERMAT"
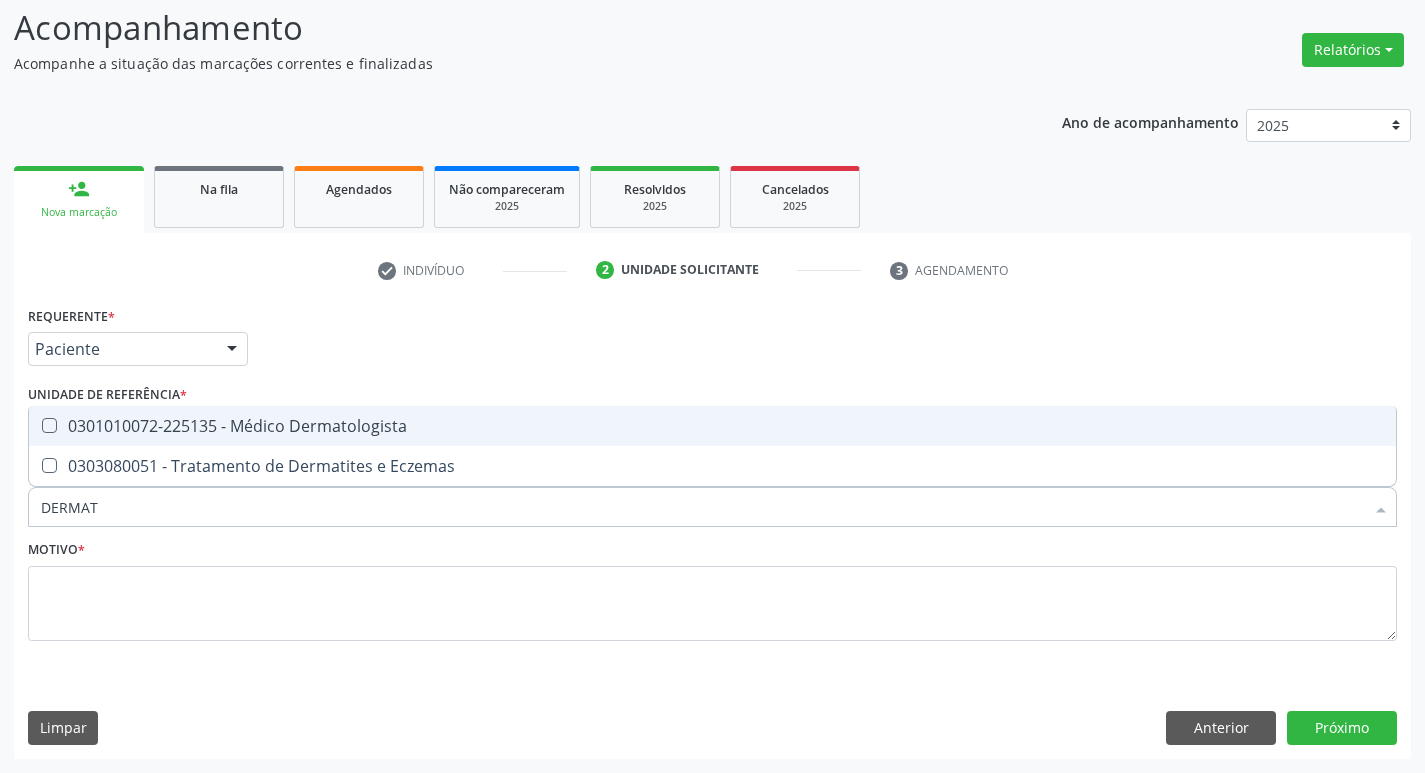
click at [189, 418] on div "0301010072-225135 - Médico Dermatologista" at bounding box center [712, 426] width 1343 height 16
checkbox Dermatologista "true"
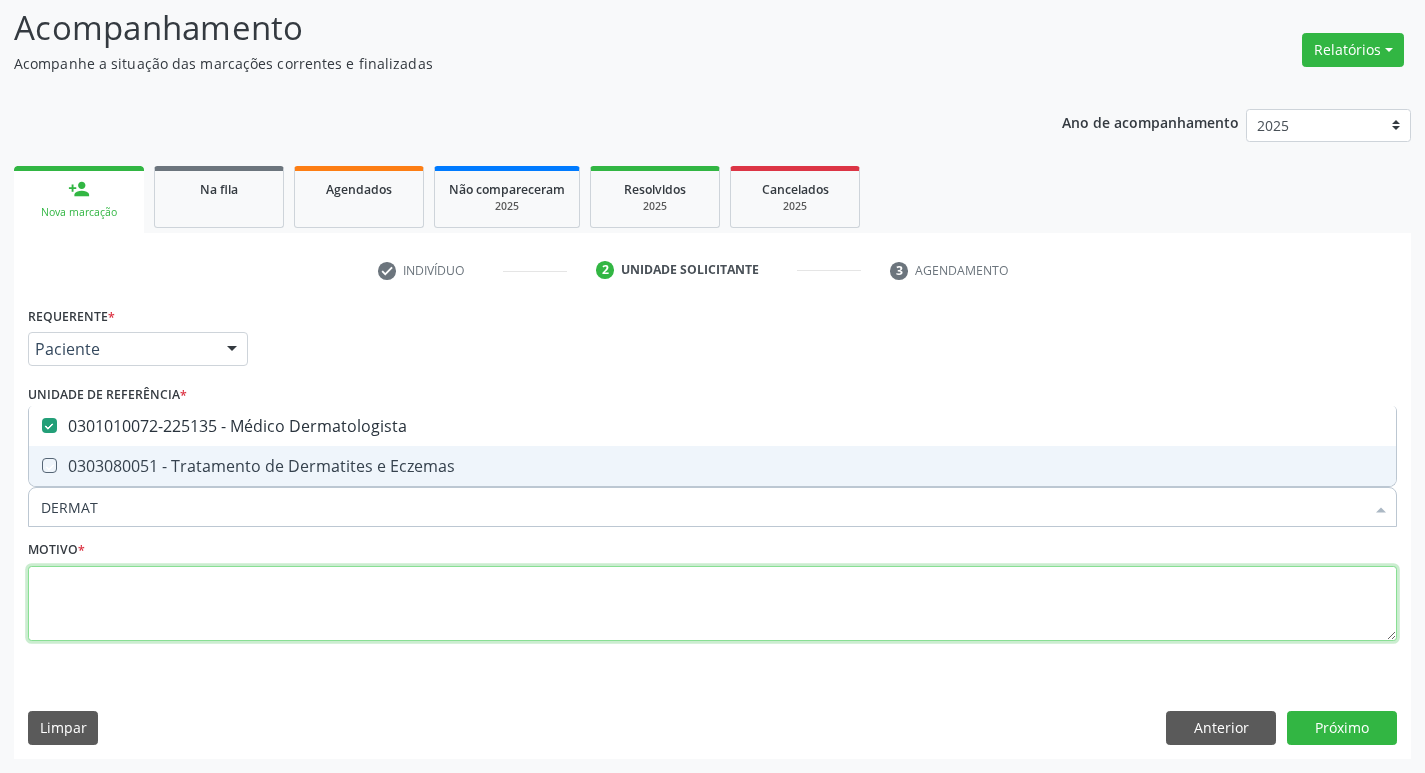
click at [178, 596] on textarea at bounding box center [712, 604] width 1369 height 76
checkbox Eczemas "true"
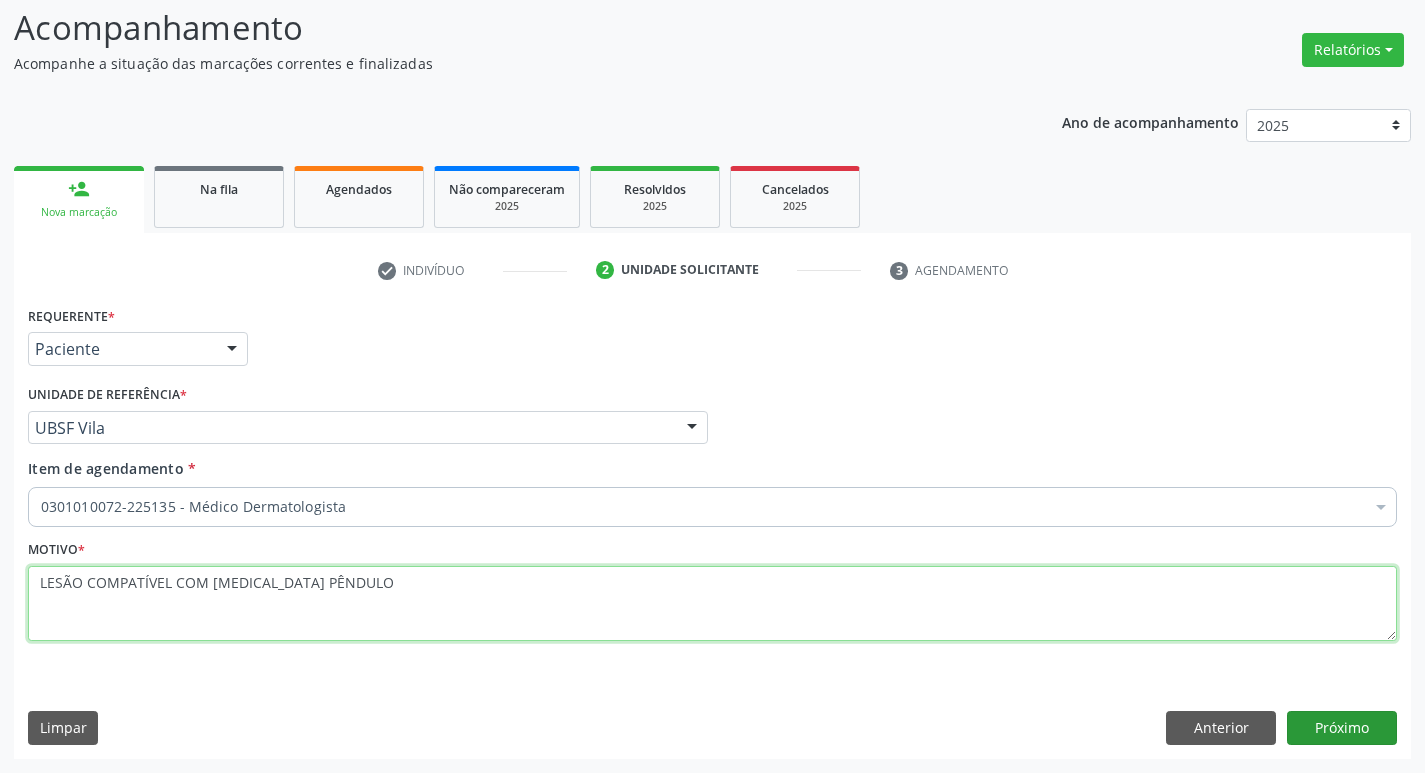
type textarea "LESÃO COMPATÍVEL COM FIBROMA PÊNDULO"
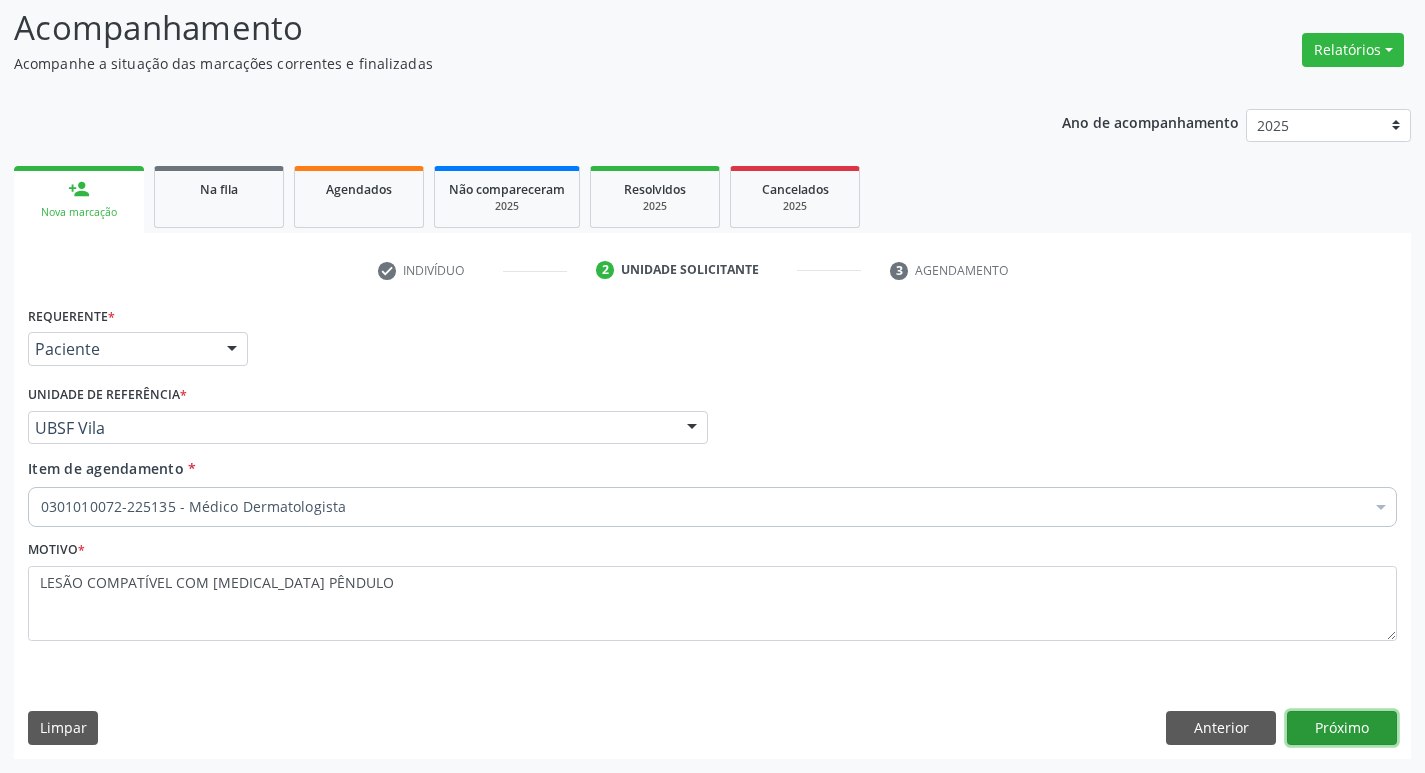
click at [1342, 730] on button "Próximo" at bounding box center [1342, 728] width 110 height 34
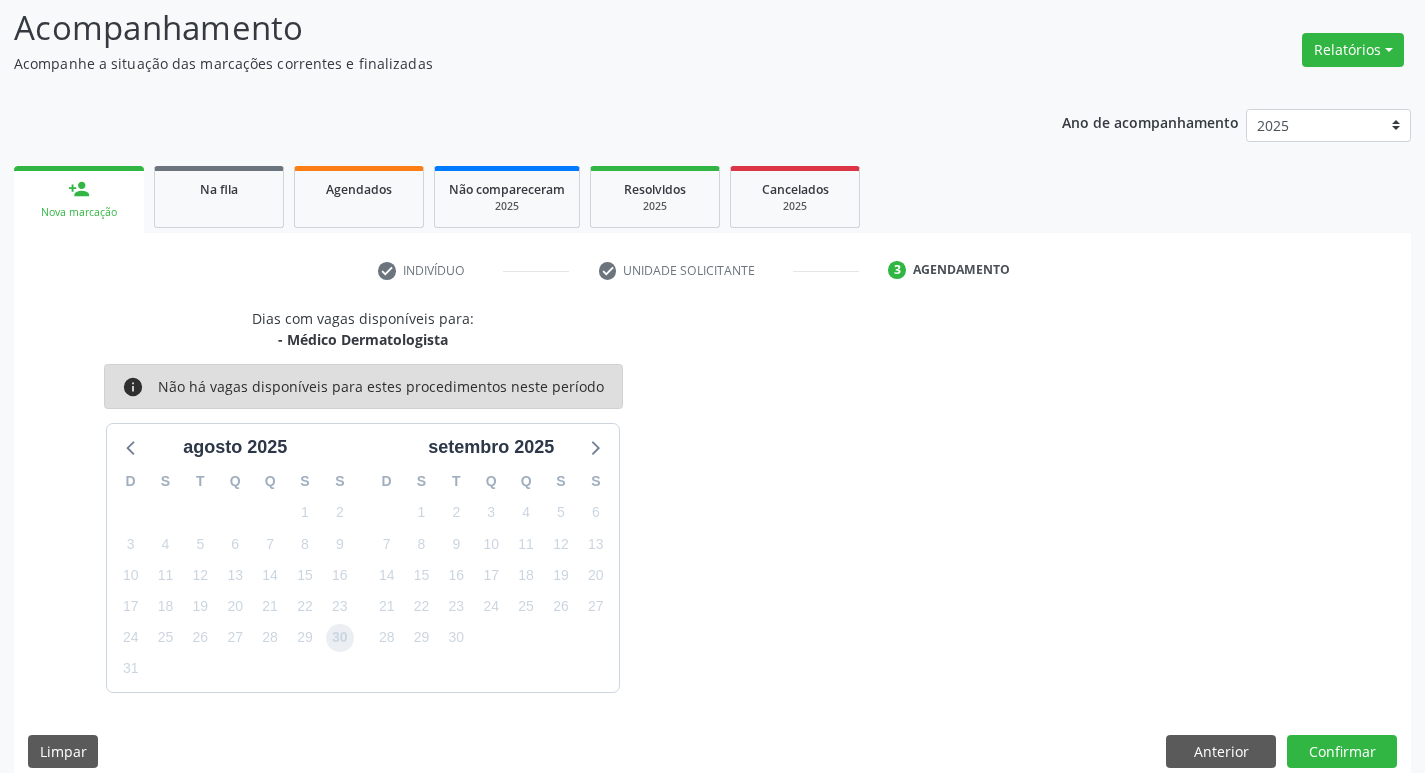
click at [347, 633] on span "30" at bounding box center [340, 638] width 28 height 28
click at [1348, 735] on button "Confirmar" at bounding box center [1342, 752] width 110 height 34
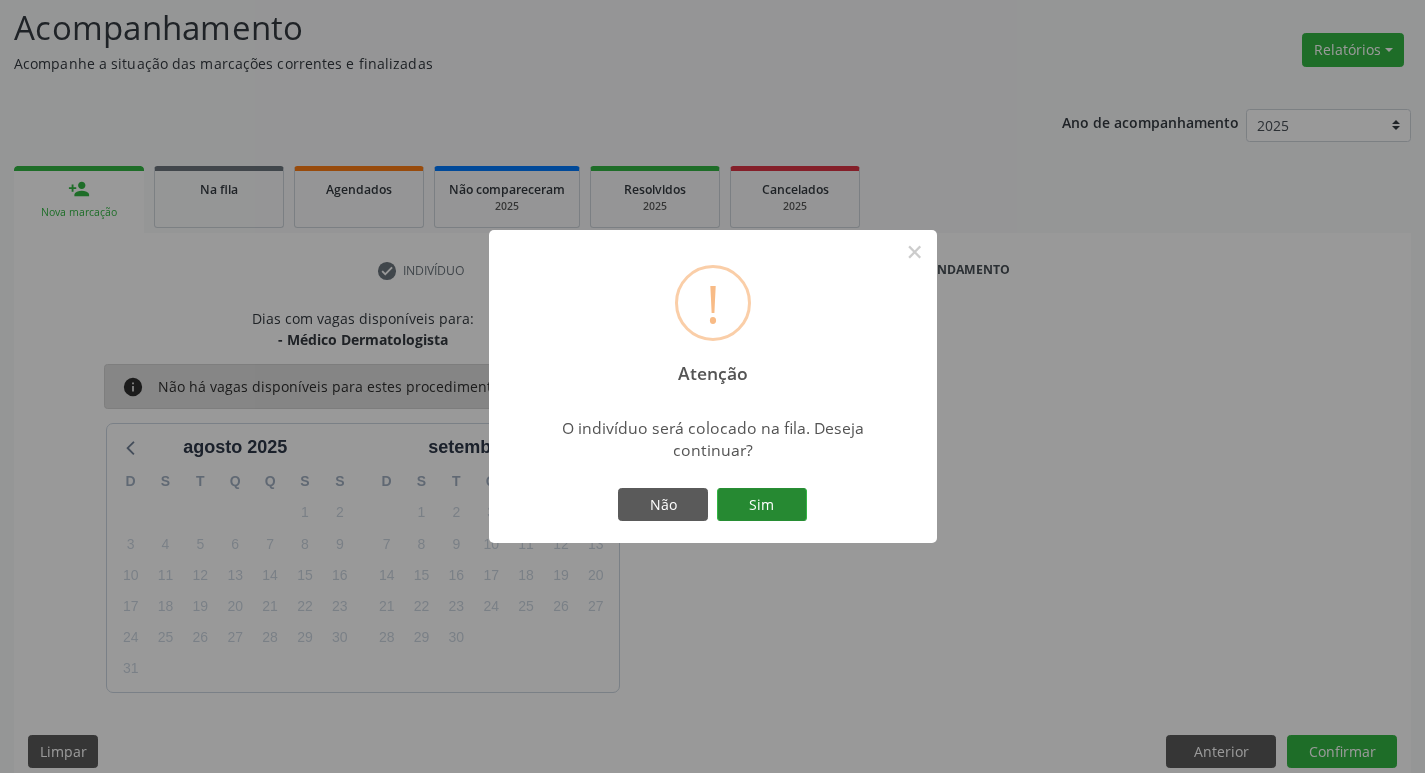
click at [779, 497] on button "Sim" at bounding box center [762, 505] width 90 height 34
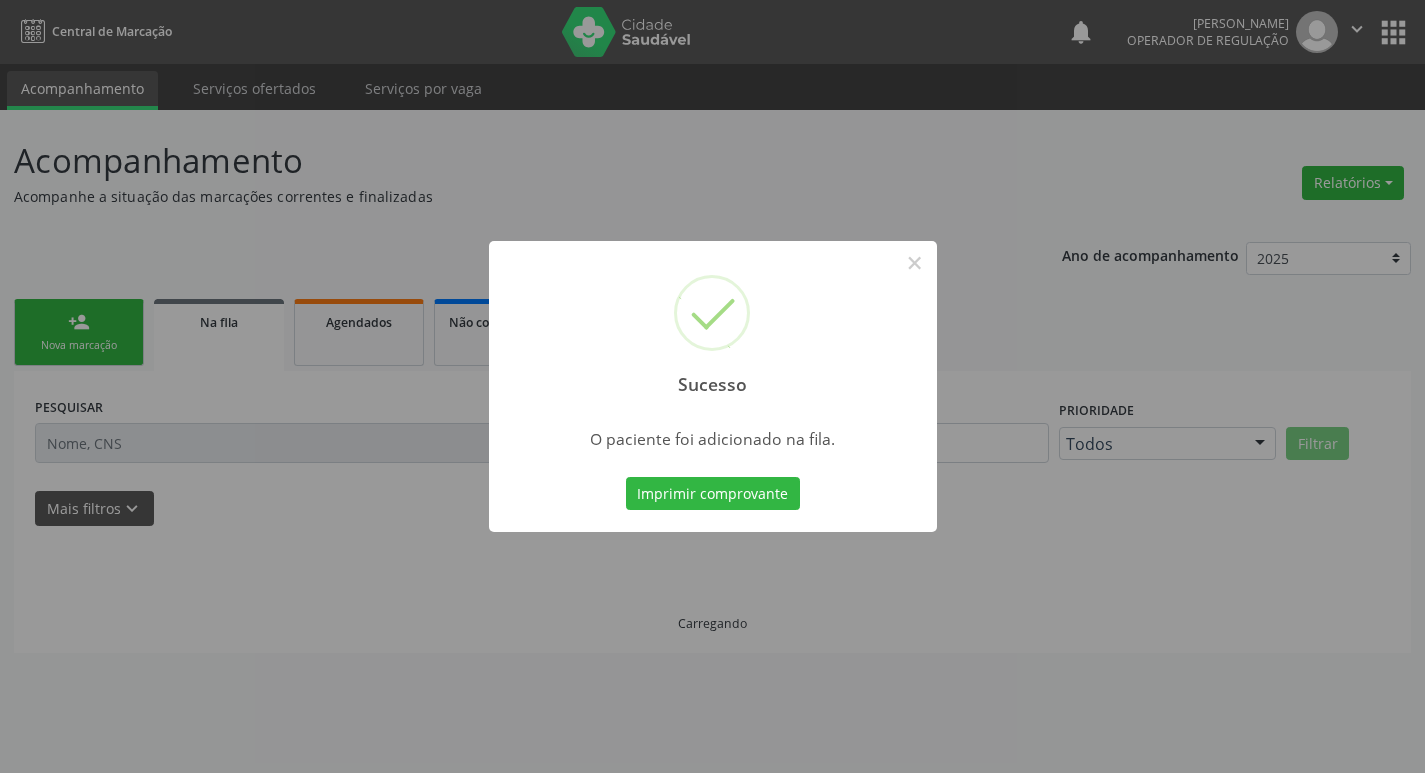
scroll to position [0, 0]
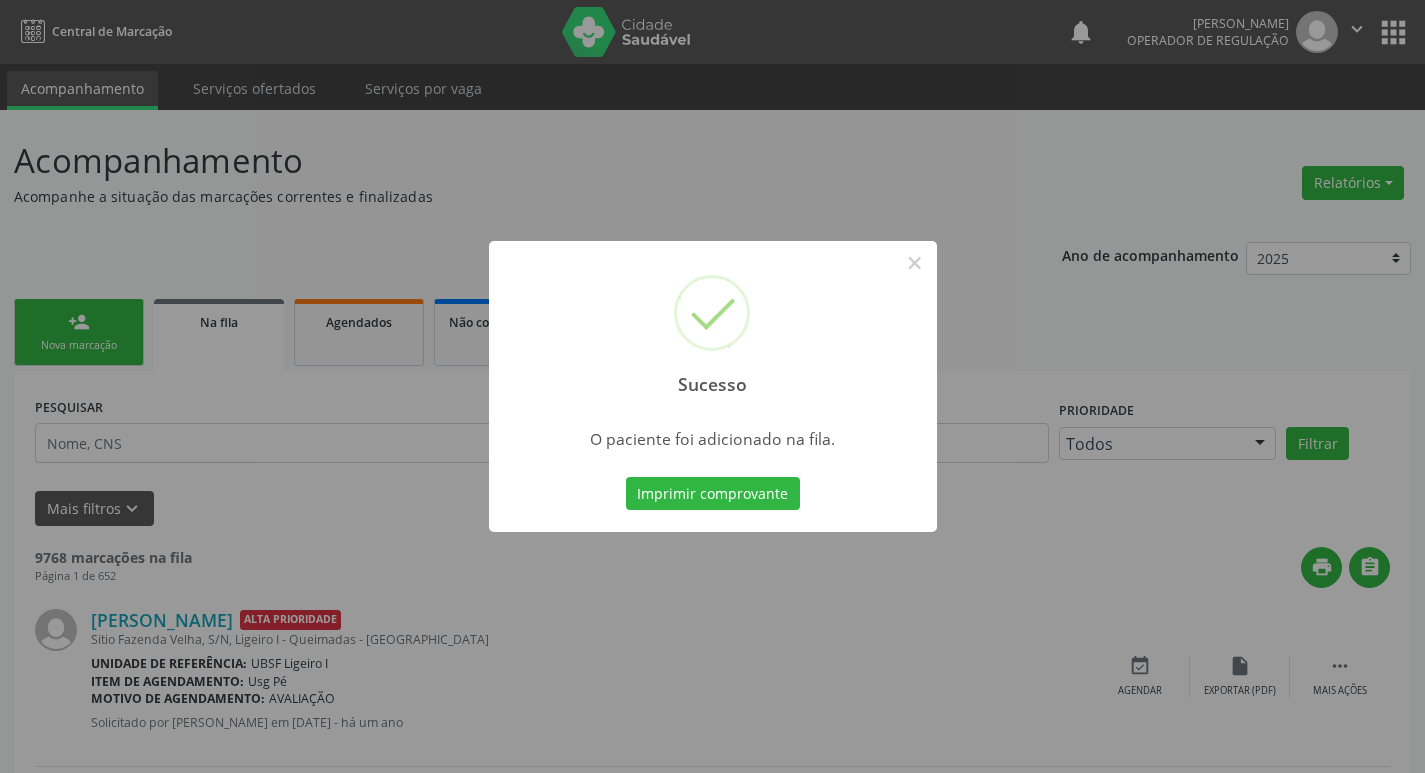
click at [274, 422] on div "Sucesso × O paciente foi adicionado na fila. Imprimir comprovante Cancel" at bounding box center [712, 386] width 1425 height 773
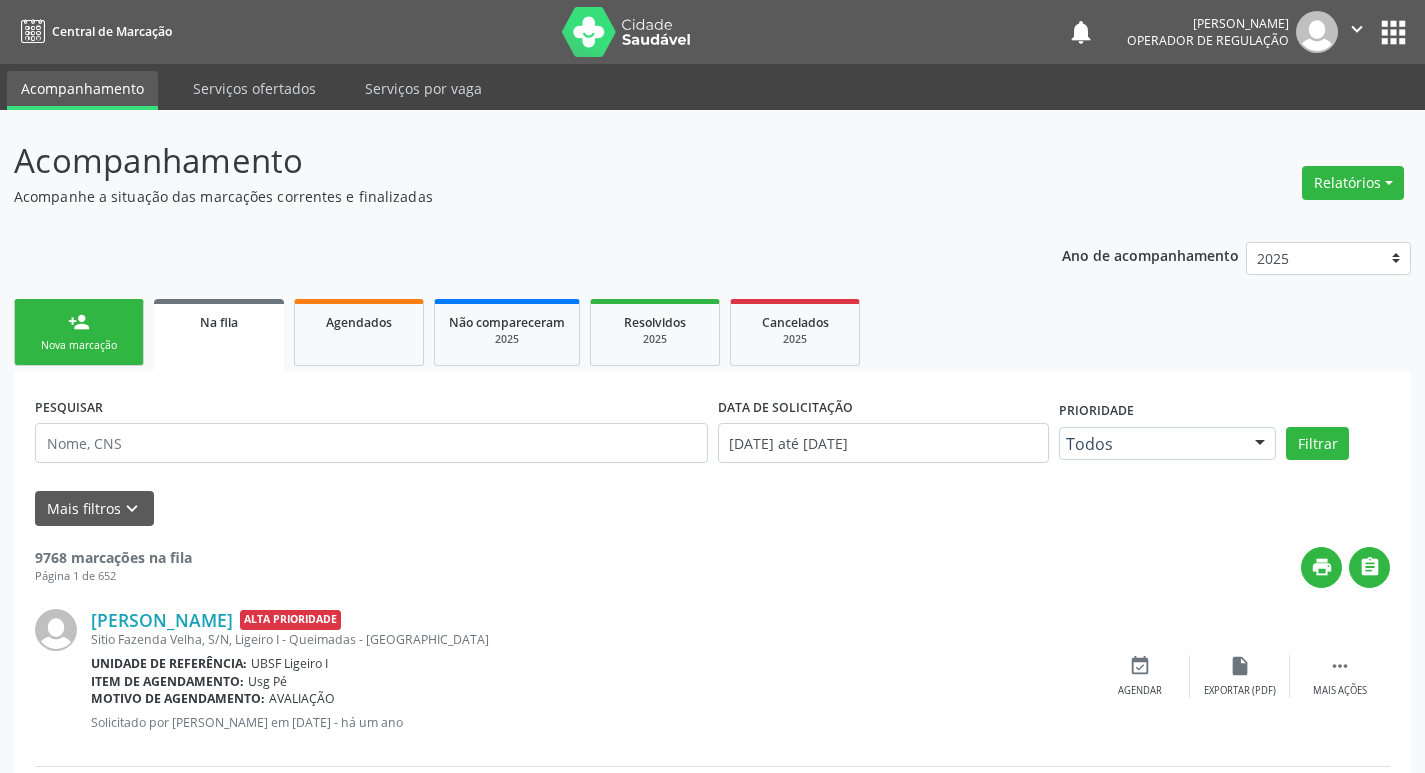
click at [77, 322] on div "person_add" at bounding box center [79, 322] width 22 height 22
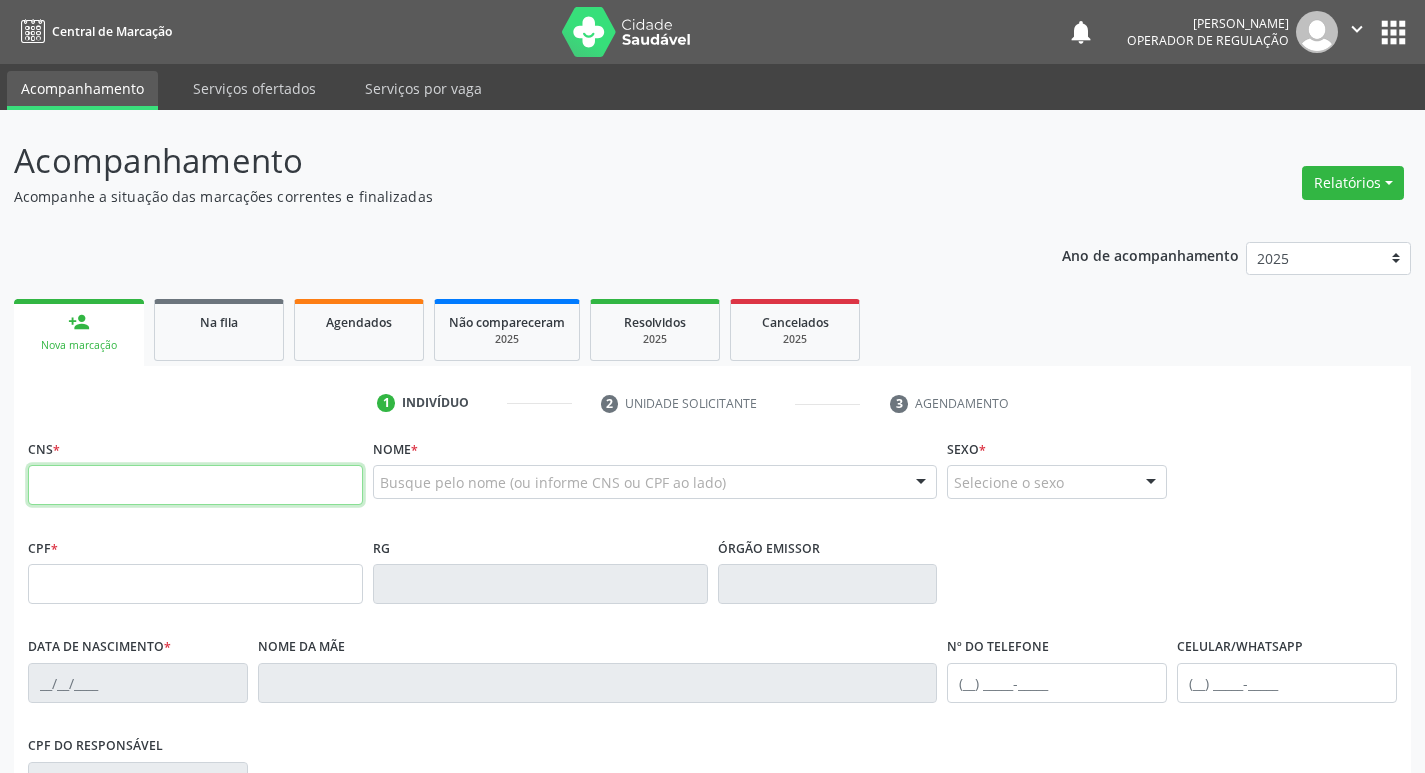
click at [97, 501] on input "text" at bounding box center [195, 485] width 335 height 40
type input "702 8026 4834 6663"
type input "035.846.954-65"
type input "25/11/1938"
type input "Roza Amélia da Silva"
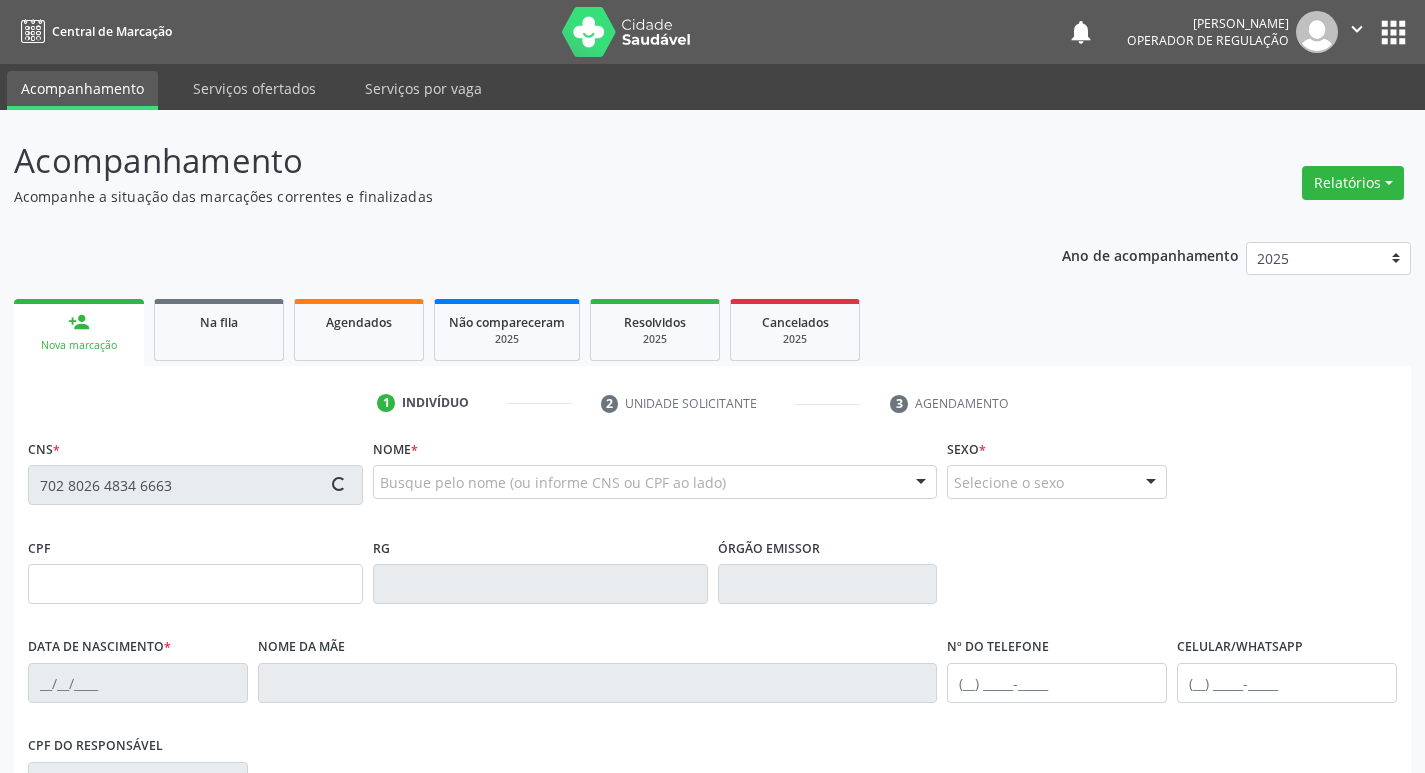
type input "(83) 3392-5921"
type input "308.639.964-34"
type input "44"
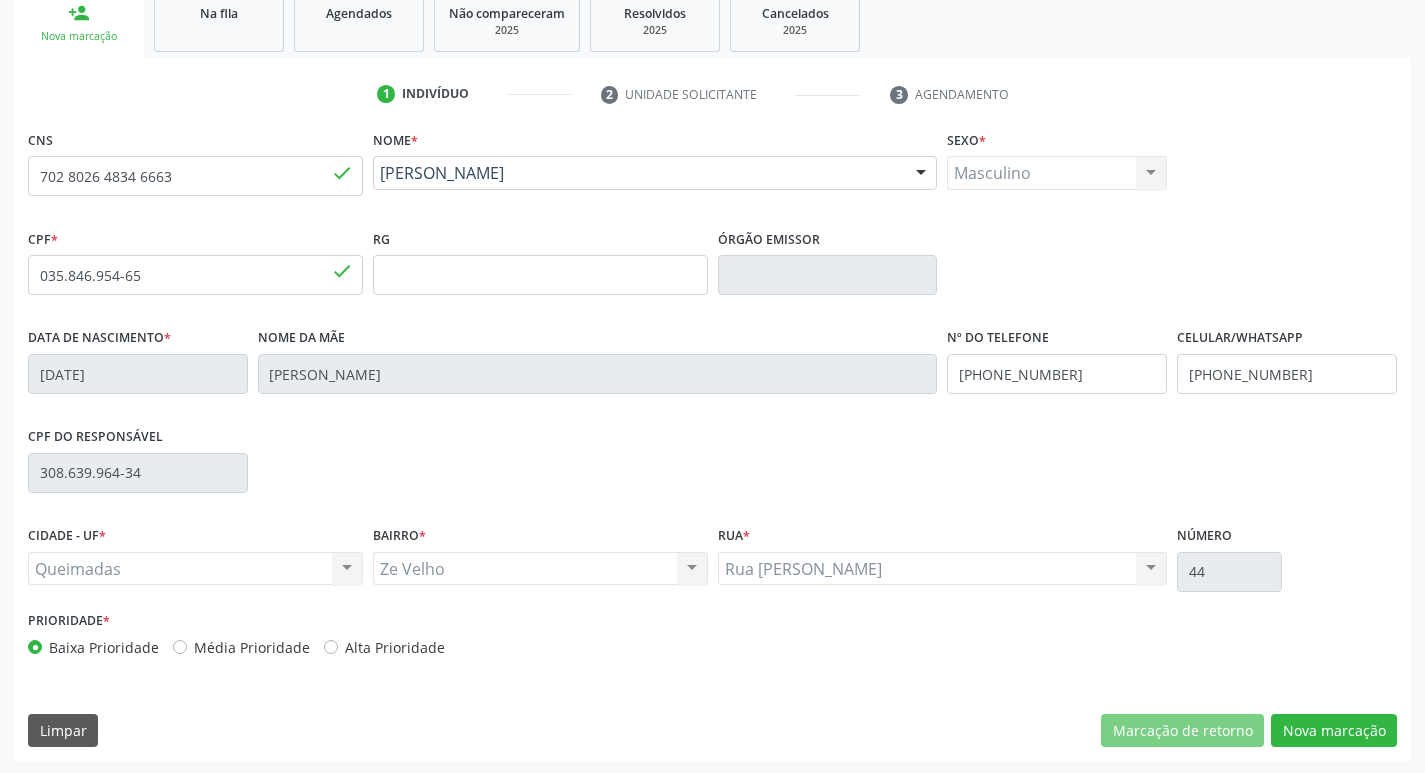
scroll to position [311, 0]
click at [1286, 739] on button "Nova marcação" at bounding box center [1334, 729] width 126 height 34
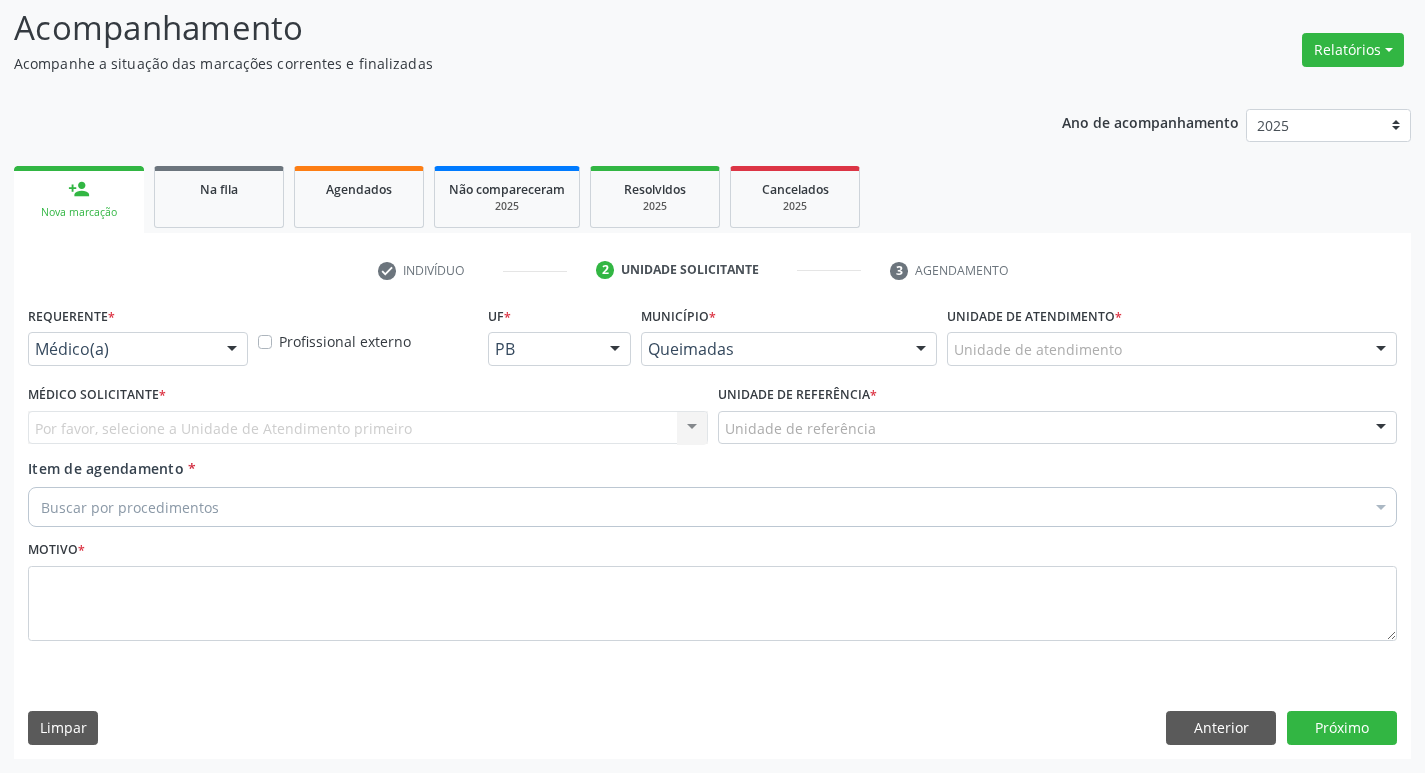
scroll to position [133, 0]
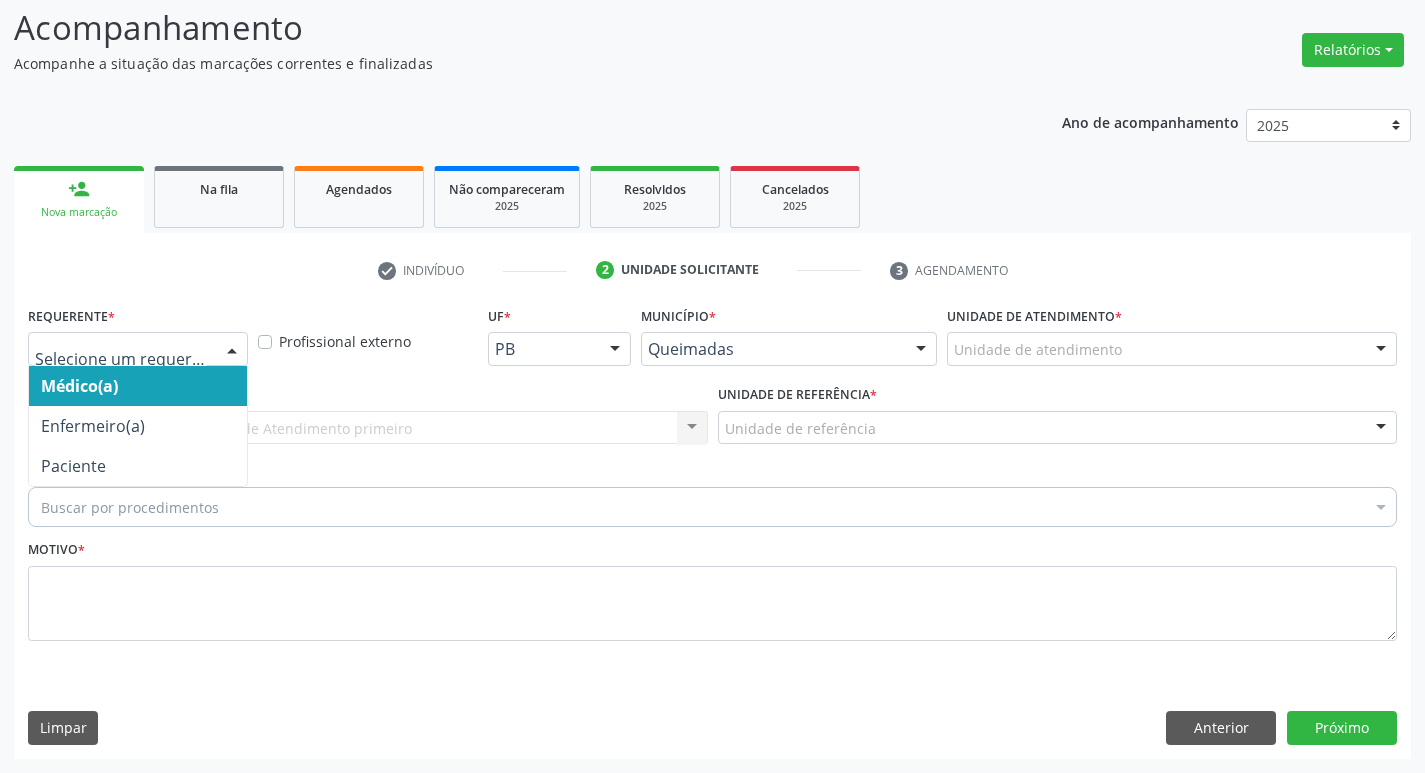
click at [113, 337] on div at bounding box center [138, 349] width 220 height 34
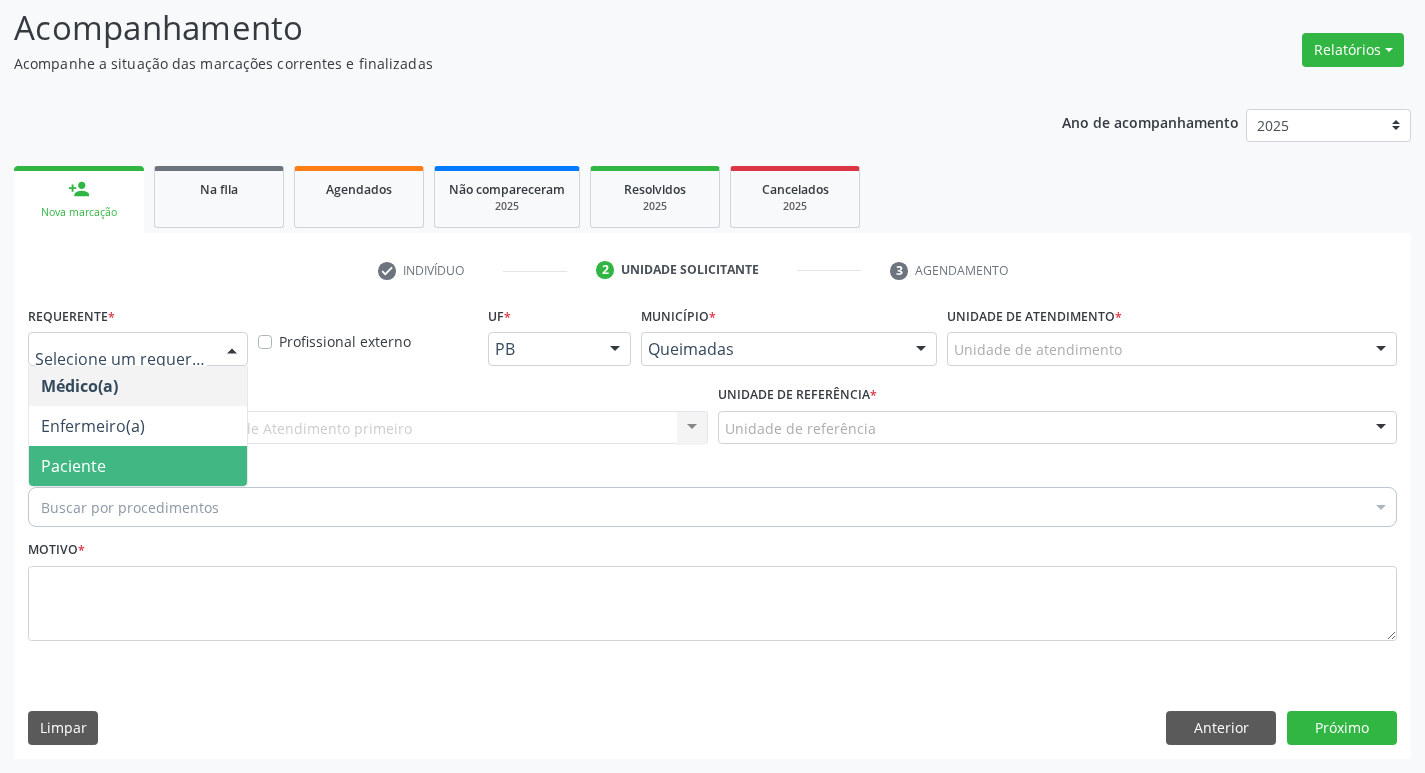
click at [115, 476] on span "Paciente" at bounding box center [138, 466] width 218 height 40
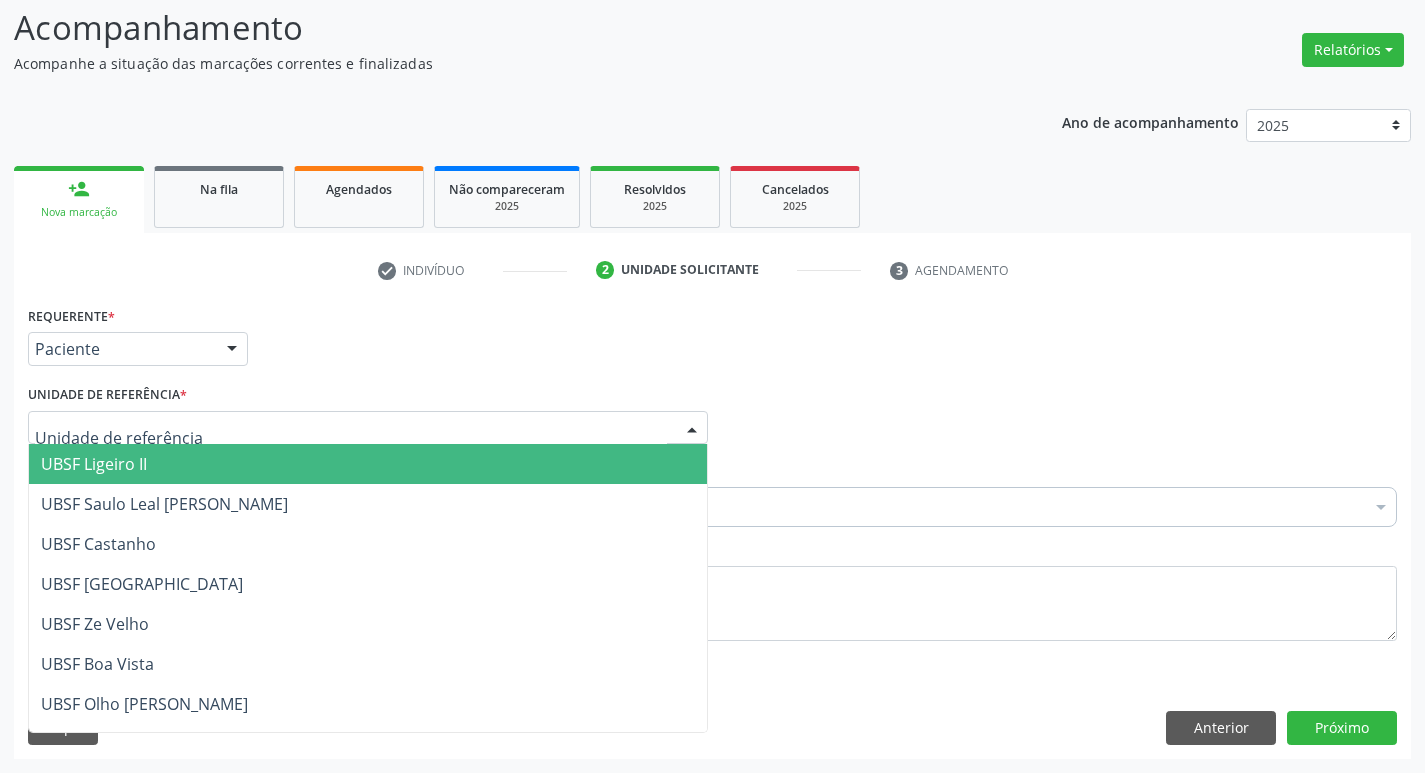
type input "Z"
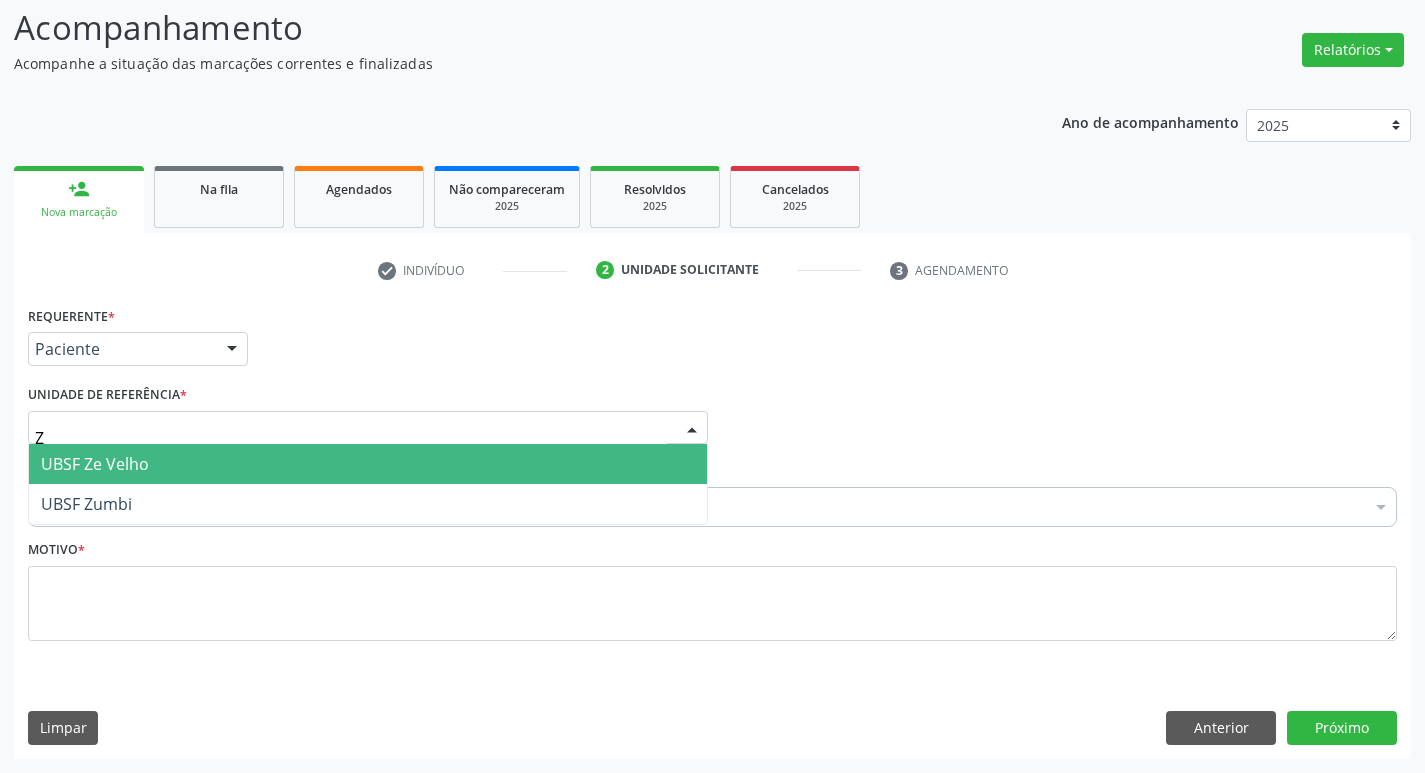
click at [143, 467] on span "UBSF Ze Velho" at bounding box center [95, 464] width 108 height 22
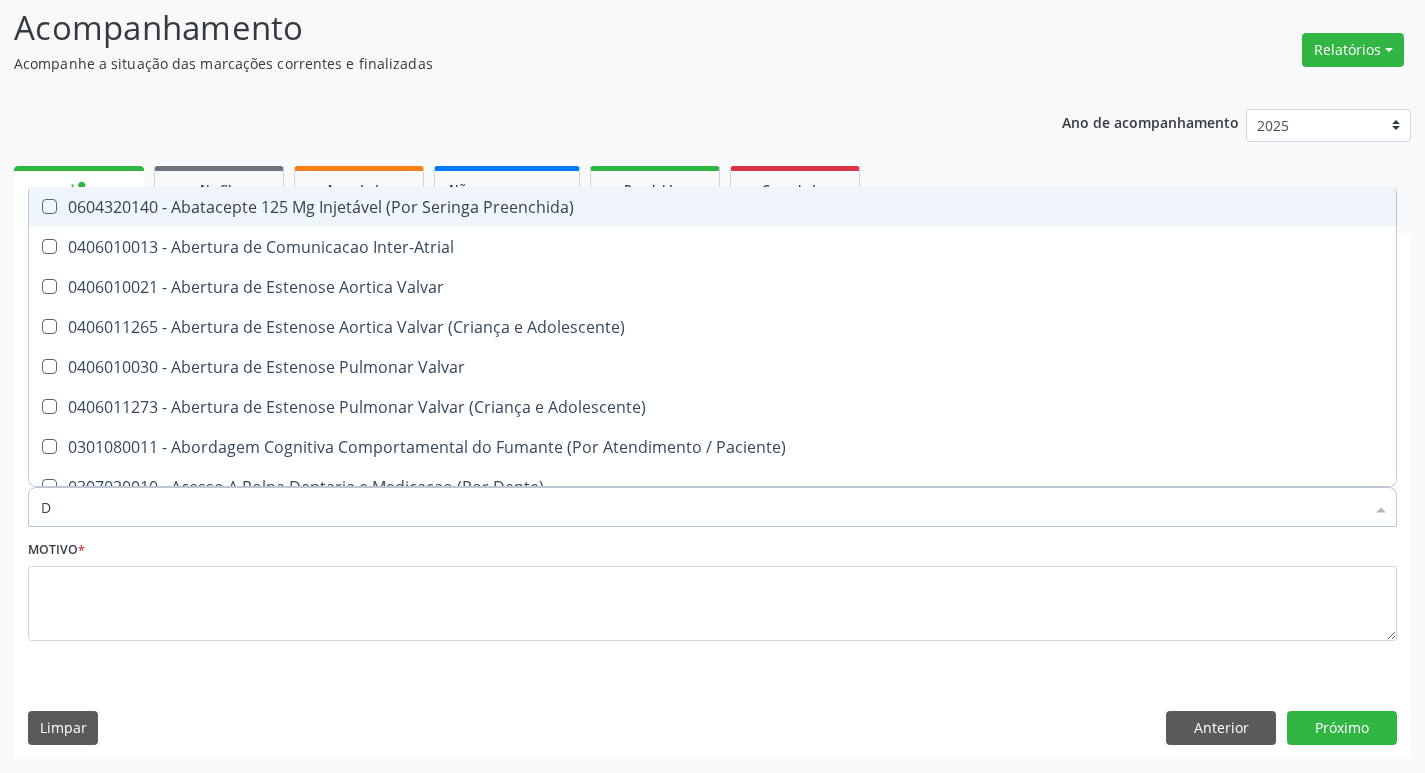
type input "DERMAT"
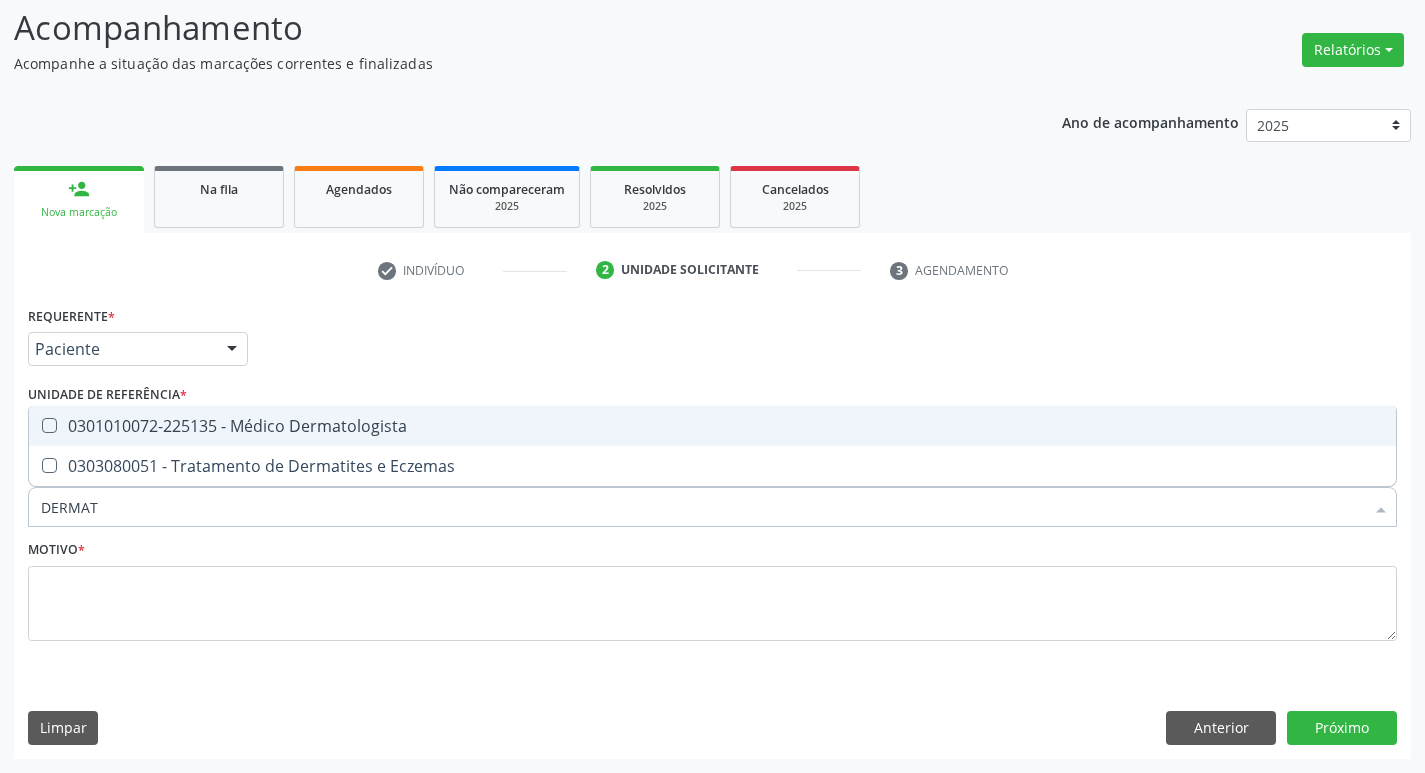
click at [122, 427] on div "0301010072-225135 - Médico Dermatologista" at bounding box center [712, 426] width 1343 height 16
checkbox Dermatologista "true"
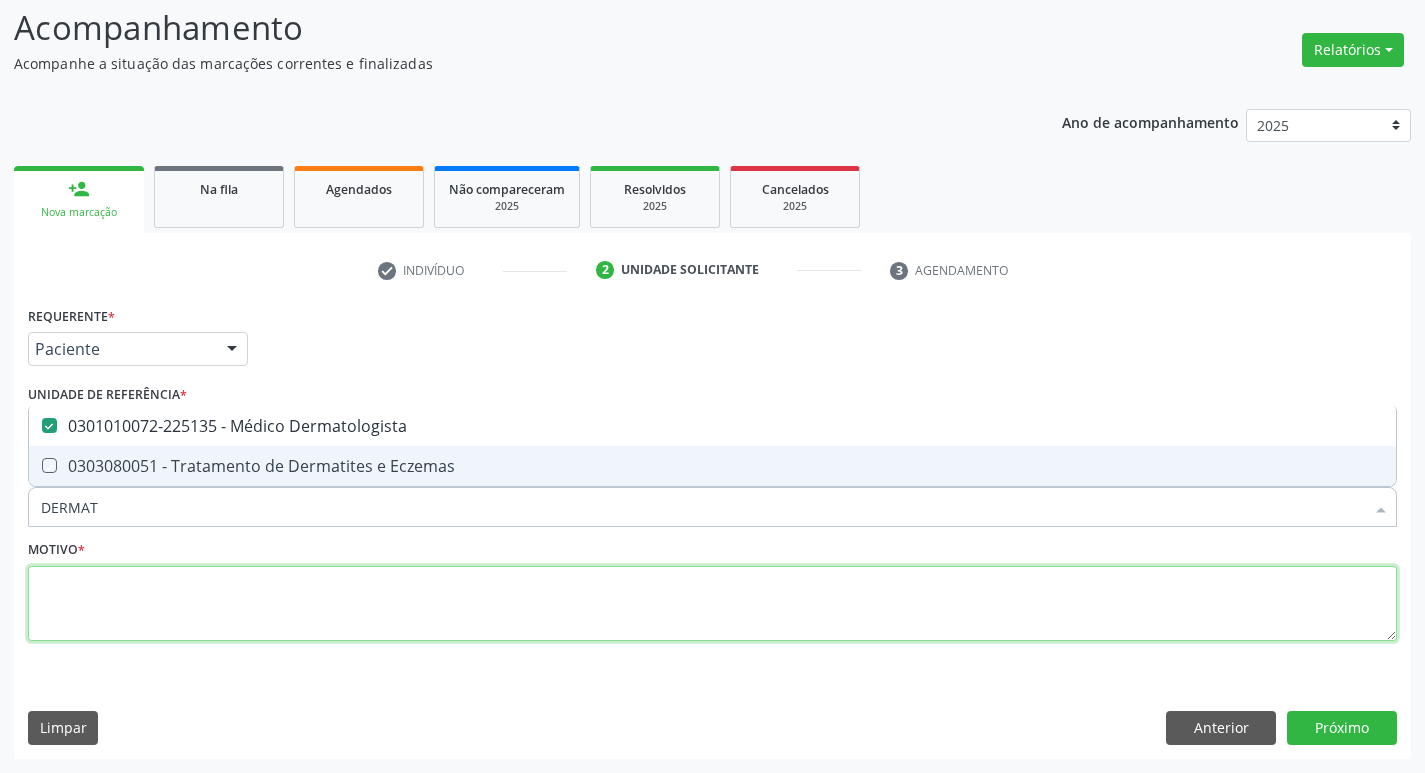
click at [111, 588] on textarea at bounding box center [712, 604] width 1369 height 76
checkbox Eczemas "true"
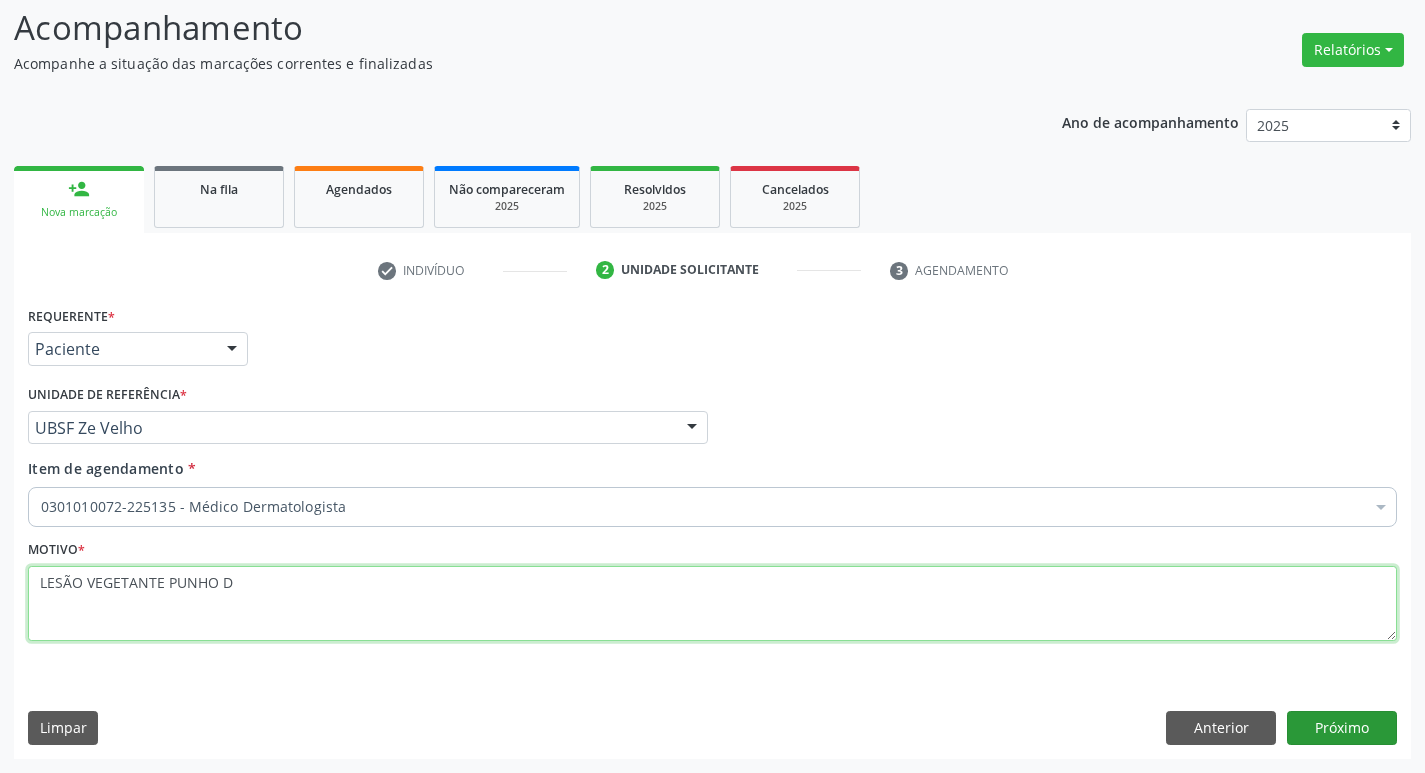
type textarea "LESÃO VEGETANTE PUNHO D"
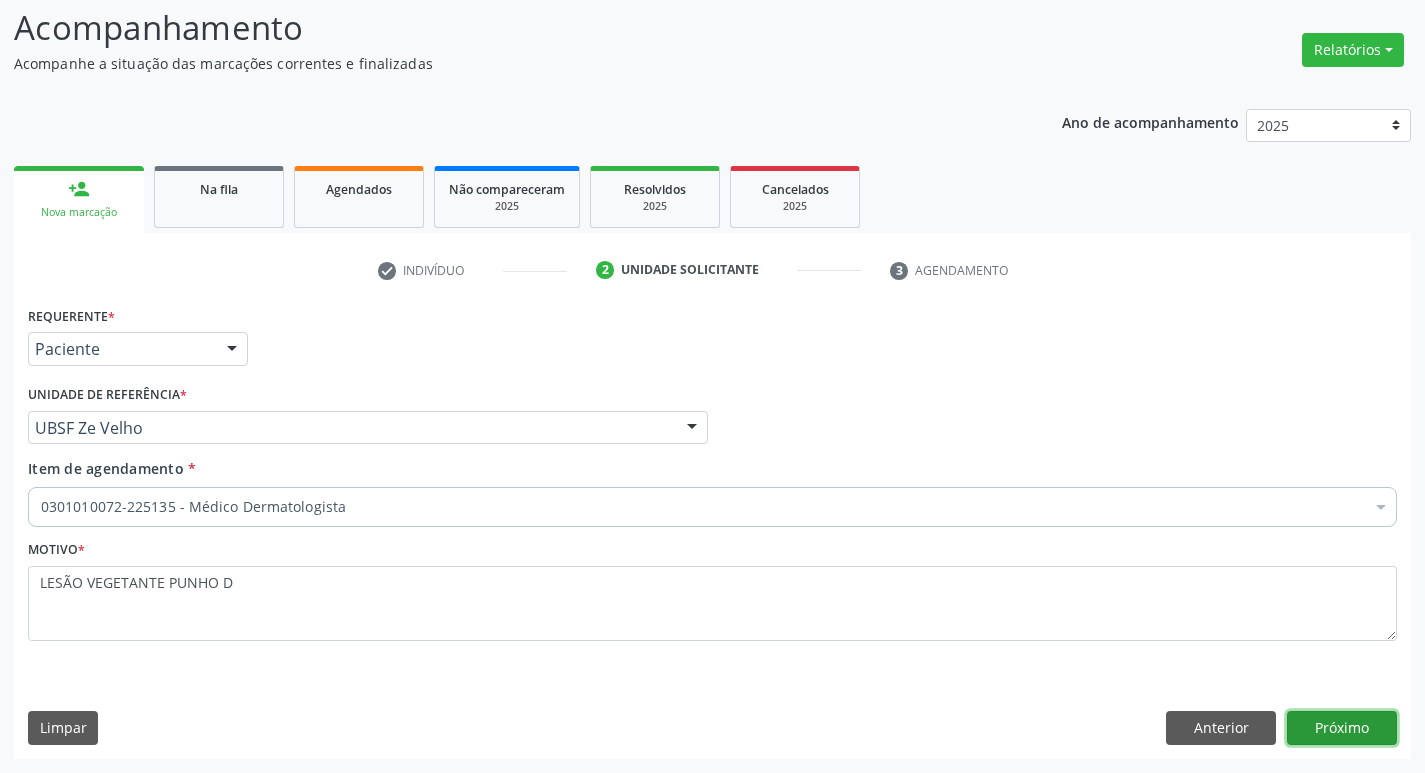
click at [1368, 730] on button "Próximo" at bounding box center [1342, 728] width 110 height 34
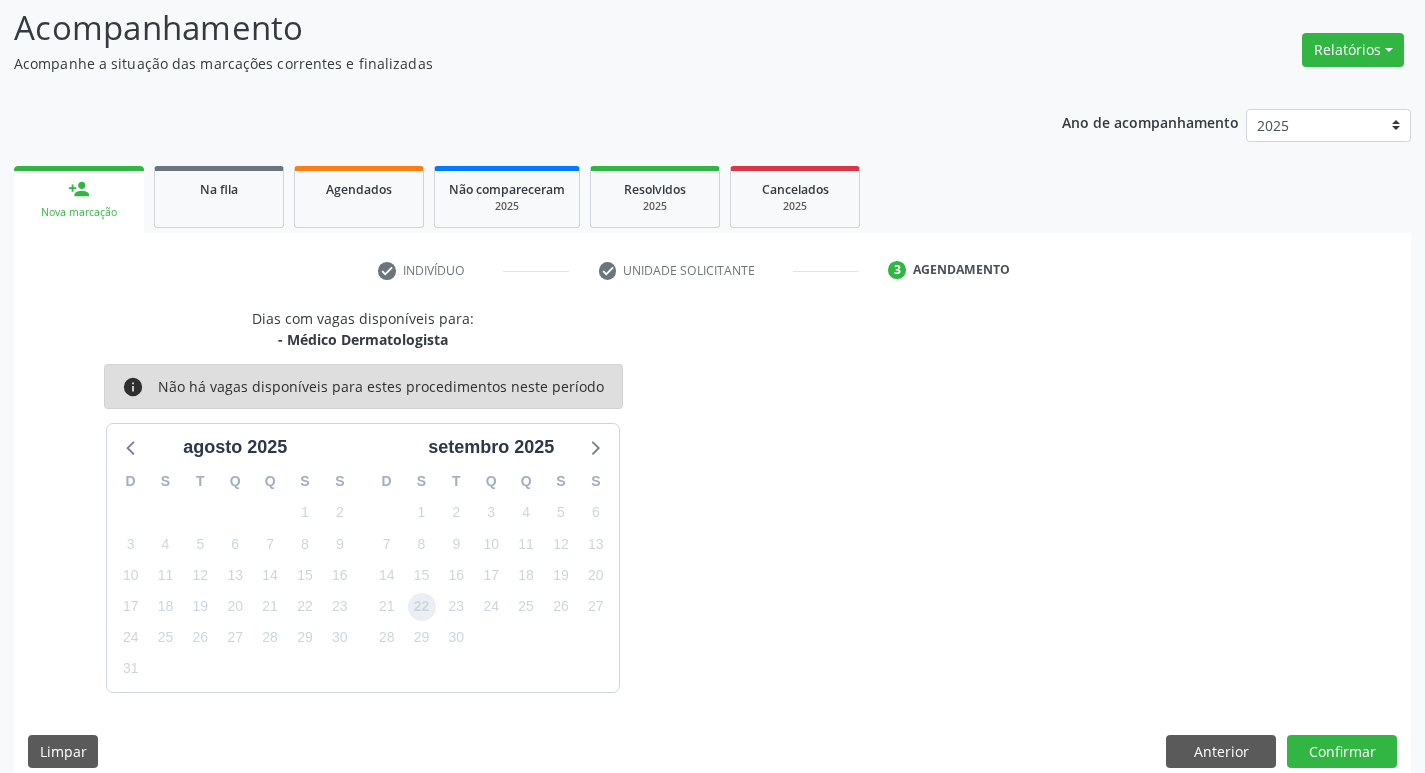
click at [419, 602] on span "22" at bounding box center [422, 607] width 28 height 28
click at [1385, 740] on button "Confirmar" at bounding box center [1342, 752] width 110 height 34
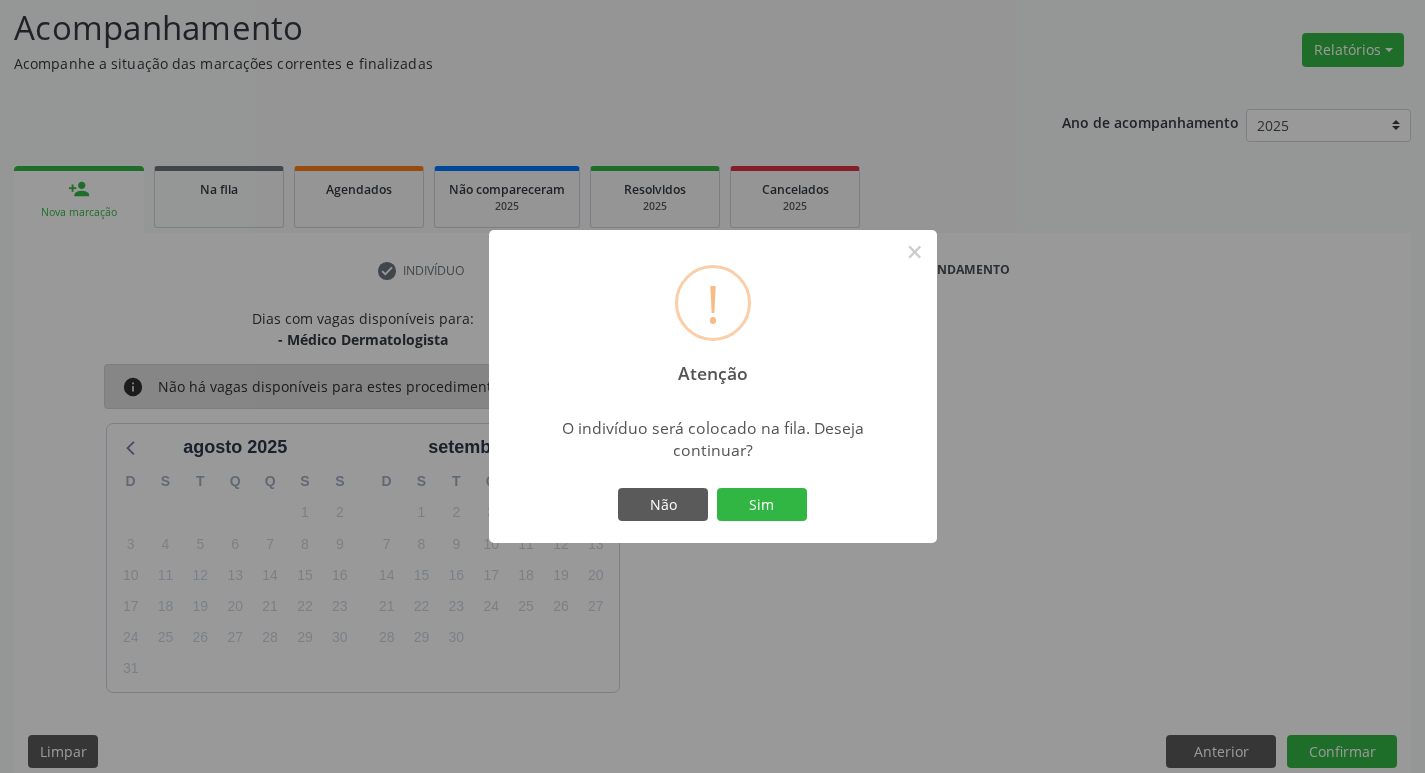
click at [712, 505] on div "Não Sim" at bounding box center [713, 505] width 198 height 42
click at [730, 498] on button "Sim" at bounding box center [762, 505] width 90 height 34
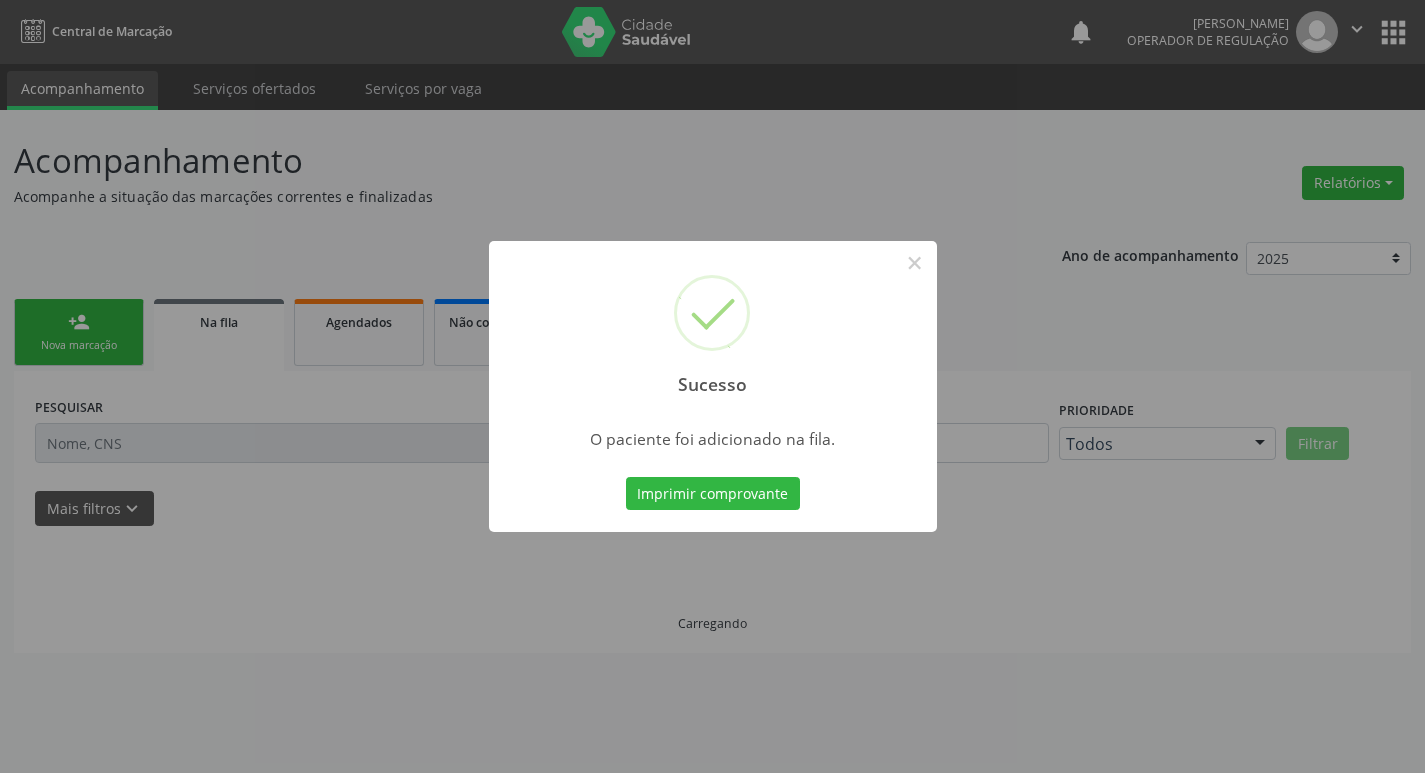
scroll to position [0, 0]
click at [365, 481] on div "Sucesso × O paciente foi adicionado na fila. Imprimir comprovante Cancel" at bounding box center [720, 386] width 1440 height 773
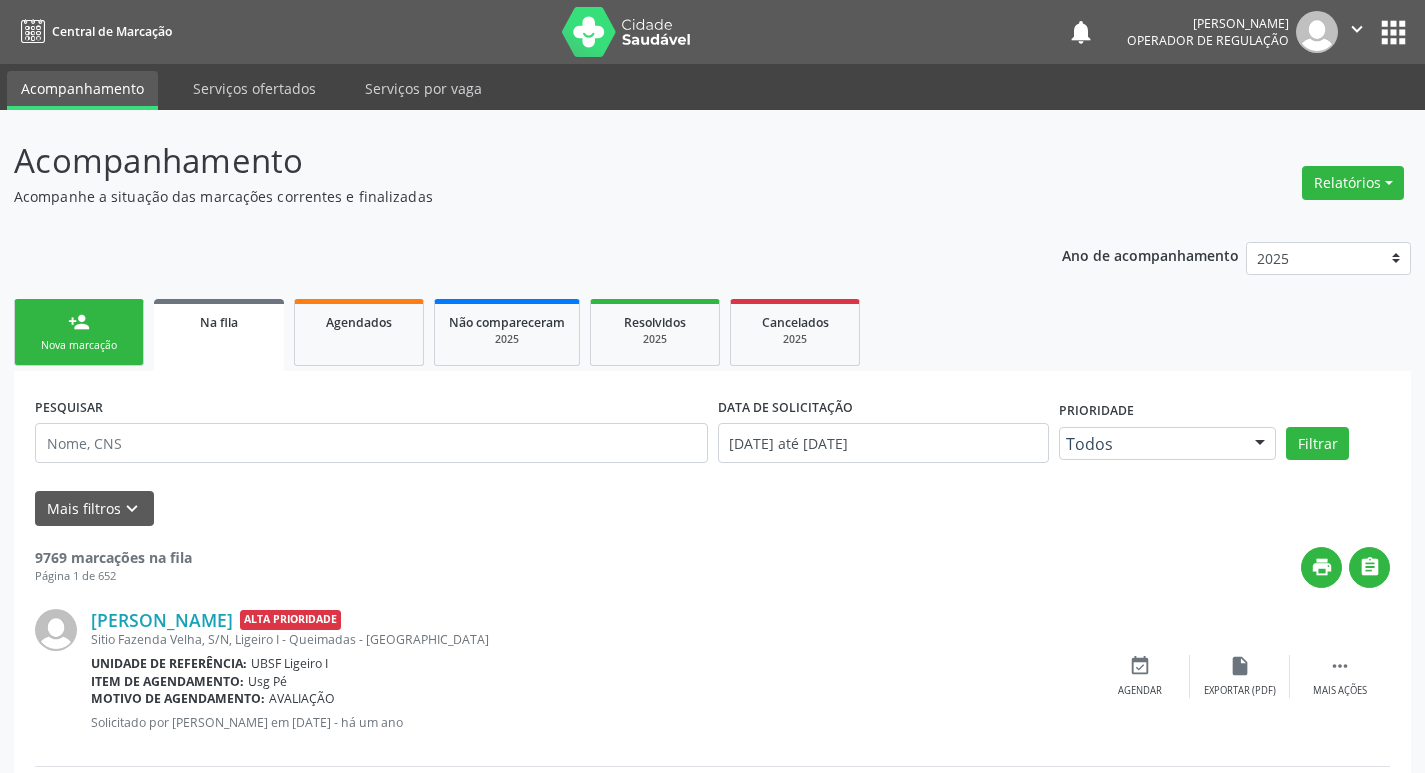
click at [124, 341] on div "Nova marcação" at bounding box center [79, 345] width 100 height 15
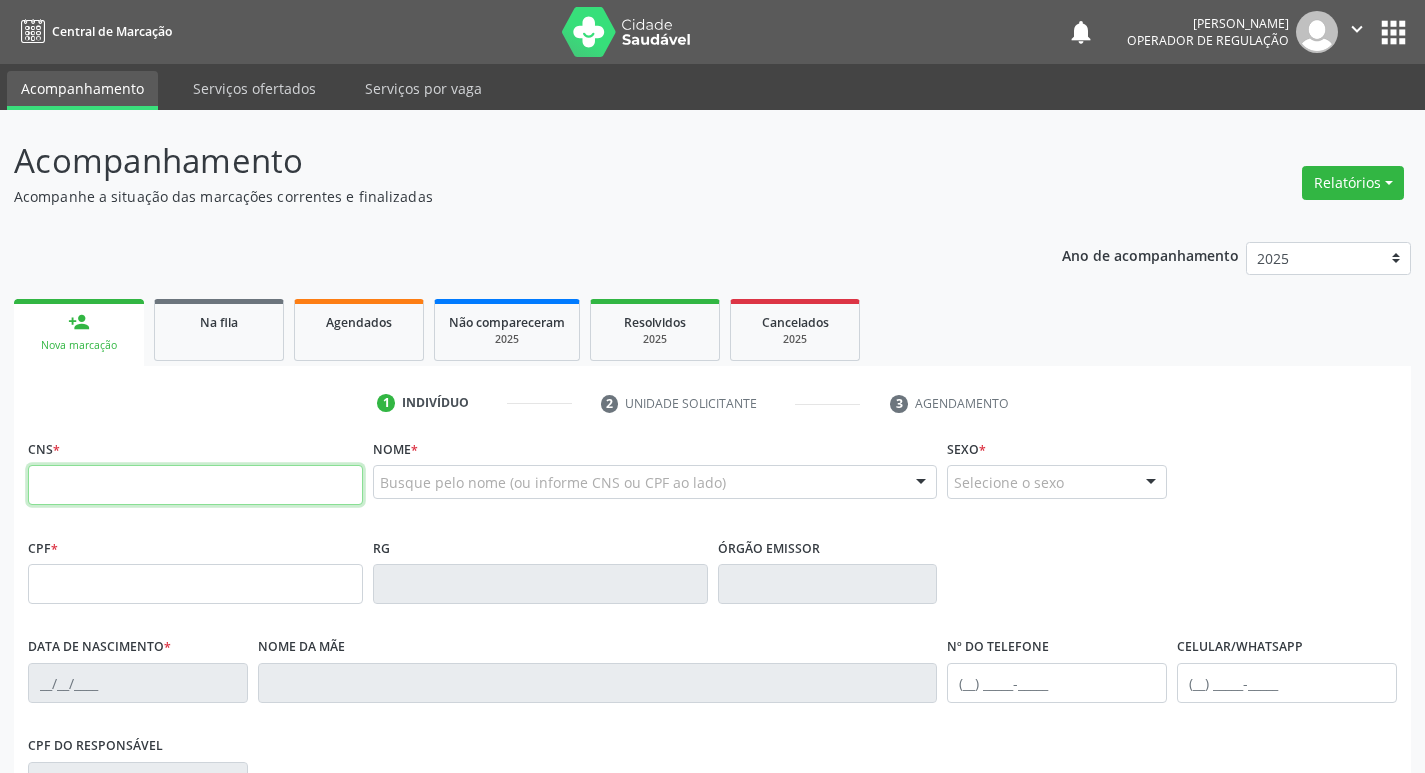
click at [231, 500] on input "text" at bounding box center [195, 485] width 335 height 40
type input "898 0048 7024 2844"
type input "716.924.194-39"
type input "16/03/2015"
type input "Marinice Feitosa da Silva"
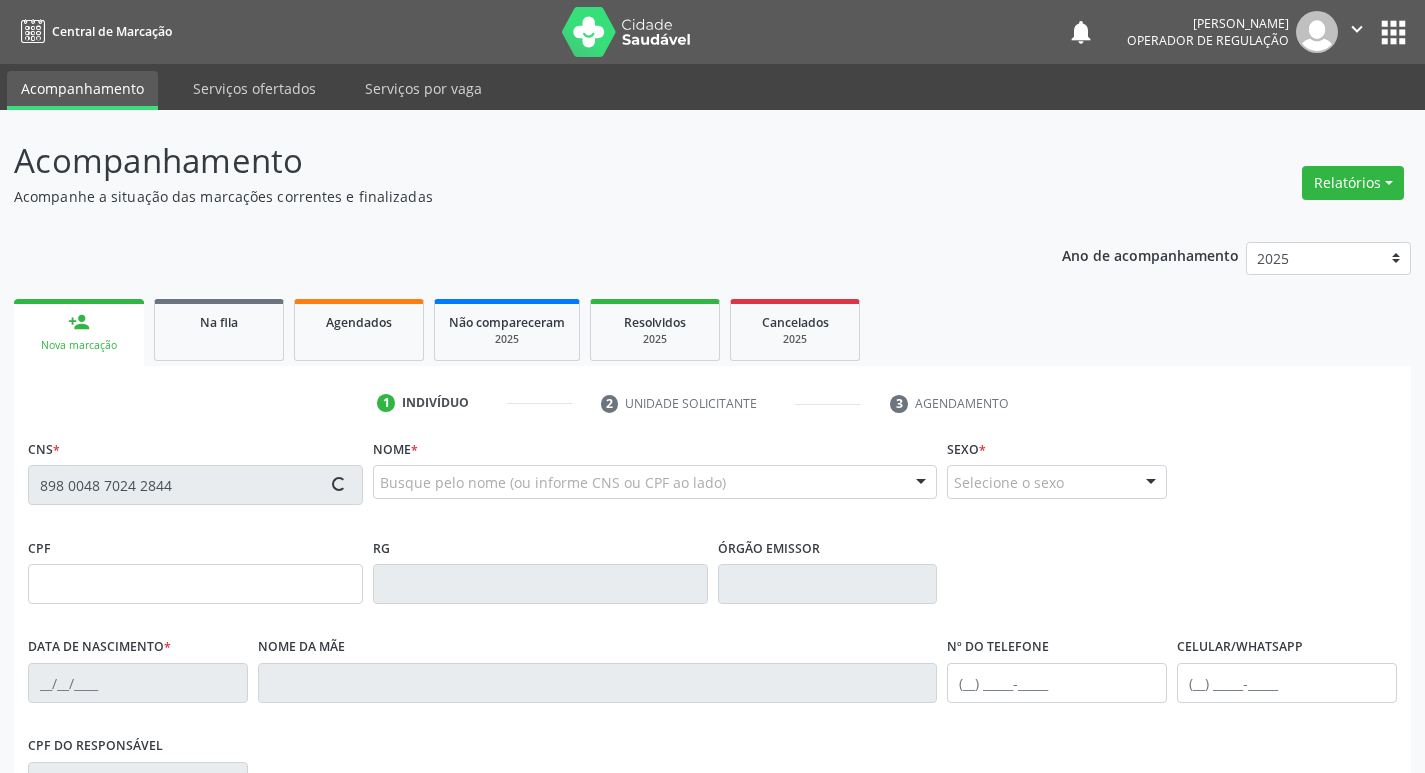
type input "(83) 99643-9720"
type input "146.381.851-34"
type input "59"
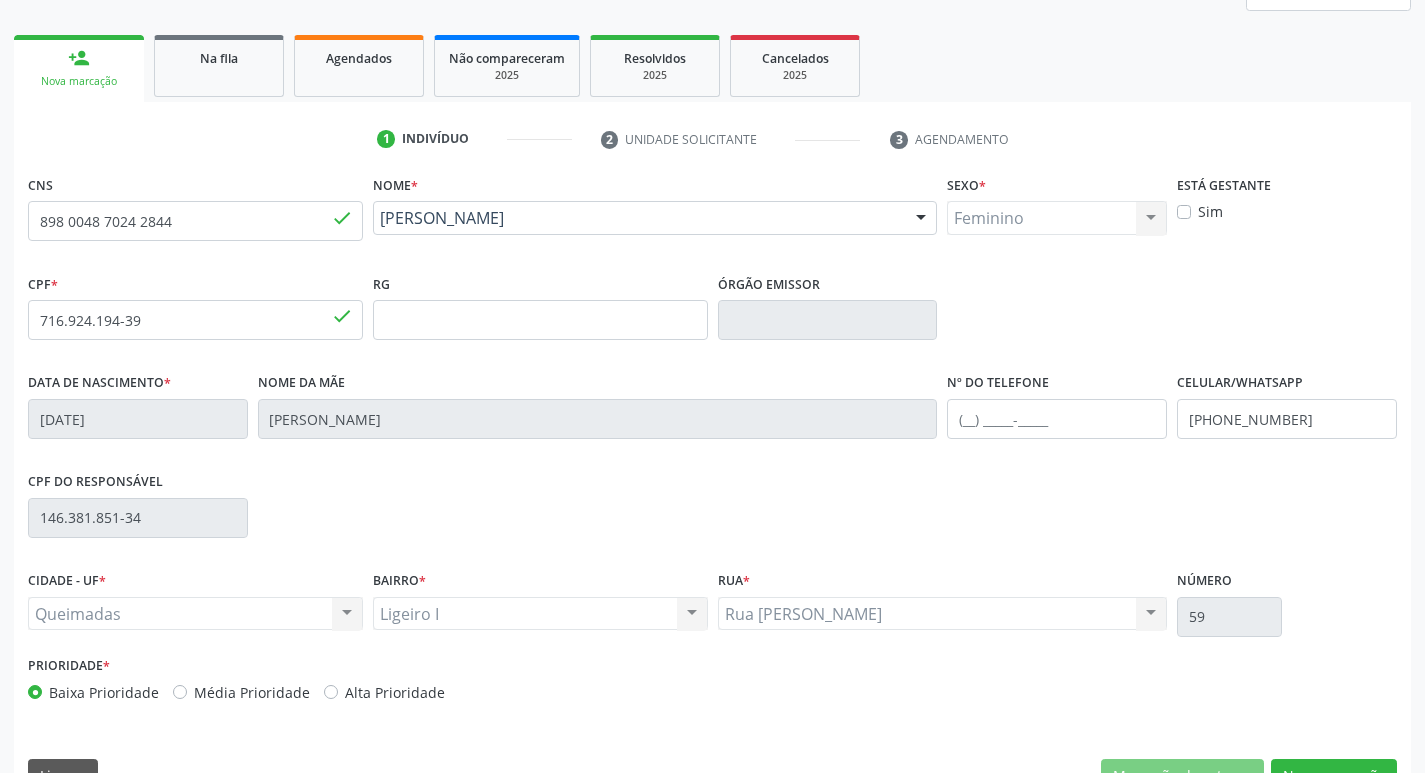
scroll to position [311, 0]
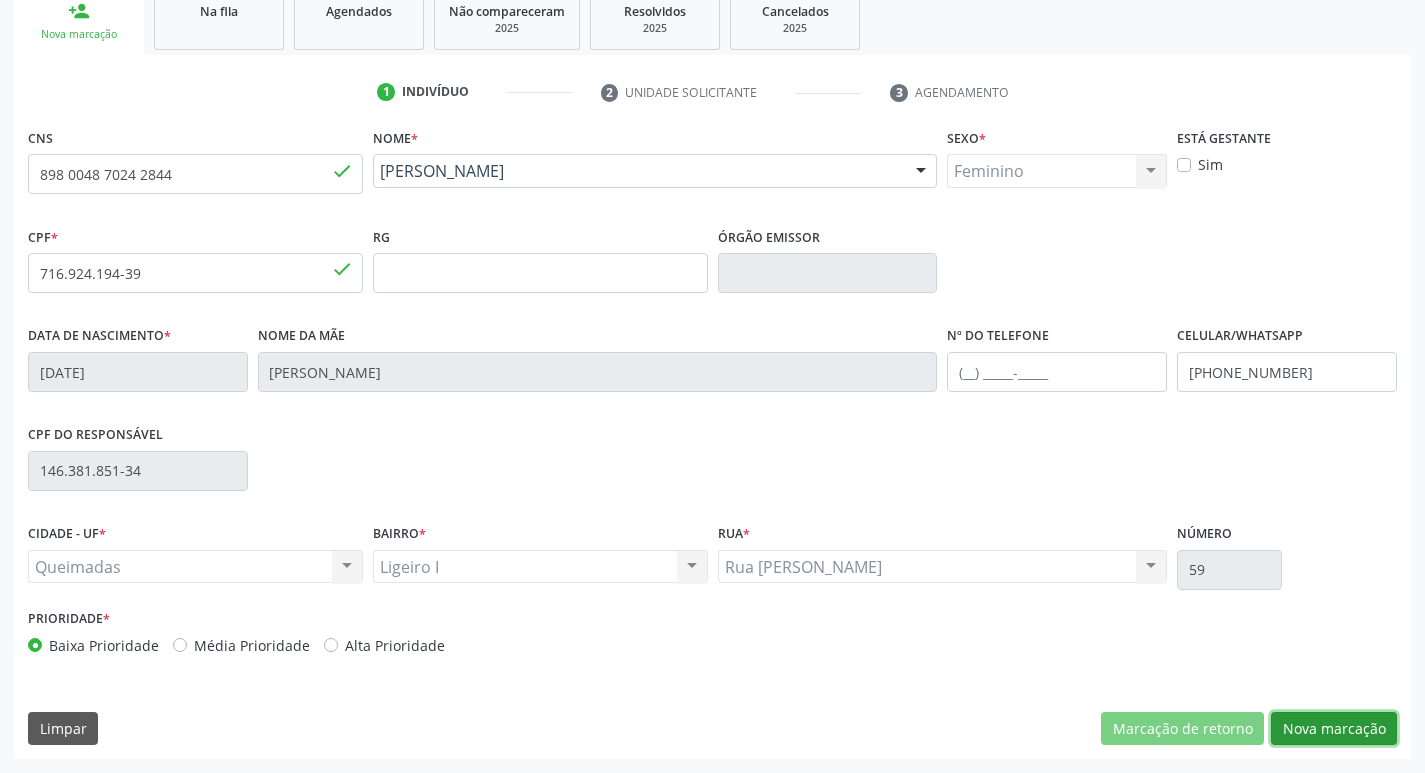
click at [1364, 713] on button "Nova marcação" at bounding box center [1334, 729] width 126 height 34
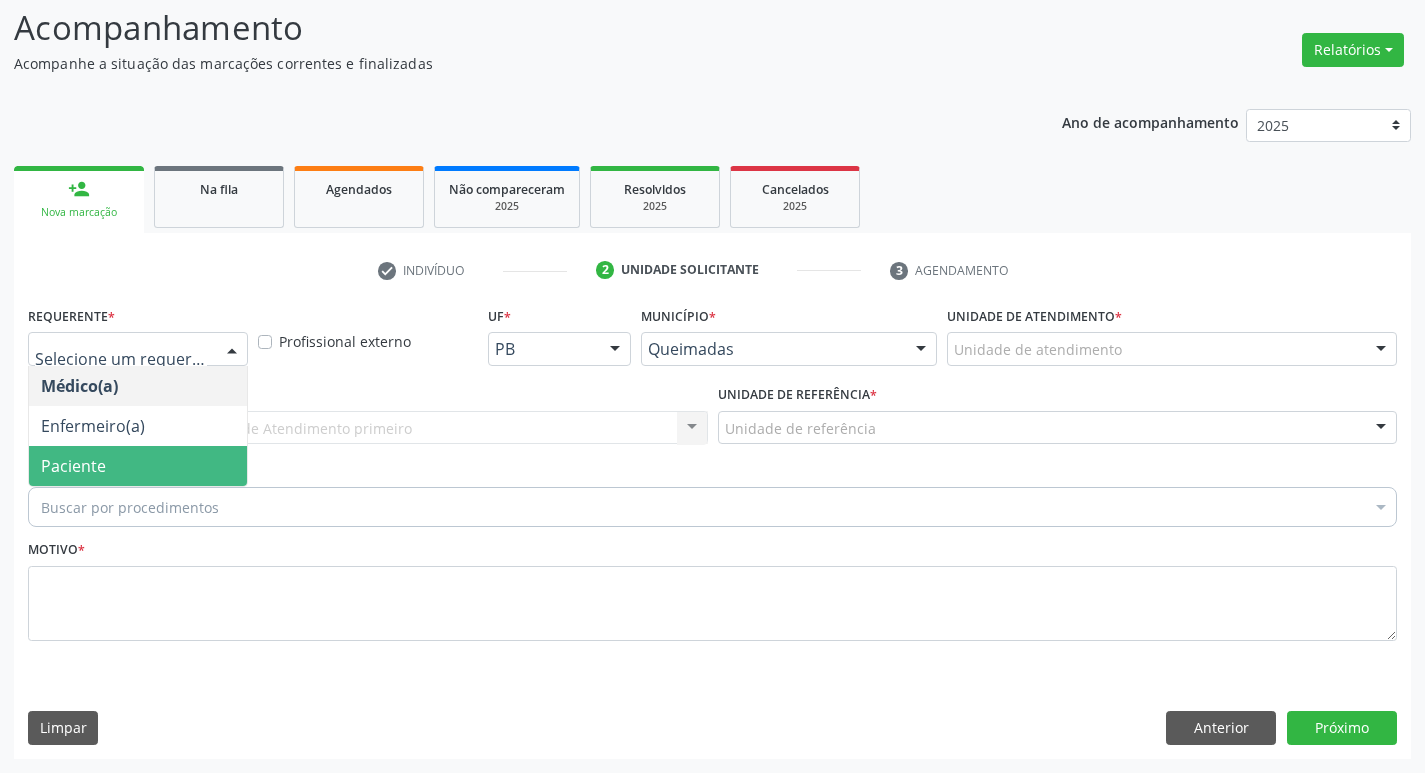
click at [157, 460] on span "Paciente" at bounding box center [138, 466] width 218 height 40
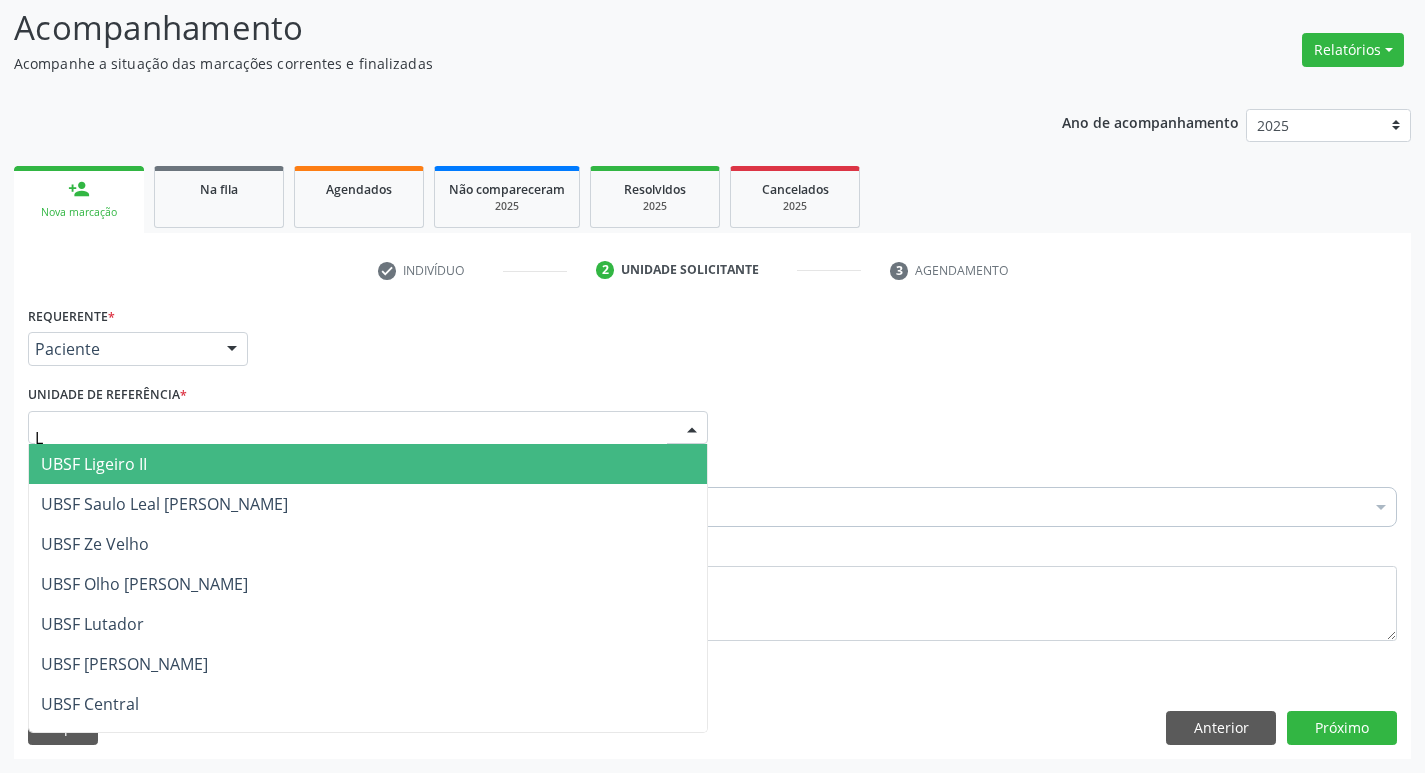
type input "LI"
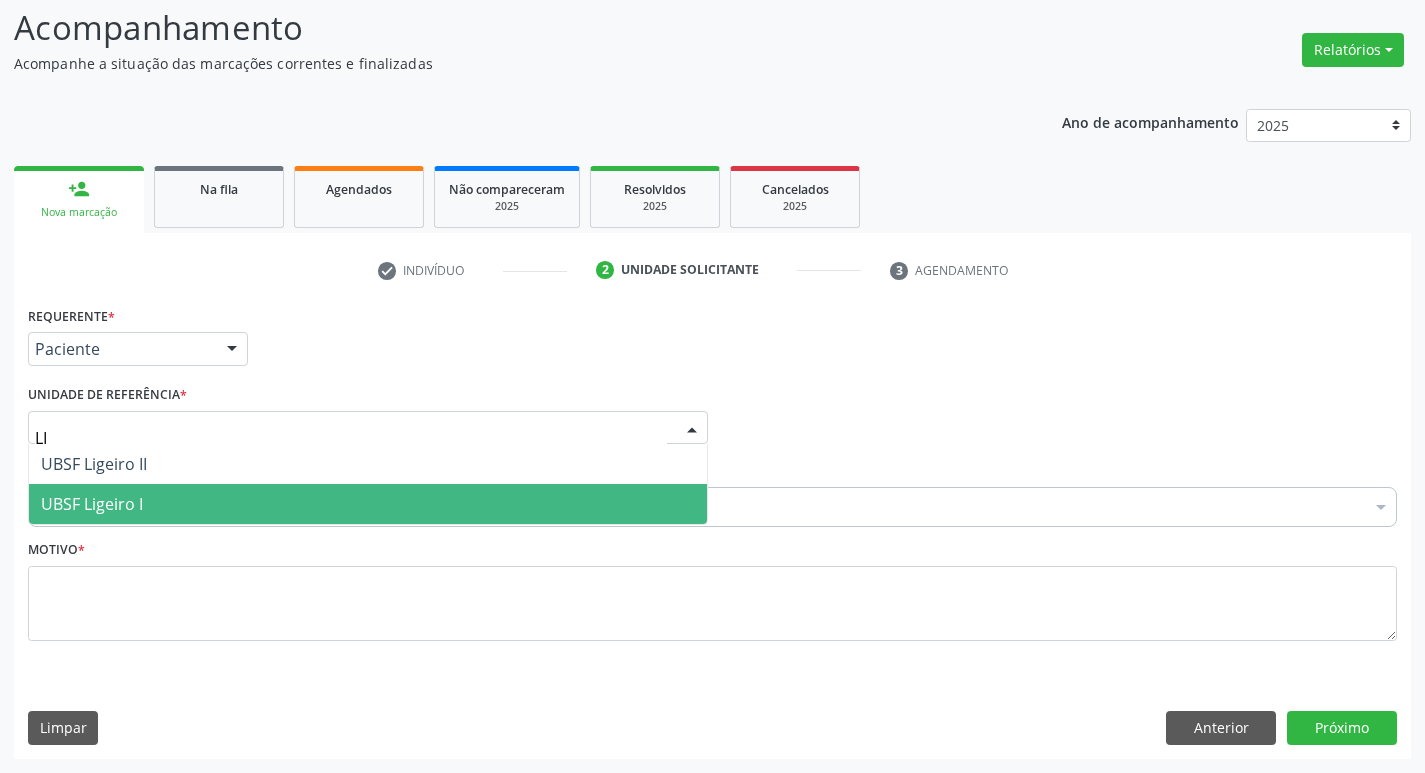
click at [58, 517] on span "UBSF Ligeiro I" at bounding box center [368, 504] width 678 height 40
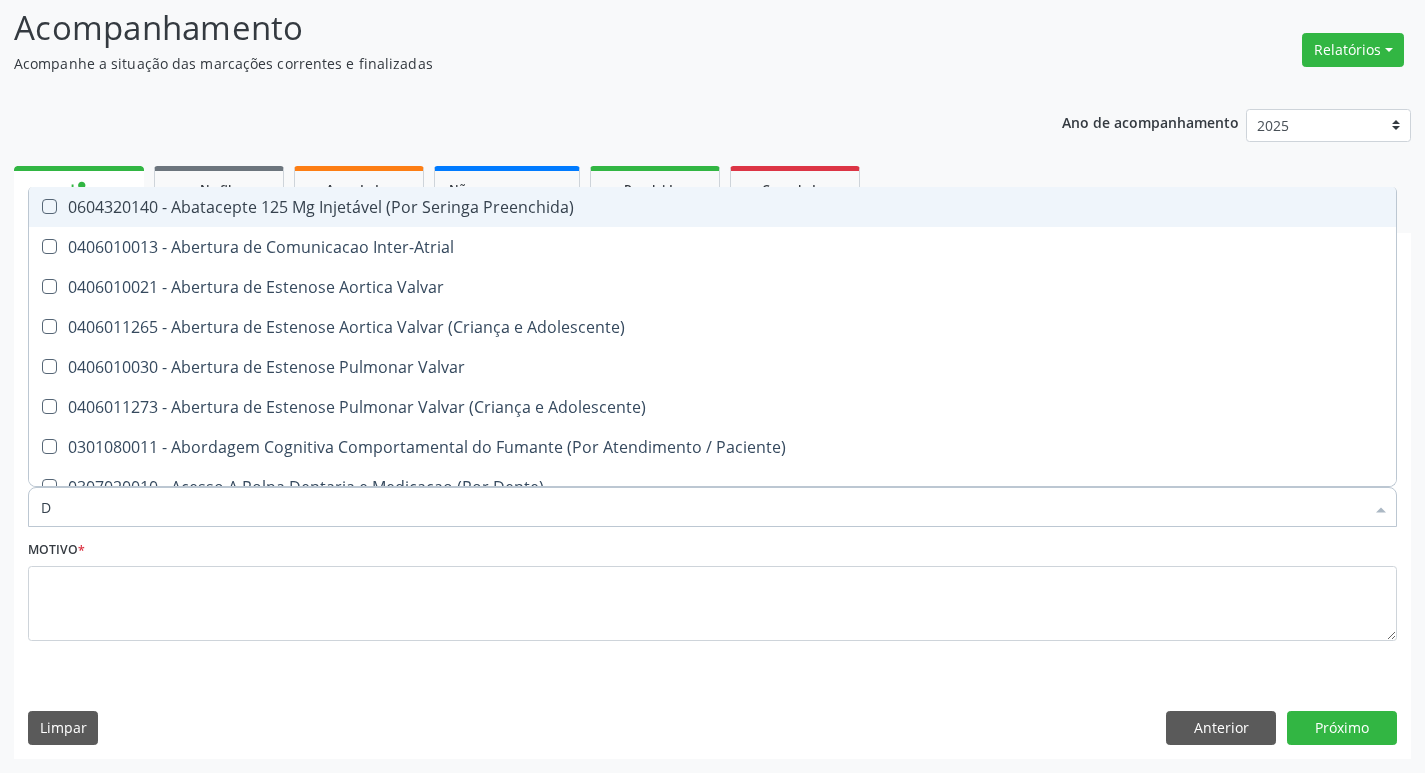
type input "DERMAT"
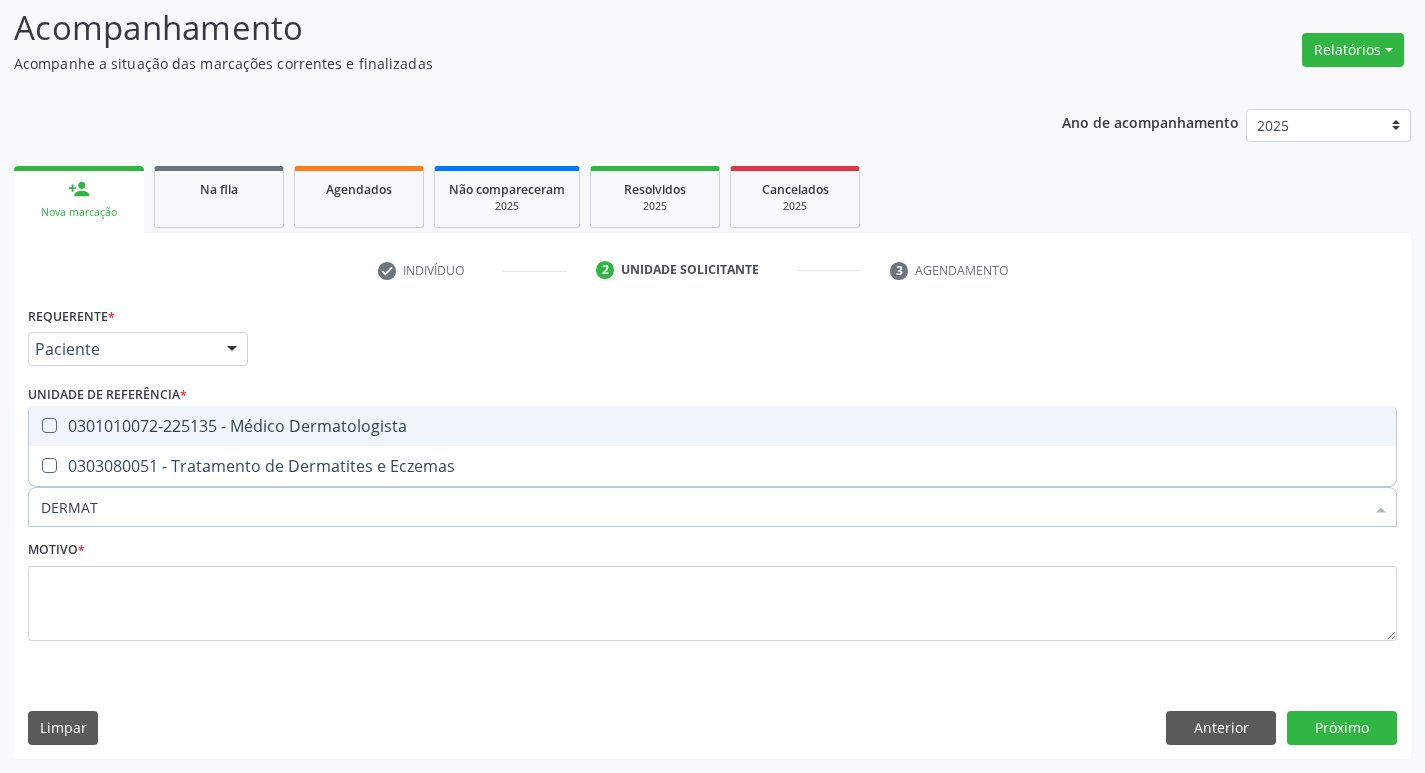
click at [193, 421] on div "0301010072-225135 - Médico Dermatologista" at bounding box center [712, 426] width 1343 height 16
checkbox Dermatologista "true"
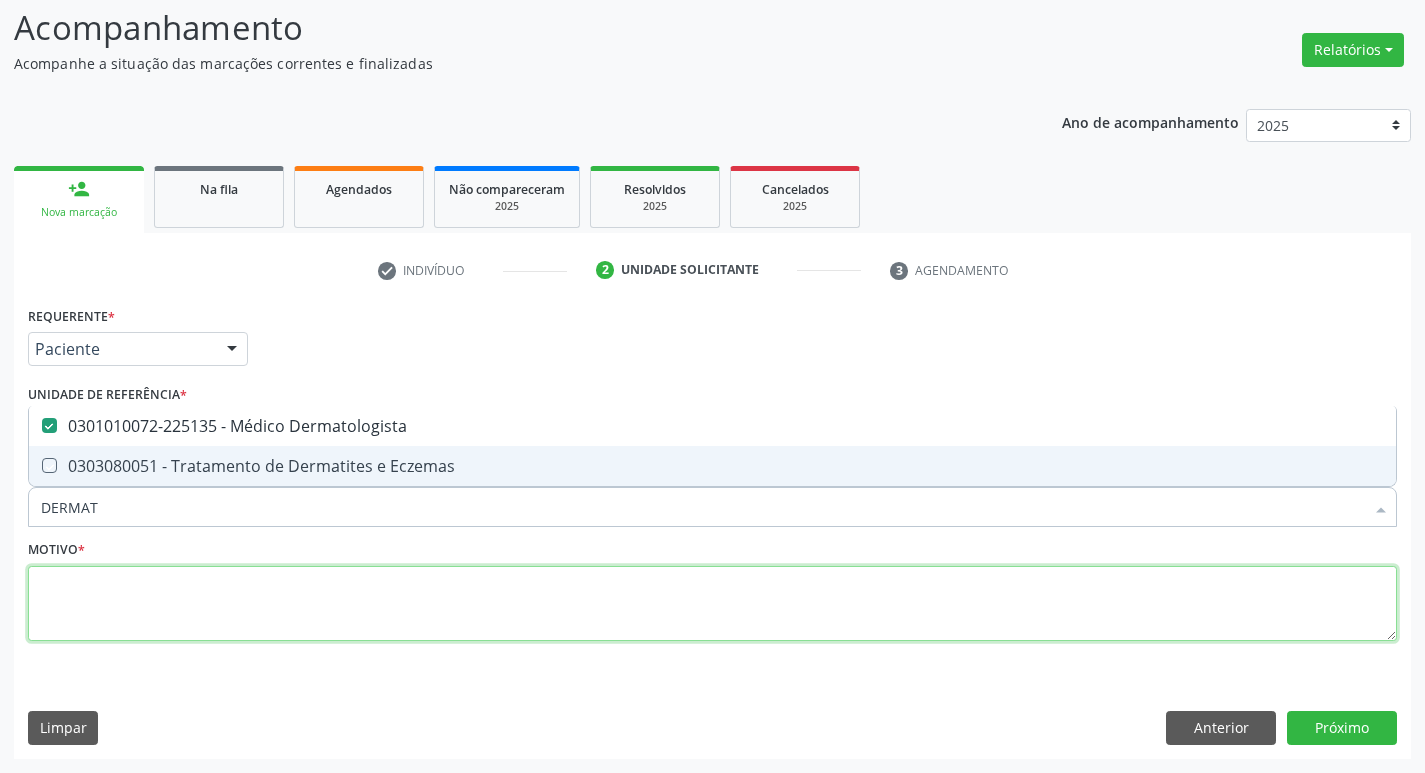
click at [180, 597] on textarea at bounding box center [712, 604] width 1369 height 76
checkbox Eczemas "true"
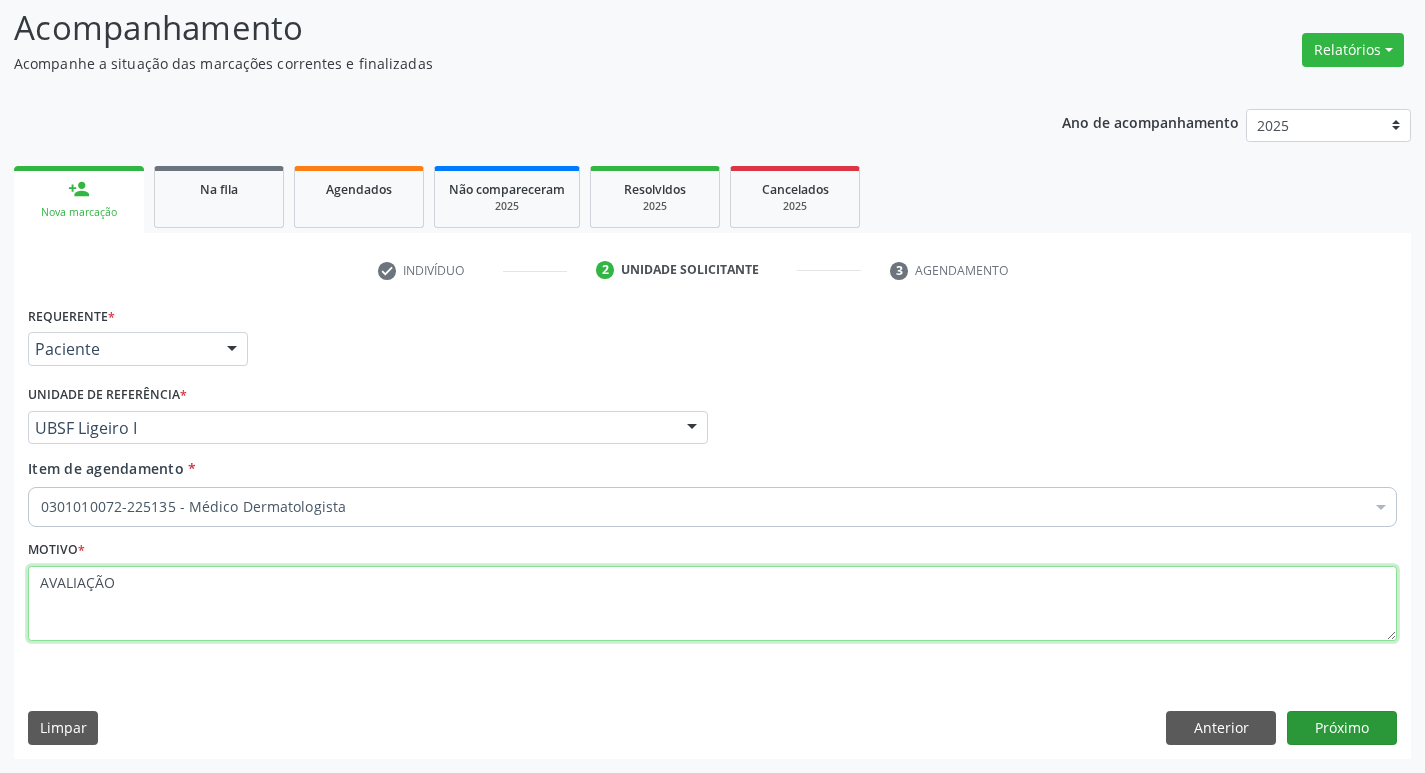
type textarea "AVALIAÇÃO"
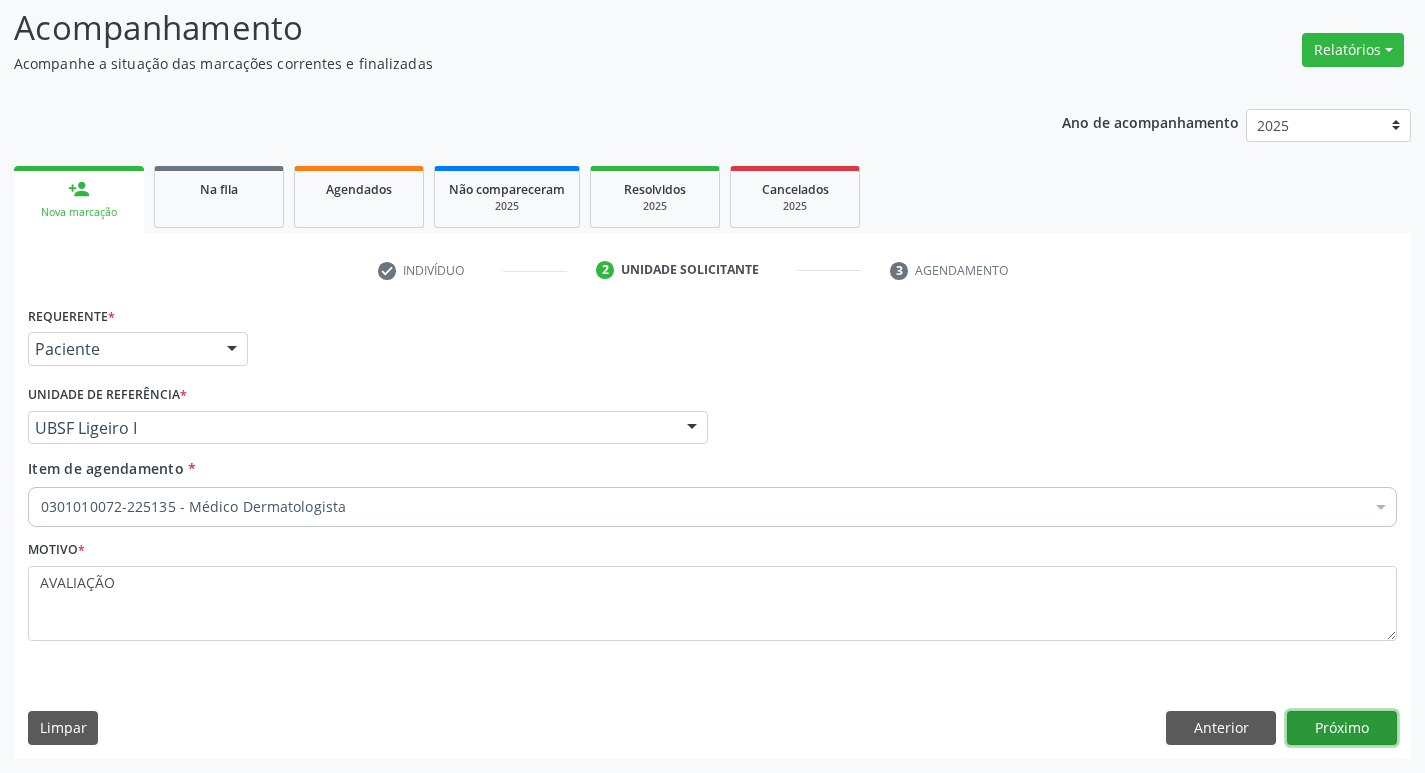
click at [1379, 722] on button "Próximo" at bounding box center [1342, 728] width 110 height 34
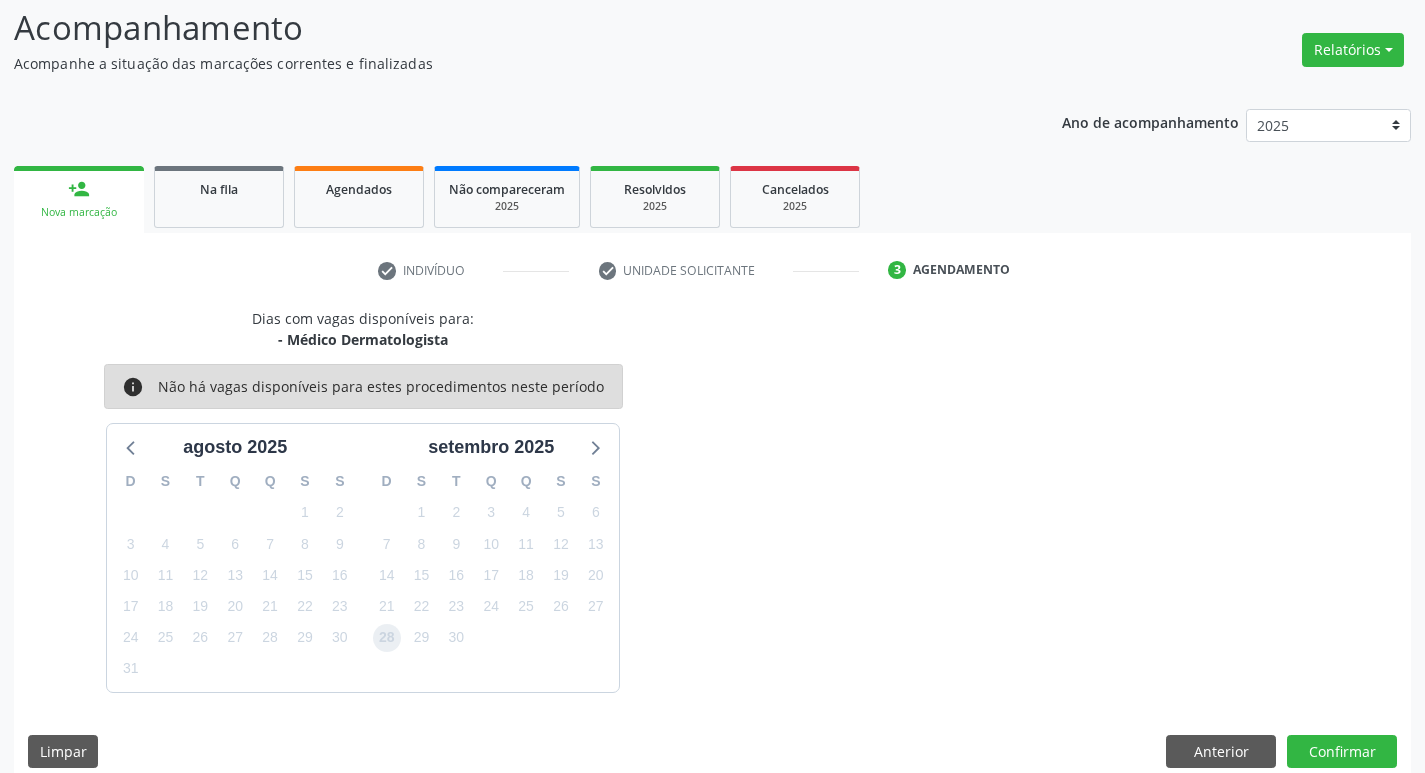
click at [393, 637] on span "28" at bounding box center [387, 638] width 28 height 28
click at [1332, 753] on button "Confirmar" at bounding box center [1342, 752] width 110 height 34
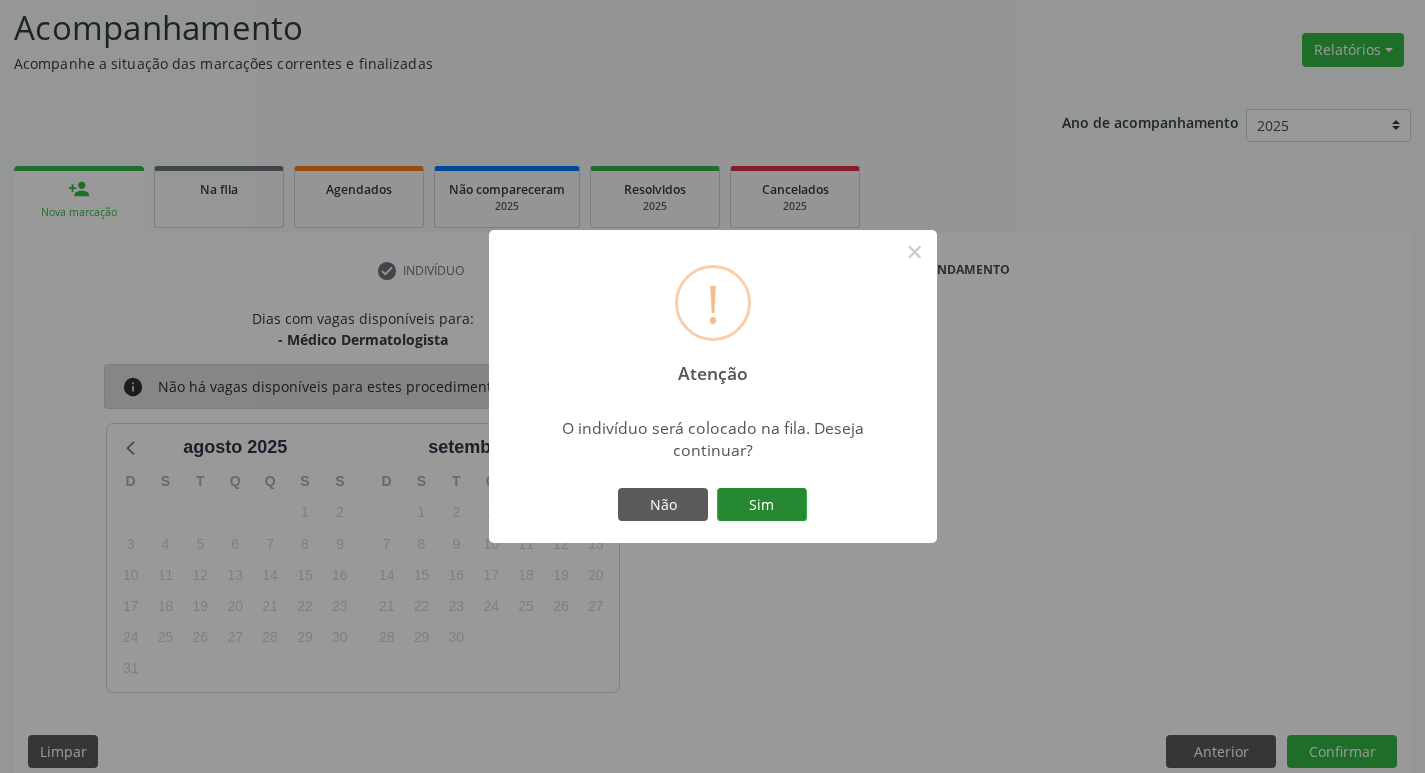
click at [727, 492] on button "Sim" at bounding box center [762, 505] width 90 height 34
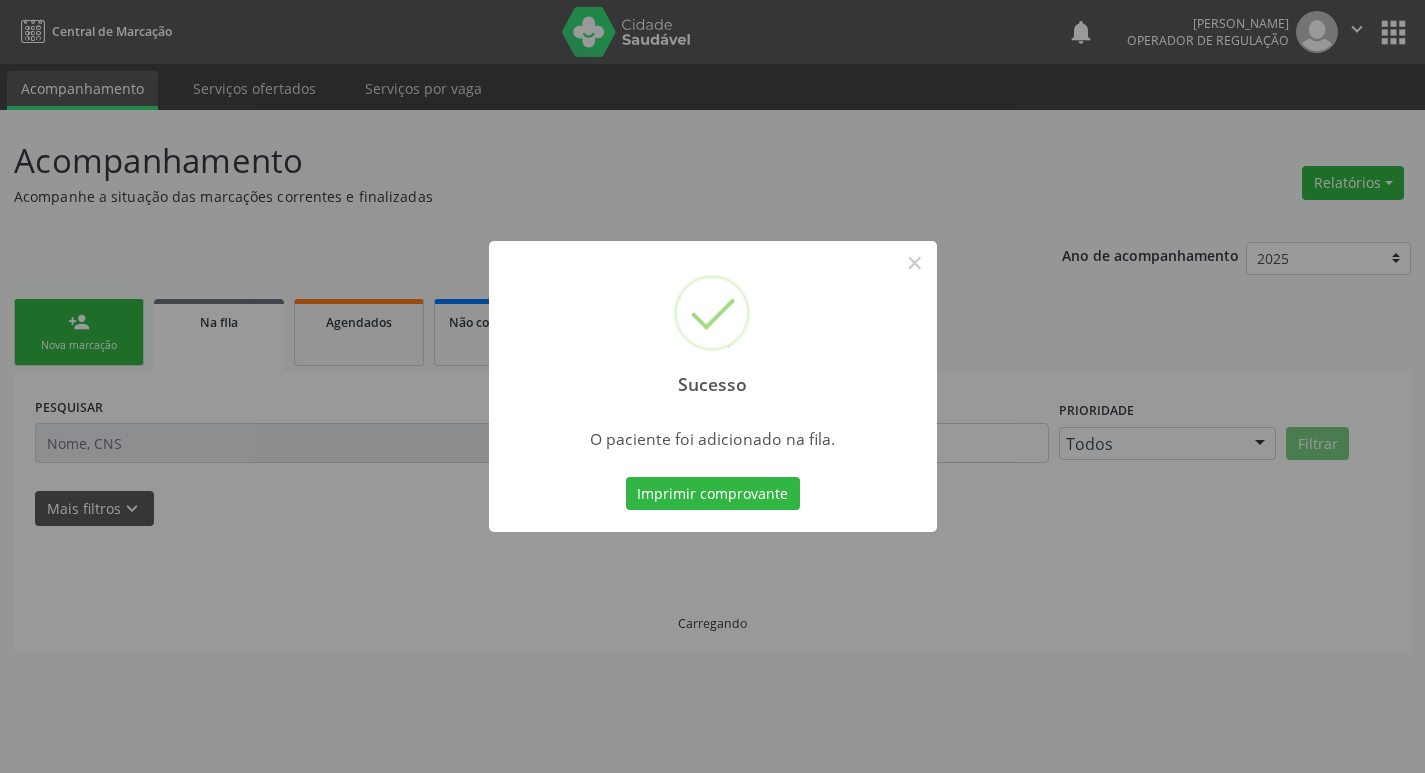
scroll to position [0, 0]
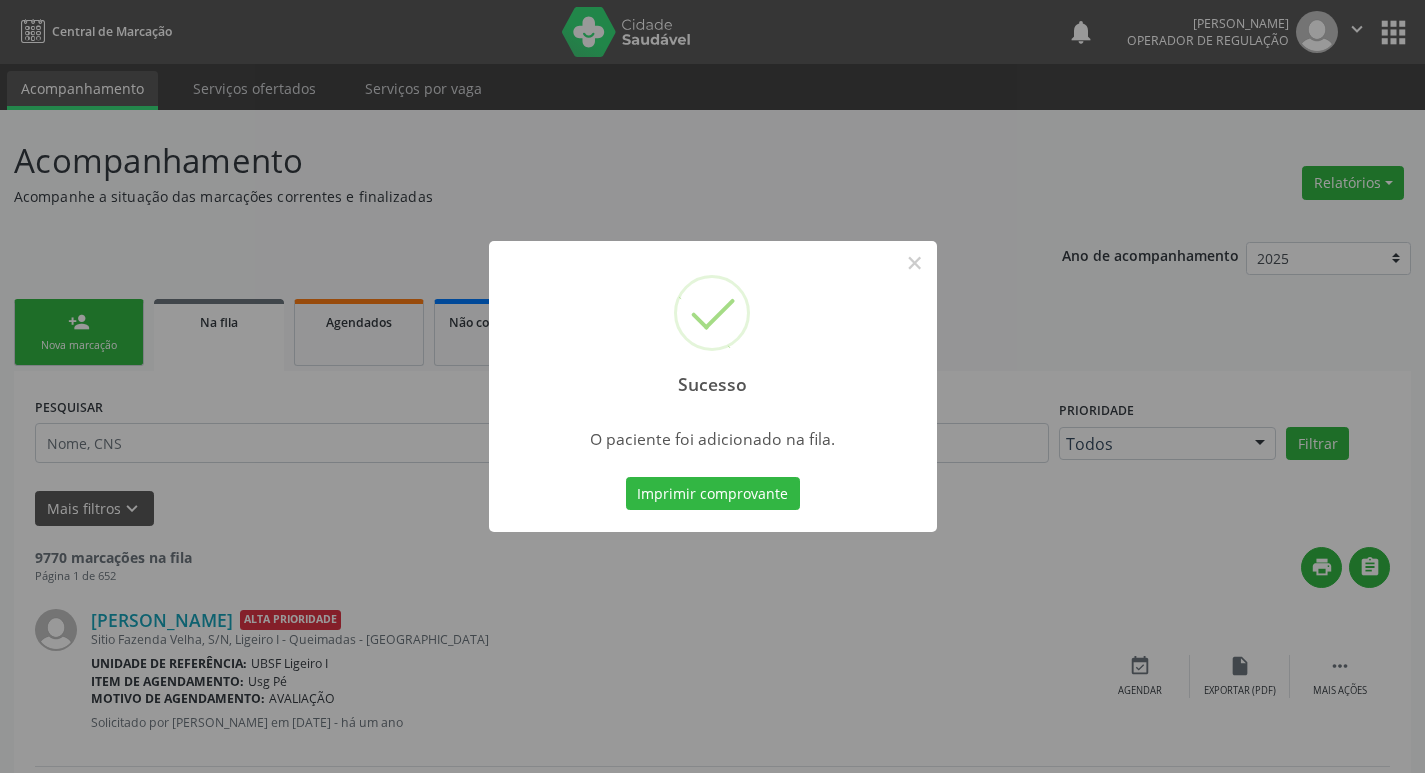
click at [293, 417] on div "Sucesso × O paciente foi adicionado na fila. Imprimir comprovante Cancel" at bounding box center [712, 386] width 1425 height 773
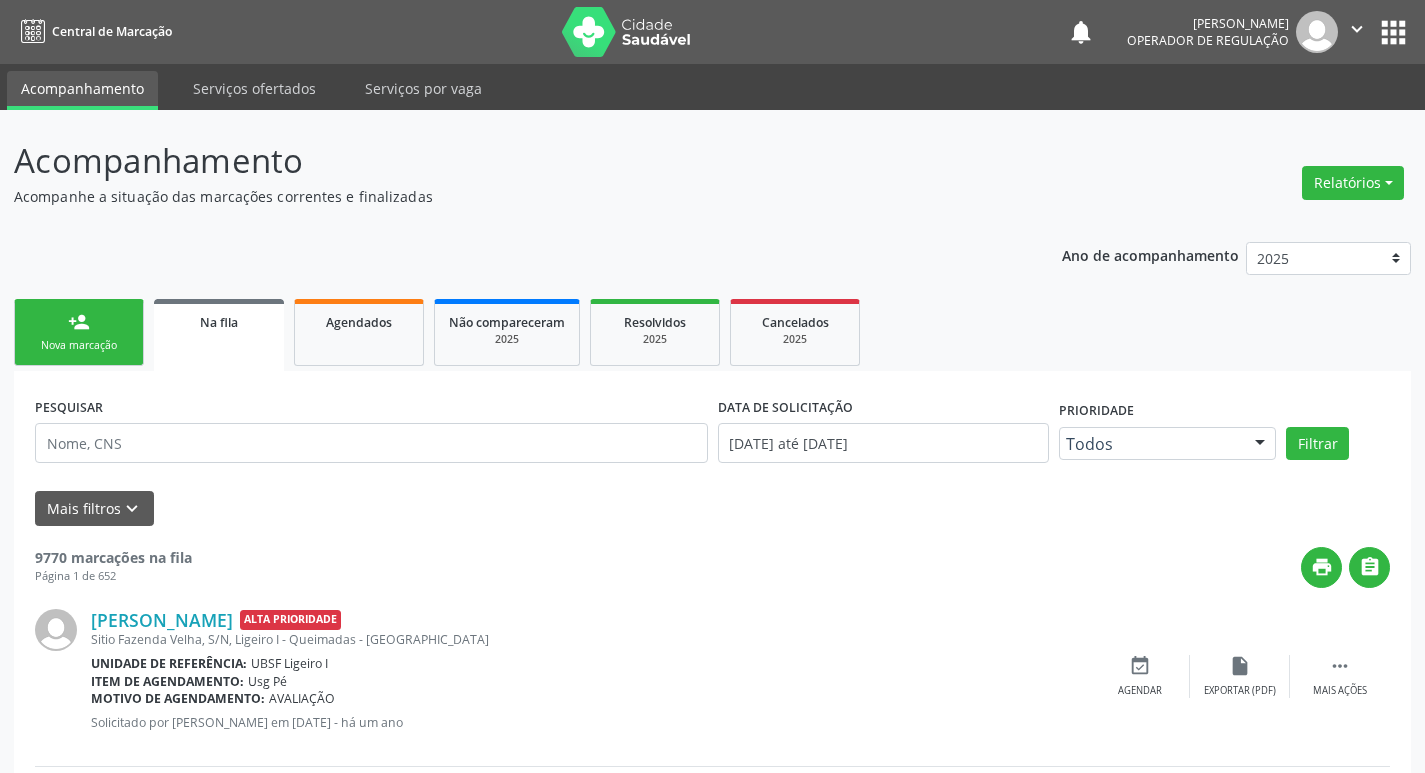
click at [87, 319] on div "person_add" at bounding box center [79, 322] width 22 height 22
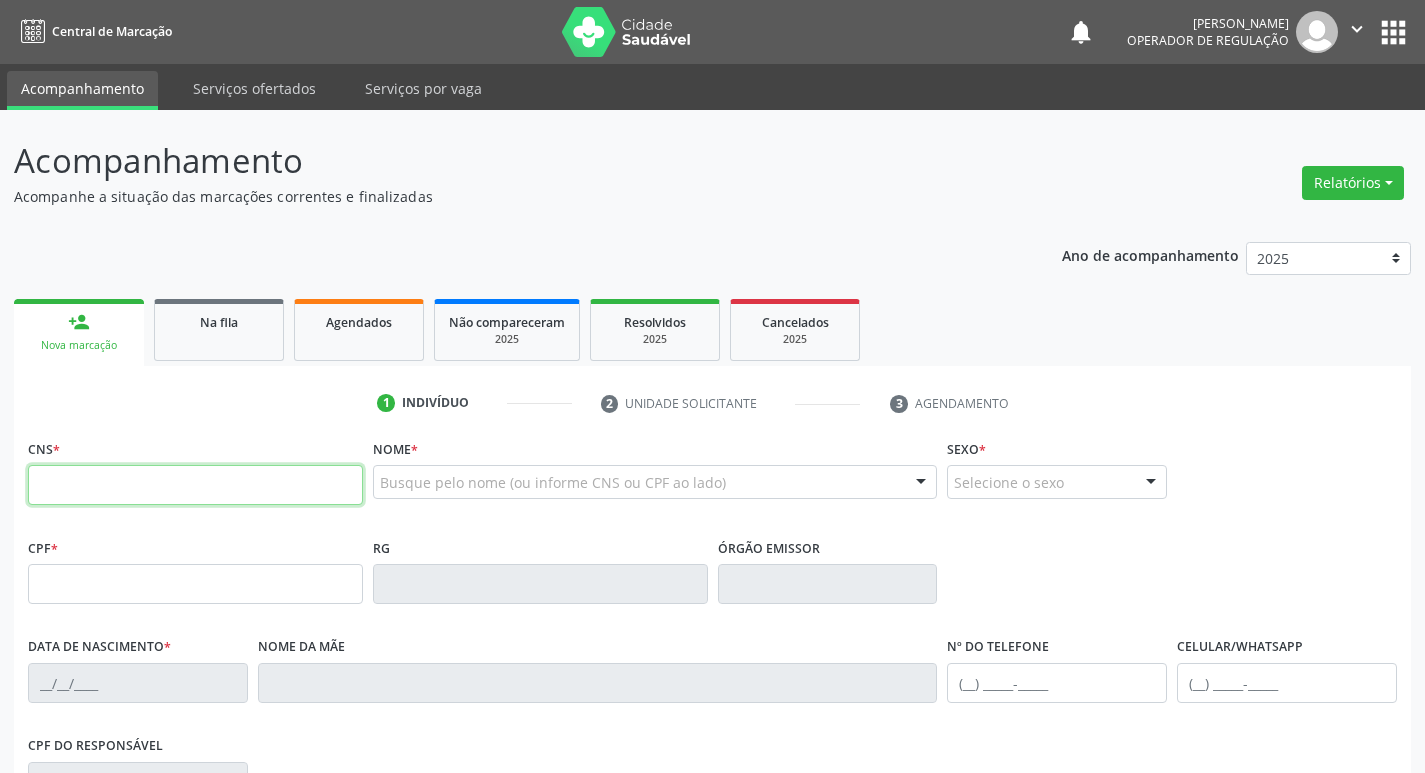
click at [178, 475] on input "text" at bounding box center [195, 485] width 335 height 40
type input "702 6042 7199 1347"
type input "416.613.704-20"
type input "14/11/1933"
type input "Florentina Pereira Campos"
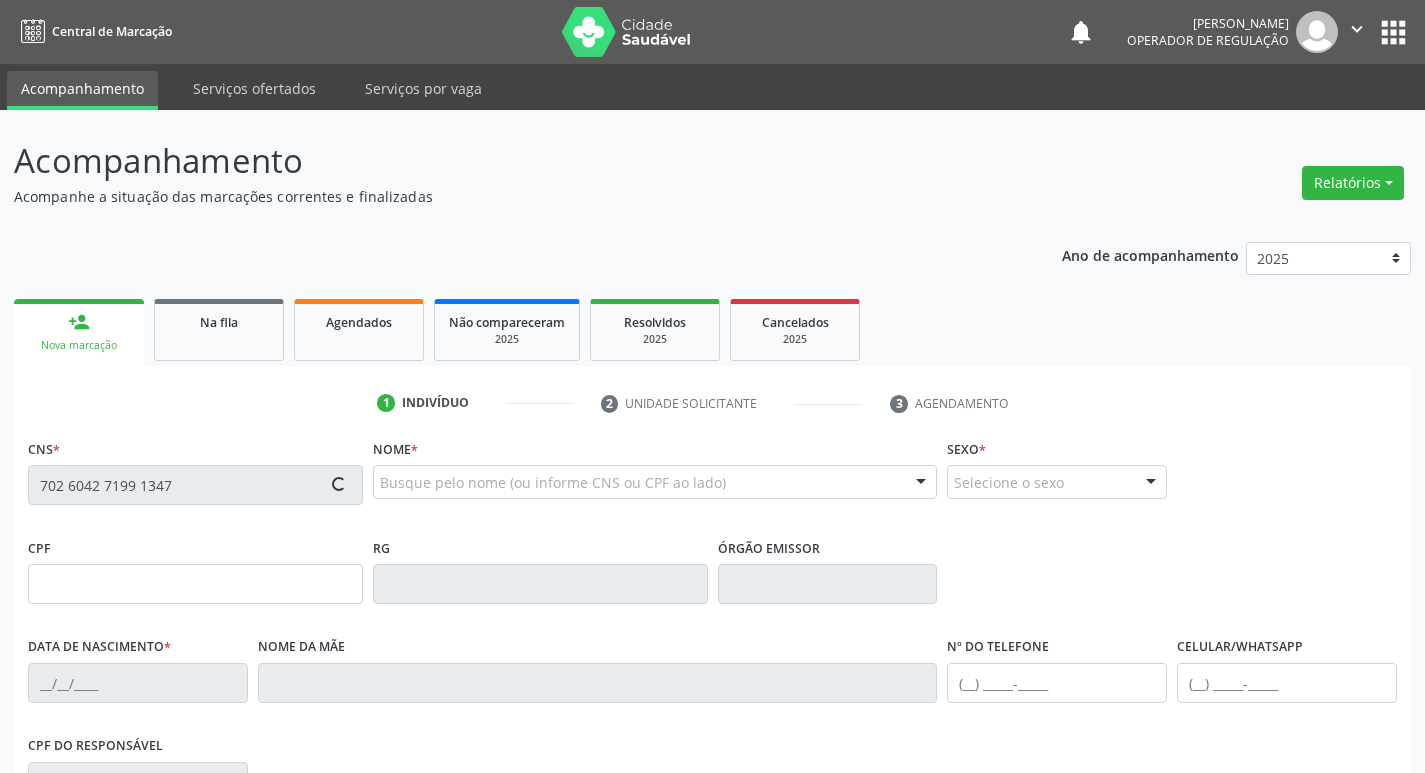
type input "(83) 9199-9163"
type input "S/N"
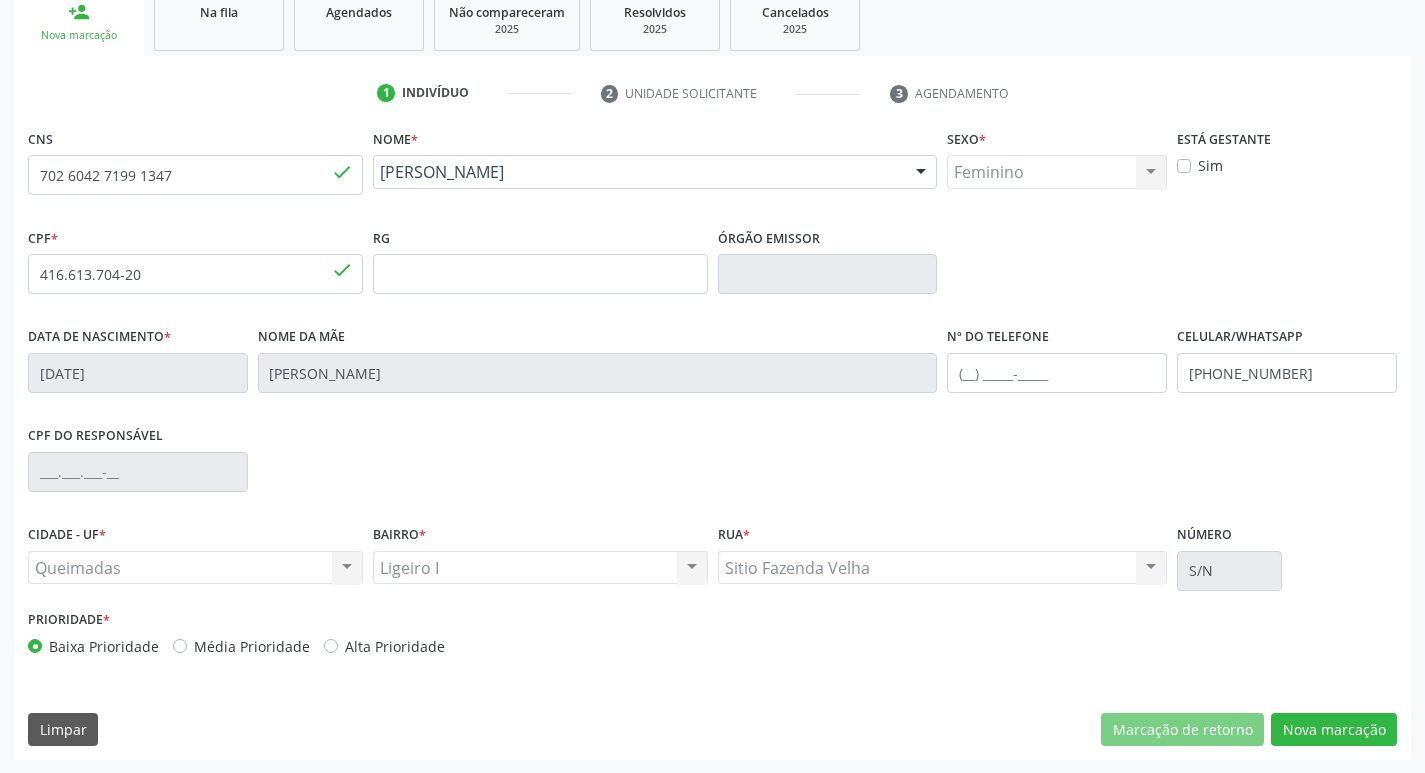
scroll to position [311, 0]
click at [420, 648] on label "Alta Prioridade" at bounding box center [395, 645] width 100 height 21
click at [338, 648] on input "Alta Prioridade" at bounding box center [331, 644] width 14 height 18
radio input "true"
click at [1334, 745] on button "Nova marcação" at bounding box center [1334, 729] width 126 height 34
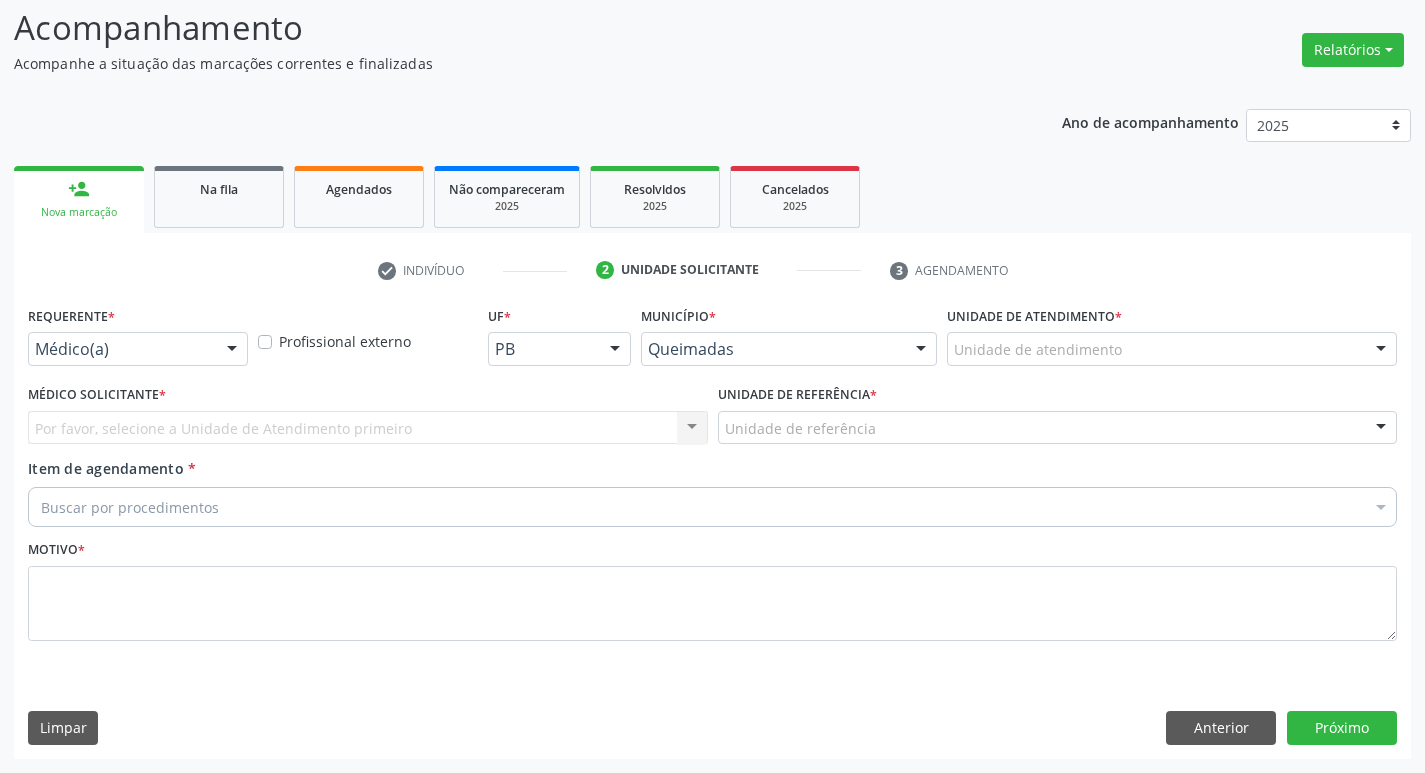
scroll to position [133, 0]
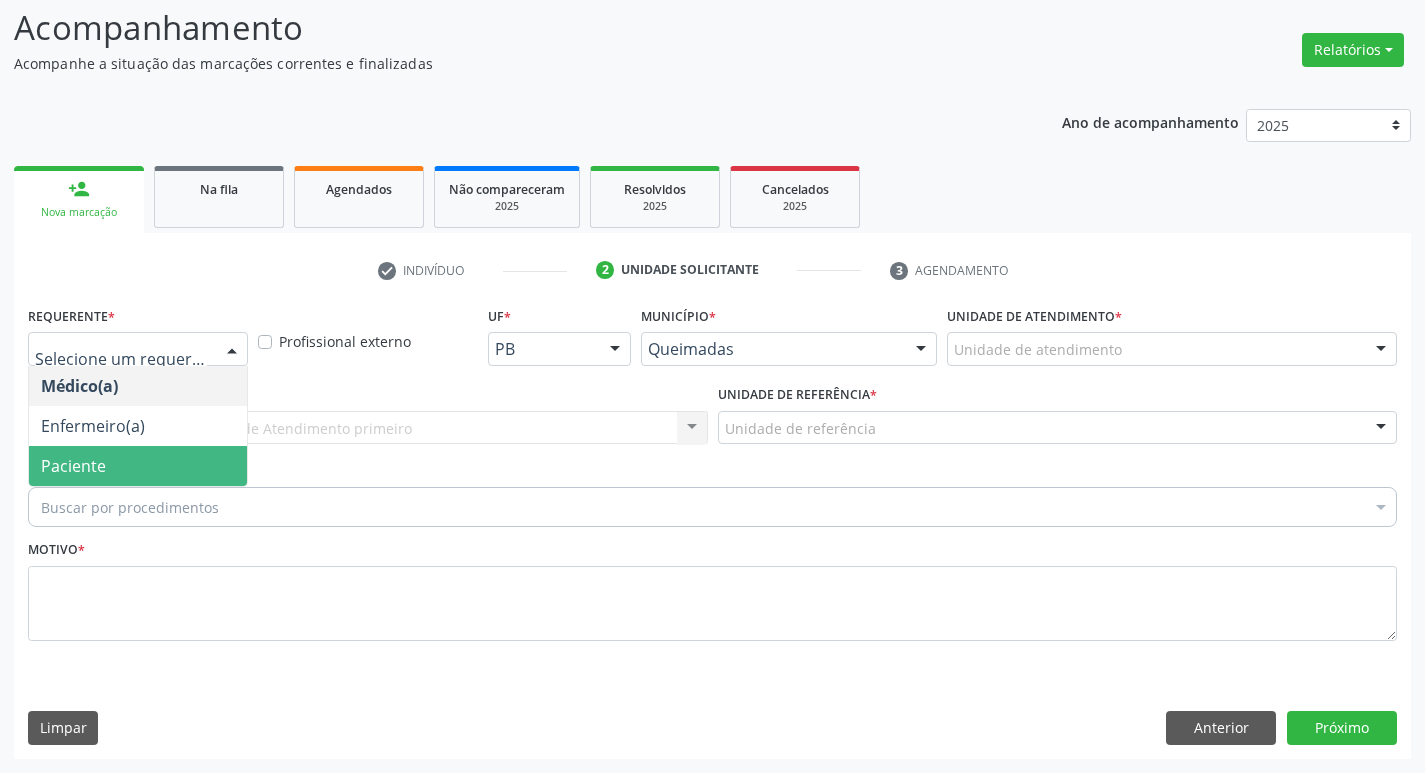
click at [95, 471] on span "Paciente" at bounding box center [73, 466] width 65 height 22
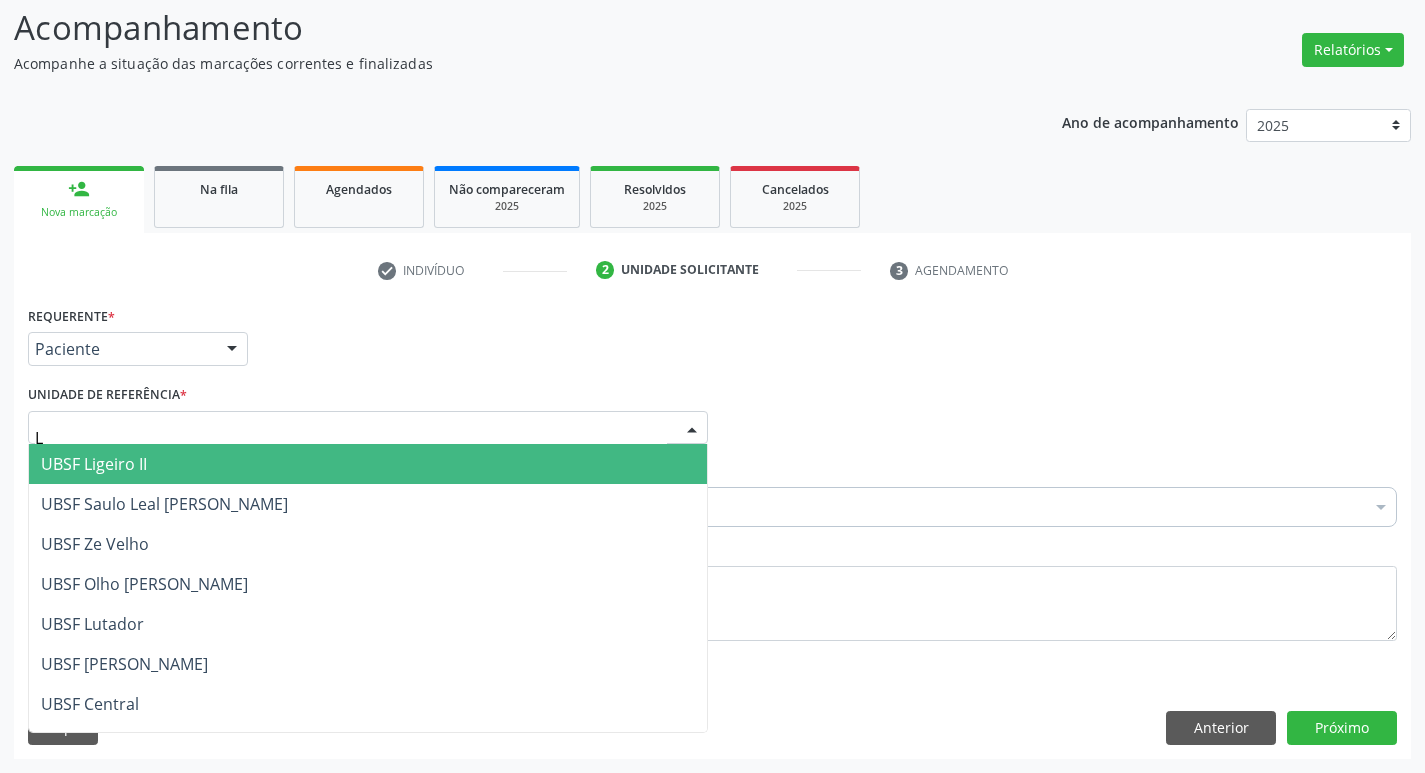
type input "LI"
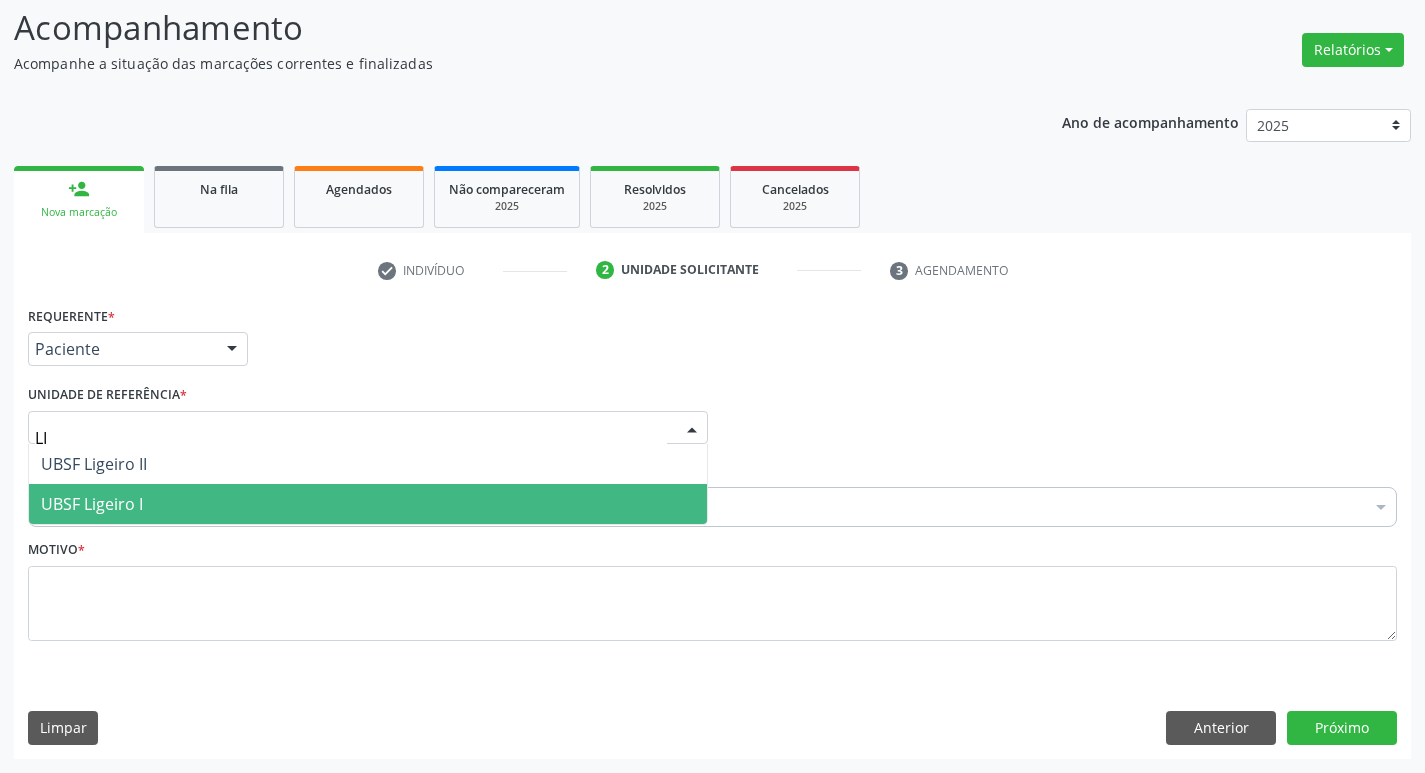
click at [120, 488] on span "UBSF Ligeiro I" at bounding box center [368, 504] width 678 height 40
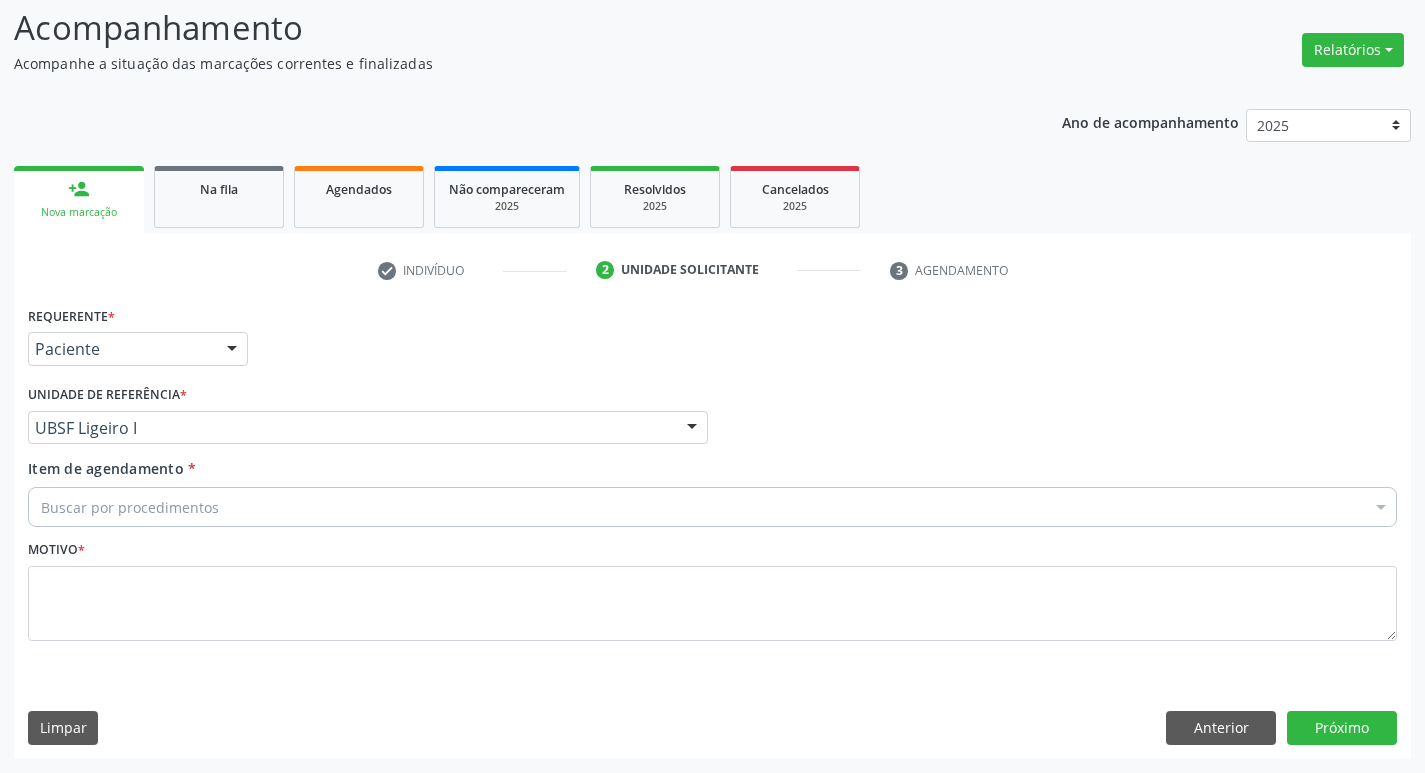
click at [120, 488] on div "Buscar por procedimentos" at bounding box center [712, 507] width 1369 height 40
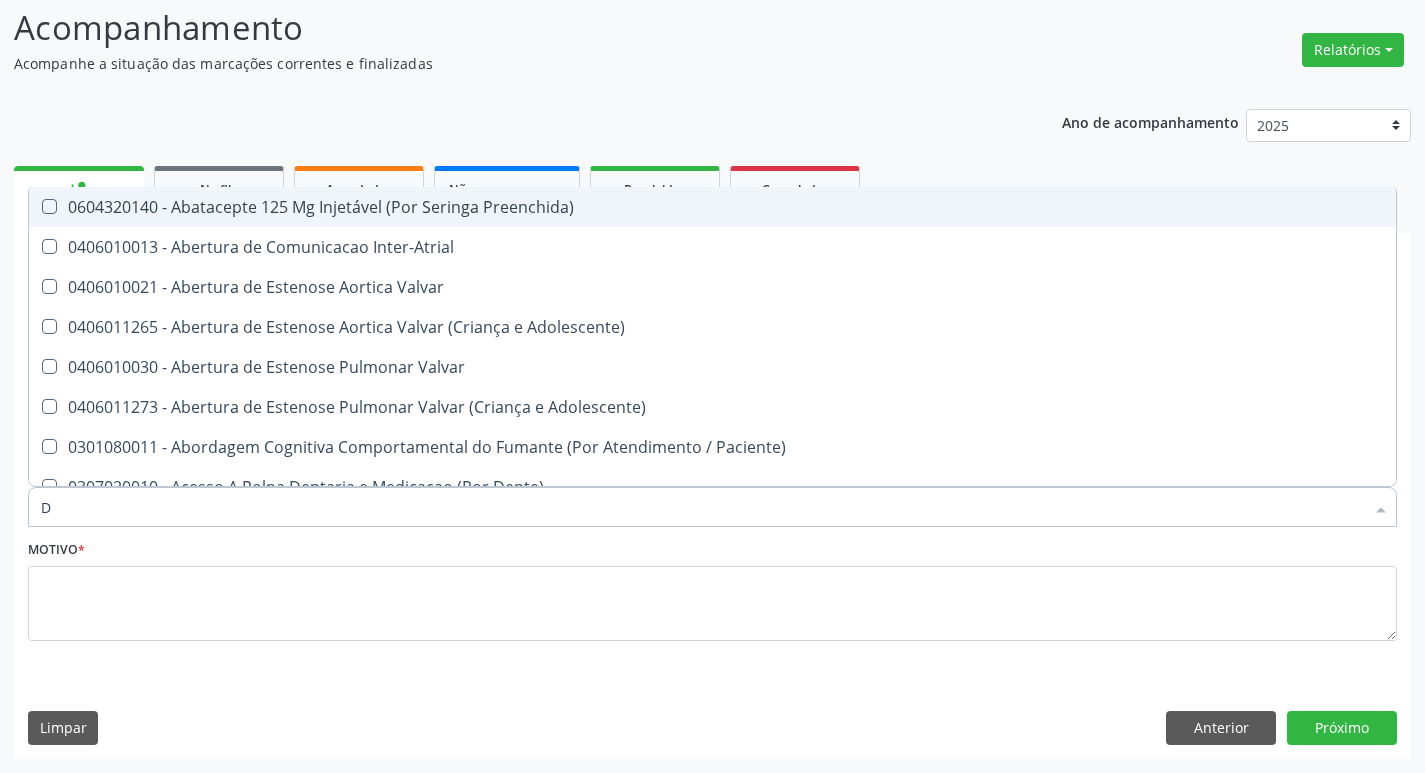
type input "DERMAT"
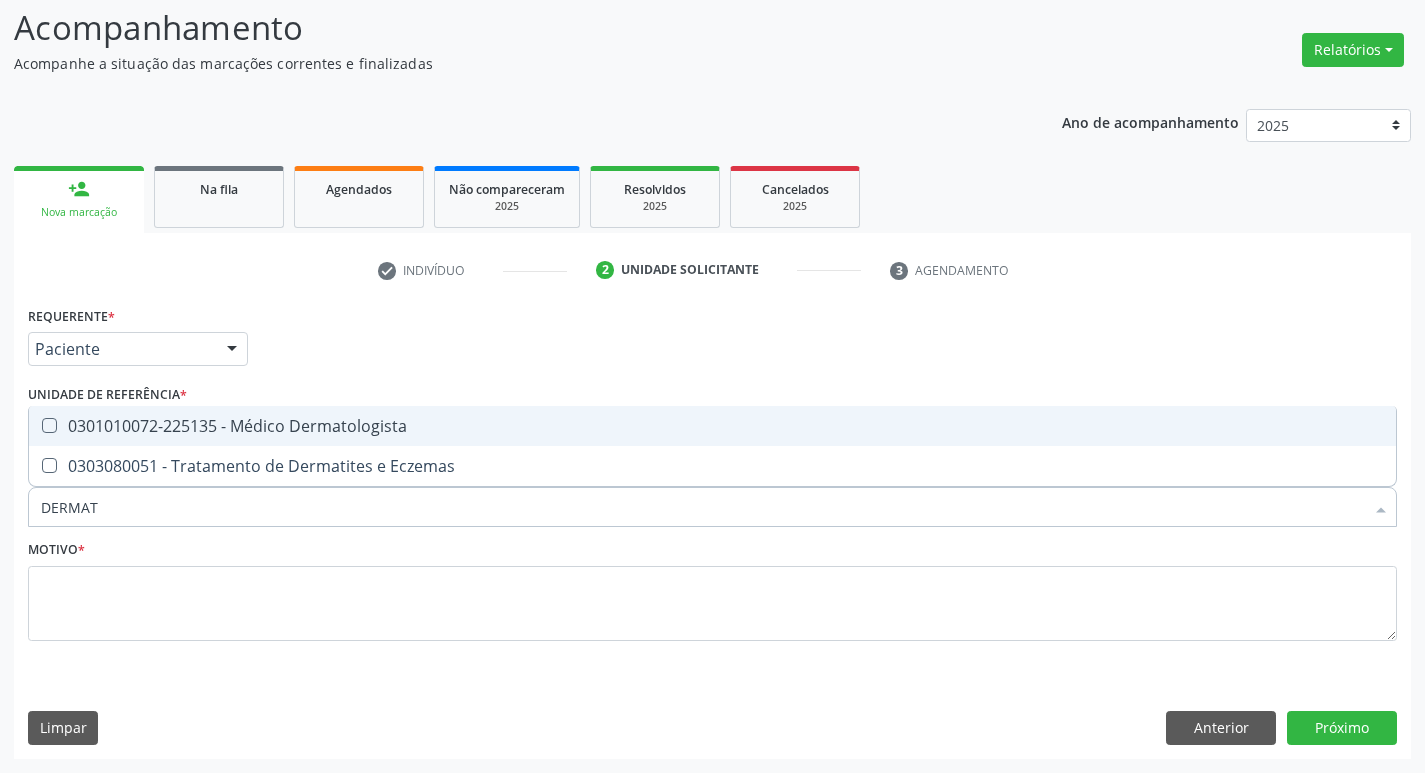
click at [212, 424] on div "0301010072-225135 - Médico Dermatologista" at bounding box center [712, 426] width 1343 height 16
checkbox Dermatologista "true"
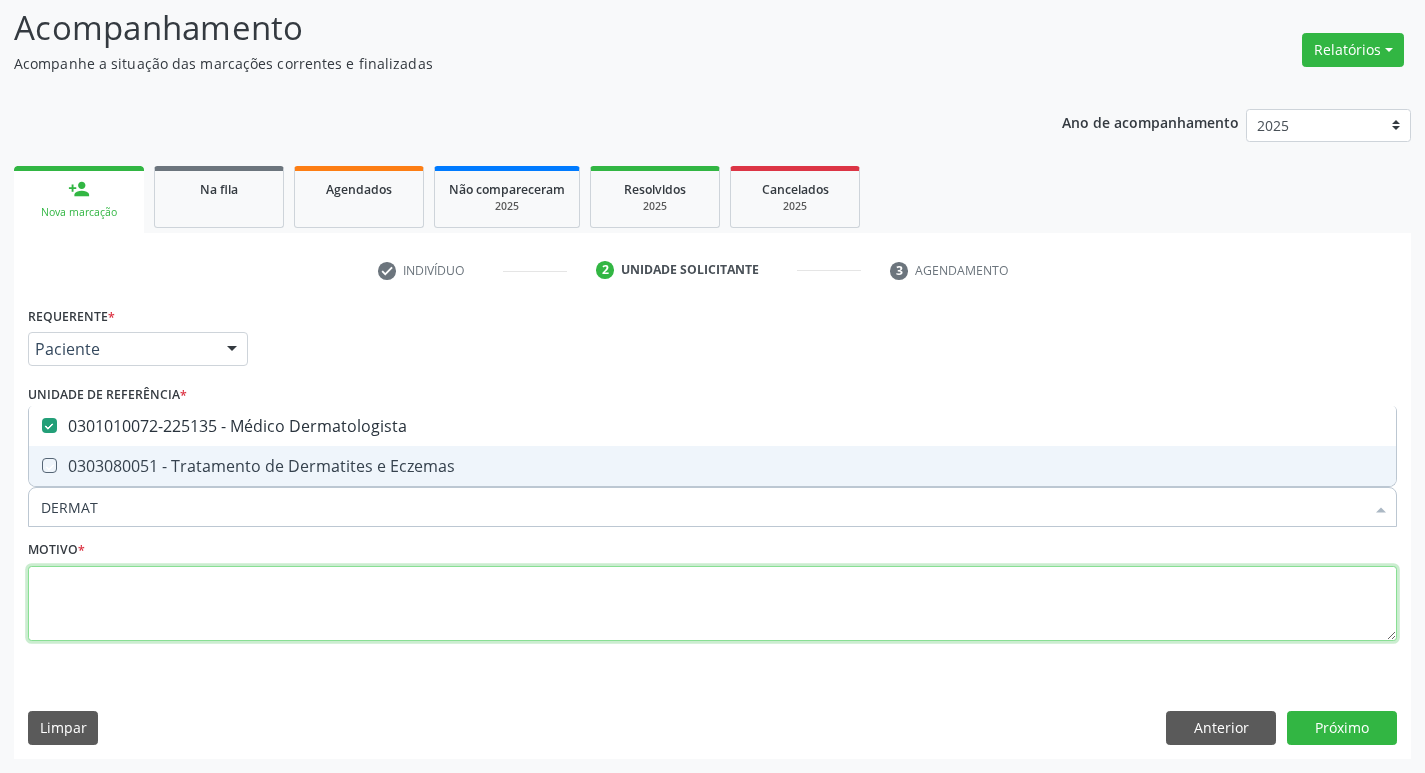
click at [217, 638] on textarea at bounding box center [712, 604] width 1369 height 76
checkbox Eczemas "true"
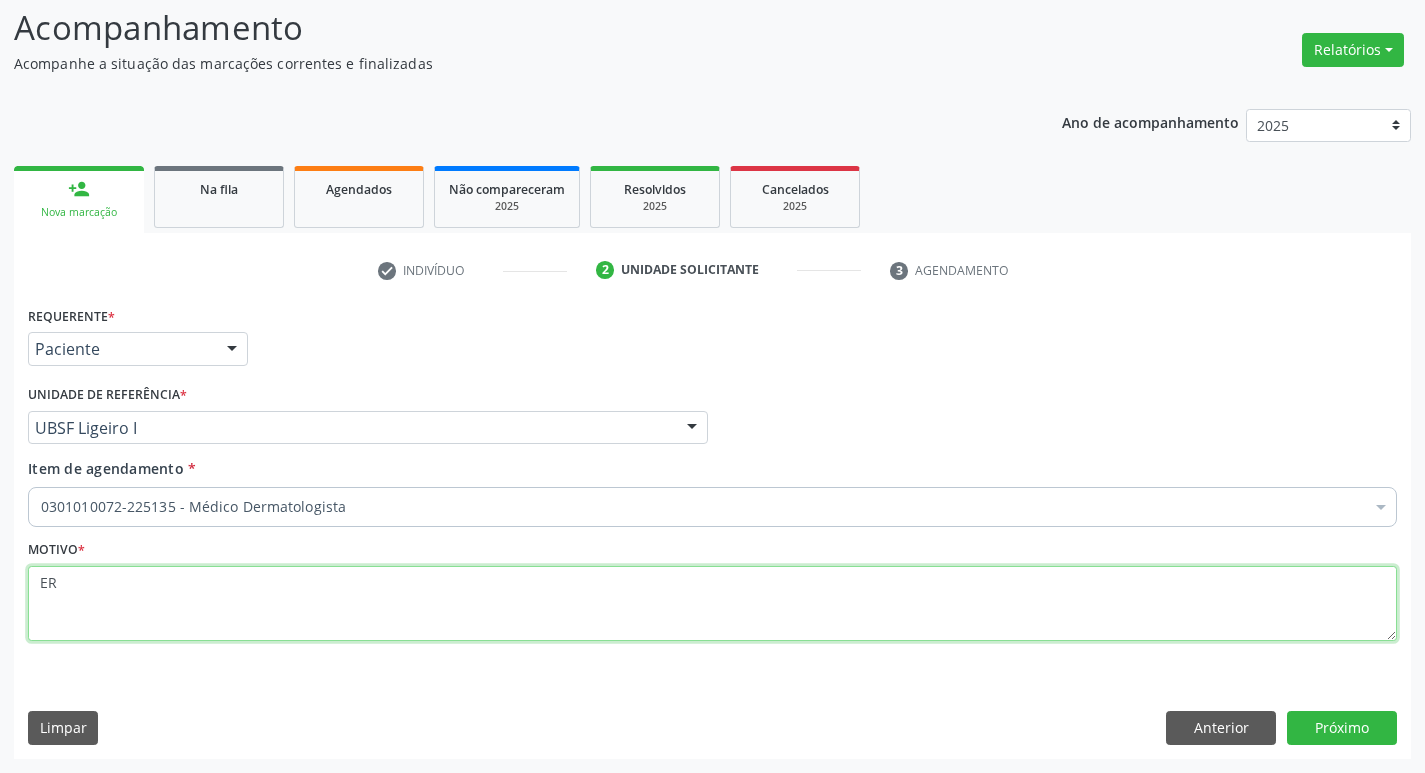
type textarea "E"
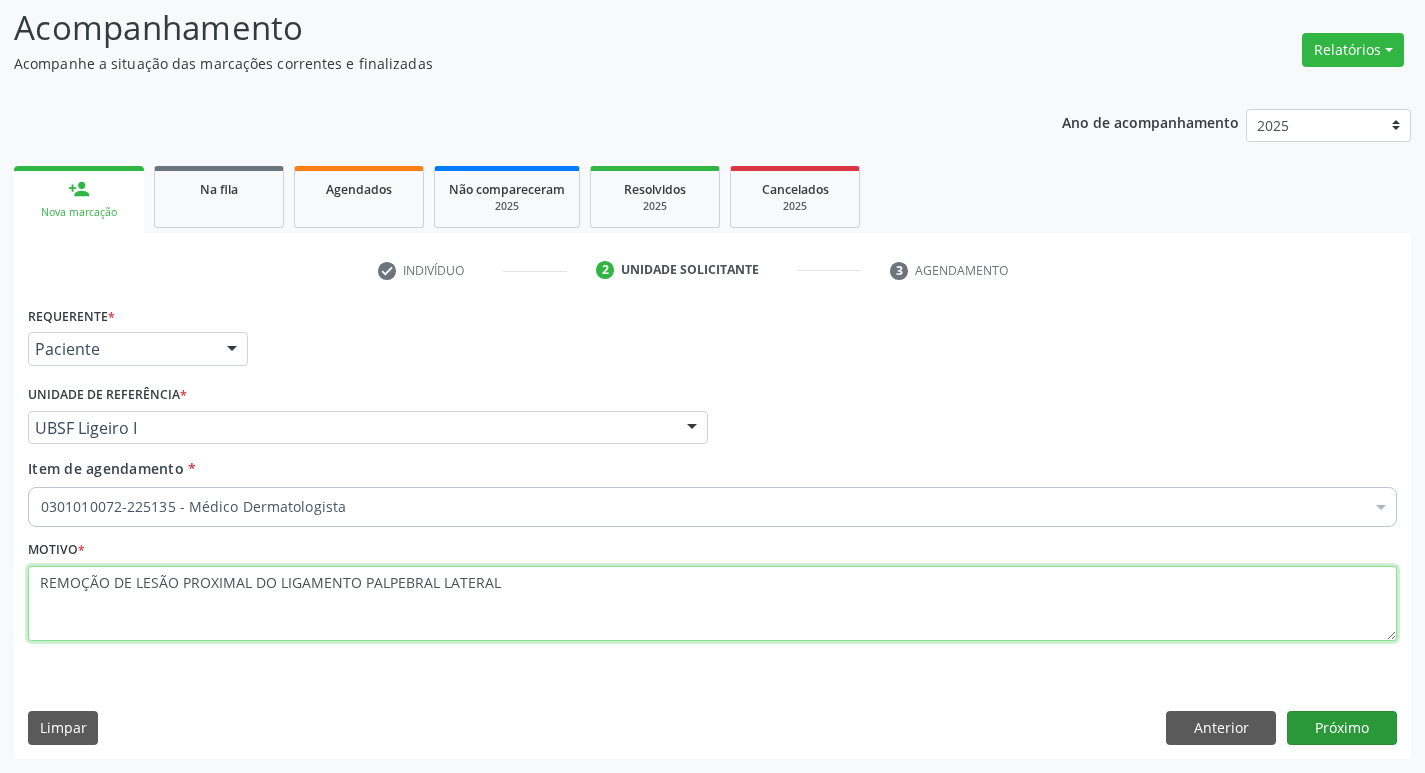
type textarea "REMOÇÃO DE LESÃO PROXIMAL DO LIGAMENTO PALPEBRAL LATERAL"
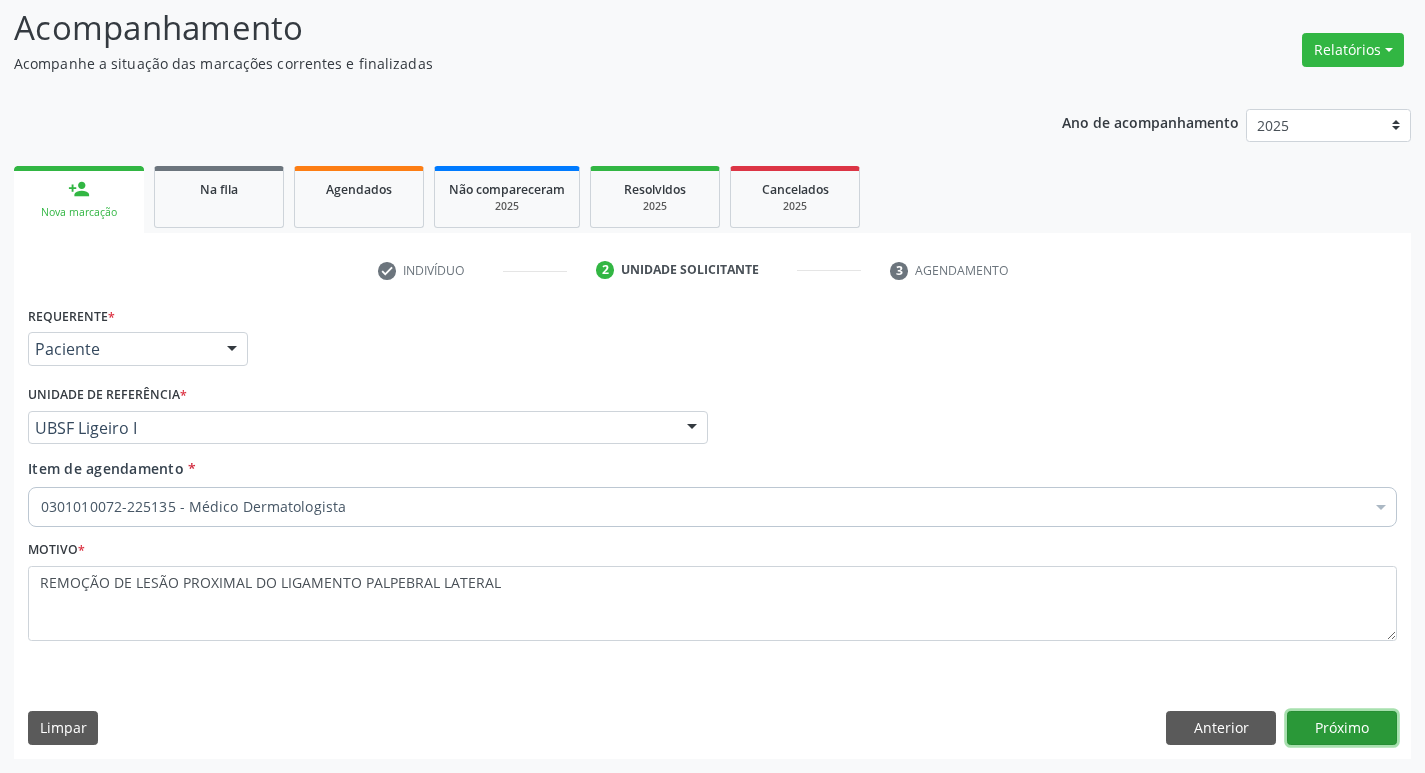
click at [1364, 735] on button "Próximo" at bounding box center [1342, 728] width 110 height 34
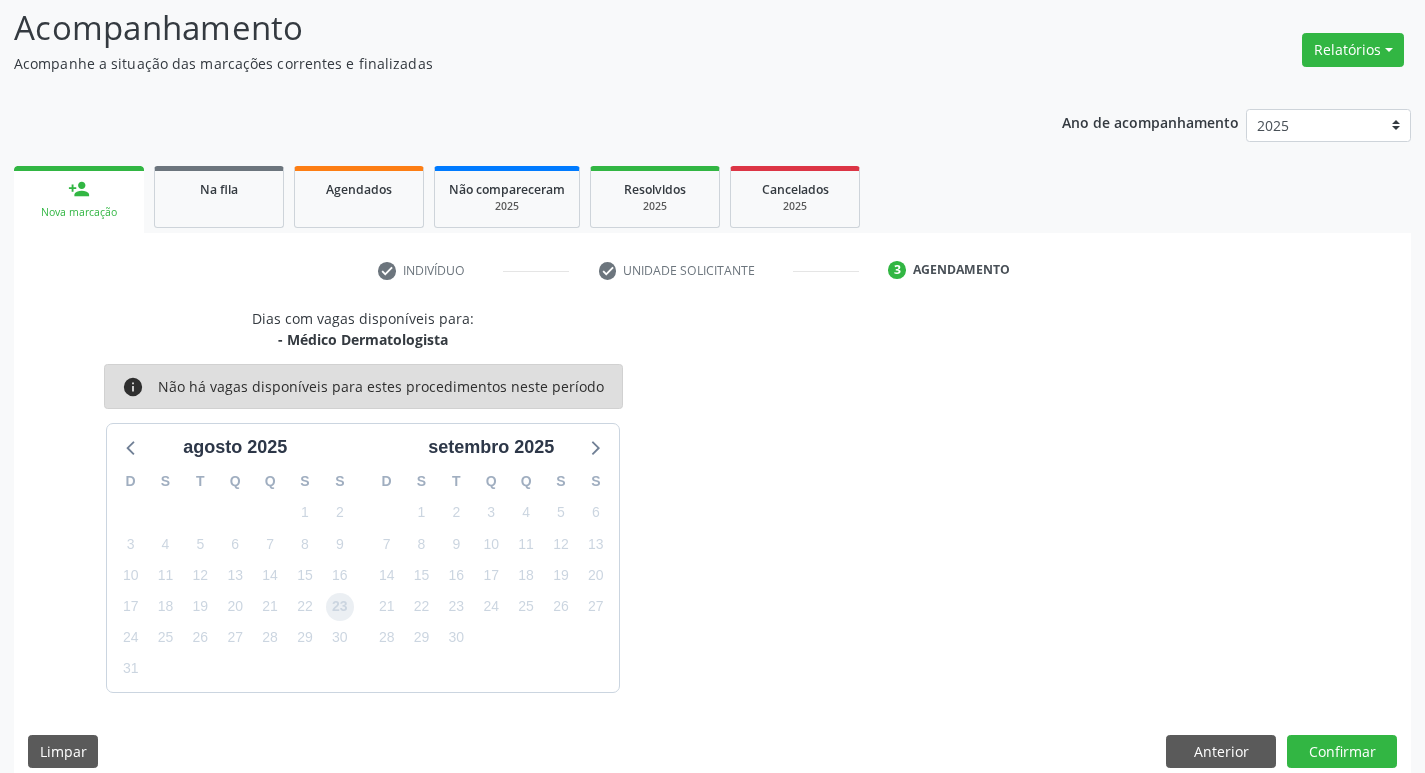
click at [341, 605] on span "23" at bounding box center [340, 607] width 28 height 28
click at [1315, 757] on button "Confirmar" at bounding box center [1342, 752] width 110 height 34
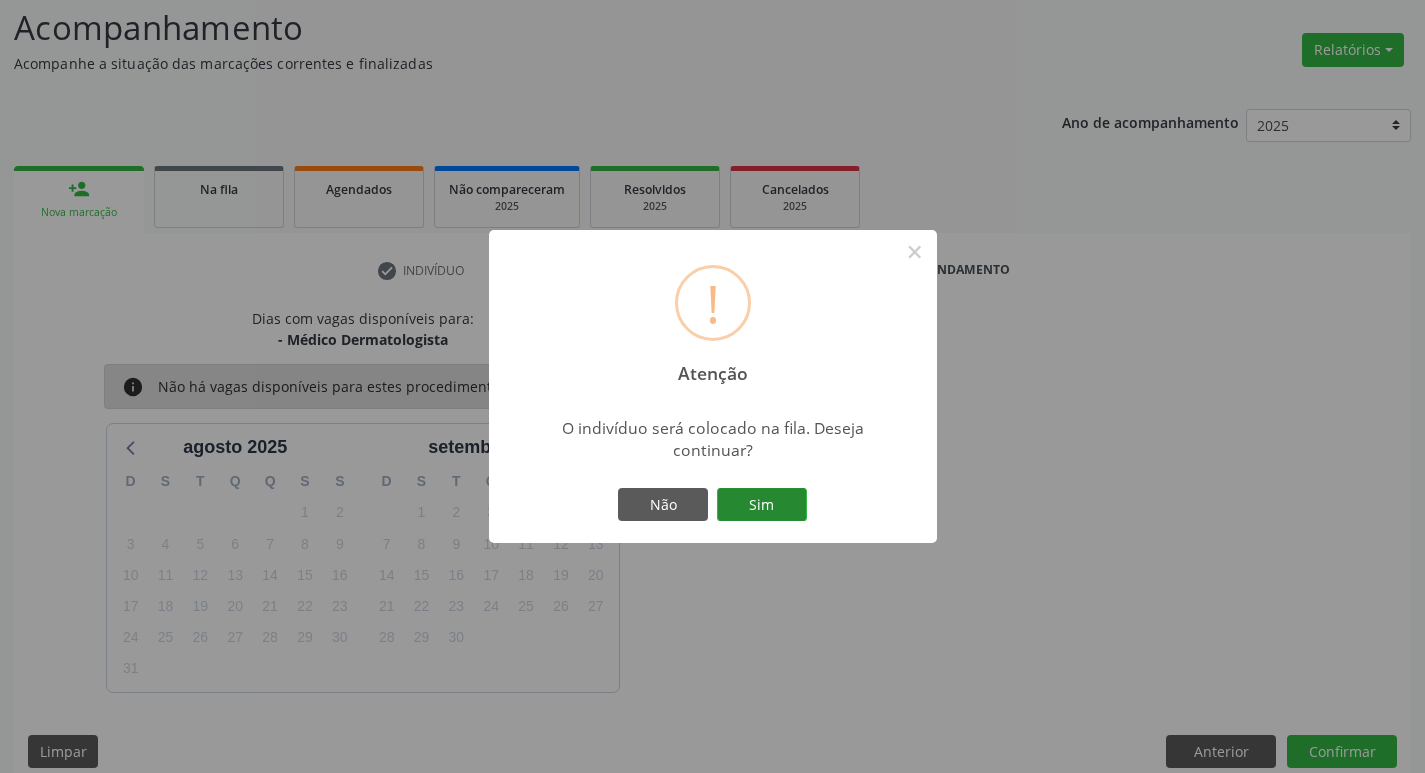
click at [751, 510] on button "Sim" at bounding box center [762, 505] width 90 height 34
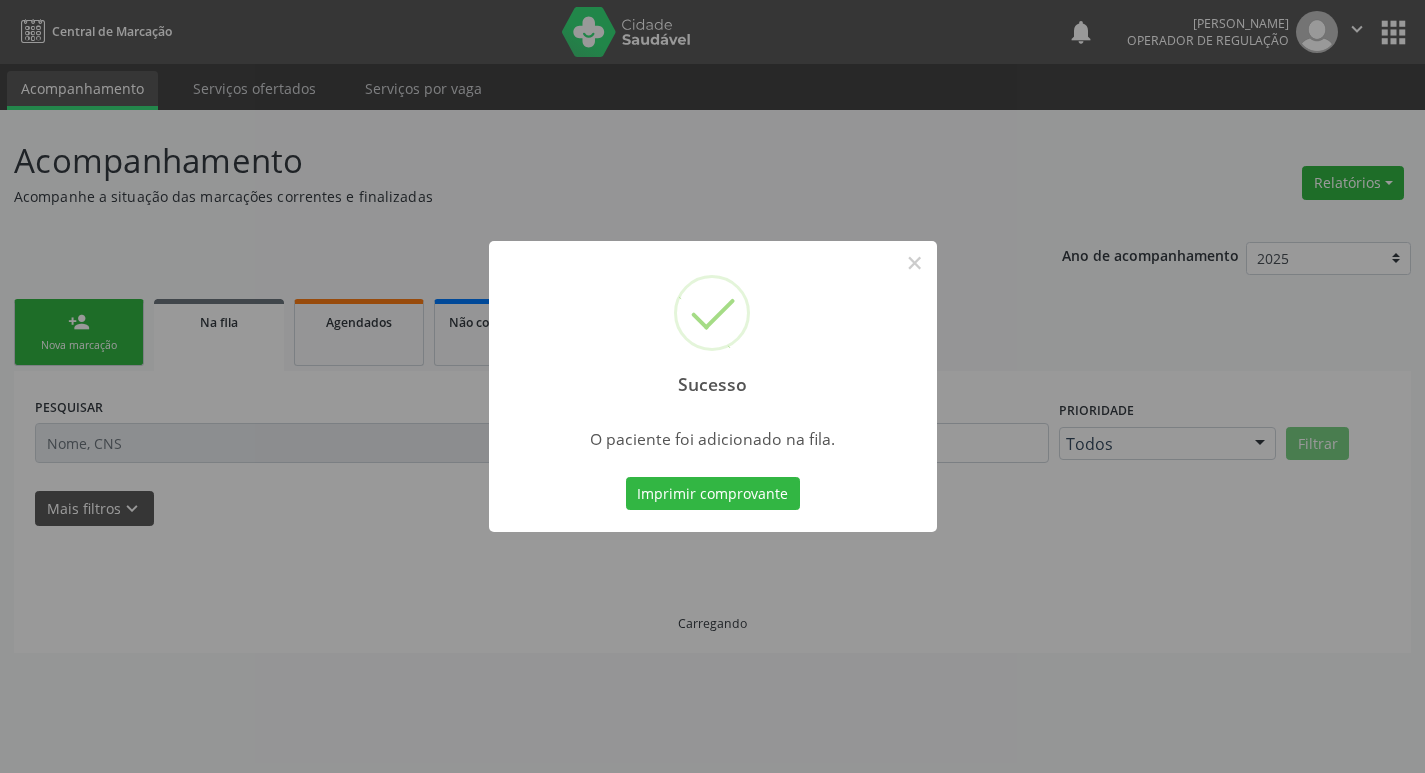
scroll to position [0, 0]
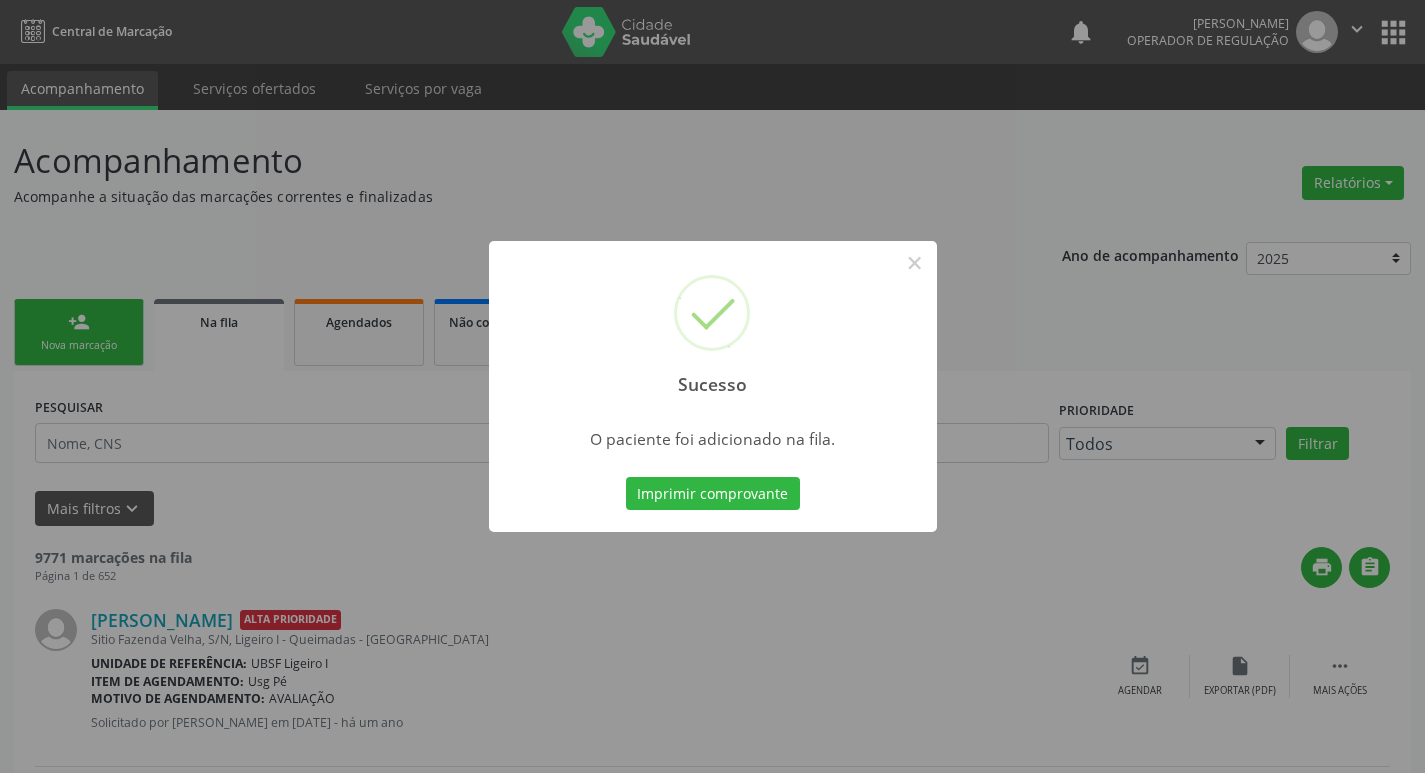
click at [226, 431] on div "Sucesso × O paciente foi adicionado na fila. Imprimir comprovante Cancel" at bounding box center [712, 386] width 1425 height 773
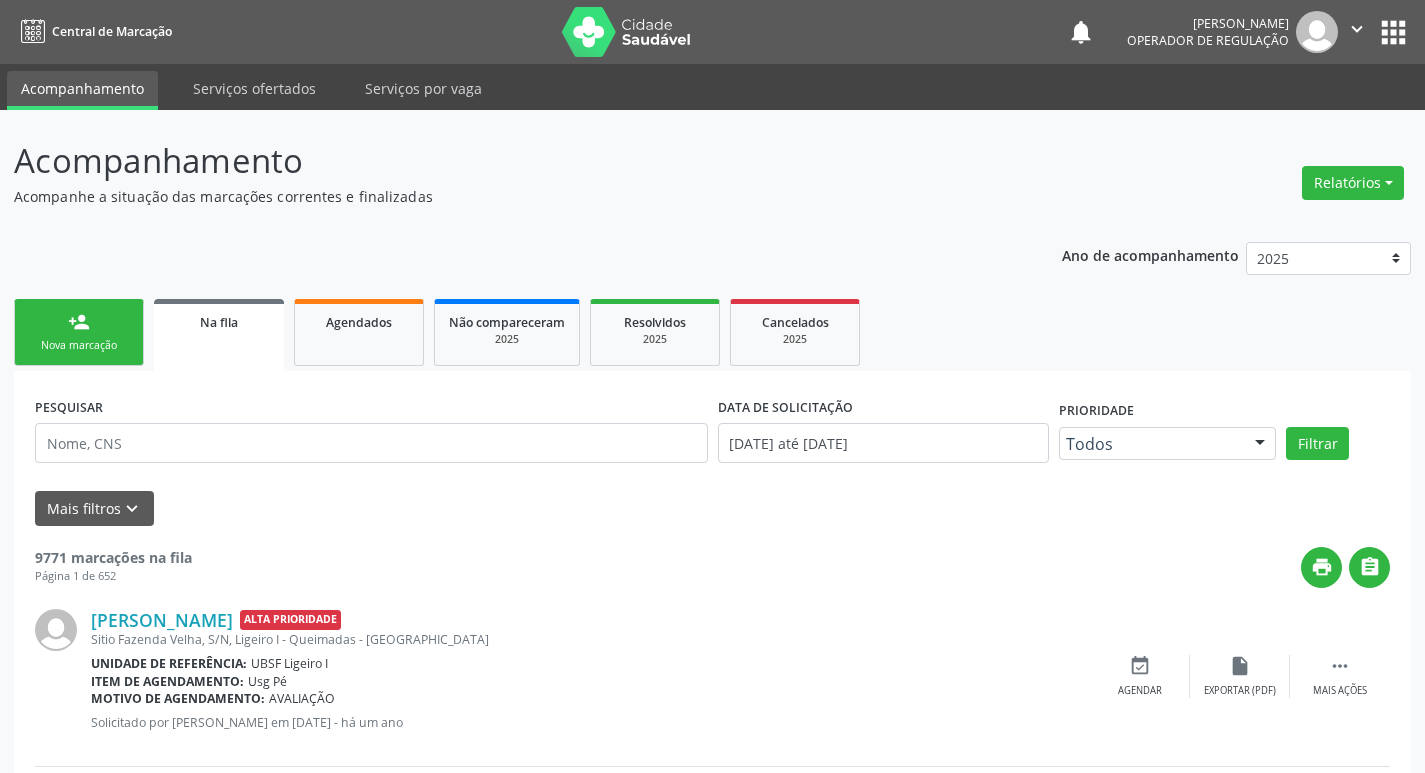
click at [99, 310] on link "person_add Nova marcação" at bounding box center [79, 332] width 130 height 67
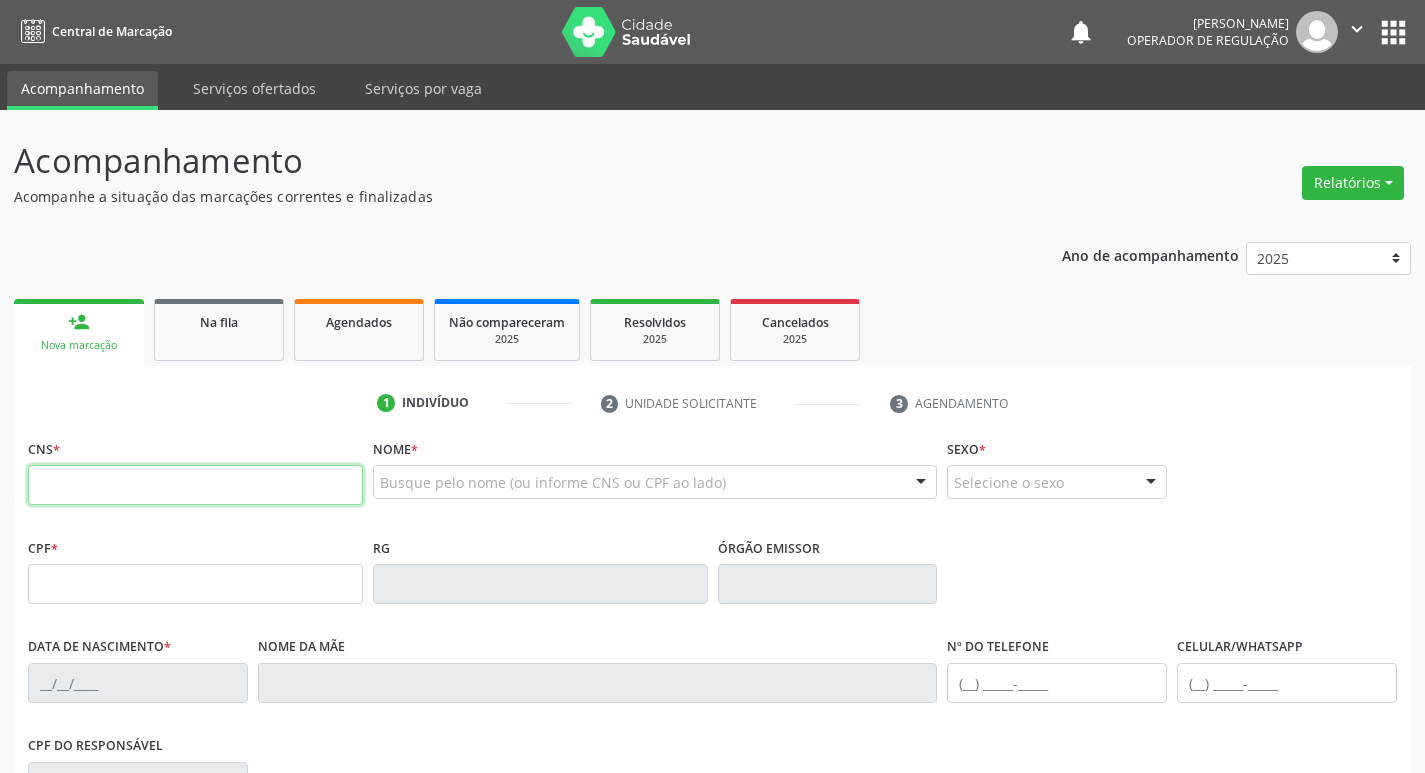
click at [46, 477] on input "text" at bounding box center [195, 485] width 335 height 40
type input "702 0003 0035 8580"
type input "130.037.914-60"
type input "24/06/2008"
type input "Valdemia Lima Silva"
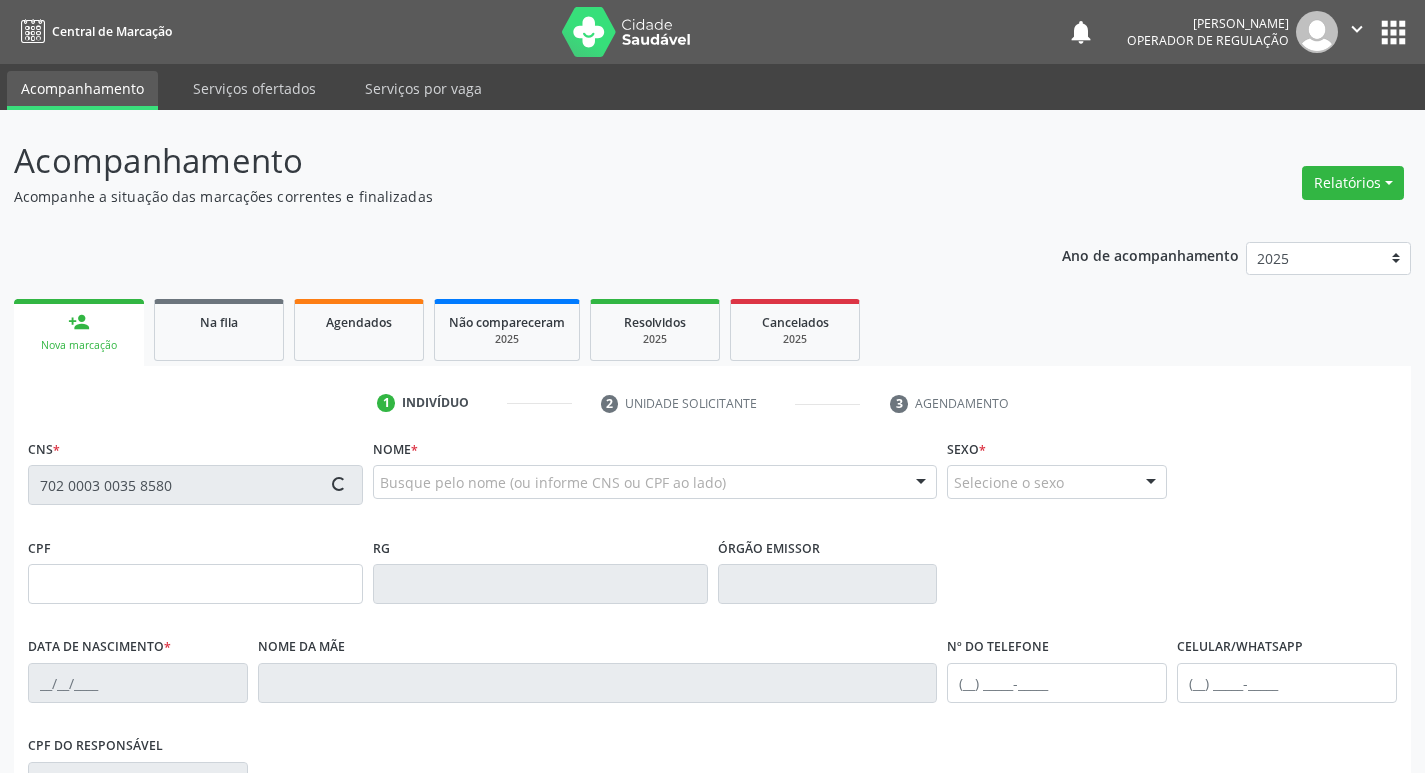
type input "(83) 99400-4030"
type input "083.117.274-65"
type input "41"
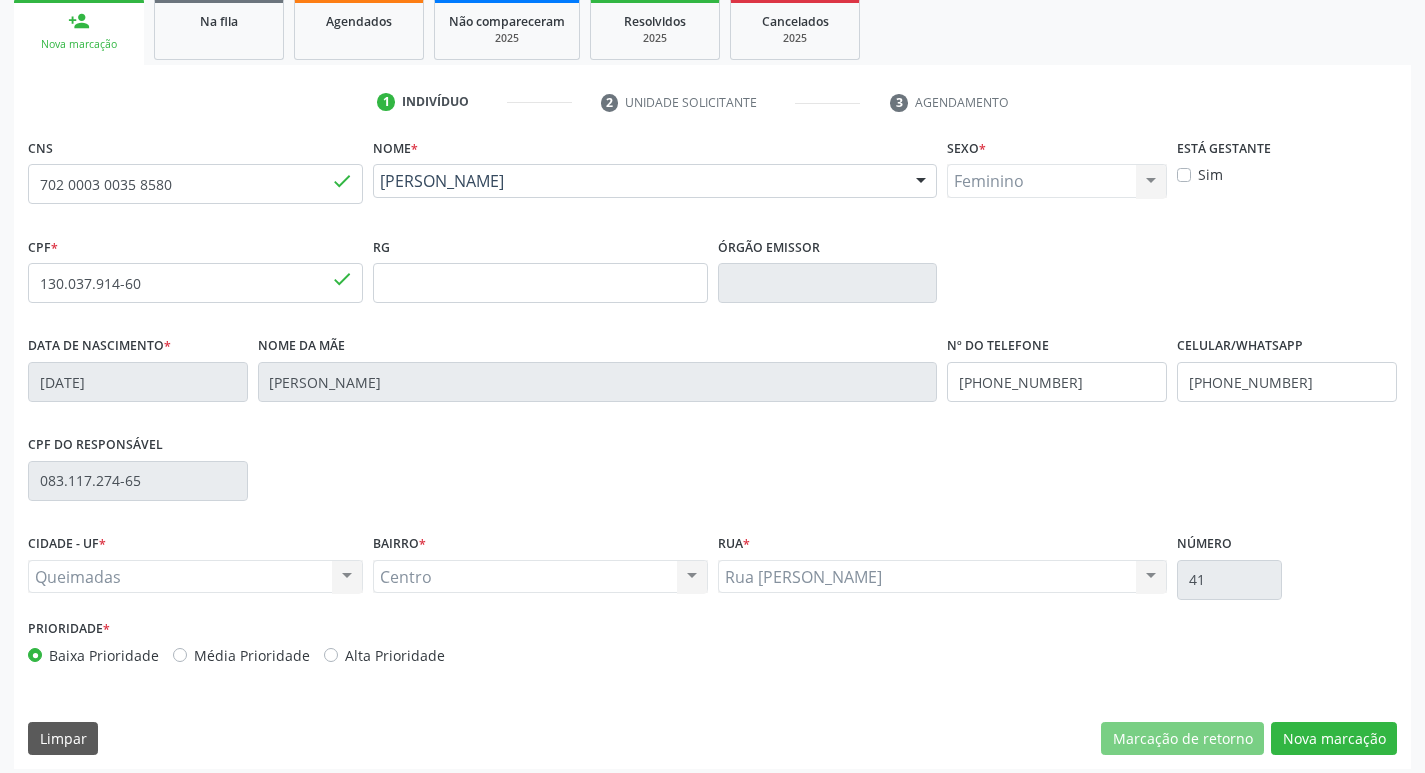
scroll to position [311, 0]
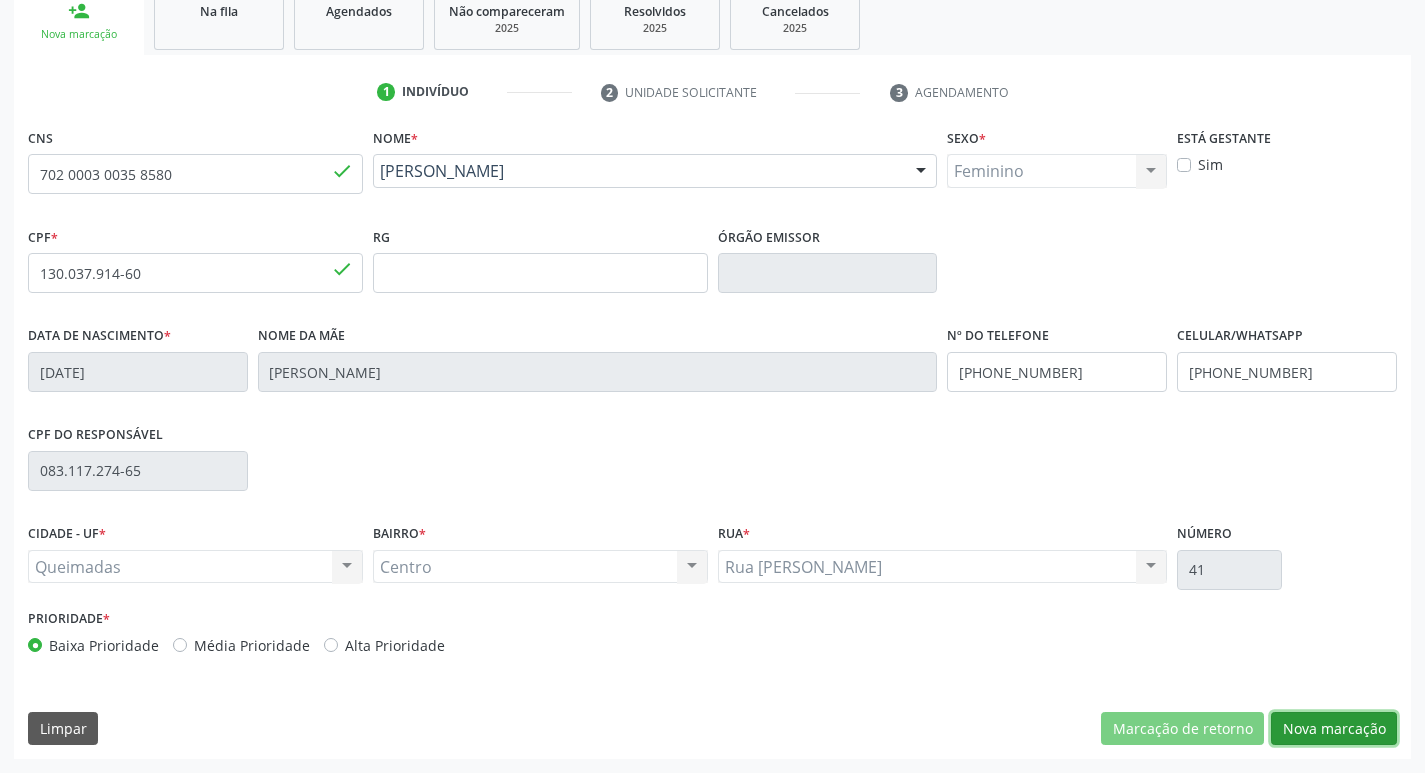
click at [1355, 725] on button "Nova marcação" at bounding box center [1334, 729] width 126 height 34
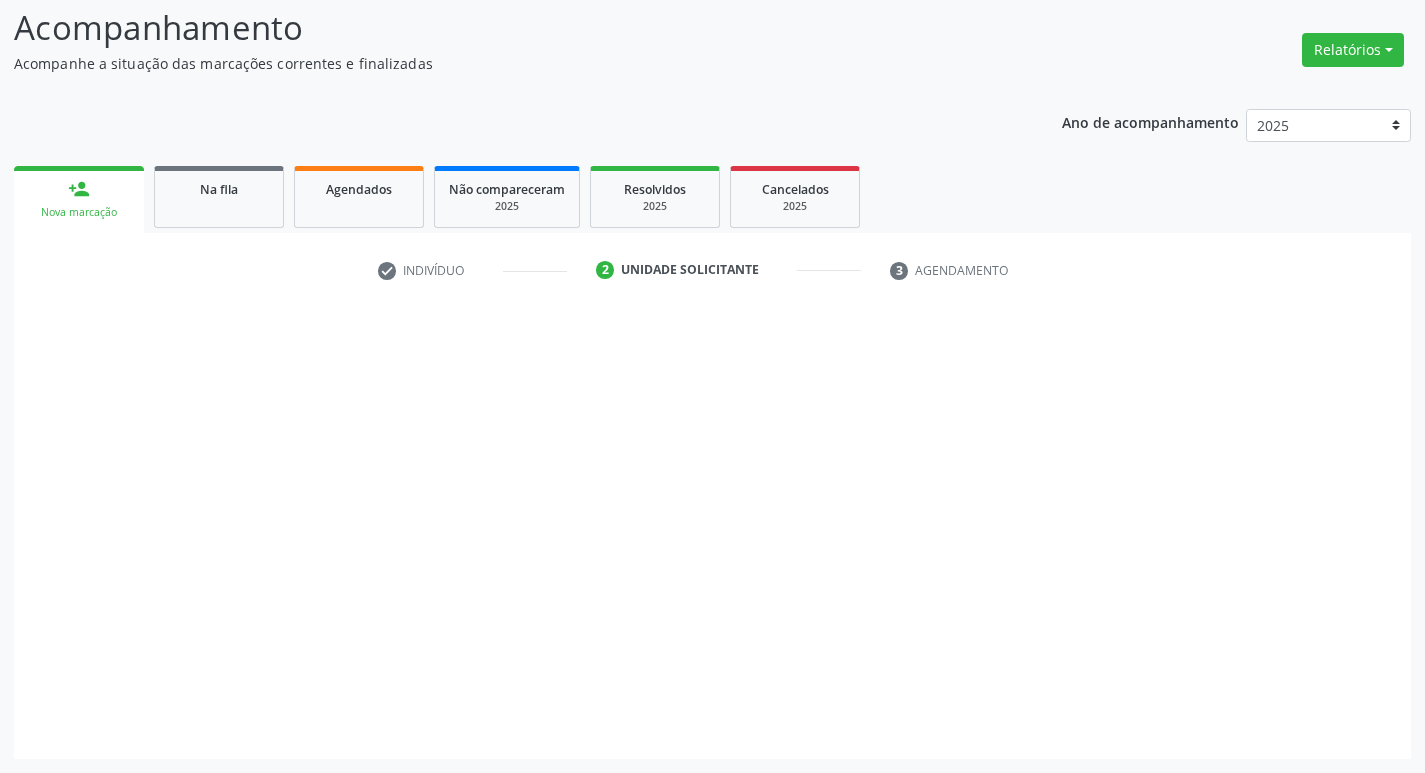
scroll to position [133, 0]
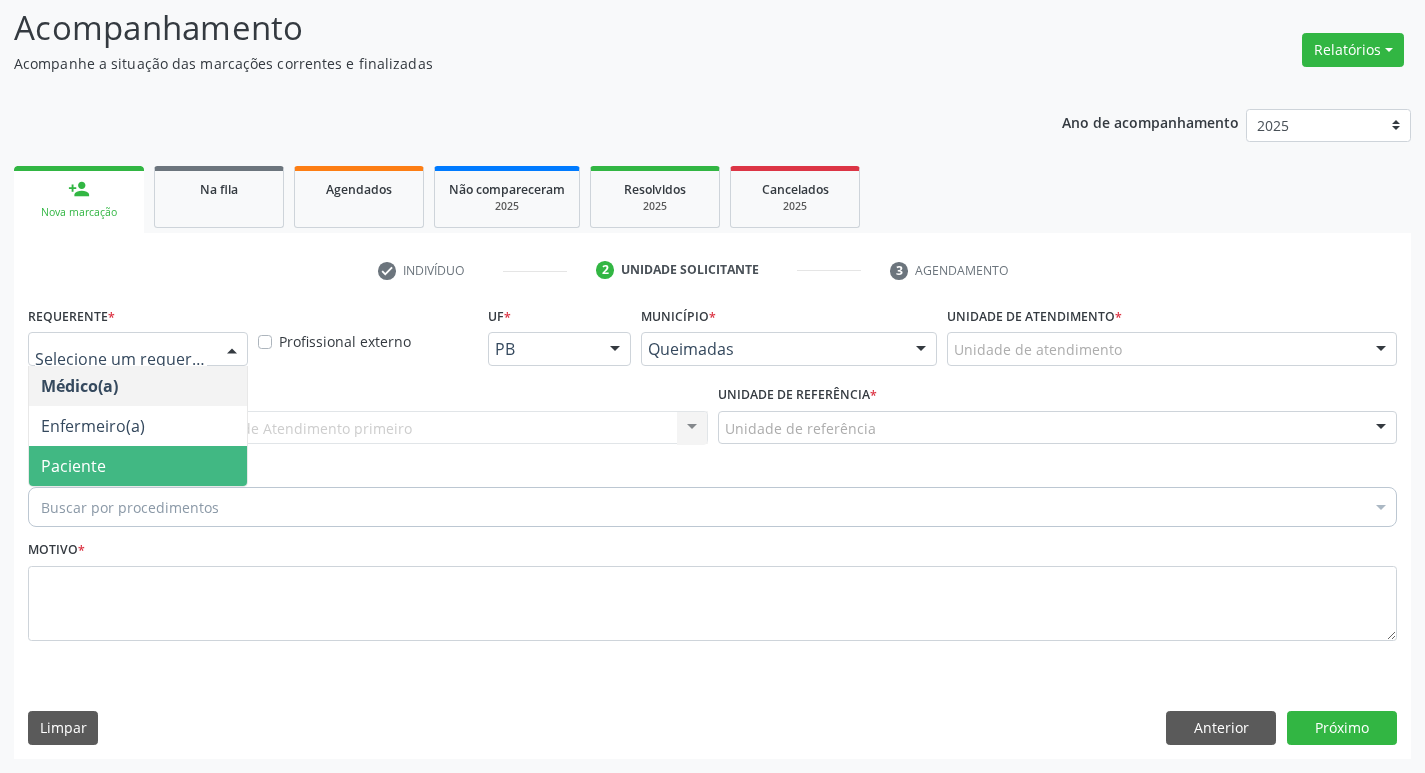
click at [198, 466] on span "Paciente" at bounding box center [138, 466] width 218 height 40
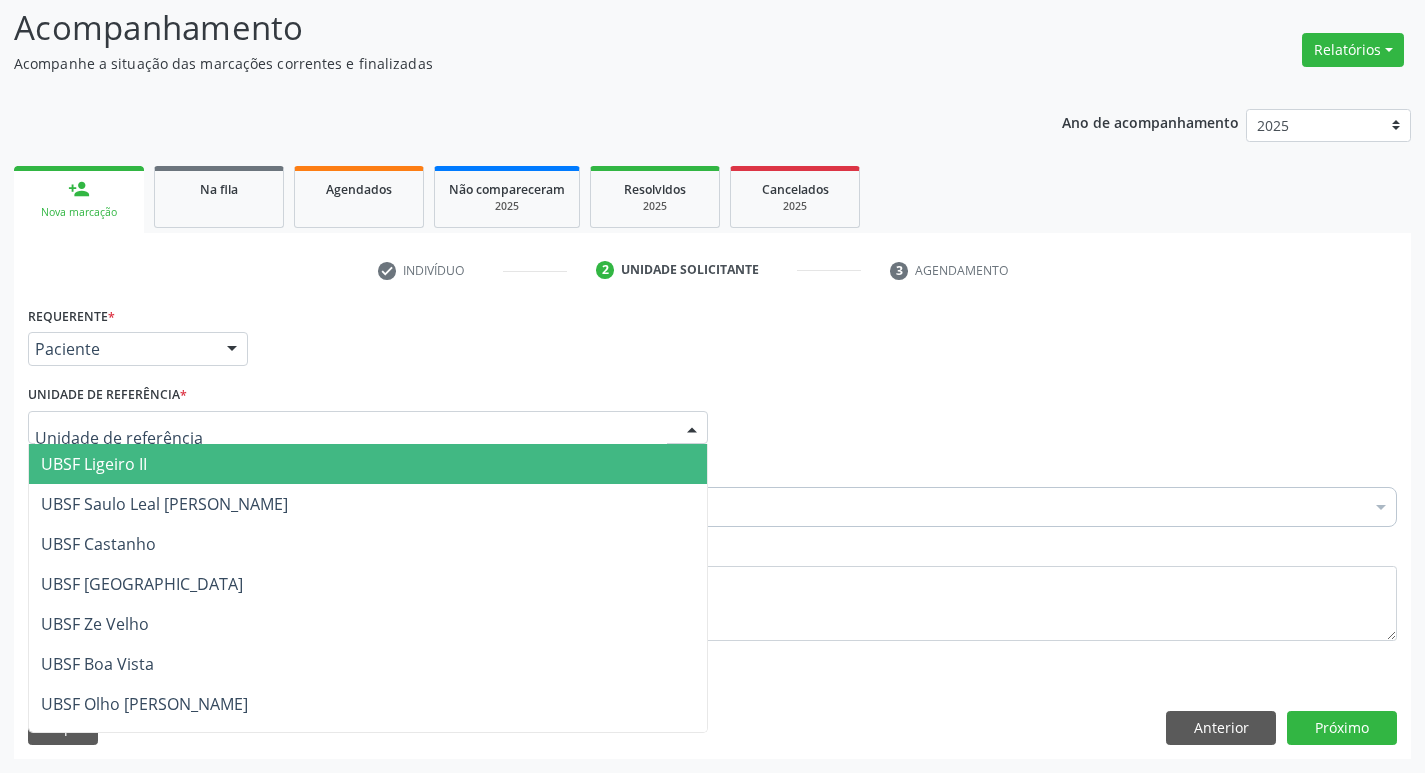
click at [189, 430] on div at bounding box center [368, 428] width 680 height 34
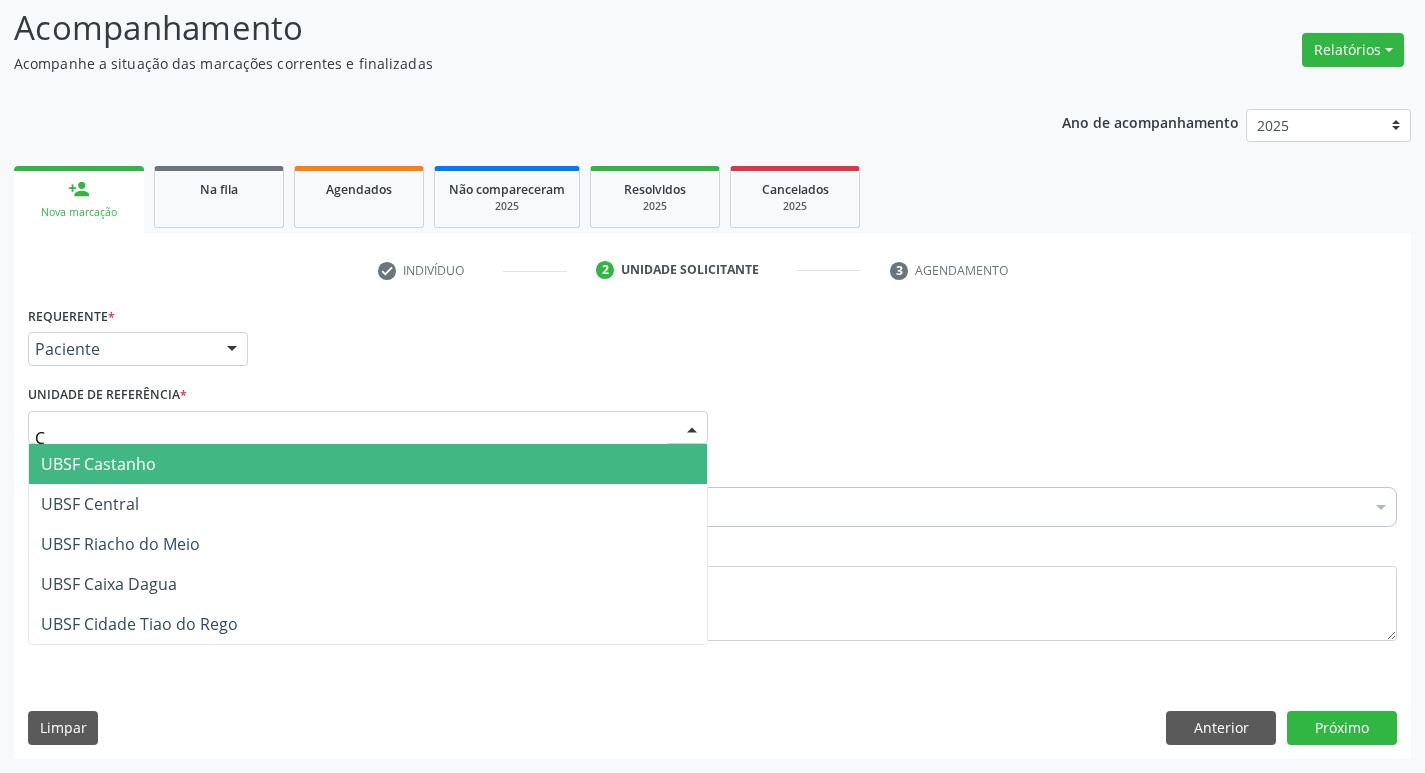
type input "CE"
click at [192, 460] on span "UBSF Central" at bounding box center [368, 464] width 678 height 40
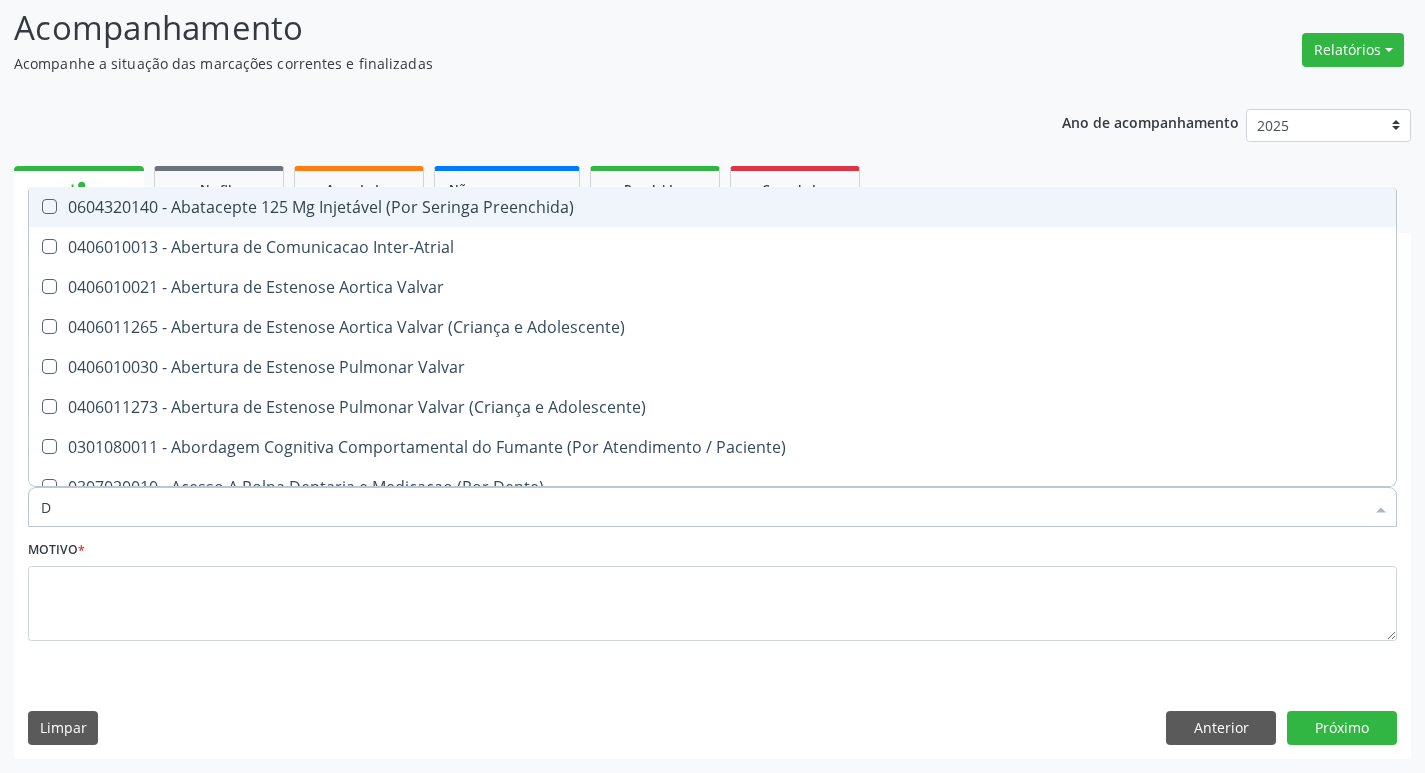
type input "DERMAT"
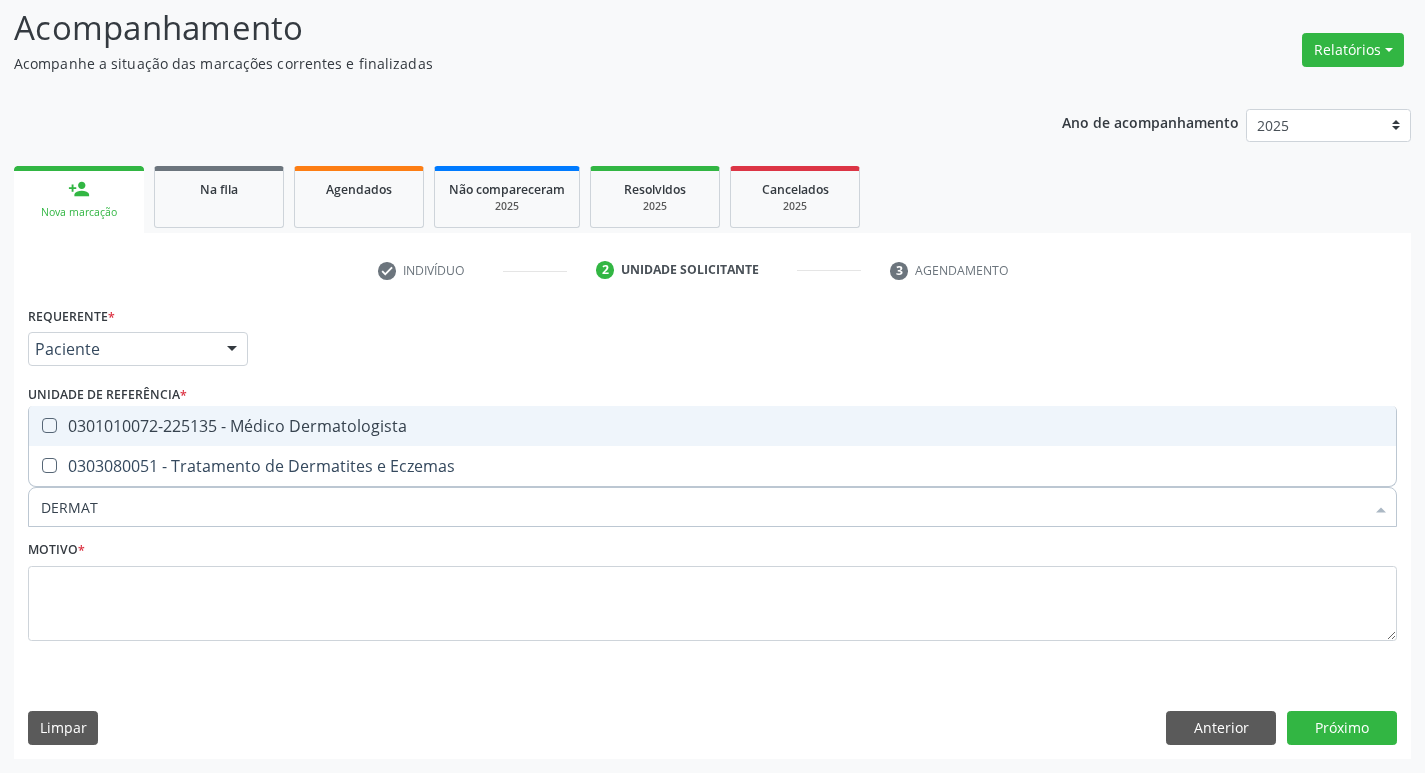
click at [252, 431] on div "0301010072-225135 - Médico Dermatologista" at bounding box center [712, 426] width 1343 height 16
checkbox Dermatologista "true"
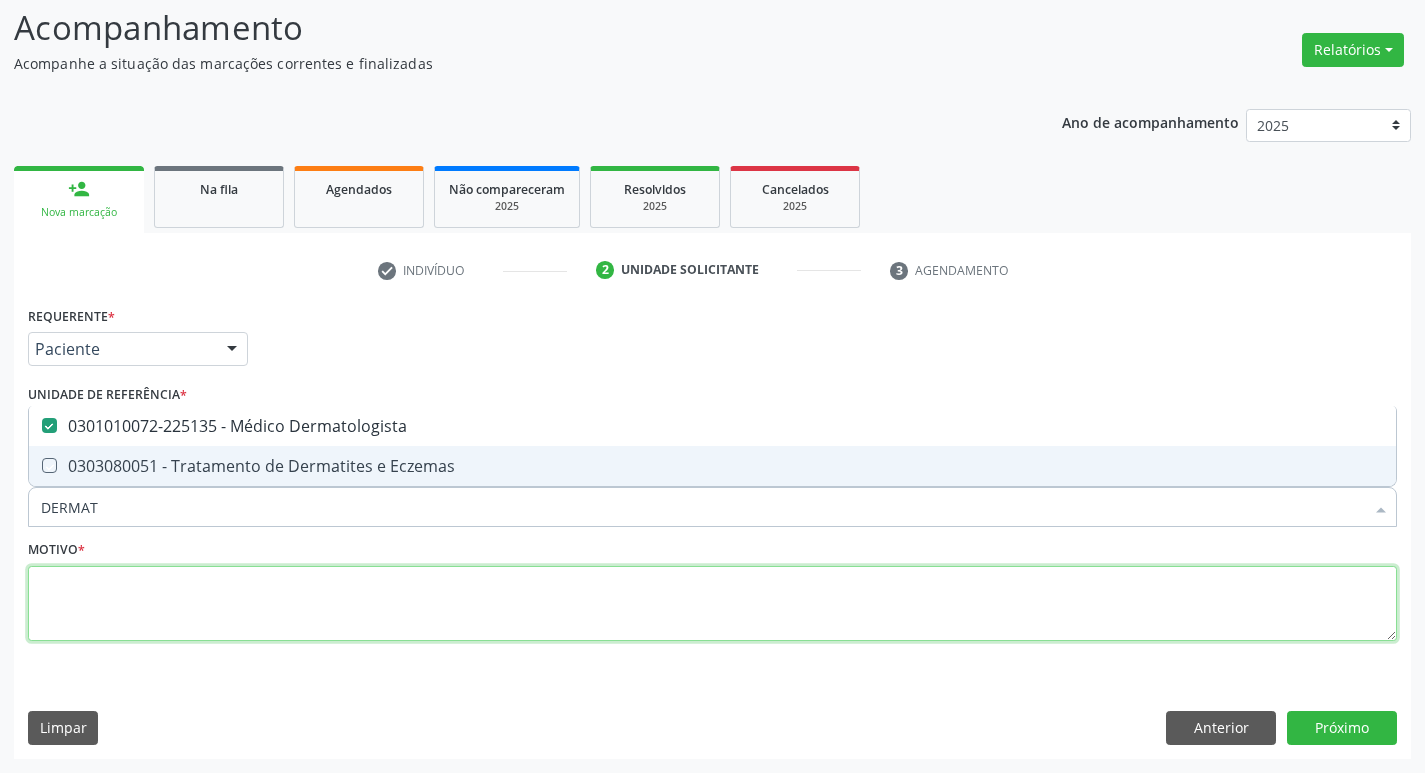
click at [226, 605] on textarea at bounding box center [712, 604] width 1369 height 76
checkbox Eczemas "true"
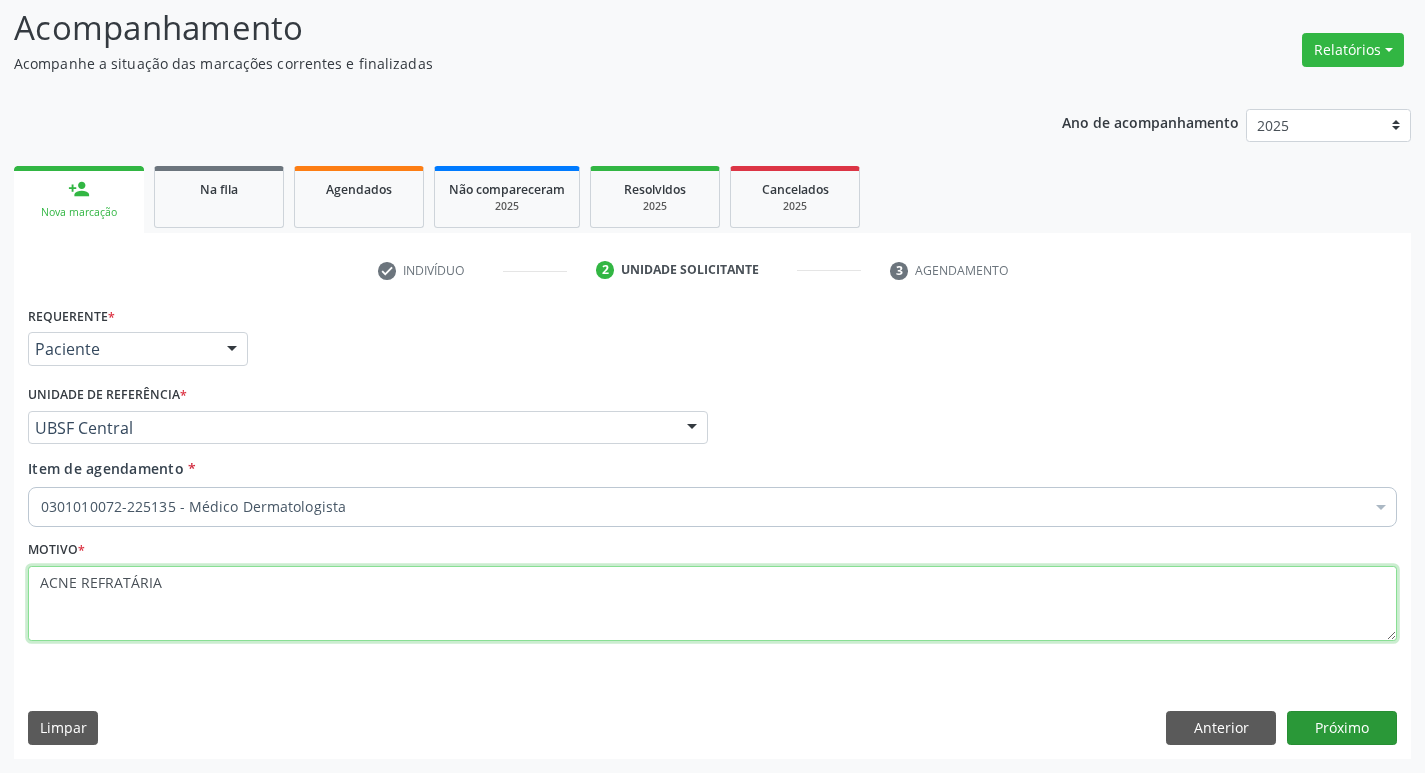
type textarea "ACNE REFRATÁRIA"
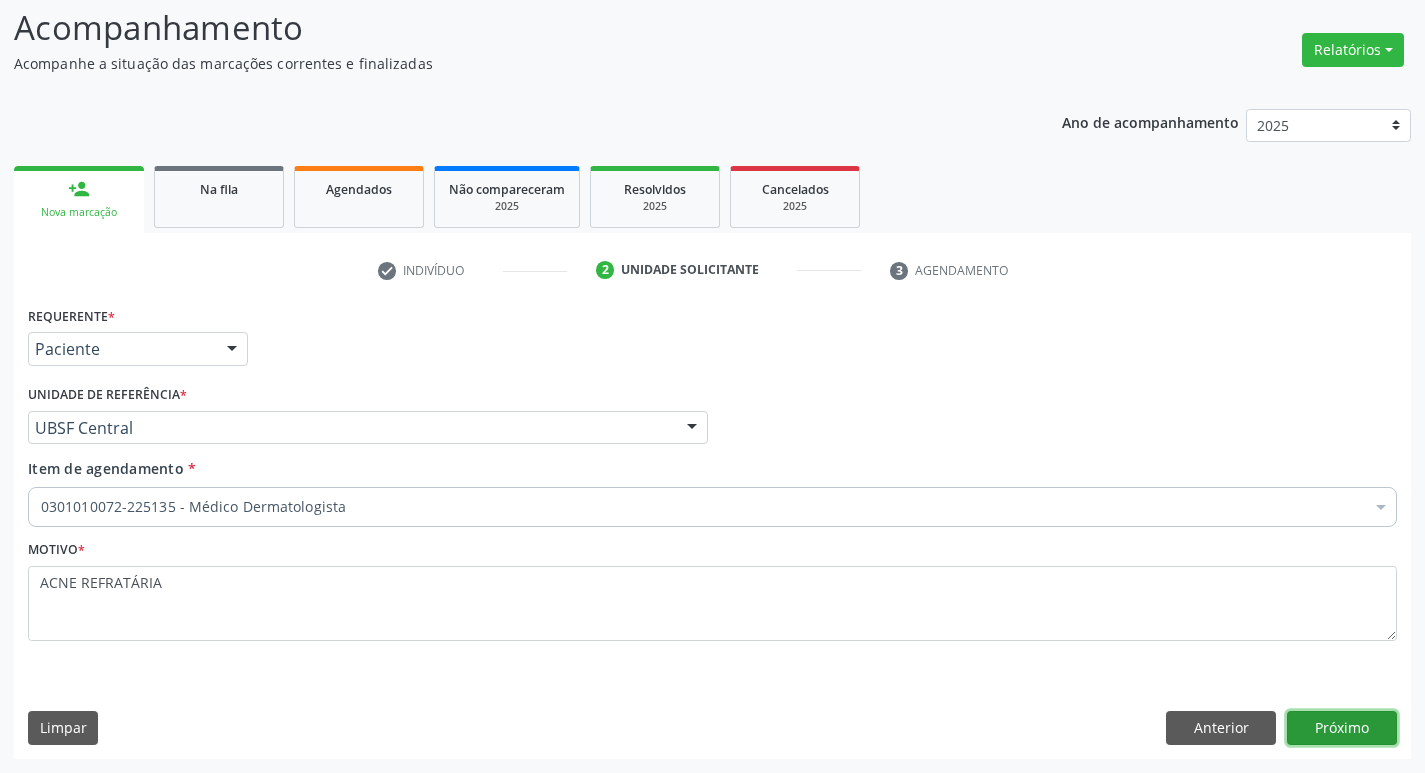
click at [1307, 722] on button "Próximo" at bounding box center [1342, 728] width 110 height 34
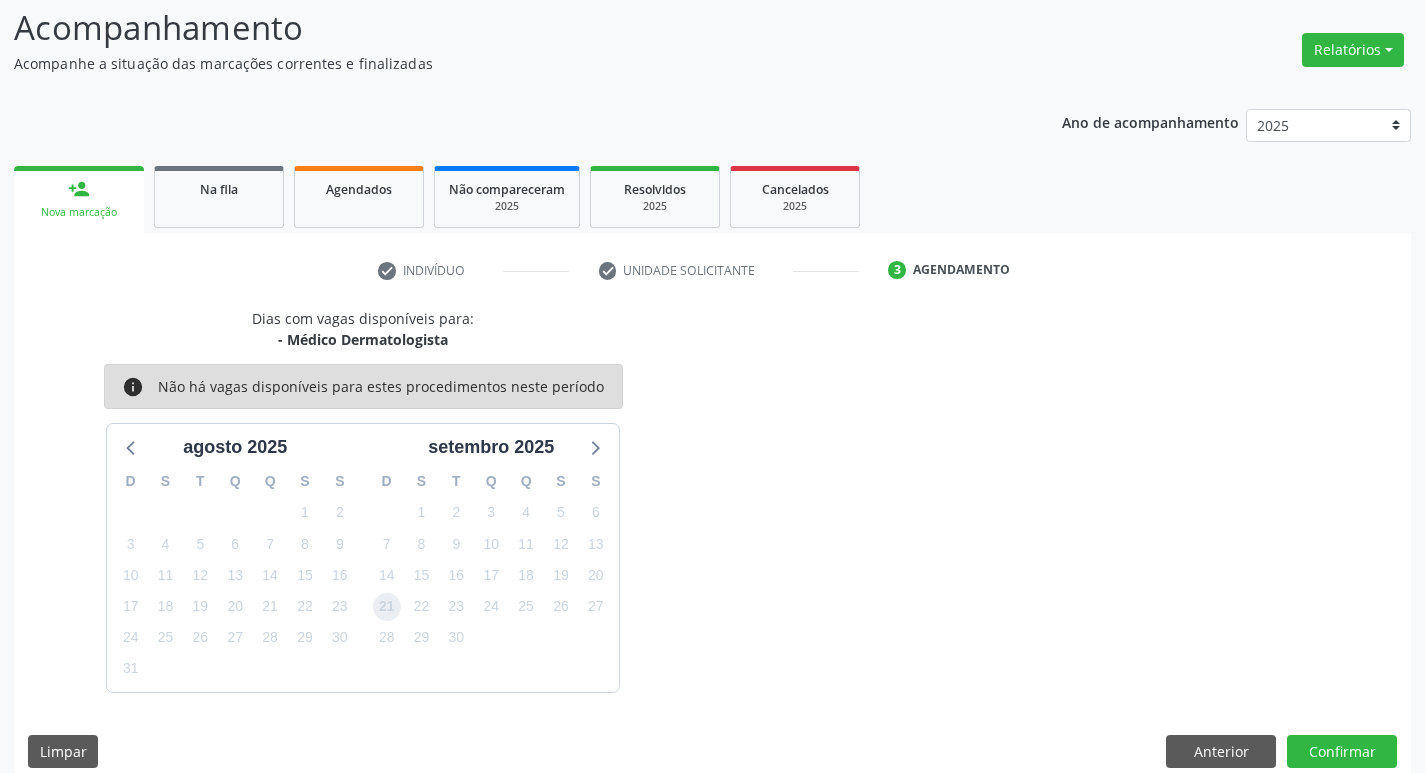
click at [387, 597] on span "21" at bounding box center [387, 607] width 28 height 28
click at [1298, 744] on button "Confirmar" at bounding box center [1342, 752] width 110 height 34
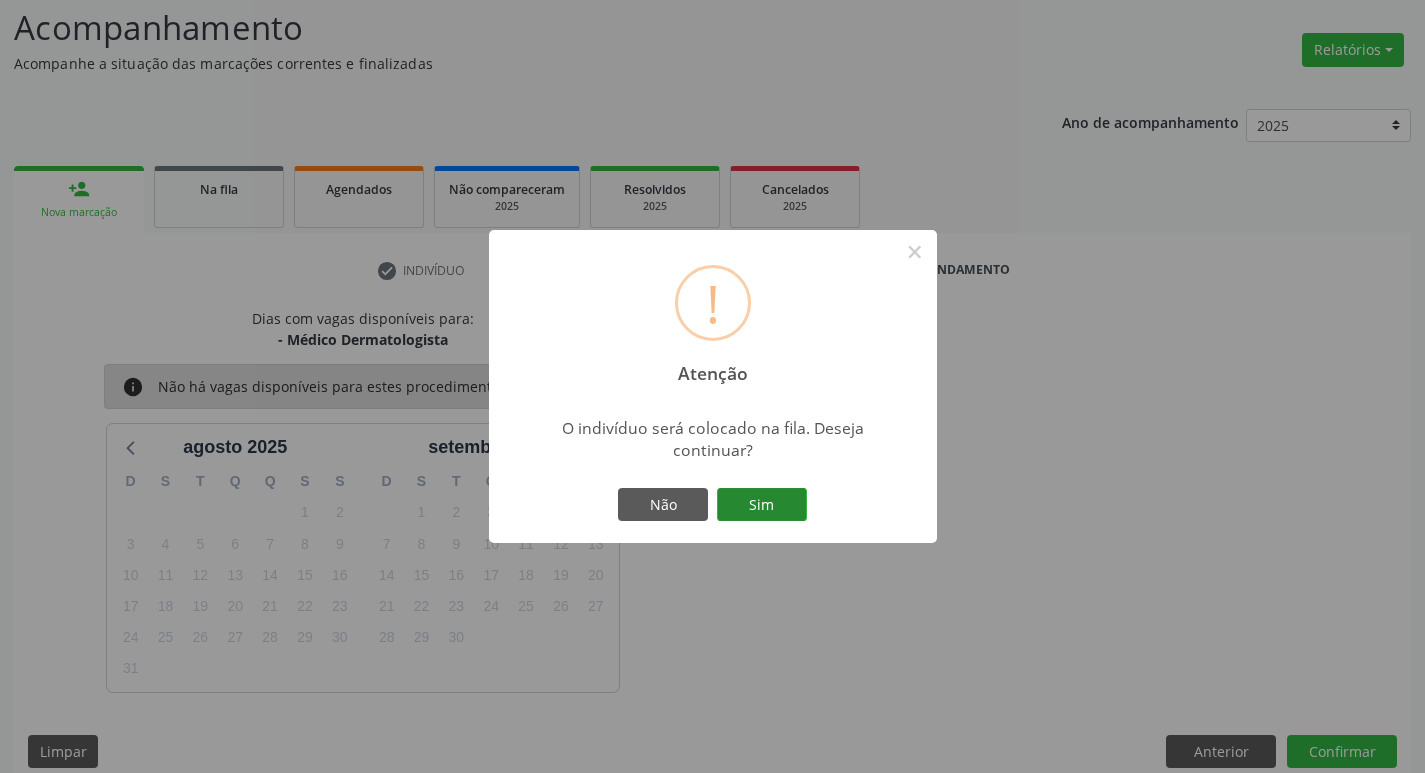
click at [798, 501] on button "Sim" at bounding box center [762, 505] width 90 height 34
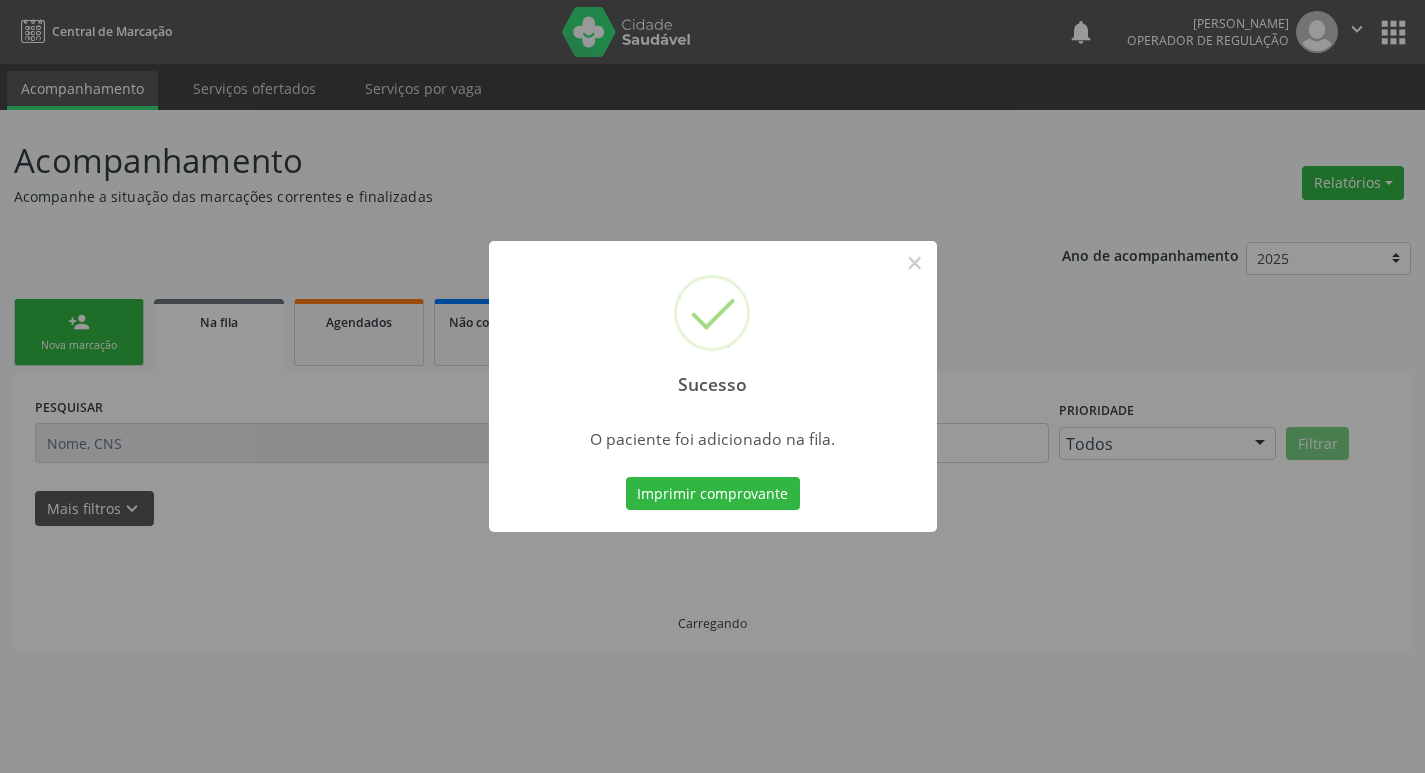
scroll to position [0, 0]
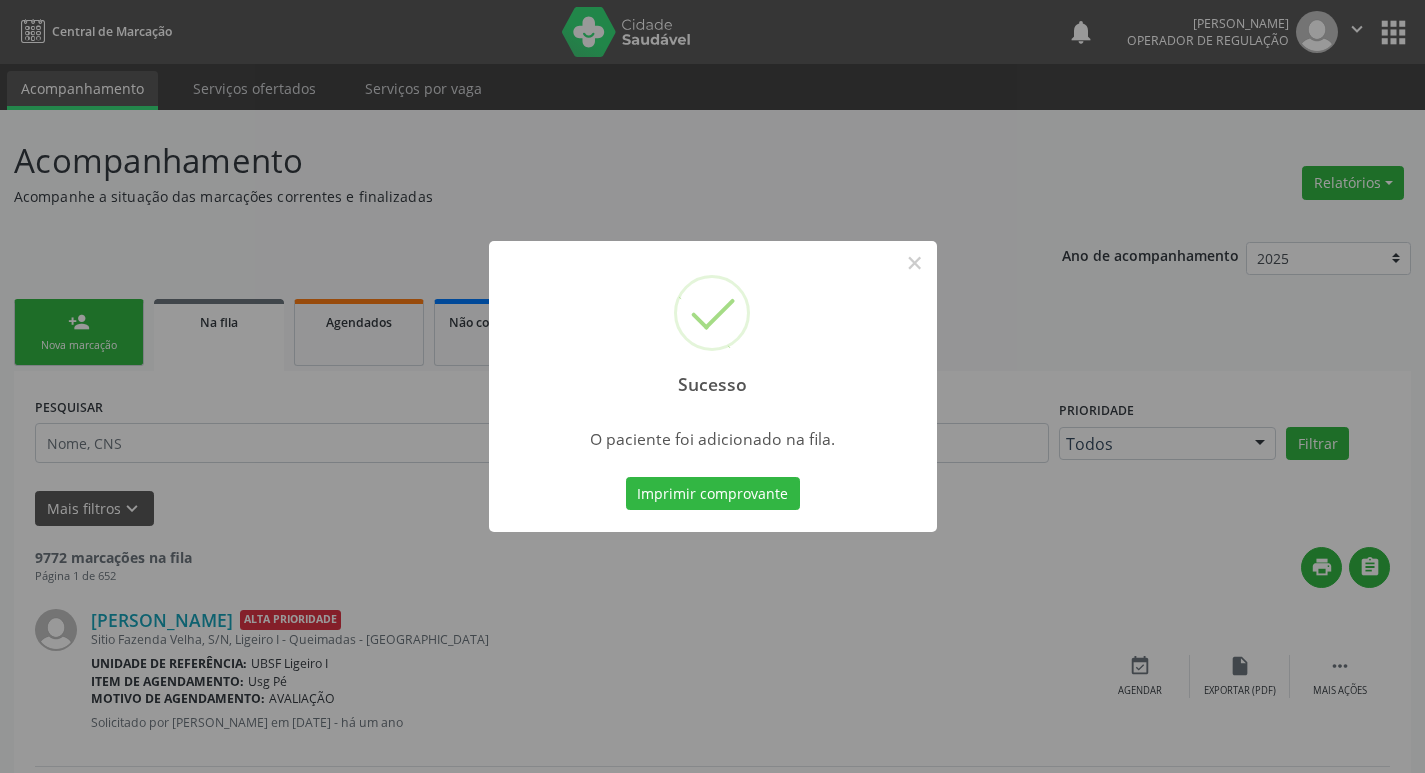
click at [327, 429] on div "Sucesso × O paciente foi adicionado na fila. Imprimir comprovante Cancel" at bounding box center [712, 386] width 1425 height 773
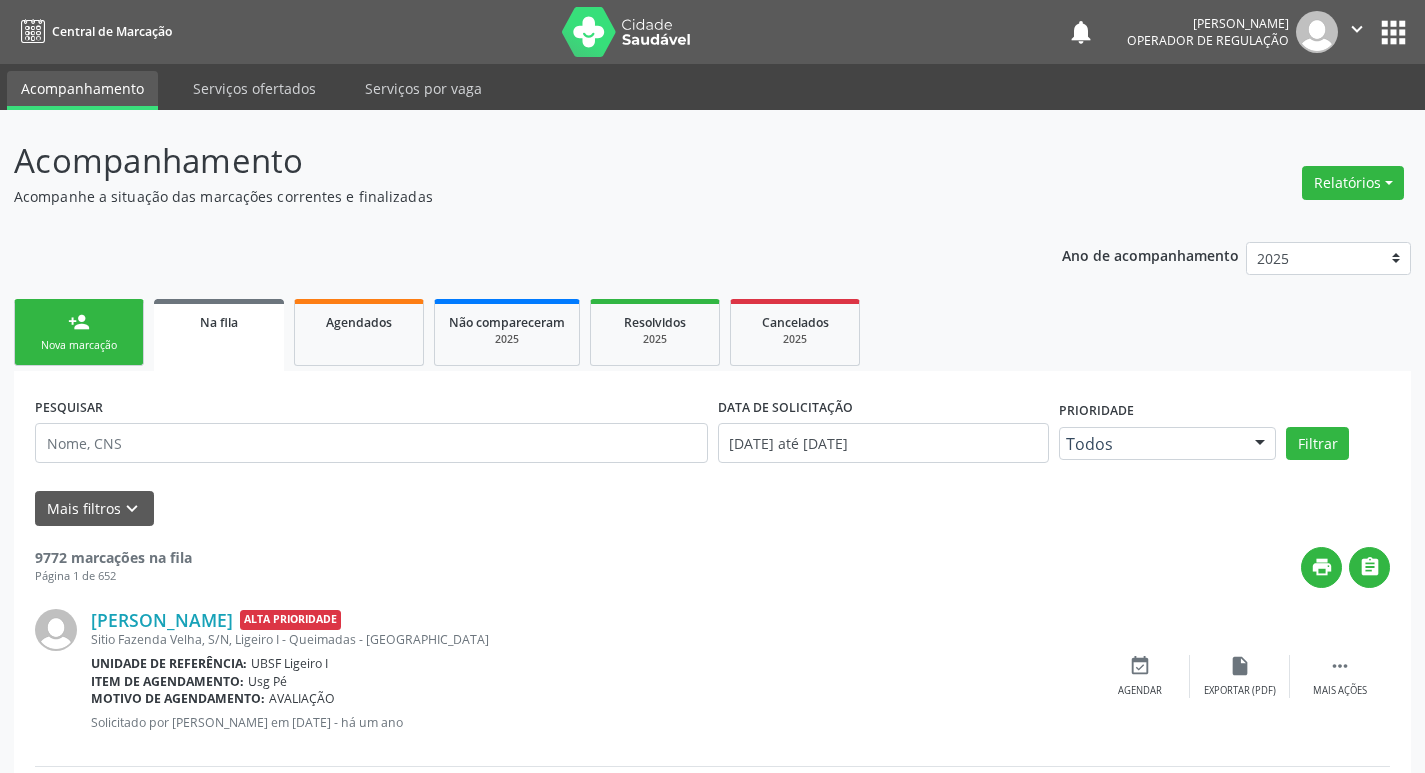
click at [60, 323] on link "person_add Nova marcação" at bounding box center [79, 332] width 130 height 67
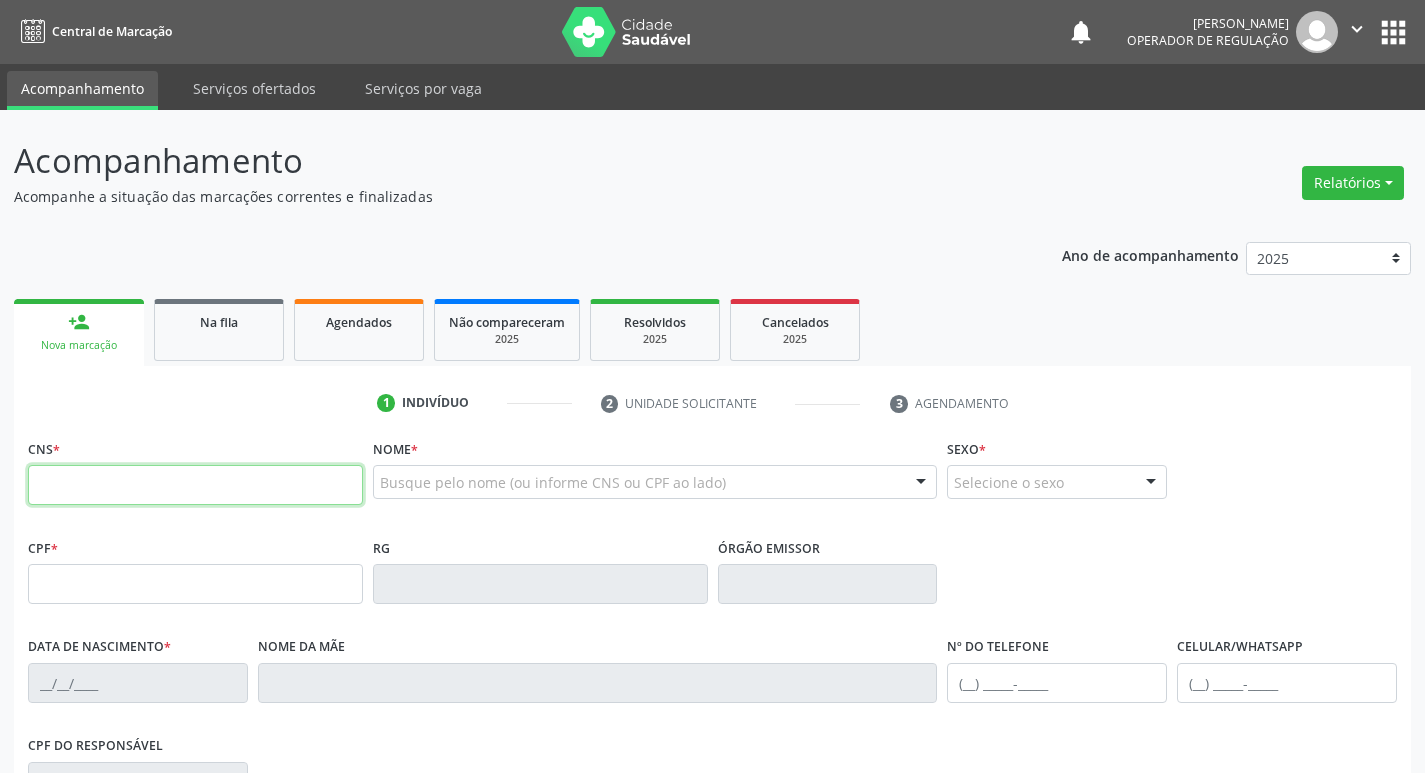
click at [68, 469] on input "text" at bounding box center [195, 485] width 335 height 40
type input "708 6055 4014 2084"
type input "174.613.684-78"
type input "07/07/2007"
type input "Valdete Tavares da Silva"
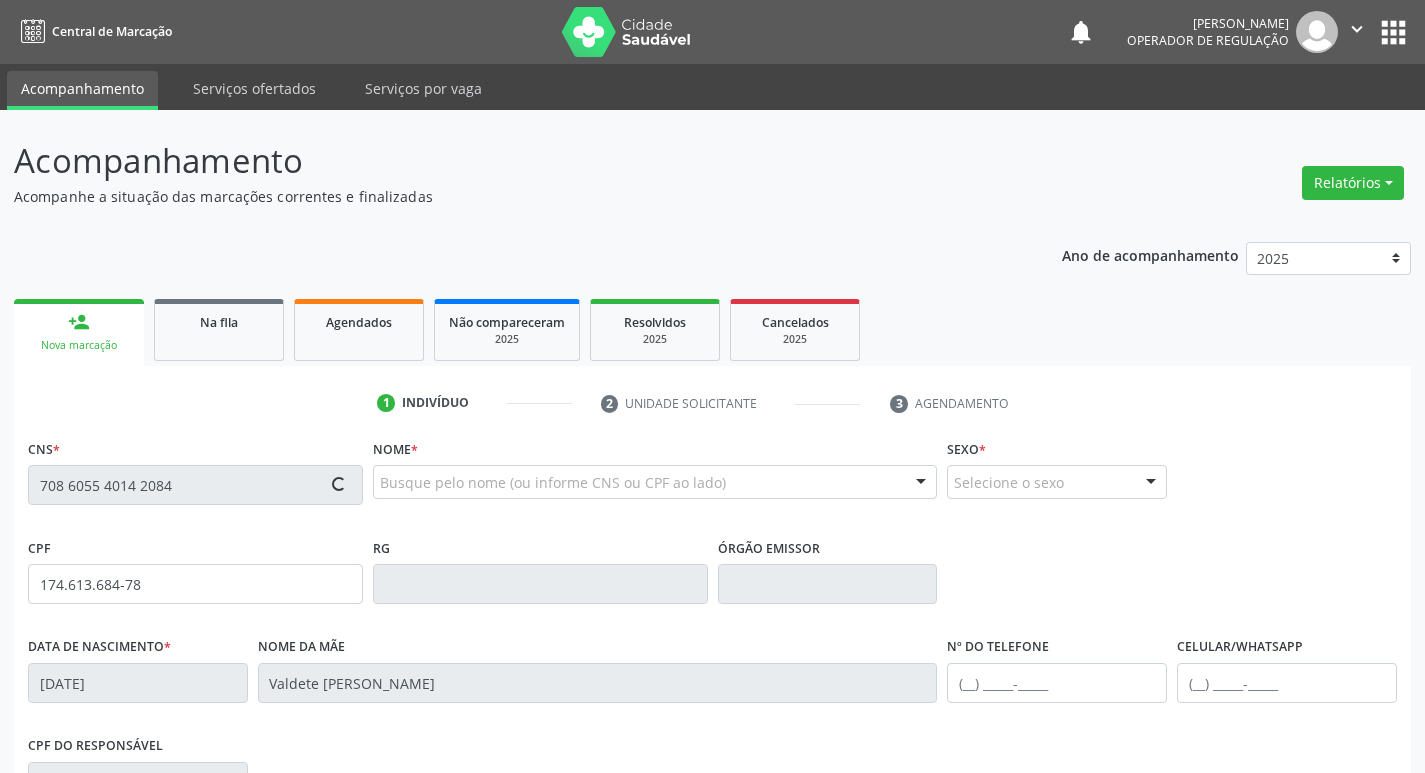
type input "(83) 98885-8299"
type input "077.558.557-24"
type input "87"
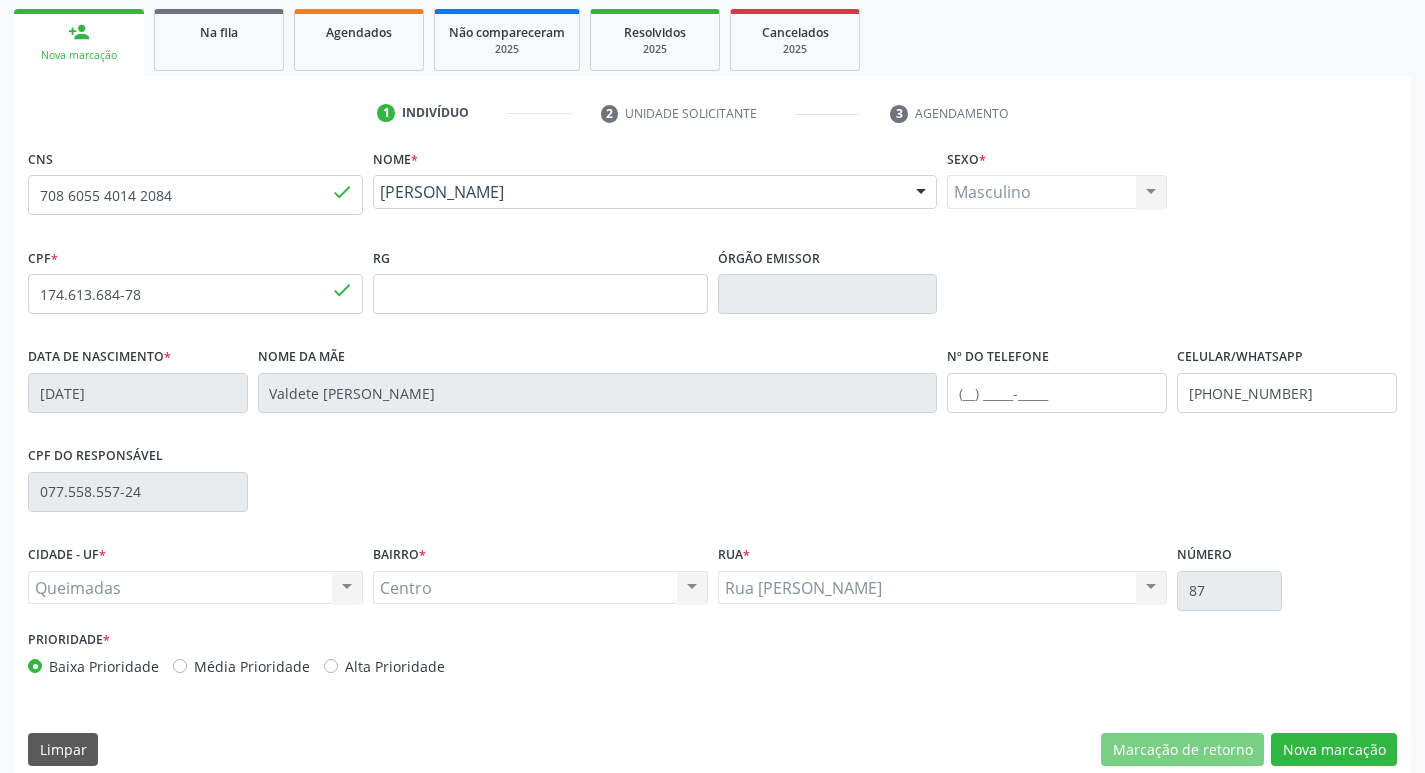
scroll to position [311, 0]
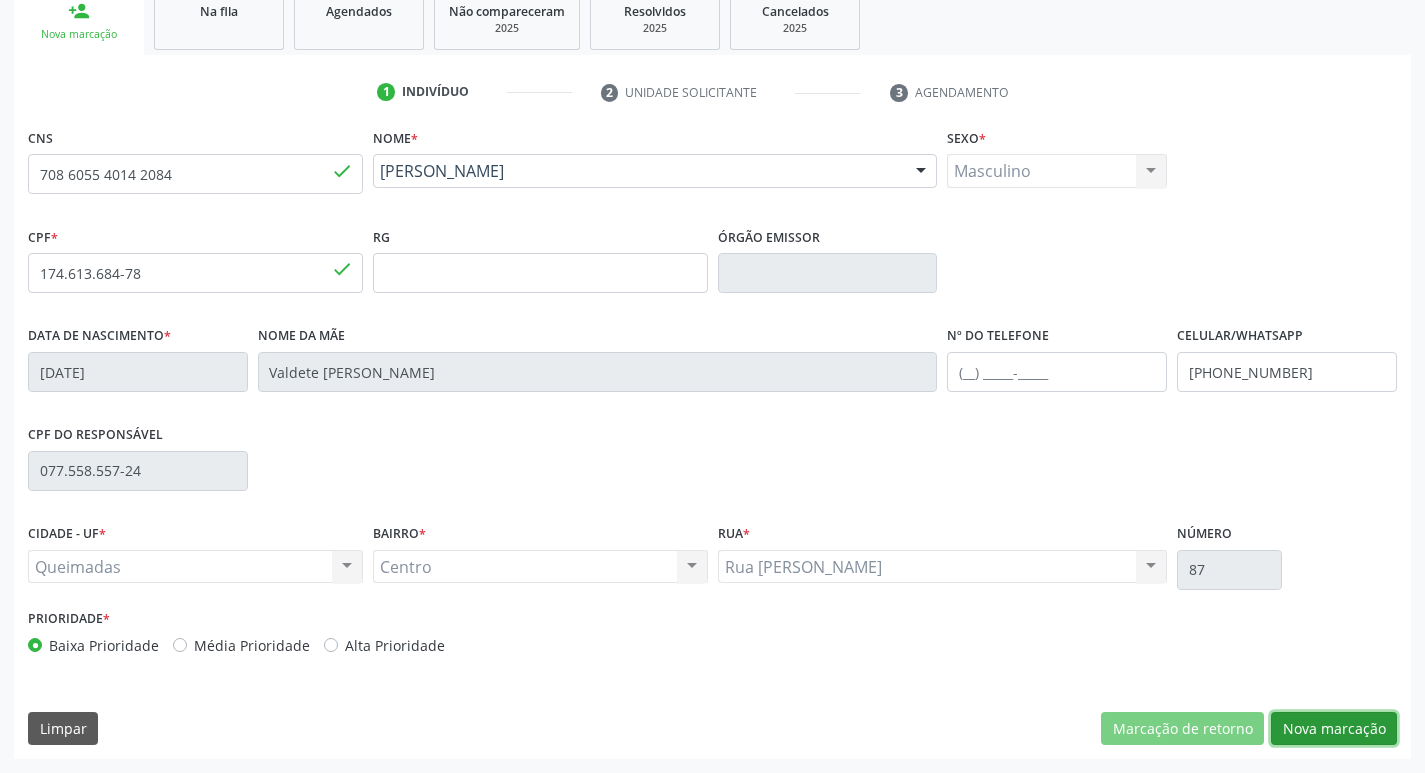
click at [1337, 745] on button "Nova marcação" at bounding box center [1334, 729] width 126 height 34
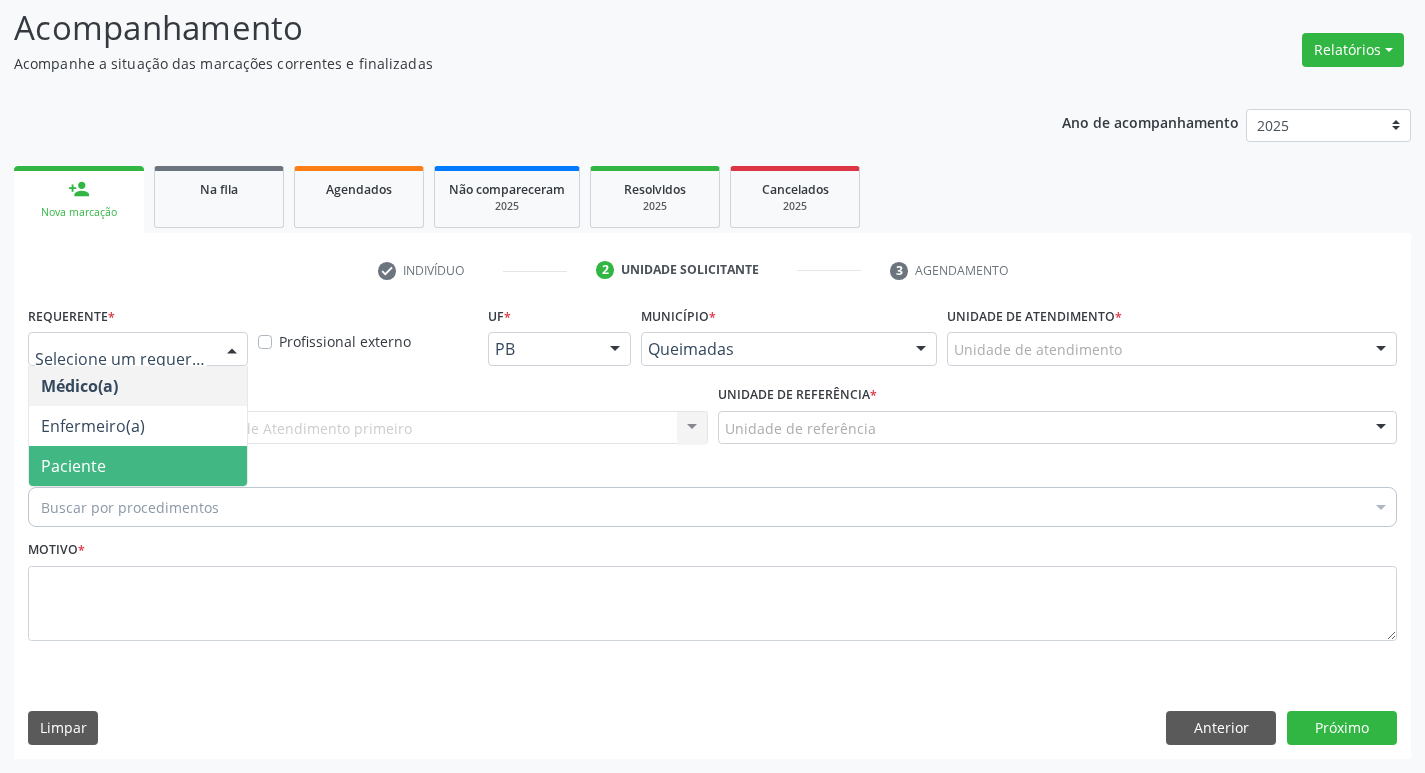
click at [59, 470] on span "Paciente" at bounding box center [73, 466] width 65 height 22
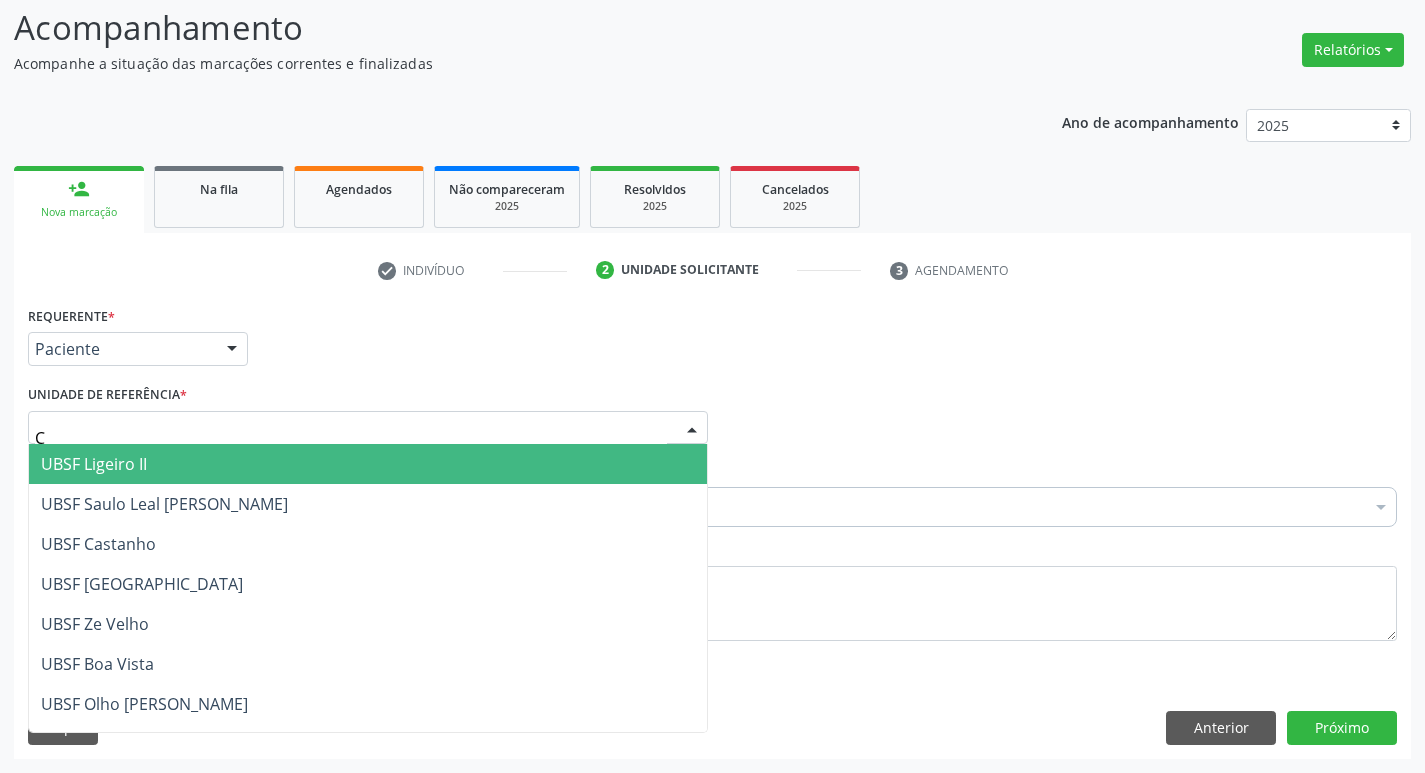
type input "CE"
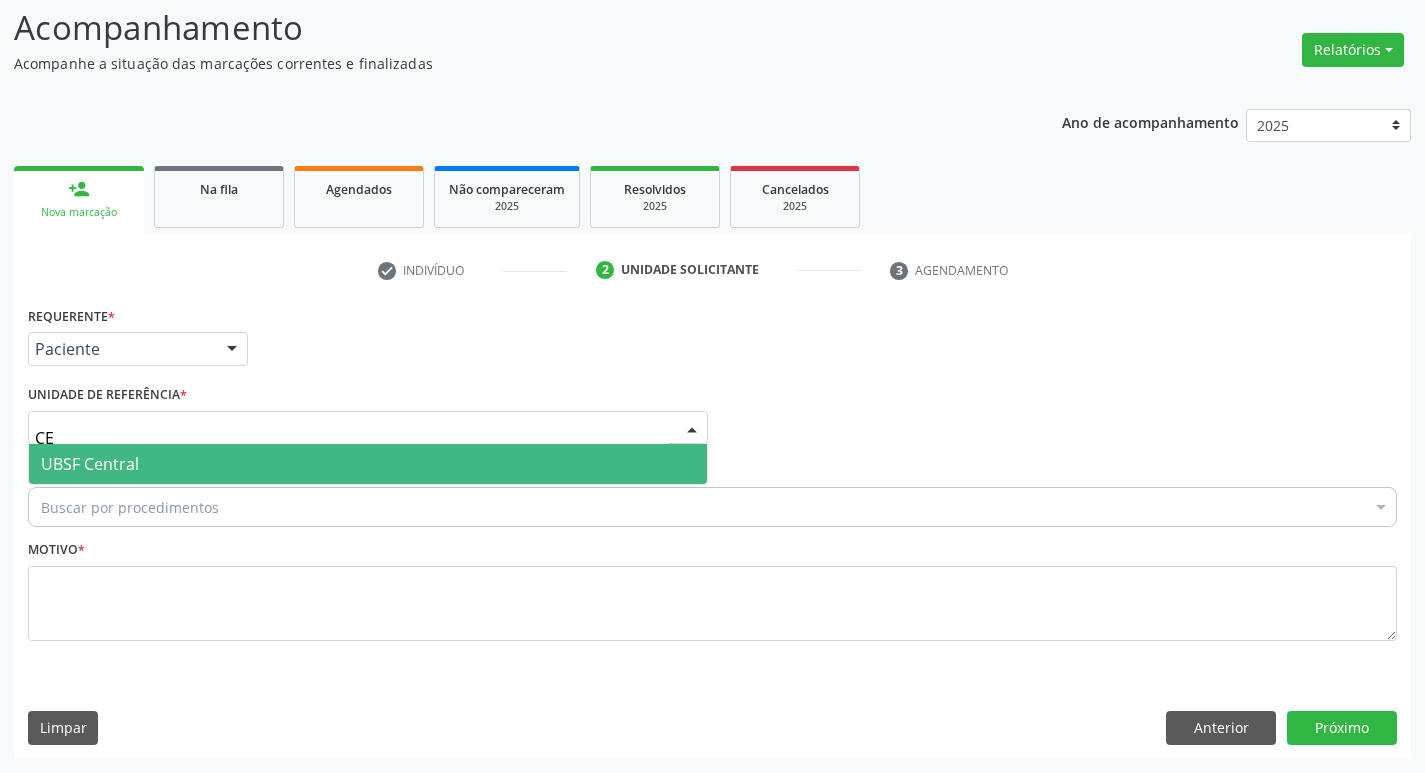
click at [196, 467] on span "UBSF Central" at bounding box center [368, 464] width 678 height 40
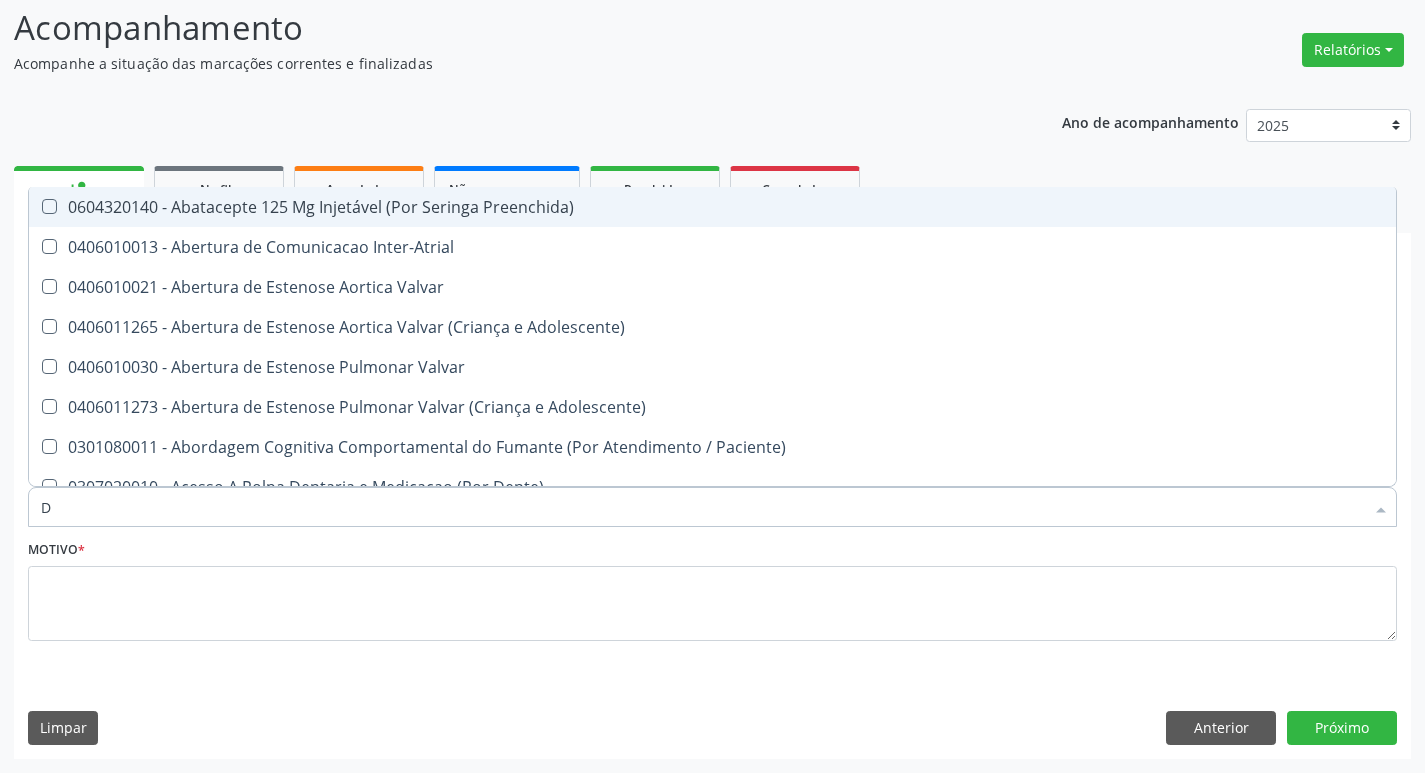
type input "DERMAT"
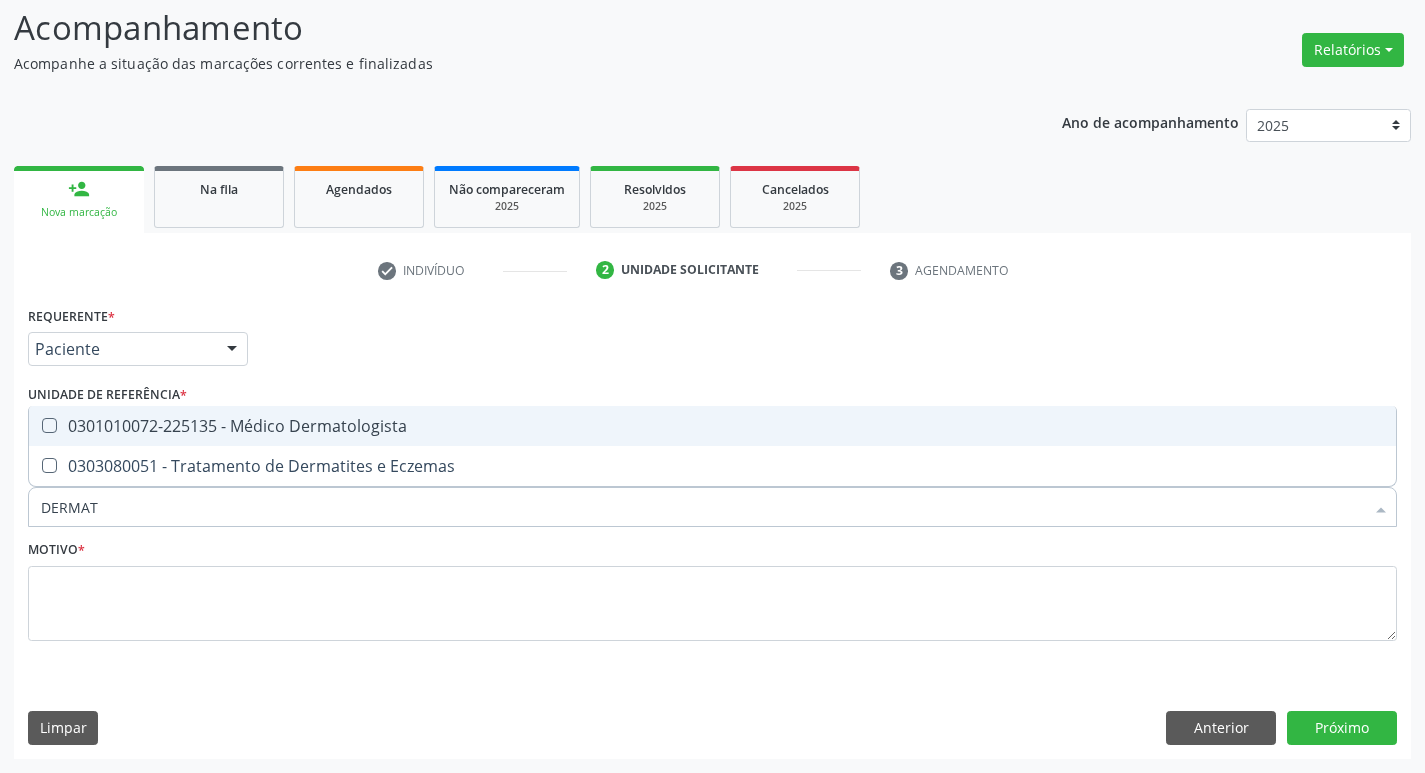
click at [241, 418] on div "0301010072-225135 - Médico Dermatologista" at bounding box center [712, 426] width 1343 height 16
checkbox Dermatologista "true"
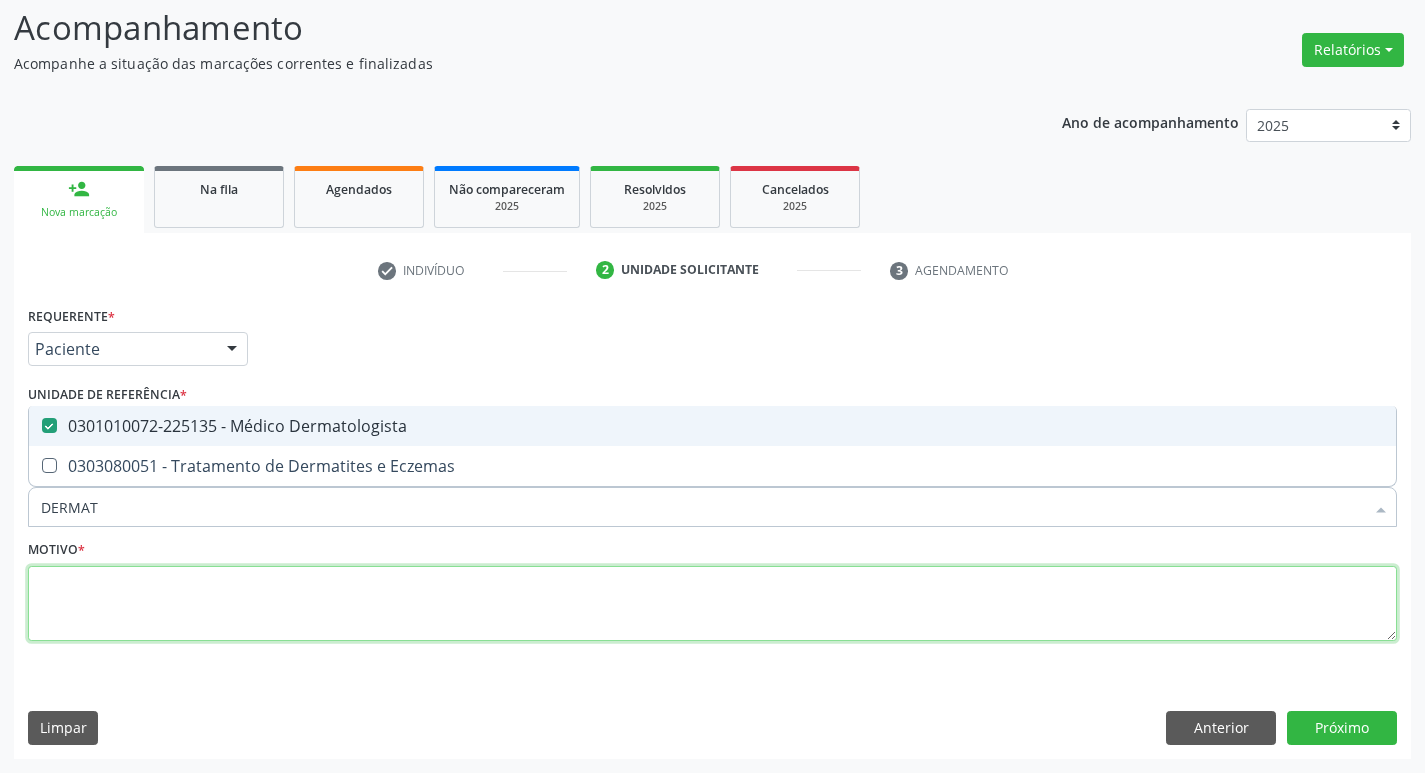
drag, startPoint x: 237, startPoint y: 609, endPoint x: 251, endPoint y: 656, distance: 49.0
click at [232, 609] on textarea at bounding box center [712, 604] width 1369 height 76
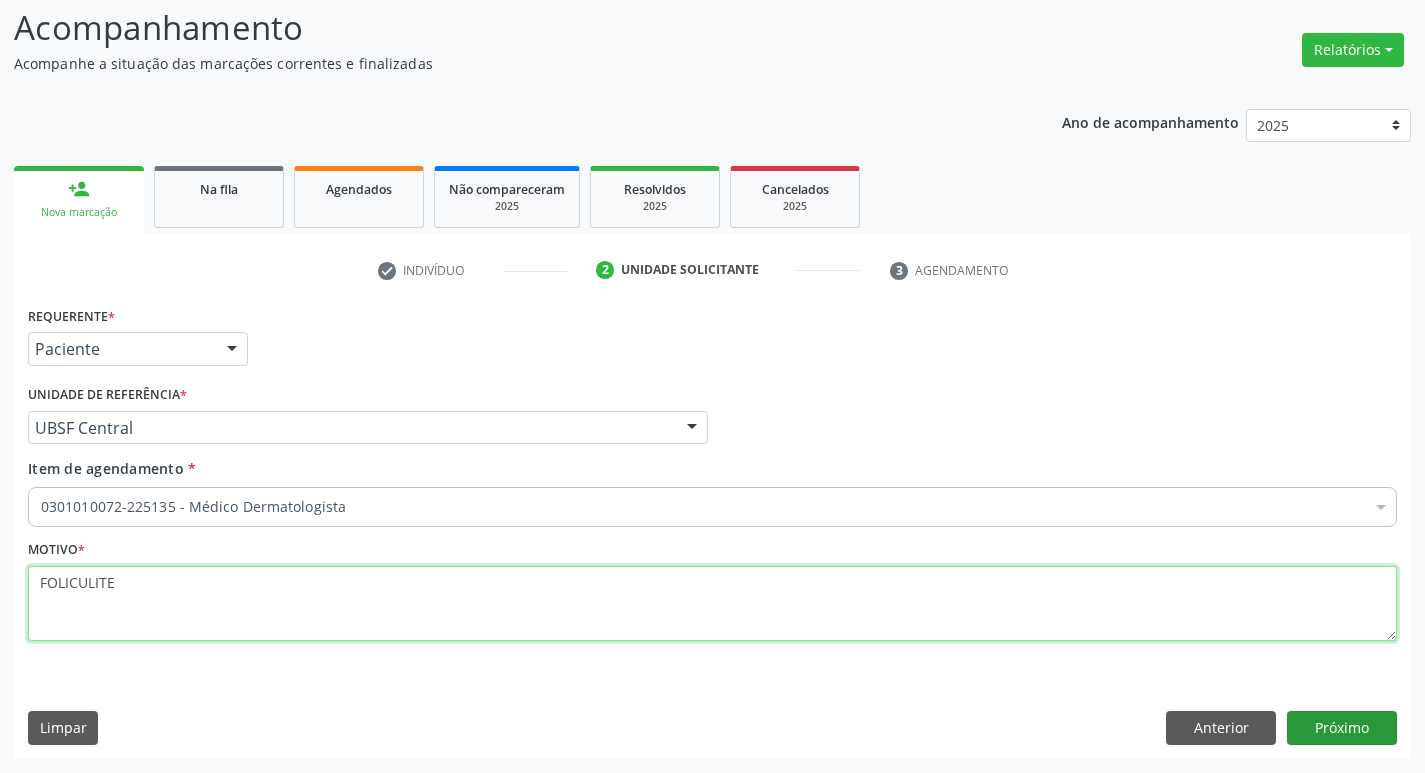
type textarea "FOLICULITE"
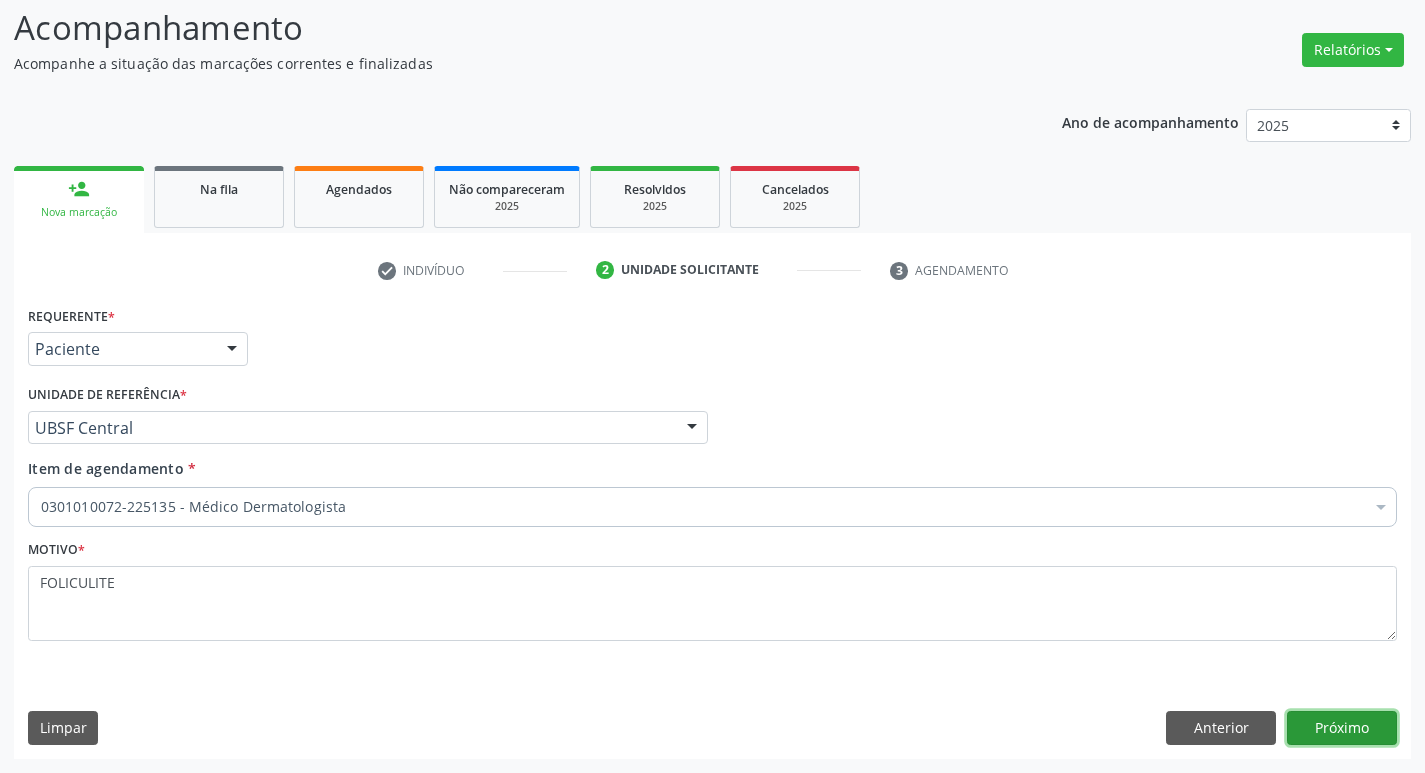
click at [1301, 713] on button "Próximo" at bounding box center [1342, 728] width 110 height 34
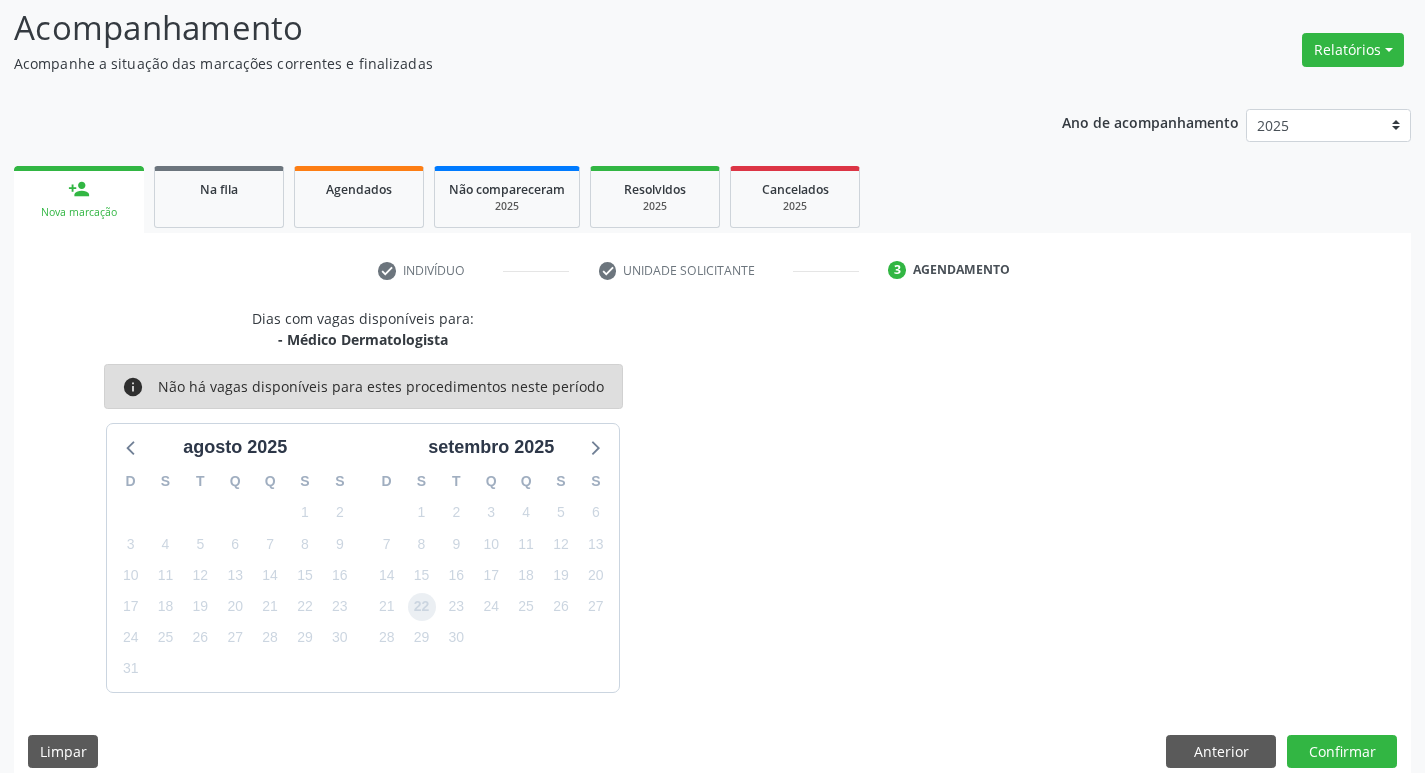
click at [421, 617] on span "22" at bounding box center [422, 607] width 28 height 28
click at [1319, 750] on button "Confirmar" at bounding box center [1342, 752] width 110 height 34
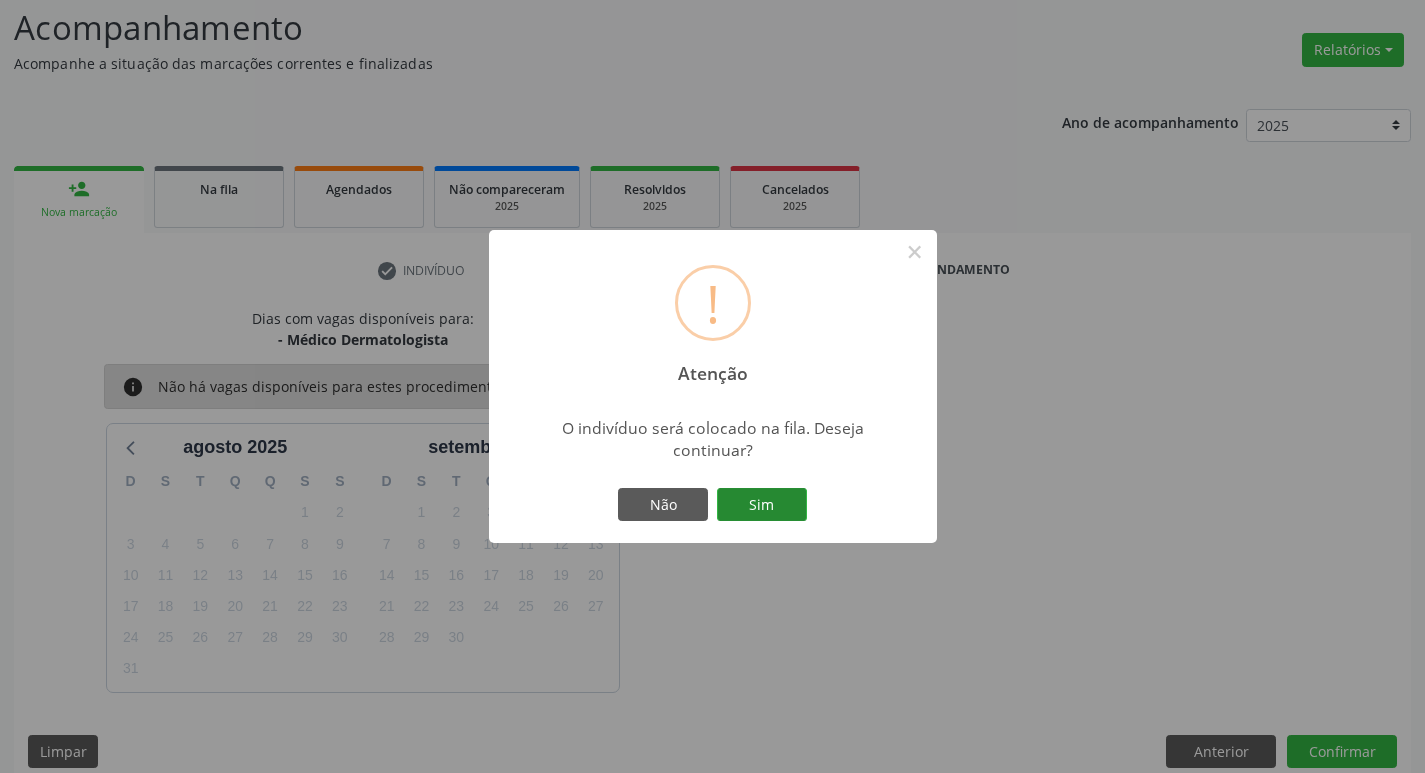
click at [748, 510] on button "Sim" at bounding box center [762, 505] width 90 height 34
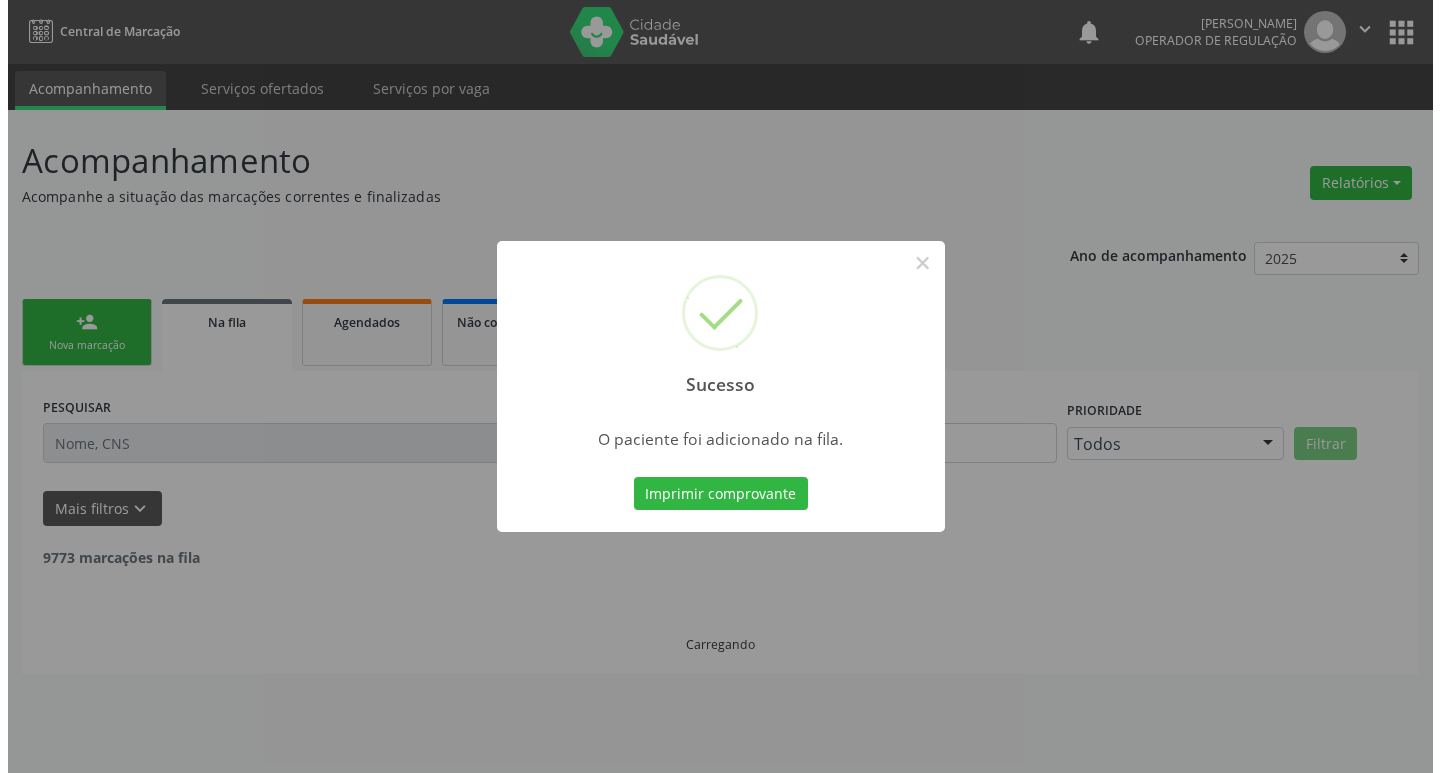
scroll to position [0, 0]
